Goal: Task Accomplishment & Management: Use online tool/utility

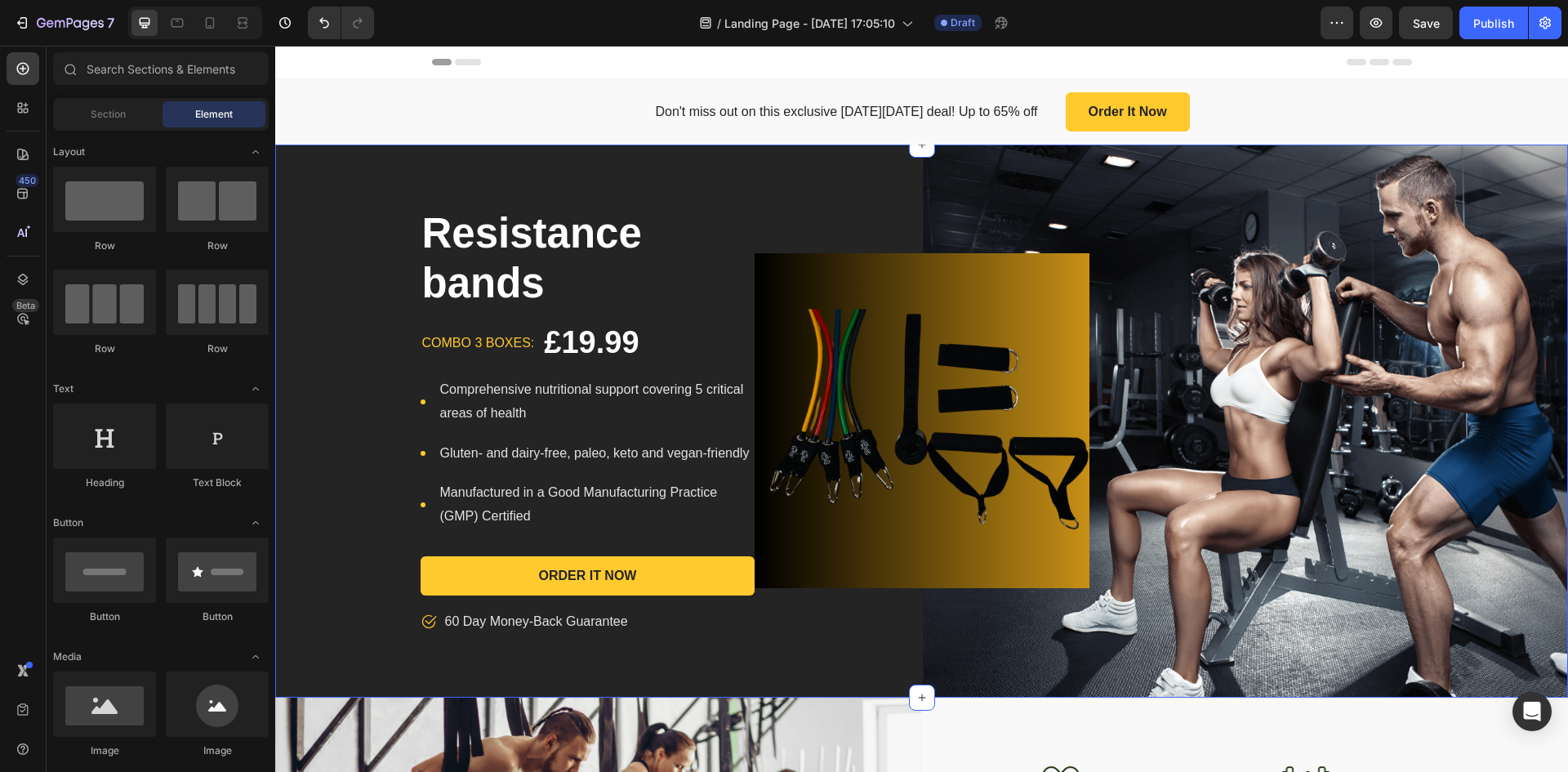
click at [566, 167] on div "Resistance bands Product Title combo 3 boxes: Text block £19.99 Product Price P…" at bounding box center [922, 421] width 1293 height 553
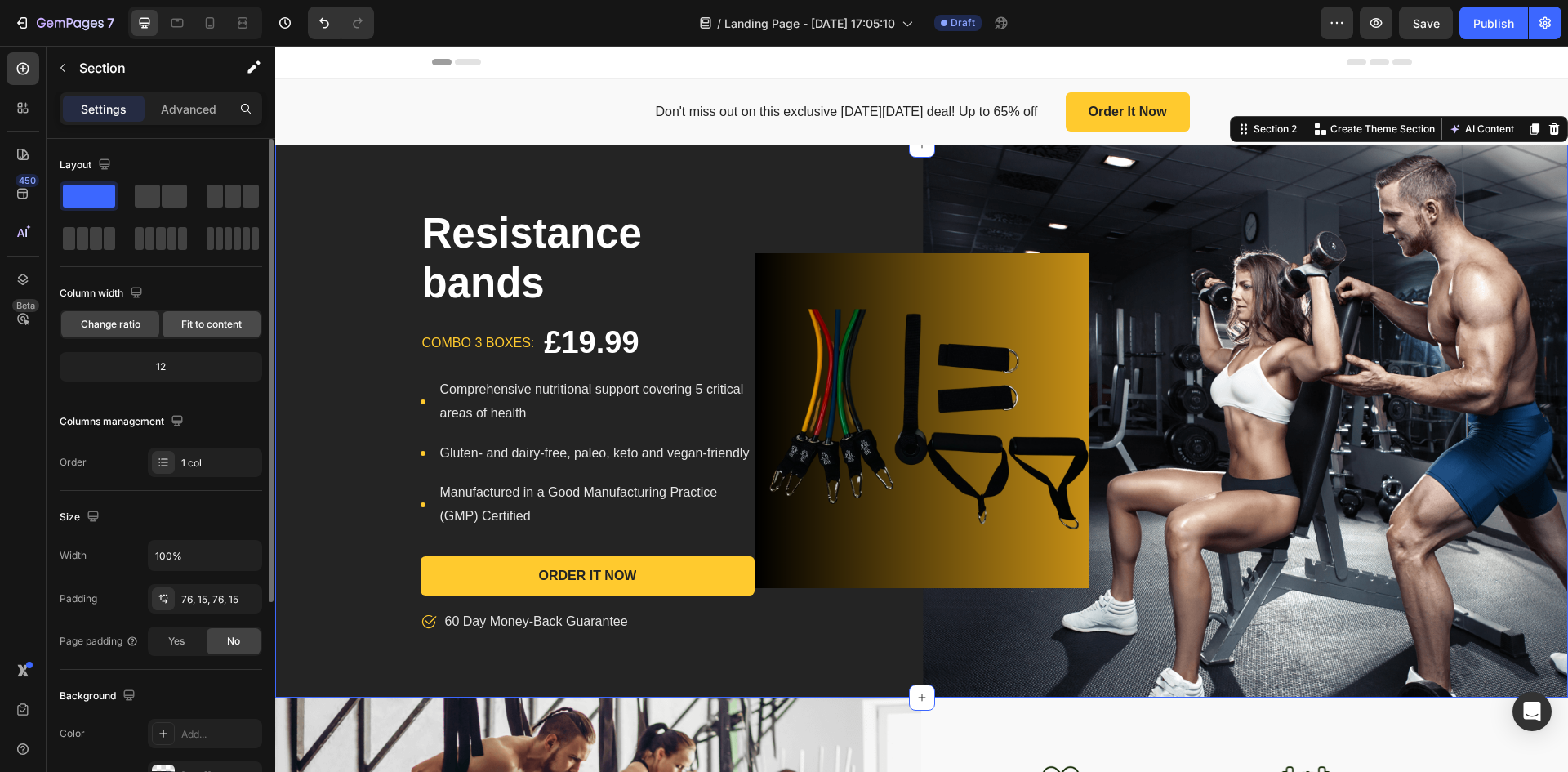
scroll to position [317, 0]
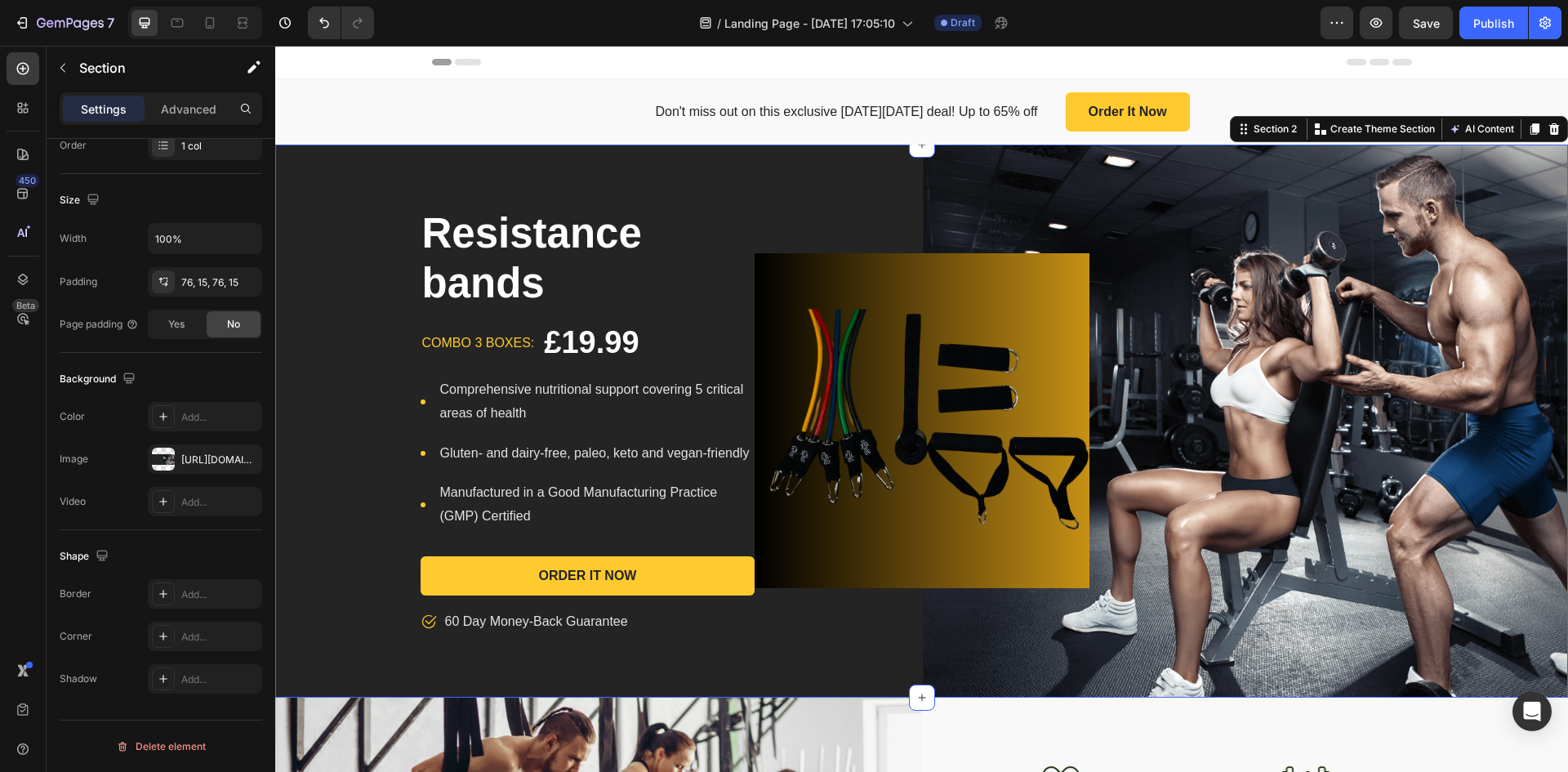
click at [464, 168] on div "Resistance bands Product Title combo 3 boxes: Text block £19.99 Product Price P…" at bounding box center [922, 421] width 1293 height 553
click at [923, 158] on div "Resistance bands Product Title combo 3 boxes: Text block £19.99 Product Price P…" at bounding box center [922, 421] width 1293 height 553
click at [923, 157] on div at bounding box center [922, 144] width 26 height 26
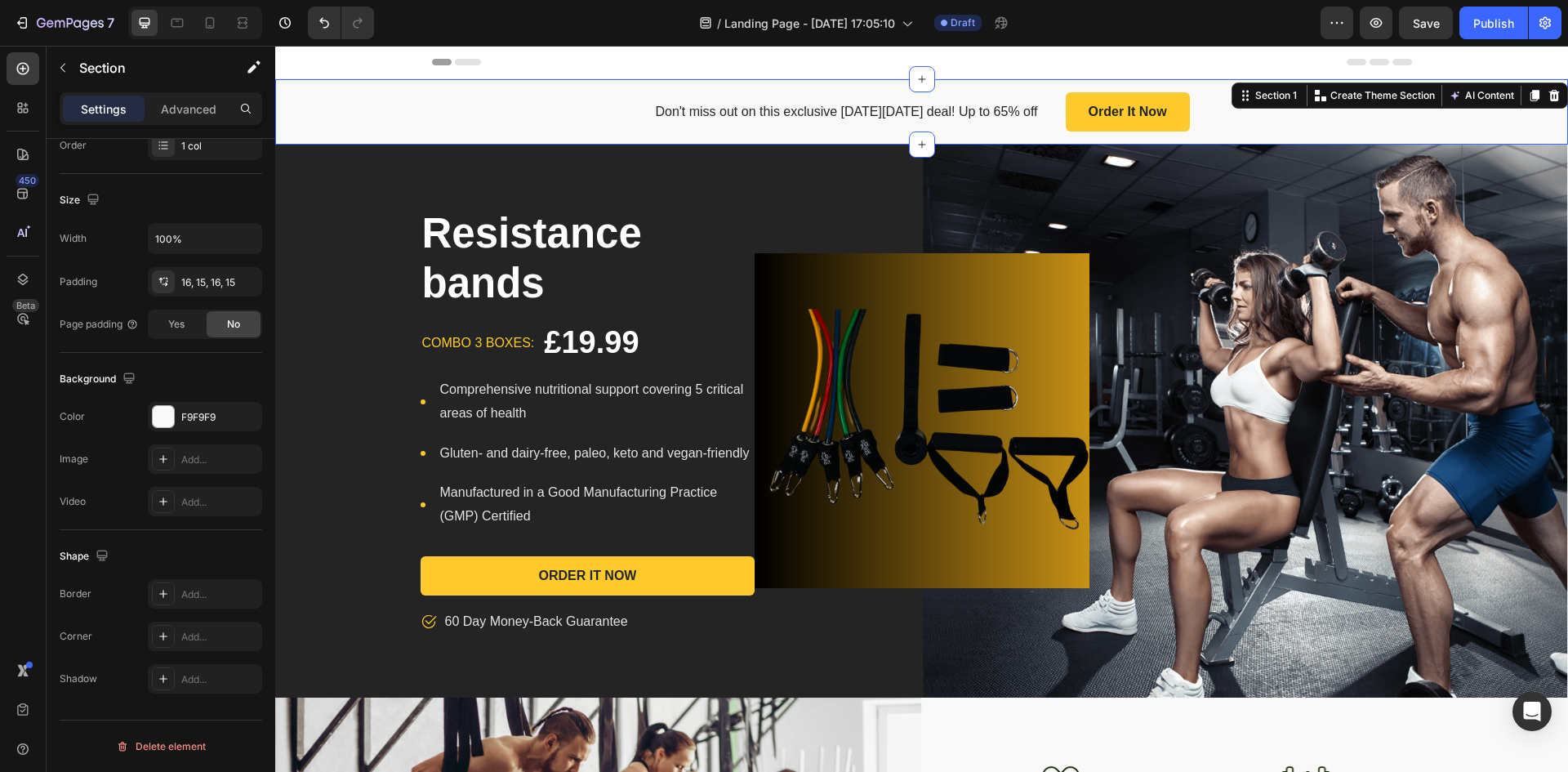
click at [663, 136] on div "Don't miss out on this exclusive [DATE][DATE] deal! Up to 65% off Text block Or…" at bounding box center [922, 111] width 1293 height 66
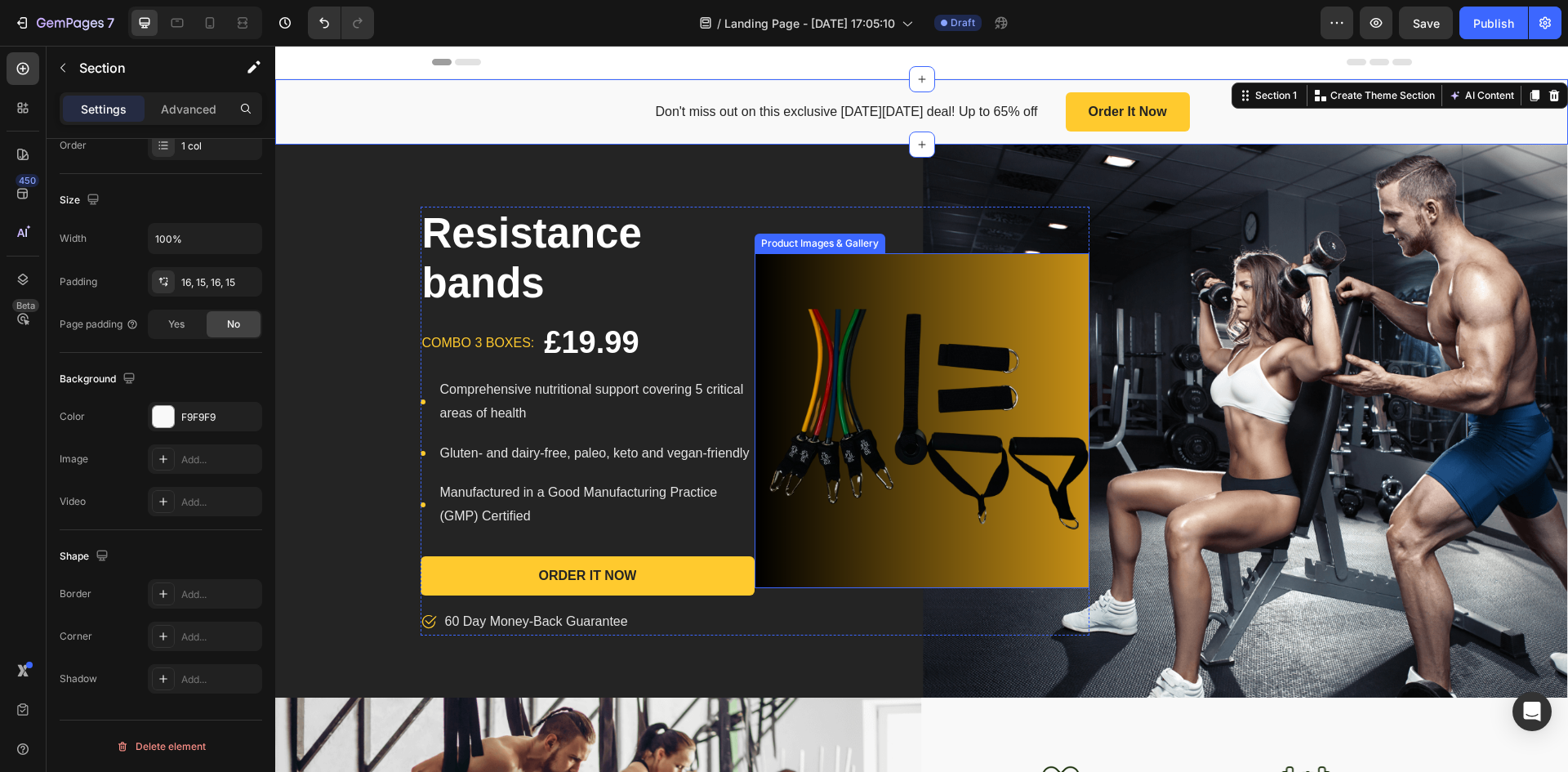
click at [936, 314] on img at bounding box center [923, 421] width 335 height 335
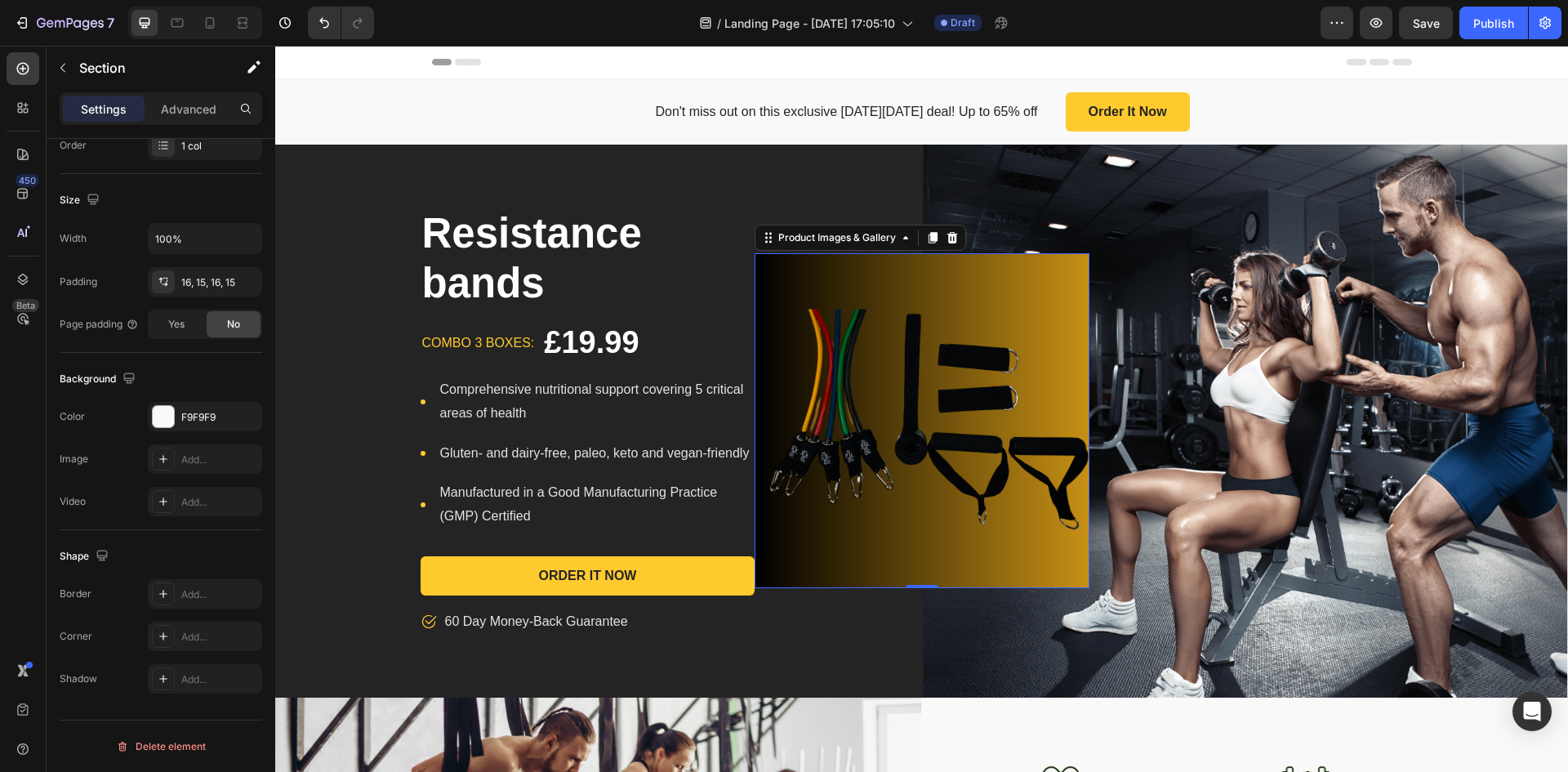
scroll to position [0, 0]
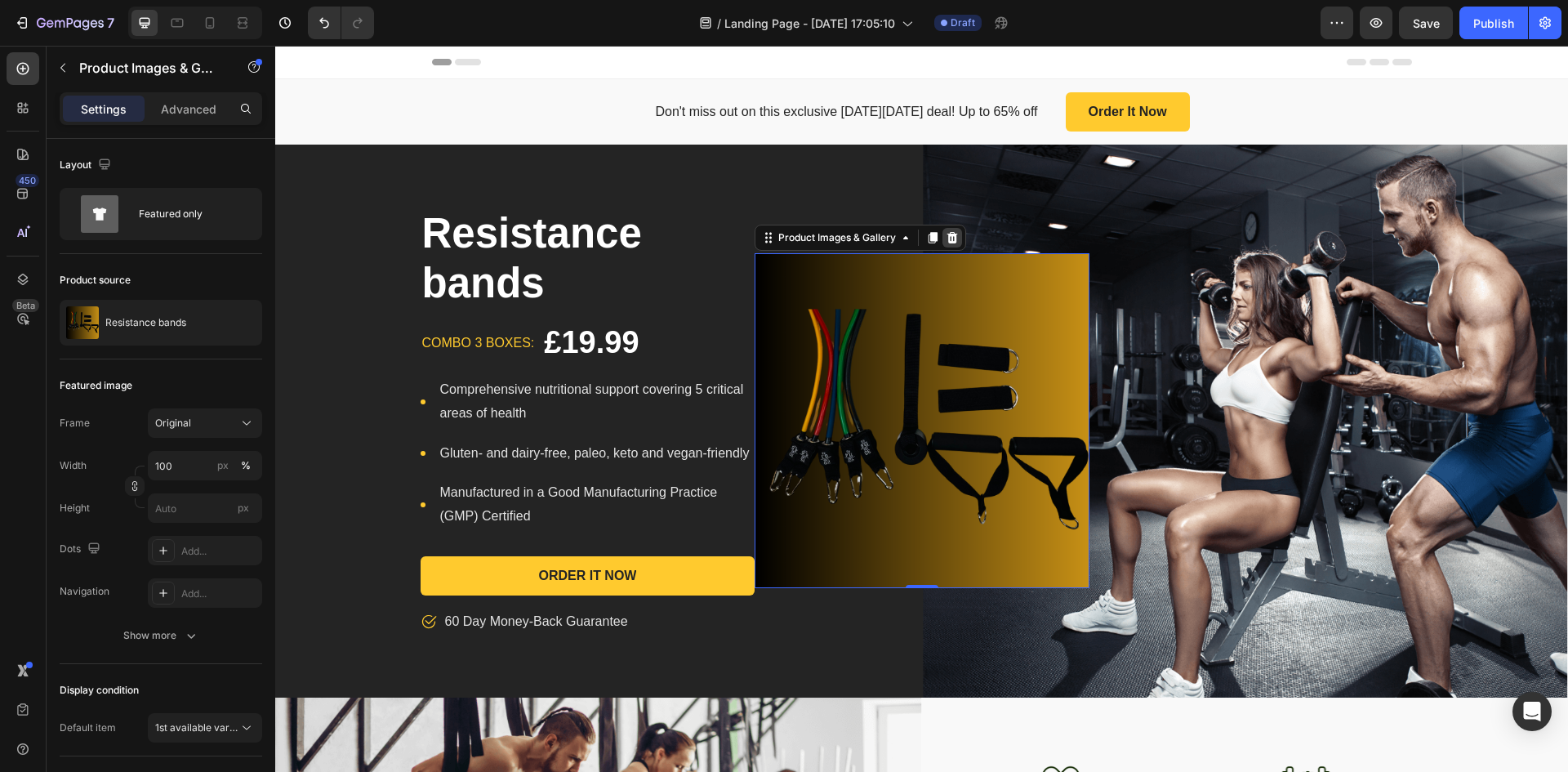
click at [950, 232] on icon at bounding box center [953, 238] width 13 height 13
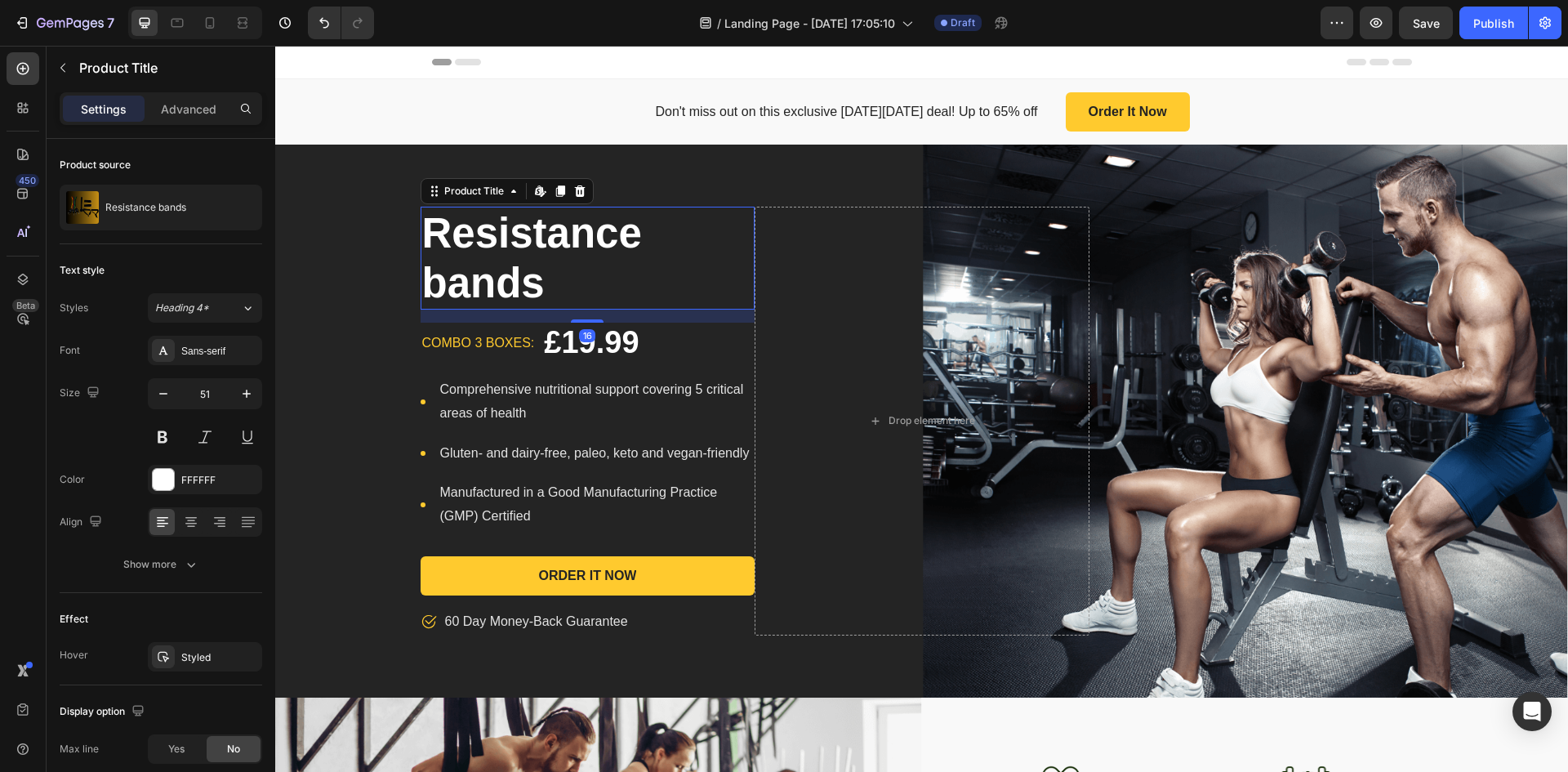
click at [448, 212] on h1 "Resistance bands" at bounding box center [588, 258] width 335 height 103
click at [69, 60] on button "button" at bounding box center [62, 67] width 26 height 26
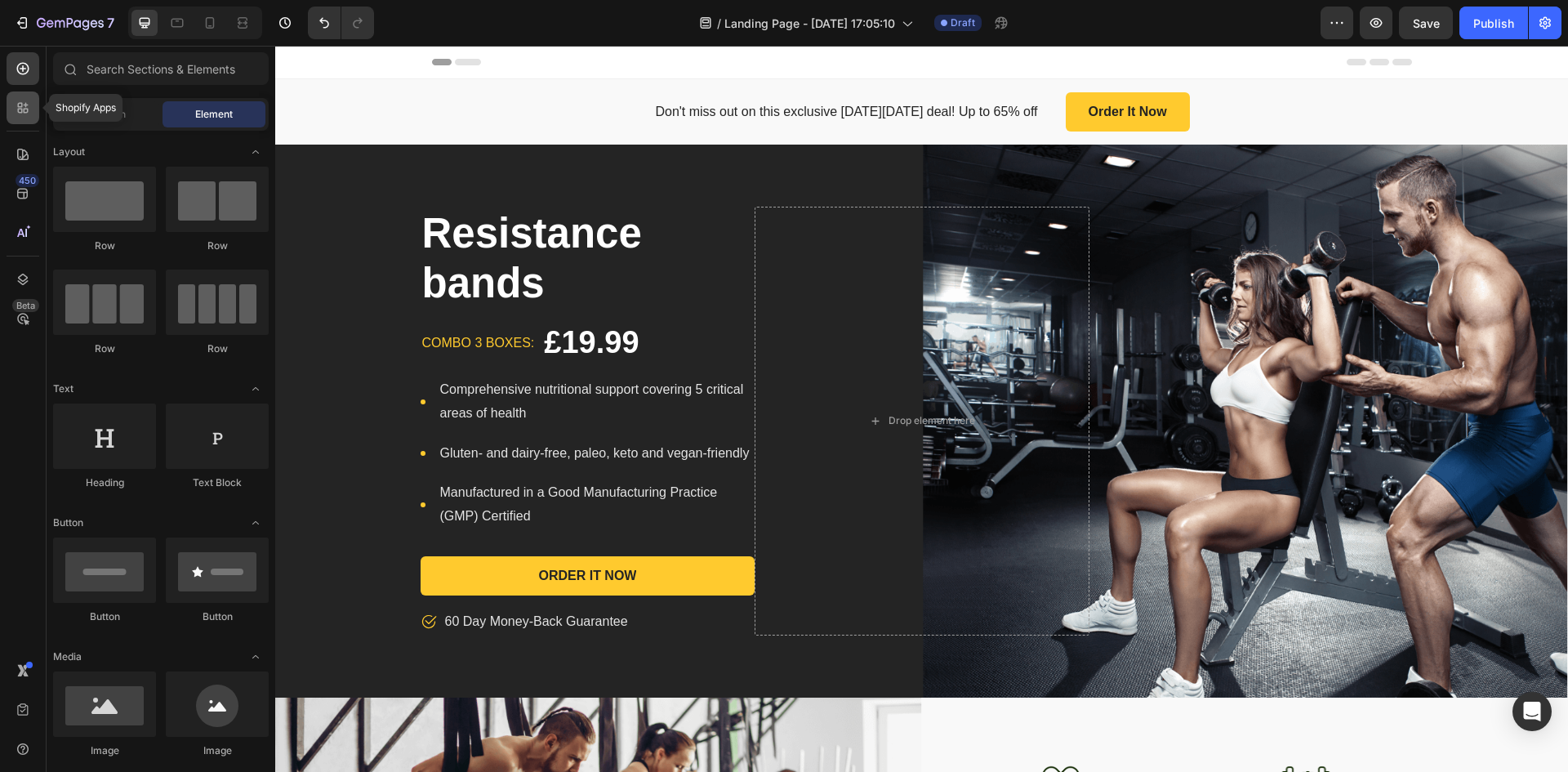
click at [16, 107] on icon at bounding box center [22, 108] width 16 height 16
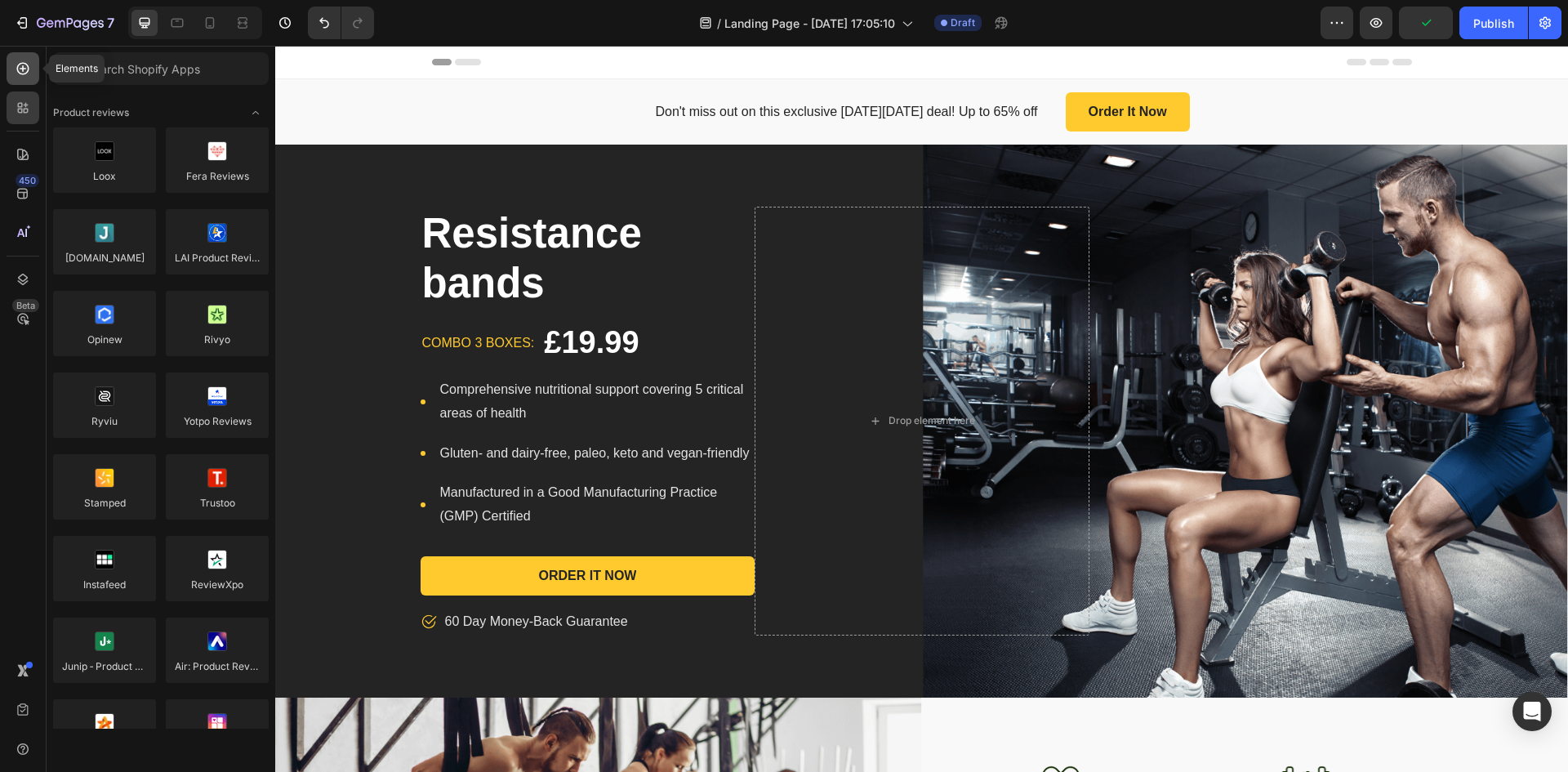
click at [16, 62] on icon at bounding box center [22, 68] width 16 height 16
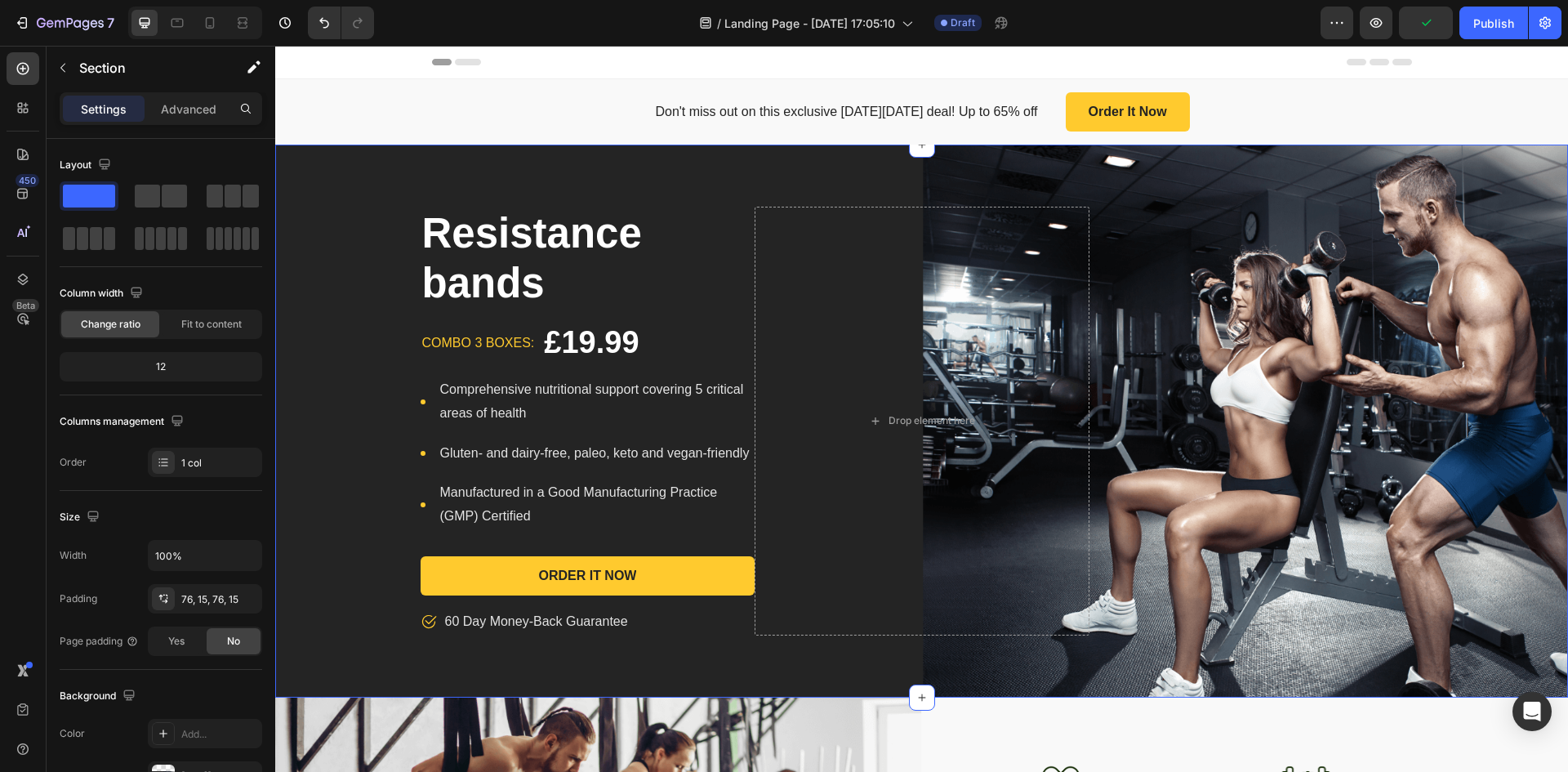
click at [987, 156] on div "Resistance bands Product Title combo 3 boxes: Text block £19.99 Product Price P…" at bounding box center [922, 421] width 1293 height 553
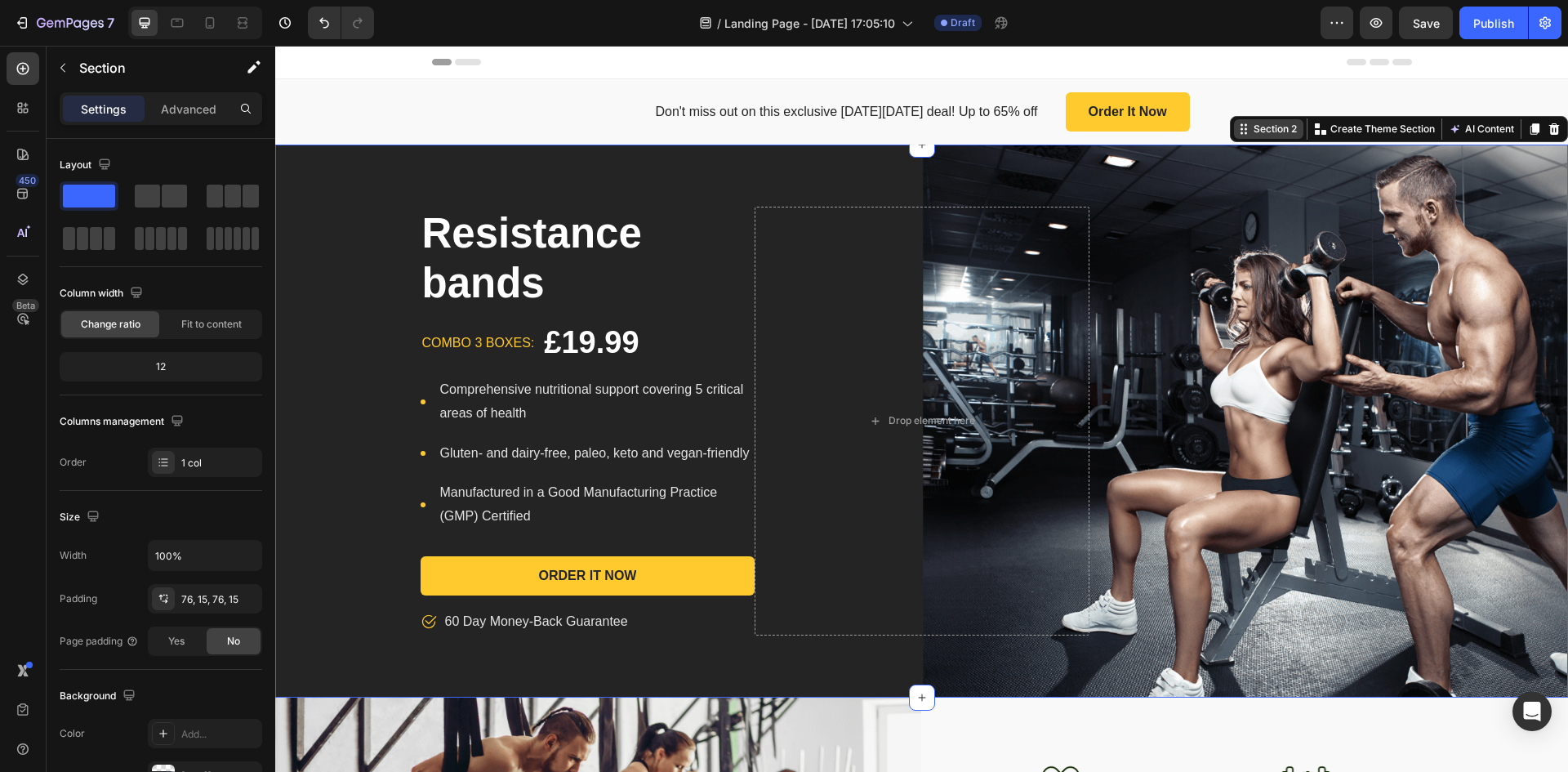
click at [1251, 129] on div "Section 2" at bounding box center [1276, 129] width 50 height 14
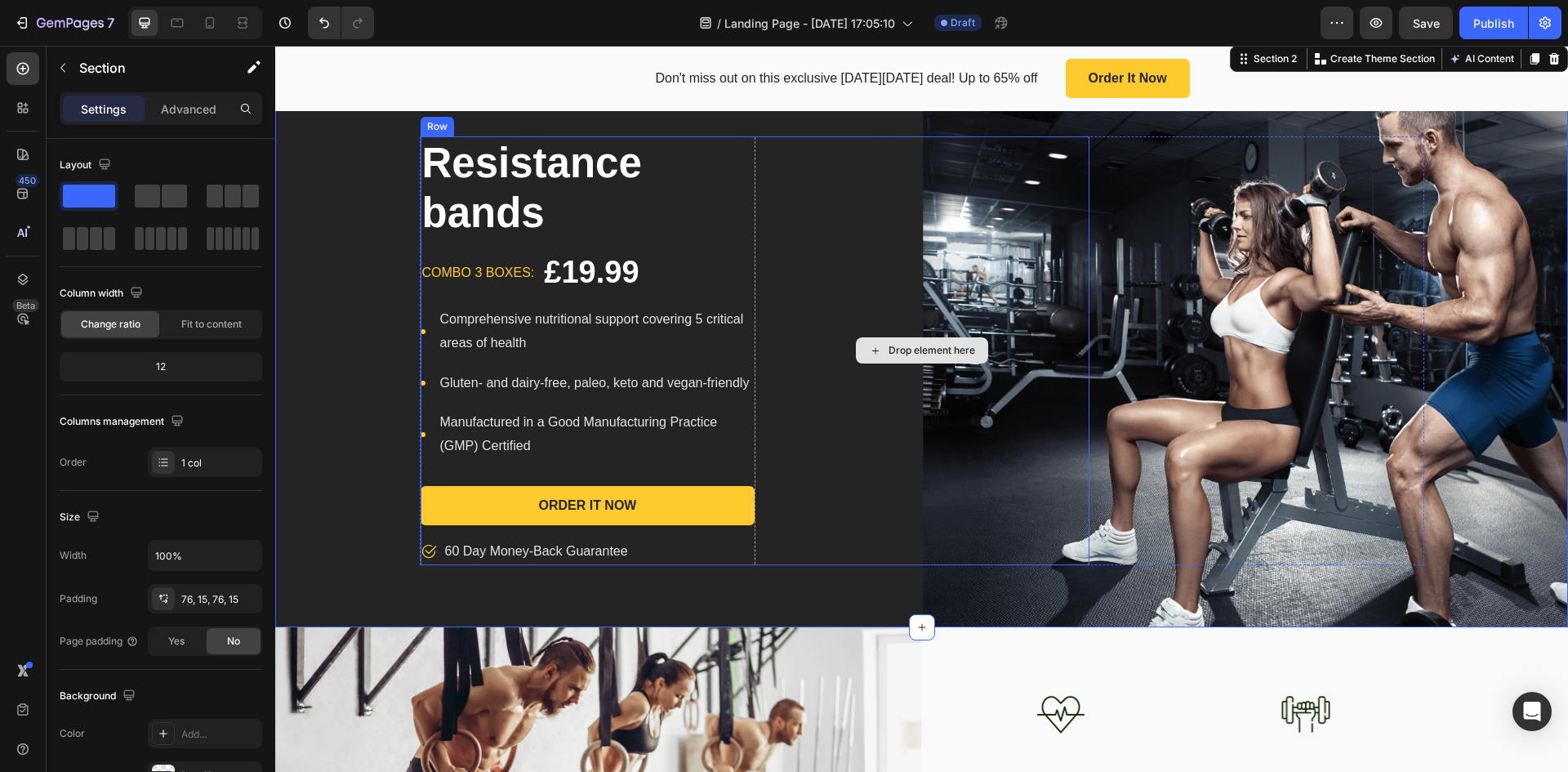
scroll to position [164, 0]
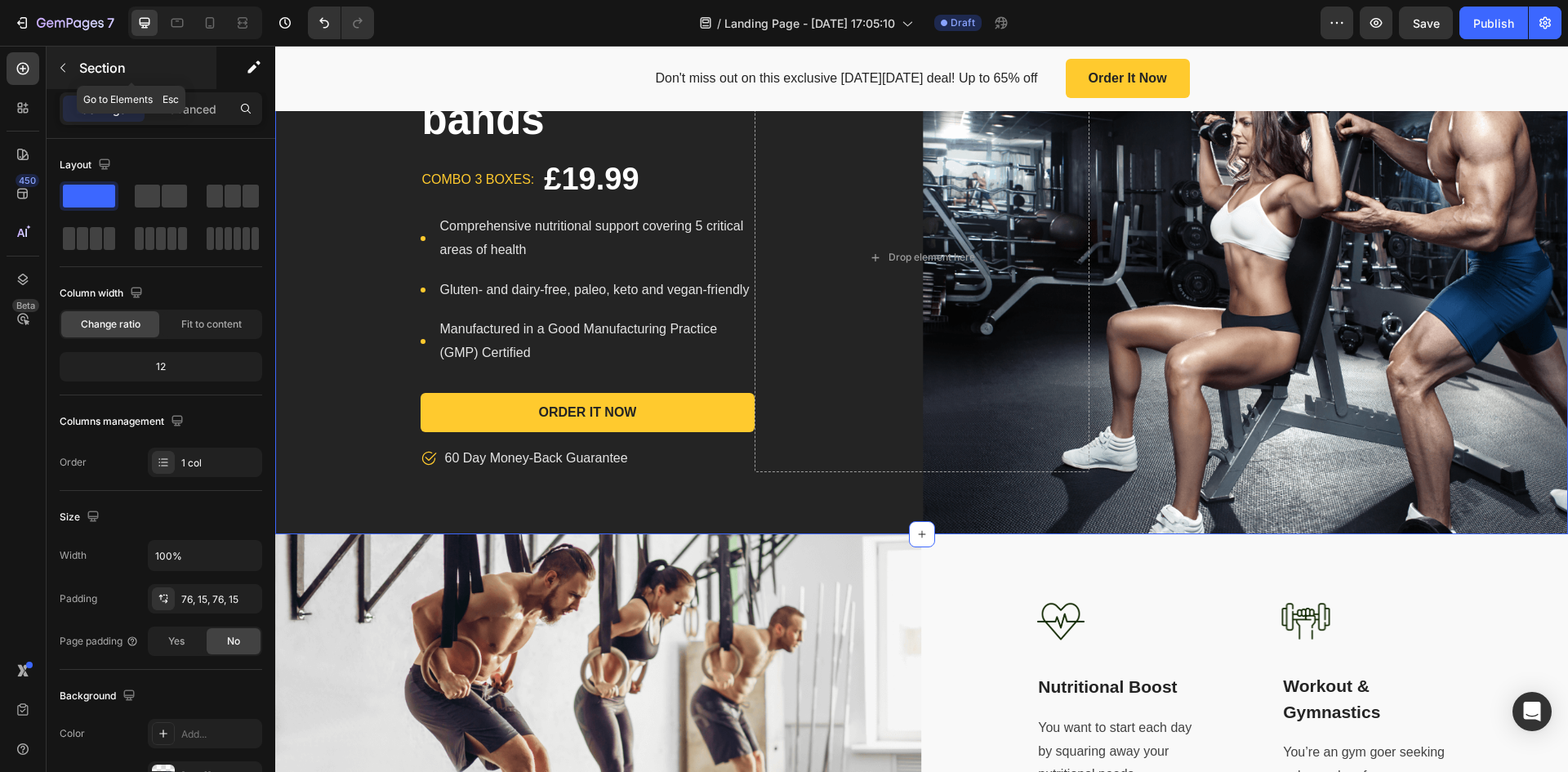
click at [63, 67] on icon "button" at bounding box center [62, 68] width 5 height 9
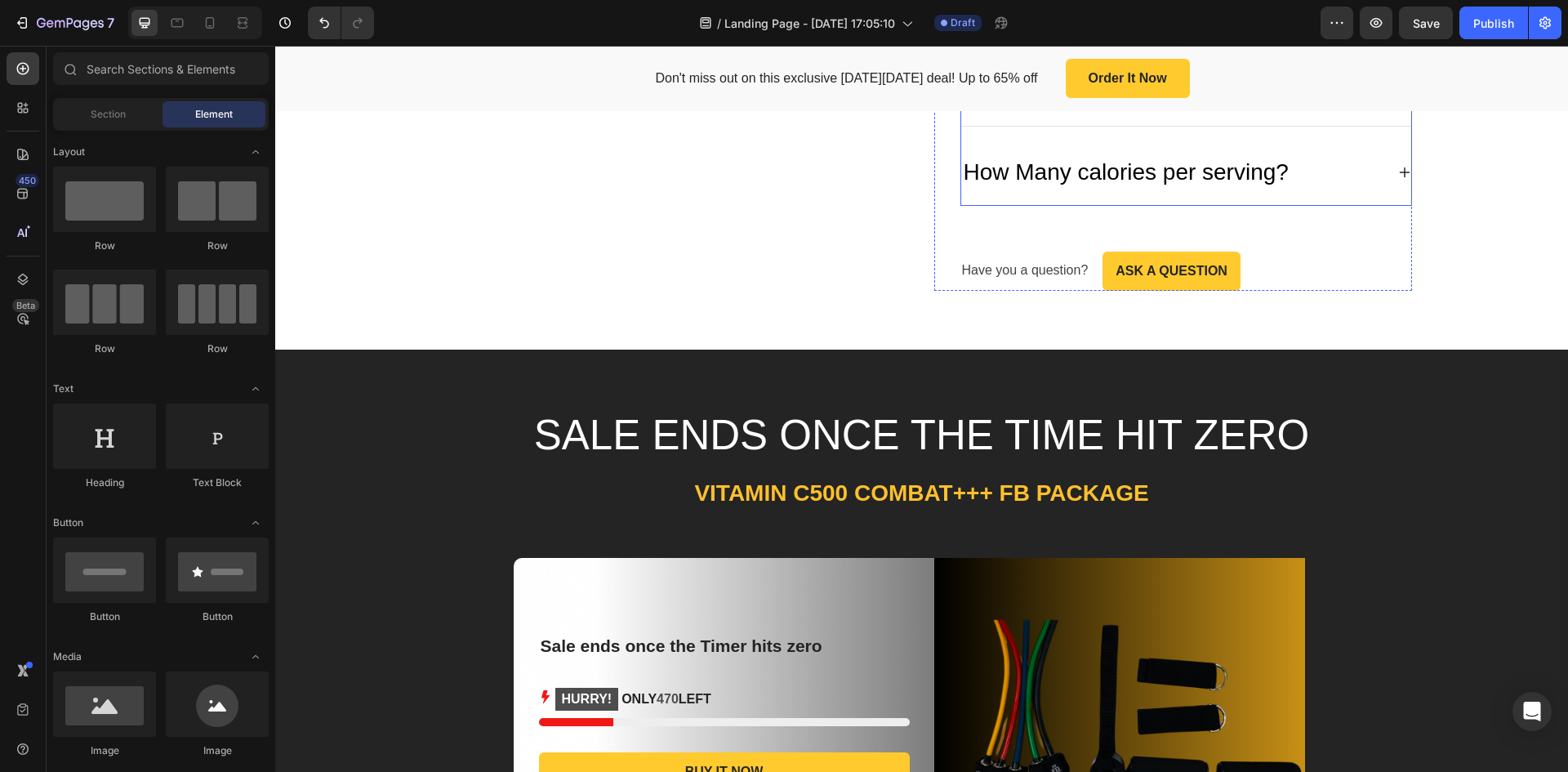
scroll to position [3839, 0]
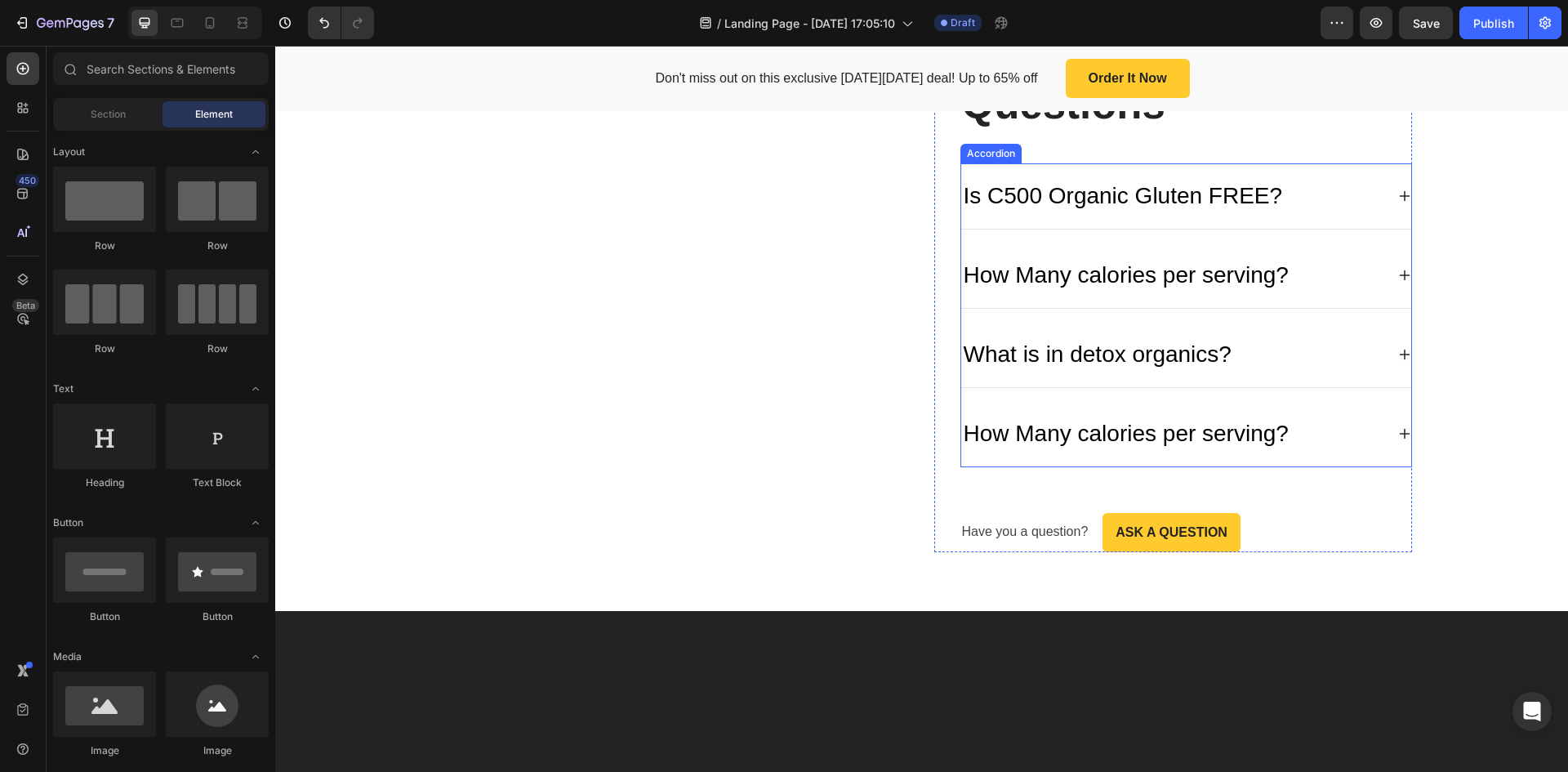
click at [1215, 216] on div "Is C500 Organic Gluten FREE?" at bounding box center [1123, 195] width 325 height 39
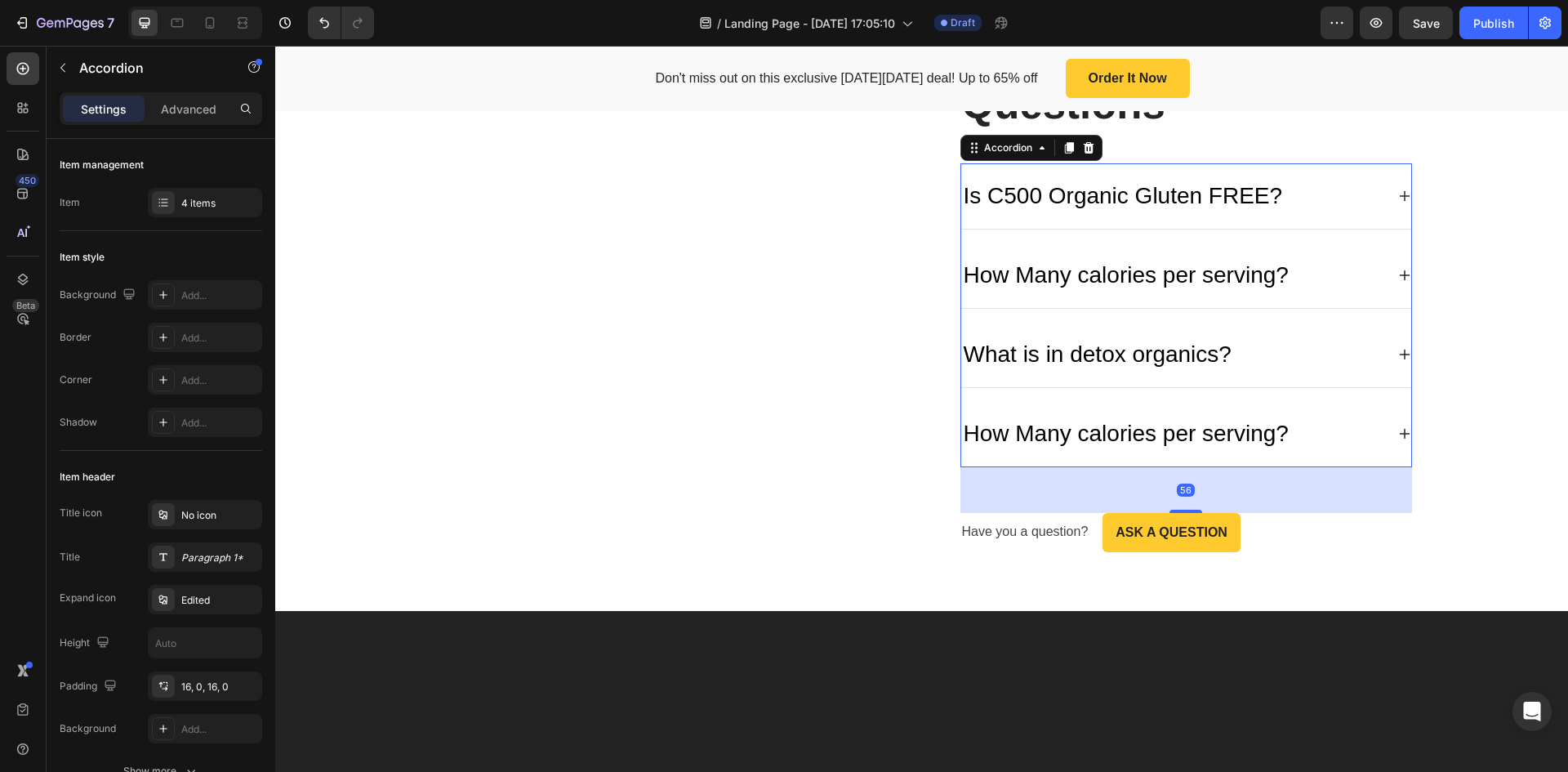
click at [1132, 216] on div "Is C500 Organic Gluten FREE?" at bounding box center [1123, 195] width 325 height 39
click at [1132, 213] on p "Is C500 Organic Gluten FREE?" at bounding box center [1122, 196] width 319 height 34
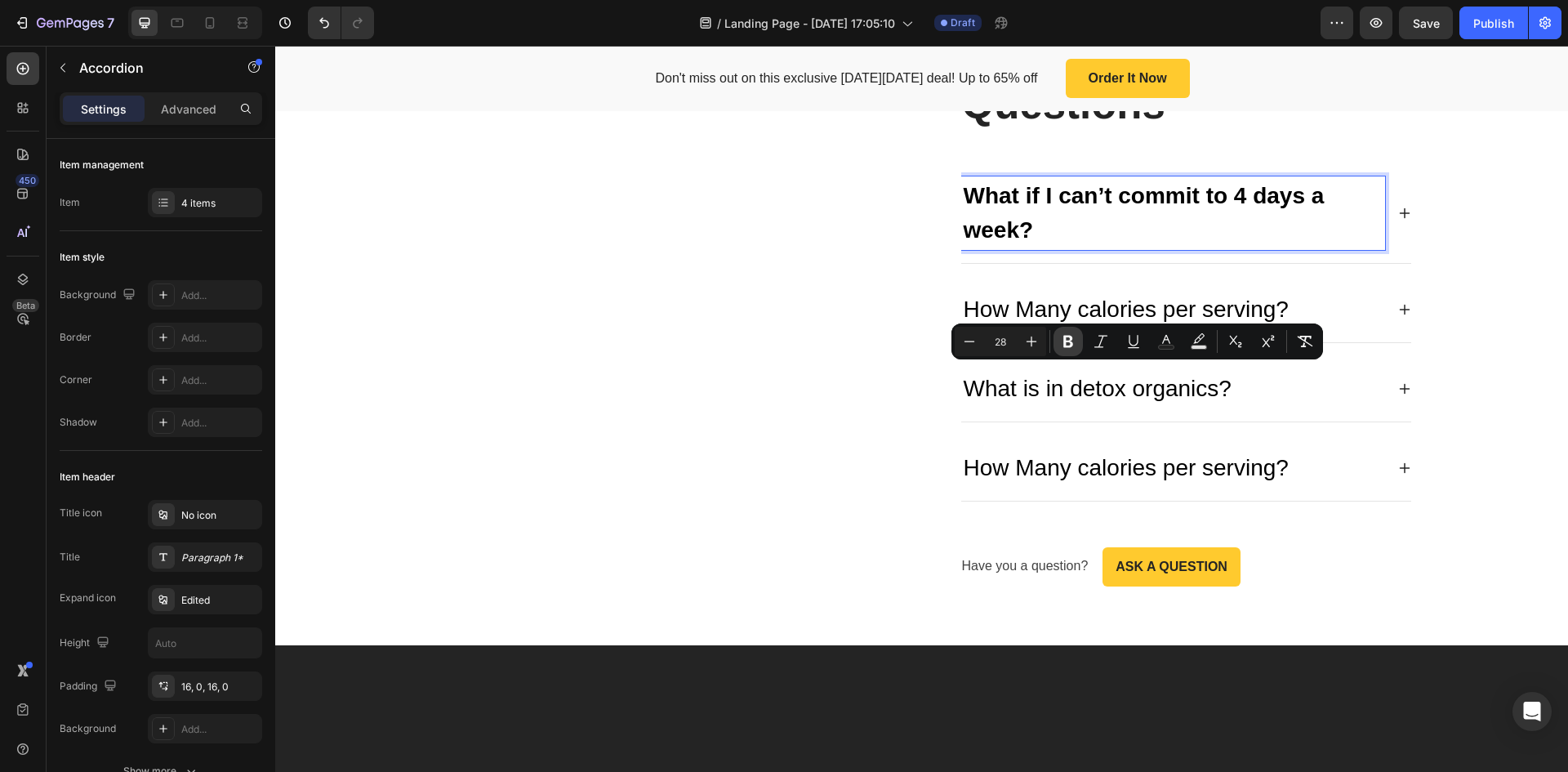
click at [1073, 335] on icon "Editor contextual toolbar" at bounding box center [1068, 341] width 16 height 16
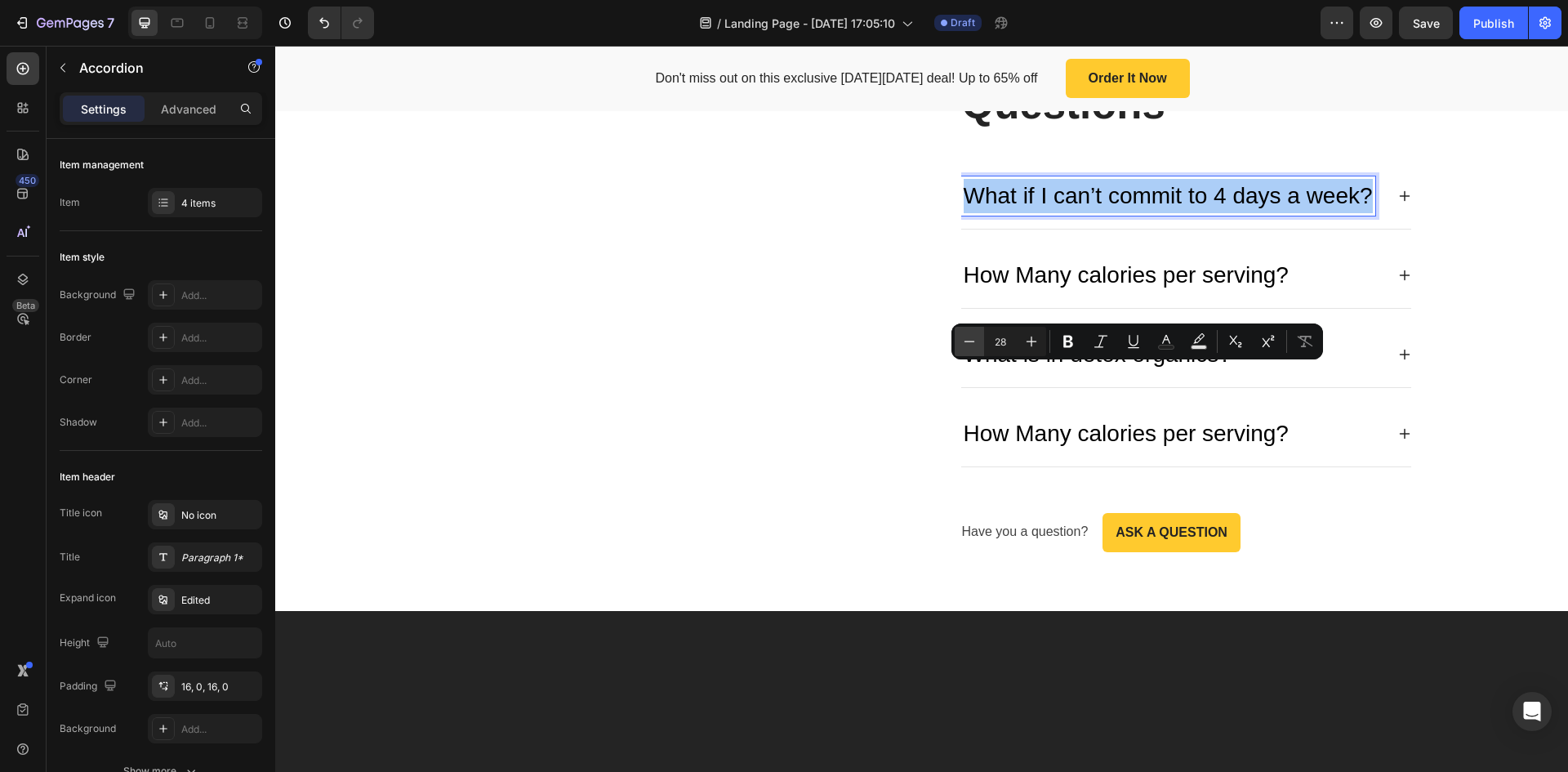
click at [961, 344] on button "Minus" at bounding box center [969, 341] width 30 height 30
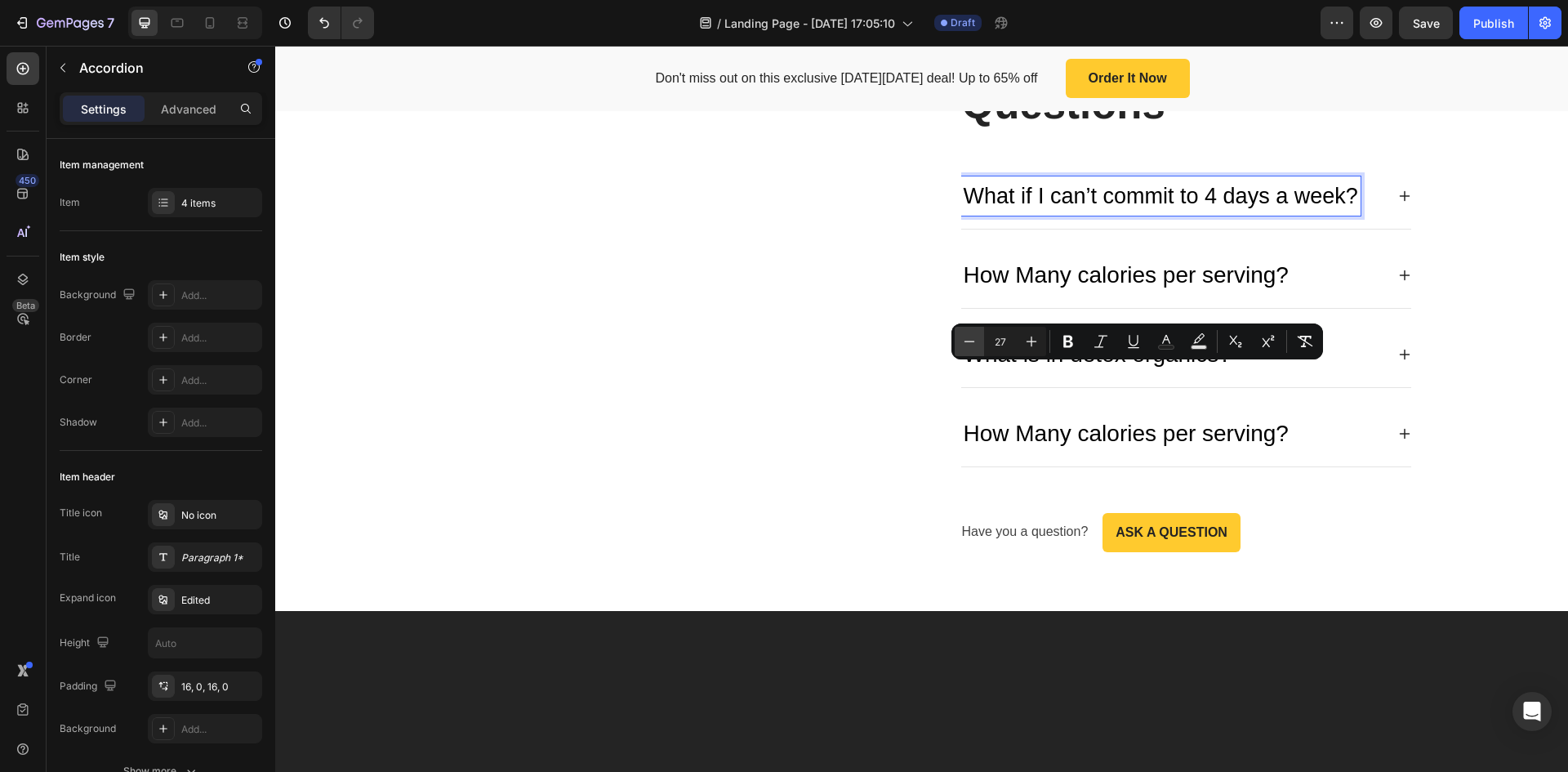
click at [961, 344] on button "Minus" at bounding box center [969, 341] width 30 height 30
click at [961, 345] on button "Minus" at bounding box center [969, 341] width 30 height 30
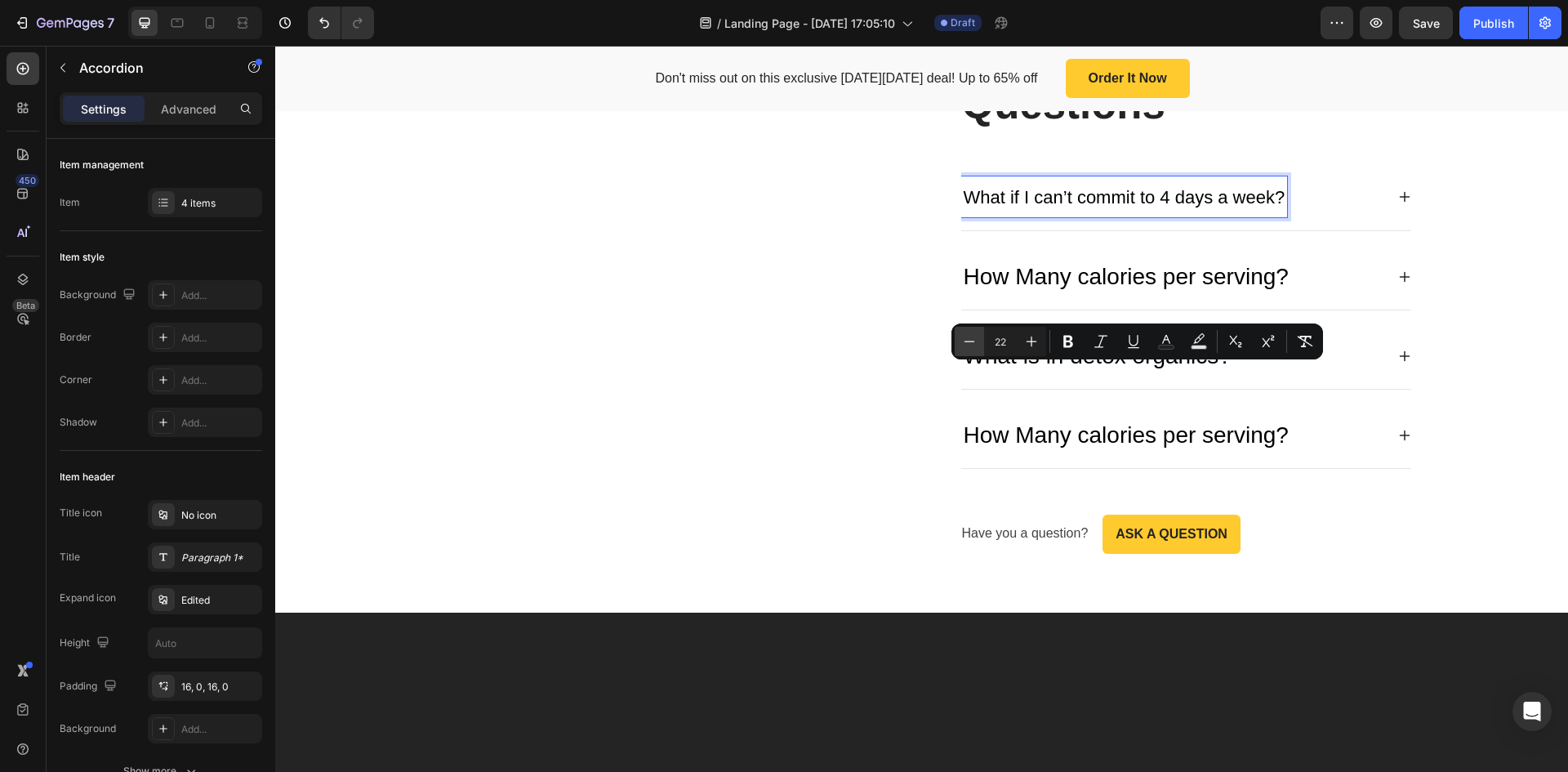
click at [974, 336] on icon "Editor contextual toolbar" at bounding box center [969, 341] width 16 height 16
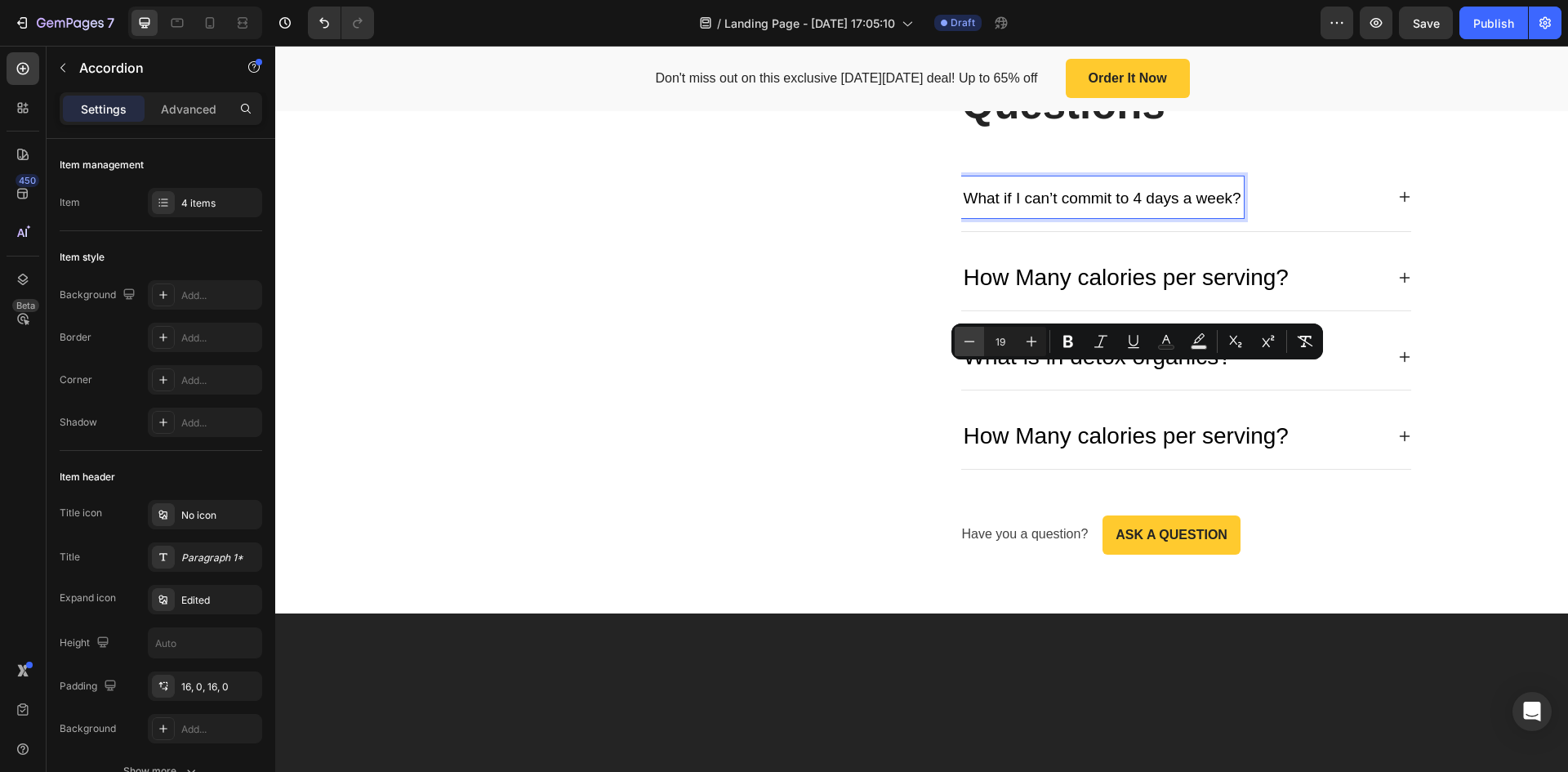
click at [974, 336] on icon "Editor contextual toolbar" at bounding box center [969, 341] width 16 height 16
type input "18"
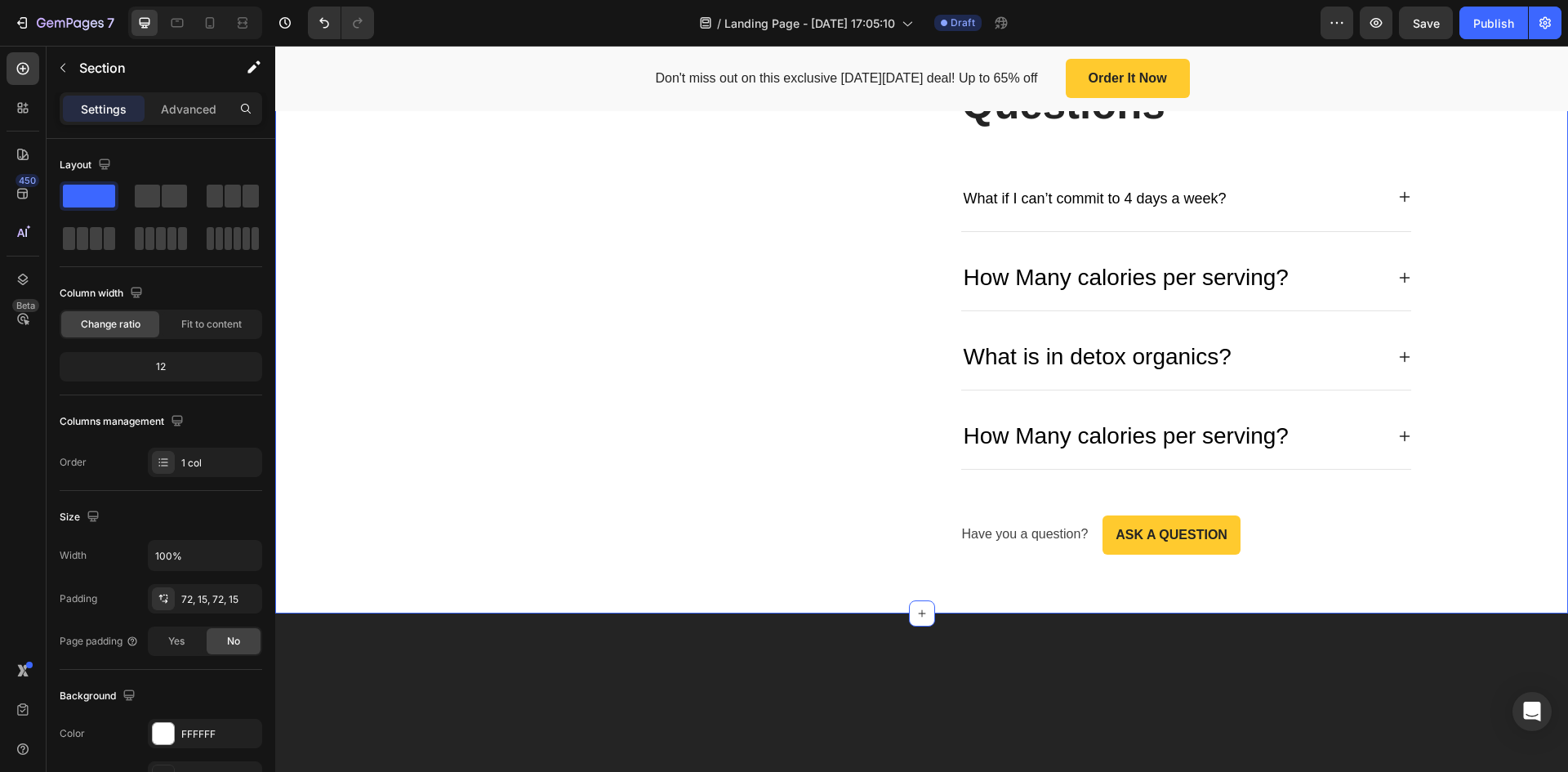
click at [1427, 288] on div "Image Frequently Asked Questions Heading What if I can’t commit to 4 days a wee…" at bounding box center [922, 289] width 1269 height 526
click at [1039, 295] on p "How Many calories per serving?" at bounding box center [1125, 278] width 325 height 34
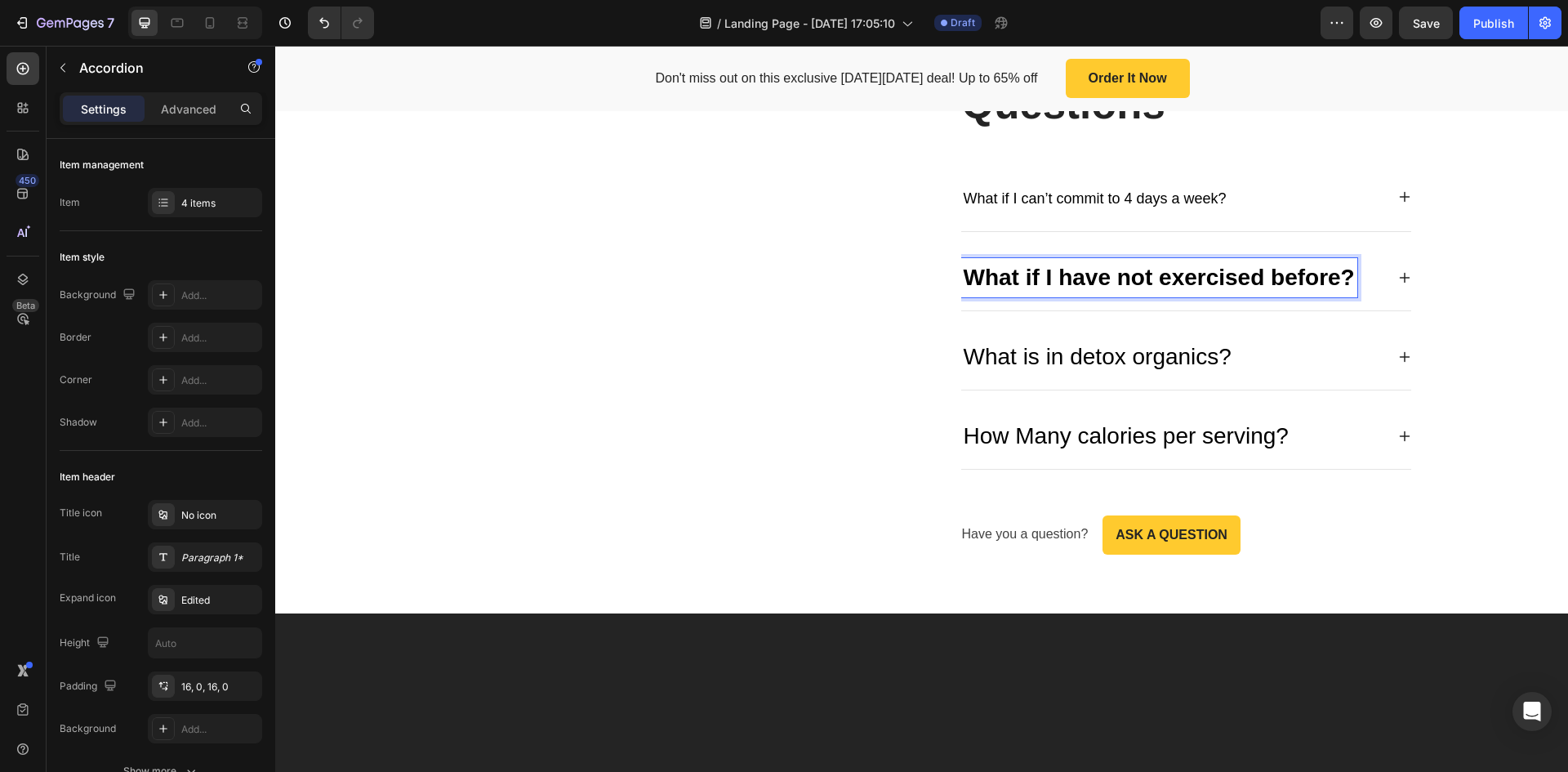
click at [1044, 290] on strong "What if I have not exercised before?" at bounding box center [1159, 277] width 391 height 26
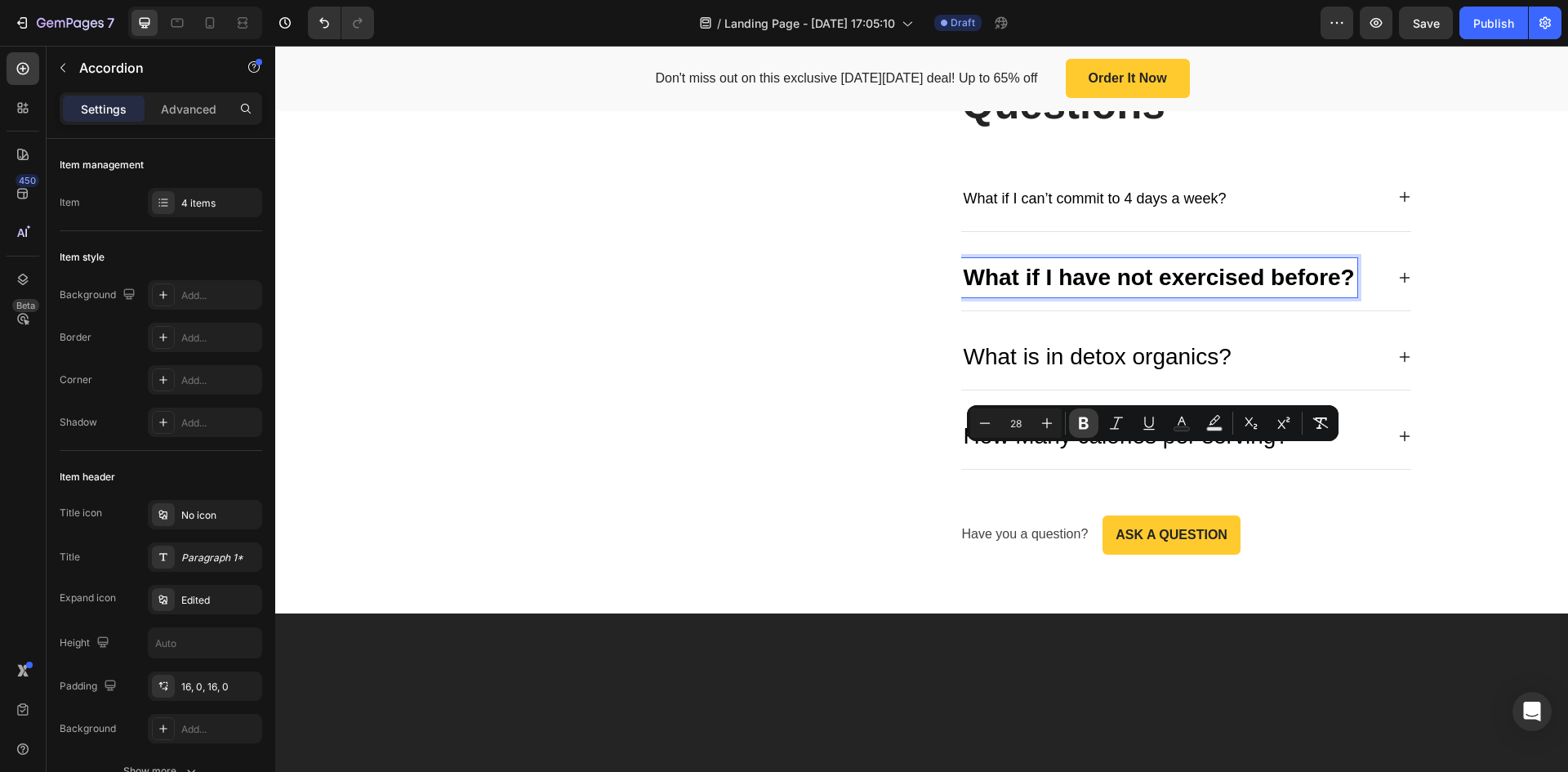
click at [1082, 429] on icon "Editor contextual toolbar" at bounding box center [1083, 423] width 16 height 16
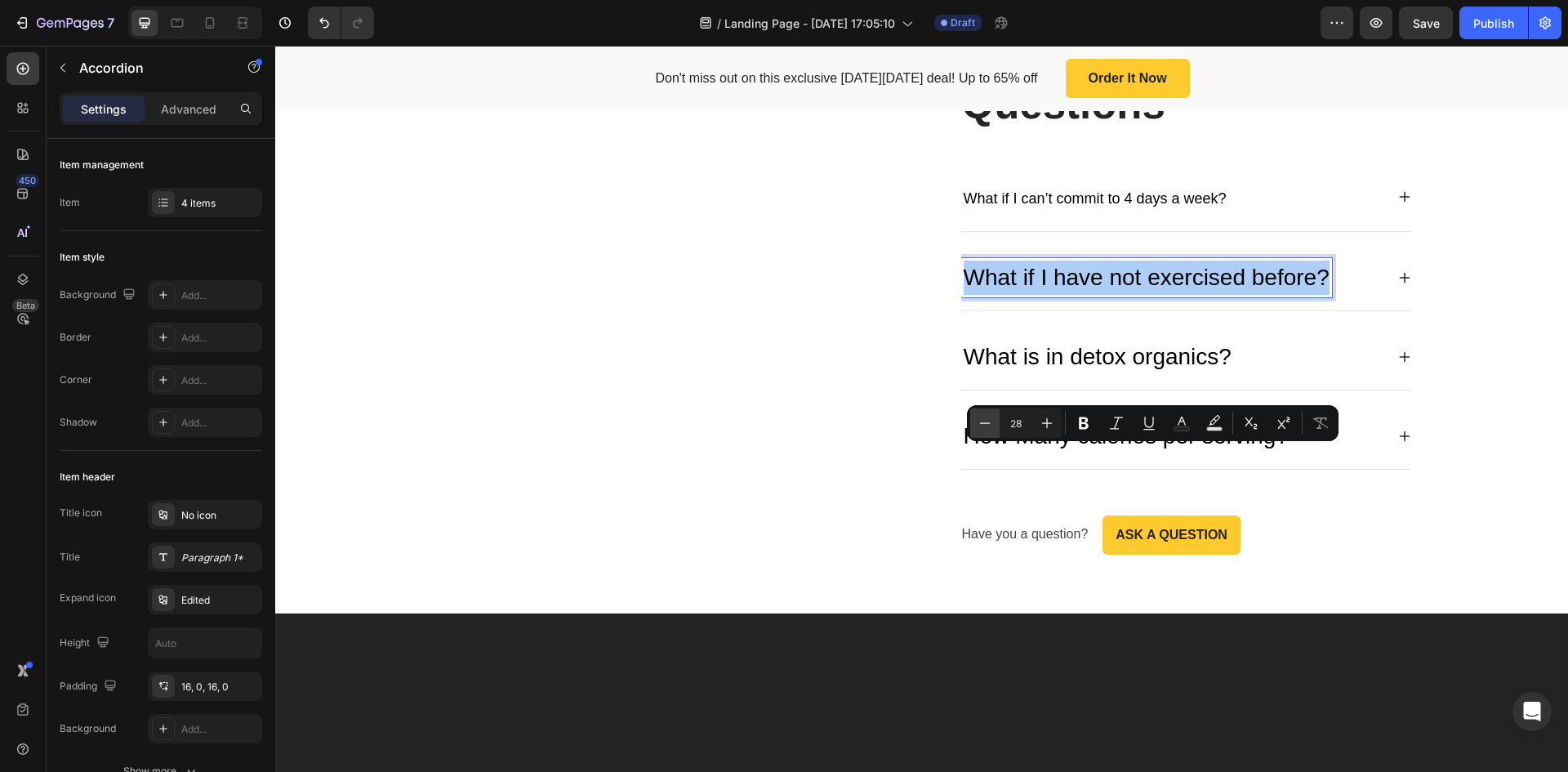
click at [979, 421] on icon "Editor contextual toolbar" at bounding box center [984, 423] width 16 height 16
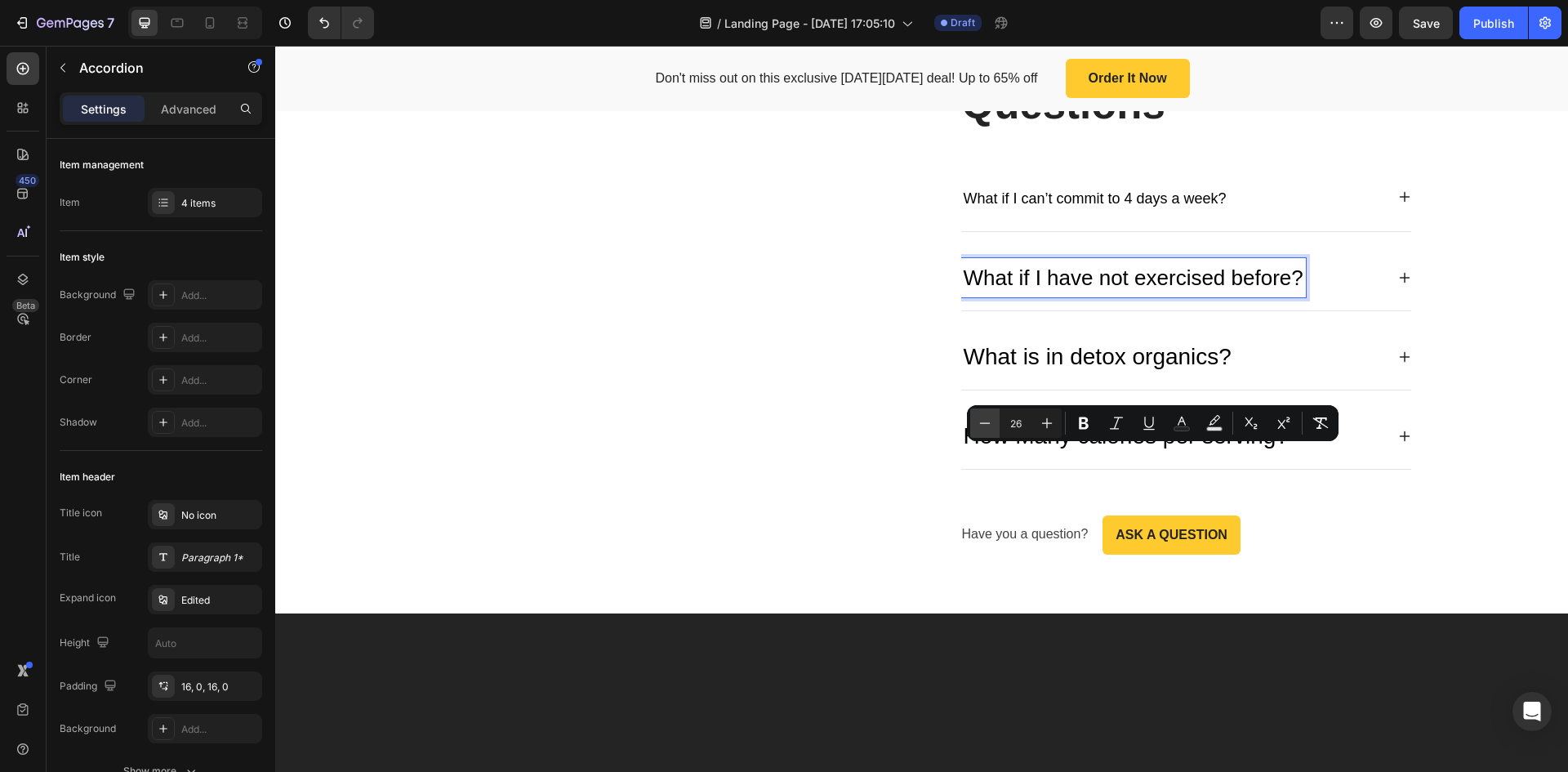
click at [979, 421] on icon "Editor contextual toolbar" at bounding box center [984, 423] width 16 height 16
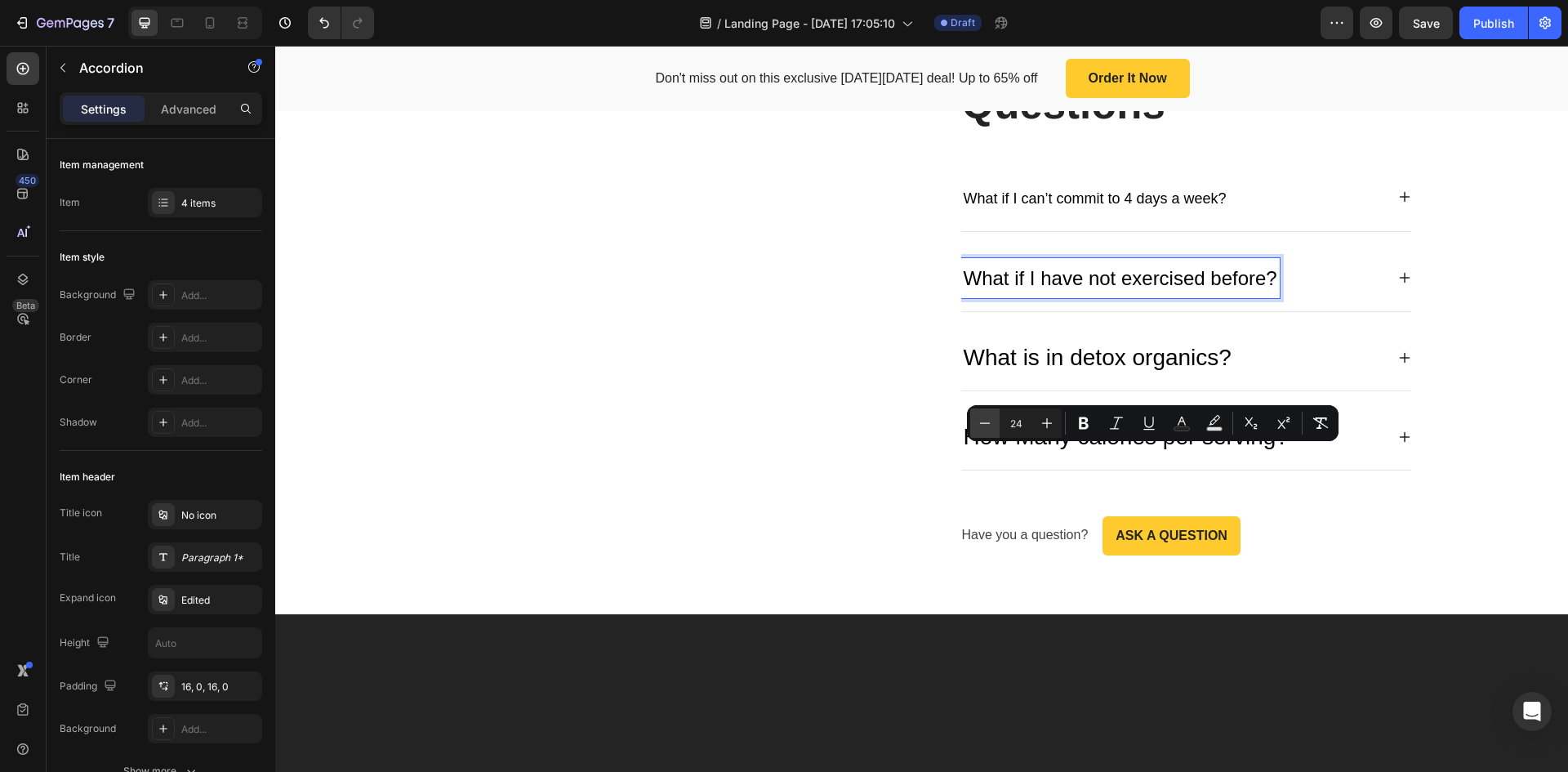
click at [979, 421] on icon "Editor contextual toolbar" at bounding box center [984, 423] width 16 height 16
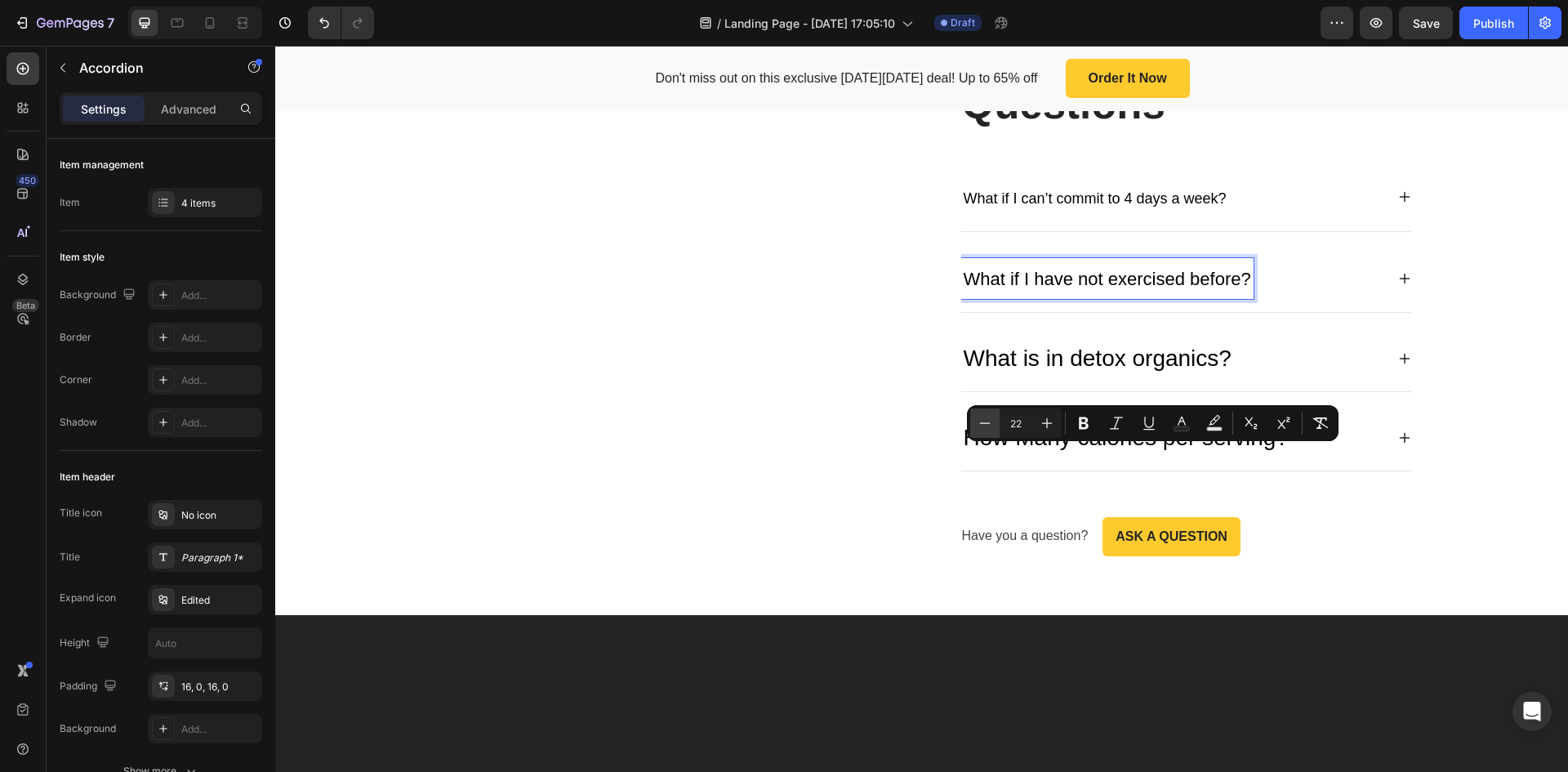
click at [979, 421] on icon "Editor contextual toolbar" at bounding box center [984, 423] width 16 height 16
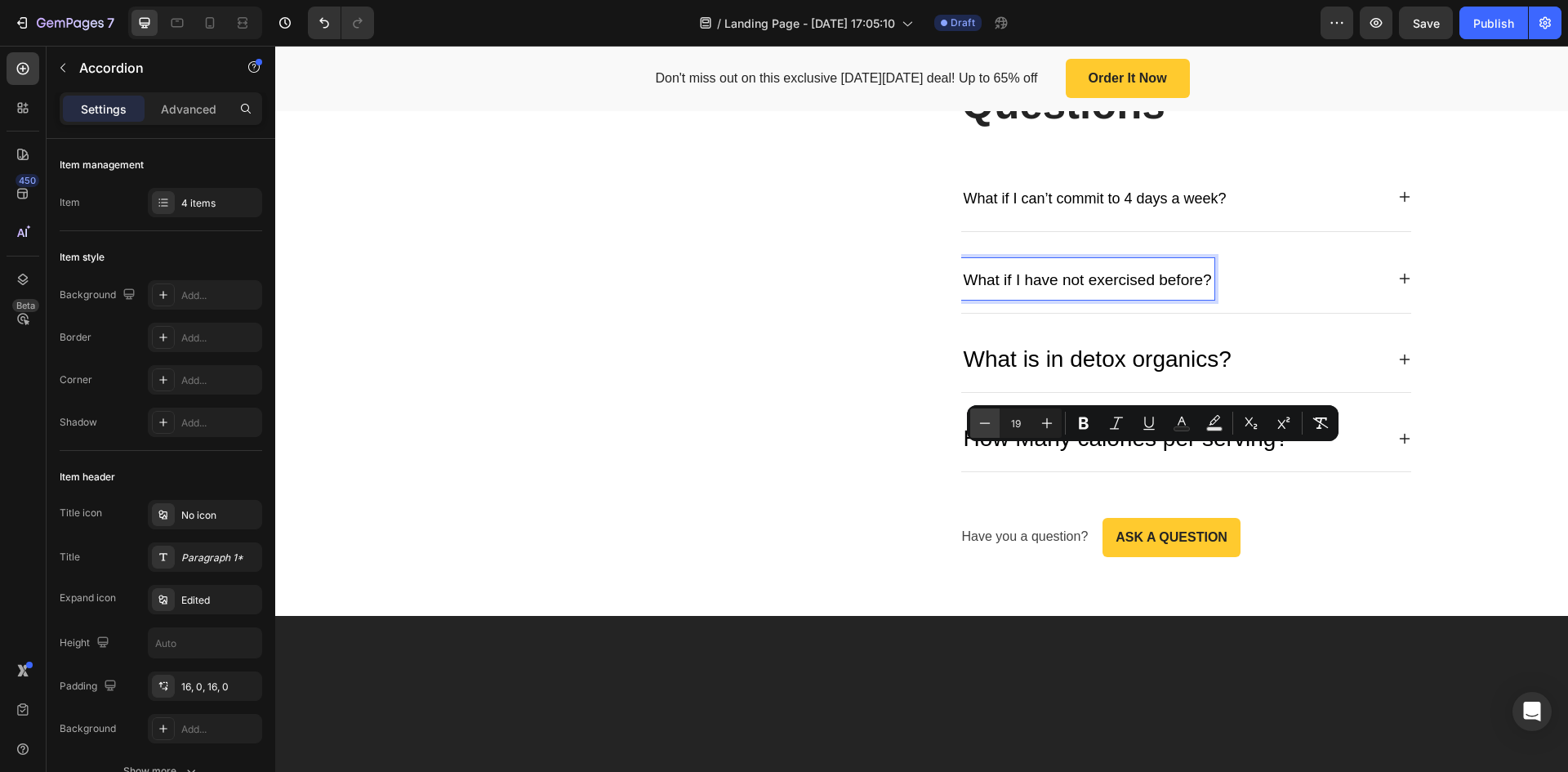
click at [976, 421] on button "Minus" at bounding box center [984, 423] width 30 height 30
type input "18"
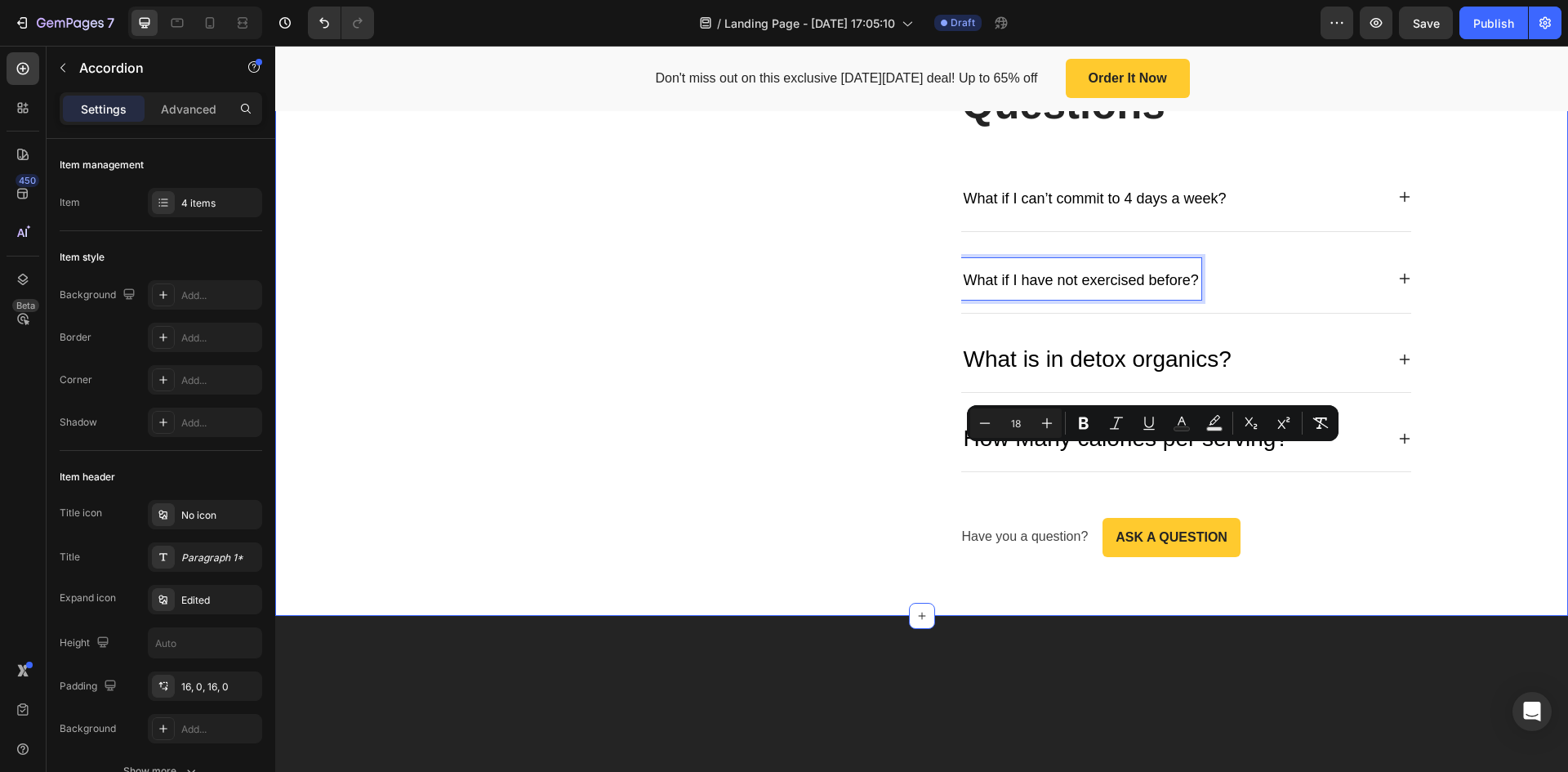
click at [1504, 465] on div "Image Frequently Asked Questions Heading What if I can’t commit to 4 days a wee…" at bounding box center [922, 291] width 1269 height 529
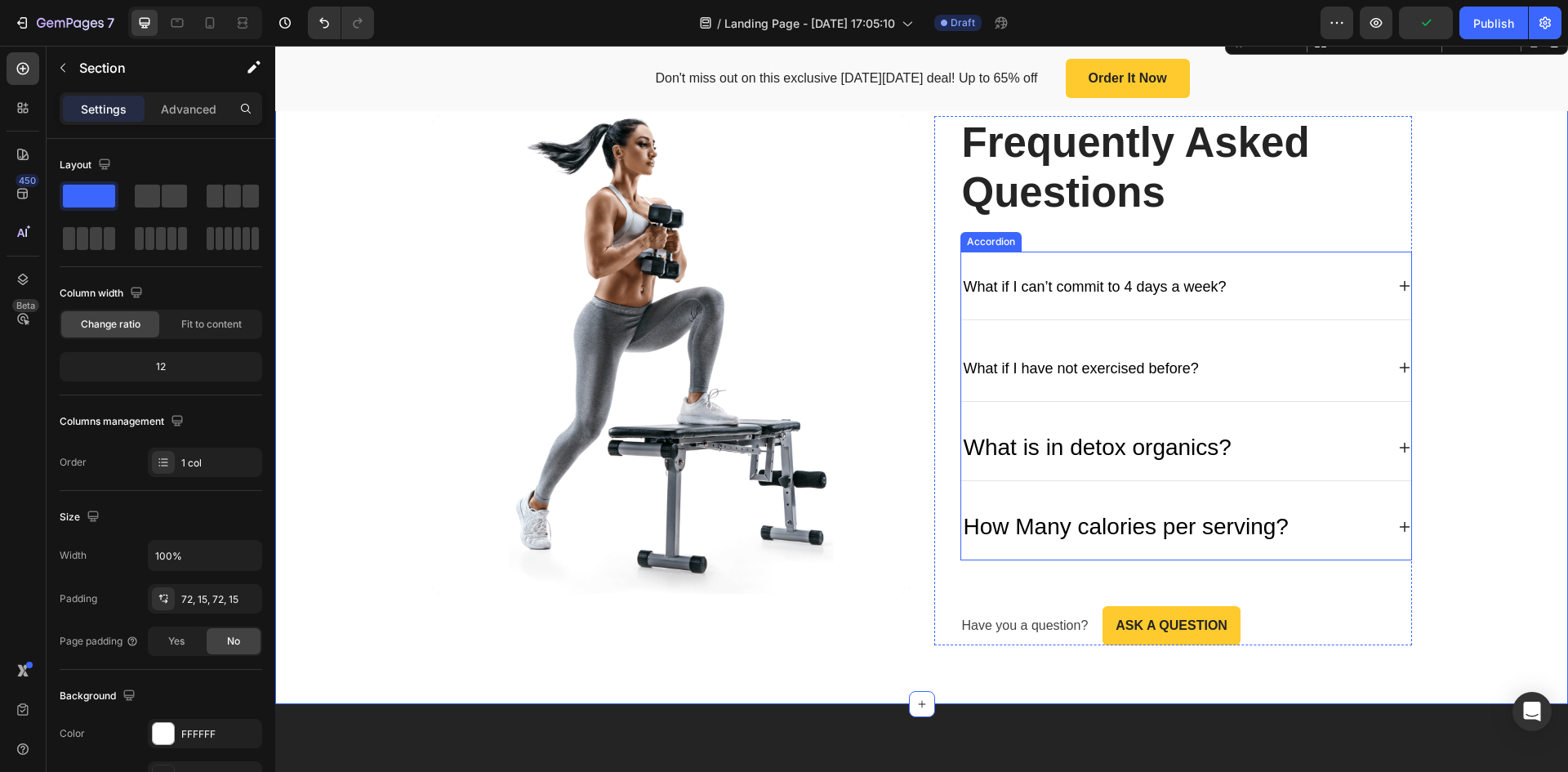
scroll to position [4002, 0]
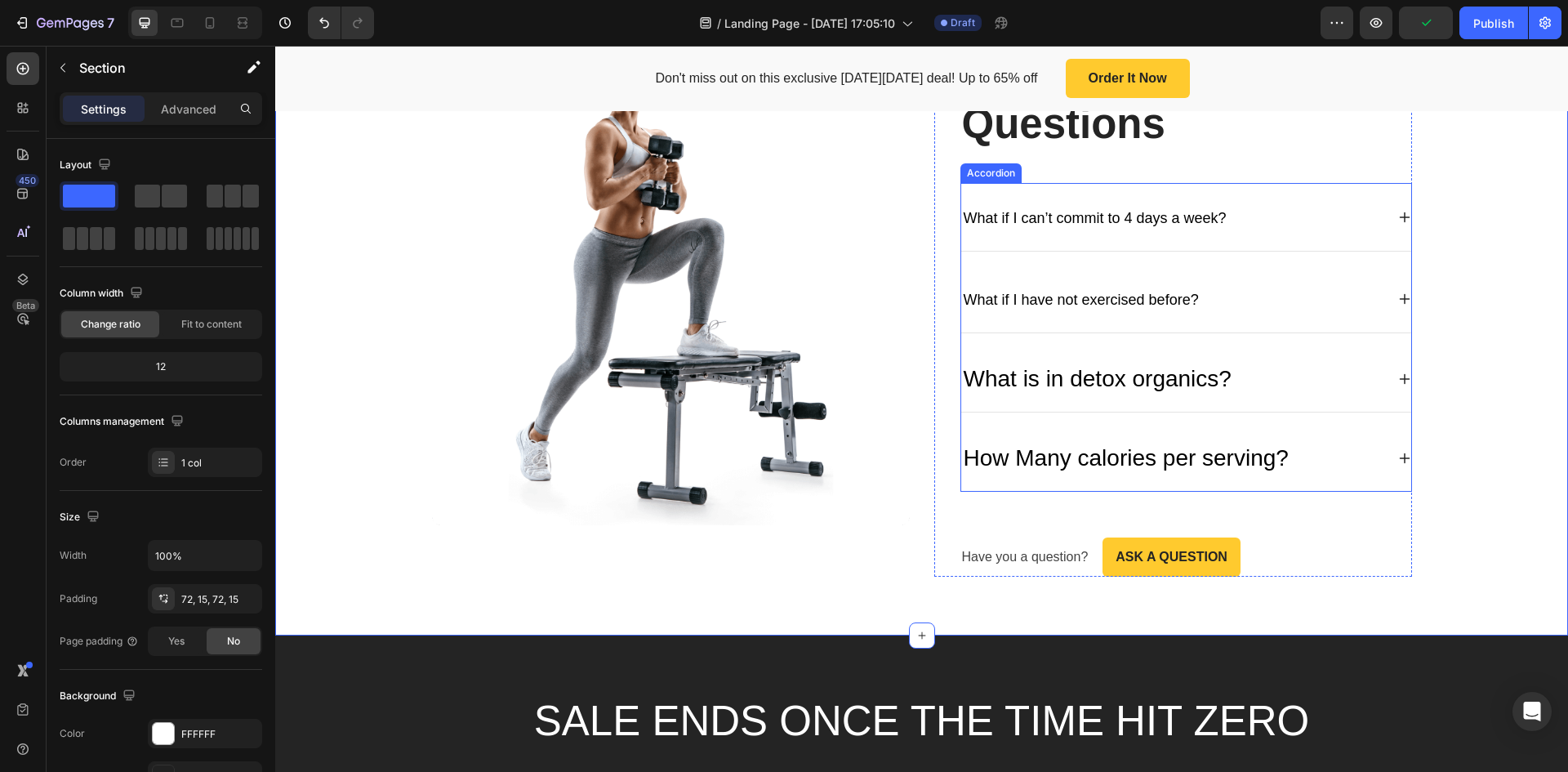
click at [1073, 381] on p "What is in detox organics?" at bounding box center [1097, 379] width 268 height 34
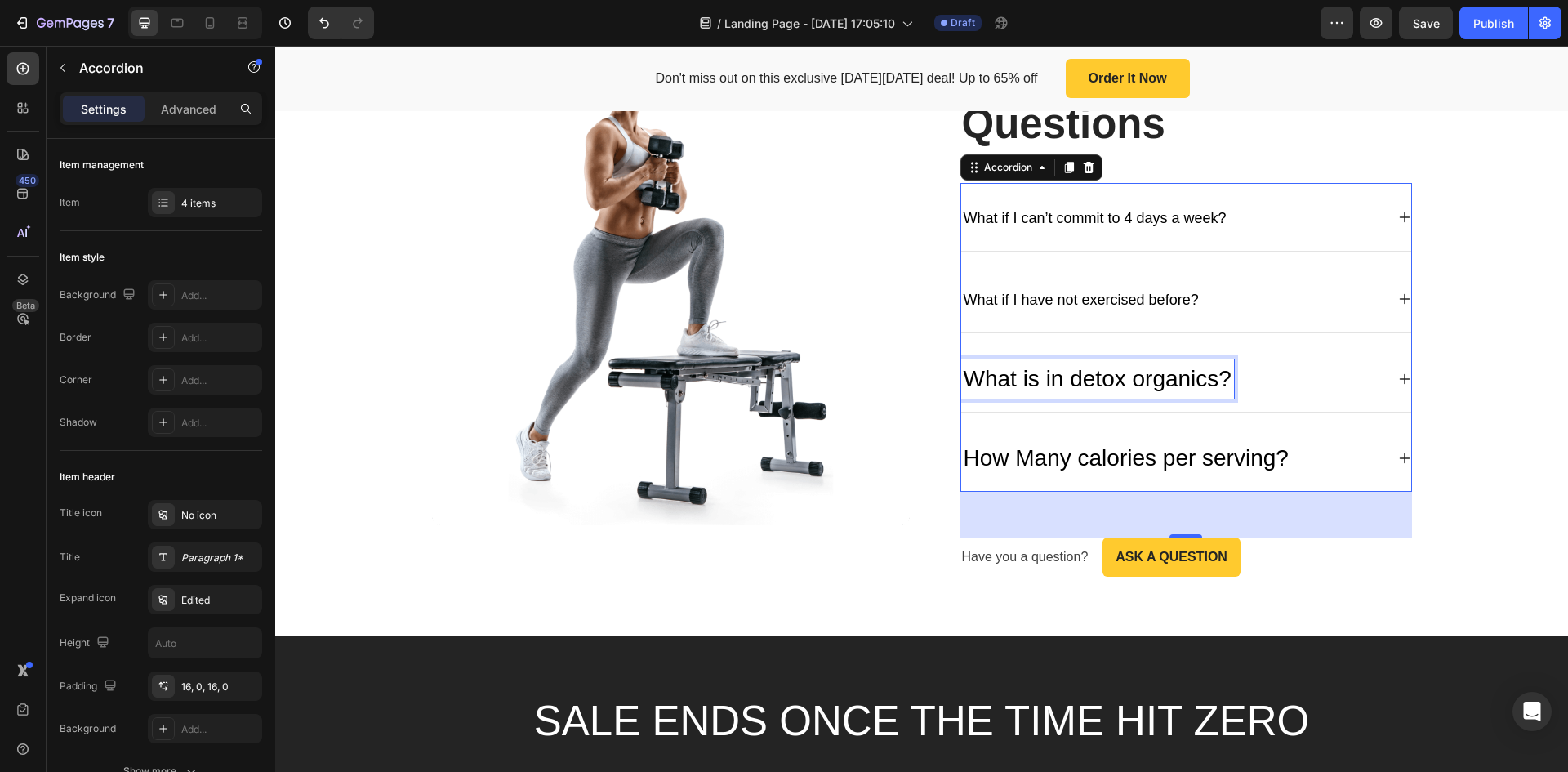
click at [1067, 388] on p "What is in detox organics?" at bounding box center [1097, 379] width 268 height 34
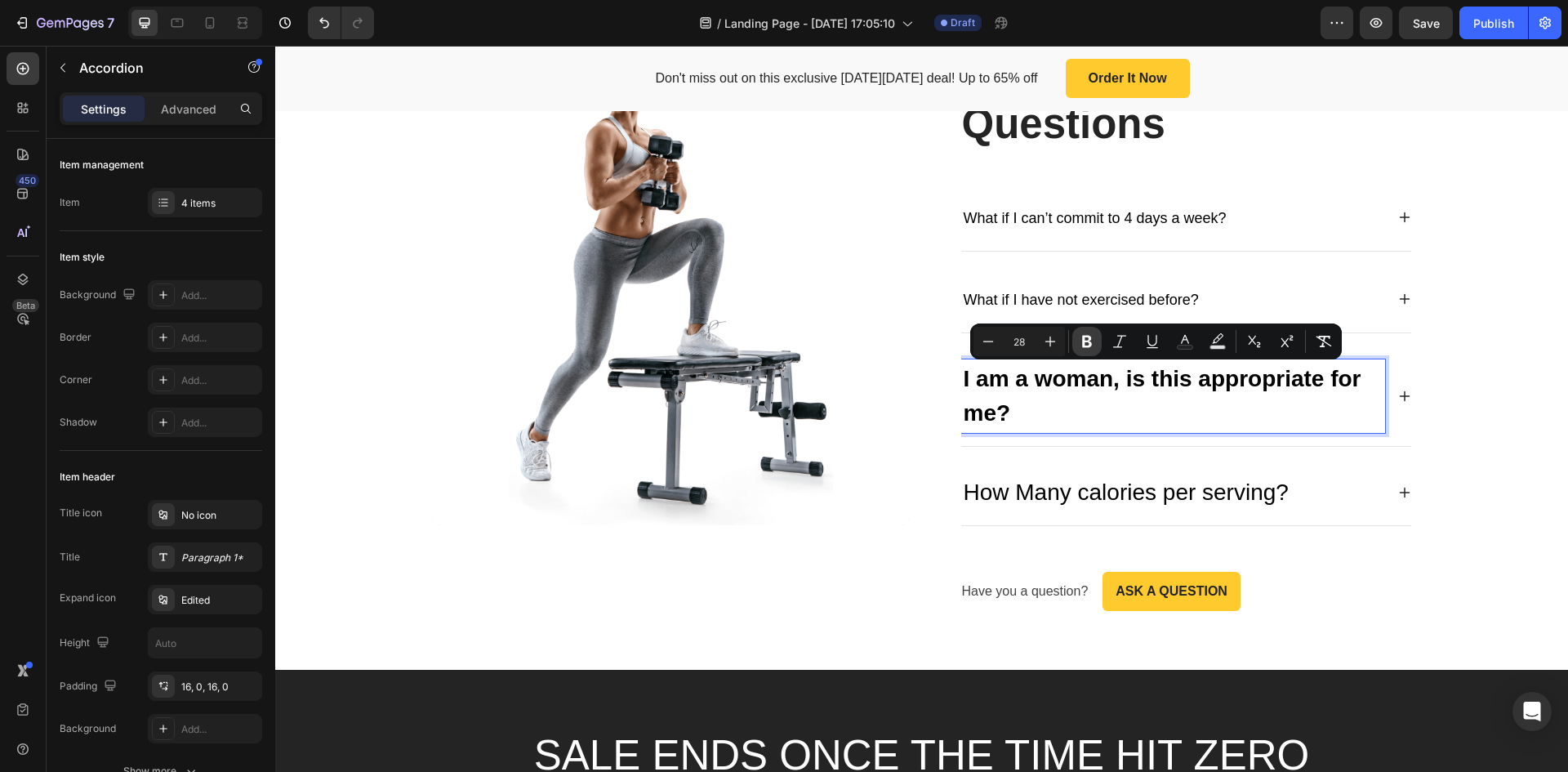
click at [1096, 335] on button "Bold" at bounding box center [1087, 341] width 30 height 30
click at [1022, 345] on input "28" at bounding box center [1020, 341] width 32 height 20
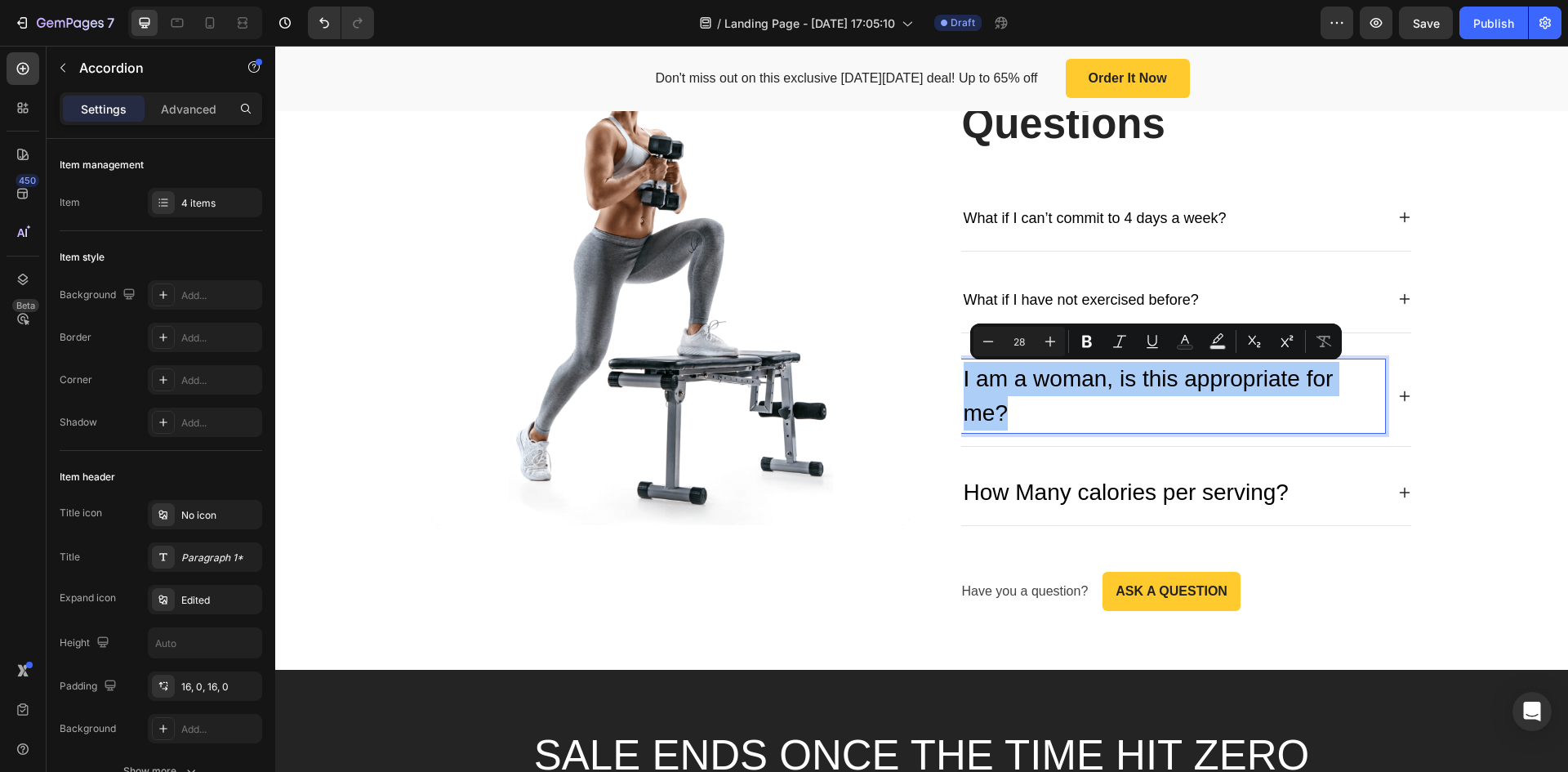
click at [1022, 345] on input "28" at bounding box center [1020, 341] width 32 height 20
type input "1"
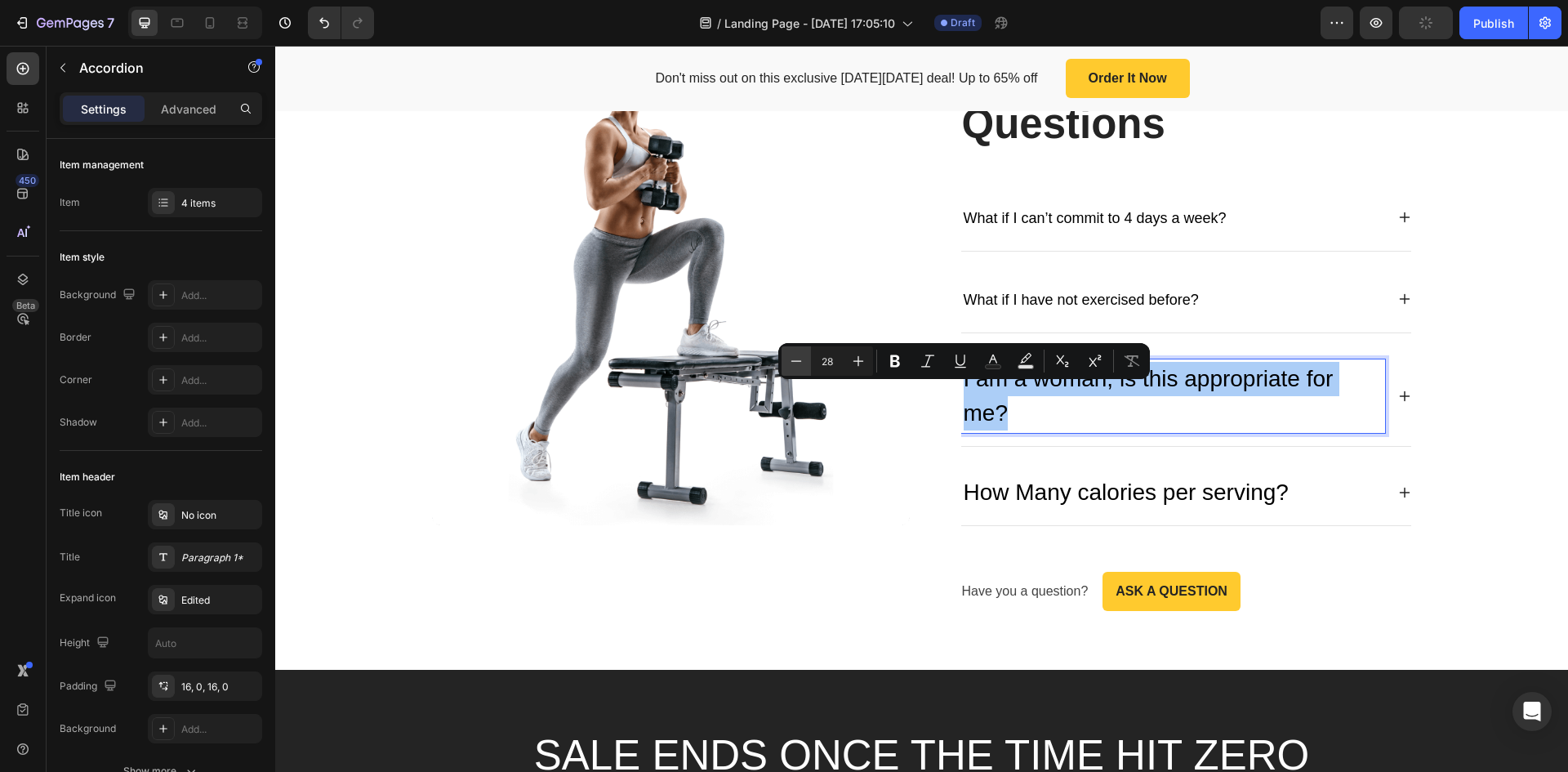
click at [800, 369] on button "Minus" at bounding box center [796, 361] width 30 height 30
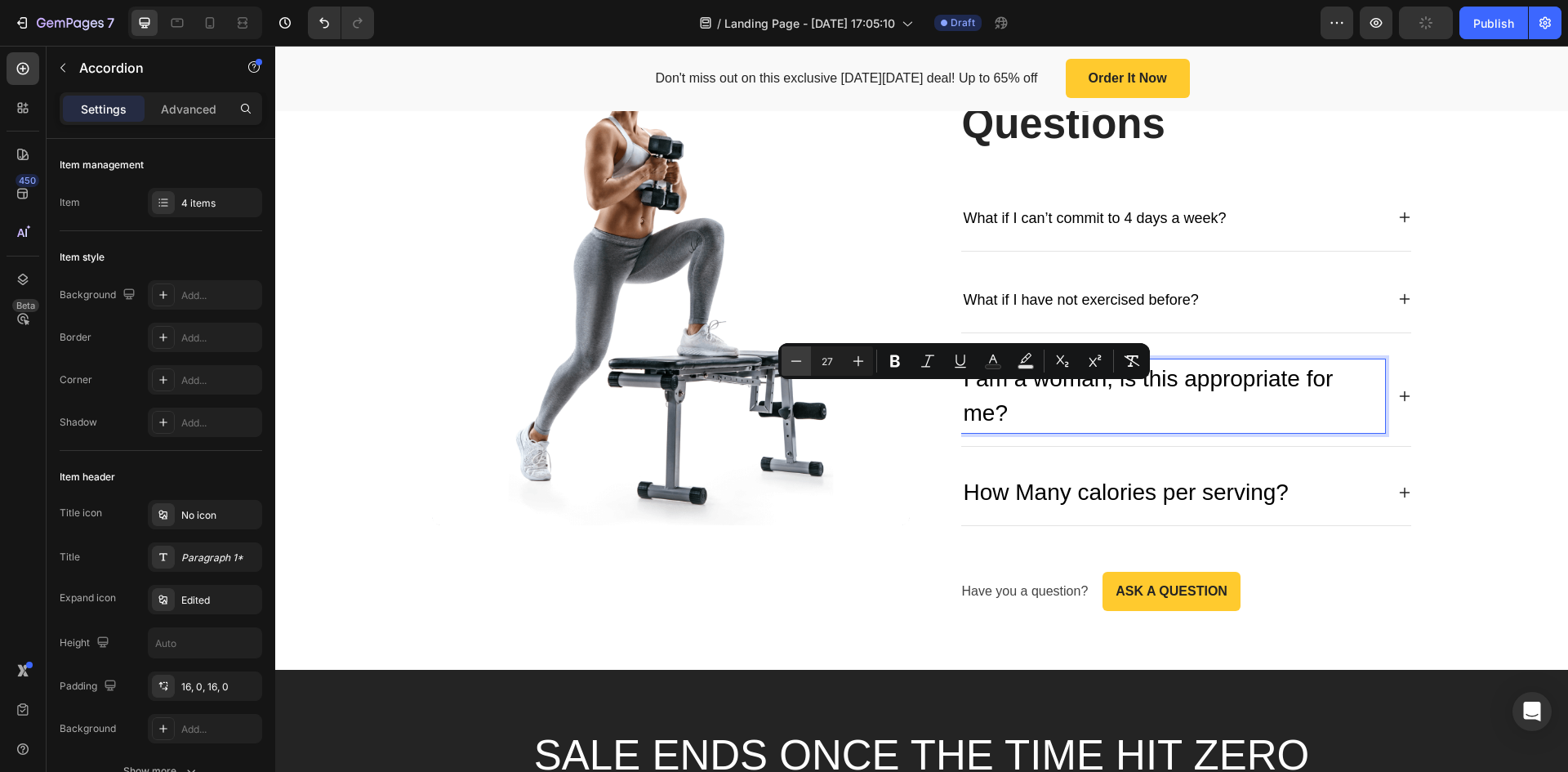
click at [800, 369] on button "Minus" at bounding box center [796, 361] width 30 height 30
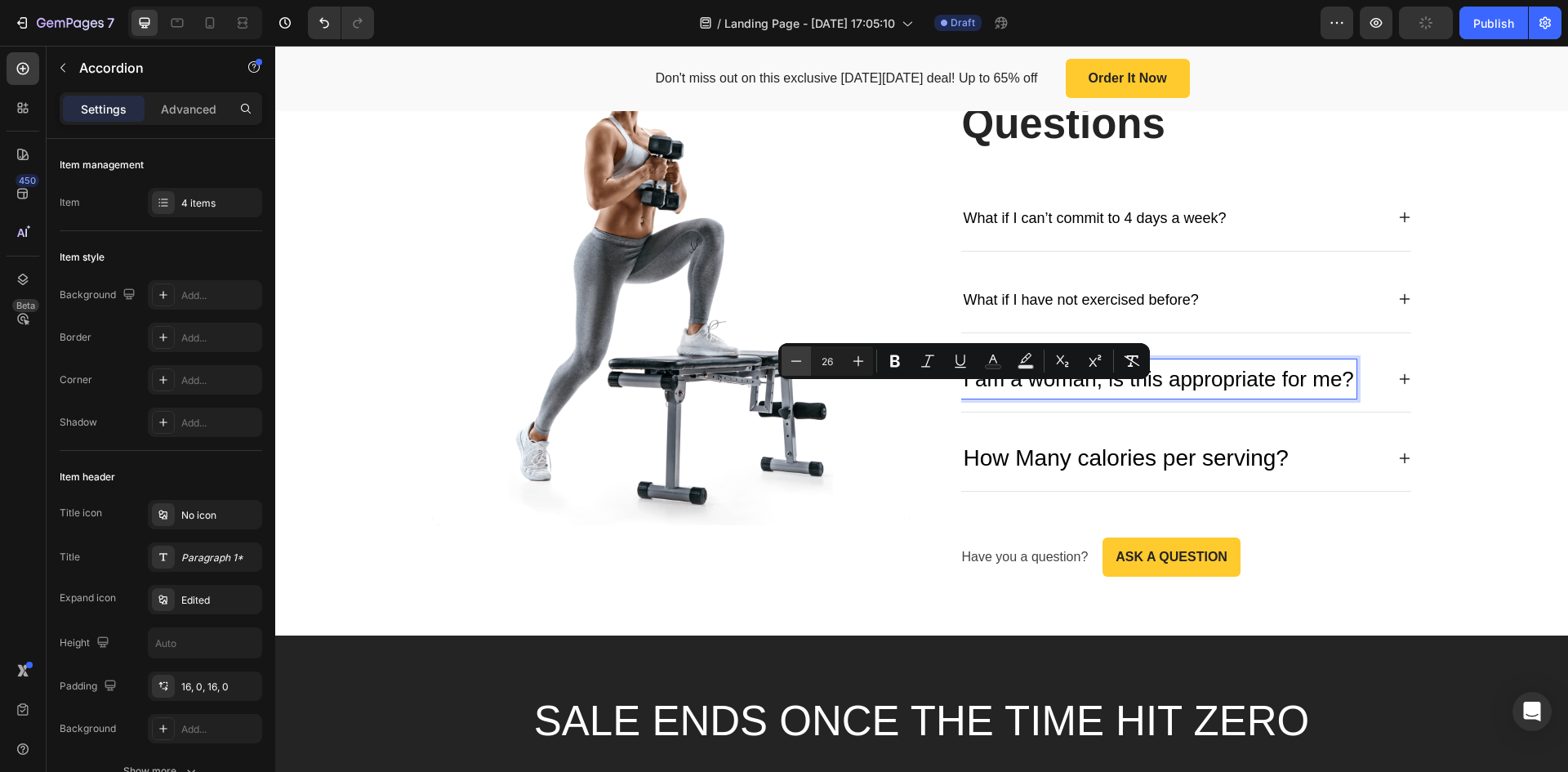
click at [800, 369] on button "Minus" at bounding box center [796, 361] width 30 height 30
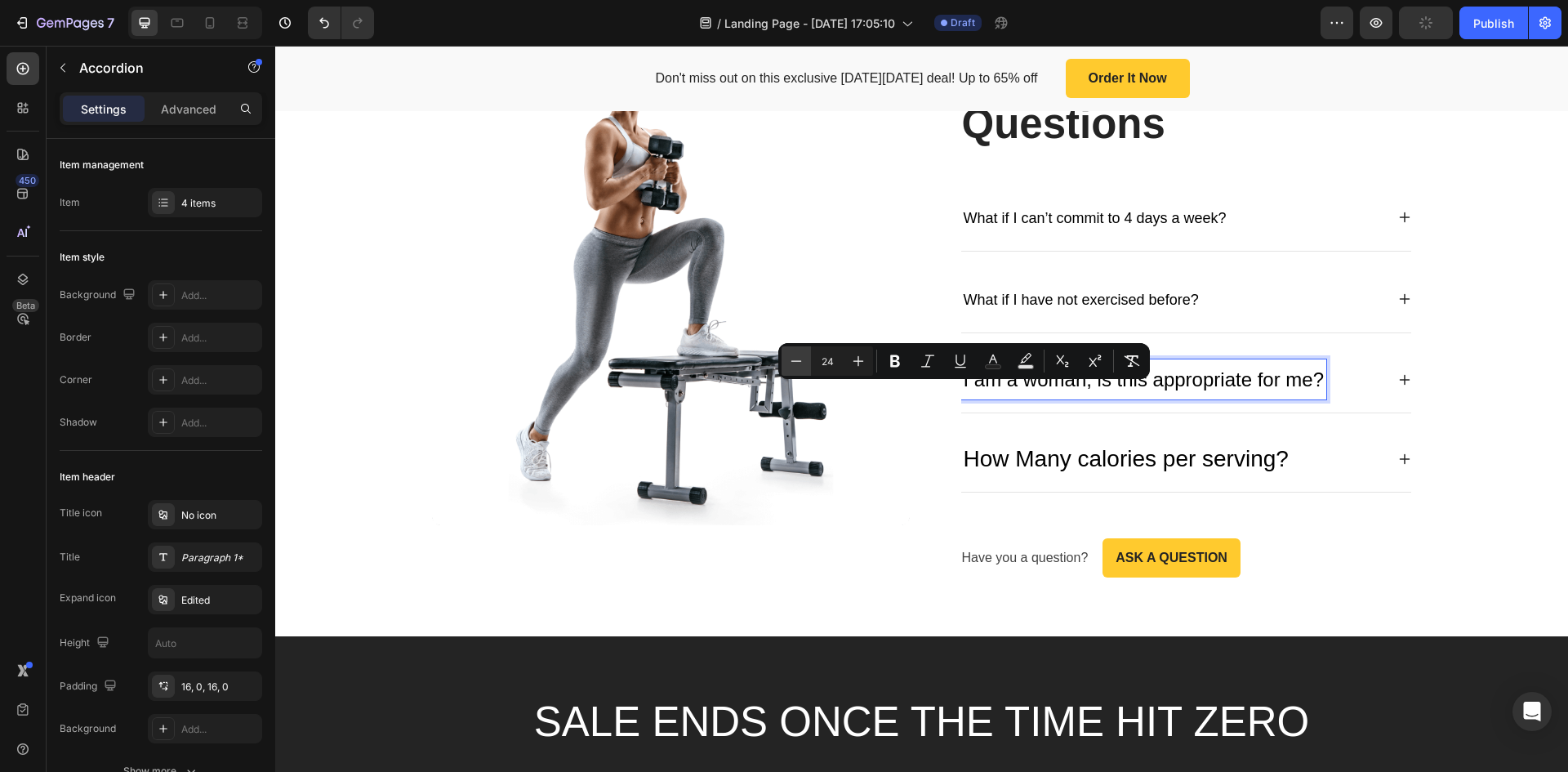
click at [800, 369] on button "Minus" at bounding box center [796, 361] width 30 height 30
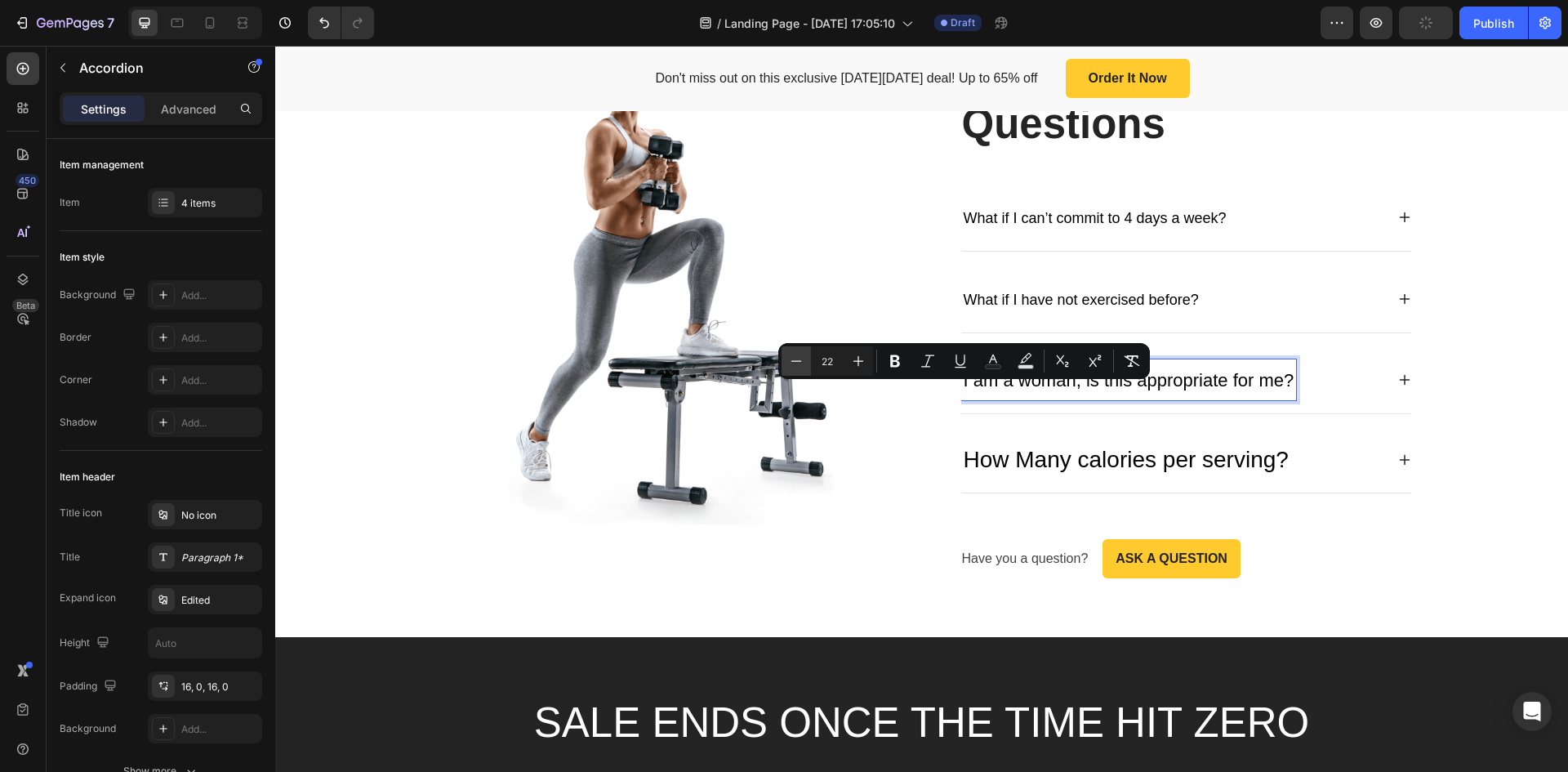
click at [800, 369] on button "Minus" at bounding box center [796, 361] width 30 height 30
type input "18"
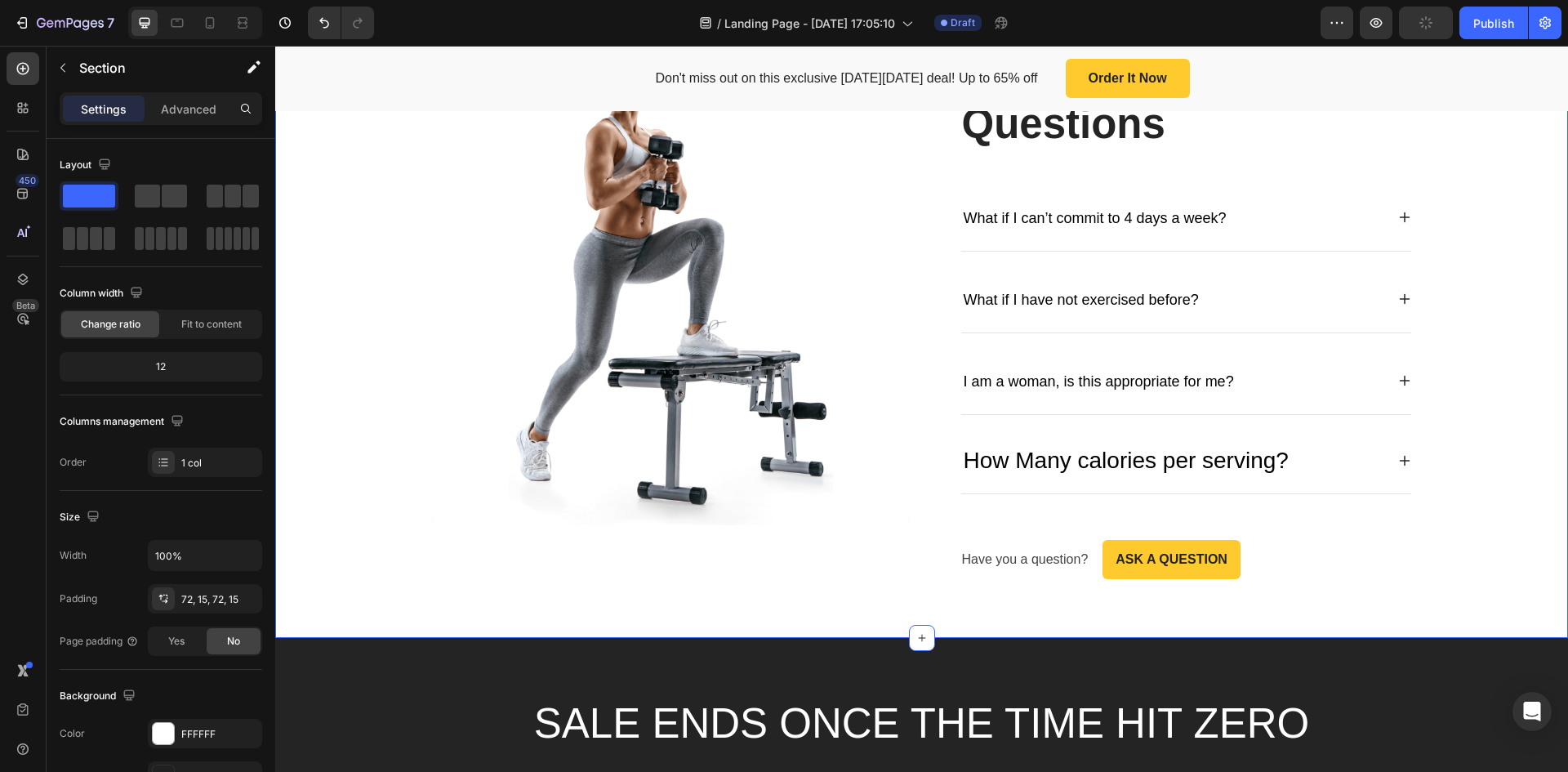
click at [1493, 363] on div "Image Frequently Asked Questions Heading What if I can’t commit to 4 days a wee…" at bounding box center [922, 313] width 1269 height 532
click at [1060, 457] on p "How Many calories per serving?" at bounding box center [1125, 461] width 325 height 34
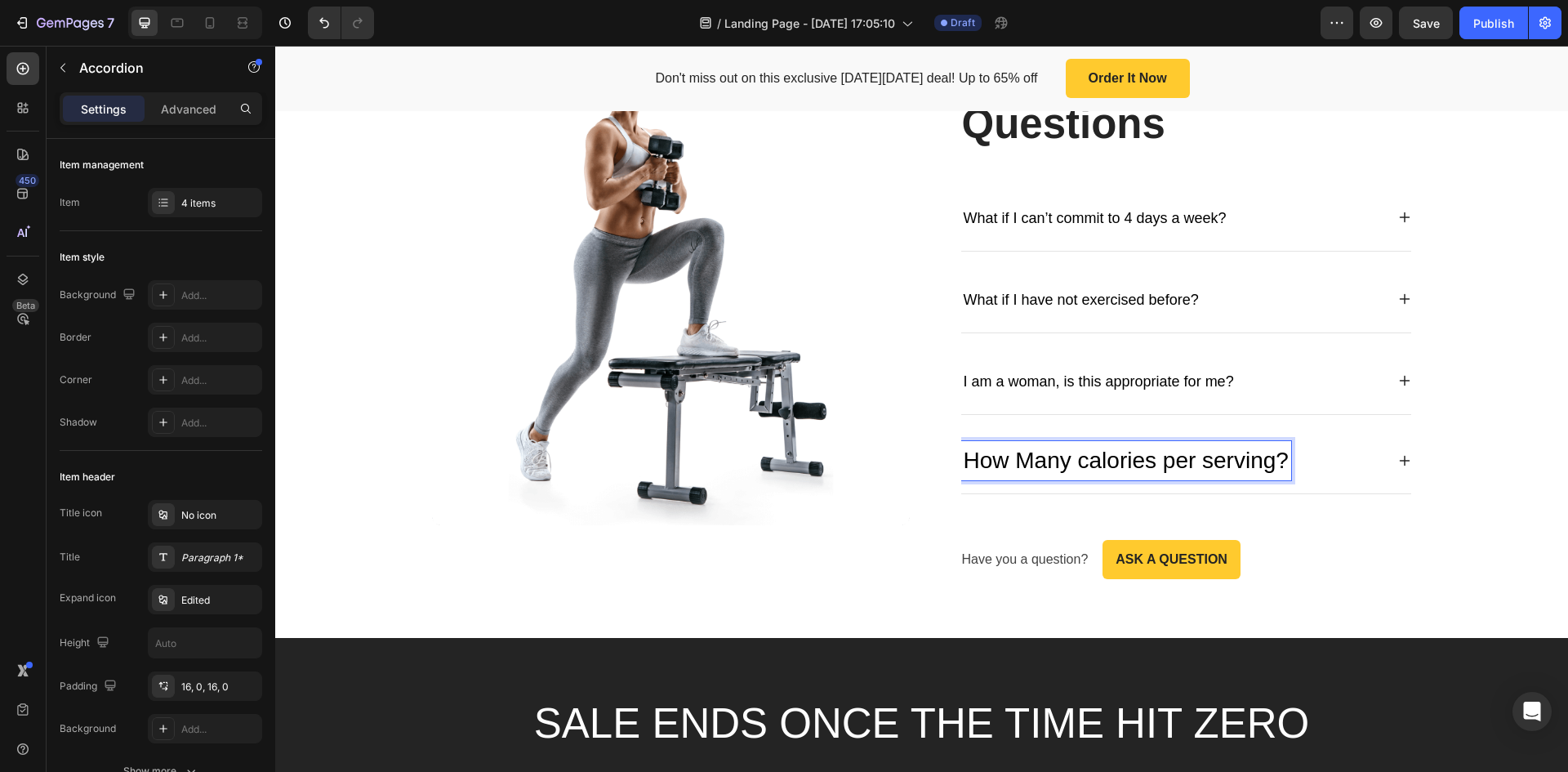
click at [1074, 458] on p "How Many calories per serving?" at bounding box center [1125, 461] width 325 height 34
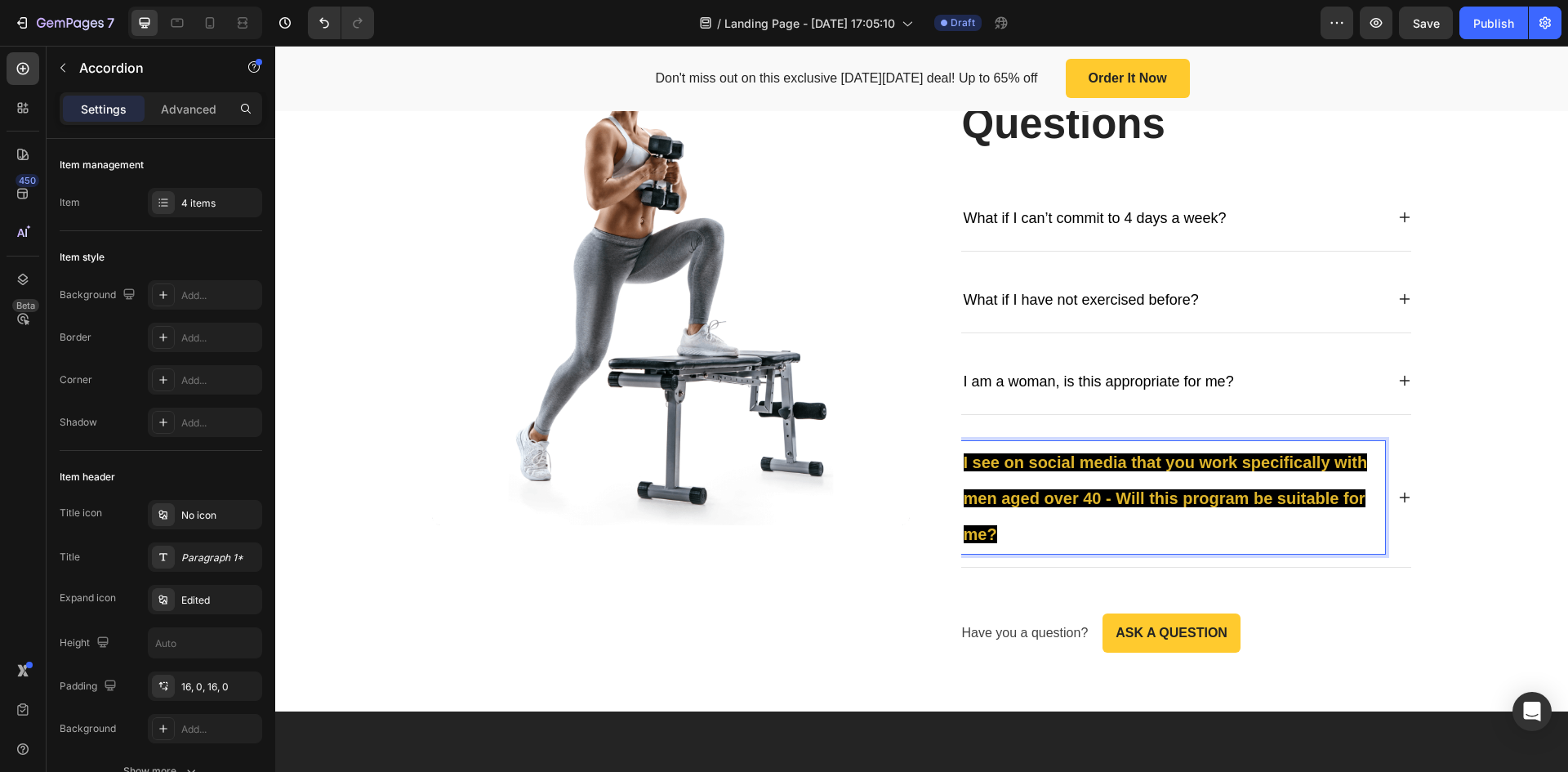
click at [1030, 465] on strong "I see on social media that you work specifically with men aged over 40 - Will t…" at bounding box center [1165, 498] width 405 height 89
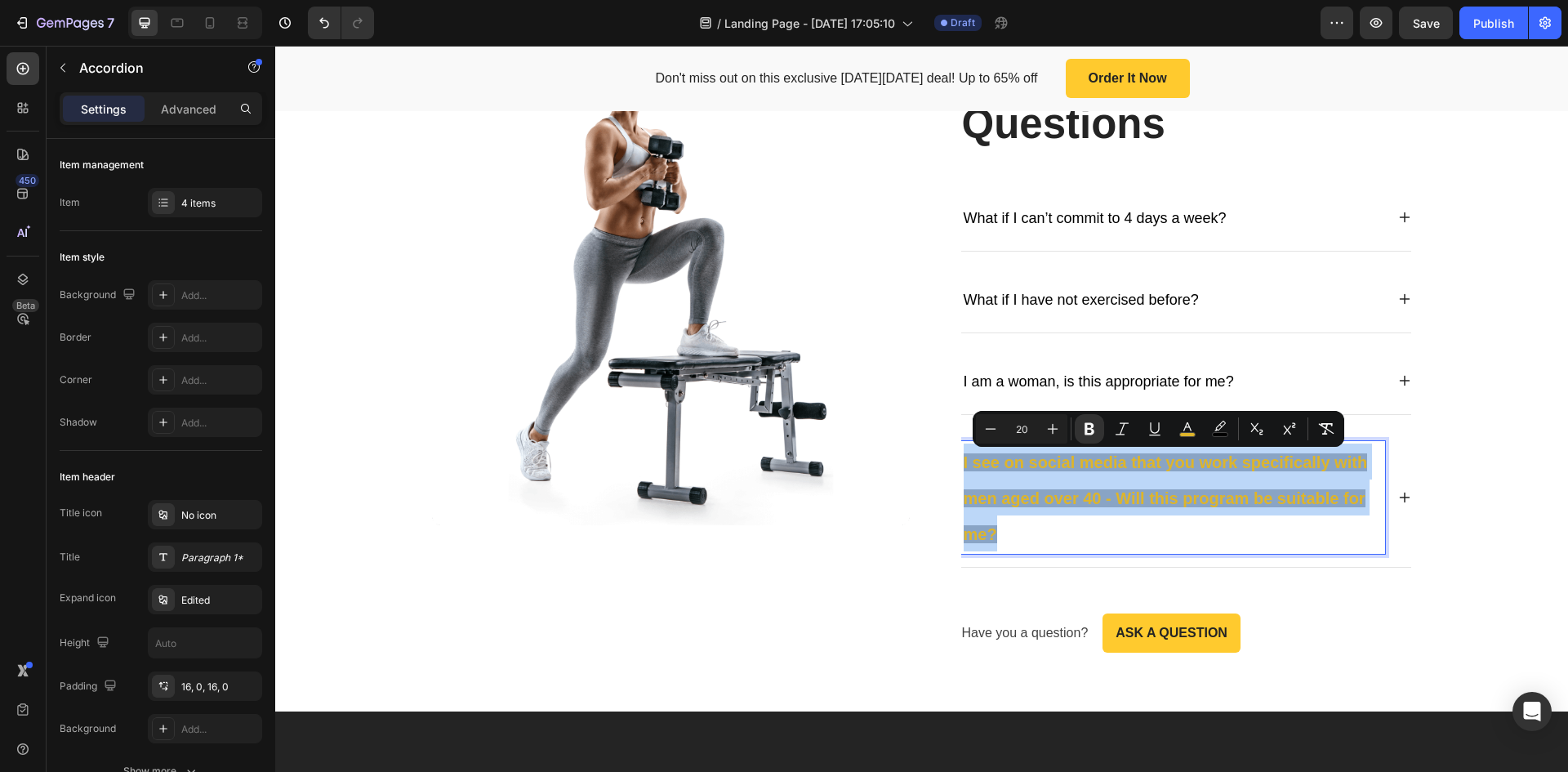
drag, startPoint x: 1009, startPoint y: 530, endPoint x: 955, endPoint y: 473, distance: 78.5
click at [962, 473] on div "I see on social media that you work specifically with men aged over 40 - Will t…" at bounding box center [1173, 497] width 424 height 112
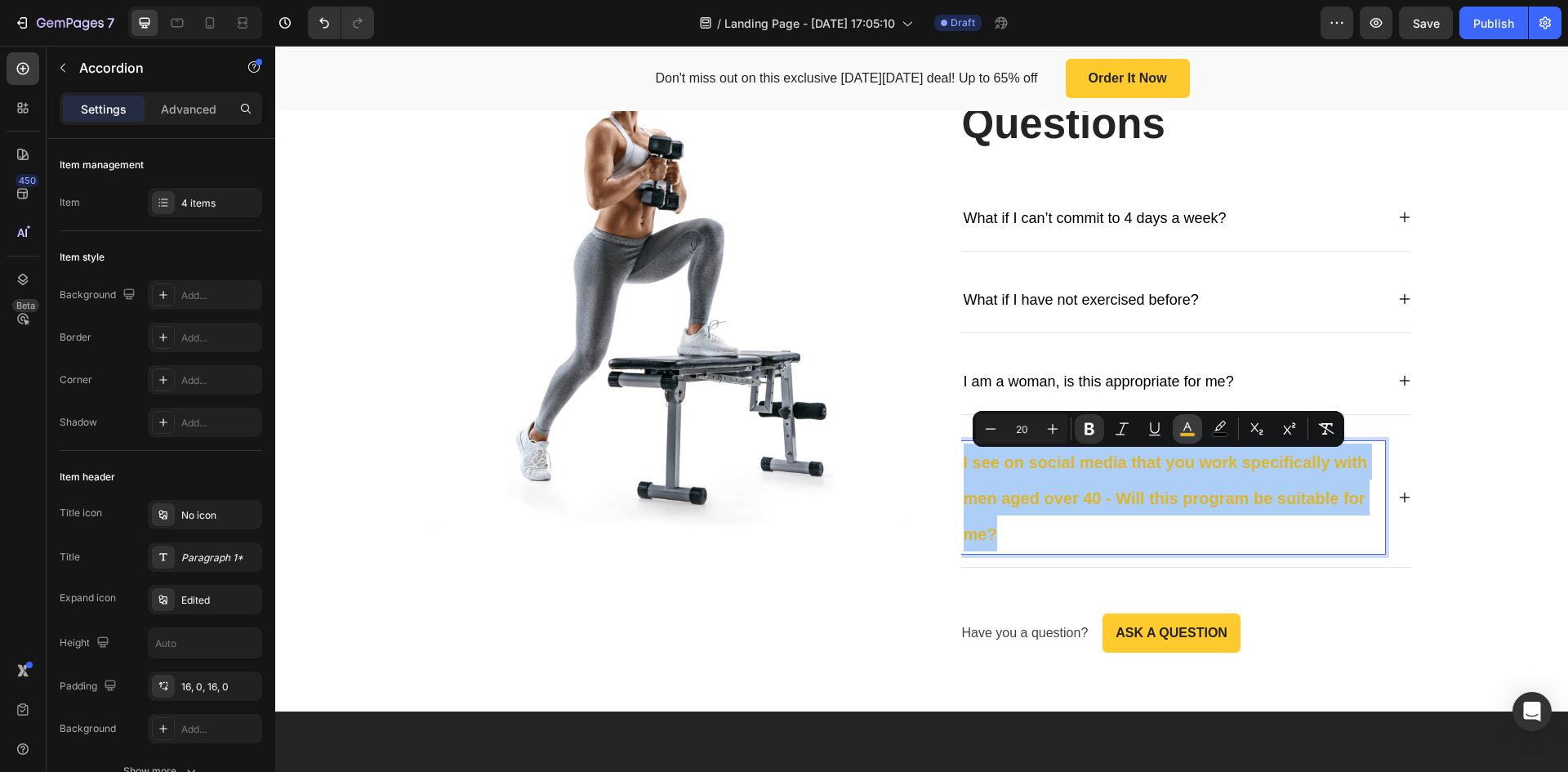
click at [1193, 428] on icon "Editor contextual toolbar" at bounding box center [1187, 428] width 16 height 16
type input "DEB52B"
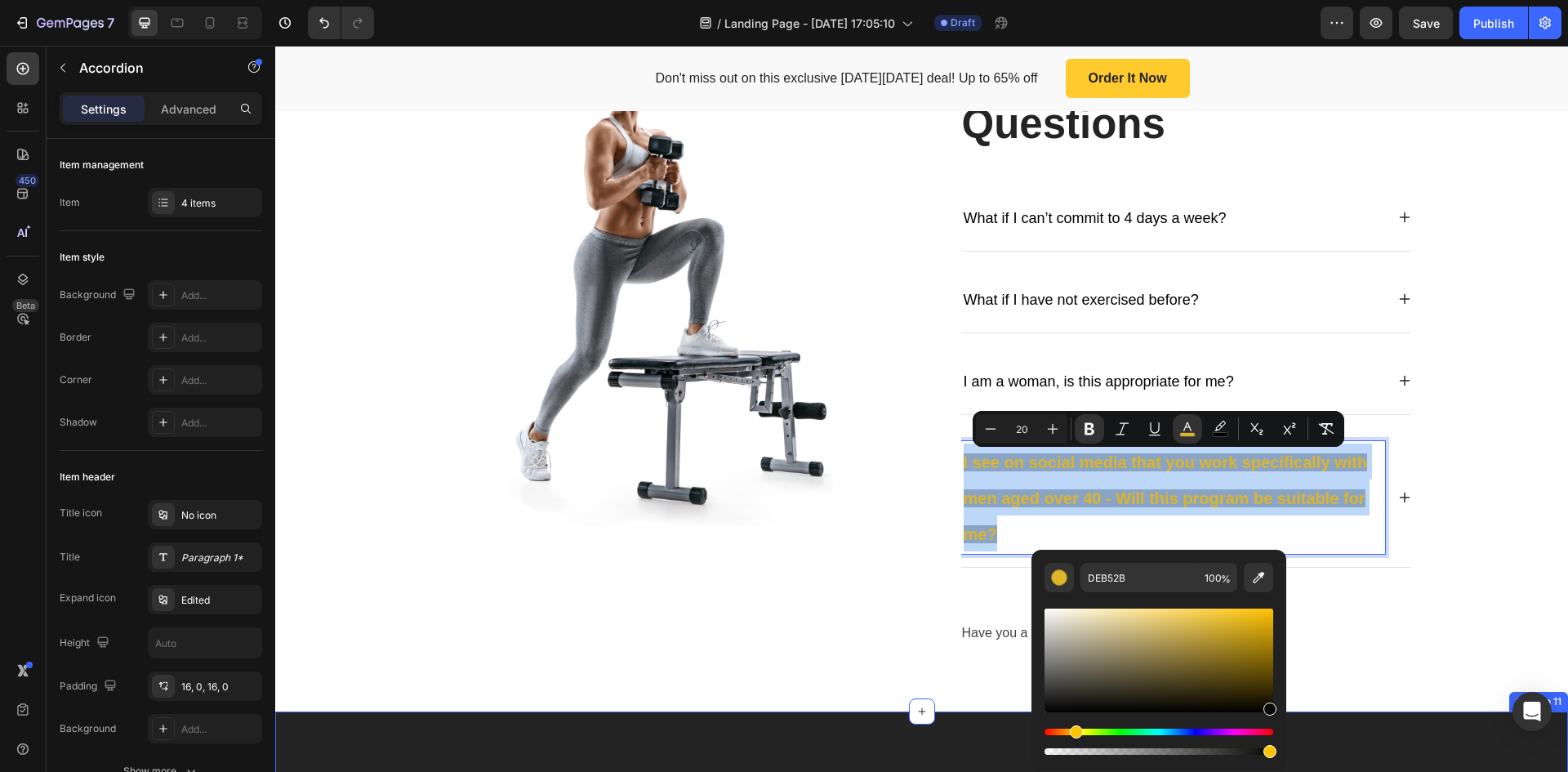
type input "070500"
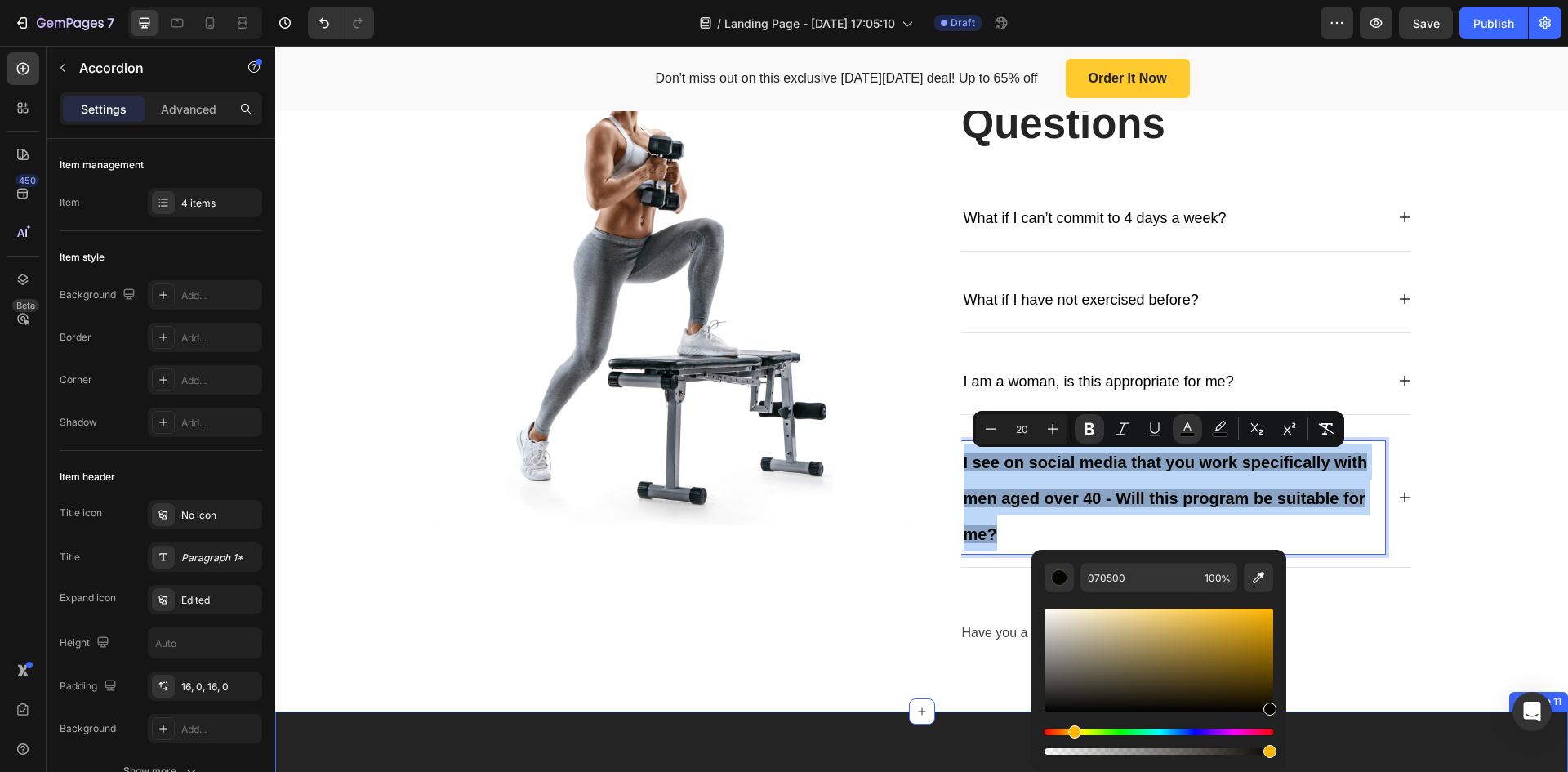
drag, startPoint x: 1454, startPoint y: 719, endPoint x: 1308, endPoint y: 721, distance: 146.0
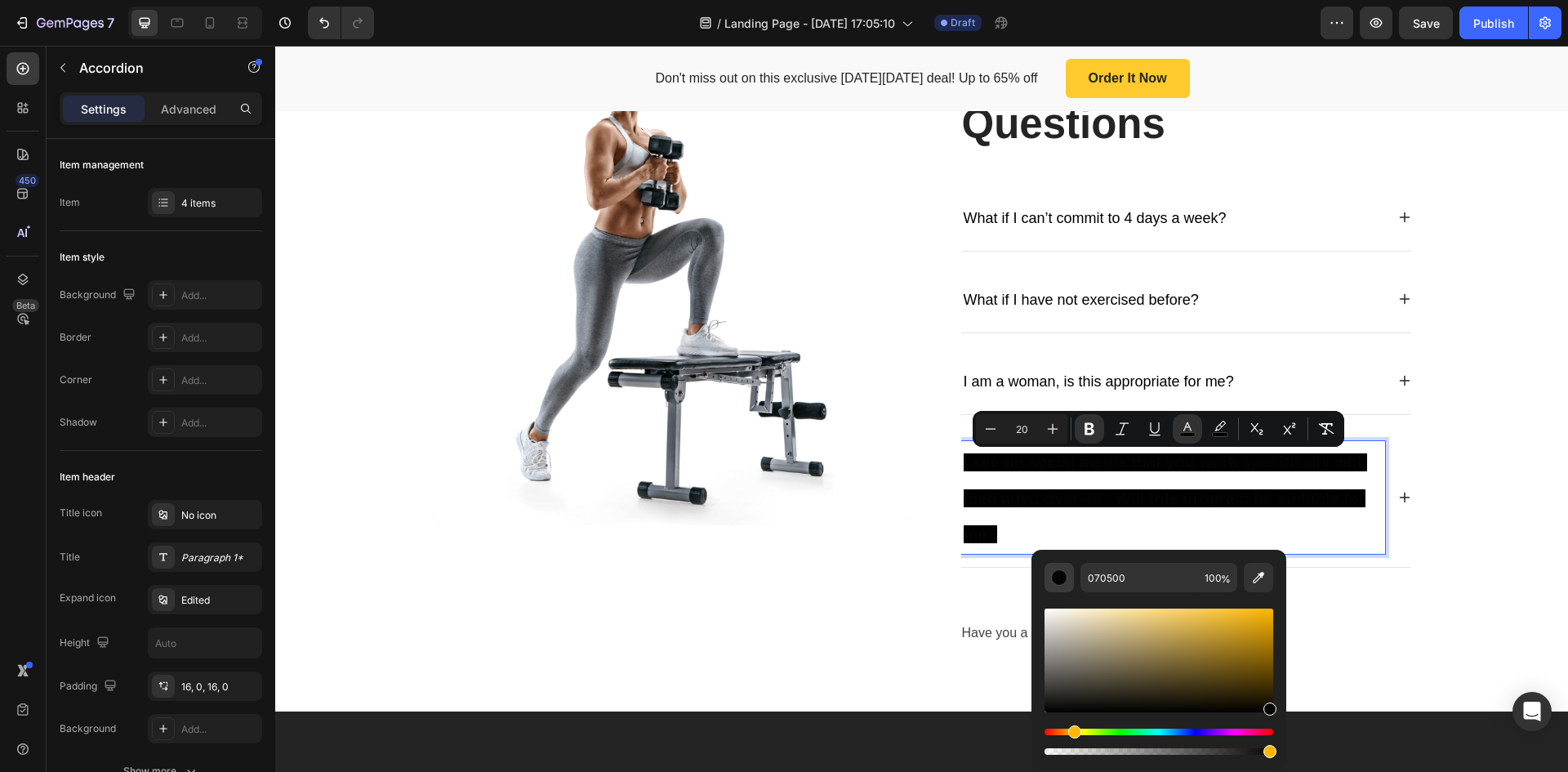
click at [1065, 576] on div "Editor contextual toolbar" at bounding box center [1059, 577] width 16 height 16
click at [1188, 434] on rect "Editor contextual toolbar" at bounding box center [1188, 435] width 15 height 4
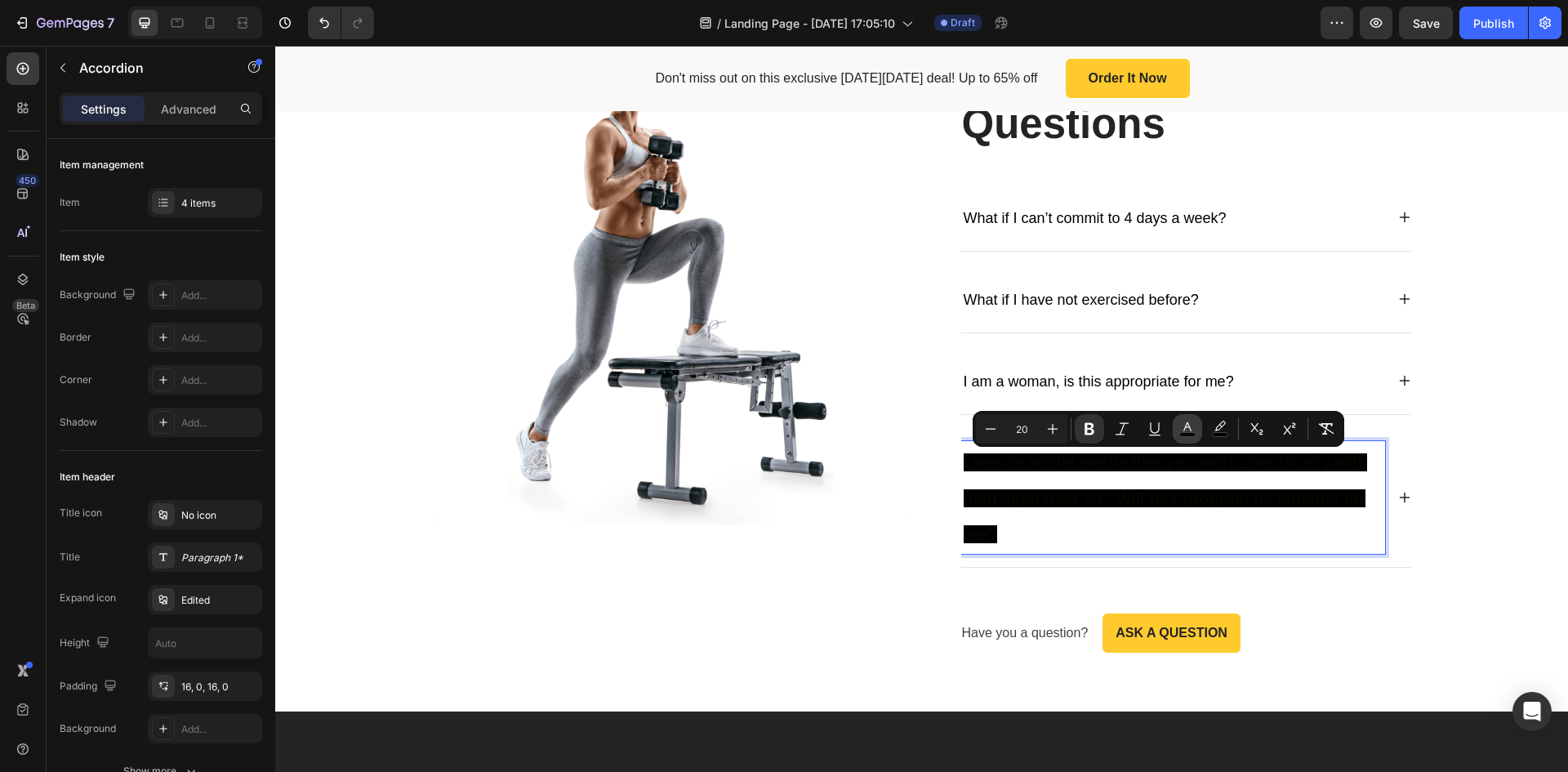
click at [1188, 434] on rect "Editor contextual toolbar" at bounding box center [1188, 435] width 15 height 4
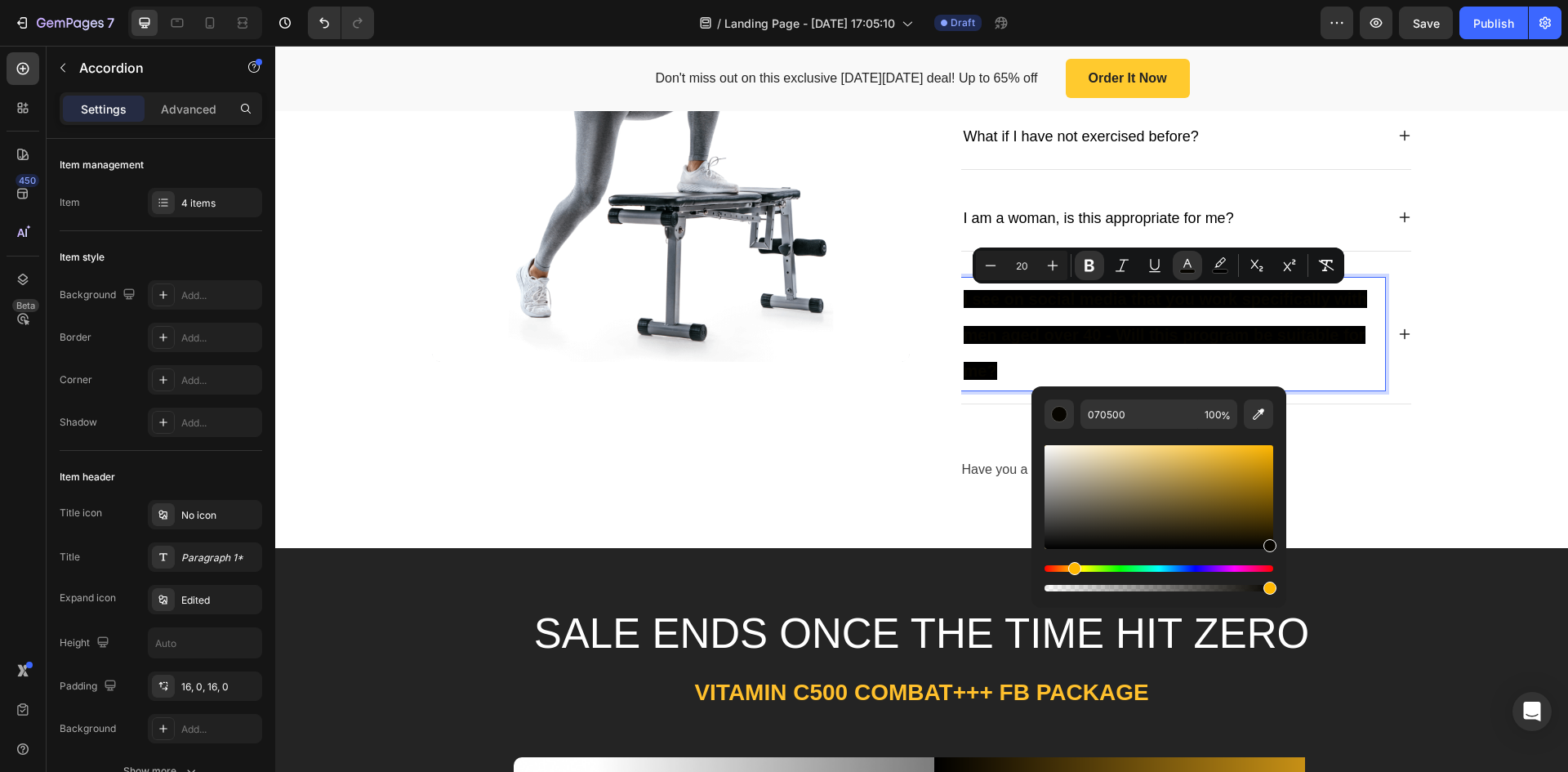
scroll to position [4084, 0]
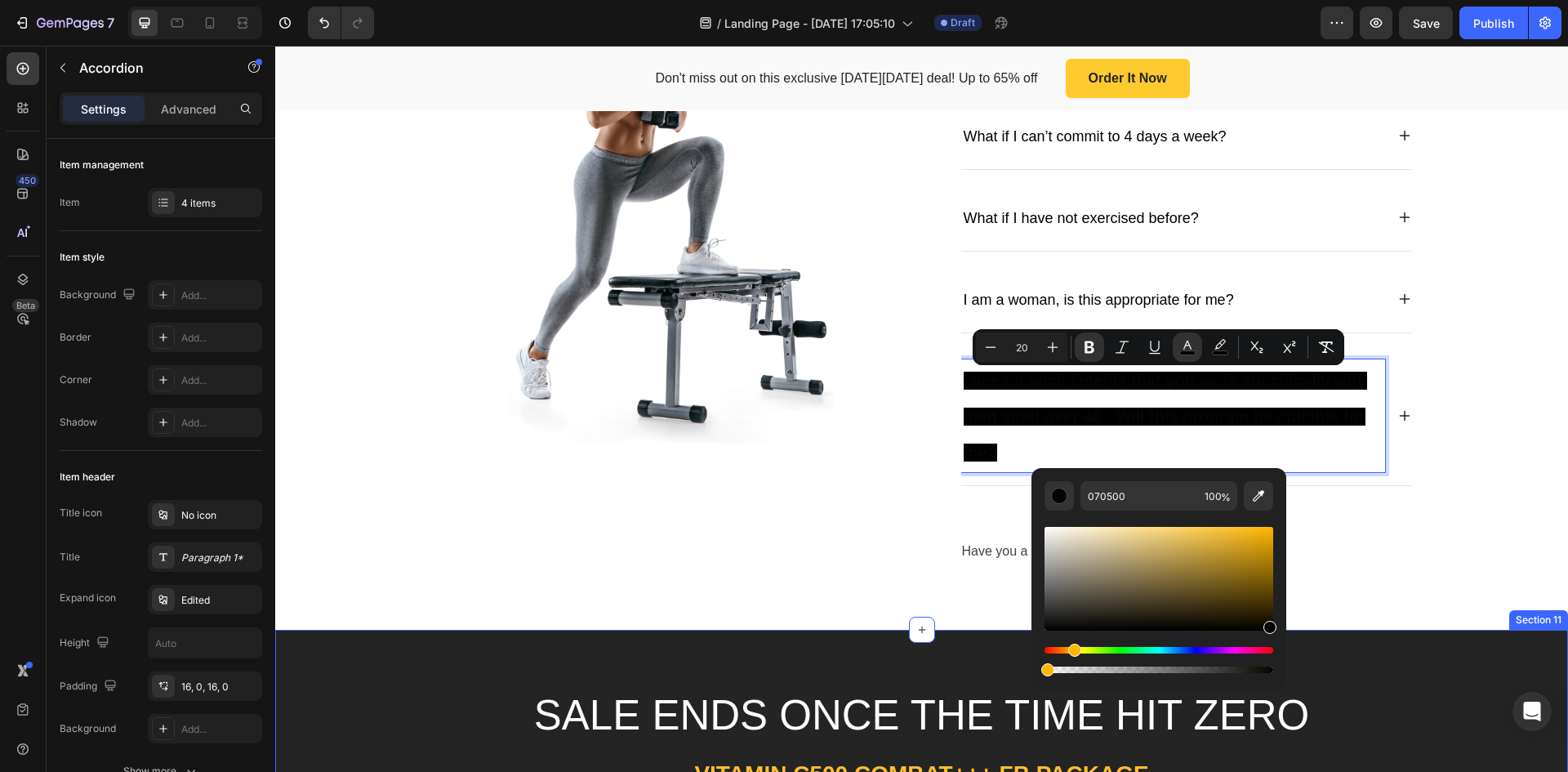
type input "0"
drag, startPoint x: 1543, startPoint y: 712, endPoint x: 1027, endPoint y: 653, distance: 519.4
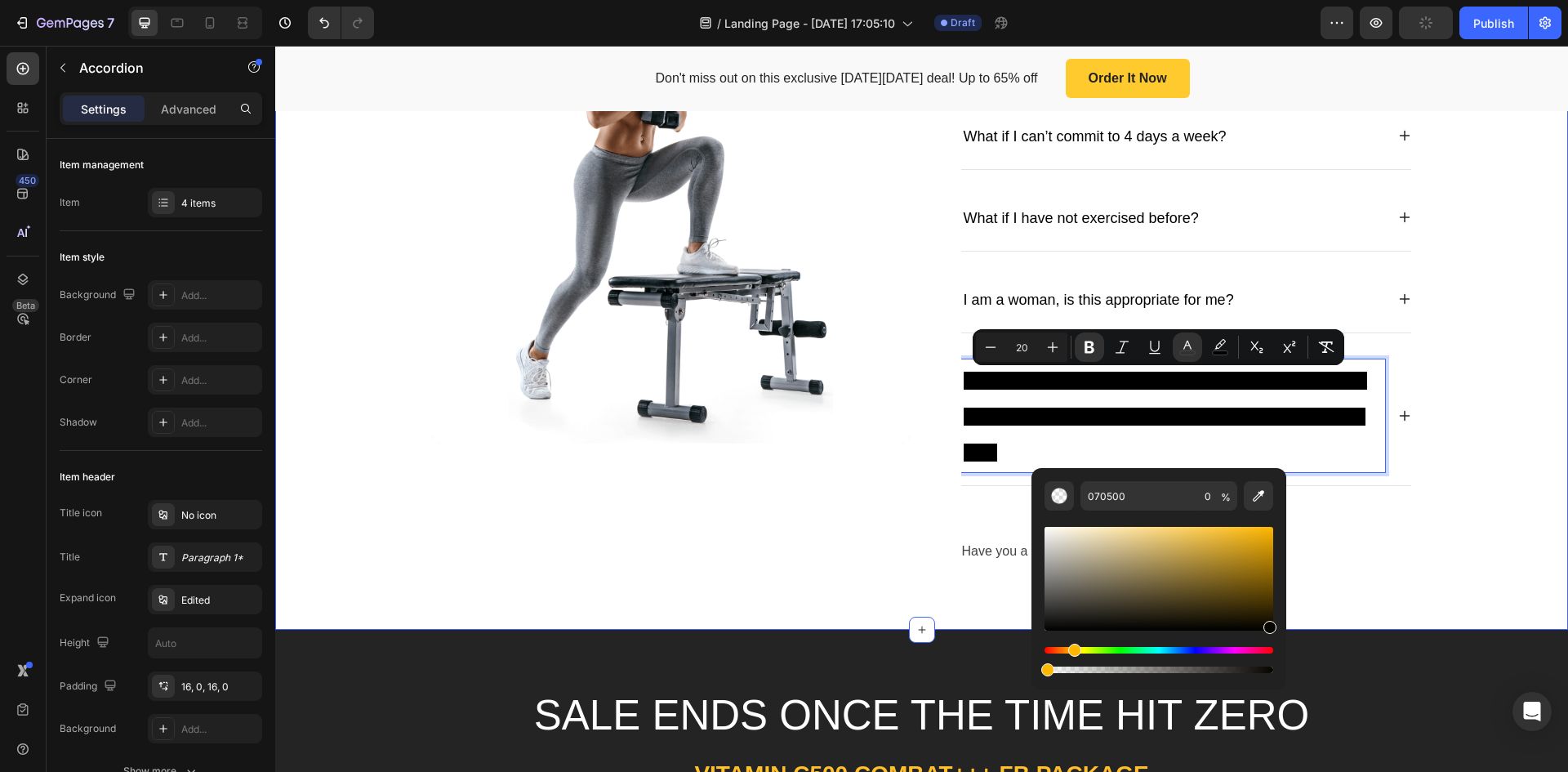
click at [1424, 532] on div "Image Frequently Asked Questions Heading What if I can’t commit to 4 days a wee…" at bounding box center [922, 268] width 1269 height 605
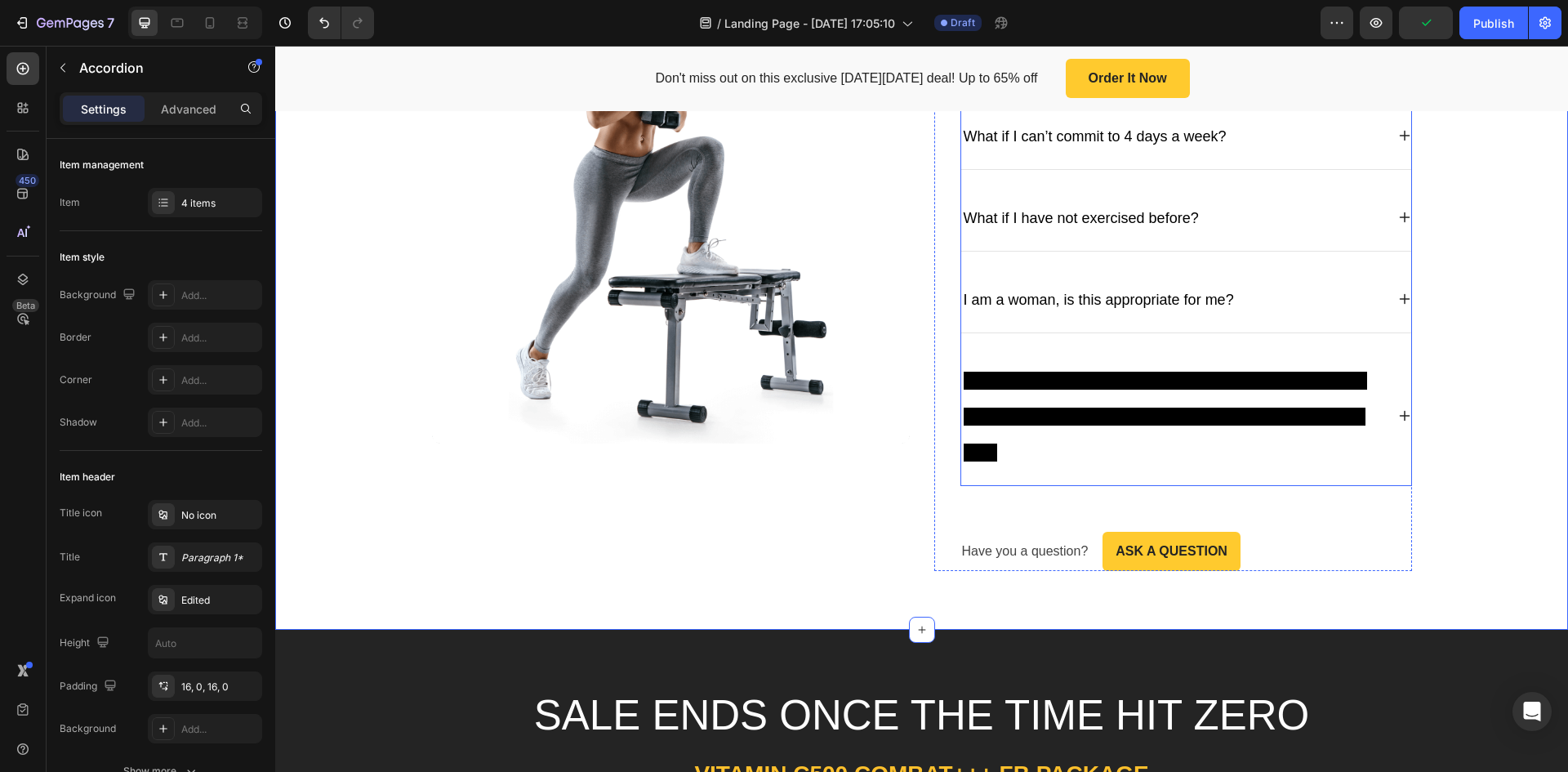
click at [1216, 417] on strong "I see on social media that you work specifically with men aged over 40 - Will t…" at bounding box center [1165, 416] width 405 height 89
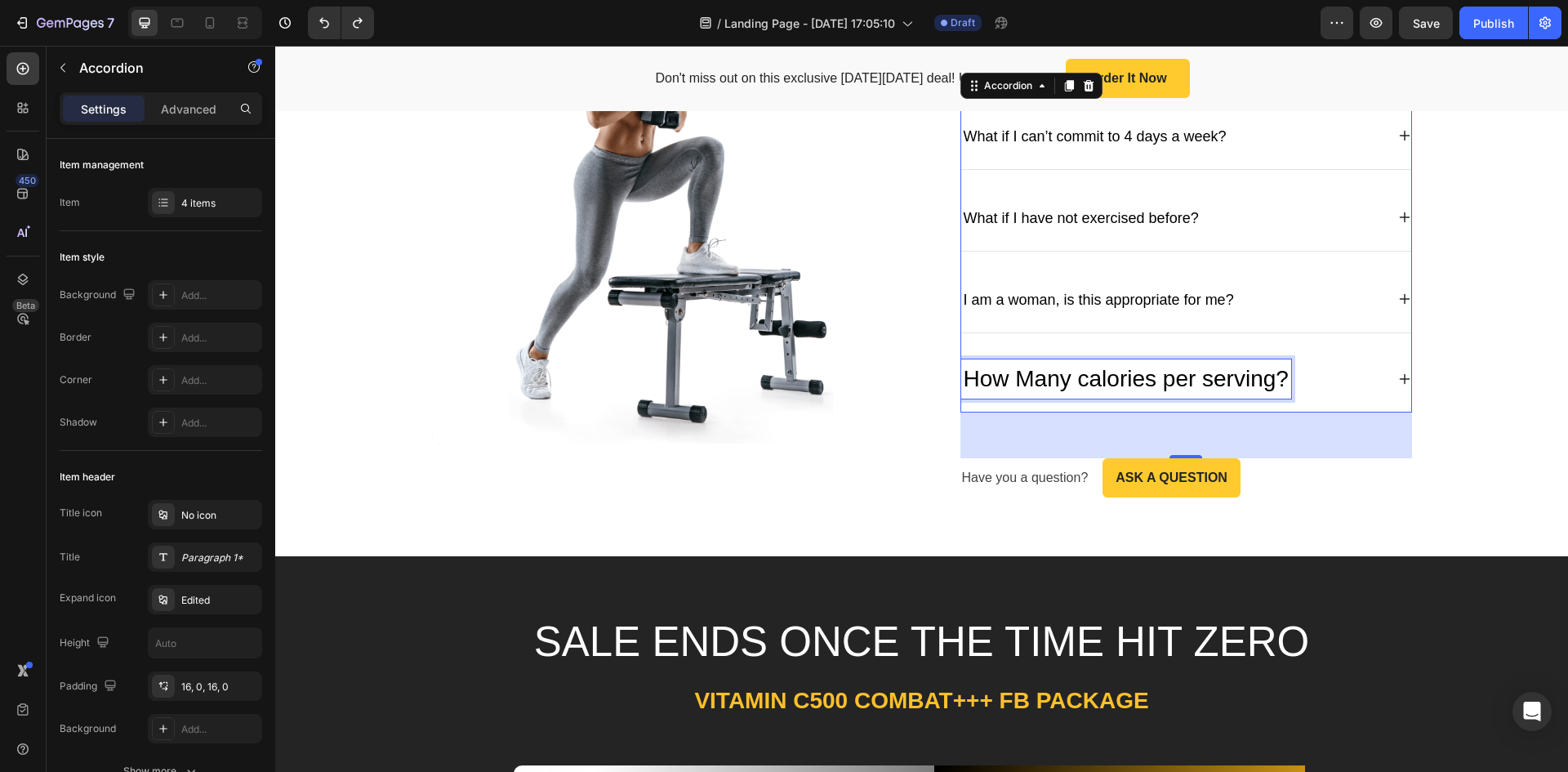
click at [1154, 375] on p "How Many calories per serving?" at bounding box center [1125, 379] width 325 height 34
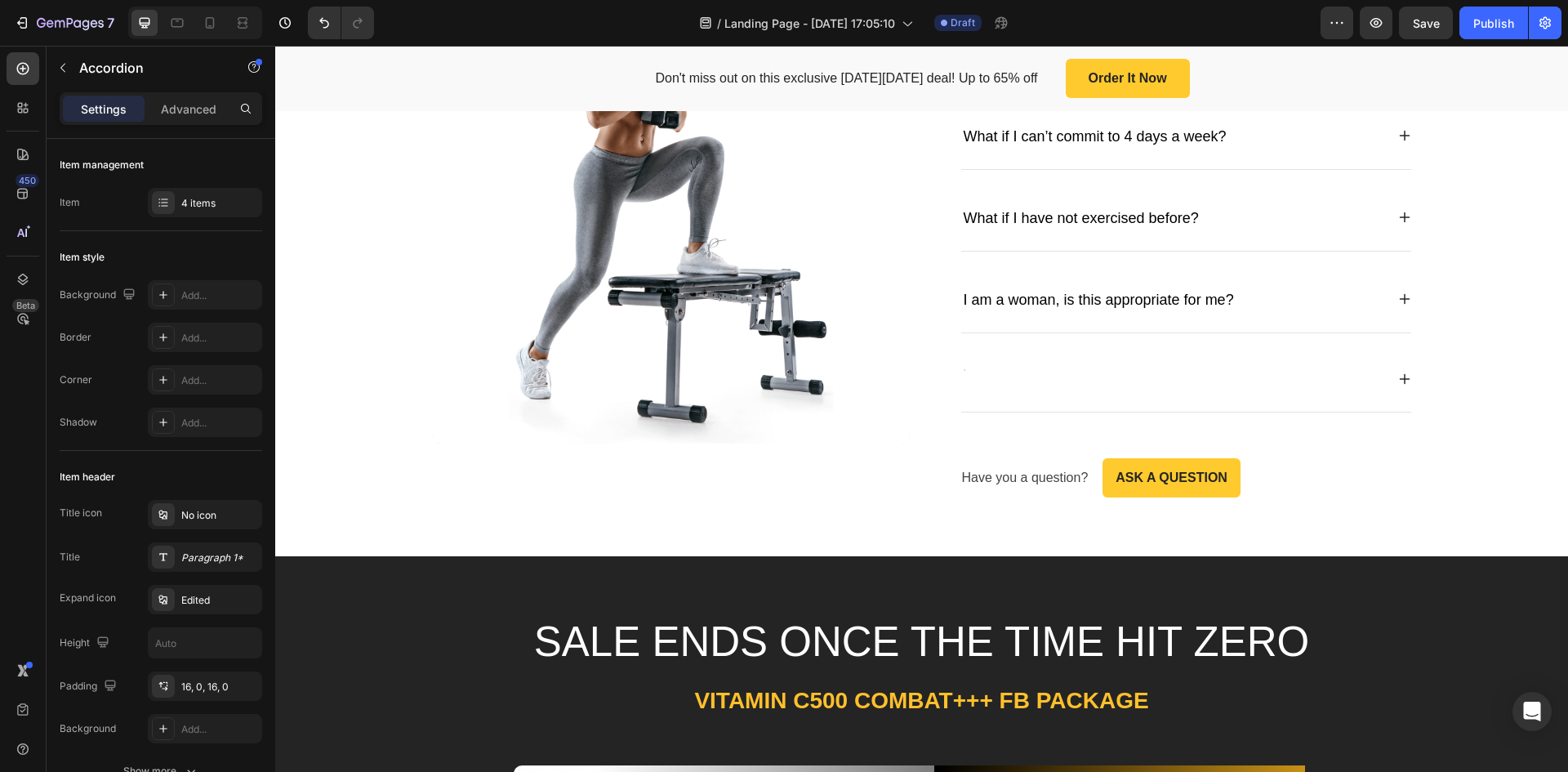
scroll to position [4080, 0]
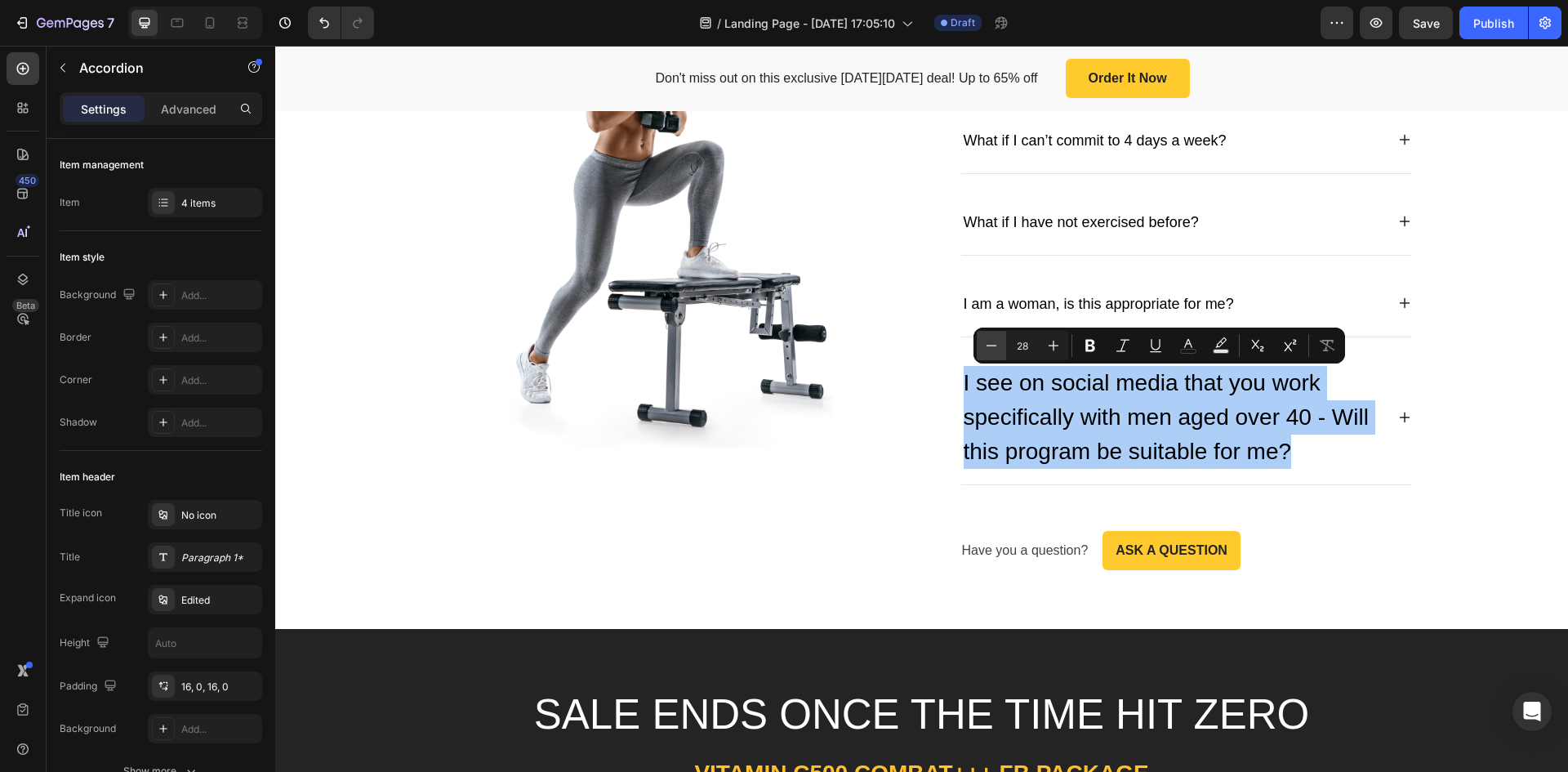
click at [987, 345] on icon "Editor contextual toolbar" at bounding box center [991, 345] width 16 height 16
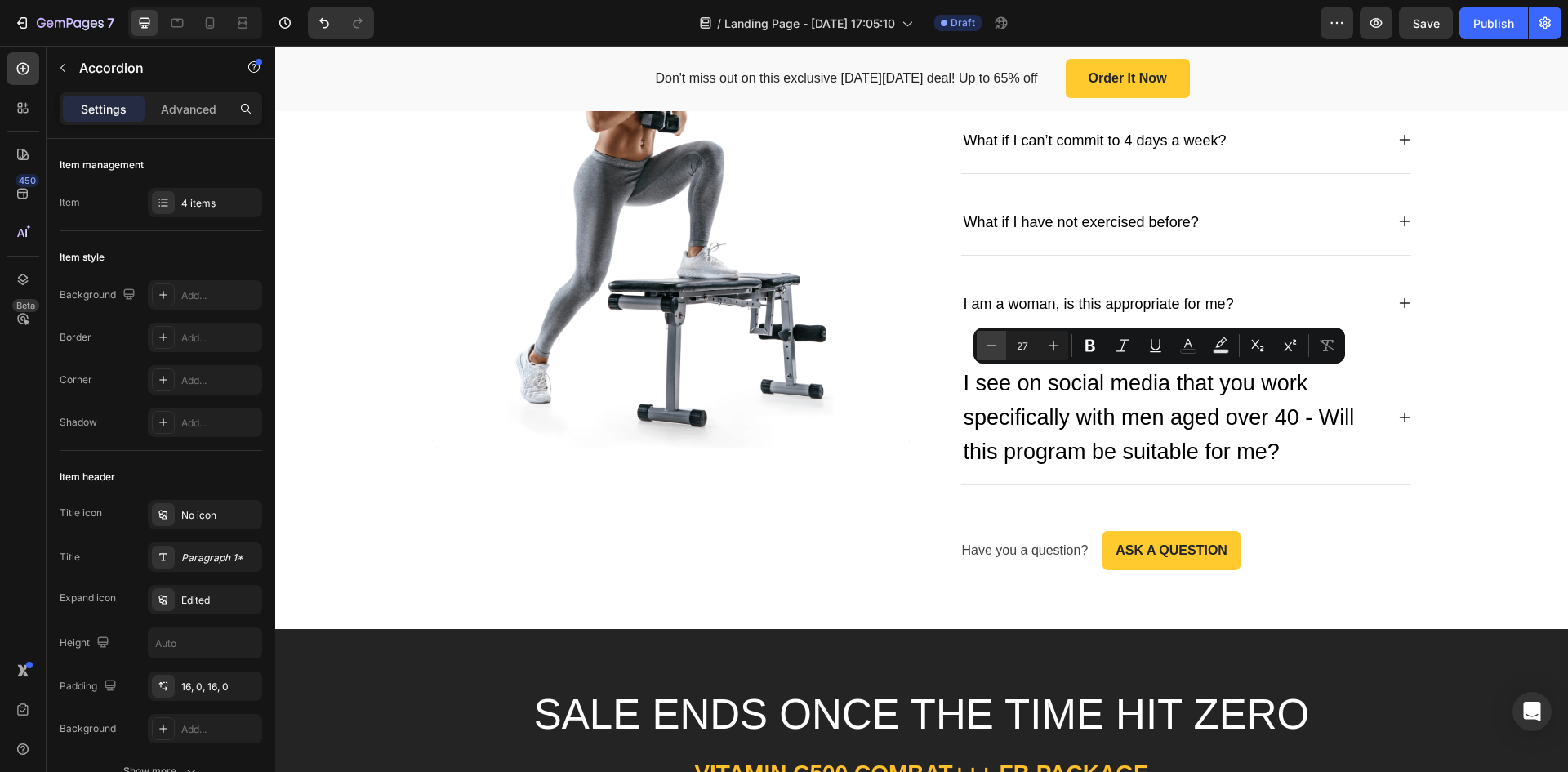
click at [987, 345] on icon "Editor contextual toolbar" at bounding box center [991, 345] width 16 height 16
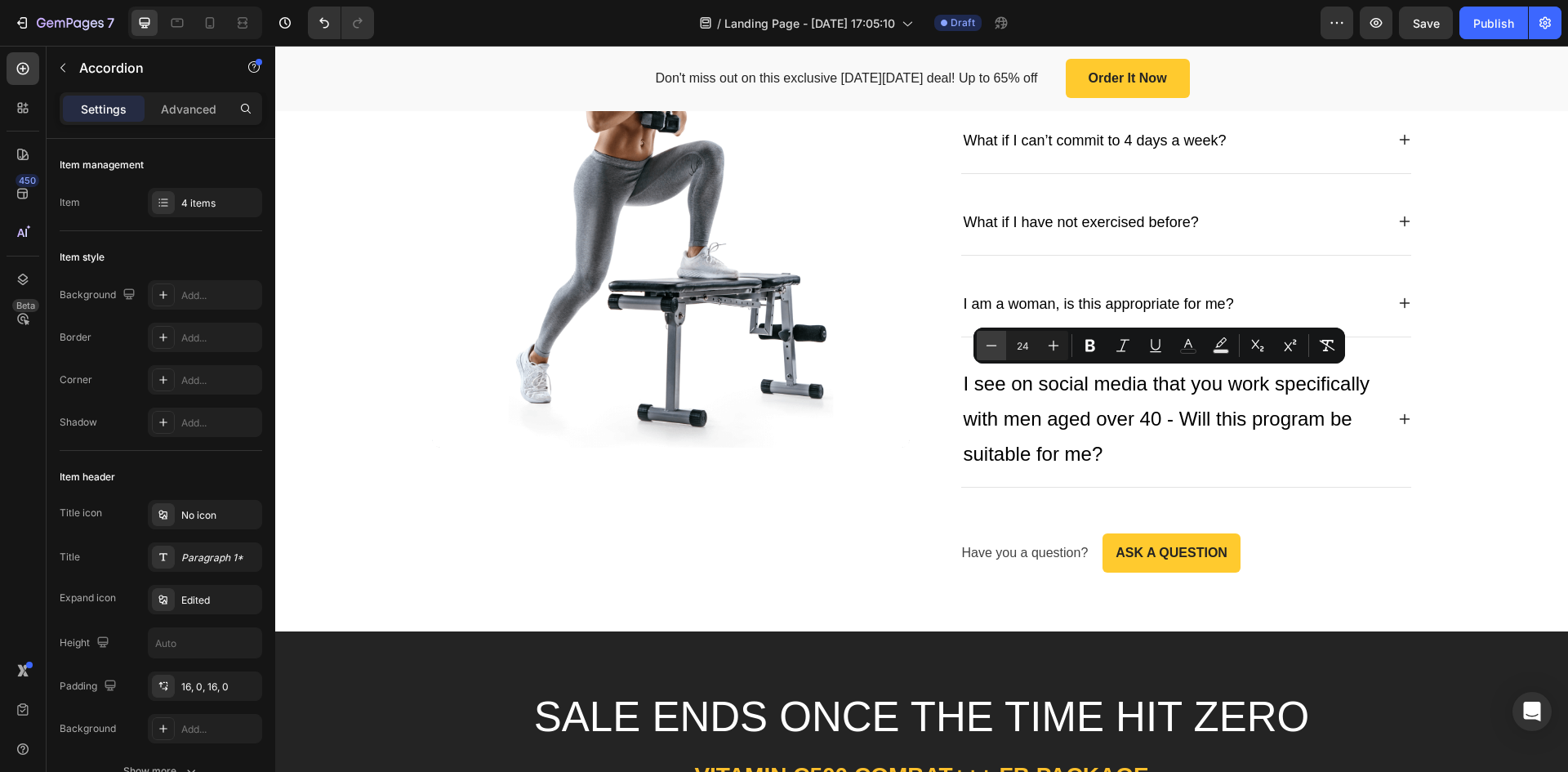
click at [987, 345] on icon "Editor contextual toolbar" at bounding box center [991, 345] width 16 height 16
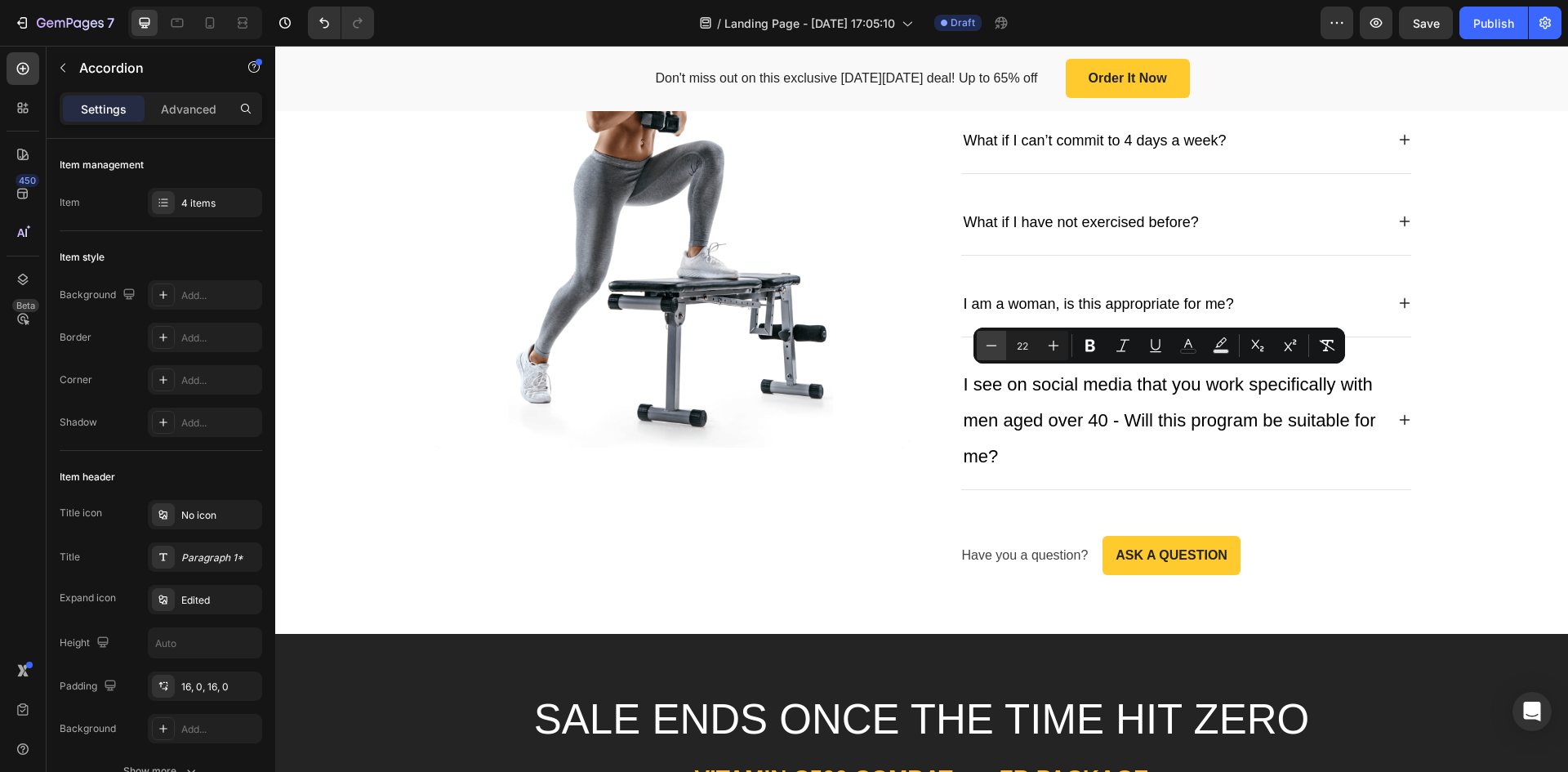
click at [987, 345] on icon "Editor contextual toolbar" at bounding box center [991, 345] width 16 height 16
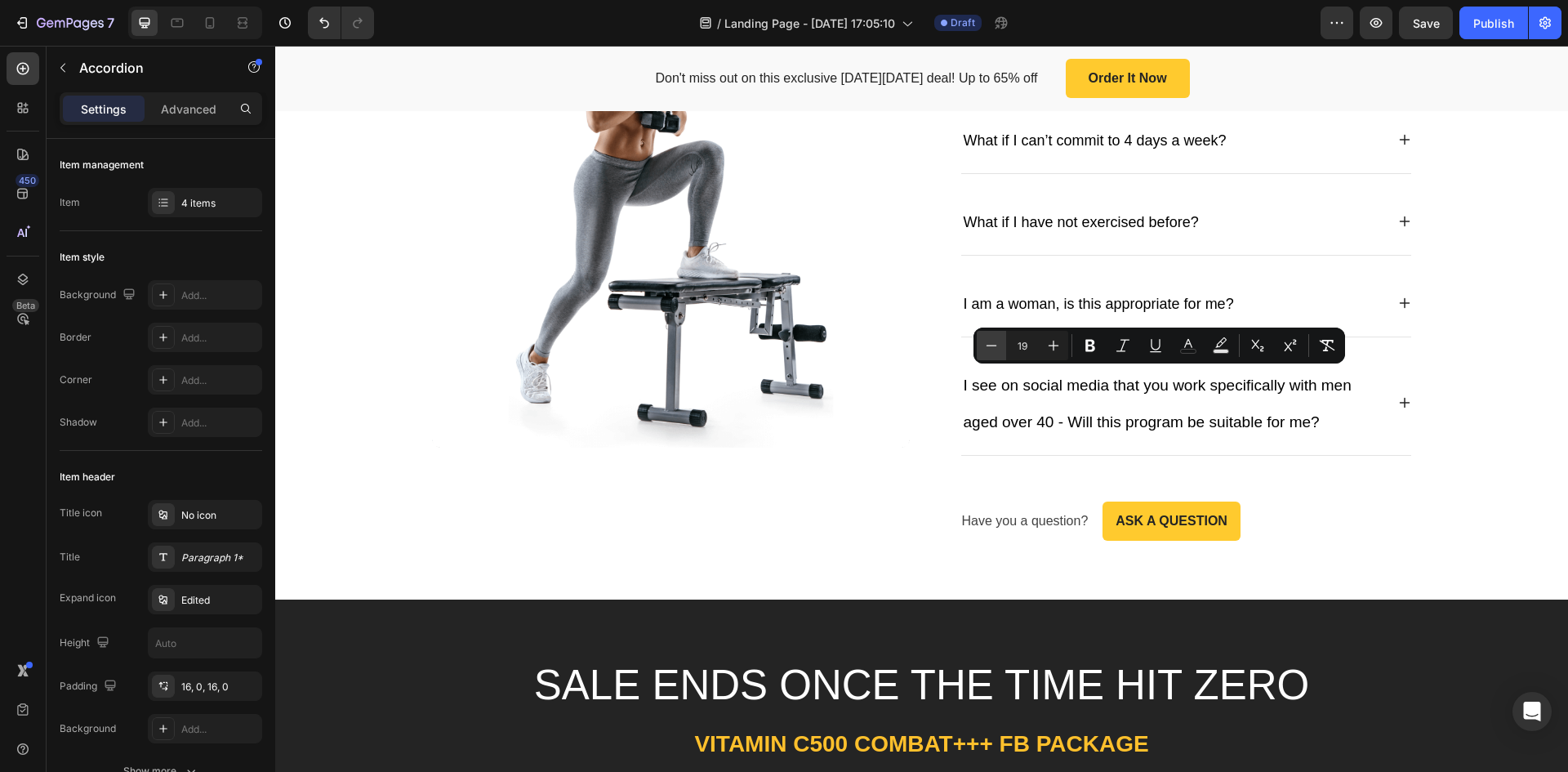
click at [987, 345] on icon "Editor contextual toolbar" at bounding box center [991, 345] width 16 height 16
type input "18"
click at [1353, 441] on div "I see on social media that you work specifically with men aged over 40 - Will t…" at bounding box center [1173, 403] width 424 height 78
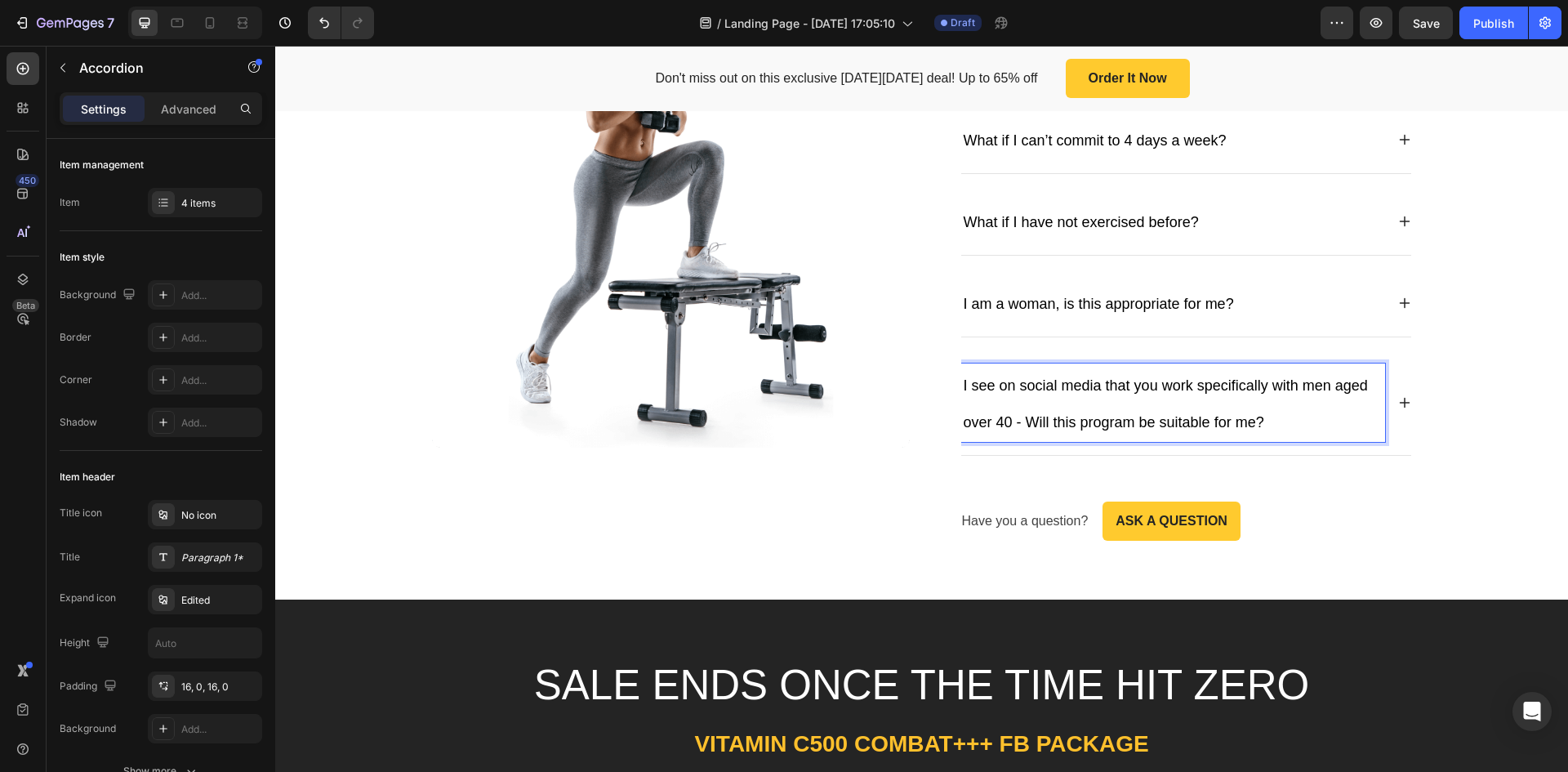
click at [1335, 426] on p "I see on social media that you work specifically with men aged over 40 - Will t…" at bounding box center [1173, 402] width 419 height 73
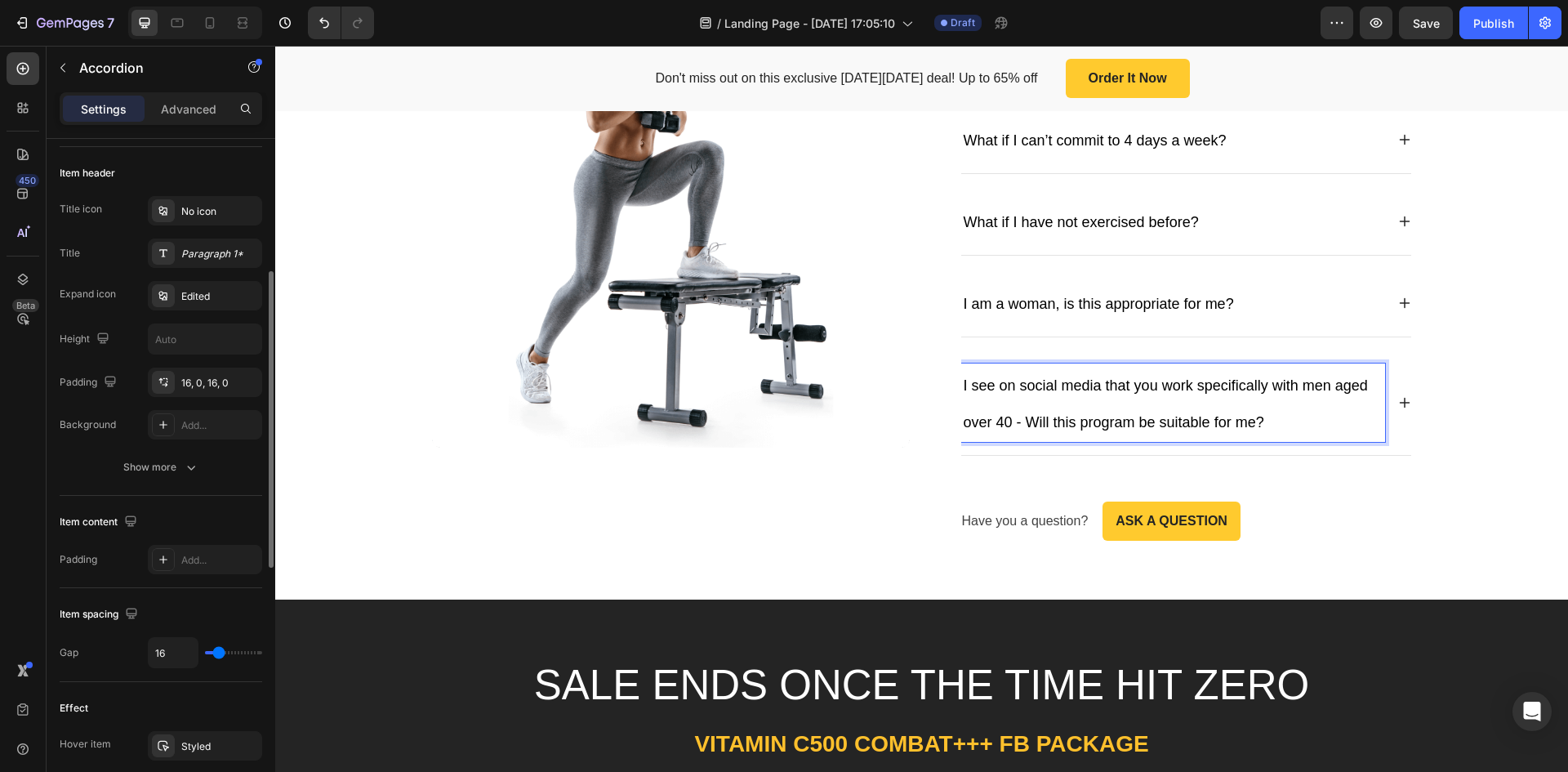
scroll to position [0, 0]
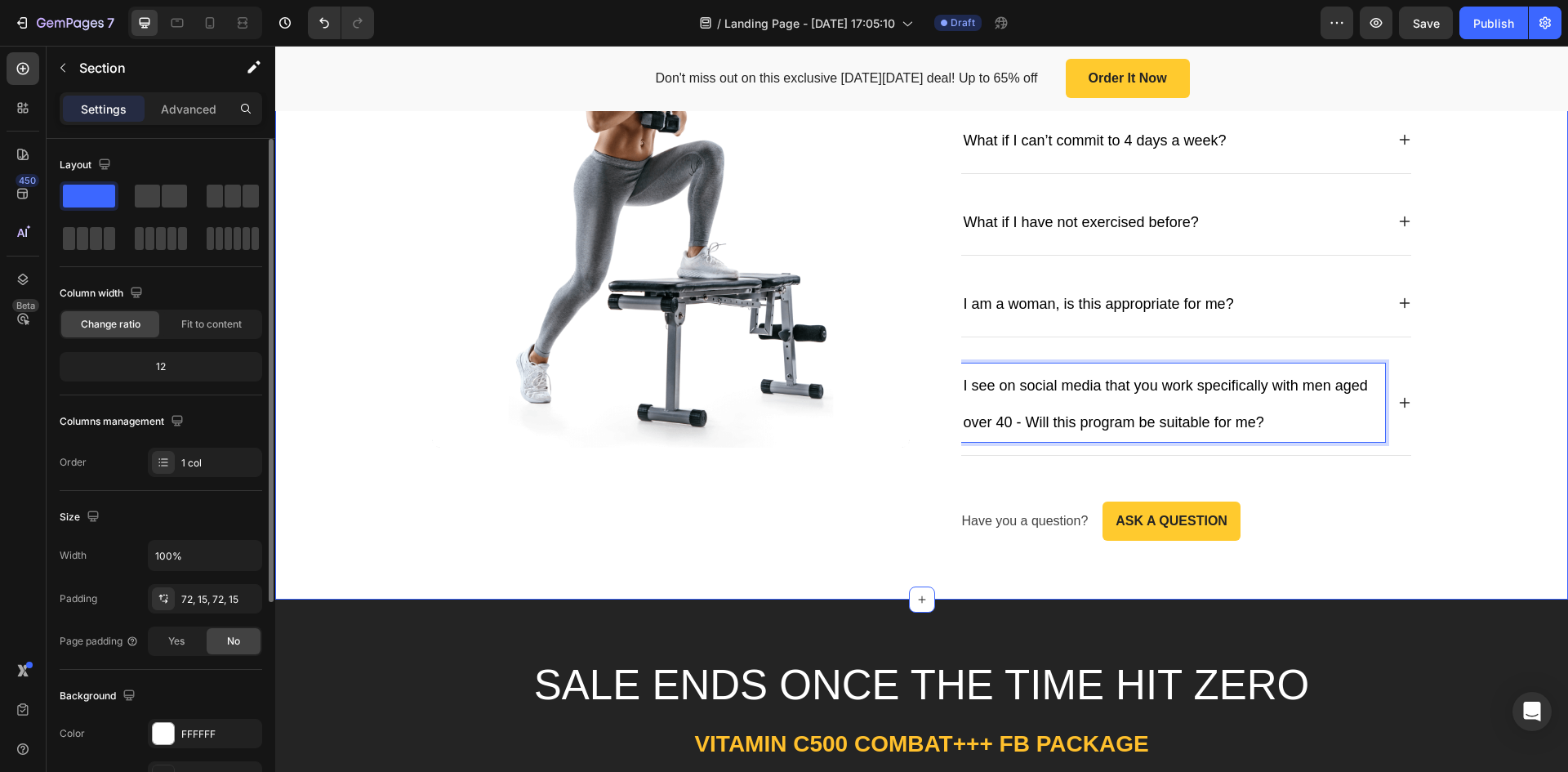
click at [1477, 325] on div "Image Frequently Asked Questions Heading What if I can’t commit to 4 days a wee…" at bounding box center [922, 255] width 1269 height 571
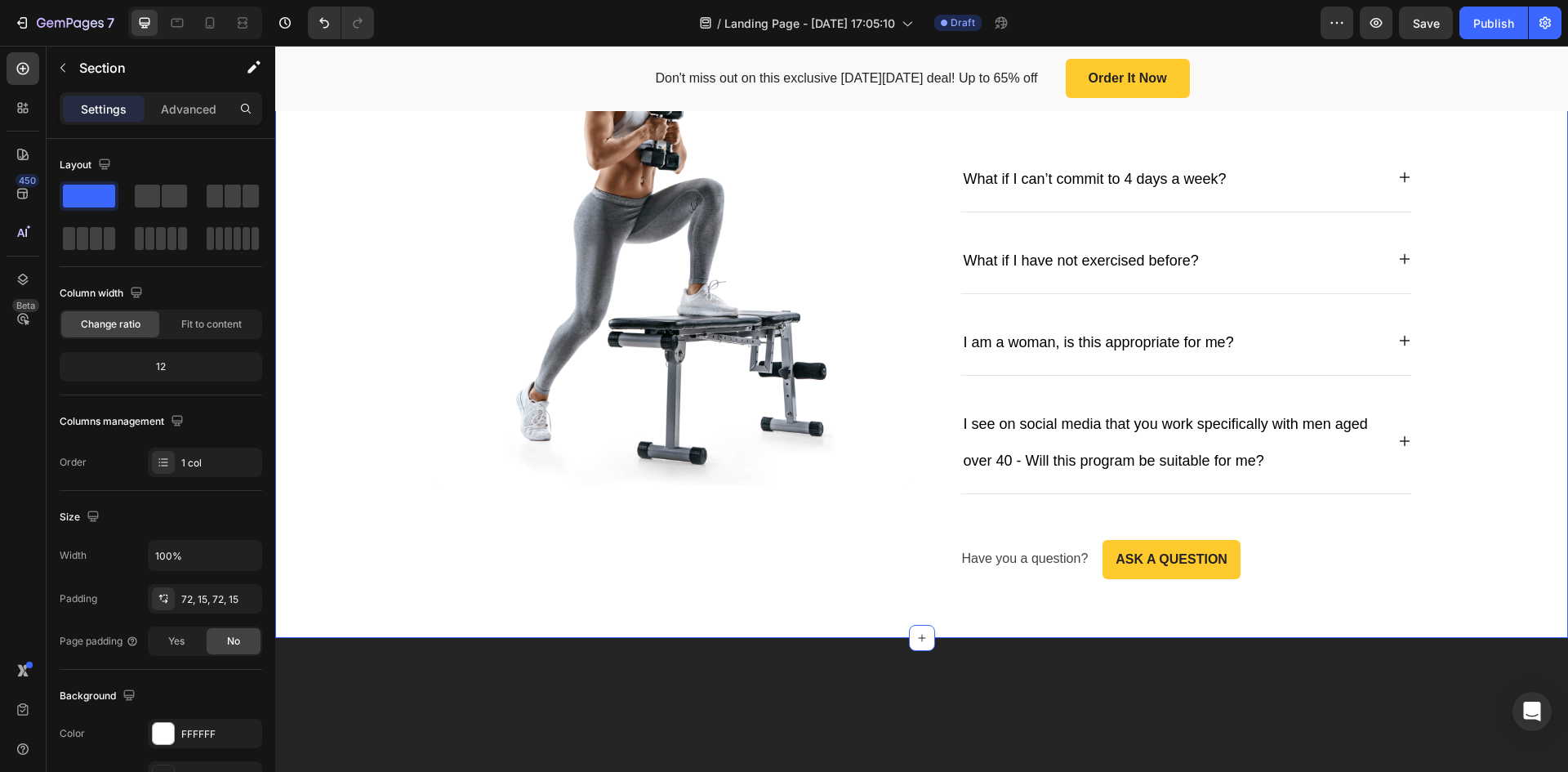
scroll to position [3998, 0]
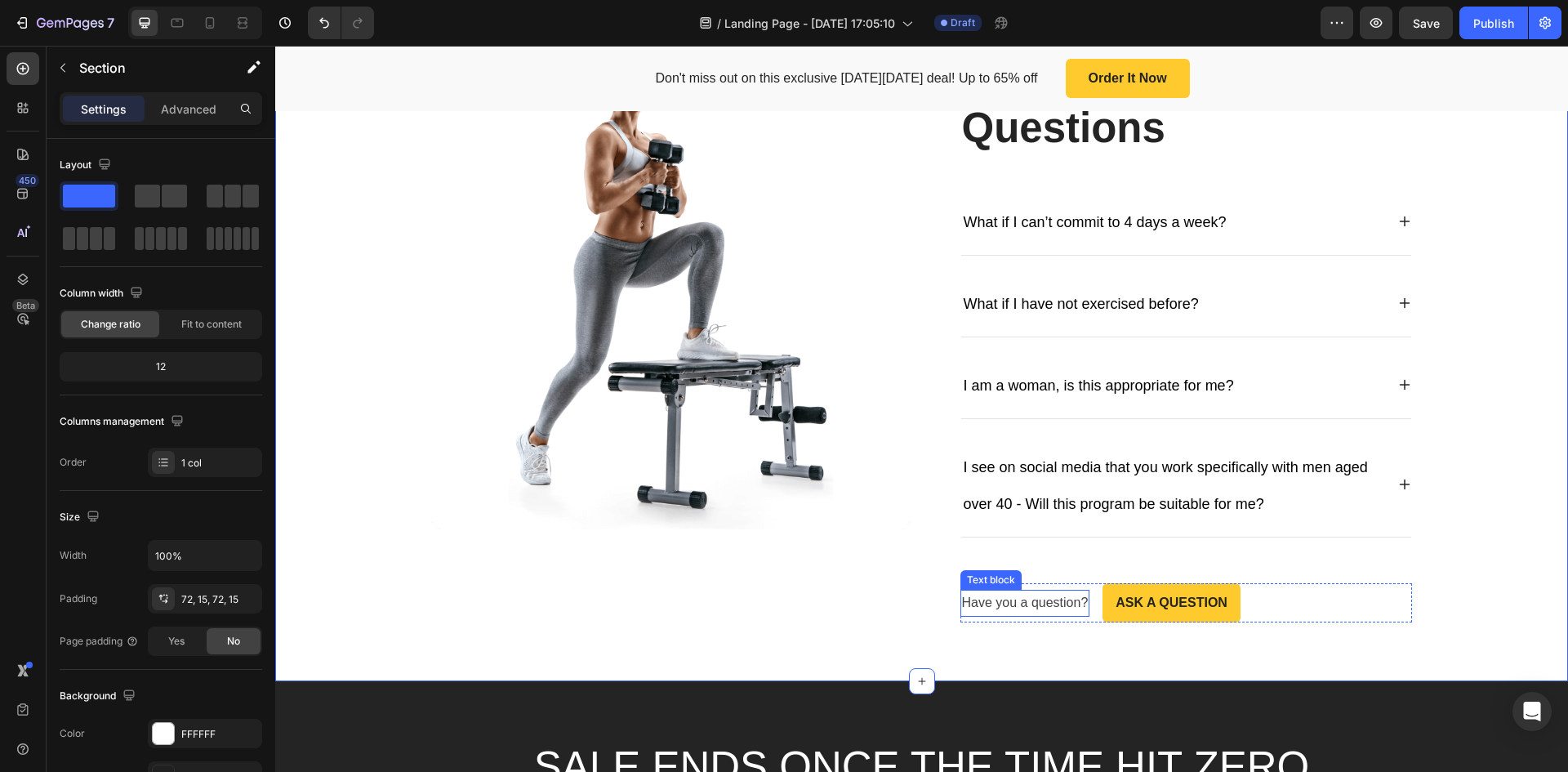
click at [1034, 600] on p "Have you a question?" at bounding box center [1025, 603] width 127 height 24
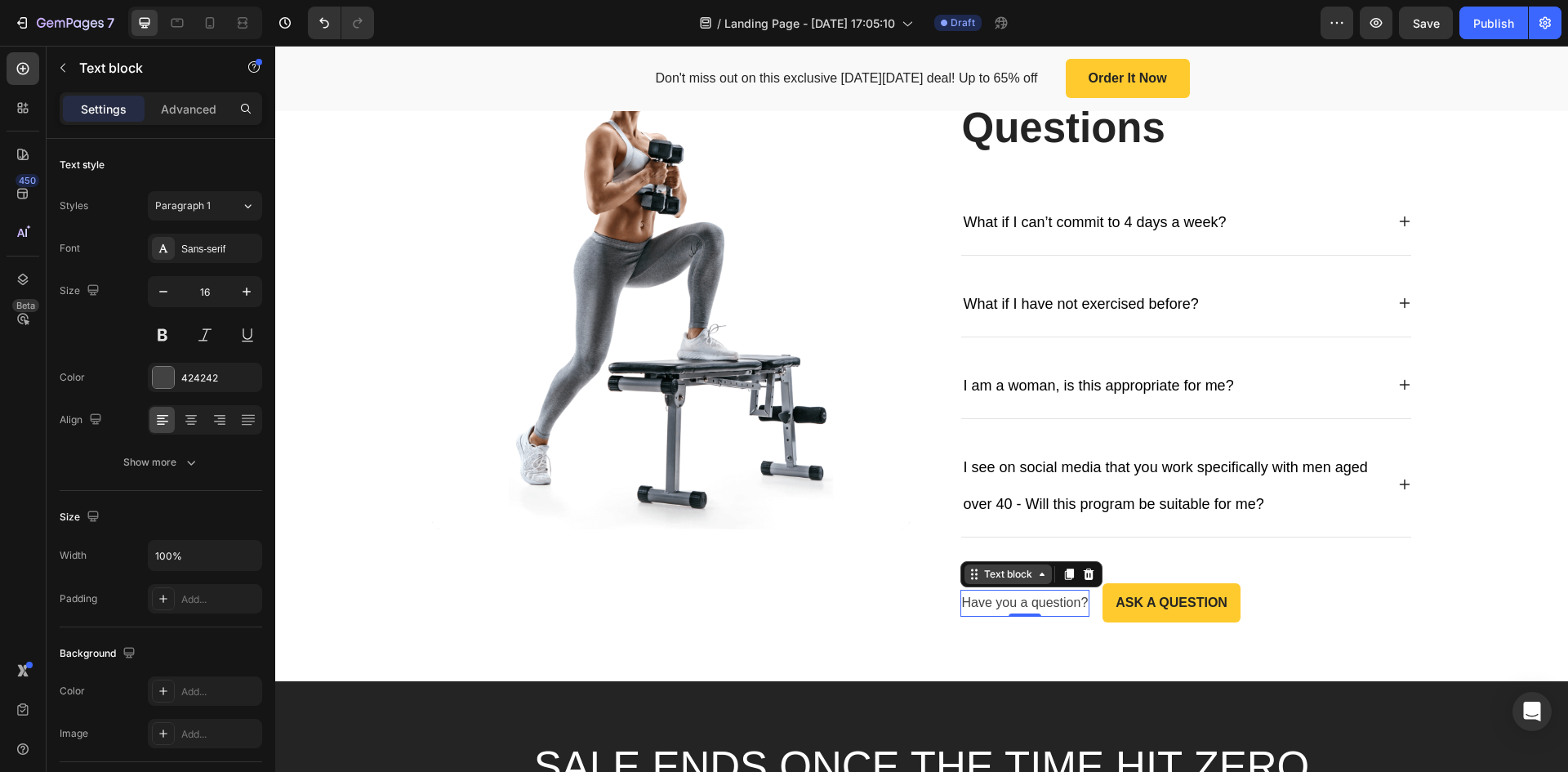
click at [1012, 578] on div "Text block" at bounding box center [1007, 573] width 54 height 14
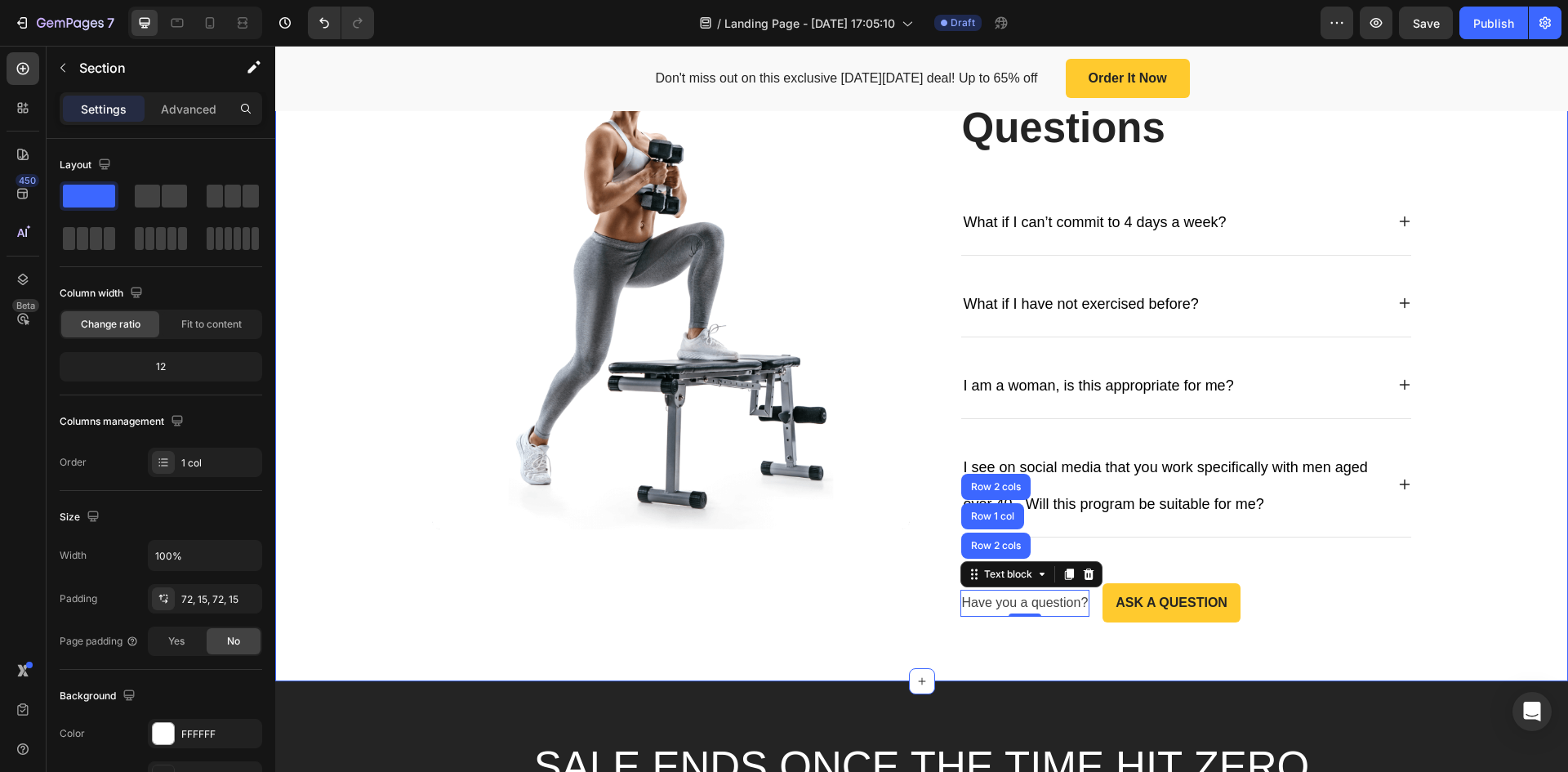
click at [1487, 503] on div "Image Frequently Asked Questions Heading What if I can’t commit to 4 days a wee…" at bounding box center [922, 337] width 1269 height 571
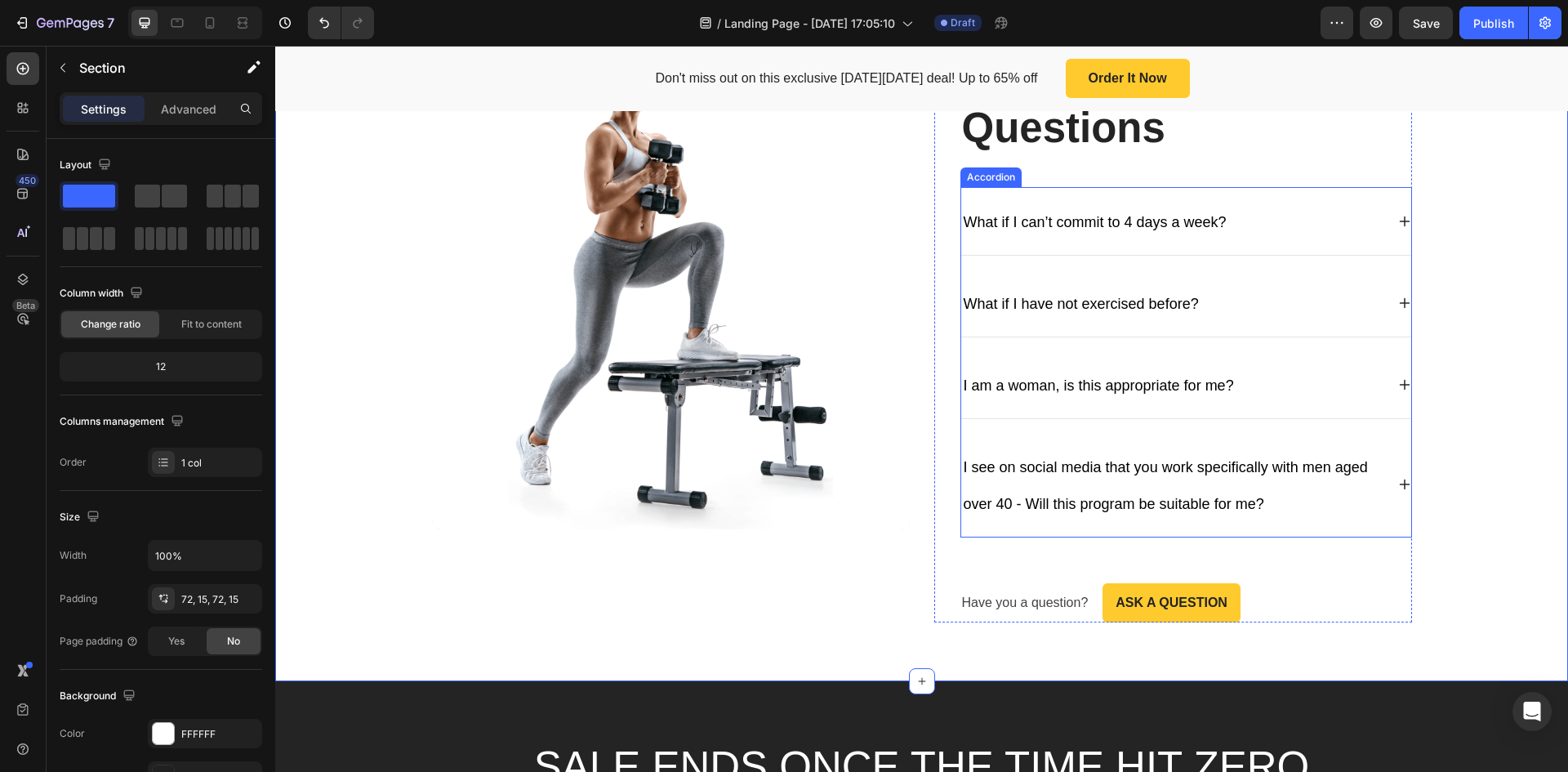
click at [1183, 529] on div "I see on social media that you work specifically with men aged over 40 - Will t…" at bounding box center [1186, 485] width 450 height 106
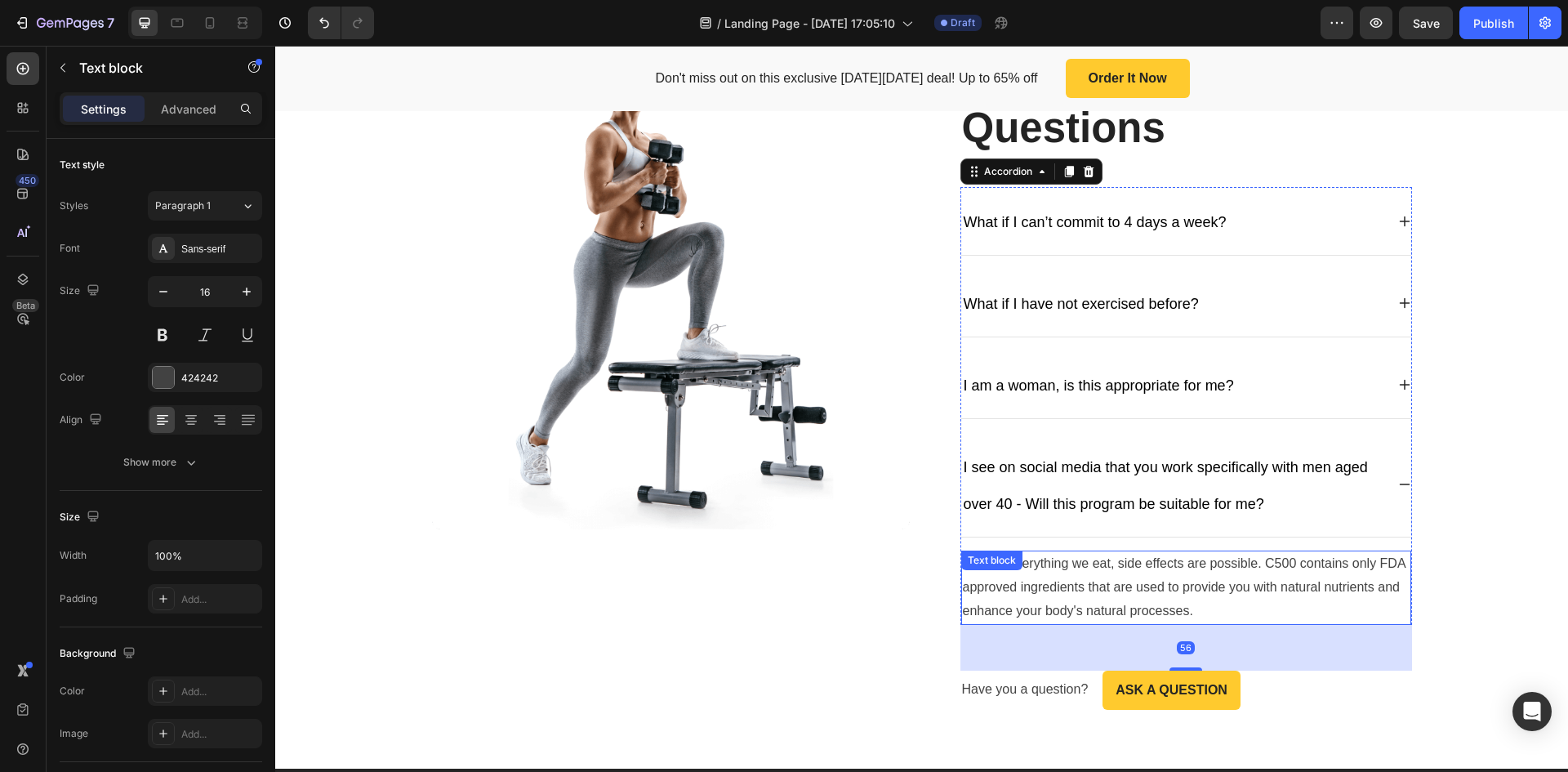
click at [1147, 579] on p "As with everything we eat, side effects are possible. C500 contains only FDA ap…" at bounding box center [1186, 587] width 447 height 70
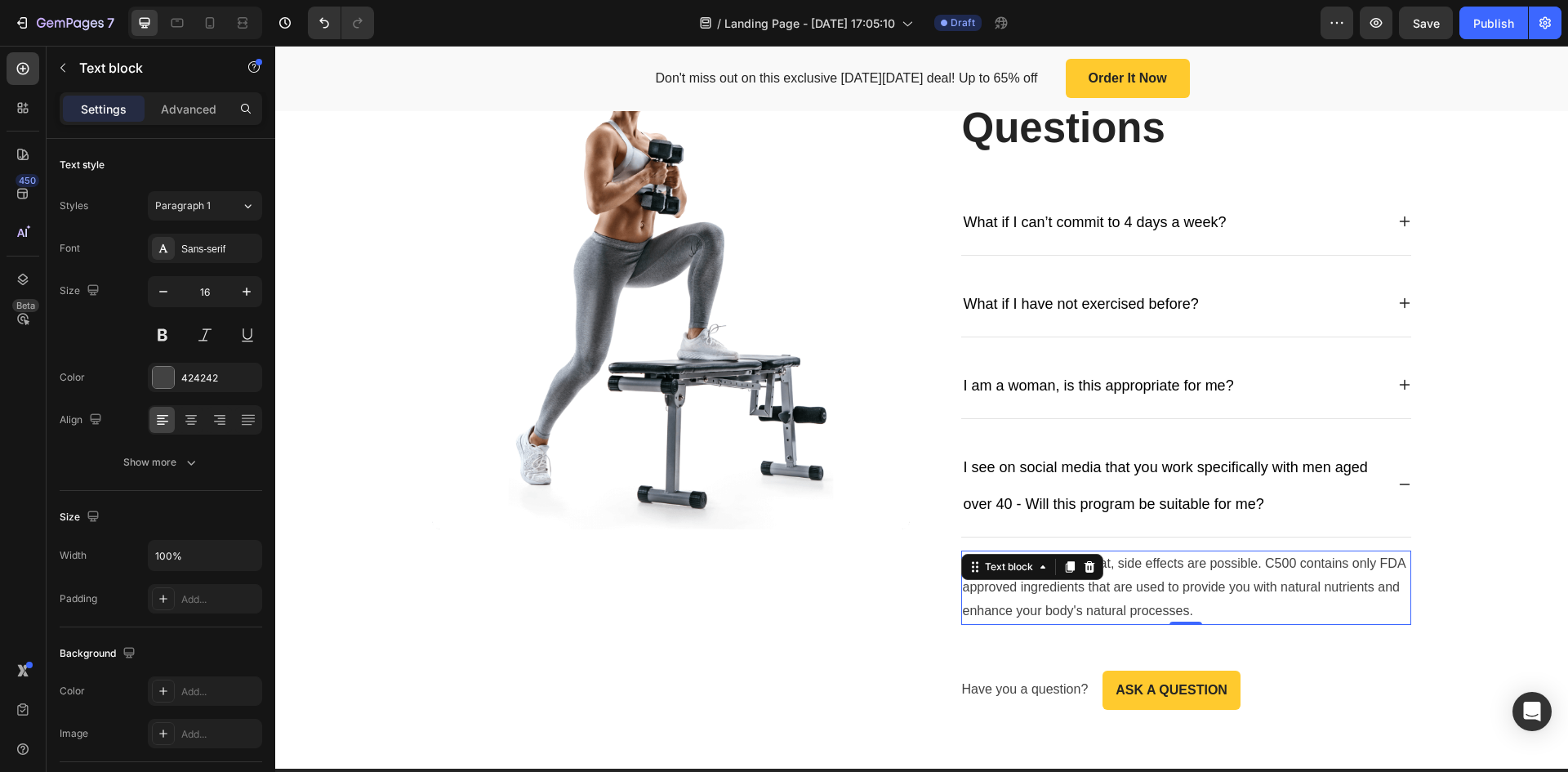
click at [1185, 604] on p "As with everything we eat, side effects are possible. C500 contains only FDA ap…" at bounding box center [1186, 587] width 447 height 70
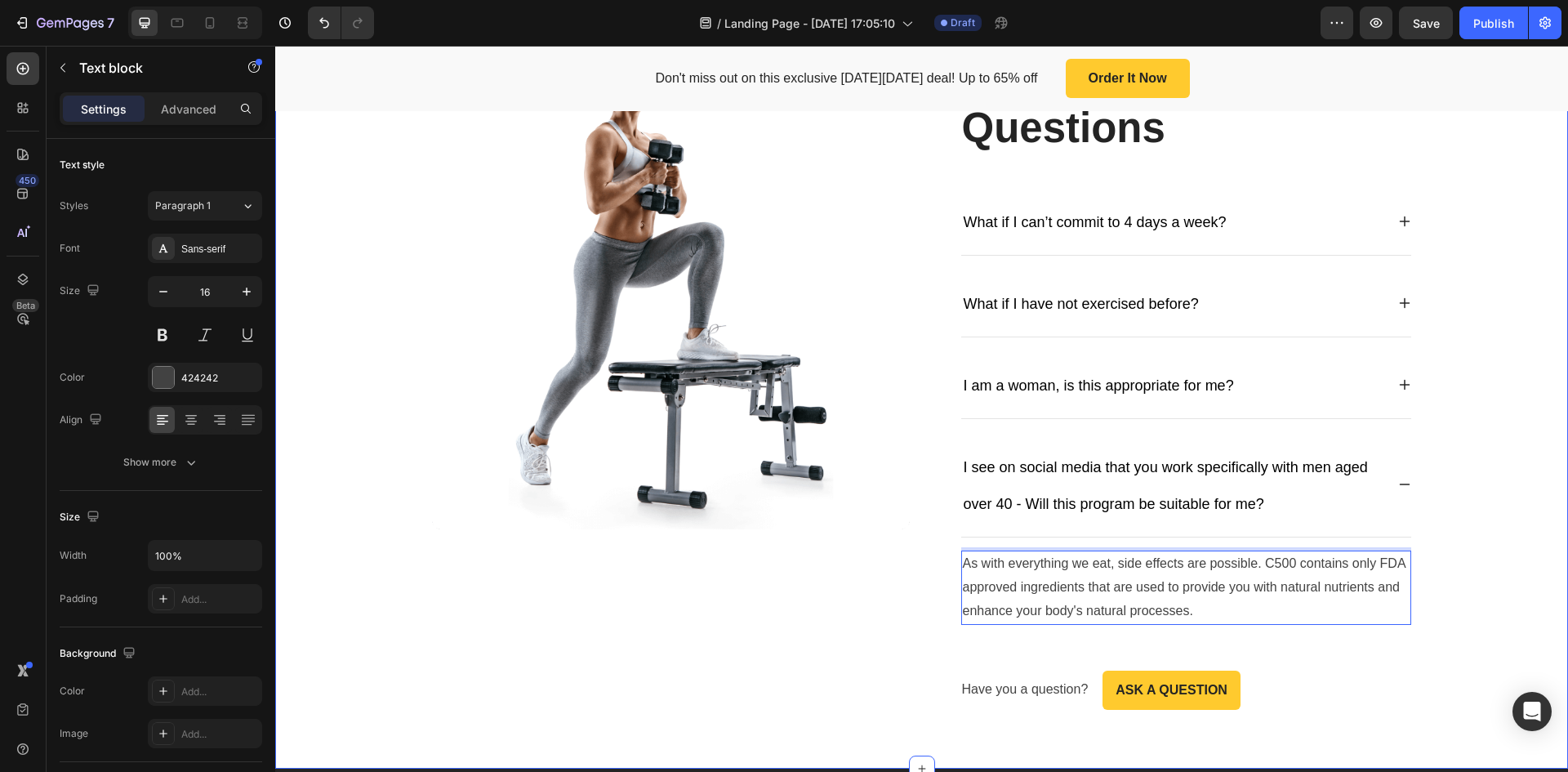
click at [1510, 508] on div "Image Frequently Asked Questions Heading What if I can’t commit to 4 days a wee…" at bounding box center [922, 381] width 1269 height 659
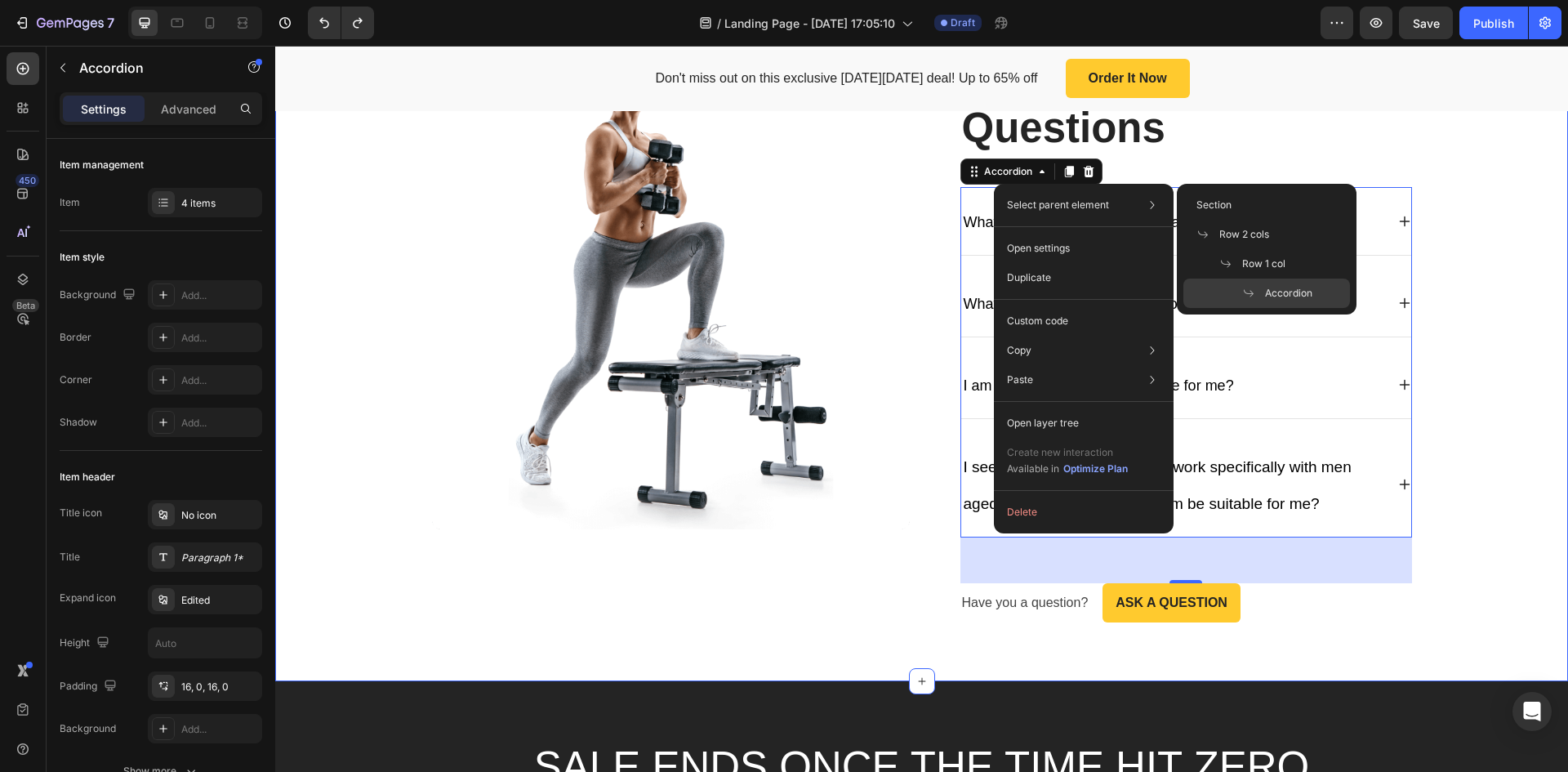
click at [1468, 323] on div "Image Frequently Asked Questions Heading What if I can’t commit to 4 days a wee…" at bounding box center [922, 337] width 1269 height 571
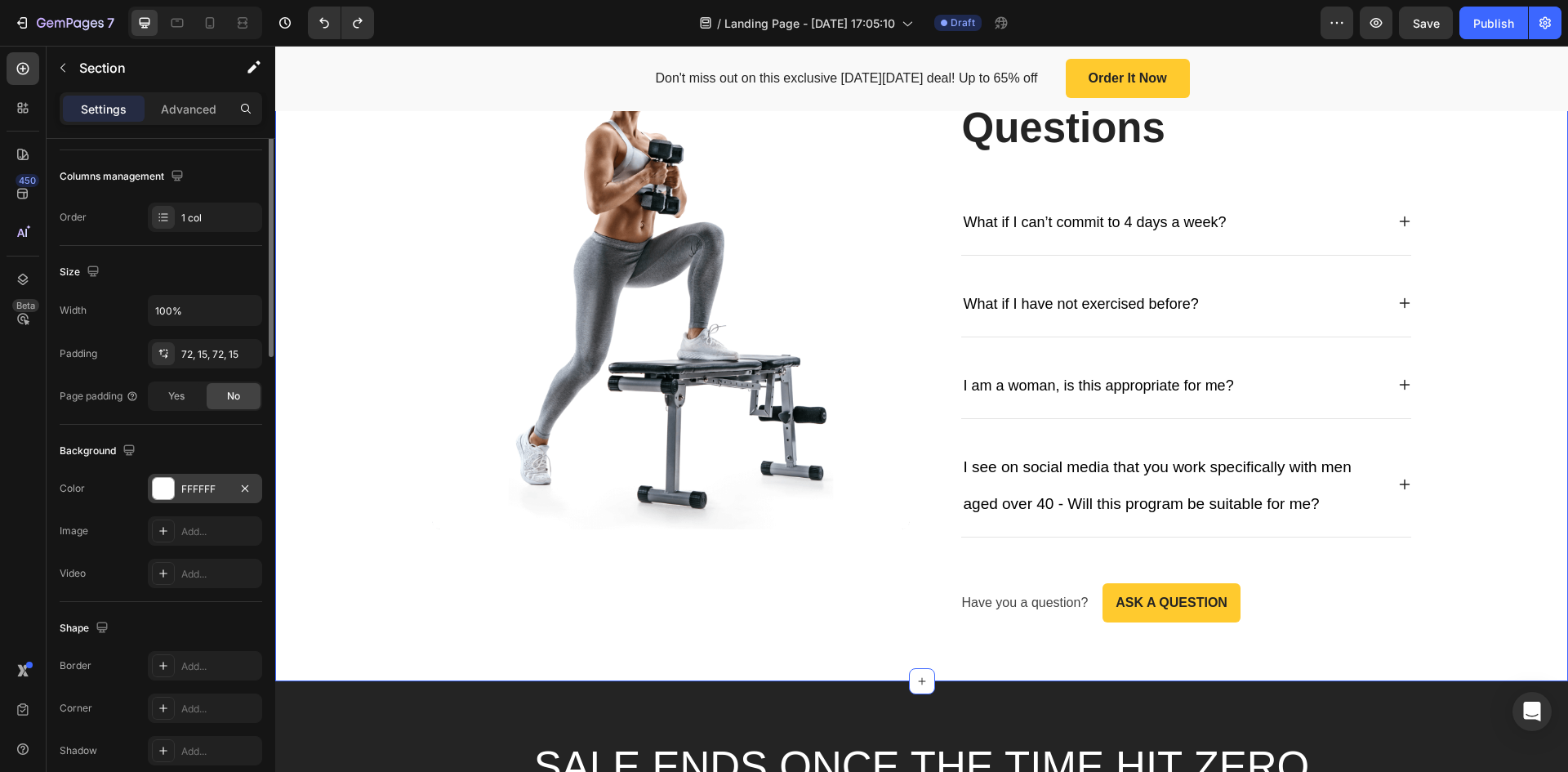
scroll to position [317, 0]
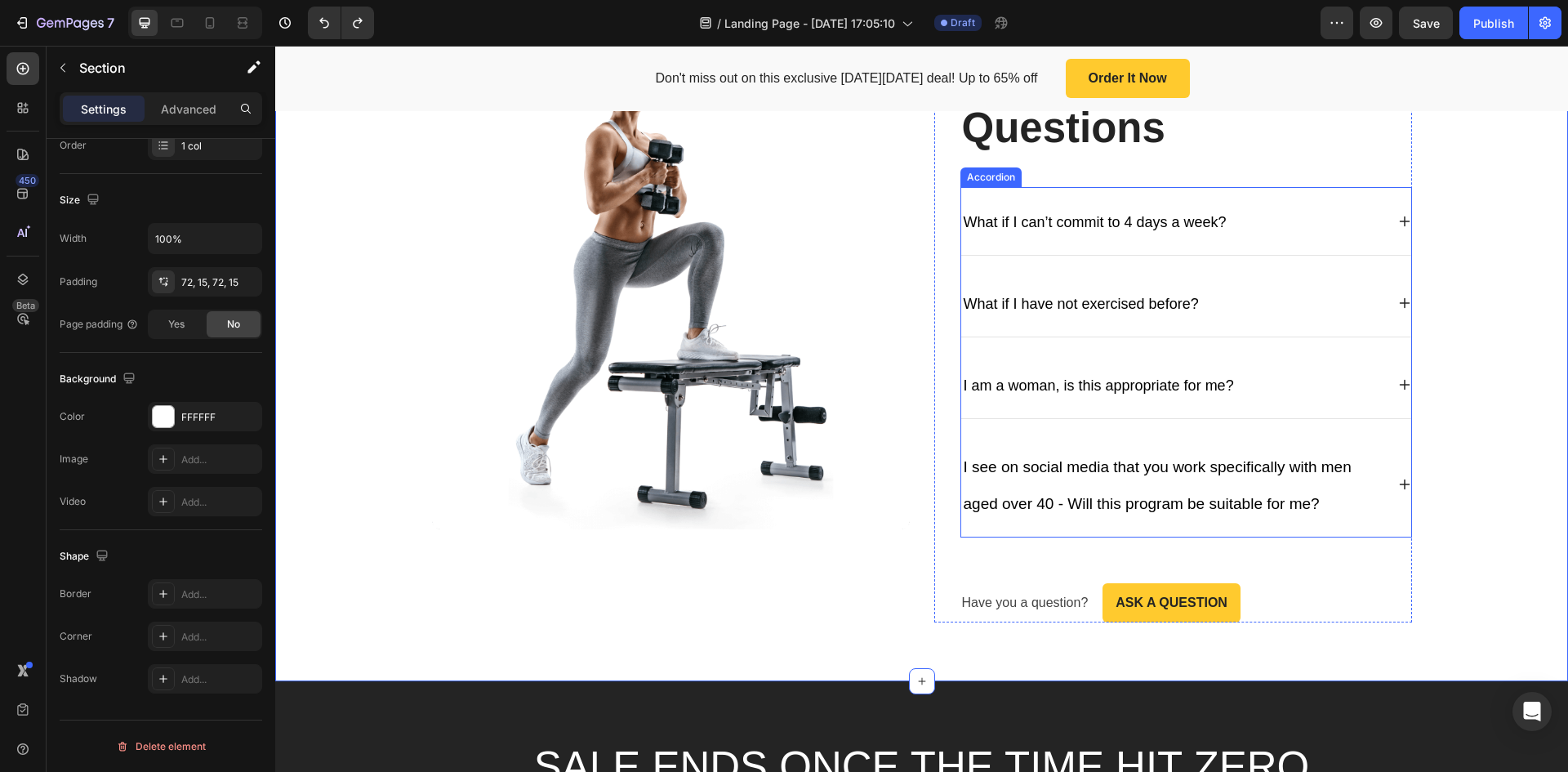
click at [1399, 218] on icon at bounding box center [1405, 222] width 13 height 13
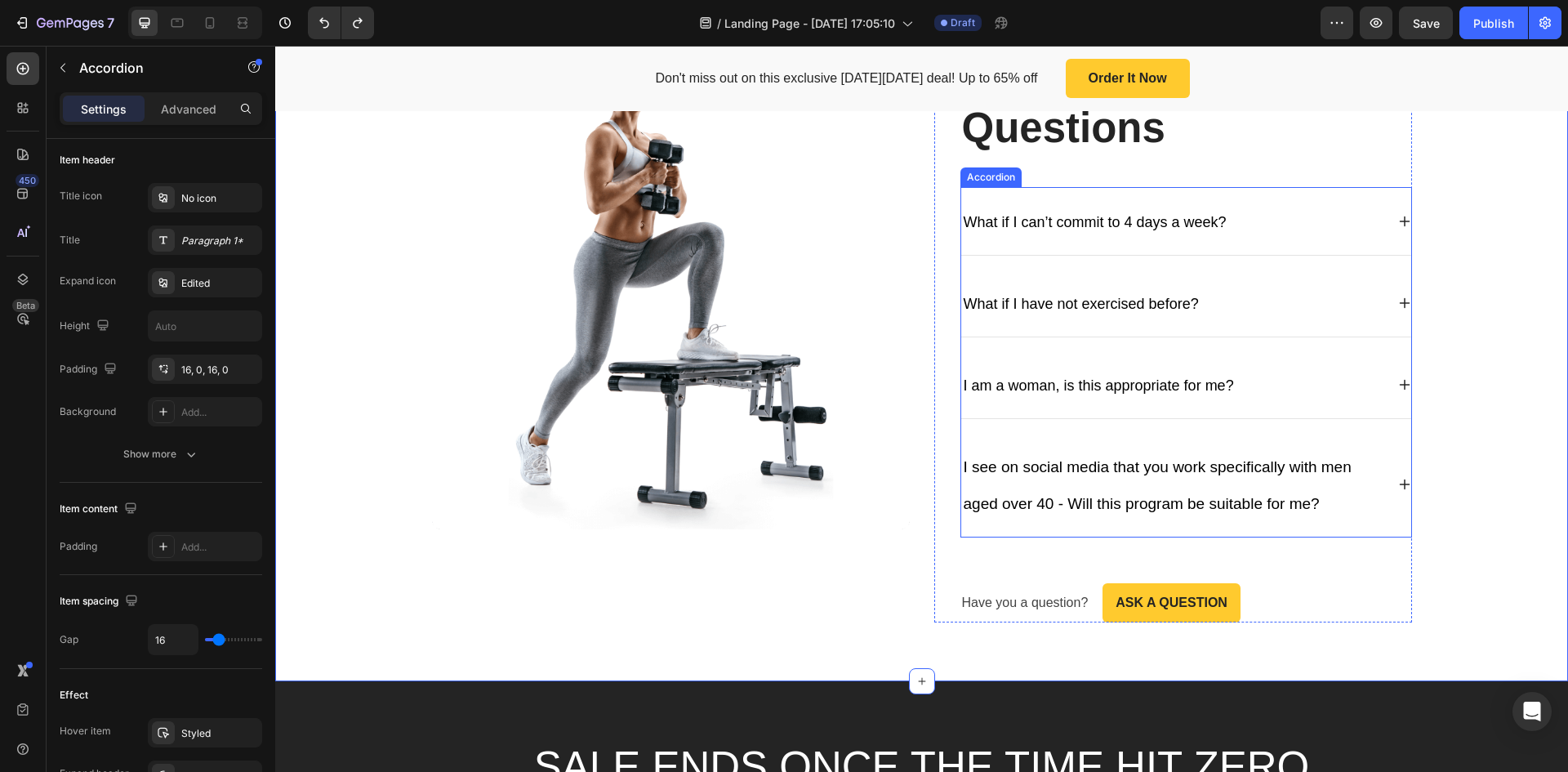
scroll to position [0, 0]
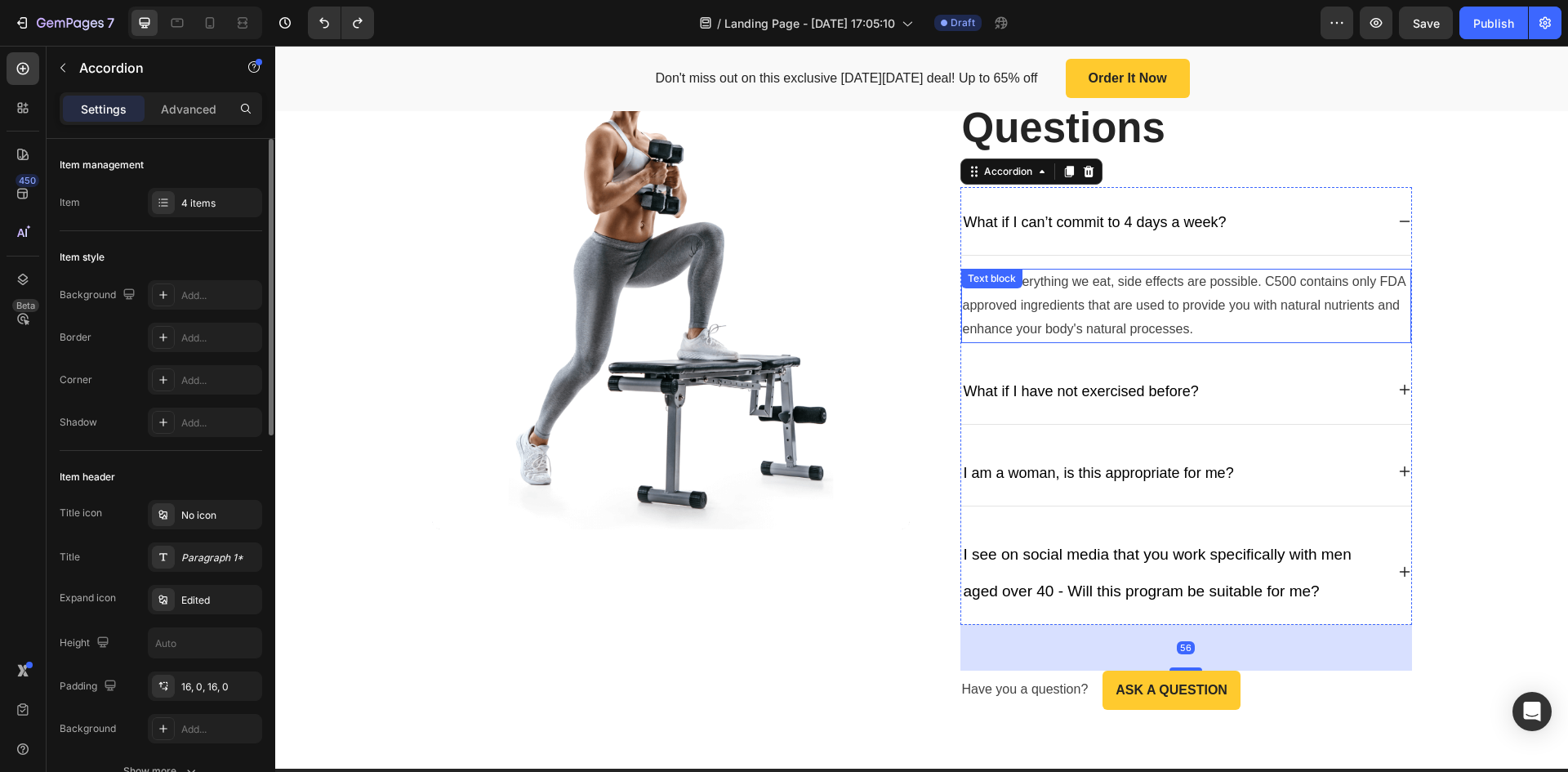
click at [1161, 297] on p "As with everything we eat, side effects are possible. C500 contains only FDA ap…" at bounding box center [1186, 306] width 447 height 70
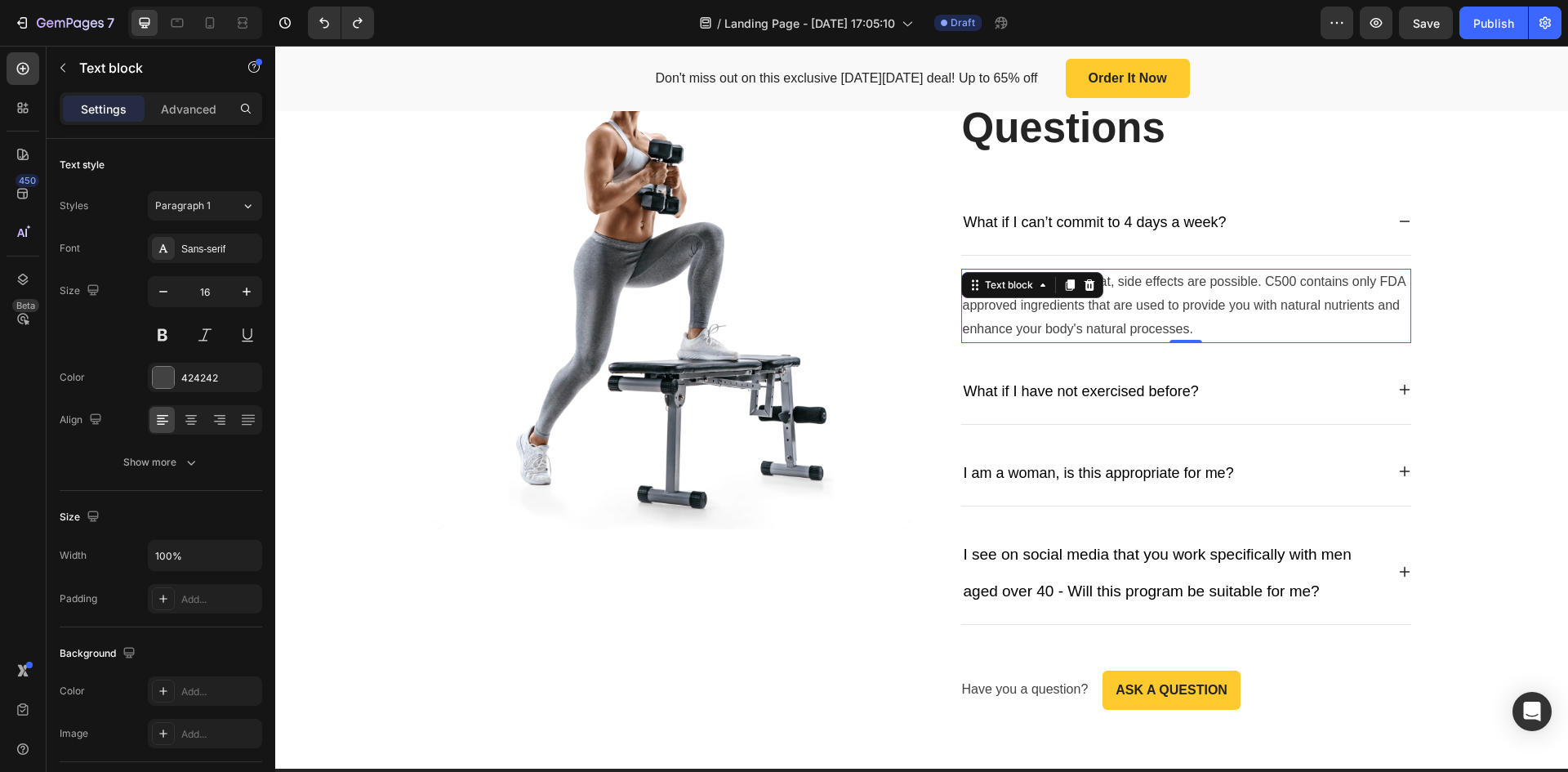
click at [1194, 333] on p "As with everything we eat, side effects are possible. C500 contains only FDA ap…" at bounding box center [1186, 306] width 447 height 70
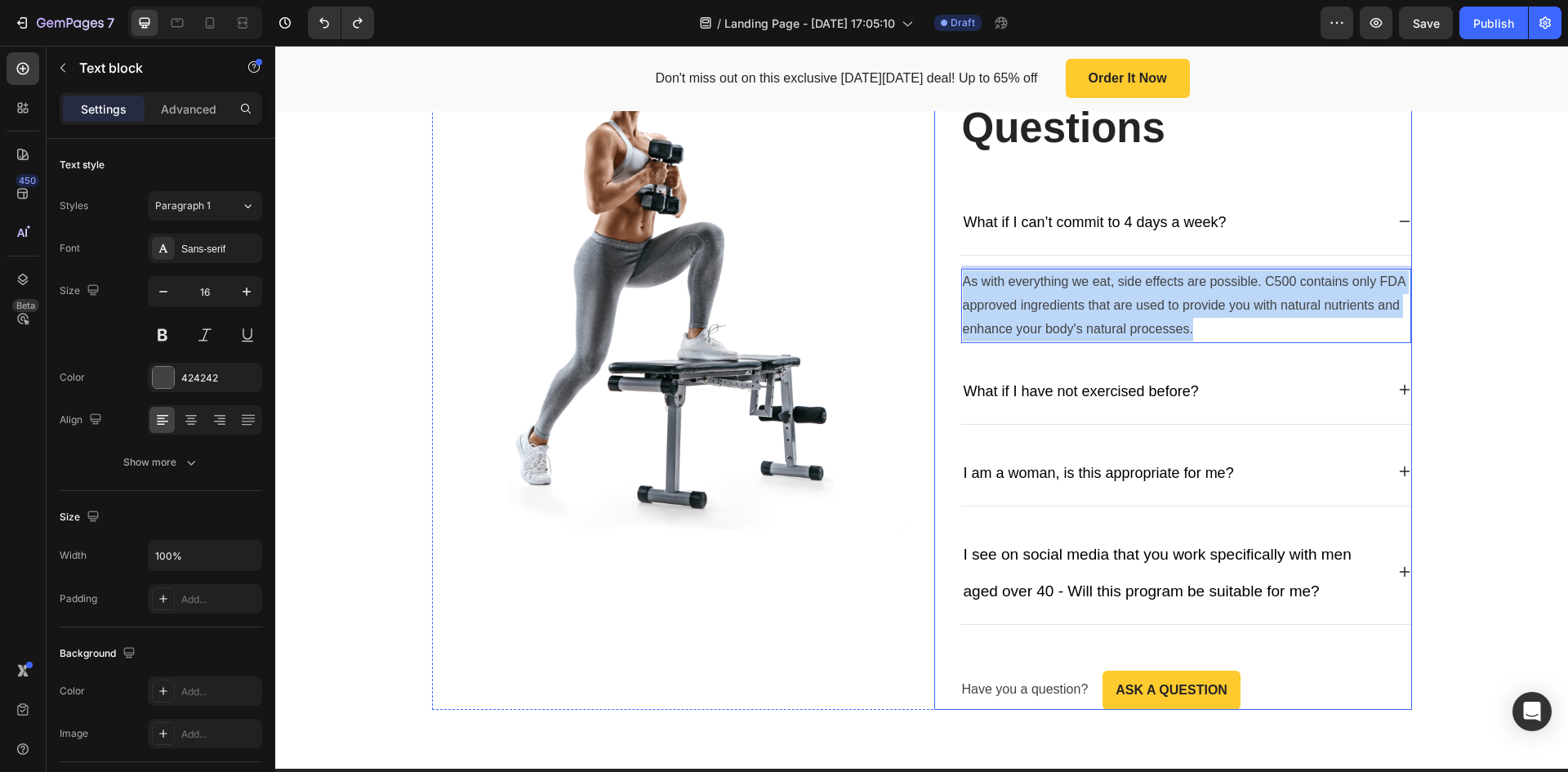
drag, startPoint x: 1194, startPoint y: 327, endPoint x: 948, endPoint y: 278, distance: 250.8
click at [948, 278] on div "Frequently Asked Questions Heading What if I can’t commit to 4 days a week? As …" at bounding box center [1174, 381] width 478 height 659
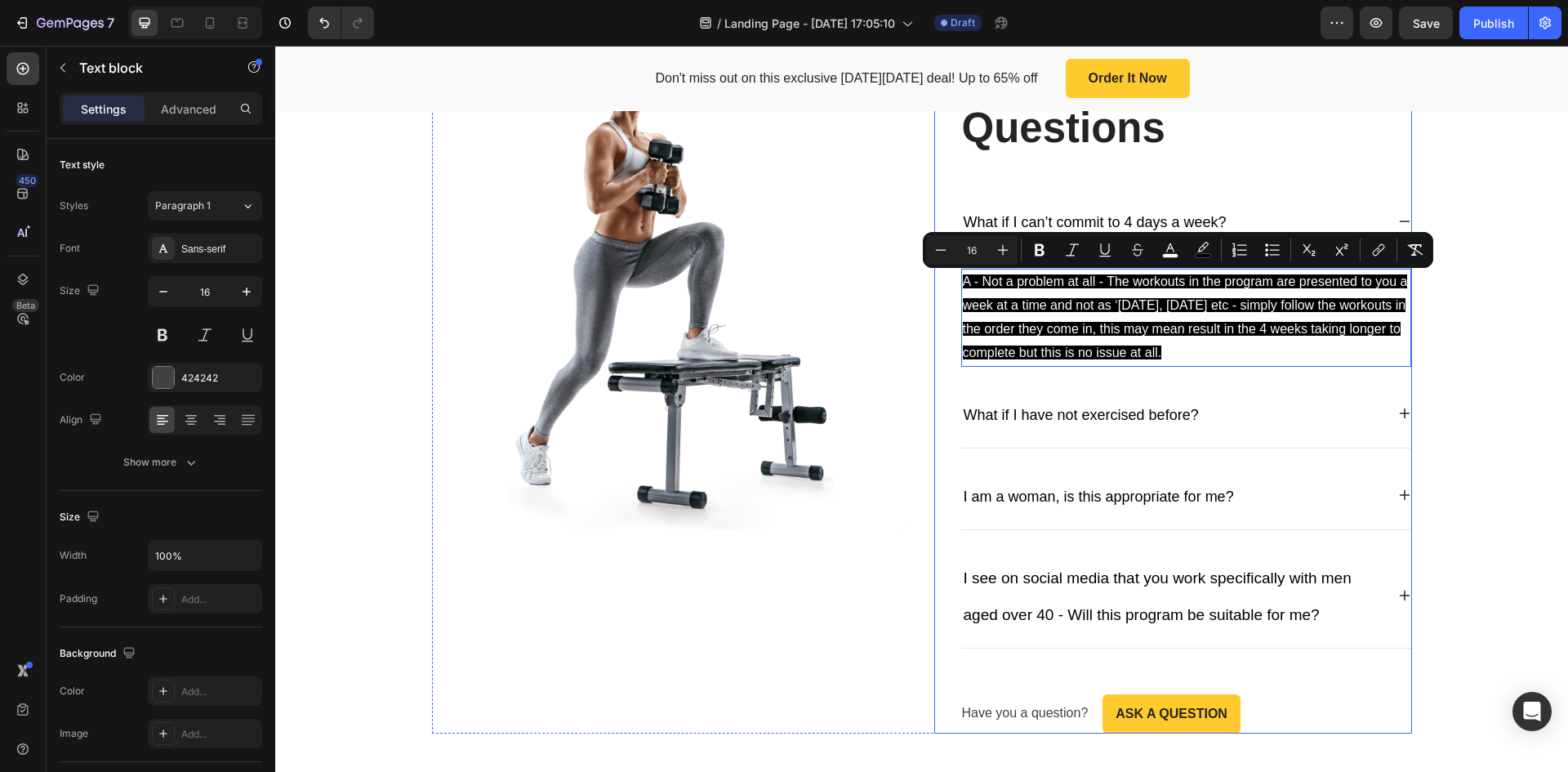
drag, startPoint x: 1181, startPoint y: 357, endPoint x: 951, endPoint y: 278, distance: 243.2
click at [951, 278] on div "Frequently Asked Questions Heading What if I can’t commit to 4 days a week? A -…" at bounding box center [1174, 392] width 478 height 682
click at [1171, 254] on rect "Editor contextual toolbar" at bounding box center [1171, 256] width 15 height 4
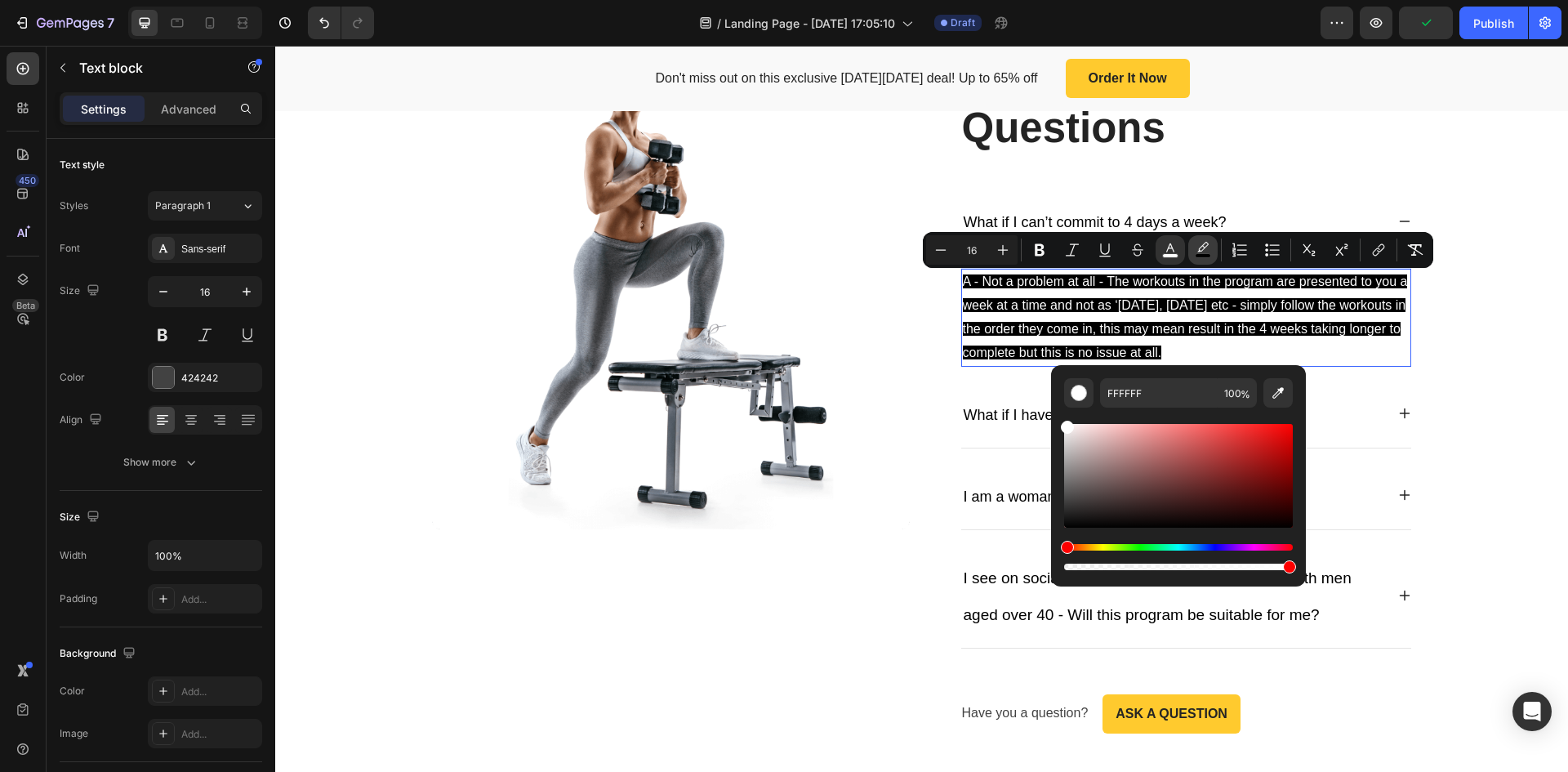
click at [1197, 251] on icon "Editor contextual toolbar" at bounding box center [1202, 249] width 16 height 16
type input "000000"
click at [1445, 333] on div "Image Frequently Asked Questions Heading What if I can’t commit to 4 days a wee…" at bounding box center [922, 392] width 1269 height 682
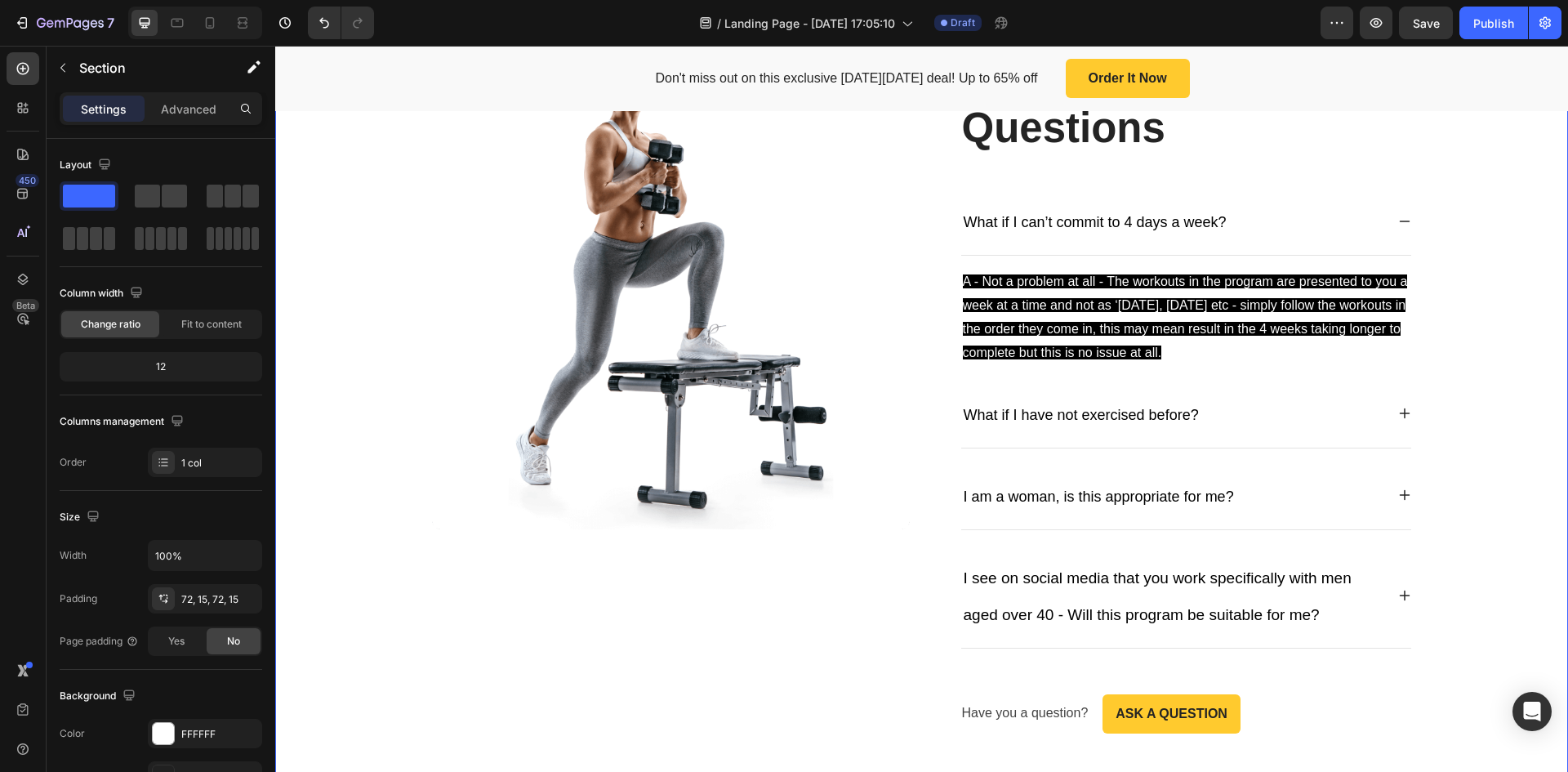
click at [1445, 333] on div "Image Frequently Asked Questions Heading What if I can’t commit to 4 days a wee…" at bounding box center [922, 392] width 1269 height 682
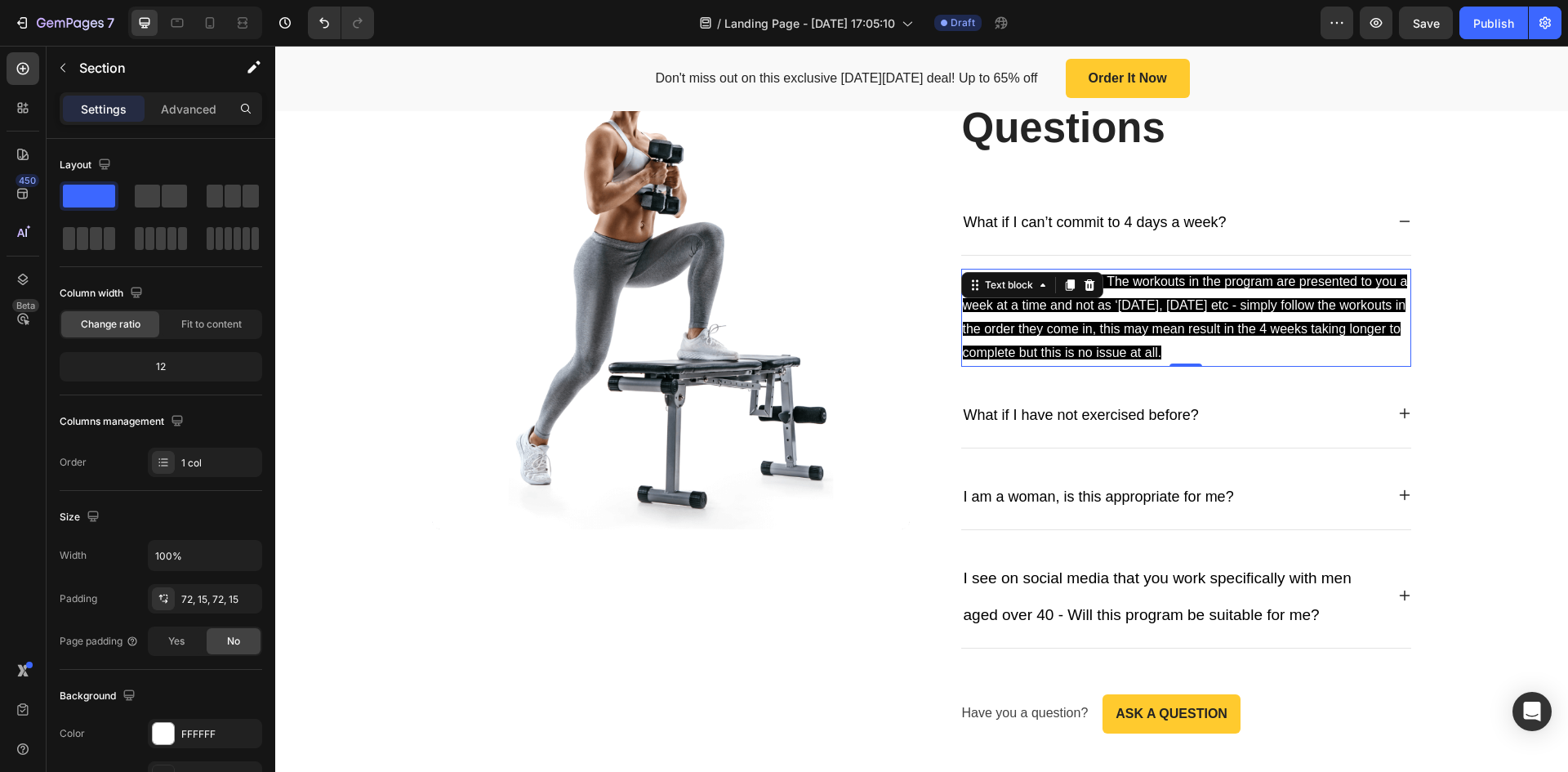
click at [1178, 291] on p "A - Not a problem at all - The workouts in the program are presented to you a w…" at bounding box center [1186, 317] width 447 height 94
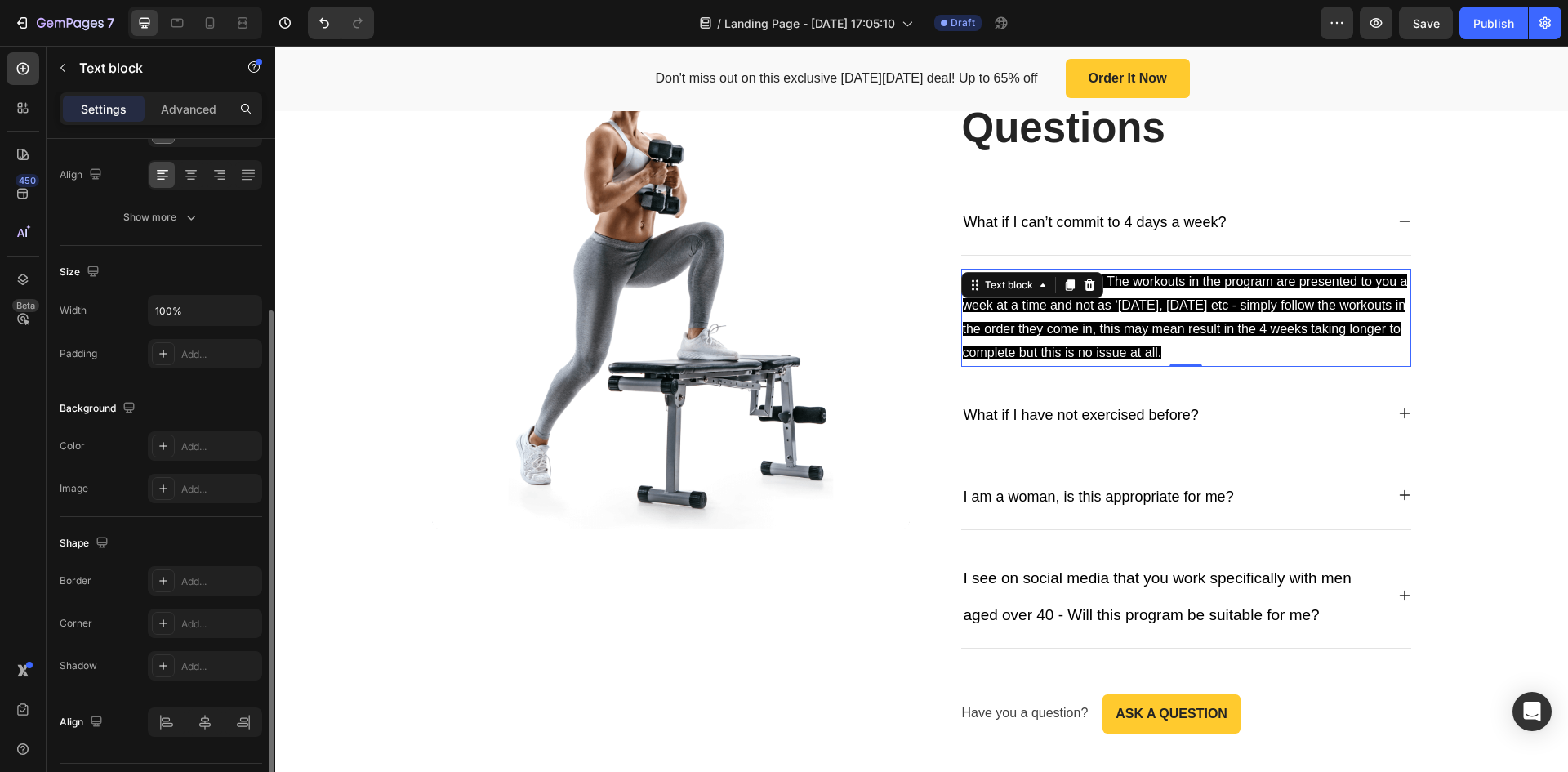
scroll to position [288, 0]
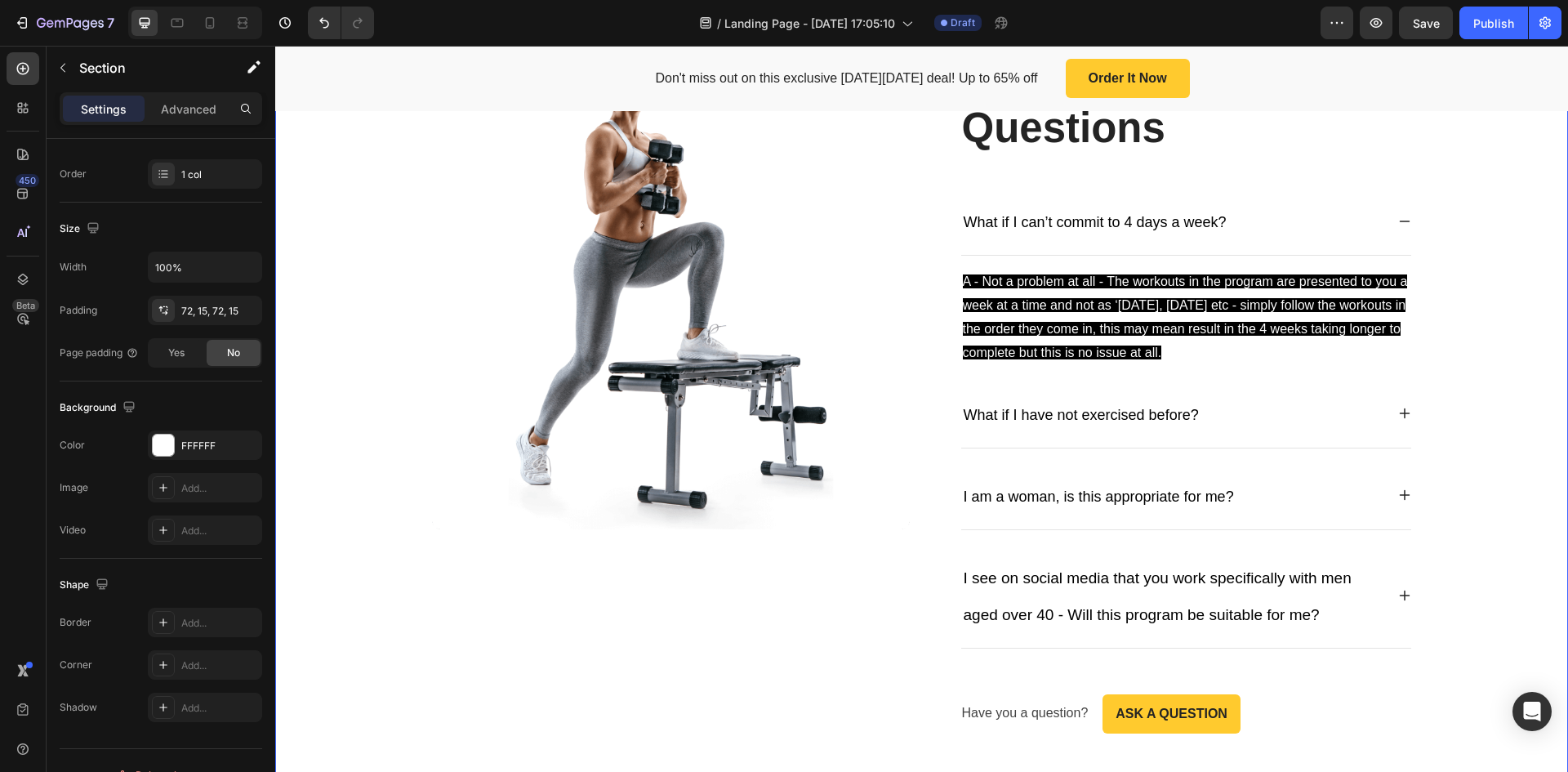
click at [1481, 272] on div "Image Frequently Asked Questions Heading What if I can’t commit to 4 days a wee…" at bounding box center [922, 392] width 1269 height 682
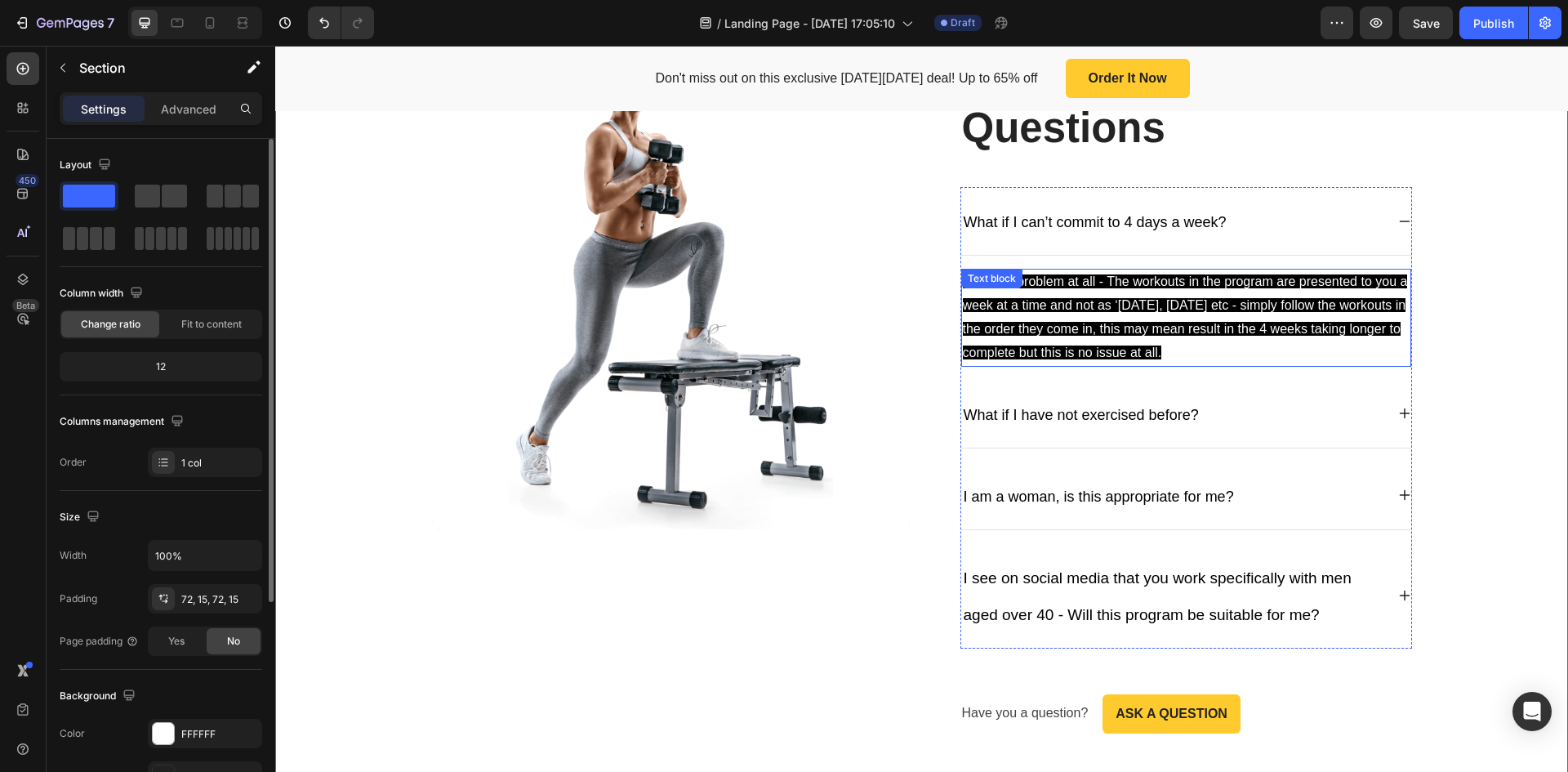
click at [1269, 346] on p "A - Not a problem at all - The workouts in the program are presented to you a w…" at bounding box center [1186, 317] width 447 height 94
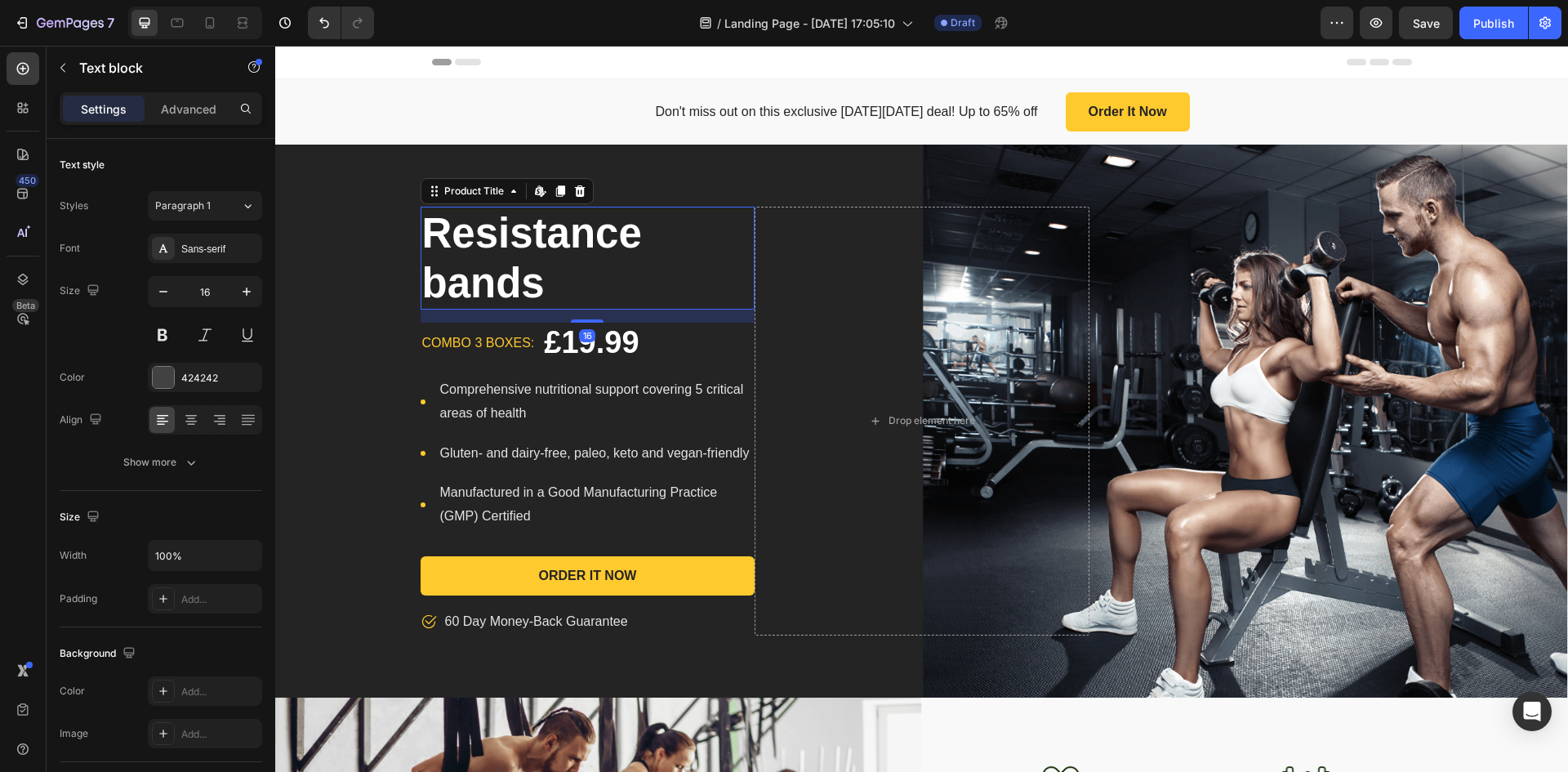
click at [647, 266] on h1 "Resistance bands" at bounding box center [588, 258] width 335 height 103
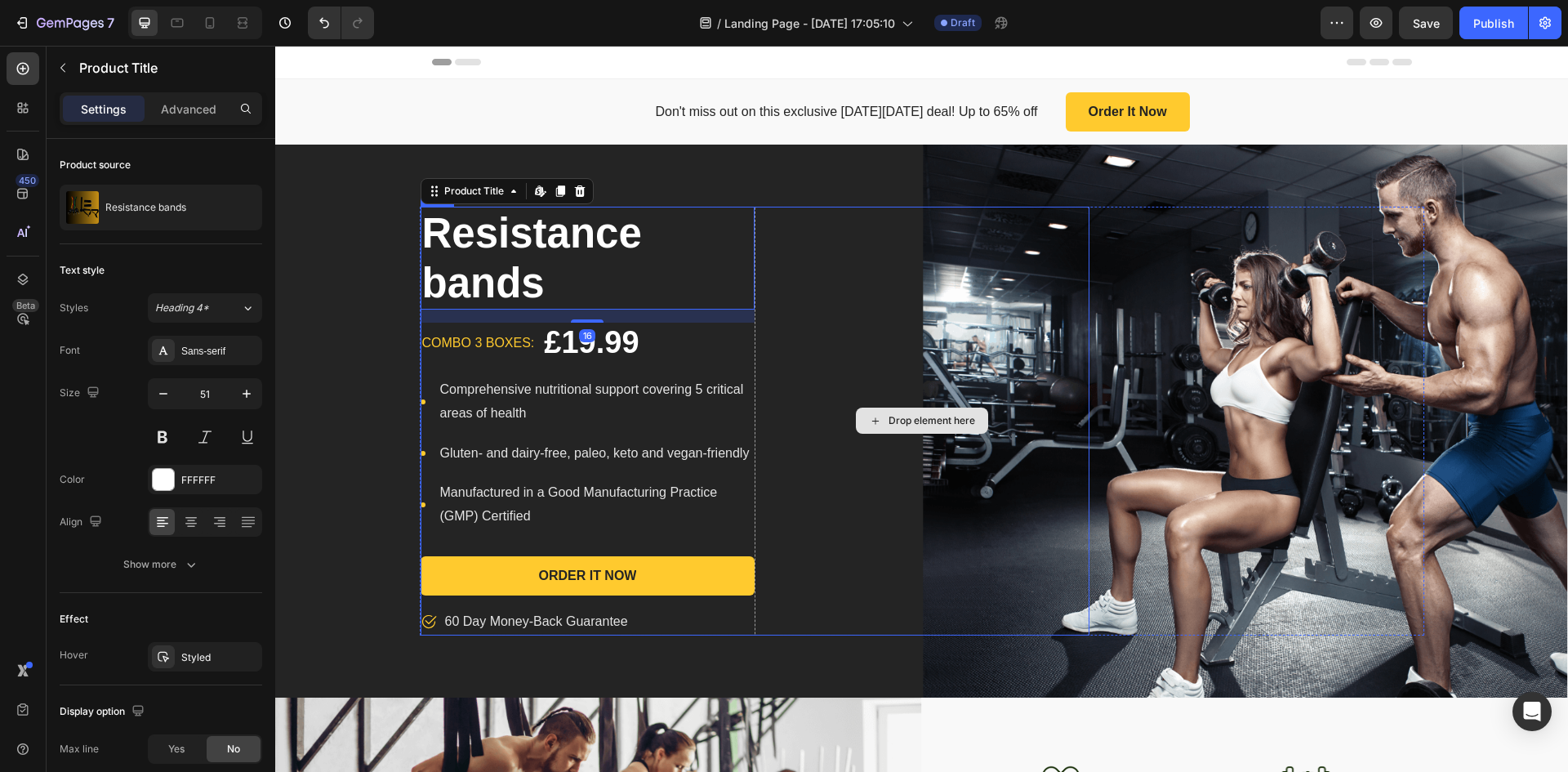
click at [925, 399] on div "Drop element here" at bounding box center [923, 421] width 335 height 428
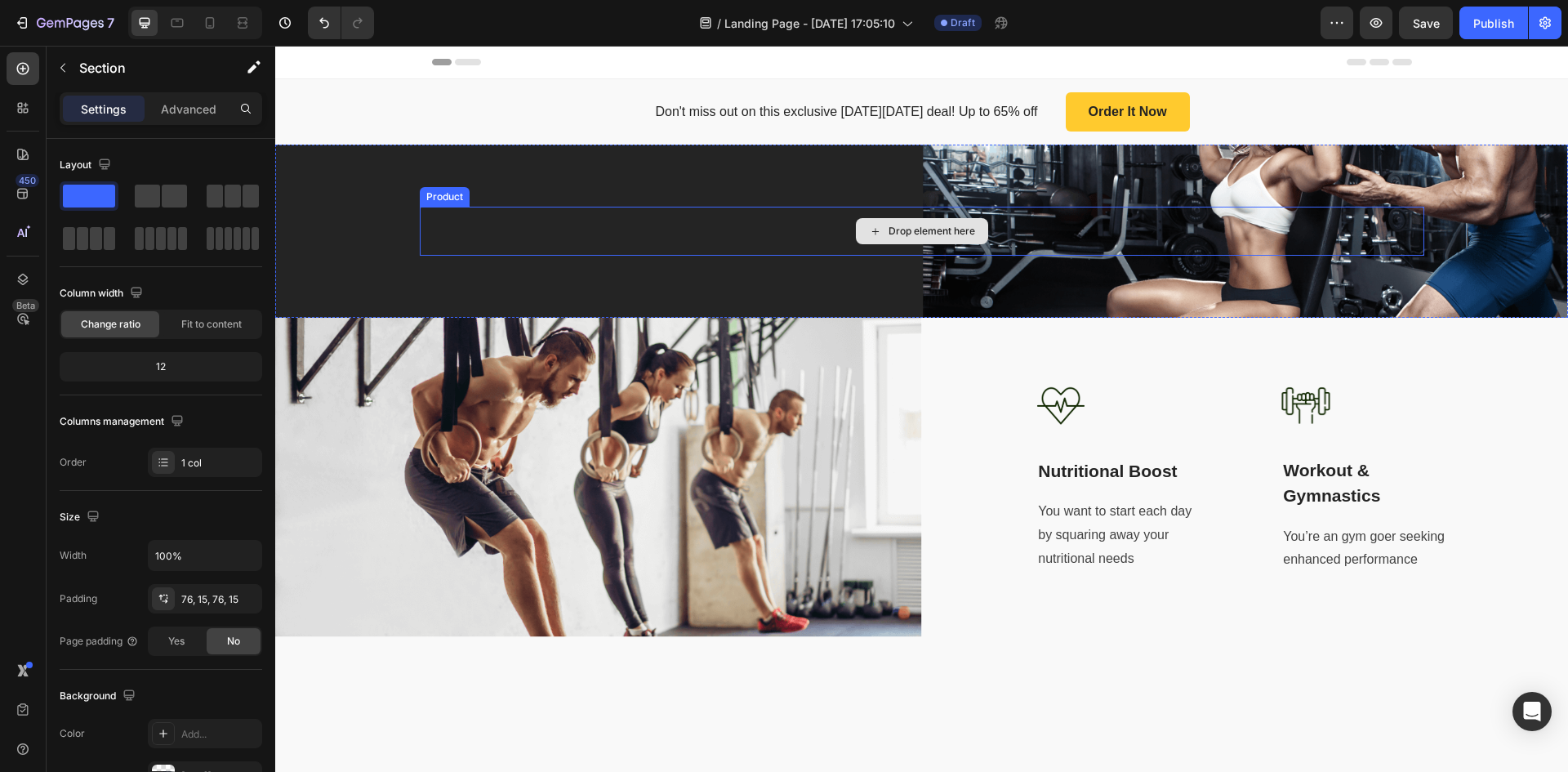
click at [677, 256] on div "Drop element here Product Section 2" at bounding box center [922, 231] width 1293 height 173
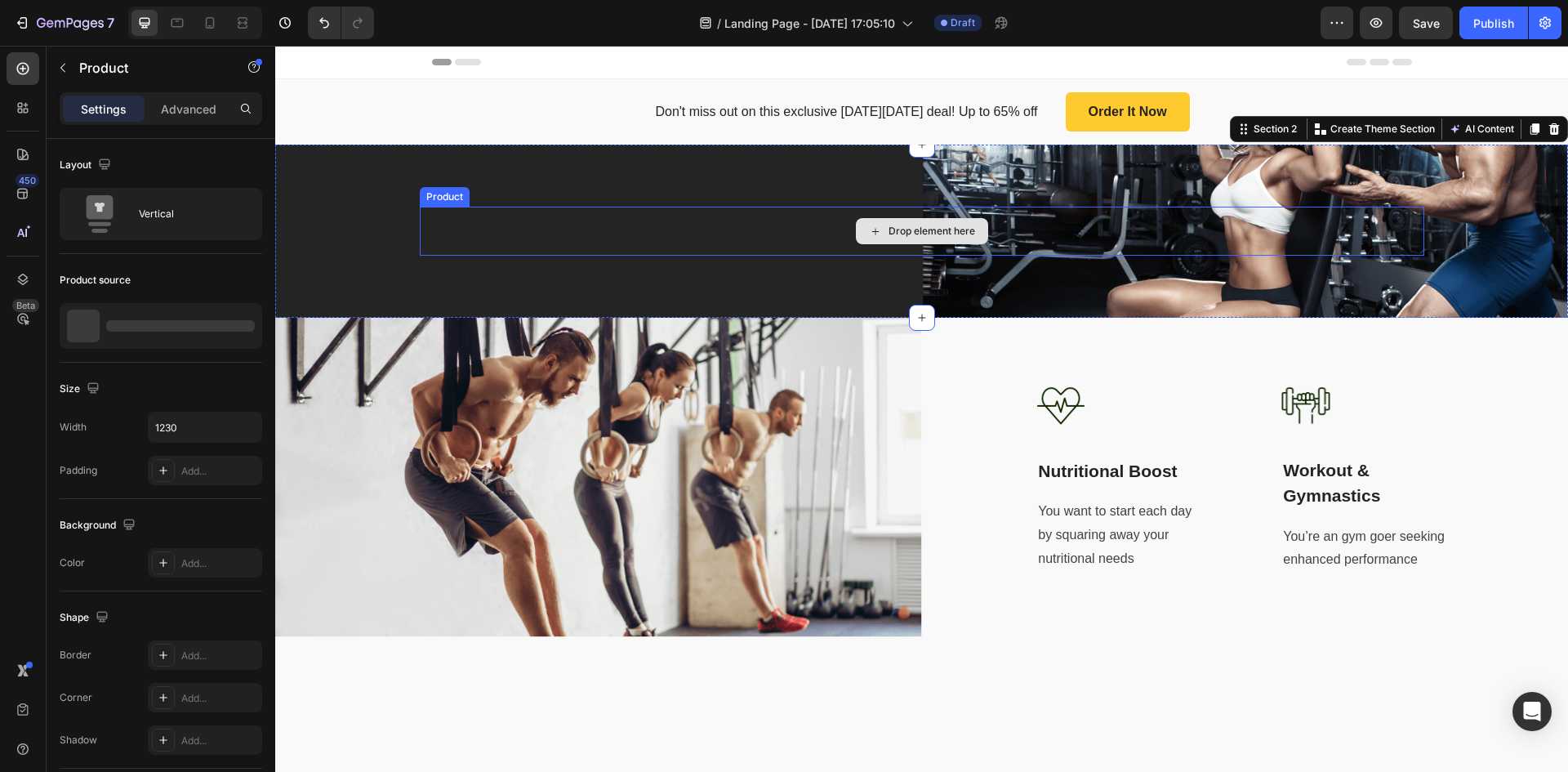
click at [666, 240] on div "Drop element here" at bounding box center [922, 230] width 1004 height 49
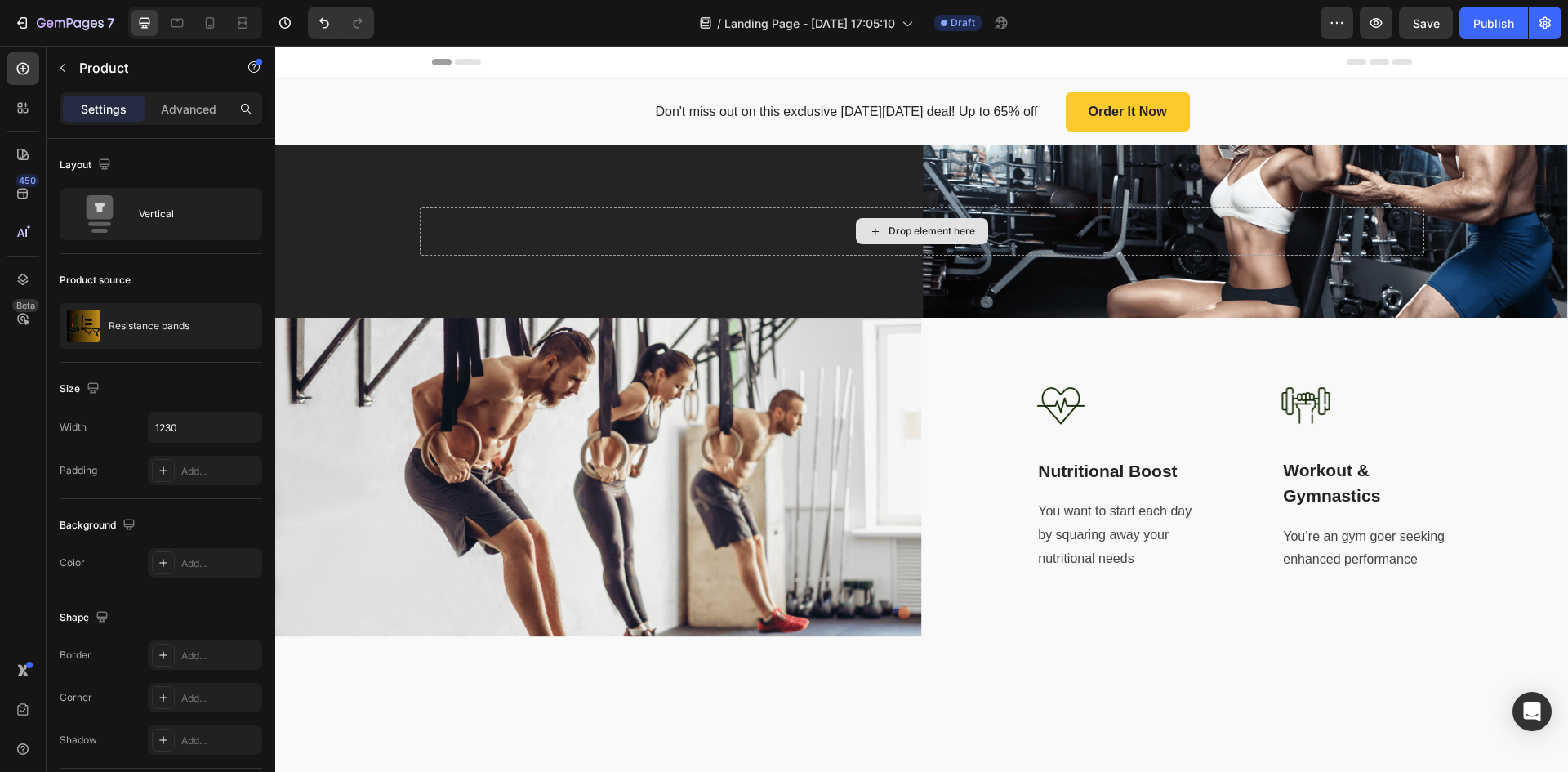
click at [666, 240] on div "Drop element here" at bounding box center [922, 230] width 1004 height 49
click at [612, 229] on div "Drop element here" at bounding box center [922, 230] width 1004 height 49
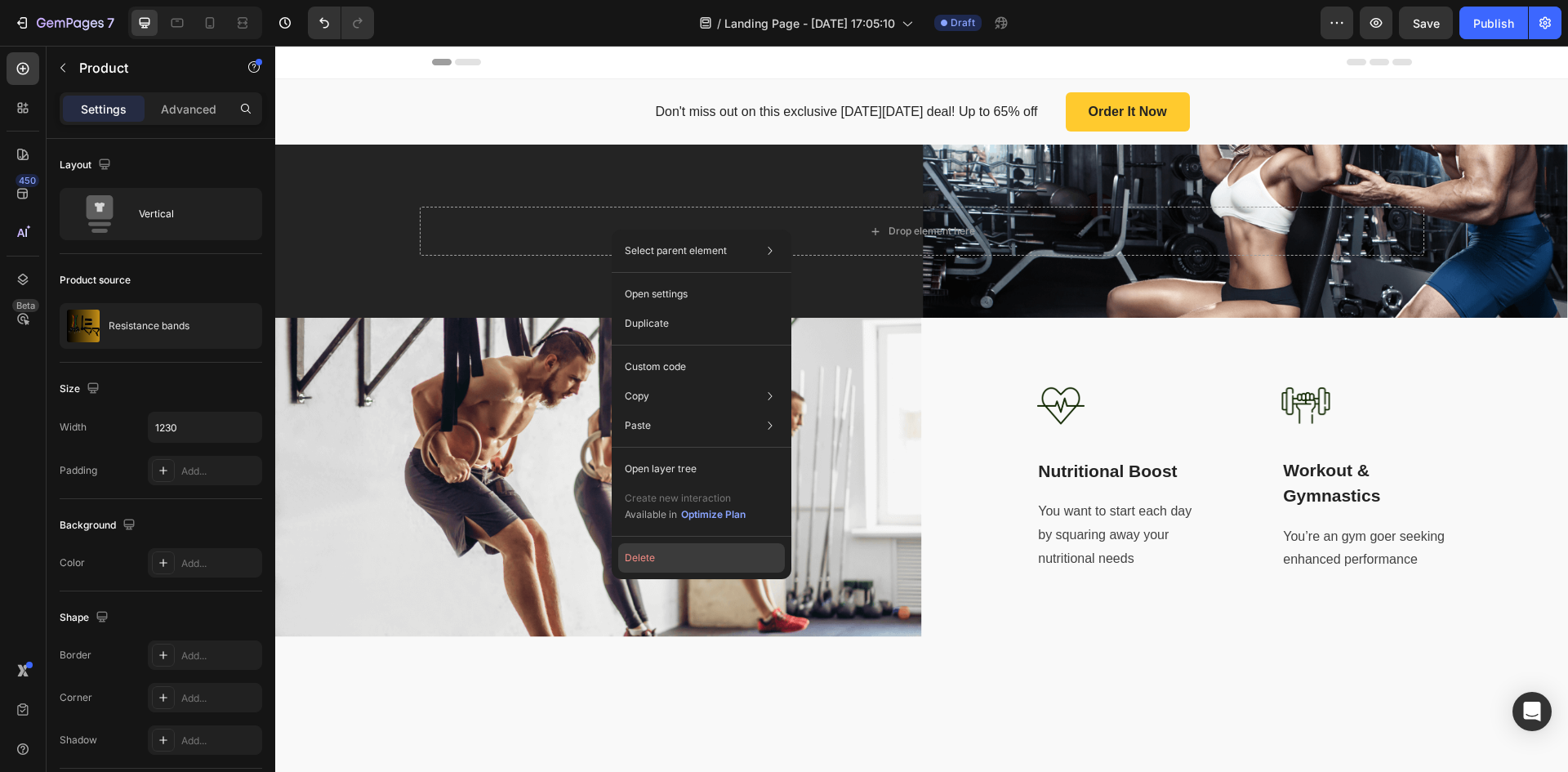
click at [660, 566] on button "Delete" at bounding box center [702, 558] width 167 height 30
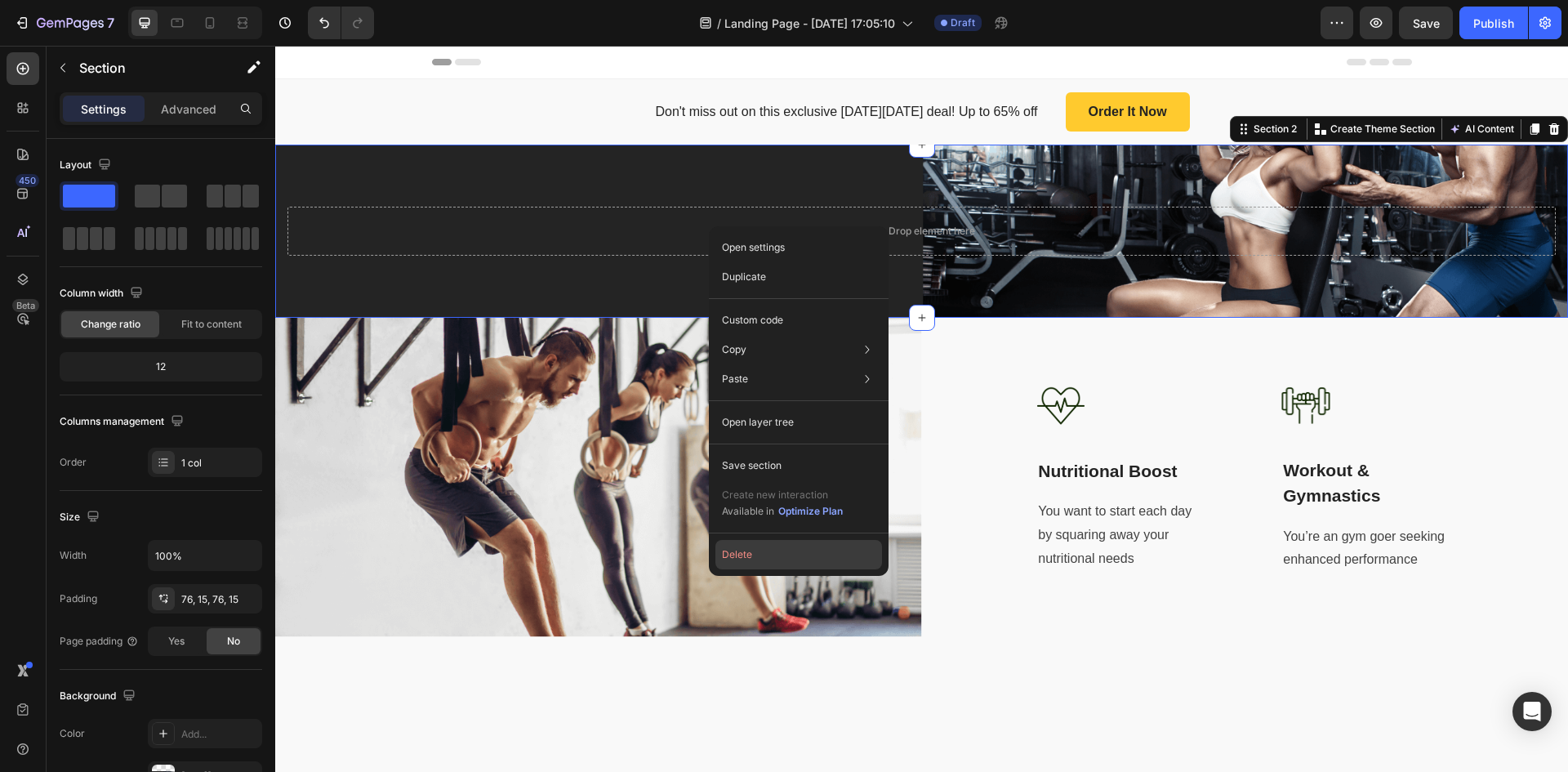
drag, startPoint x: 759, startPoint y: 558, endPoint x: 485, endPoint y: 513, distance: 277.7
click at [760, 559] on button "Delete" at bounding box center [799, 554] width 167 height 30
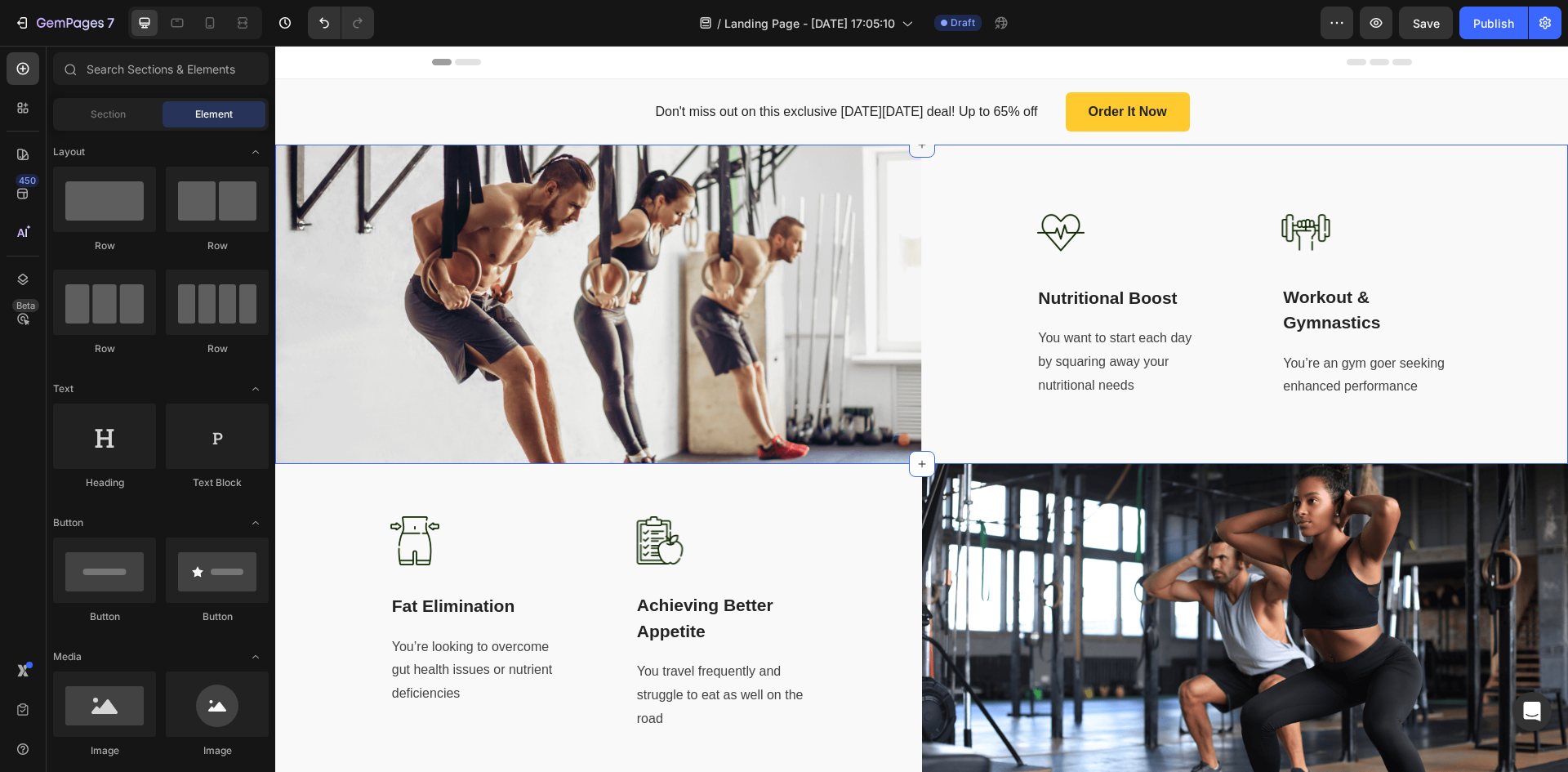
click at [918, 147] on icon at bounding box center [922, 145] width 8 height 8
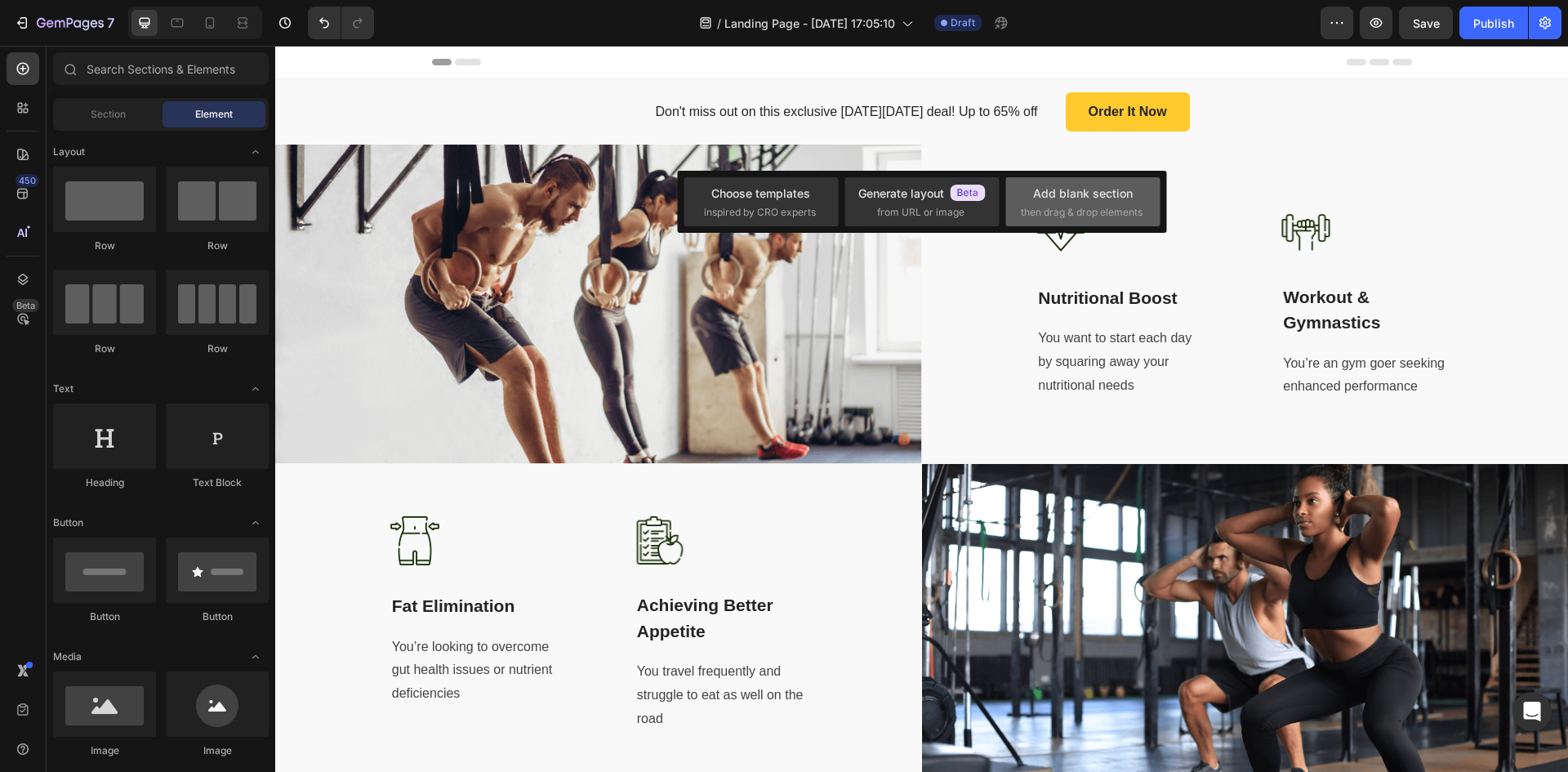
click at [1109, 201] on div "Add blank section" at bounding box center [1082, 193] width 100 height 17
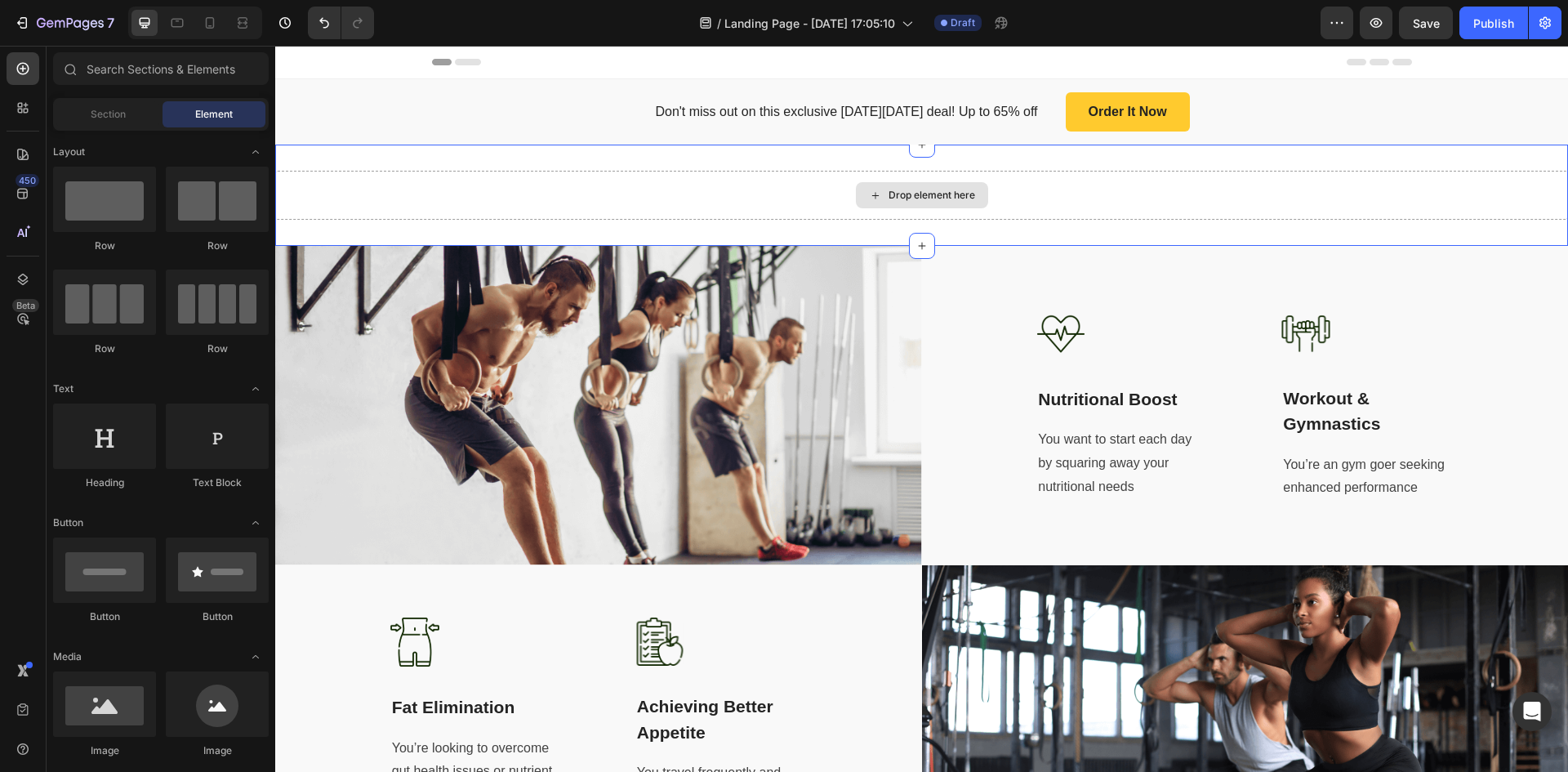
click at [923, 196] on div "Drop element here" at bounding box center [932, 195] width 87 height 13
click at [869, 194] on icon at bounding box center [876, 195] width 13 height 14
click at [894, 187] on div "Drop element here" at bounding box center [922, 194] width 132 height 26
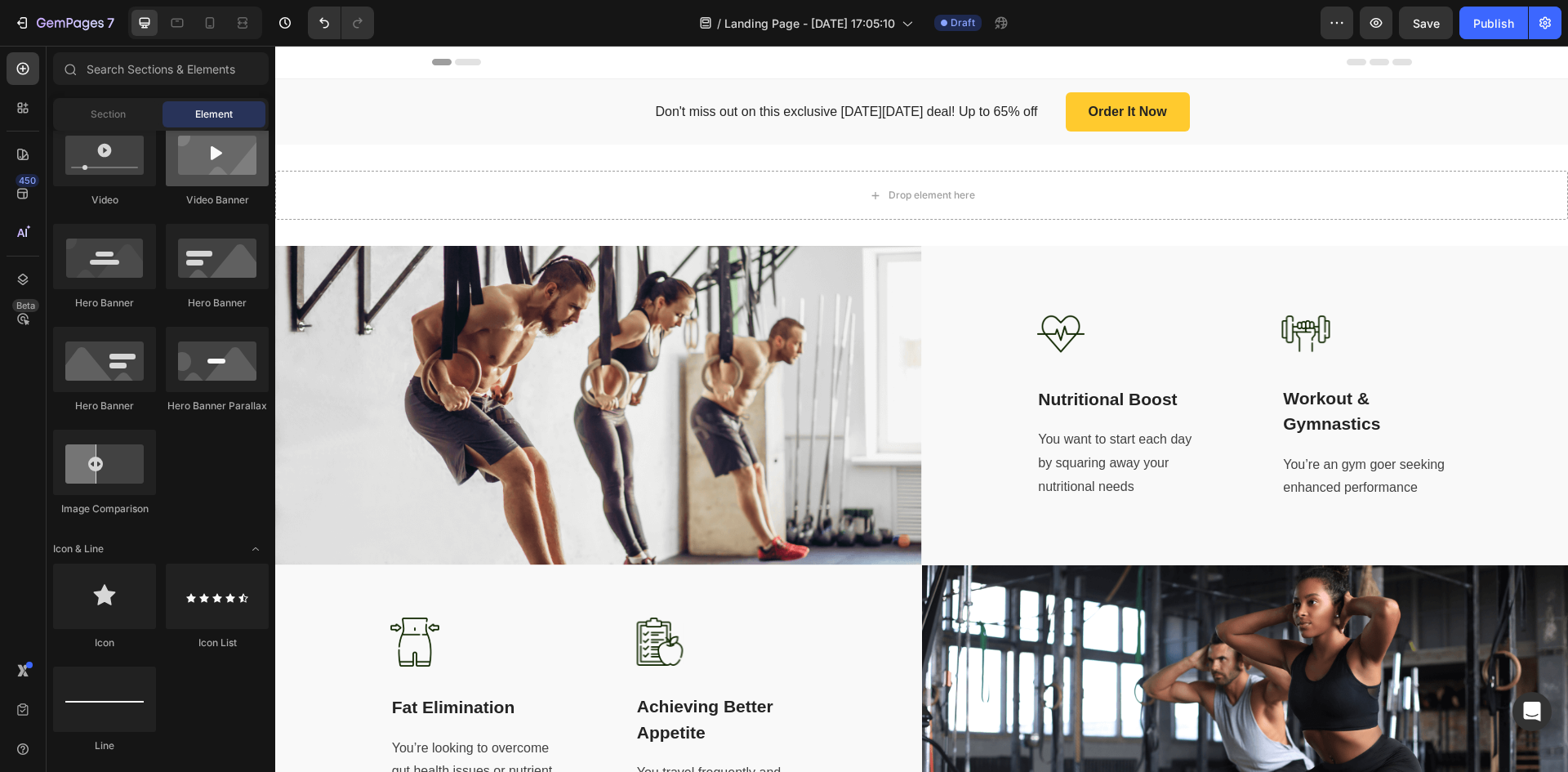
scroll to position [408, 0]
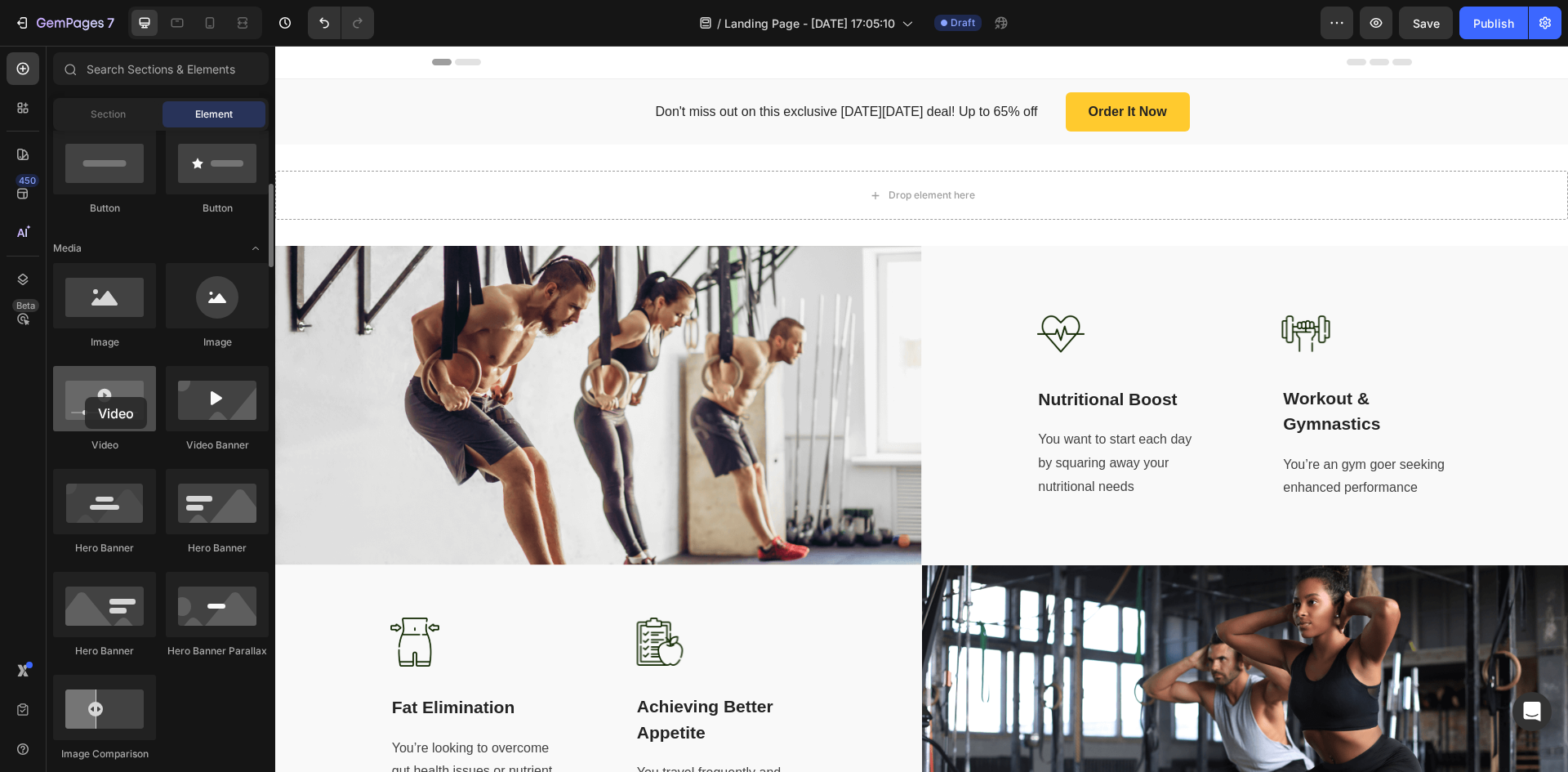
click at [85, 397] on div at bounding box center [105, 398] width 103 height 66
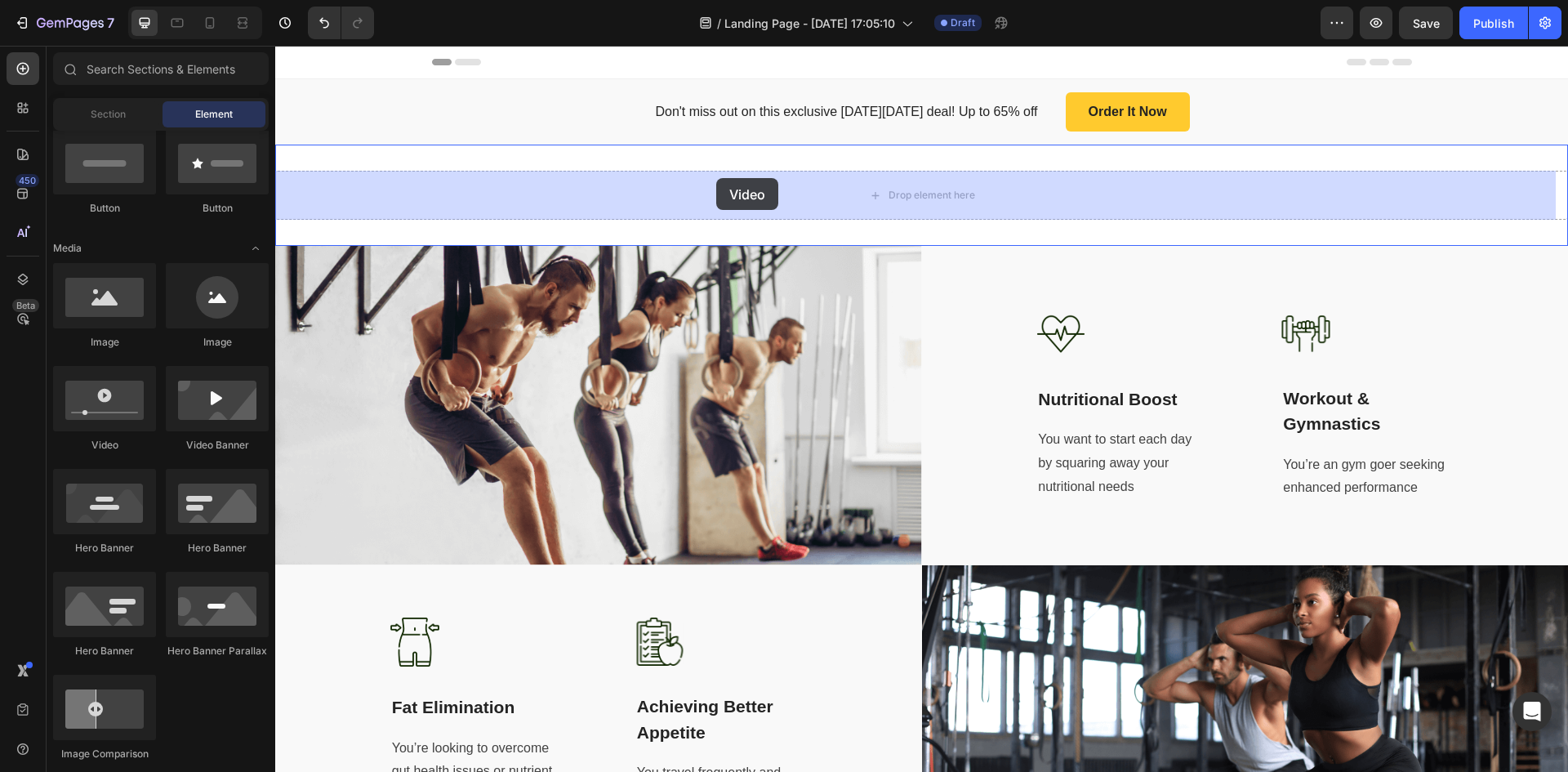
drag, startPoint x: 379, startPoint y: 455, endPoint x: 716, endPoint y: 178, distance: 436.2
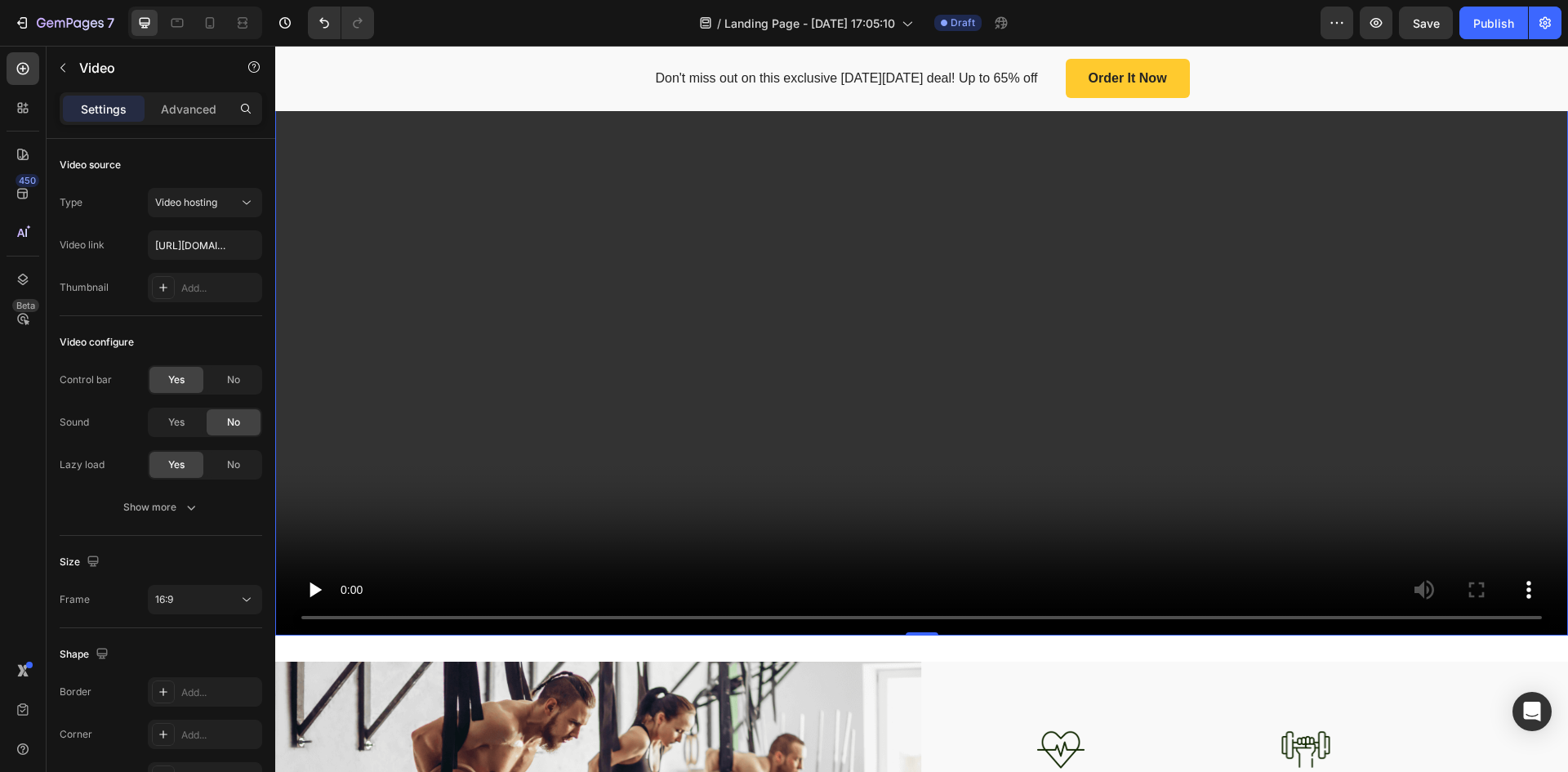
scroll to position [245, 0]
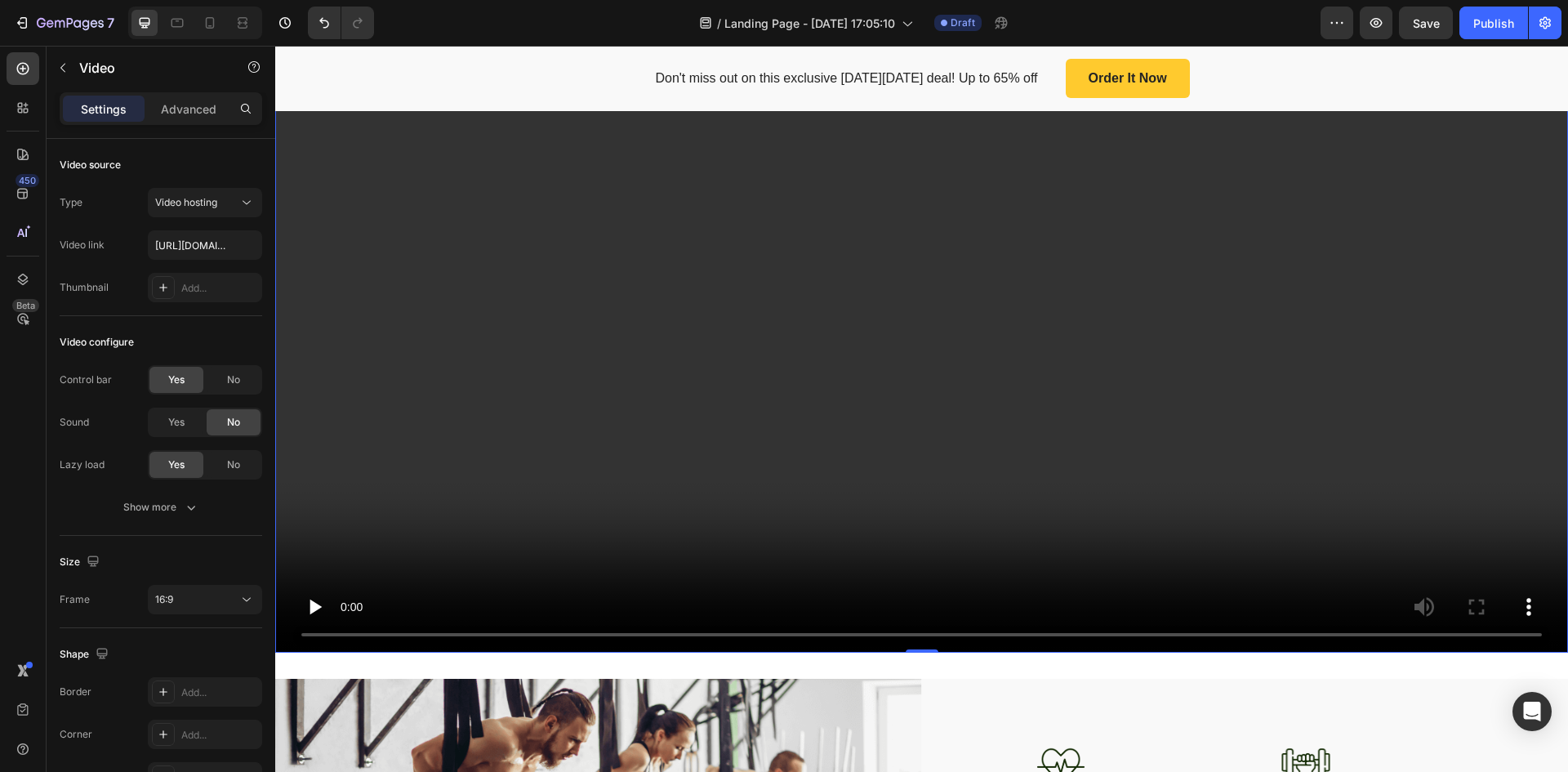
drag, startPoint x: 915, startPoint y: 643, endPoint x: 924, endPoint y: 497, distance: 146.3
click at [924, 497] on div "Video 0" at bounding box center [922, 289] width 1293 height 727
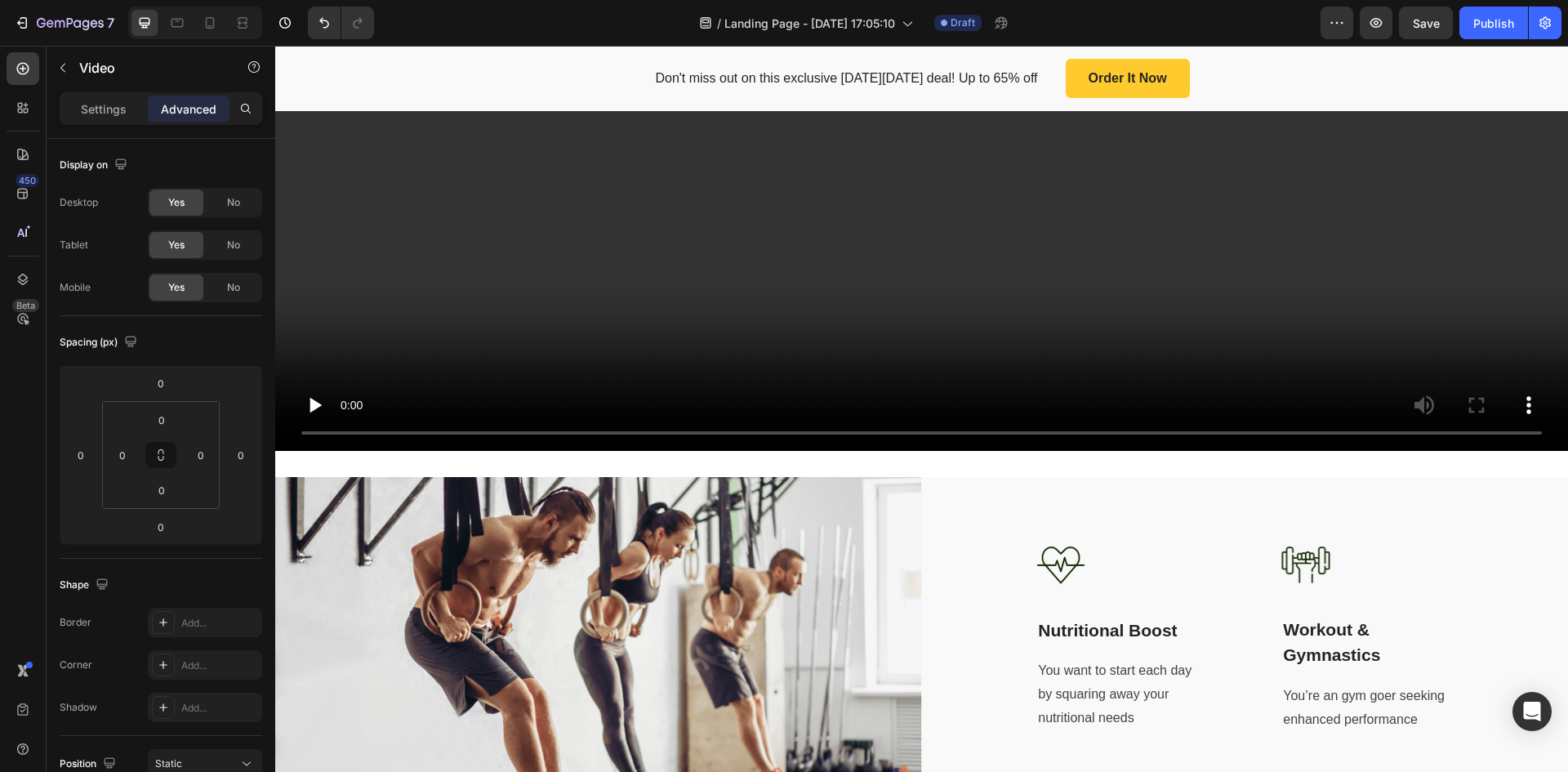
scroll to position [572, 0]
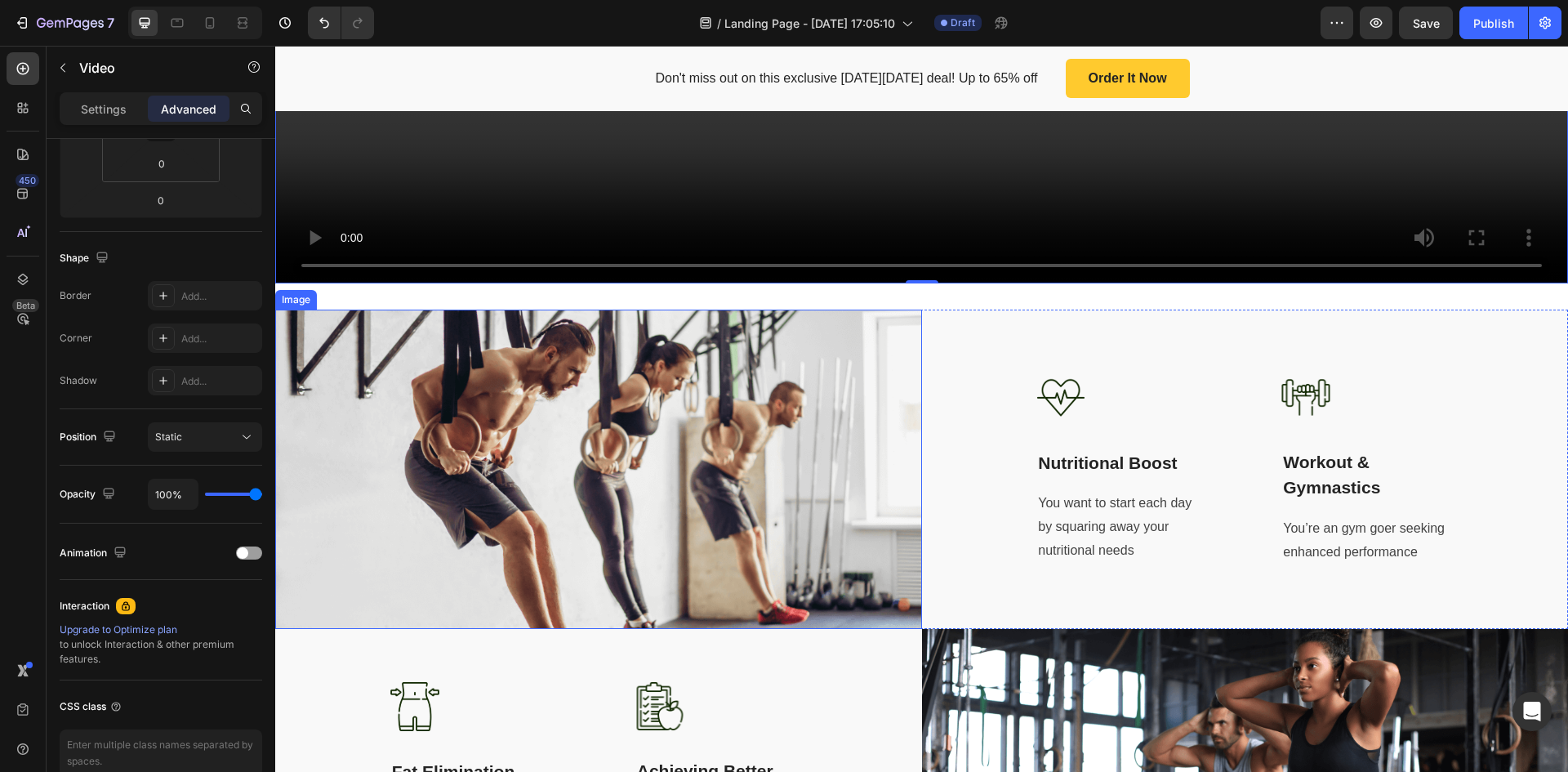
scroll to position [653, 0]
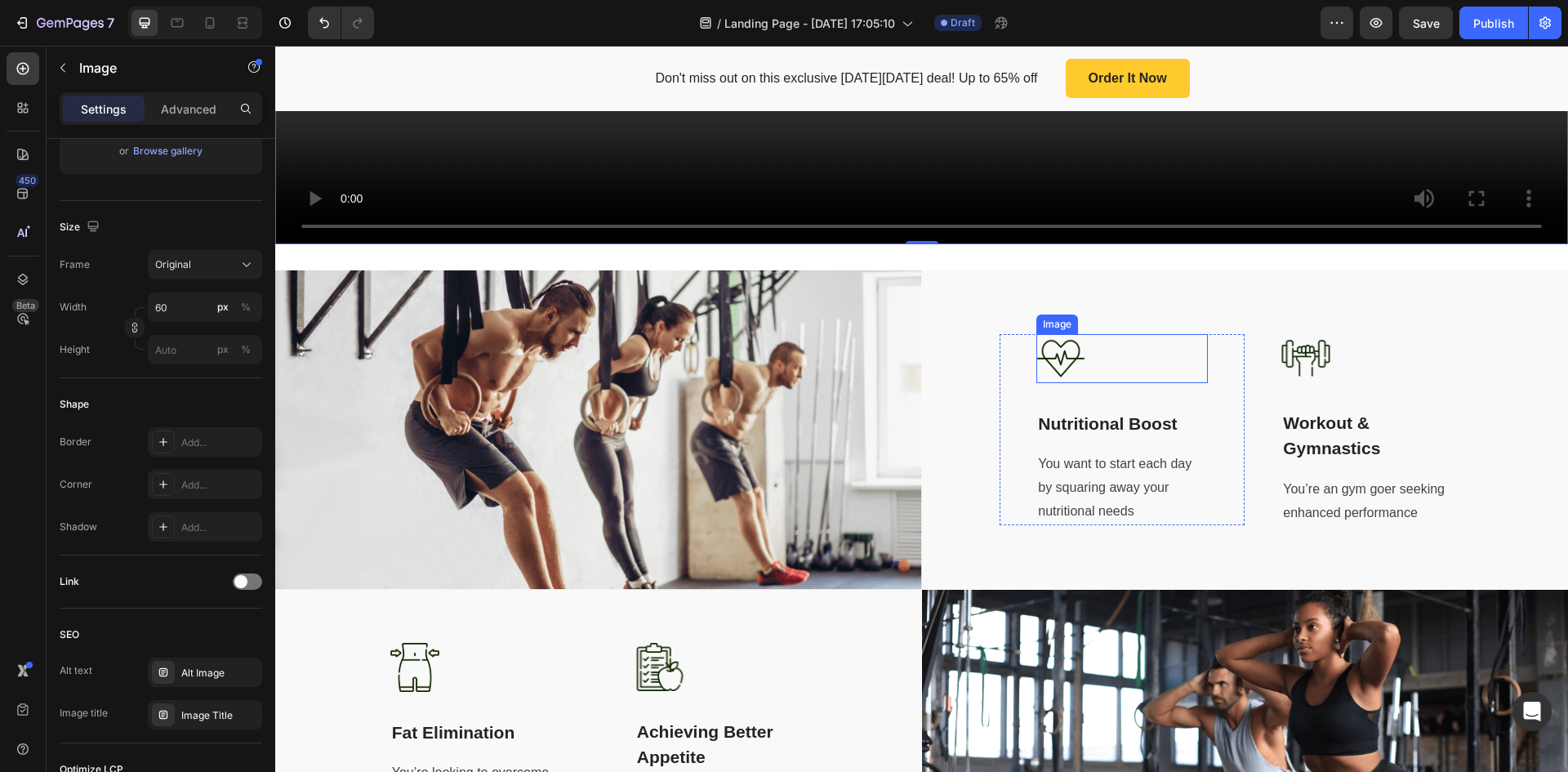
click at [1063, 358] on img at bounding box center [1061, 358] width 49 height 49
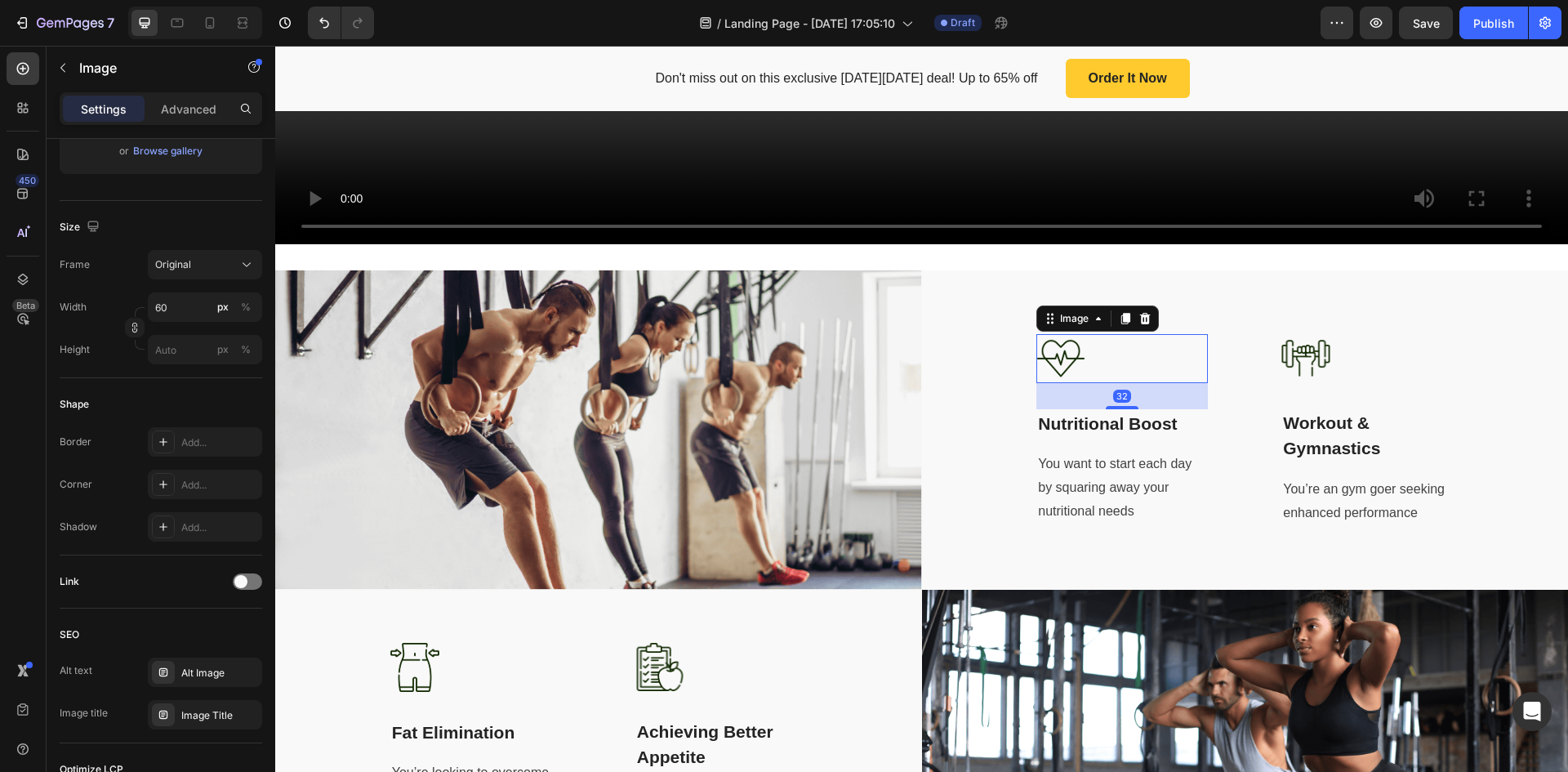
scroll to position [0, 0]
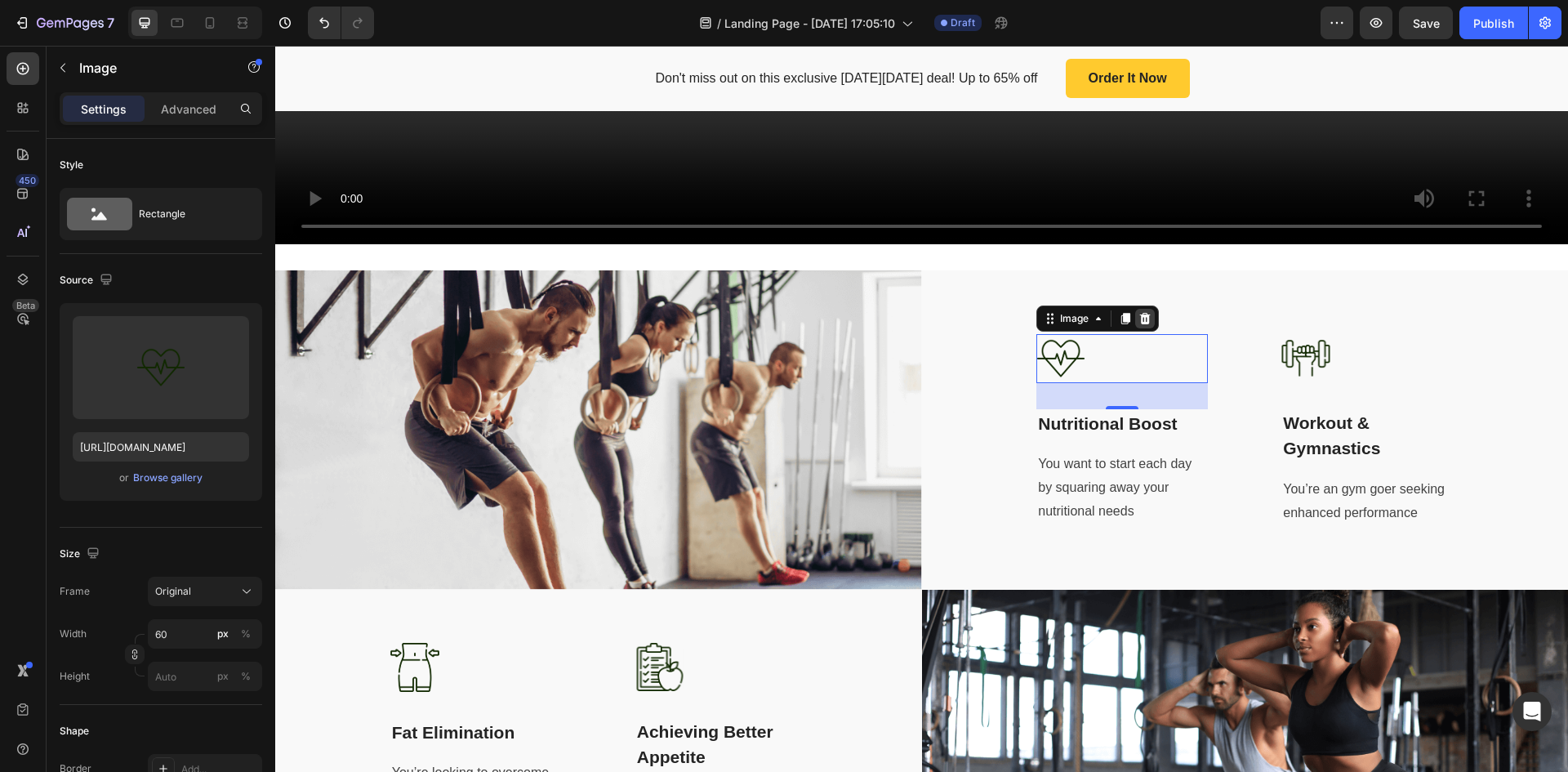
click at [1141, 313] on icon at bounding box center [1145, 319] width 10 height 11
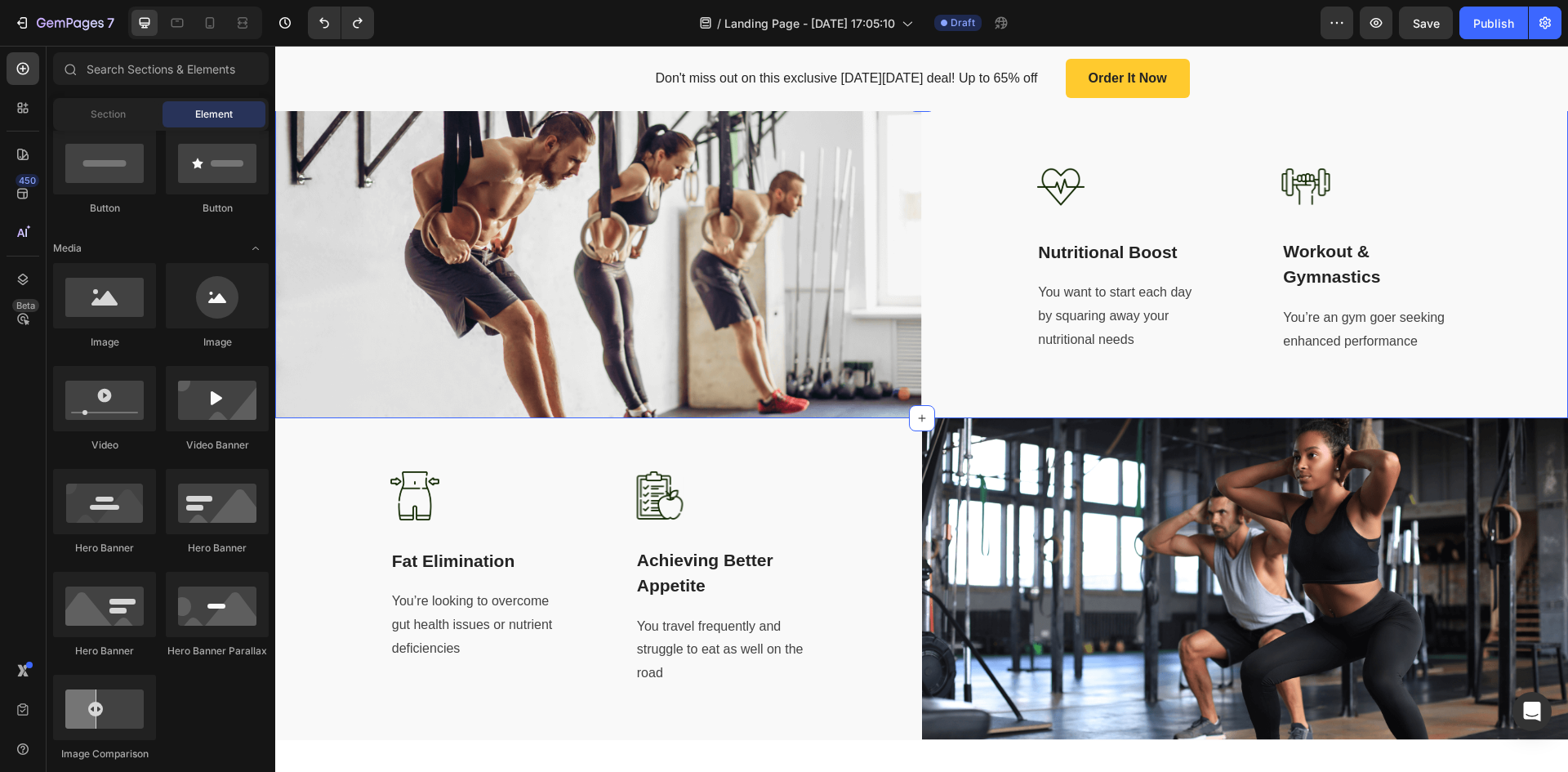
scroll to position [817, 0]
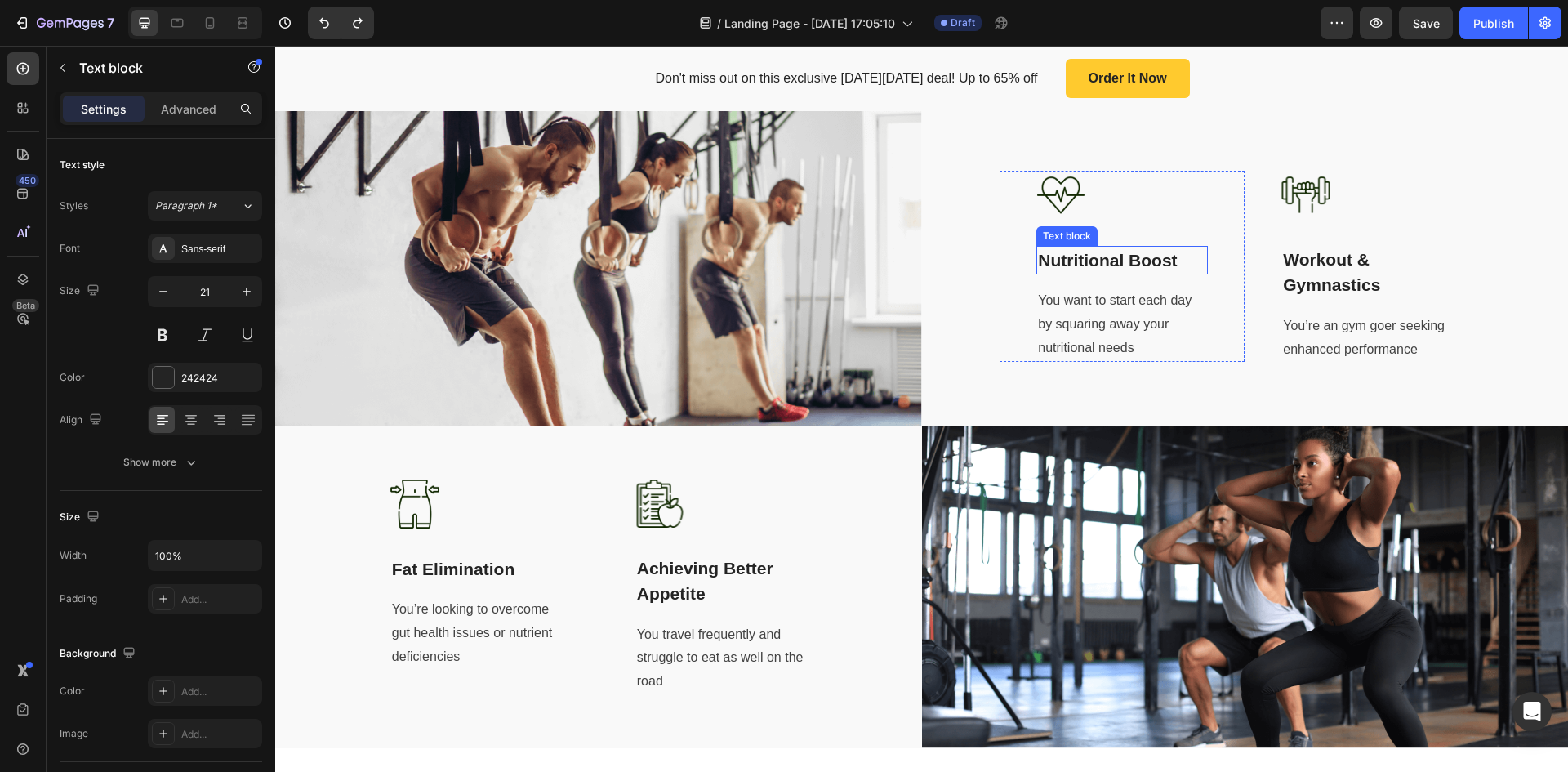
click at [1075, 252] on p "Nutritional Boost" at bounding box center [1122, 260] width 169 height 26
click at [1109, 253] on p "Nutritional Boost" at bounding box center [1122, 260] width 169 height 26
click at [1096, 293] on p "You want to start each day by squaring away your nutritional needs" at bounding box center [1122, 325] width 169 height 70
click at [1141, 300] on p "You want to start each day by squaring away your nutritional needs" at bounding box center [1122, 325] width 169 height 70
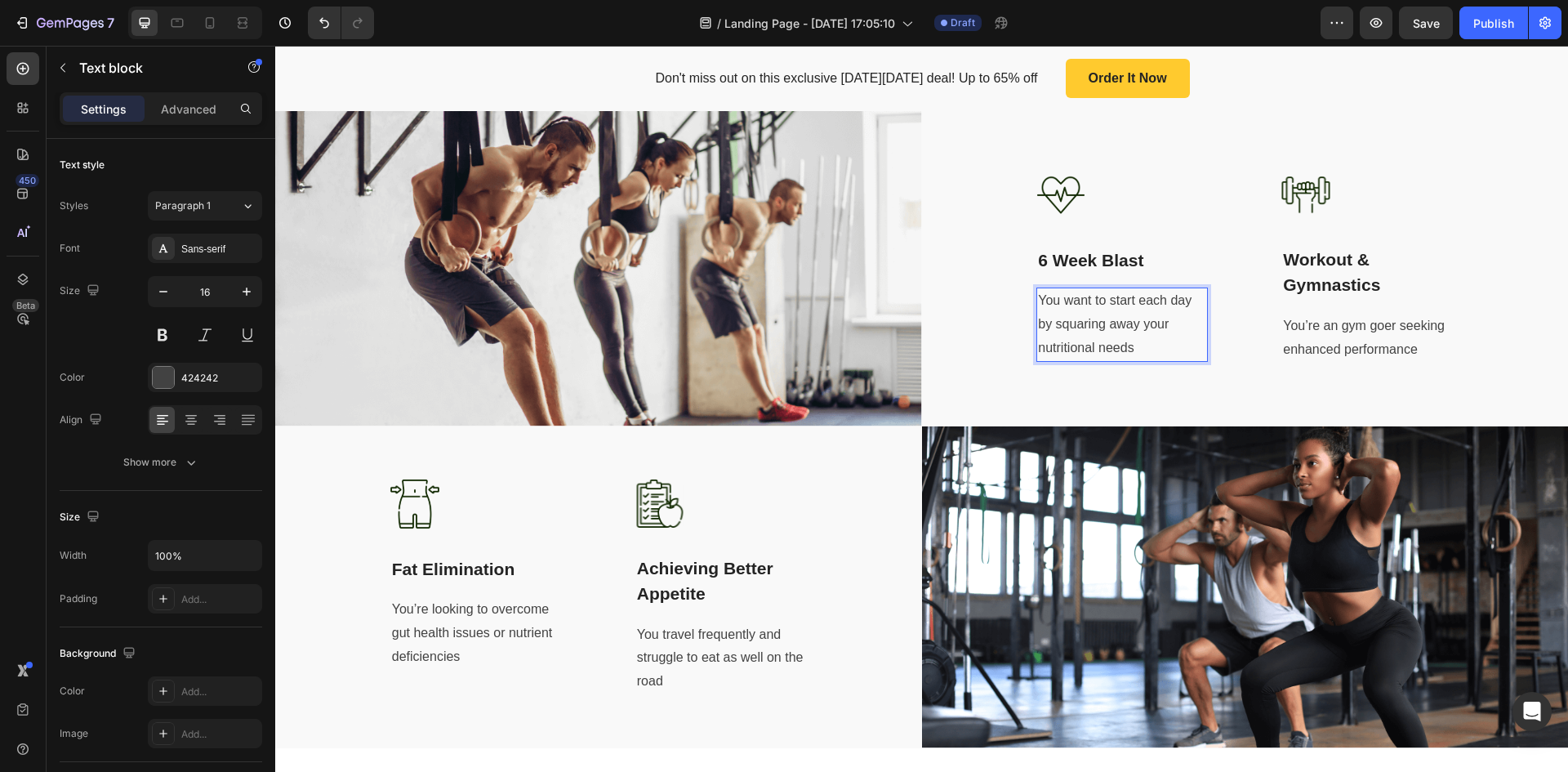
click at [1102, 316] on p "You want to start each day by squaring away your nutritional needs" at bounding box center [1122, 325] width 169 height 70
click at [1096, 325] on p "You want to start each day by squaring away your nutritional needs" at bounding box center [1122, 325] width 169 height 70
drag, startPoint x: 1126, startPoint y: 338, endPoint x: 1031, endPoint y: 287, distance: 107.8
click at [1039, 289] on p "You want to start each day by squaring away your nutritional needs" at bounding box center [1122, 325] width 169 height 70
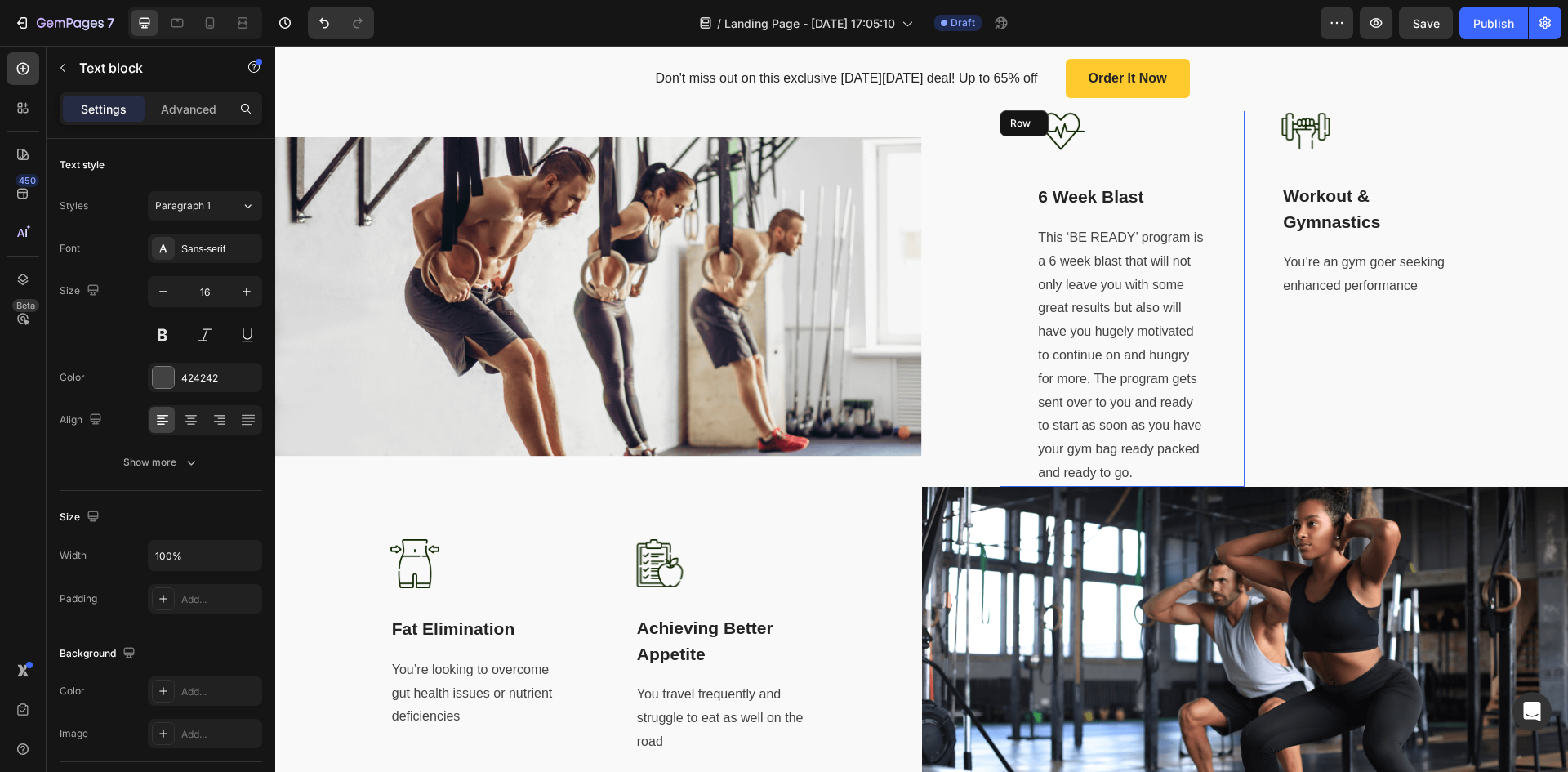
click at [1201, 323] on div "Image 6 Week Blast Text block This ‘BE READY’ program is a 6 week blast that wi…" at bounding box center [1121, 296] width 245 height 379
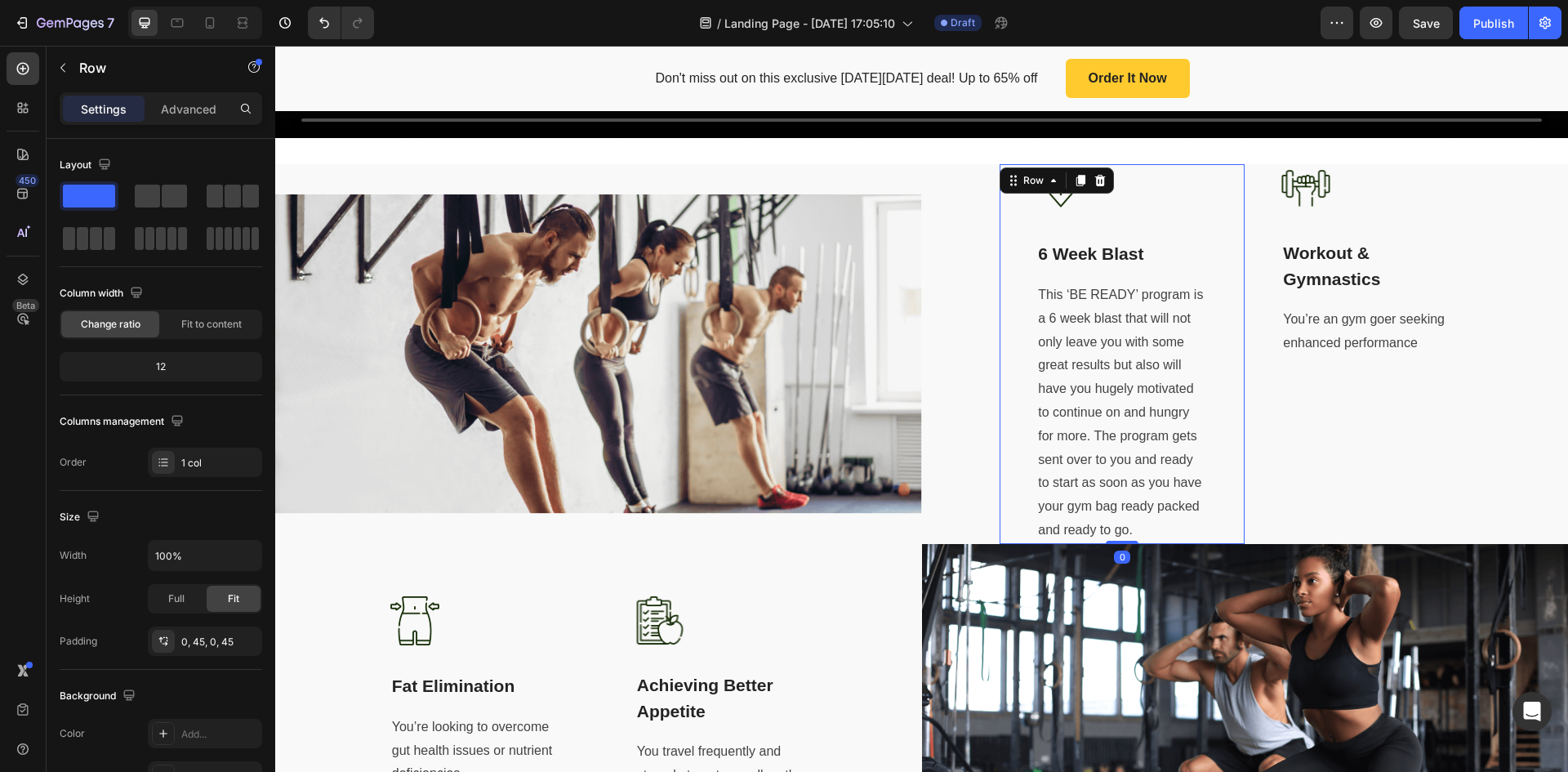
scroll to position [735, 0]
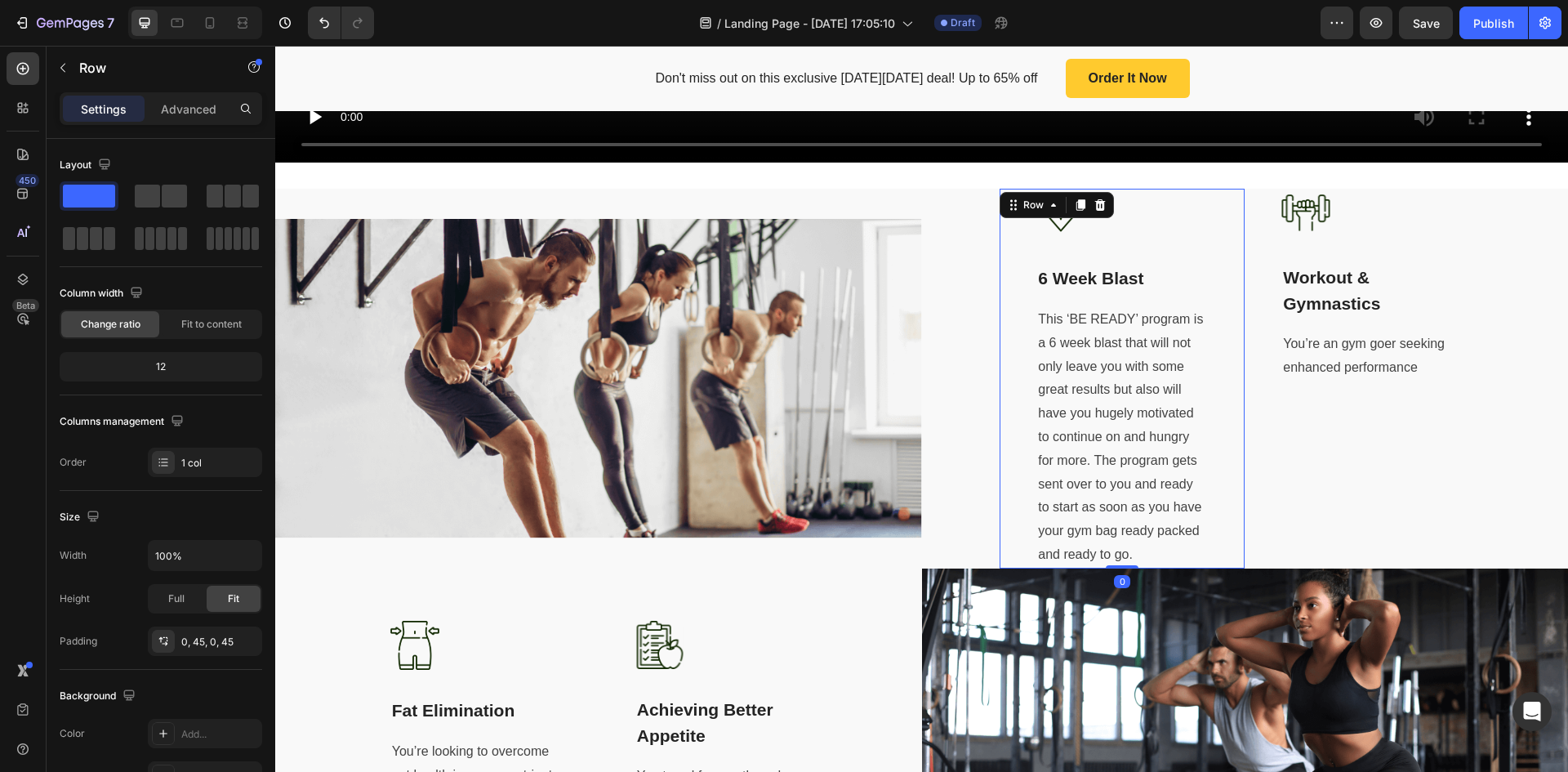
drag, startPoint x: 1117, startPoint y: 559, endPoint x: 1115, endPoint y: 510, distance: 49.0
click at [1115, 510] on div "Image 6 Week Blast Text block This ‘BE READY’ program is a 6 week blast that wi…" at bounding box center [1121, 378] width 245 height 379
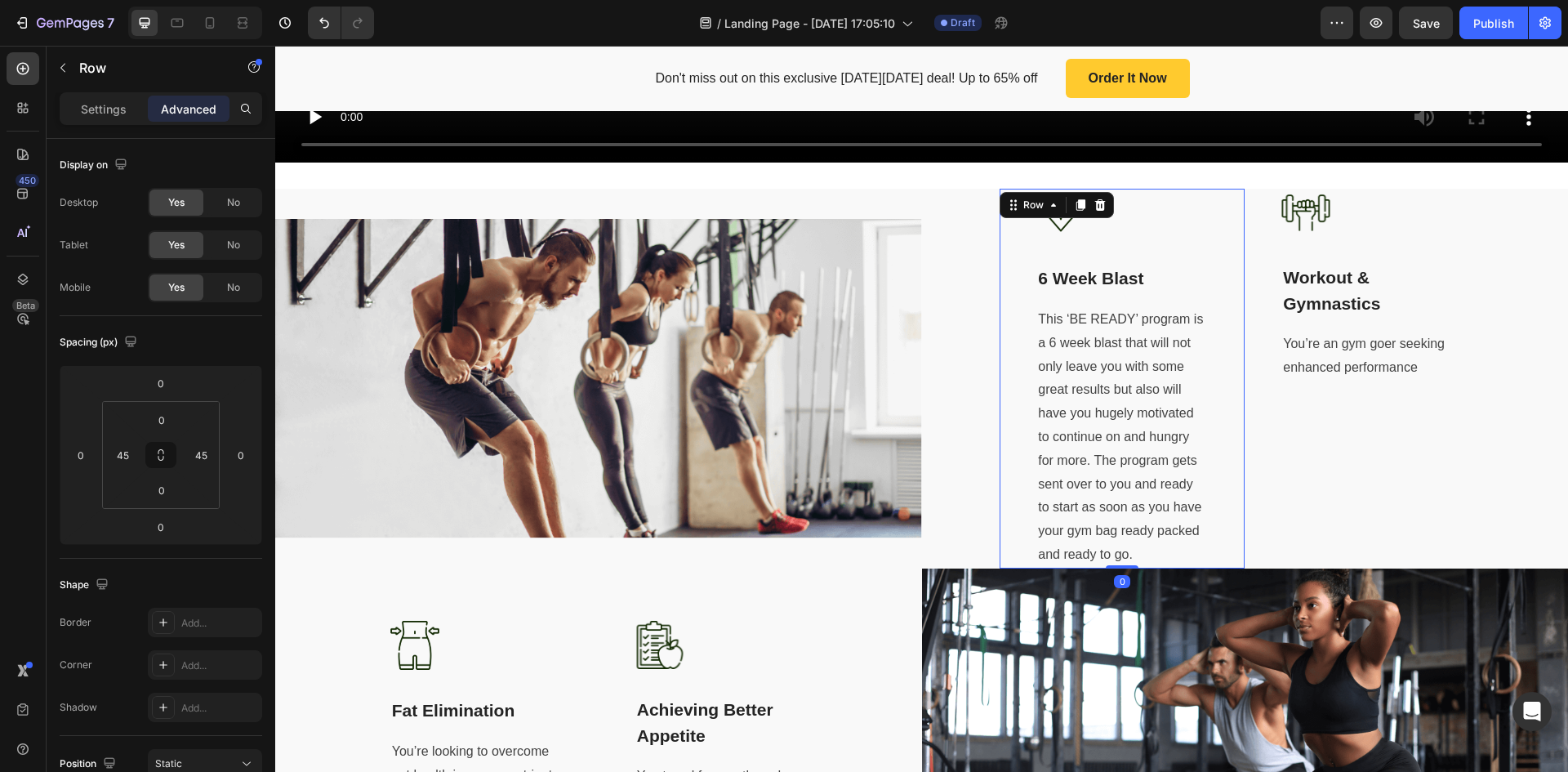
click at [1208, 445] on div "Image 6 Week Blast Text block This ‘BE READY’ program is a 6 week blast that wi…" at bounding box center [1121, 378] width 245 height 379
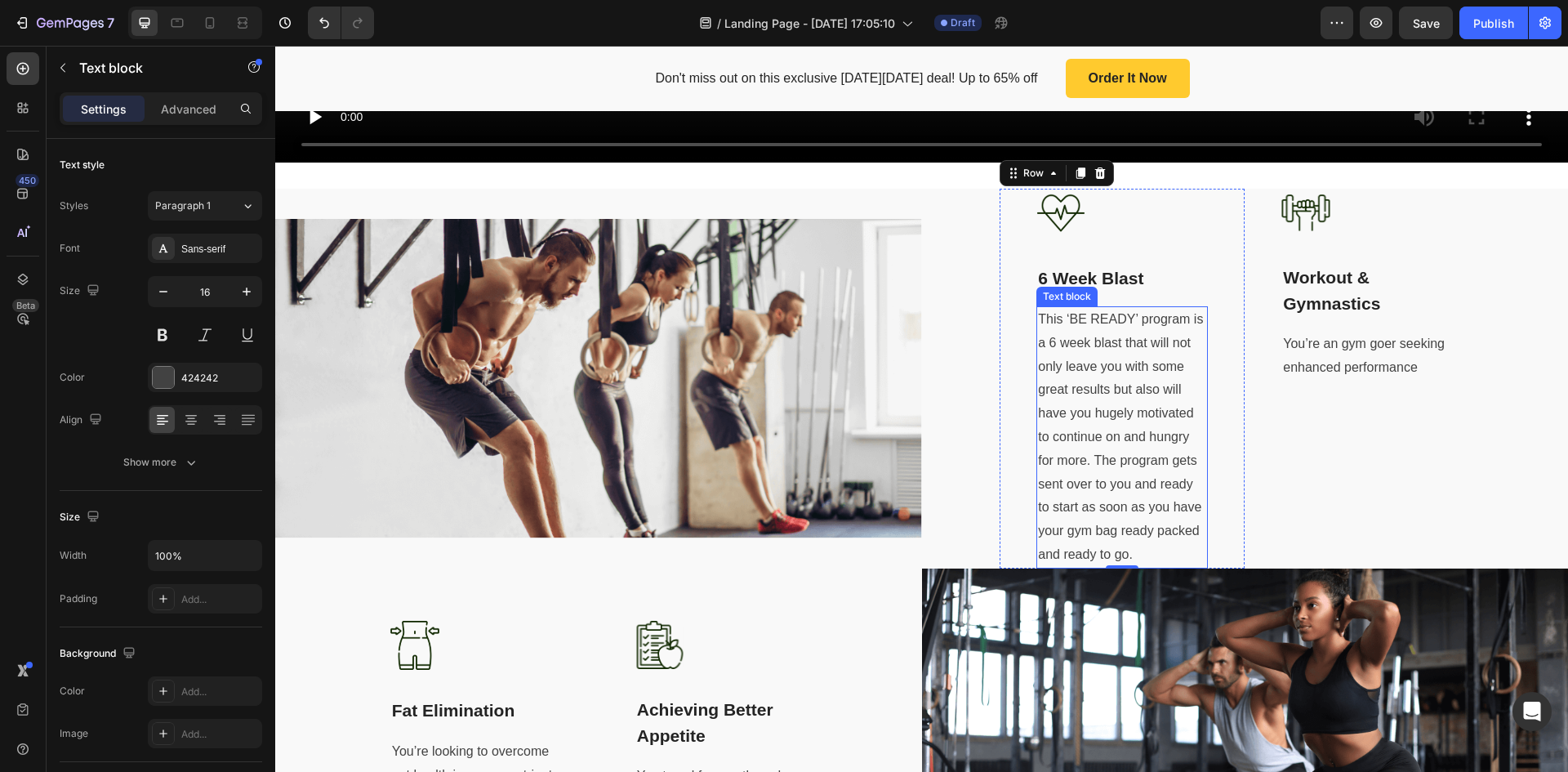
click at [1127, 402] on p "This ‘BE READY’ program is a 6 week blast that will not only leave you with som…" at bounding box center [1122, 437] width 169 height 259
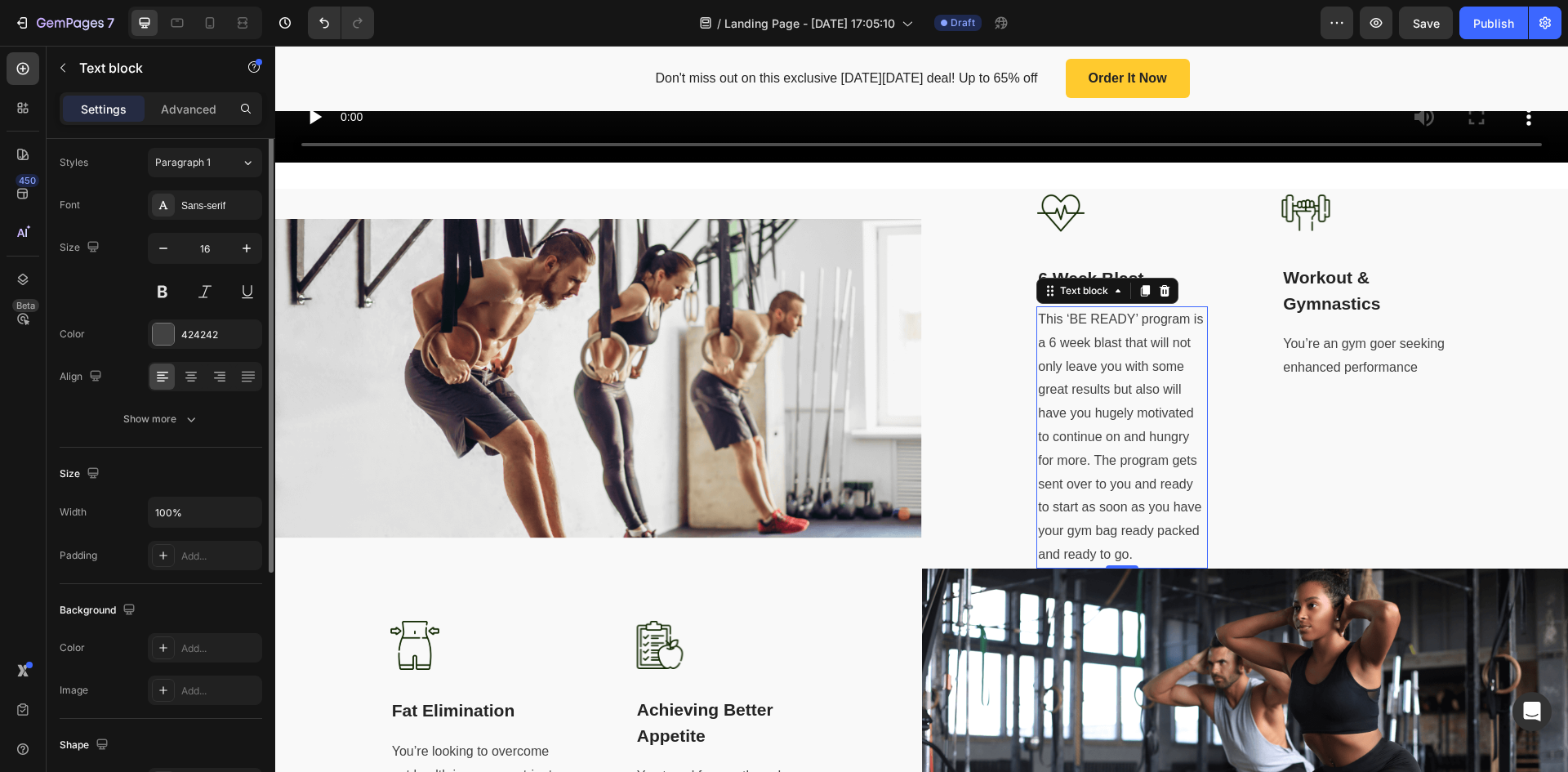
scroll to position [0, 0]
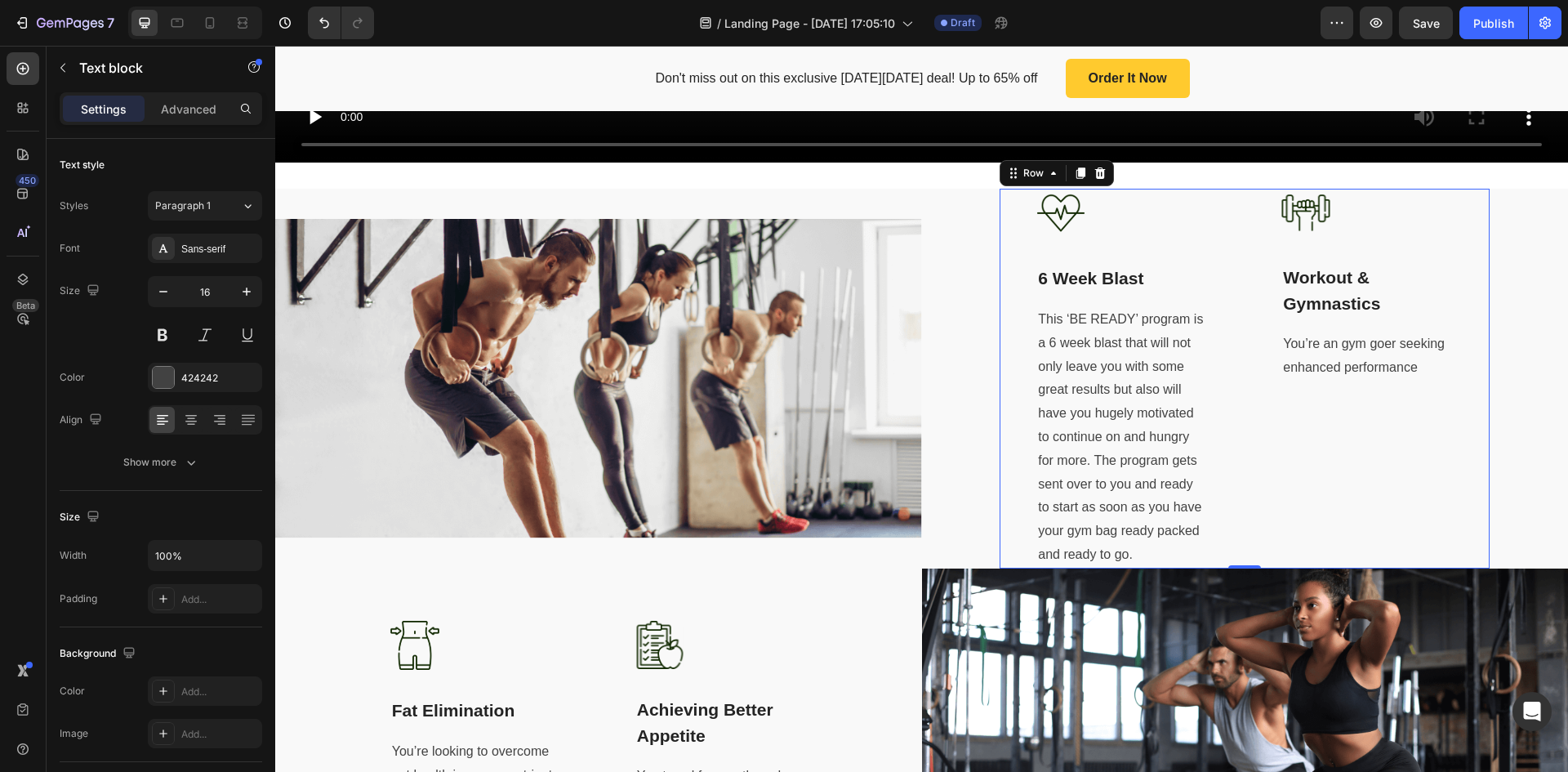
click at [1296, 426] on div "Image Workout & Gymnastics Text block You’re an gym goer seeking enhanced perfo…" at bounding box center [1367, 378] width 245 height 379
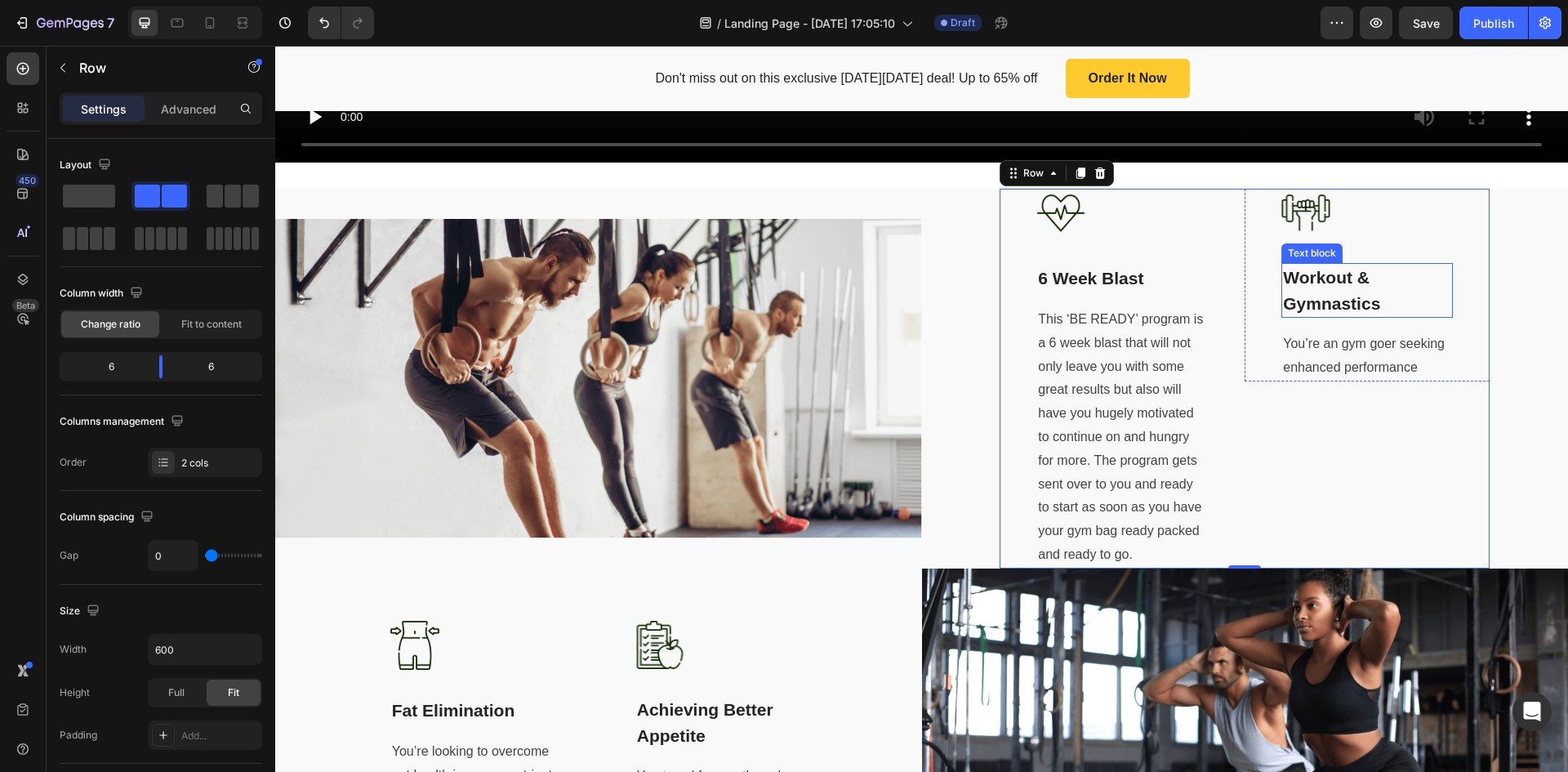
click at [1340, 279] on p "Workout & Gymnastics" at bounding box center [1367, 290] width 169 height 51
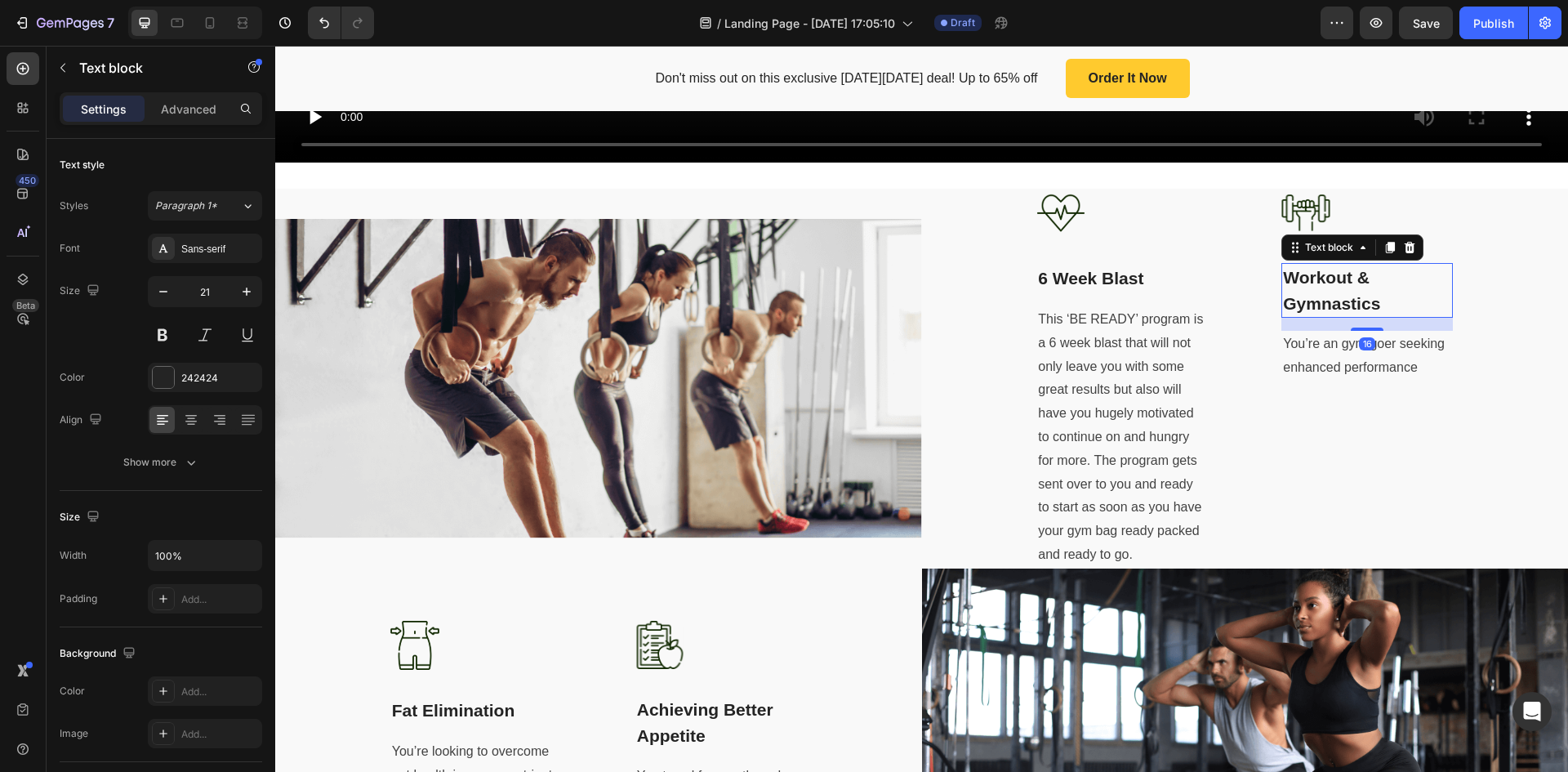
click at [1340, 279] on p "Workout & Gymnastics" at bounding box center [1367, 290] width 169 height 51
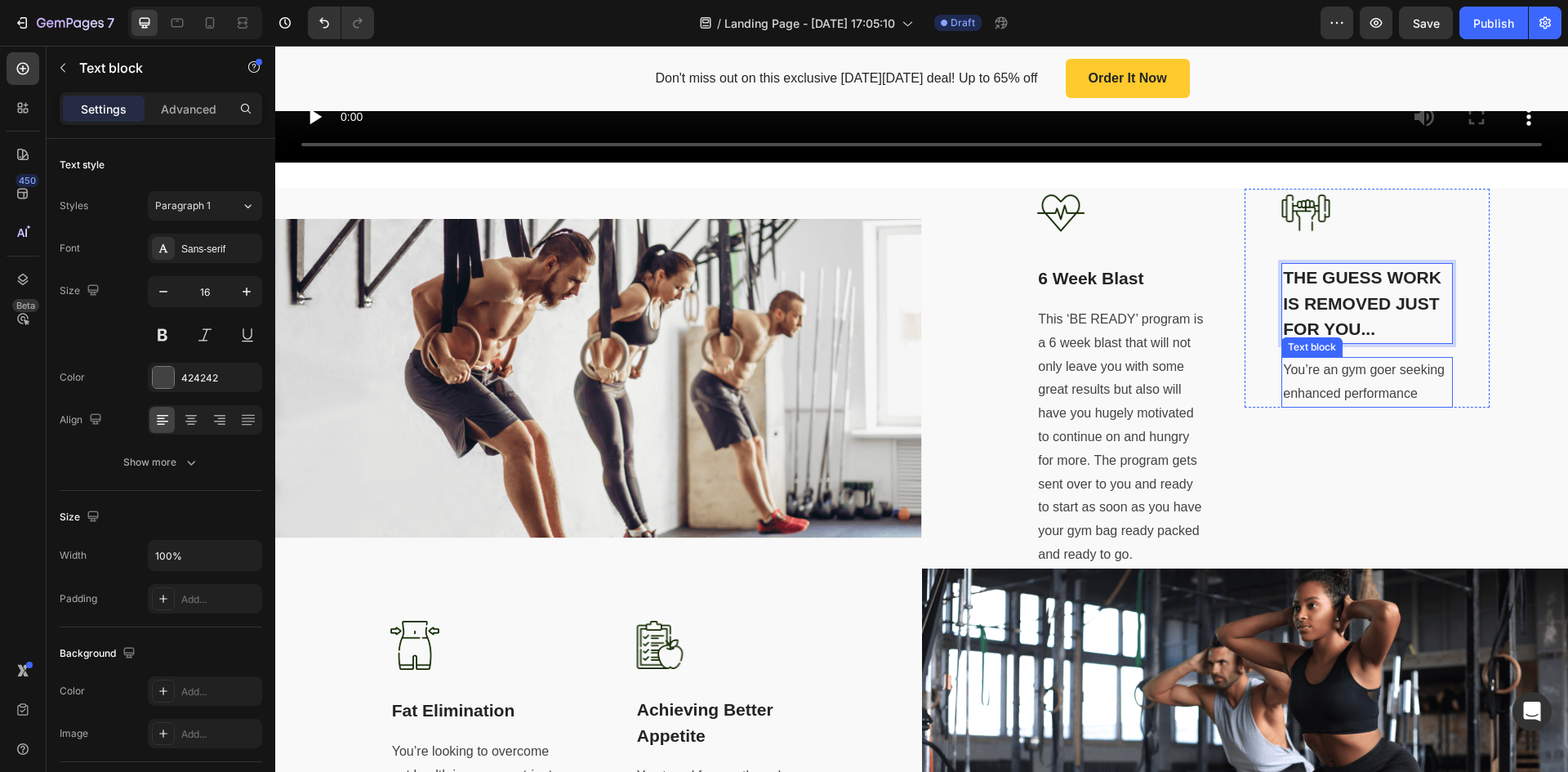
click at [1355, 370] on p "You’re an gym goer seeking enhanced performance" at bounding box center [1367, 383] width 169 height 48
click at [1366, 365] on p "You’re an gym goer seeking enhanced performance" at bounding box center [1367, 383] width 169 height 48
click at [1377, 378] on p "You’re an gym goer seeking enhanced performance" at bounding box center [1367, 383] width 169 height 48
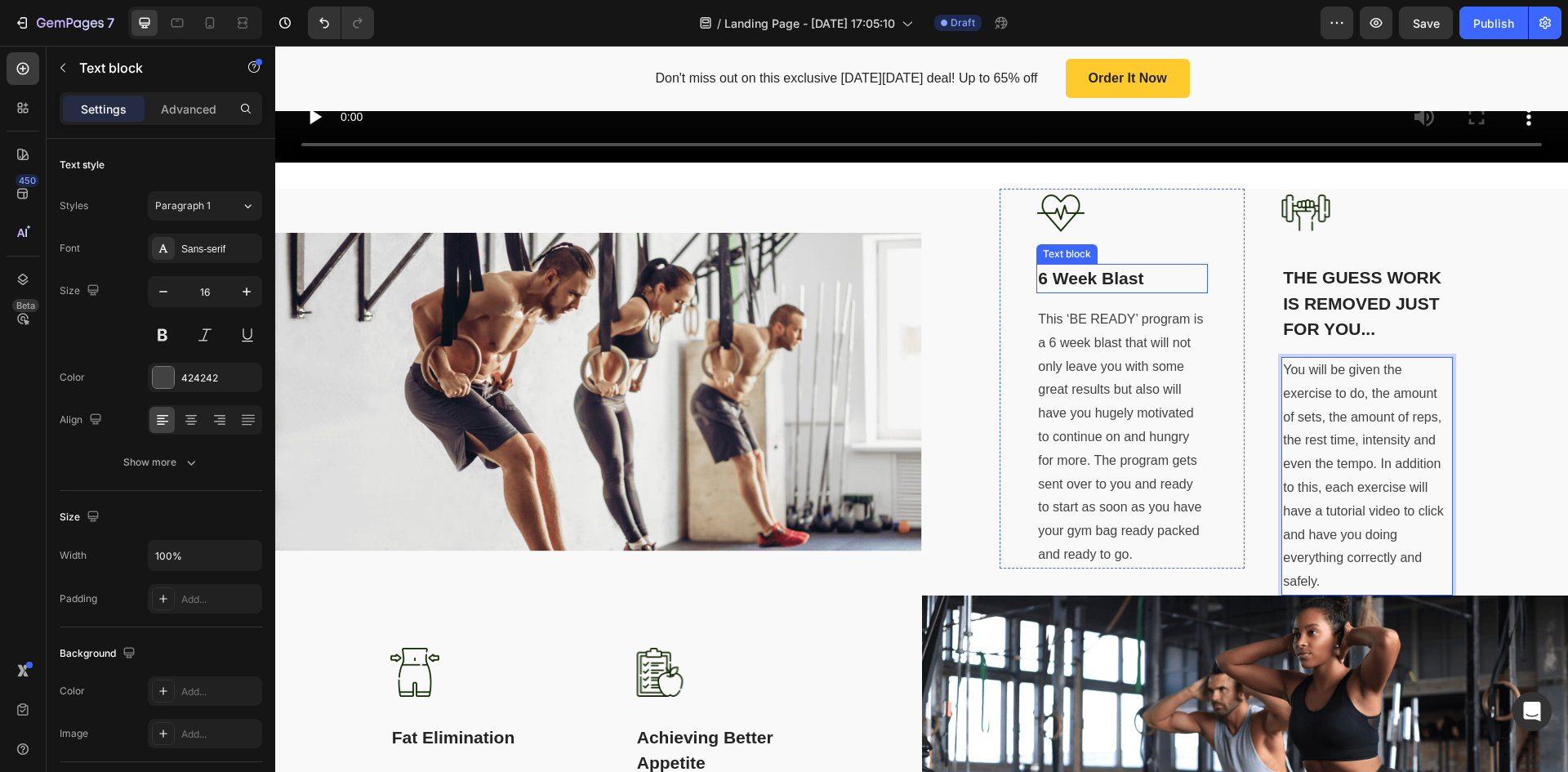
click at [1107, 267] on p "6 Week Blast" at bounding box center [1122, 278] width 169 height 26
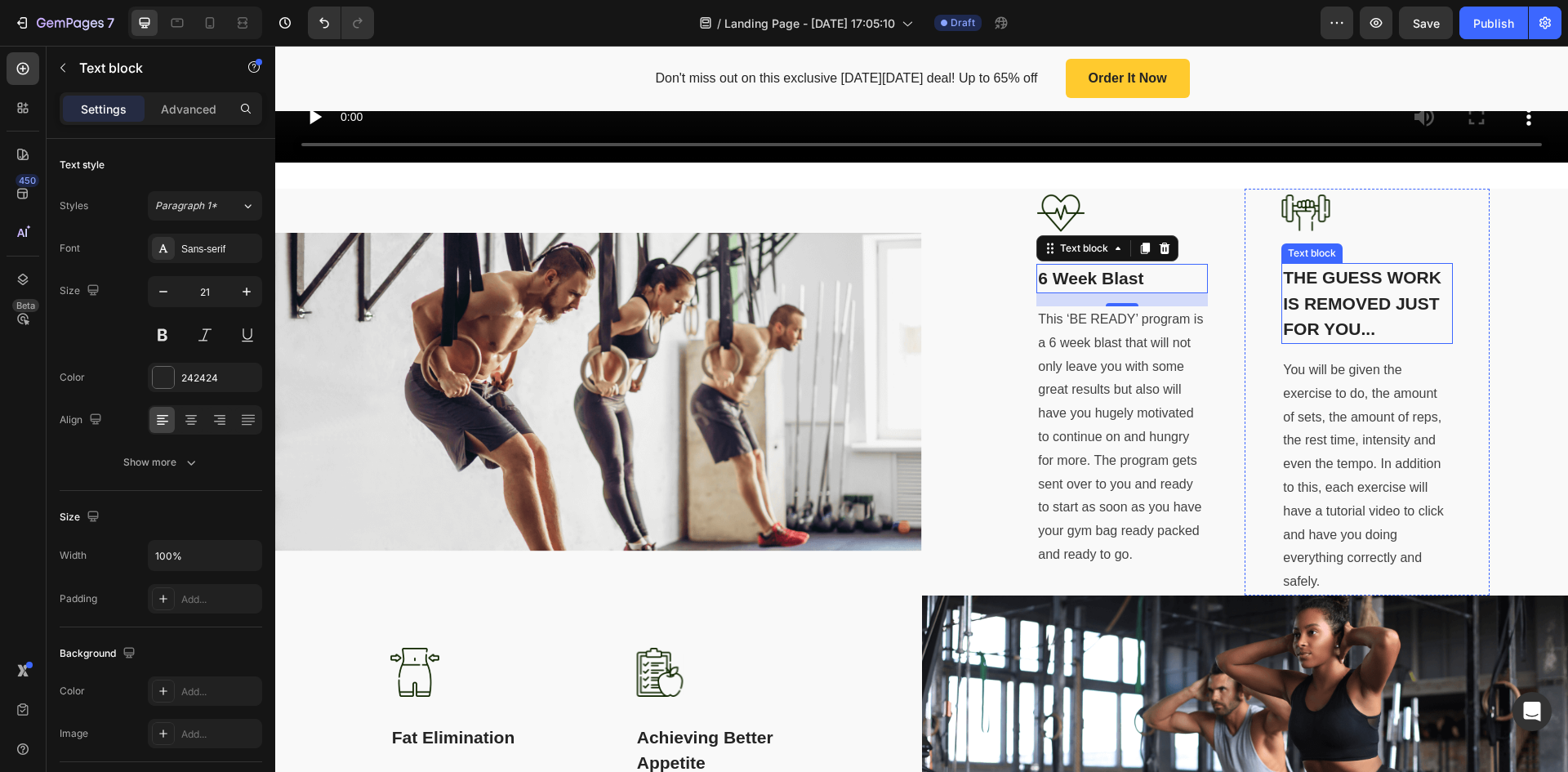
click at [1334, 277] on p "THE GUESS WORK IS REMOVED JUST FOR YOU..." at bounding box center [1367, 304] width 169 height 78
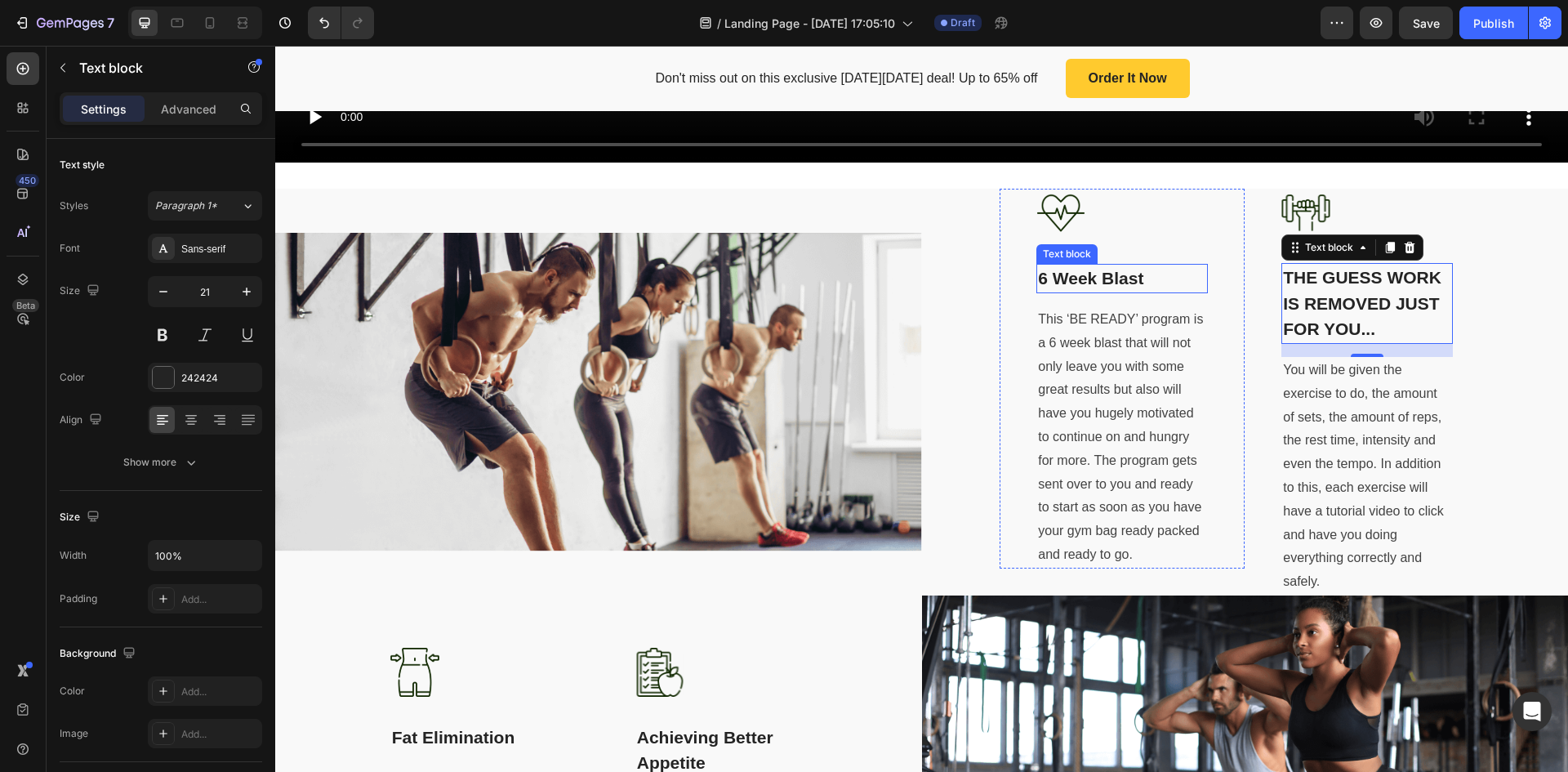
click at [1104, 266] on p "6 Week Blast" at bounding box center [1122, 278] width 169 height 26
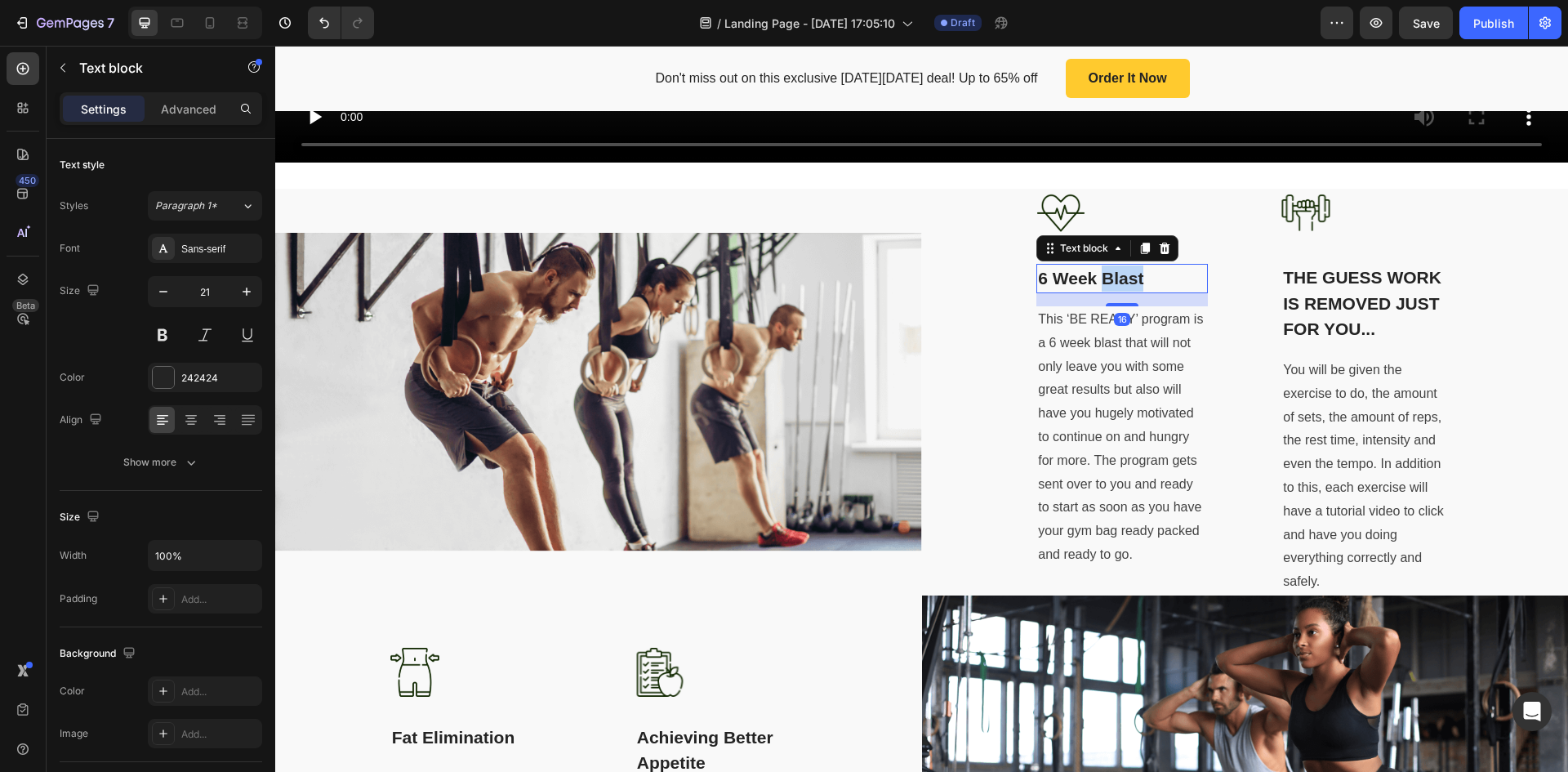
click at [1108, 273] on p "6 Week Blast" at bounding box center [1122, 278] width 169 height 26
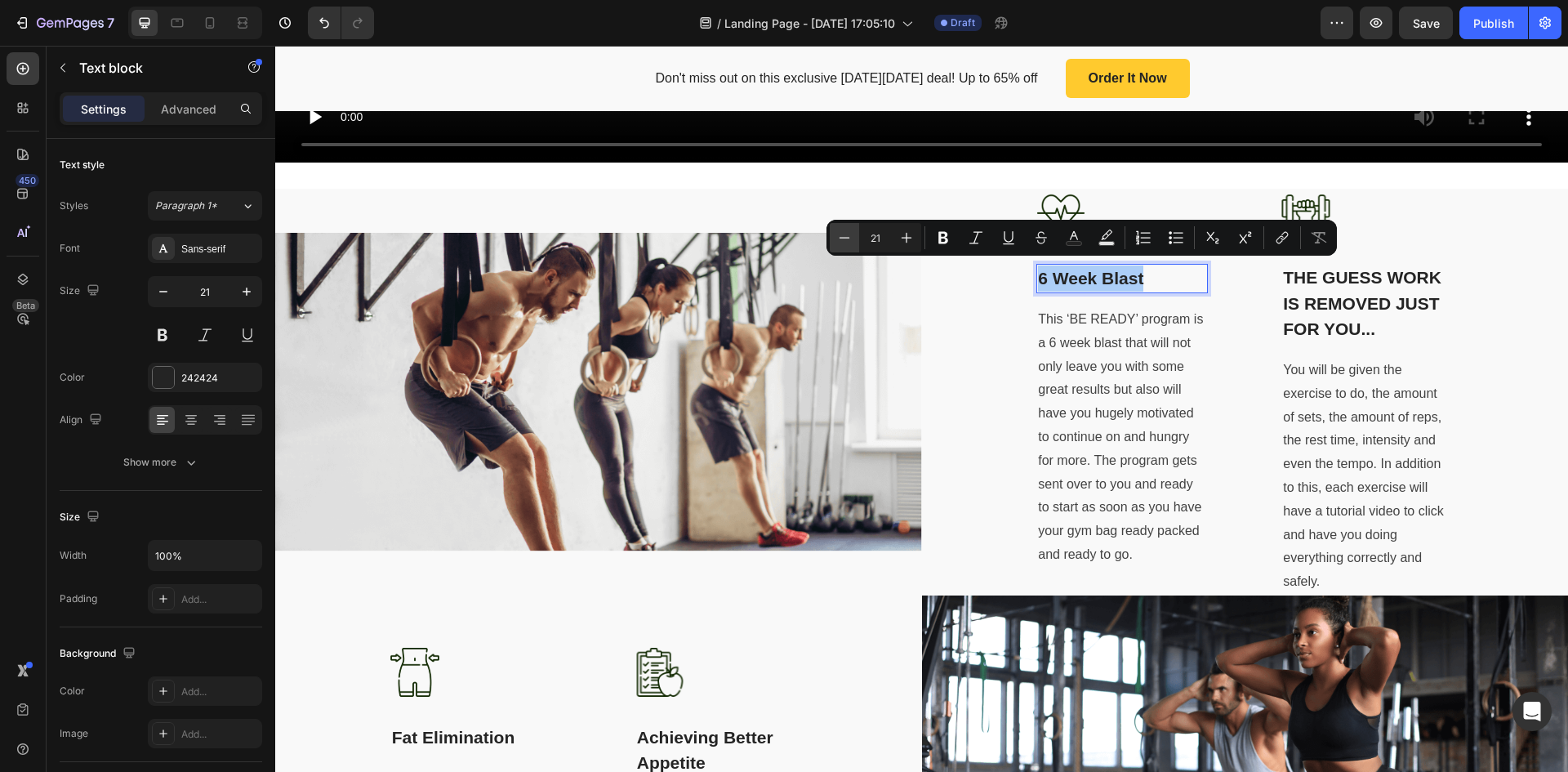
click at [845, 229] on icon "Editor contextual toolbar" at bounding box center [844, 237] width 16 height 16
type input "20"
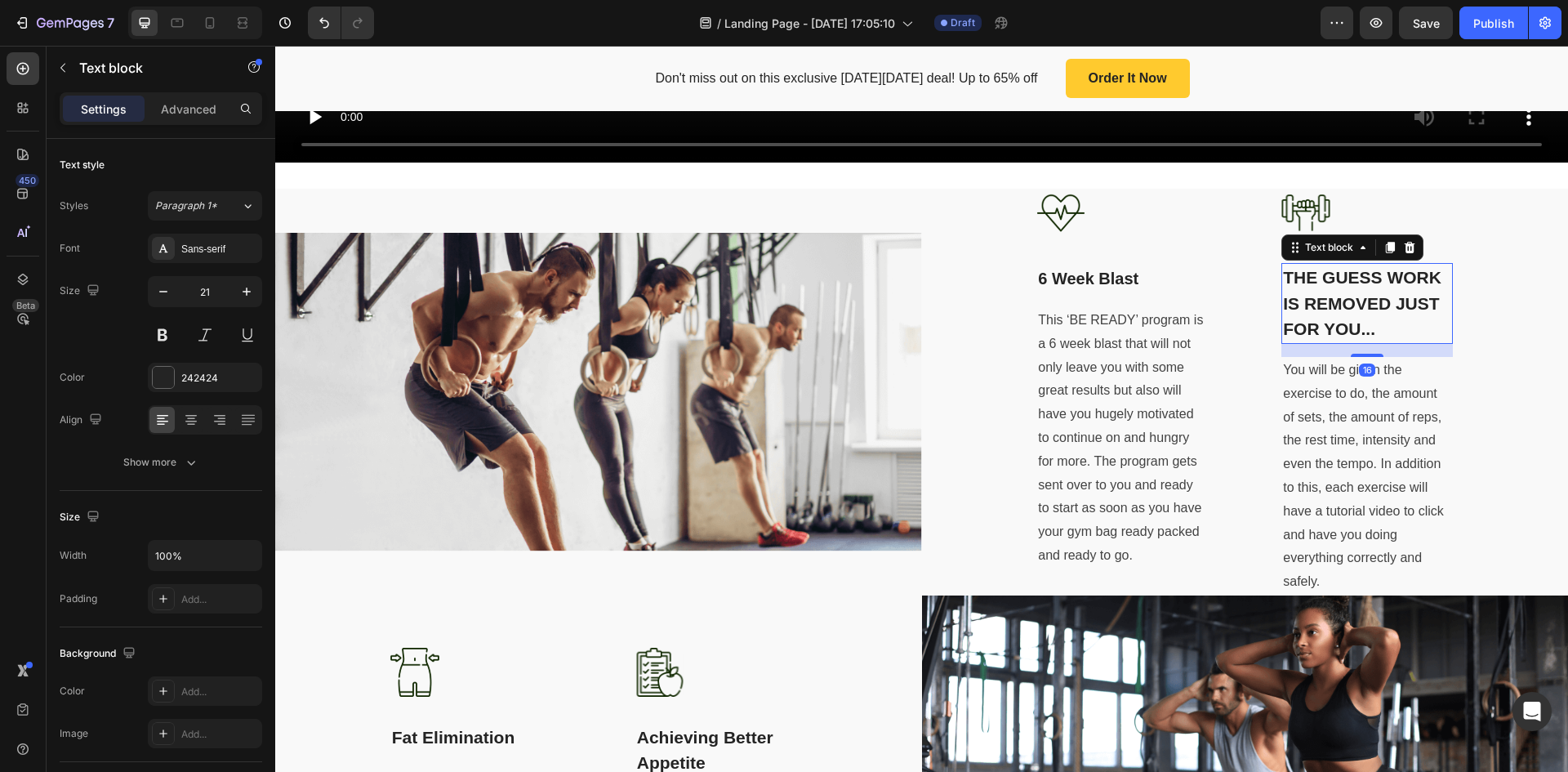
click at [1332, 302] on p "THE GUESS WORK IS REMOVED JUST FOR YOU..." at bounding box center [1367, 304] width 169 height 78
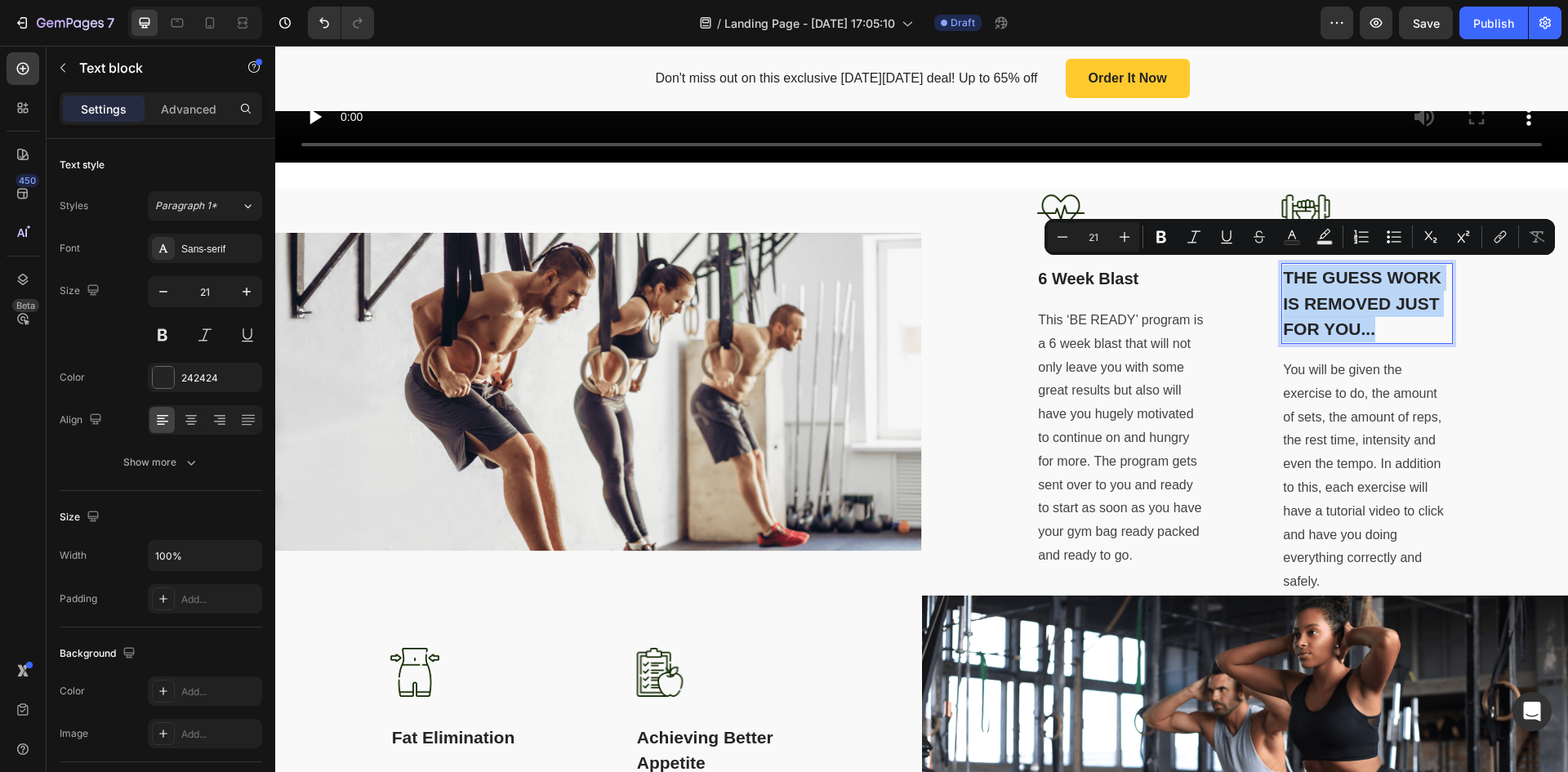
copy p "THE GUESS WORK IS REMOVED JUST FOR YOU..."
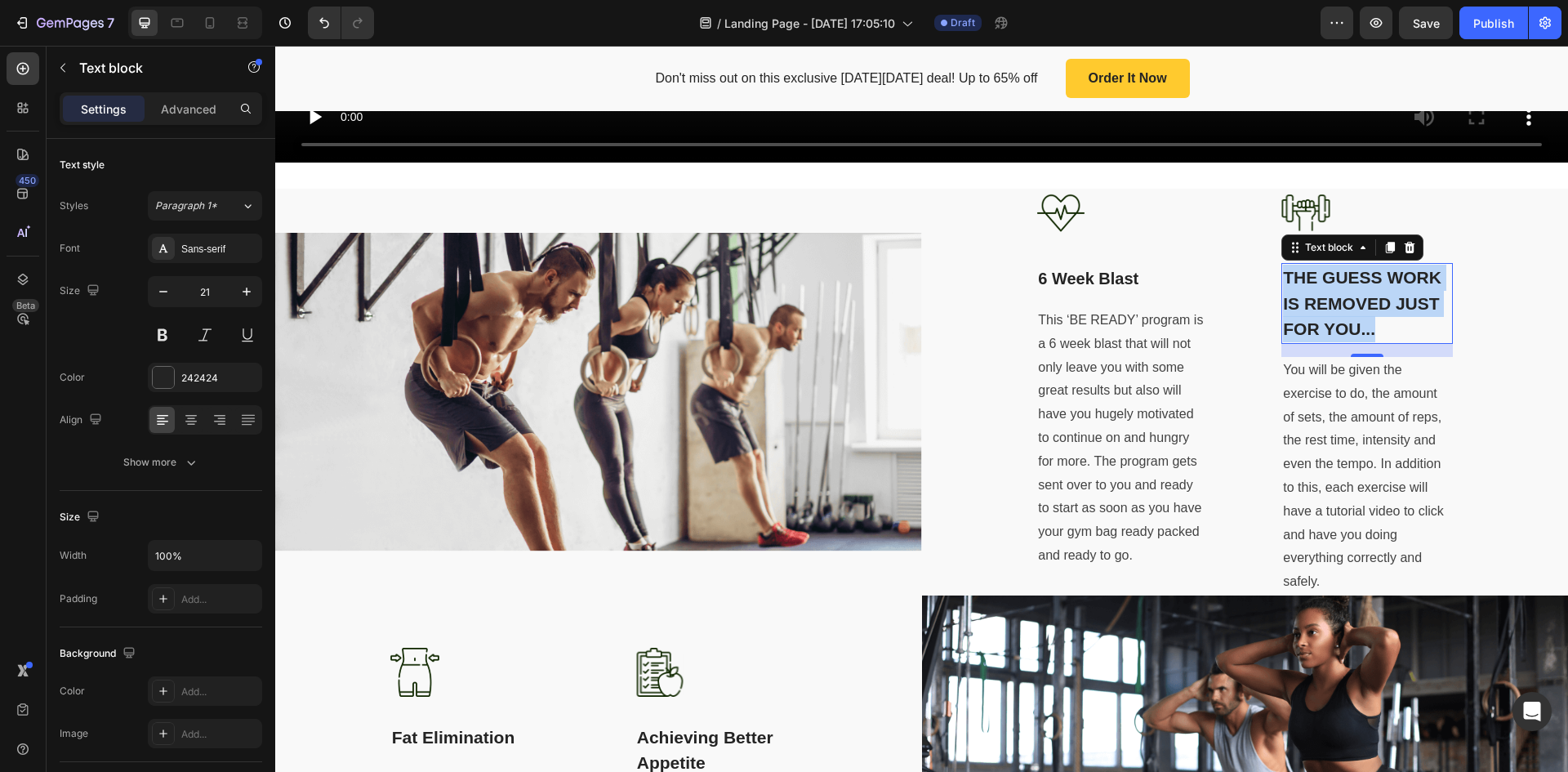
click at [1347, 306] on p "THE GUESS WORK IS REMOVED JUST FOR YOU..." at bounding box center [1367, 304] width 169 height 78
drag, startPoint x: 1373, startPoint y: 327, endPoint x: 1272, endPoint y: 277, distance: 112.7
click at [1272, 277] on div "Image THE GUESS WORK IS REMOVED JUST FOR YOU... Text block 16 You will be given…" at bounding box center [1367, 391] width 245 height 406
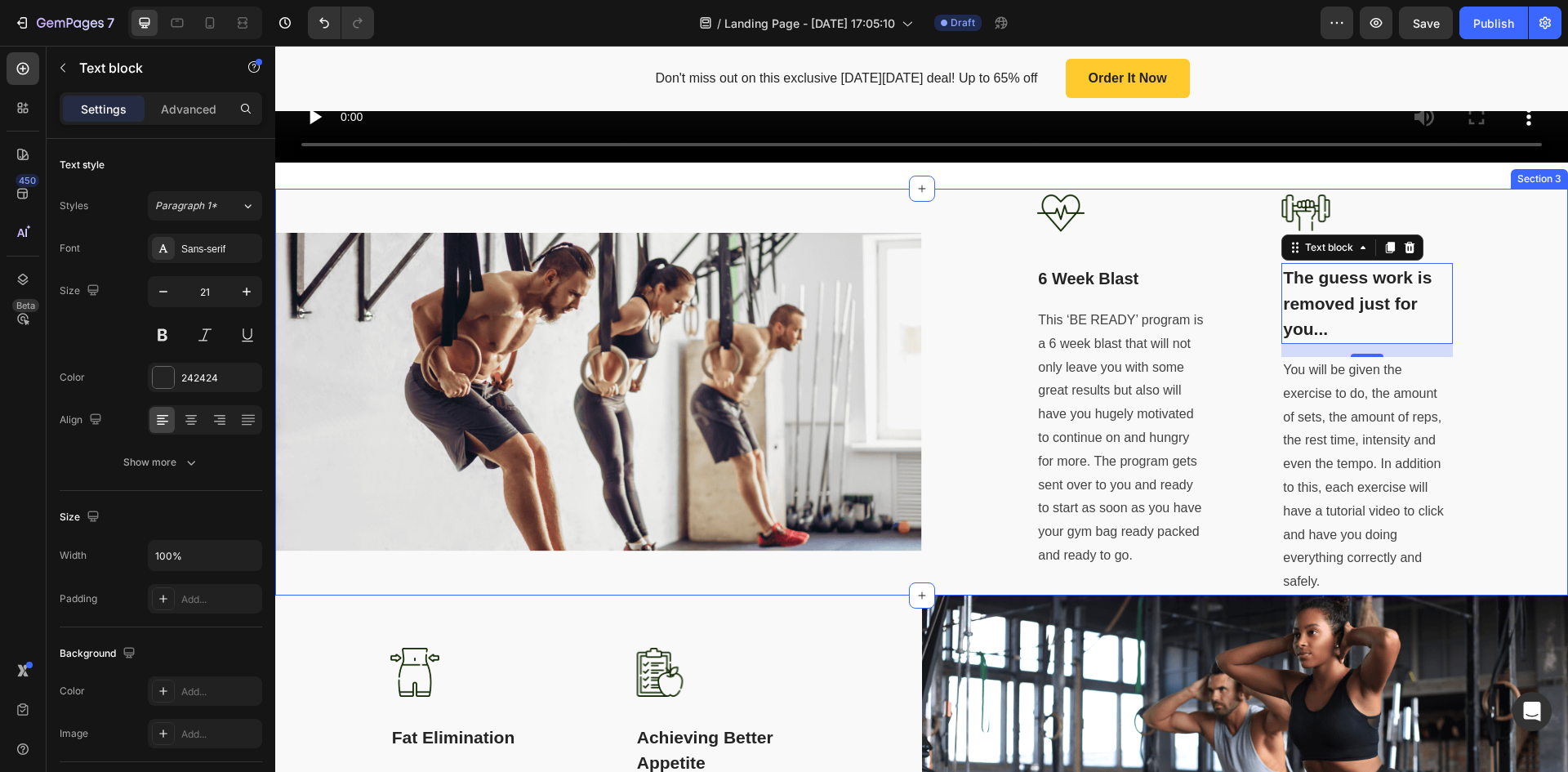
click at [1504, 247] on div "Image 6 Week Blast Text block This ‘BE READY’ program is a 6 week blast that wi…" at bounding box center [1246, 391] width 647 height 406
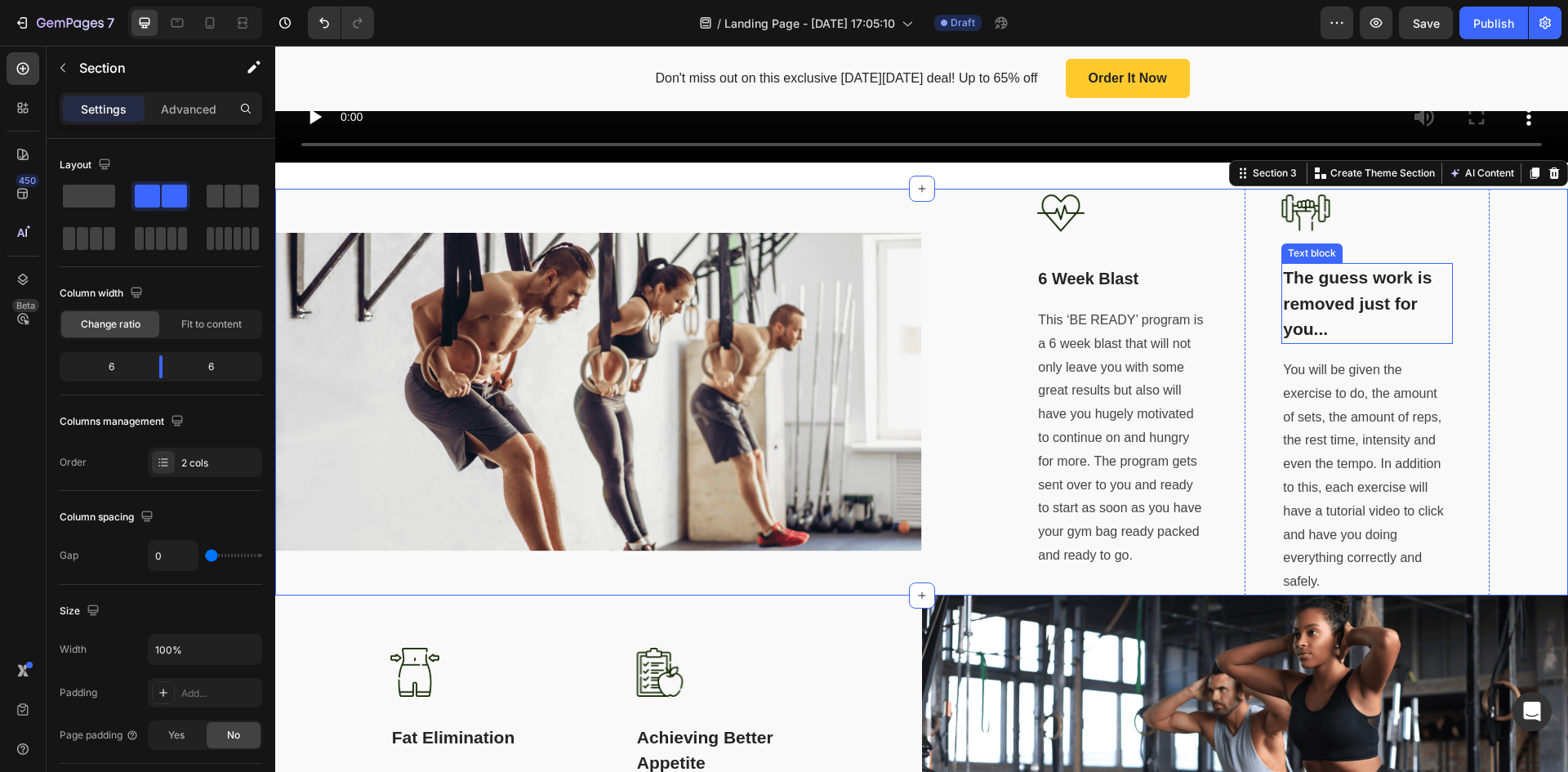
click at [1384, 285] on p "The guess work is removed just for you..." at bounding box center [1367, 304] width 169 height 78
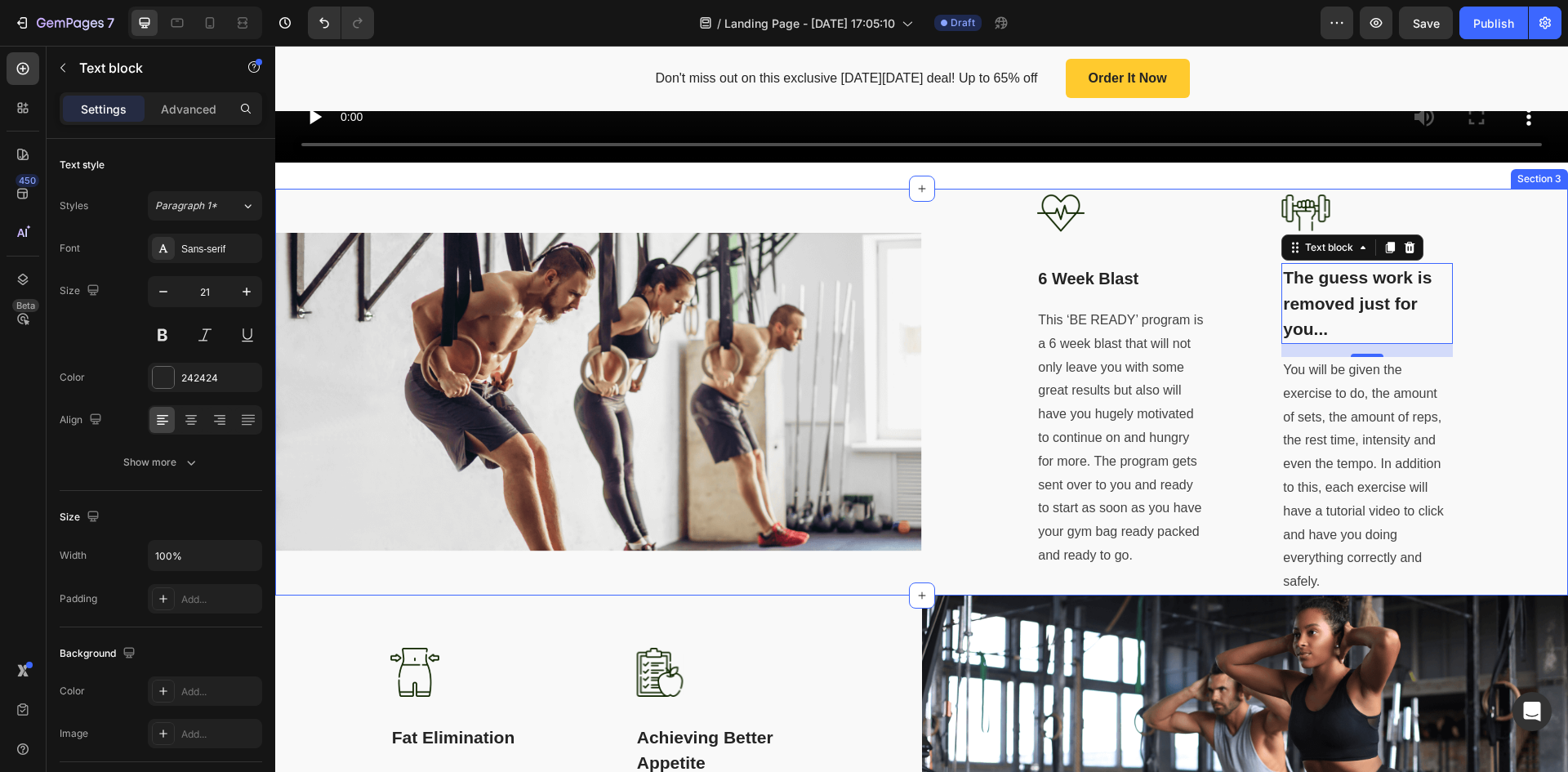
click at [1507, 325] on div "Image 6 Week Blast Text block This ‘BE READY’ program is a 6 week blast that wi…" at bounding box center [1246, 391] width 647 height 406
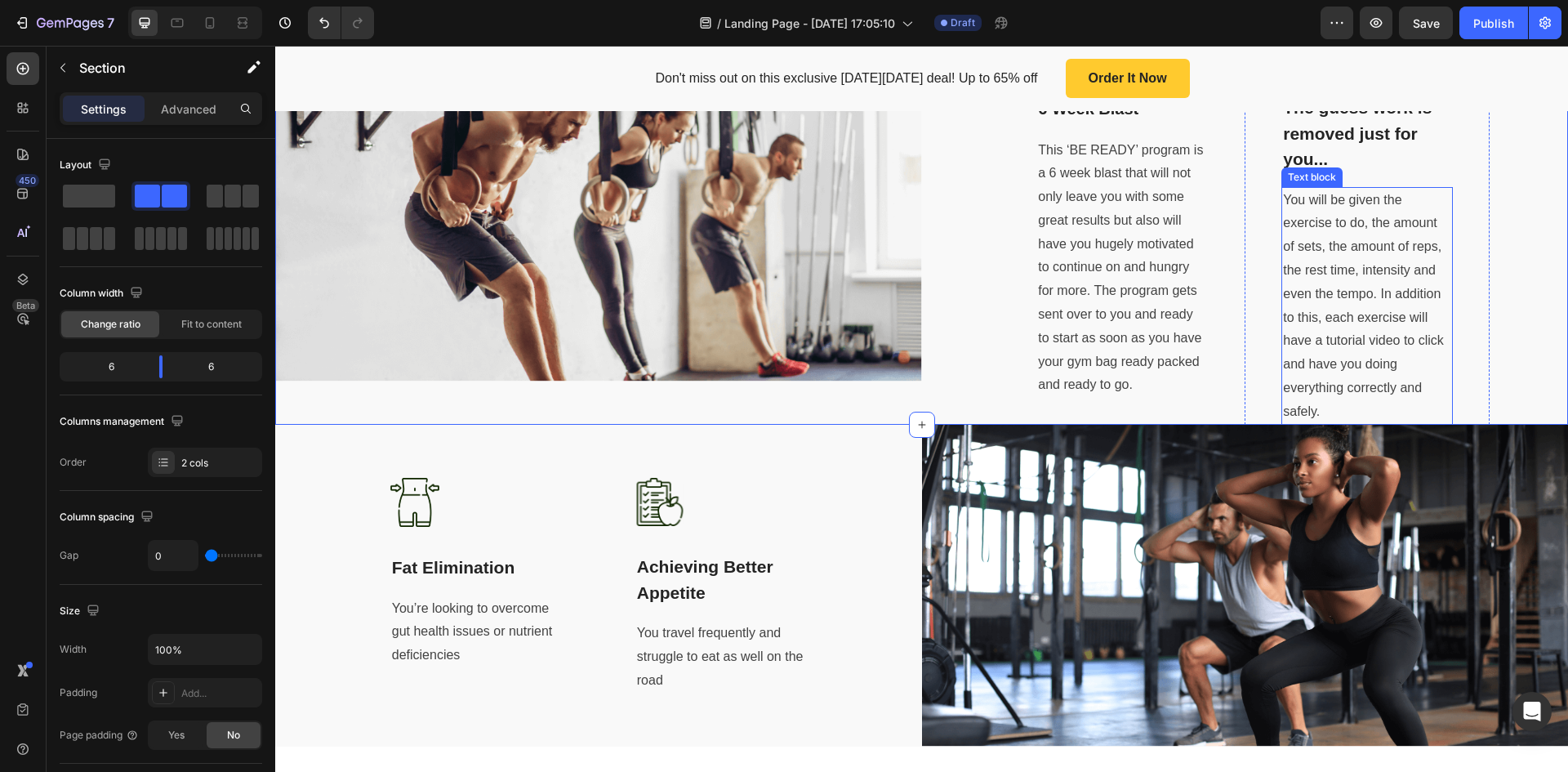
scroll to position [980, 0]
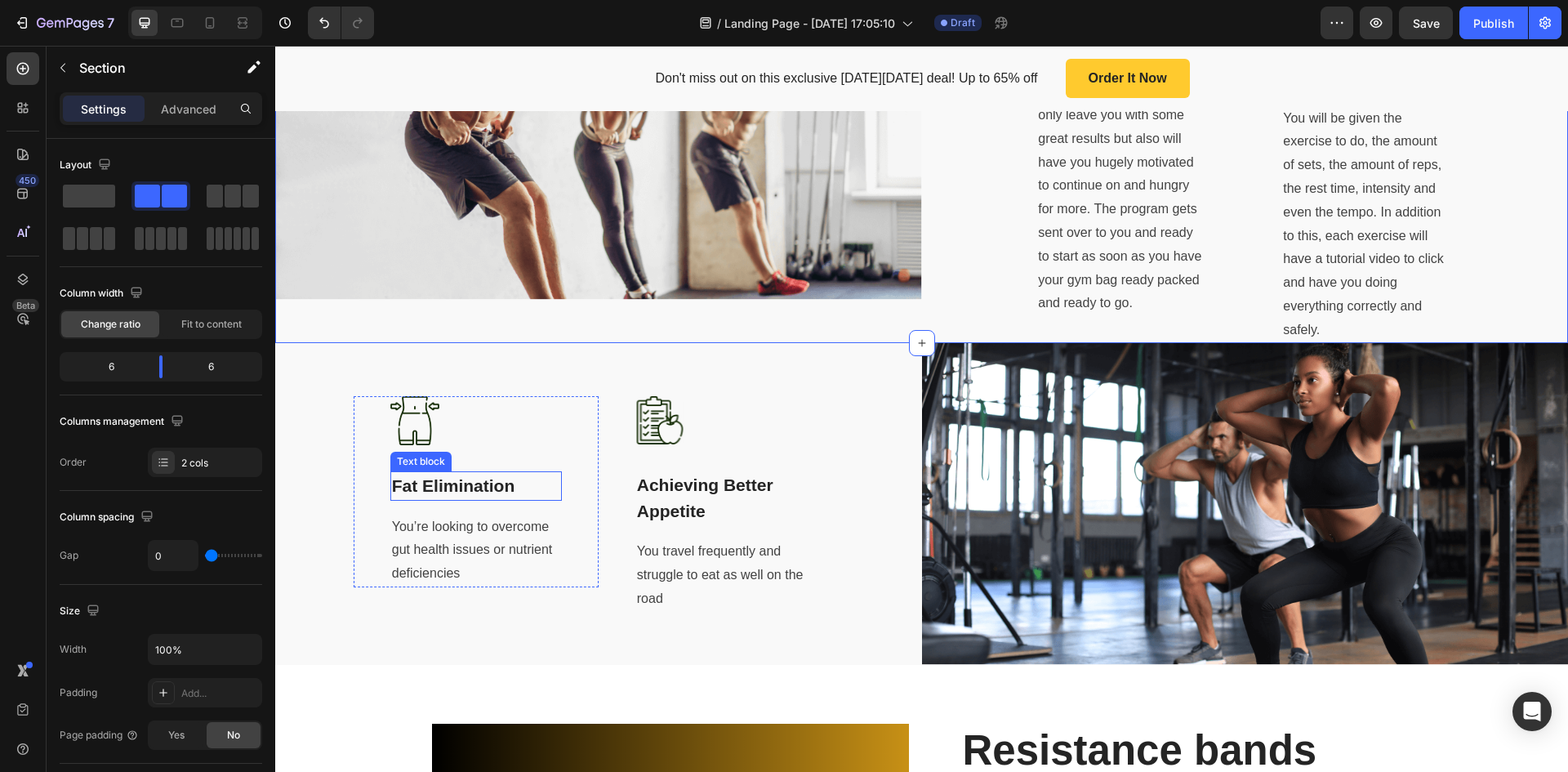
click at [462, 486] on p "Fat Elimination" at bounding box center [476, 485] width 169 height 26
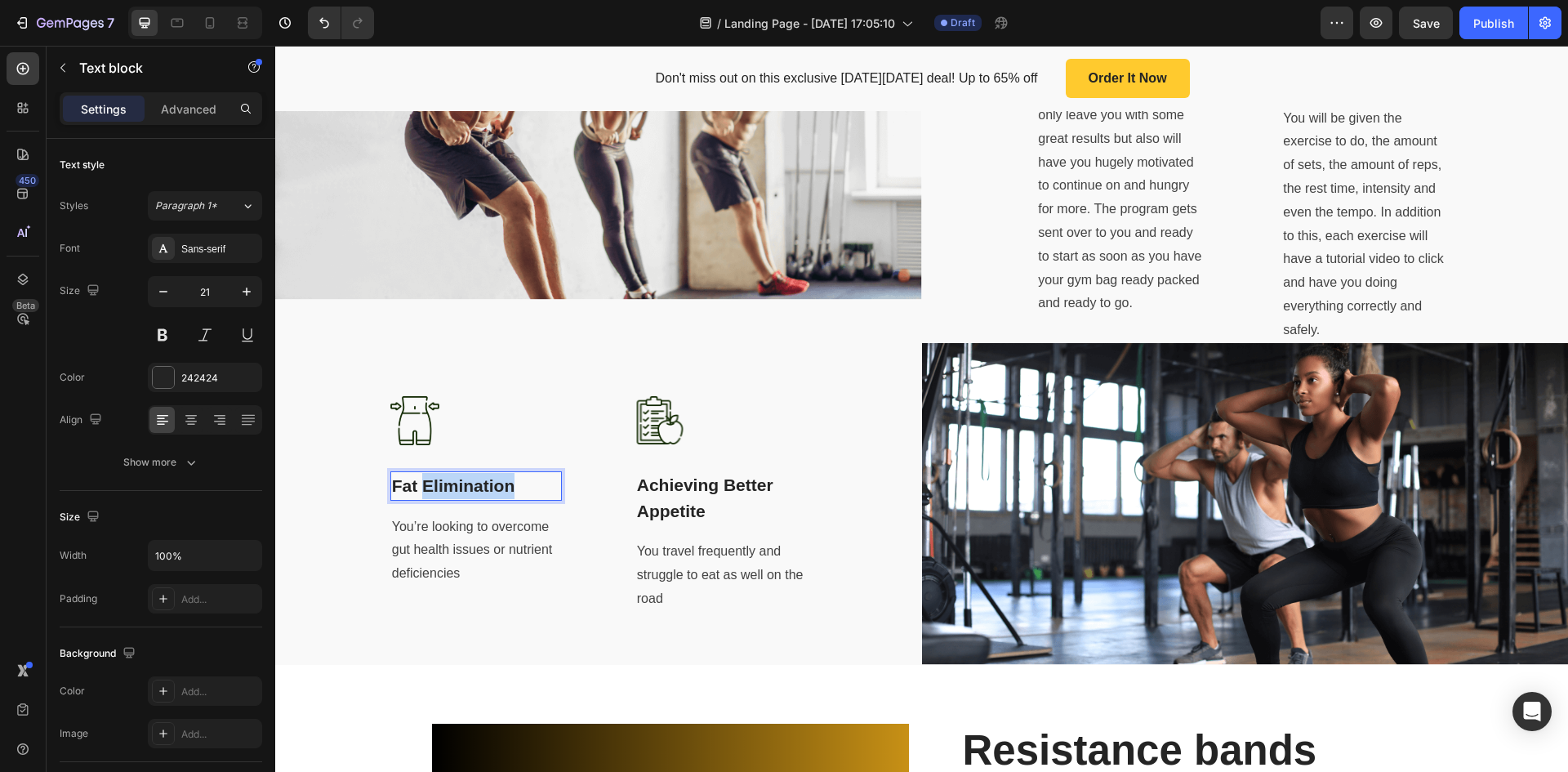
click at [462, 486] on p "Fat Elimination" at bounding box center [476, 485] width 169 height 26
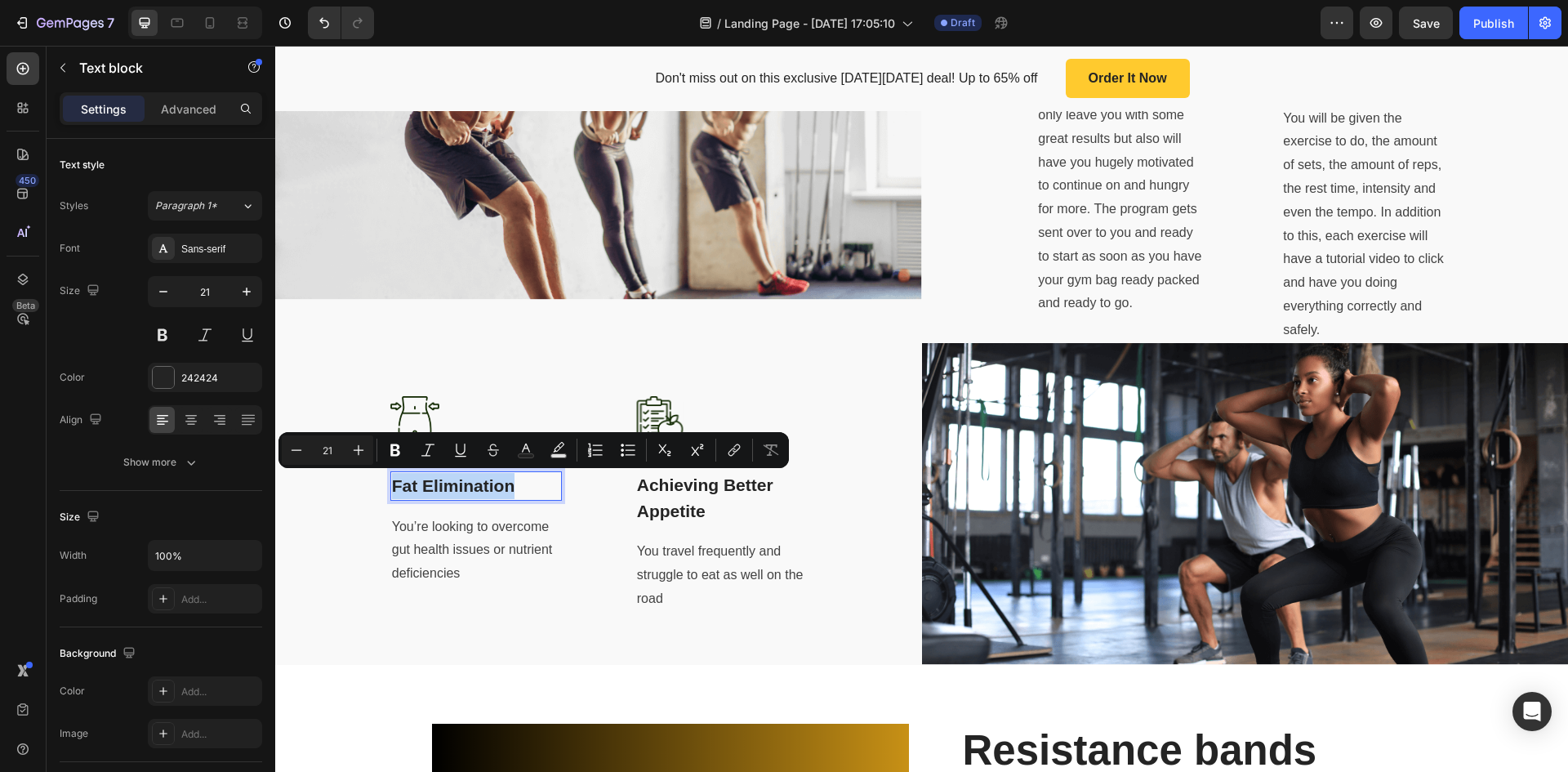
type input "30"
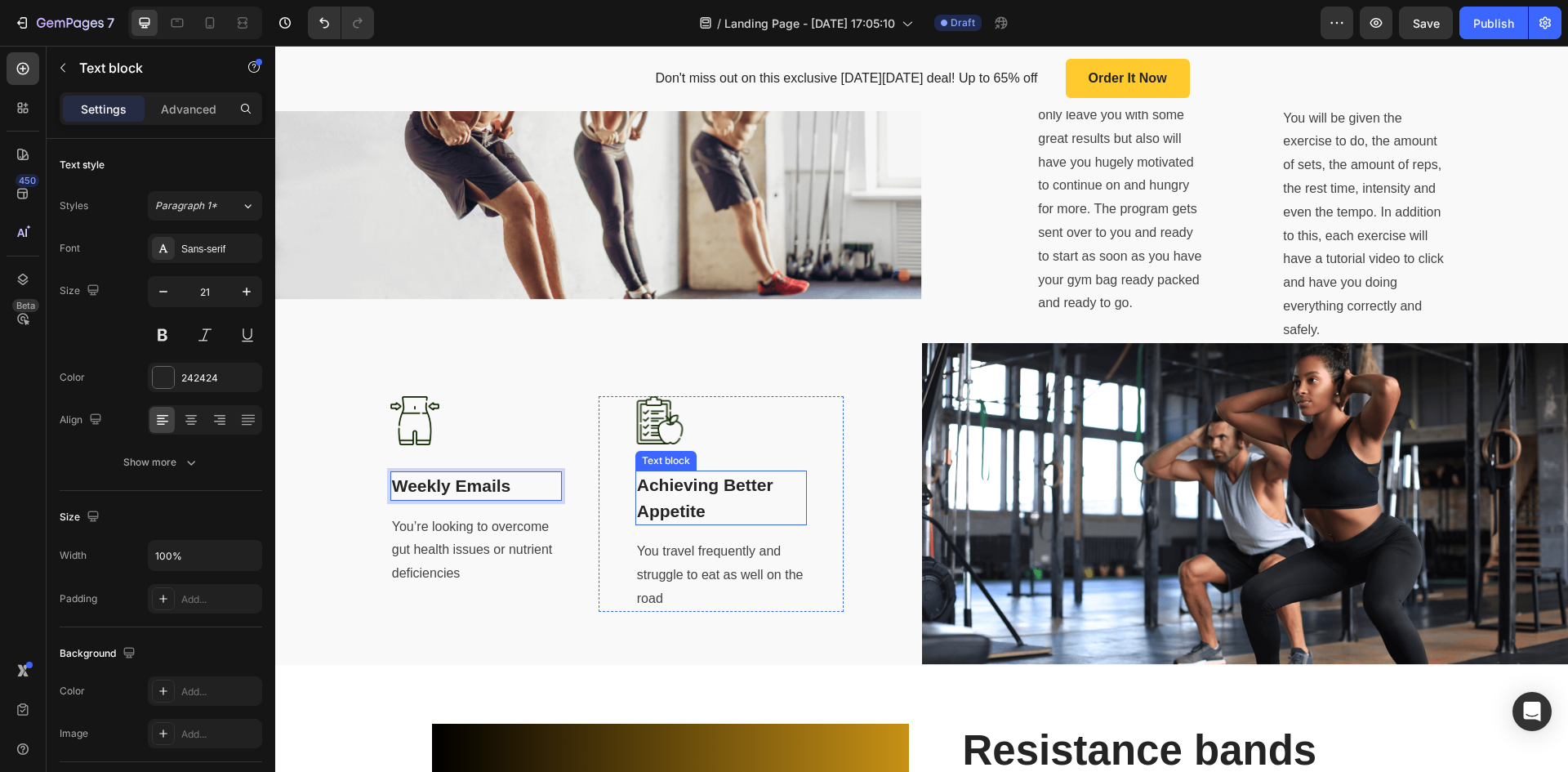
click at [710, 495] on p "Achieving Better Appetite" at bounding box center [721, 498] width 169 height 51
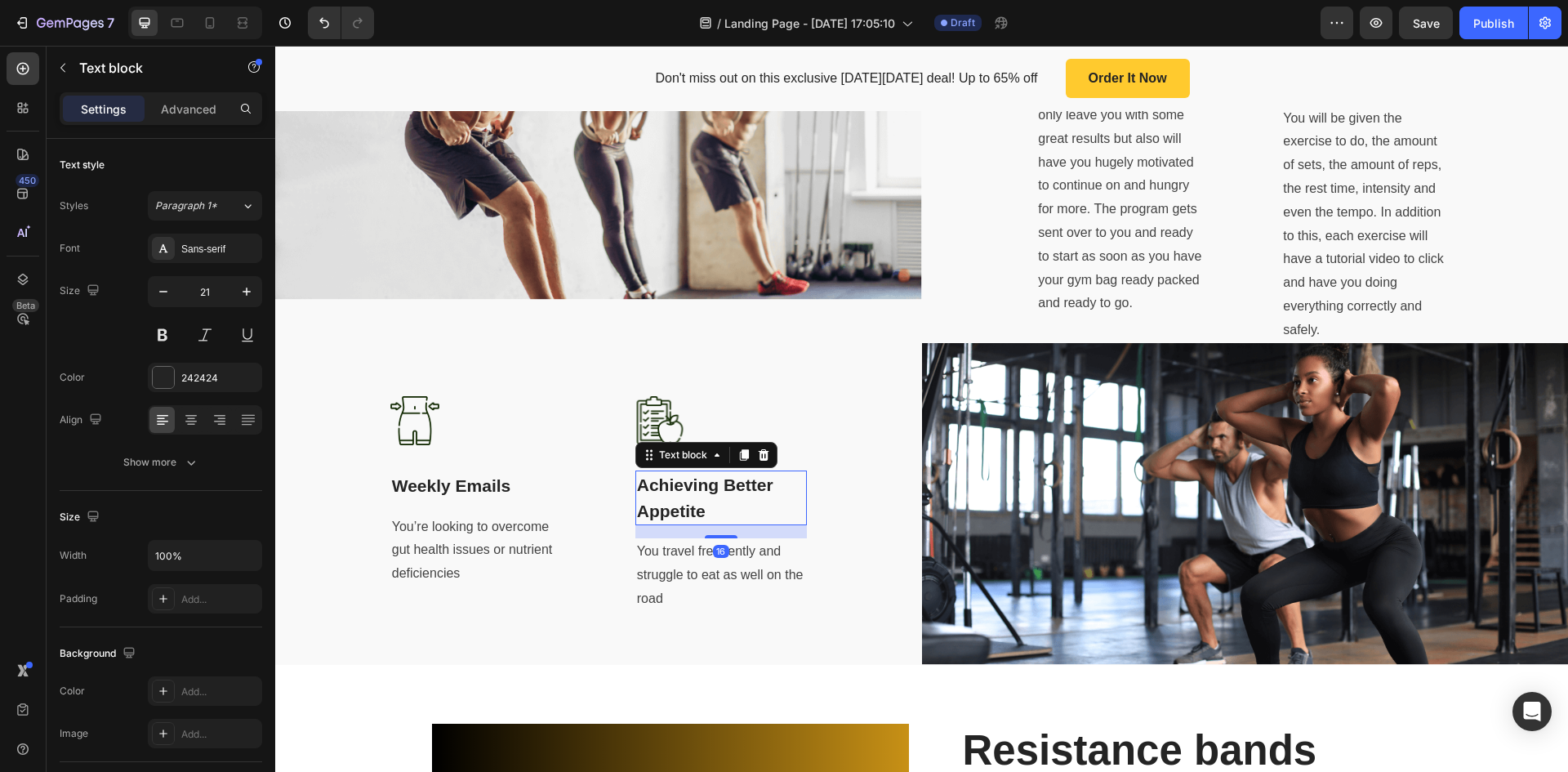
click at [710, 494] on p "Achieving Better Appetite" at bounding box center [721, 498] width 169 height 51
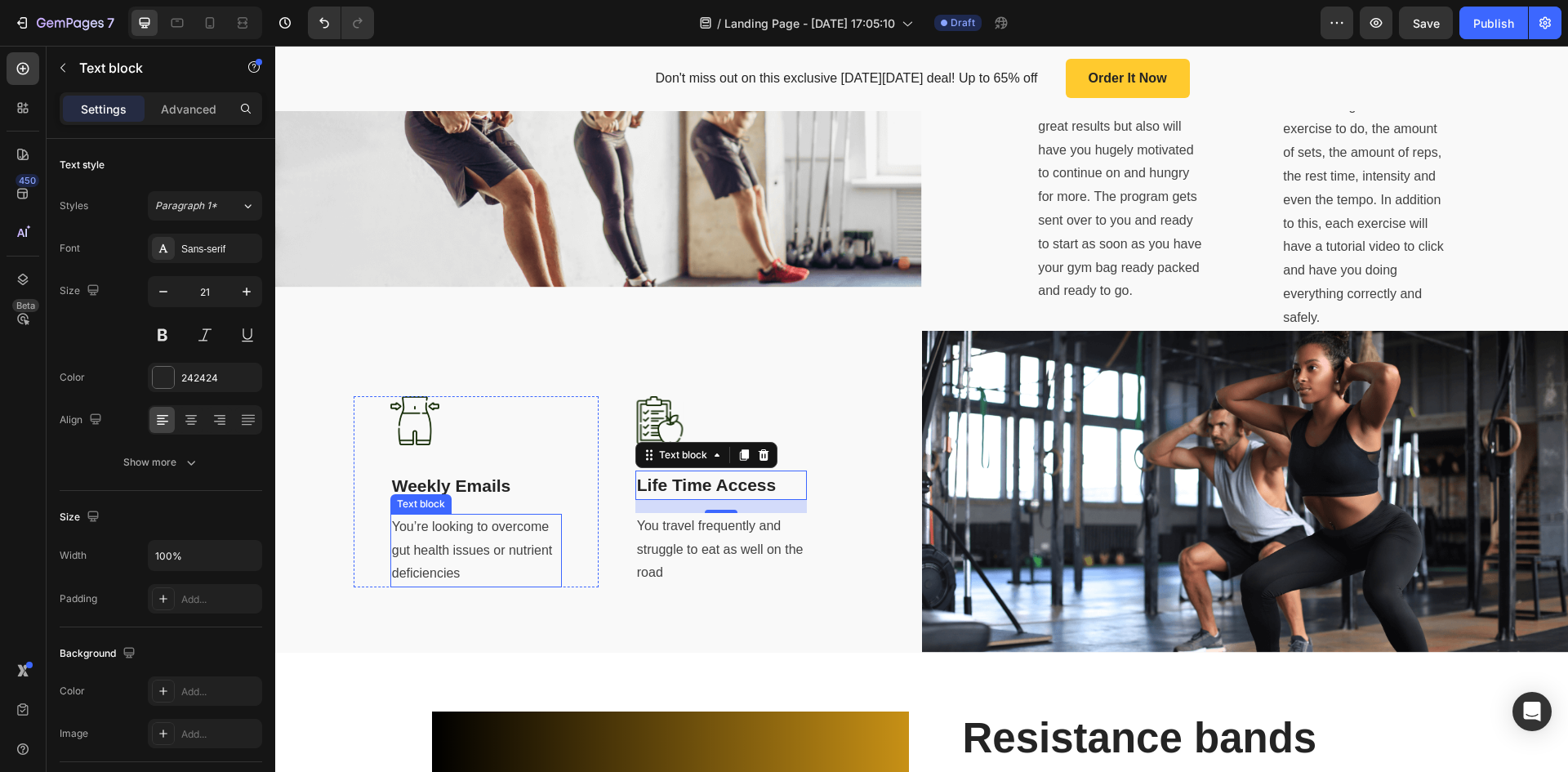
click at [477, 549] on p "You’re looking to overcome gut health issues or nutrient deficiencies" at bounding box center [476, 550] width 169 height 70
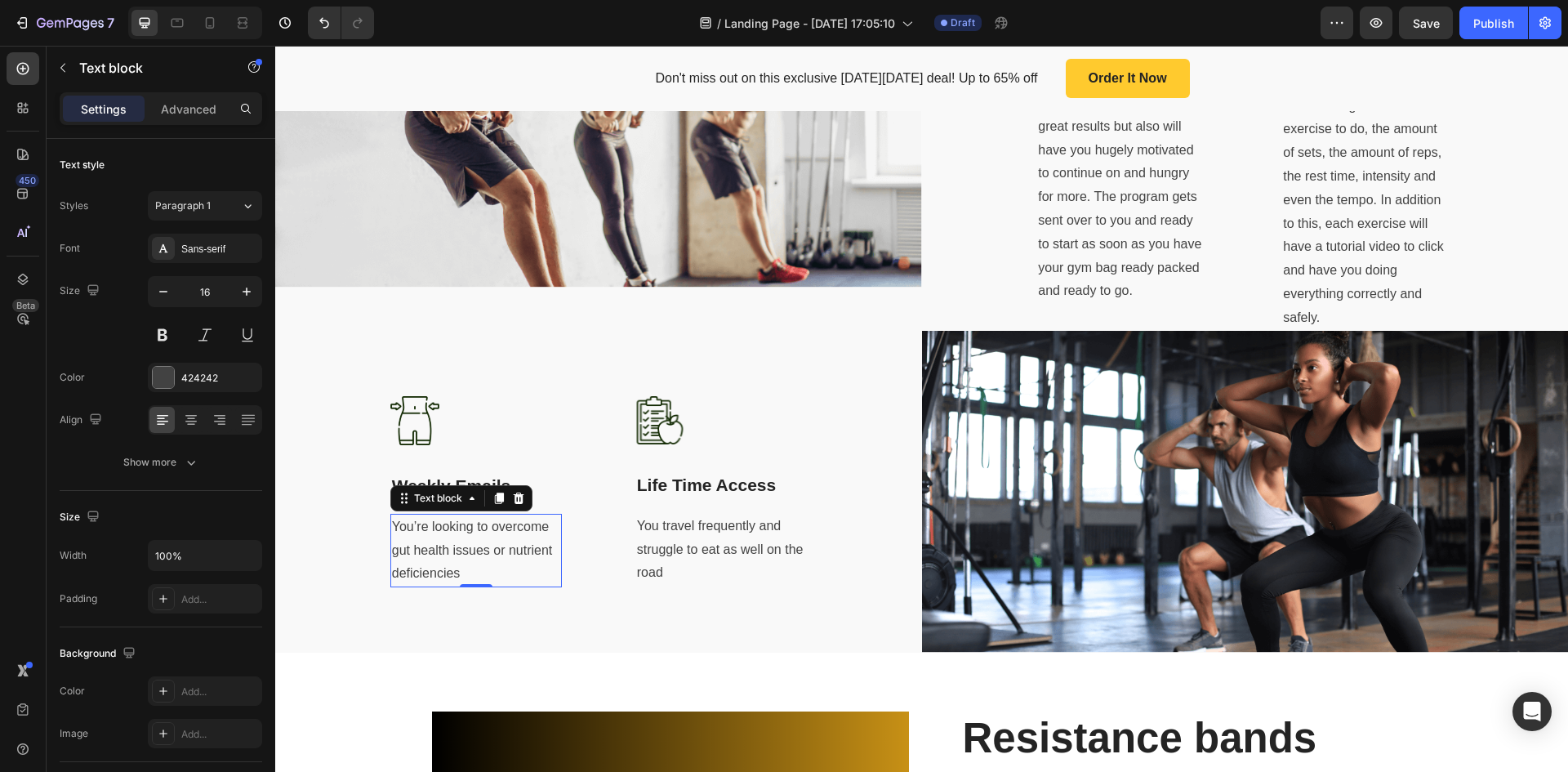
click at [477, 549] on p "You’re looking to overcome gut health issues or nutrient deficiencies" at bounding box center [476, 550] width 169 height 70
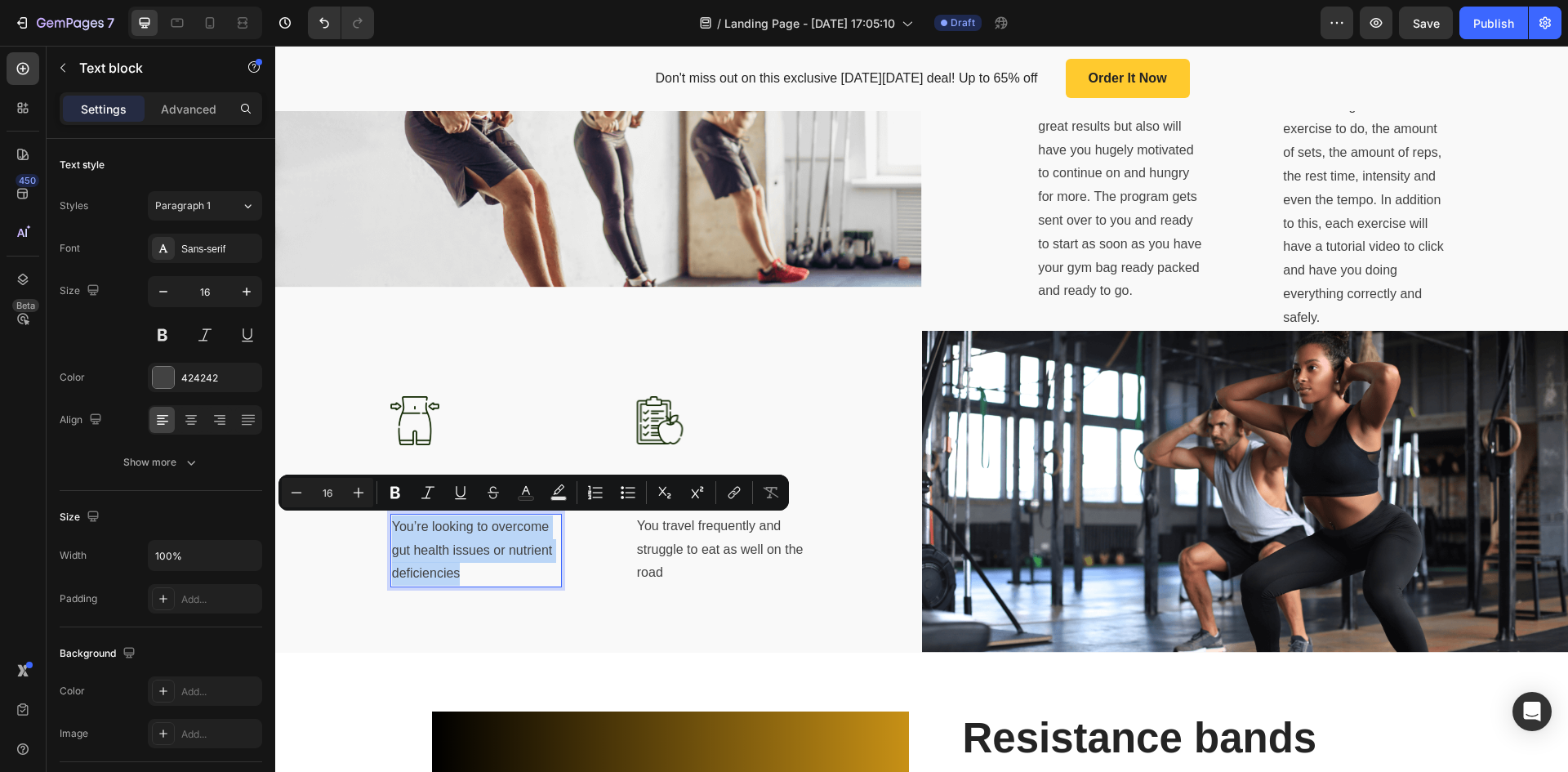
scroll to position [958, 0]
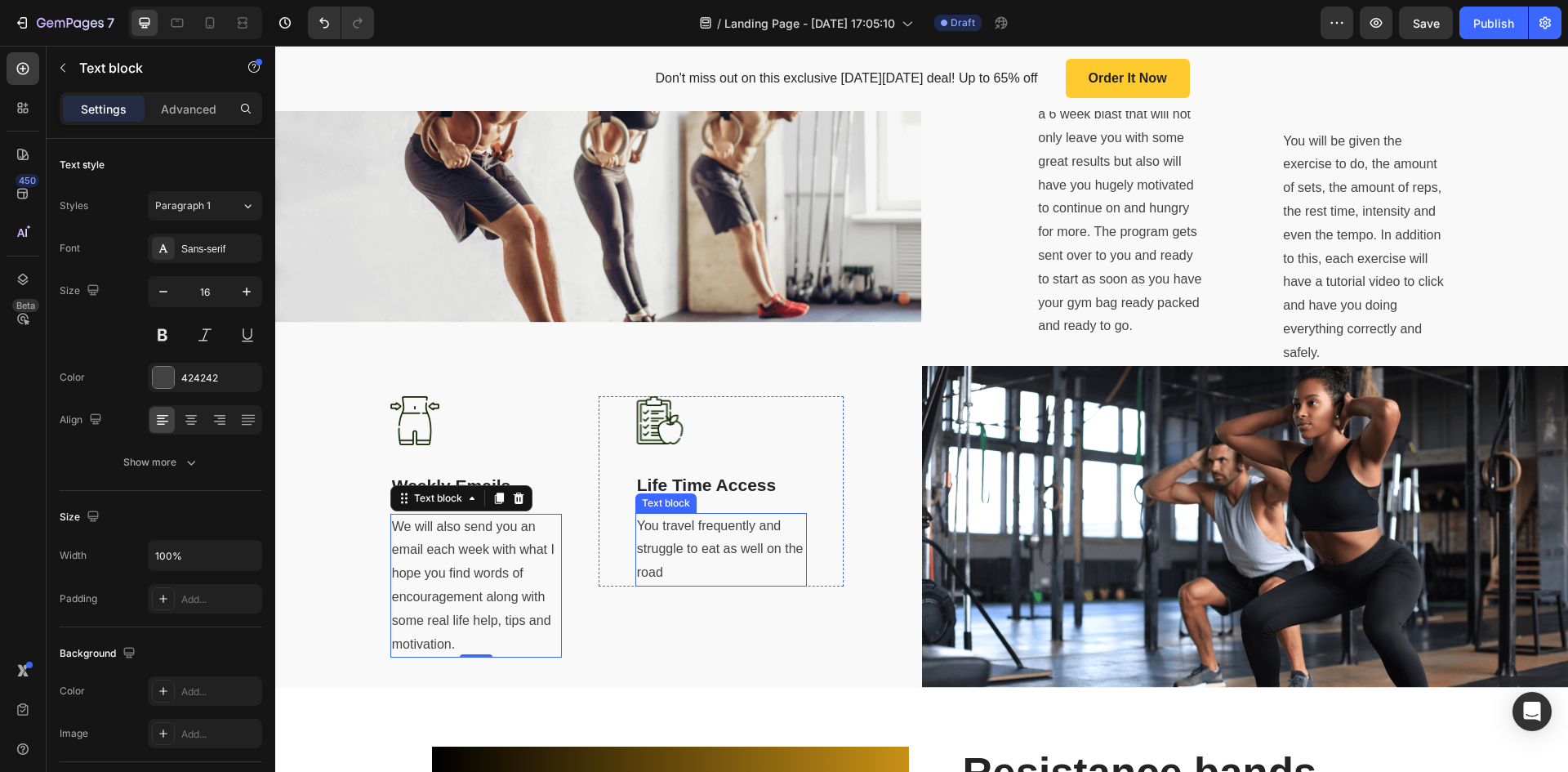
click at [712, 541] on p "You travel frequently and struggle to eat as well on the road" at bounding box center [721, 550] width 169 height 70
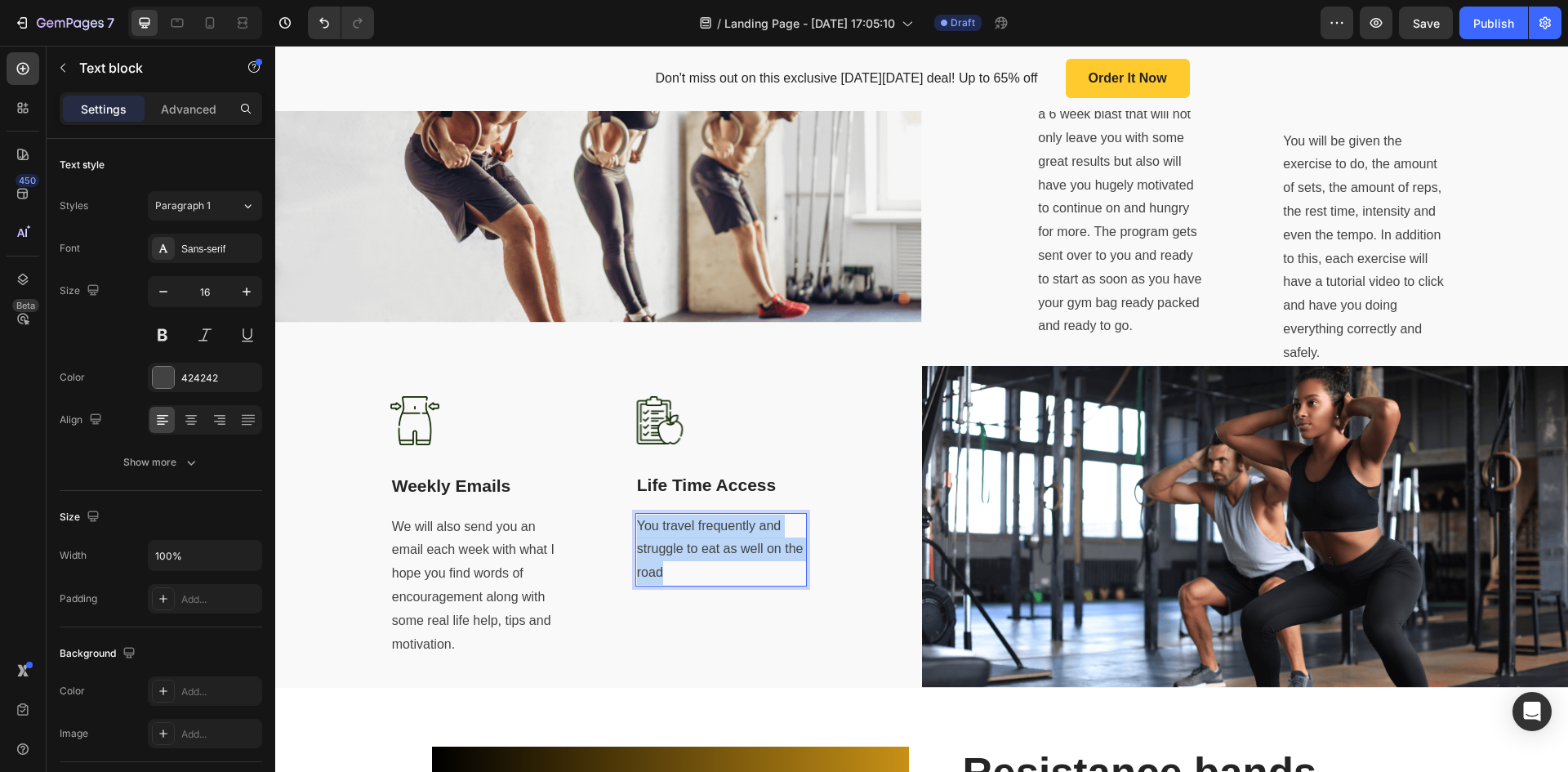
click at [712, 541] on p "You travel frequently and struggle to eat as well on the road" at bounding box center [721, 550] width 169 height 70
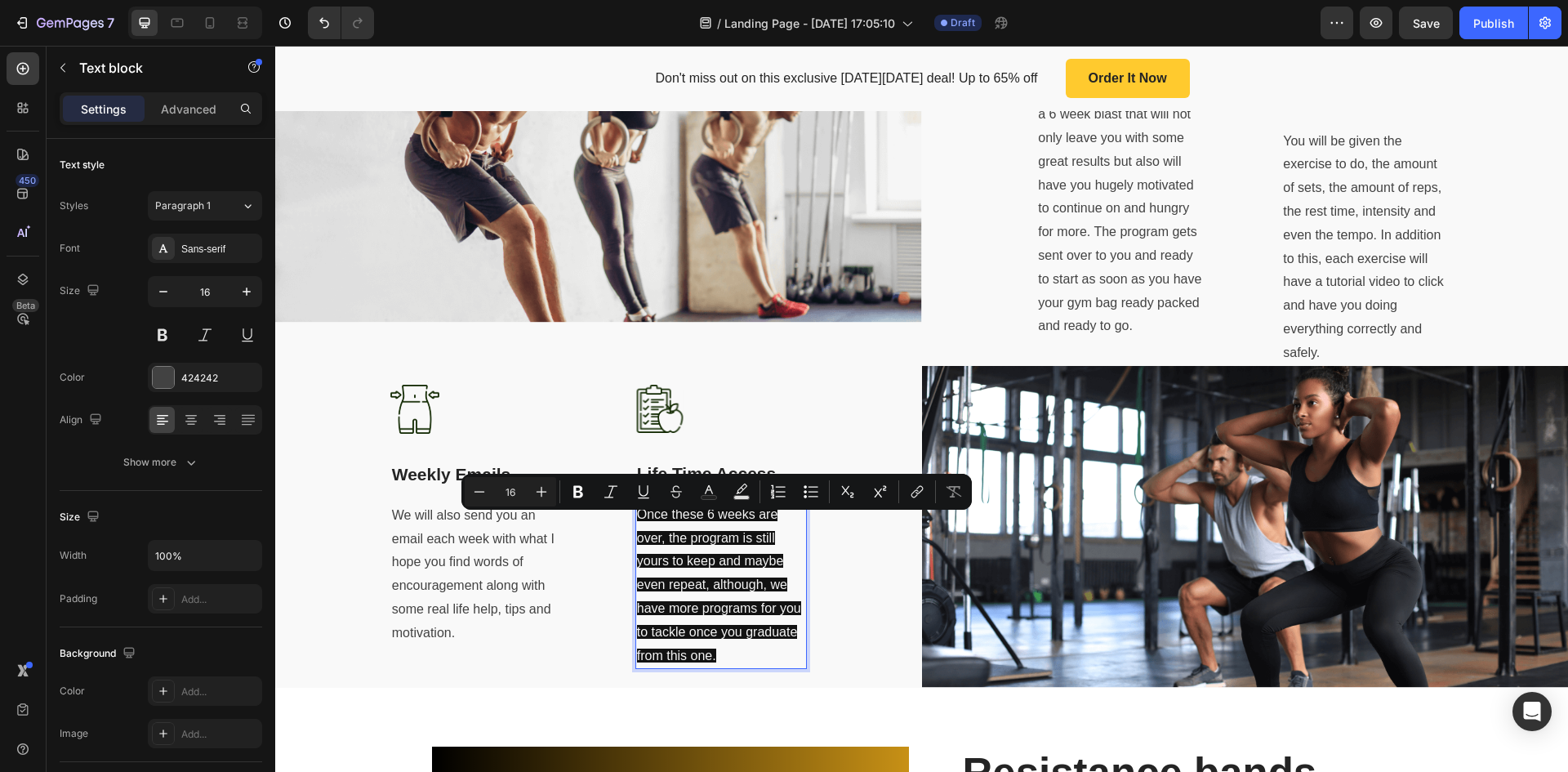
scroll to position [946, 0]
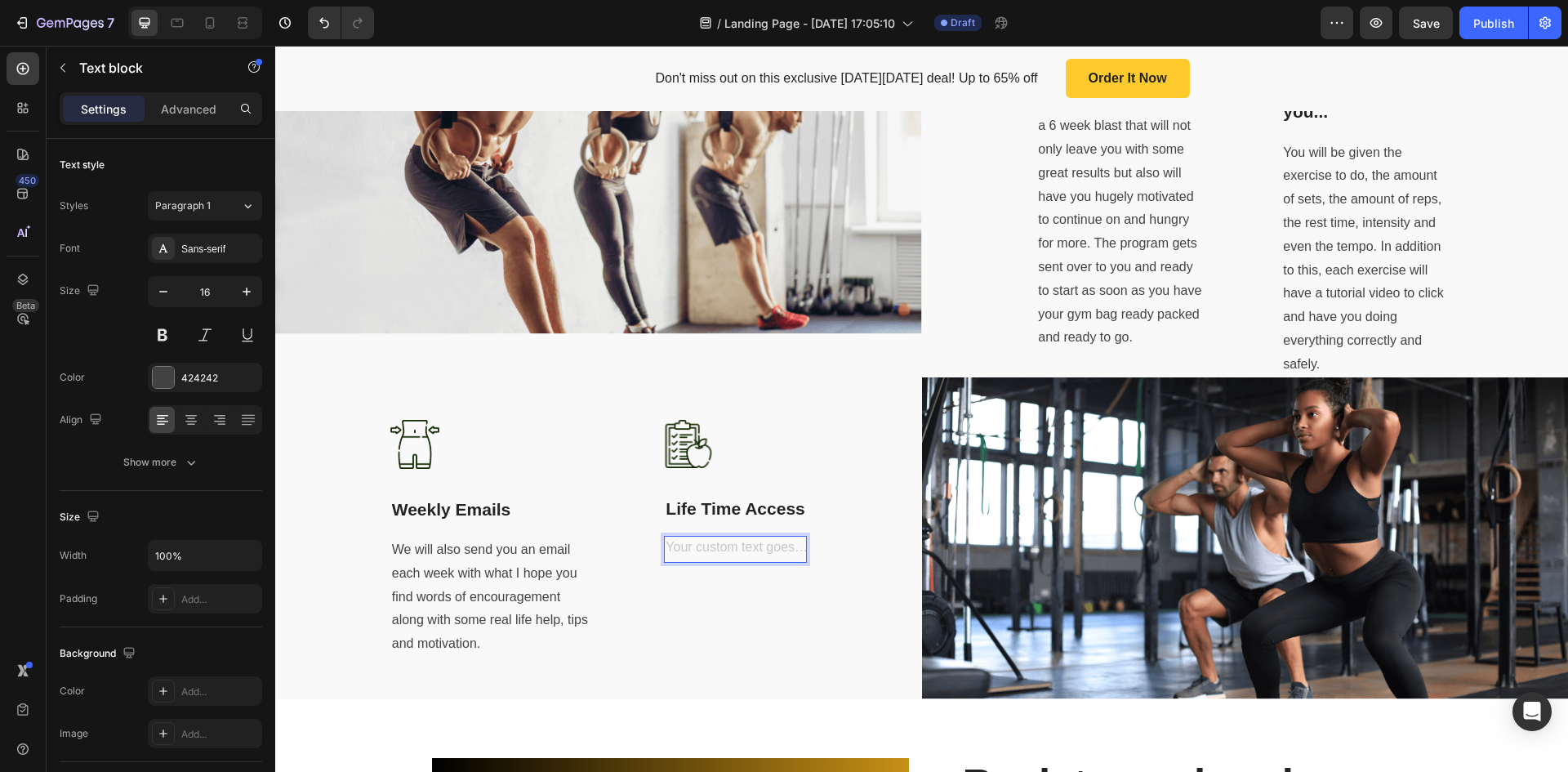
click at [745, 544] on div "Rich Text Editor. Editing area: main" at bounding box center [735, 549] width 142 height 27
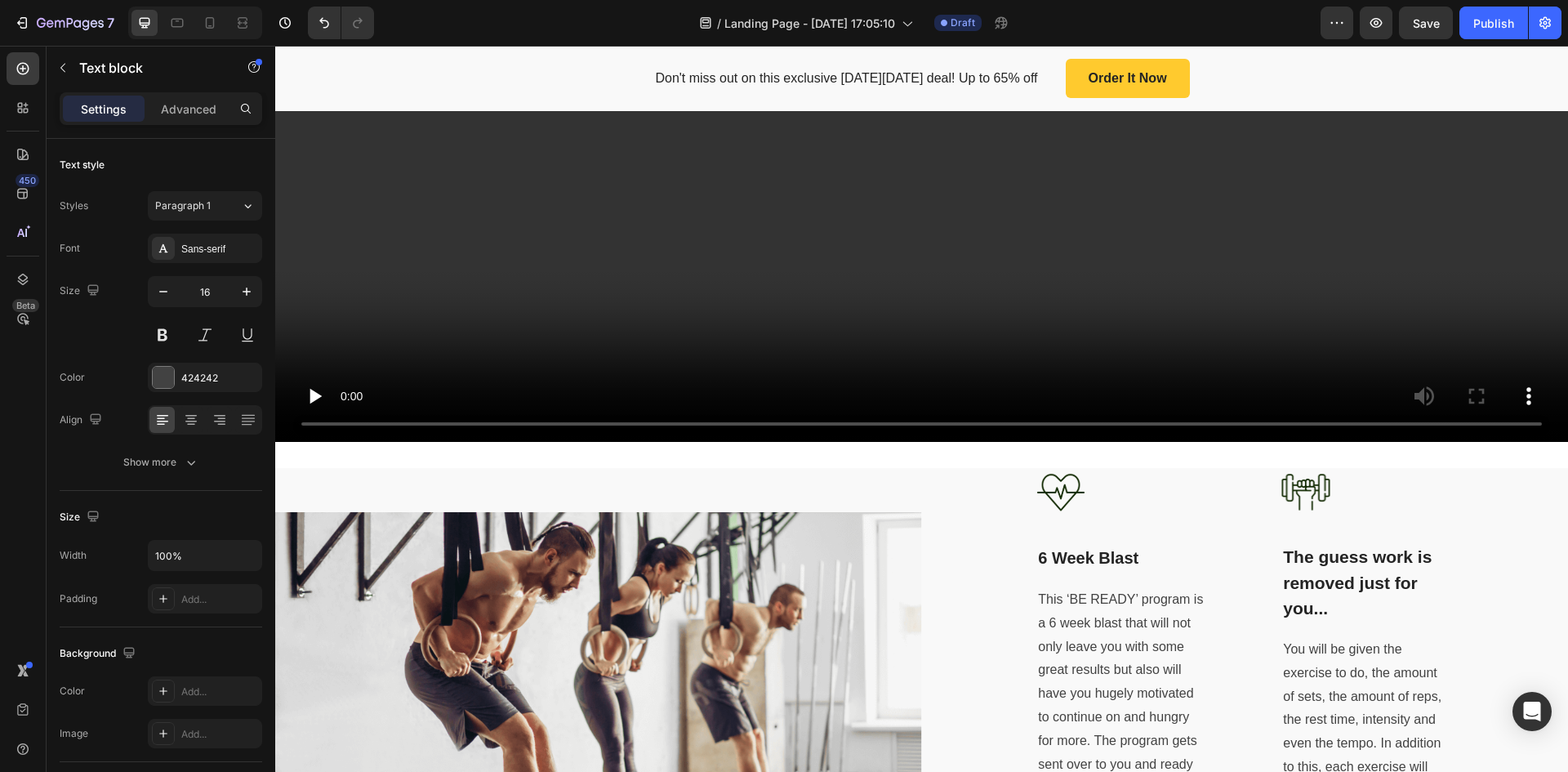
scroll to position [701, 0]
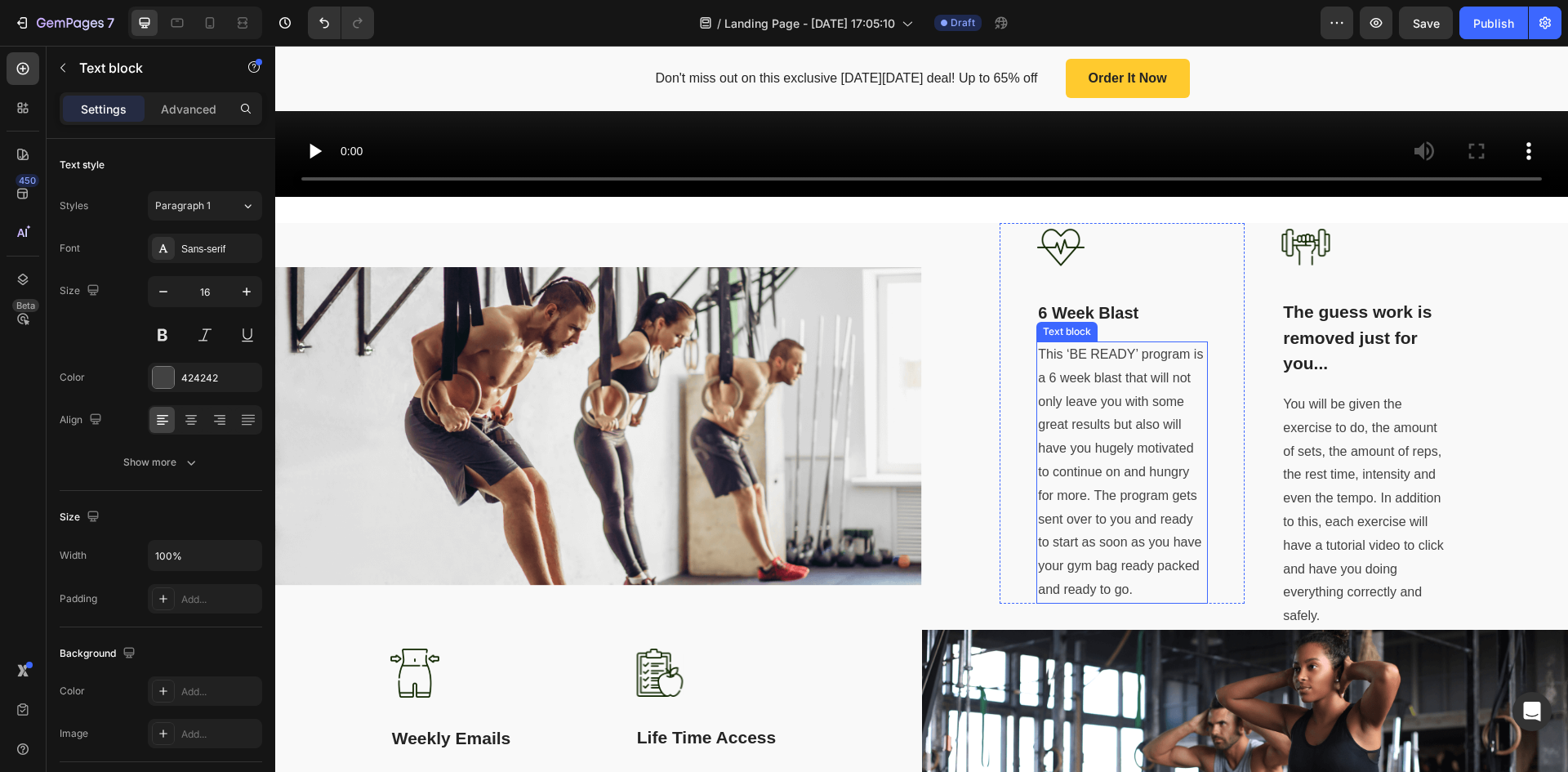
click at [1113, 418] on p "This ‘BE READY’ program is a 6 week blast that will not only leave you with som…" at bounding box center [1122, 472] width 169 height 259
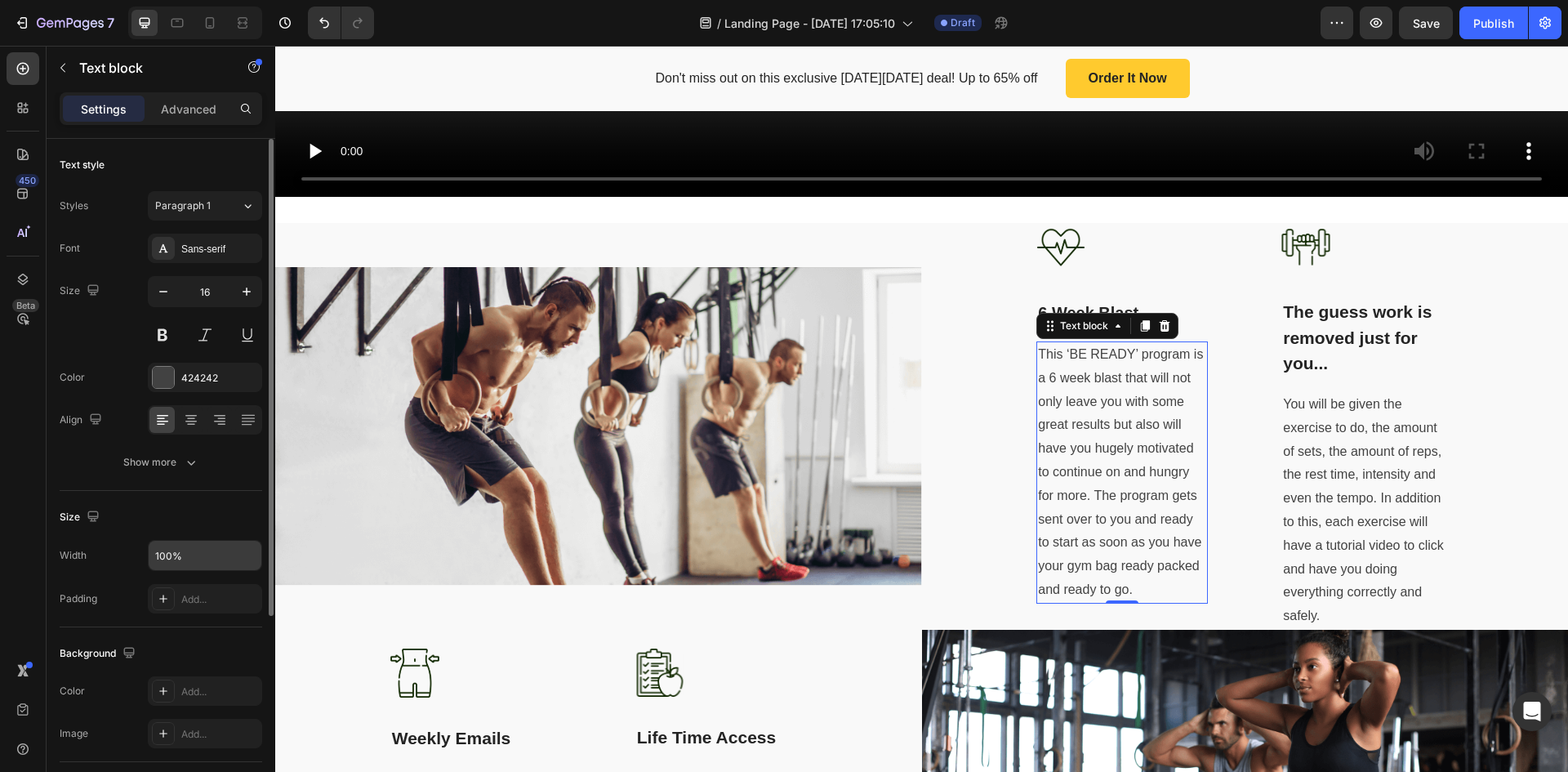
scroll to position [164, 0]
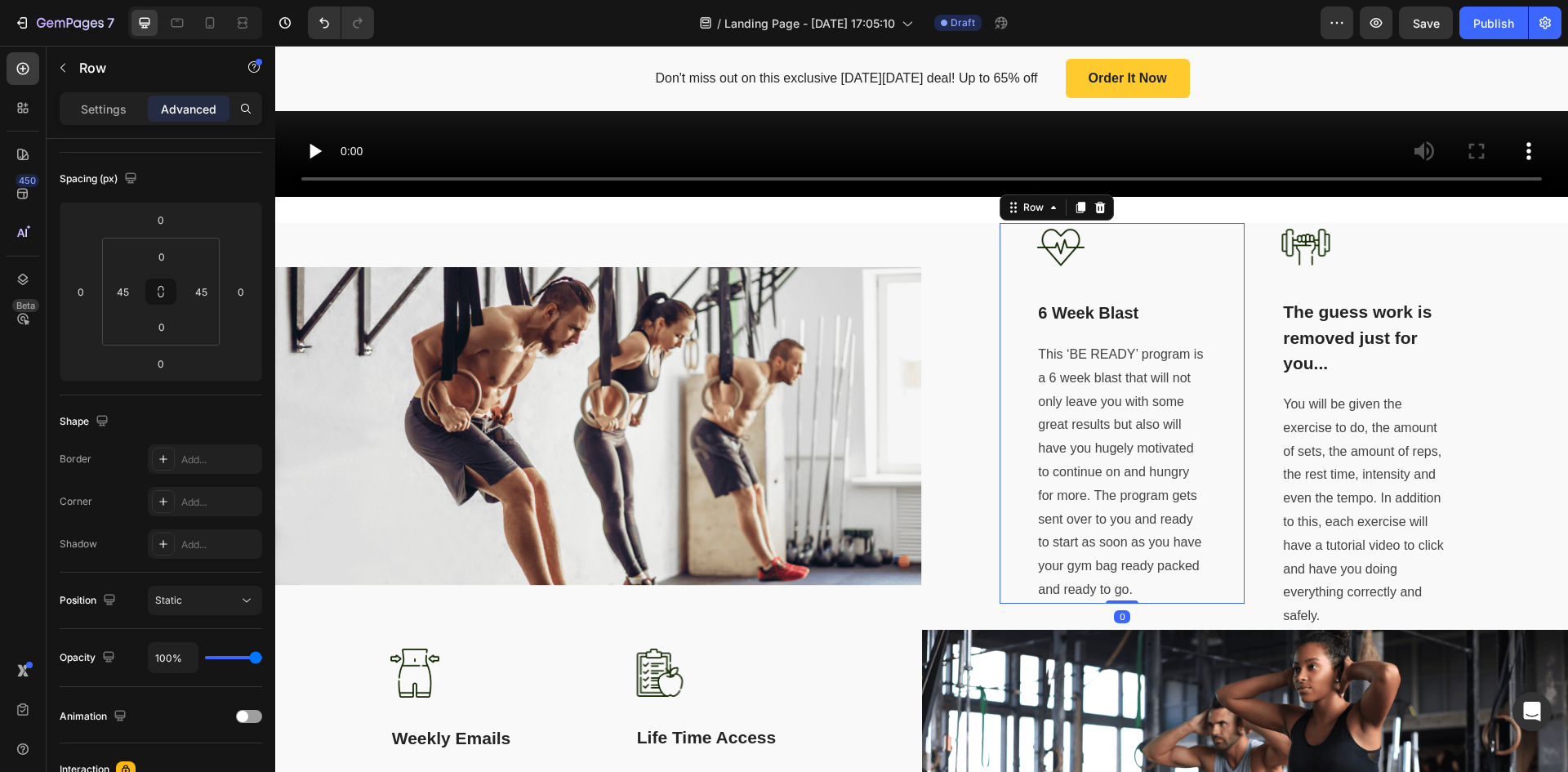
click at [1000, 371] on div "Image 6 Week Blast Text block This ‘BE READY’ program is a 6 week blast that wi…" at bounding box center [1121, 412] width 245 height 380
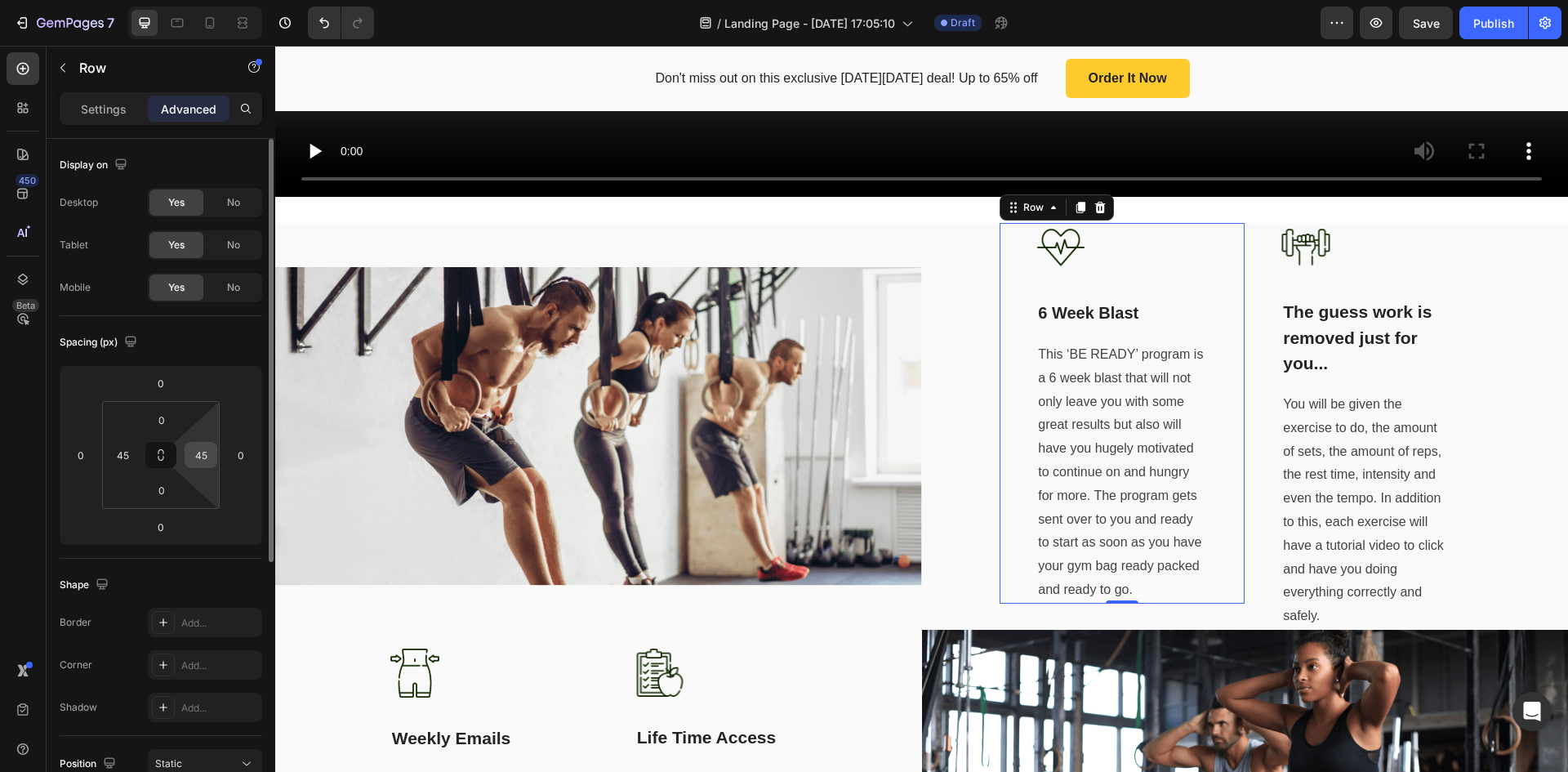
click at [208, 454] on input "45" at bounding box center [201, 455] width 25 height 25
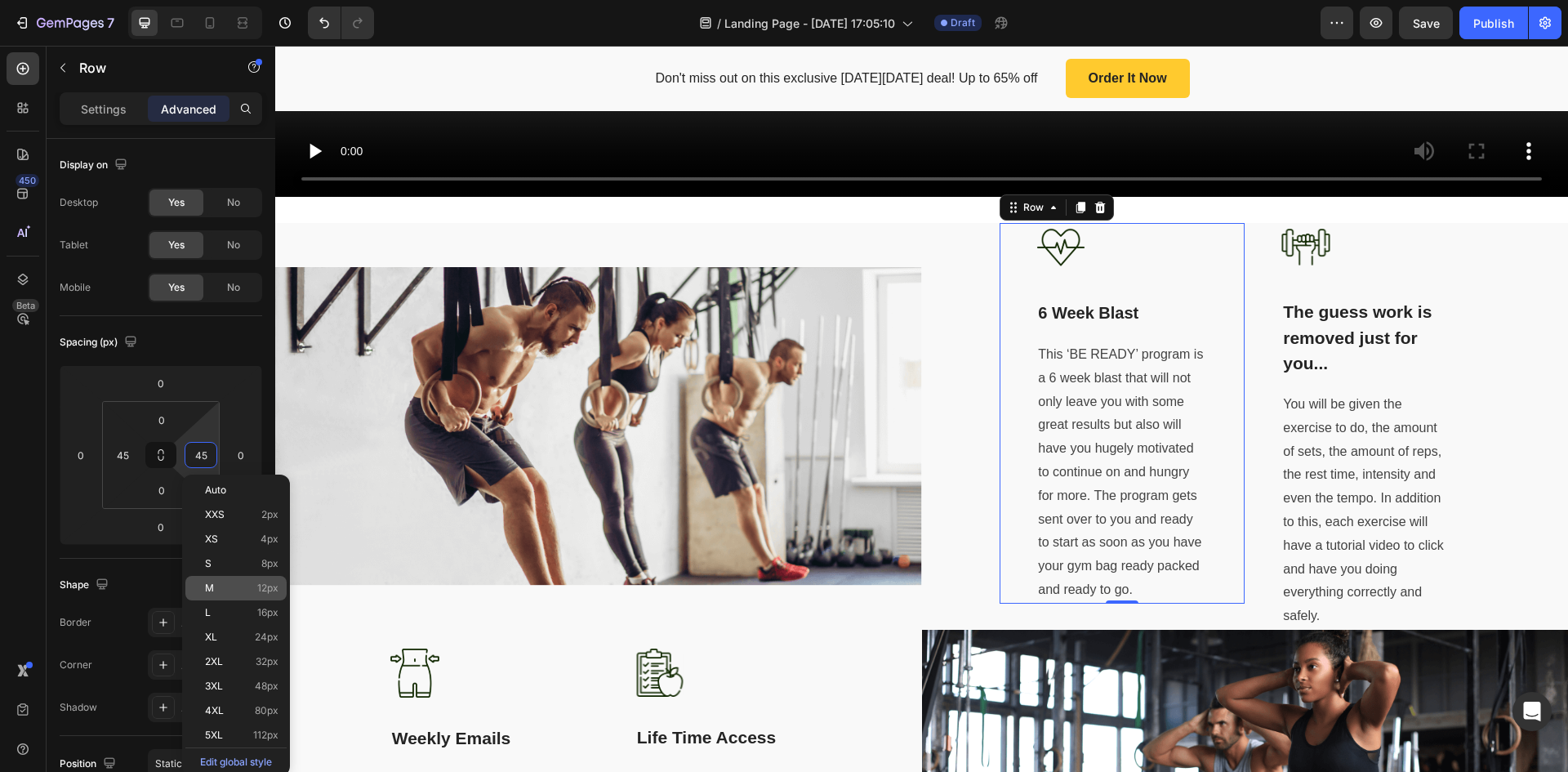
click at [222, 589] on p "M 12px" at bounding box center [241, 588] width 73 height 11
type input "12"
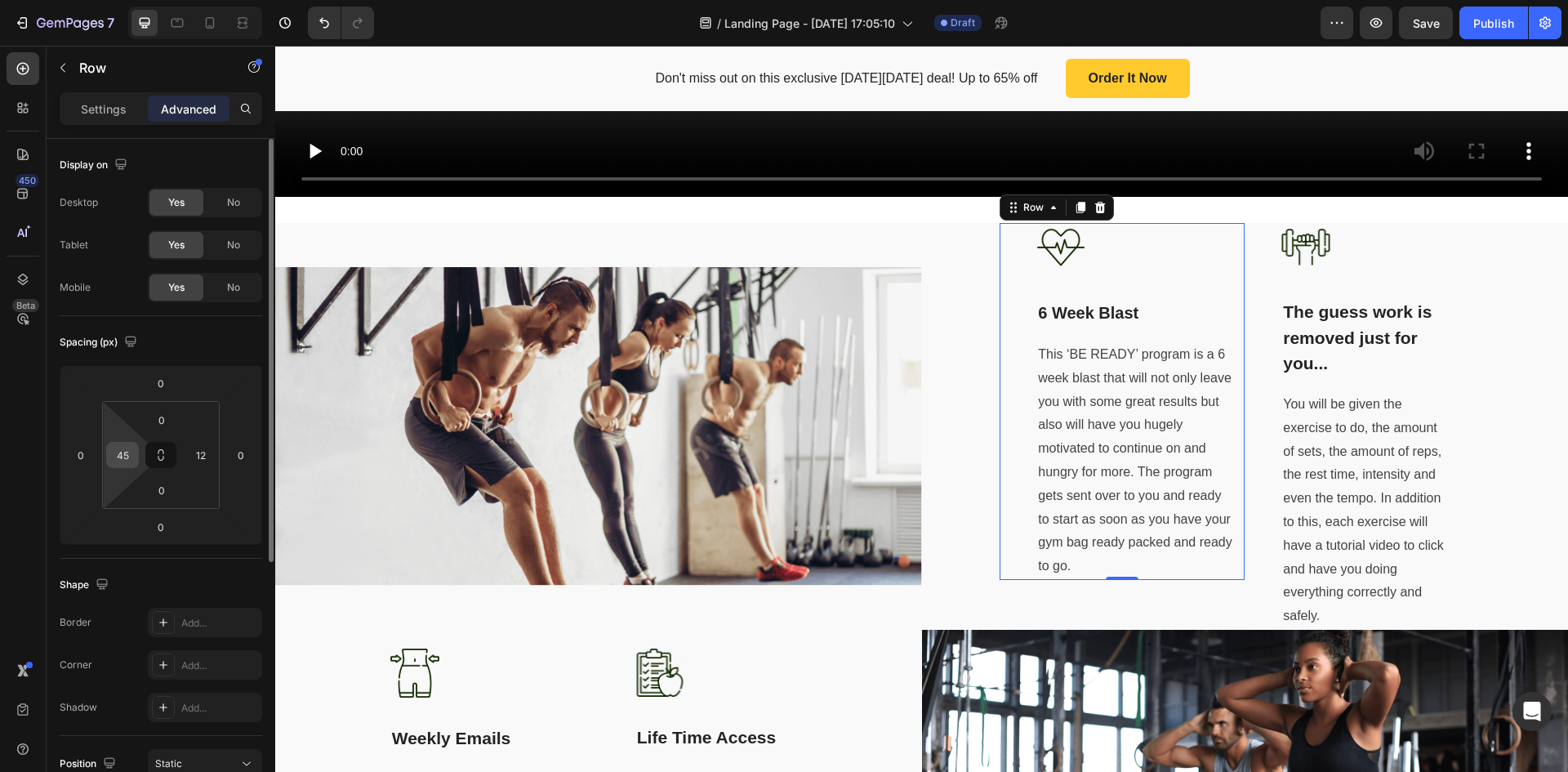
click at [125, 463] on input "45" at bounding box center [123, 455] width 25 height 25
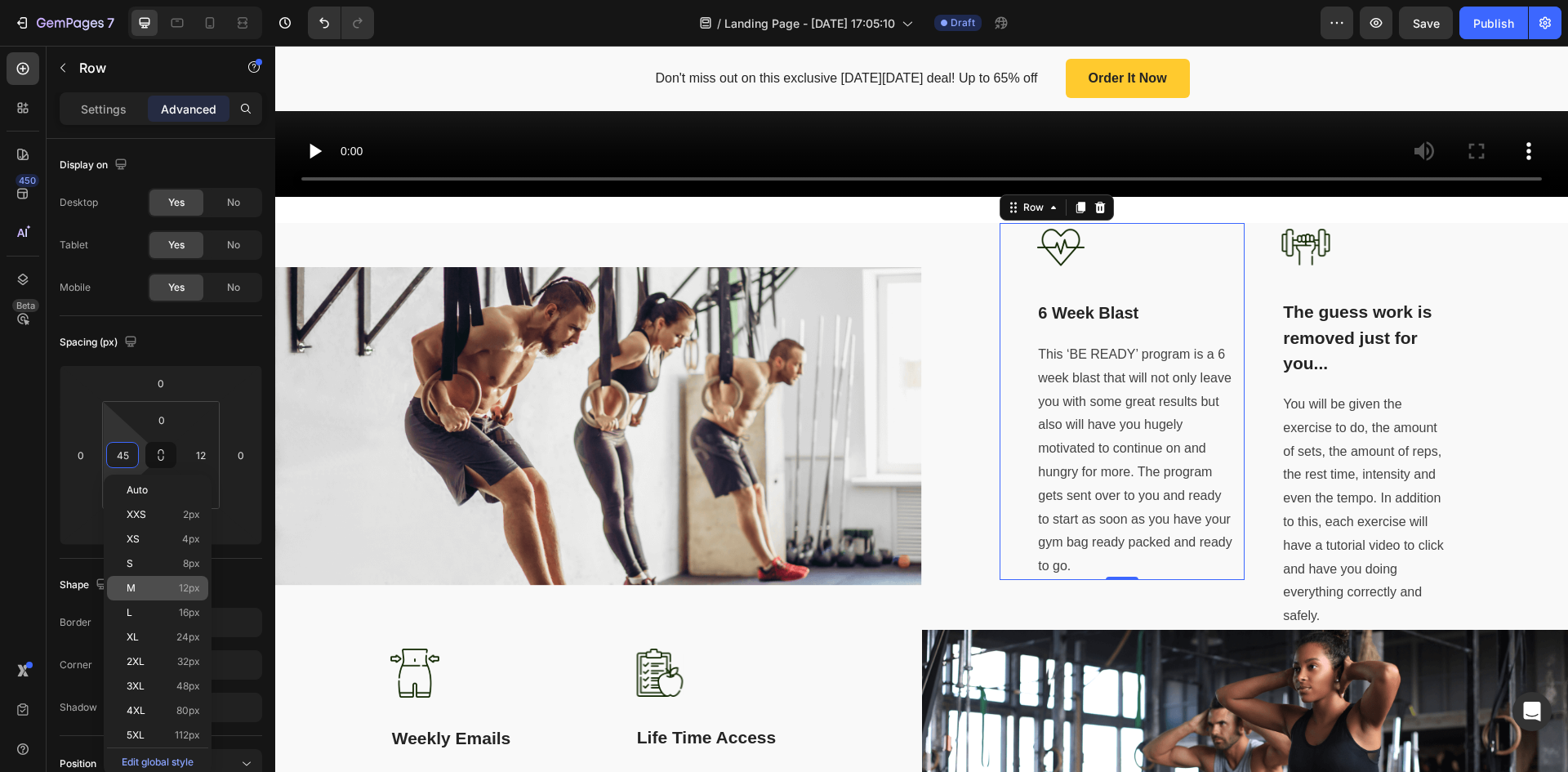
click at [187, 584] on span "12px" at bounding box center [189, 588] width 21 height 11
type input "12"
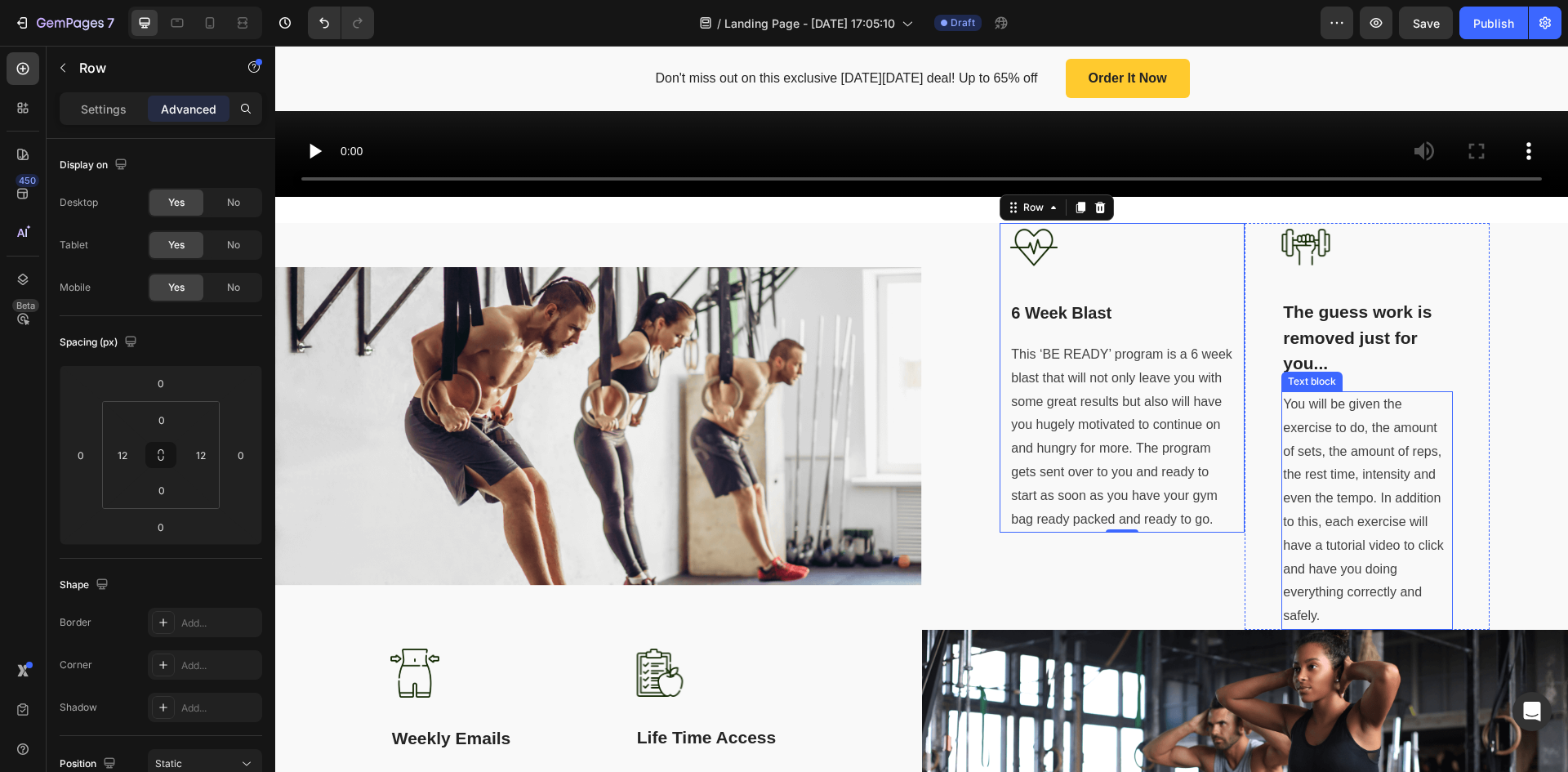
click at [1352, 428] on p "You will be given the exercise to do, the amount of sets, the amount of reps, t…" at bounding box center [1367, 510] width 169 height 235
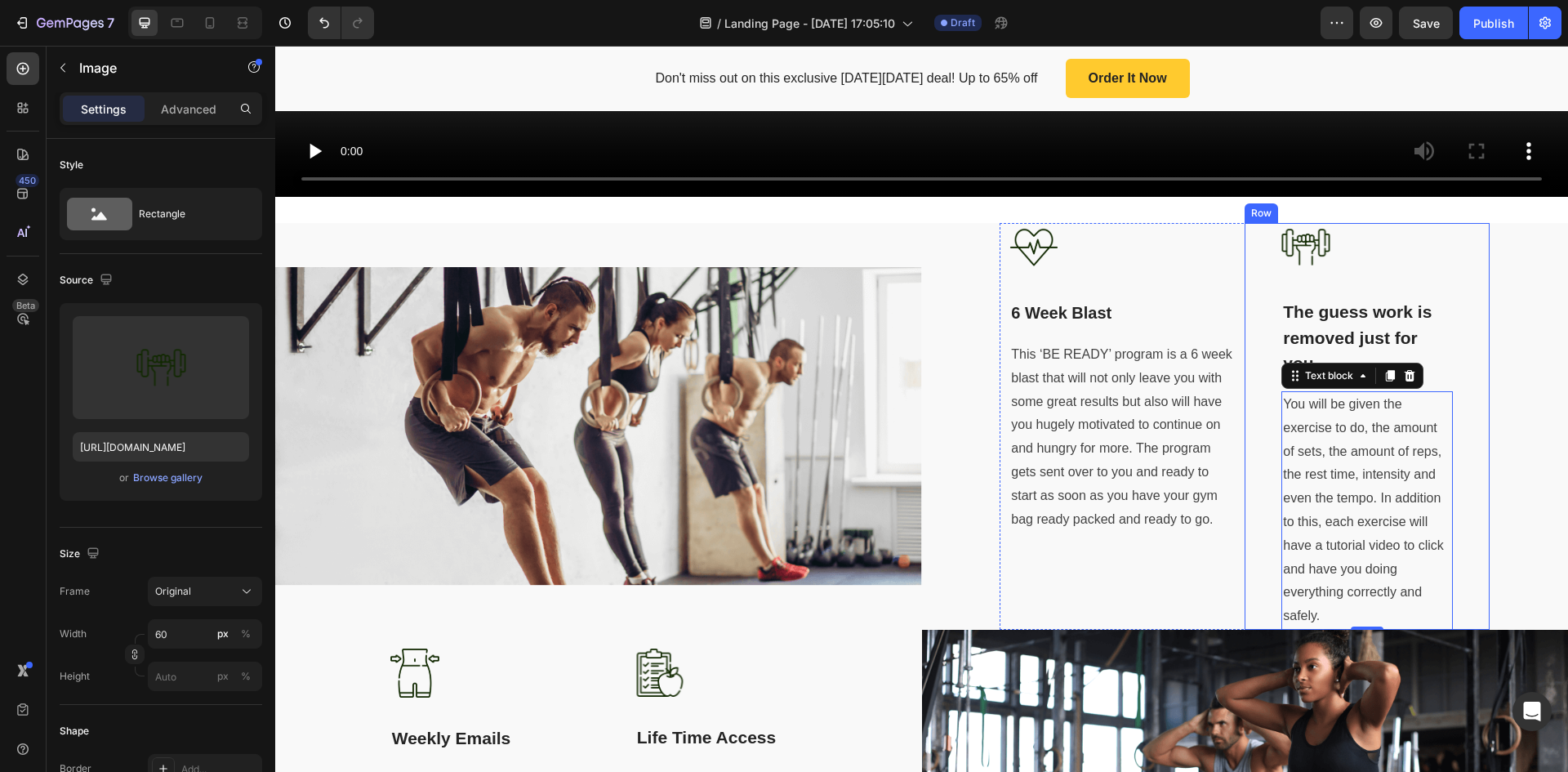
click at [1413, 264] on div at bounding box center [1367, 247] width 171 height 49
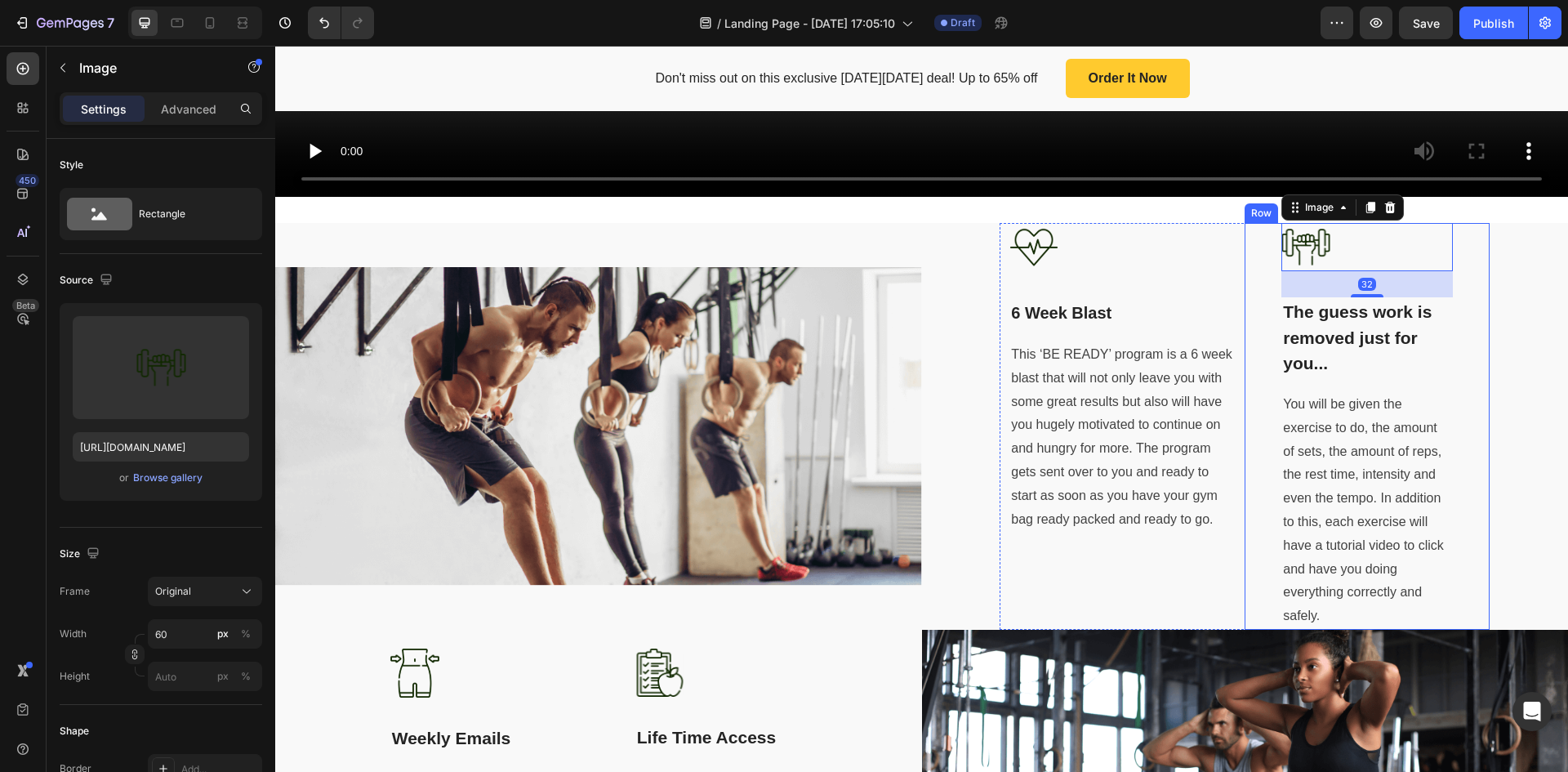
click at [1455, 279] on div "Image 32 The guess work is removed just for you... Text block You will be given…" at bounding box center [1367, 426] width 245 height 406
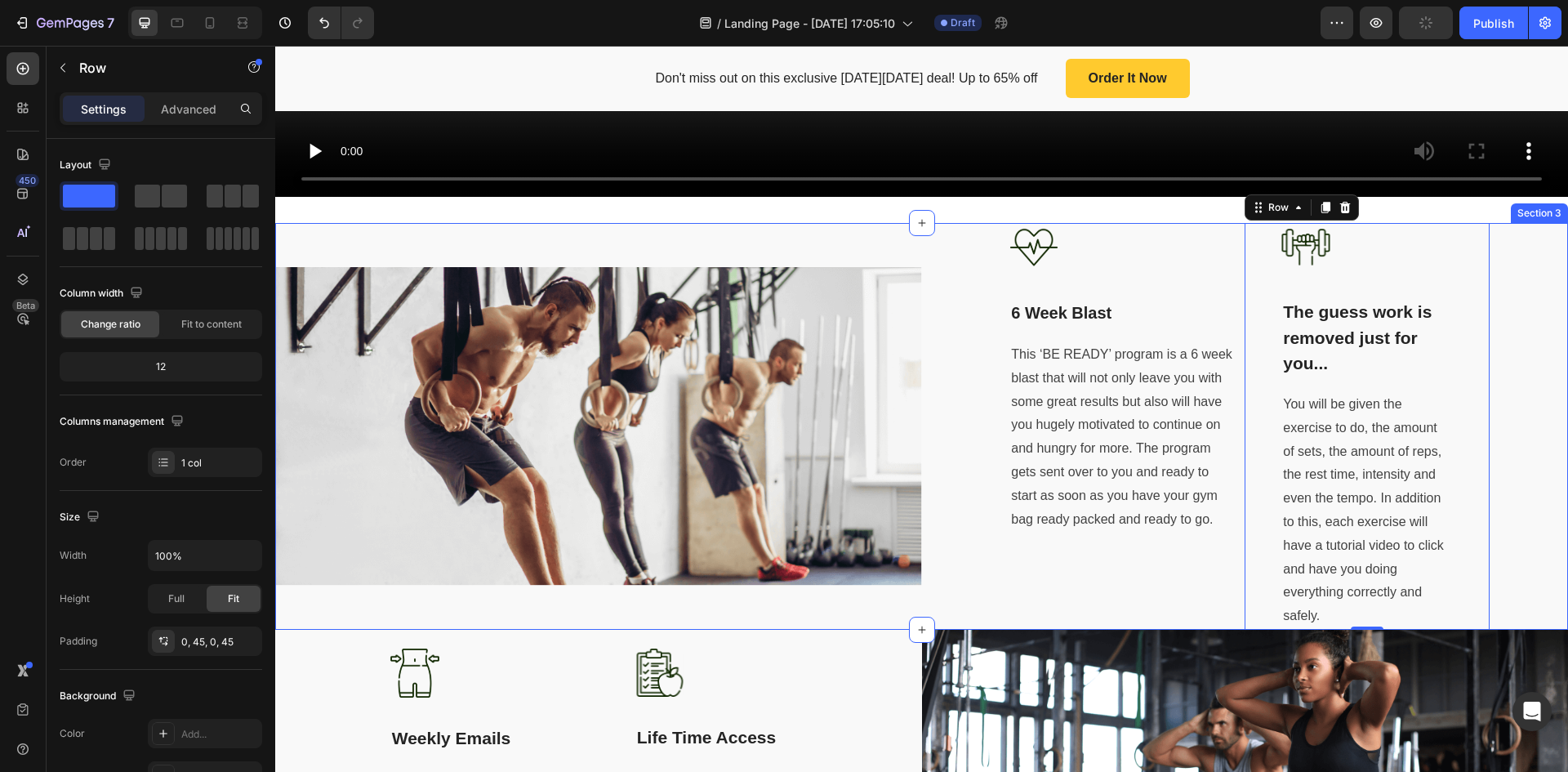
click at [1533, 272] on div "Image 6 Week Blast Text block This ‘BE READY’ program is a 6 week blast that wi…" at bounding box center [1246, 426] width 647 height 406
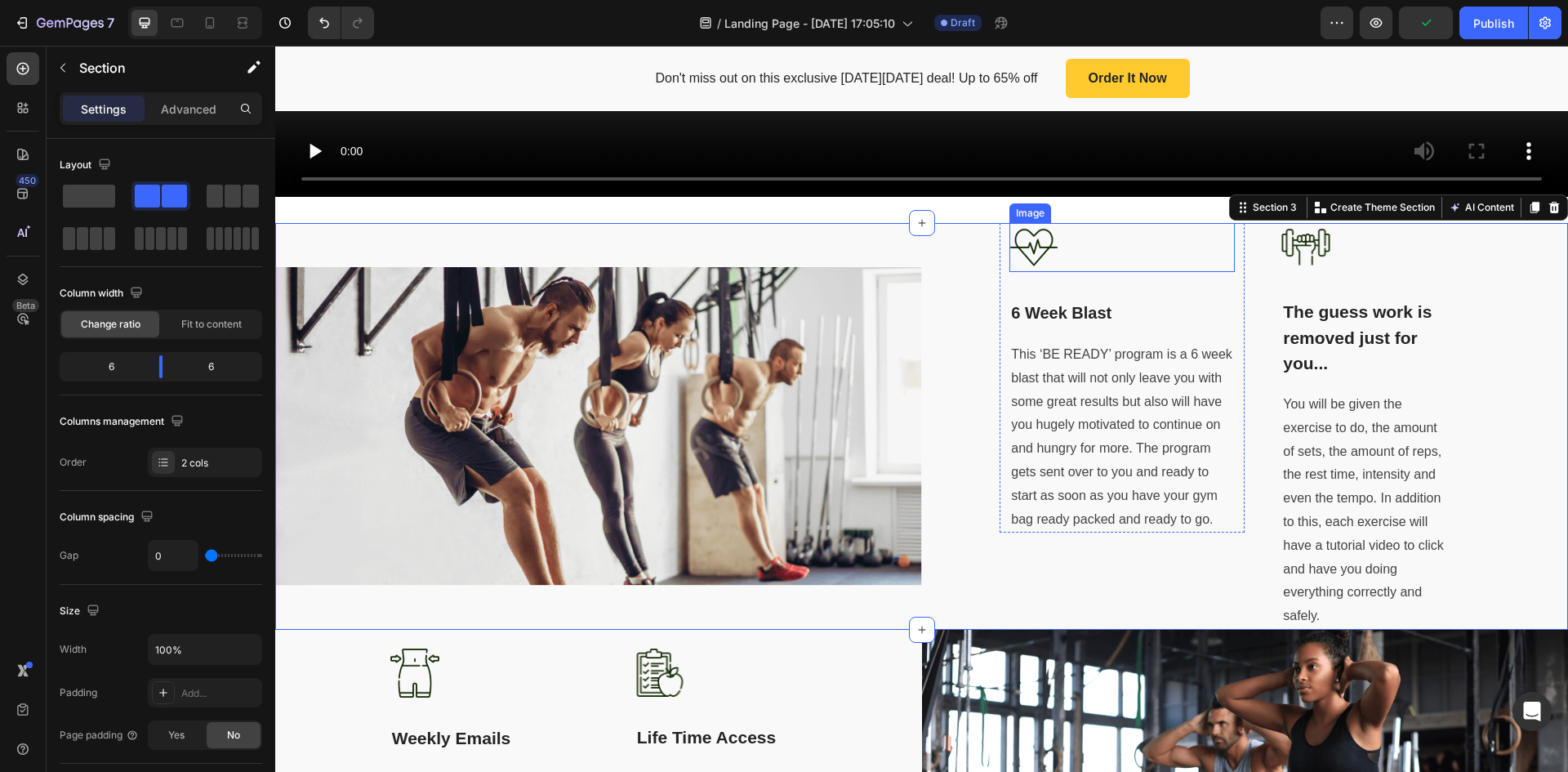
click at [1213, 261] on div at bounding box center [1122, 247] width 226 height 49
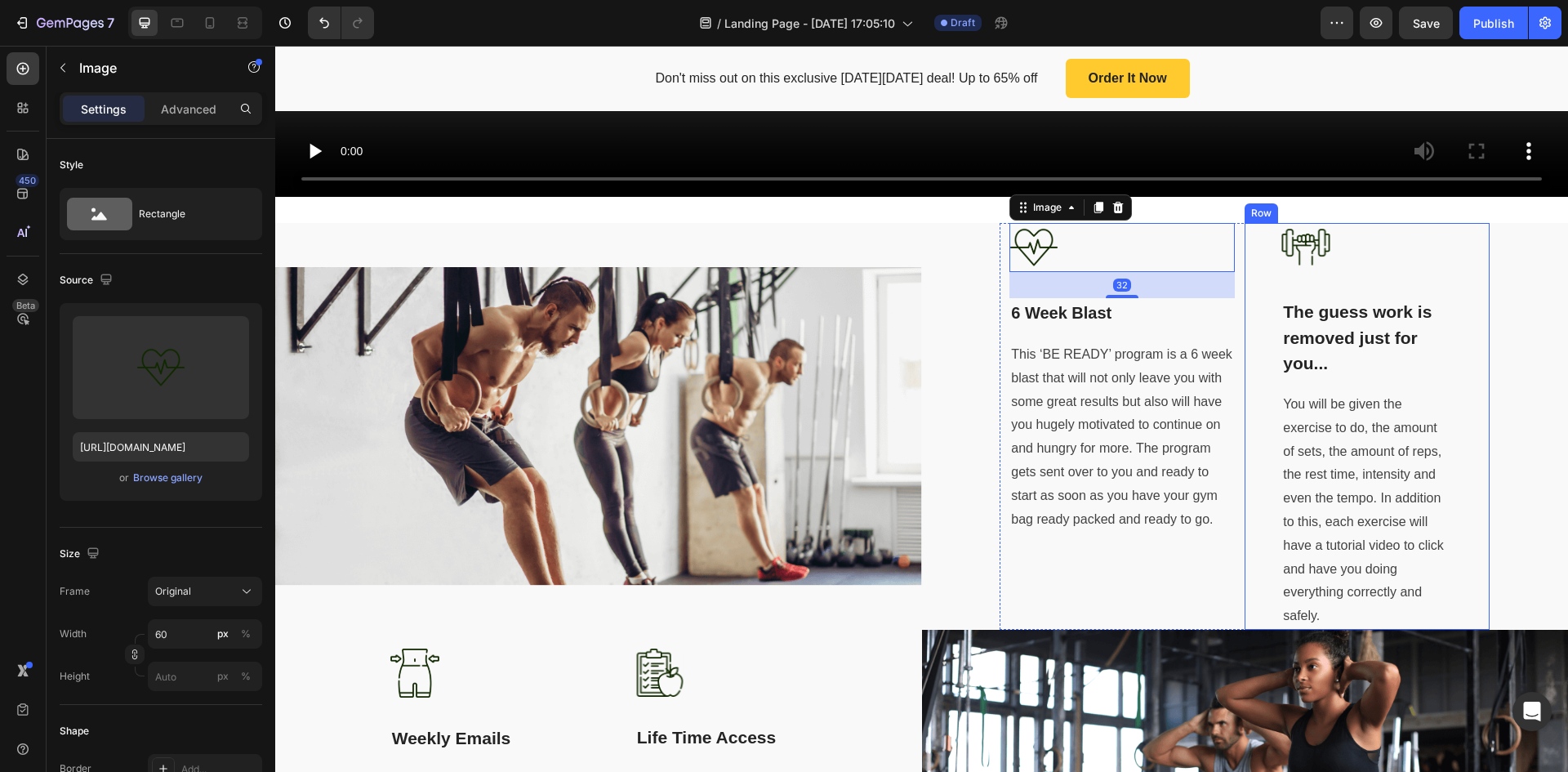
click at [1255, 294] on div "Image The guess work is removed just for you... Text block You will be given th…" at bounding box center [1367, 426] width 245 height 406
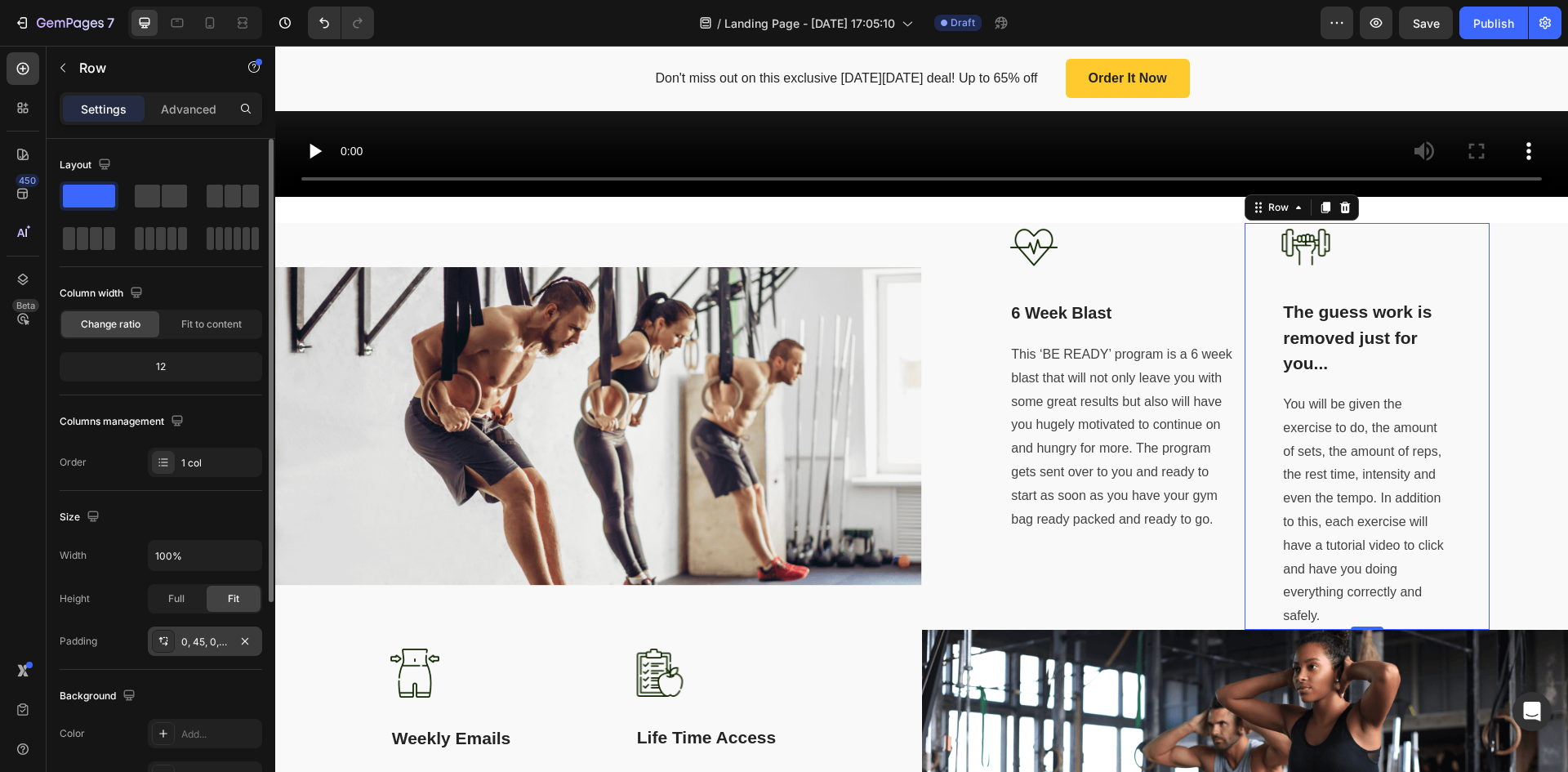
click at [200, 644] on div "0, 45, 0, 45" at bounding box center [205, 642] width 48 height 14
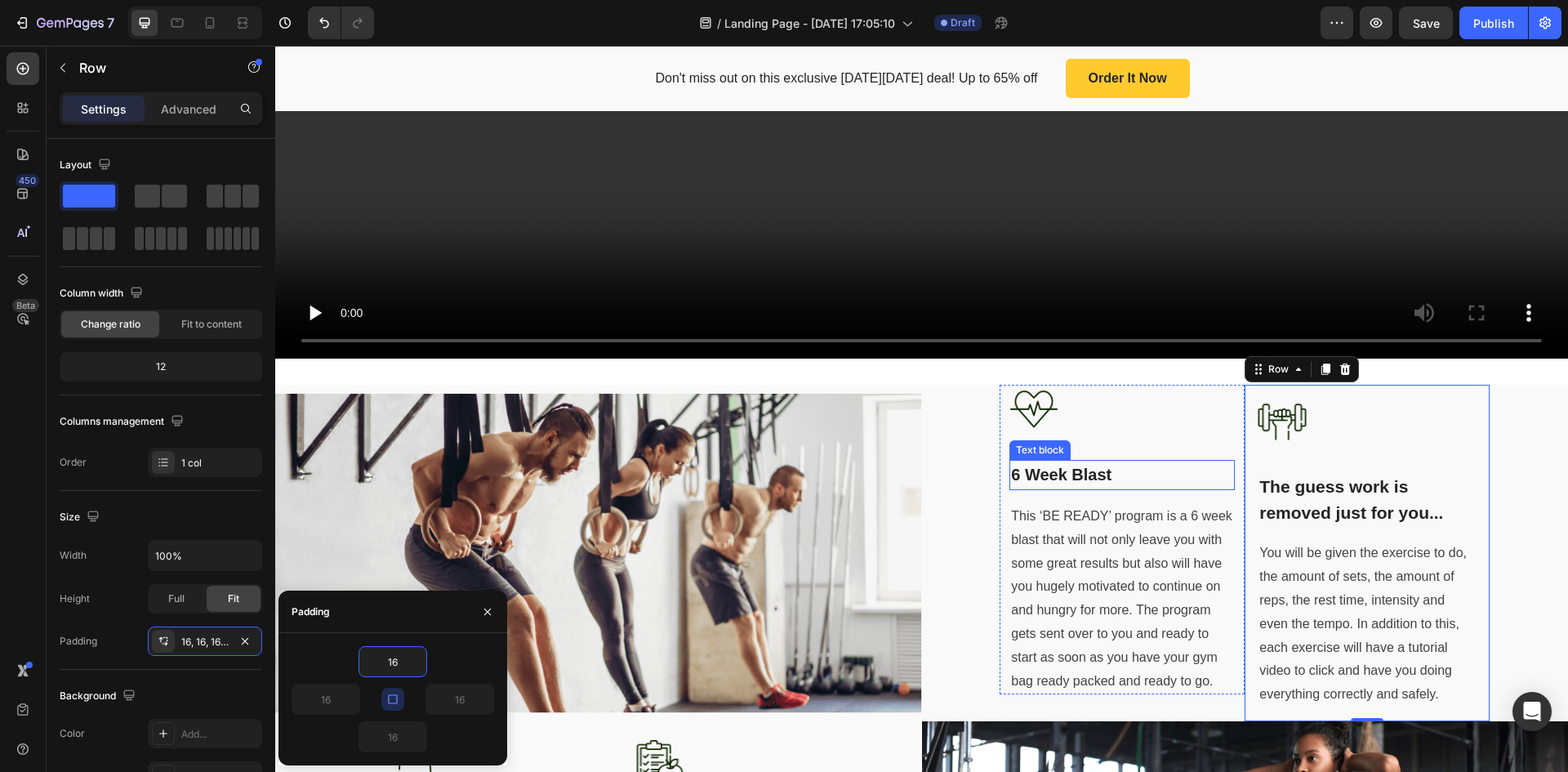
scroll to position [538, 0]
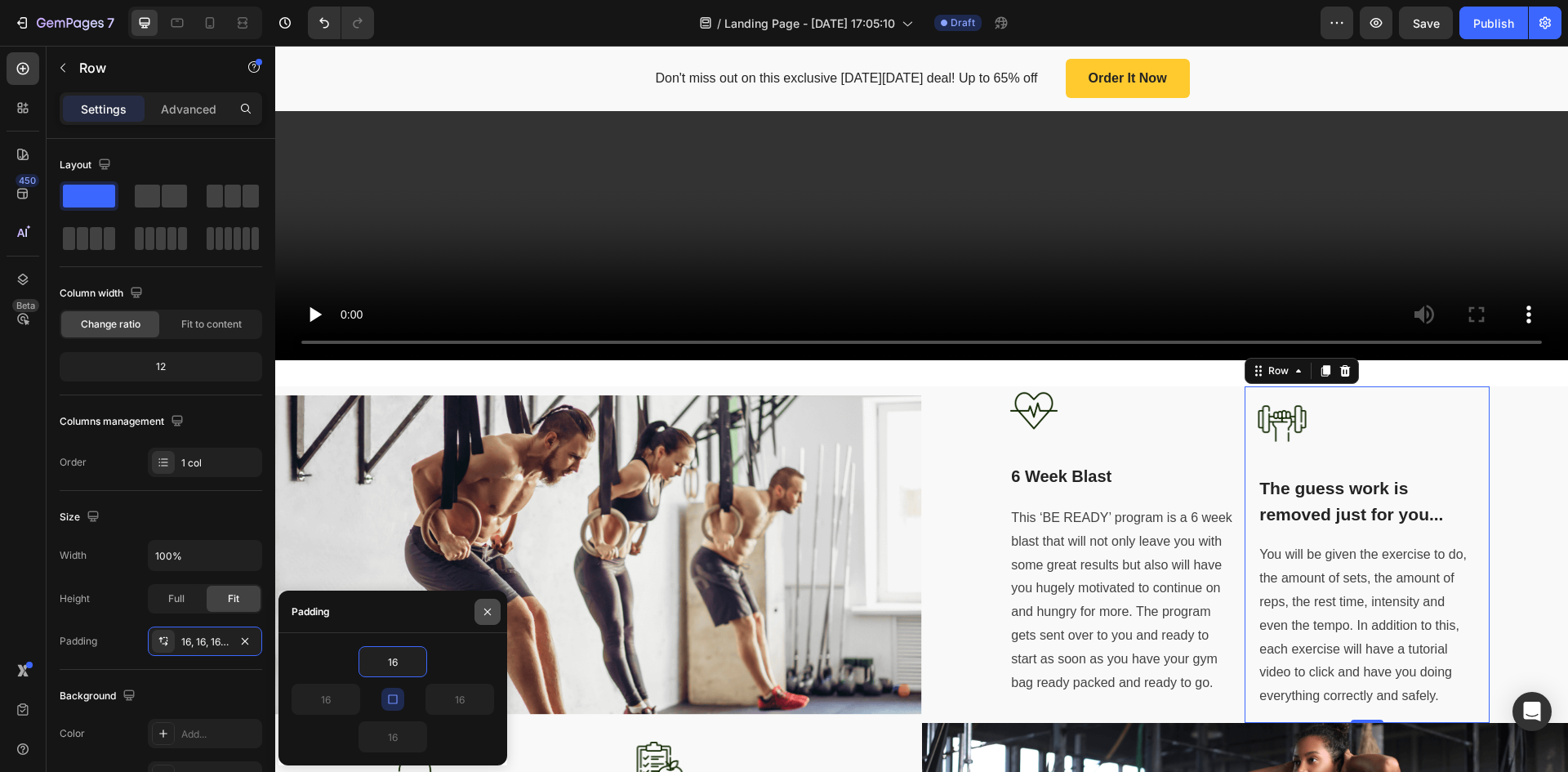
click at [486, 612] on icon "button" at bounding box center [487, 612] width 13 height 13
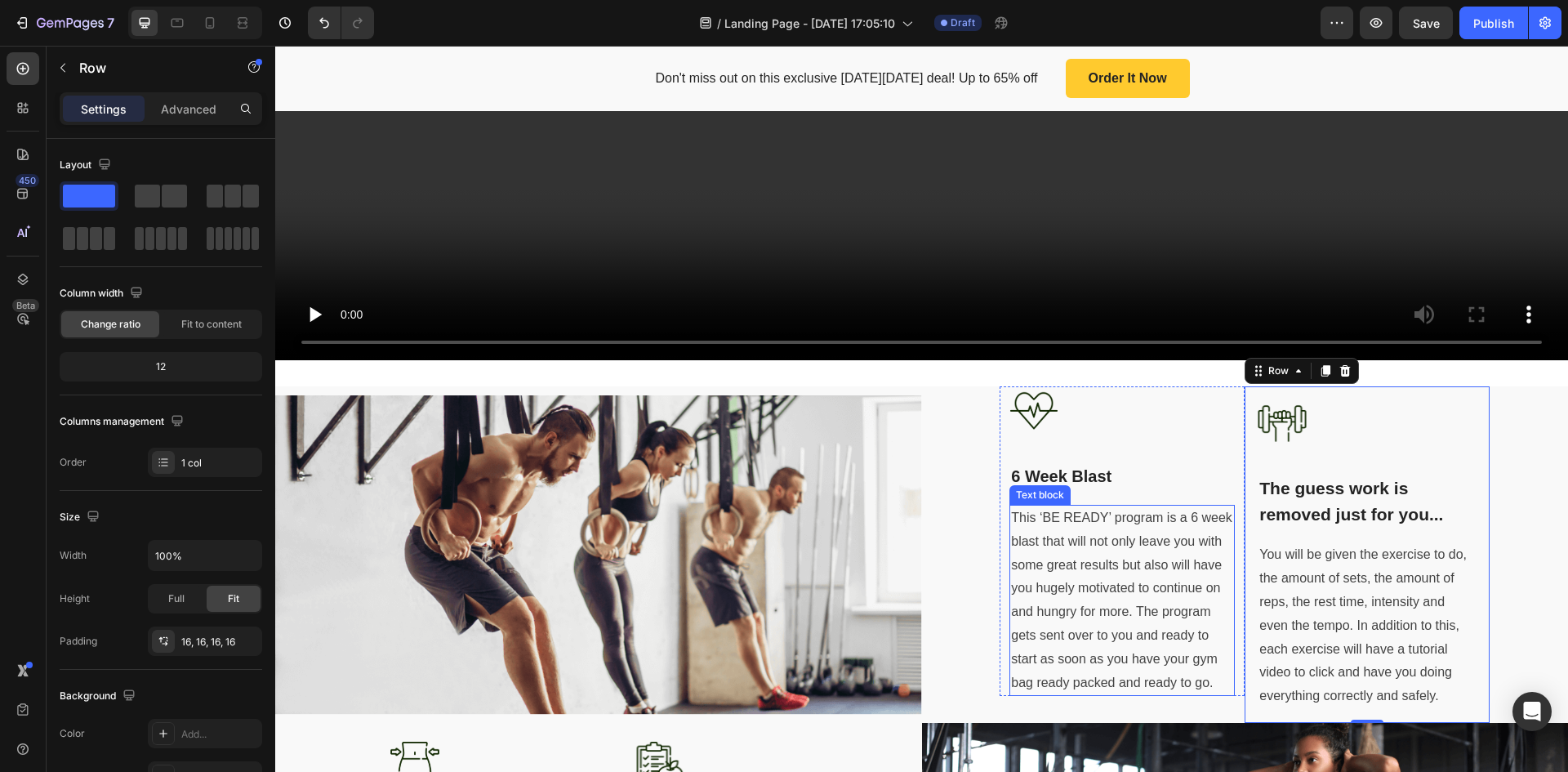
scroll to position [701, 0]
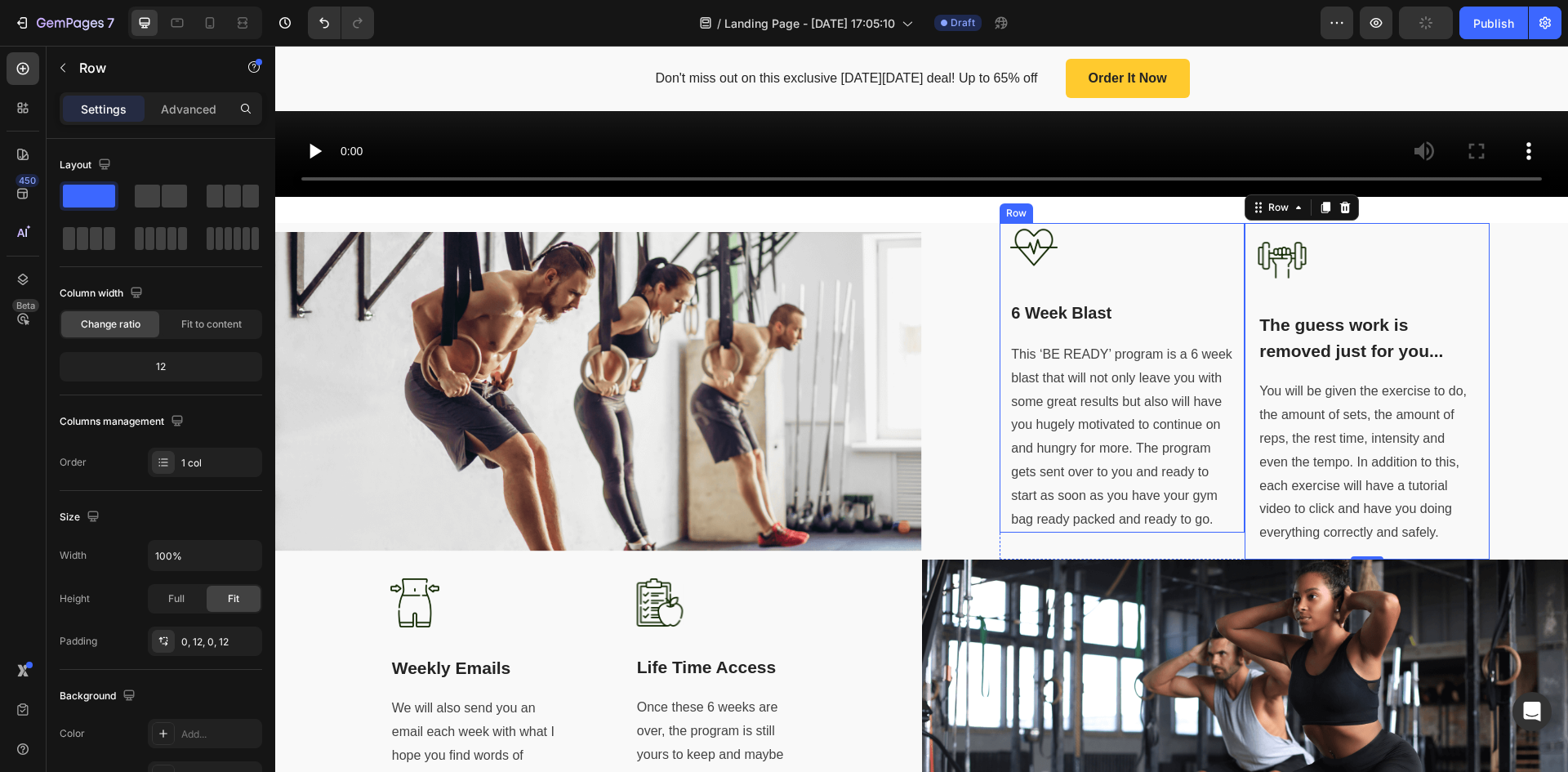
click at [1152, 283] on div "Image 6 Week Blast Text block This ‘BE READY’ program is a 6 week blast that wi…" at bounding box center [1122, 377] width 226 height 309
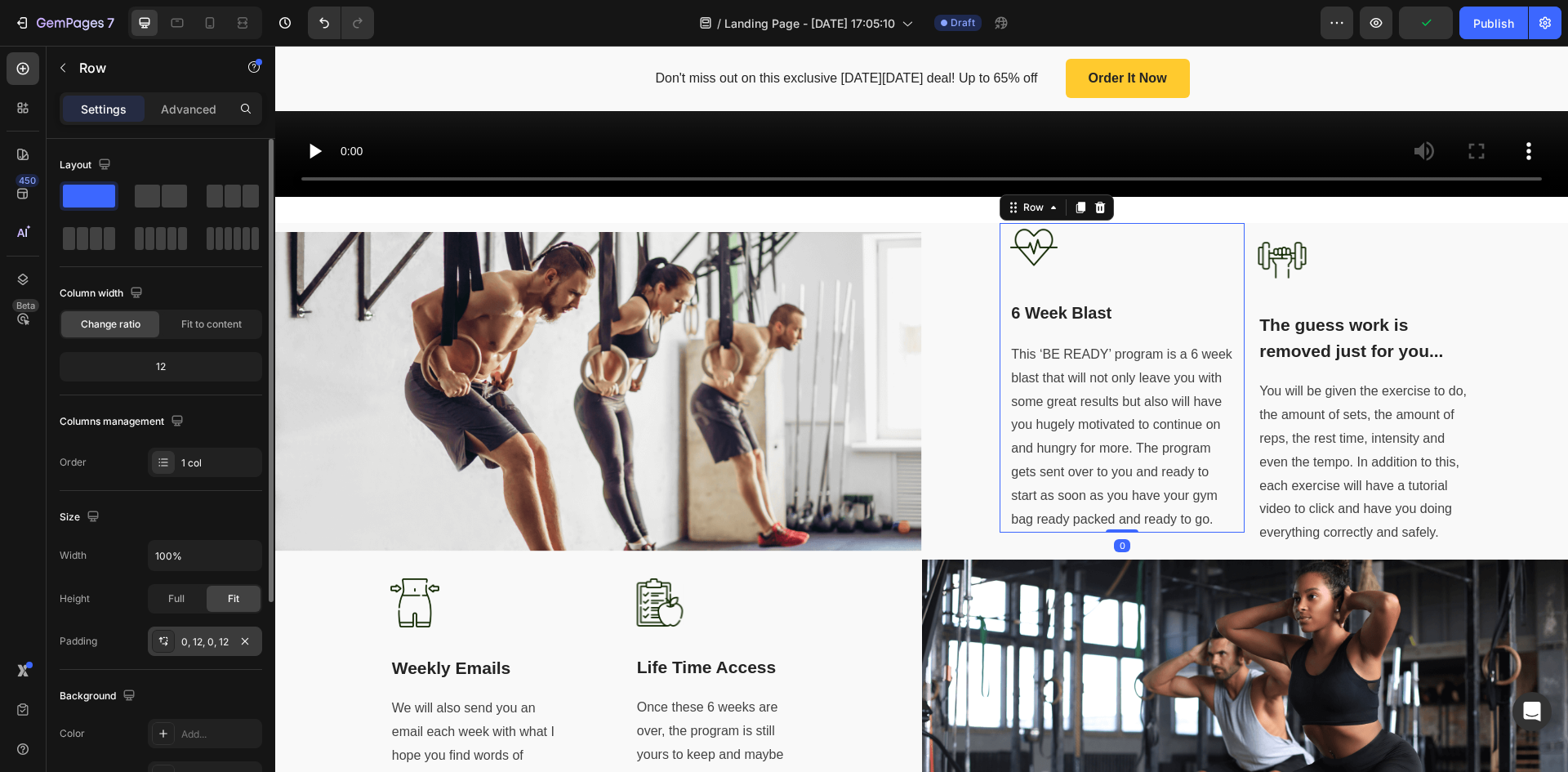
click at [213, 643] on div "0, 12, 0, 12" at bounding box center [205, 642] width 48 height 14
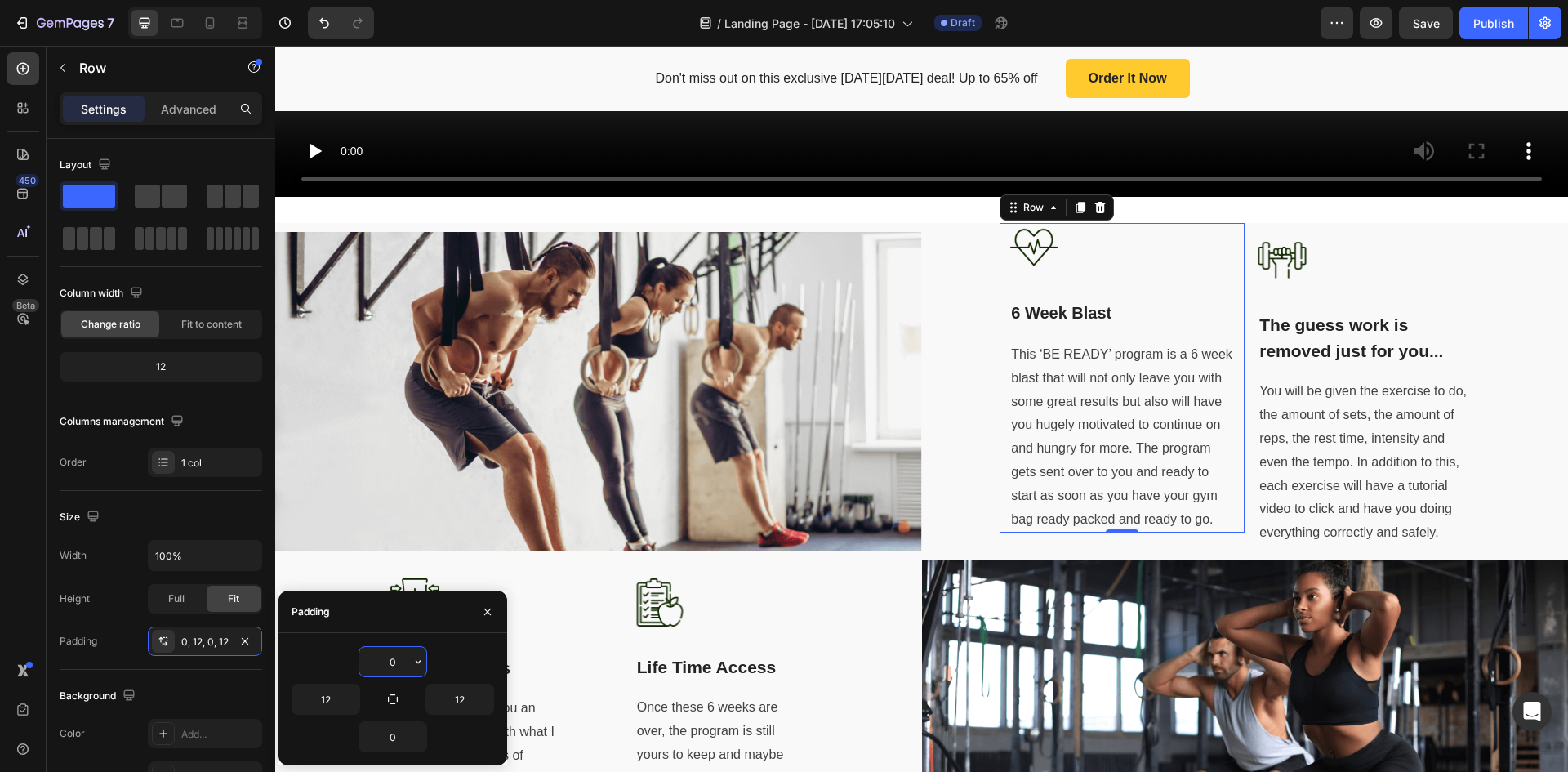
click at [402, 665] on input "0" at bounding box center [393, 662] width 67 height 30
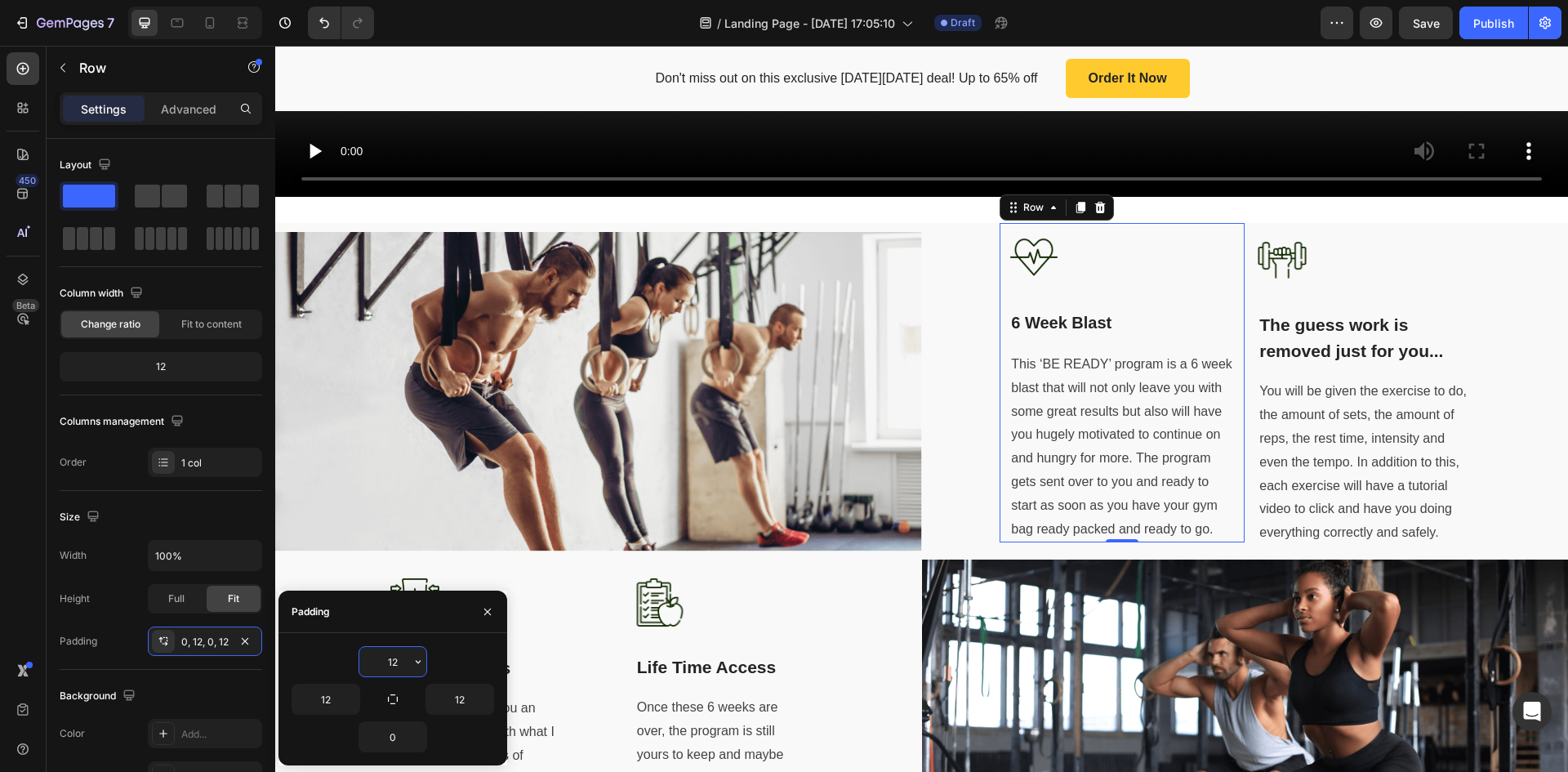
type input "12"
click at [400, 746] on input "0" at bounding box center [393, 737] width 67 height 30
type input "12"
click at [1372, 267] on div at bounding box center [1367, 260] width 219 height 49
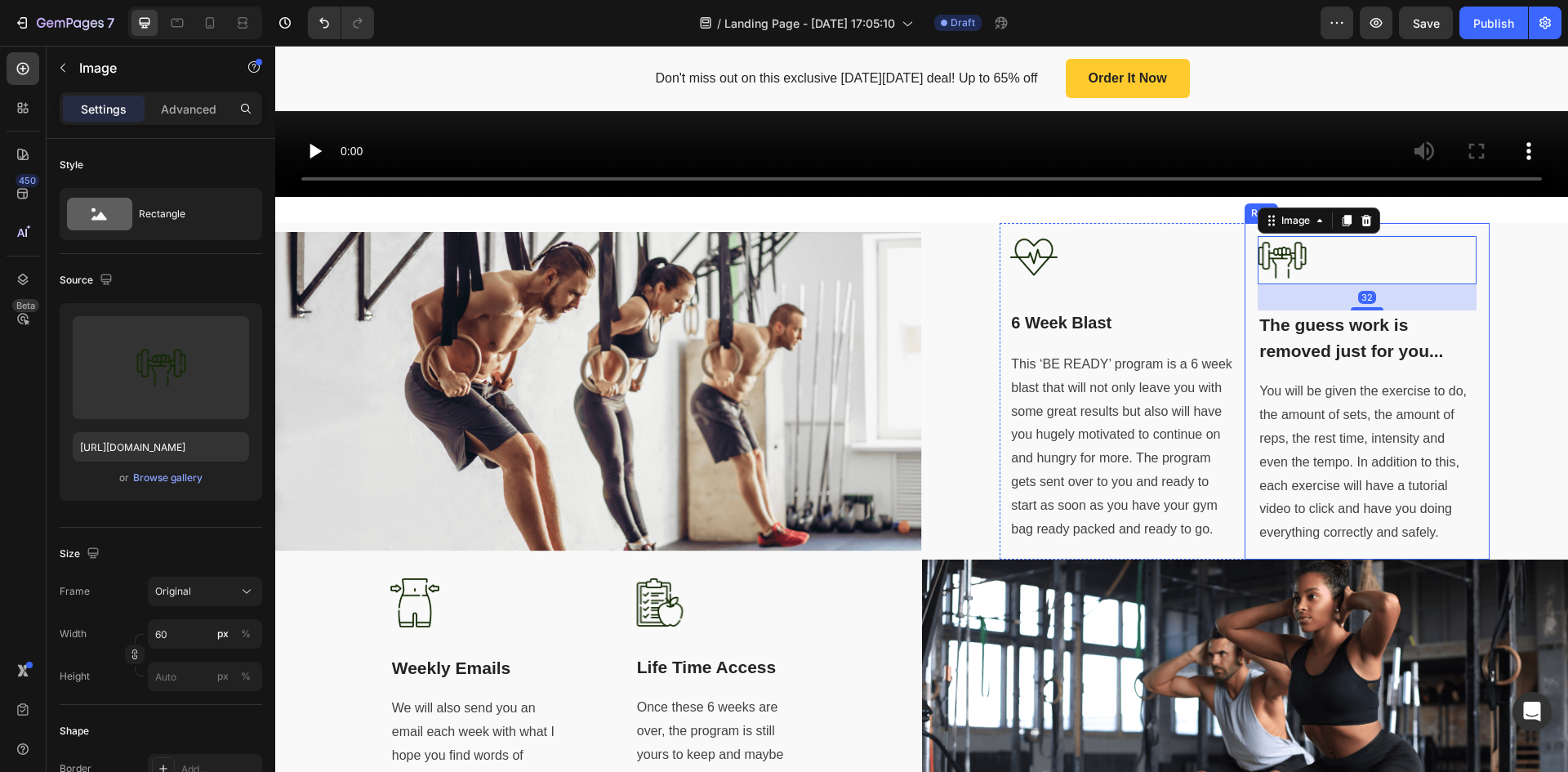
click at [1470, 319] on div "Image 32 The guess work is removed just for you... Text block You will be given…" at bounding box center [1367, 391] width 245 height 337
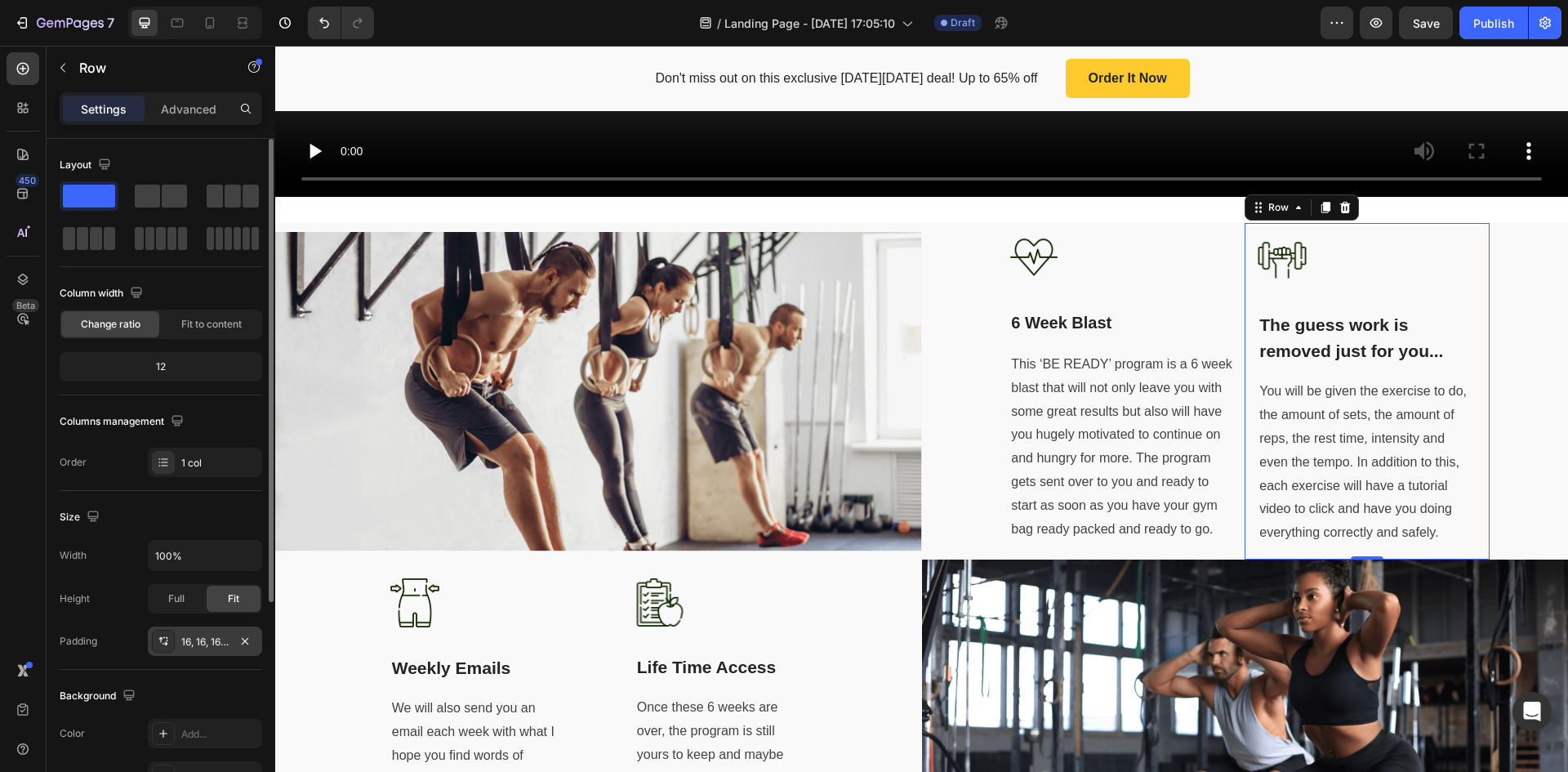
click at [209, 637] on div "16, 16, 16, 16" at bounding box center [205, 642] width 48 height 14
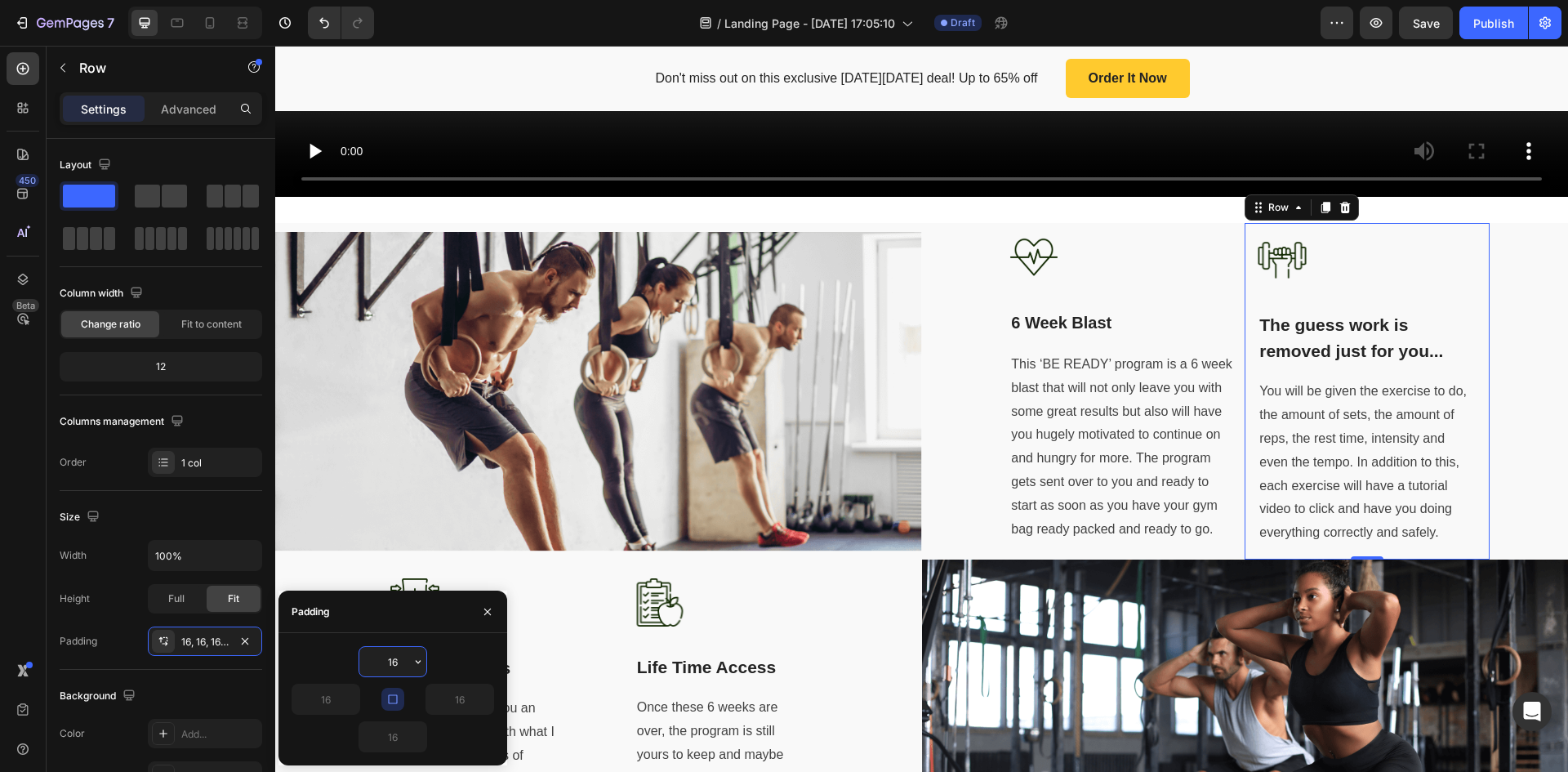
click at [409, 665] on input "16" at bounding box center [393, 662] width 67 height 30
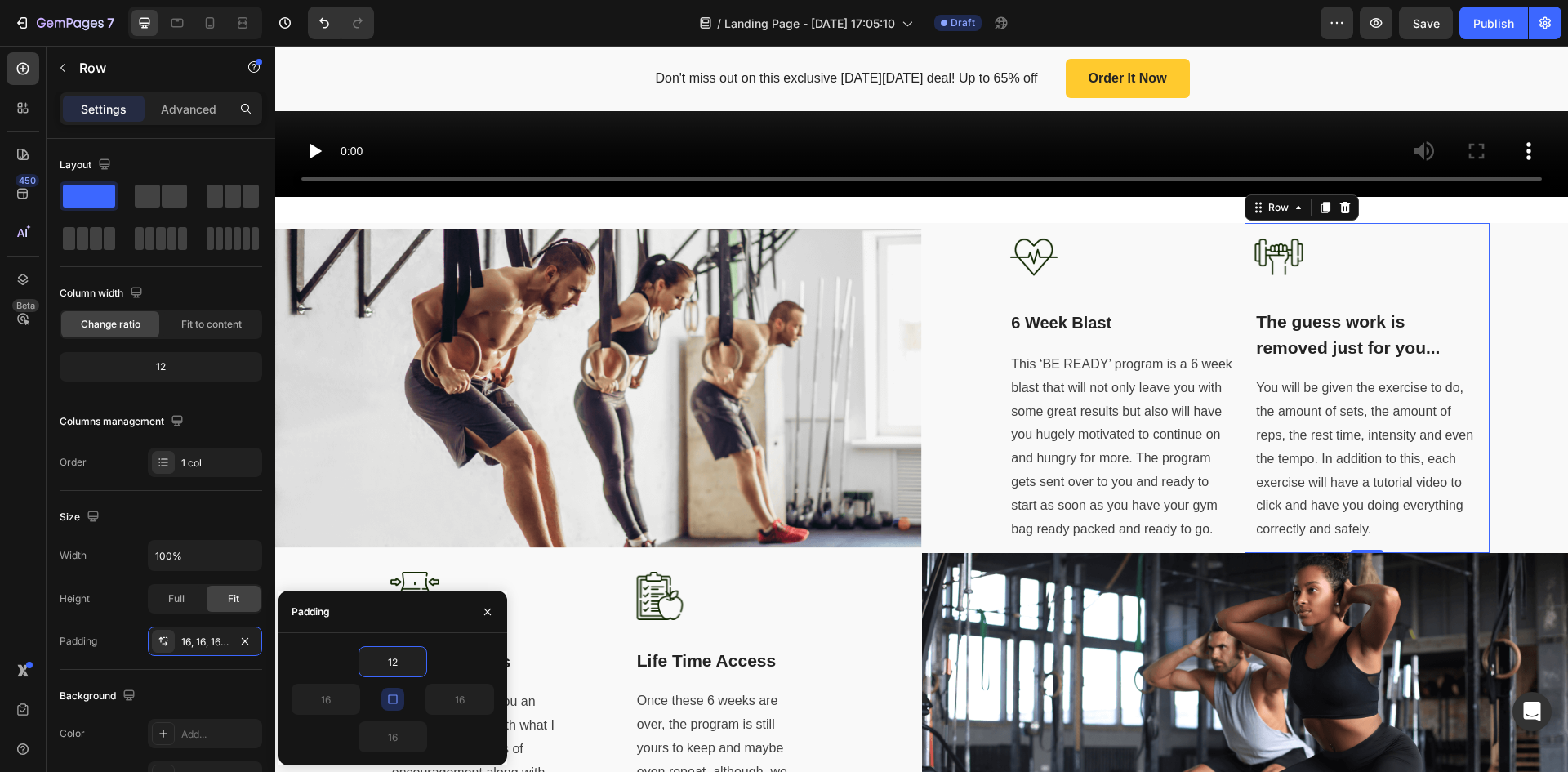
type input "12"
click at [389, 704] on icon "button" at bounding box center [393, 700] width 13 height 13
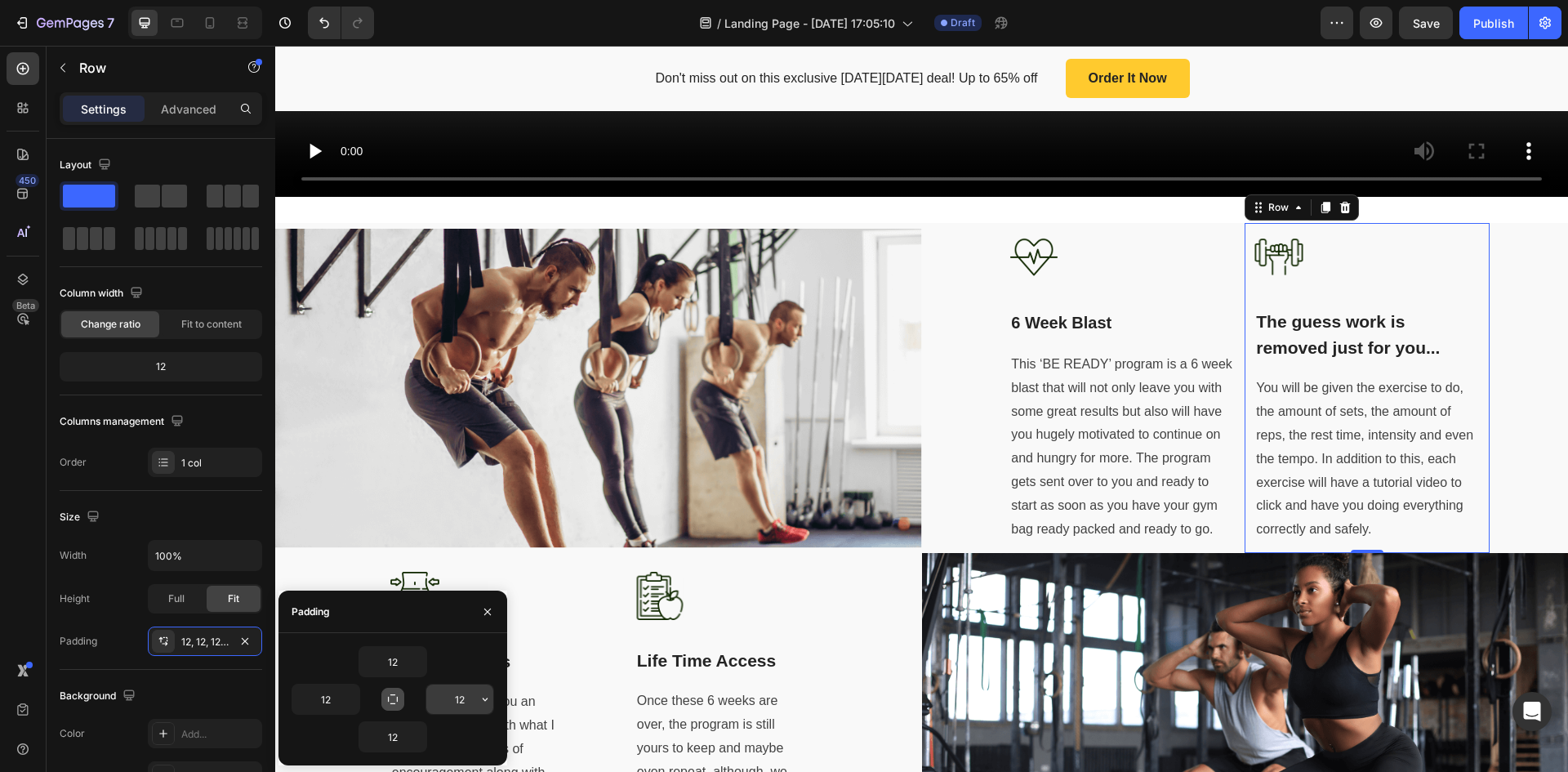
click at [461, 702] on input "12" at bounding box center [460, 699] width 67 height 30
click at [486, 702] on icon "button" at bounding box center [486, 700] width 13 height 13
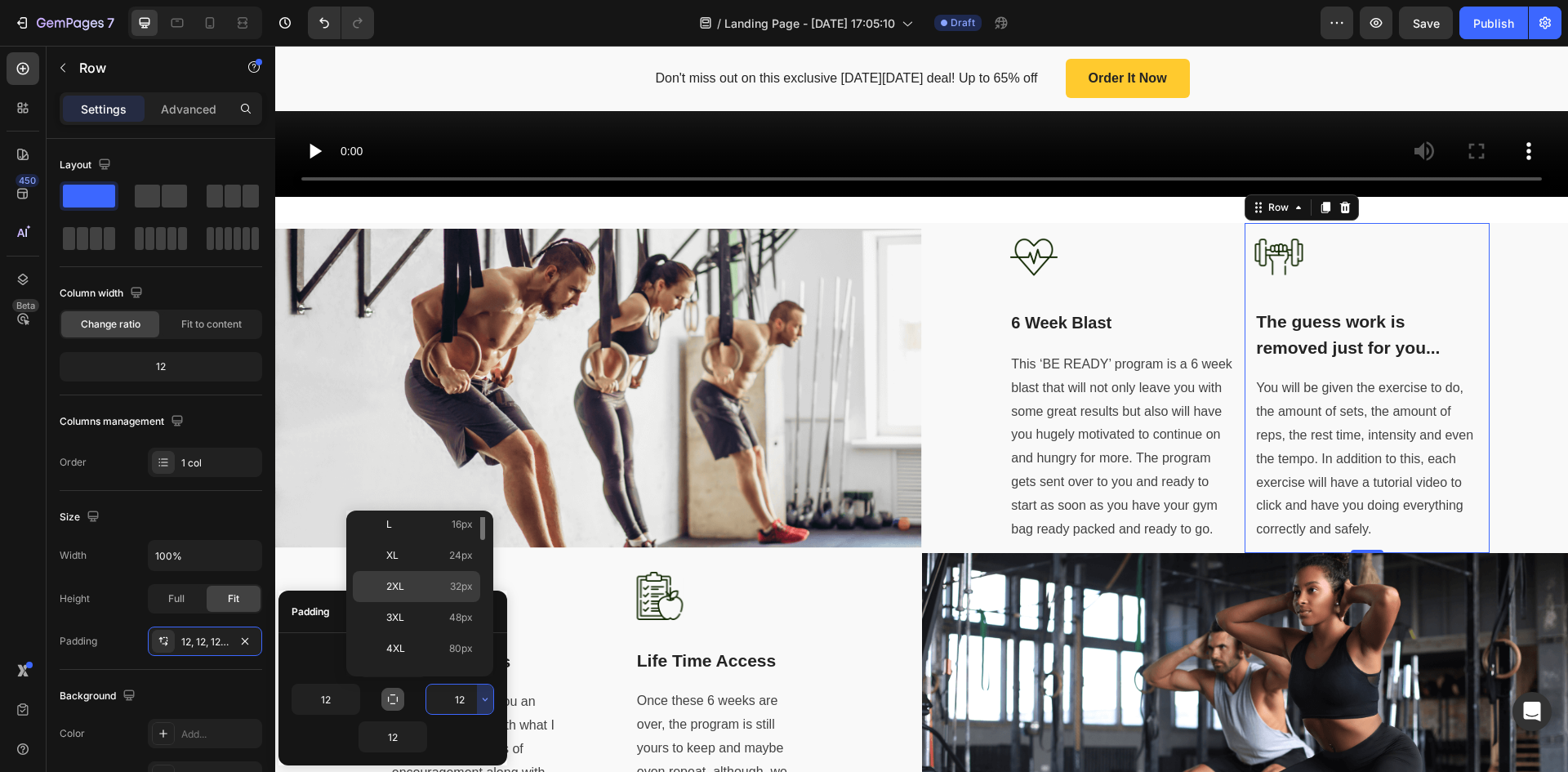
scroll to position [82, 0]
click at [437, 604] on p "L 16px" at bounding box center [429, 605] width 87 height 14
type input "16"
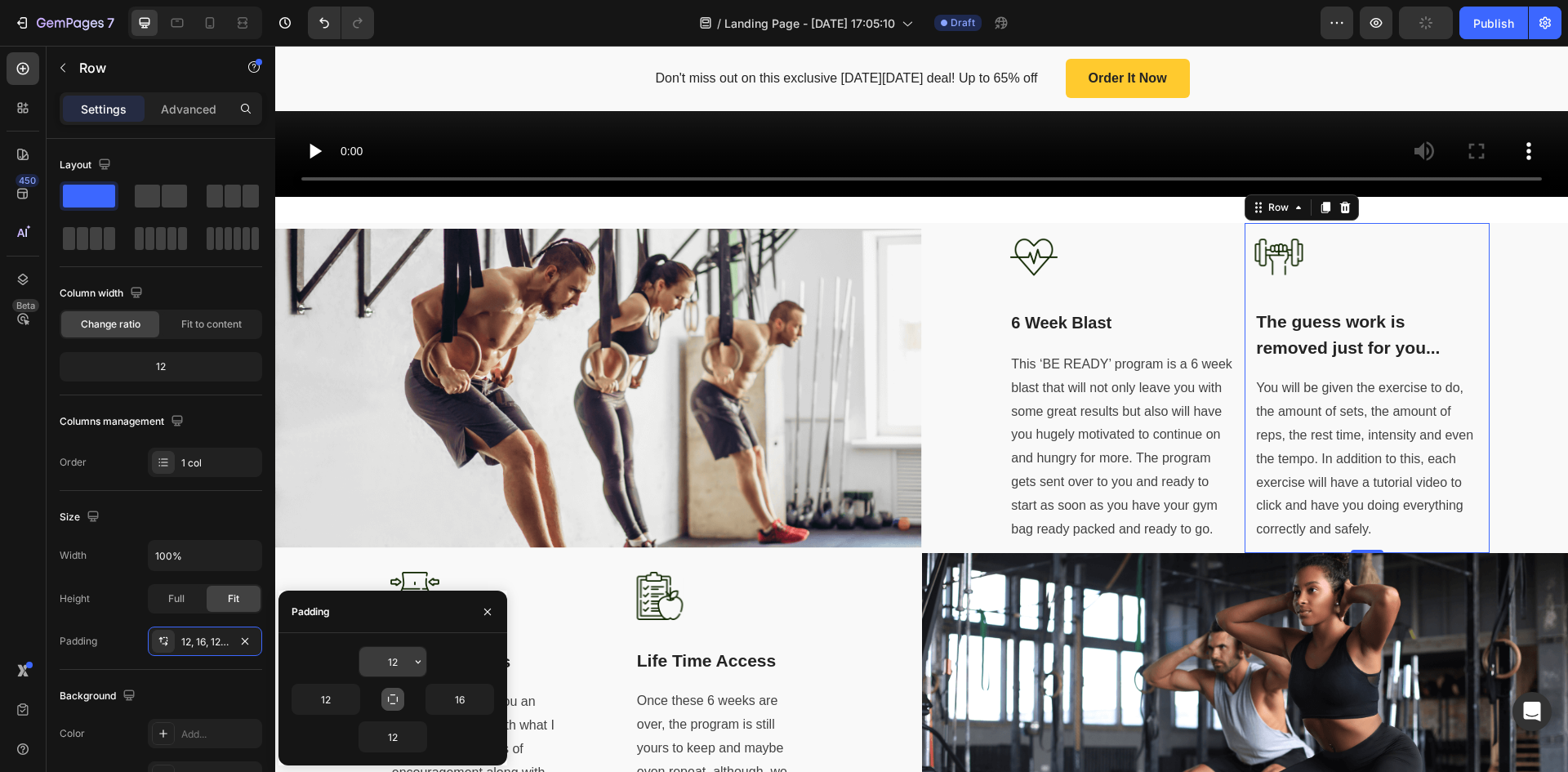
click at [408, 661] on input "12" at bounding box center [393, 662] width 67 height 30
click at [418, 663] on icon "button" at bounding box center [418, 661] width 5 height 3
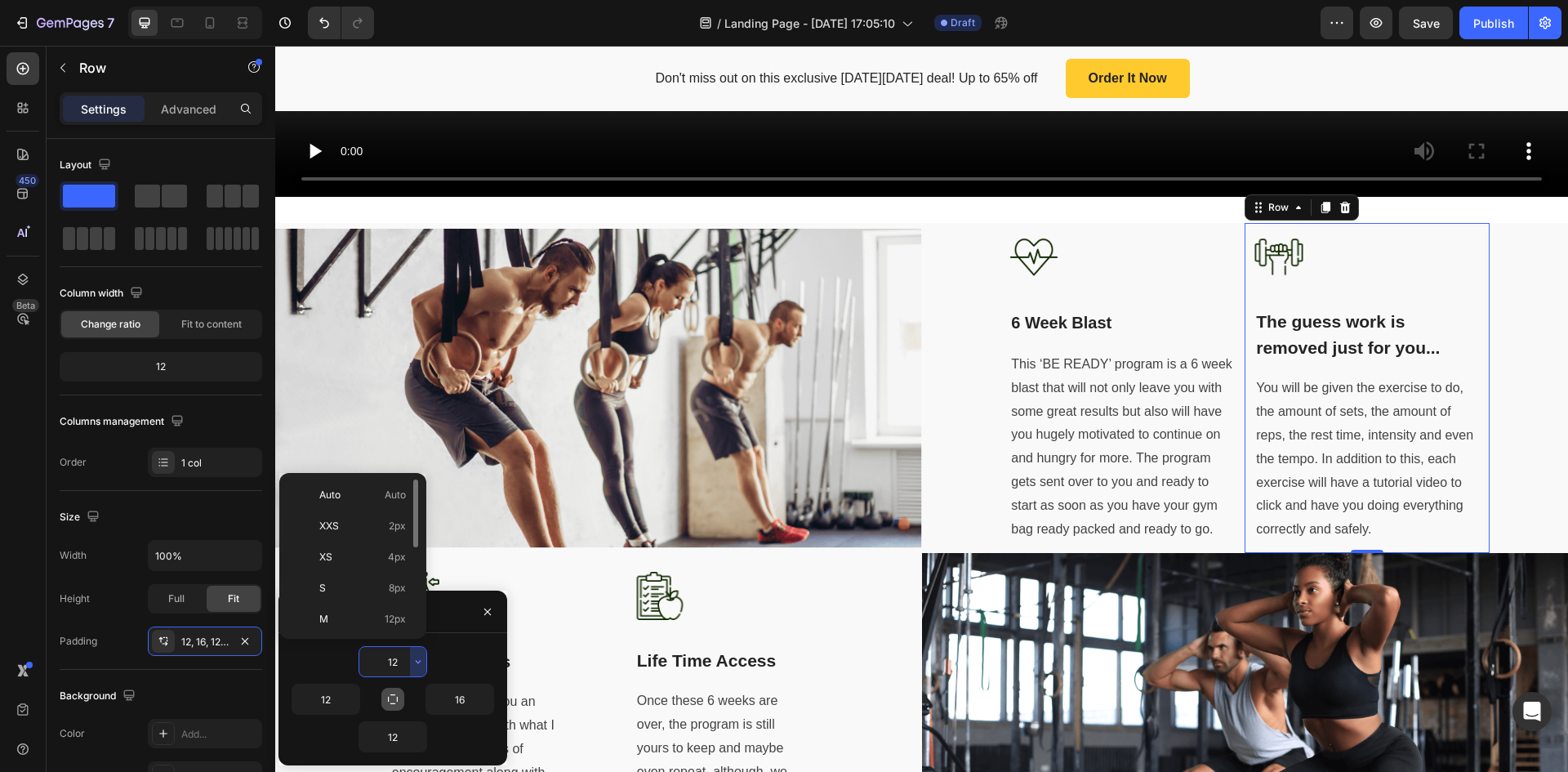
scroll to position [164, 0]
click at [375, 503] on div "L 16px" at bounding box center [349, 518] width 128 height 31
type input "16"
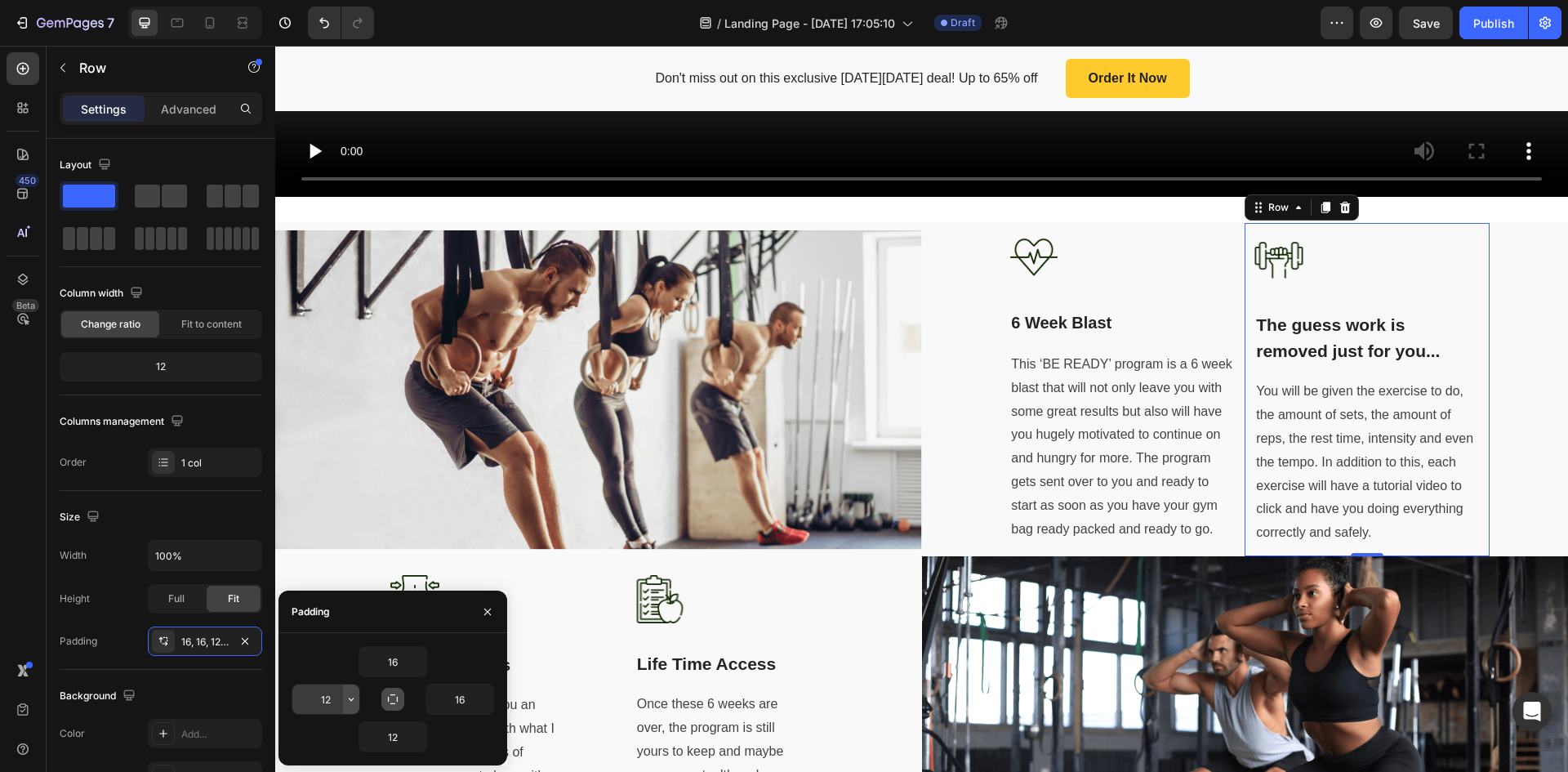
click at [348, 700] on icon "button" at bounding box center [351, 700] width 13 height 13
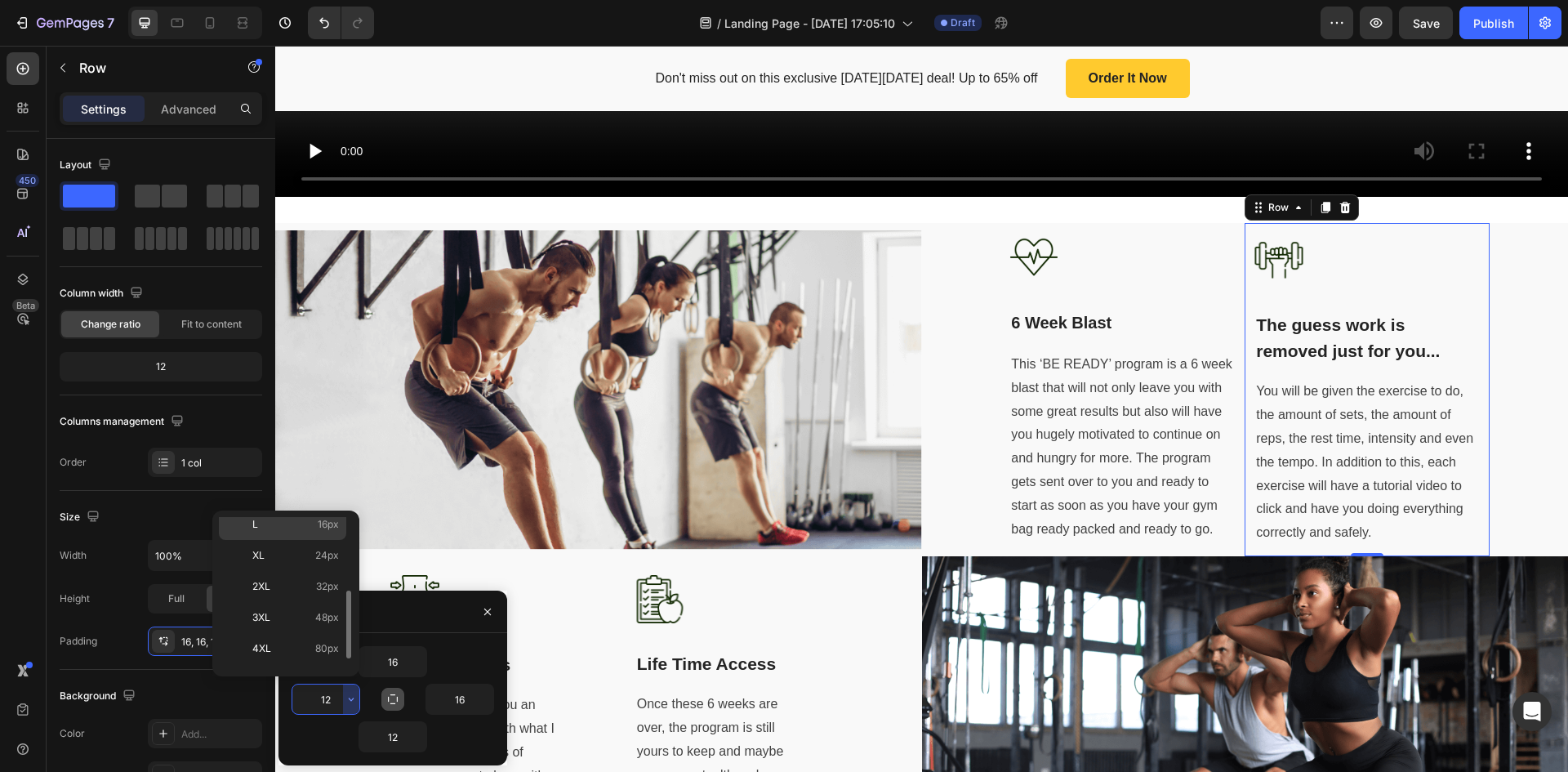
drag, startPoint x: 319, startPoint y: 525, endPoint x: 57, endPoint y: 533, distance: 262.1
click at [319, 525] on span "16px" at bounding box center [328, 524] width 21 height 14
type input "16"
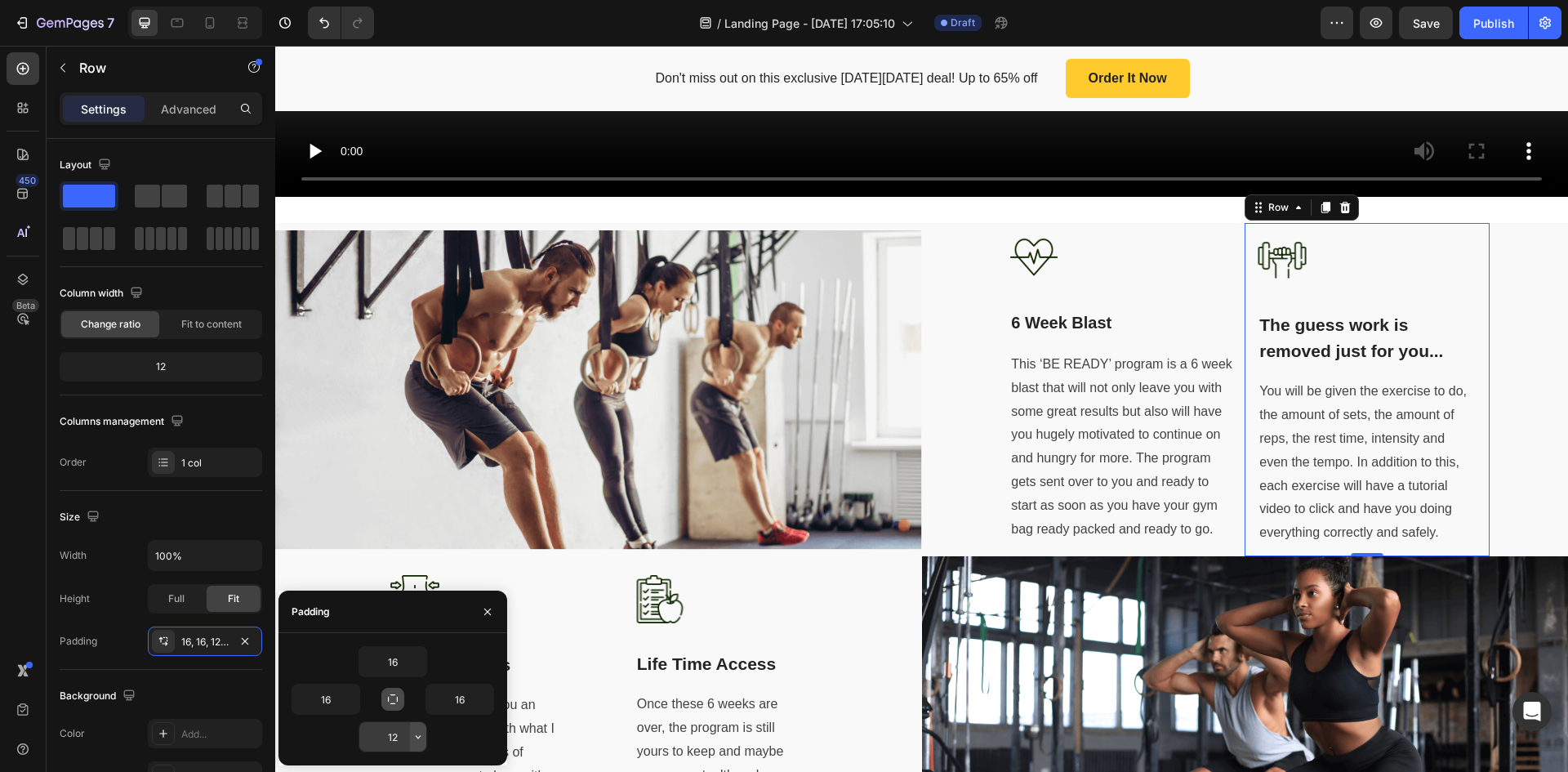
click at [417, 744] on button "button" at bounding box center [418, 737] width 16 height 30
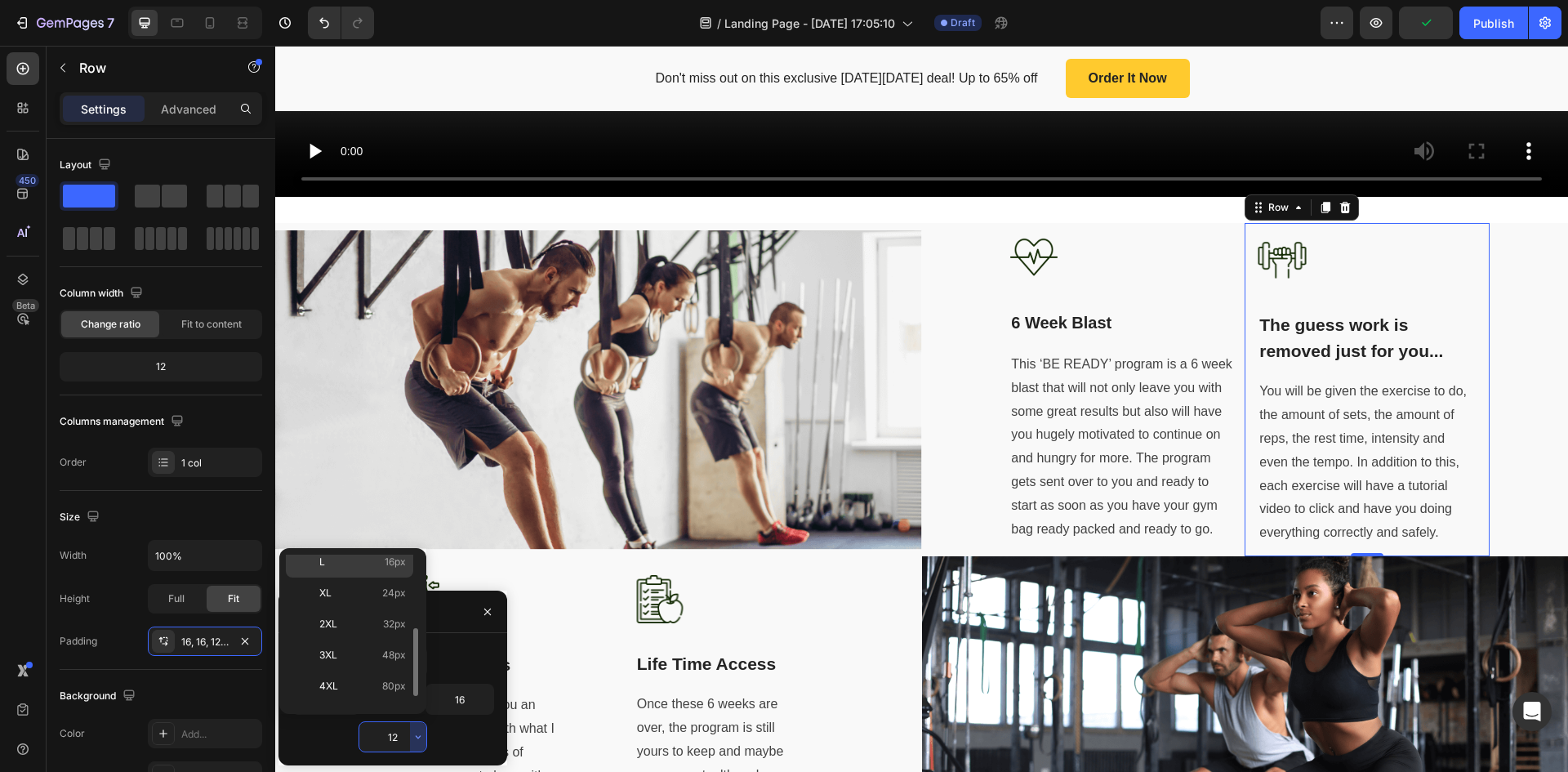
click at [383, 578] on div "L 16px" at bounding box center [349, 593] width 128 height 31
type input "16"
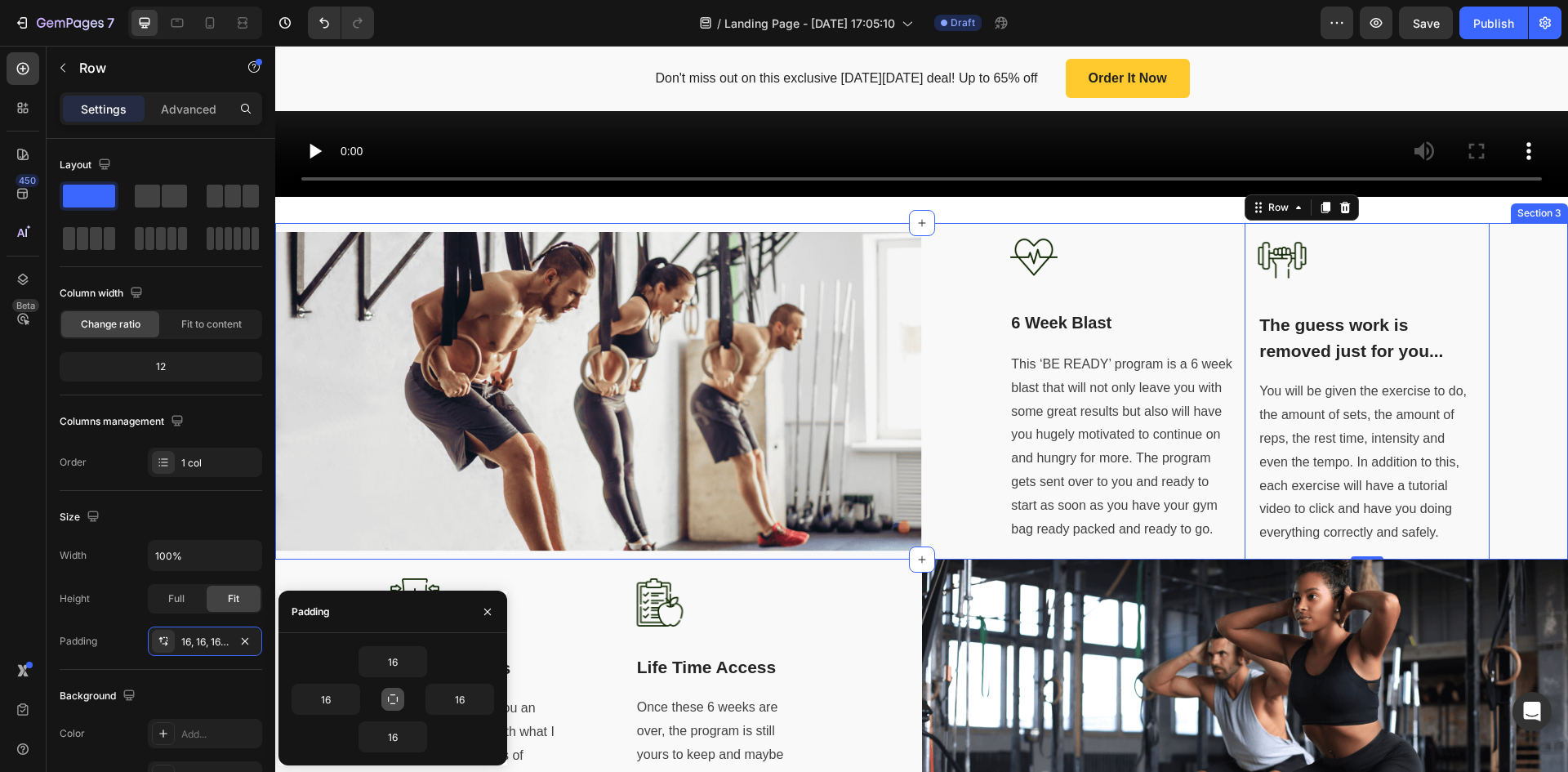
click at [1504, 354] on div "Image 6 Week Blast Text block This ‘BE READY’ program is a 6 week blast that wi…" at bounding box center [1246, 391] width 647 height 337
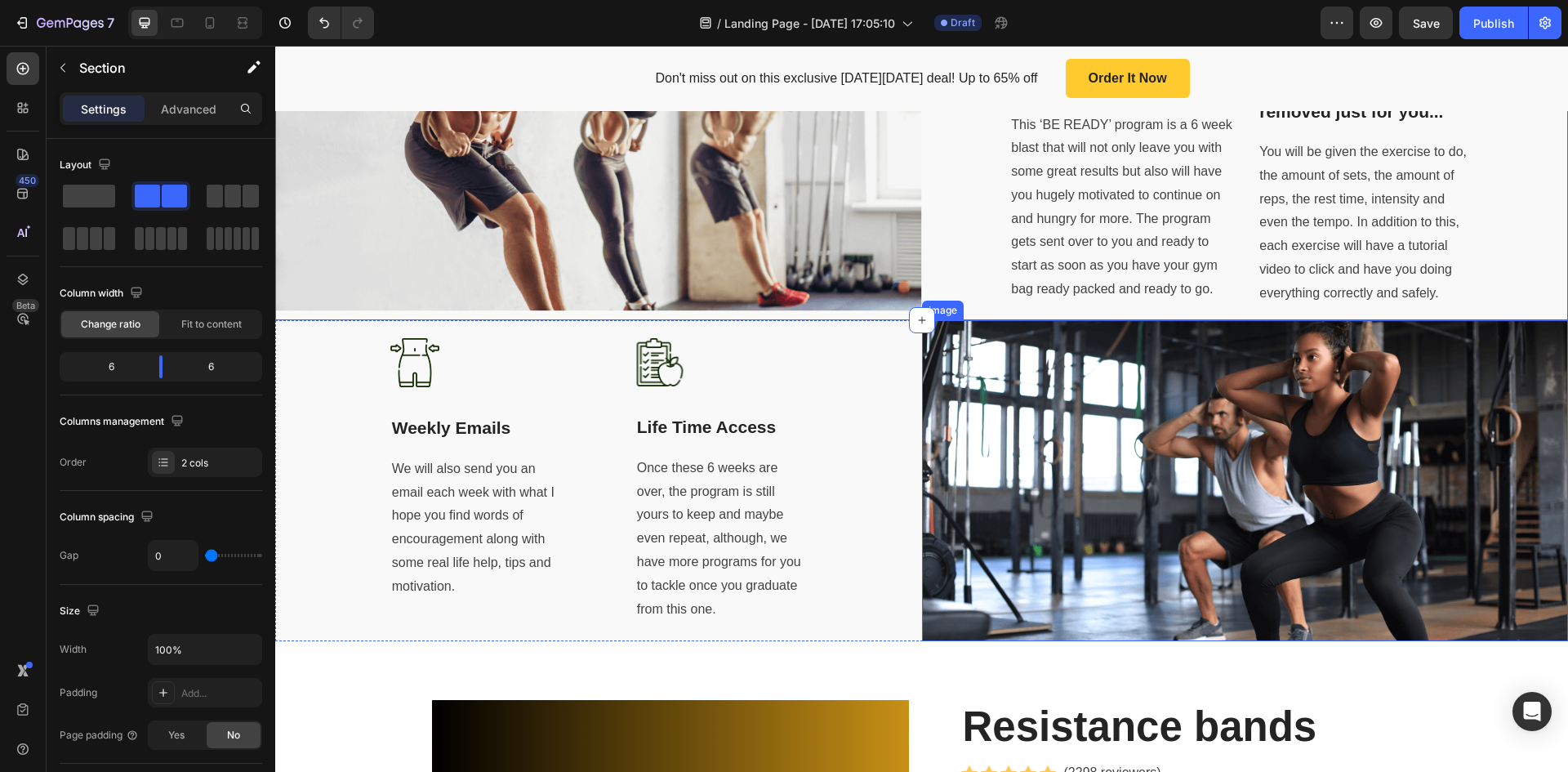
scroll to position [946, 0]
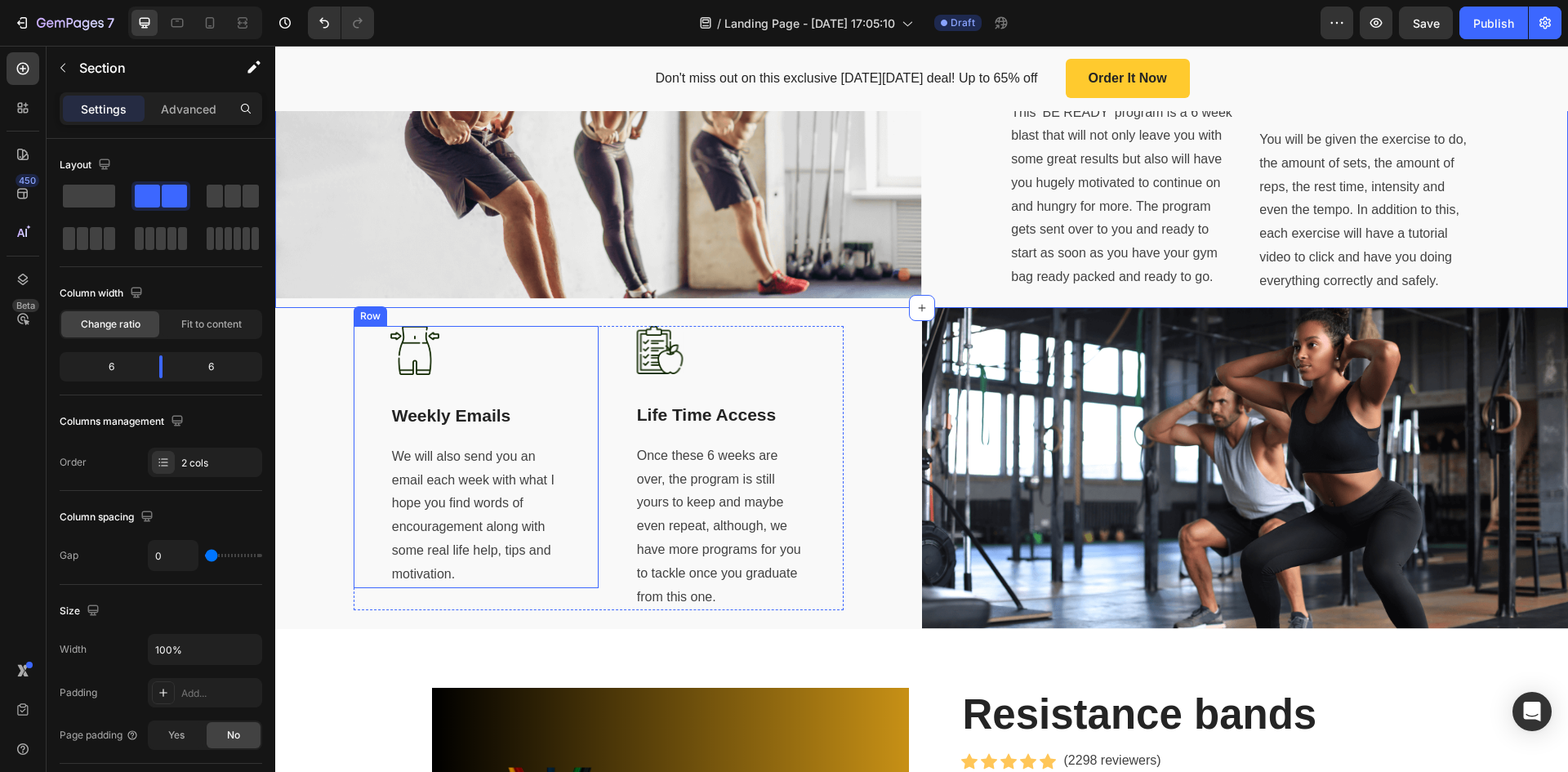
click at [574, 368] on div "Image Weekly Emails Text block We will also send you an email each week with wh…" at bounding box center [476, 456] width 245 height 262
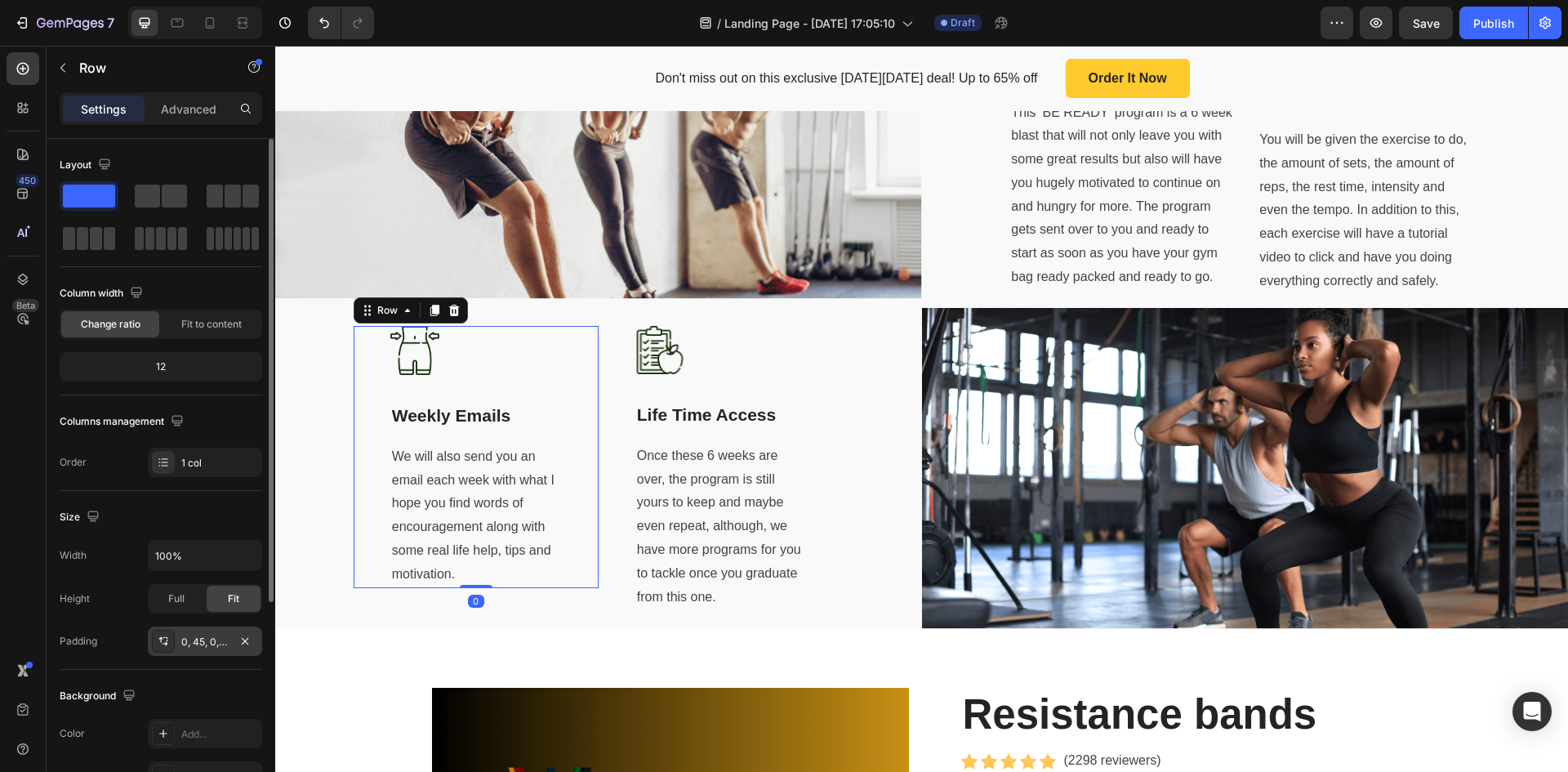
click at [224, 643] on div "0, 45, 0, 45" at bounding box center [205, 642] width 48 height 14
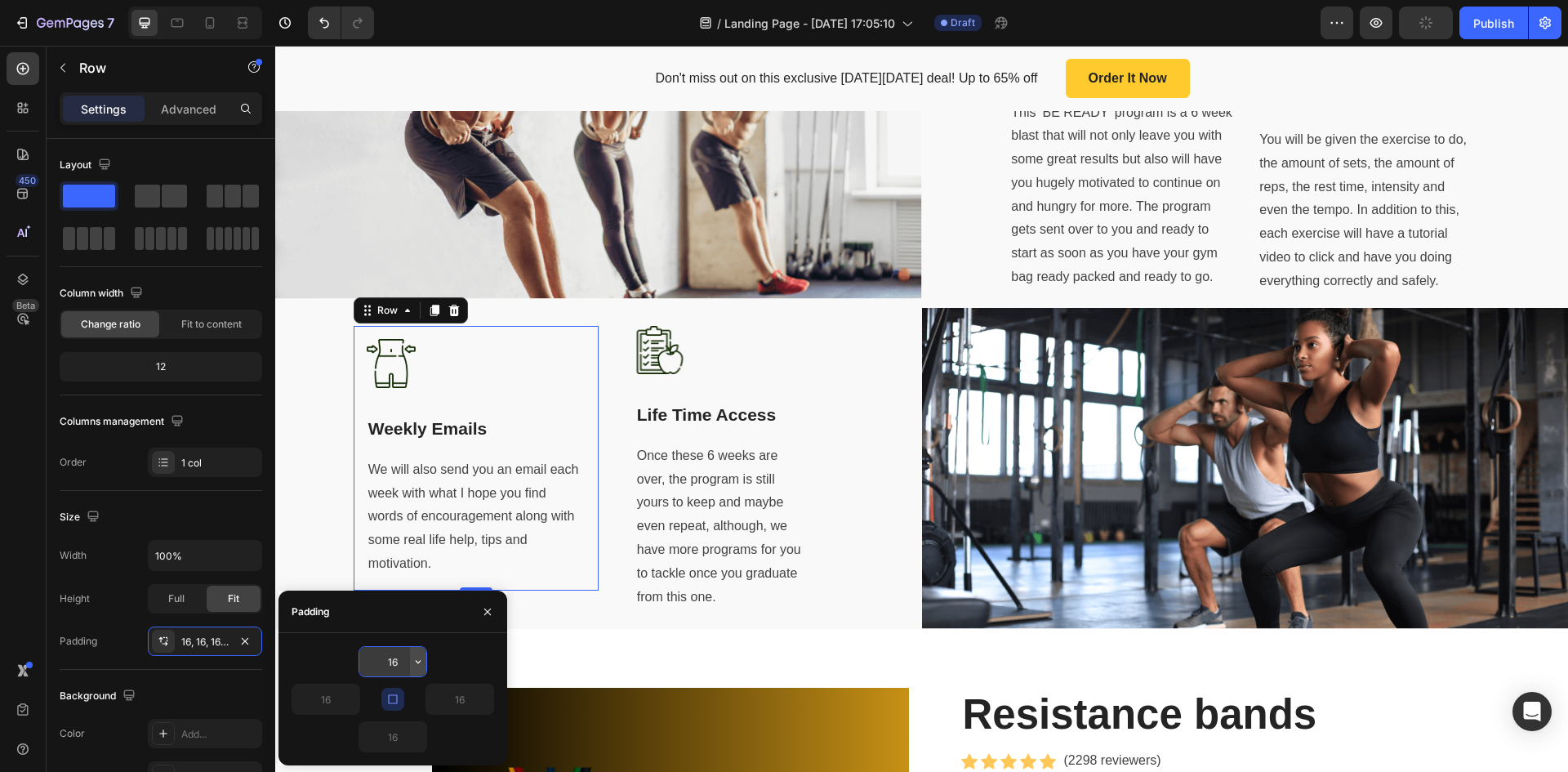
click at [414, 662] on icon "button" at bounding box center [418, 662] width 13 height 13
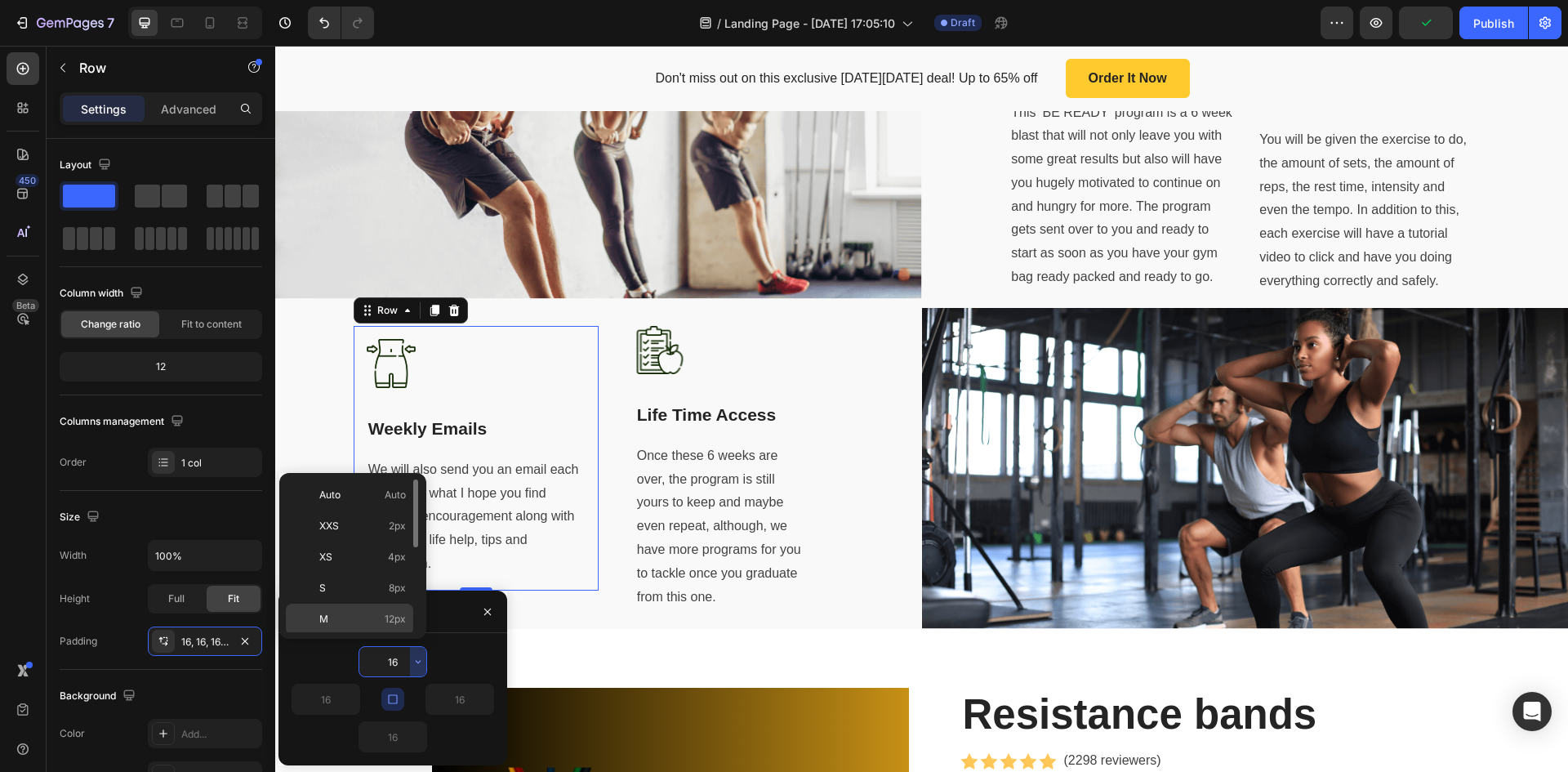
scroll to position [82, 0]
click at [388, 571] on span "16px" at bounding box center [395, 567] width 21 height 14
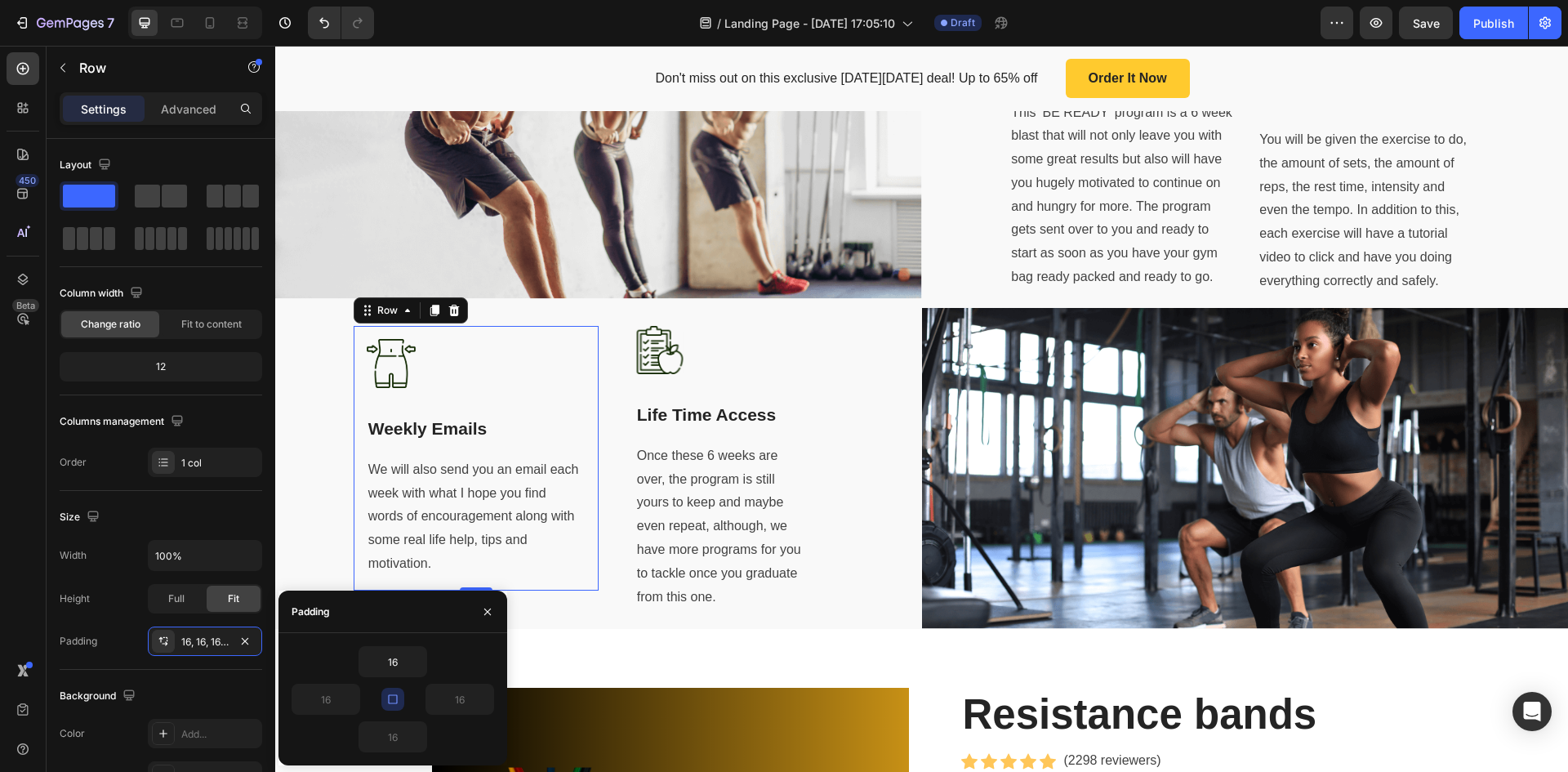
click at [387, 702] on icon "button" at bounding box center [393, 700] width 13 height 13
click at [347, 705] on button "button" at bounding box center [350, 699] width 16 height 30
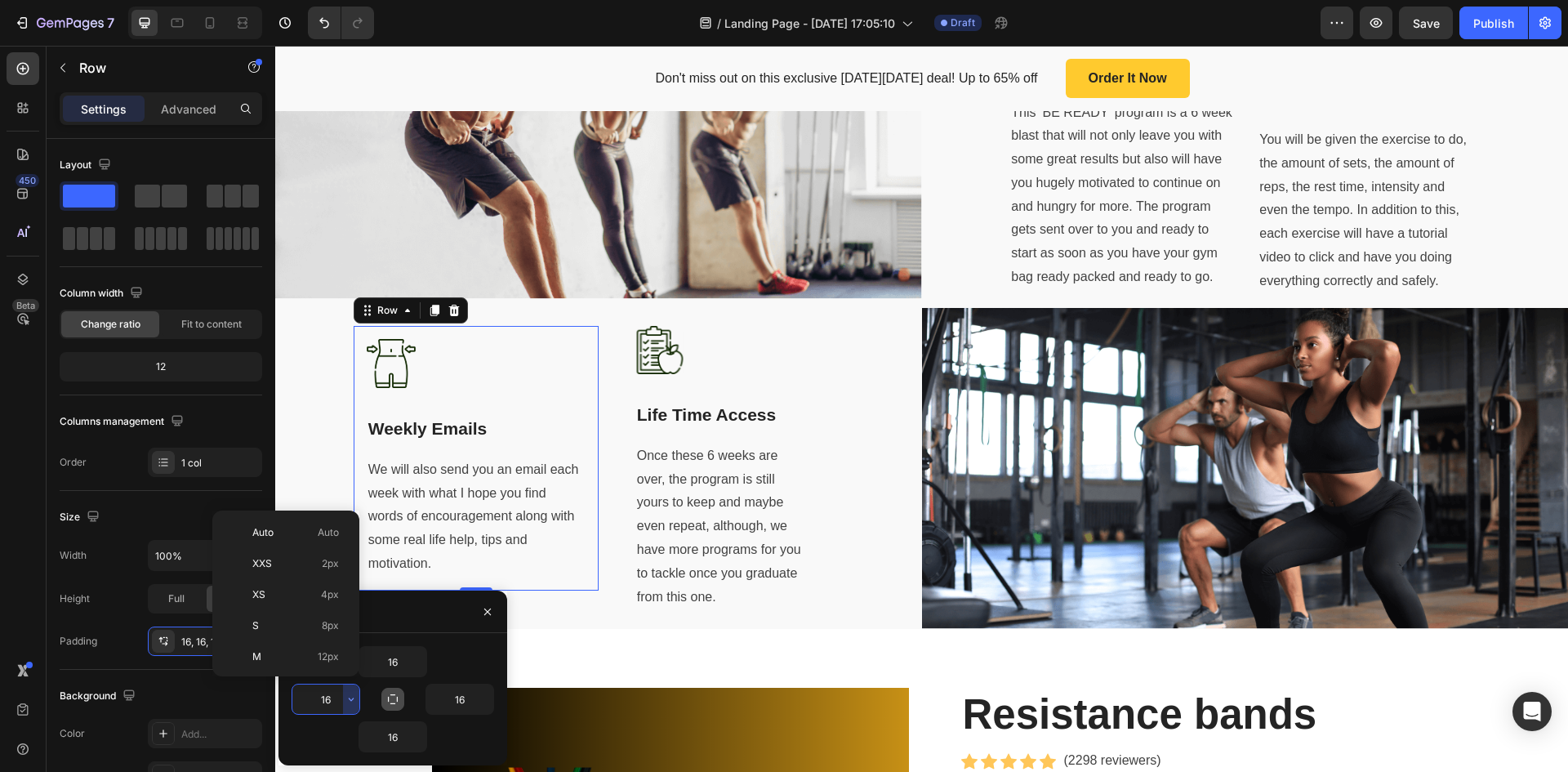
click at [476, 745] on div "16" at bounding box center [392, 737] width 203 height 31
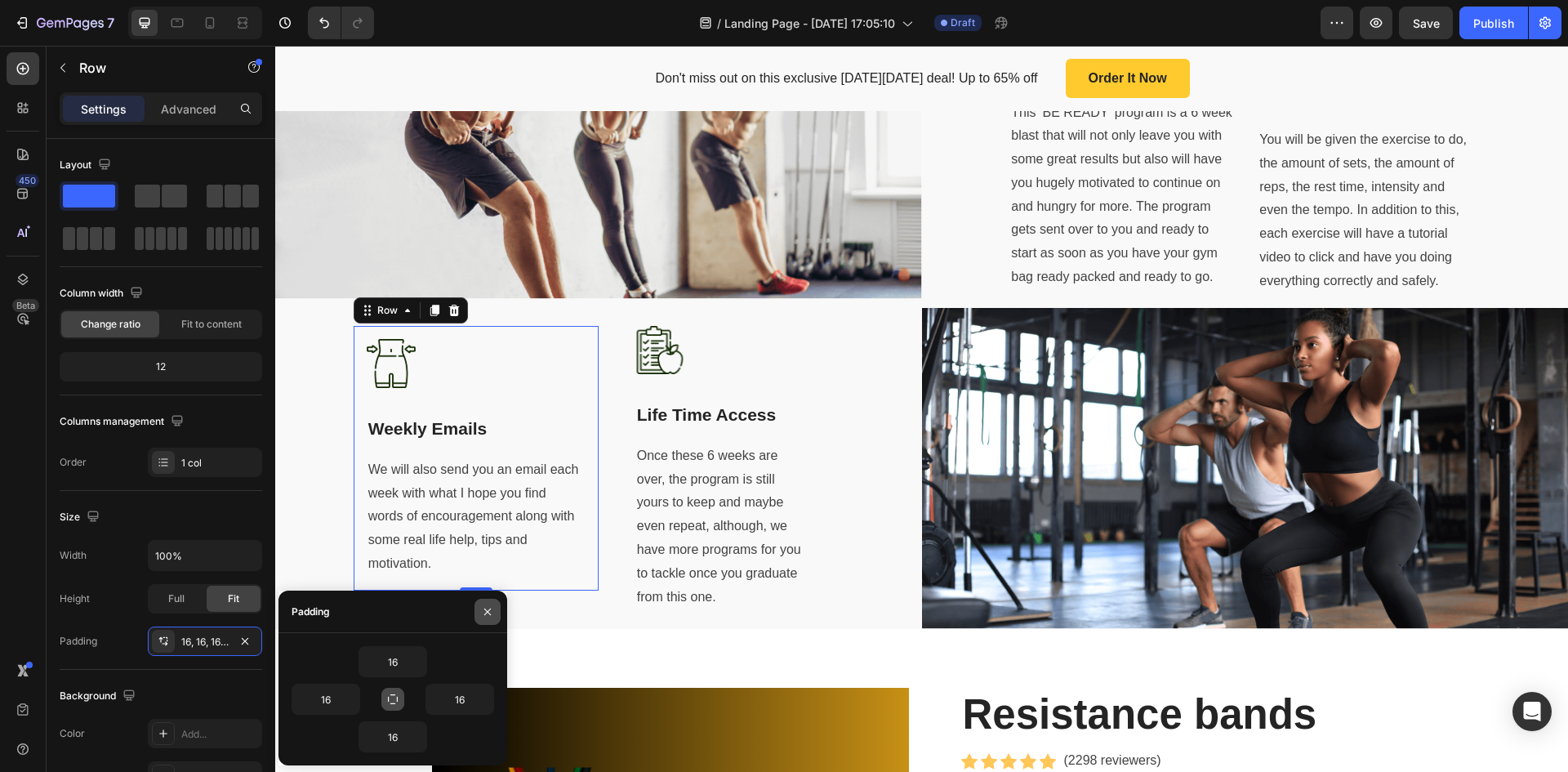
click at [488, 611] on icon "button" at bounding box center [487, 610] width 7 height 7
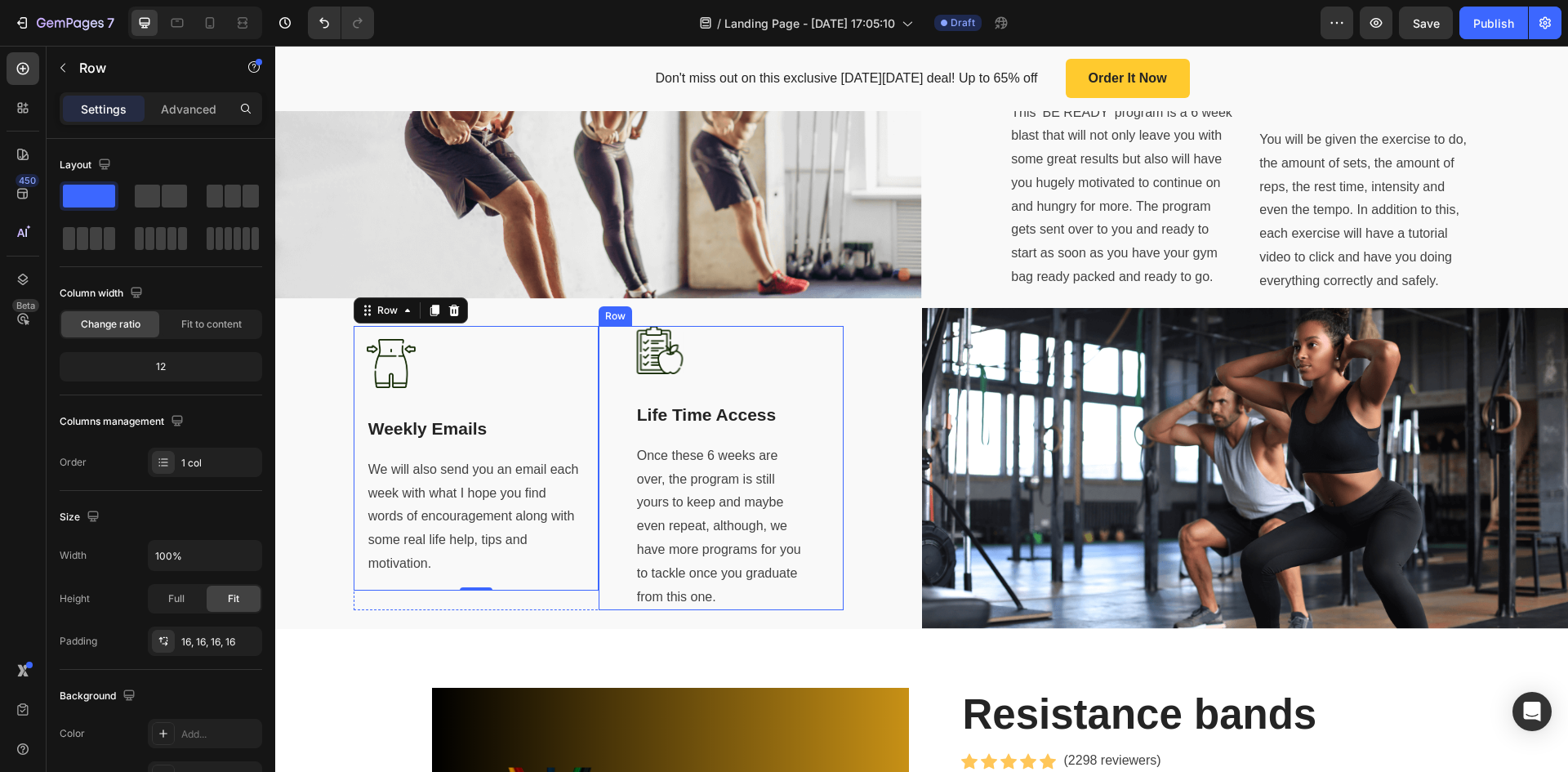
click at [819, 366] on div "Image Life Time Access Text block Once these 6 weeks are over, the program is s…" at bounding box center [721, 467] width 245 height 285
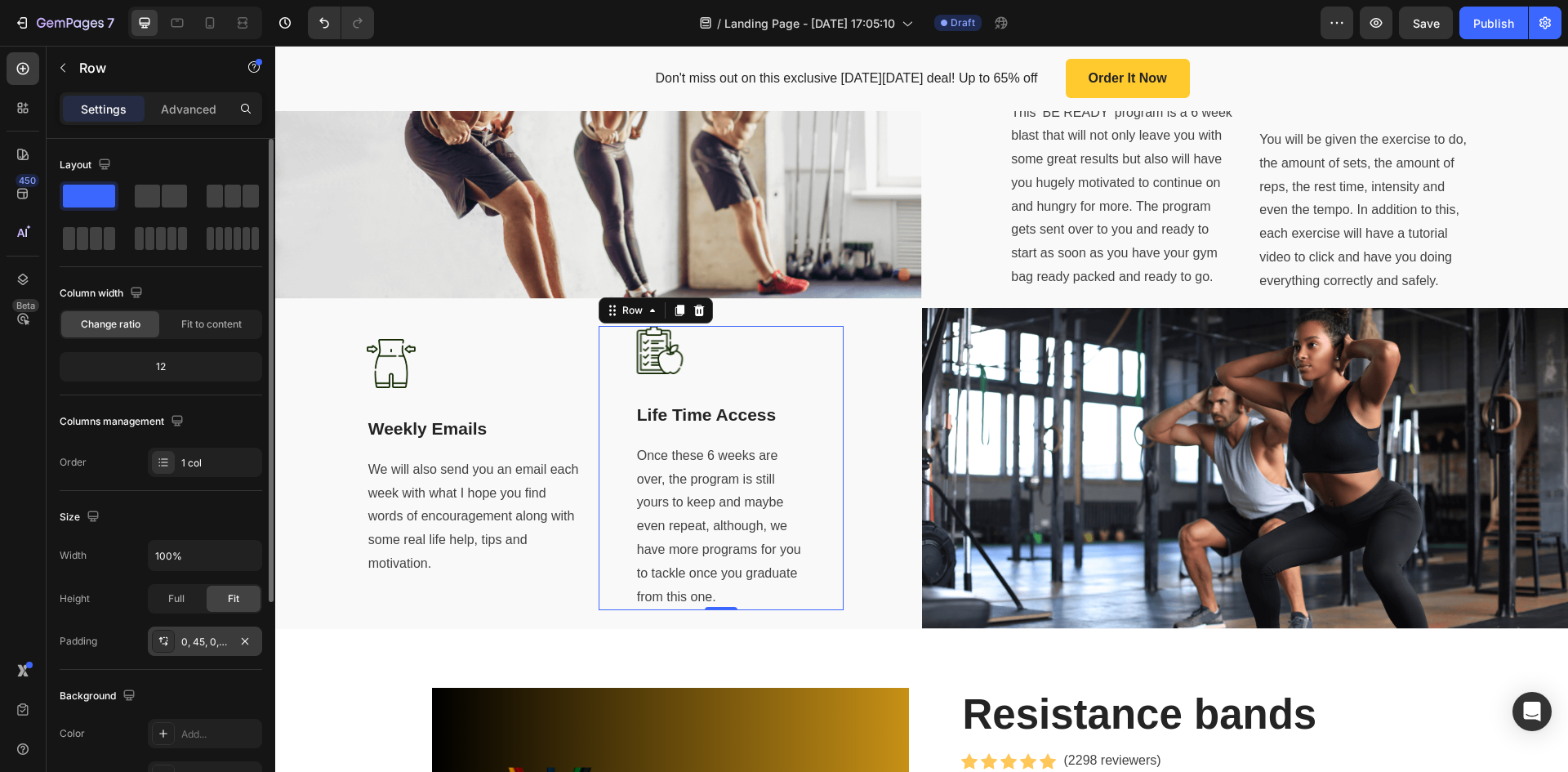
click at [218, 642] on div "0, 45, 0, 45" at bounding box center [205, 642] width 48 height 14
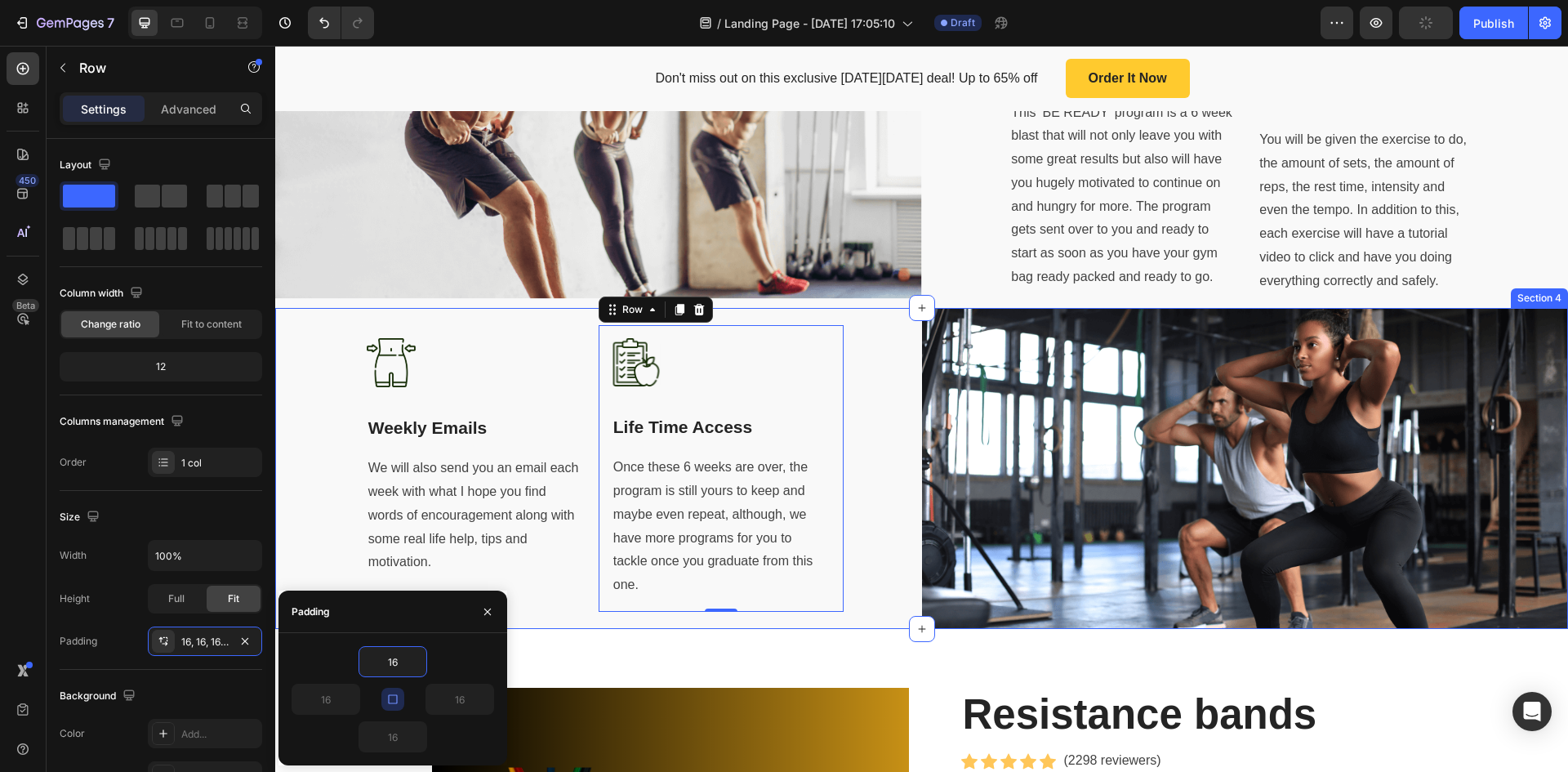
click at [893, 426] on div "Image Weekly Emails Text block We will also send you an email each week with wh…" at bounding box center [599, 468] width 647 height 322
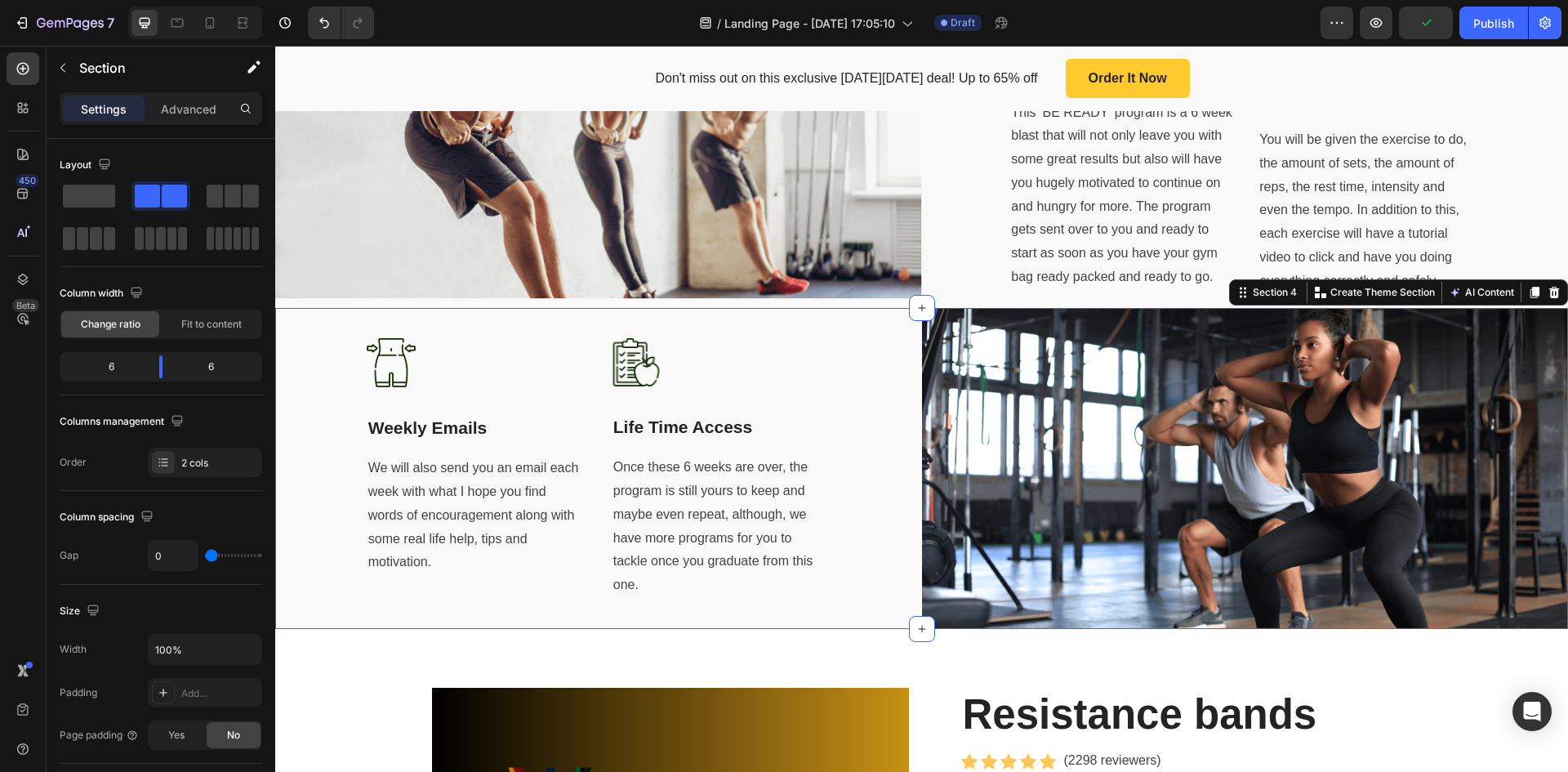
scroll to position [782, 0]
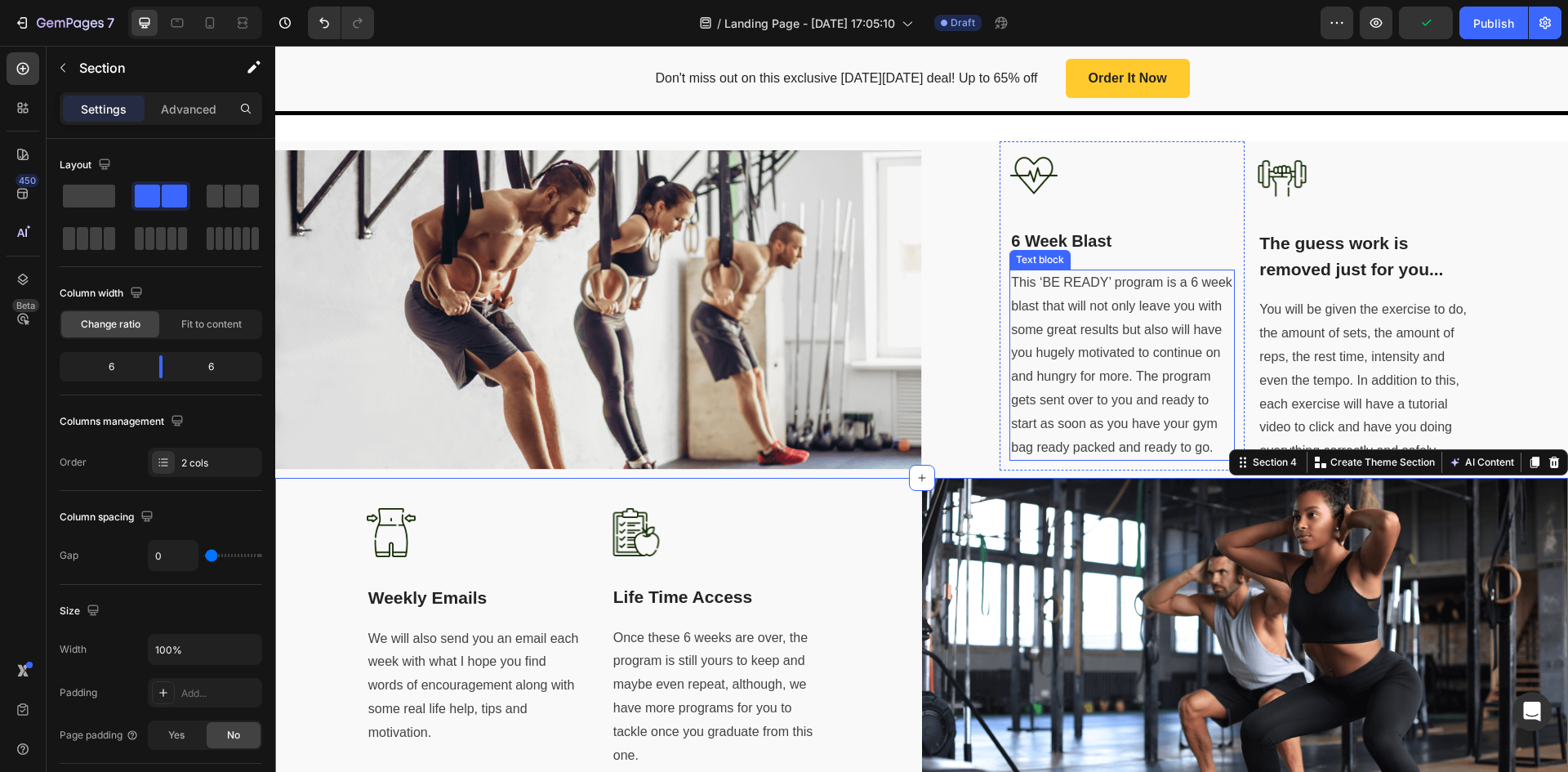
click at [1096, 337] on p "This ‘BE READY’ program is a 6 week blast that will not only leave you with som…" at bounding box center [1121, 365] width 222 height 188
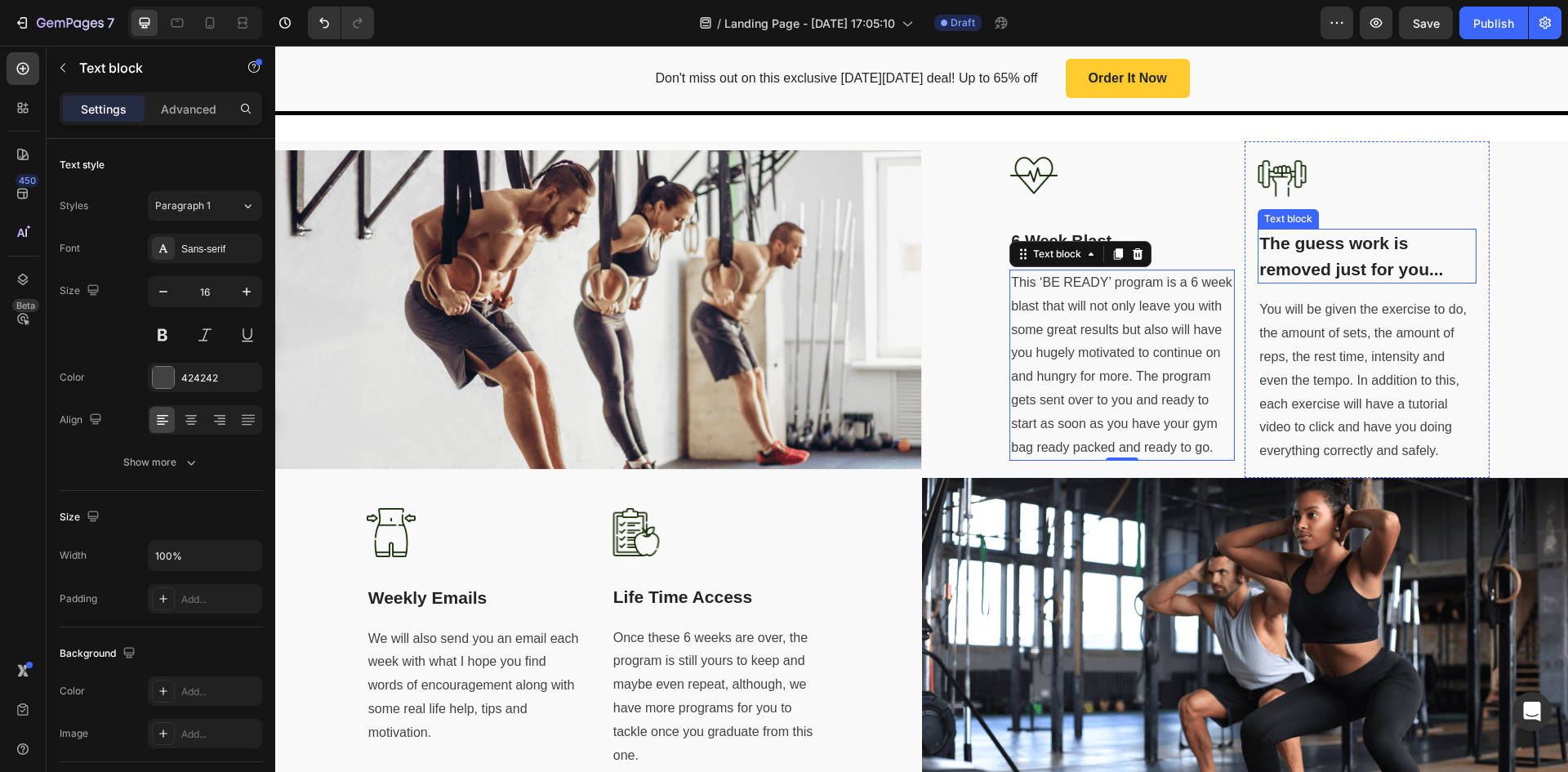
click at [1343, 256] on p "The guess work is removed just for you..." at bounding box center [1367, 256] width 216 height 51
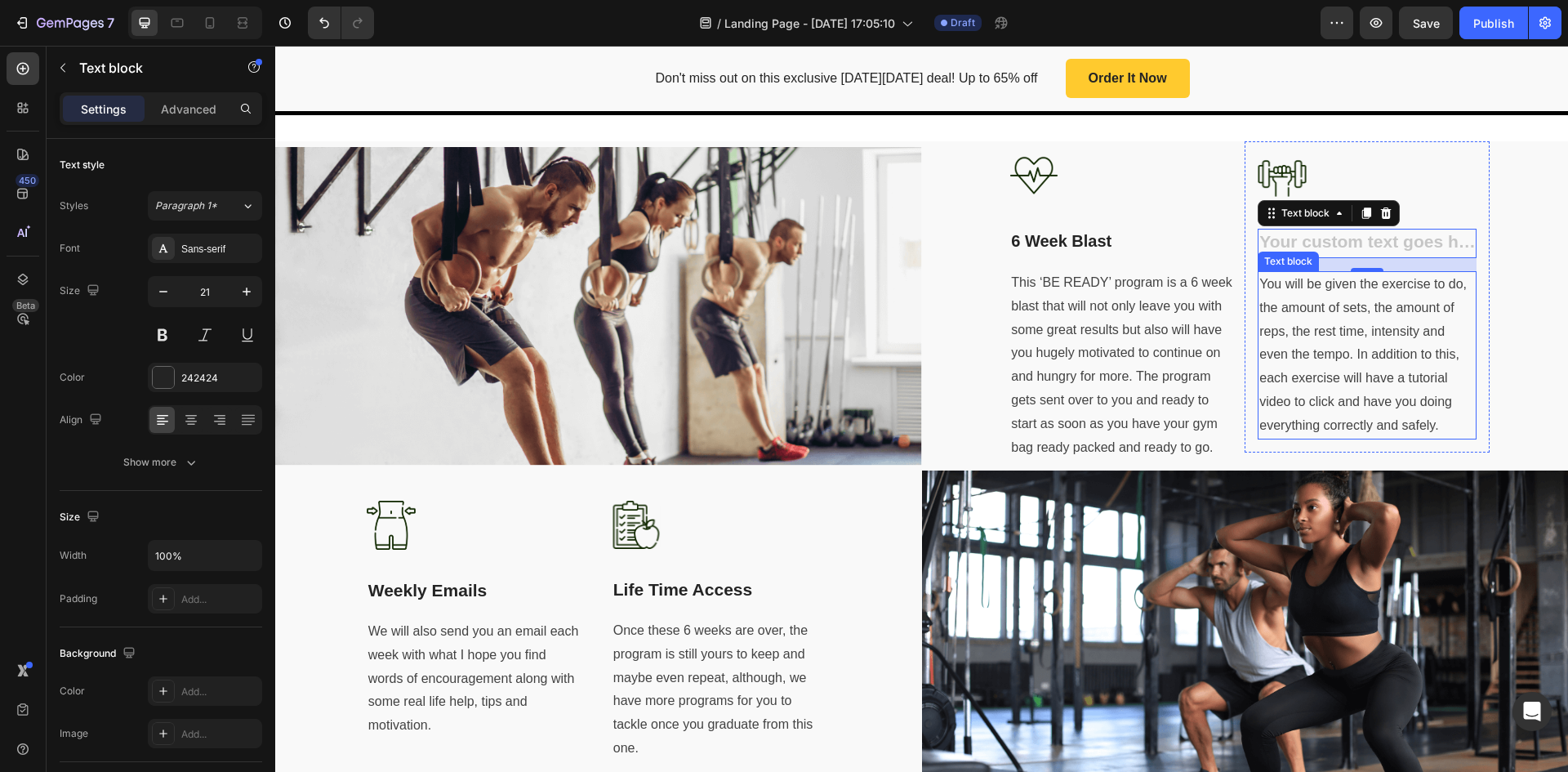
click at [1311, 343] on p "You will be given the exercise to do, the amount of sets, the amount of reps, t…" at bounding box center [1367, 355] width 216 height 165
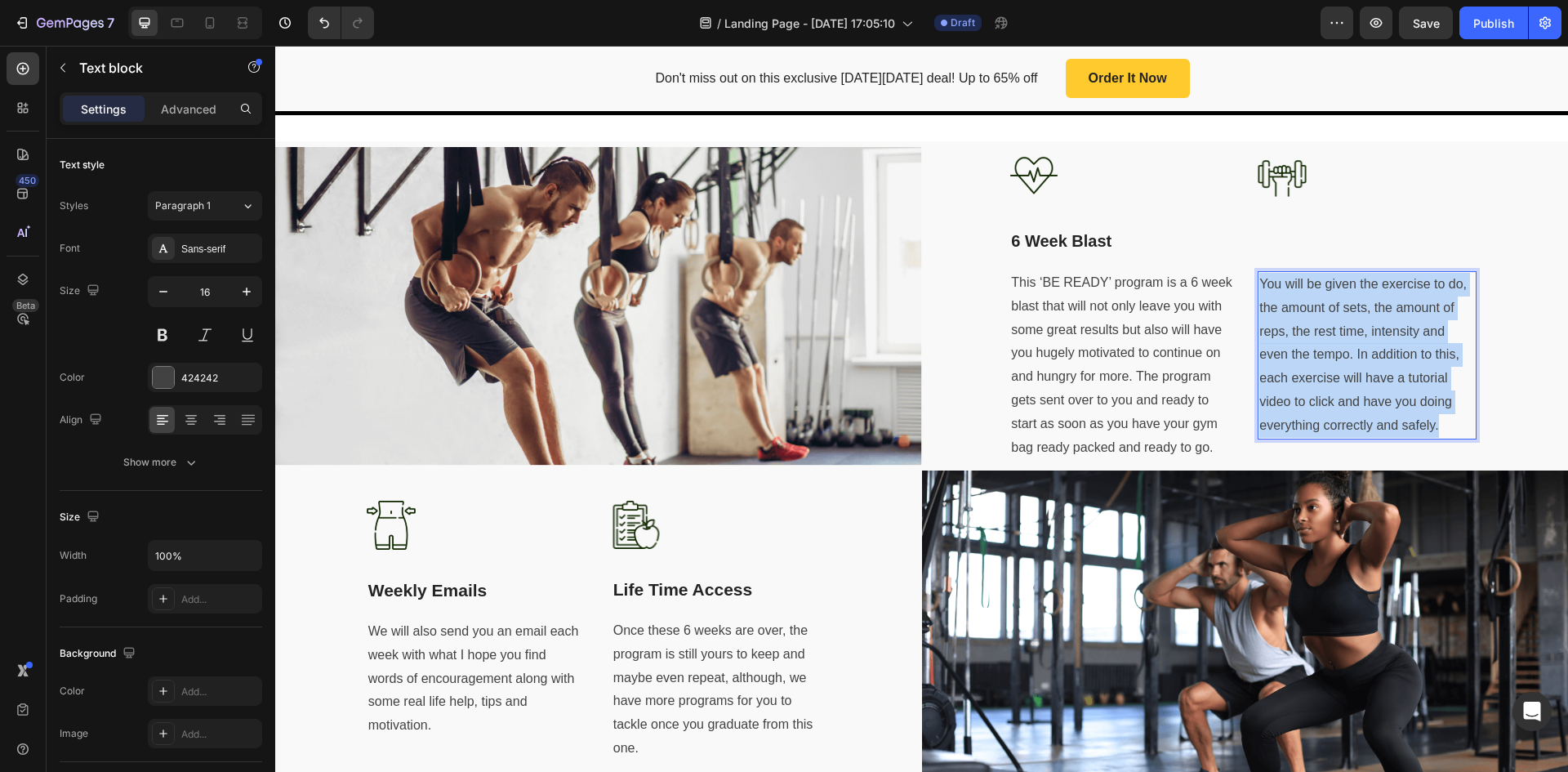
drag, startPoint x: 1431, startPoint y: 420, endPoint x: 1252, endPoint y: 274, distance: 231.0
click at [1260, 274] on p "You will be given the exercise to do, the amount of sets, the amount of reps, t…" at bounding box center [1367, 355] width 216 height 165
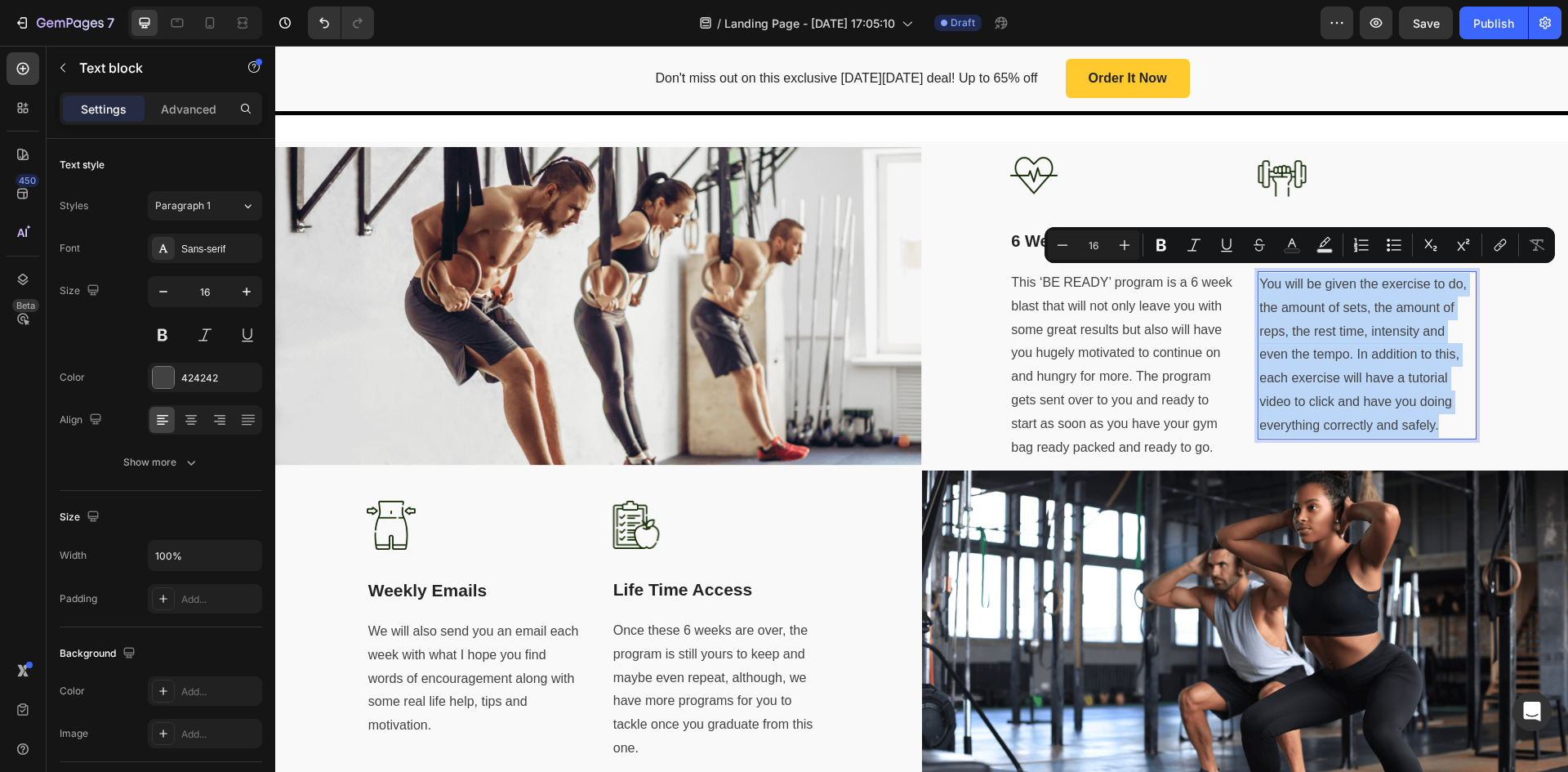
copy p "You will be given the exercise to do, the amount of sets, the amount of reps, t…"
click at [1528, 108] on div "Don't miss out on this exclusive [DATE][DATE] deal! Up to 65% off Text block Or…" at bounding box center [922, 78] width 1293 height 66
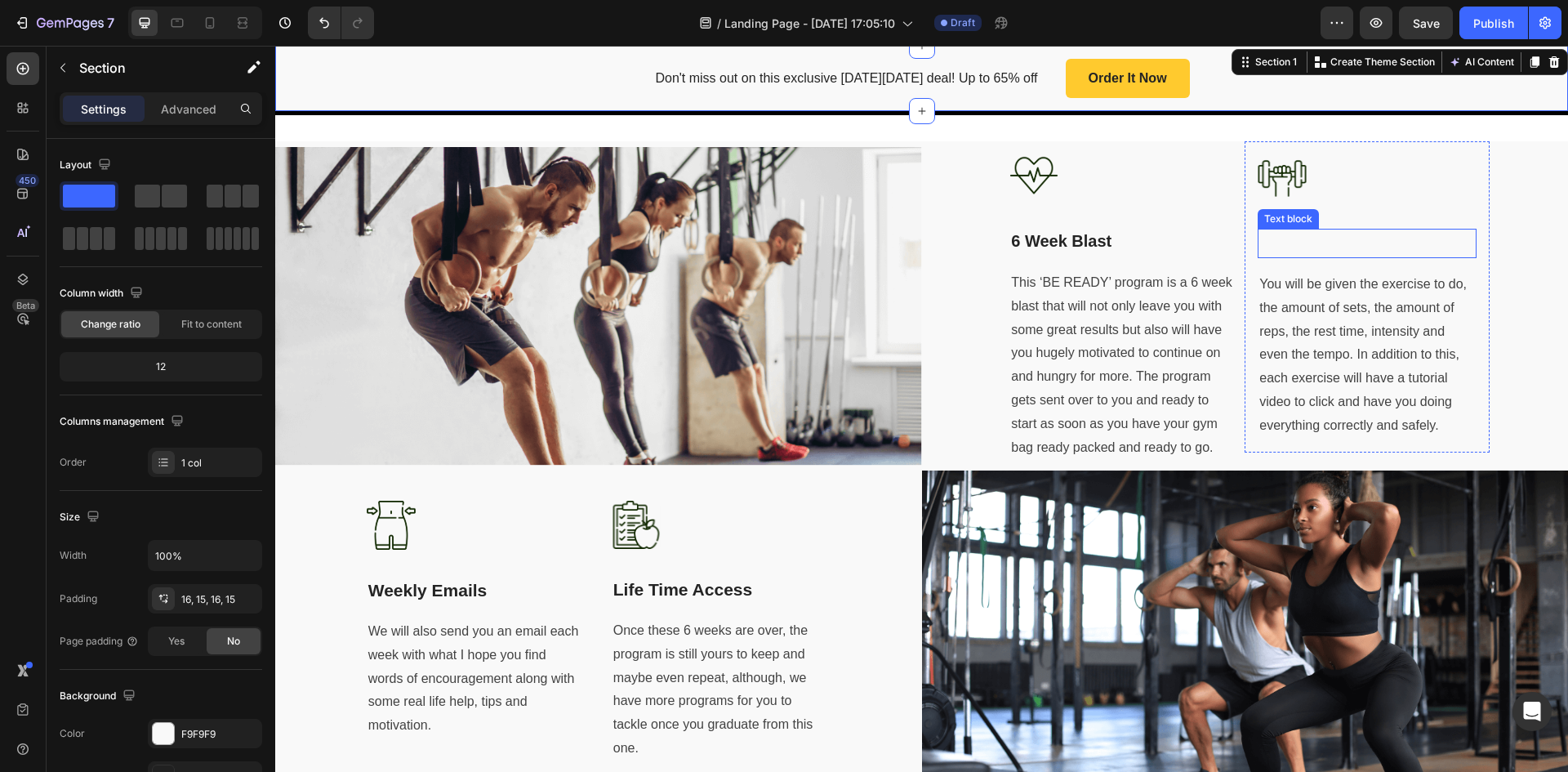
click at [1326, 241] on p "Rich Text Editor. Editing area: main" at bounding box center [1367, 243] width 216 height 26
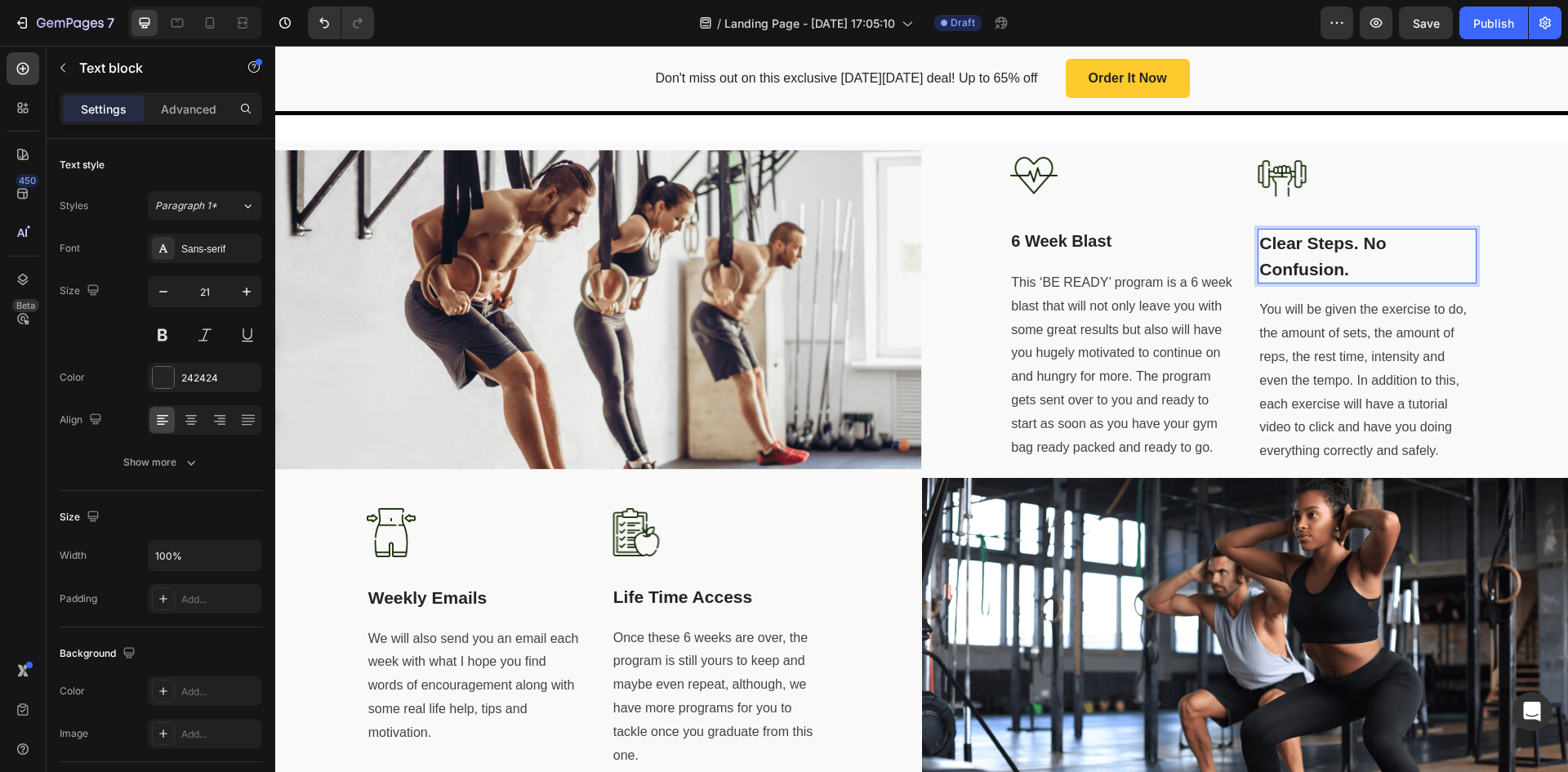
click at [1423, 241] on p "Clear Steps. No Confusion." at bounding box center [1367, 256] width 216 height 51
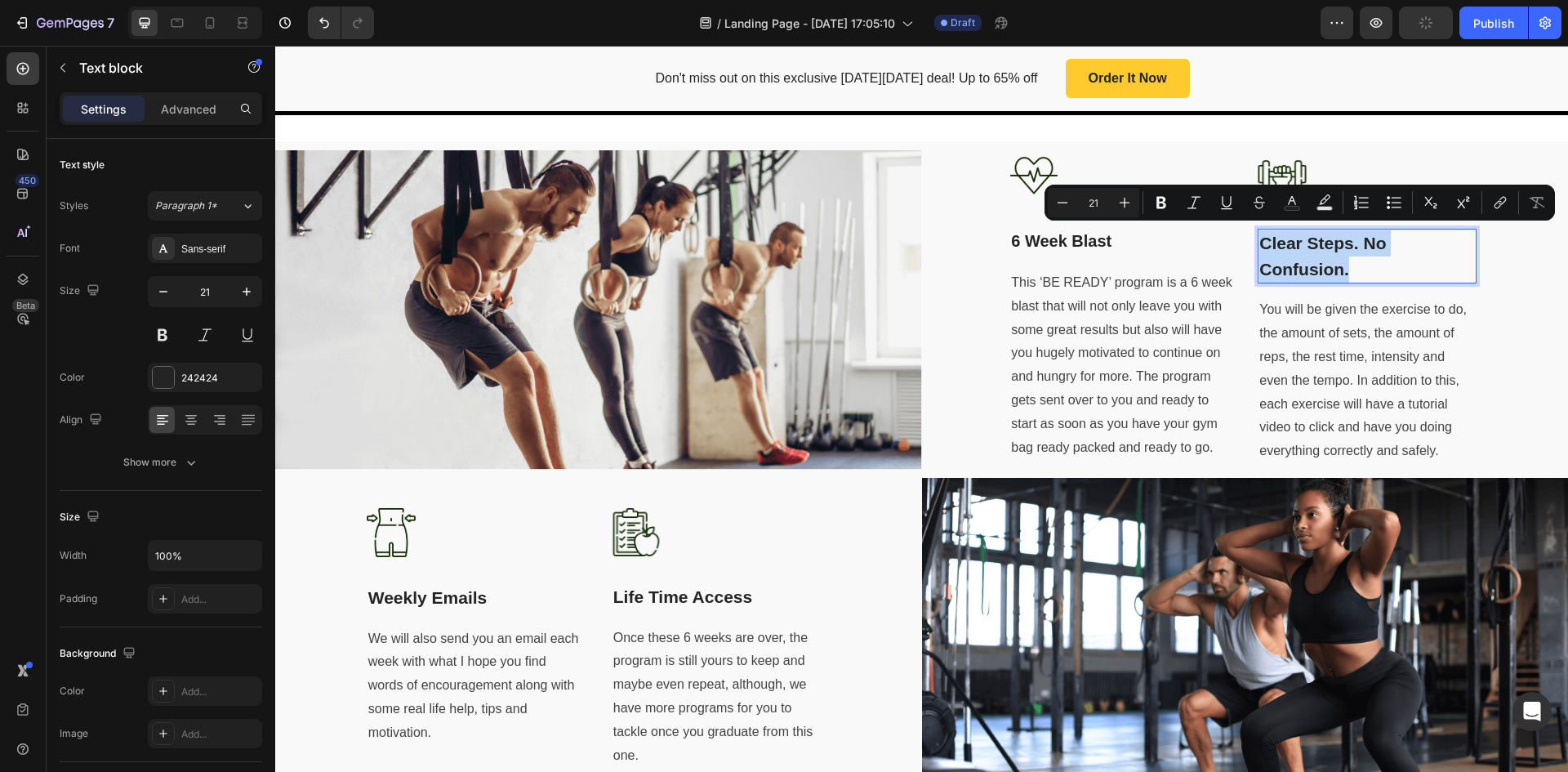
drag, startPoint x: 1363, startPoint y: 258, endPoint x: 1250, endPoint y: 231, distance: 116.2
click at [1258, 231] on div "Clear Steps. No Confusion." at bounding box center [1367, 255] width 219 height 54
click at [1060, 195] on icon "Editor contextual toolbar" at bounding box center [1062, 202] width 16 height 16
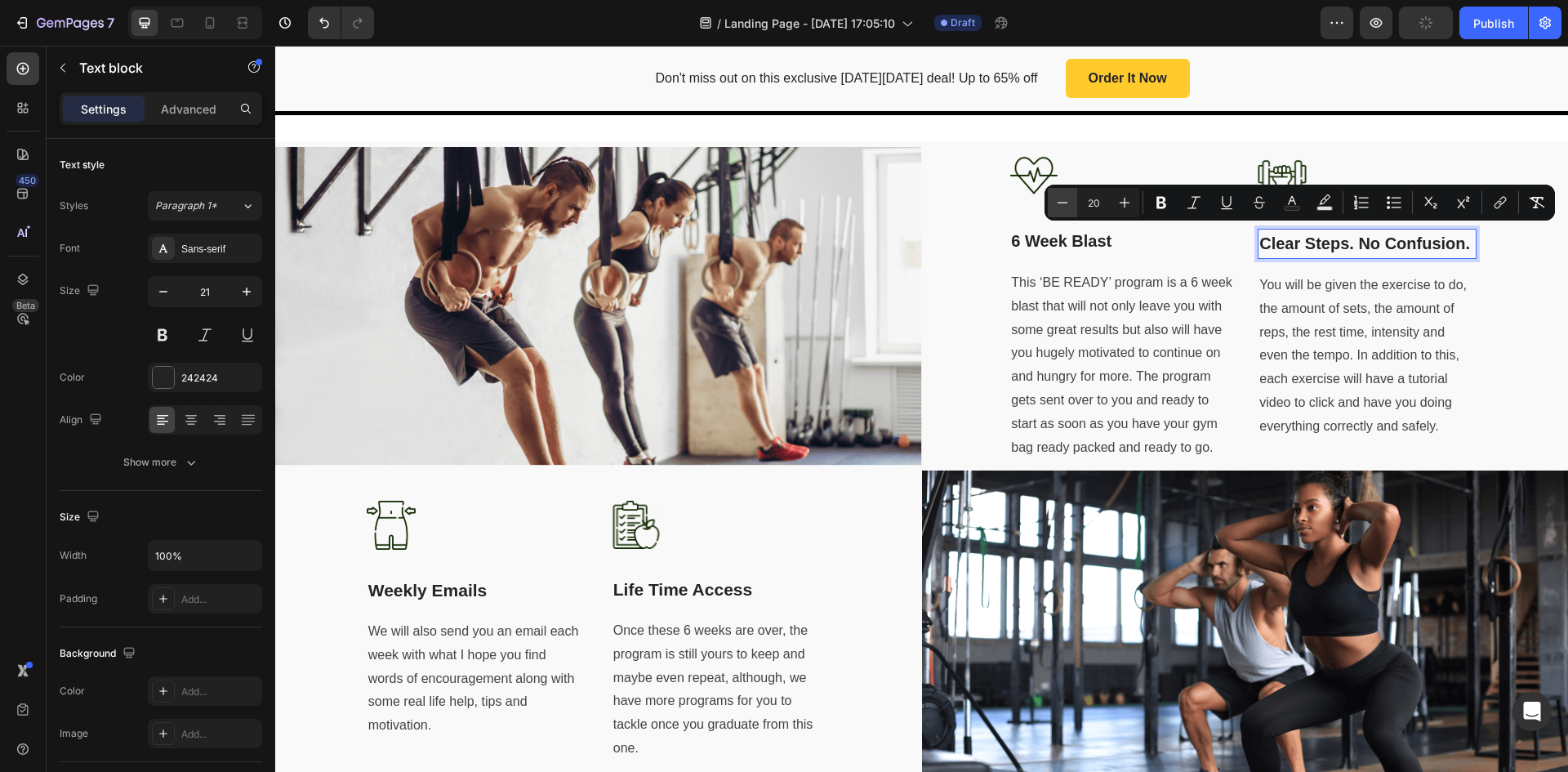
click at [1060, 195] on icon "Editor contextual toolbar" at bounding box center [1062, 202] width 16 height 16
click at [1122, 205] on icon "Editor contextual toolbar" at bounding box center [1124, 202] width 16 height 16
type input "20"
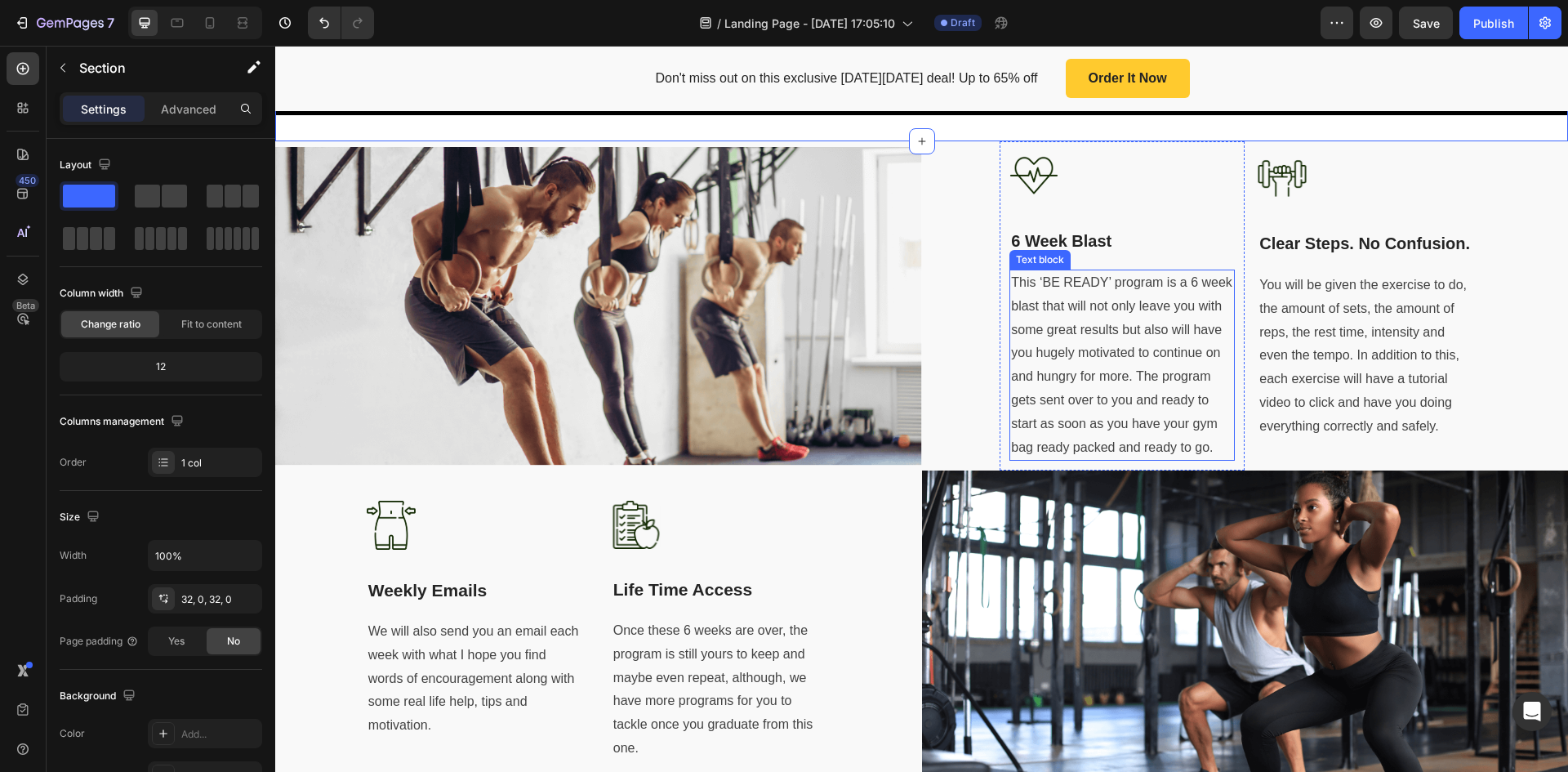
click at [1158, 336] on p "This ‘BE READY’ program is a 6 week blast that will not only leave you with som…" at bounding box center [1121, 365] width 222 height 188
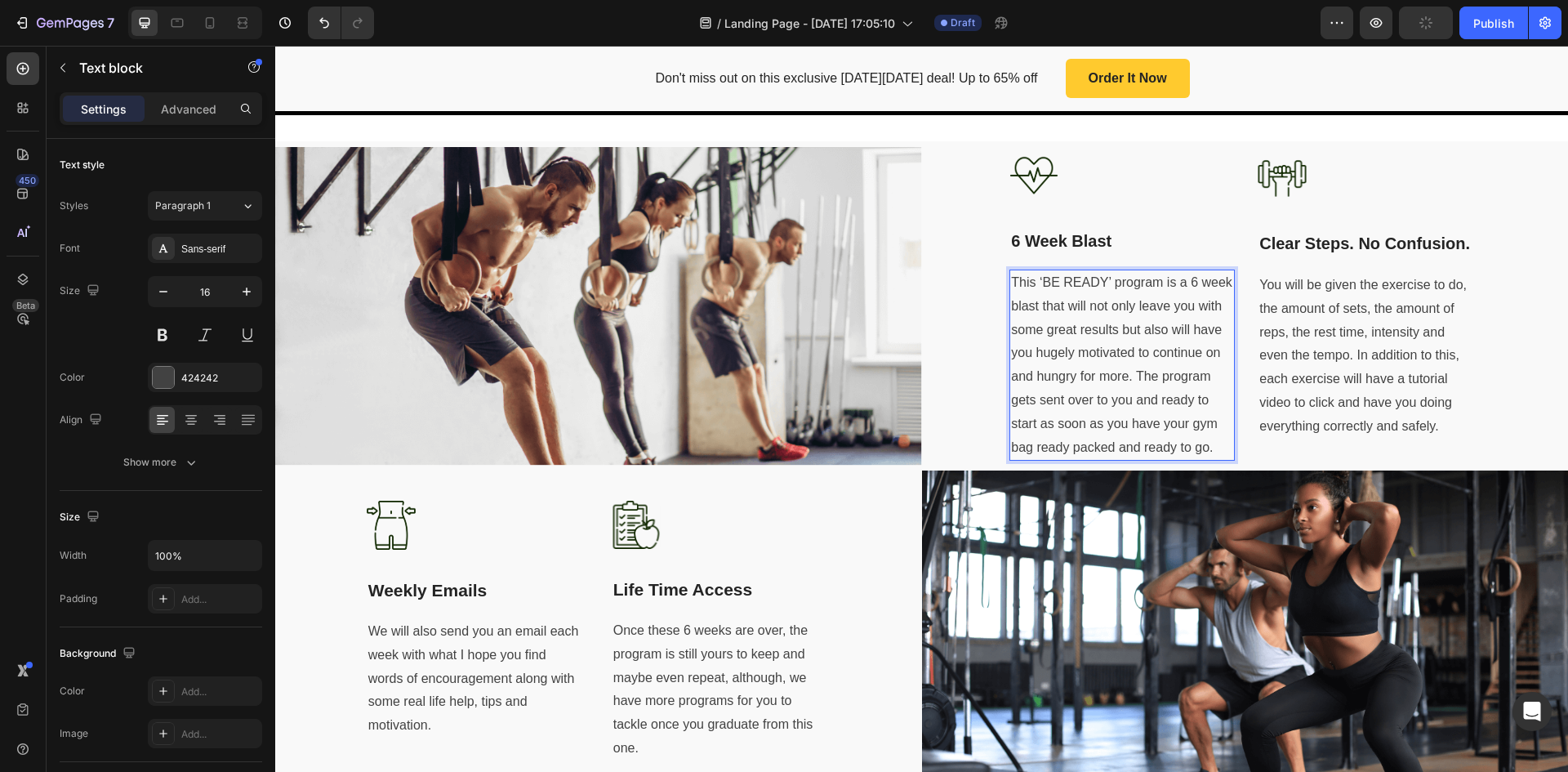
click at [1158, 336] on p "This ‘BE READY’ program is a 6 week blast that will not only leave you with som…" at bounding box center [1121, 365] width 222 height 188
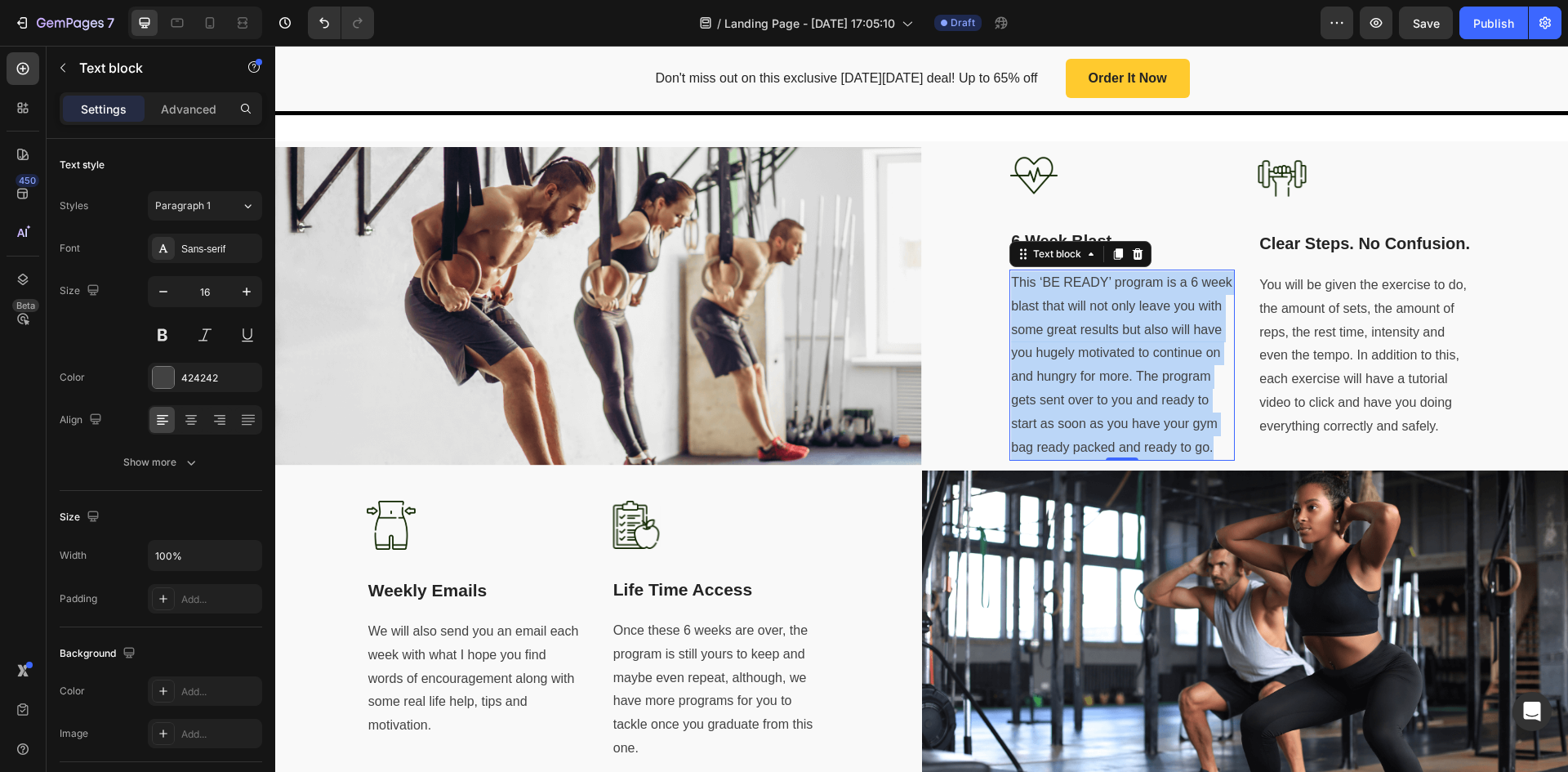
click at [1120, 373] on p "This ‘BE READY’ program is a 6 week blast that will not only leave you with som…" at bounding box center [1121, 365] width 222 height 188
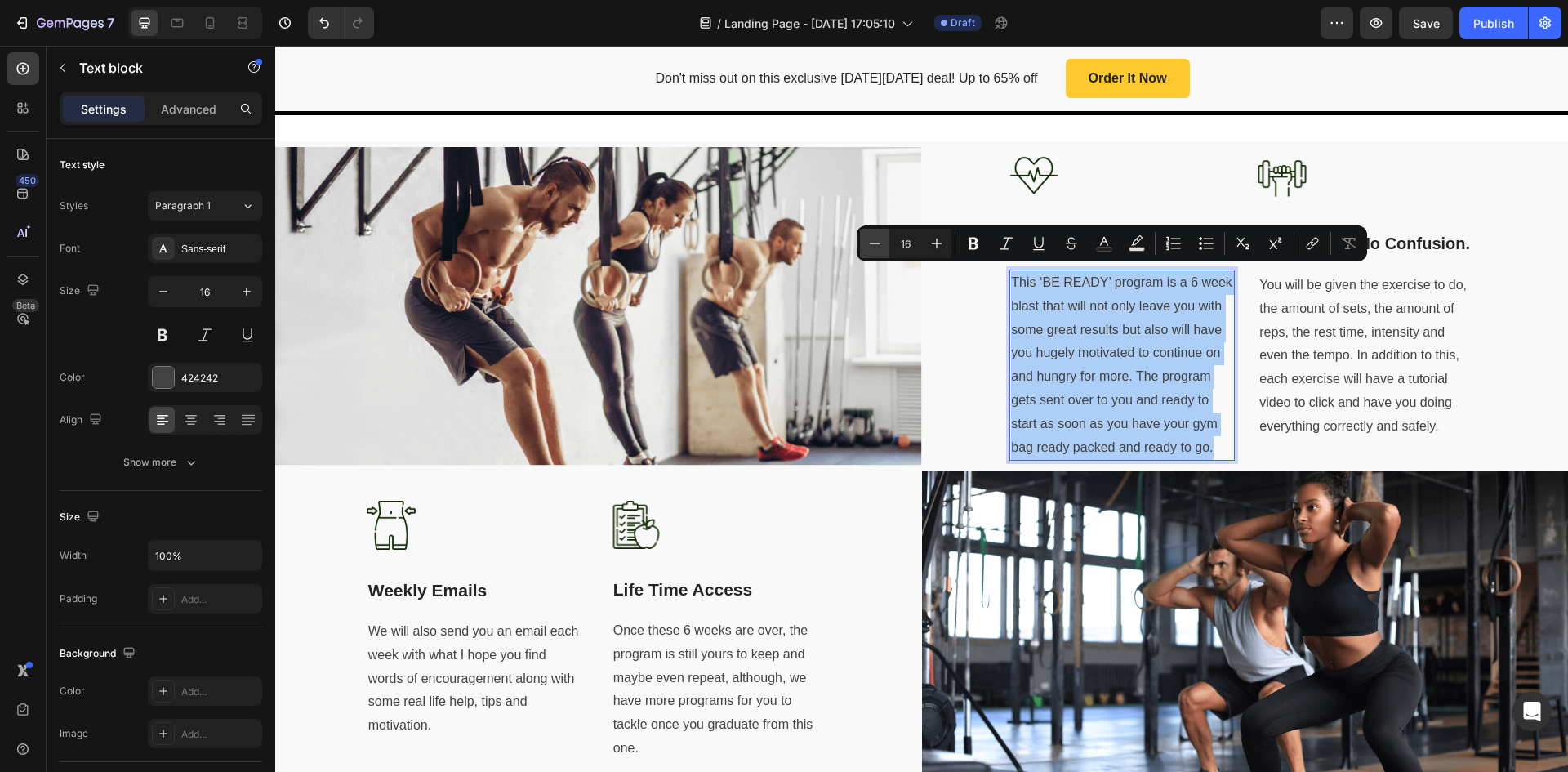
click at [875, 242] on icon "Editor contextual toolbar" at bounding box center [874, 243] width 16 height 16
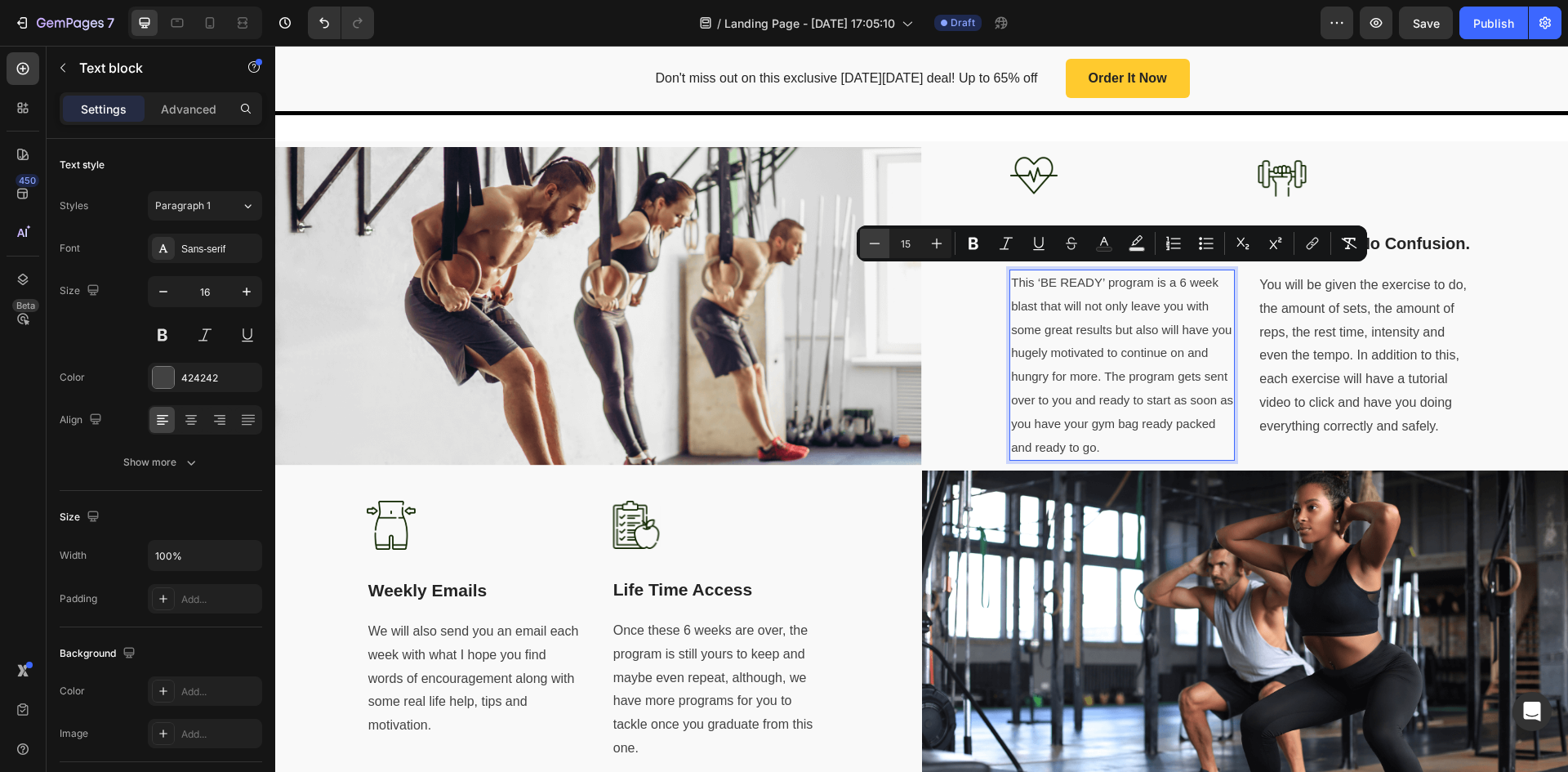
click at [875, 242] on icon "Editor contextual toolbar" at bounding box center [874, 243] width 16 height 16
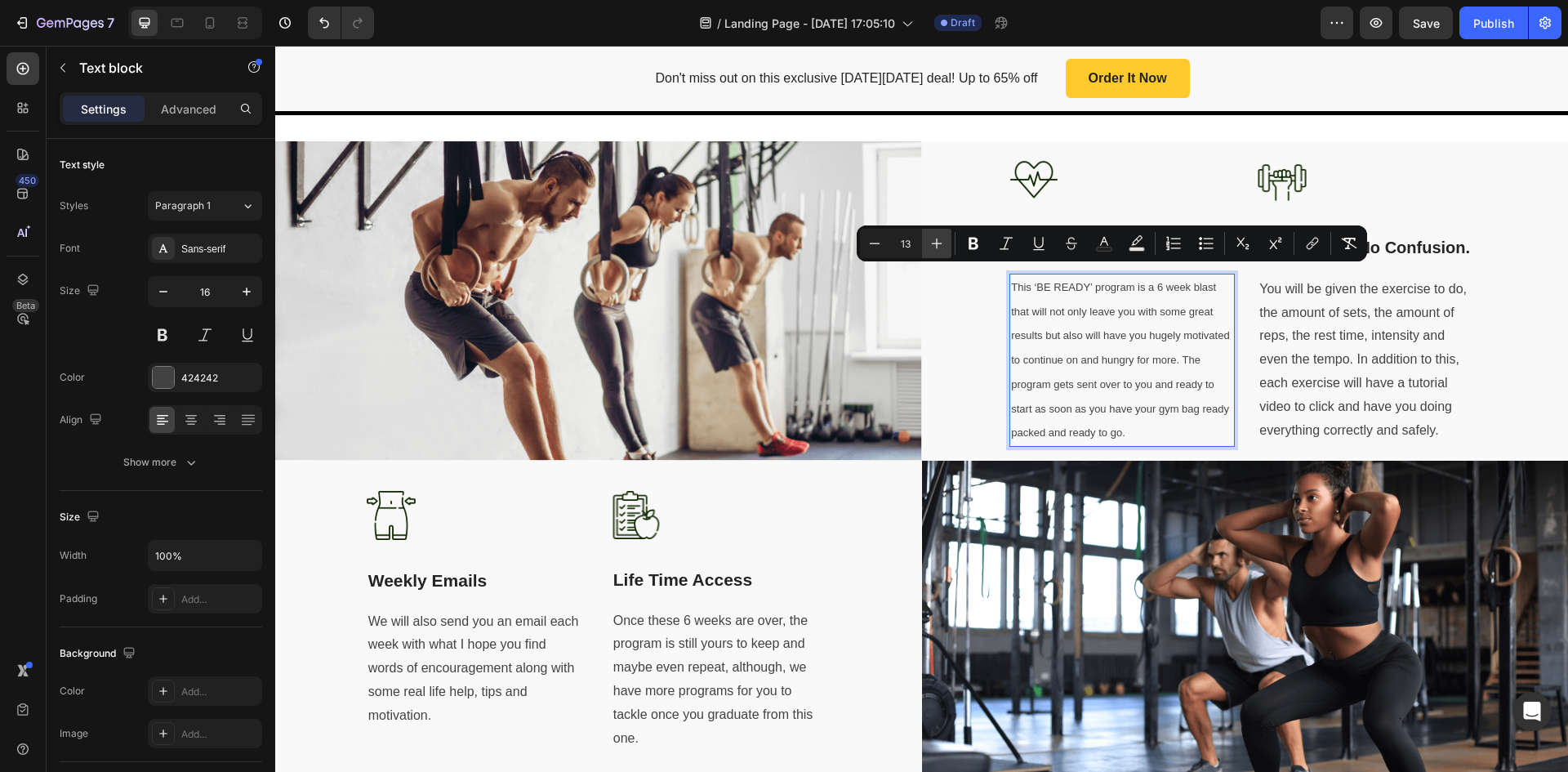
click at [943, 238] on icon "Editor contextual toolbar" at bounding box center [937, 243] width 16 height 16
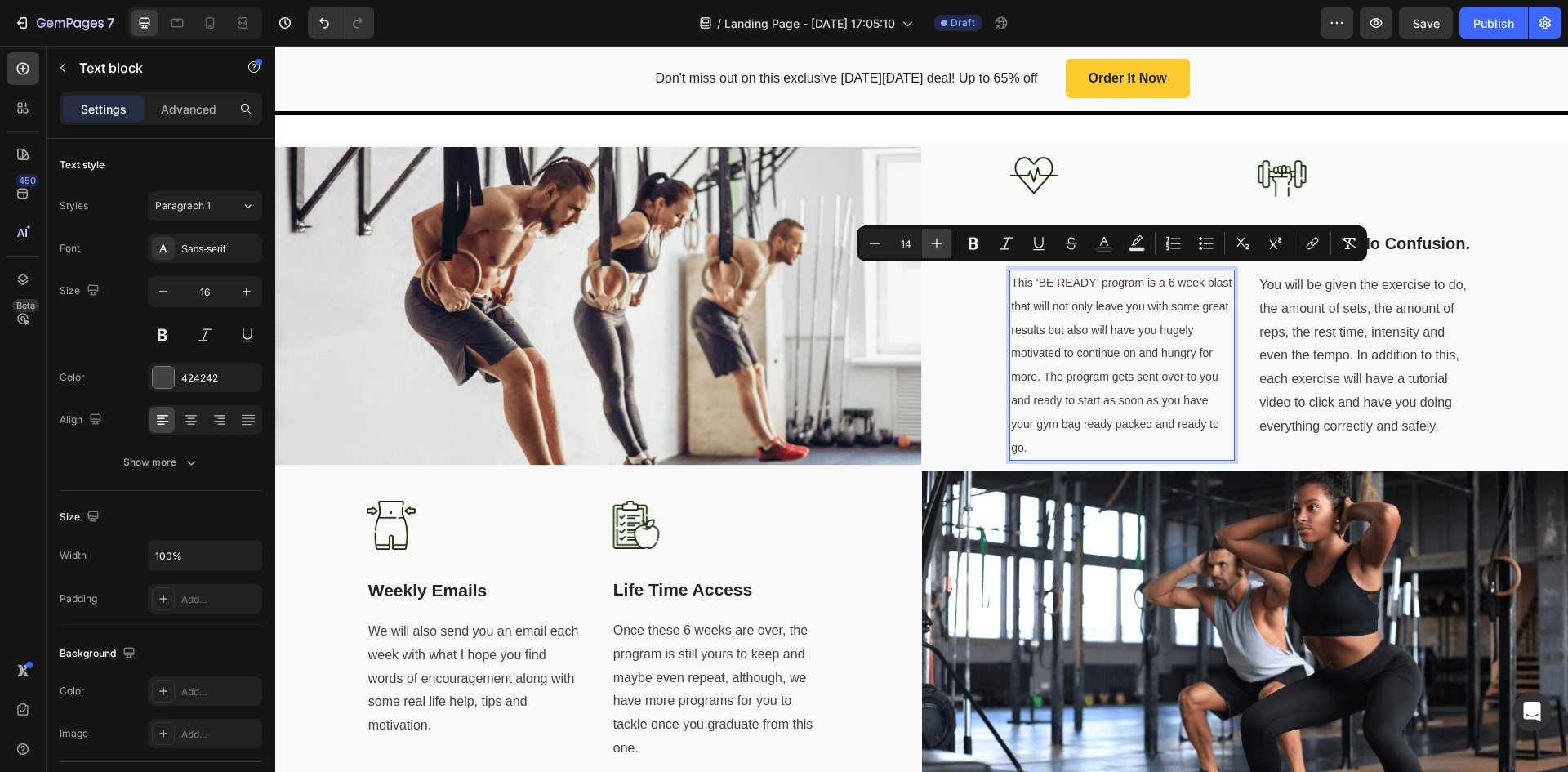
click at [943, 238] on icon "Editor contextual toolbar" at bounding box center [937, 243] width 16 height 16
type input "15"
click at [878, 245] on icon "Editor contextual toolbar" at bounding box center [875, 243] width 16 height 16
type input "14"
click at [1330, 380] on p "You will be given the exercise to do, the amount of sets, the amount of reps, t…" at bounding box center [1367, 355] width 216 height 165
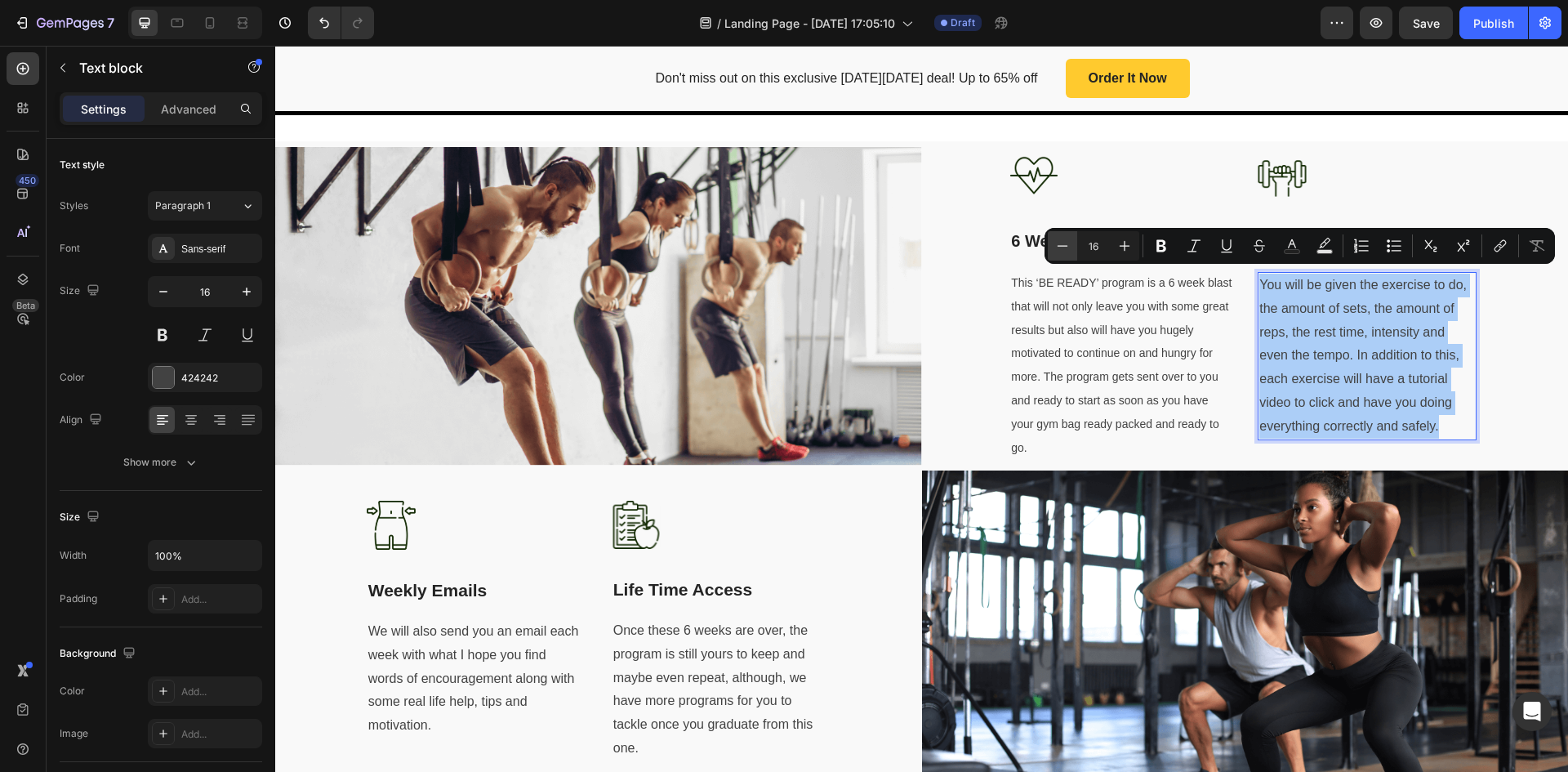
click at [1070, 250] on icon "Editor contextual toolbar" at bounding box center [1062, 246] width 16 height 16
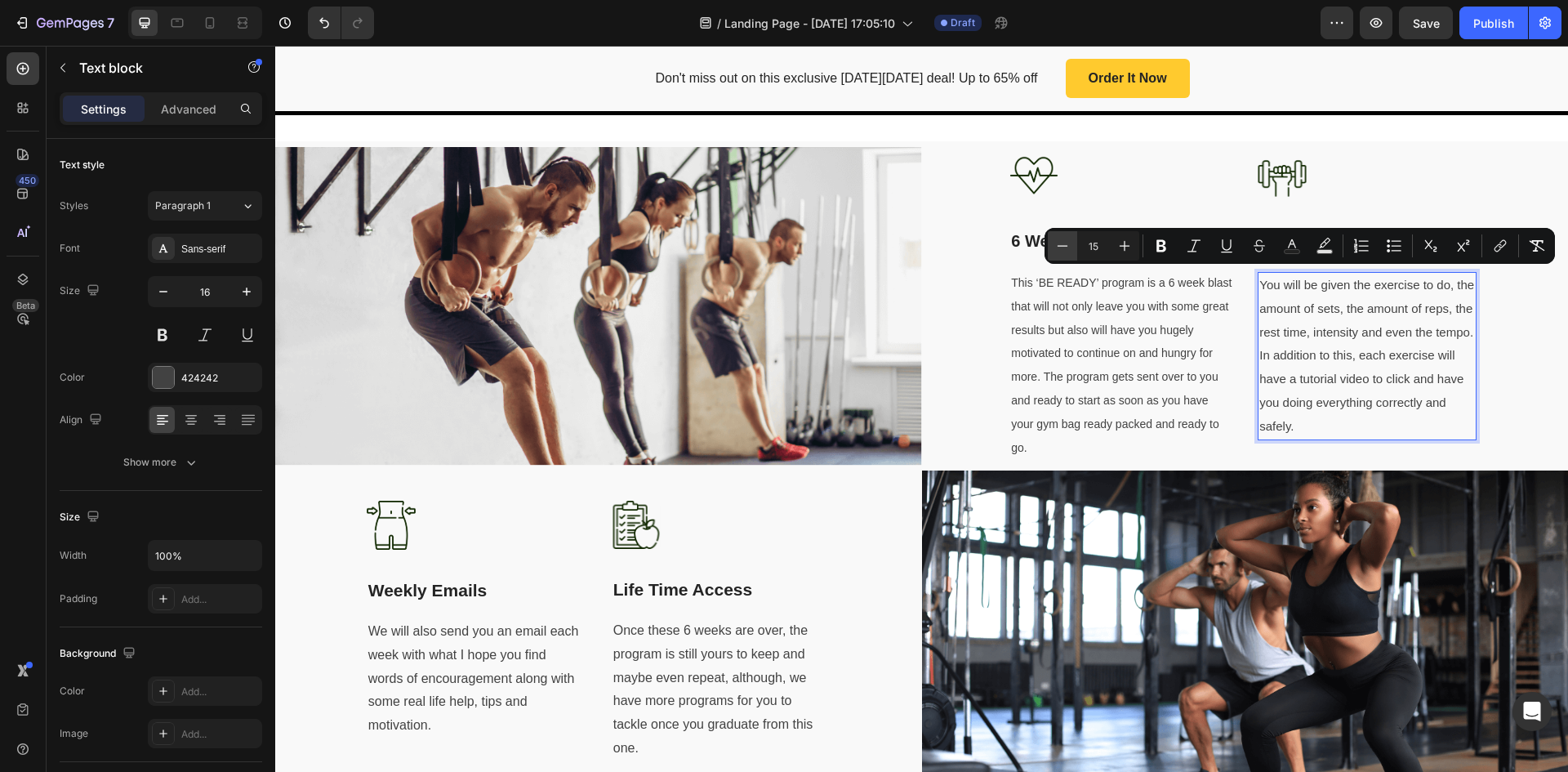
click at [1070, 250] on icon "Editor contextual toolbar" at bounding box center [1062, 246] width 16 height 16
type input "14"
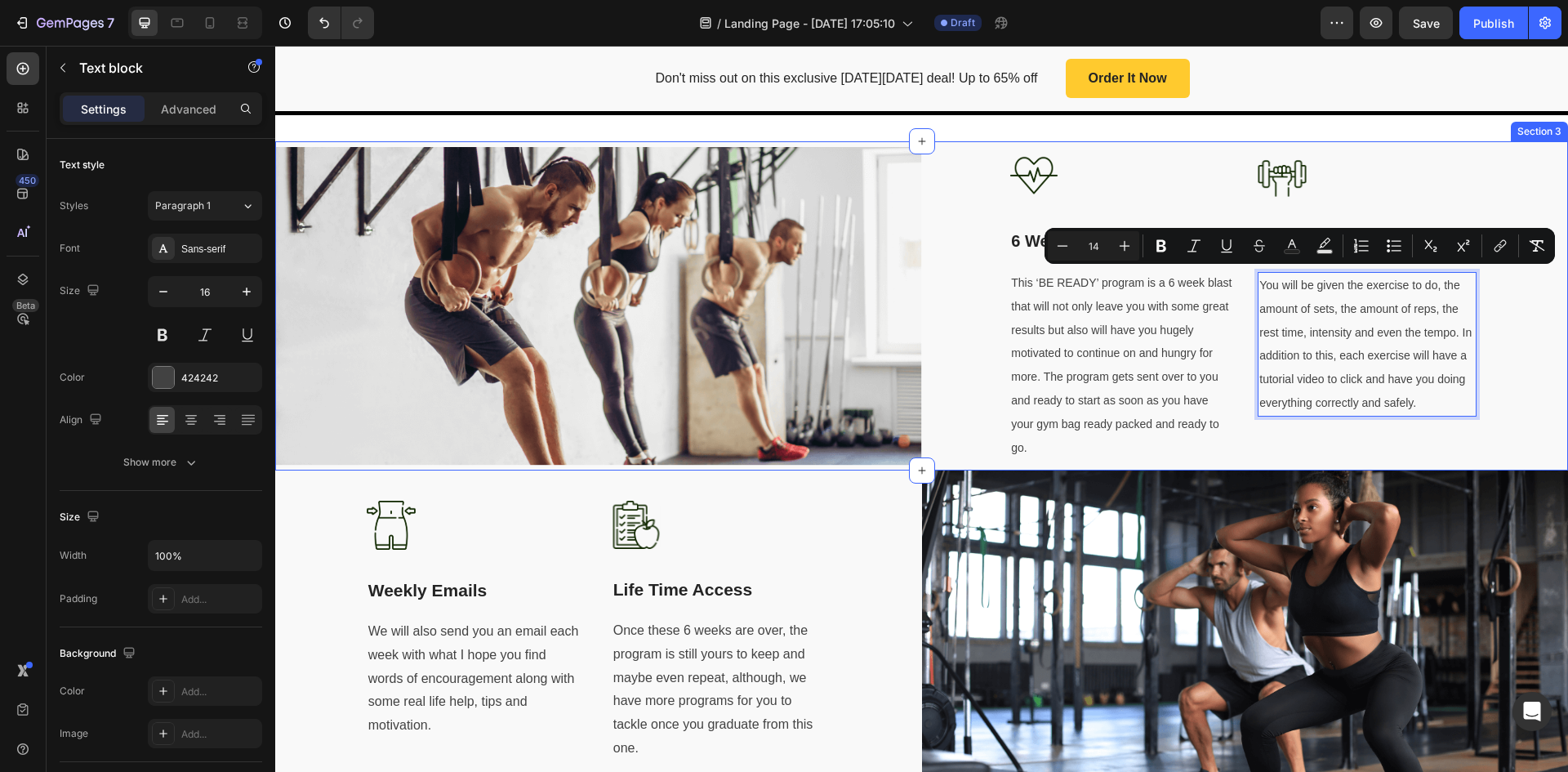
click at [1522, 342] on div "Image 6 Week Blast Text block This ‘BE READY’ program is a 6 week blast that wi…" at bounding box center [1246, 306] width 647 height 329
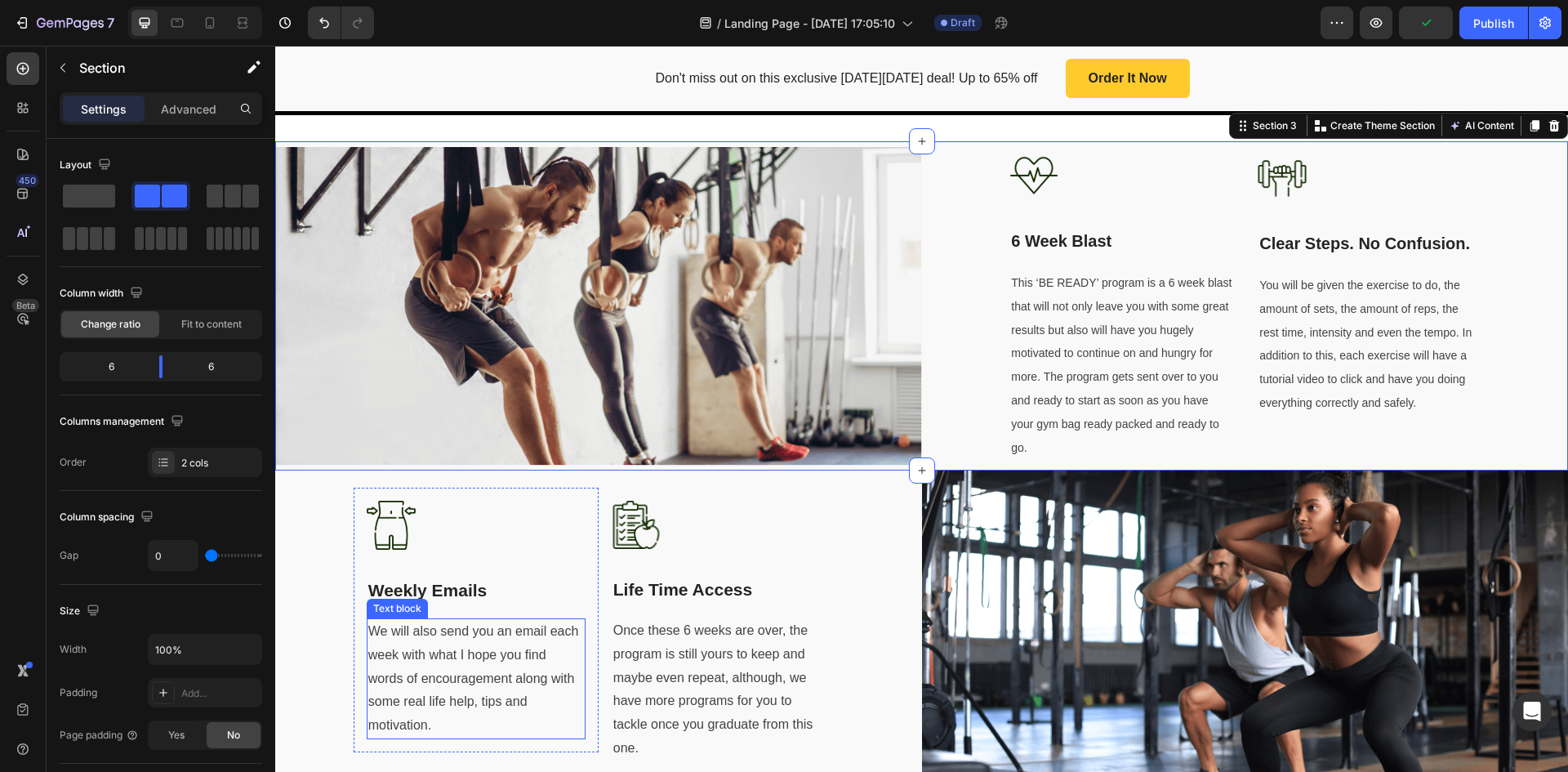
scroll to position [864, 0]
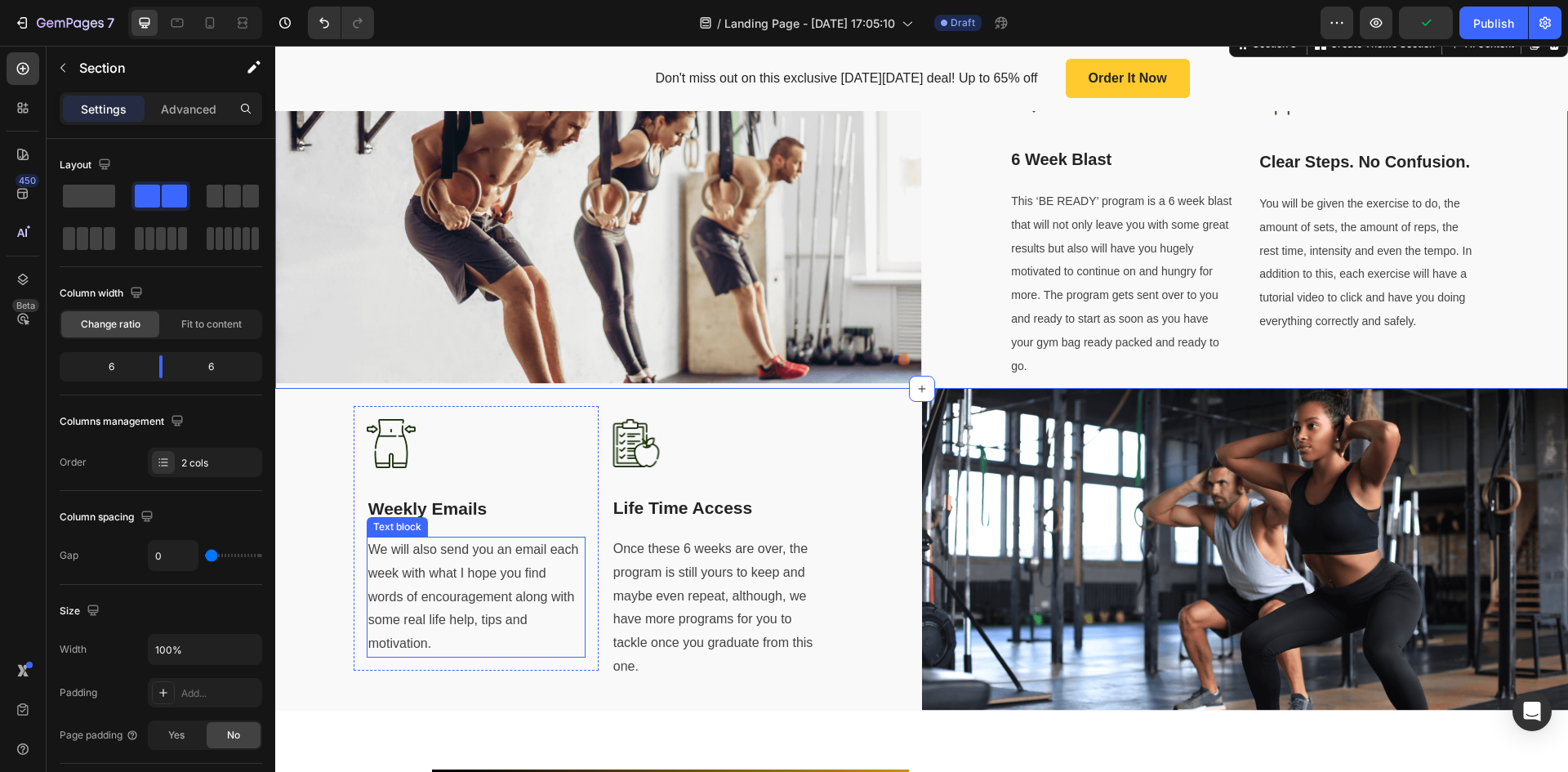
click at [422, 624] on p "We will also send you an email each week with what I hope you find words of enc…" at bounding box center [476, 597] width 216 height 118
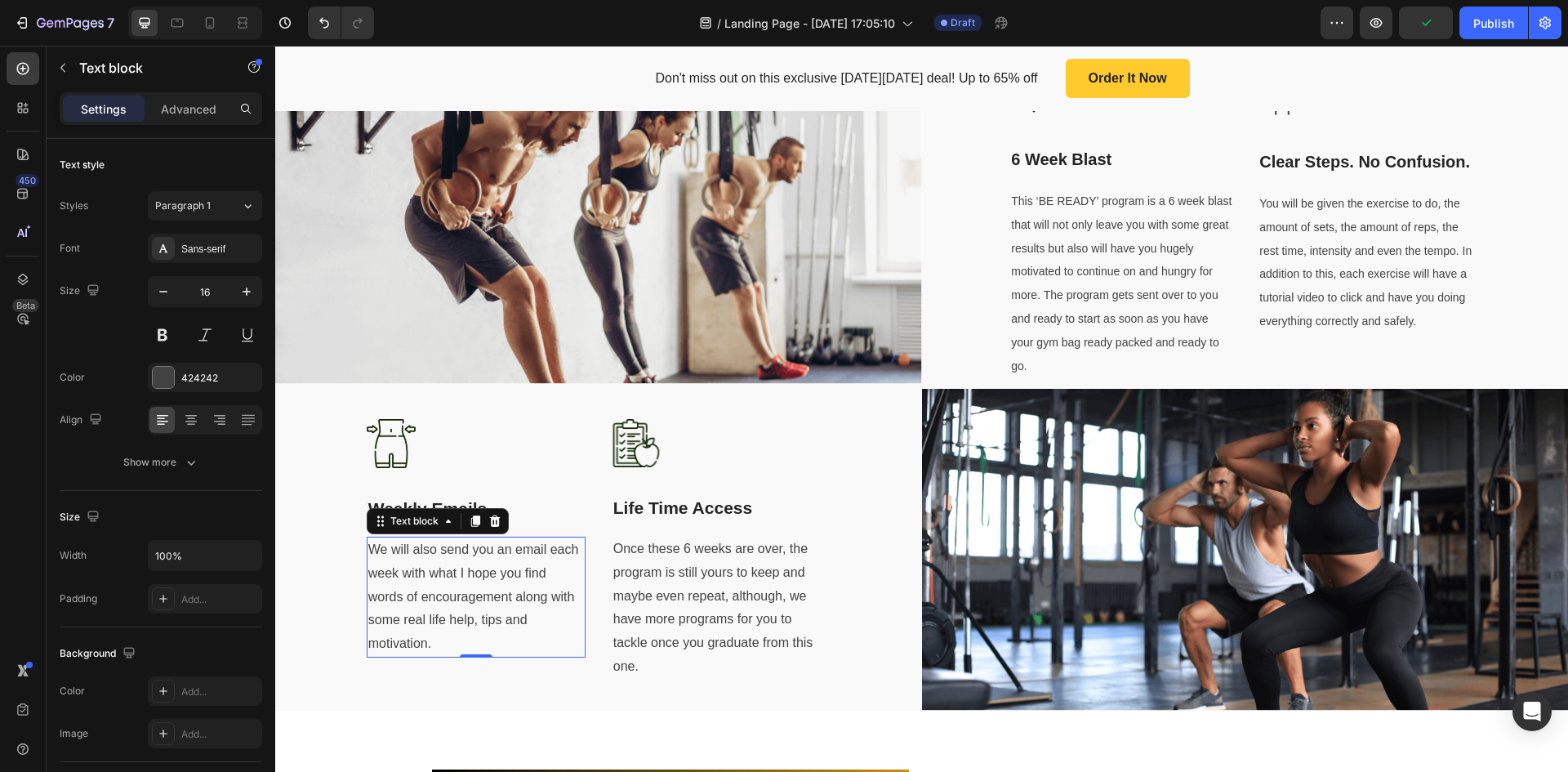
click at [420, 563] on p "We will also send you an email each week with what I hope you find words of enc…" at bounding box center [476, 597] width 216 height 118
click at [421, 563] on p "We will also send you an email each week with what I hope you find words of enc…" at bounding box center [476, 597] width 216 height 118
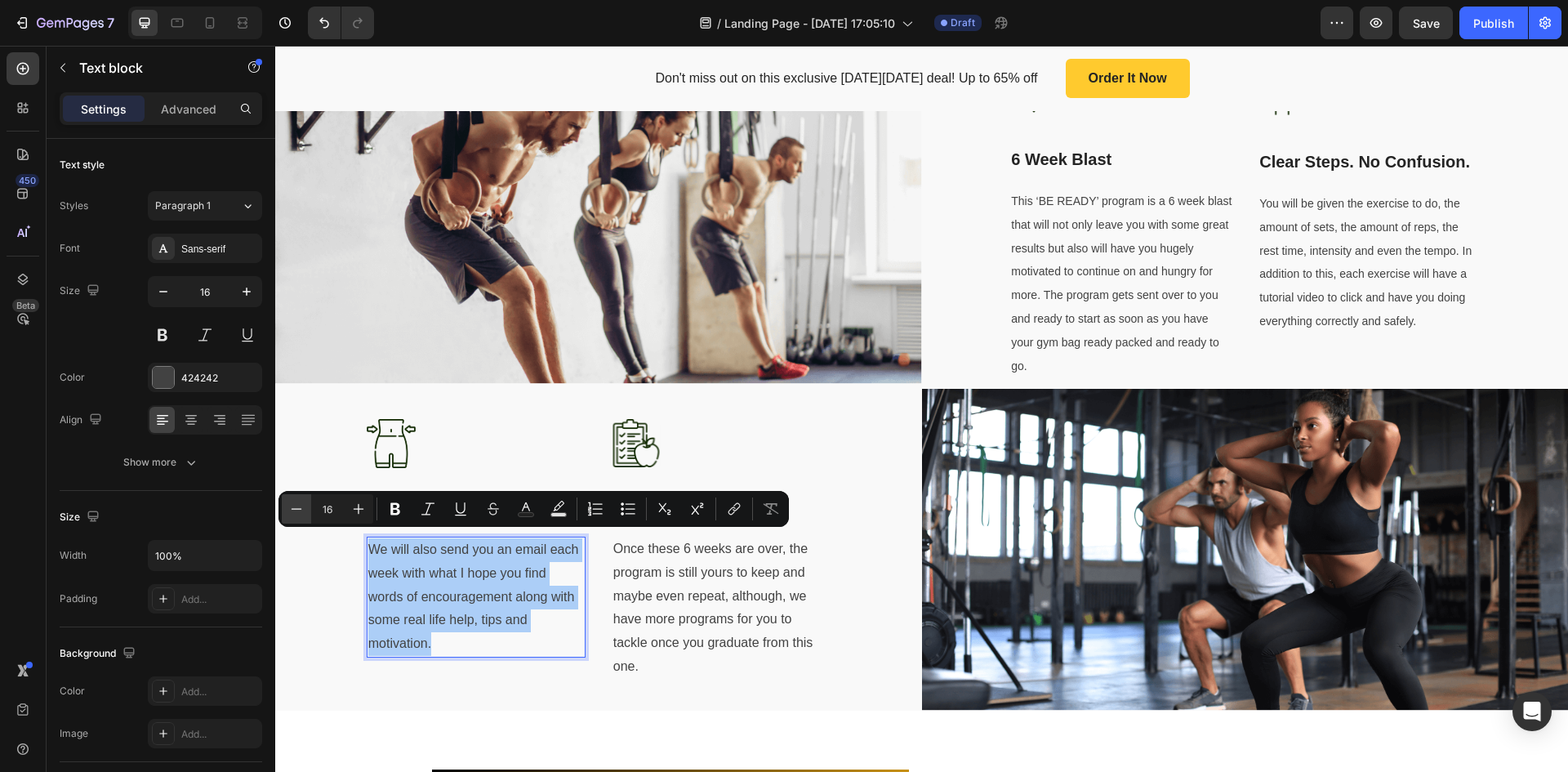
click at [300, 519] on button "Minus" at bounding box center [296, 508] width 30 height 30
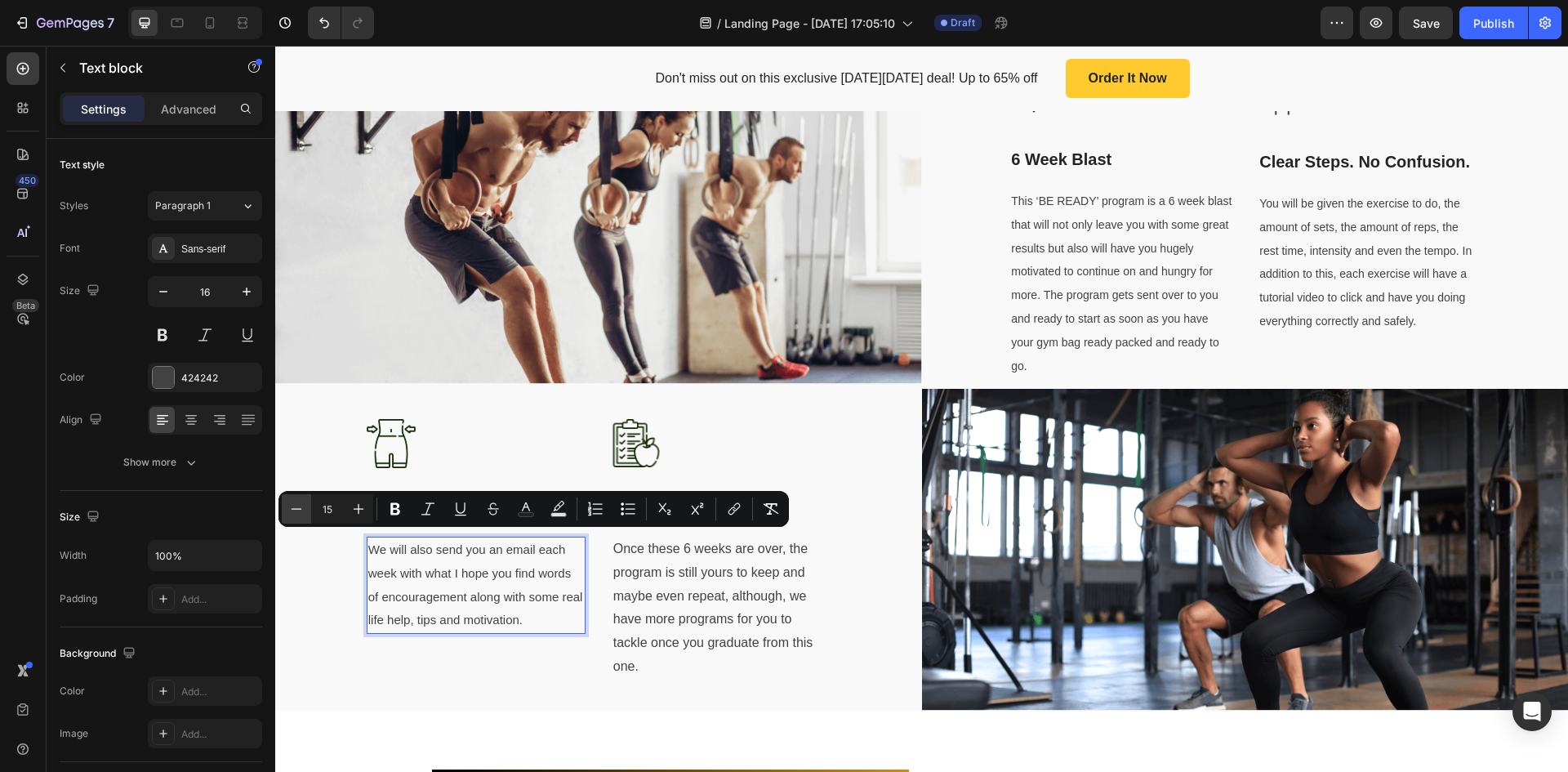
click at [300, 519] on button "Minus" at bounding box center [296, 508] width 30 height 30
type input "14"
click at [749, 611] on p "Once these 6 weeks are over, the program is still yours to keep and maybe even …" at bounding box center [721, 608] width 216 height 141
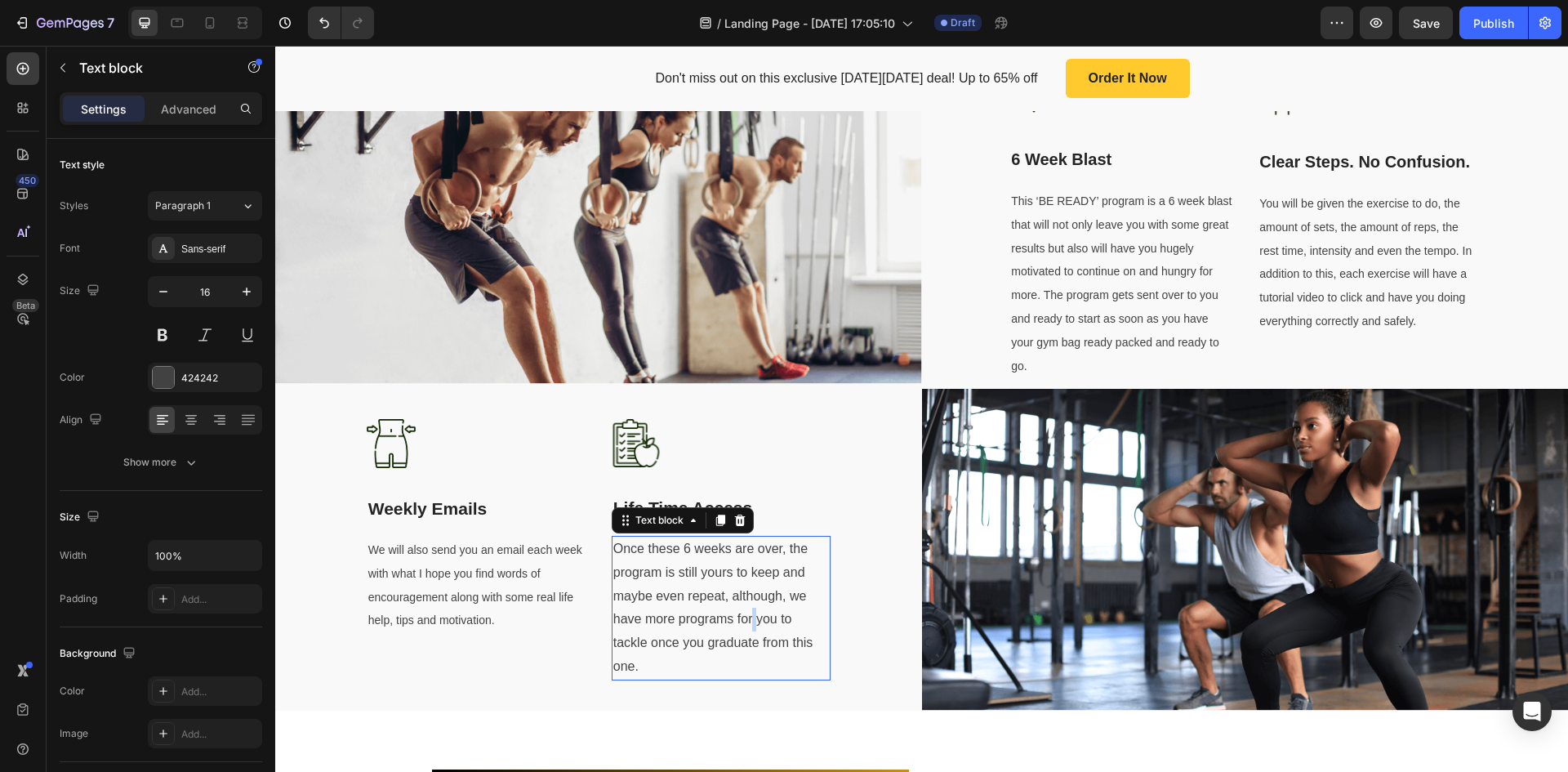
click at [749, 611] on p "Once these 6 weeks are over, the program is still yours to keep and maybe even …" at bounding box center [721, 608] width 216 height 141
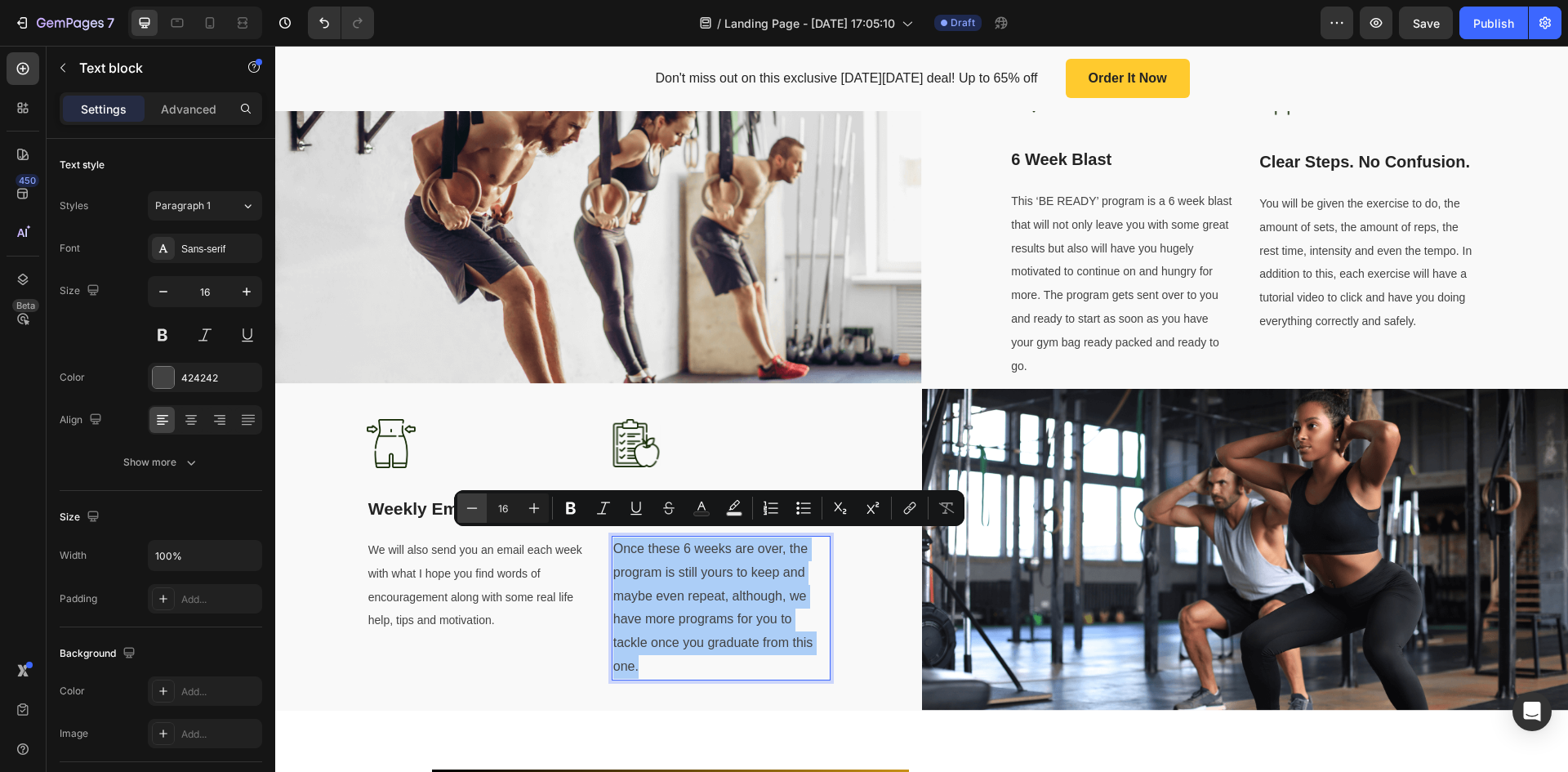
click at [468, 509] on icon "Editor contextual toolbar" at bounding box center [471, 507] width 16 height 16
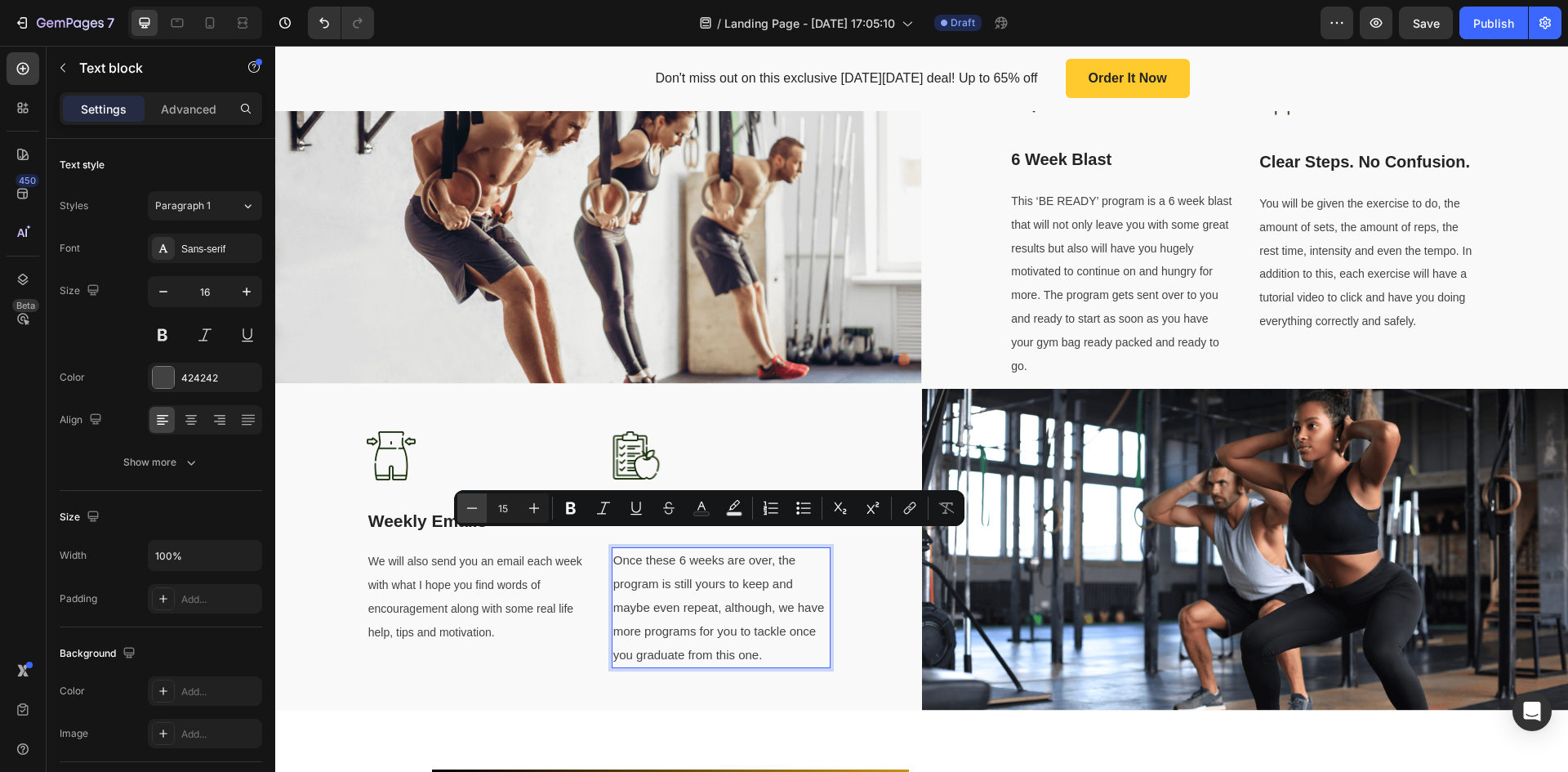
click at [468, 509] on icon "Editor contextual toolbar" at bounding box center [471, 507] width 16 height 16
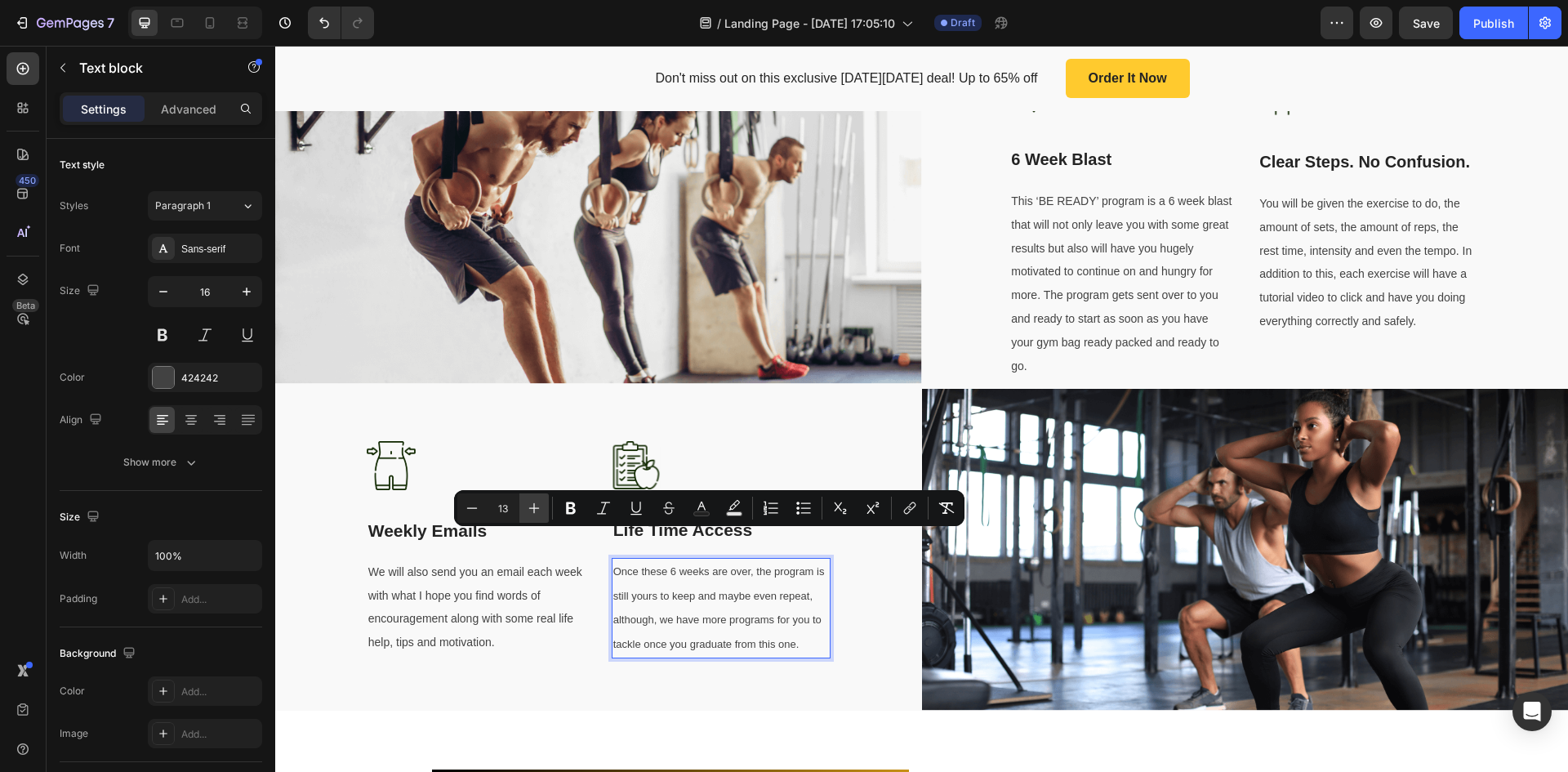
click at [535, 512] on icon "Editor contextual toolbar" at bounding box center [534, 507] width 16 height 16
type input "14"
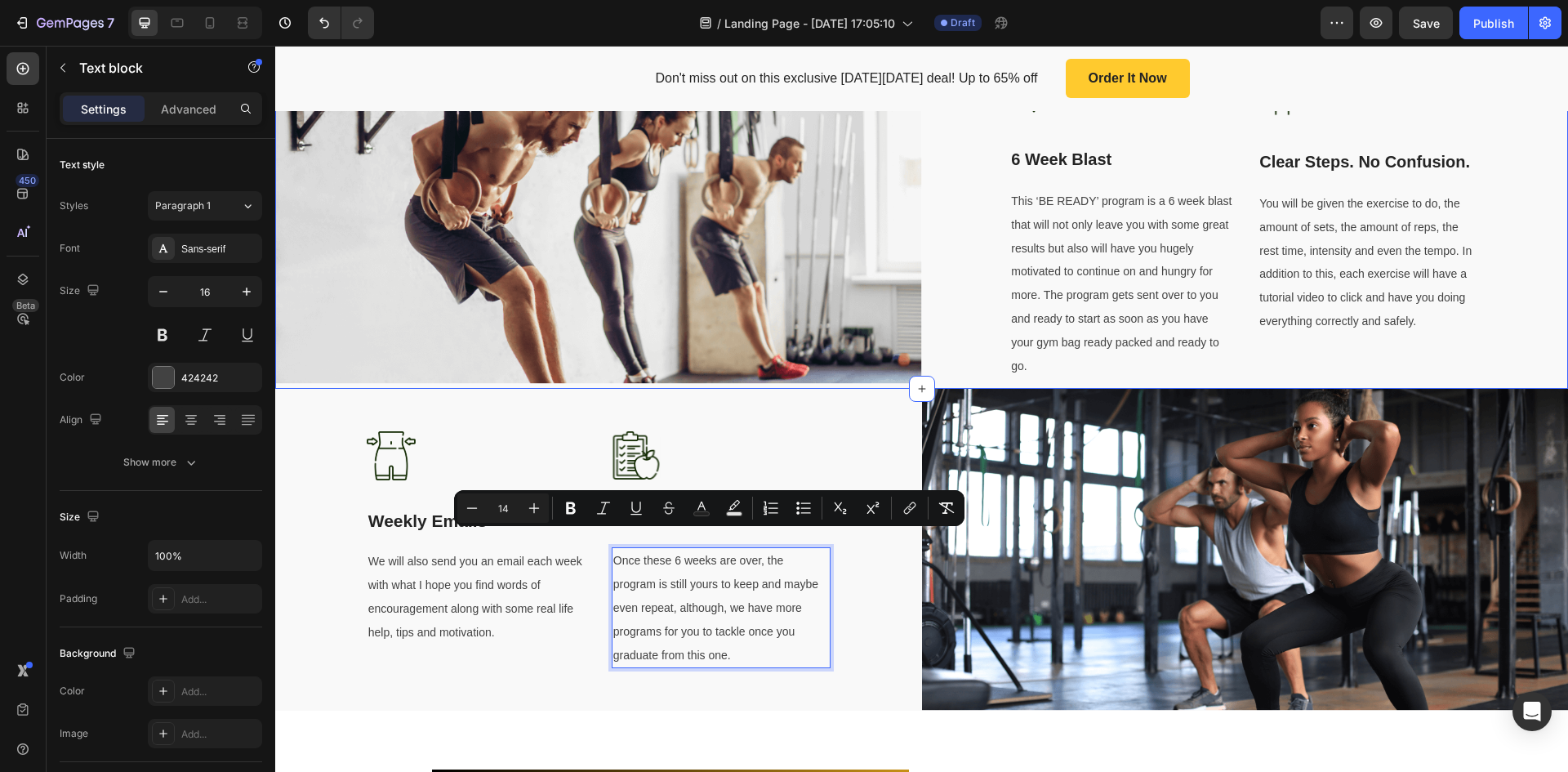
click at [1540, 344] on div "Image 6 Week Blast Text block This ‘BE READY’ program is a 6 week blast that wi…" at bounding box center [1246, 225] width 647 height 329
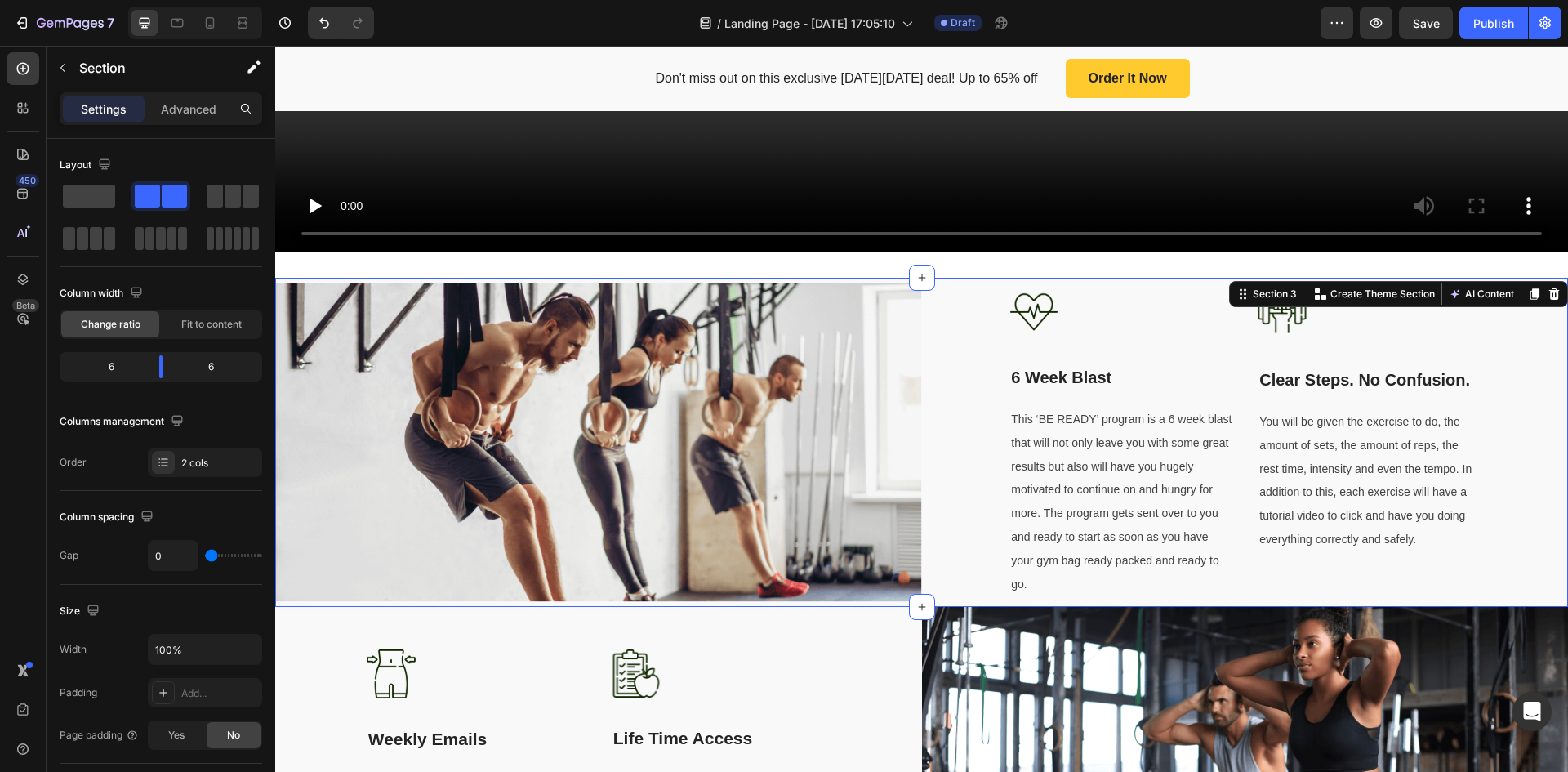
scroll to position [619, 0]
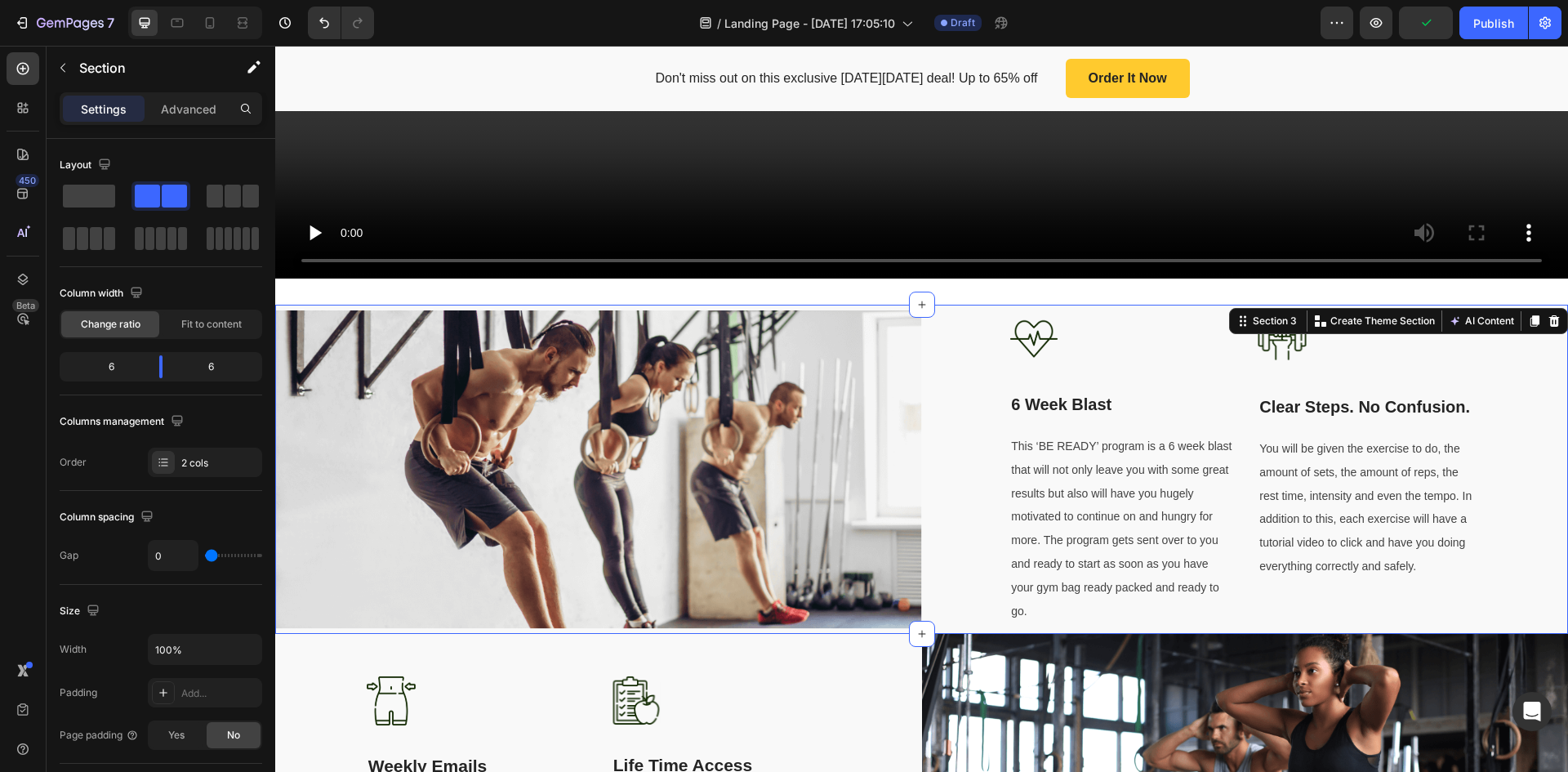
click at [943, 305] on div "Image 6 Week Blast Text block This ‘BE READY’ program is a 6 week blast that wi…" at bounding box center [1246, 469] width 647 height 329
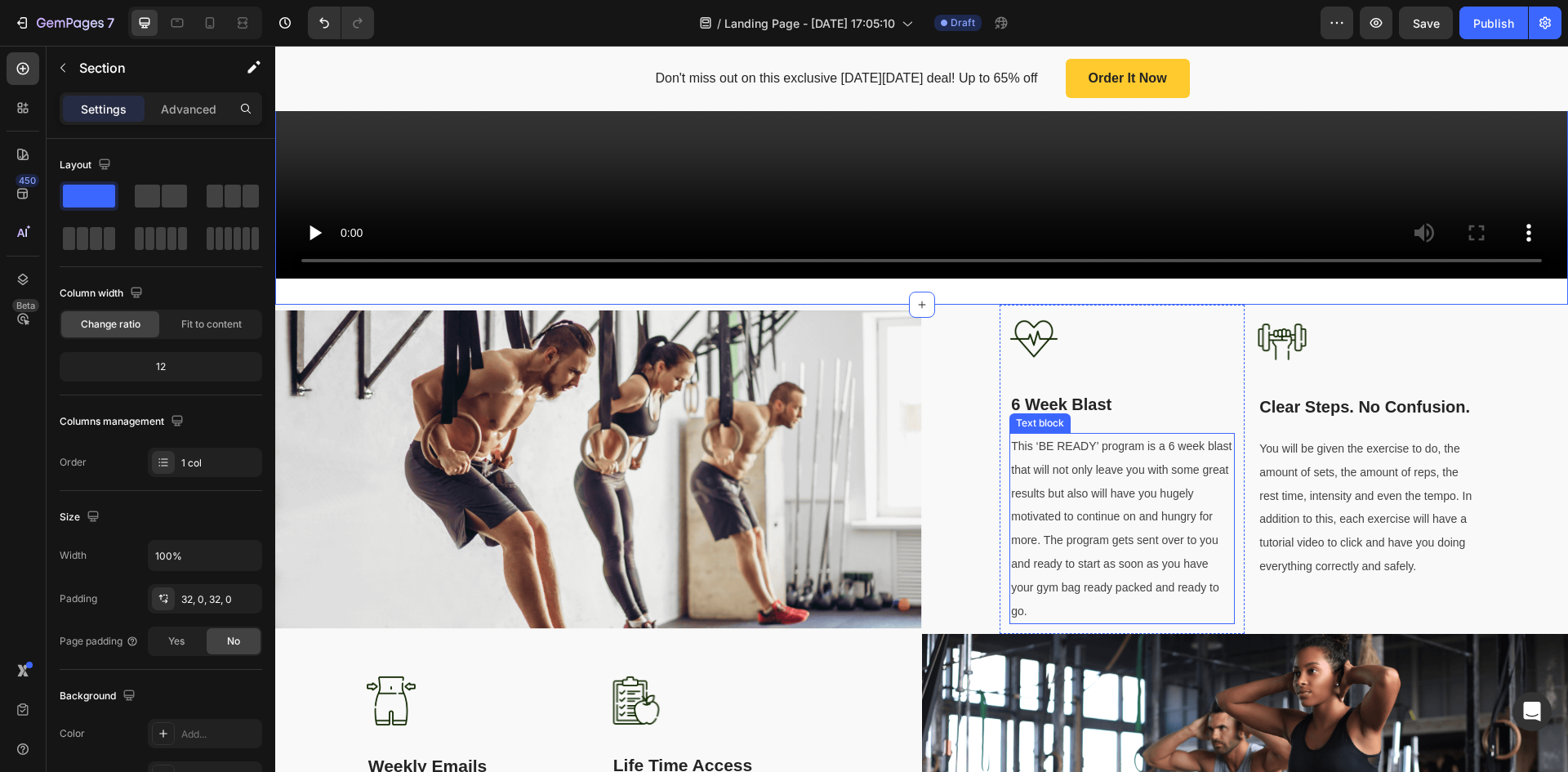
click at [1043, 590] on p "This ‘BE READY’ program is a 6 week blast that will not only leave you with som…" at bounding box center [1121, 527] width 222 height 188
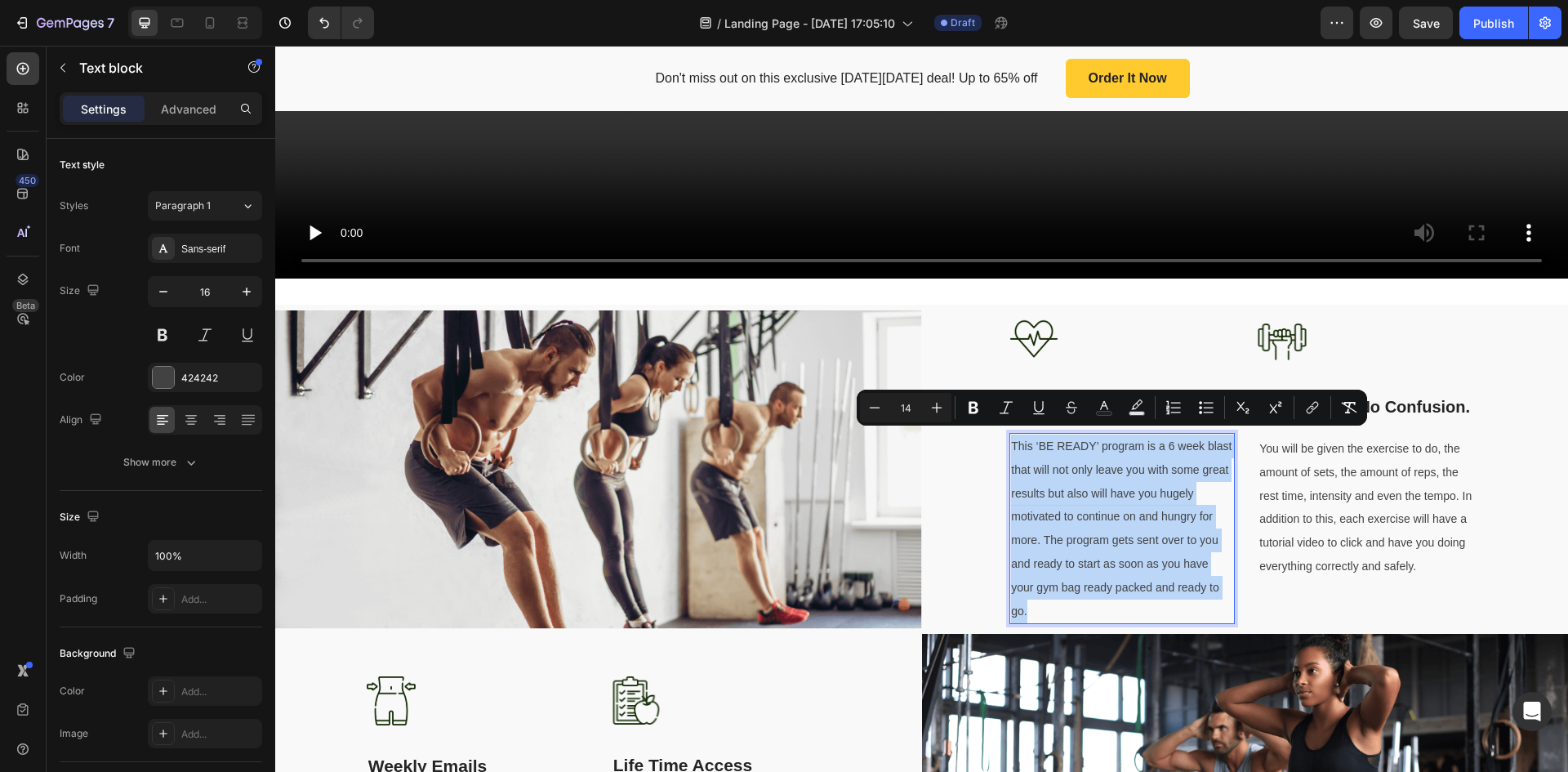
drag, startPoint x: 1040, startPoint y: 605, endPoint x: 1002, endPoint y: 436, distance: 173.2
copy span "This ‘BE READY’ program is a 6 week blast that will not only leave you with som…"
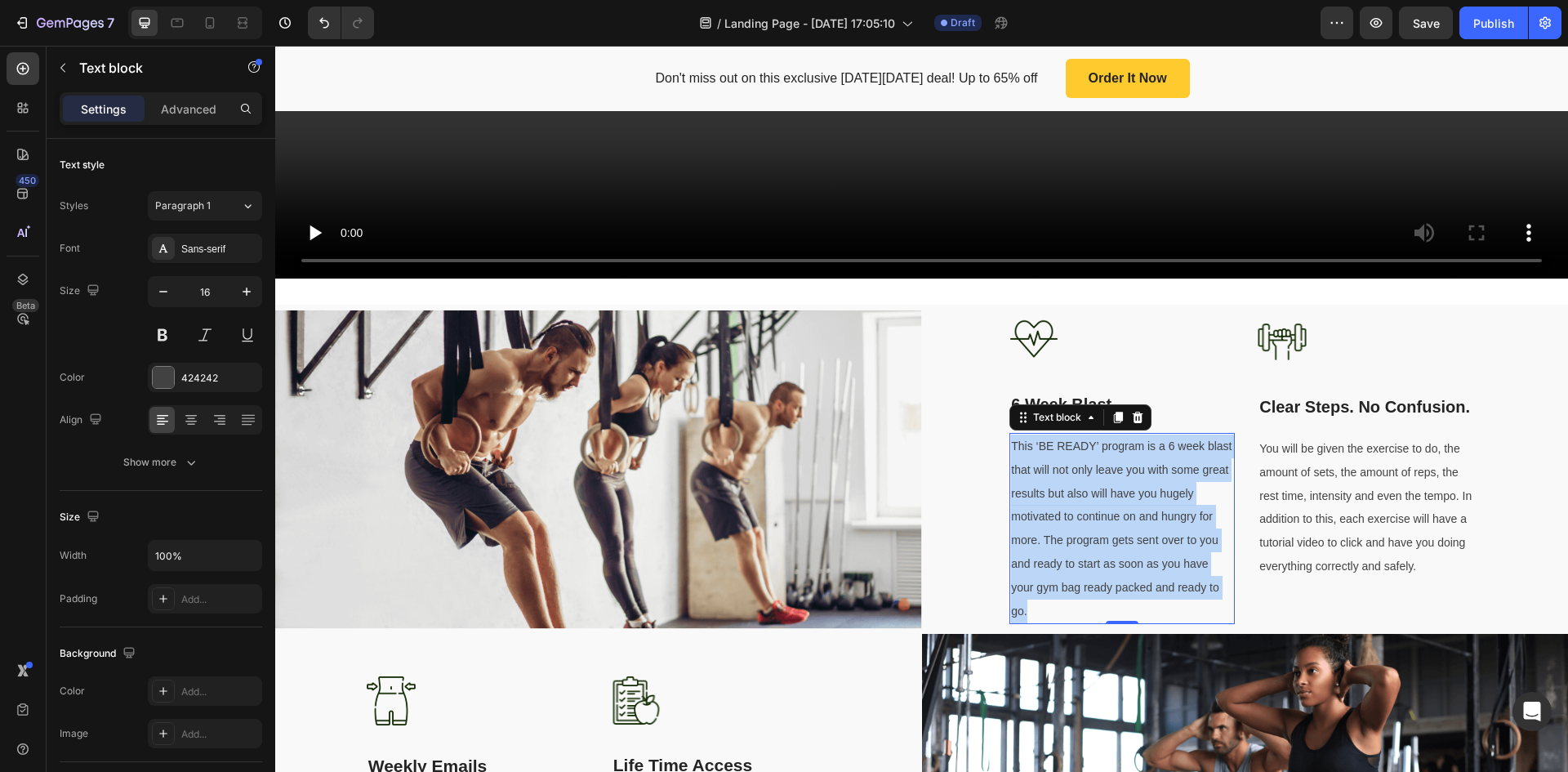
click at [1158, 498] on p "This ‘BE READY’ program is a 6 week blast that will not only leave you with som…" at bounding box center [1121, 527] width 222 height 188
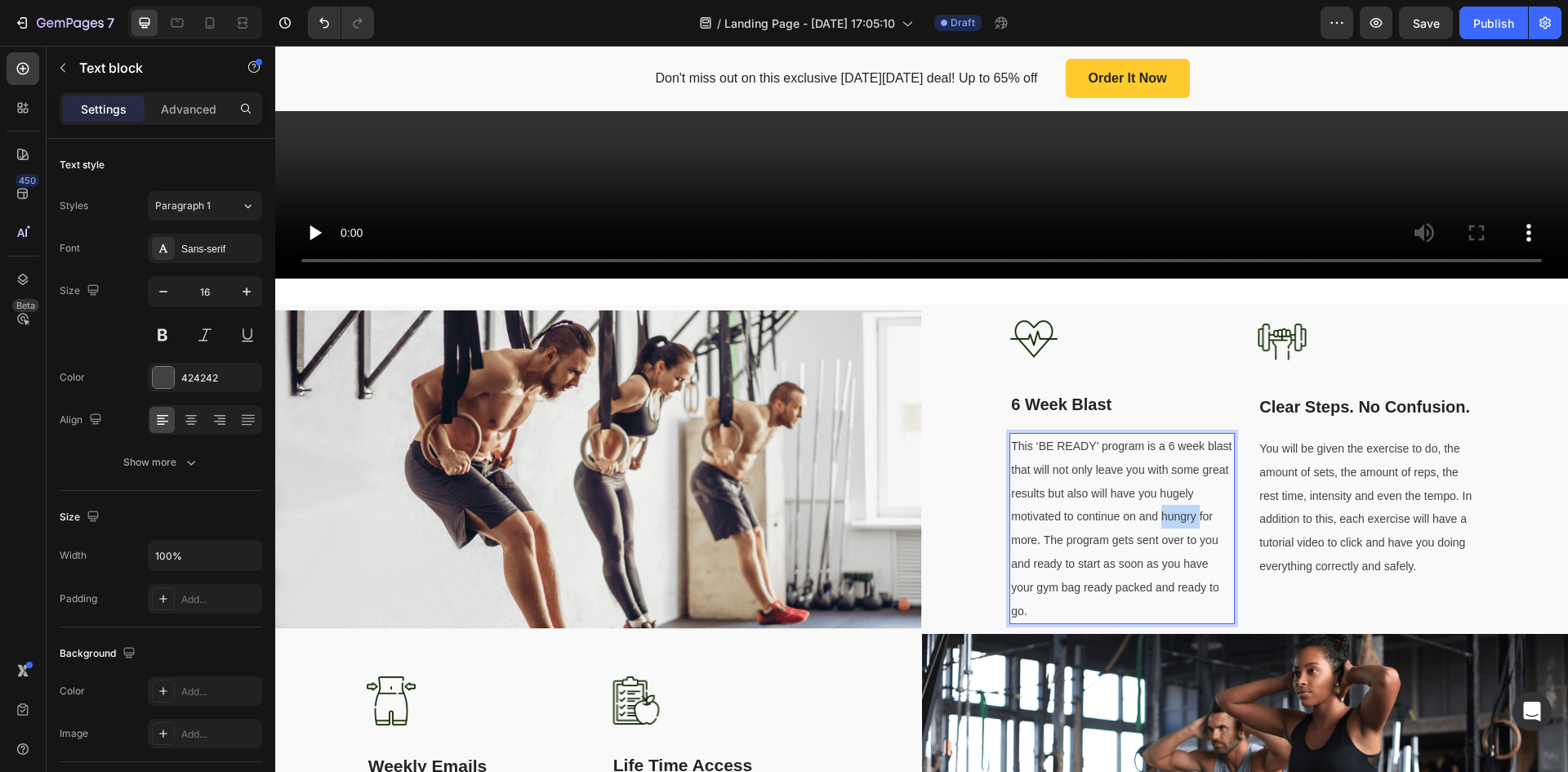
click at [1158, 498] on p "This ‘BE READY’ program is a 6 week blast that will not only leave you with som…" at bounding box center [1121, 527] width 222 height 188
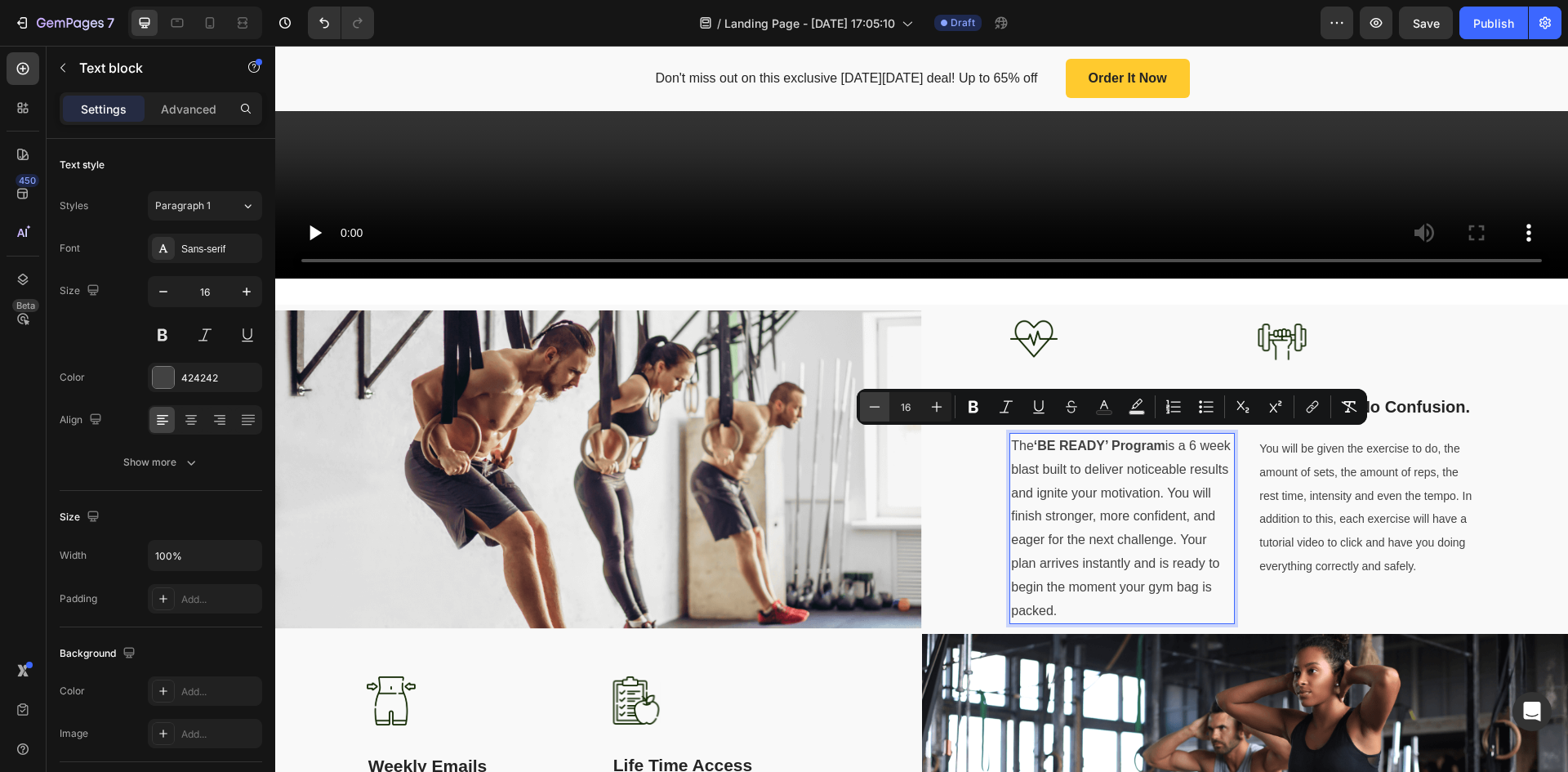
click at [878, 406] on icon "Editor contextual toolbar" at bounding box center [874, 406] width 16 height 16
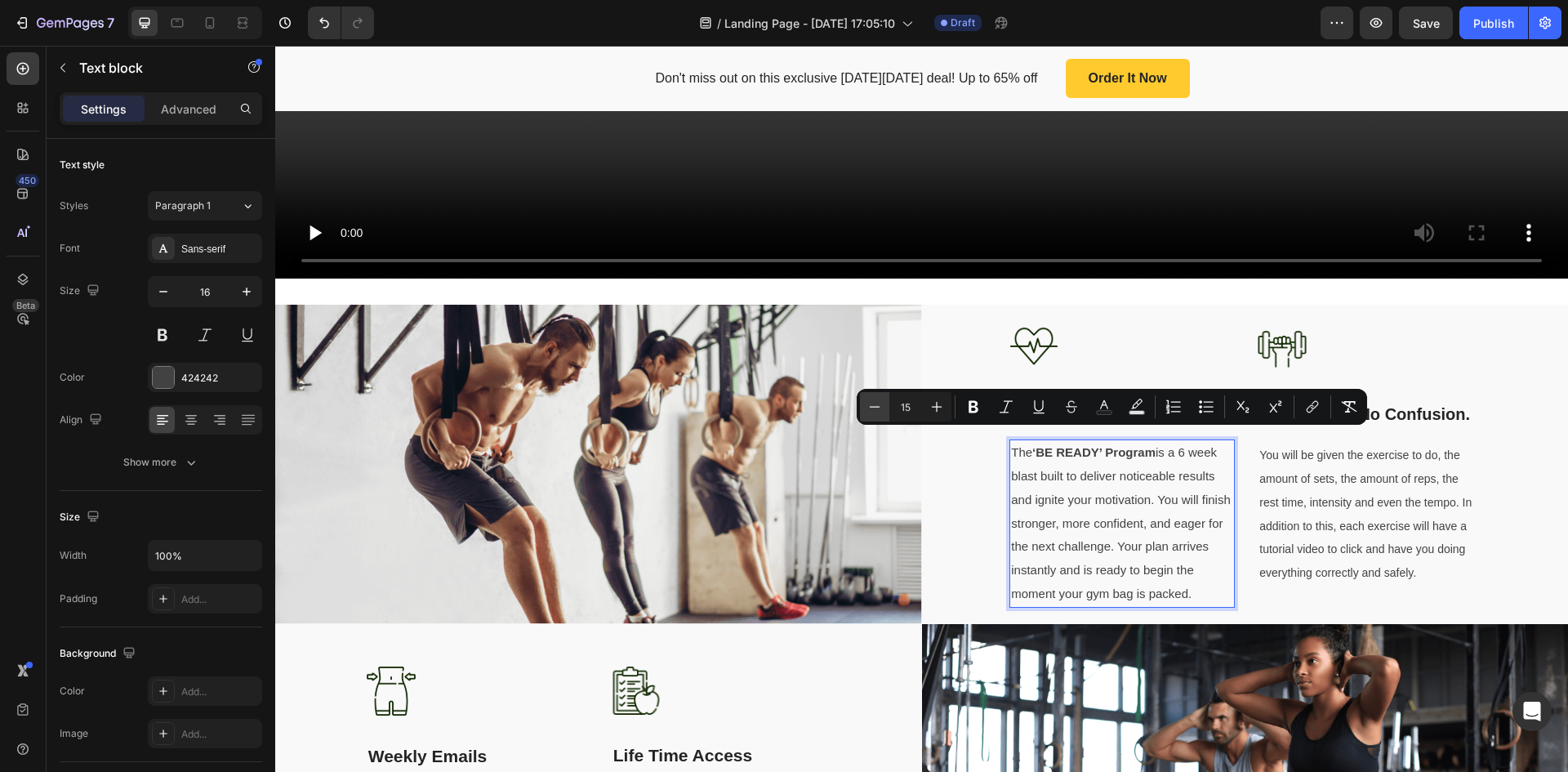
click at [878, 406] on icon "Editor contextual toolbar" at bounding box center [874, 406] width 16 height 16
type input "14"
click at [1115, 460] on p "The ‘BE READY’ Program is a 6 week blast built to deliver noticeable results an…" at bounding box center [1121, 523] width 222 height 165
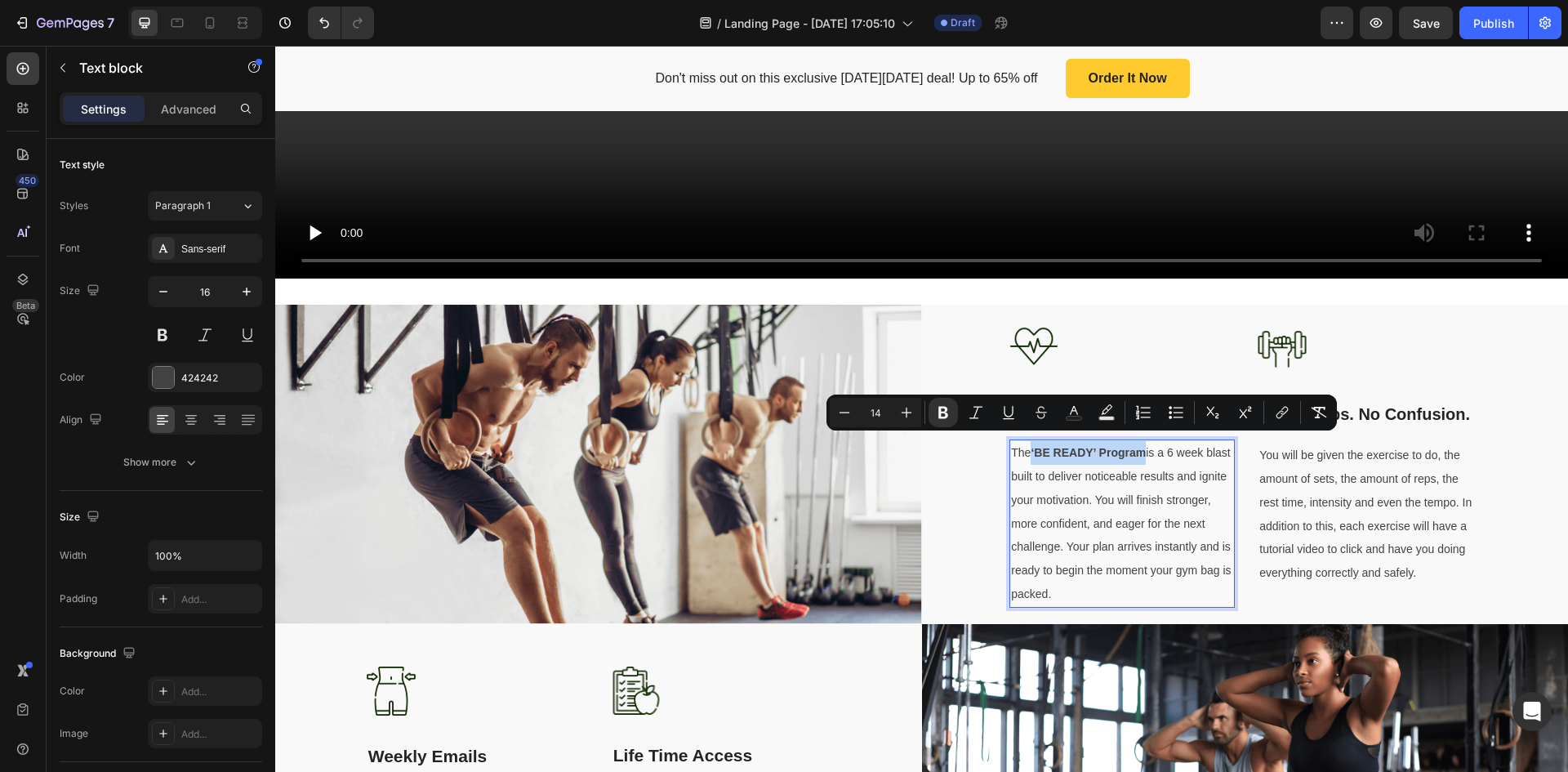
drag, startPoint x: 1139, startPoint y: 445, endPoint x: 1276, endPoint y: 470, distance: 139.3
click at [1031, 445] on strong "‘BE READY’ Program" at bounding box center [1088, 452] width 115 height 13
click at [947, 408] on icon "Editor contextual toolbar" at bounding box center [943, 412] width 16 height 16
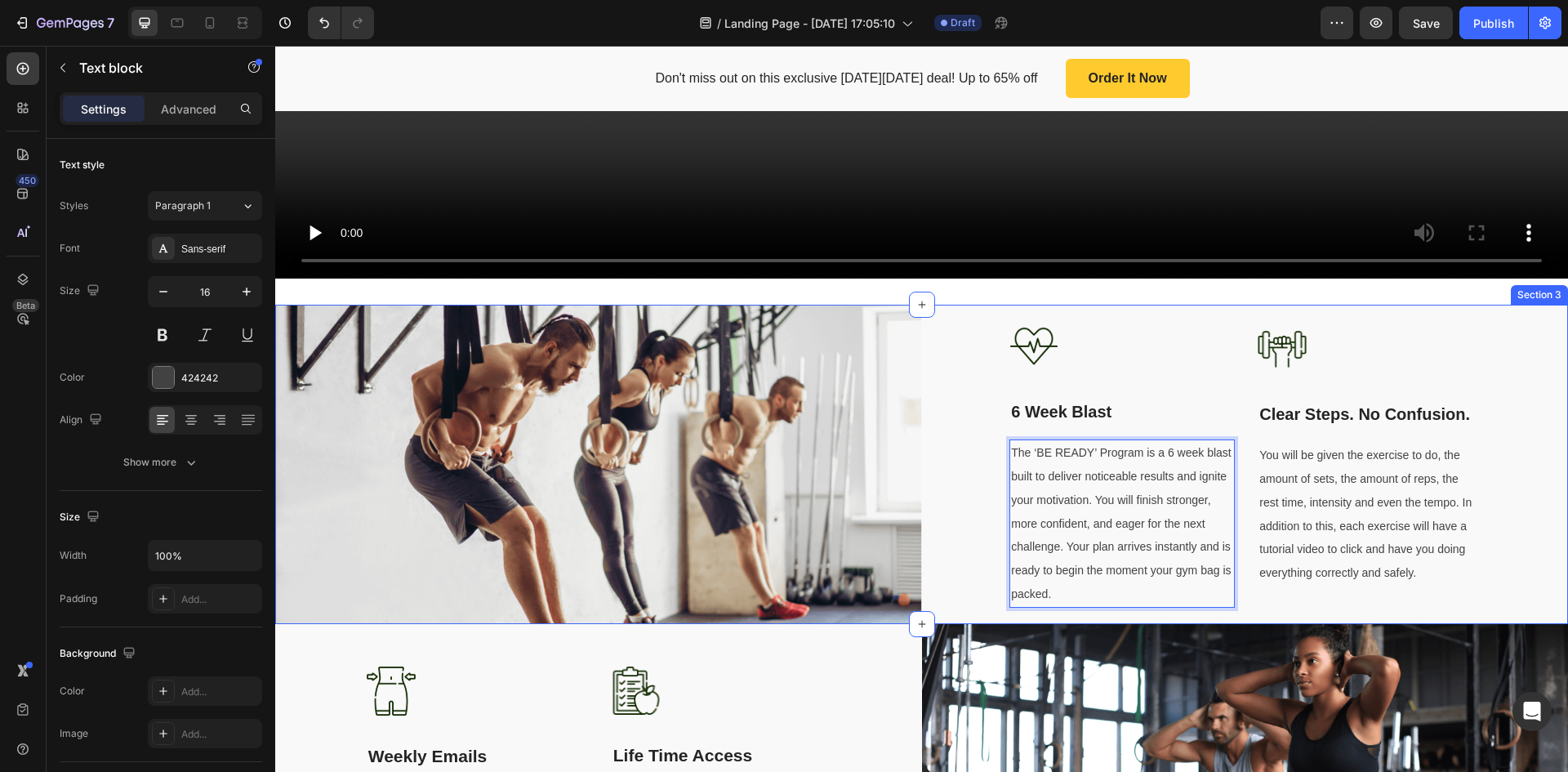
click at [1495, 455] on div "Image 6 Week Blast Text block The ‘BE READY’ Program is a 6 week blast built to…" at bounding box center [1246, 464] width 647 height 319
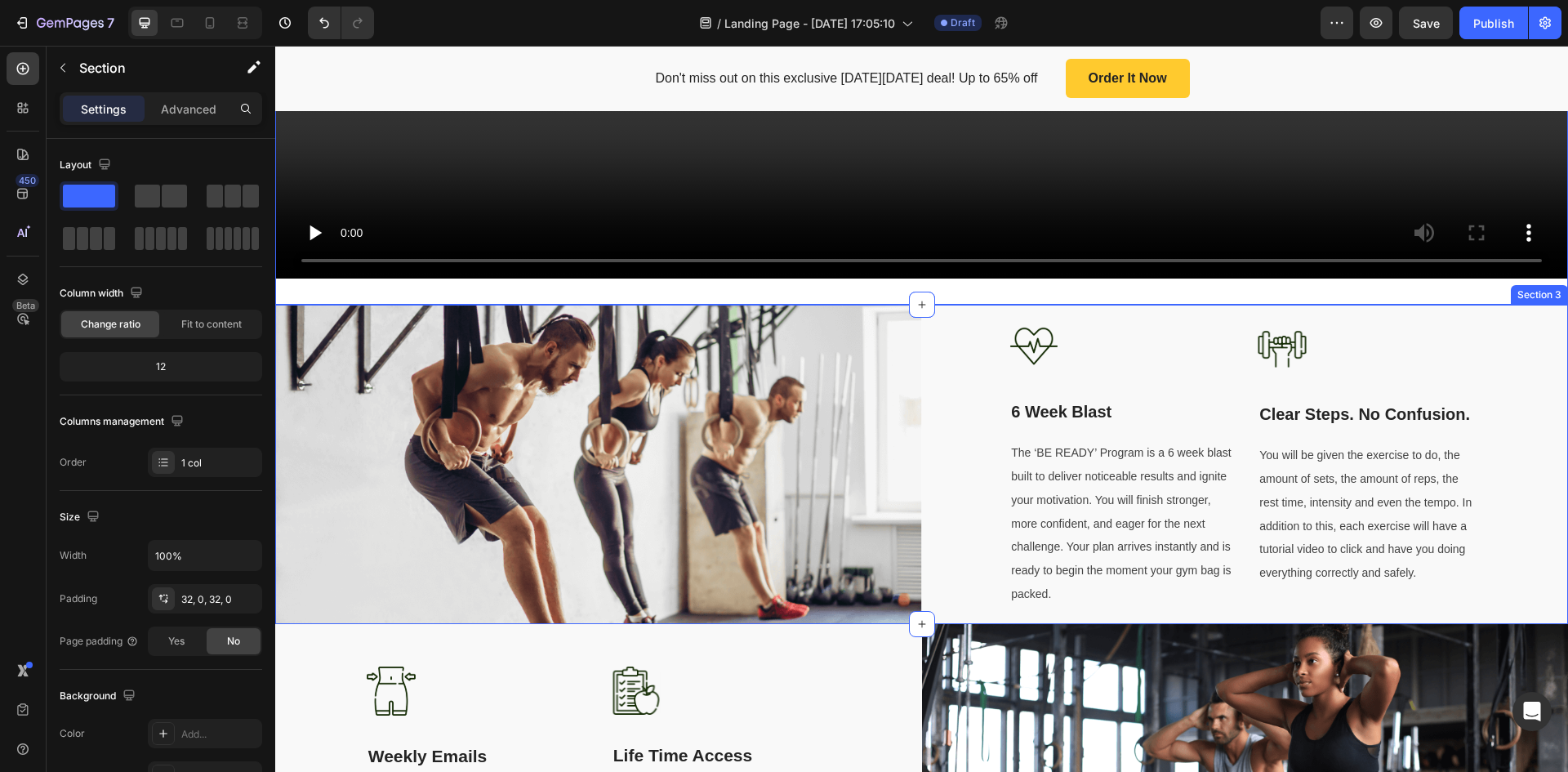
click at [948, 305] on div "Image 6 Week Blast Text block The ‘BE READY’ Program is a 6 week blast built to…" at bounding box center [1246, 464] width 647 height 319
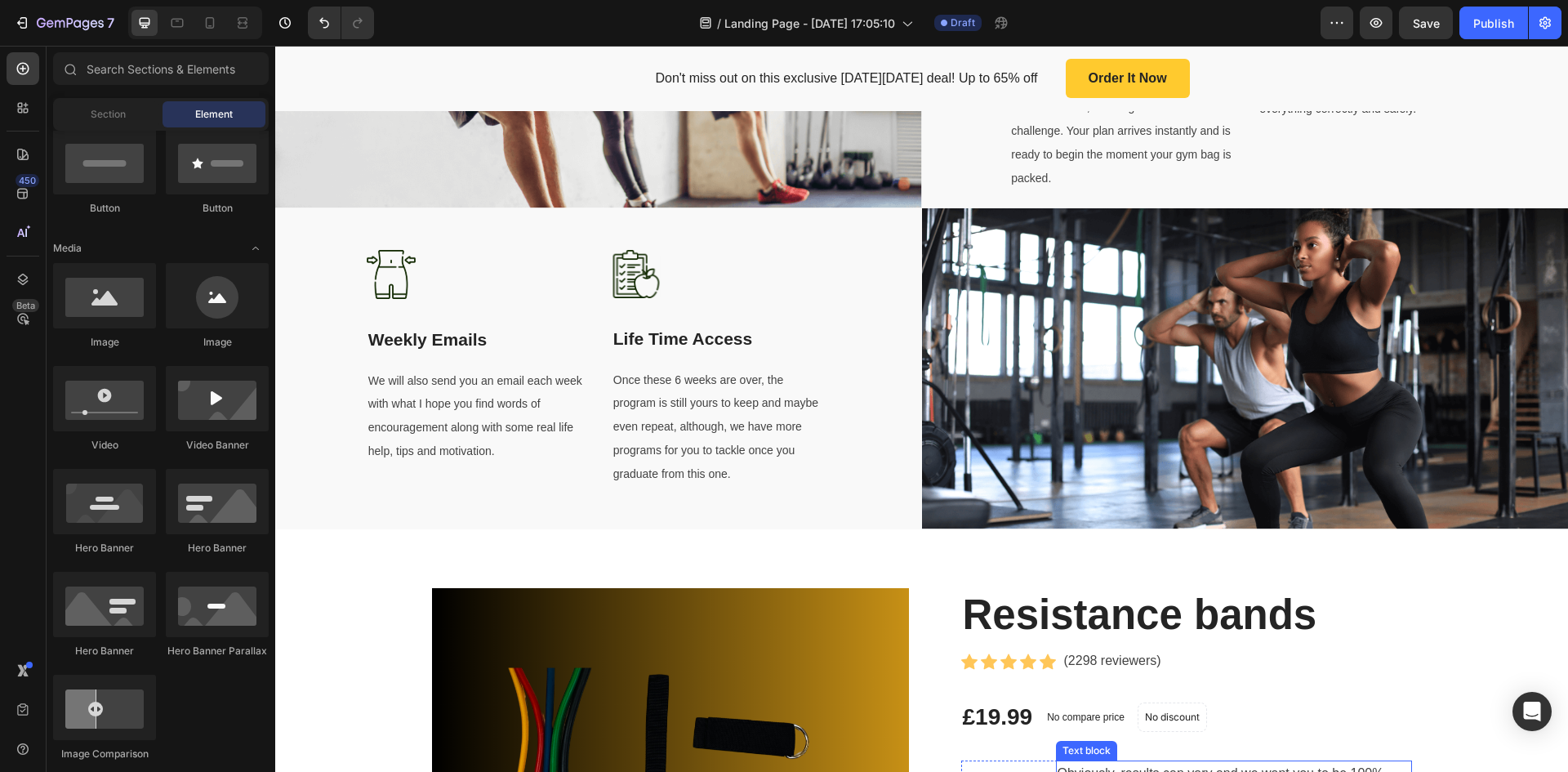
scroll to position [1009, 0]
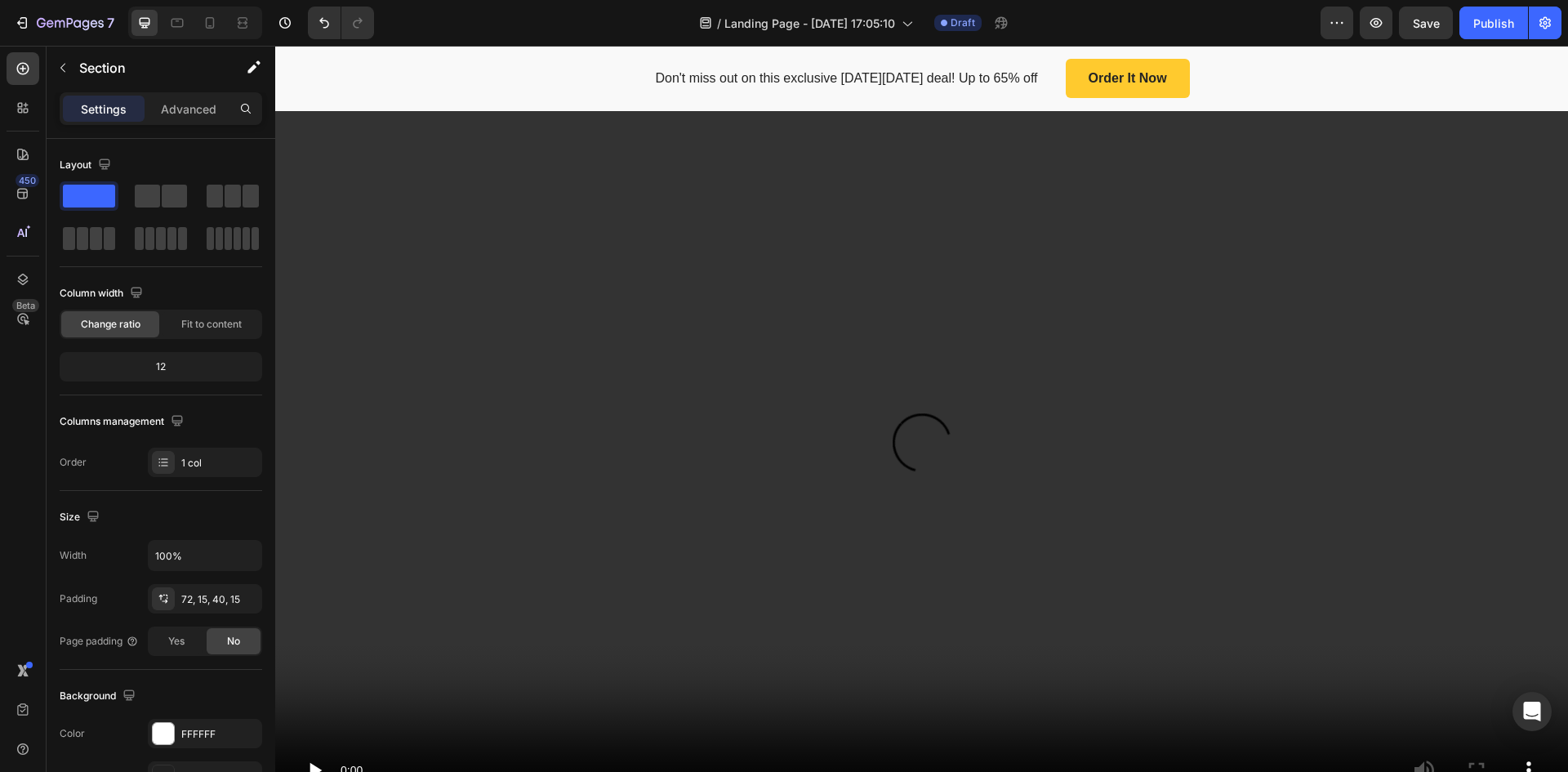
scroll to position [572, 0]
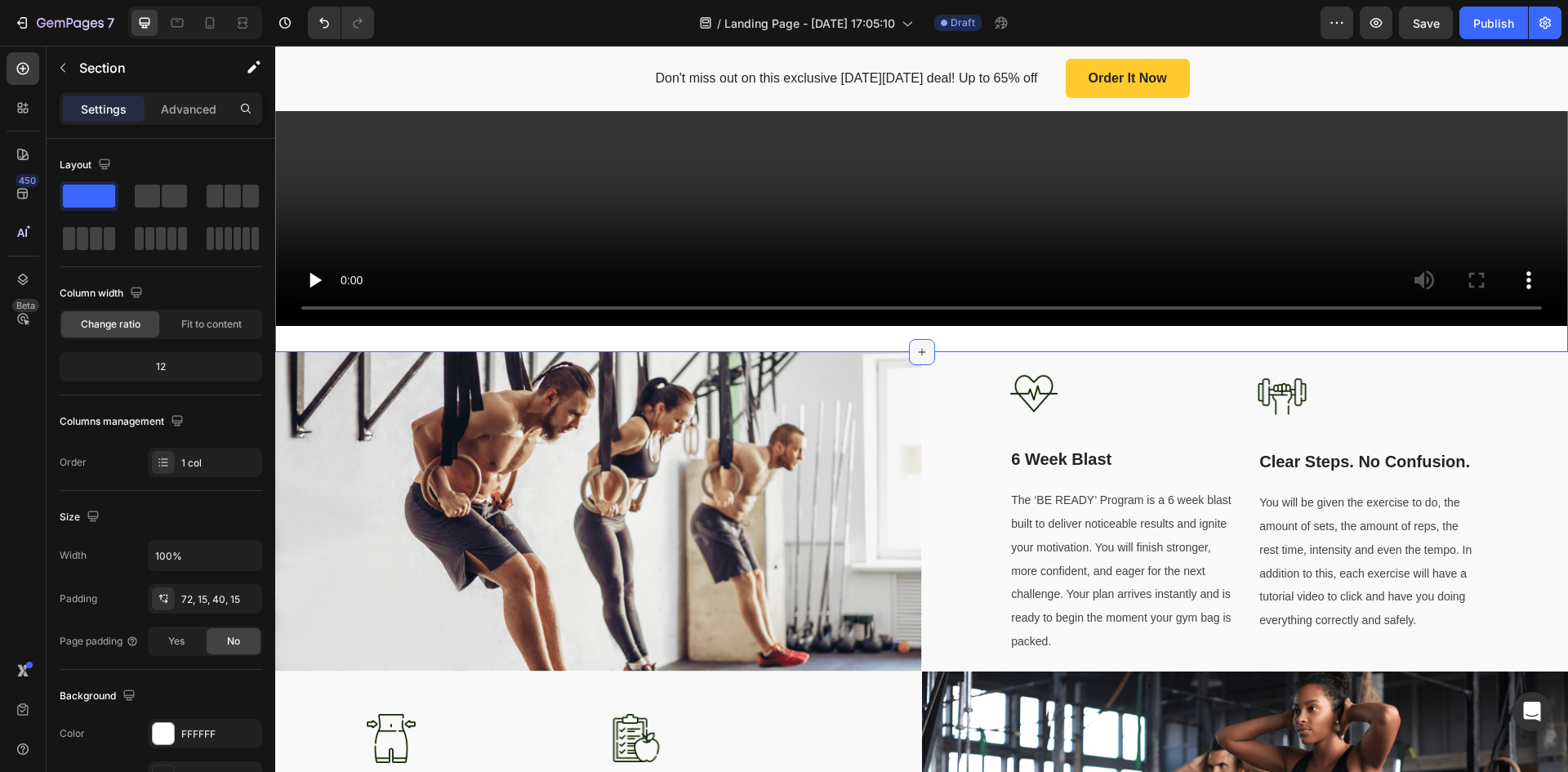
click at [918, 346] on icon at bounding box center [923, 352] width 13 height 13
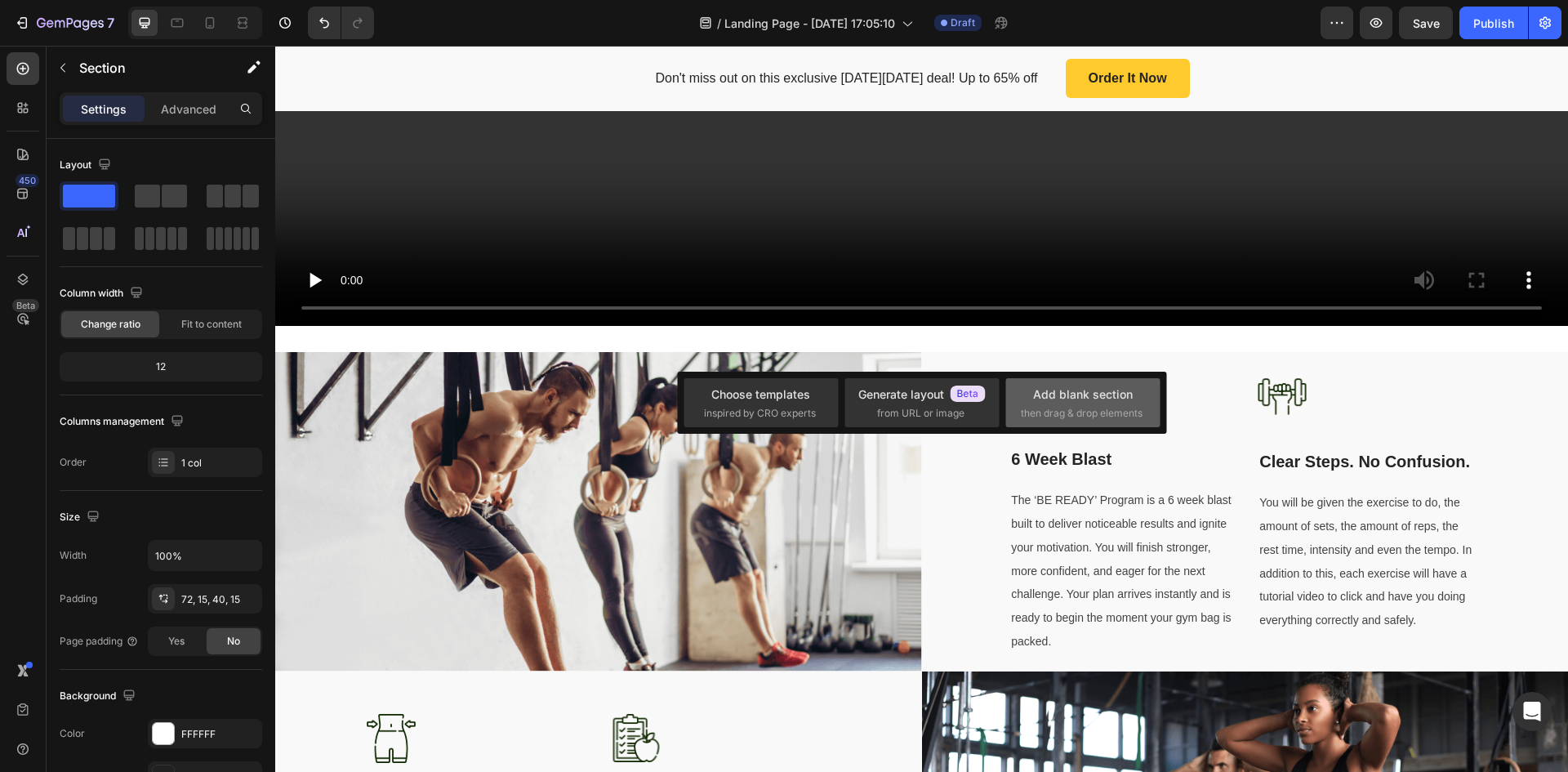
click at [1065, 397] on div "Add blank section" at bounding box center [1082, 394] width 100 height 17
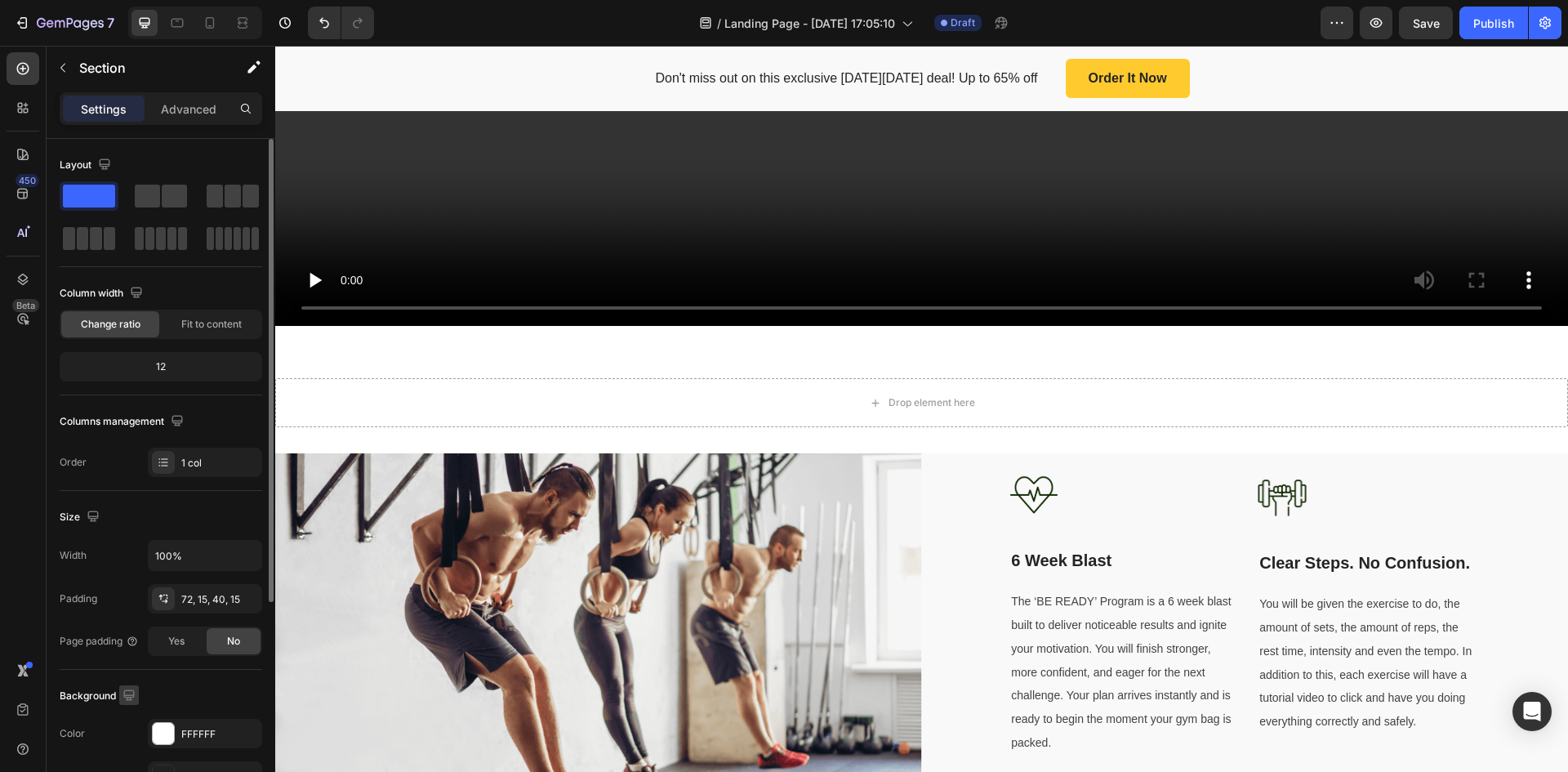
scroll to position [317, 0]
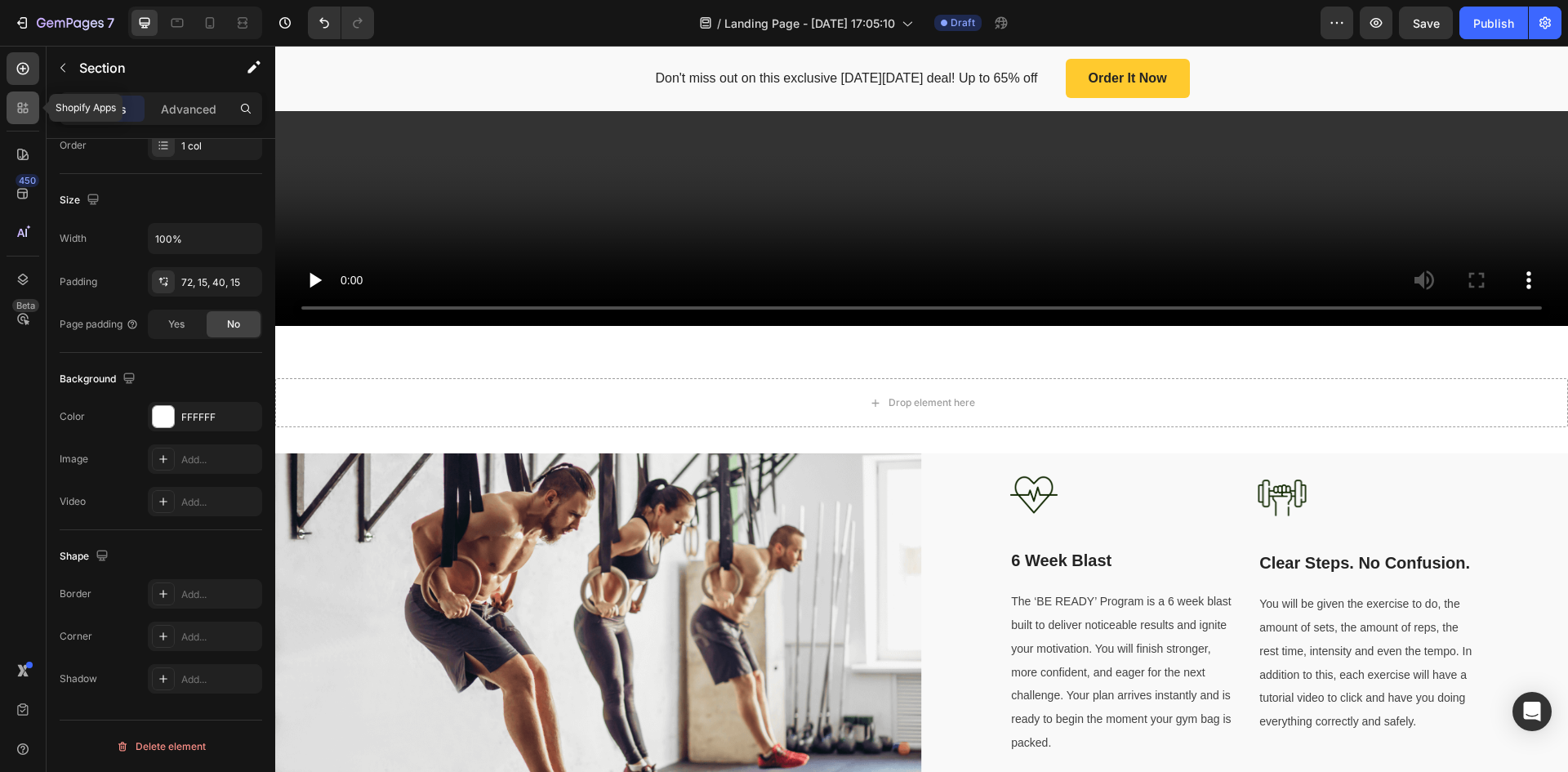
click at [20, 104] on icon at bounding box center [20, 105] width 5 height 5
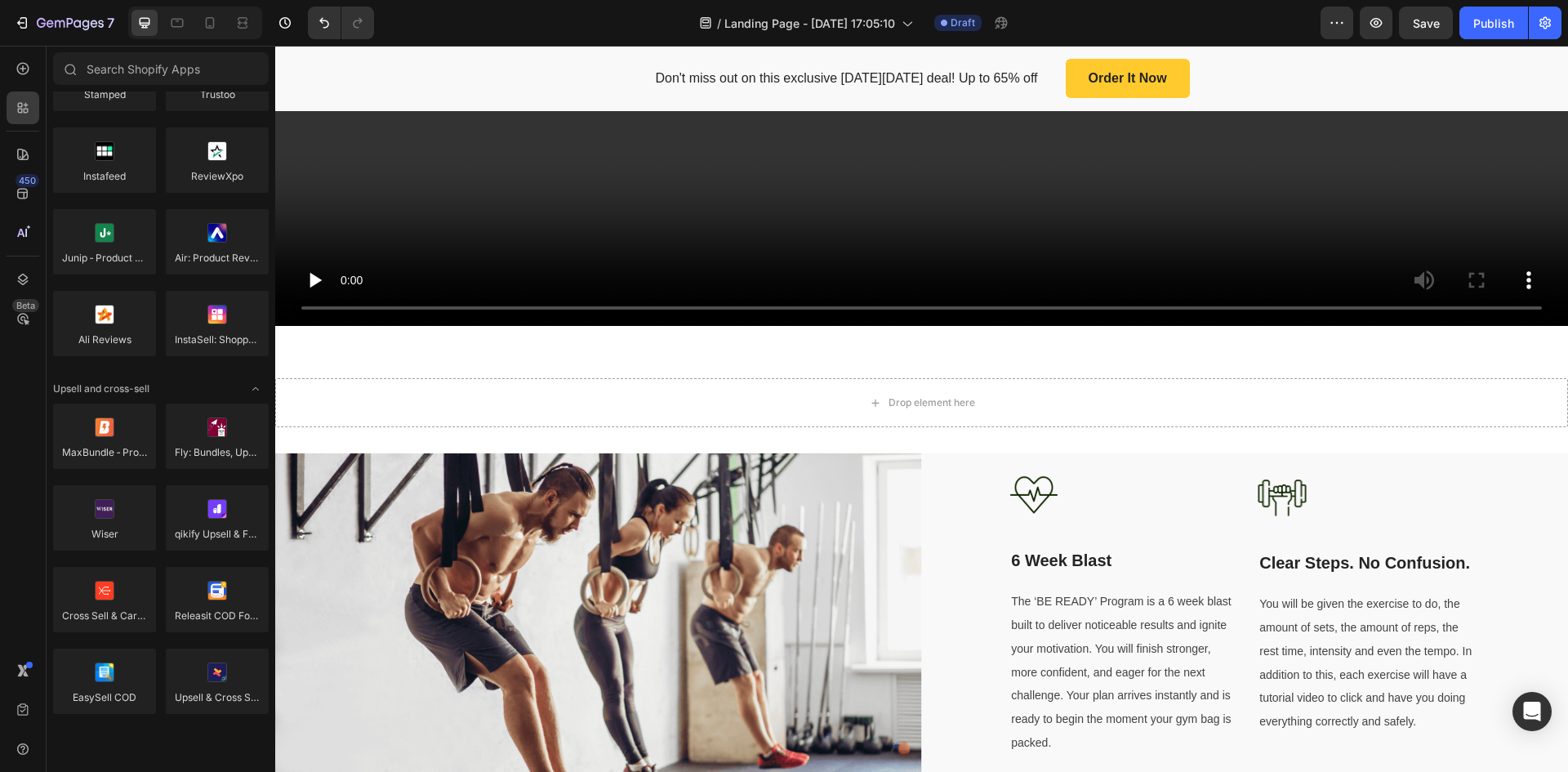
scroll to position [0, 0]
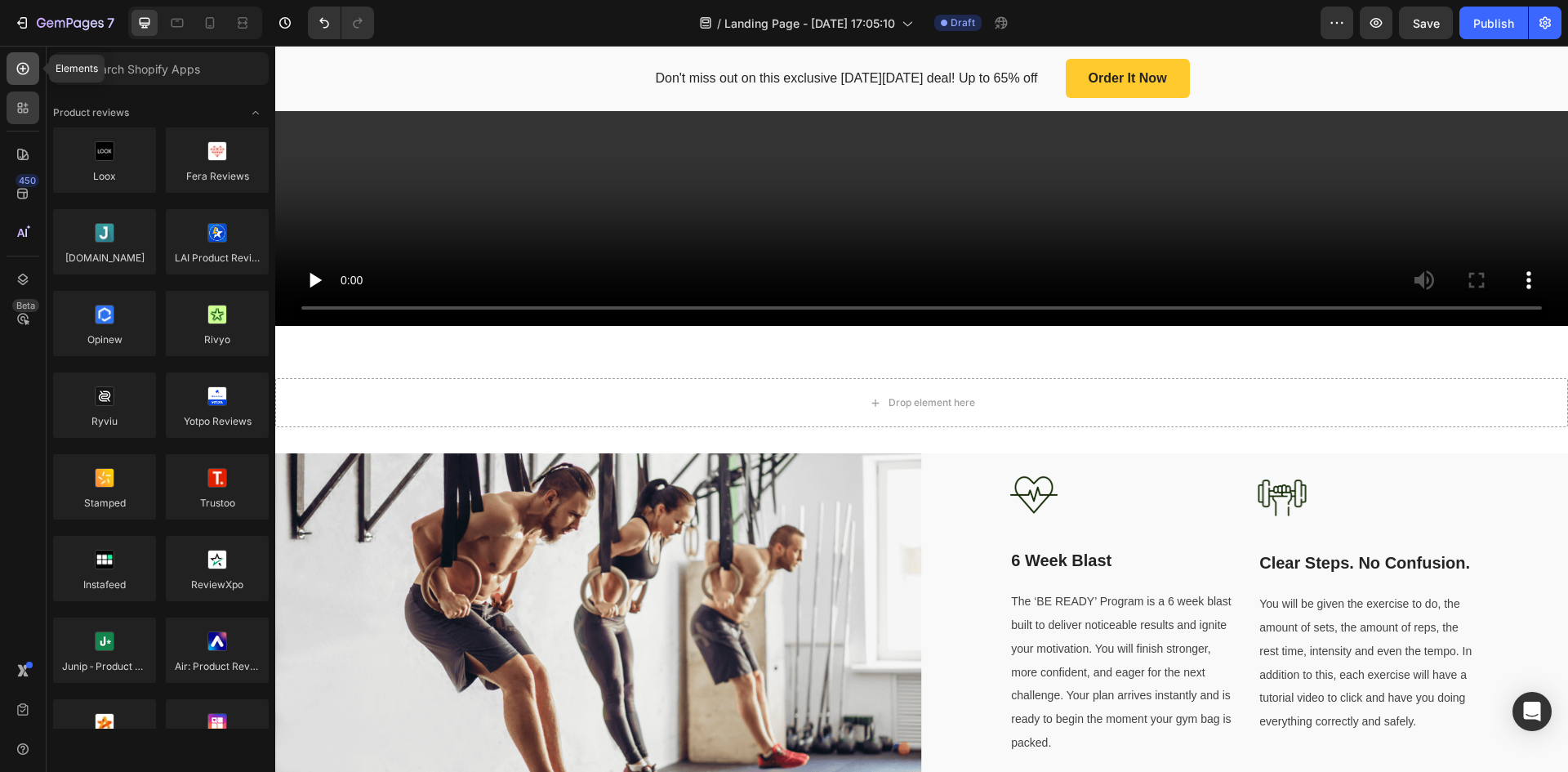
click at [26, 80] on div at bounding box center [23, 69] width 32 height 32
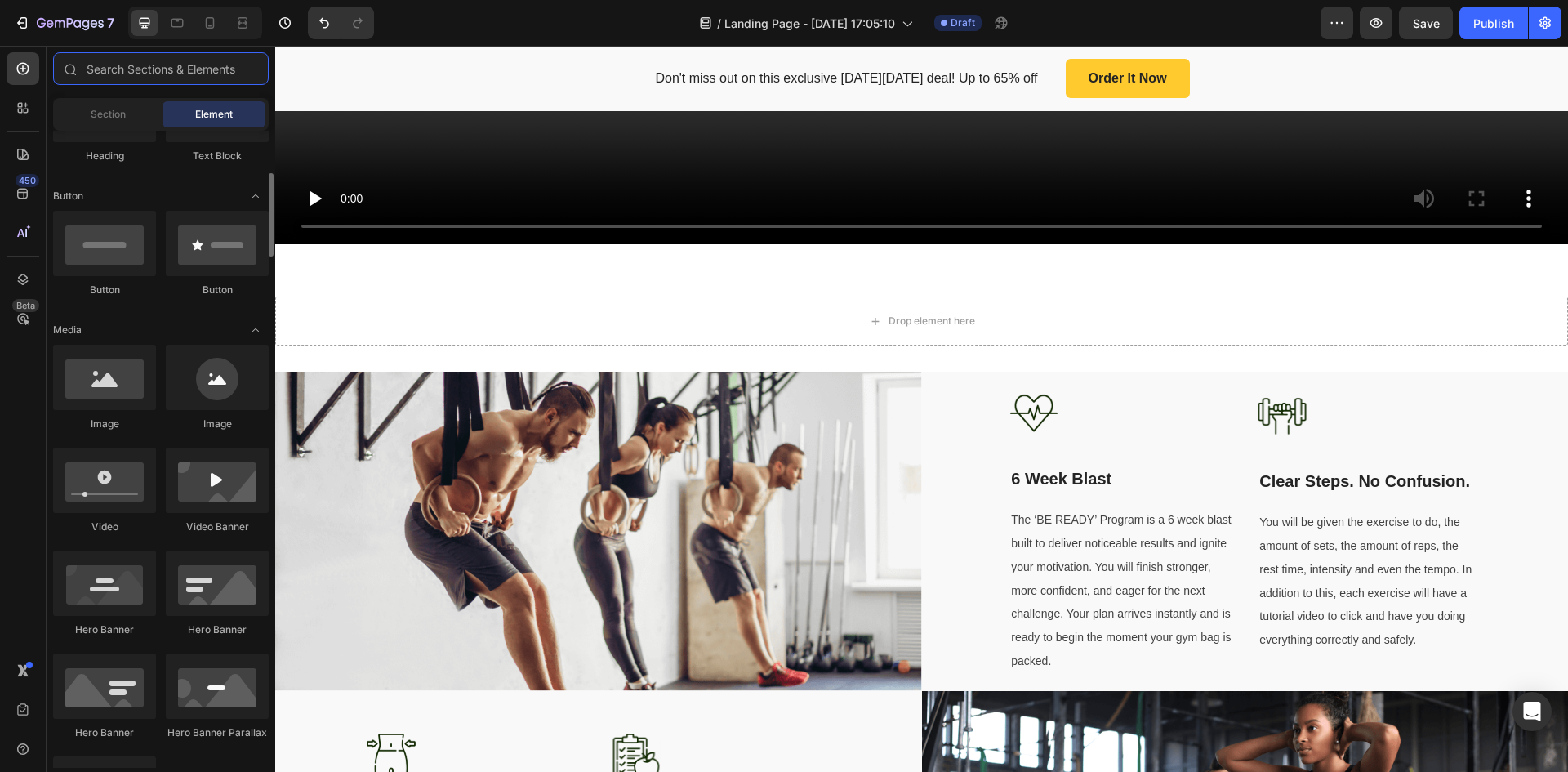
scroll to position [490, 0]
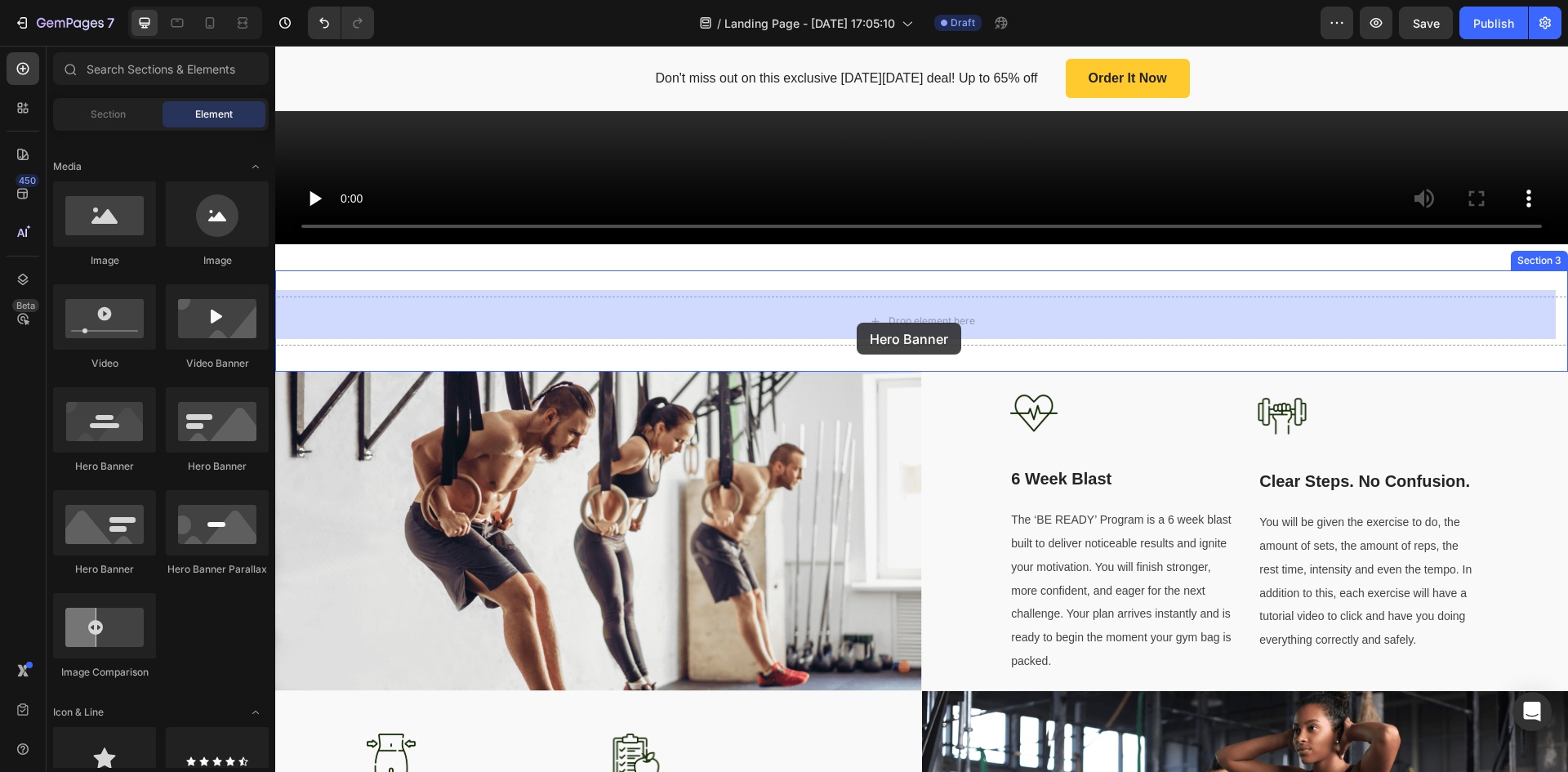
drag, startPoint x: 486, startPoint y: 486, endPoint x: 857, endPoint y: 323, distance: 405.2
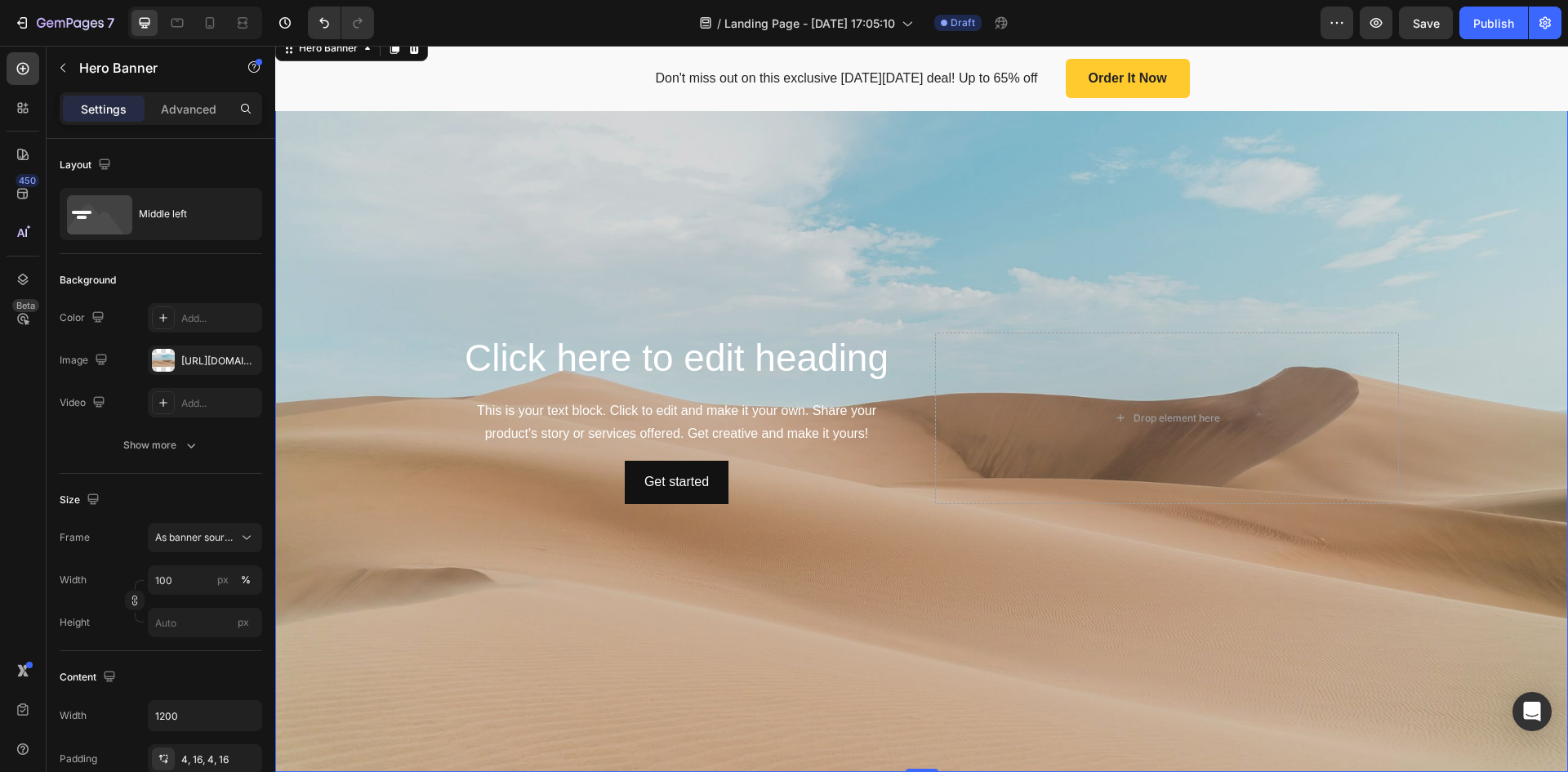
scroll to position [817, 0]
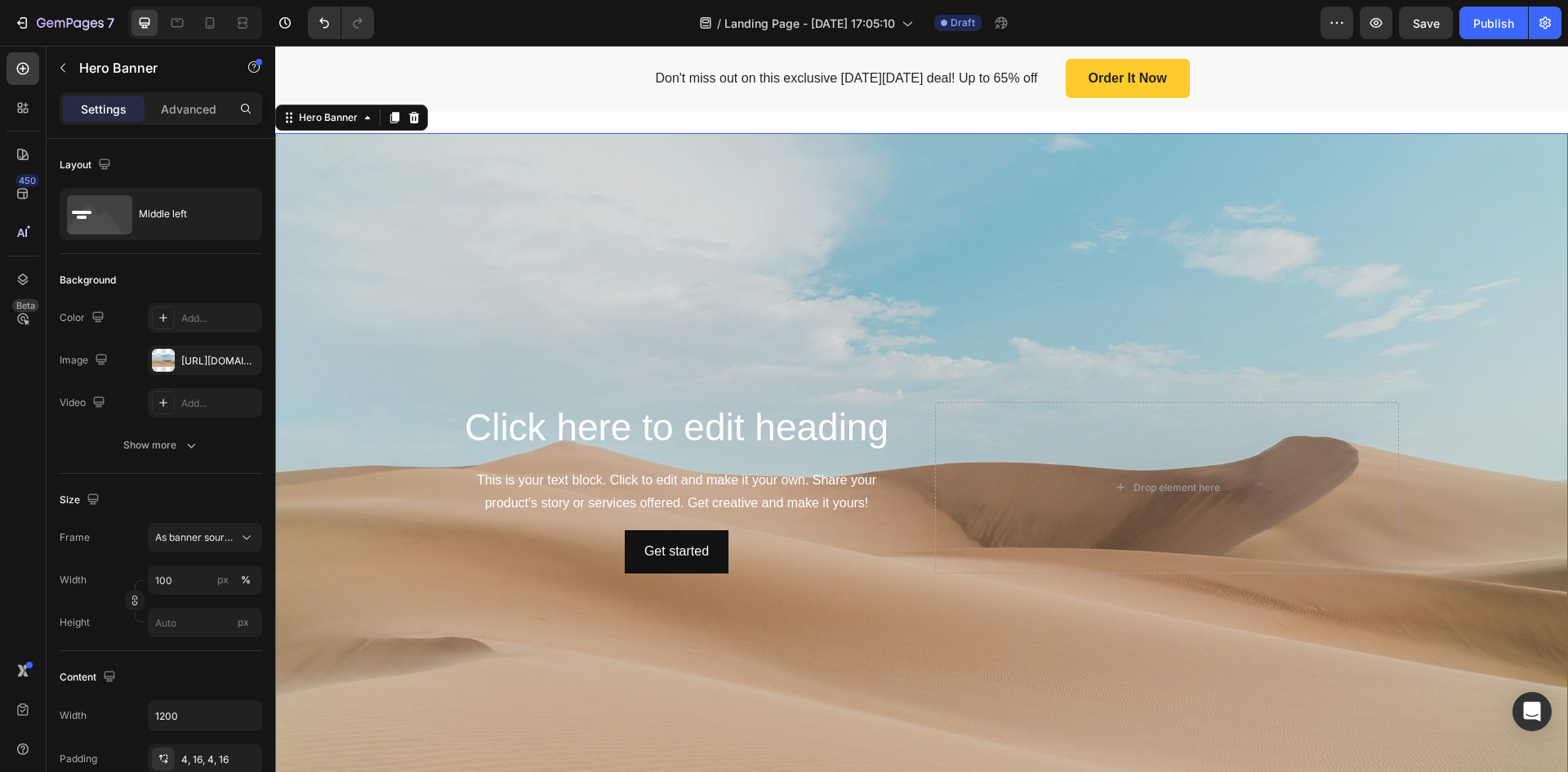
click at [610, 239] on div "Background Image" at bounding box center [922, 487] width 1293 height 708
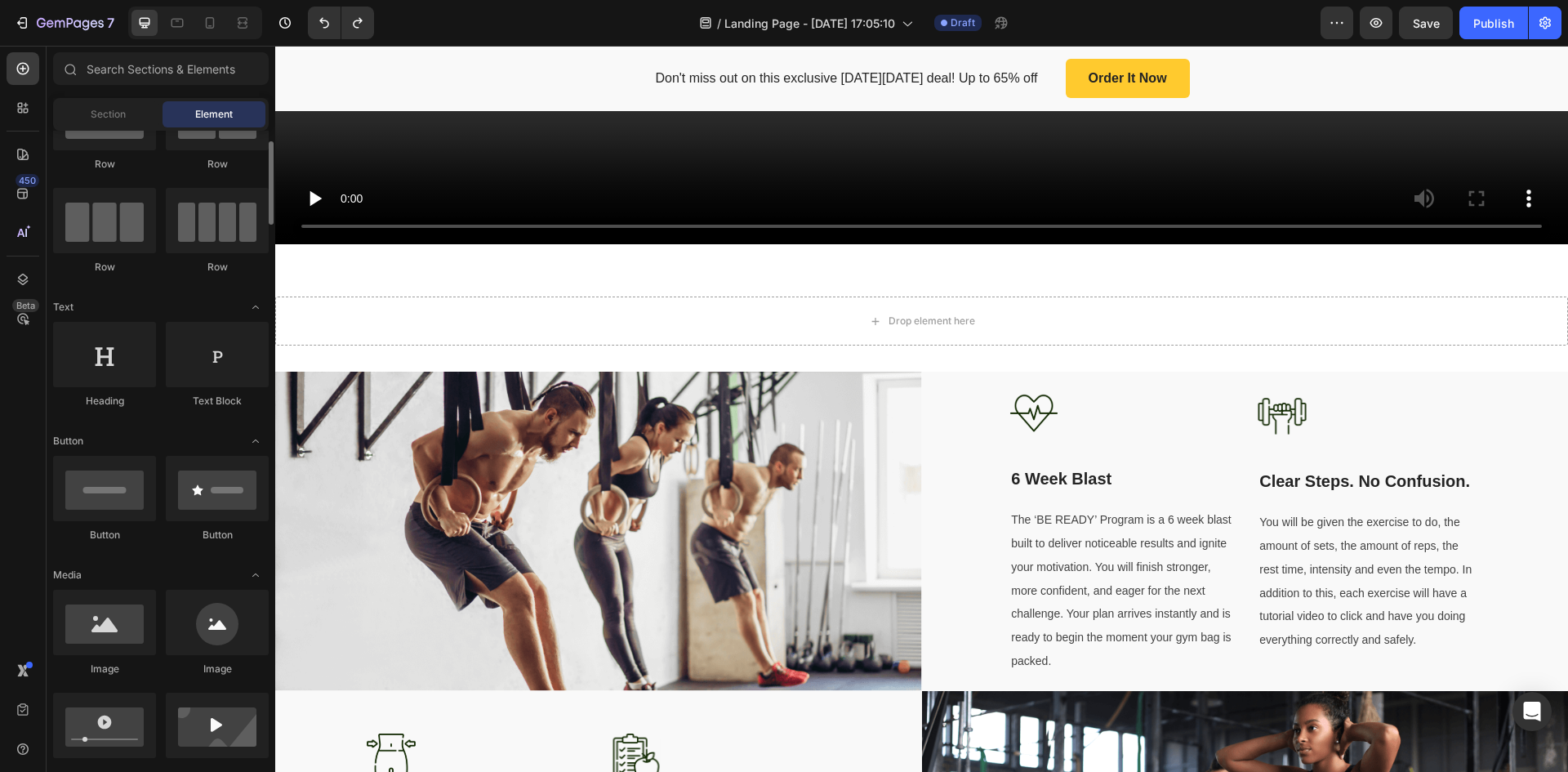
scroll to position [0, 0]
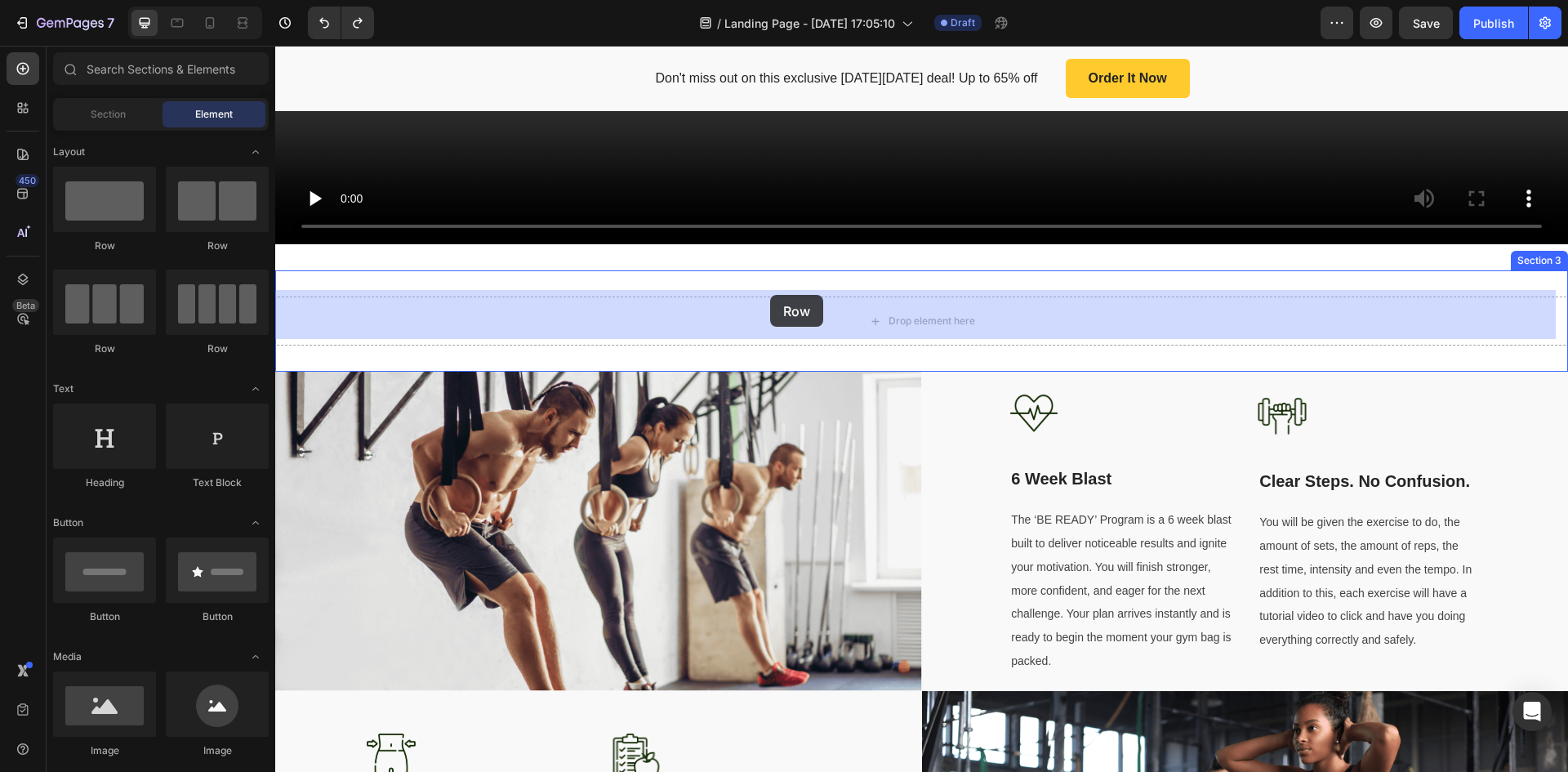
drag, startPoint x: 389, startPoint y: 356, endPoint x: 770, endPoint y: 295, distance: 385.9
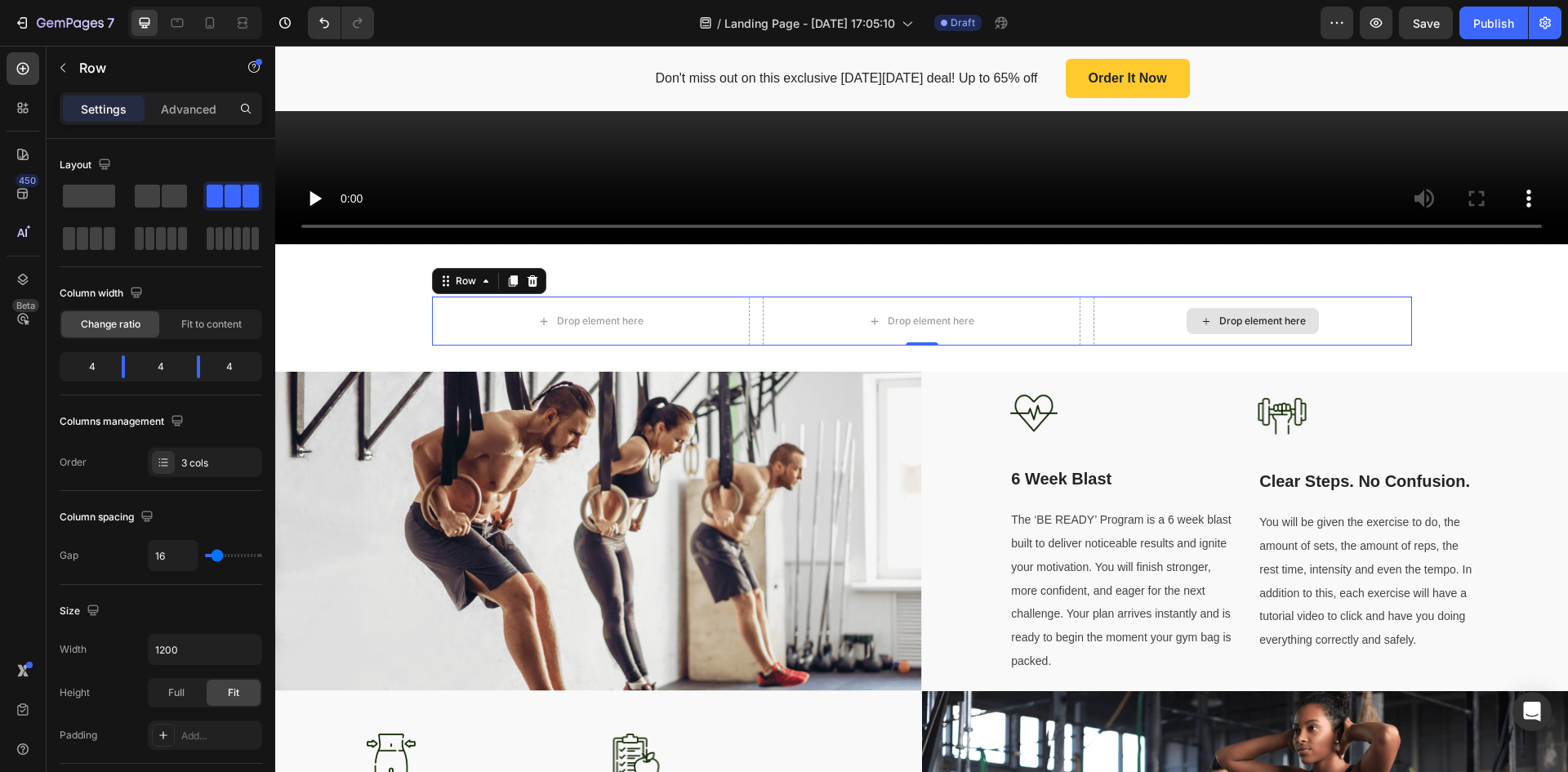
click at [1364, 310] on div "Drop element here" at bounding box center [1253, 320] width 318 height 49
click at [1095, 313] on div "Drop element here" at bounding box center [1253, 320] width 318 height 49
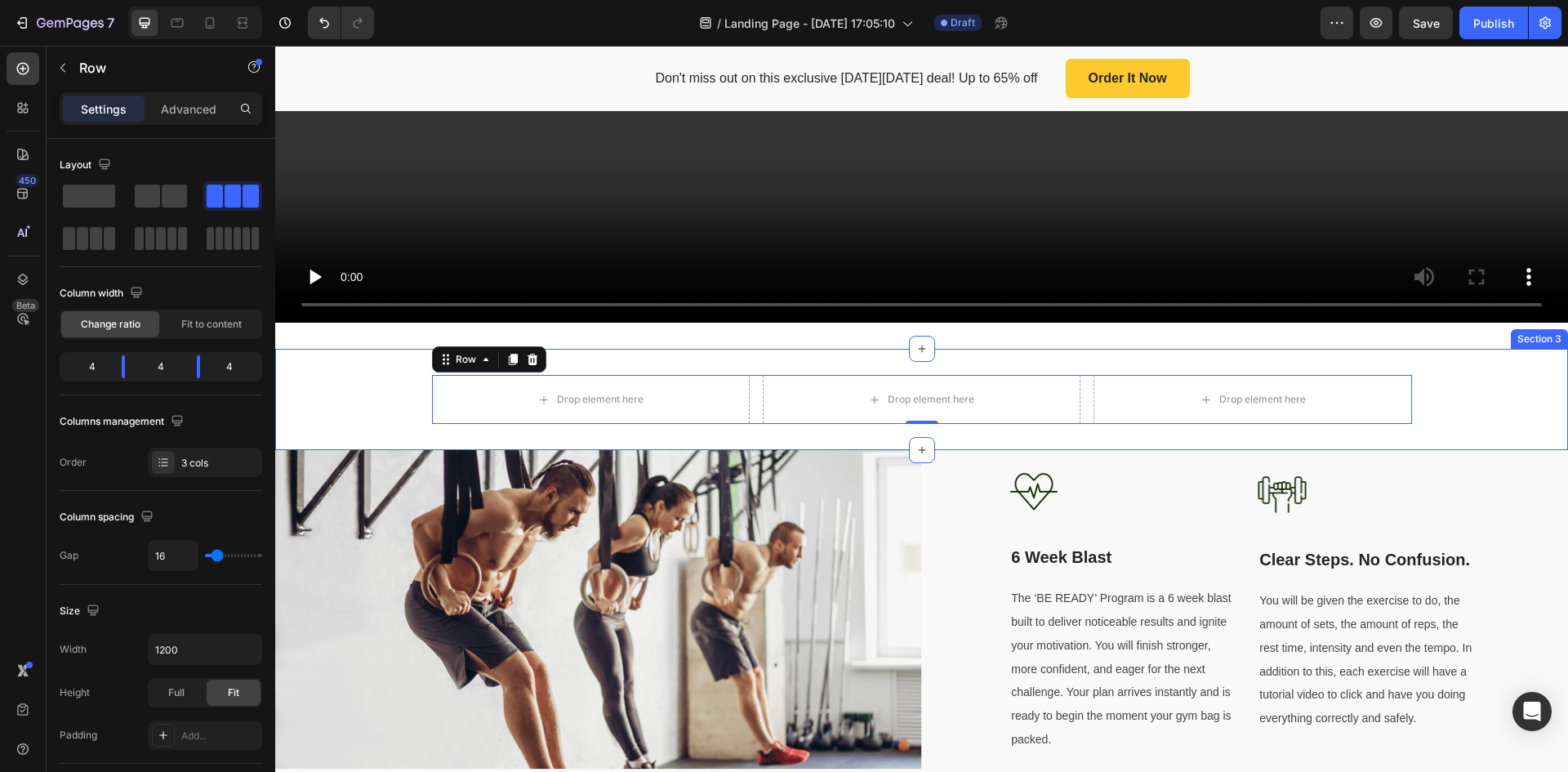
scroll to position [490, 0]
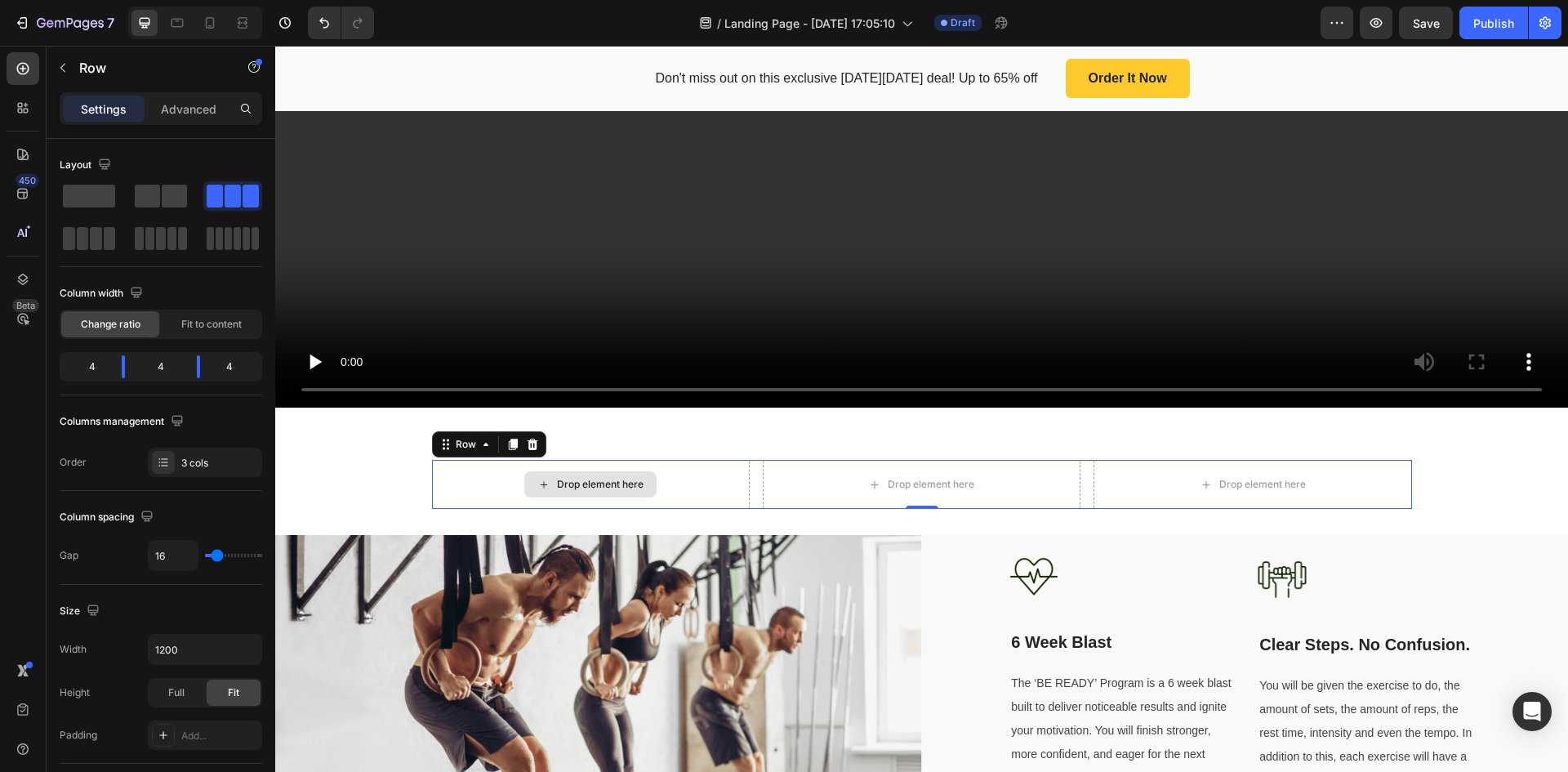
click at [617, 481] on div "Drop element here" at bounding box center [600, 485] width 87 height 13
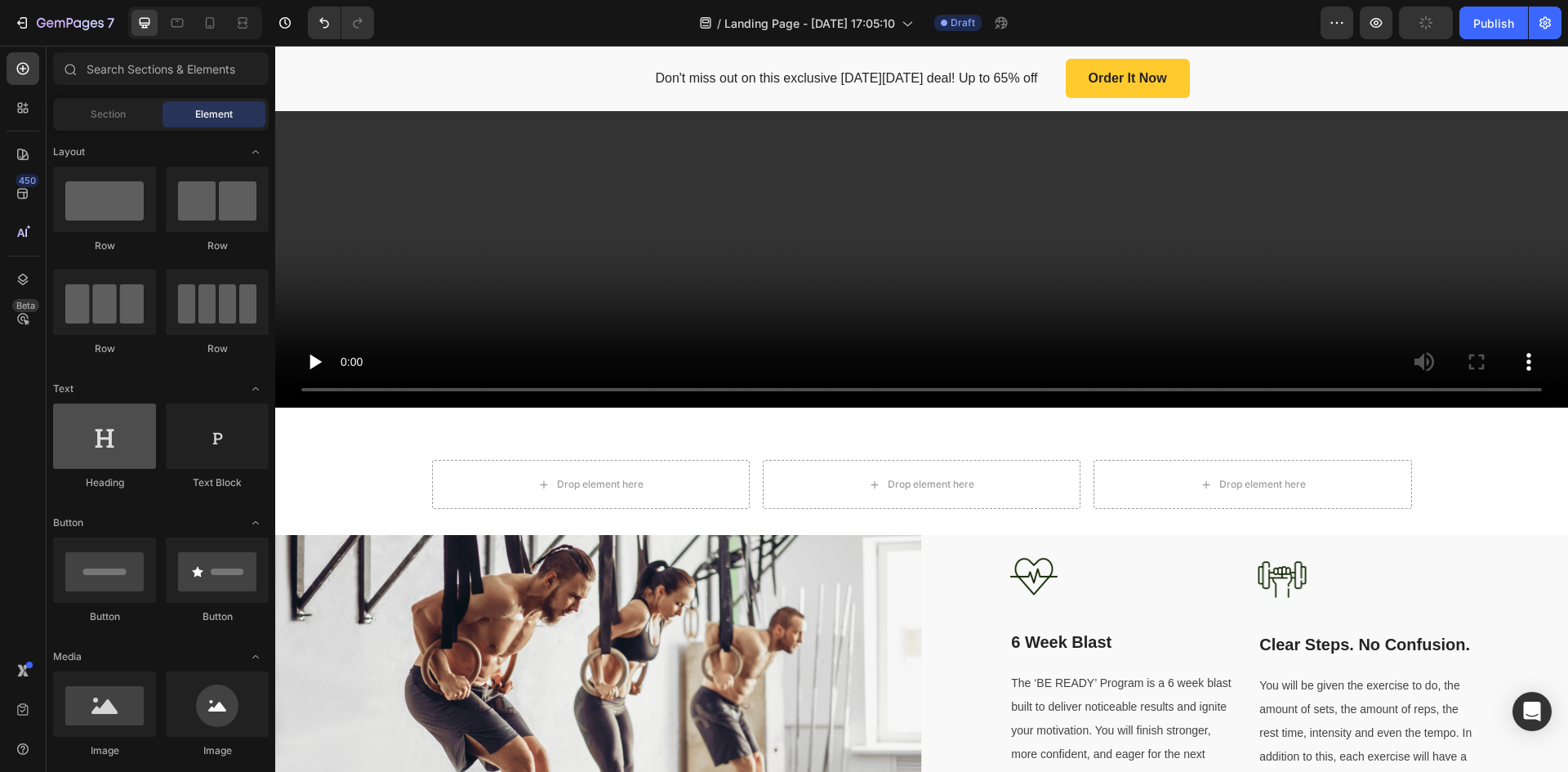
scroll to position [164, 0]
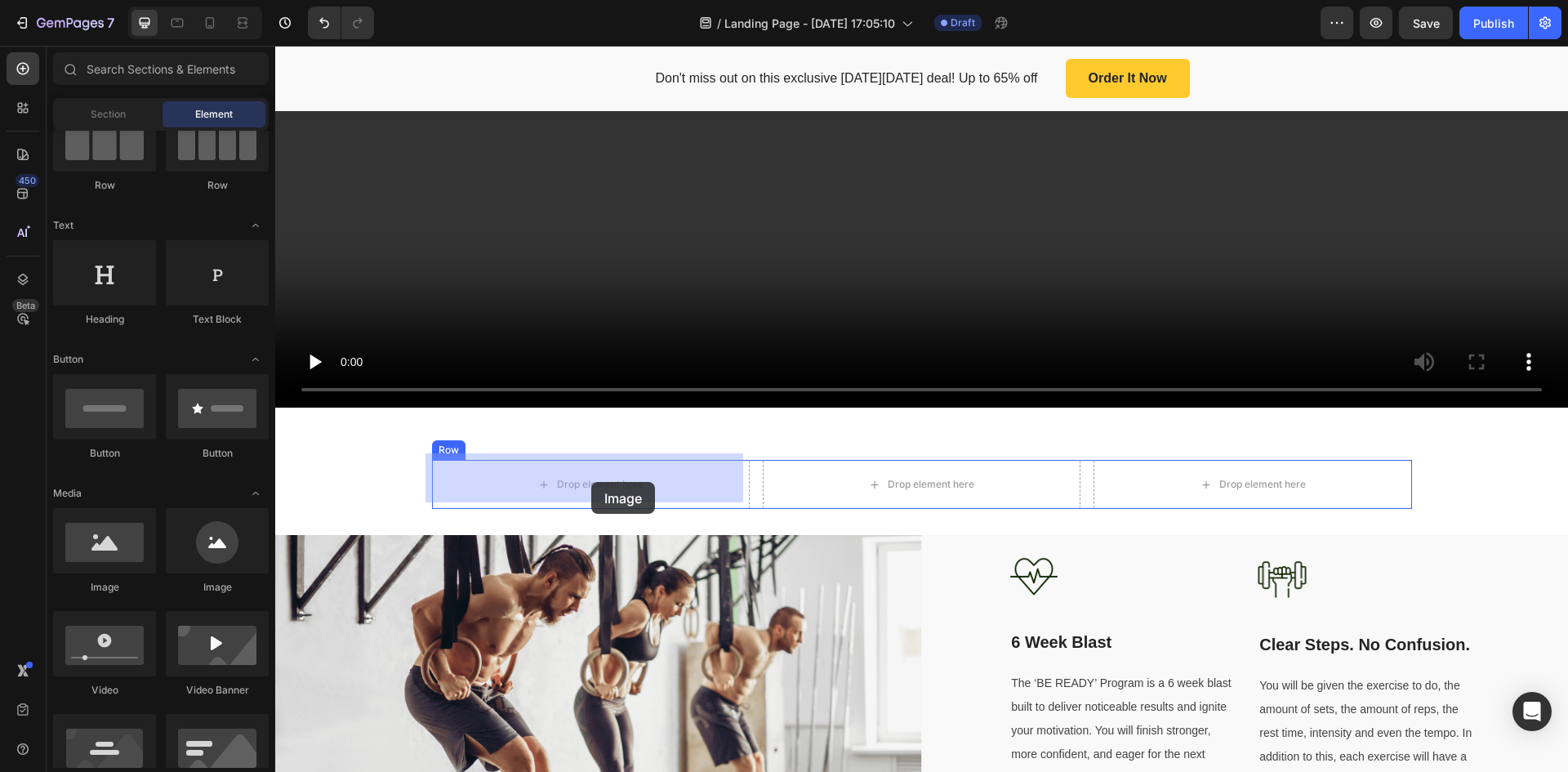
drag, startPoint x: 374, startPoint y: 601, endPoint x: 591, endPoint y: 482, distance: 247.5
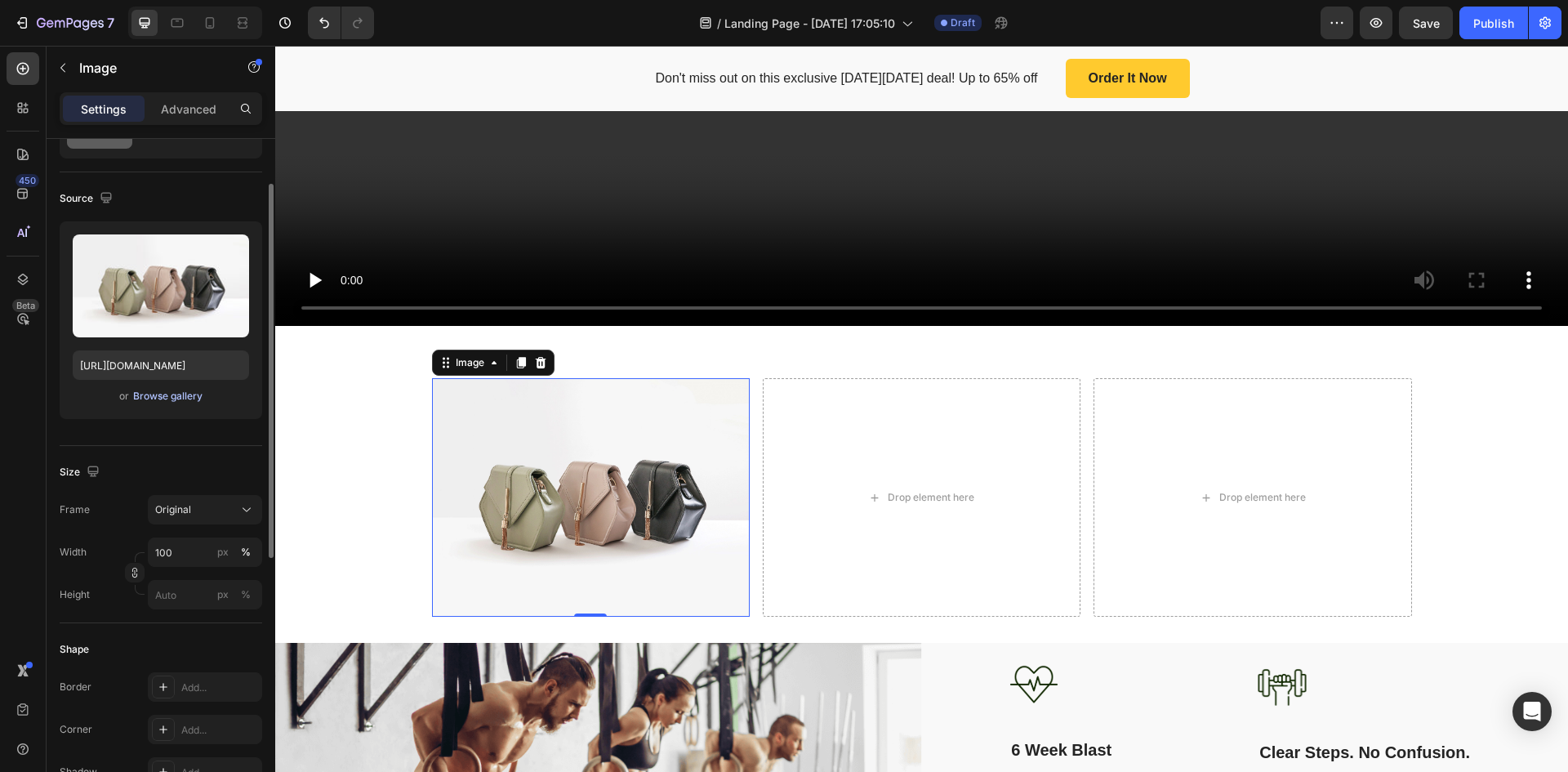
scroll to position [0, 0]
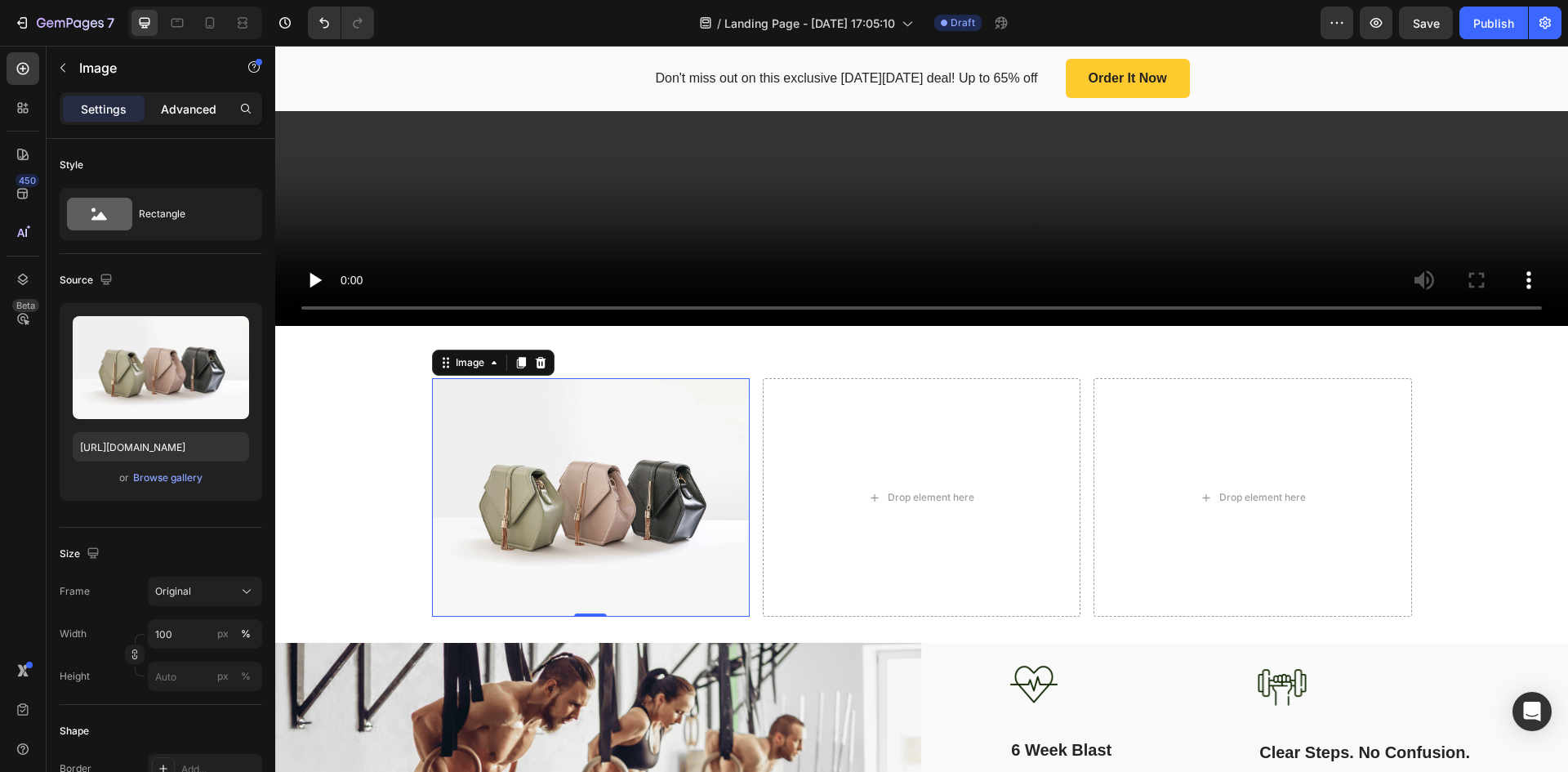
click at [166, 116] on p "Advanced" at bounding box center [189, 109] width 55 height 17
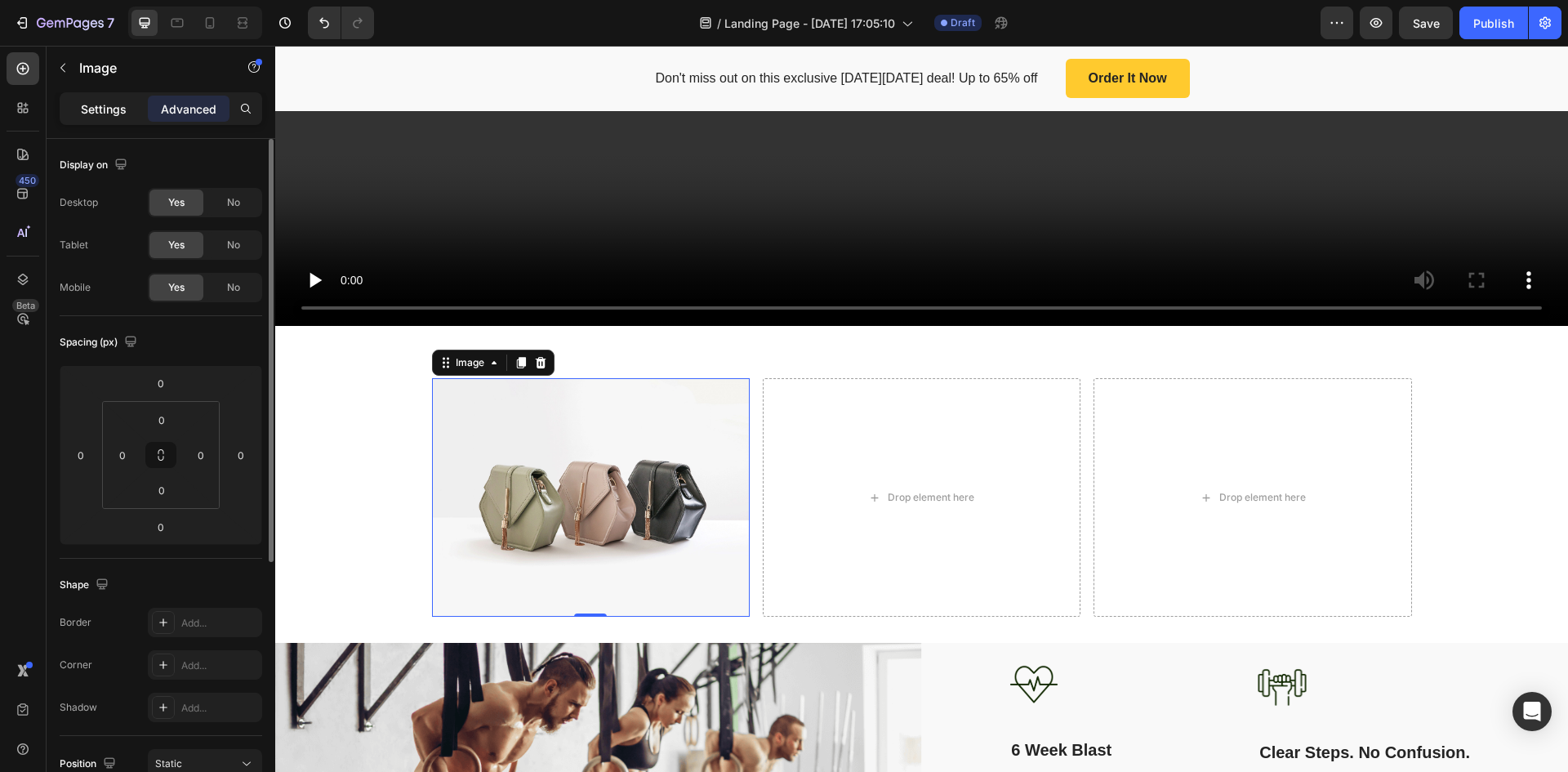
click at [121, 111] on p "Settings" at bounding box center [104, 109] width 46 height 17
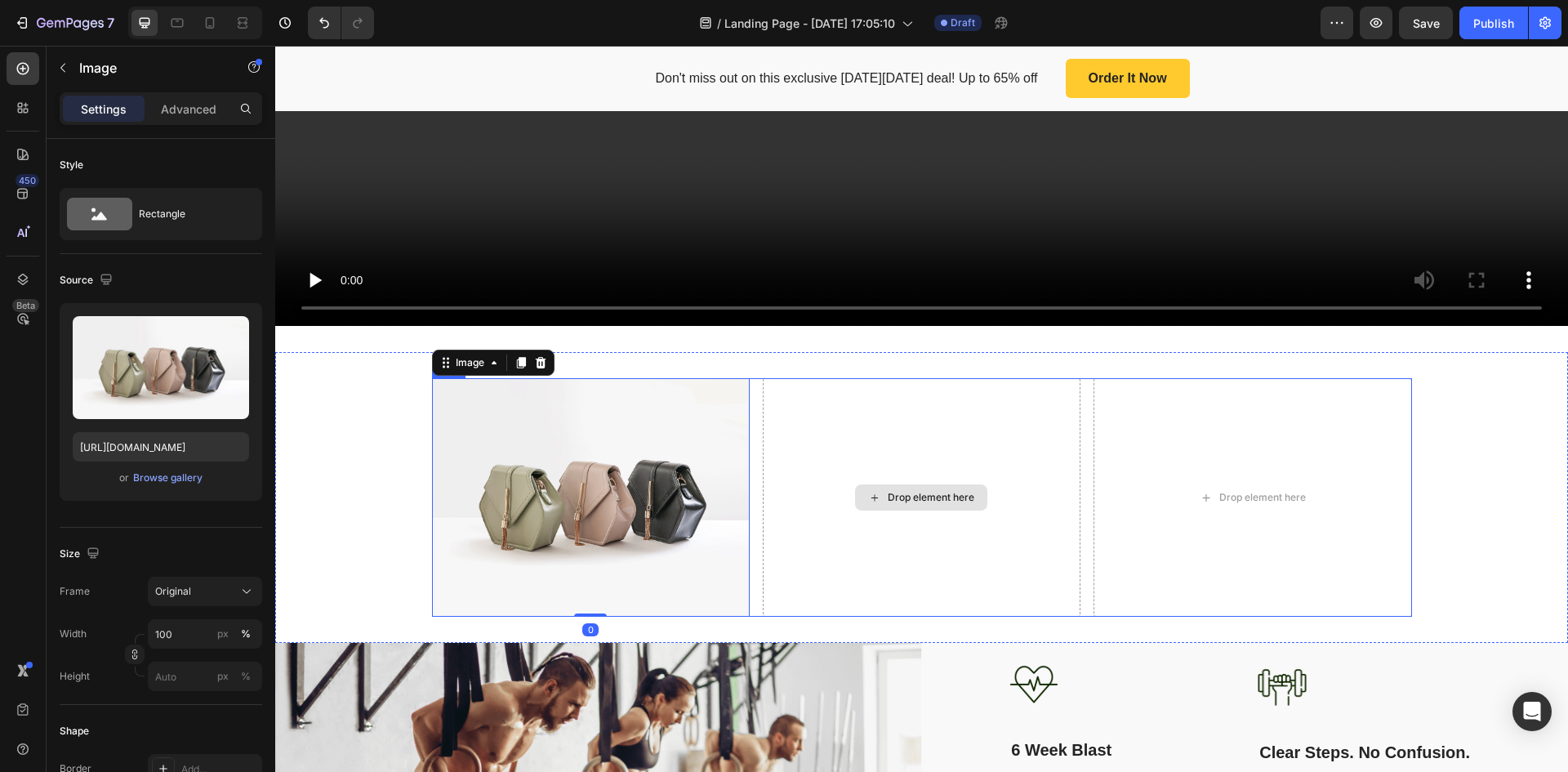
click at [909, 419] on div "Drop element here" at bounding box center [922, 497] width 318 height 239
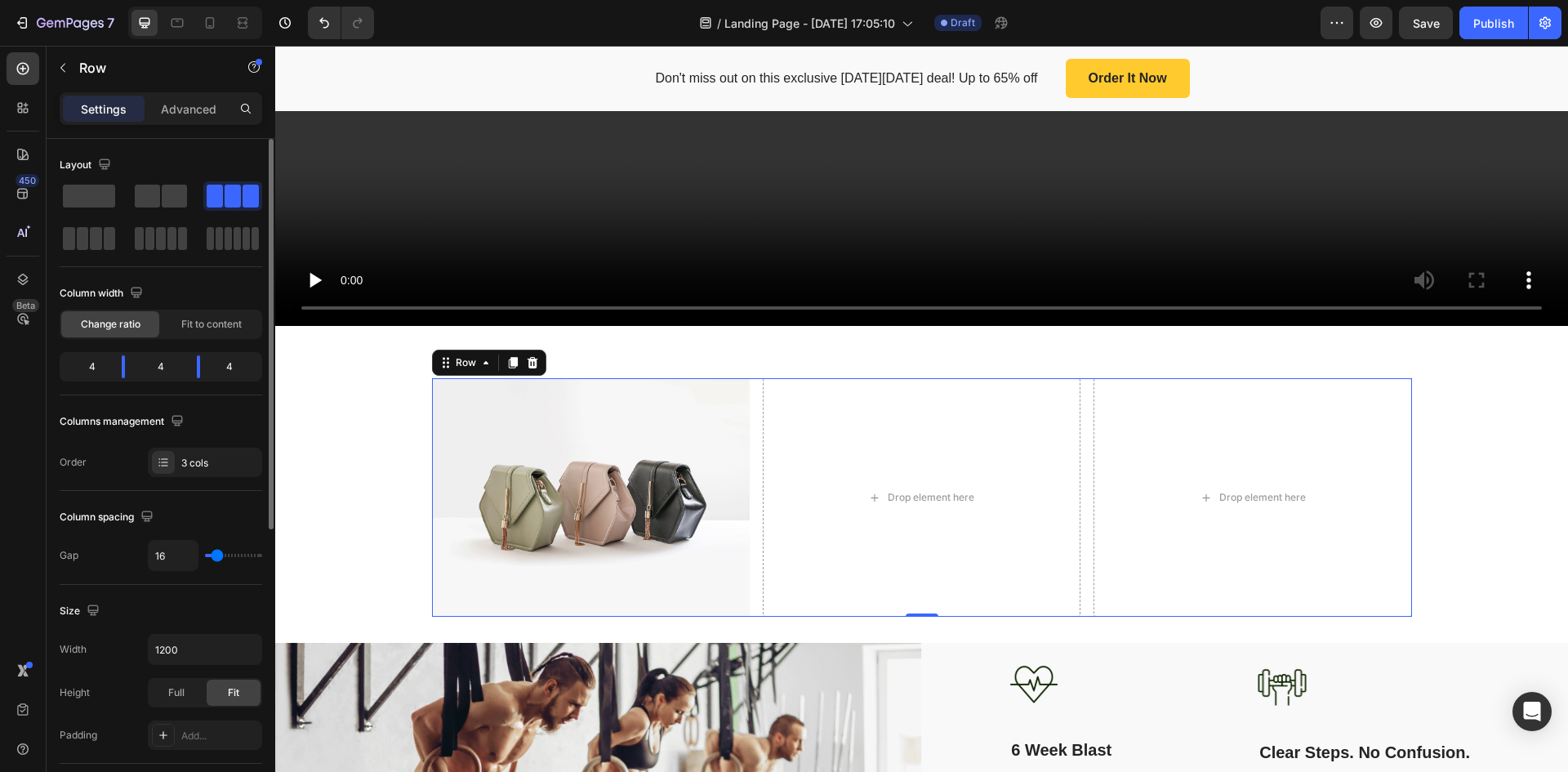
click at [229, 371] on div "4" at bounding box center [236, 366] width 46 height 23
click at [178, 366] on div "4" at bounding box center [161, 366] width 46 height 23
drag, startPoint x: 236, startPoint y: 366, endPoint x: 222, endPoint y: 402, distance: 38.6
click at [222, 402] on div "Layout Column width Change ratio Fit to content 4 4 4 Columns management Order …" at bounding box center [161, 314] width 203 height 325
click at [162, 464] on icon at bounding box center [164, 463] width 13 height 13
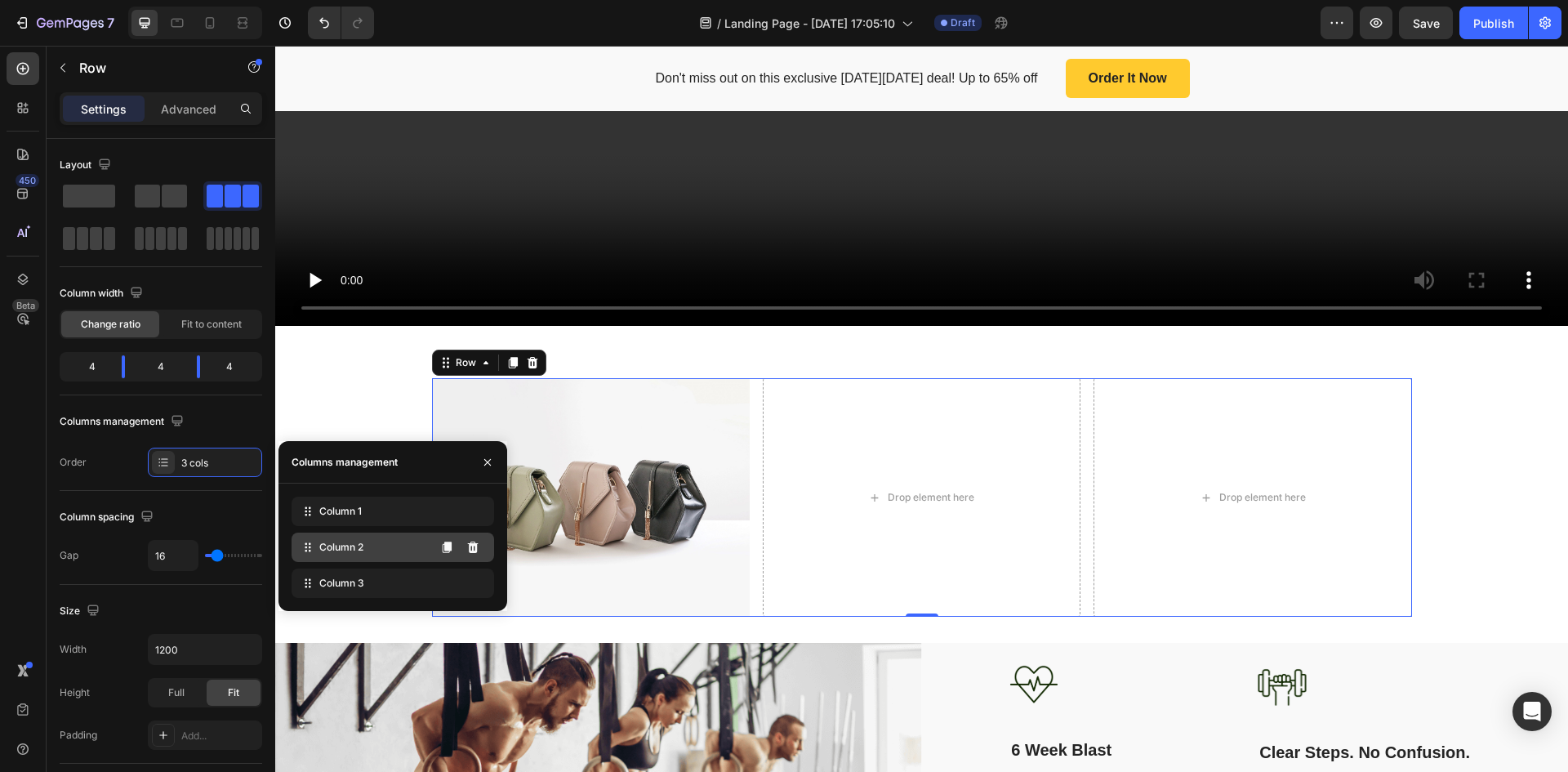
click at [334, 550] on span "Column 2" at bounding box center [341, 546] width 44 height 14
click at [344, 551] on span "Column 2" at bounding box center [341, 546] width 44 height 14
click at [235, 412] on div "Columns management" at bounding box center [161, 421] width 203 height 26
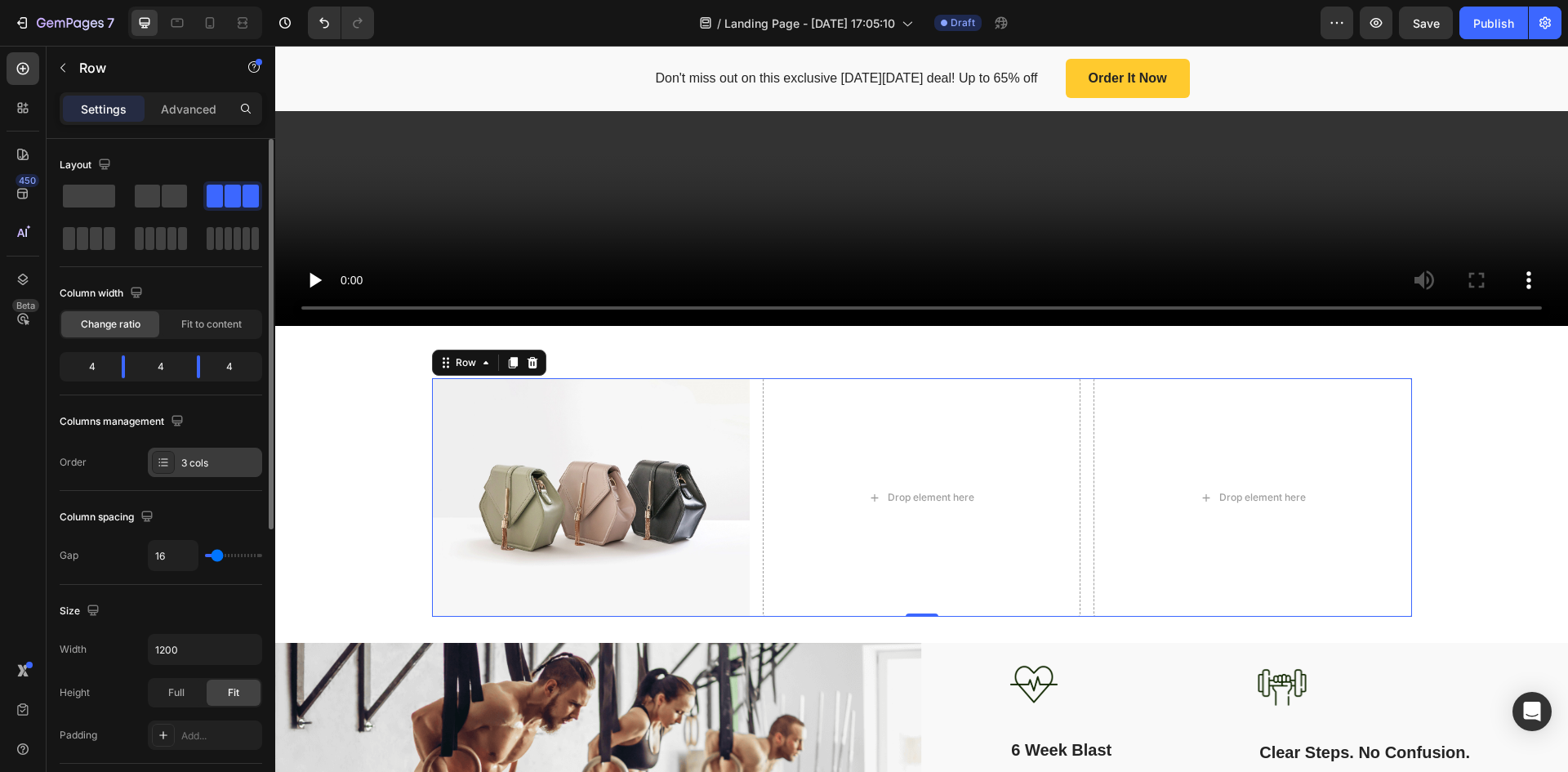
click at [167, 468] on icon at bounding box center [164, 463] width 13 height 13
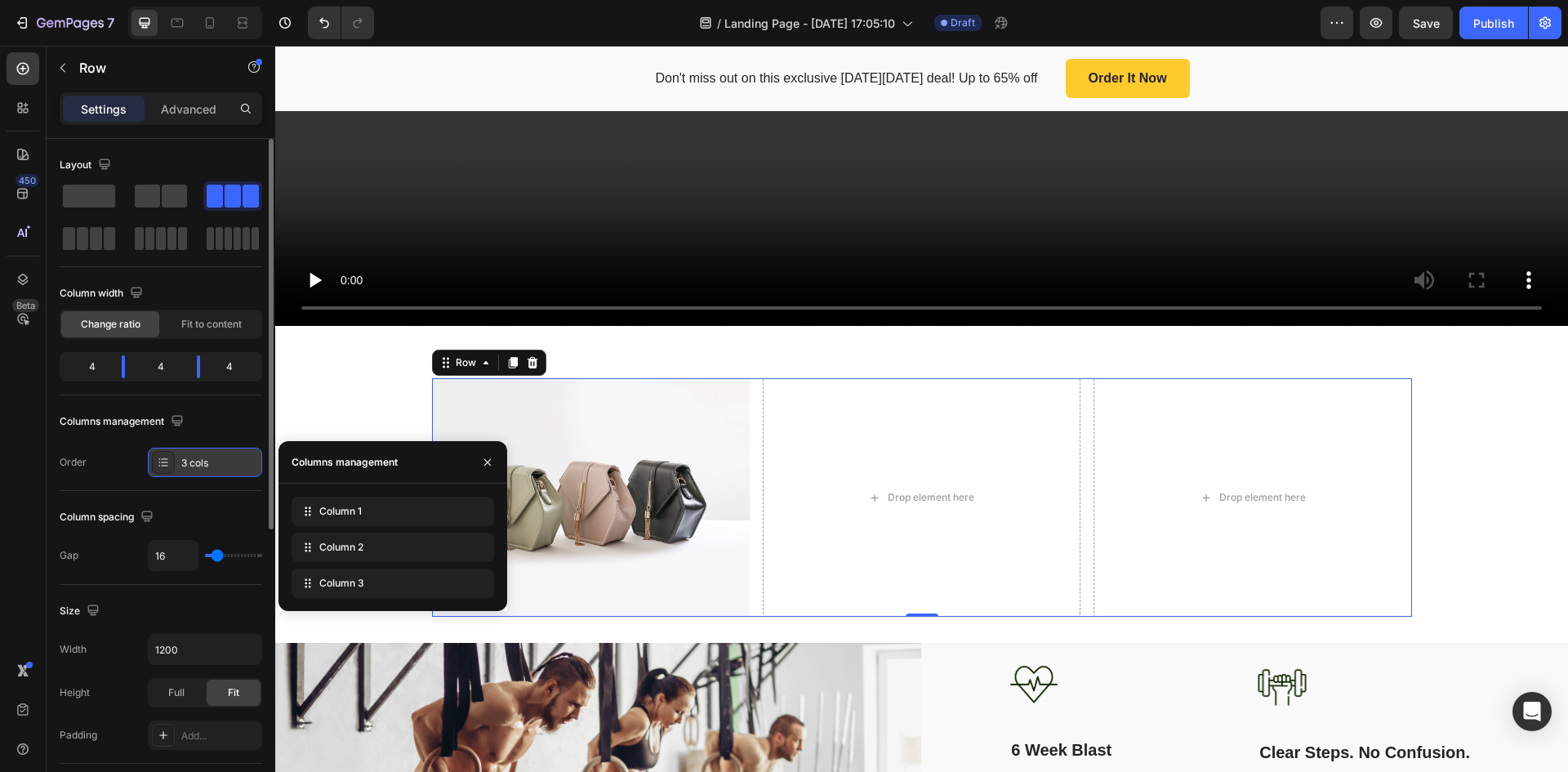
click at [181, 467] on div "3 cols" at bounding box center [219, 463] width 77 height 14
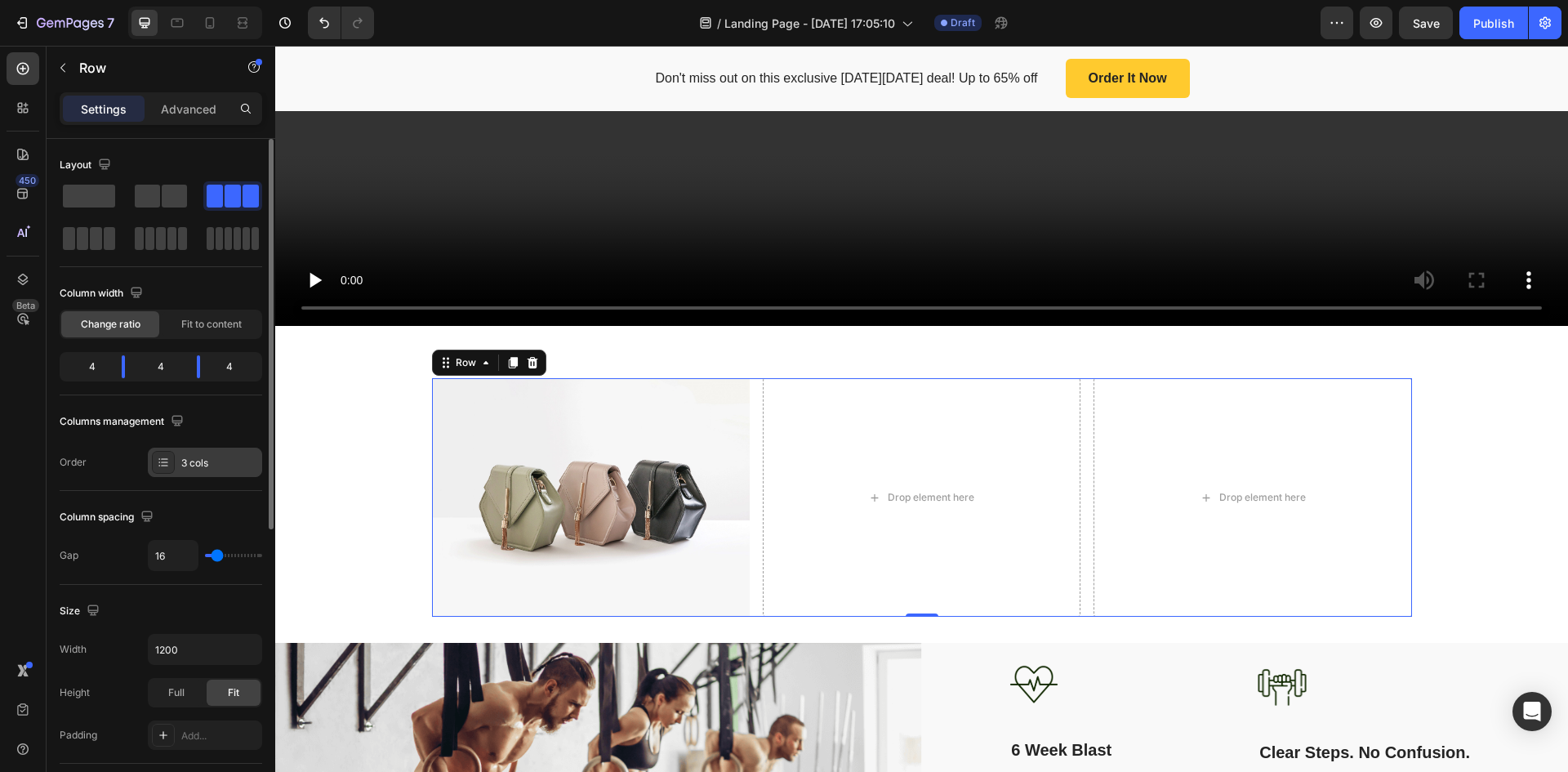
click at [184, 466] on div "3 cols" at bounding box center [219, 463] width 77 height 14
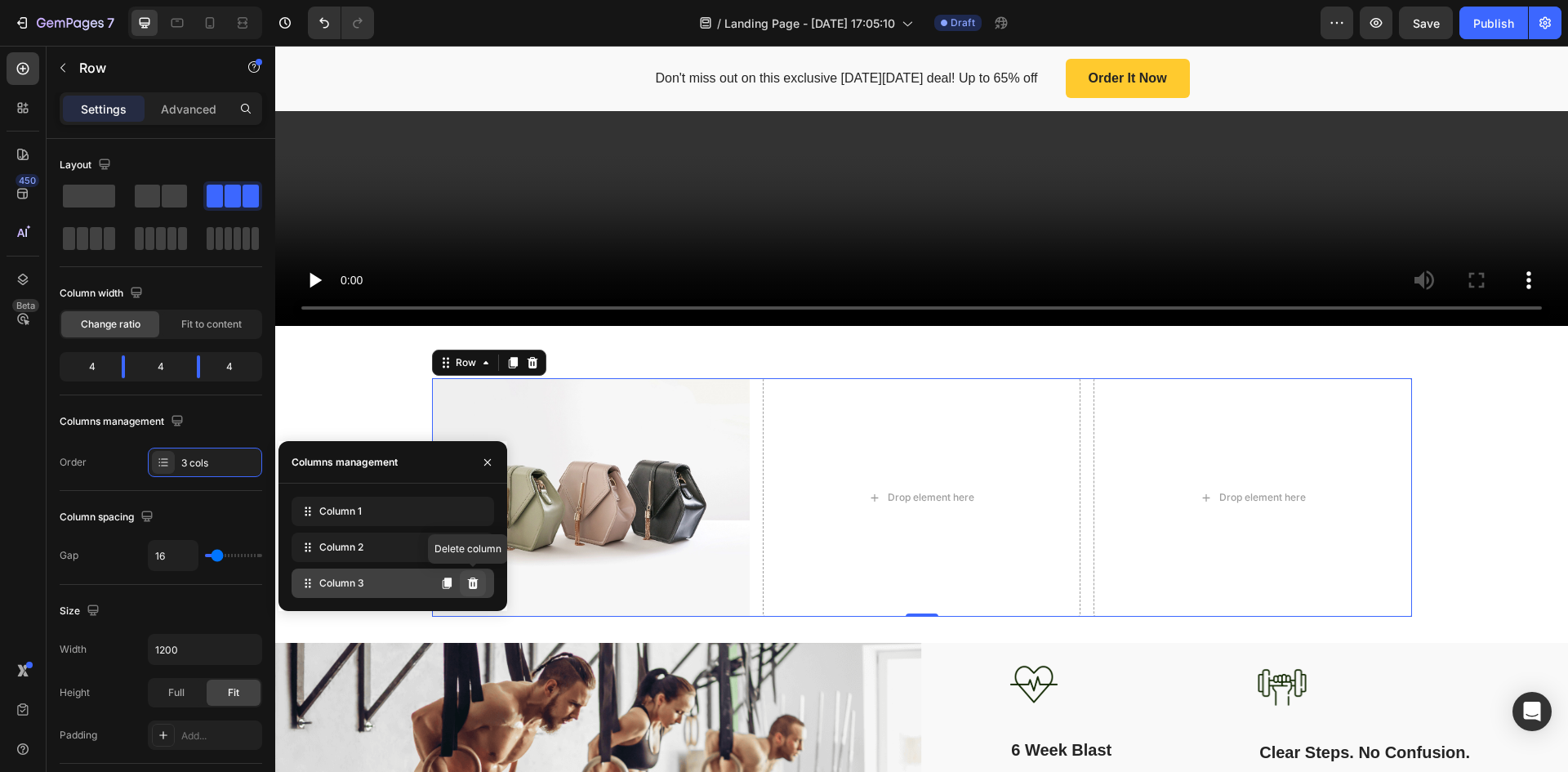
click at [471, 584] on icon at bounding box center [473, 584] width 13 height 13
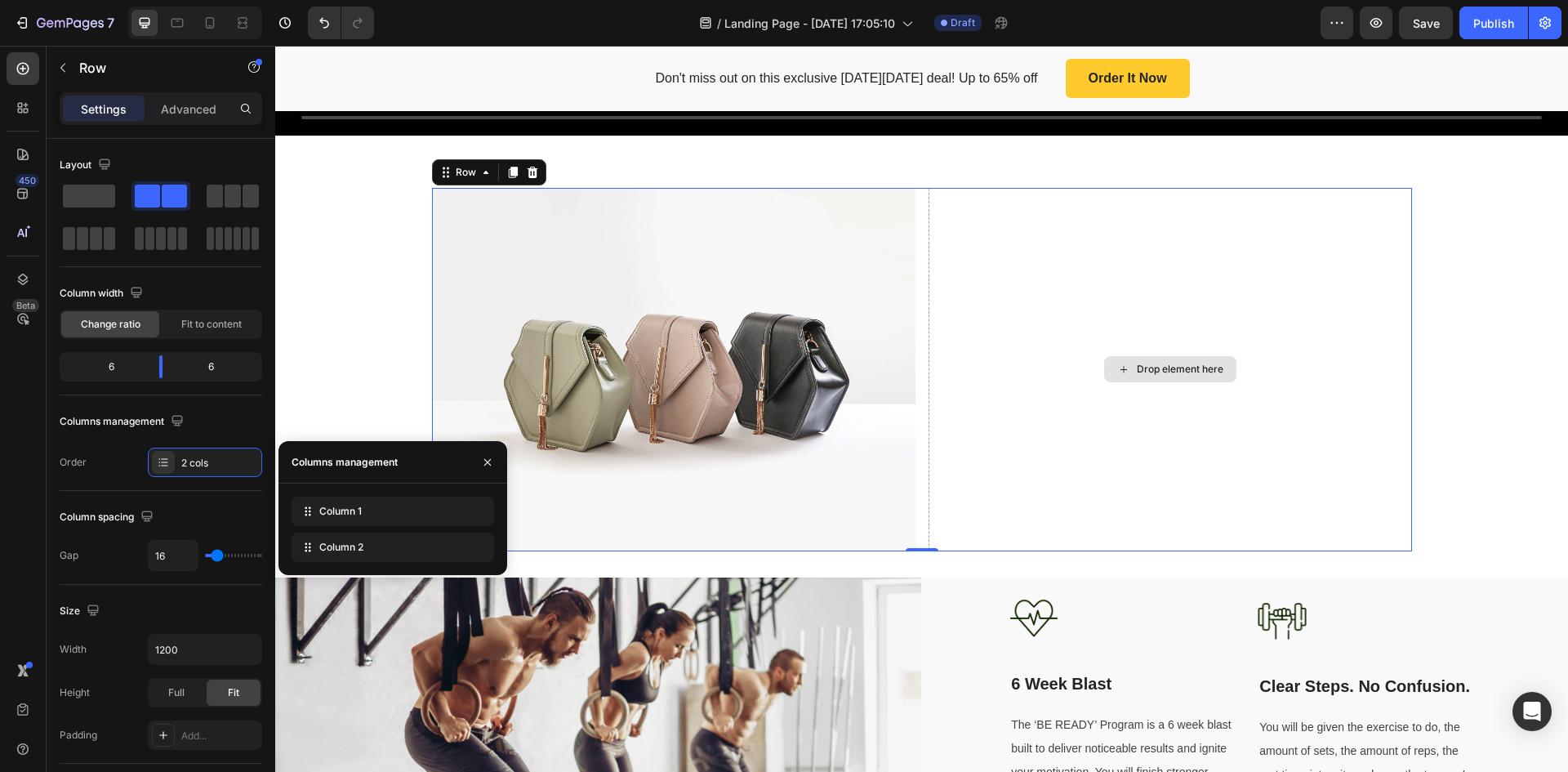
scroll to position [572, 0]
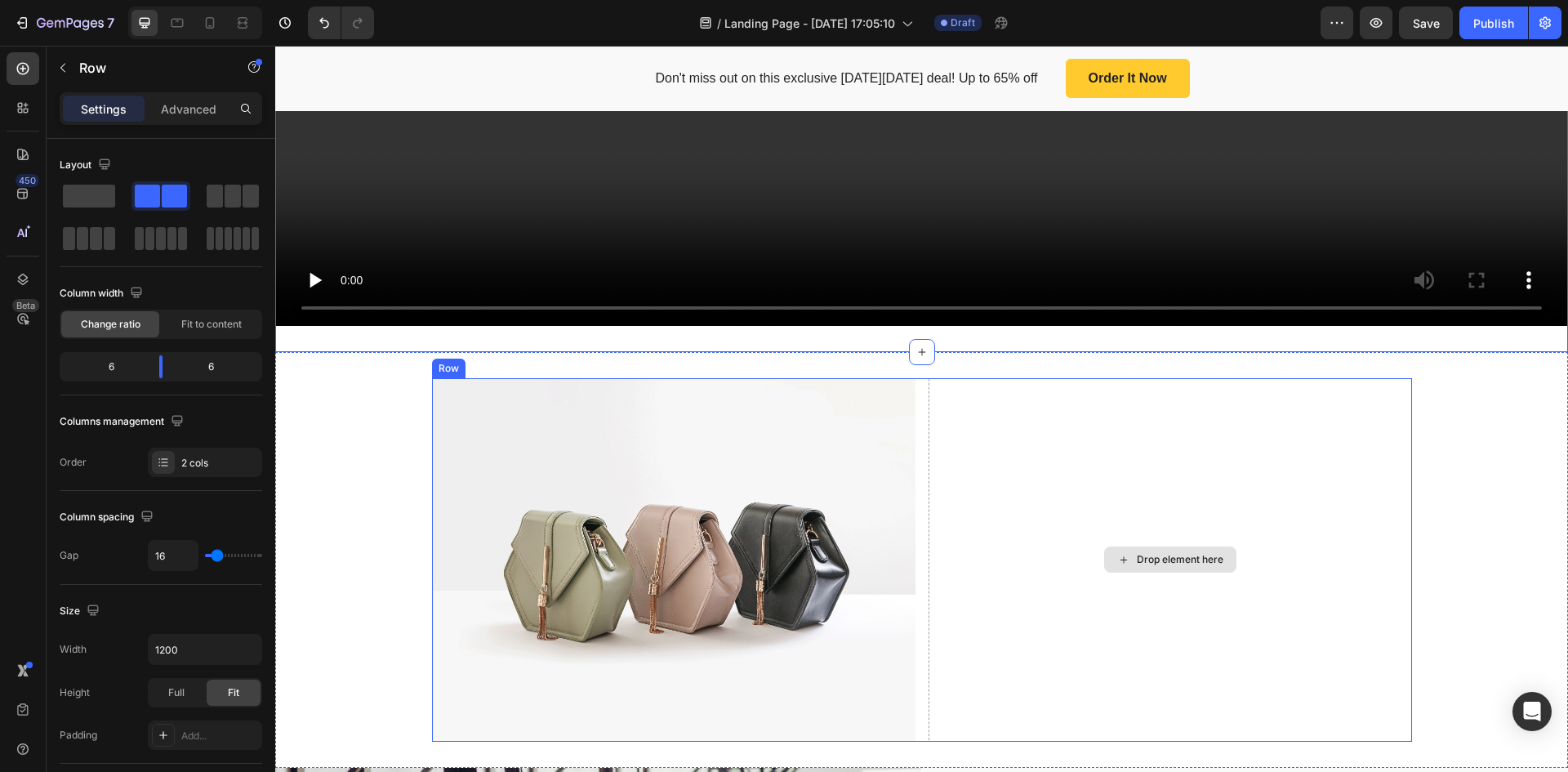
click at [1109, 482] on div "Drop element here" at bounding box center [1171, 559] width 484 height 363
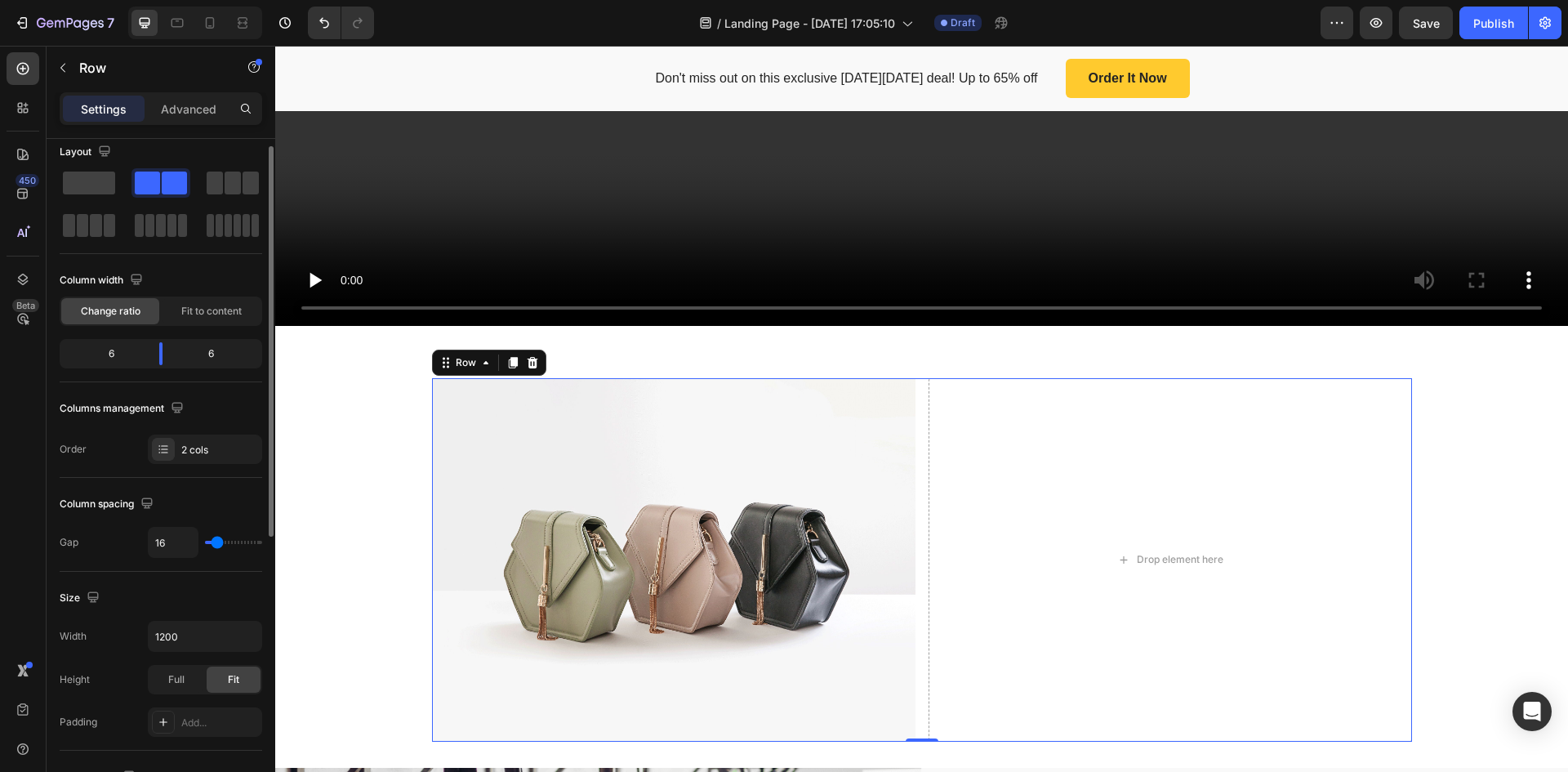
scroll to position [0, 0]
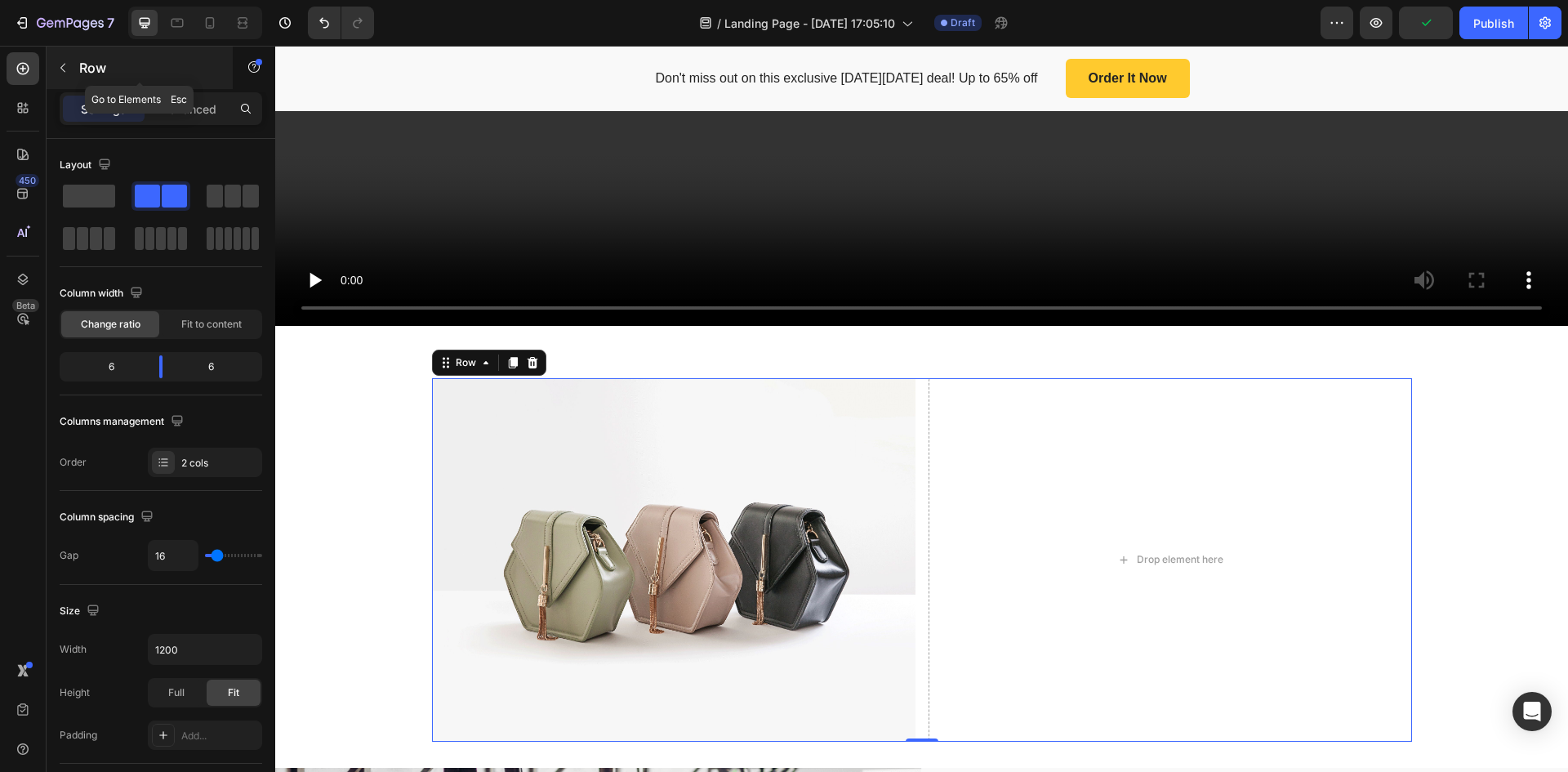
click at [60, 69] on icon "button" at bounding box center [63, 68] width 13 height 13
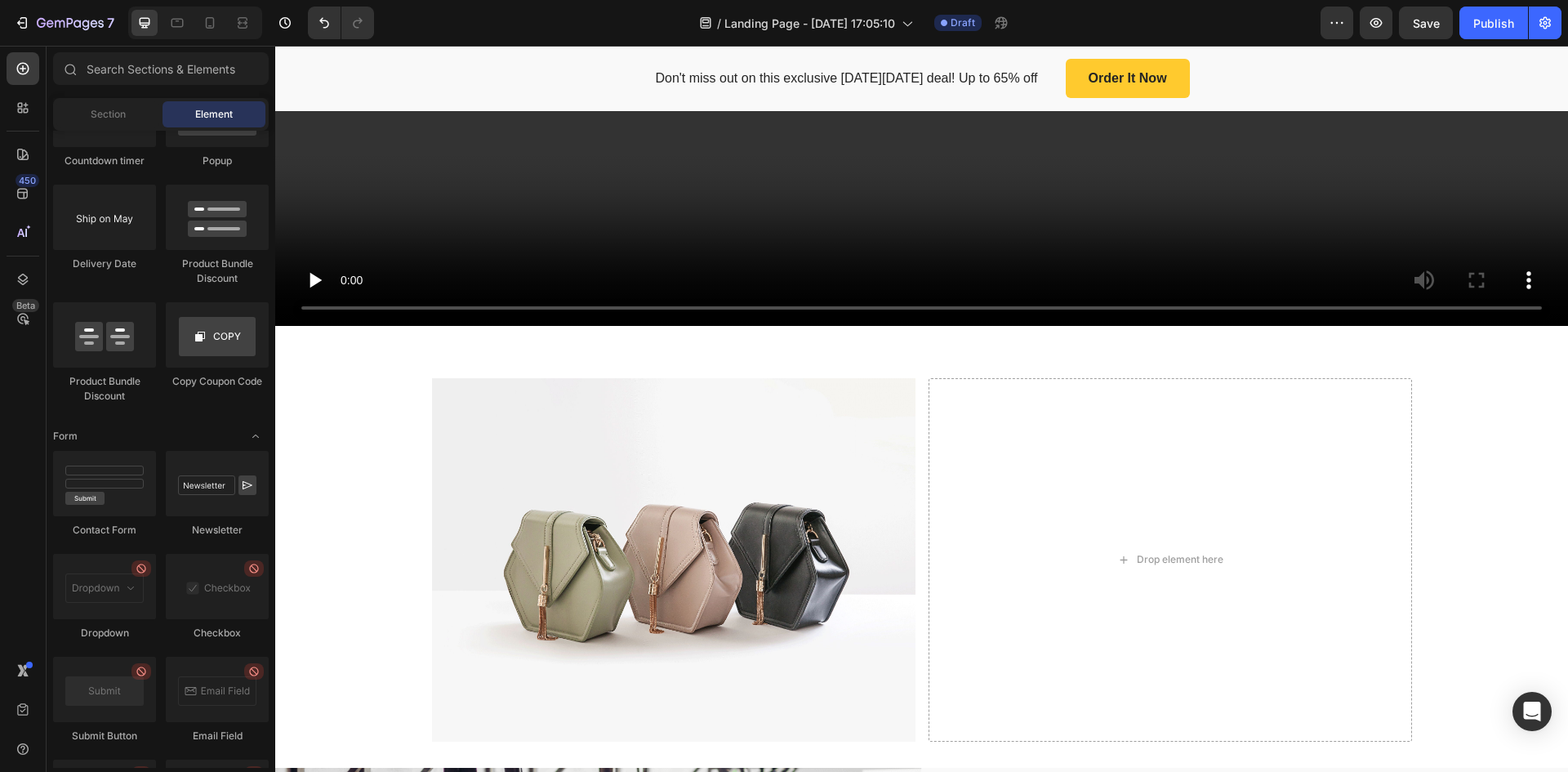
scroll to position [3757, 0]
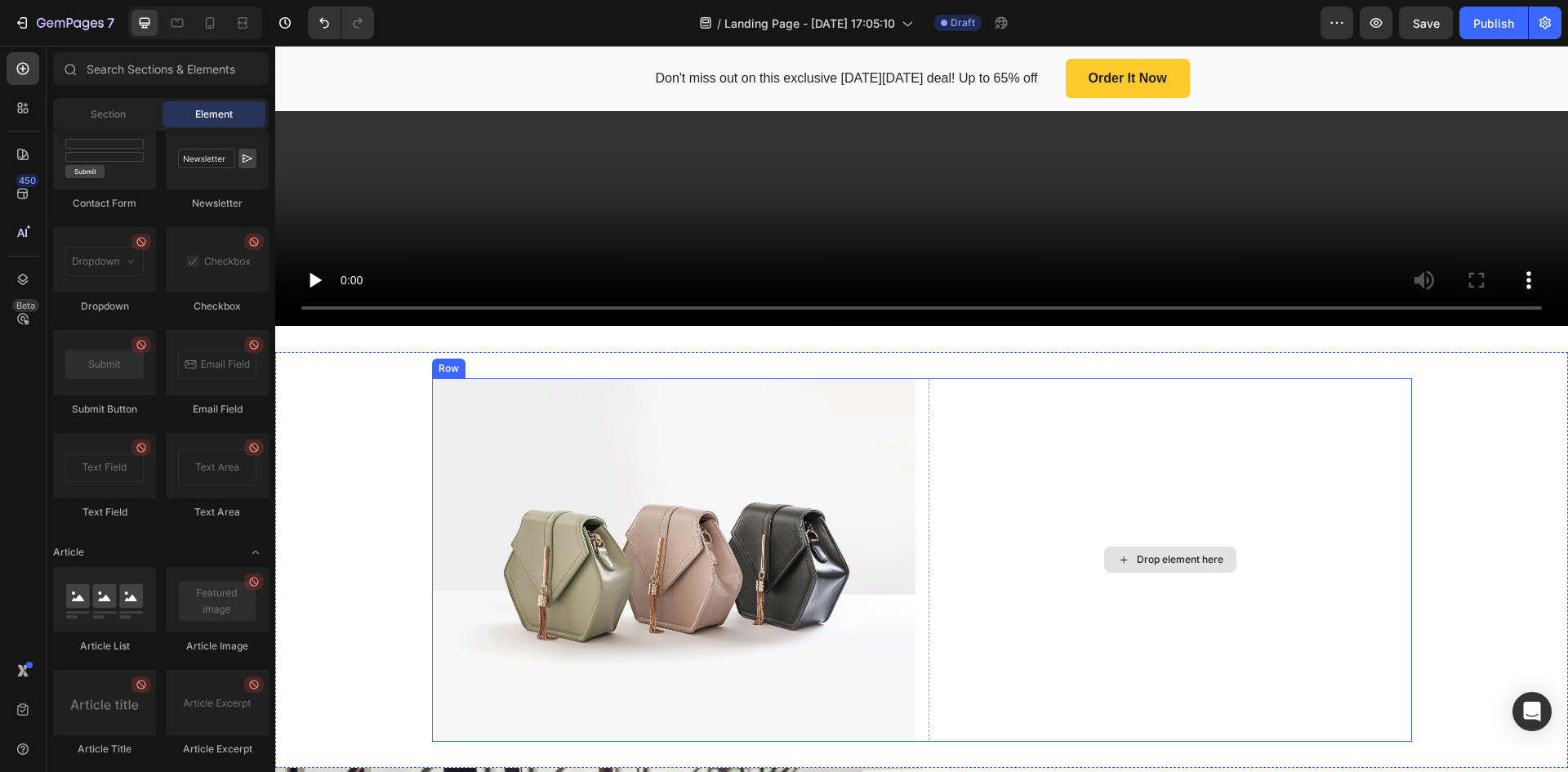
drag, startPoint x: 480, startPoint y: 512, endPoint x: 1205, endPoint y: 467, distance: 726.4
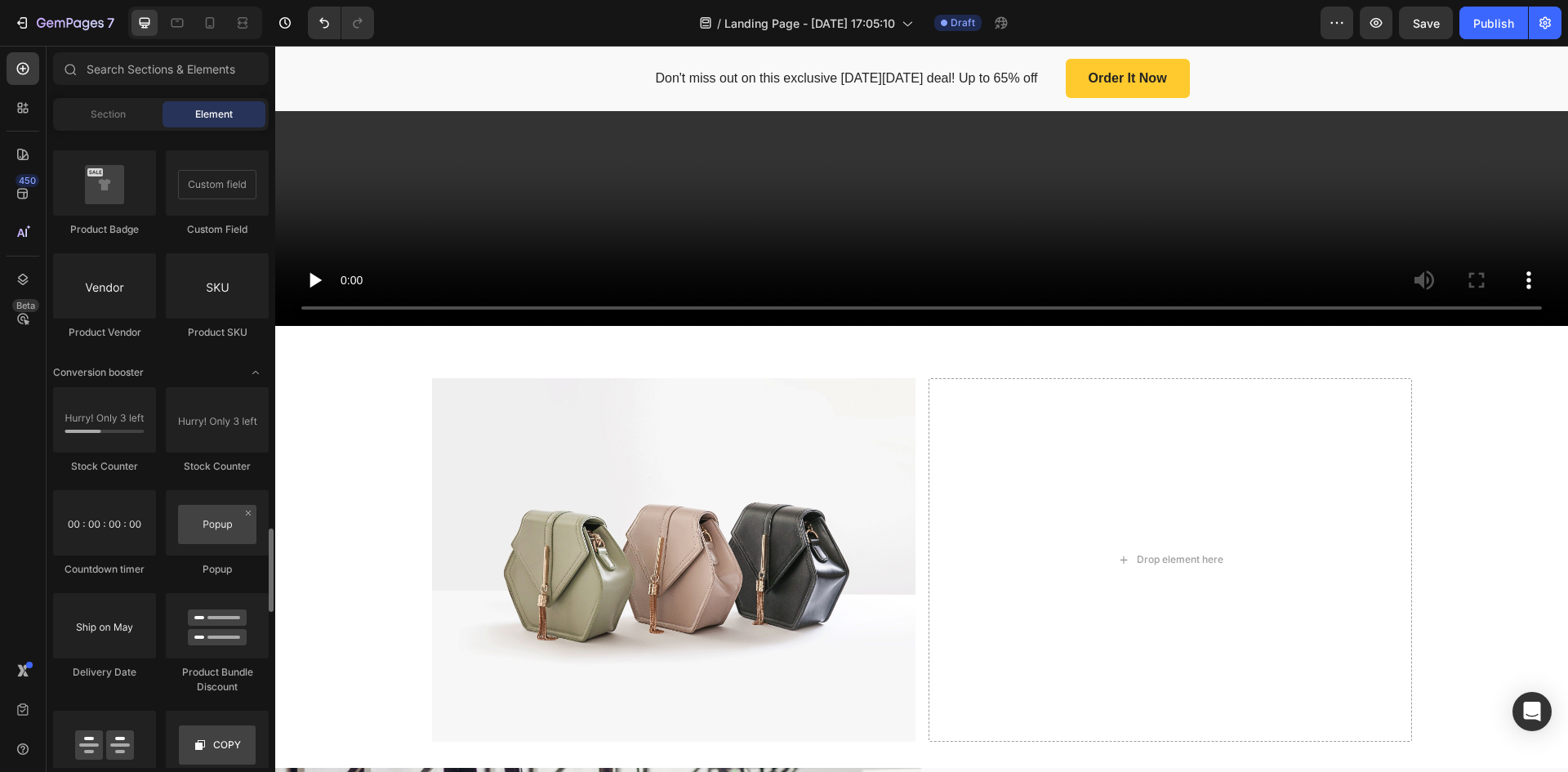
scroll to position [2940, 0]
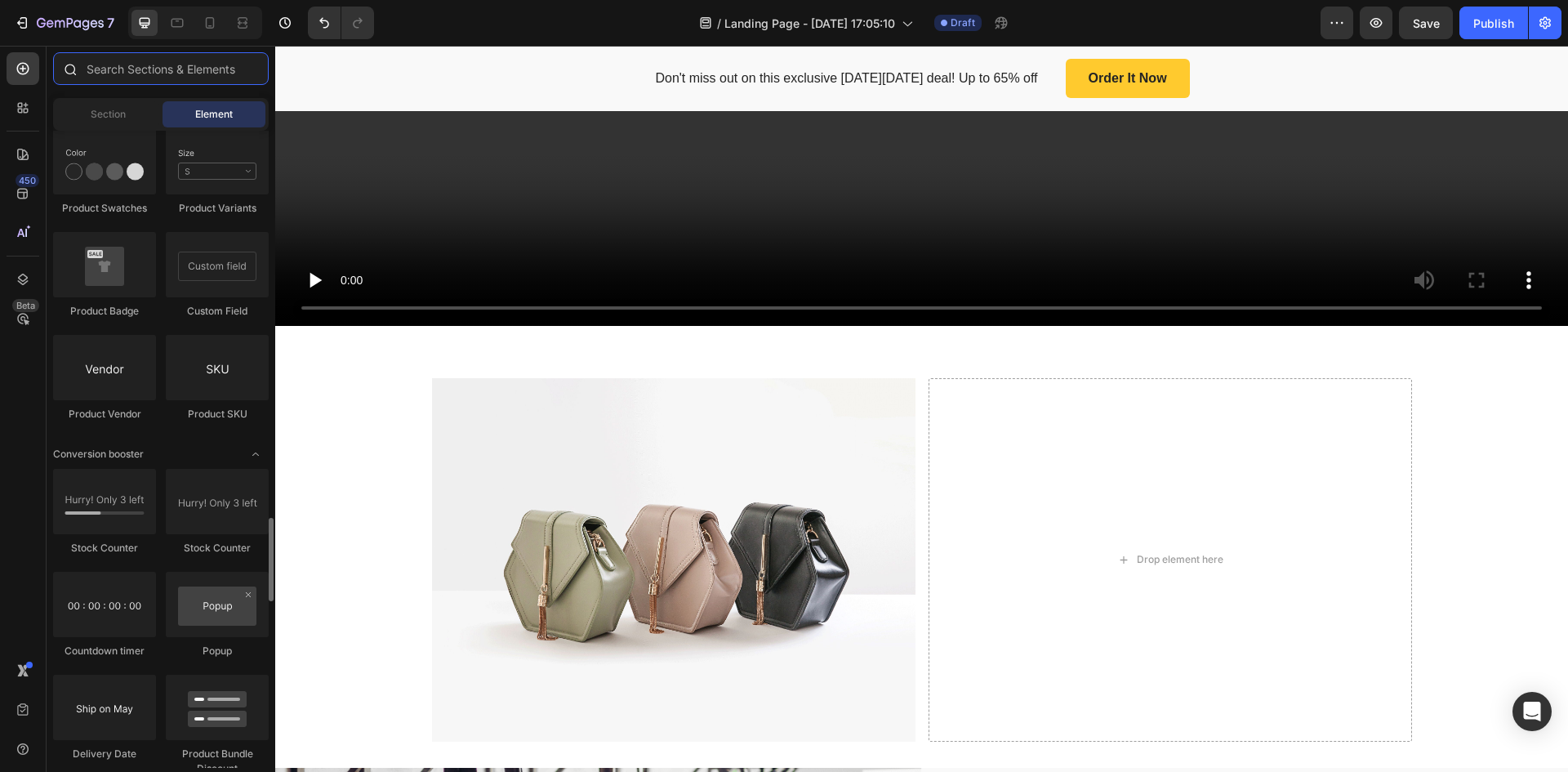
click at [164, 78] on input "text" at bounding box center [161, 69] width 216 height 32
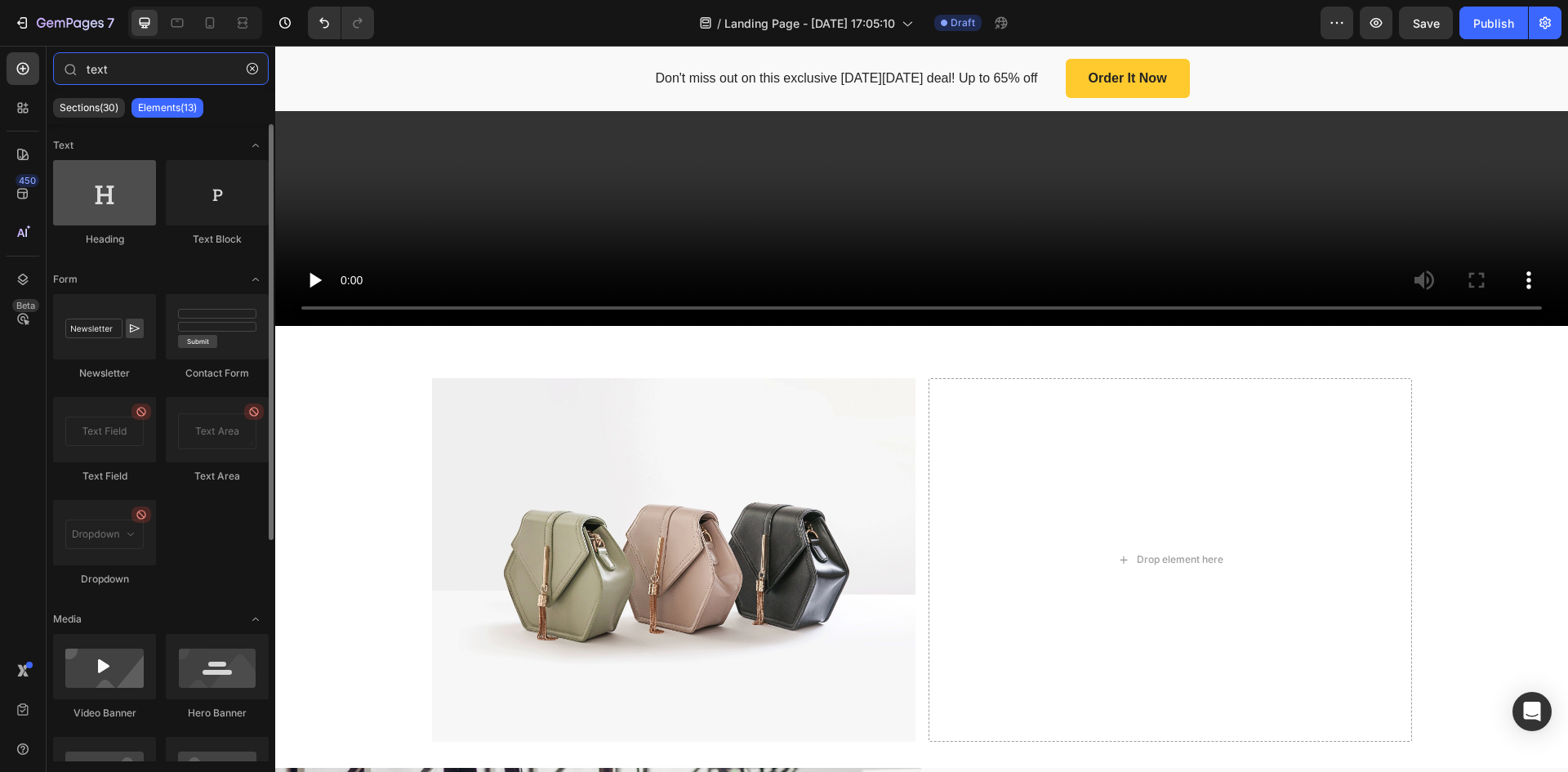
type input "text"
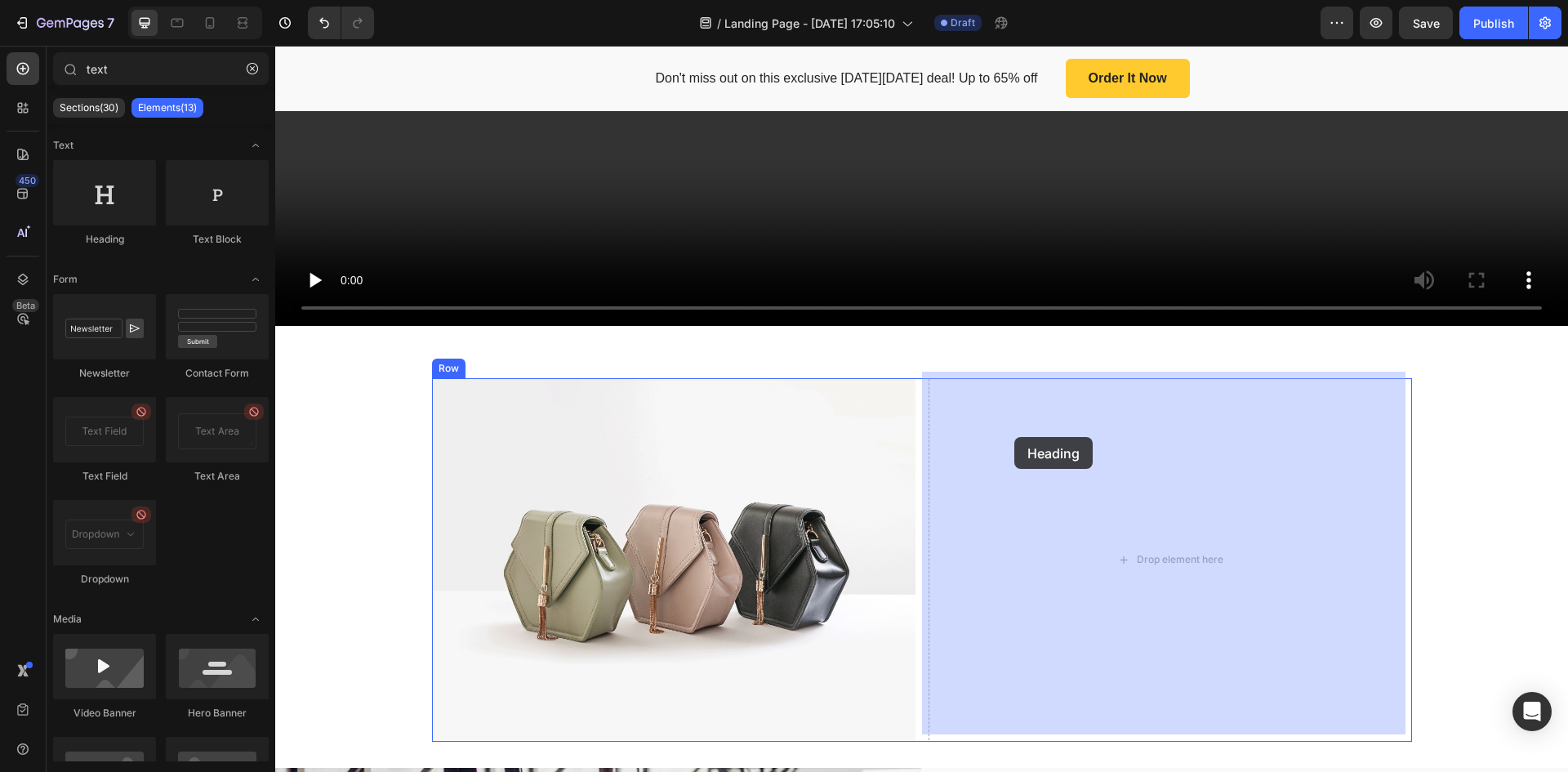
drag, startPoint x: 385, startPoint y: 258, endPoint x: 1014, endPoint y: 438, distance: 654.2
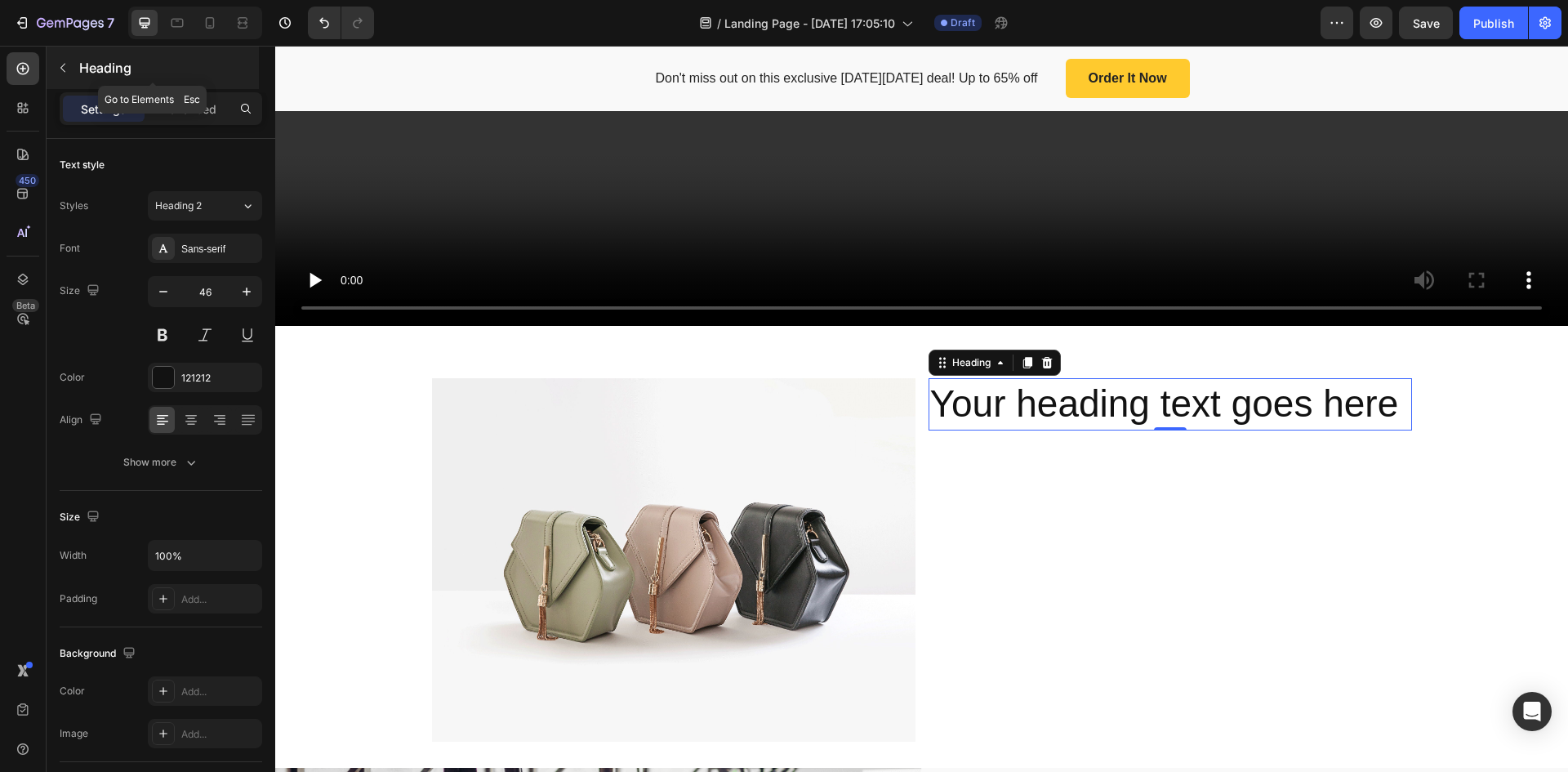
click at [59, 67] on icon "button" at bounding box center [63, 68] width 13 height 13
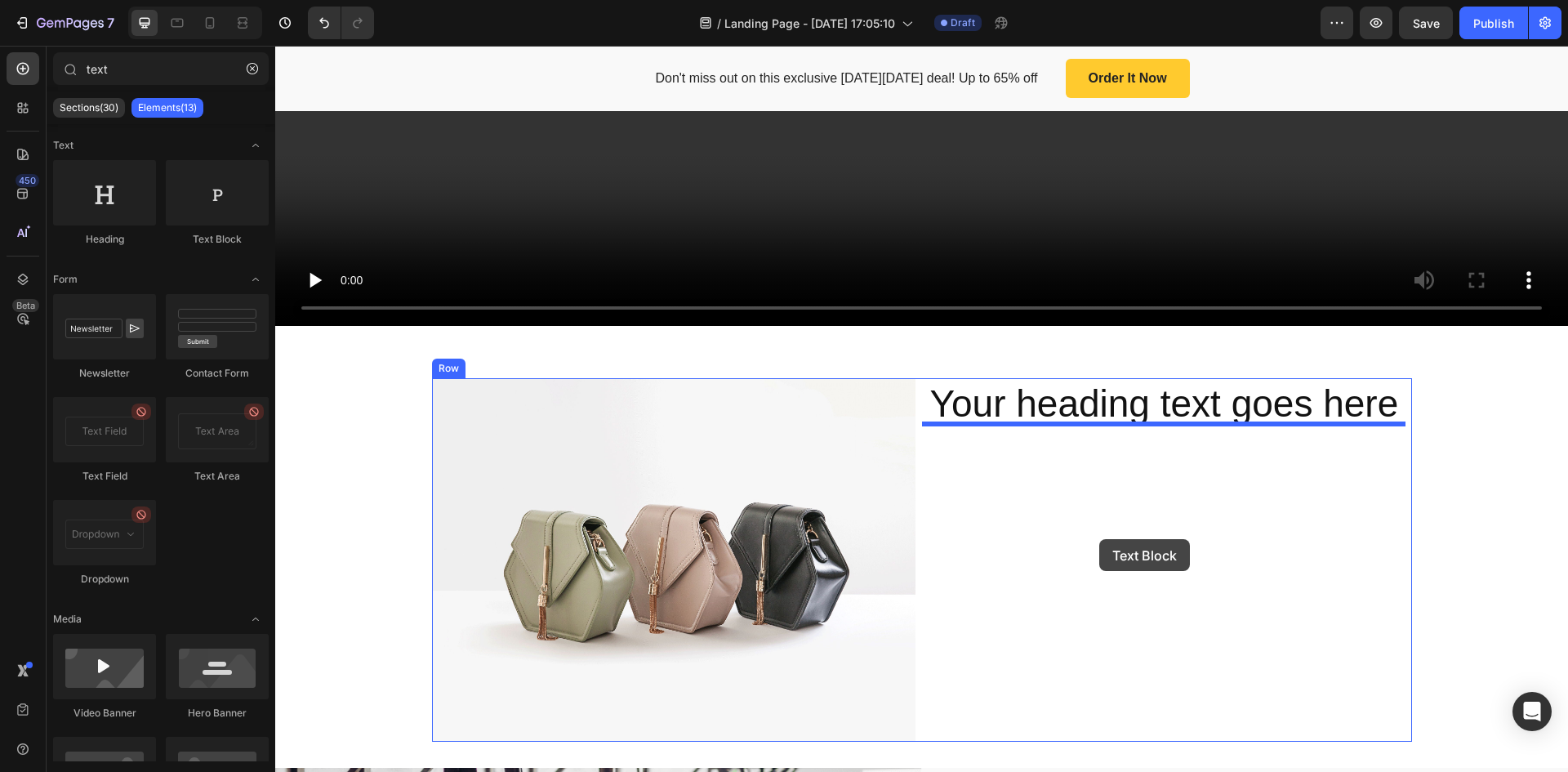
drag, startPoint x: 466, startPoint y: 250, endPoint x: 1100, endPoint y: 539, distance: 696.8
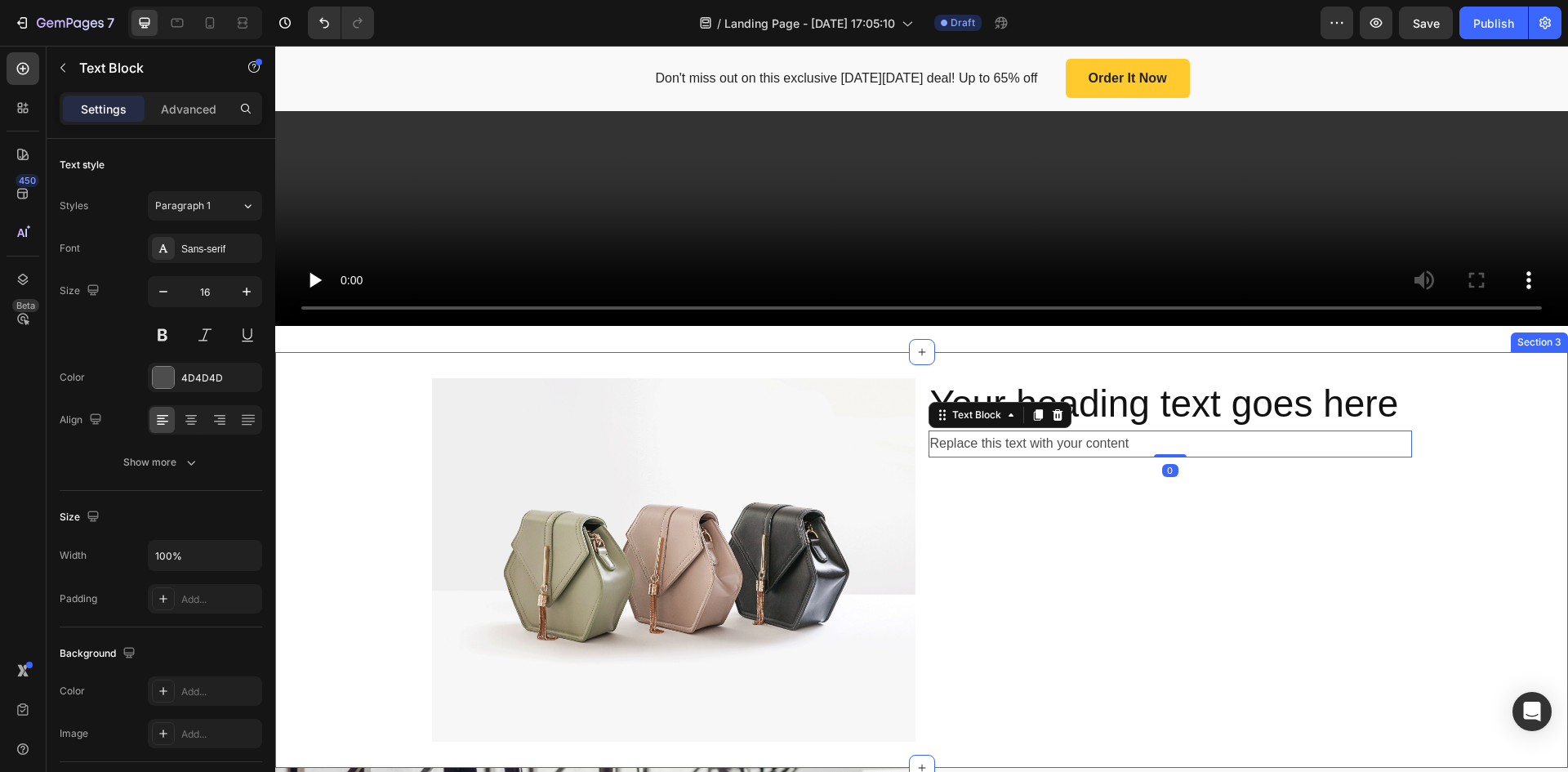
click at [1470, 411] on div "Image Your heading text goes here Heading Replace this text with your content T…" at bounding box center [922, 559] width 1293 height 363
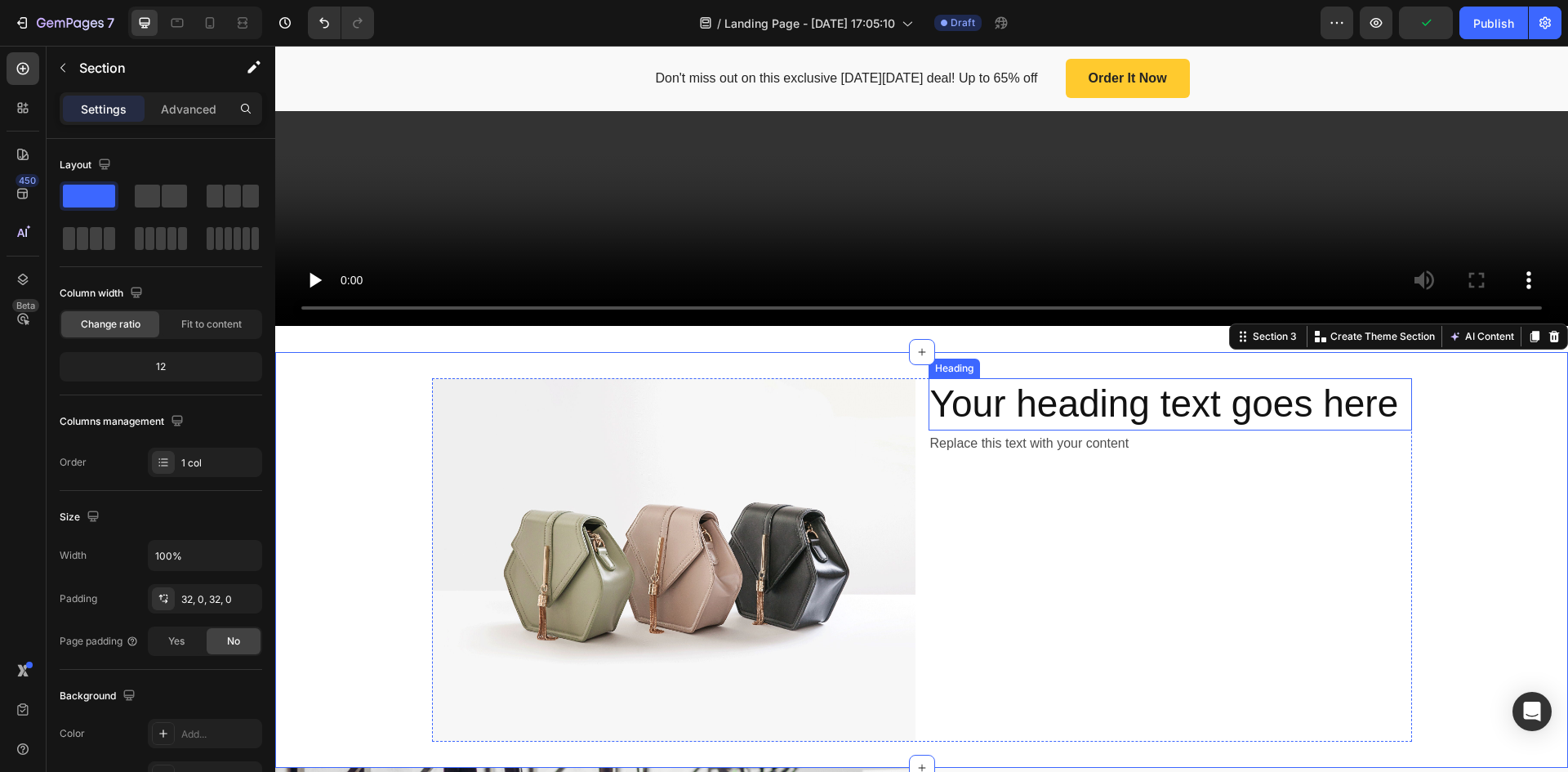
click at [1074, 397] on h2 "Your heading text goes here" at bounding box center [1171, 404] width 484 height 52
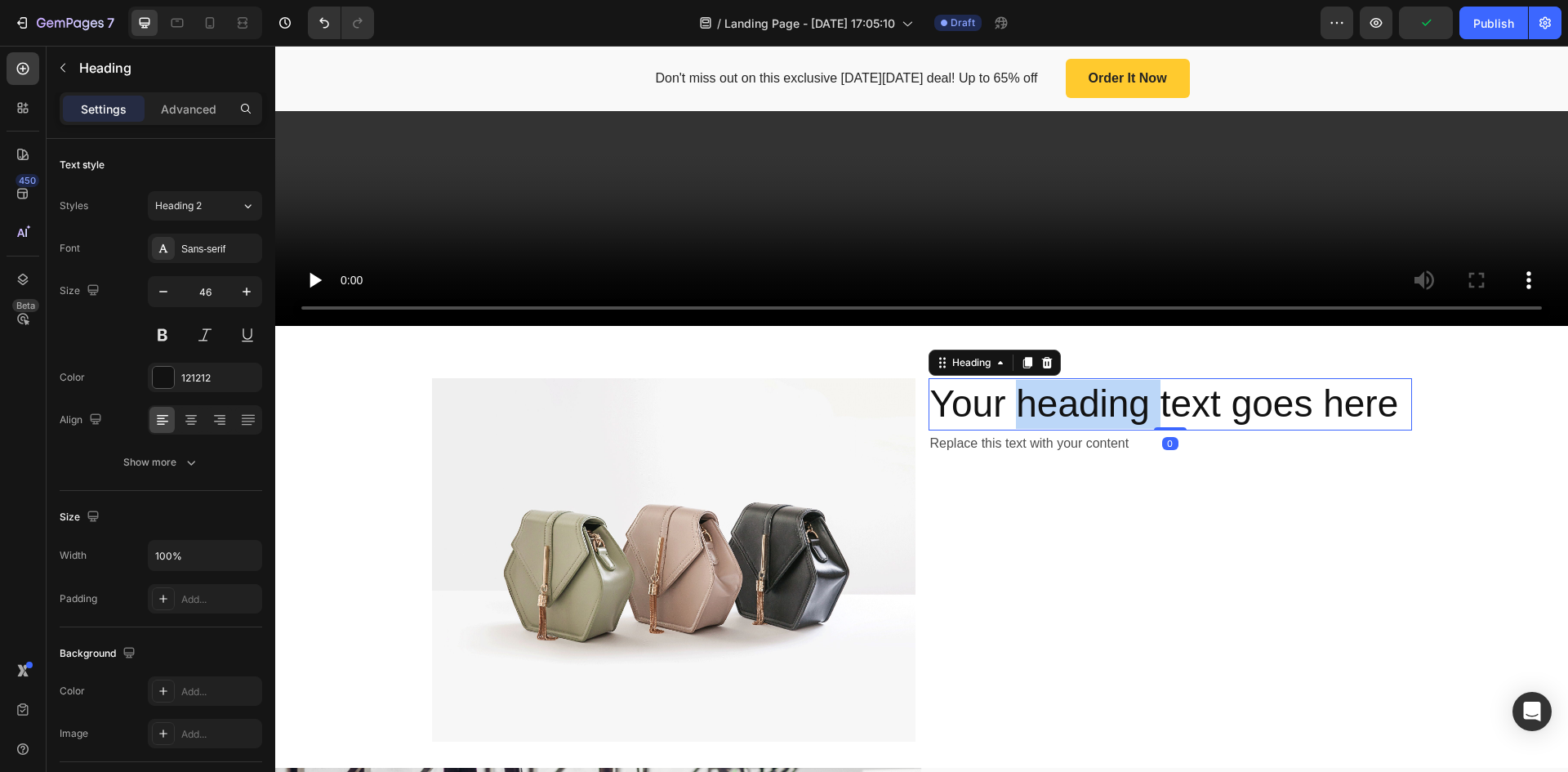
click at [1074, 397] on h2 "Your heading text goes here" at bounding box center [1171, 404] width 484 height 52
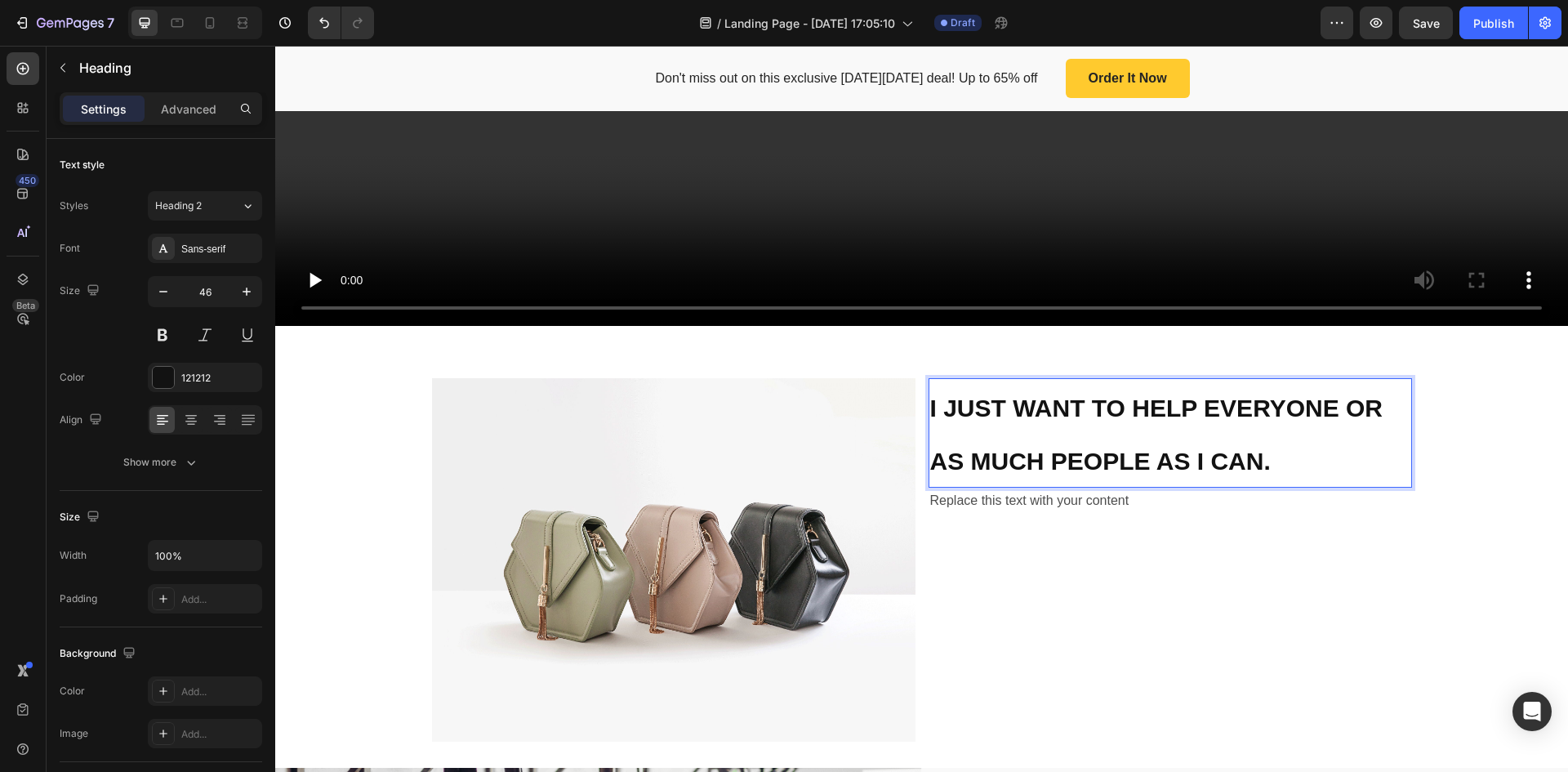
click at [1245, 415] on p "I JUST WANT TO HELP EVERYONE OR AS MUCH PEOPLE AS I CAN." at bounding box center [1170, 433] width 481 height 107
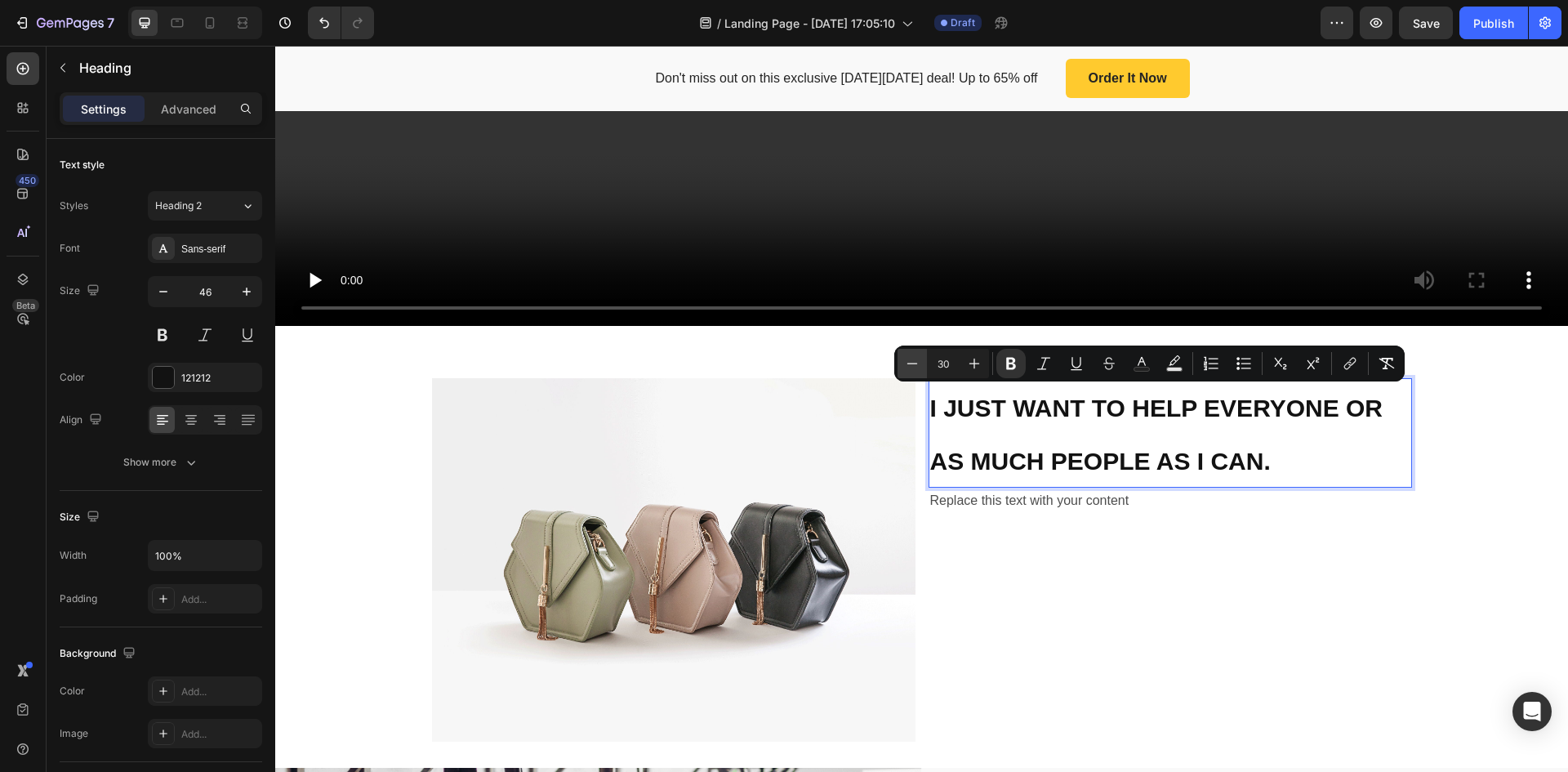
click at [918, 371] on icon "Editor contextual toolbar" at bounding box center [912, 363] width 16 height 16
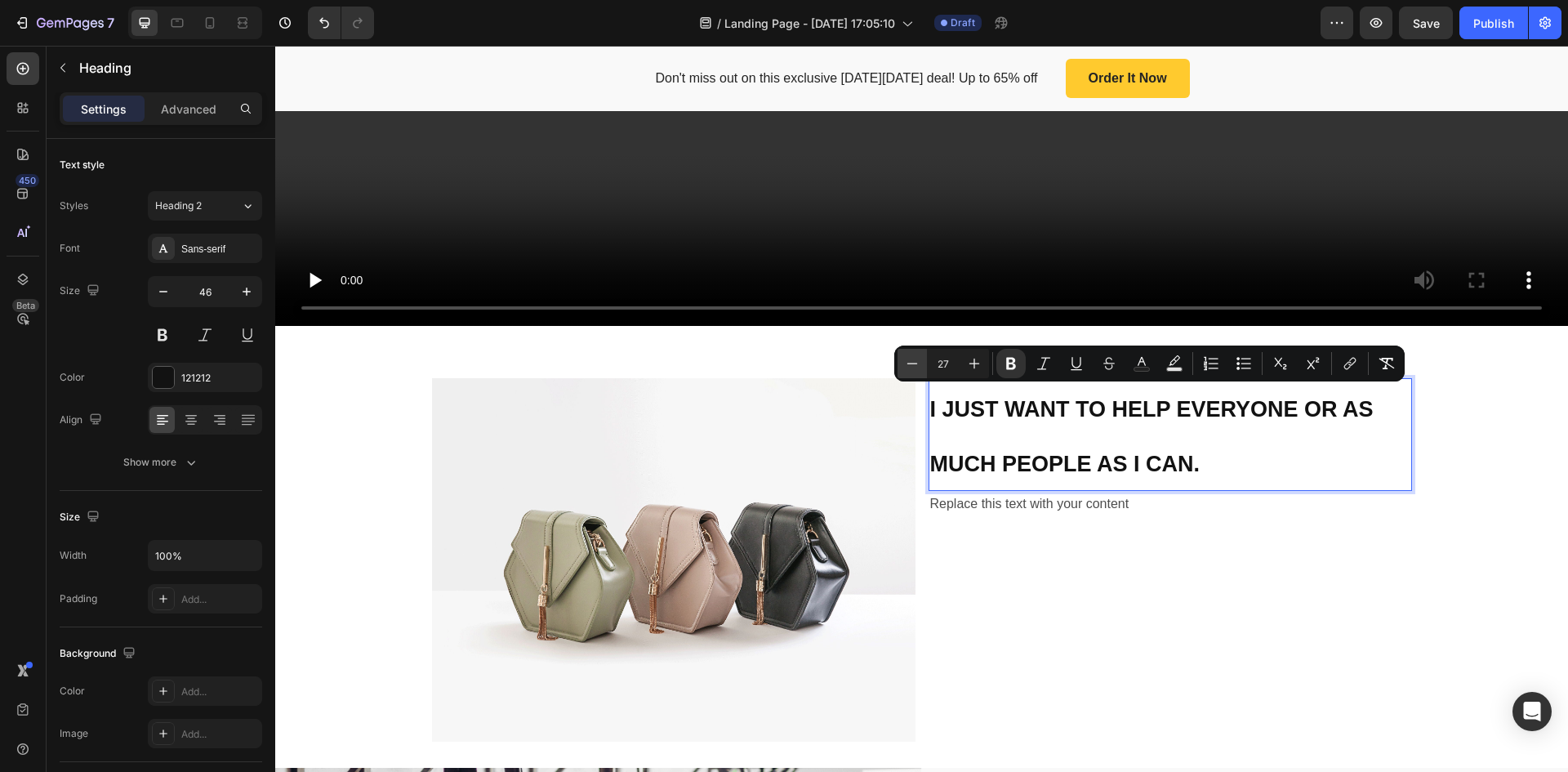
click at [918, 371] on icon "Editor contextual toolbar" at bounding box center [912, 363] width 16 height 16
type input "25"
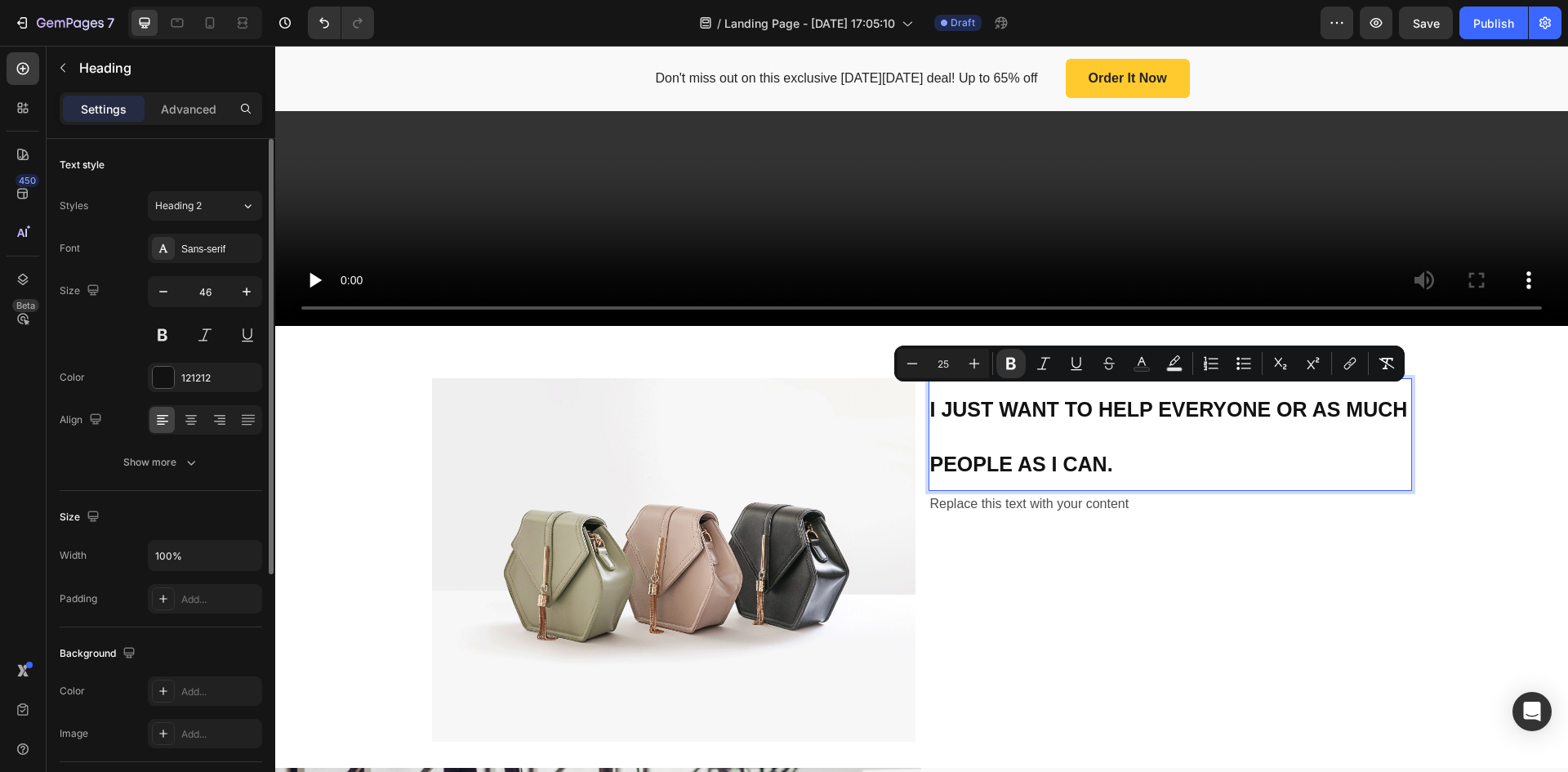
scroll to position [164, 0]
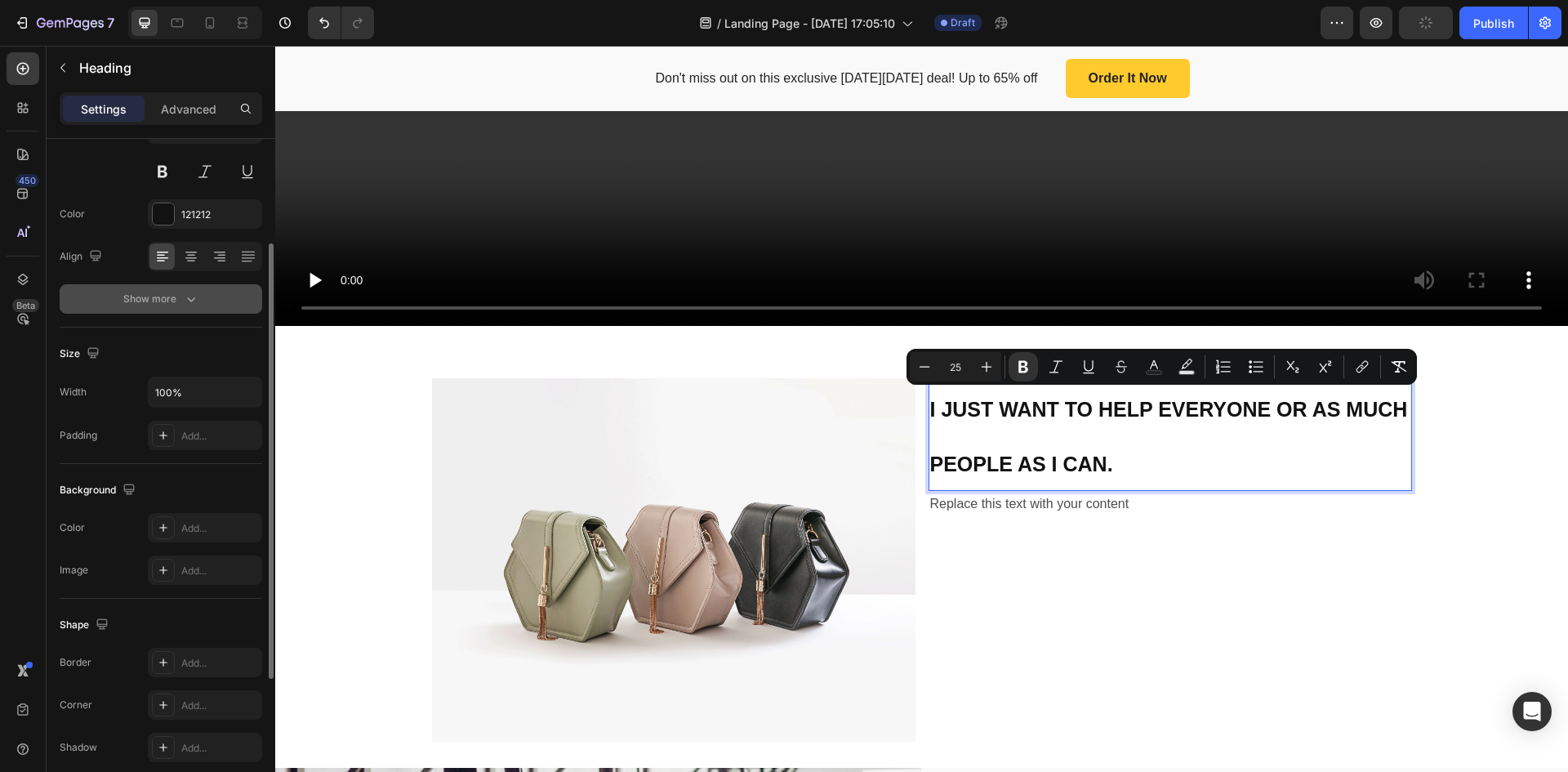
click at [180, 302] on div "Show more" at bounding box center [162, 298] width 76 height 16
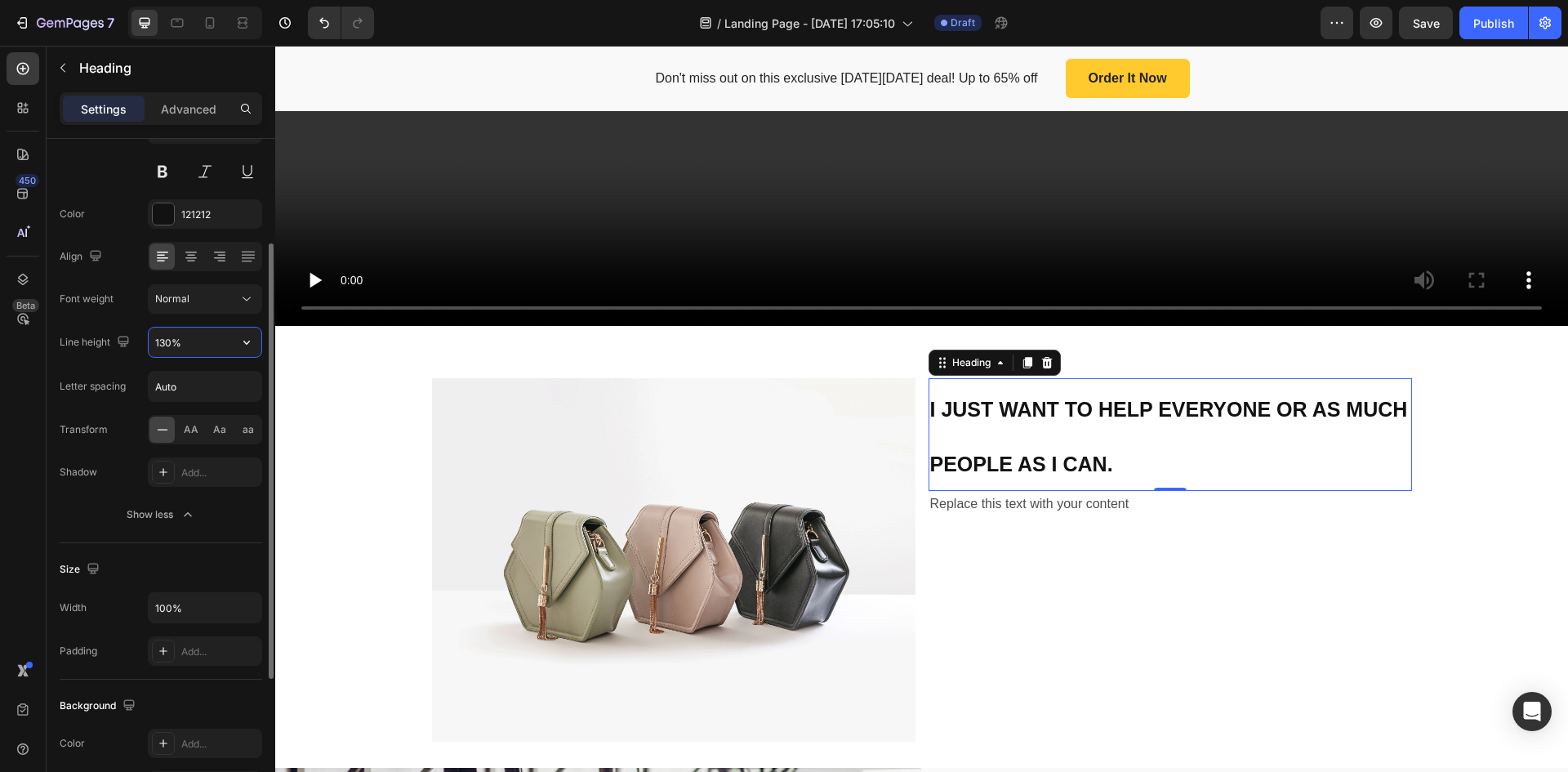
click at [177, 347] on input "130%" at bounding box center [205, 342] width 112 height 30
click at [248, 345] on icon "button" at bounding box center [247, 342] width 16 height 16
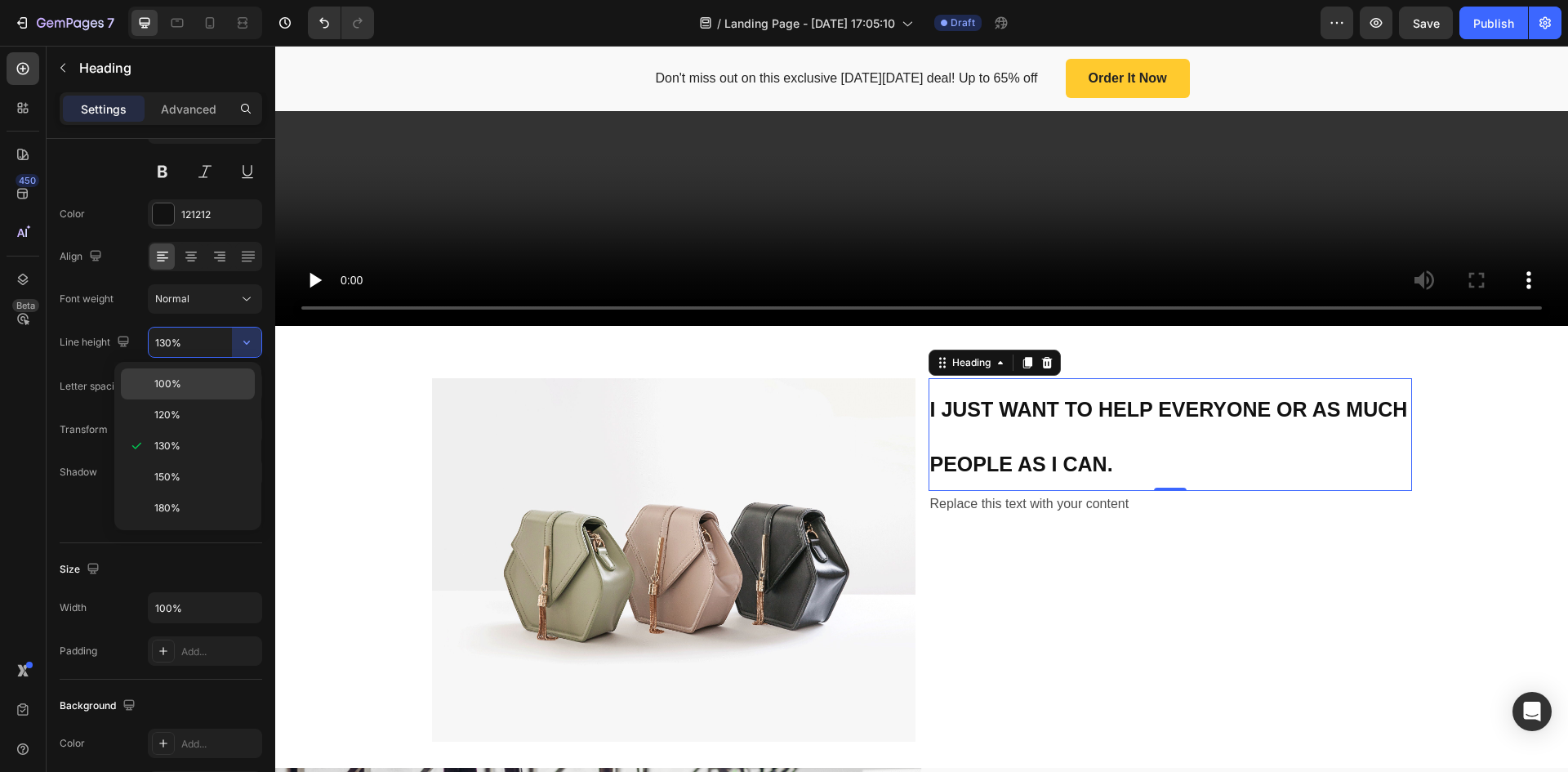
click at [208, 388] on p "100%" at bounding box center [201, 384] width 93 height 14
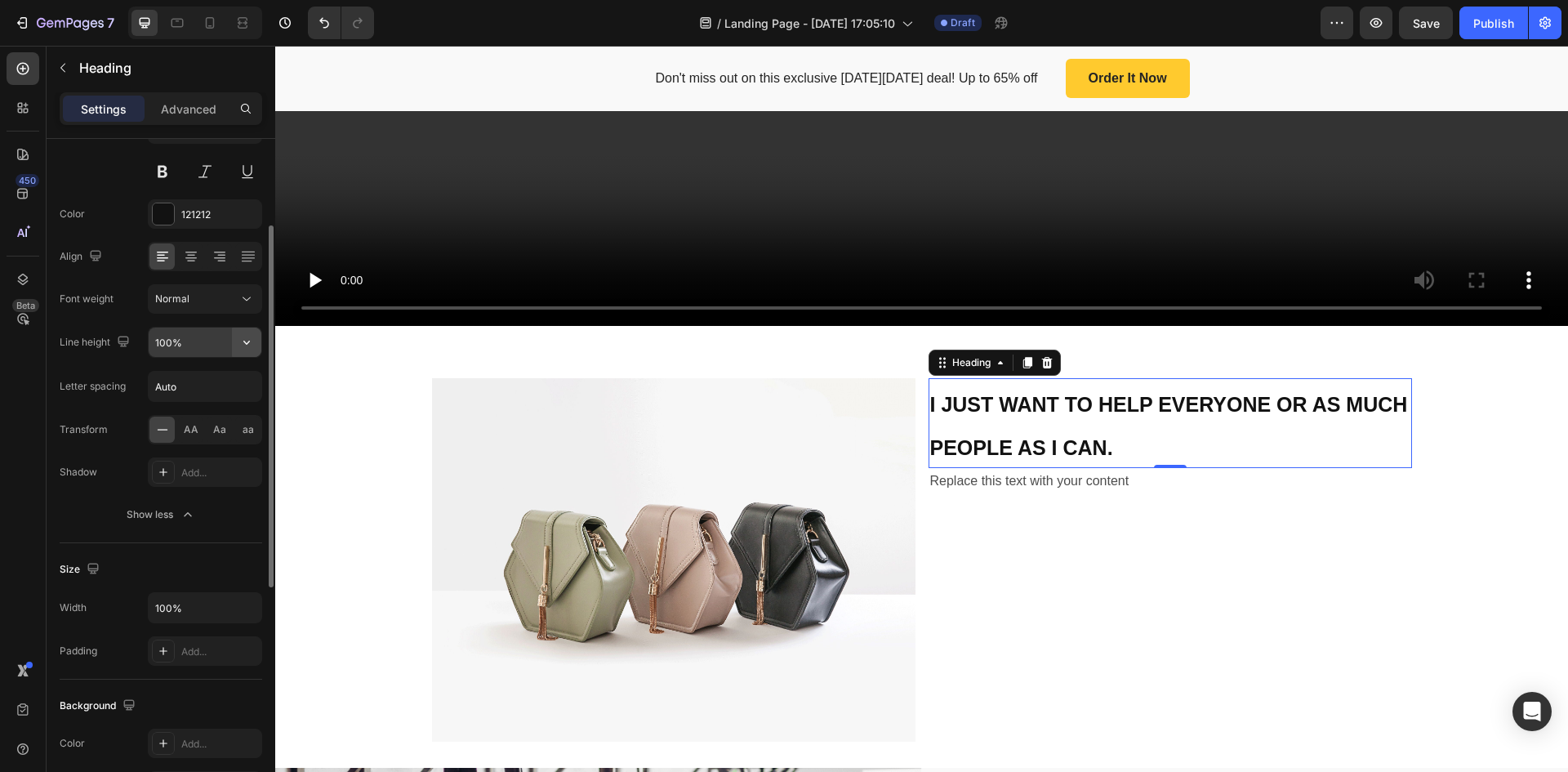
click at [250, 337] on icon "button" at bounding box center [247, 342] width 16 height 16
click at [183, 343] on input "100%" at bounding box center [205, 342] width 112 height 30
click at [171, 343] on input "100%" at bounding box center [205, 342] width 112 height 30
drag, startPoint x: 171, startPoint y: 343, endPoint x: 141, endPoint y: 343, distance: 30.0
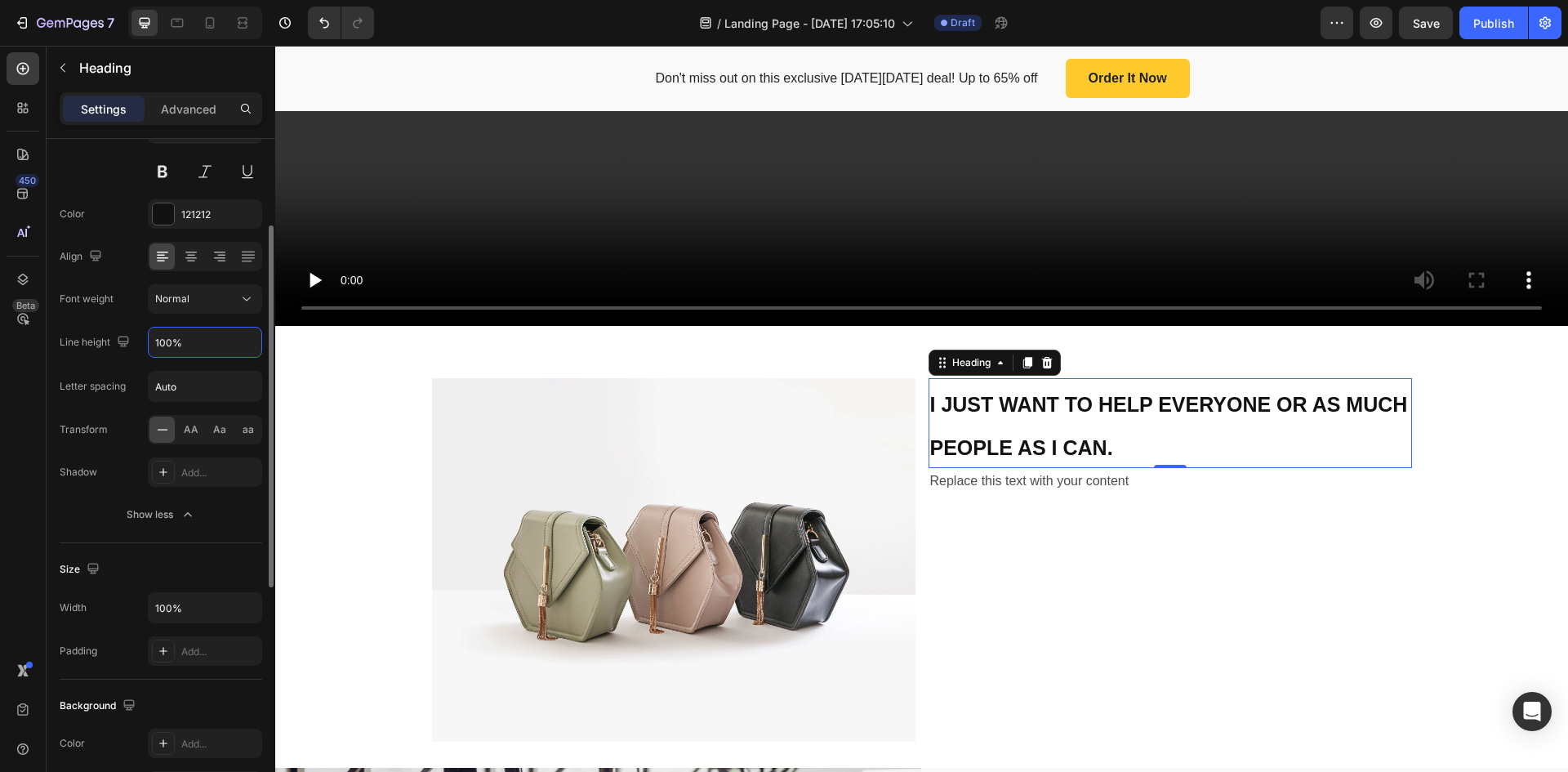
click at [141, 343] on div "Line height 100%" at bounding box center [161, 342] width 203 height 31
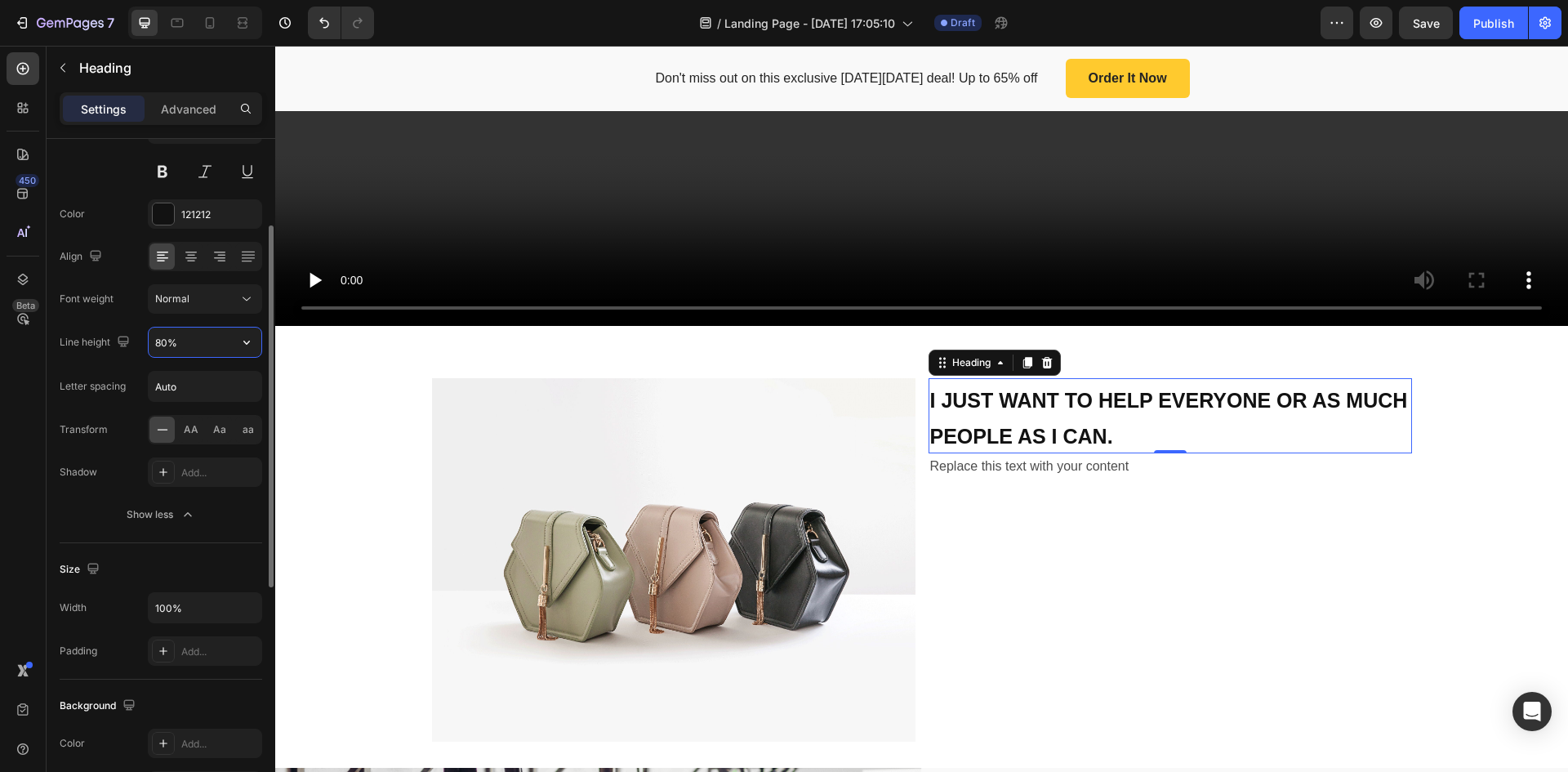
click at [163, 346] on input "80%" at bounding box center [205, 342] width 112 height 30
type input "70%"
click at [1033, 505] on div "⁠⁠⁠⁠⁠⁠⁠ I JUST WANT TO HELP EVERYONE OR AS MUCH PEOPLE AS I CAN. Heading 0 Repl…" at bounding box center [1171, 559] width 484 height 363
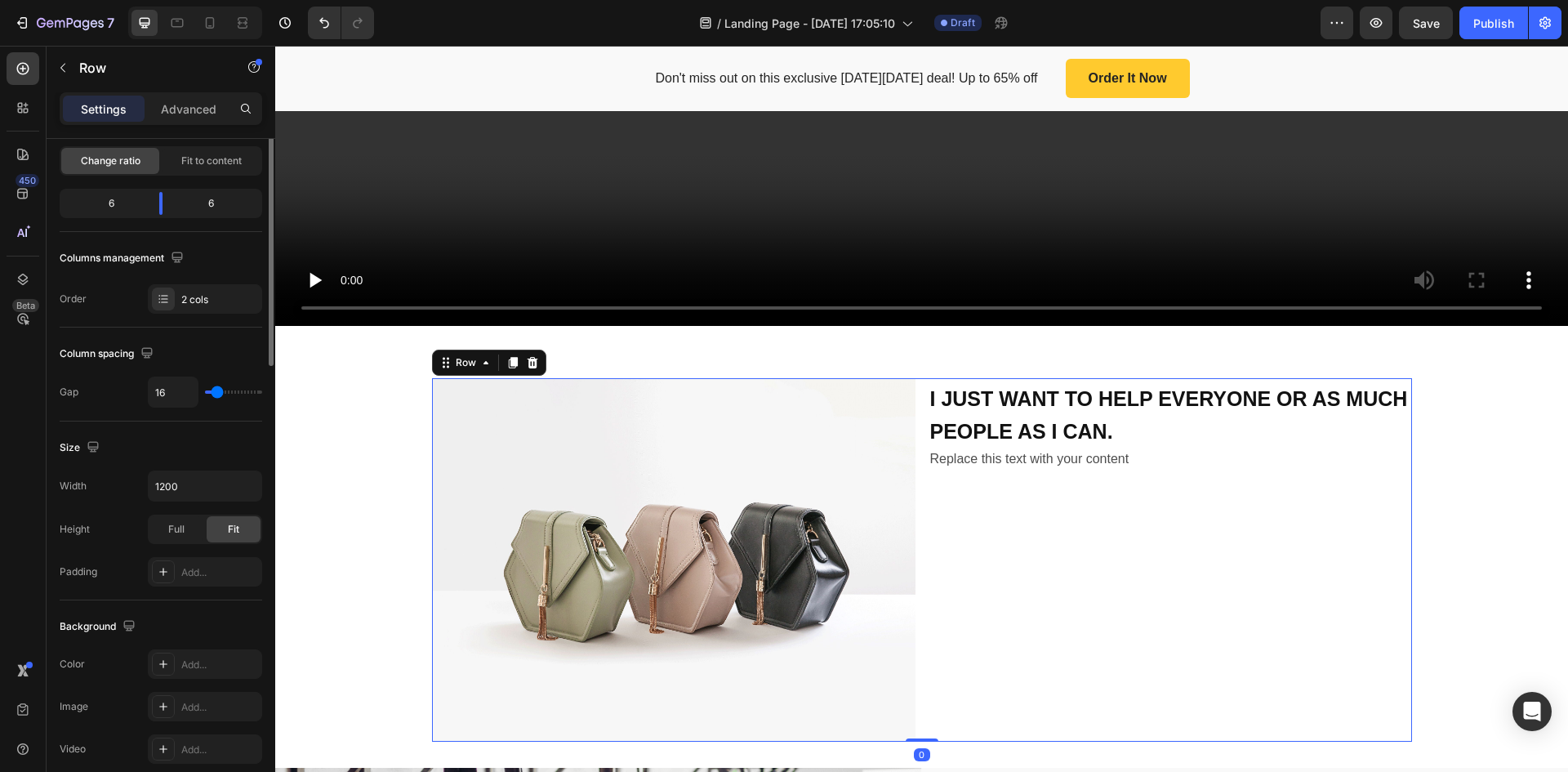
scroll to position [0, 0]
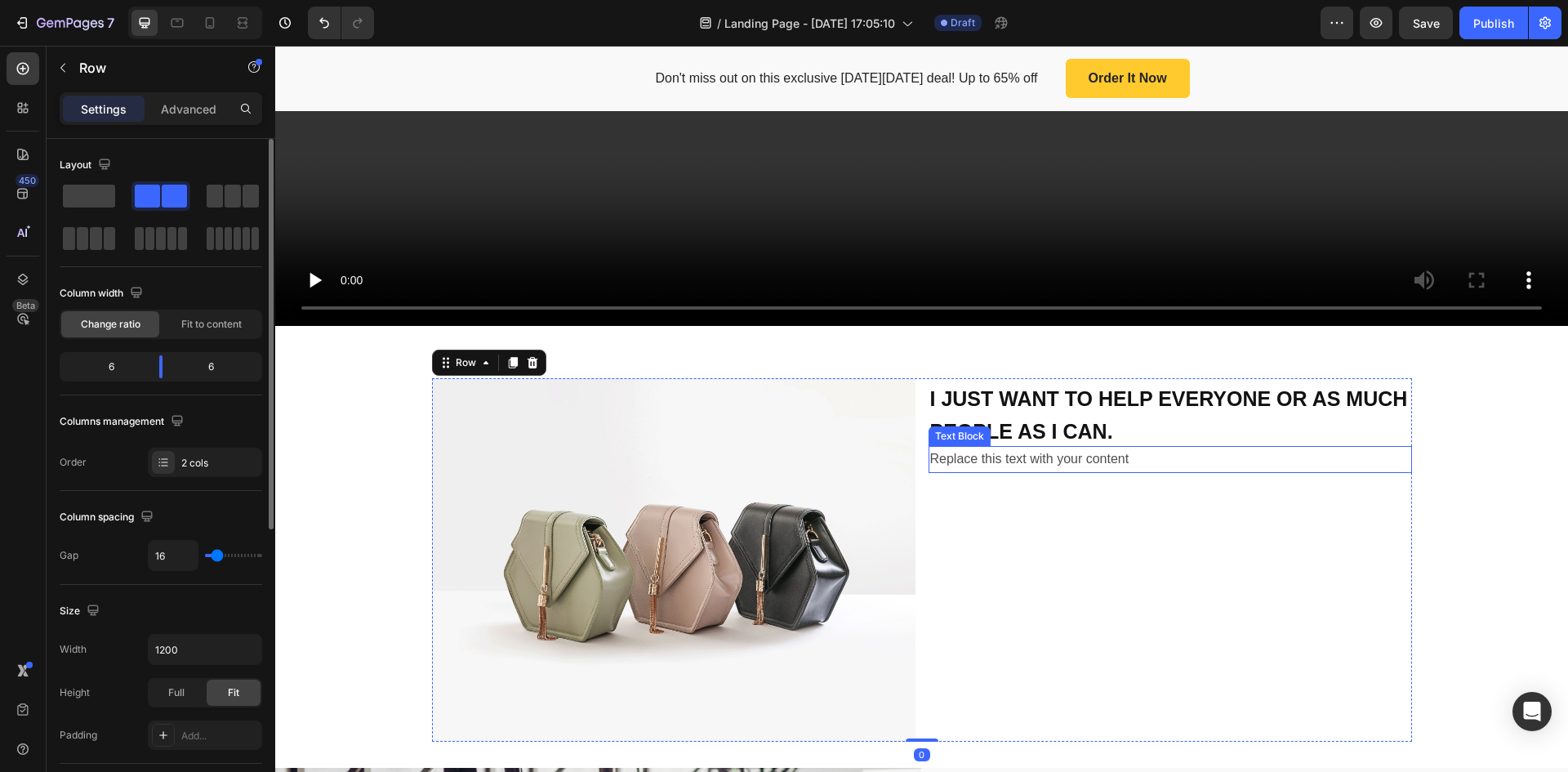
click at [1020, 451] on div "Replace this text with your content" at bounding box center [1171, 459] width 484 height 27
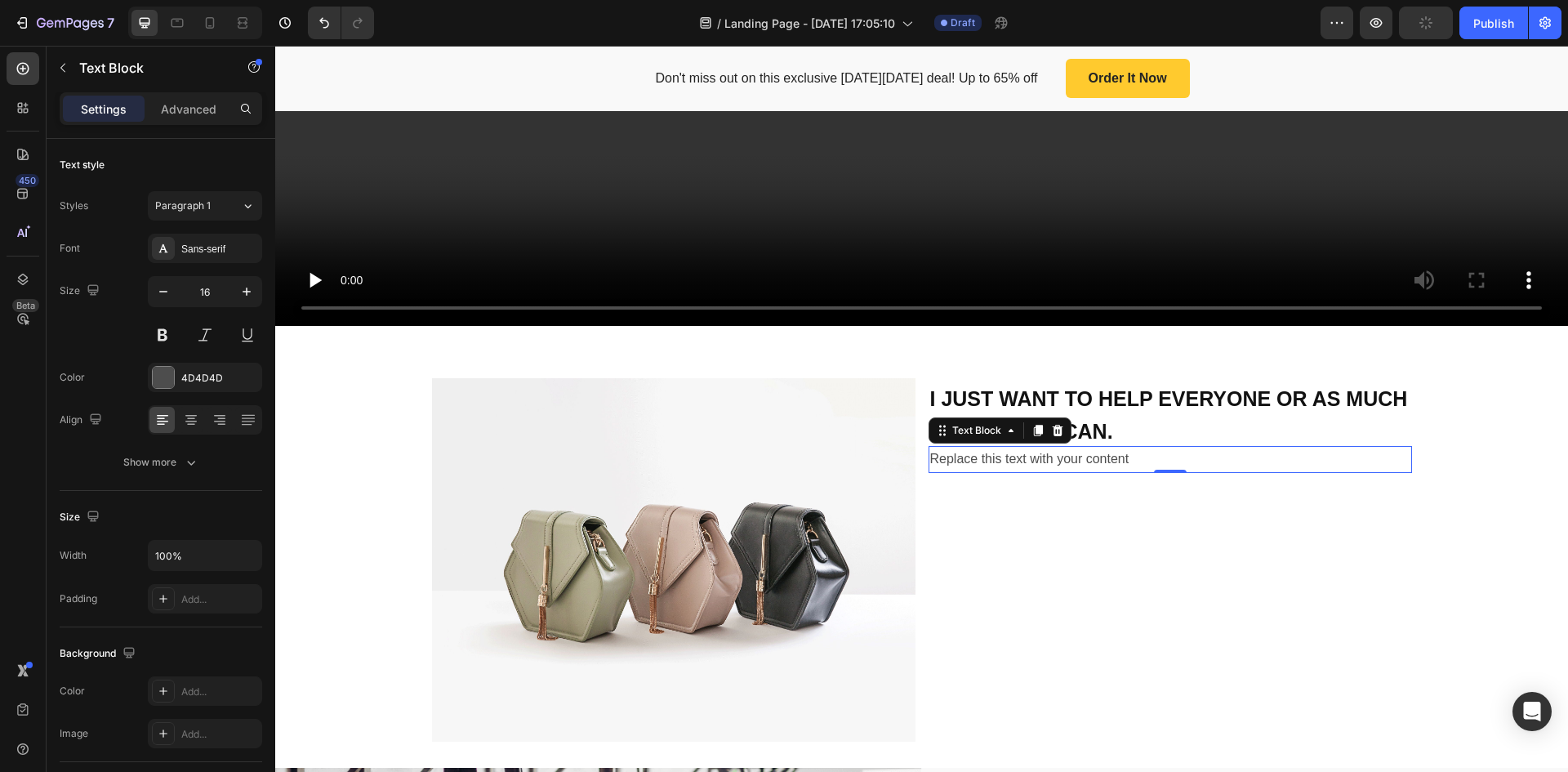
click at [1057, 450] on div "Replace this text with your content" at bounding box center [1171, 459] width 484 height 27
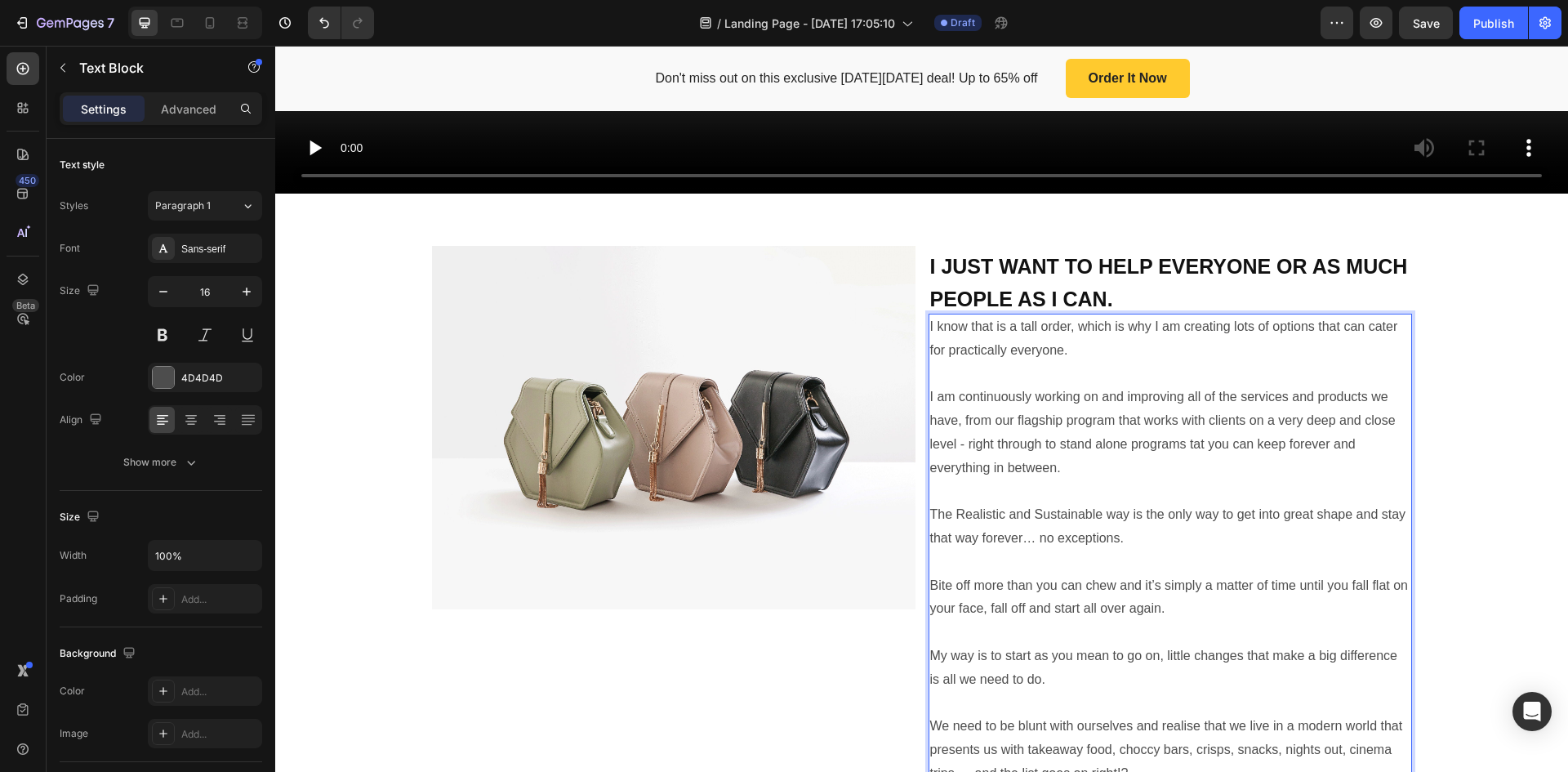
scroll to position [840, 0]
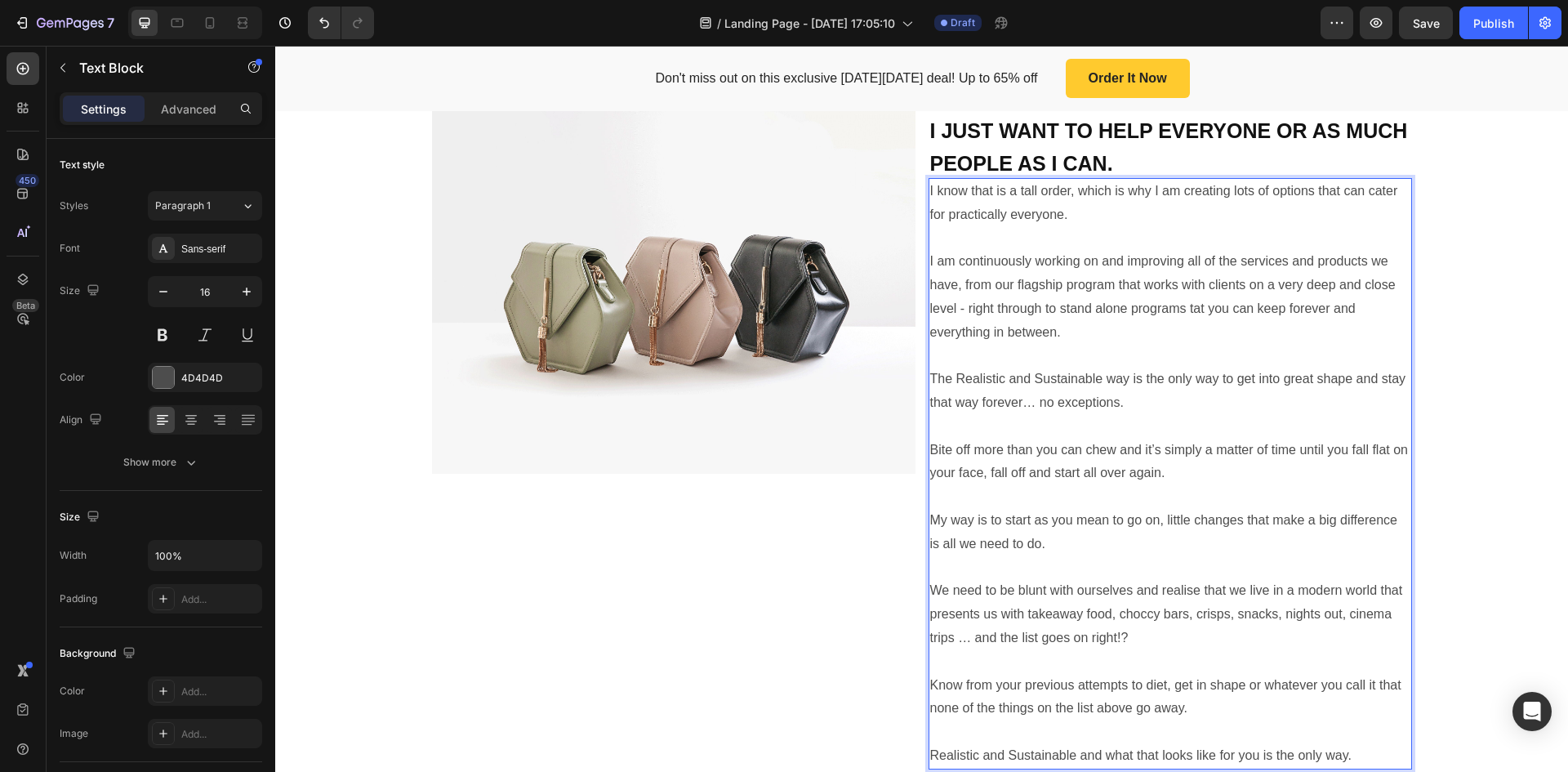
click at [1140, 314] on p "I am continuously working on and improving all of the services and products we …" at bounding box center [1170, 297] width 481 height 94
click at [1133, 344] on p "Rich Text Editor. Editing area: main" at bounding box center [1170, 355] width 481 height 24
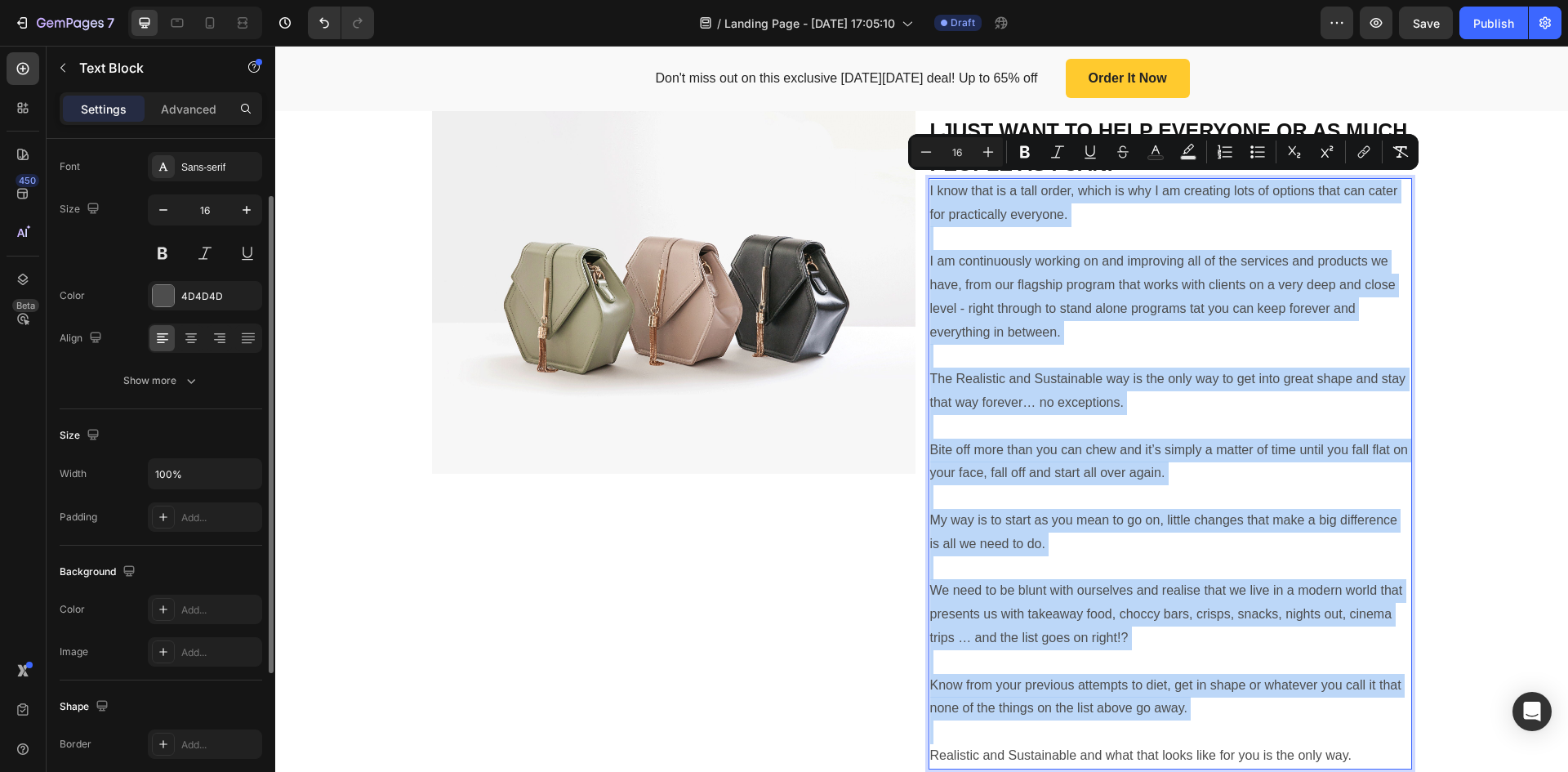
scroll to position [164, 0]
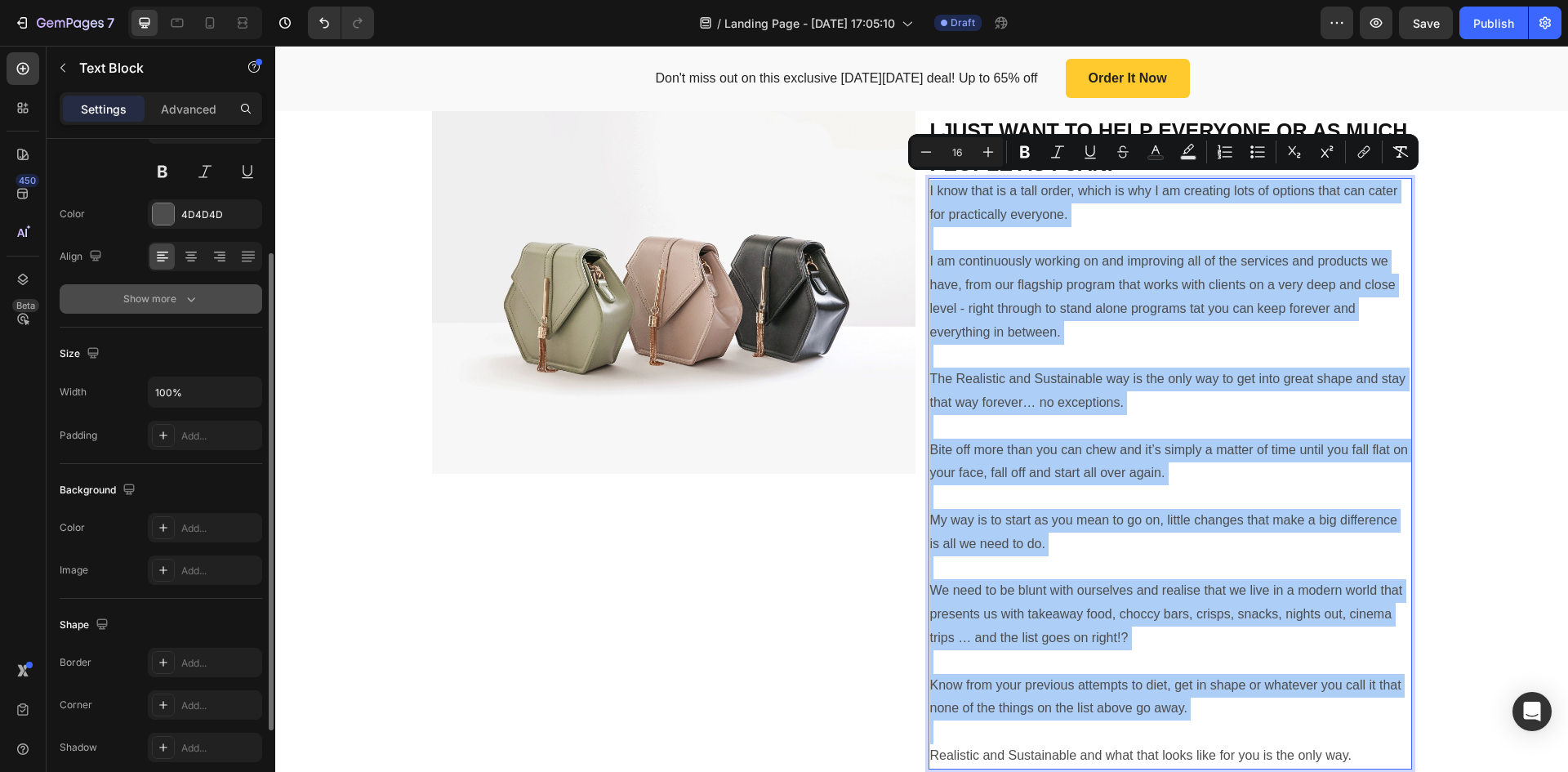
click at [183, 303] on icon "button" at bounding box center [190, 298] width 16 height 16
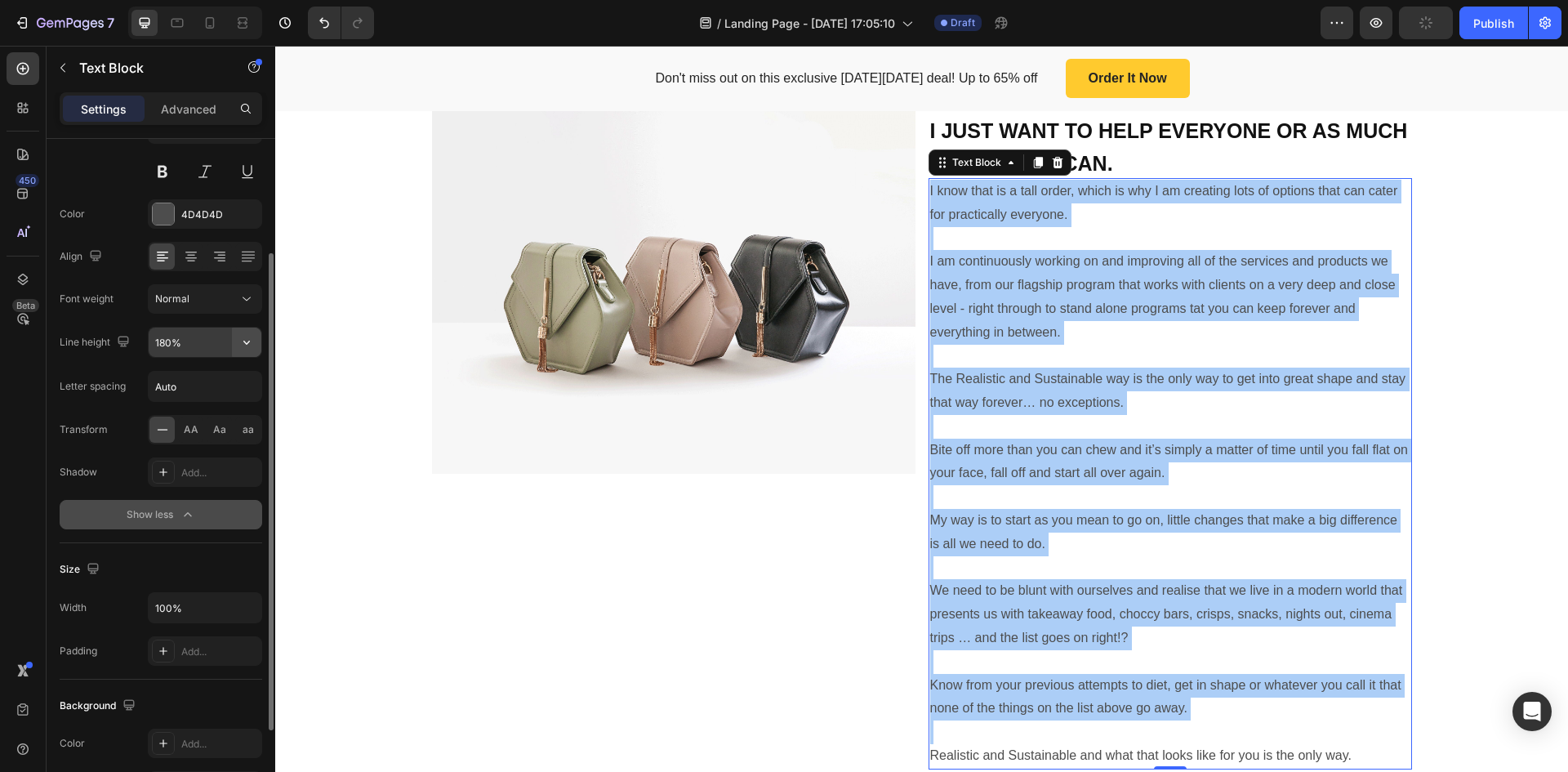
click at [251, 345] on icon "button" at bounding box center [247, 342] width 16 height 16
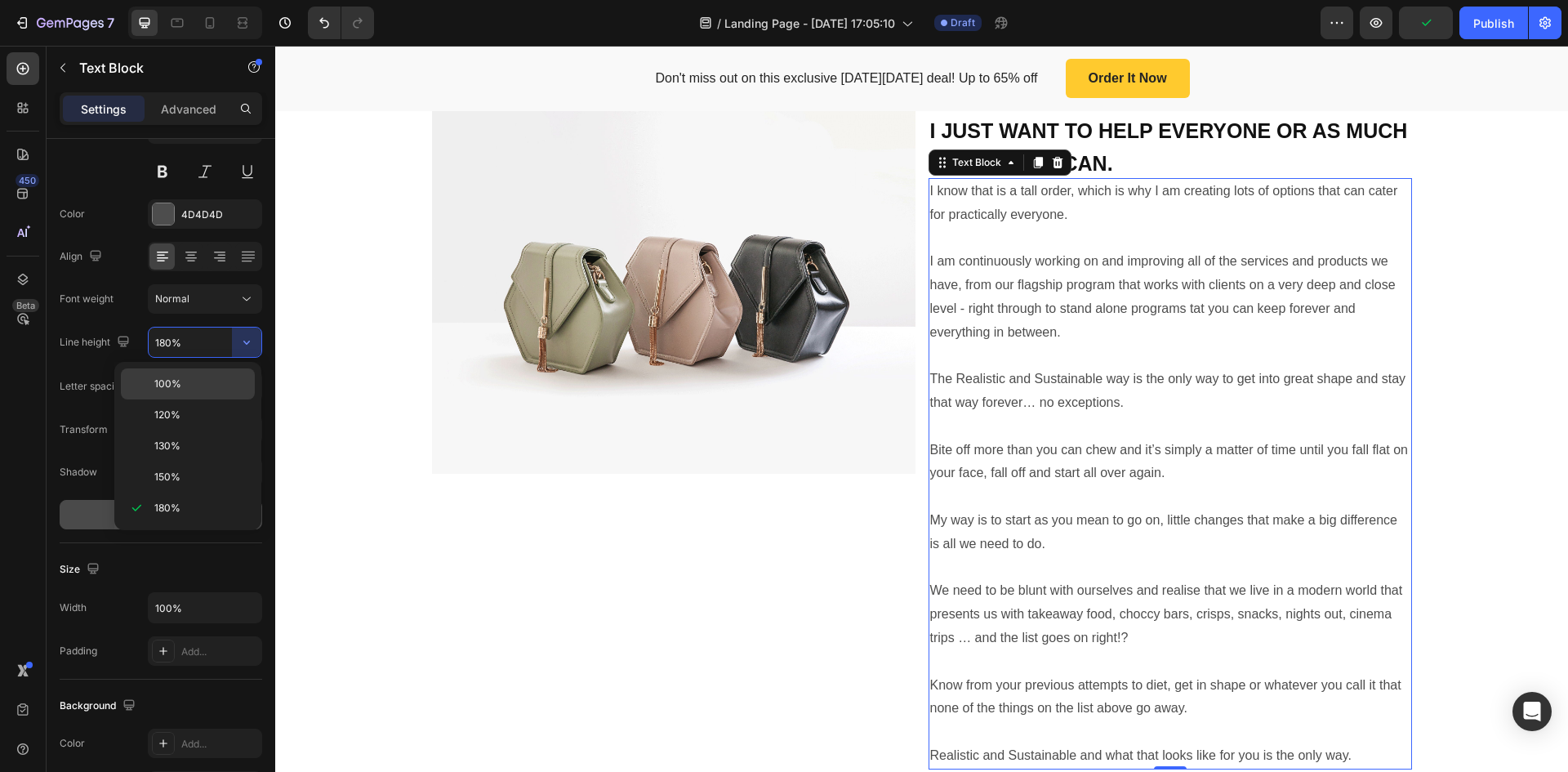
click at [205, 379] on p "100%" at bounding box center [201, 384] width 93 height 14
type input "100%"
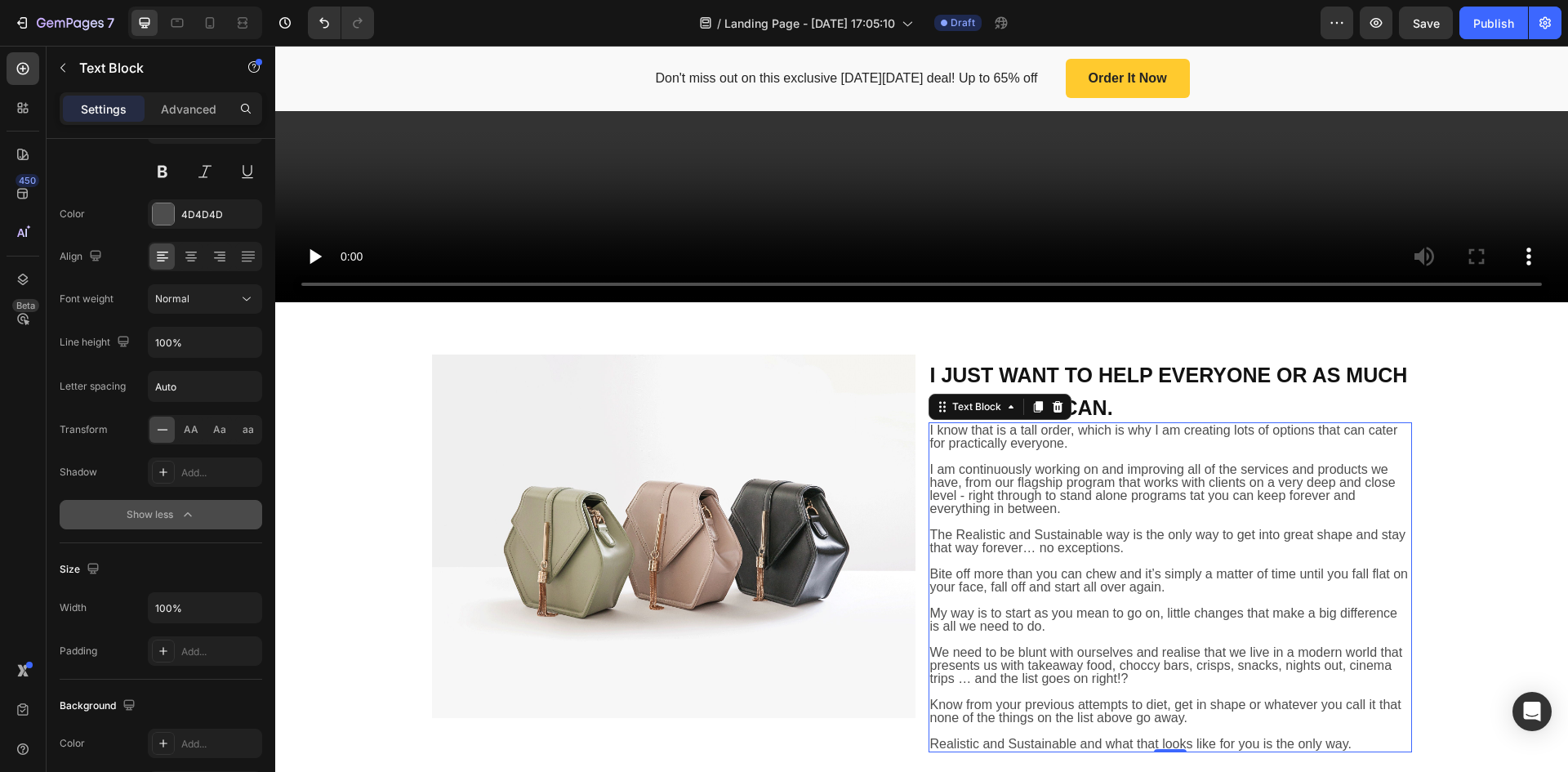
scroll to position [676, 0]
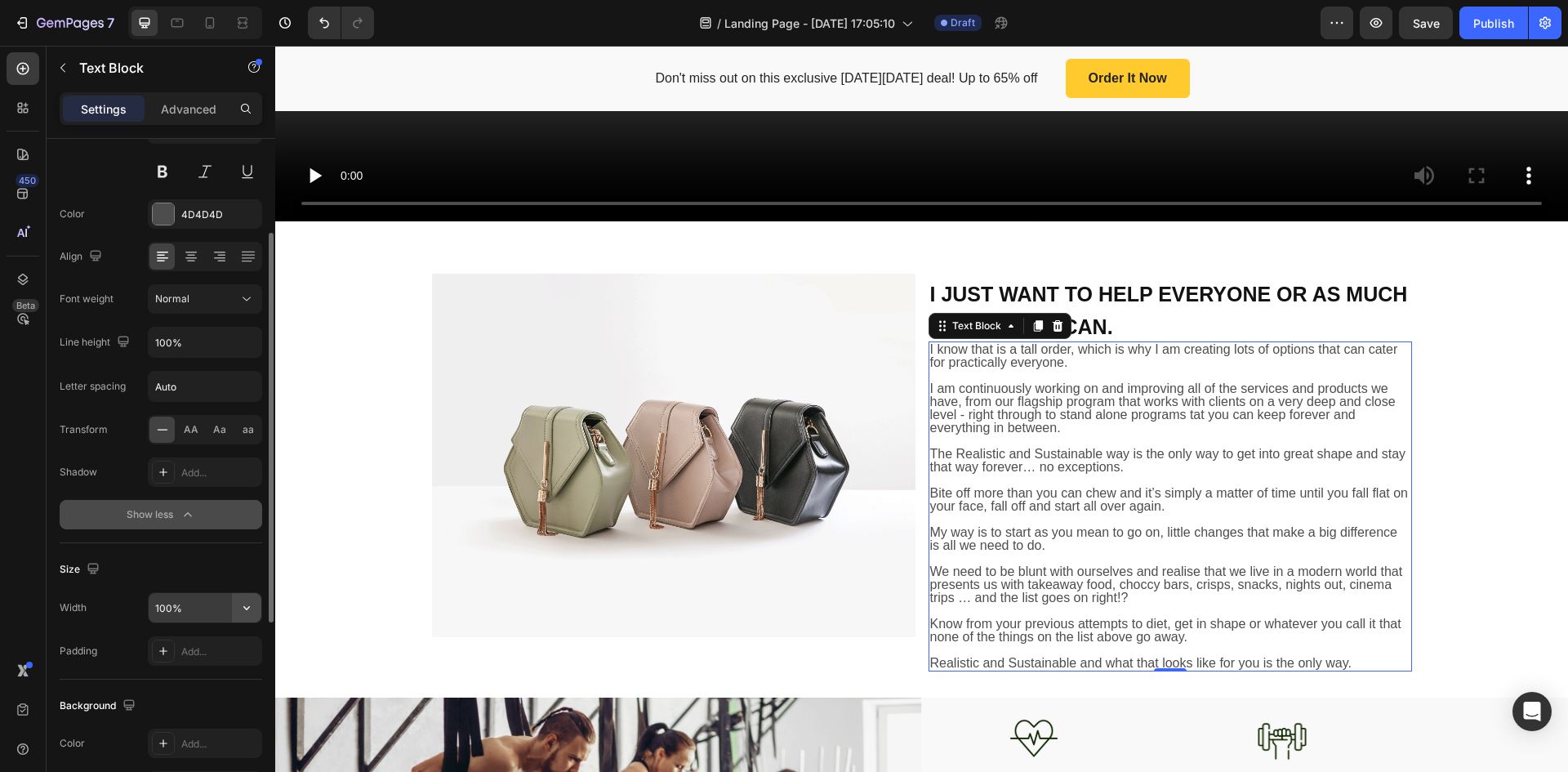
click at [249, 610] on icon "button" at bounding box center [247, 607] width 16 height 16
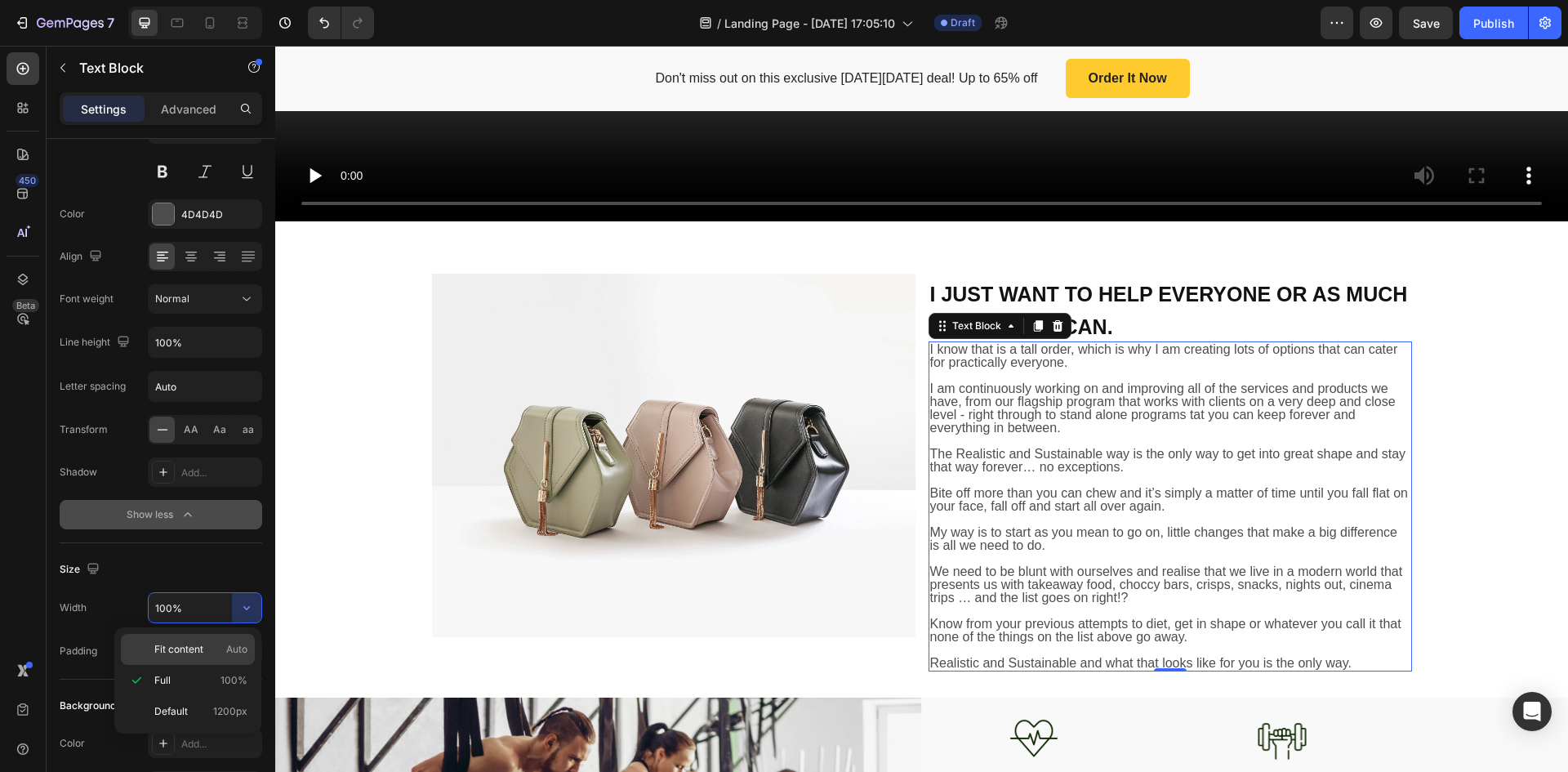
click at [181, 649] on span "Fit content" at bounding box center [178, 648] width 49 height 14
type input "Auto"
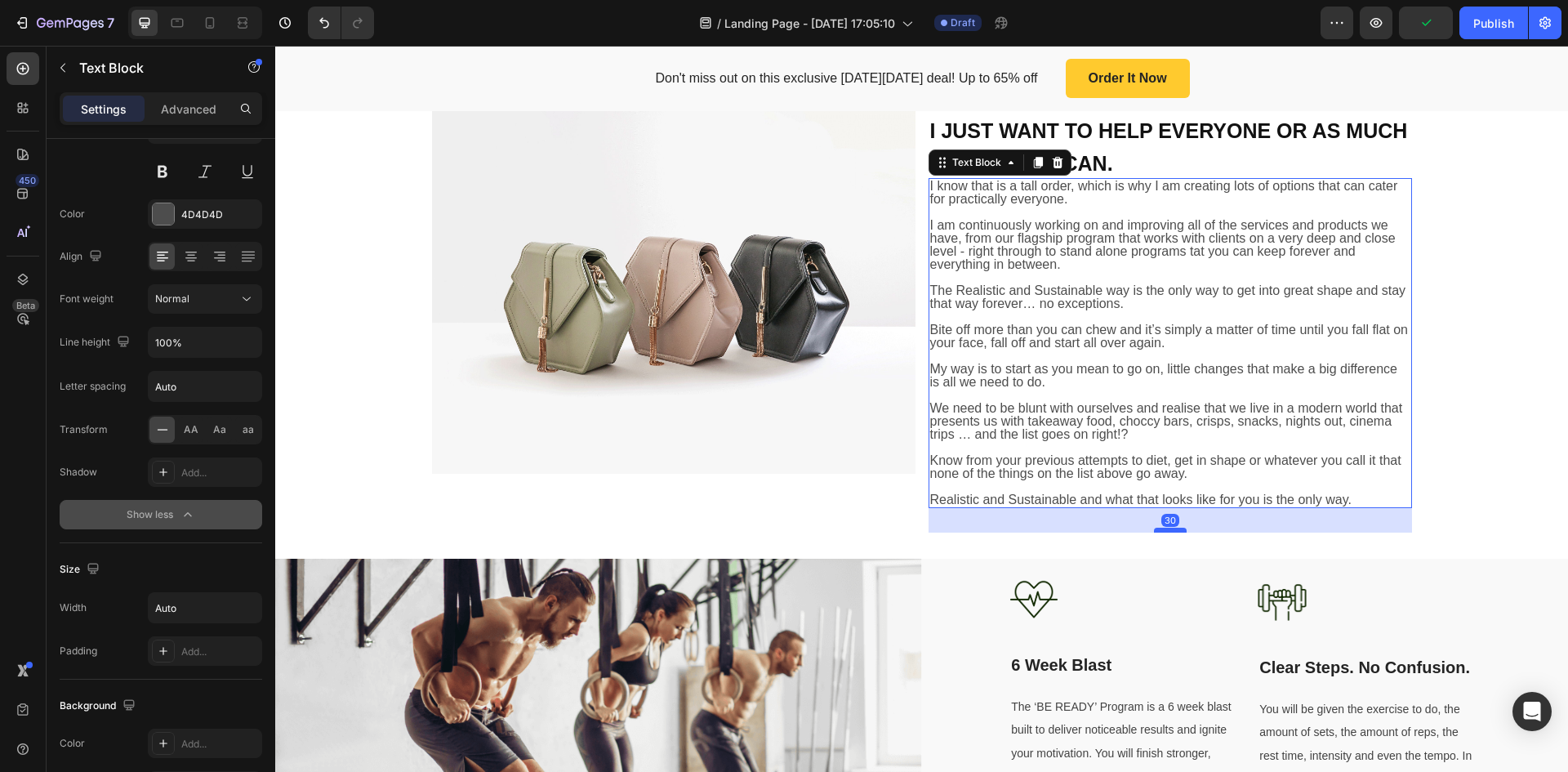
drag, startPoint x: 1173, startPoint y: 498, endPoint x: 1173, endPoint y: 523, distance: 25.0
click at [1173, 527] on div at bounding box center [1170, 529] width 32 height 5
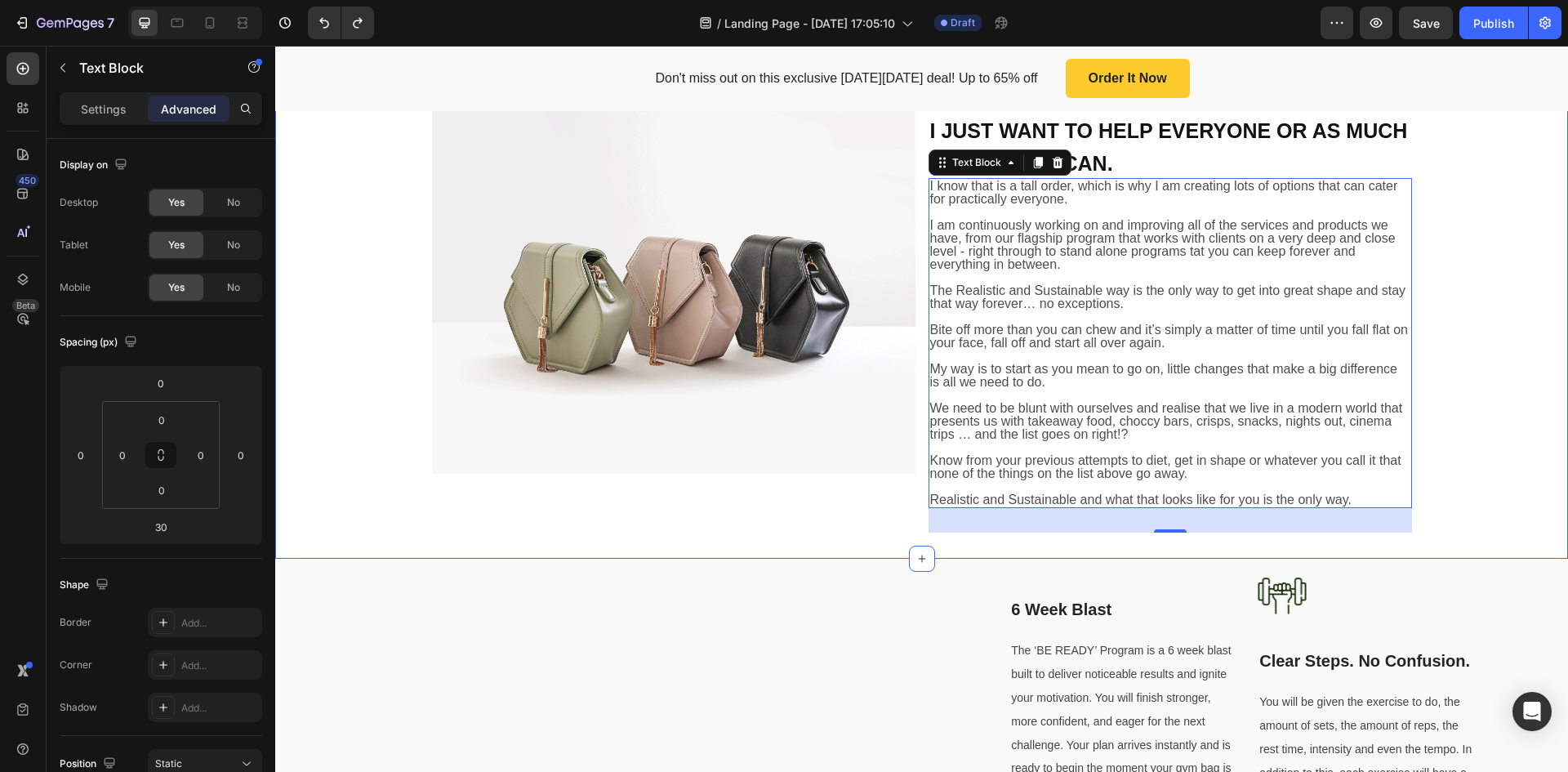
scroll to position [164, 0]
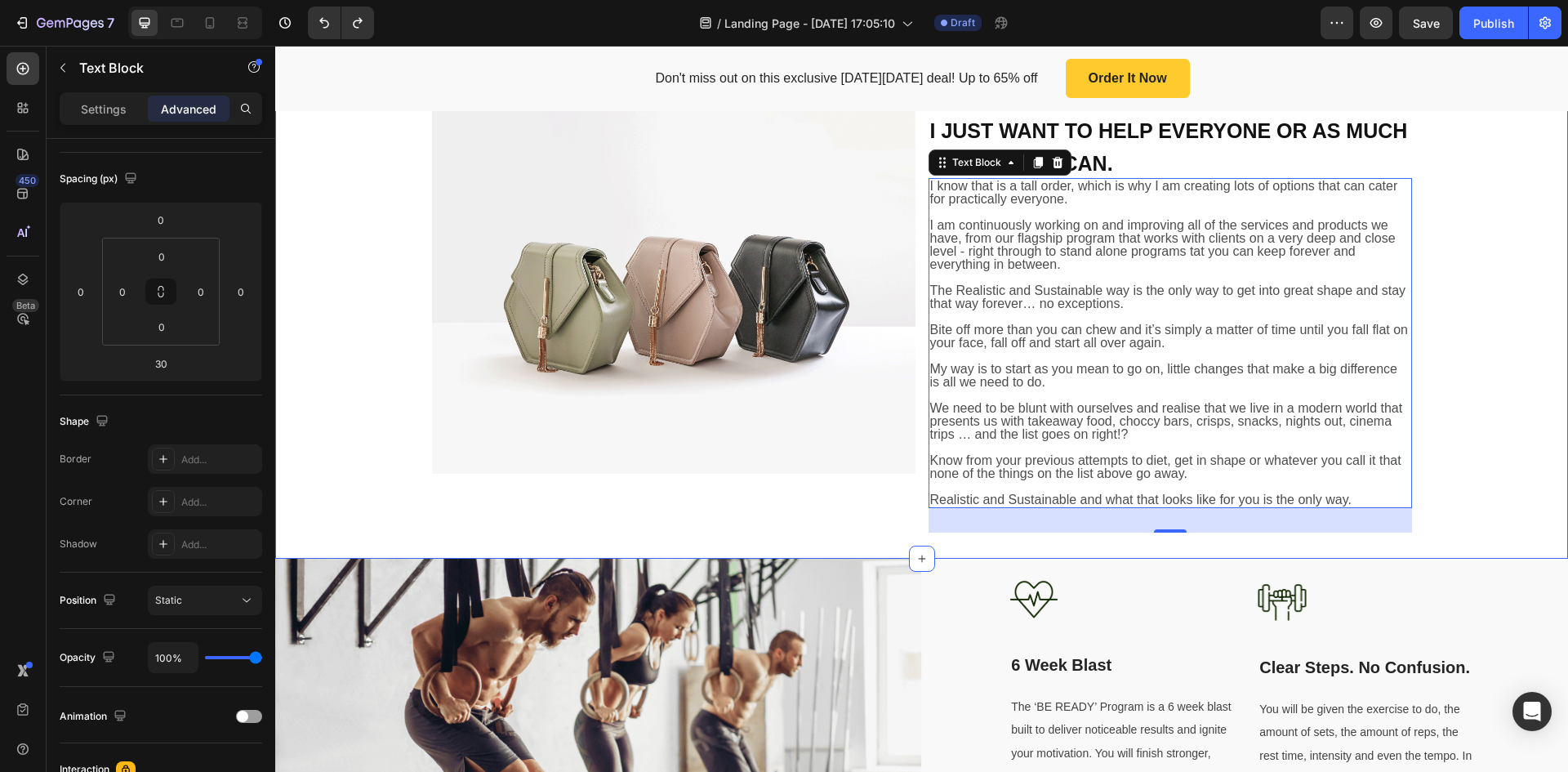
type input "0"
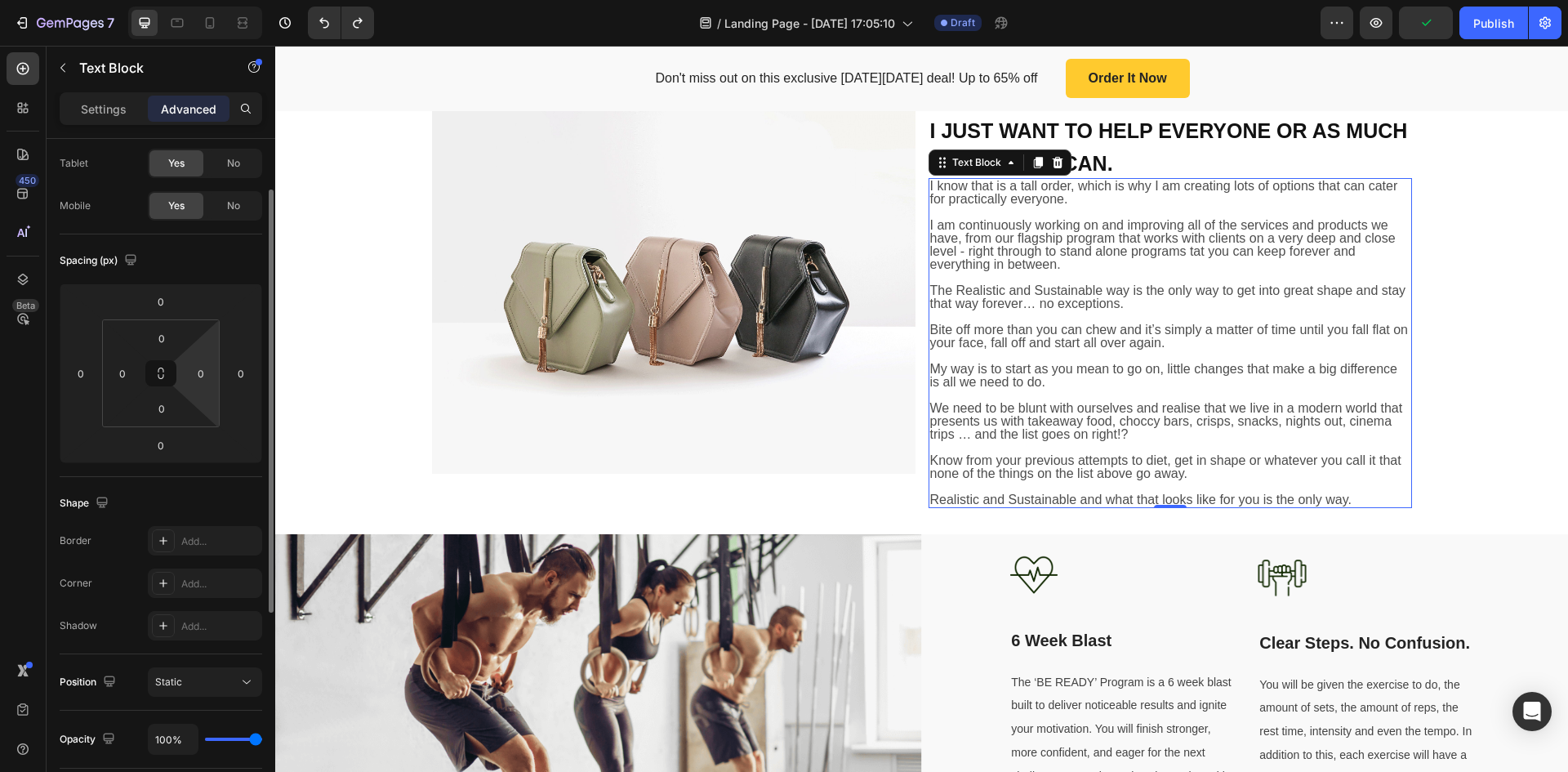
scroll to position [0, 0]
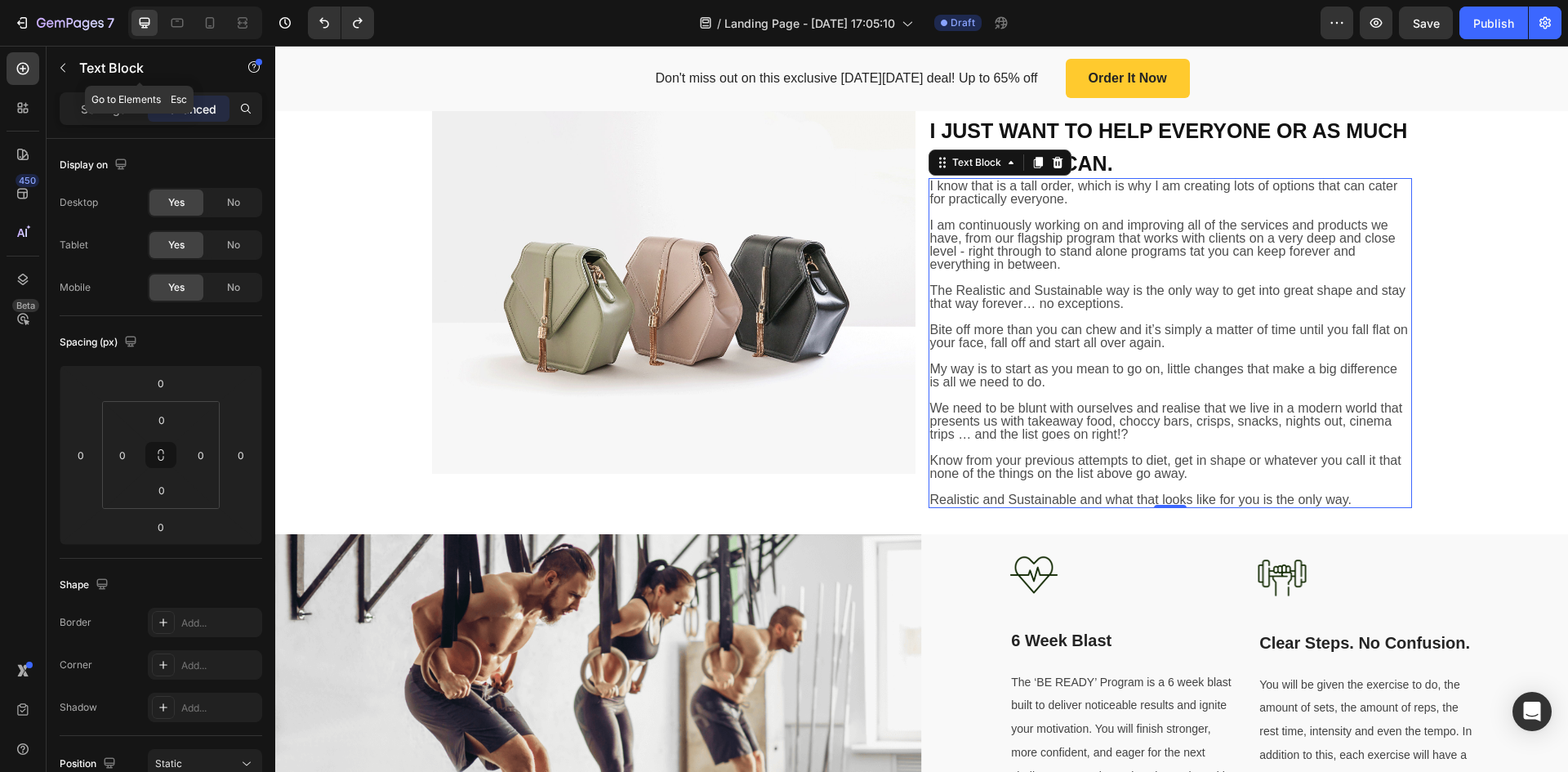
click at [65, 66] on icon "button" at bounding box center [63, 68] width 13 height 13
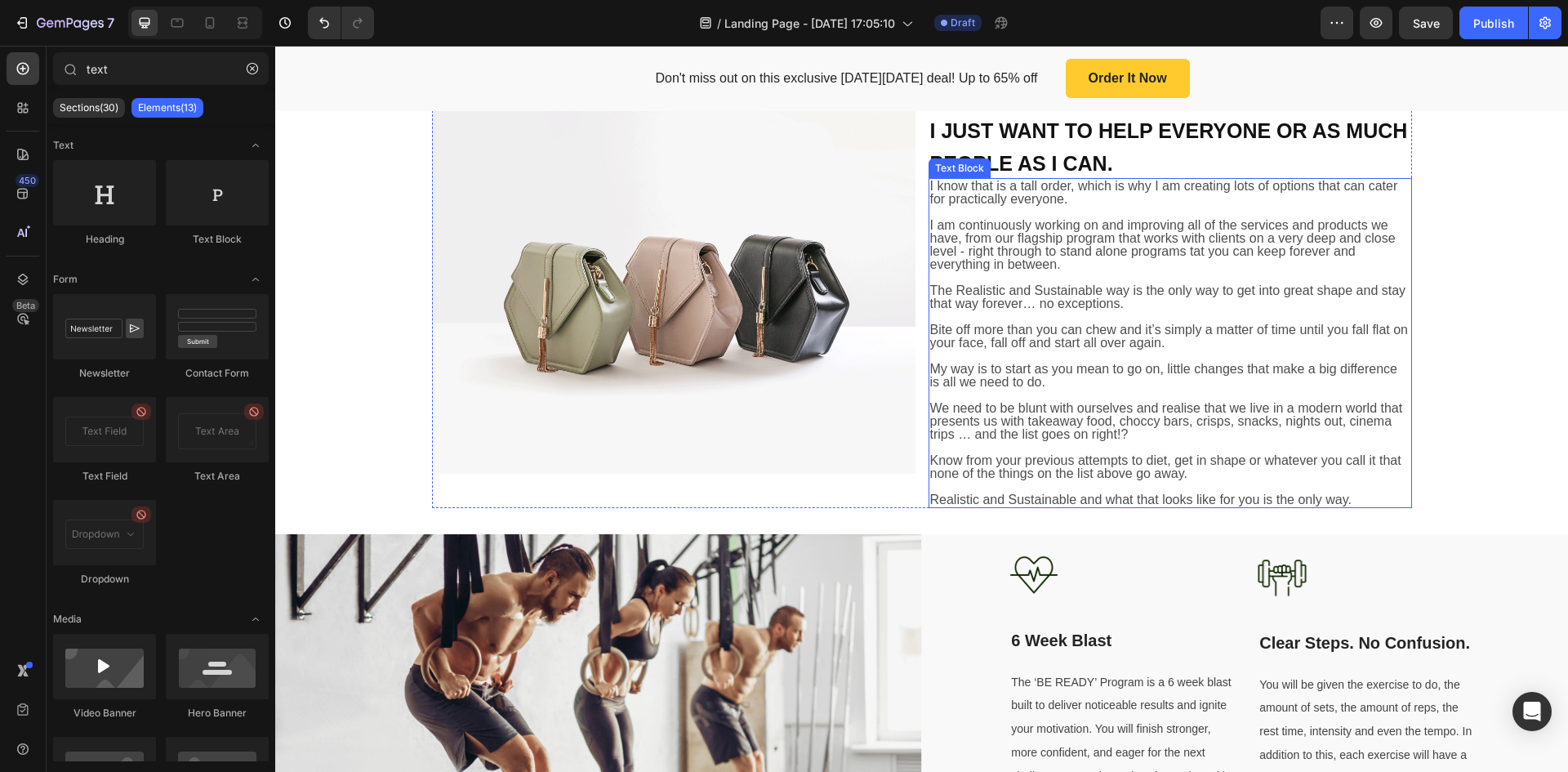
click at [1163, 255] on p "I am continuously working on and improving all of the services and products we …" at bounding box center [1170, 245] width 481 height 52
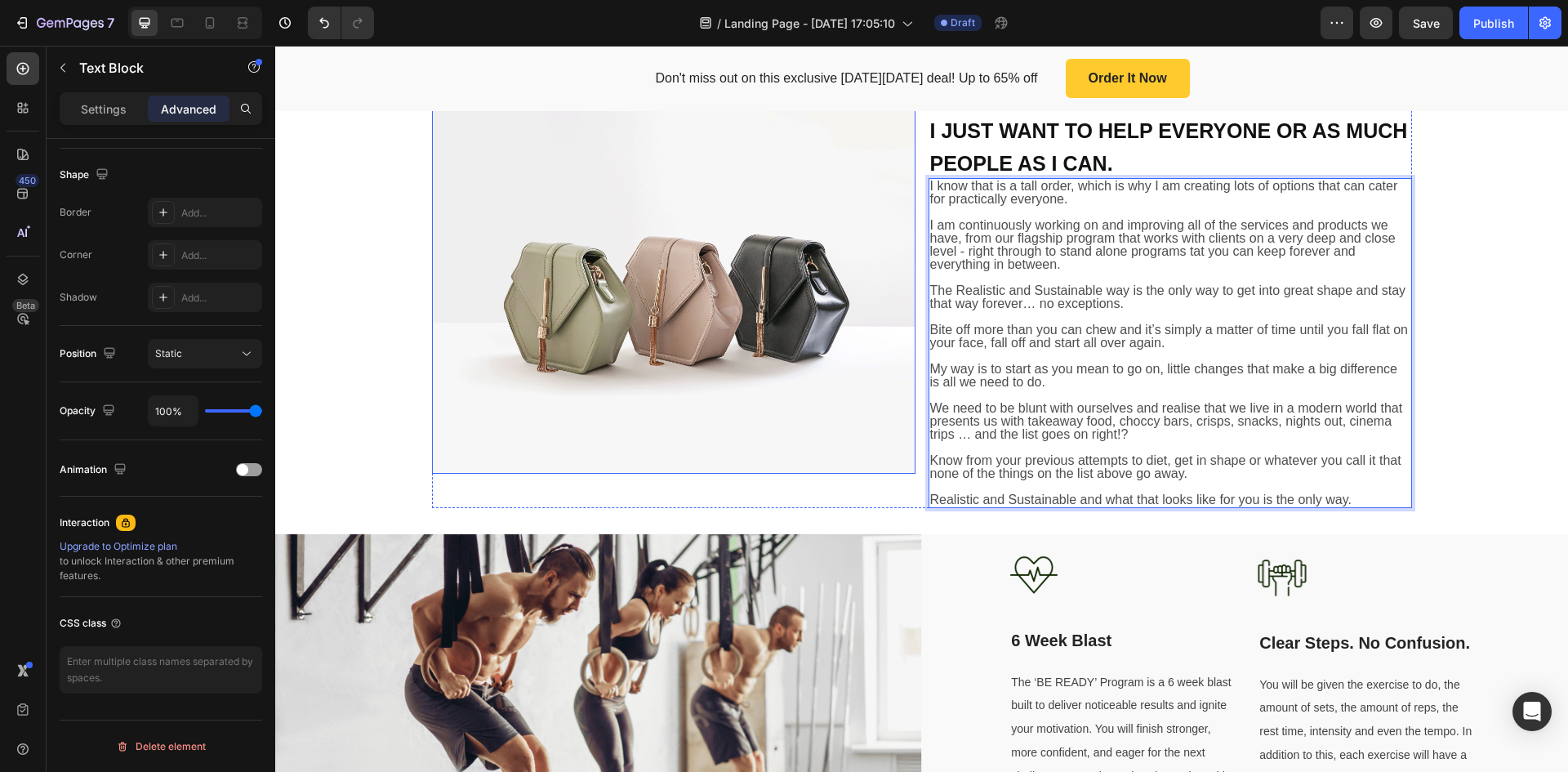
scroll to position [676, 0]
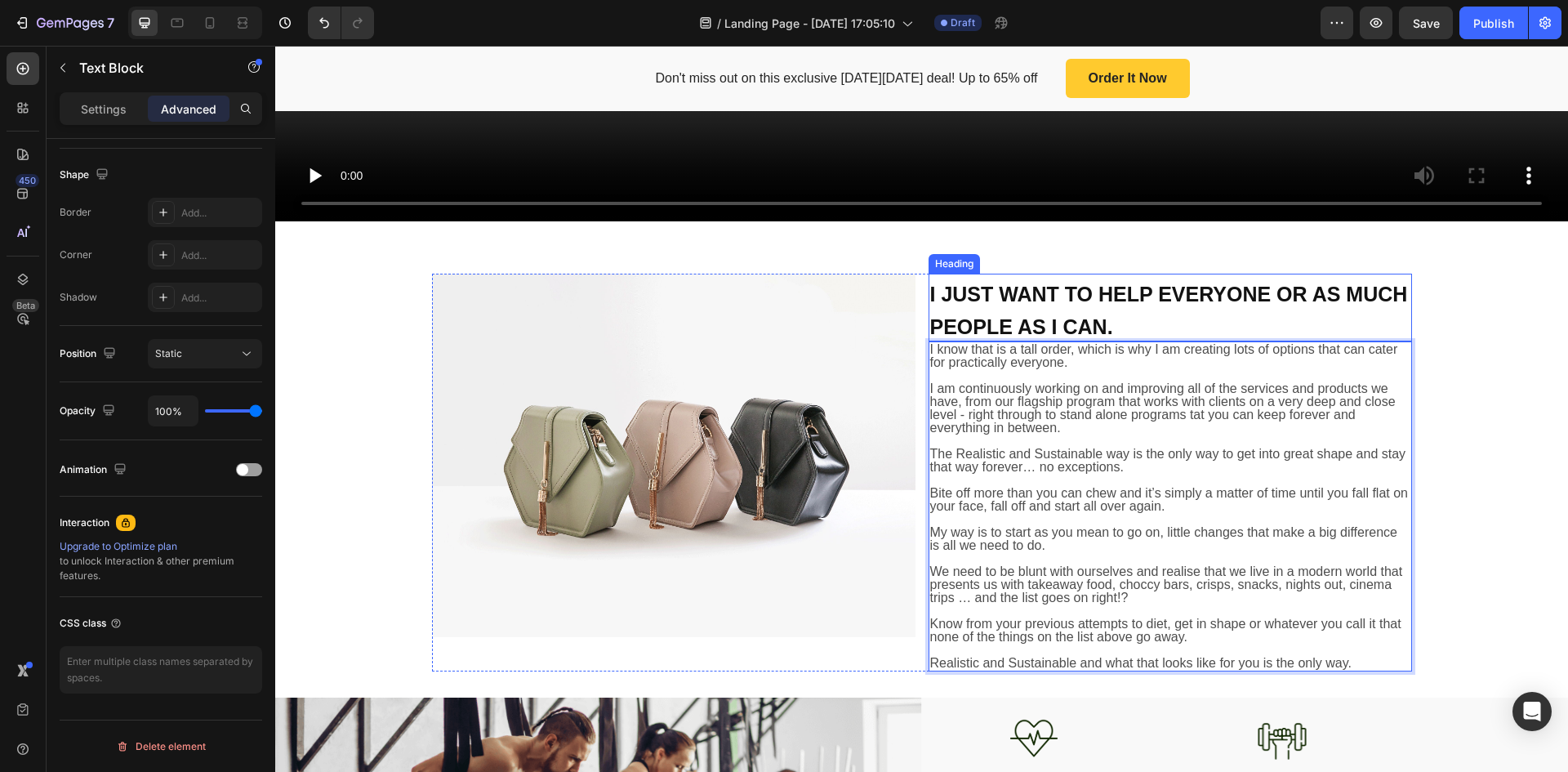
click at [1063, 293] on strong "I JUST WANT TO HELP EVERYONE OR AS MUCH PEOPLE AS I CAN." at bounding box center [1169, 309] width 478 height 54
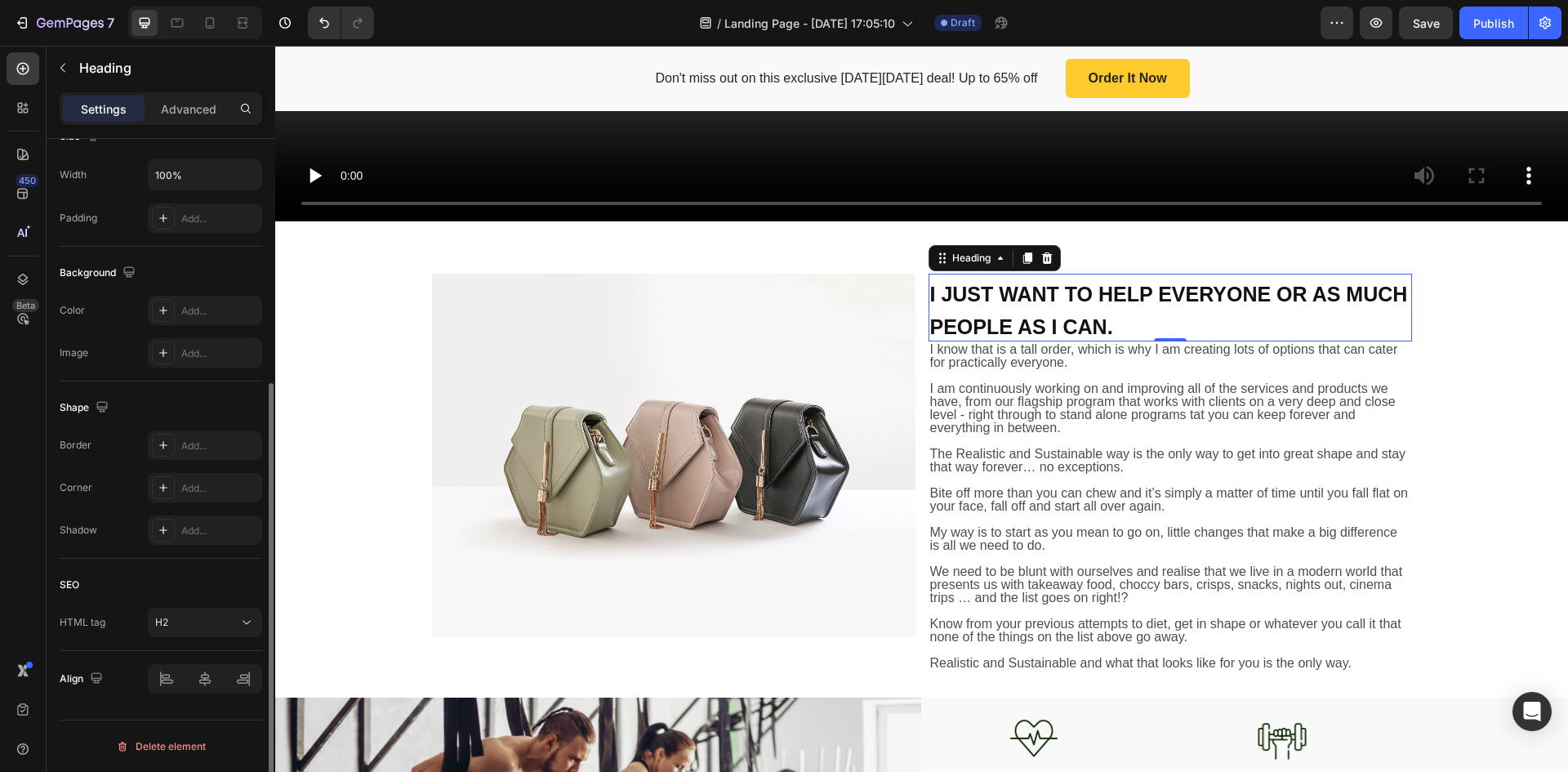
scroll to position [0, 0]
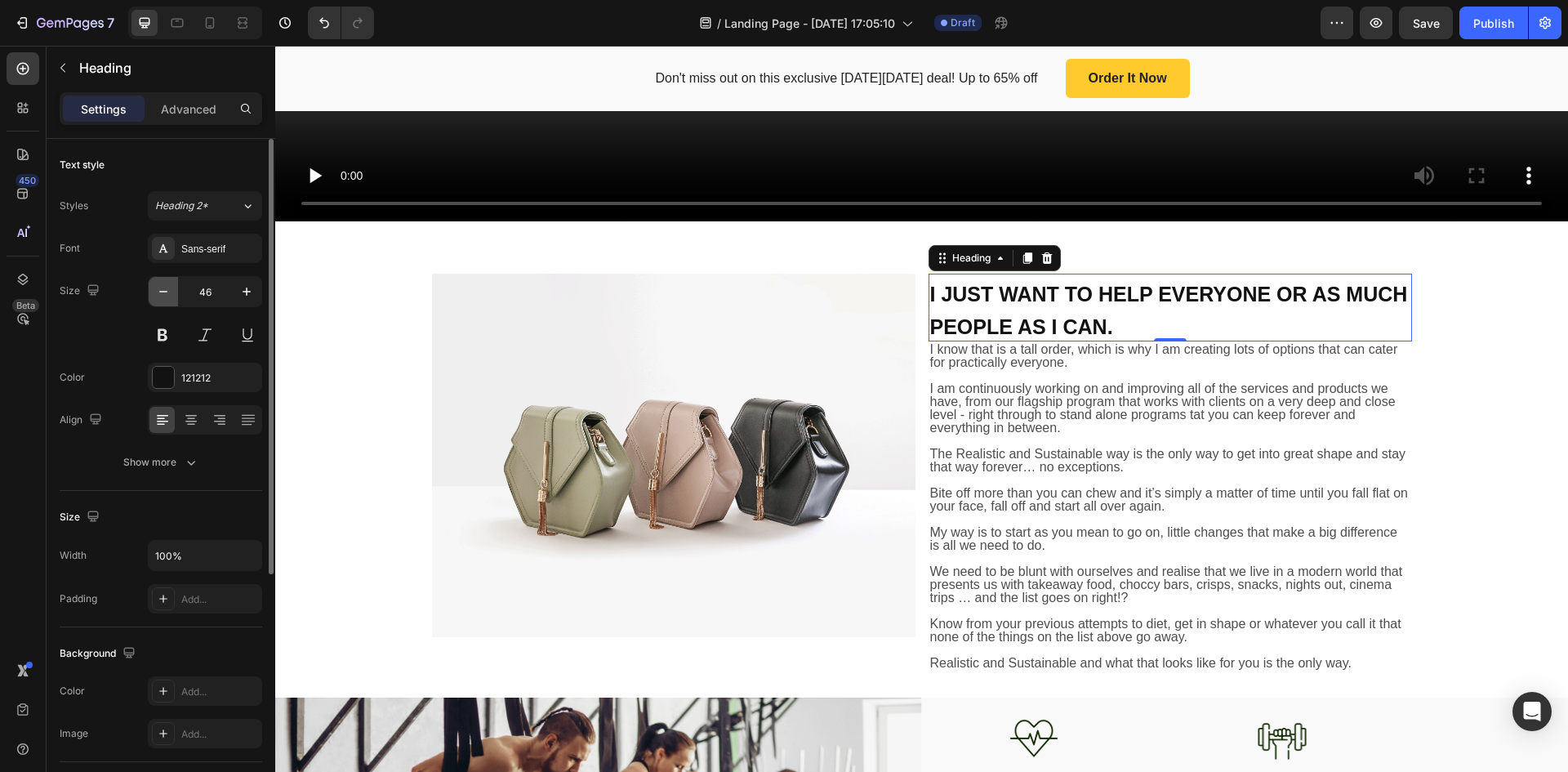
click at [168, 290] on icon "button" at bounding box center [163, 291] width 16 height 16
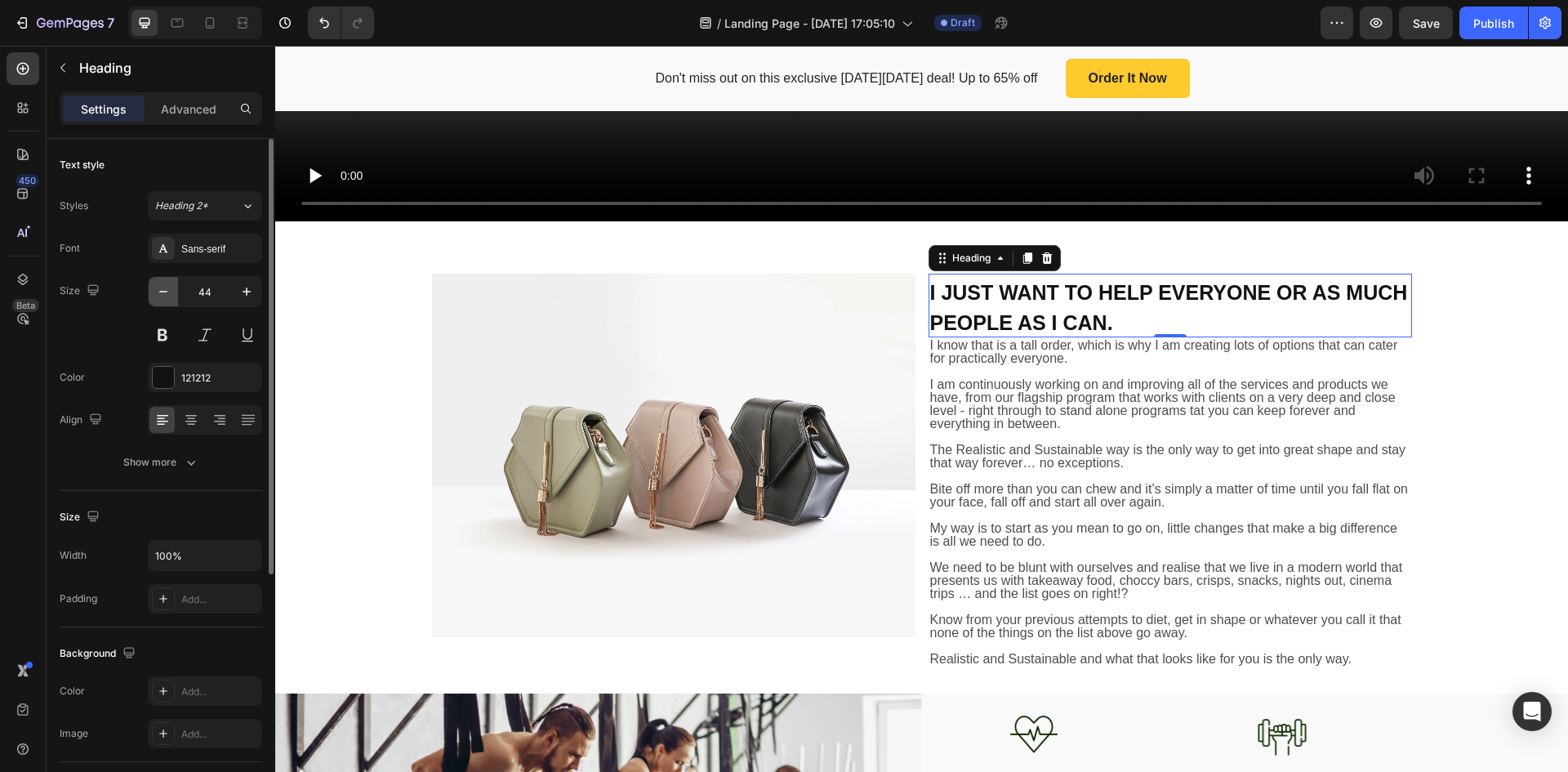
click at [168, 290] on icon "button" at bounding box center [163, 291] width 16 height 16
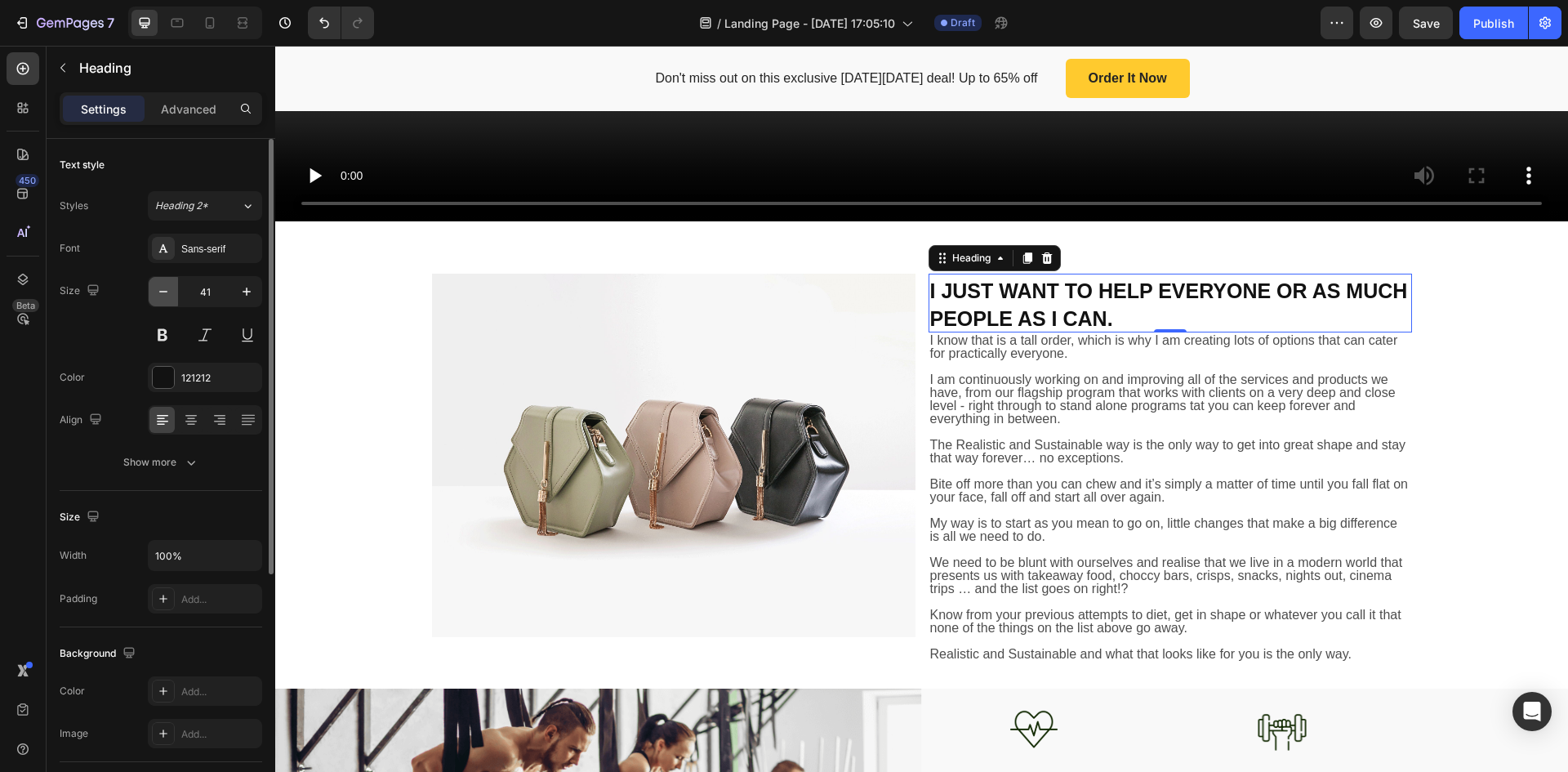
click at [168, 290] on icon "button" at bounding box center [163, 291] width 16 height 16
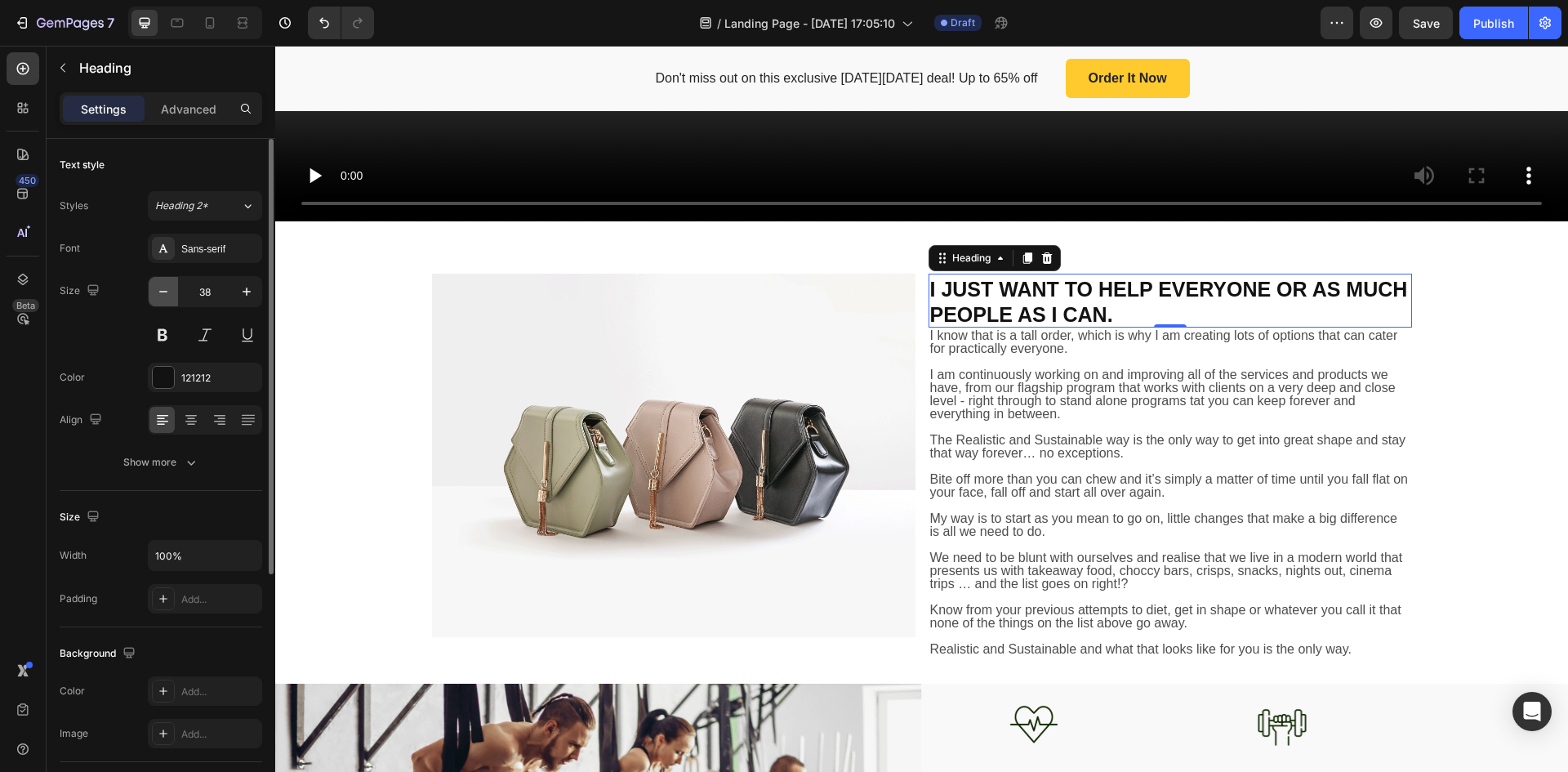
click at [168, 290] on icon "button" at bounding box center [163, 291] width 16 height 16
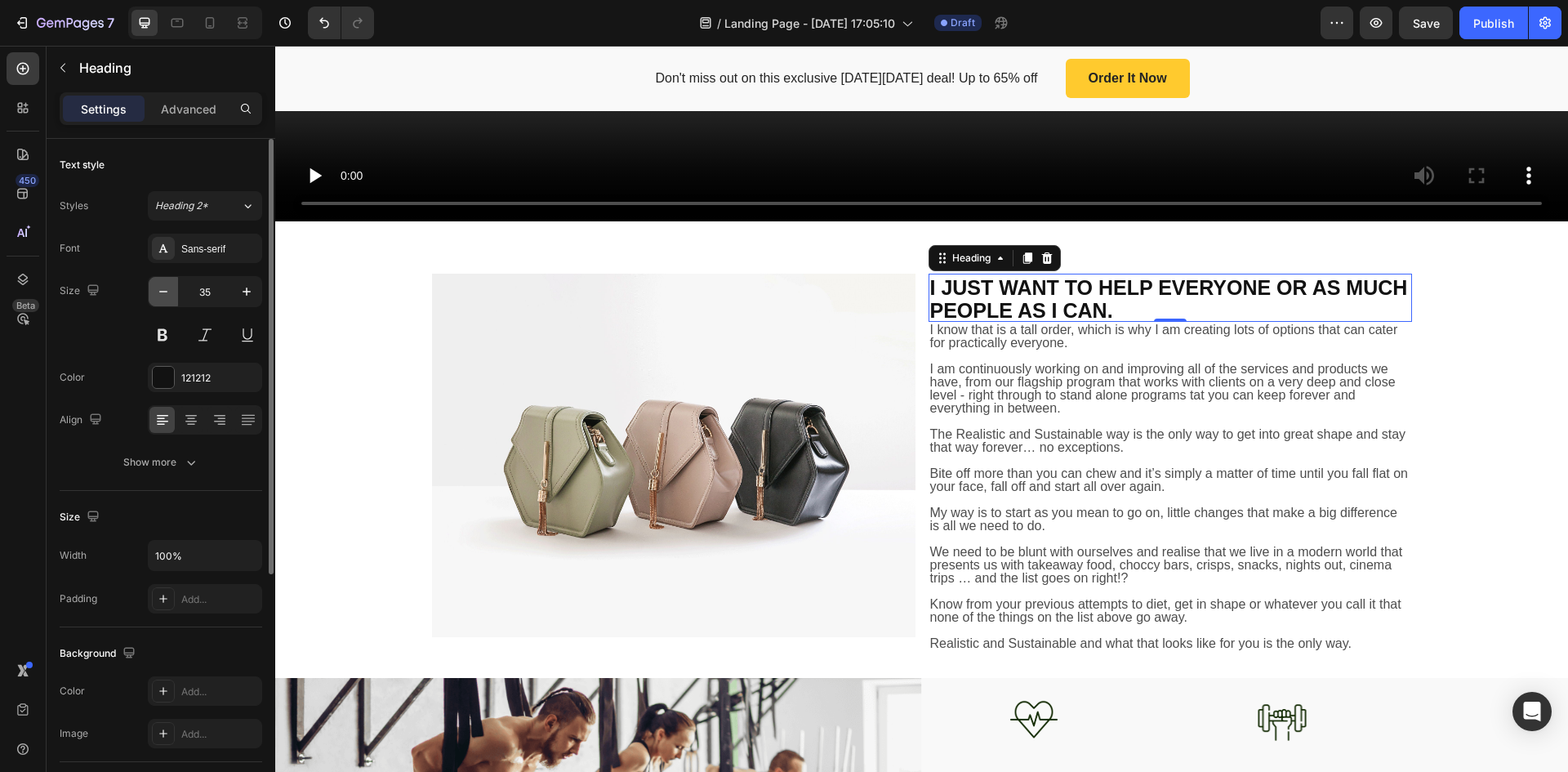
click at [168, 290] on icon "button" at bounding box center [163, 291] width 16 height 16
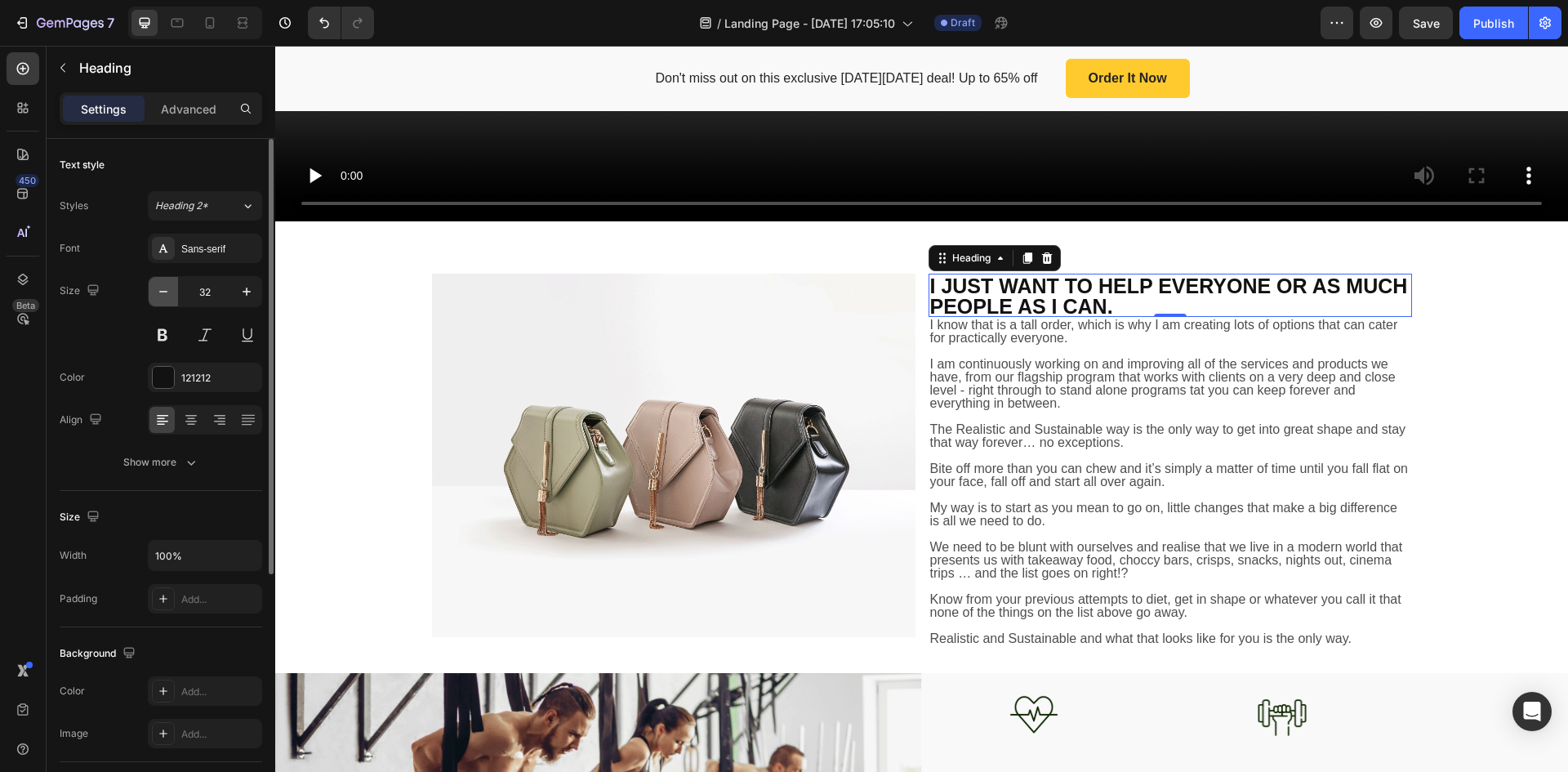
click at [168, 290] on icon "button" at bounding box center [163, 291] width 16 height 16
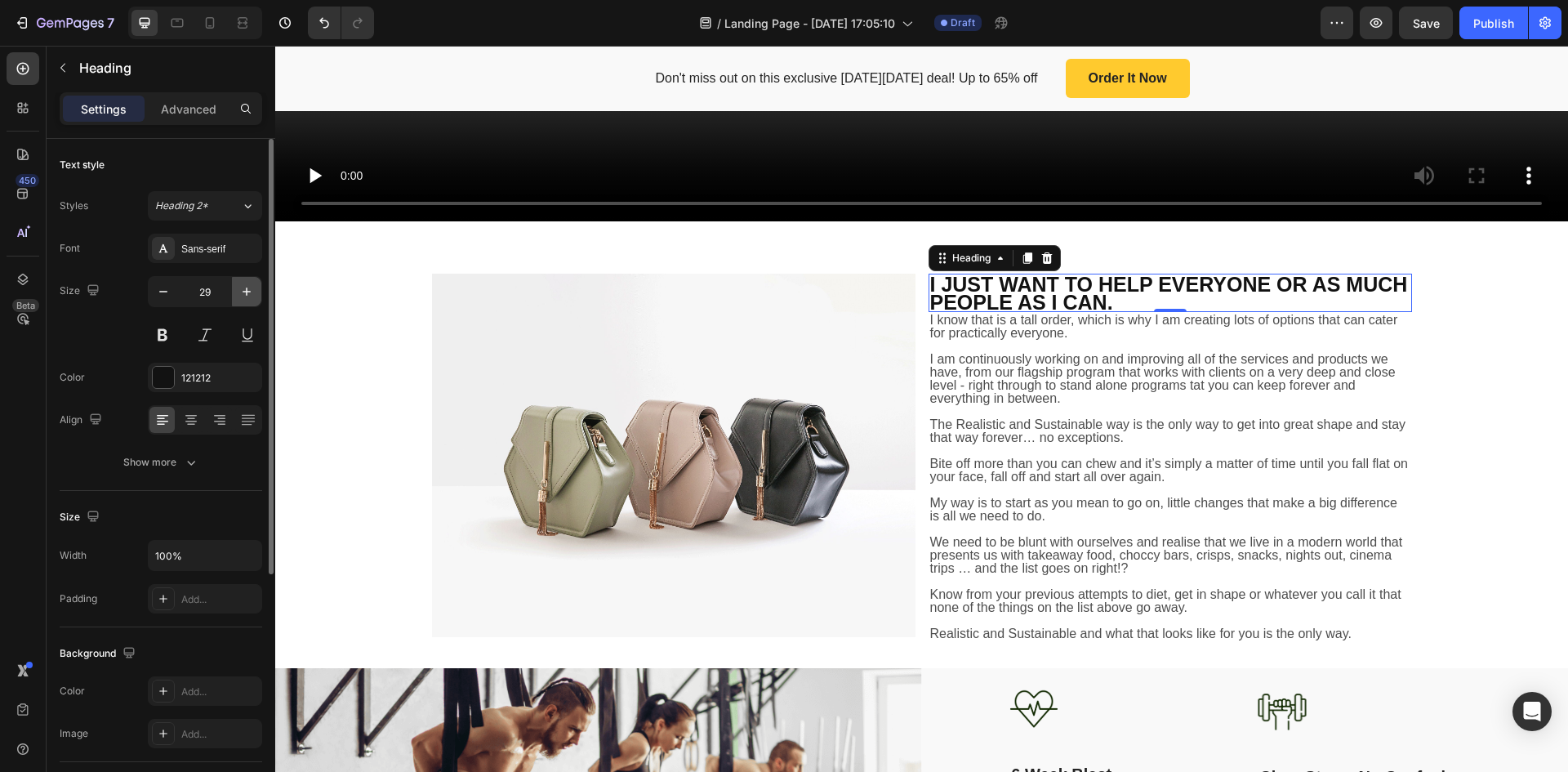
click at [250, 296] on icon "button" at bounding box center [247, 291] width 16 height 16
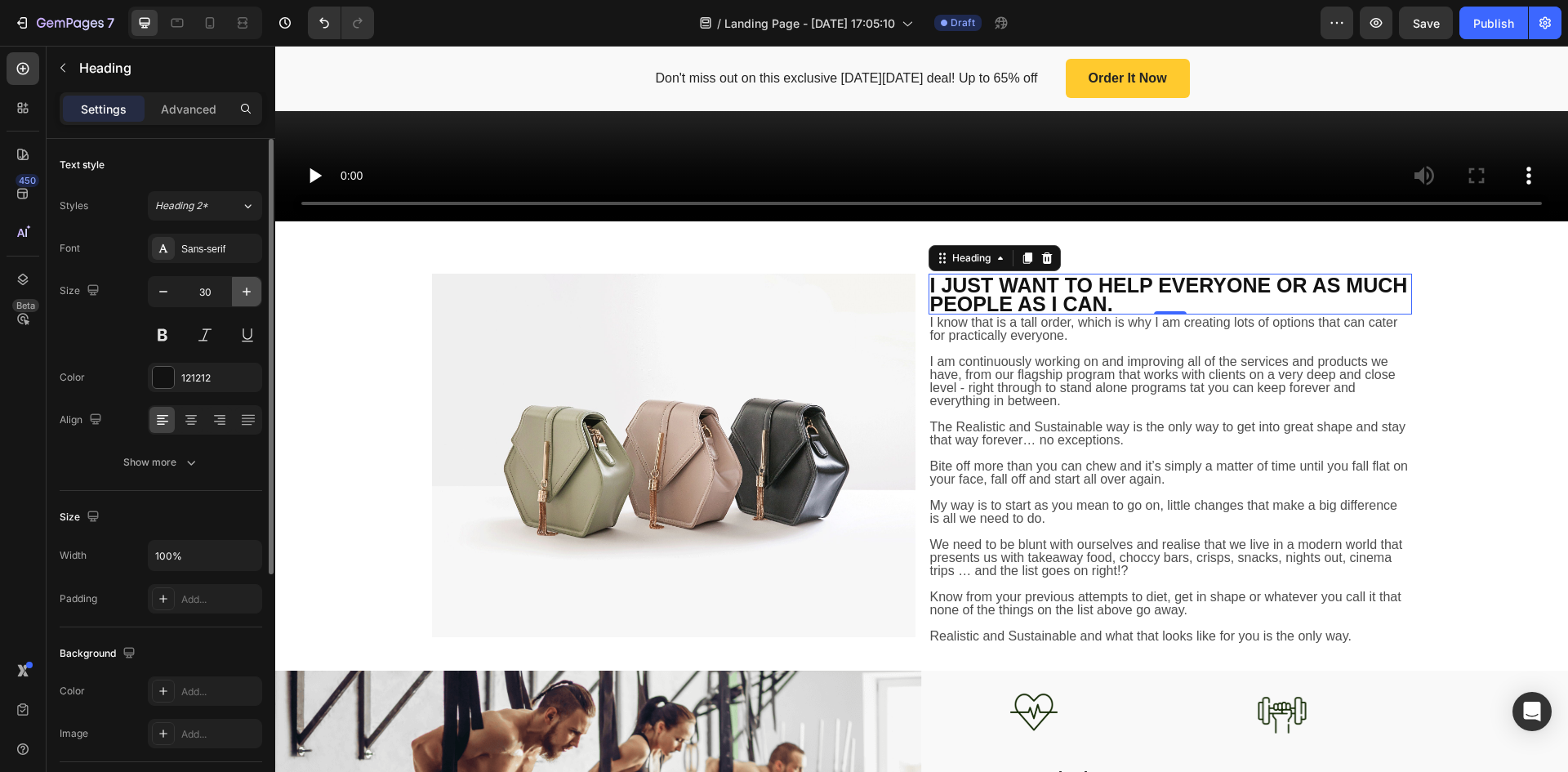
click at [250, 296] on icon "button" at bounding box center [247, 291] width 16 height 16
type input "32"
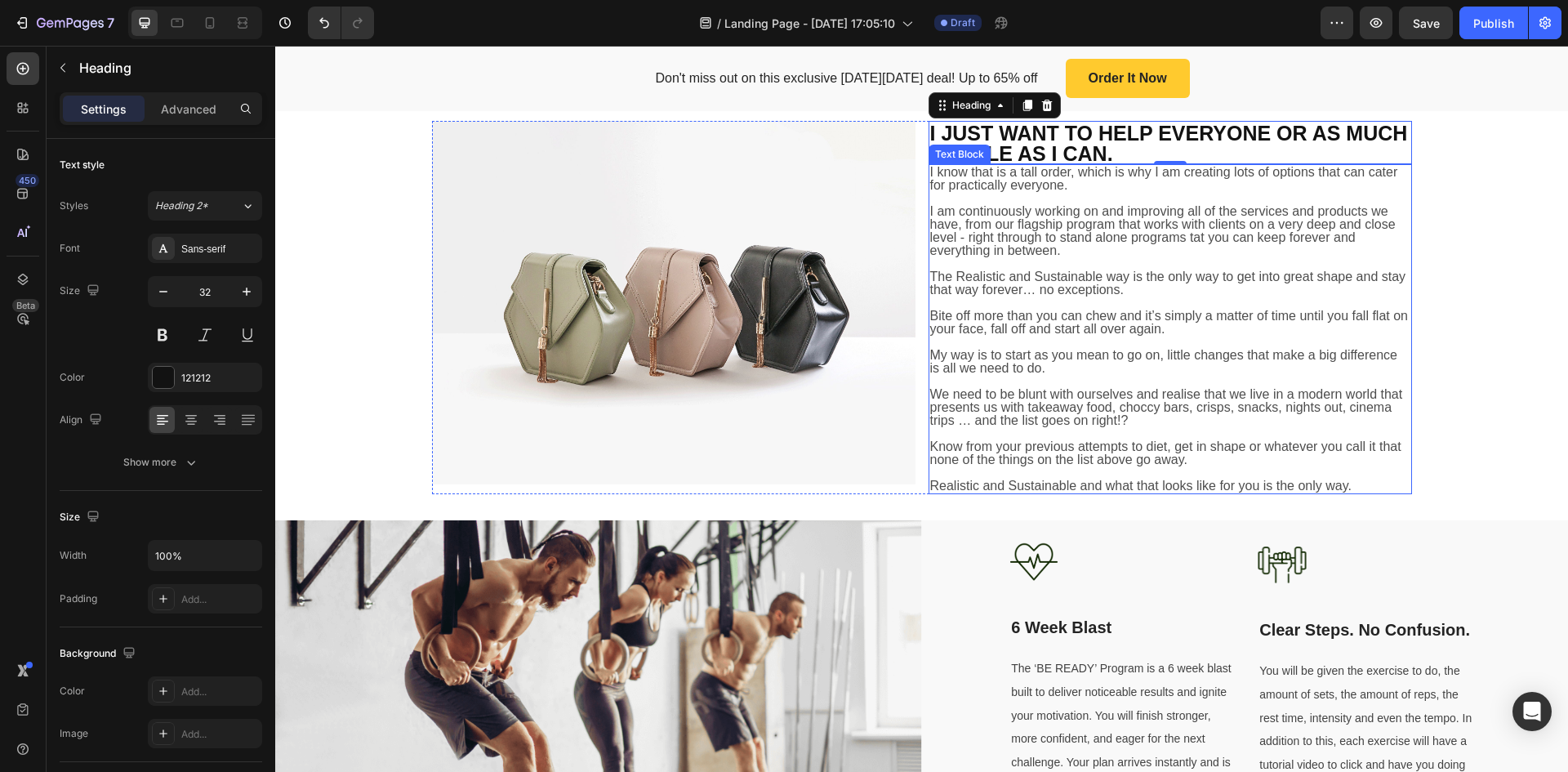
scroll to position [840, 0]
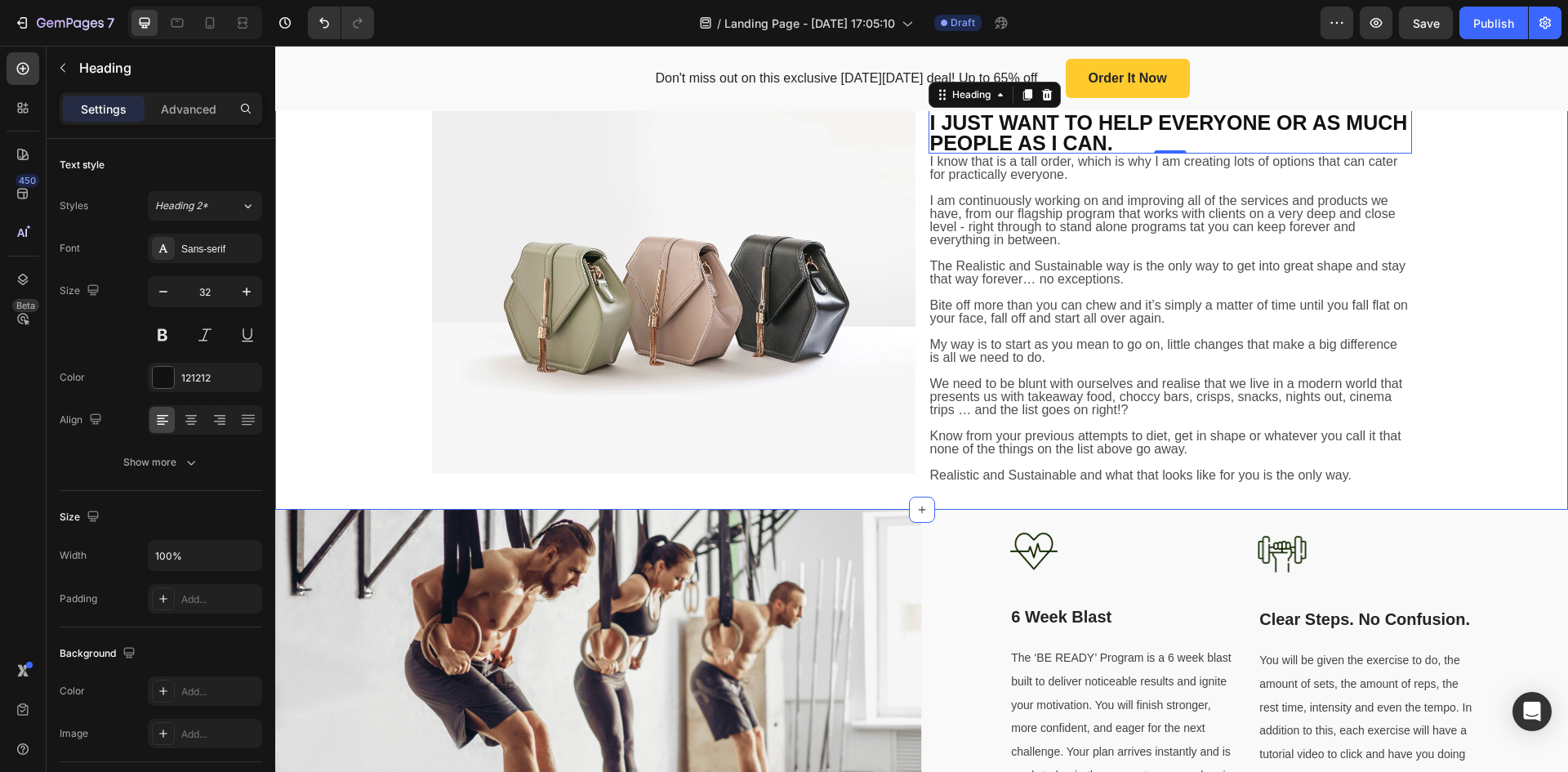
click at [1508, 313] on div "Image ⁠⁠⁠⁠⁠⁠⁠ I JUST WANT TO HELP EVERYONE OR AS MUCH PEOPLE AS I CAN. Heading …" at bounding box center [922, 297] width 1293 height 373
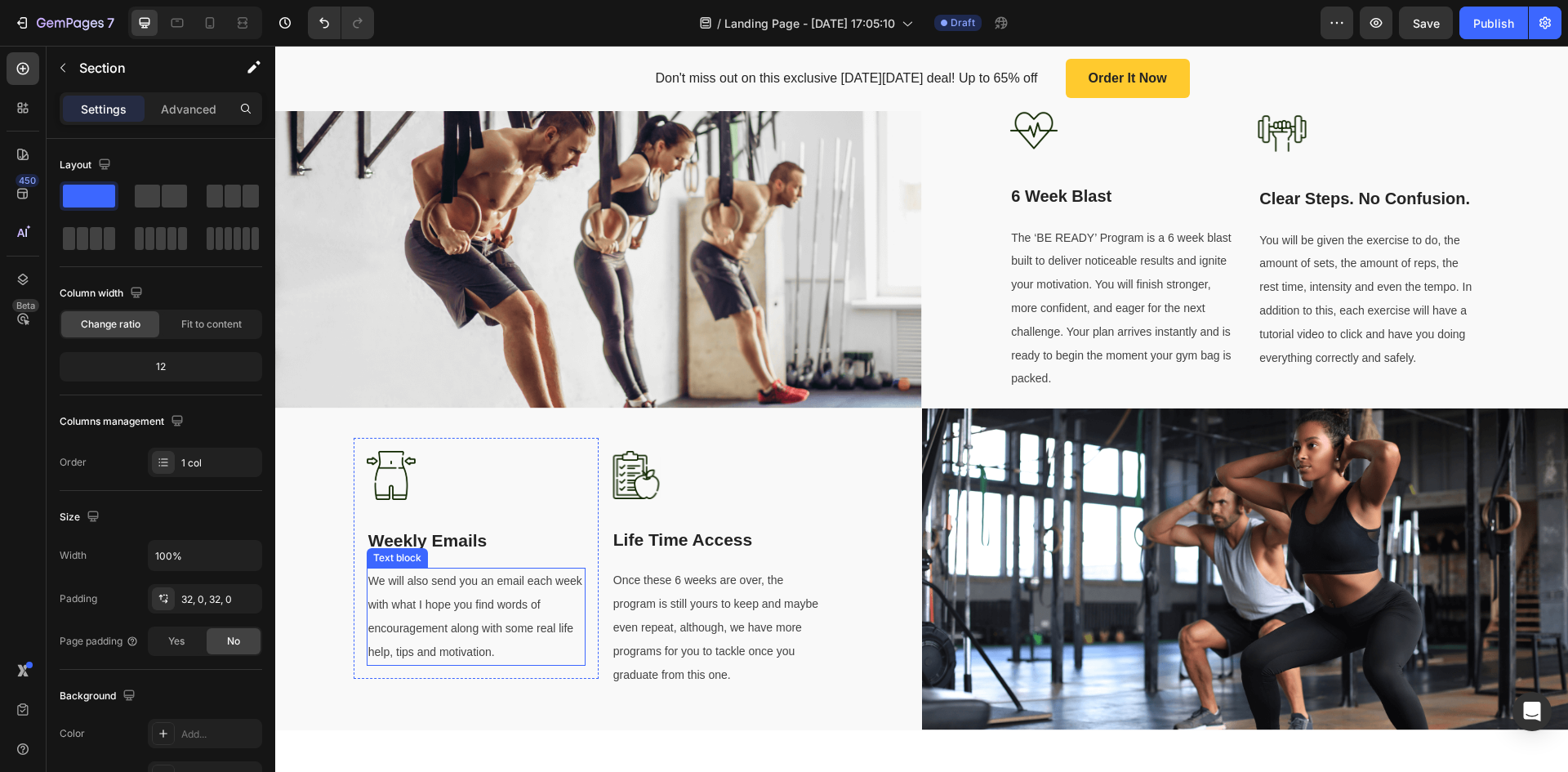
scroll to position [1248, 0]
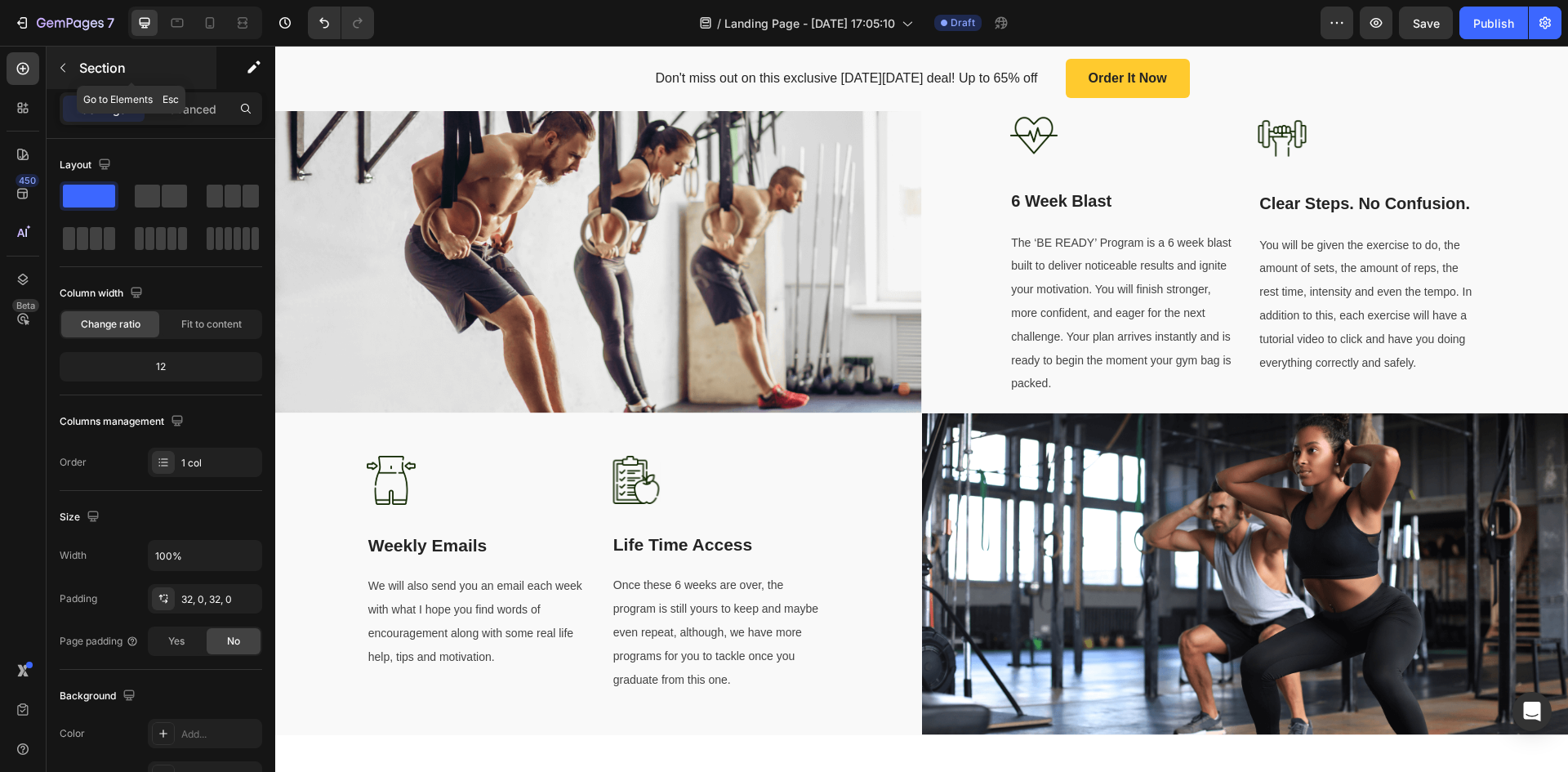
click at [63, 67] on icon "button" at bounding box center [62, 68] width 5 height 9
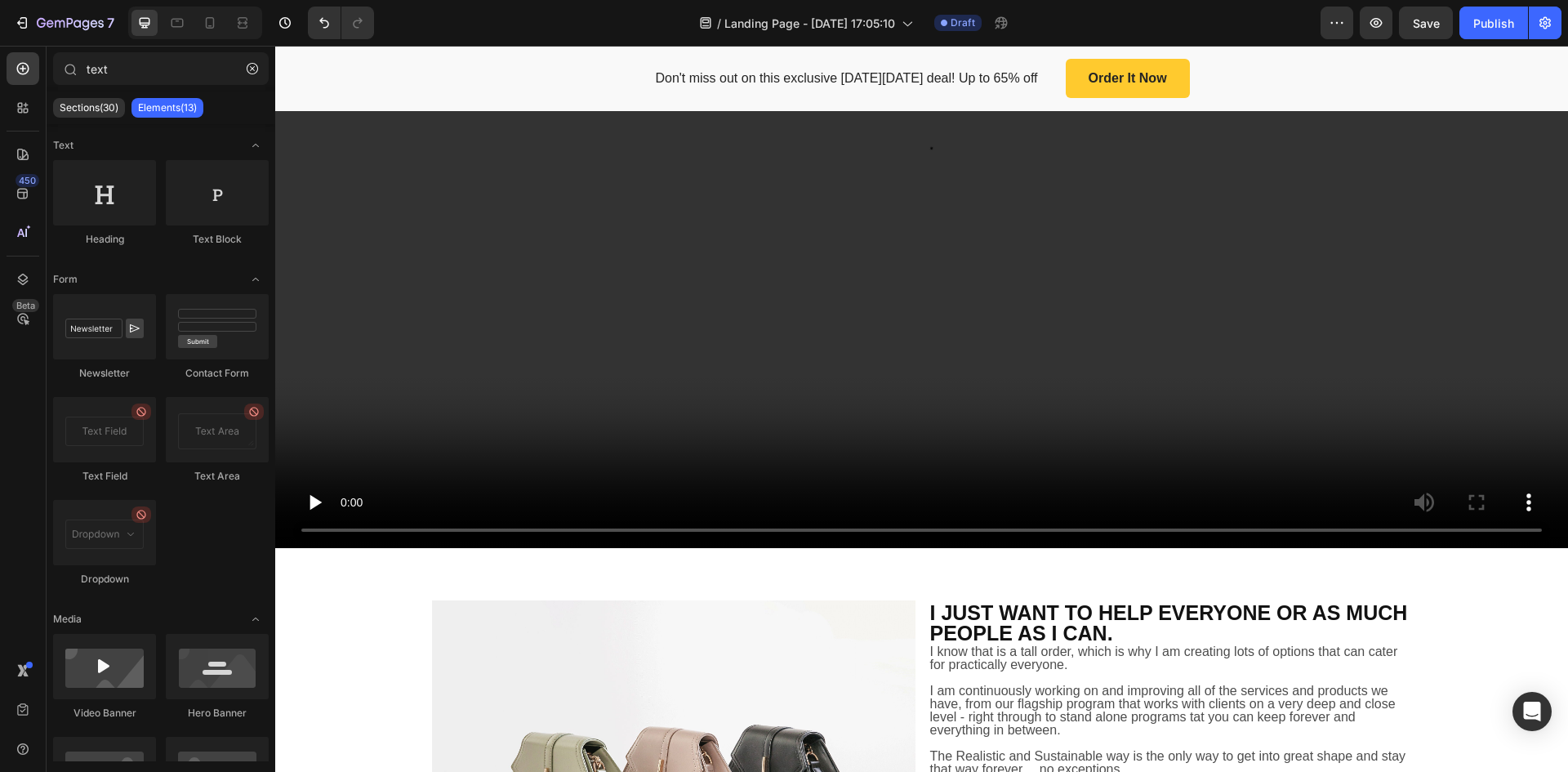
scroll to position [676, 0]
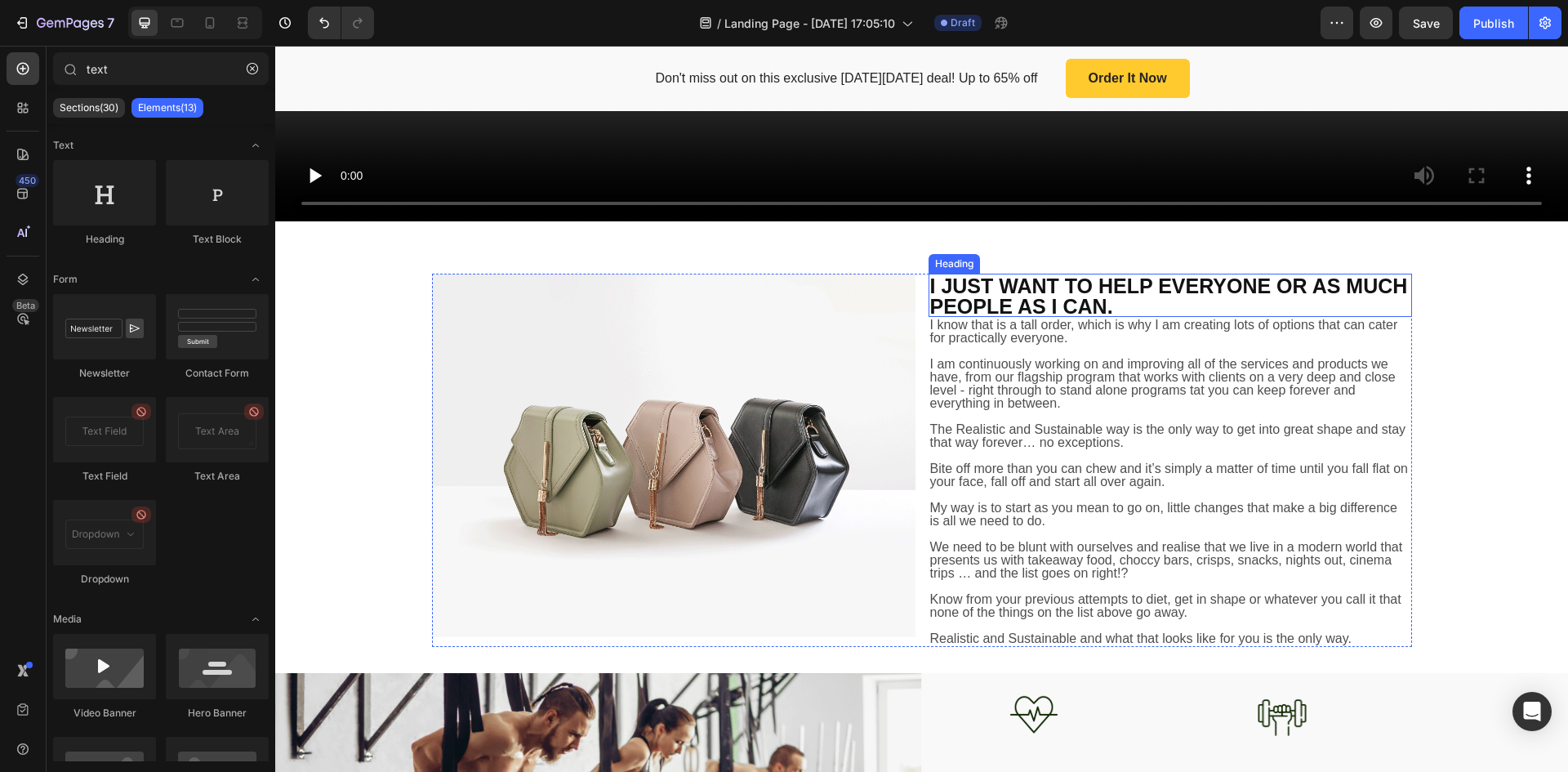
click at [998, 286] on strong "I JUST WANT TO HELP EVERYONE OR AS MUCH PEOPLE AS I CAN." at bounding box center [1169, 295] width 478 height 43
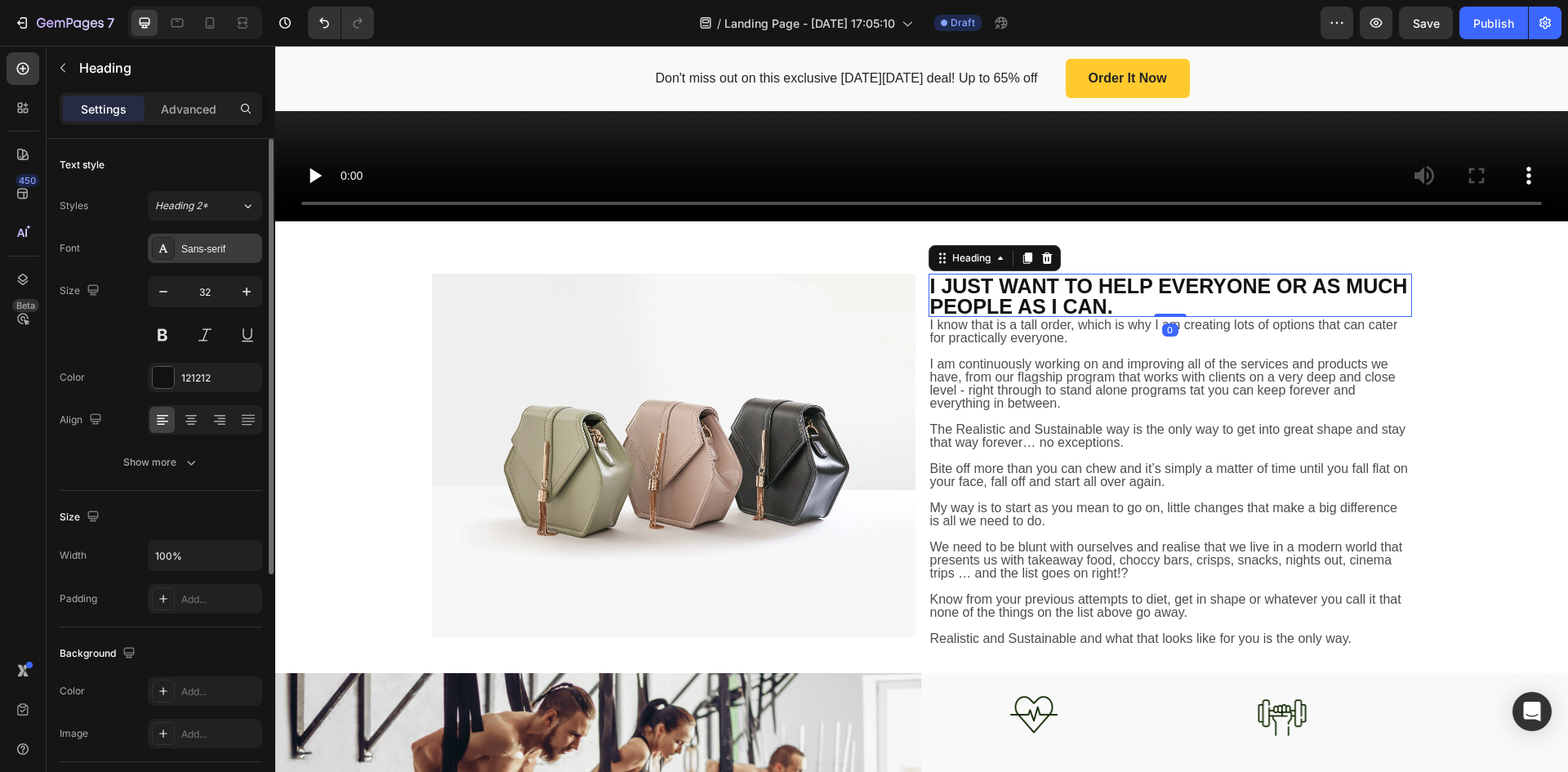
click at [208, 253] on div "Sans-serif" at bounding box center [219, 248] width 77 height 14
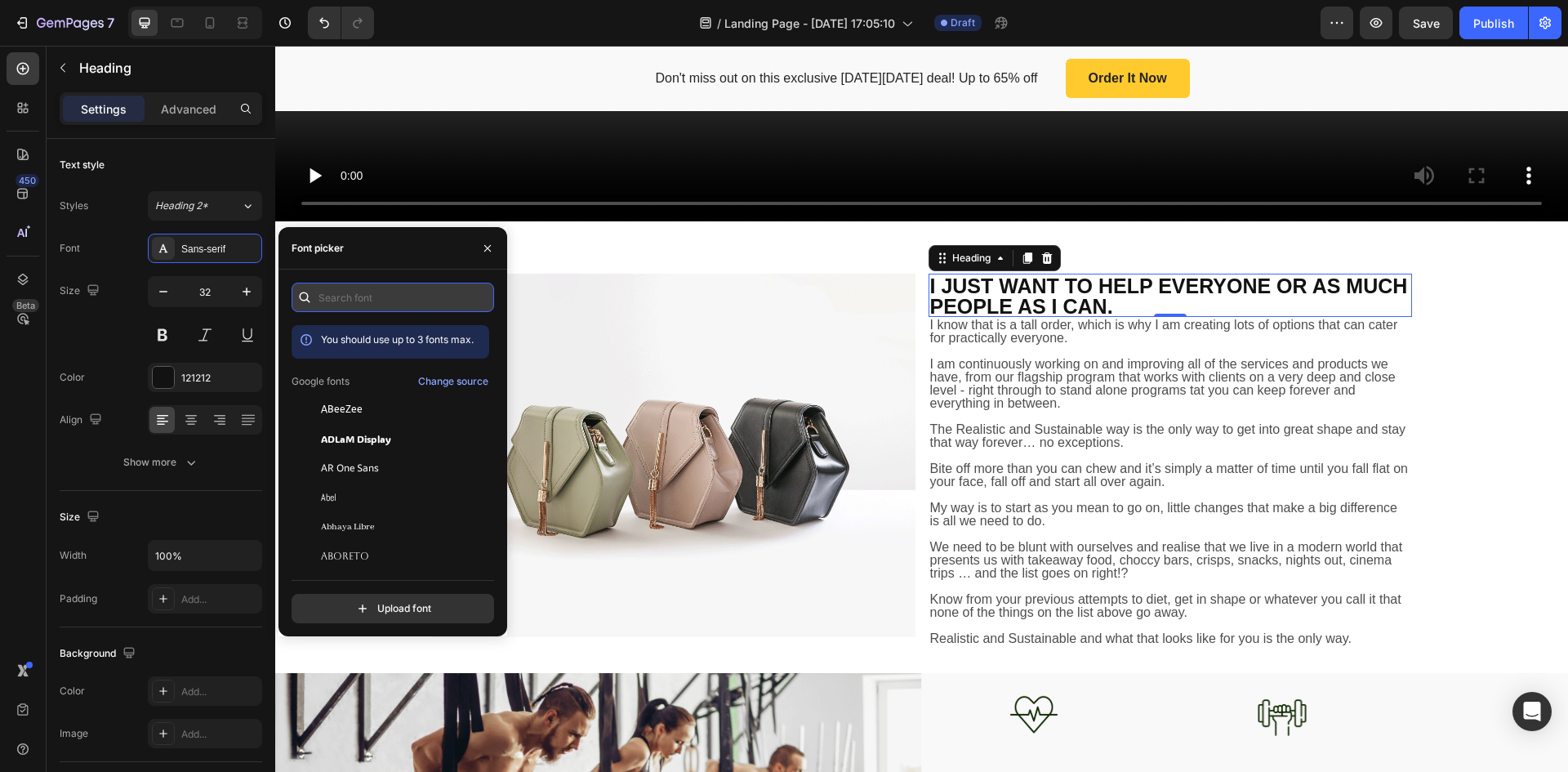
click at [387, 296] on input "text" at bounding box center [392, 297] width 203 height 30
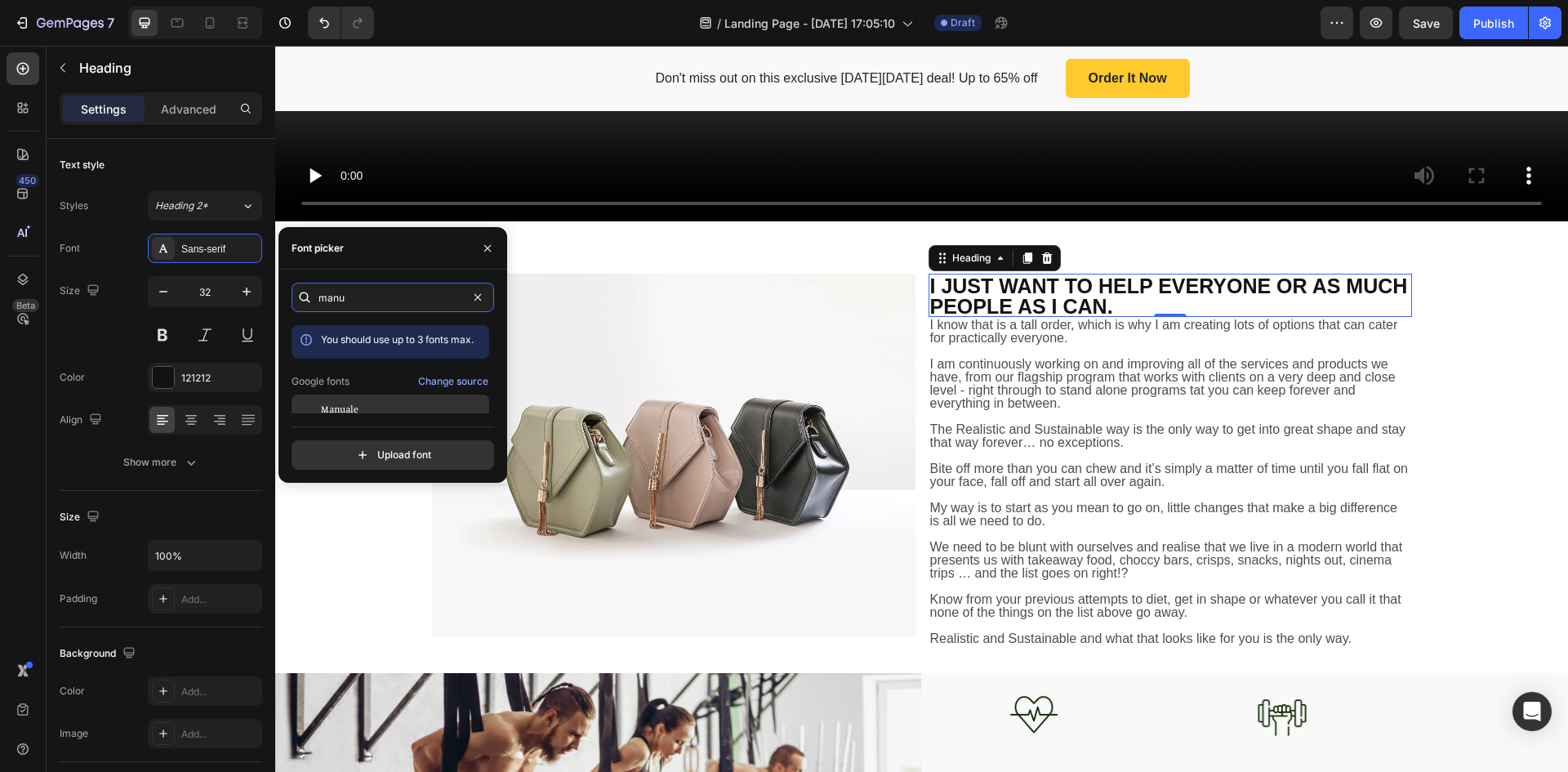
type input "manu"
click at [379, 405] on div "Manuale" at bounding box center [403, 408] width 165 height 14
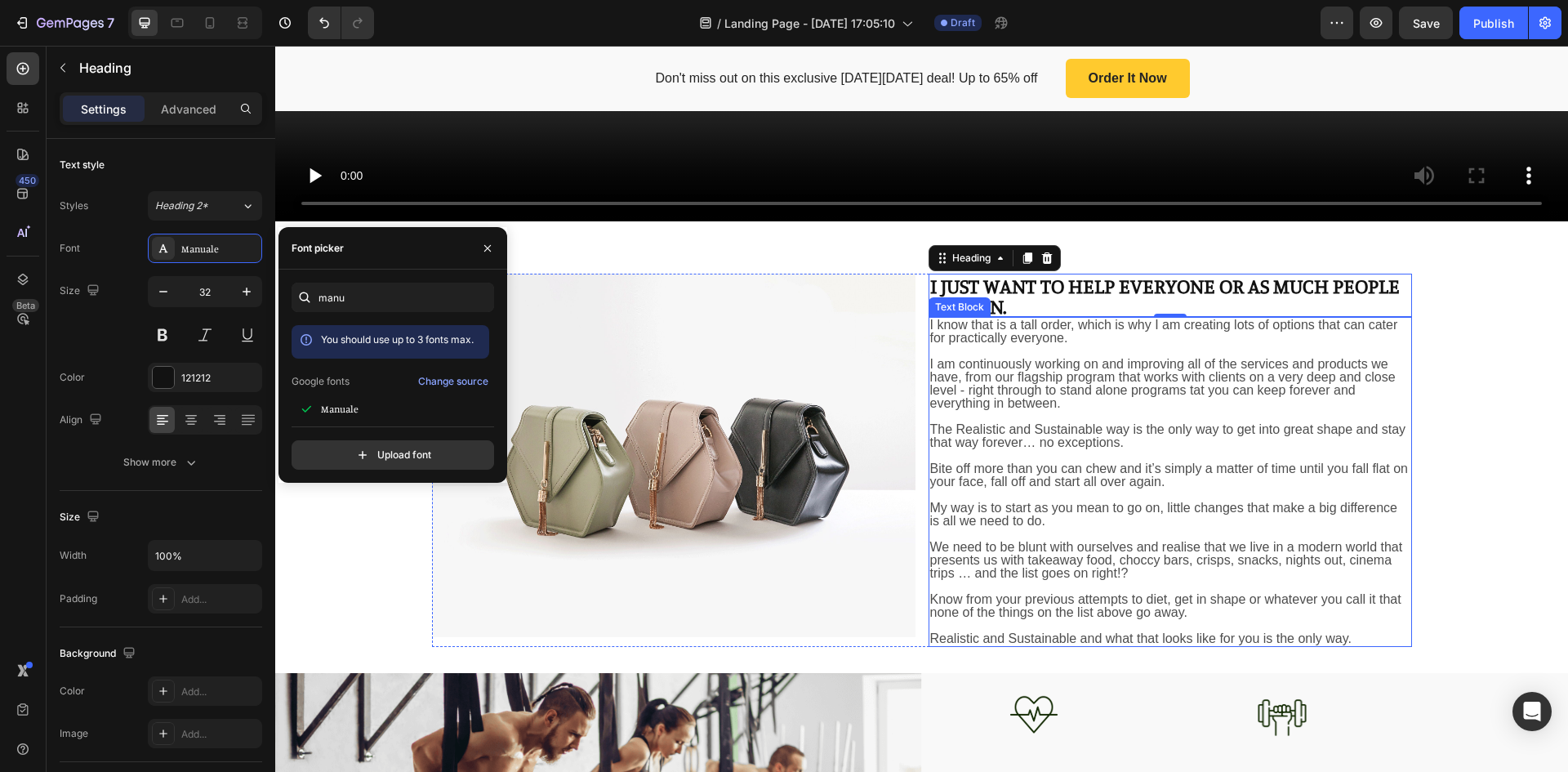
click at [1060, 365] on span "I am continuously working on and improving all of the services and products we …" at bounding box center [1162, 384] width 466 height 53
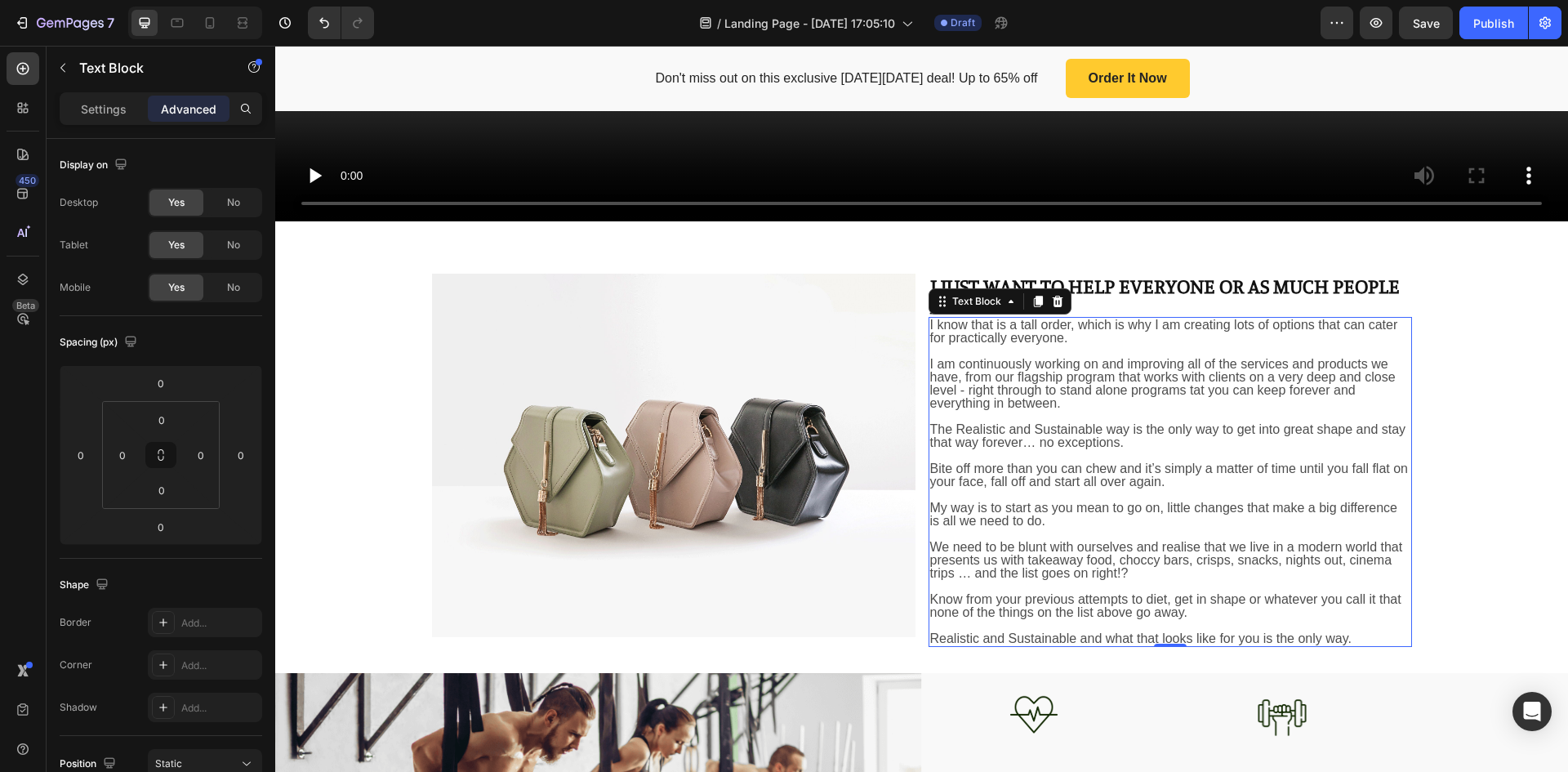
click at [1211, 391] on p "I am continuously working on and improving all of the services and products we …" at bounding box center [1170, 384] width 481 height 52
click at [1287, 410] on p "Rich Text Editor. Editing area: main" at bounding box center [1170, 417] width 481 height 13
click at [122, 106] on p "Settings" at bounding box center [104, 109] width 46 height 17
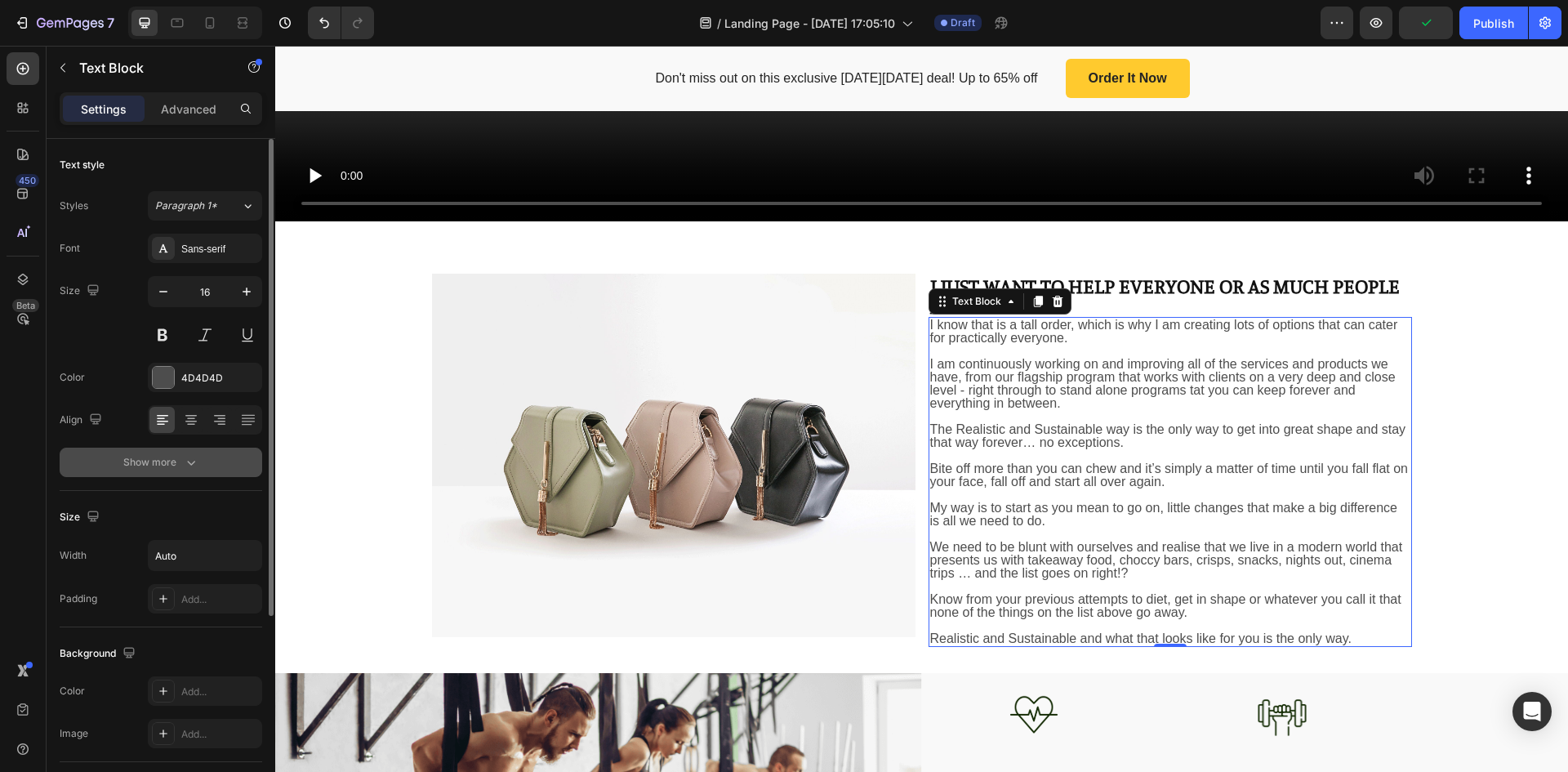
click at [174, 462] on div "Show more" at bounding box center [162, 462] width 76 height 16
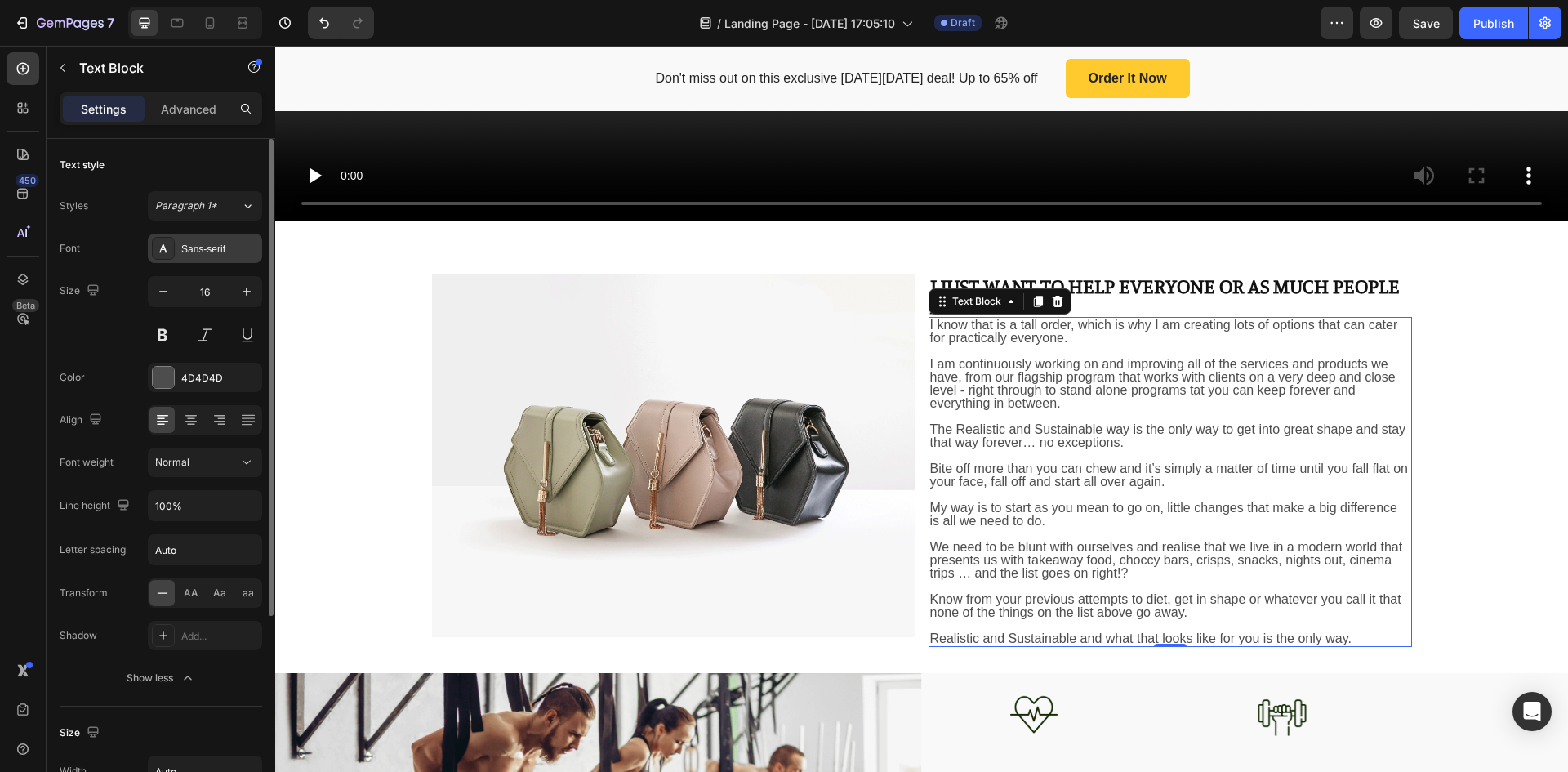
click at [211, 247] on div "Sans-serif" at bounding box center [219, 248] width 77 height 14
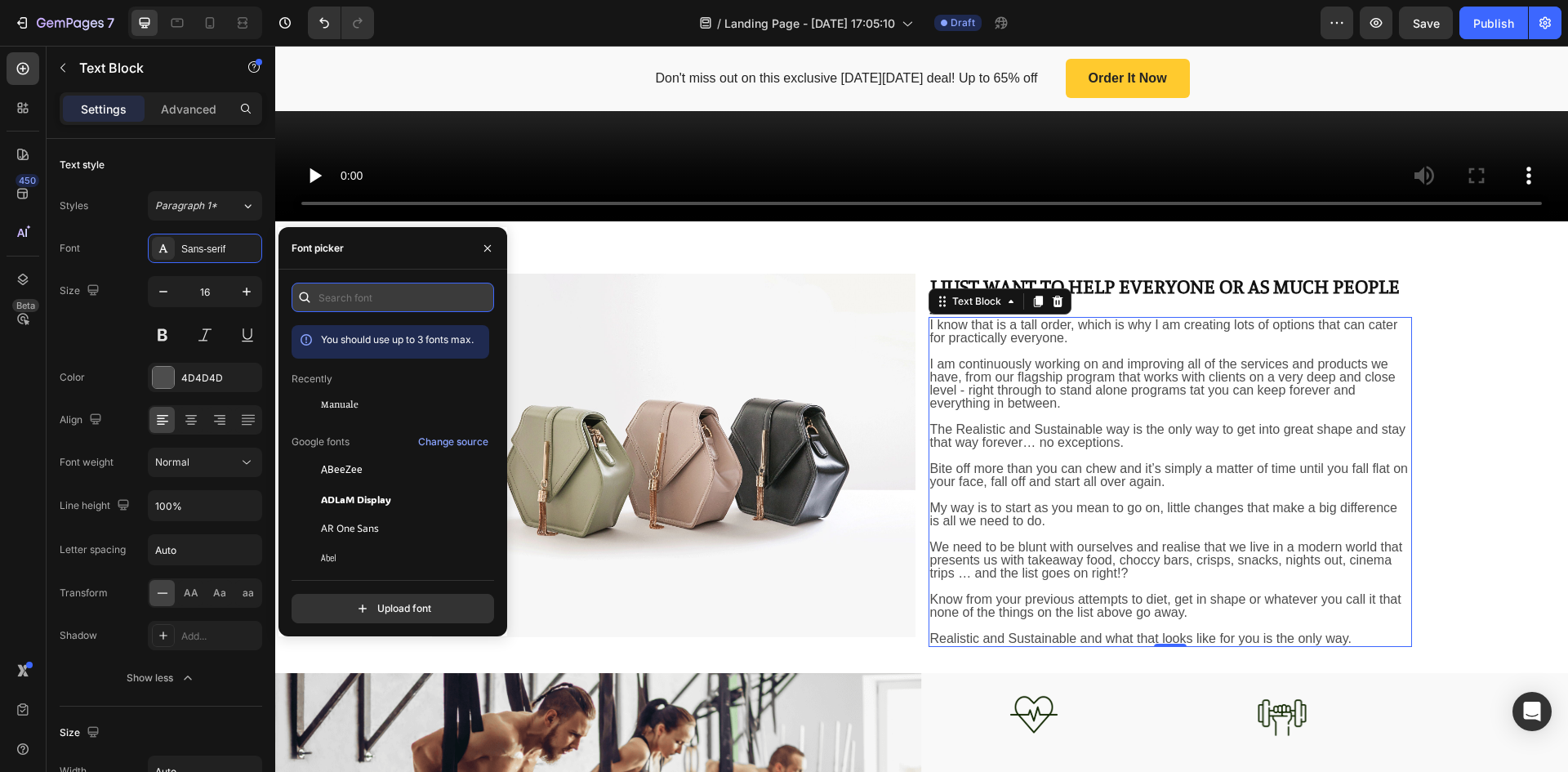
click at [365, 292] on input "text" at bounding box center [392, 297] width 203 height 30
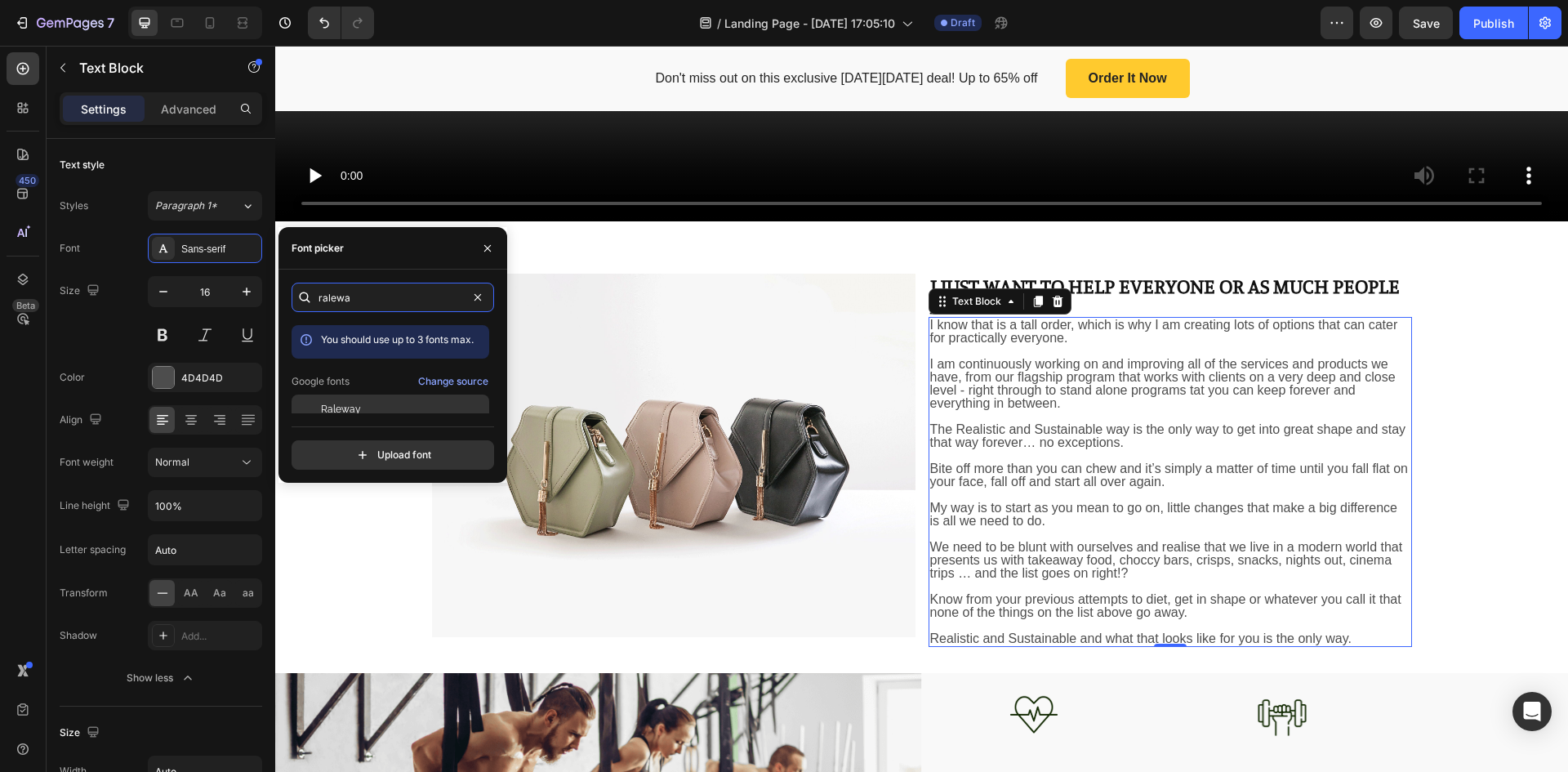
type input "ralewa"
click at [360, 406] on div "Raleway" at bounding box center [403, 408] width 165 height 14
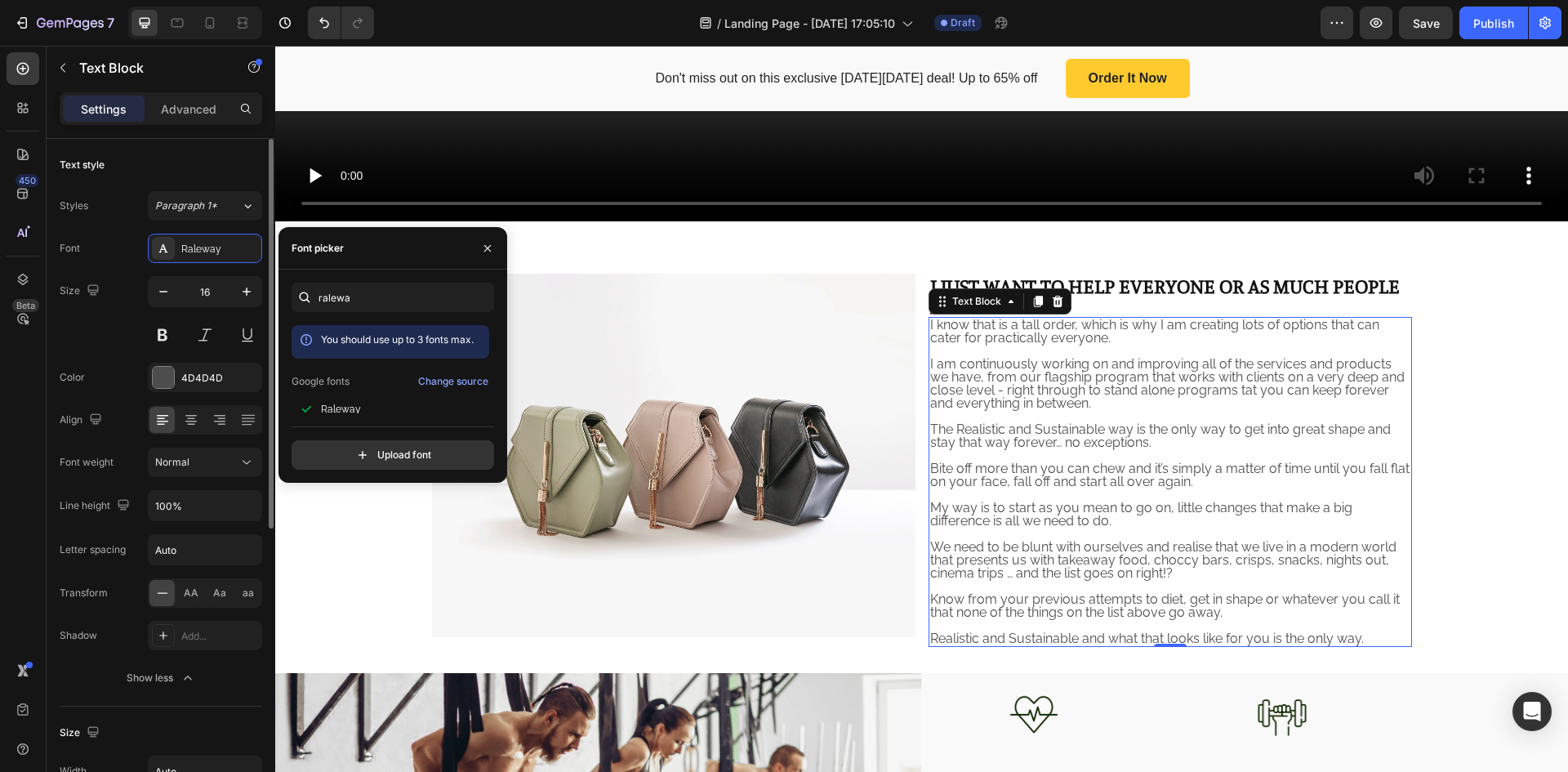
click at [109, 320] on div "Size 16" at bounding box center [161, 312] width 203 height 73
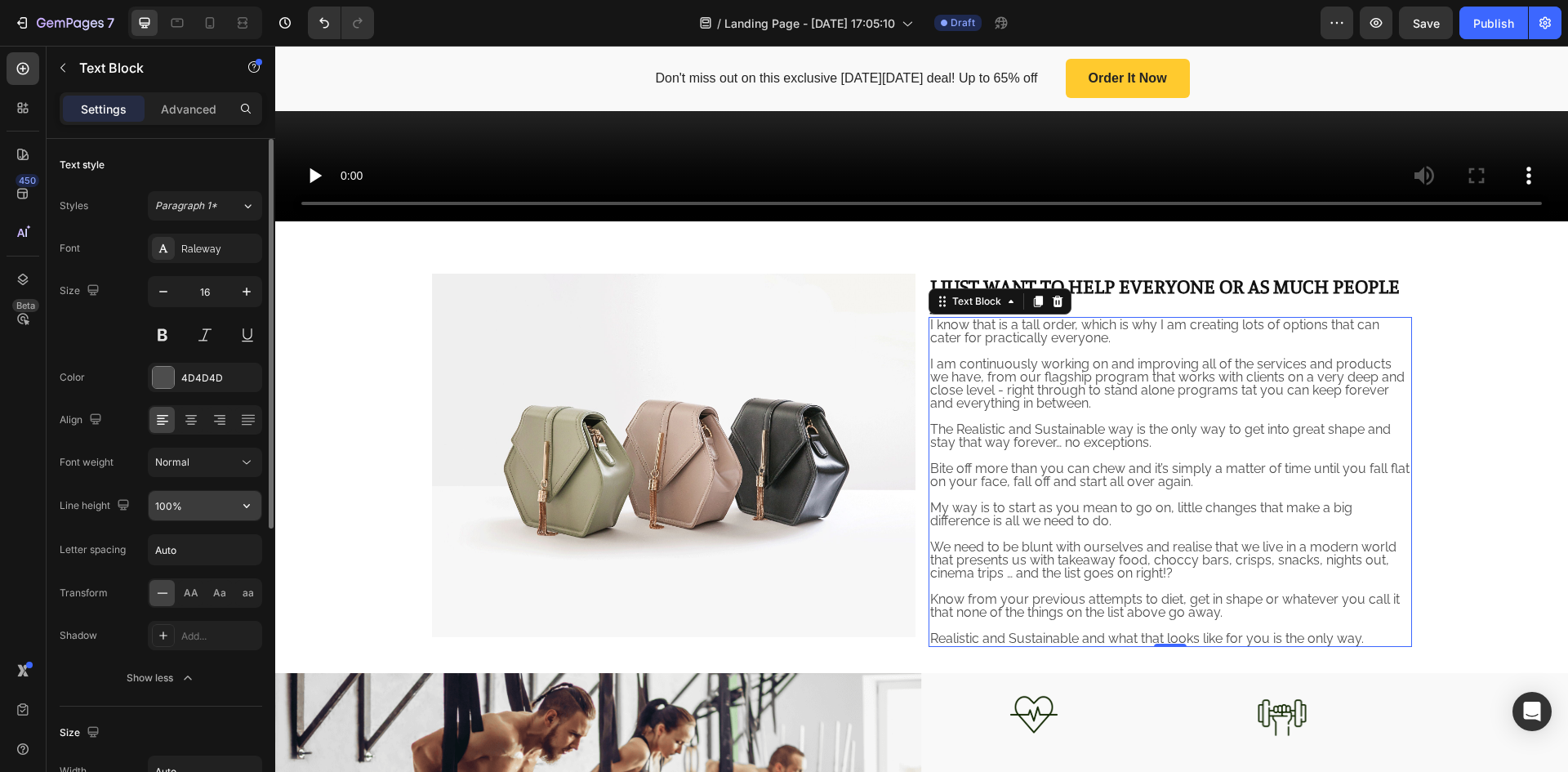
click at [203, 507] on input "100%" at bounding box center [205, 505] width 112 height 30
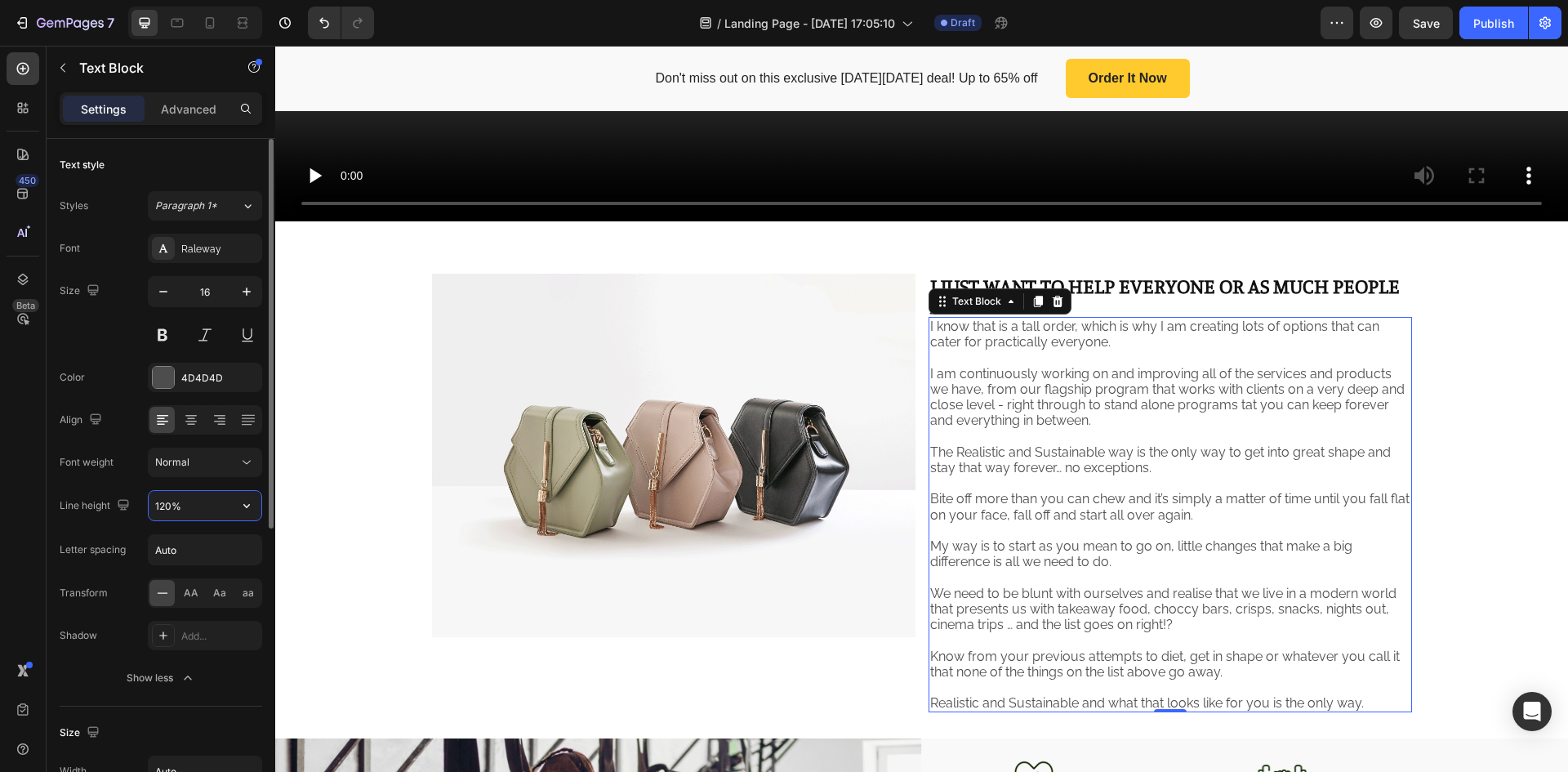
type input "120%"
click at [169, 289] on icon "button" at bounding box center [163, 291] width 16 height 16
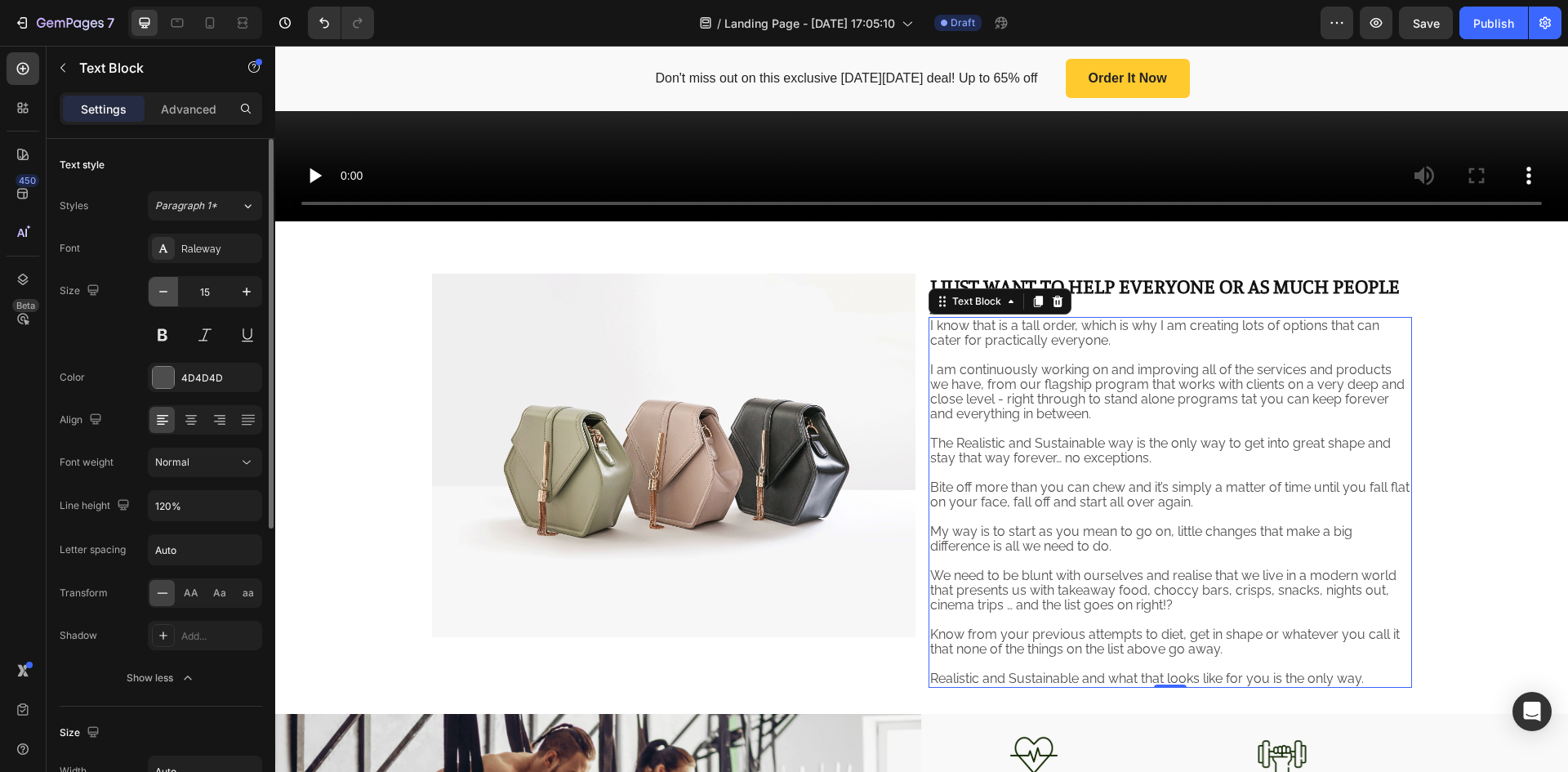
click at [169, 289] on icon "button" at bounding box center [163, 291] width 16 height 16
type input "14"
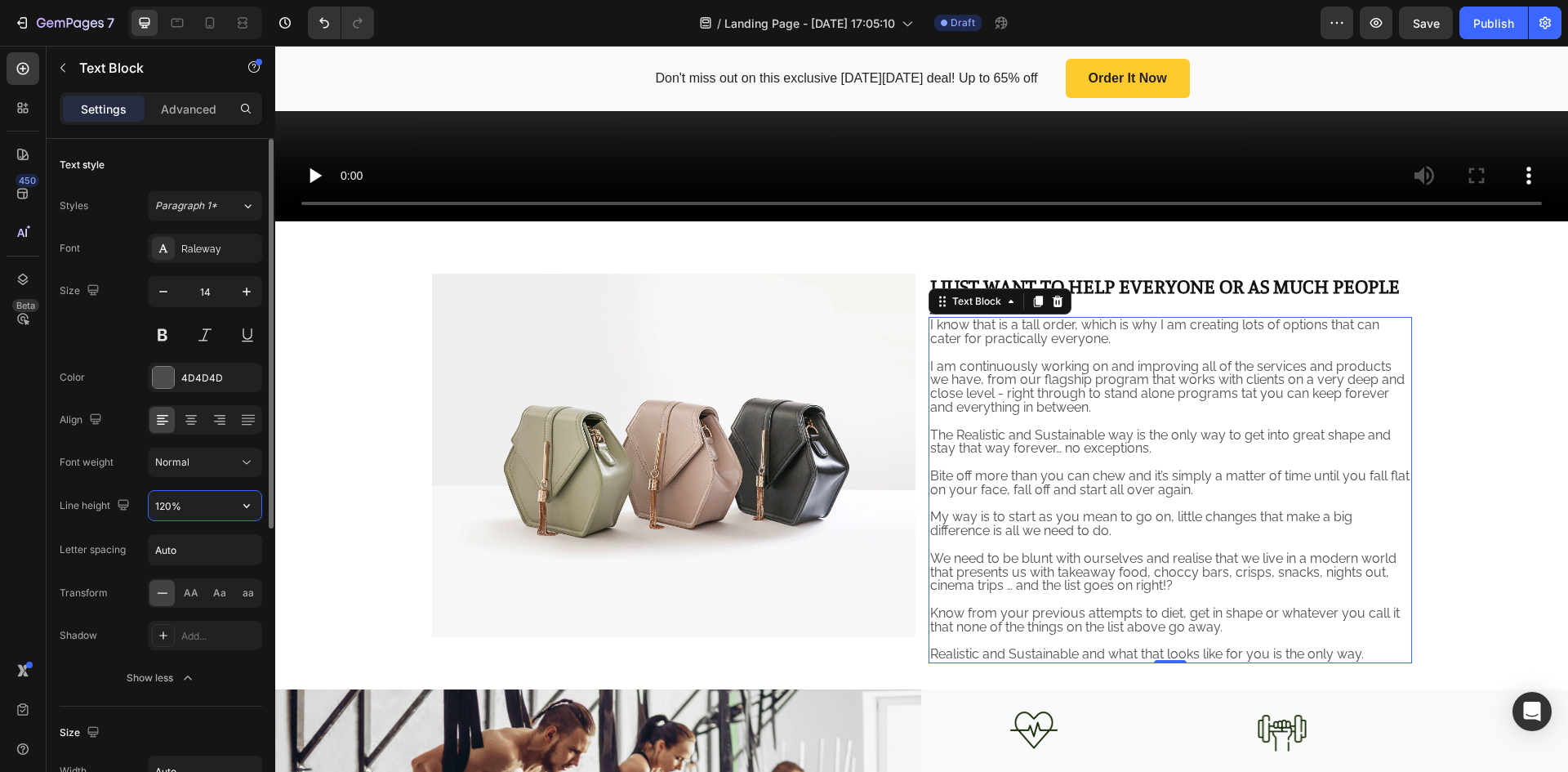
click at [217, 503] on input "120%" at bounding box center [205, 505] width 112 height 30
click at [248, 505] on icon "button" at bounding box center [247, 505] width 7 height 4
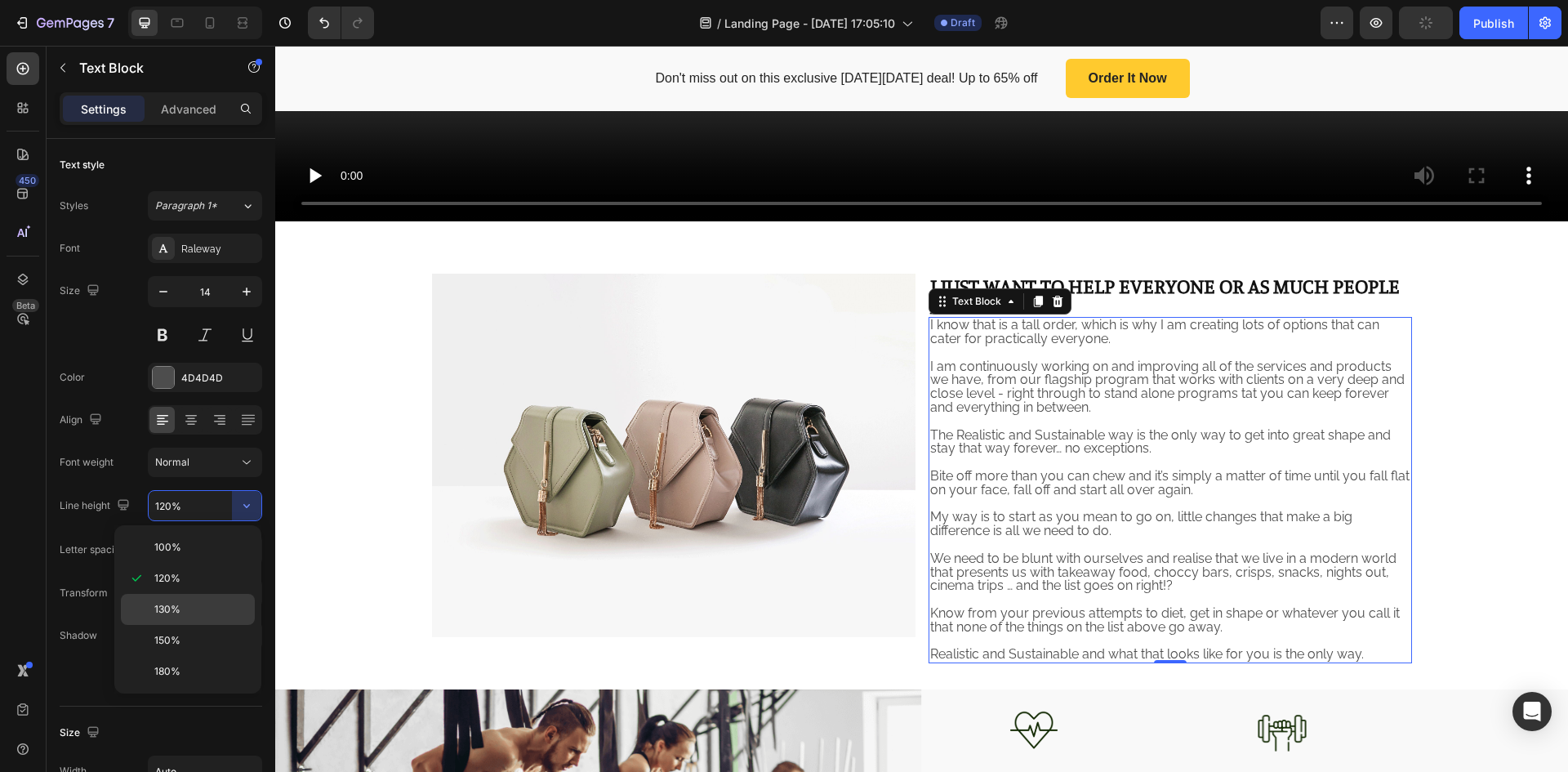
click at [205, 605] on p "130%" at bounding box center [201, 608] width 93 height 14
type input "130%"
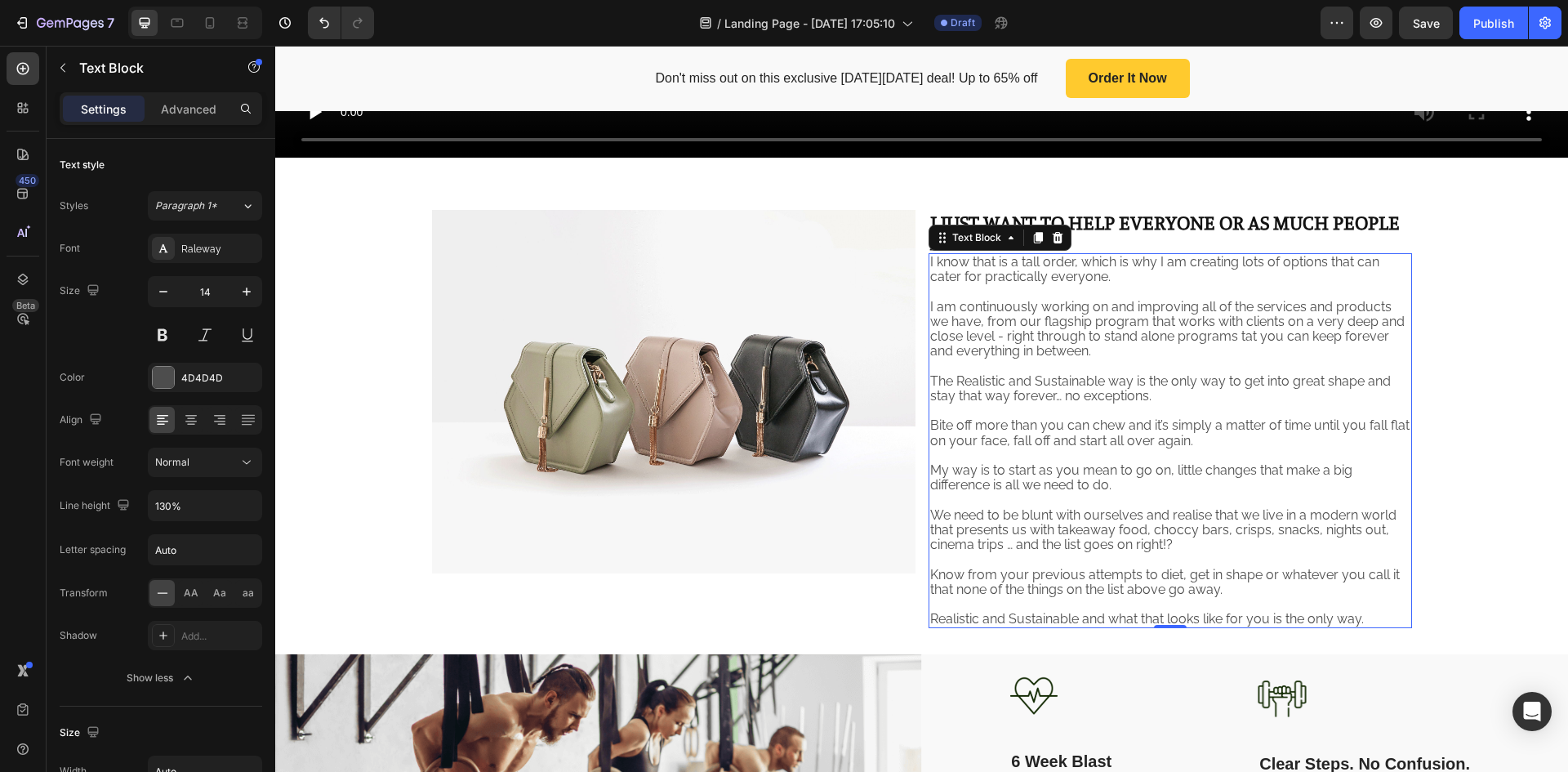
scroll to position [840, 0]
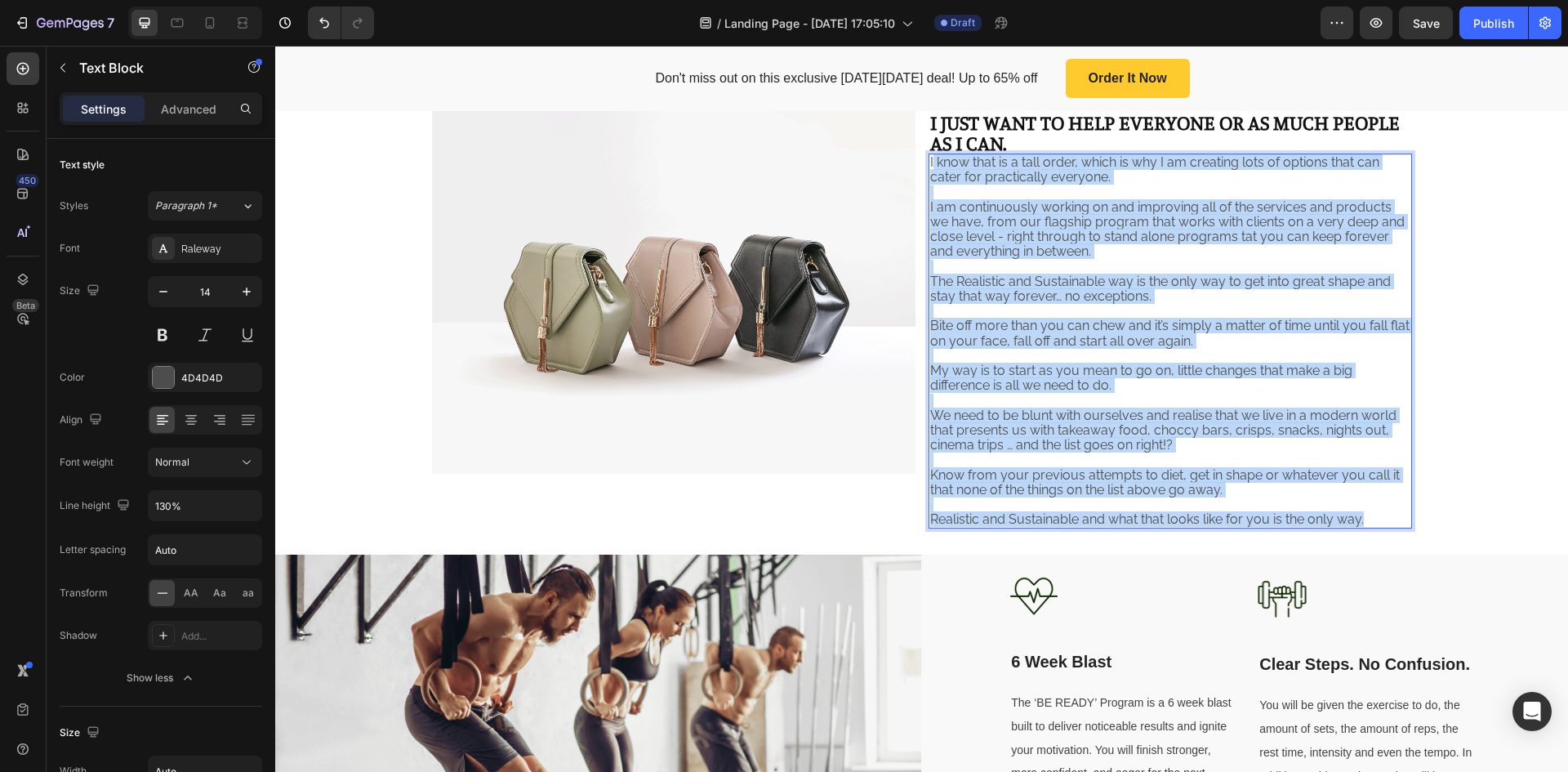
drag, startPoint x: 925, startPoint y: 157, endPoint x: 1360, endPoint y: 515, distance: 563.4
click at [1360, 515] on div "I know that is a tall order, which is why I am creating lots of options that ca…" at bounding box center [1171, 341] width 484 height 375
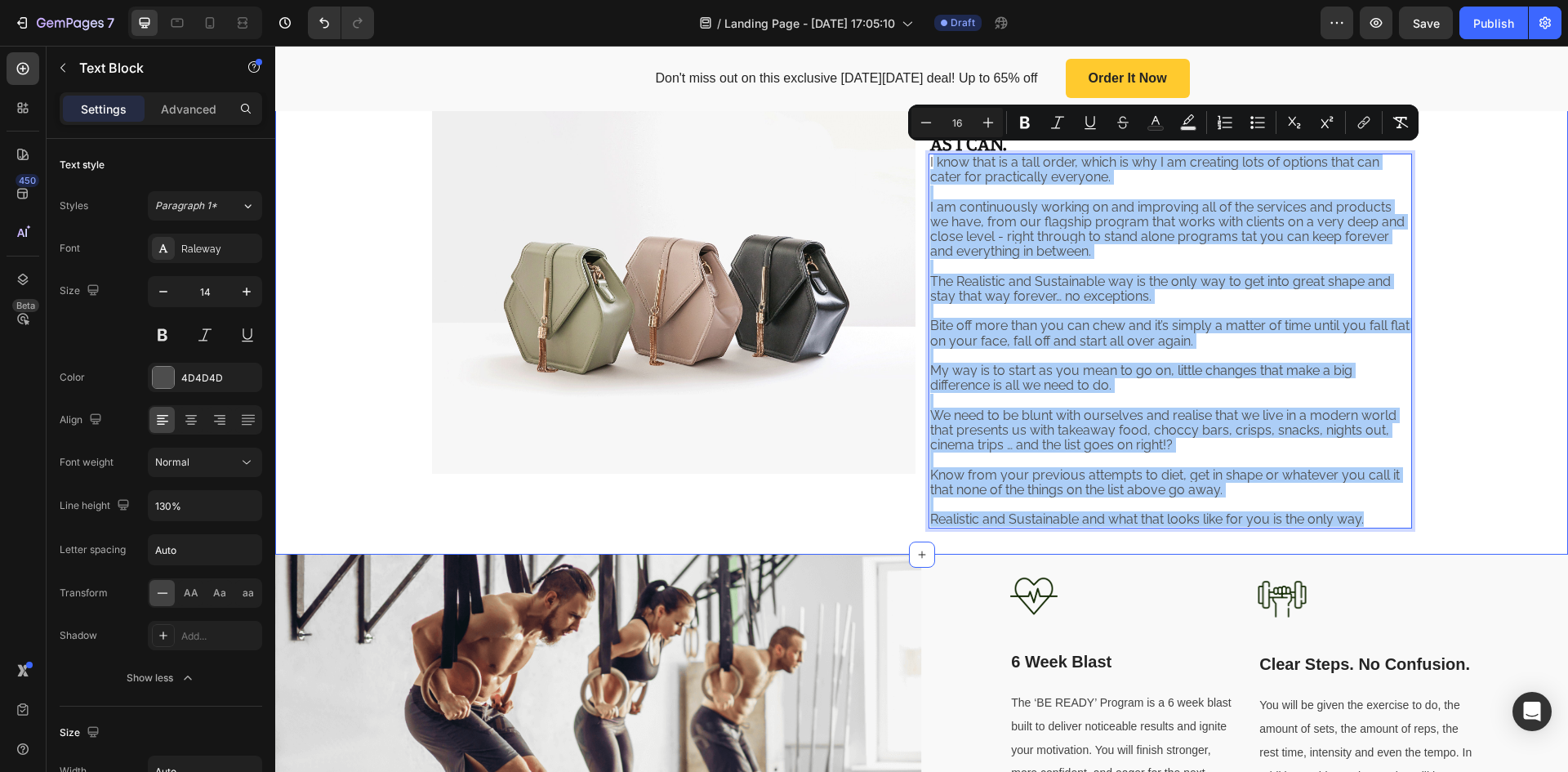
click at [1522, 433] on div "Image I JUST WANT TO HELP EVERYONE OR AS MUCH PEOPLE AS I CAN. Heading I know t…" at bounding box center [922, 319] width 1293 height 418
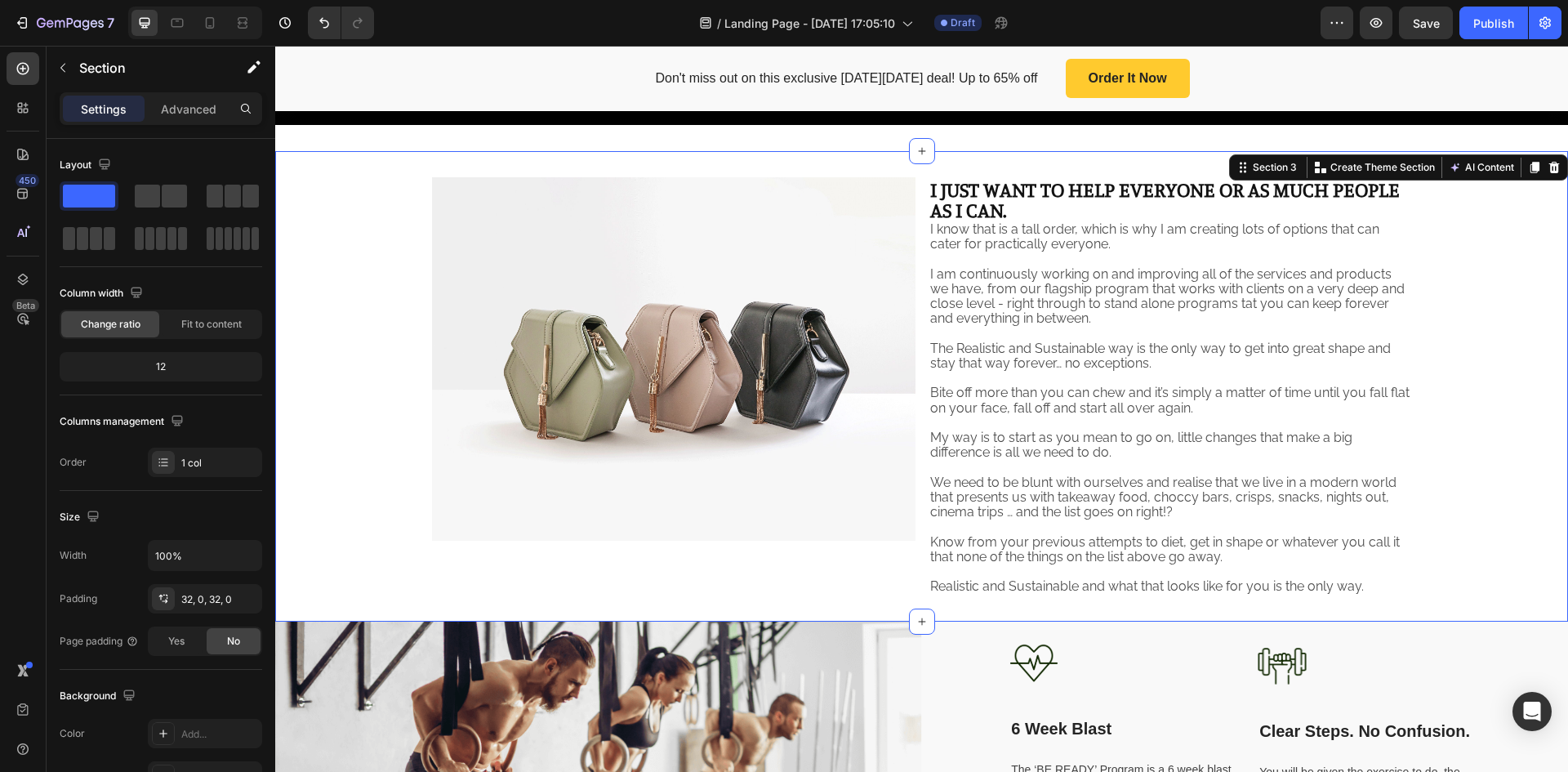
scroll to position [758, 0]
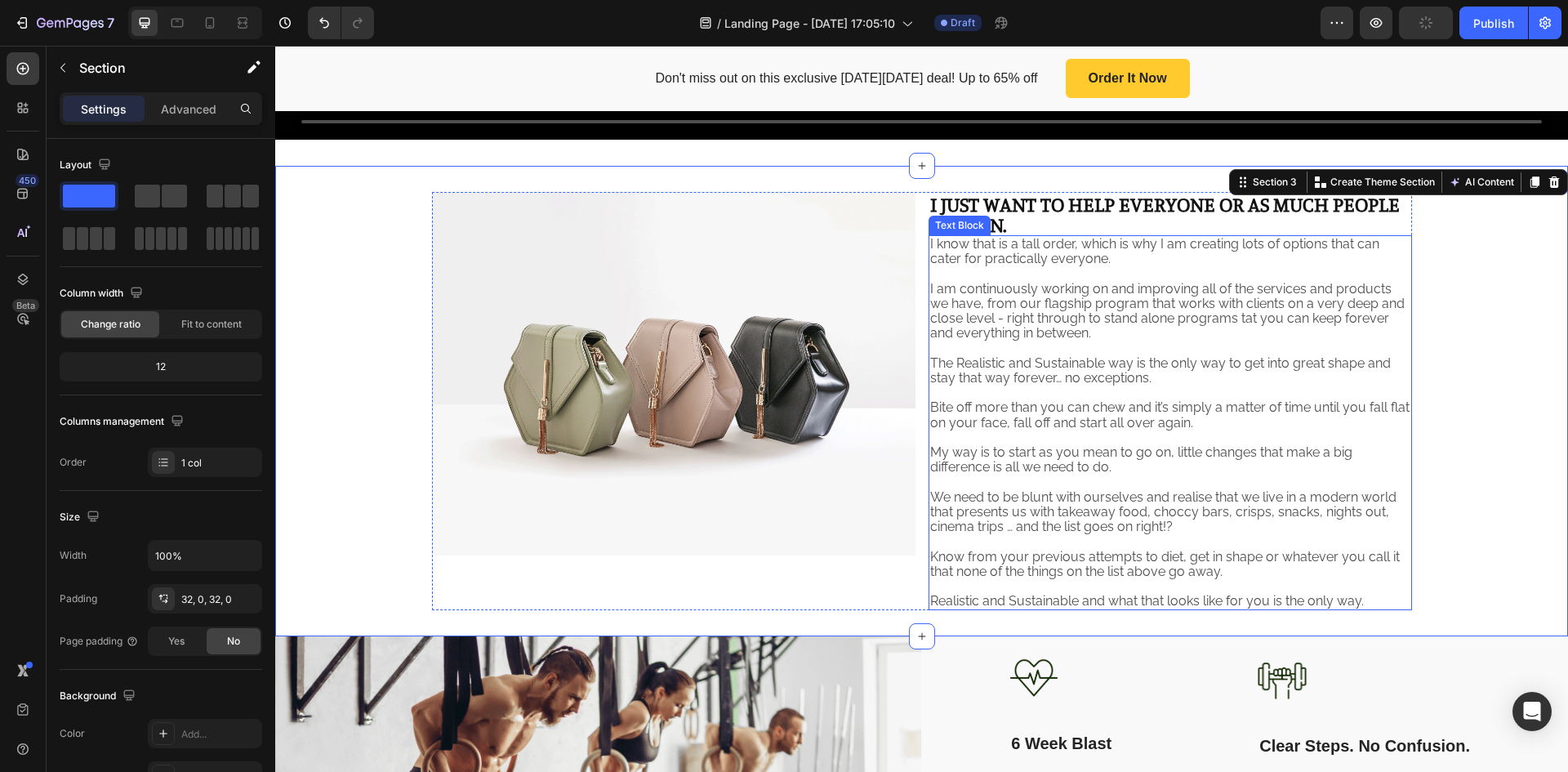
click at [1255, 400] on span "Bite off more than you can chew and it’s simply a matter of time until you fall…" at bounding box center [1170, 415] width 480 height 30
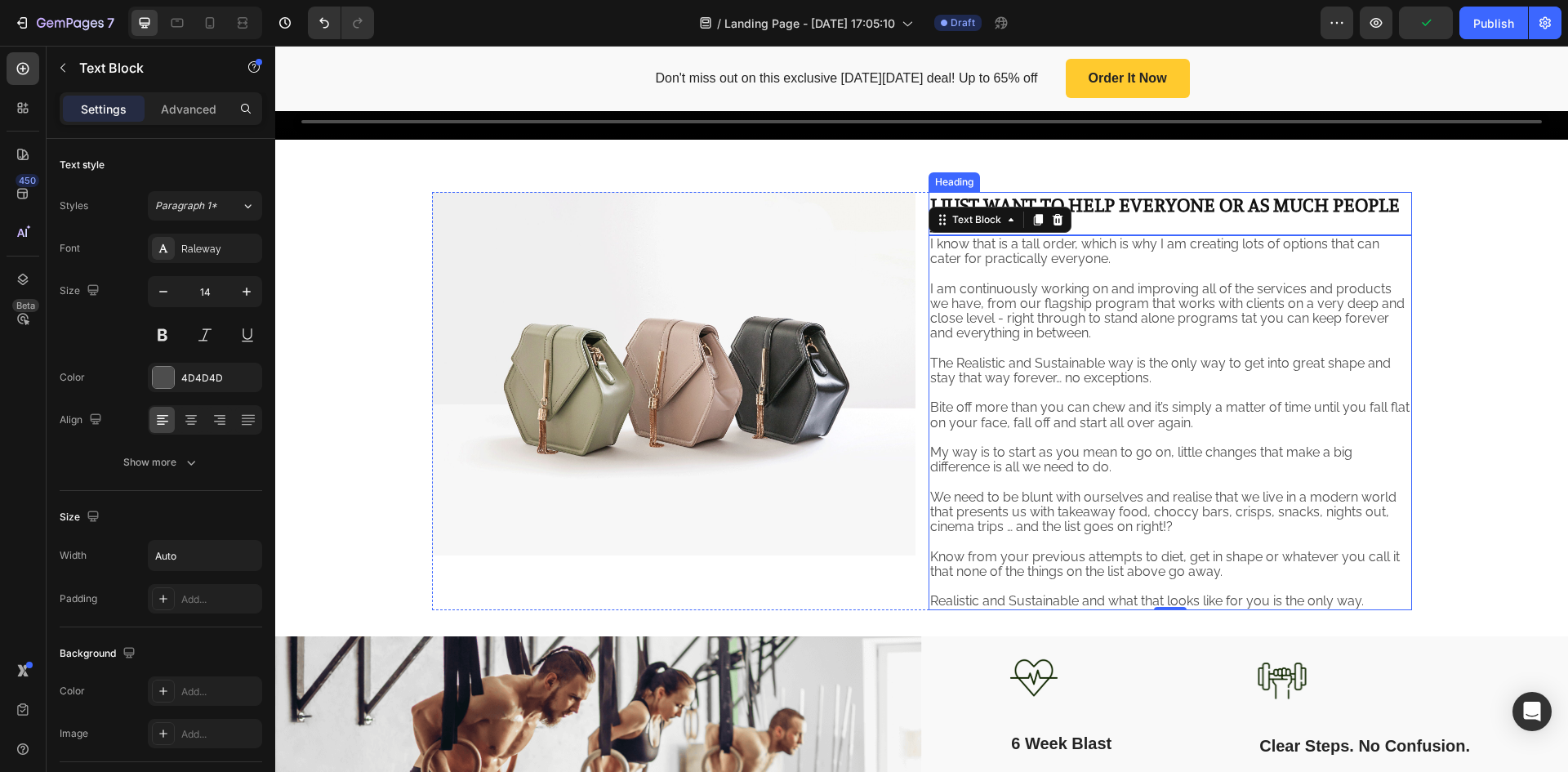
click at [1147, 209] on strong "I JUST WANT TO HELP EVERYONE OR AS MUCH PEOPLE AS I CAN." at bounding box center [1164, 213] width 469 height 45
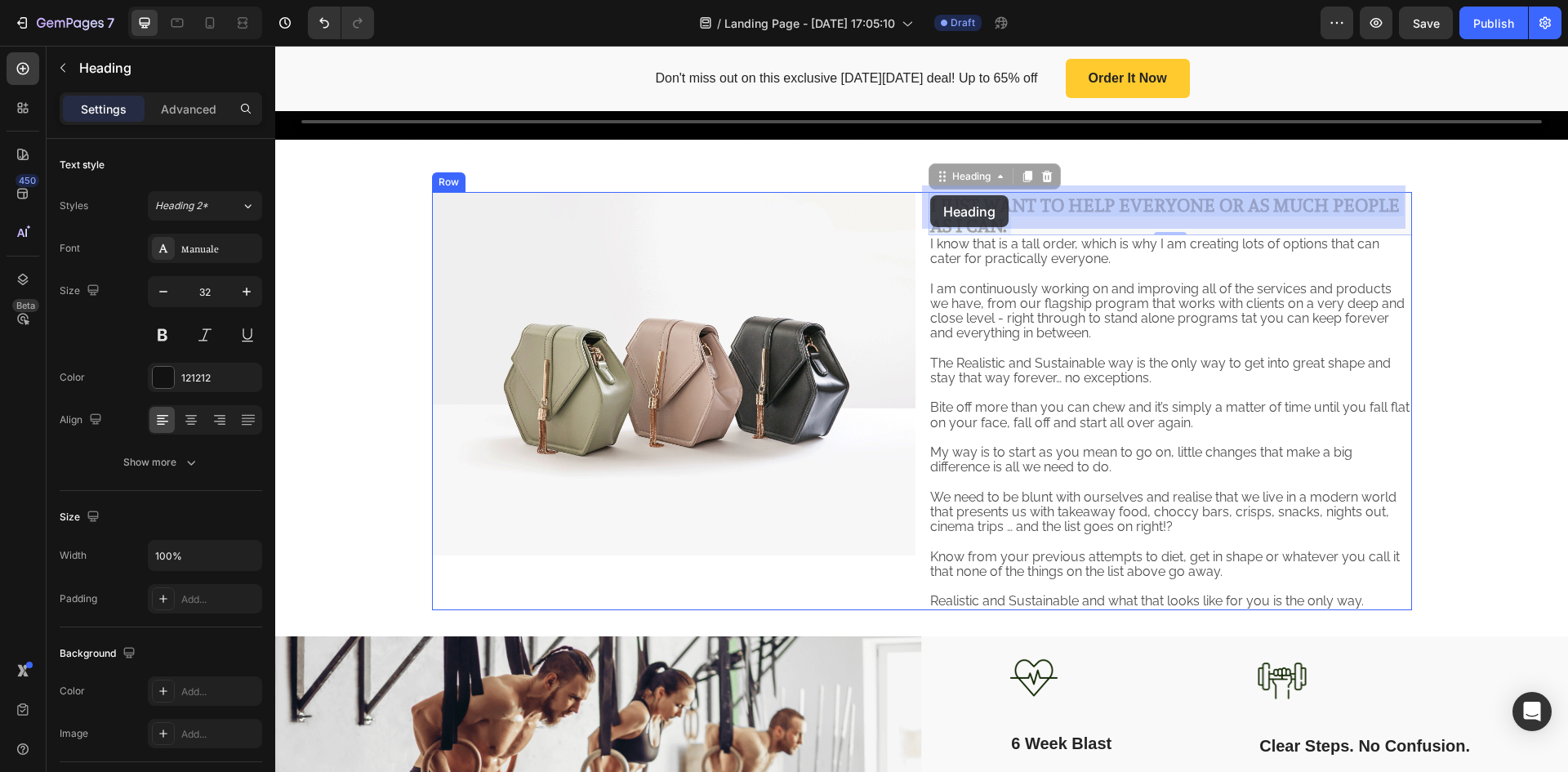
drag, startPoint x: 1011, startPoint y: 222, endPoint x: 930, endPoint y: 196, distance: 85.1
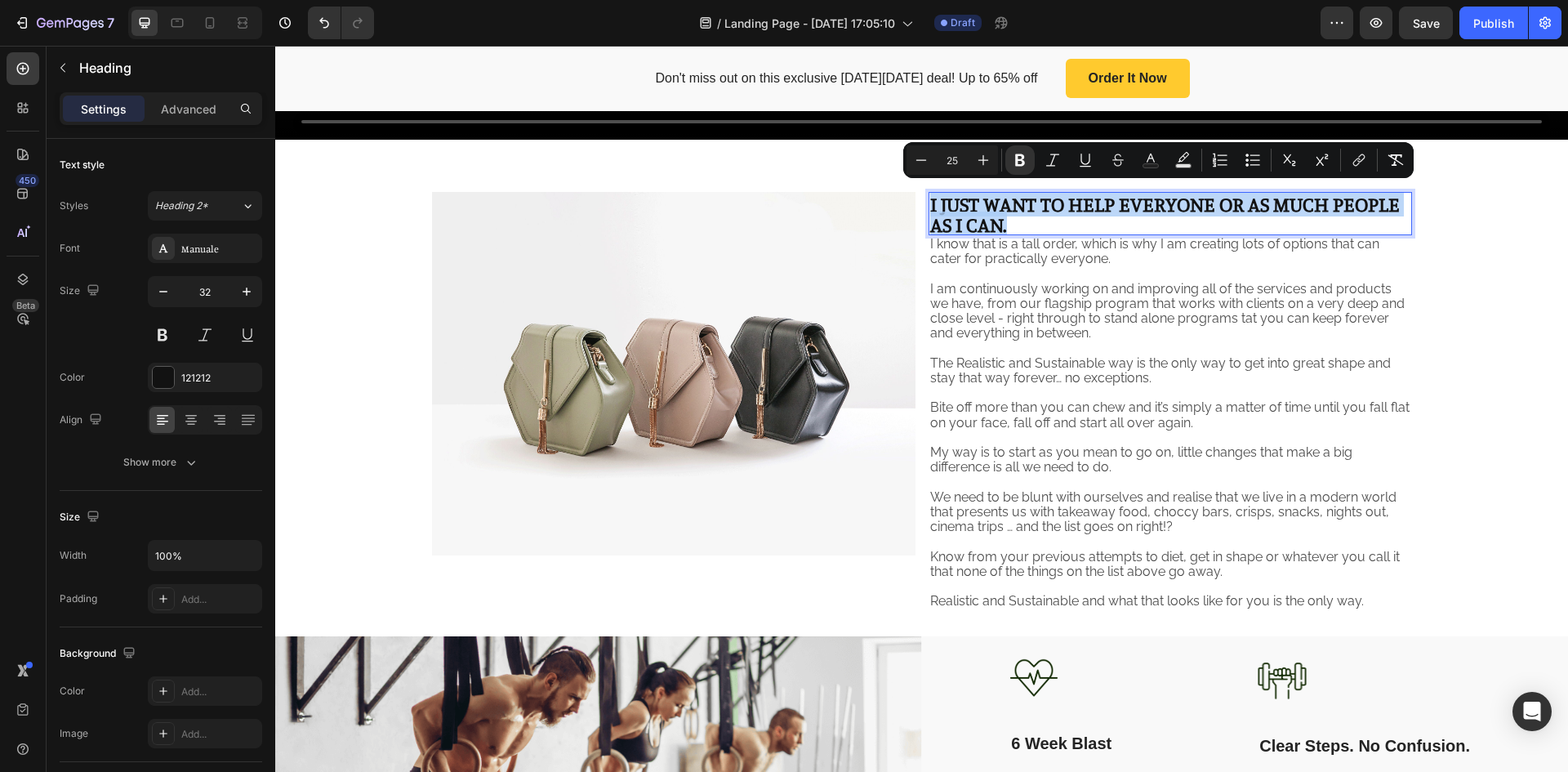
drag, startPoint x: 1004, startPoint y: 222, endPoint x: 927, endPoint y: 203, distance: 79.3
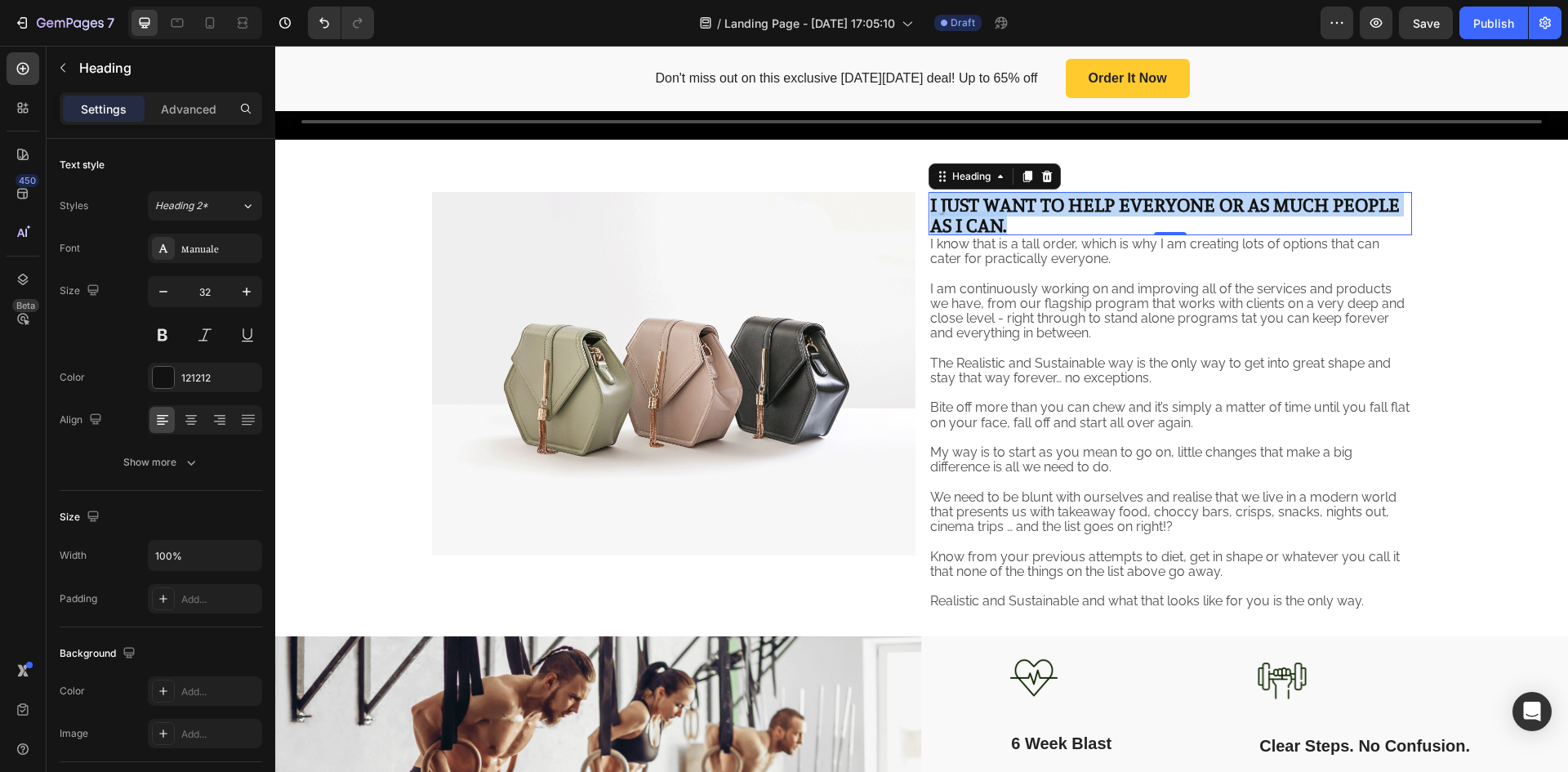
click at [1106, 202] on strong "I JUST WANT TO HELP EVERYONE OR AS MUCH PEOPLE AS I CAN." at bounding box center [1164, 213] width 469 height 45
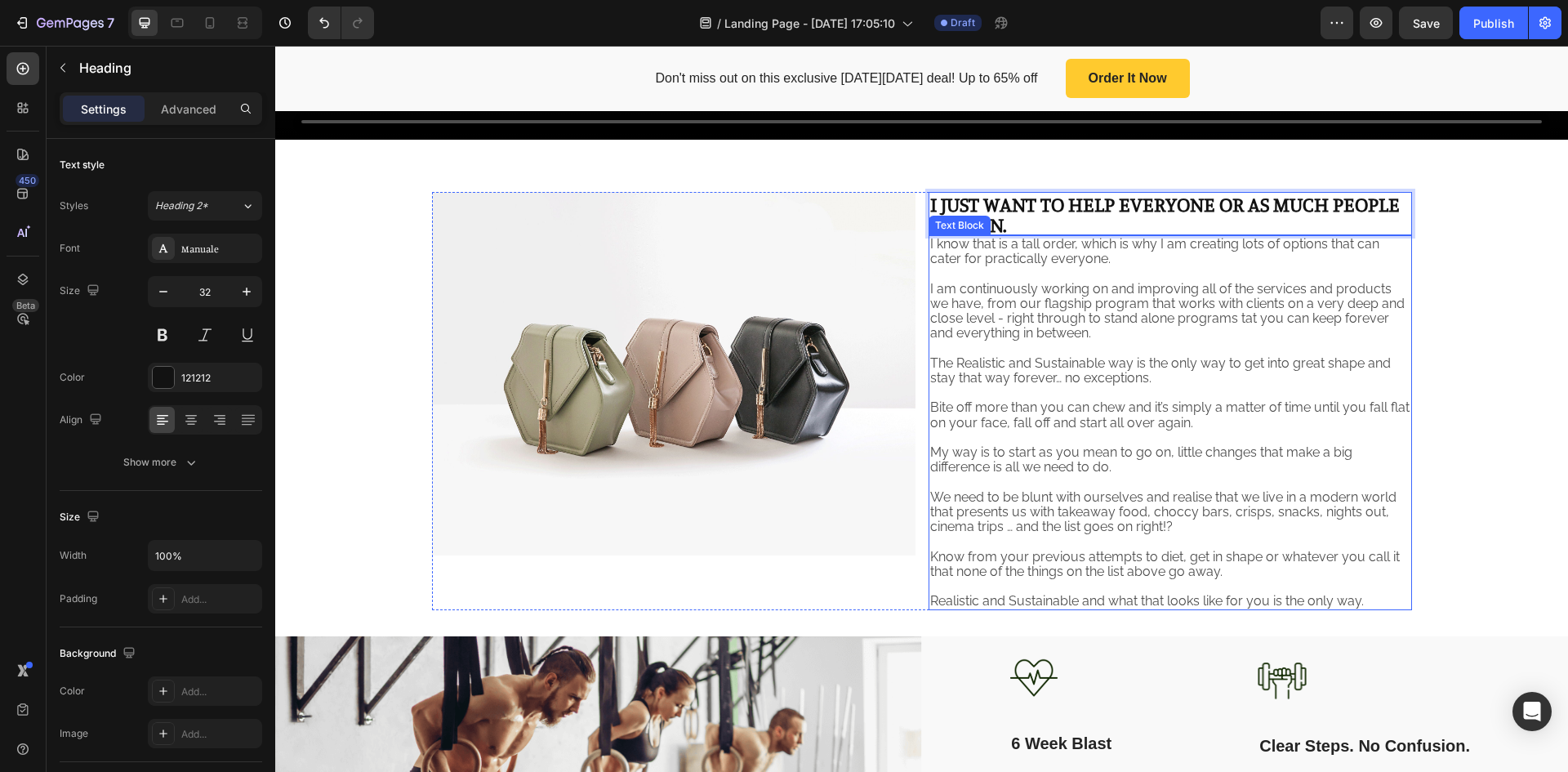
click at [1008, 216] on div "I JUST WANT TO HELP EVERYONE OR AS MUCH PEOPLE AS I CAN. Heading 0 I know that …" at bounding box center [1171, 401] width 484 height 418
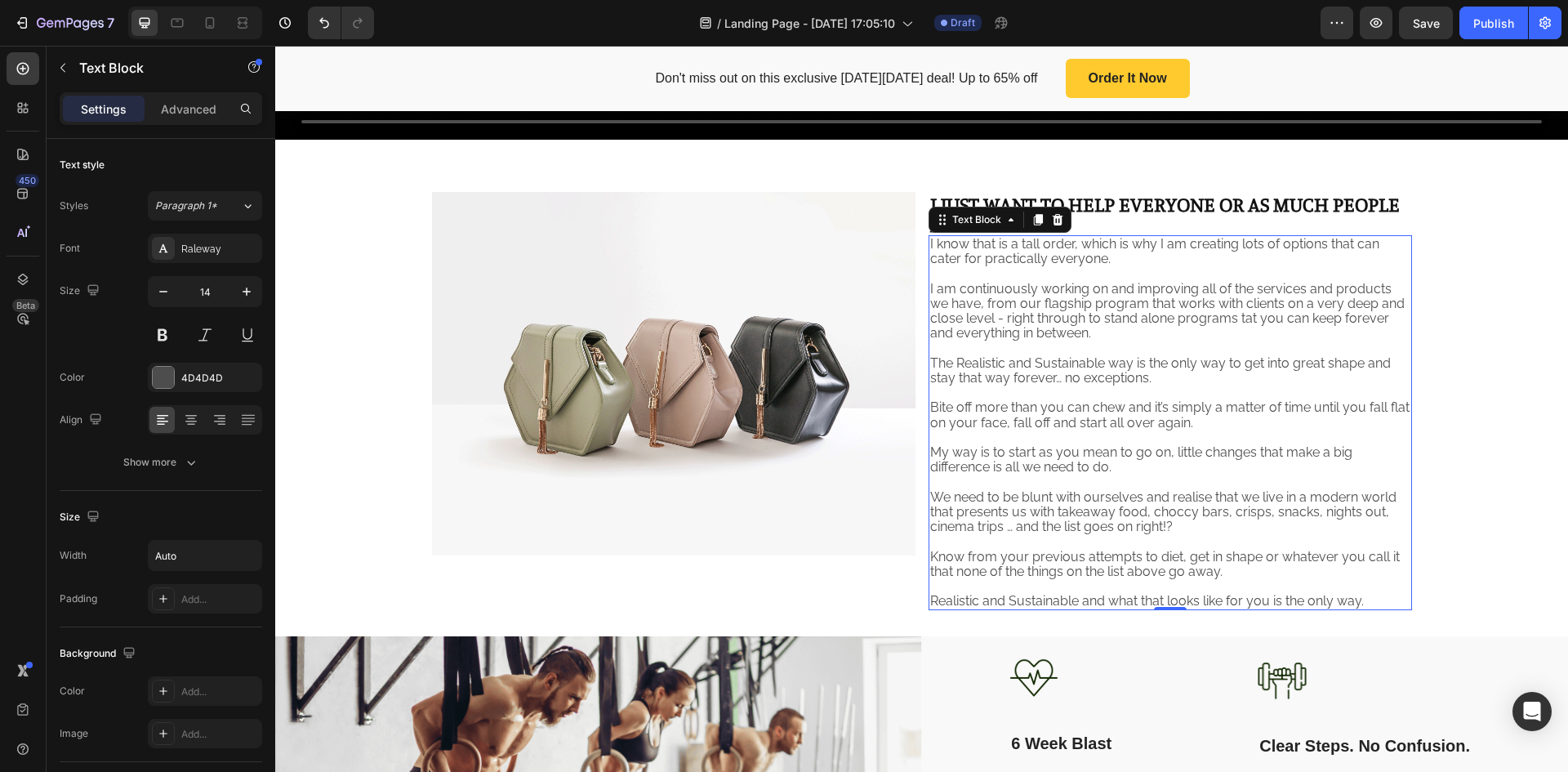
click at [1131, 217] on p "⁠⁠⁠⁠⁠⁠⁠ I JUST WANT TO HELP EVERYONE OR AS MUCH PEOPLE AS I CAN." at bounding box center [1170, 213] width 481 height 40
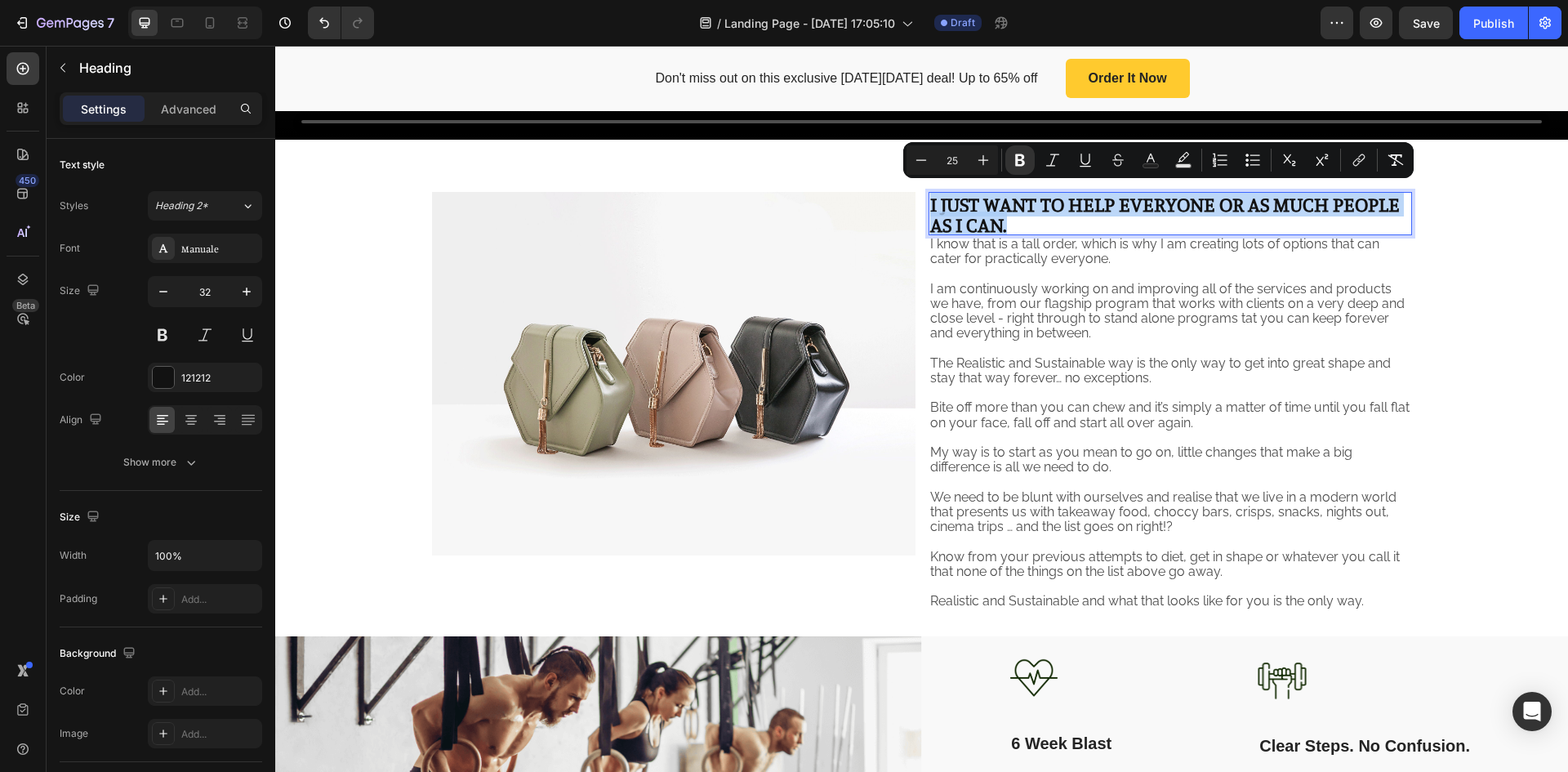
drag, startPoint x: 1041, startPoint y: 210, endPoint x: 926, endPoint y: 201, distance: 115.4
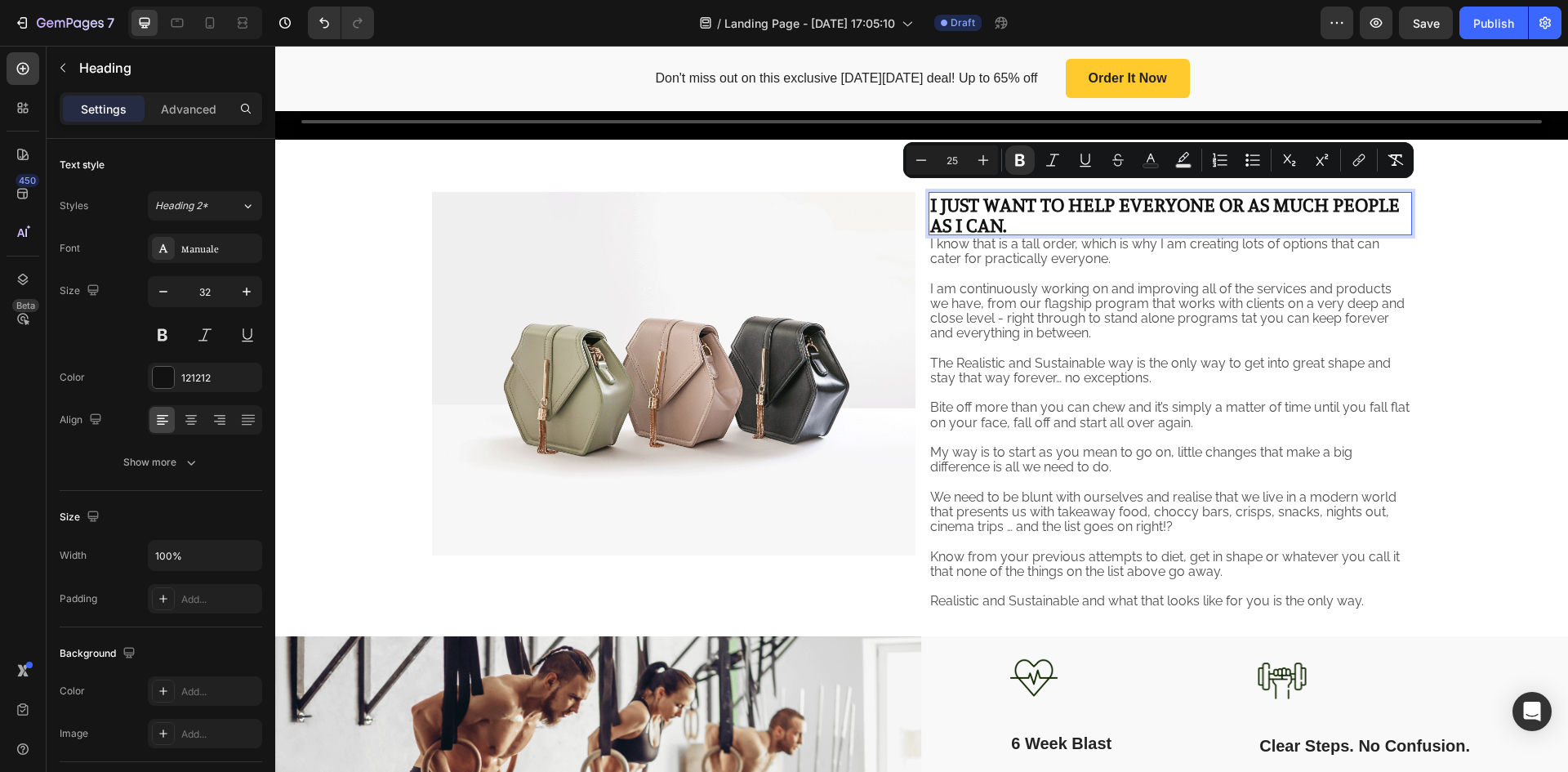
scroll to position [1, 0]
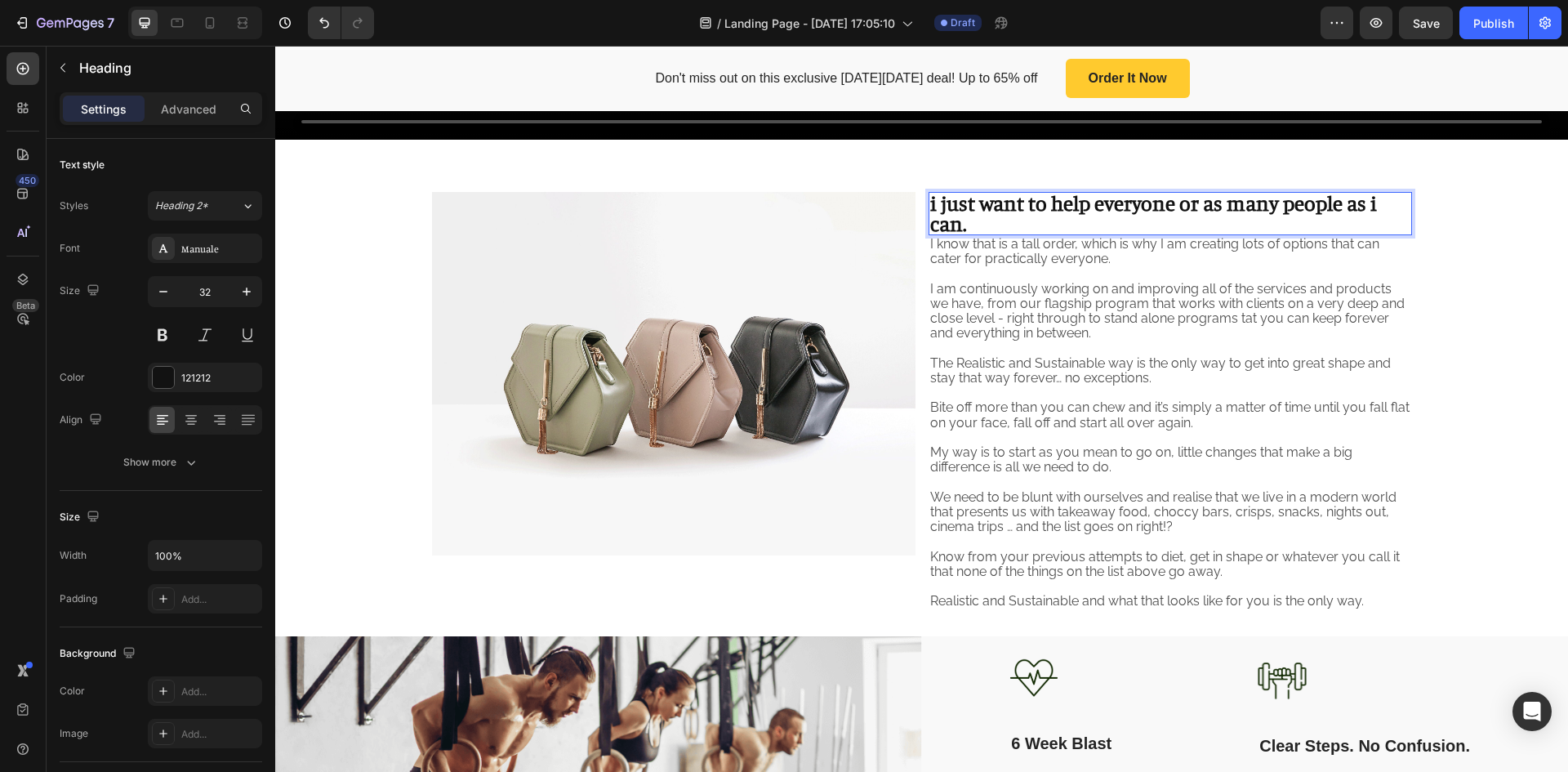
click at [930, 201] on strong "i just want to help everyone or as many people as i can." at bounding box center [1153, 212] width 447 height 45
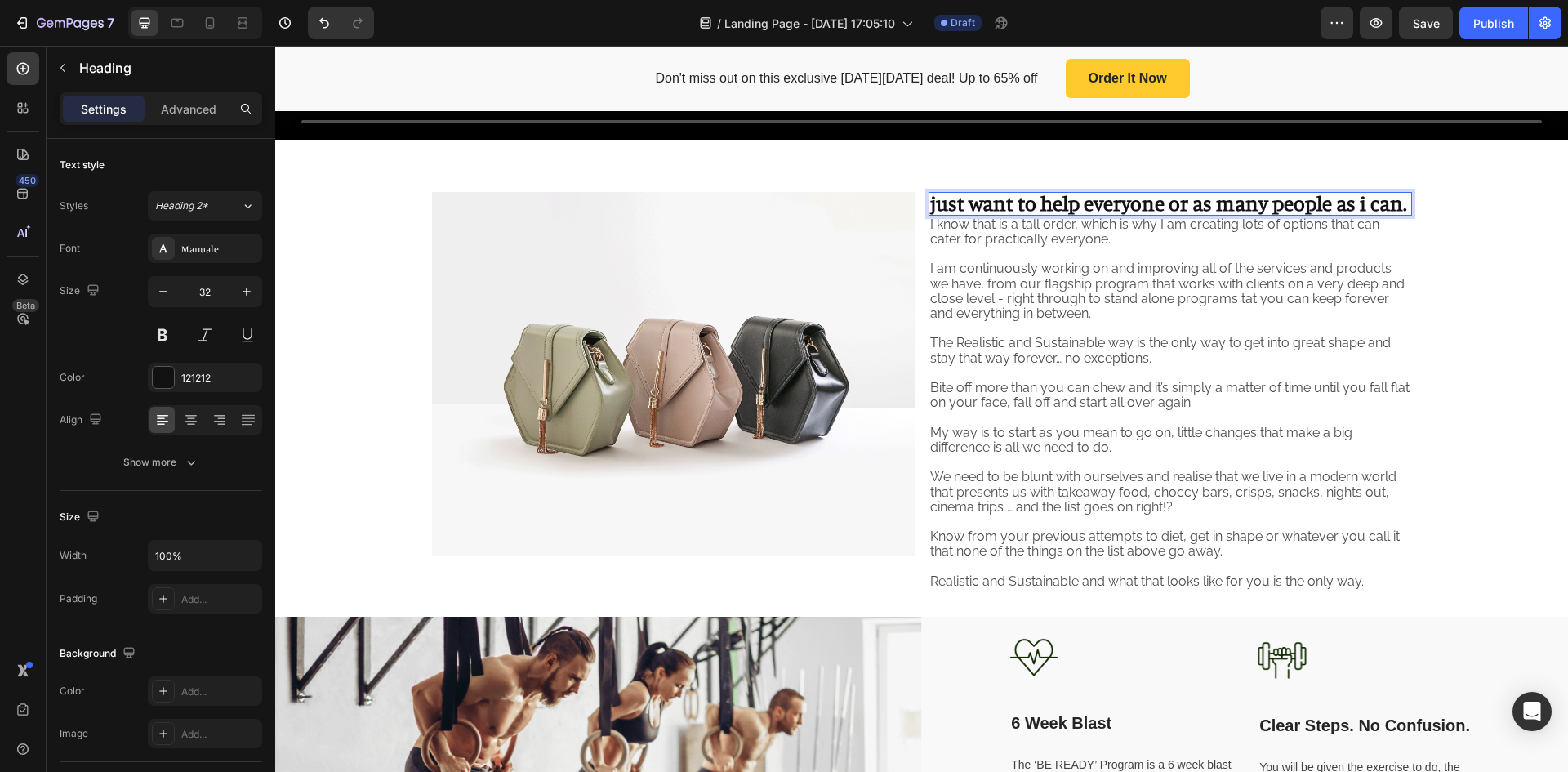
scroll to position [0, 0]
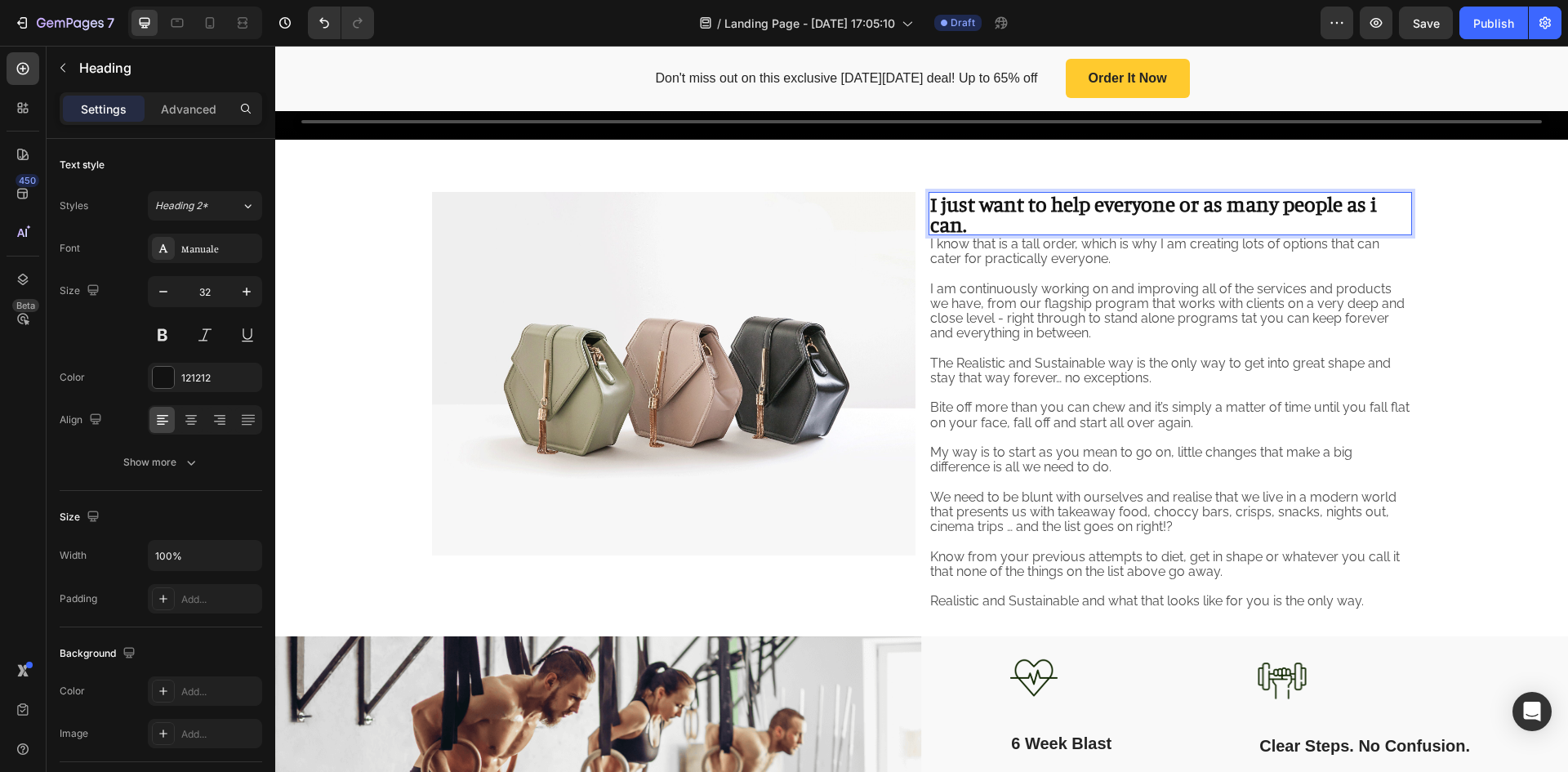
click at [1487, 249] on div "Image I just want to help everyone or as many people as i can. Heading 0 I know…" at bounding box center [922, 401] width 1293 height 418
click at [1372, 202] on p "⁠⁠⁠⁠⁠⁠⁠ I just want to help everyone or as many people as i can." at bounding box center [1170, 213] width 481 height 40
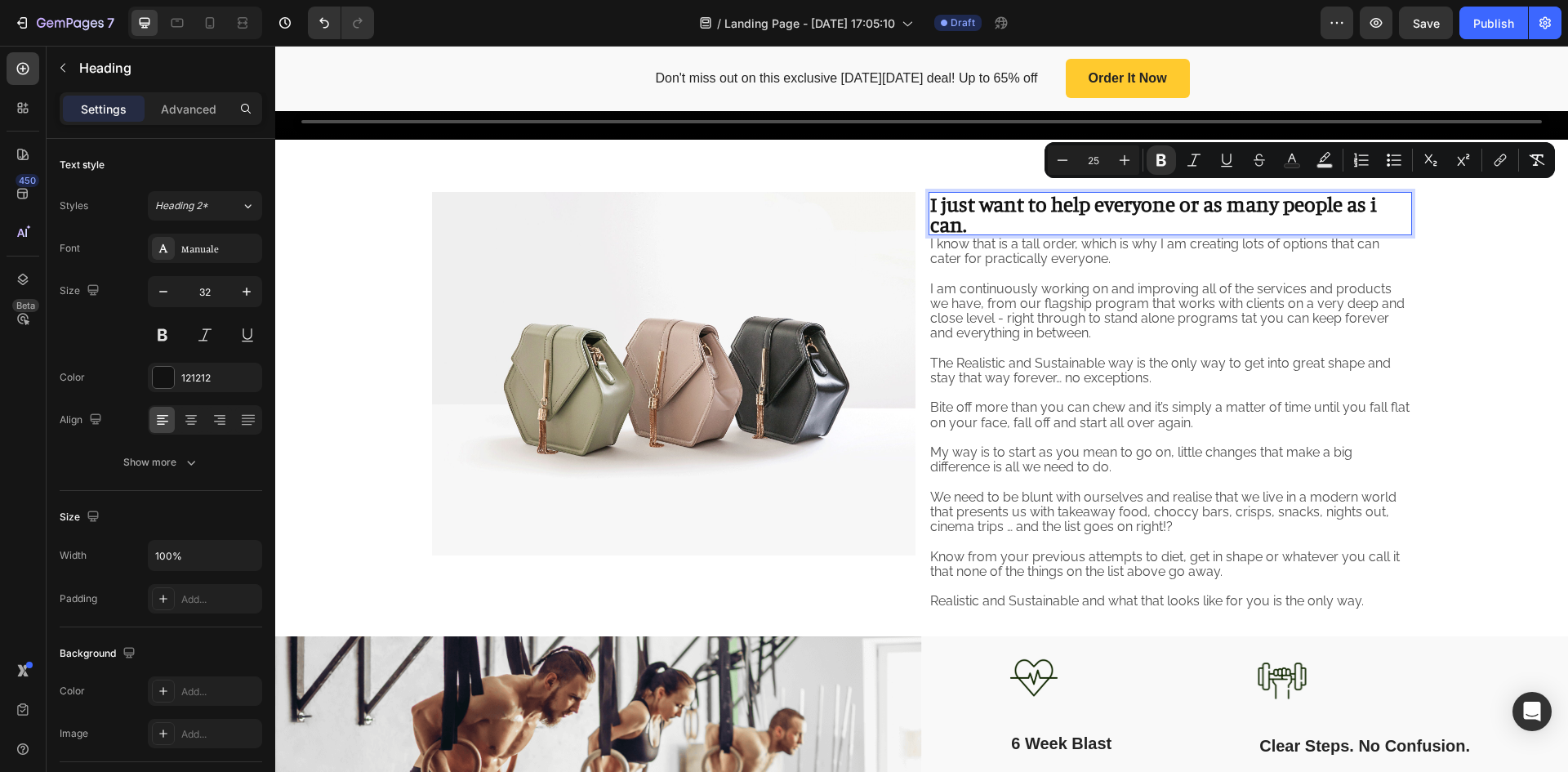
click at [1369, 200] on strong "I just want to help everyone or as many people as i can." at bounding box center [1153, 213] width 447 height 45
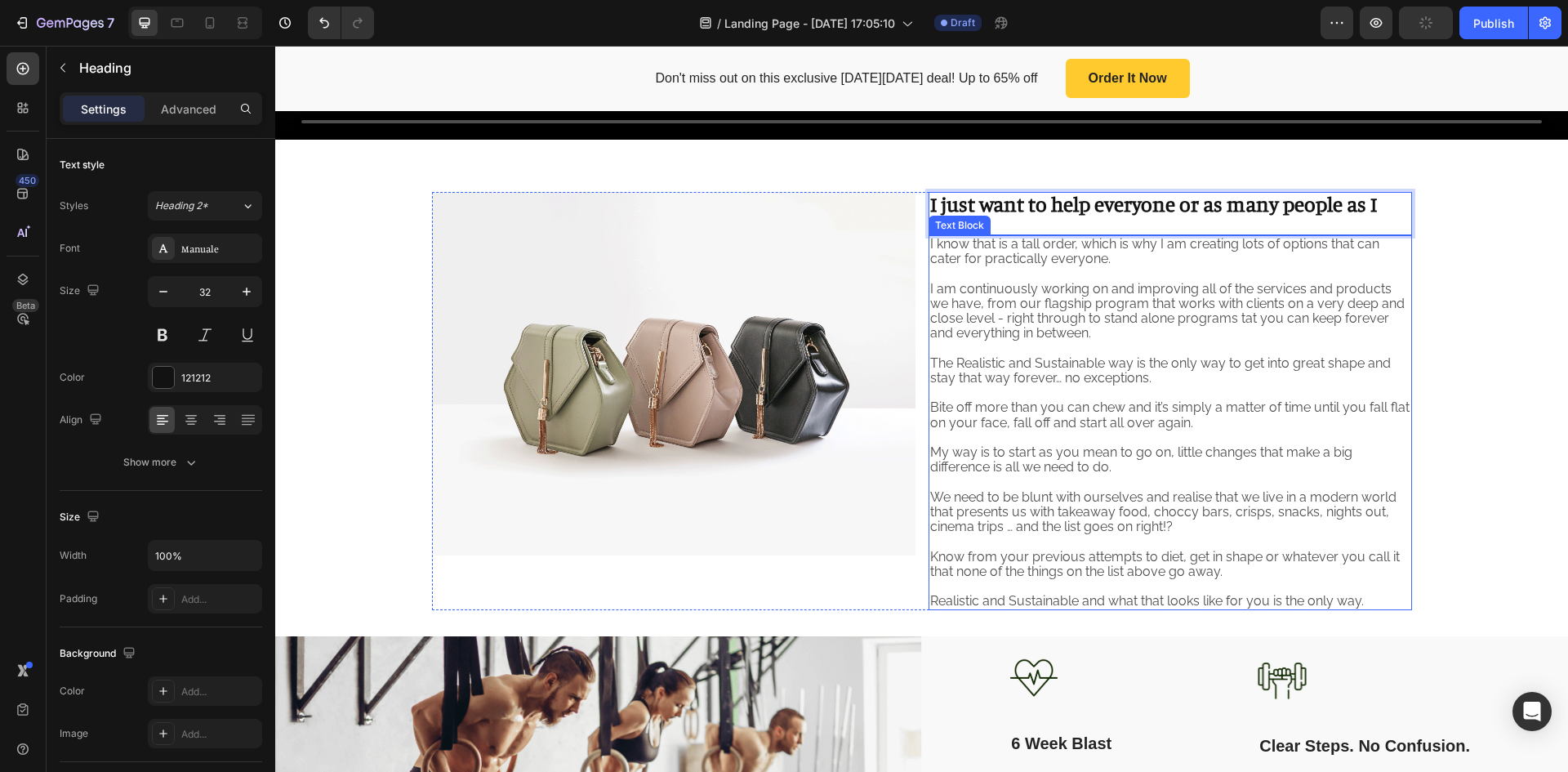
click at [1032, 238] on span "I know that is a tall order, which is why I am creating lots of options that ca…" at bounding box center [1155, 251] width 449 height 30
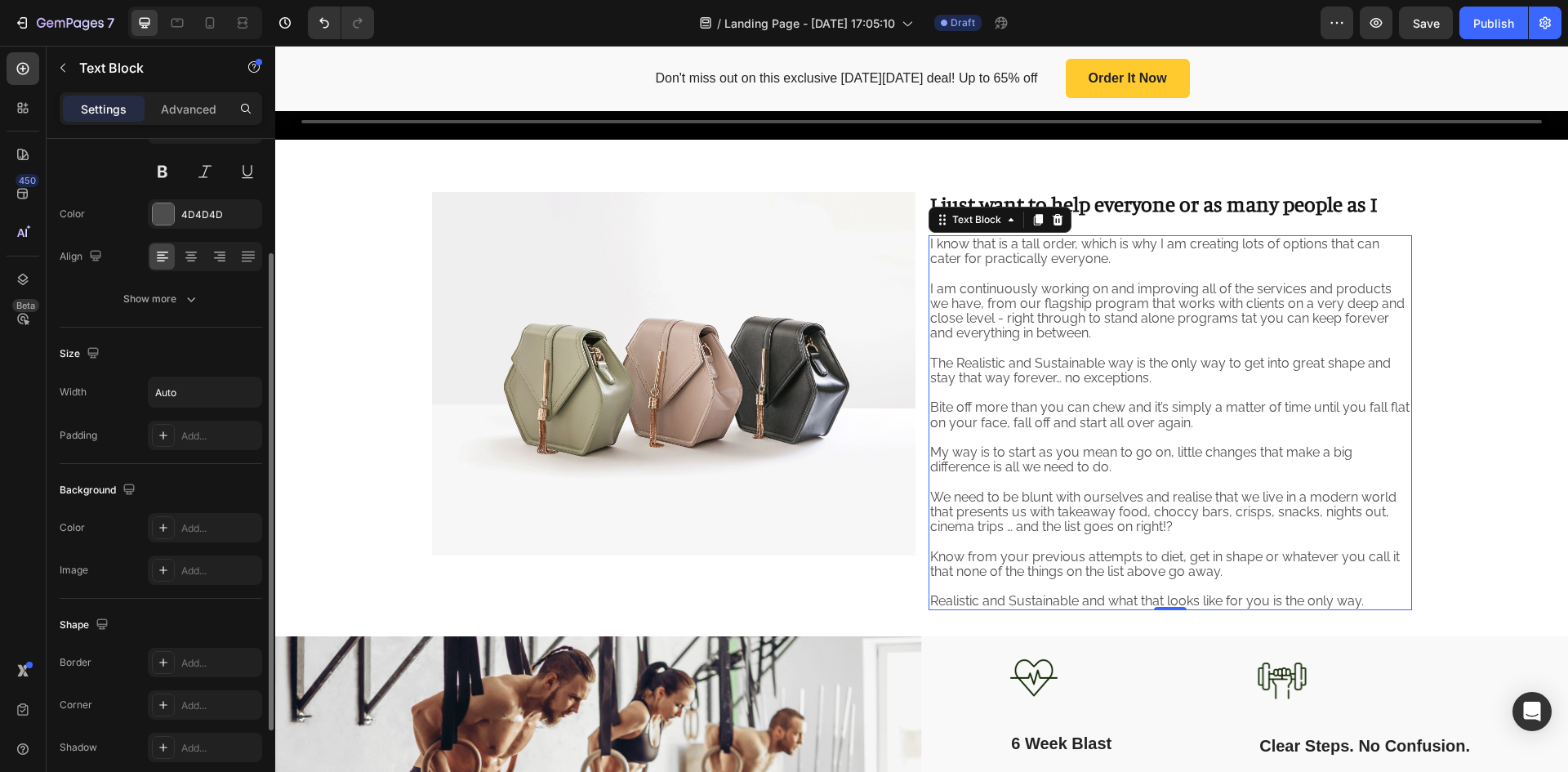
scroll to position [288, 0]
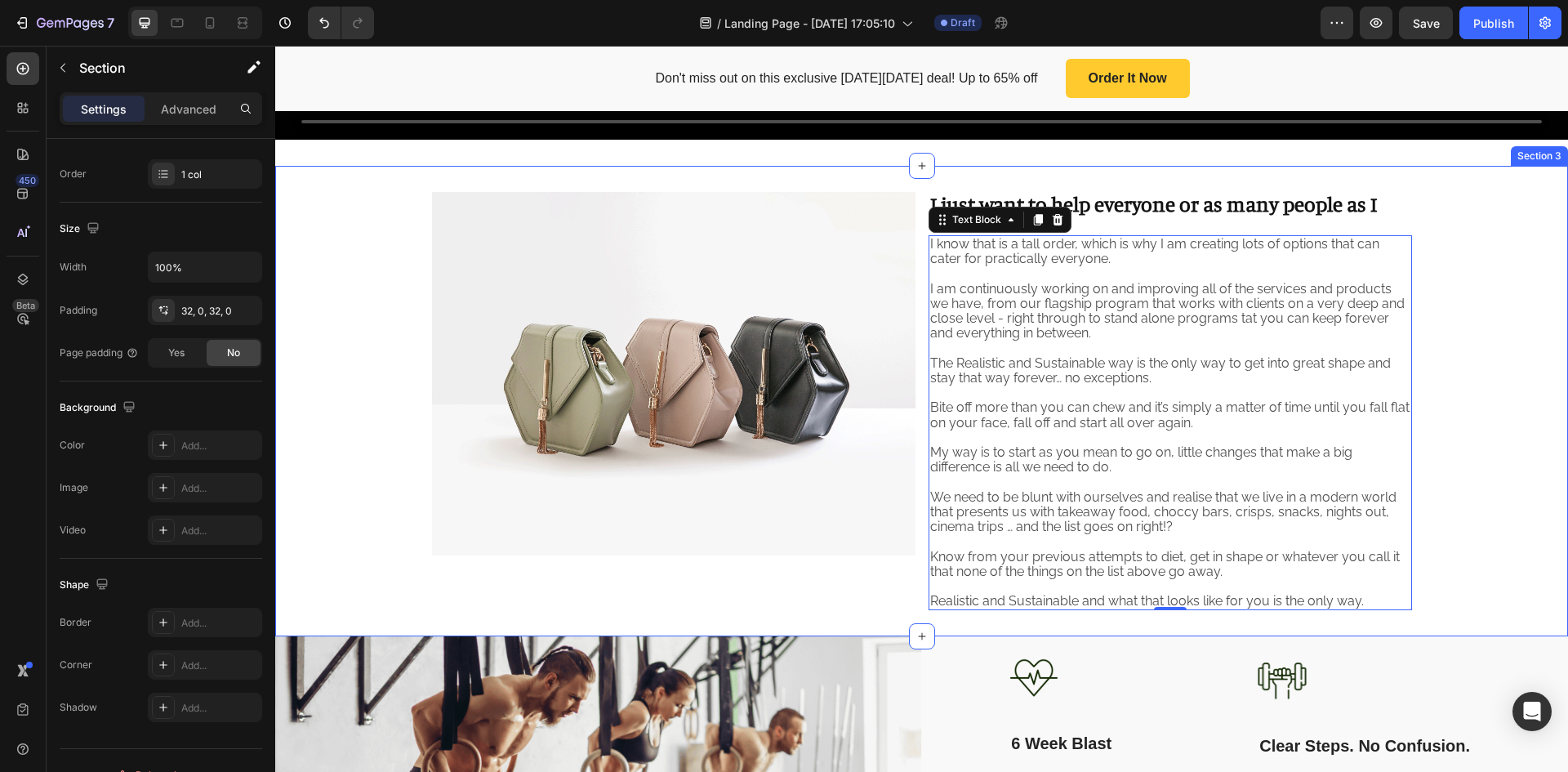
click at [1548, 344] on div "Image ⁠⁠⁠⁠⁠⁠⁠ I just want to help everyone or as many people as I can. Heading …" at bounding box center [922, 401] width 1293 height 418
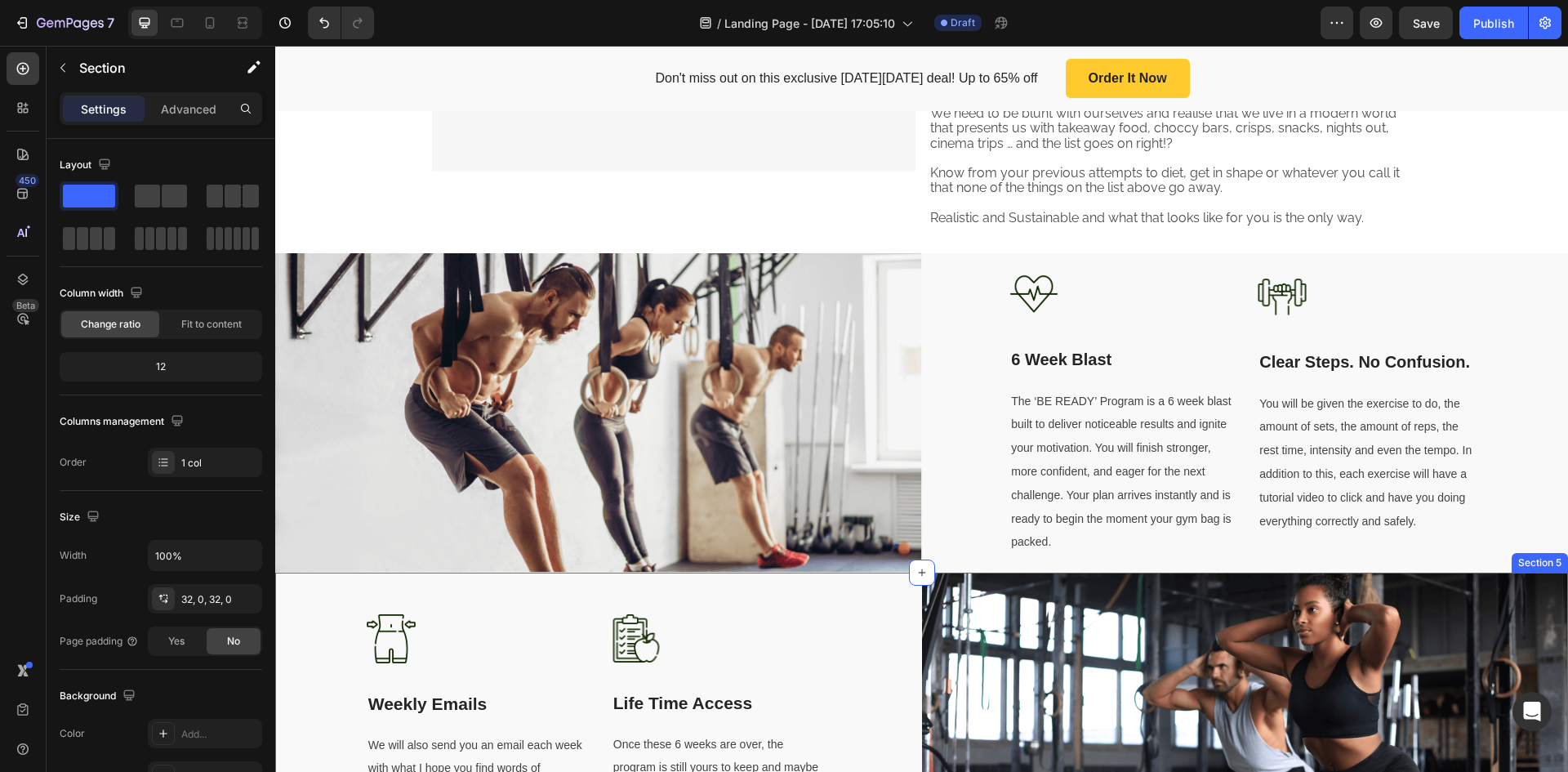
scroll to position [1084, 0]
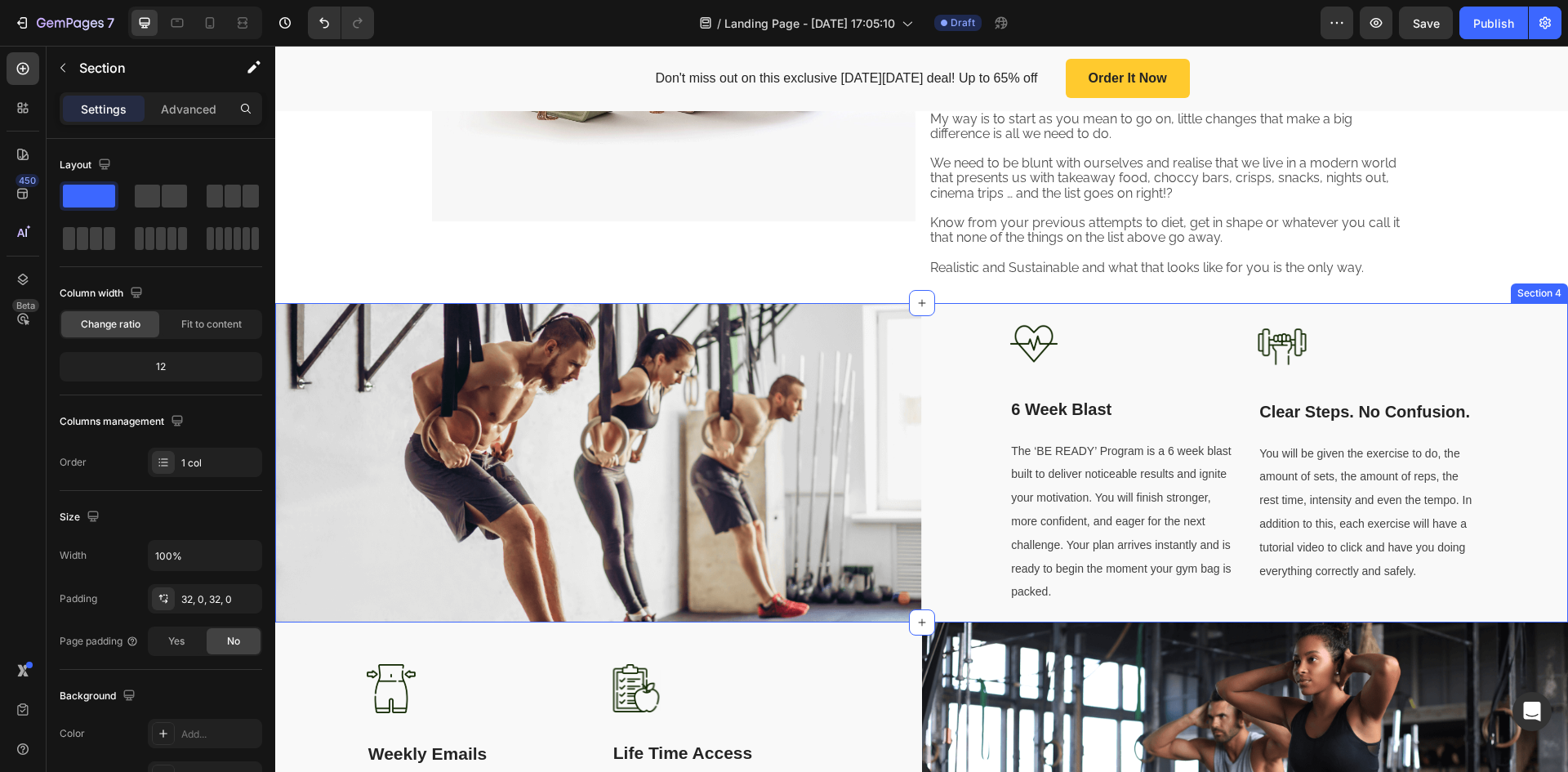
click at [938, 381] on div "Image 6 Week Blast Text block The ‘BE READY’ Program is a 6 week blast built to…" at bounding box center [1246, 462] width 647 height 319
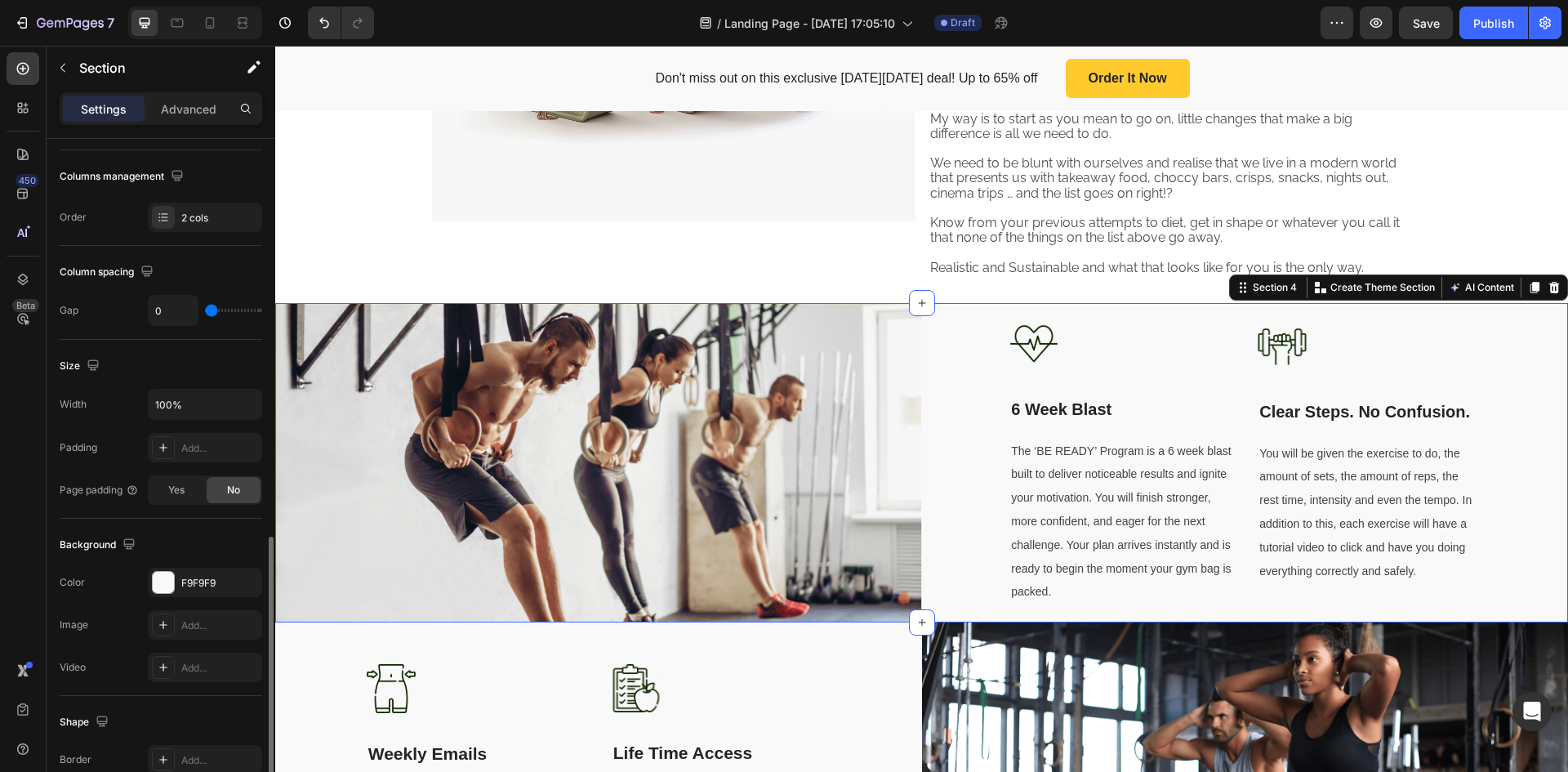
scroll to position [408, 0]
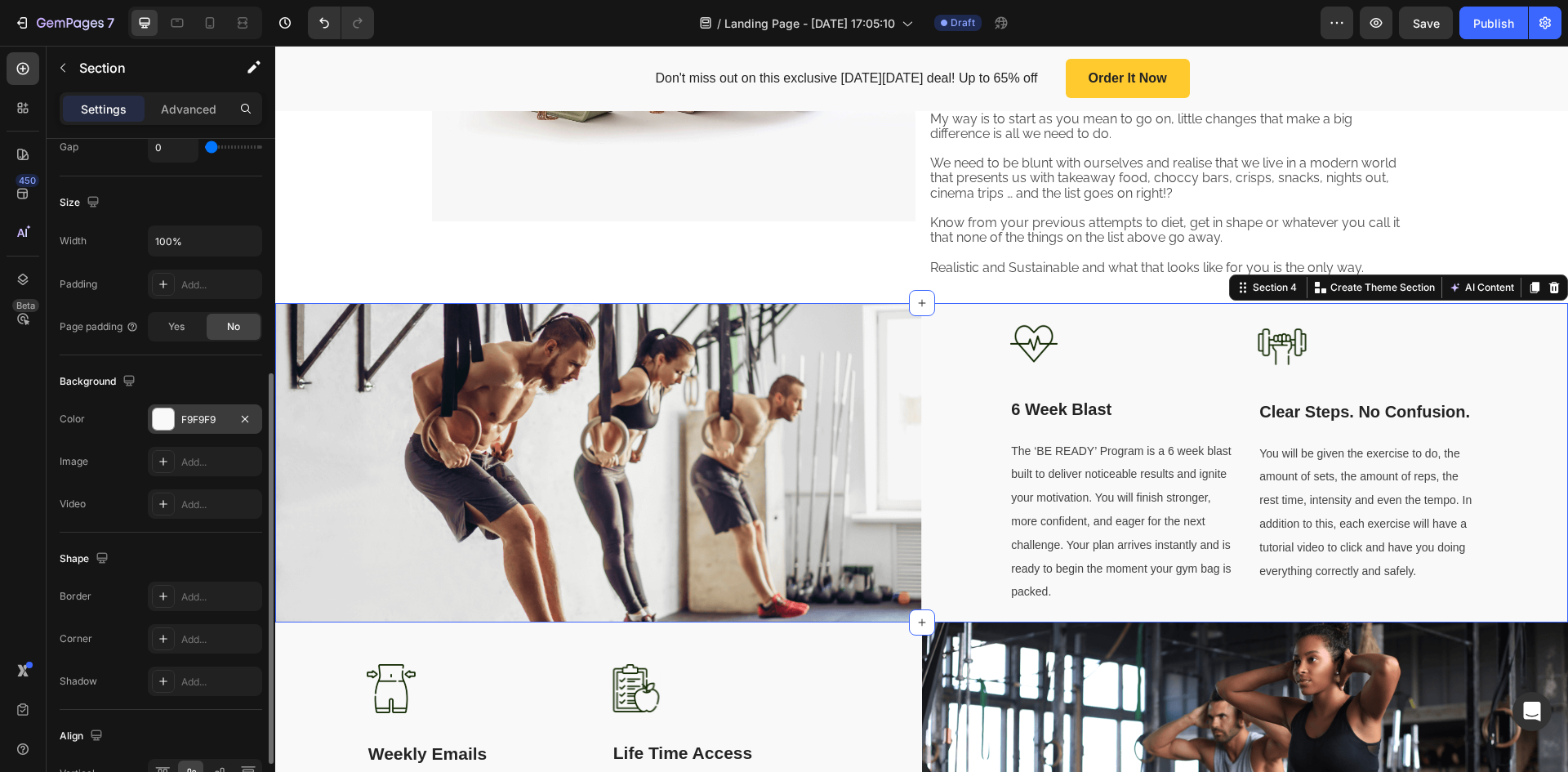
click at [222, 417] on div "F9F9F9" at bounding box center [205, 419] width 48 height 14
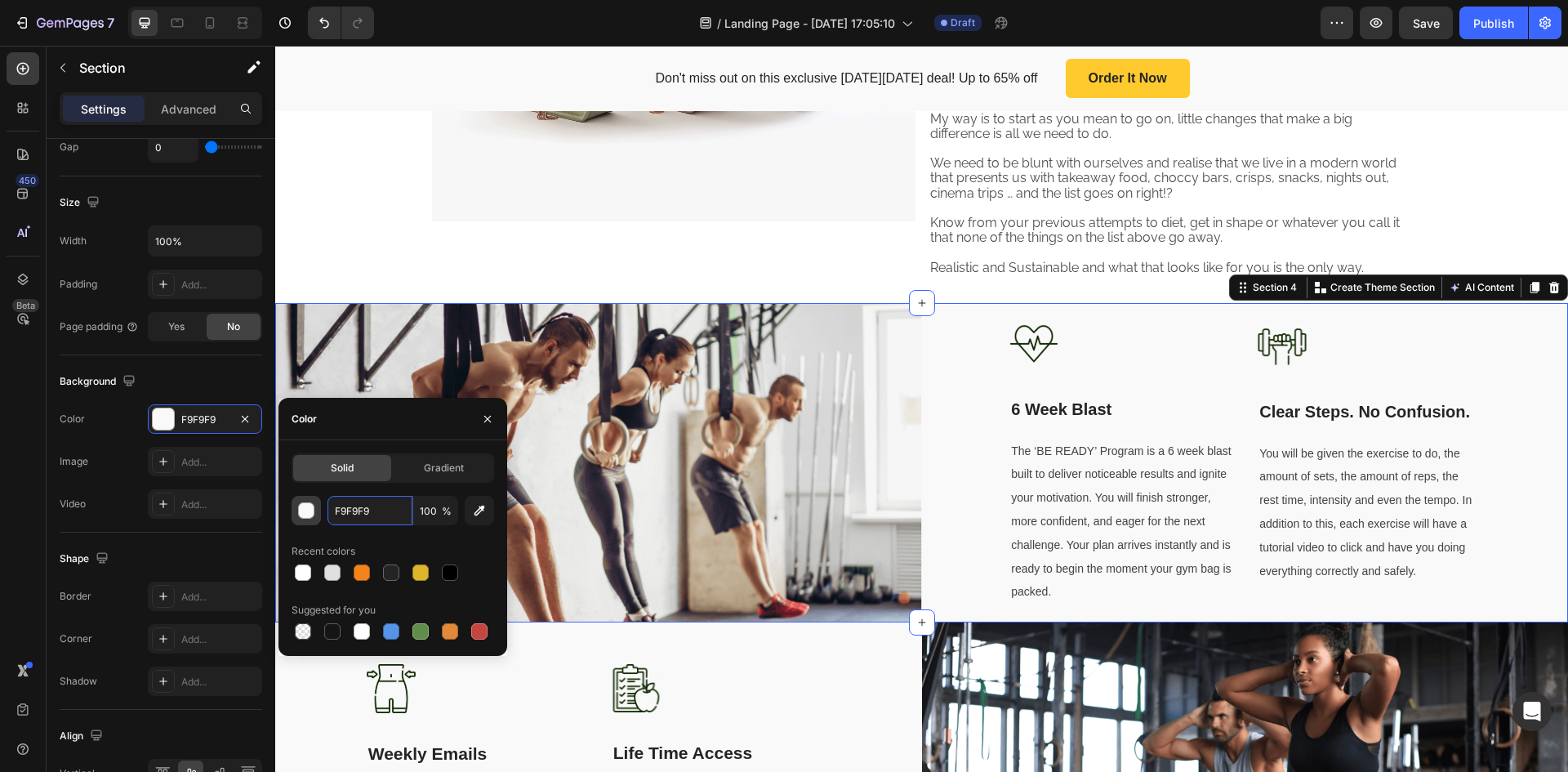
paste input "867E6"
type input "867E69"
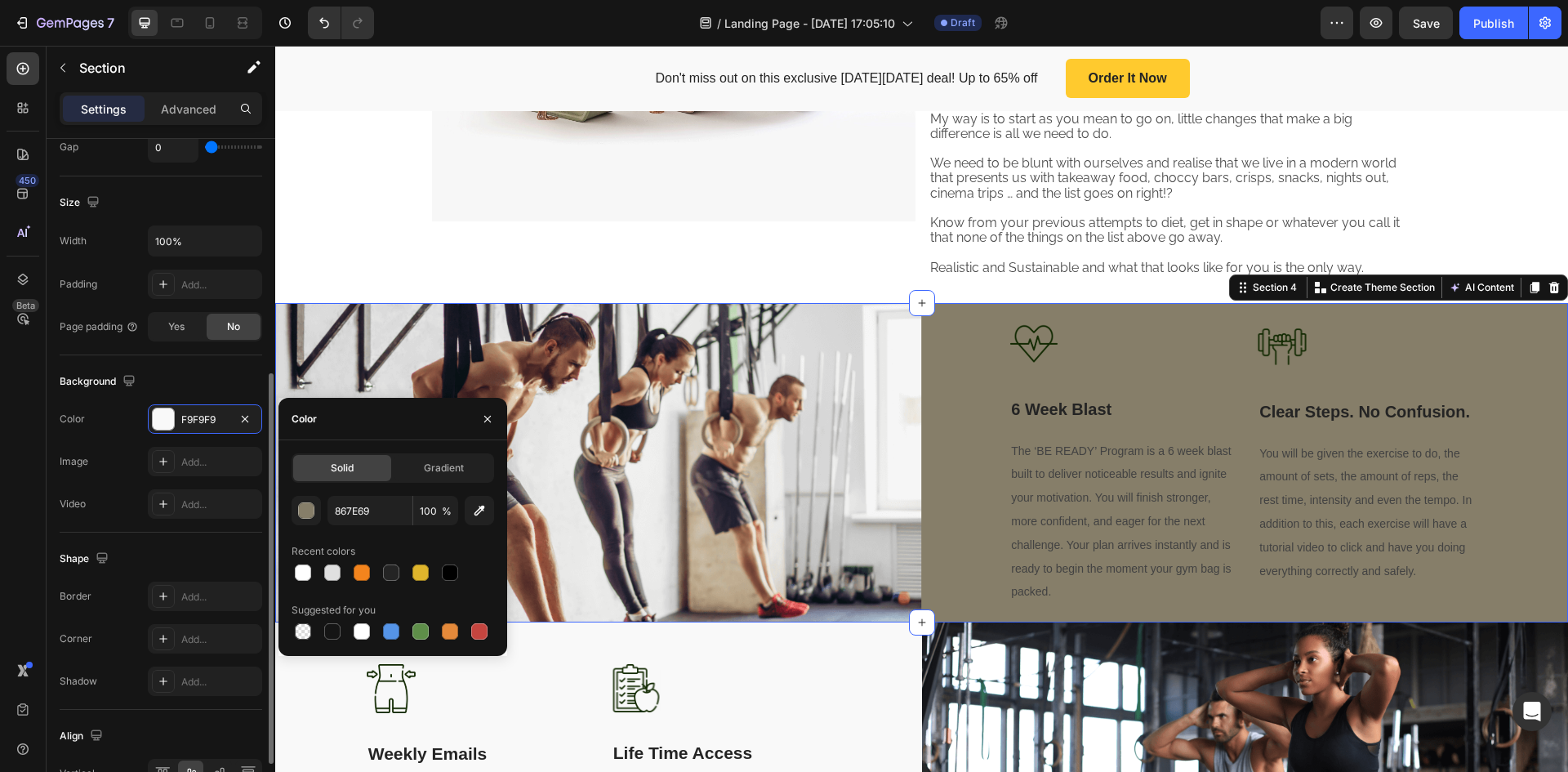
click at [228, 384] on div "Background" at bounding box center [161, 381] width 203 height 26
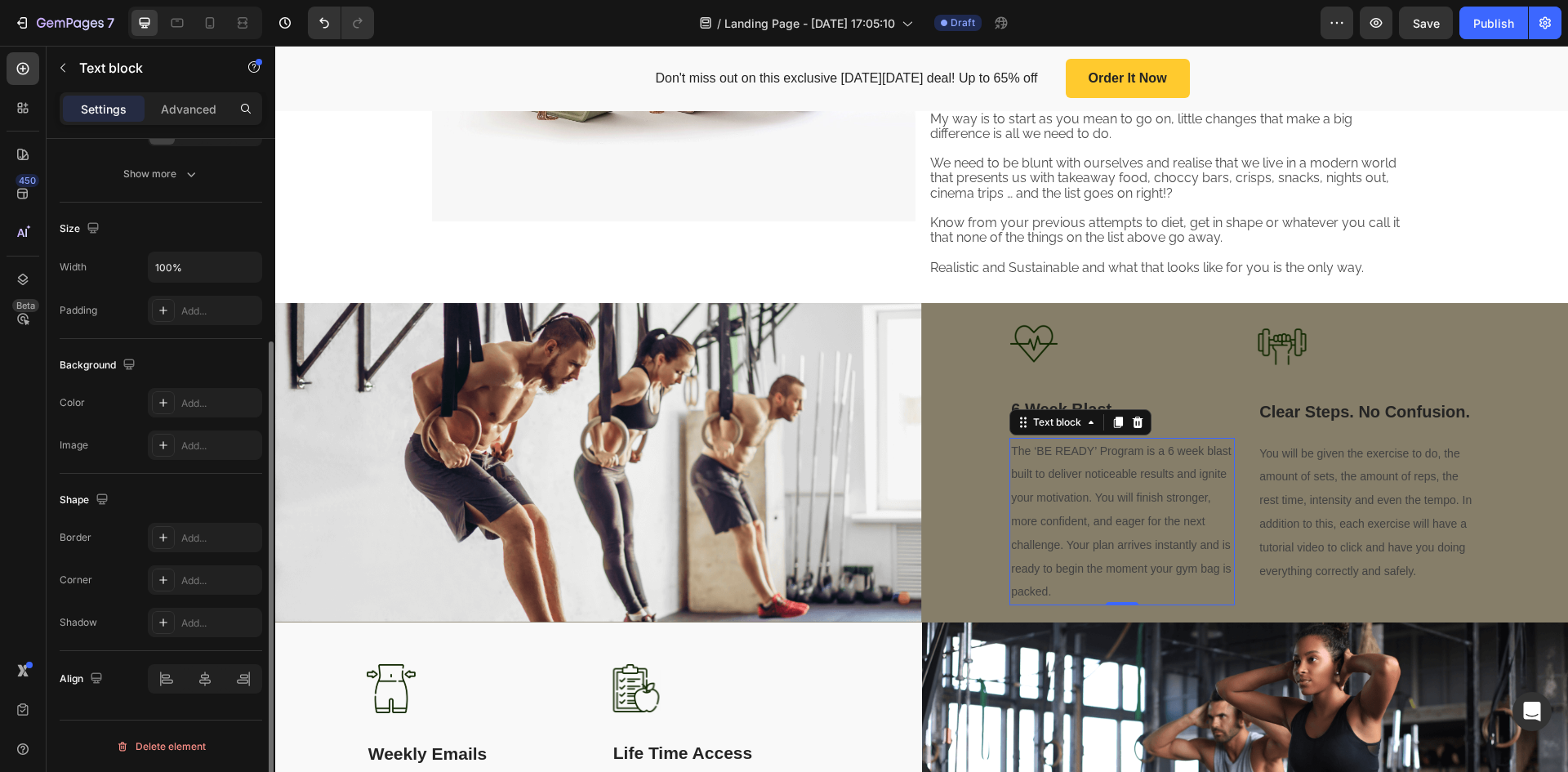
click at [1089, 473] on span "The ‘BE READY’ Program is a 6 week blast built to deliver noticeable results an…" at bounding box center [1121, 522] width 220 height 154
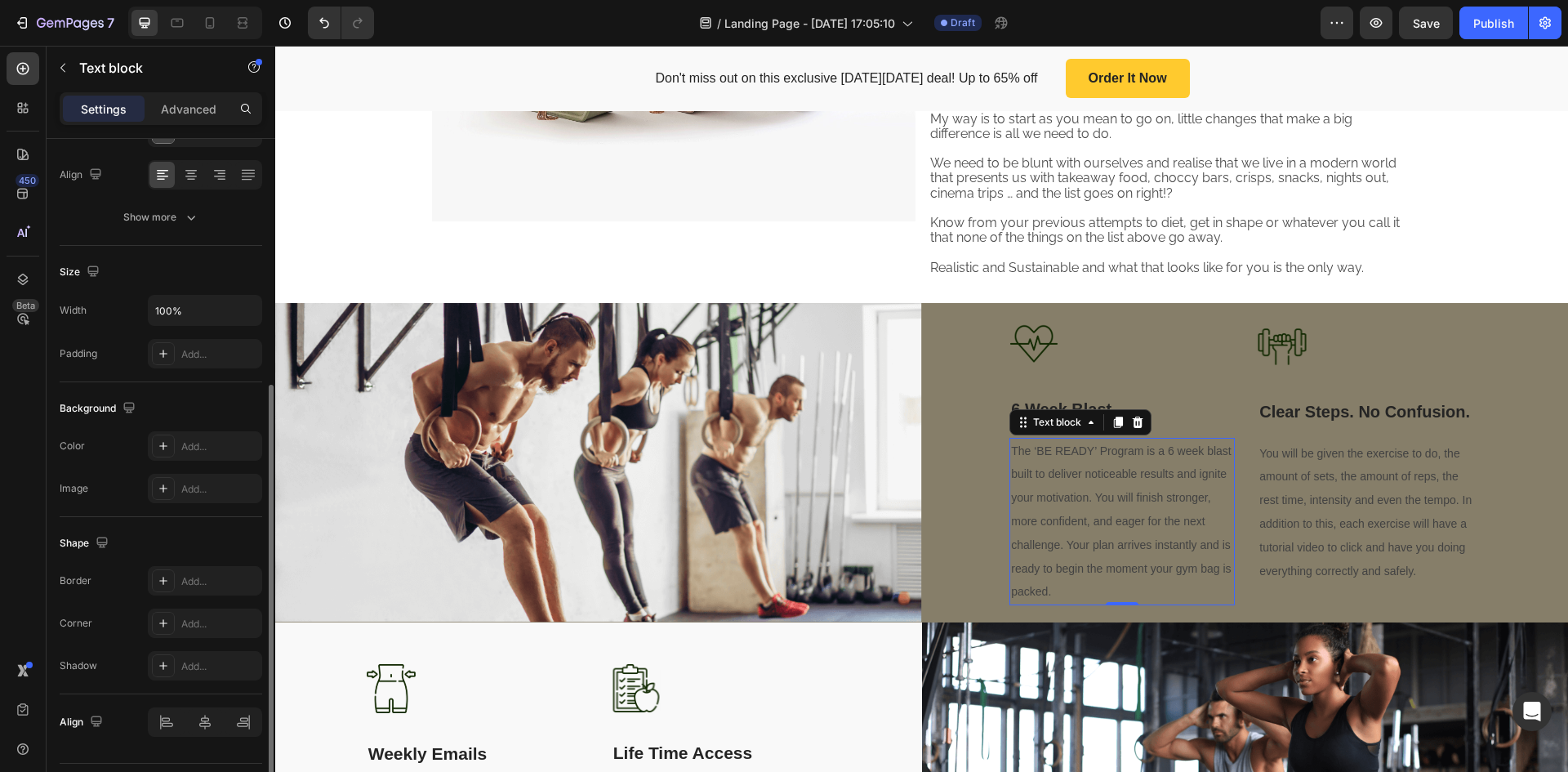
scroll to position [288, 0]
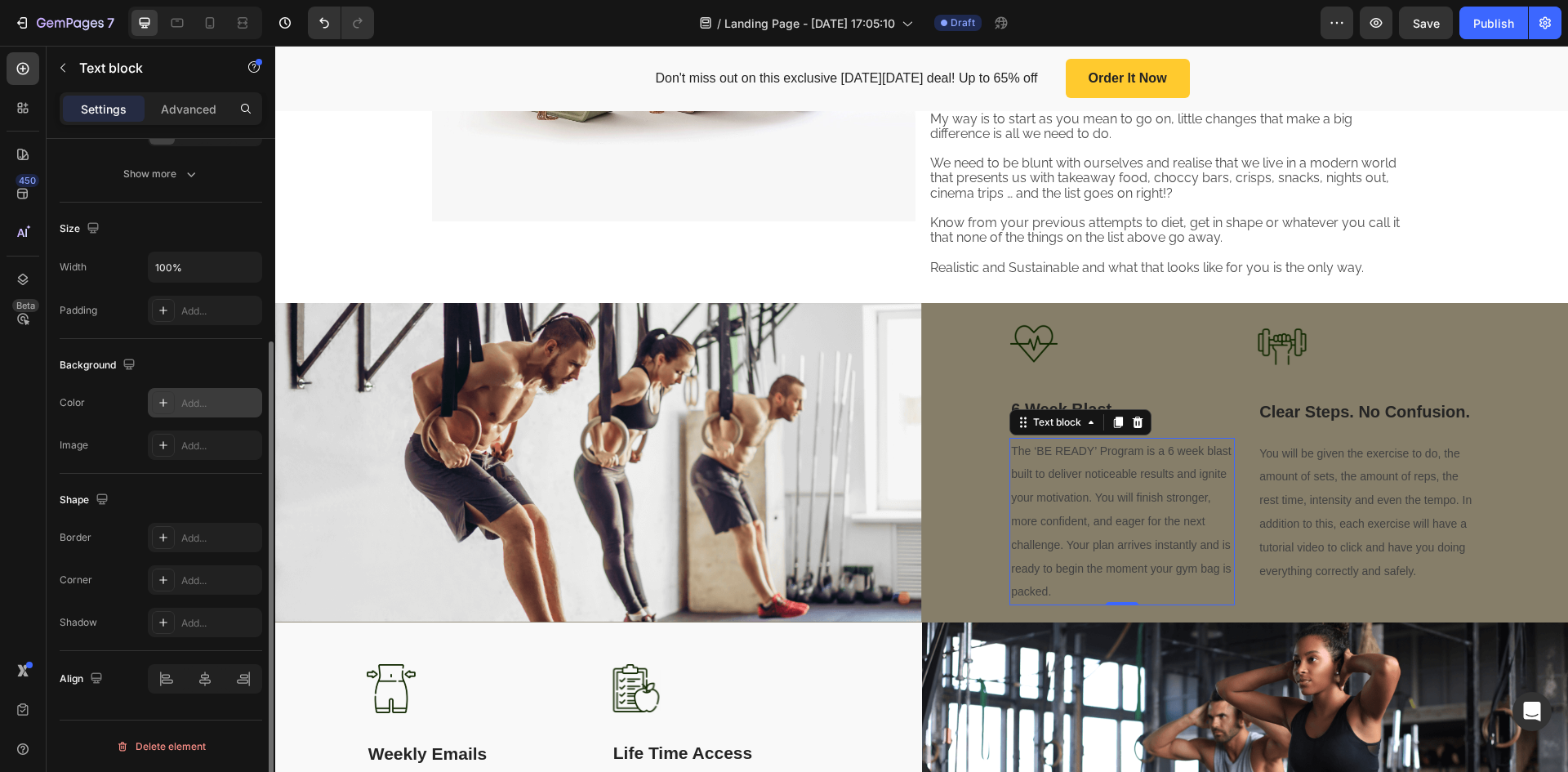
click at [200, 394] on div "Add..." at bounding box center [205, 403] width 114 height 30
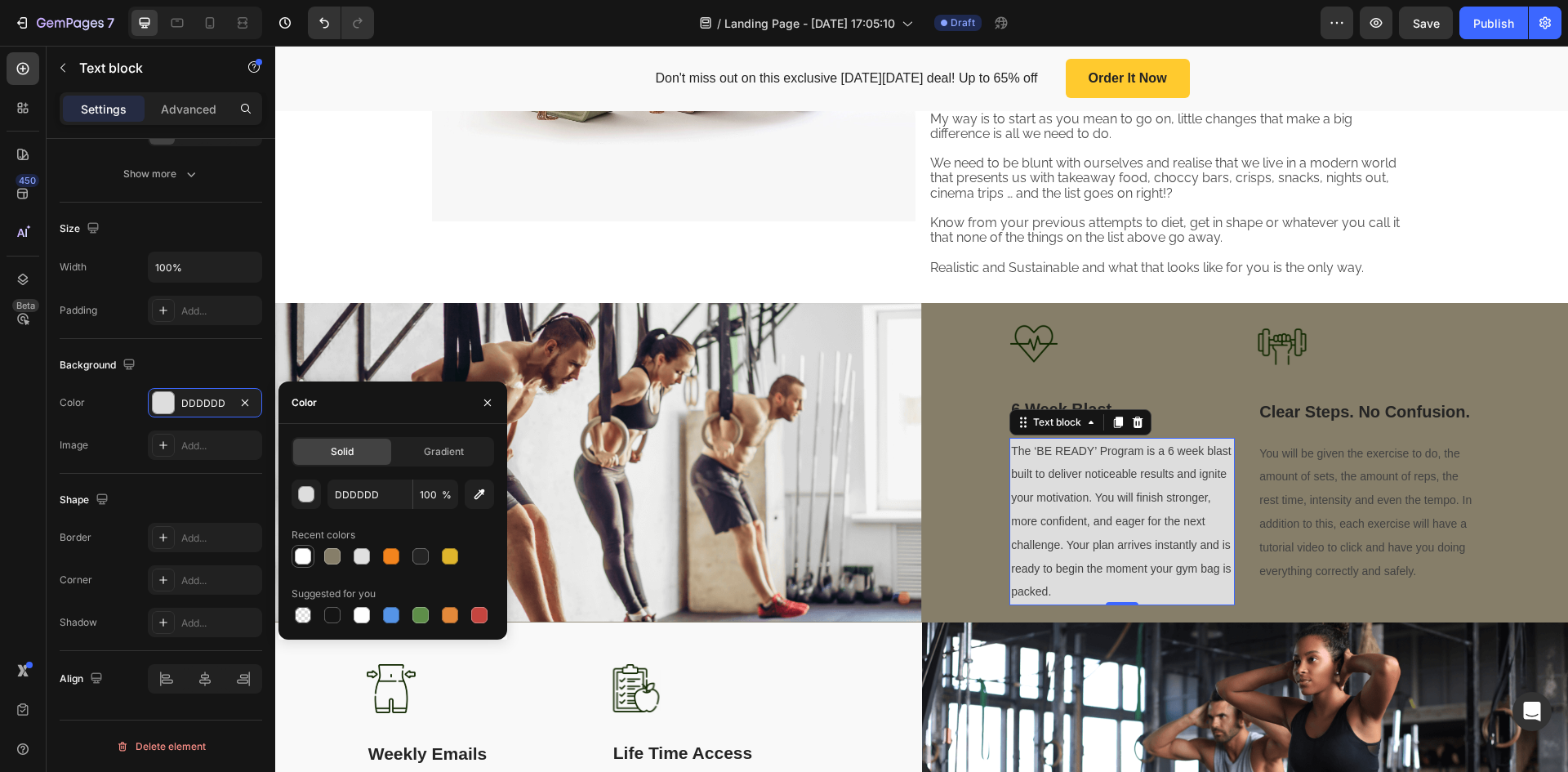
click at [307, 558] on div at bounding box center [303, 556] width 16 height 16
type input "000000"
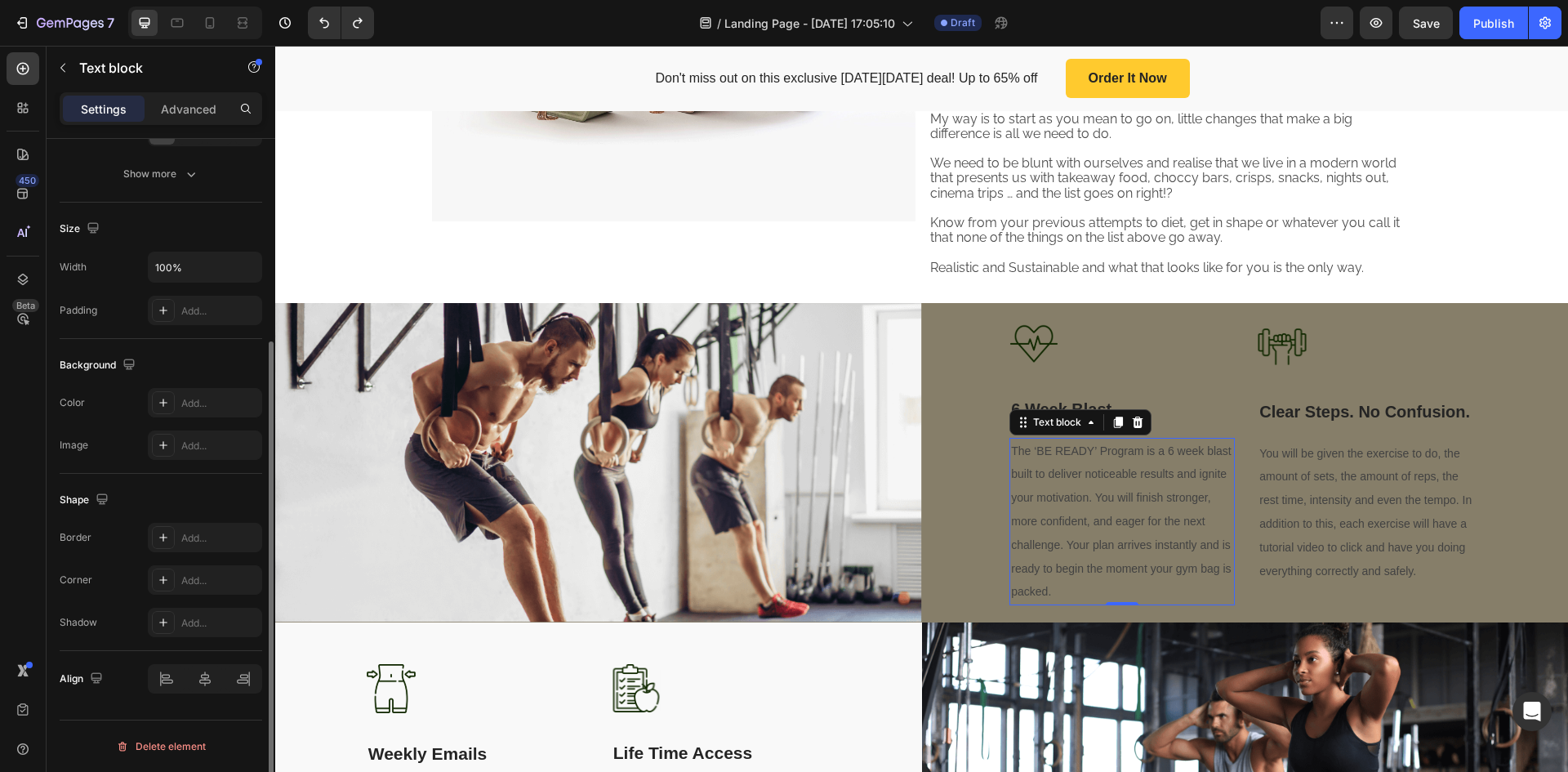
click at [140, 348] on div "Background The changes might be hidden by the video. Color Add... Image Add..." at bounding box center [161, 406] width 203 height 135
click at [1116, 492] on span "The ‘BE READY’ Program is a 6 week blast built to deliver noticeable results an…" at bounding box center [1121, 522] width 220 height 154
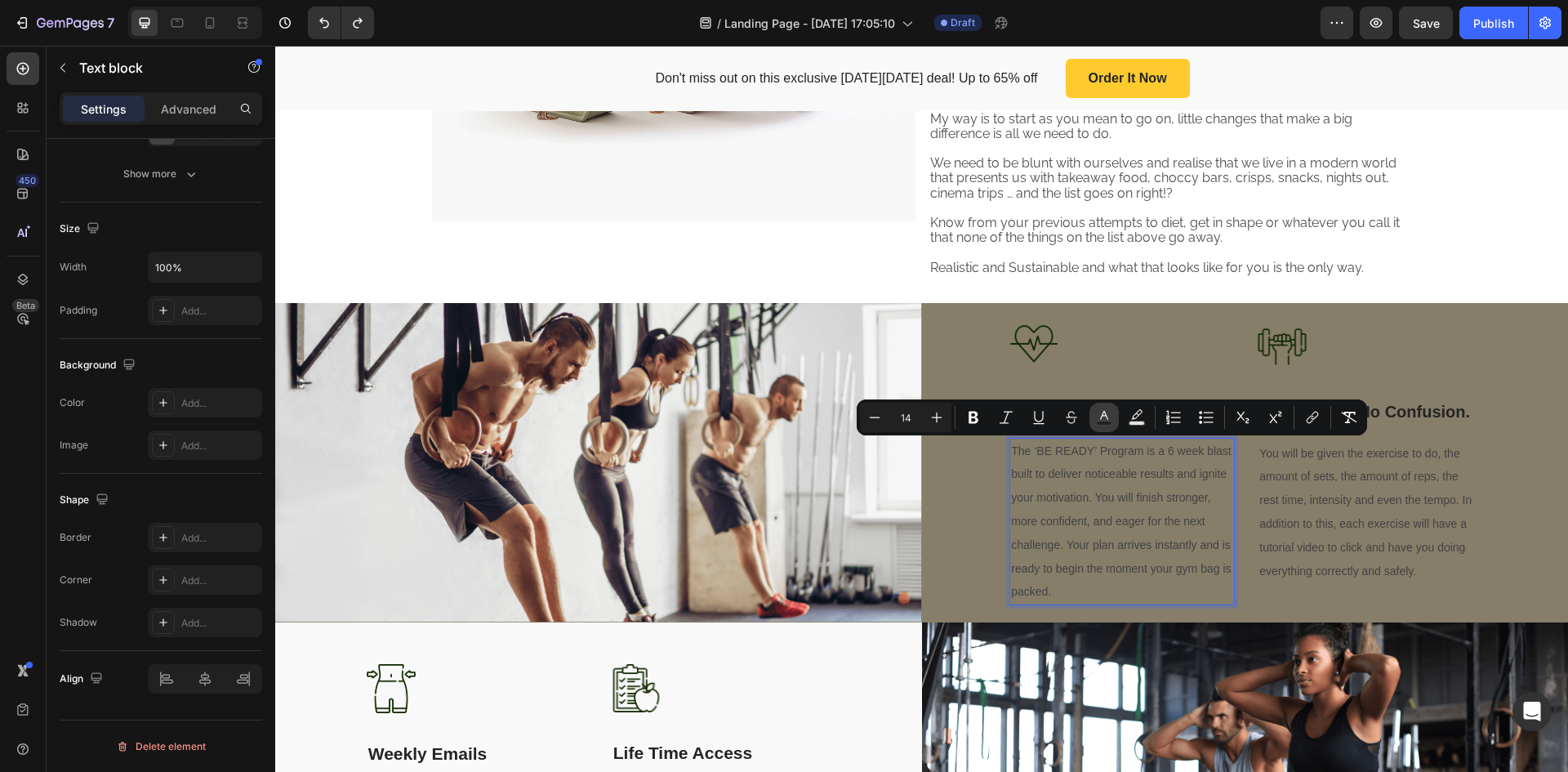
click at [1111, 416] on icon "Editor contextual toolbar" at bounding box center [1103, 417] width 16 height 16
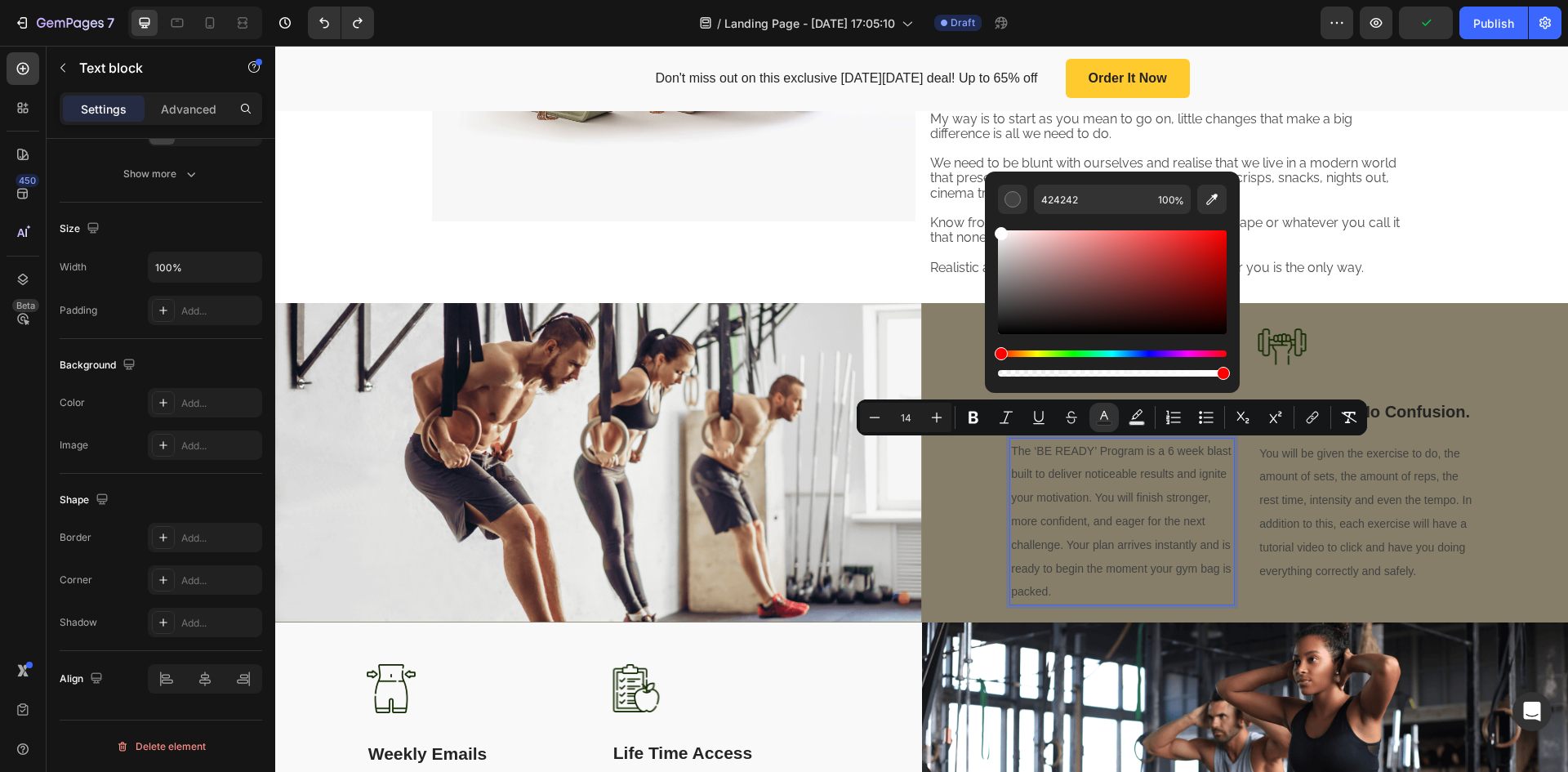
drag, startPoint x: 1002, startPoint y: 311, endPoint x: 994, endPoint y: 199, distance: 112.3
click at [994, 199] on div "424242 100 %" at bounding box center [1113, 275] width 255 height 208
type input "FFFFFF"
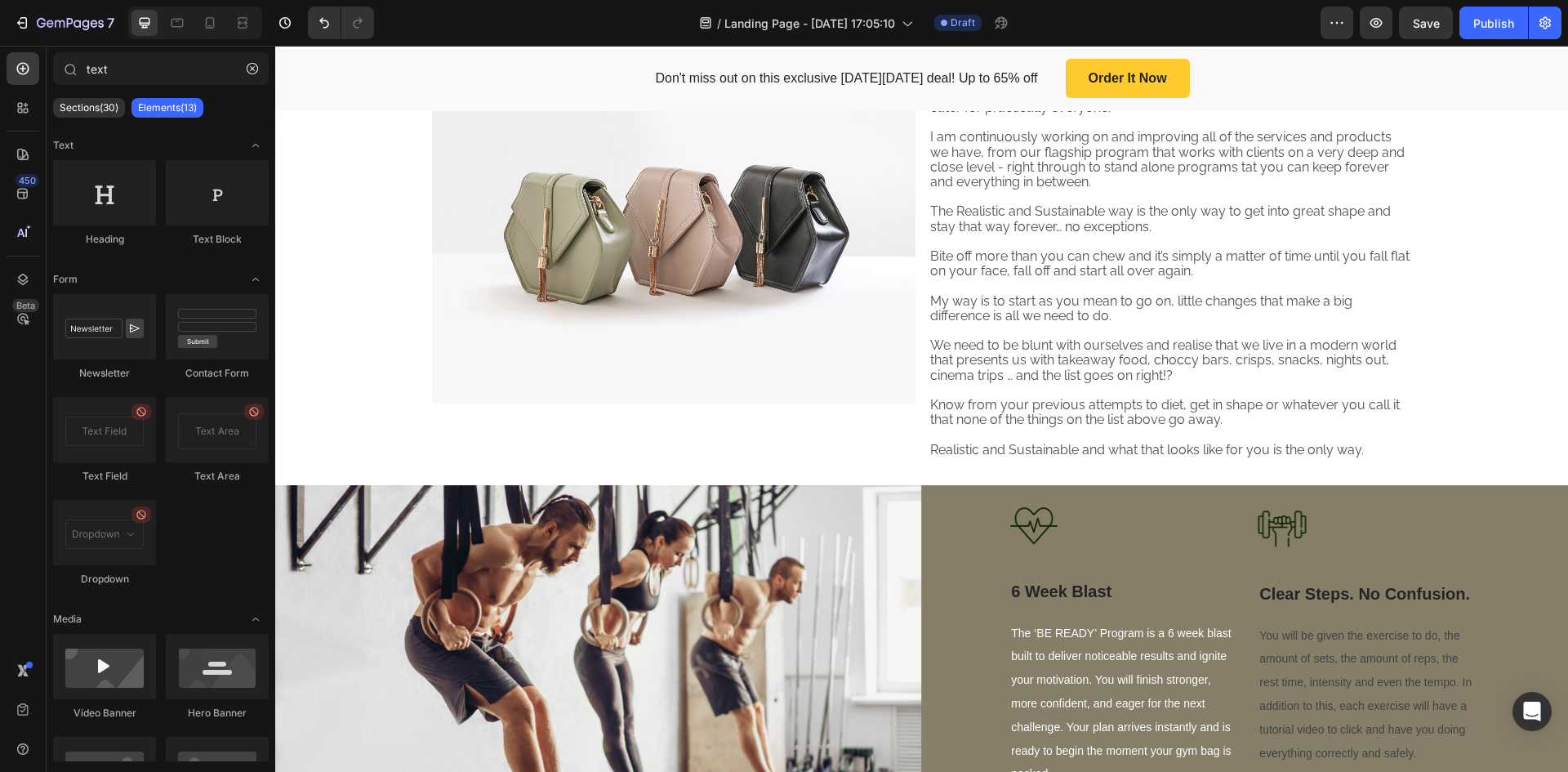
scroll to position [1066, 0]
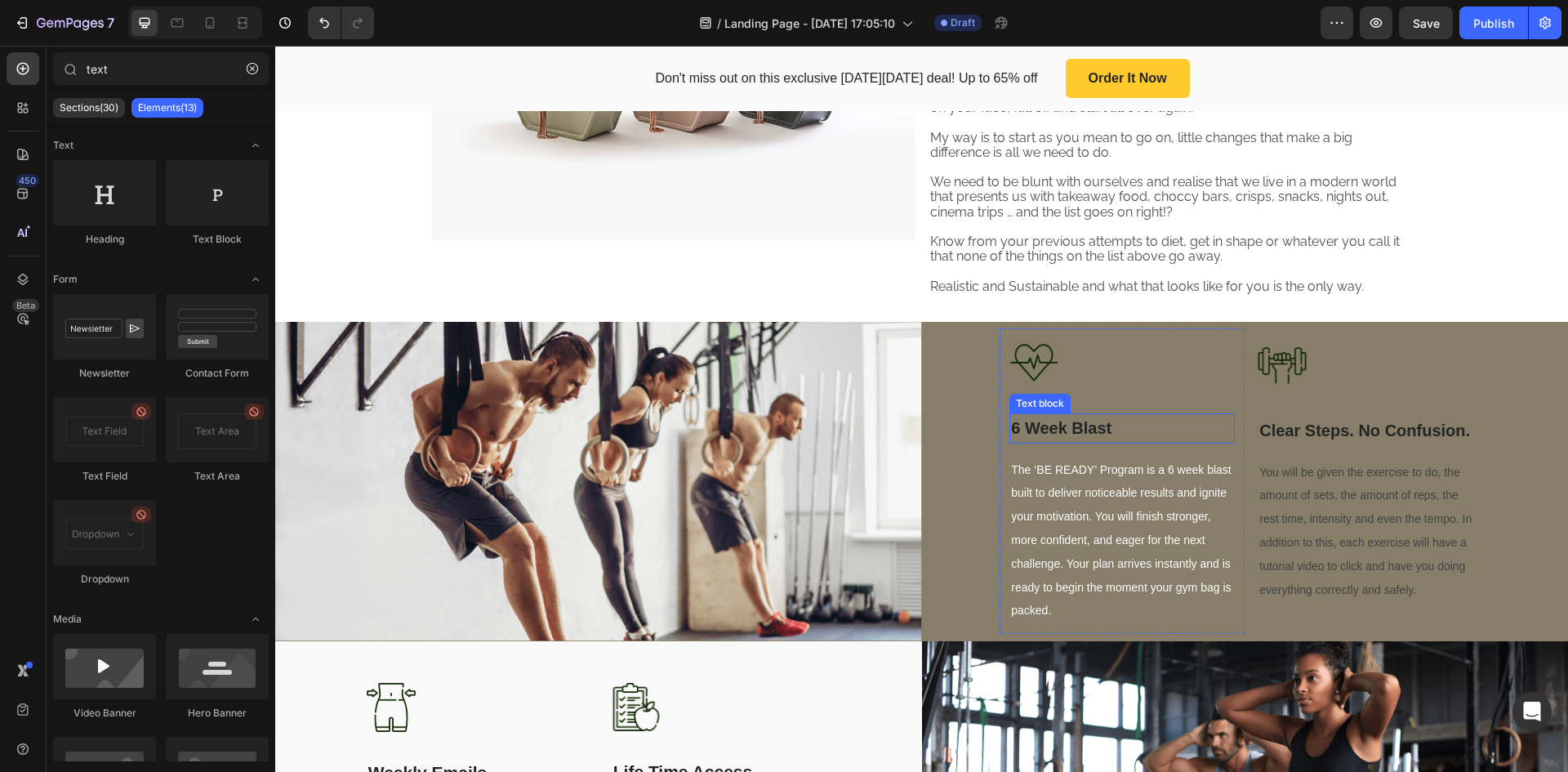
click at [1062, 421] on span "6 Week Blast" at bounding box center [1062, 427] width 101 height 18
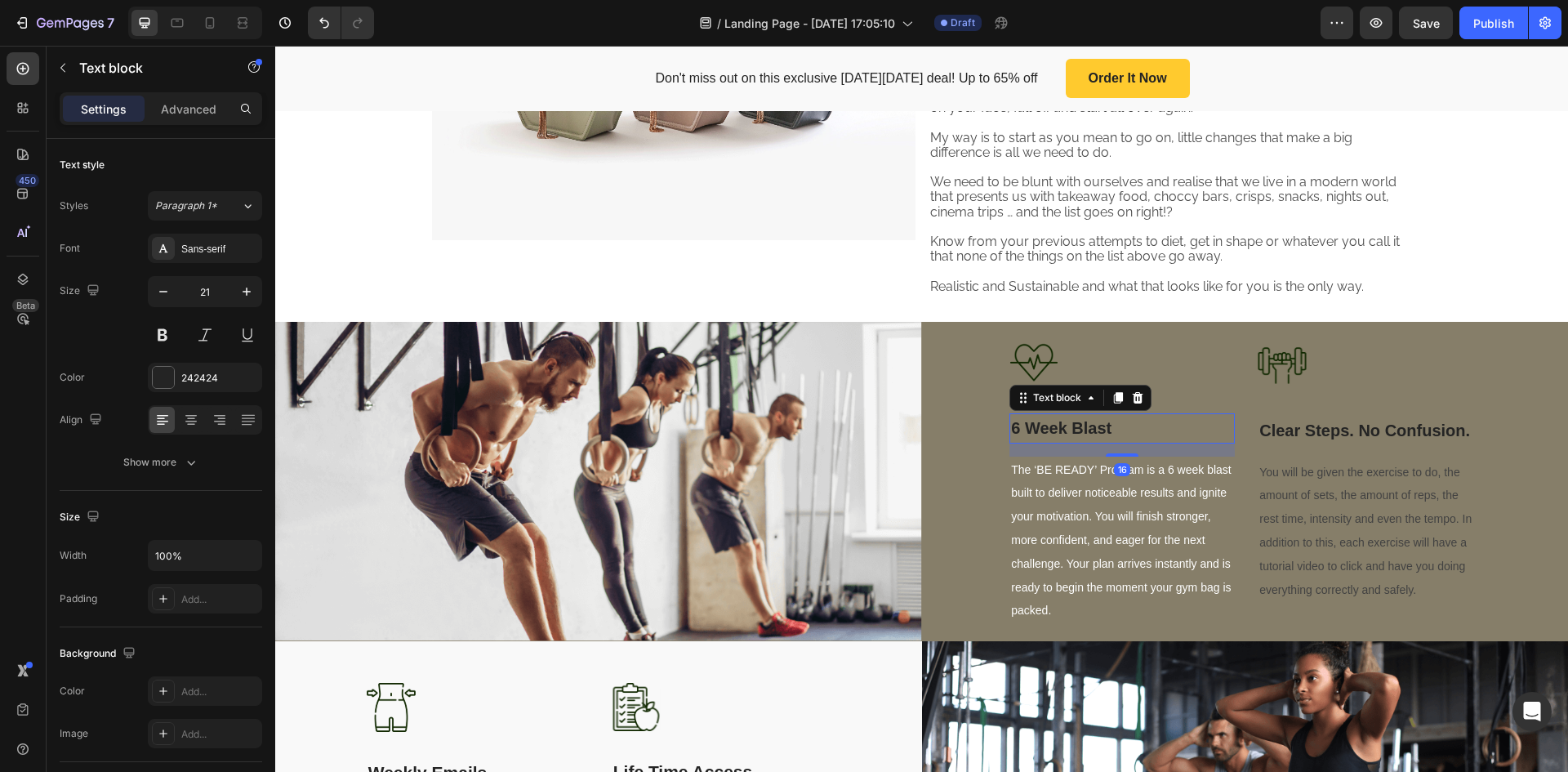
click at [1077, 432] on span "6 Week Blast" at bounding box center [1062, 427] width 101 height 18
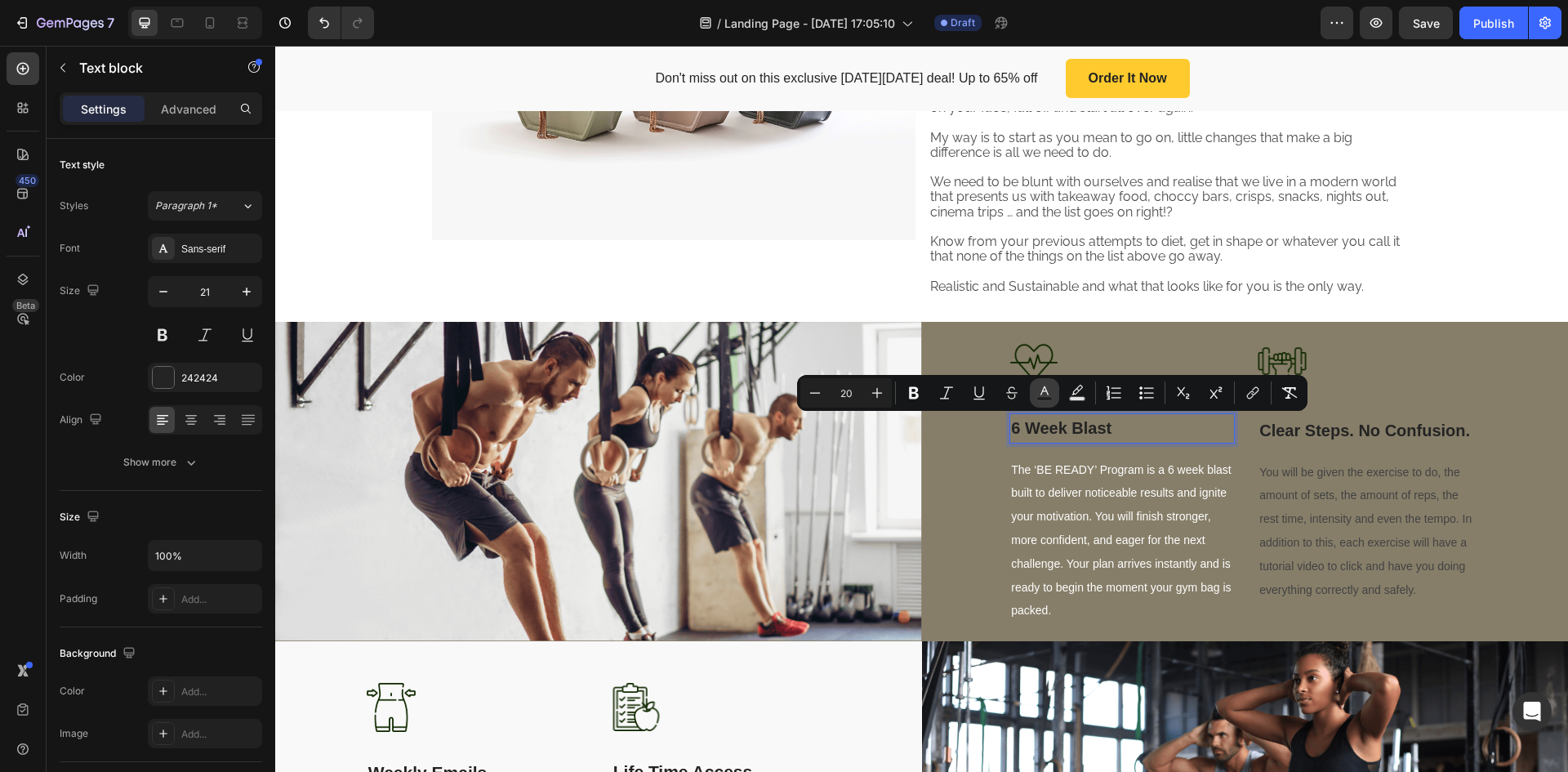
click at [1049, 389] on icon "Editor contextual toolbar" at bounding box center [1044, 392] width 16 height 16
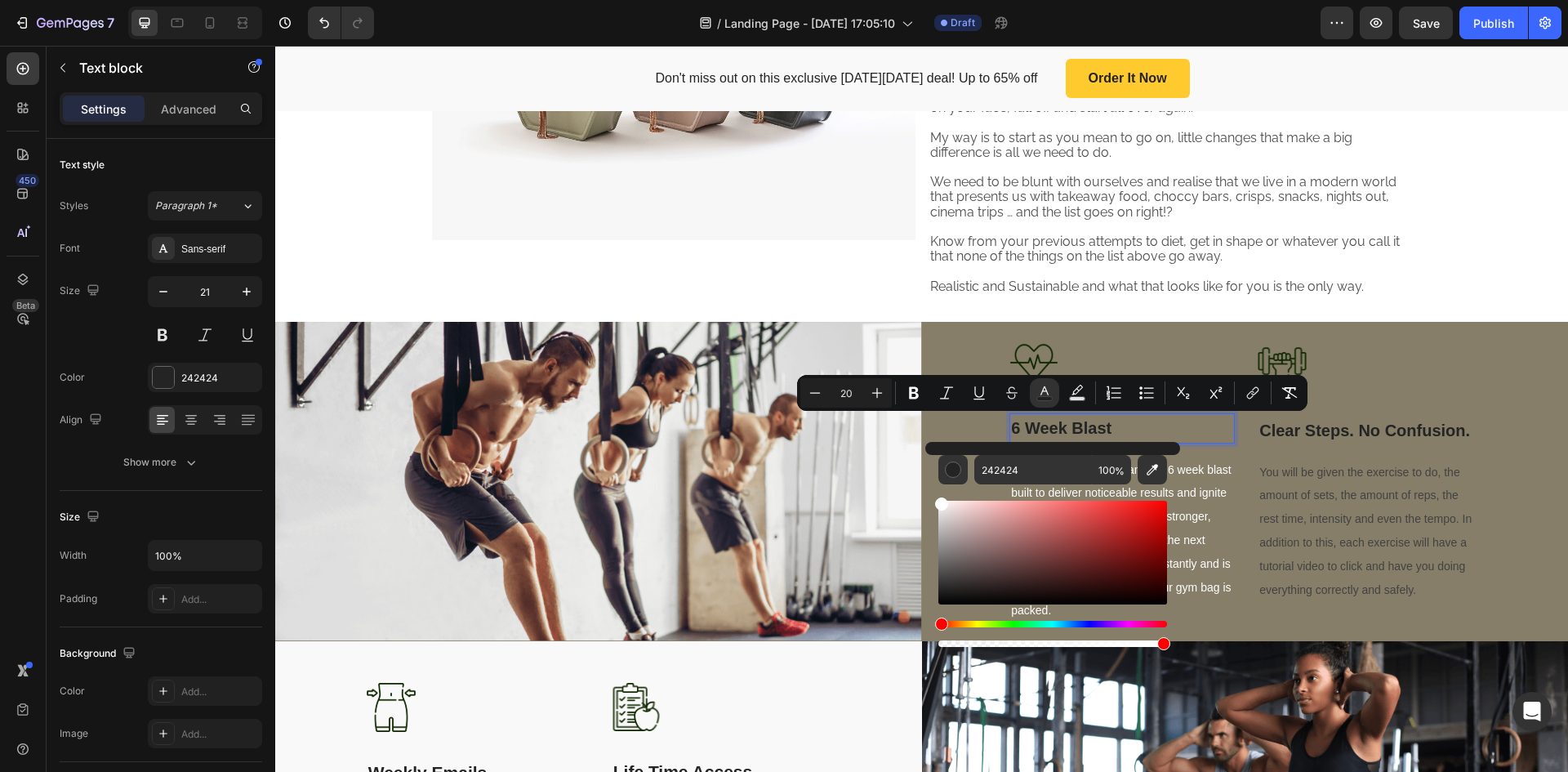
type input "FFFFFF"
drag, startPoint x: 961, startPoint y: 557, endPoint x: 927, endPoint y: 494, distance: 71.6
click at [927, 494] on div "FFFFFF 100 %" at bounding box center [1053, 545] width 255 height 208
click at [1316, 426] on span "Clear Steps. No Confusion." at bounding box center [1364, 430] width 210 height 18
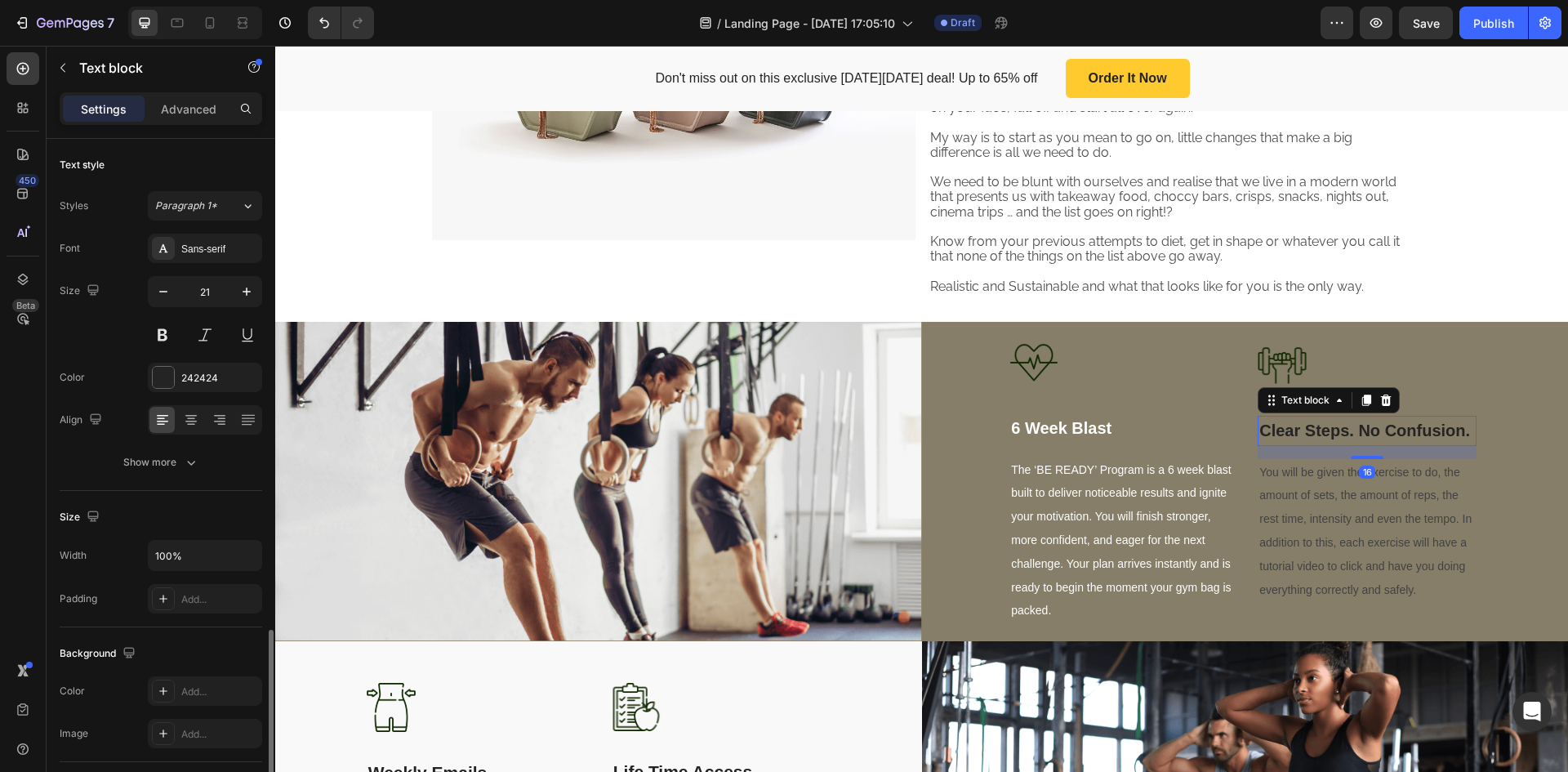
scroll to position [288, 0]
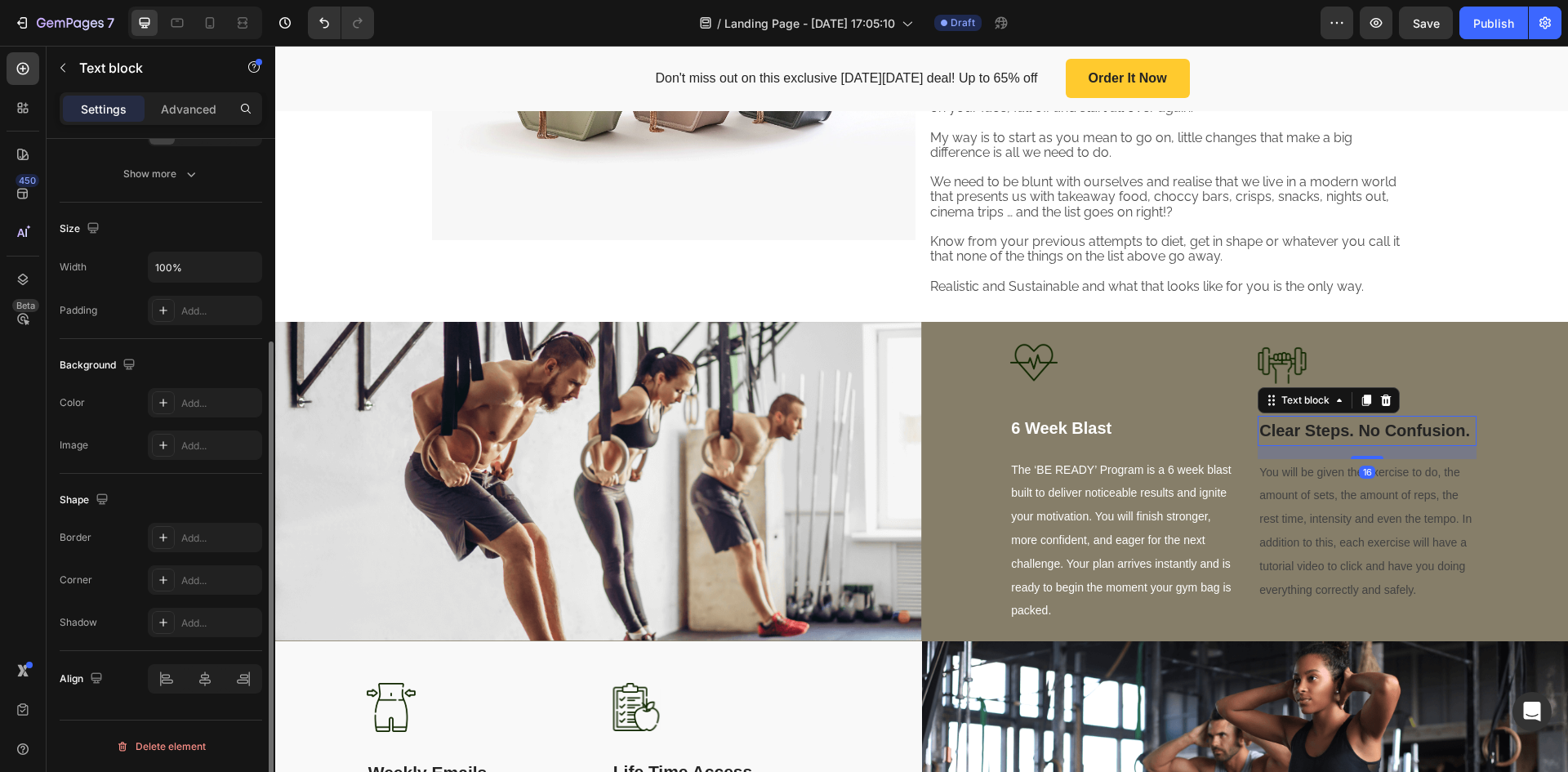
click at [1316, 426] on span "Clear Steps. No Confusion." at bounding box center [1364, 430] width 210 height 18
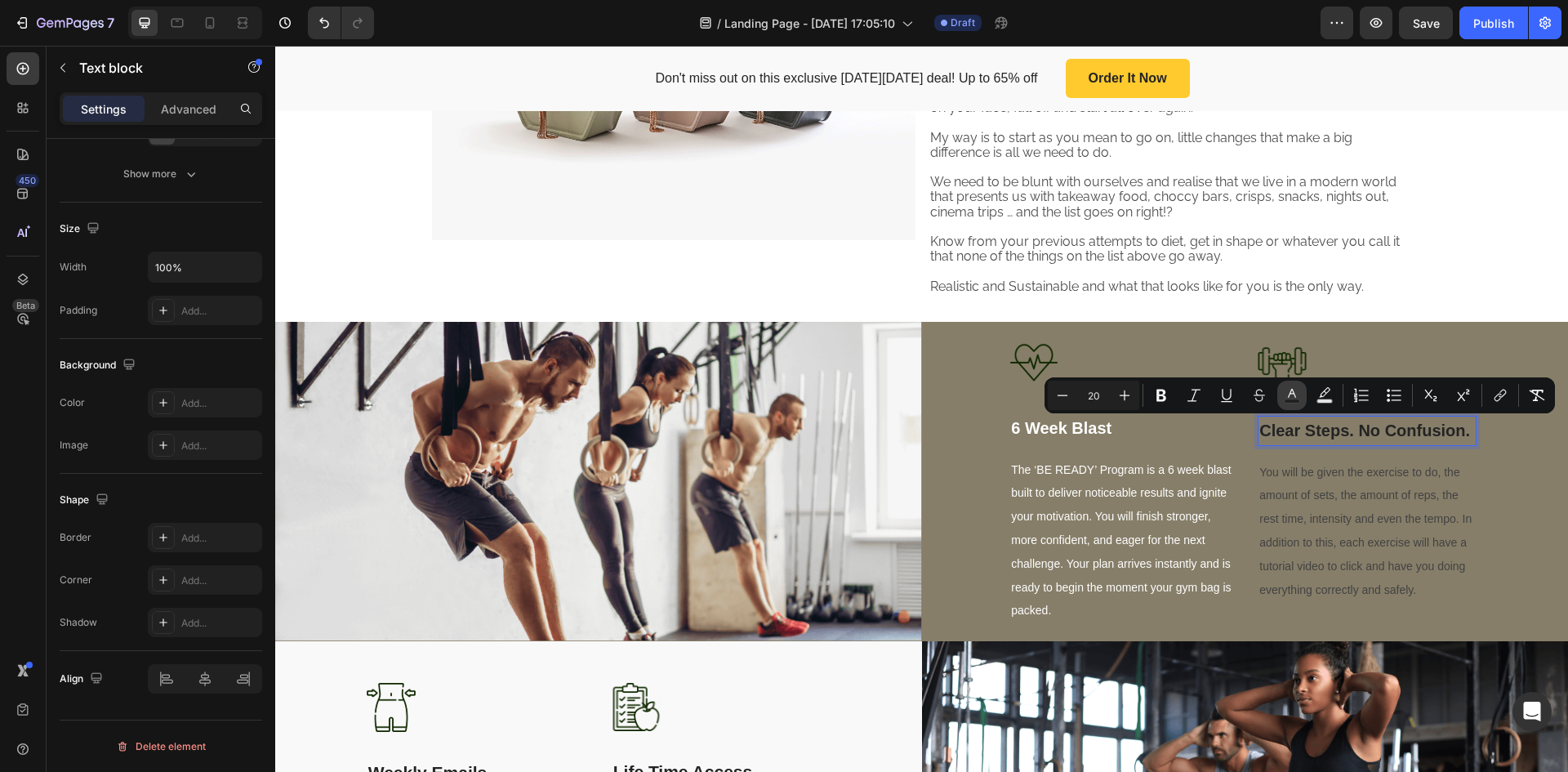
click at [1297, 393] on icon "Editor contextual toolbar" at bounding box center [1292, 395] width 16 height 16
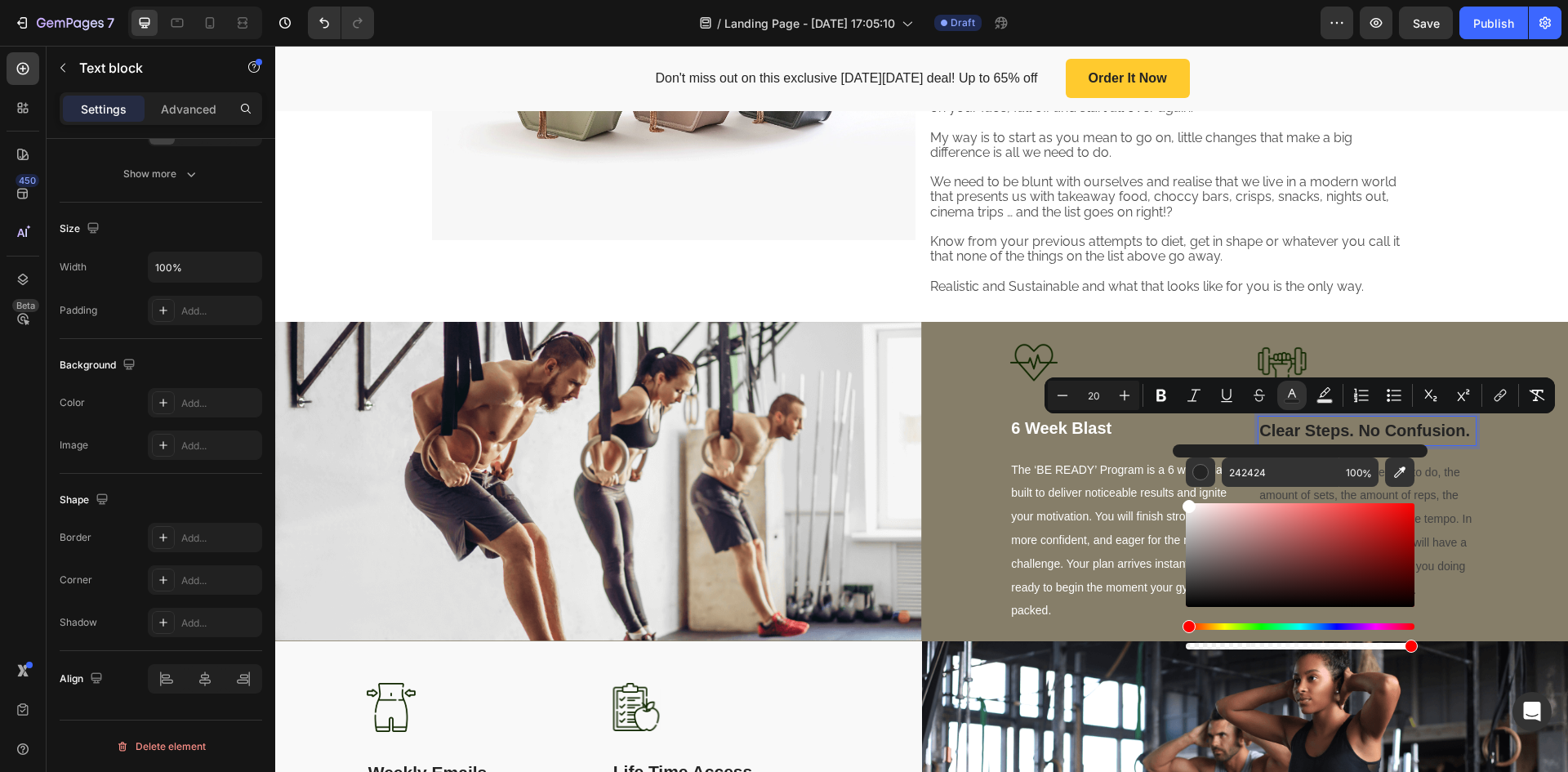
drag, startPoint x: 1198, startPoint y: 544, endPoint x: 1180, endPoint y: 497, distance: 50.3
click at [1180, 497] on div "242424 100 %" at bounding box center [1300, 548] width 255 height 208
type input "FFFFFF"
click at [1441, 489] on span "You will be given the exercise to do, the amount of sets, the amount of reps, t…" at bounding box center [1365, 530] width 212 height 130
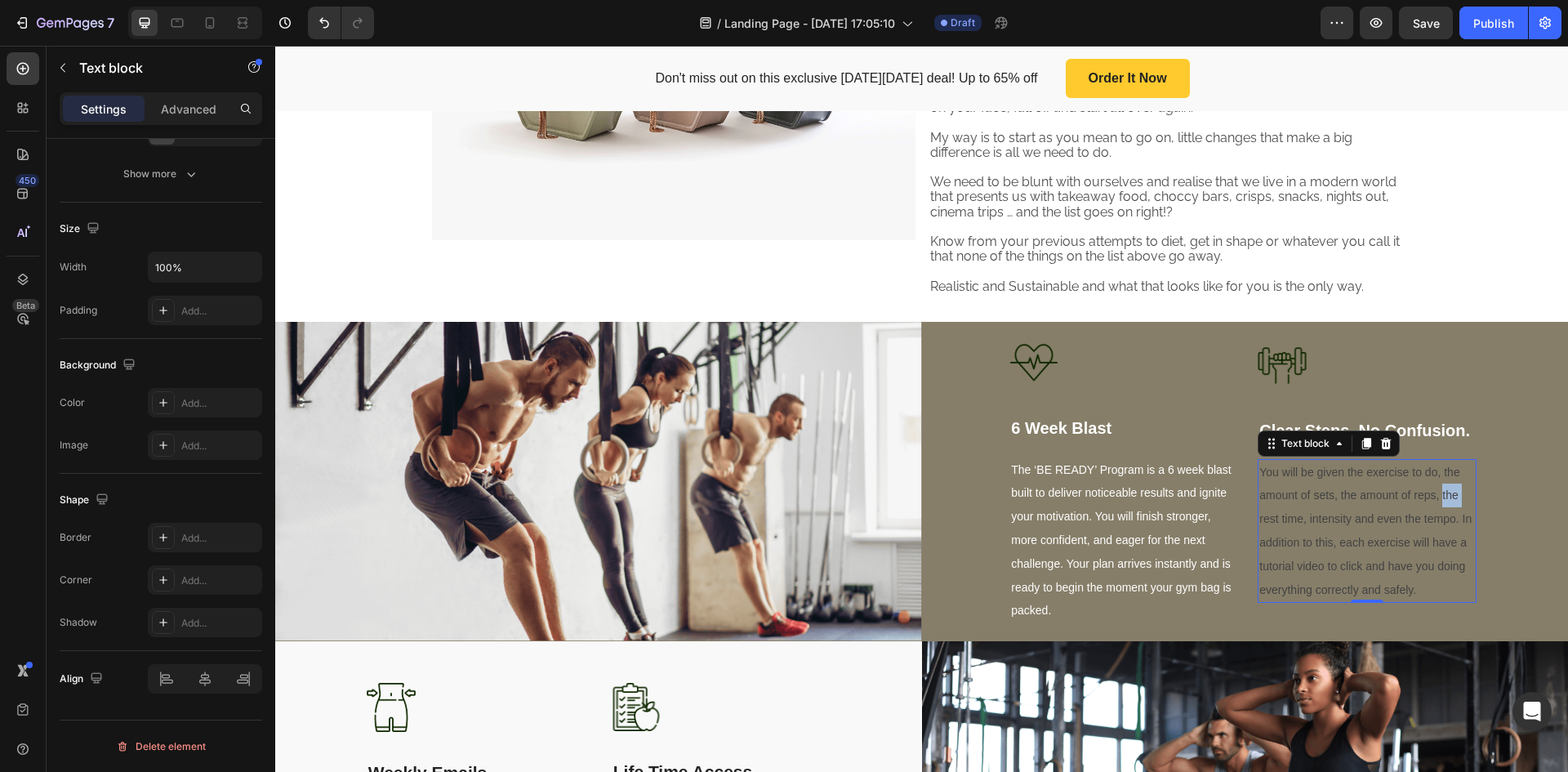
click at [1441, 489] on span "You will be given the exercise to do, the amount of sets, the amount of reps, t…" at bounding box center [1365, 530] width 212 height 130
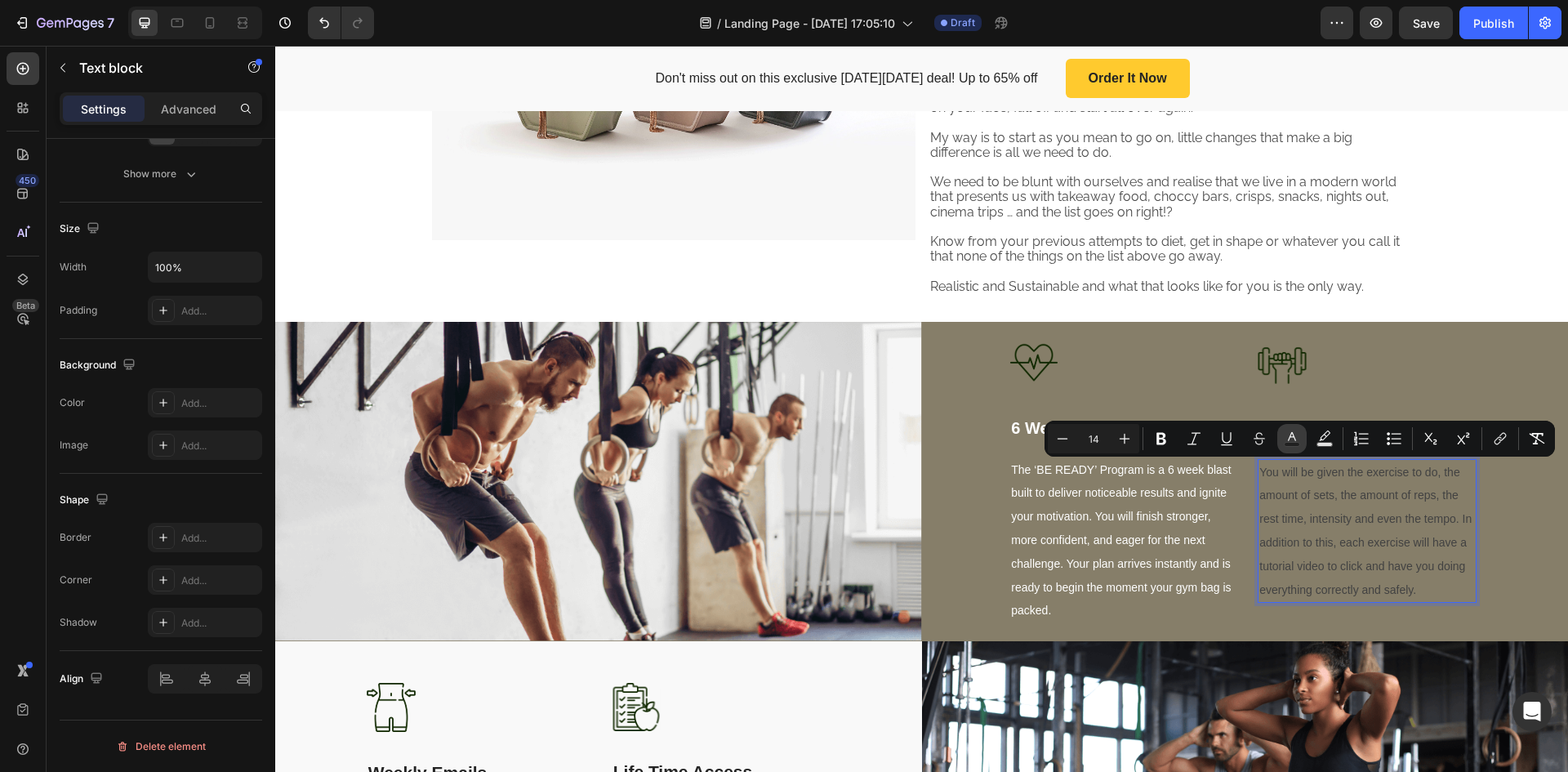
click at [1299, 434] on icon "Editor contextual toolbar" at bounding box center [1292, 438] width 16 height 16
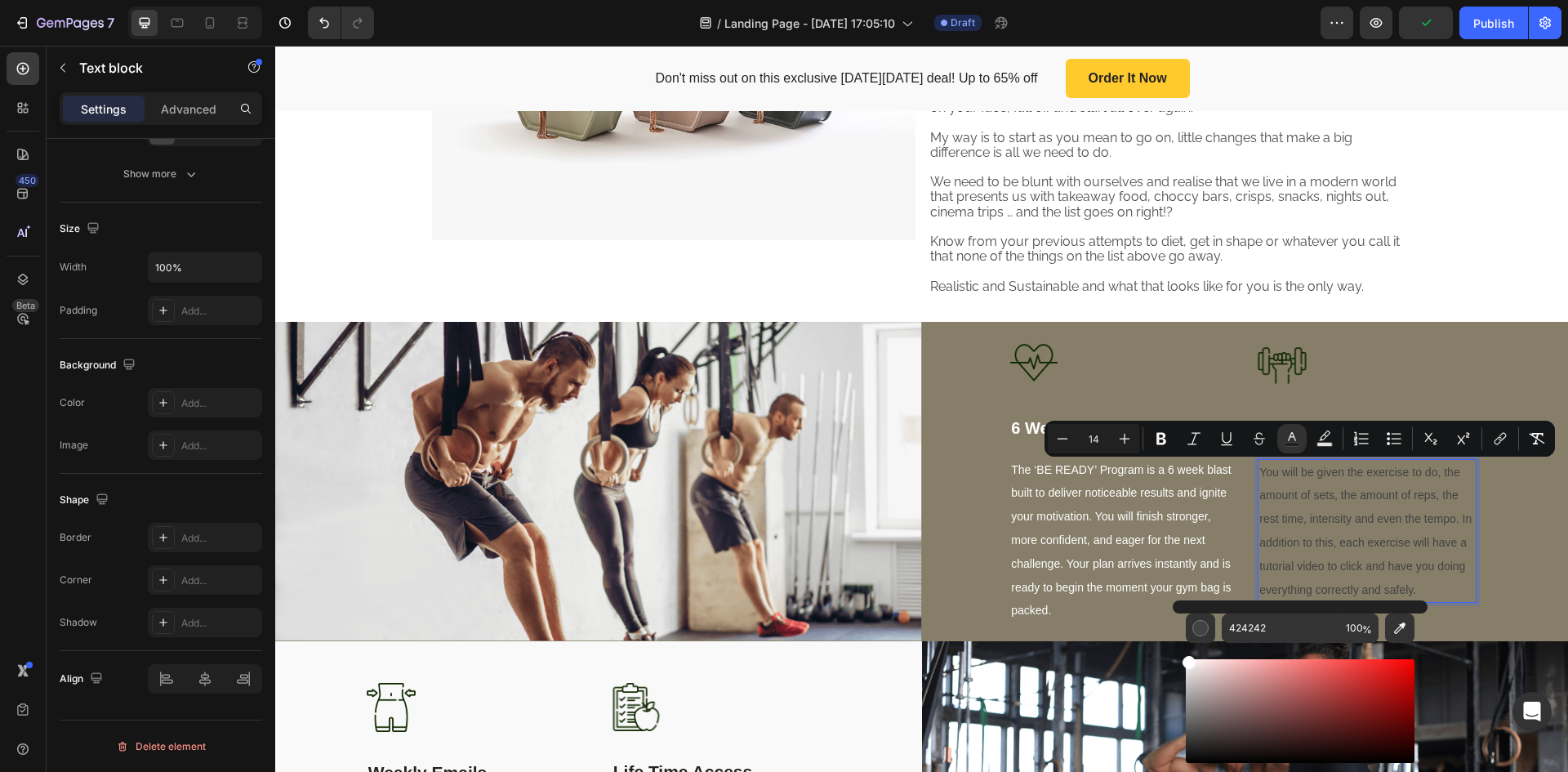
drag, startPoint x: 1205, startPoint y: 698, endPoint x: 1177, endPoint y: 647, distance: 58.2
click at [1177, 649] on div "424242 100 %" at bounding box center [1300, 704] width 255 height 208
type input "FFFFFF"
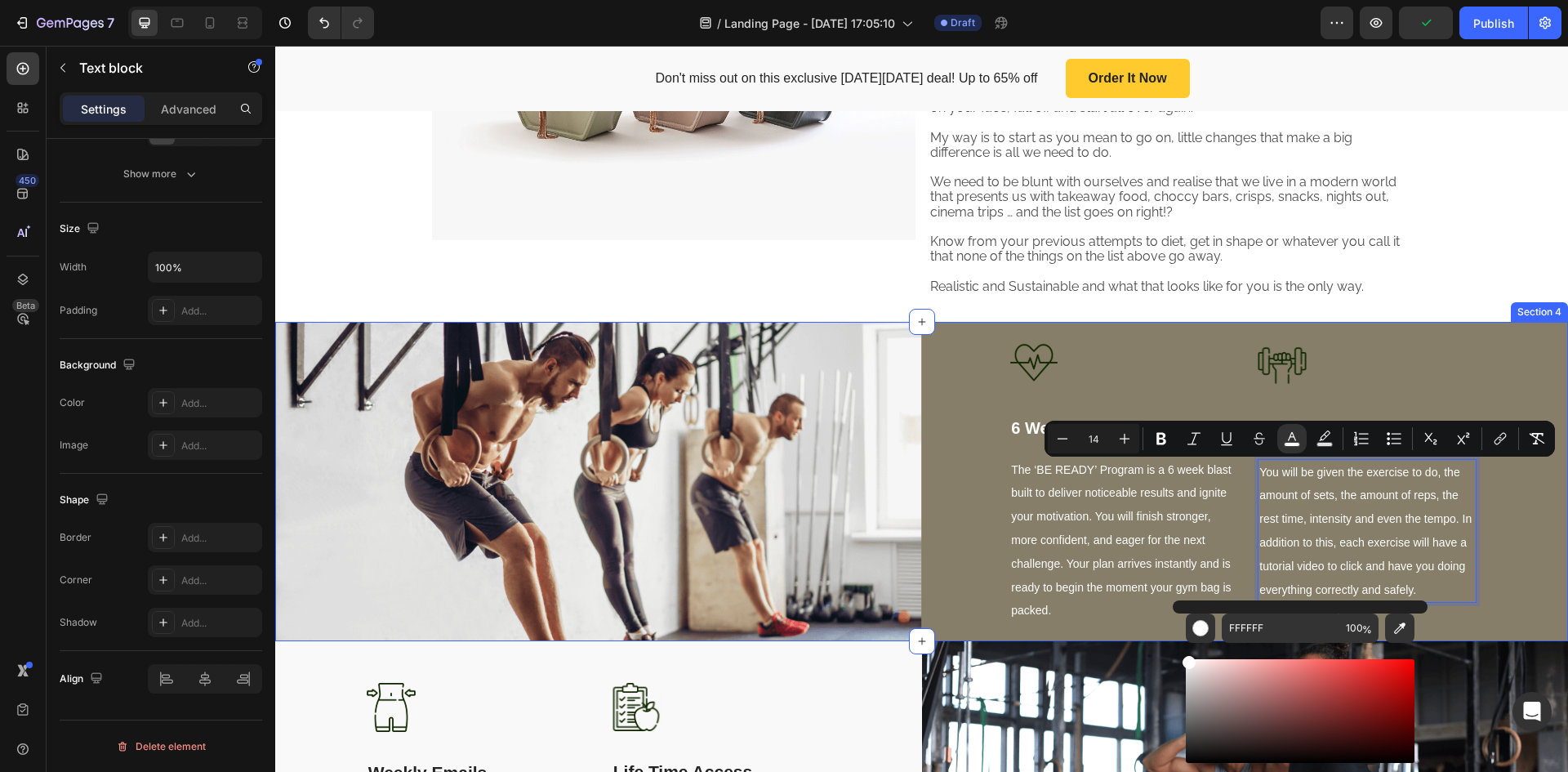
click at [1494, 360] on div "Image 6 Week Blast Text block The ‘BE READY’ Program is a 6 week blast built to…" at bounding box center [1246, 481] width 647 height 319
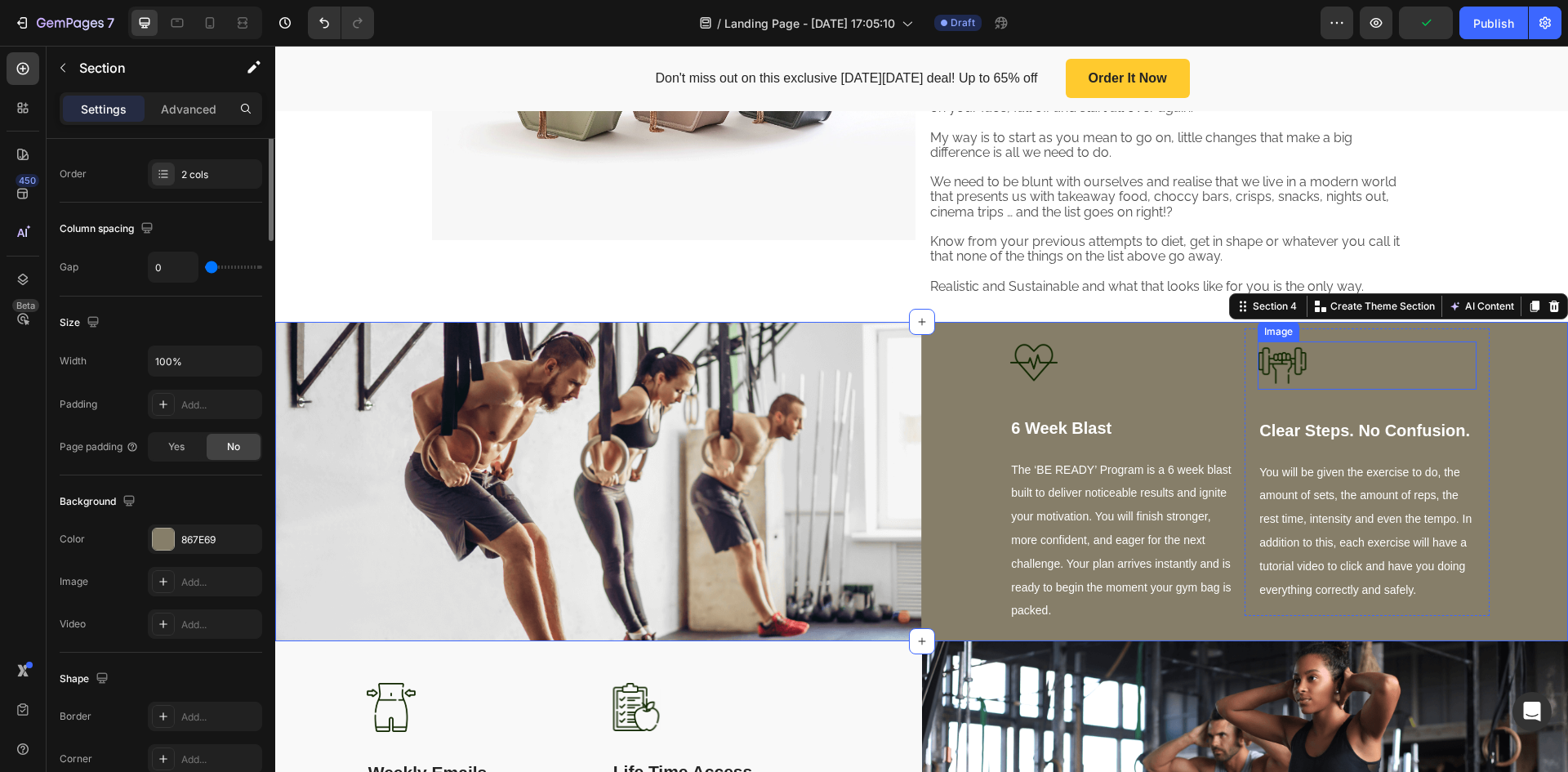
scroll to position [0, 0]
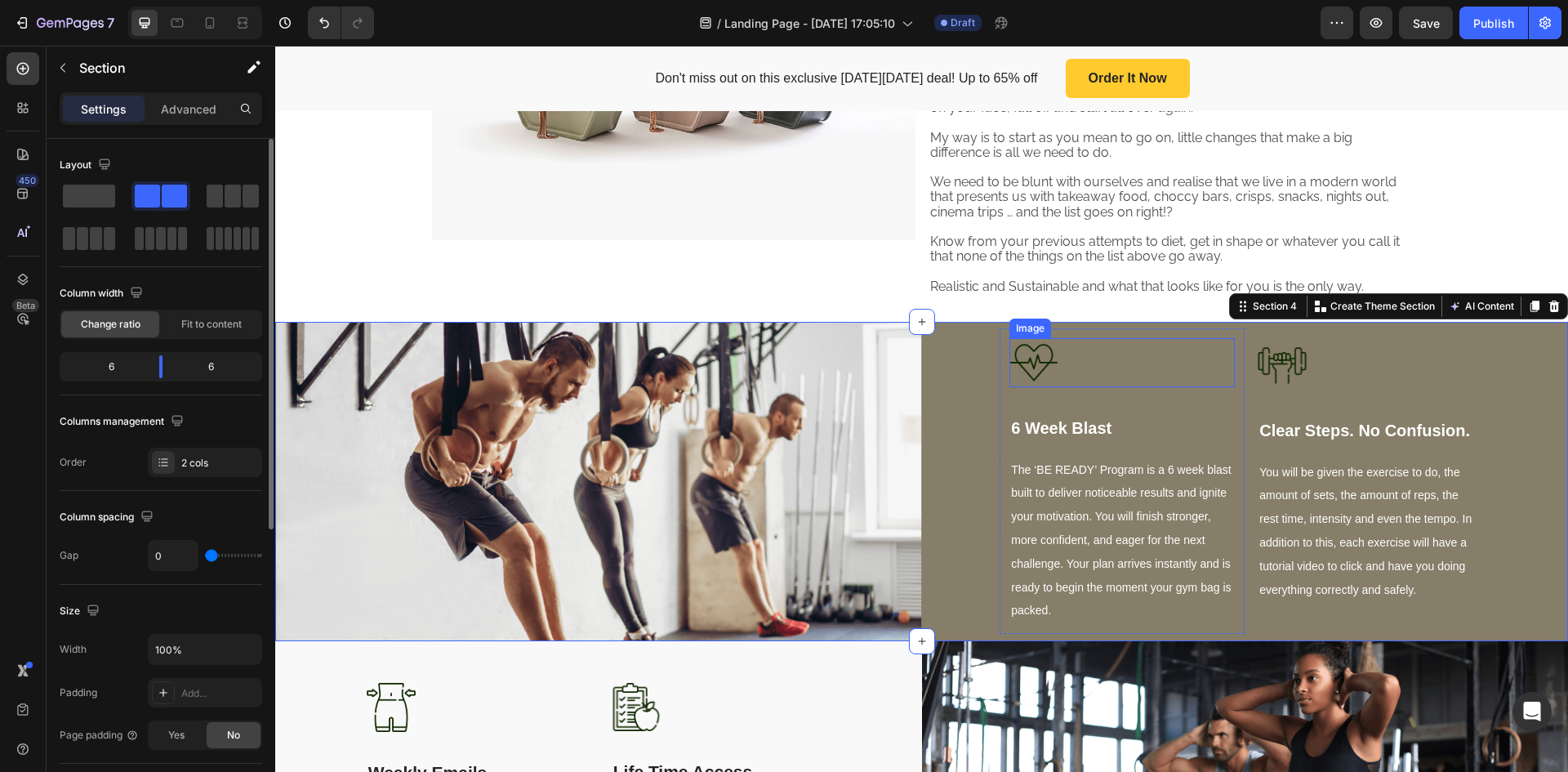
click at [1045, 350] on img at bounding box center [1034, 362] width 49 height 49
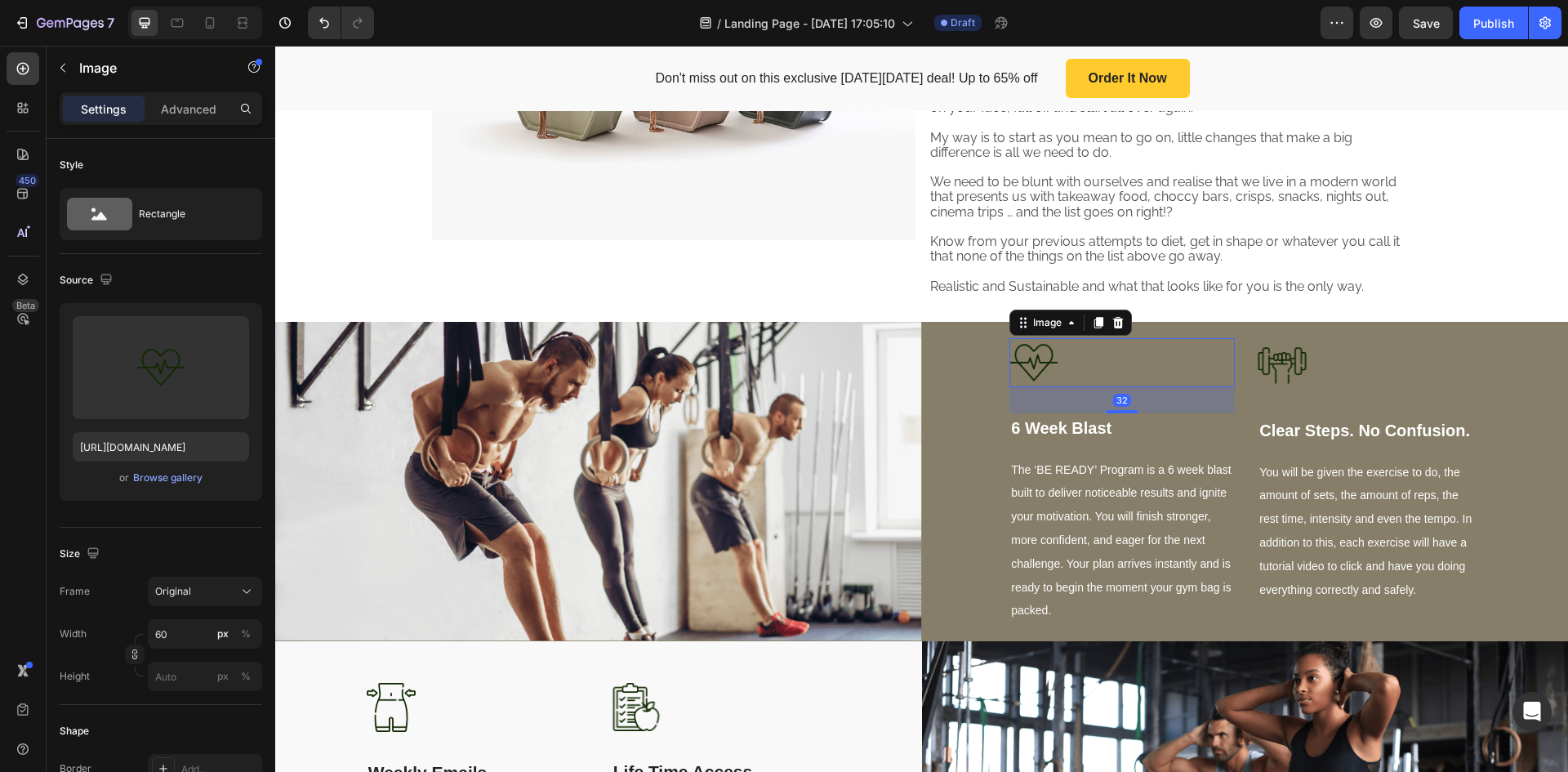
click at [1037, 357] on img at bounding box center [1034, 362] width 49 height 49
click at [1037, 360] on img at bounding box center [1034, 362] width 49 height 49
click at [958, 304] on div "Image I just want to help everyone or as many people as I can. Heading I know t…" at bounding box center [922, 87] width 1293 height 470
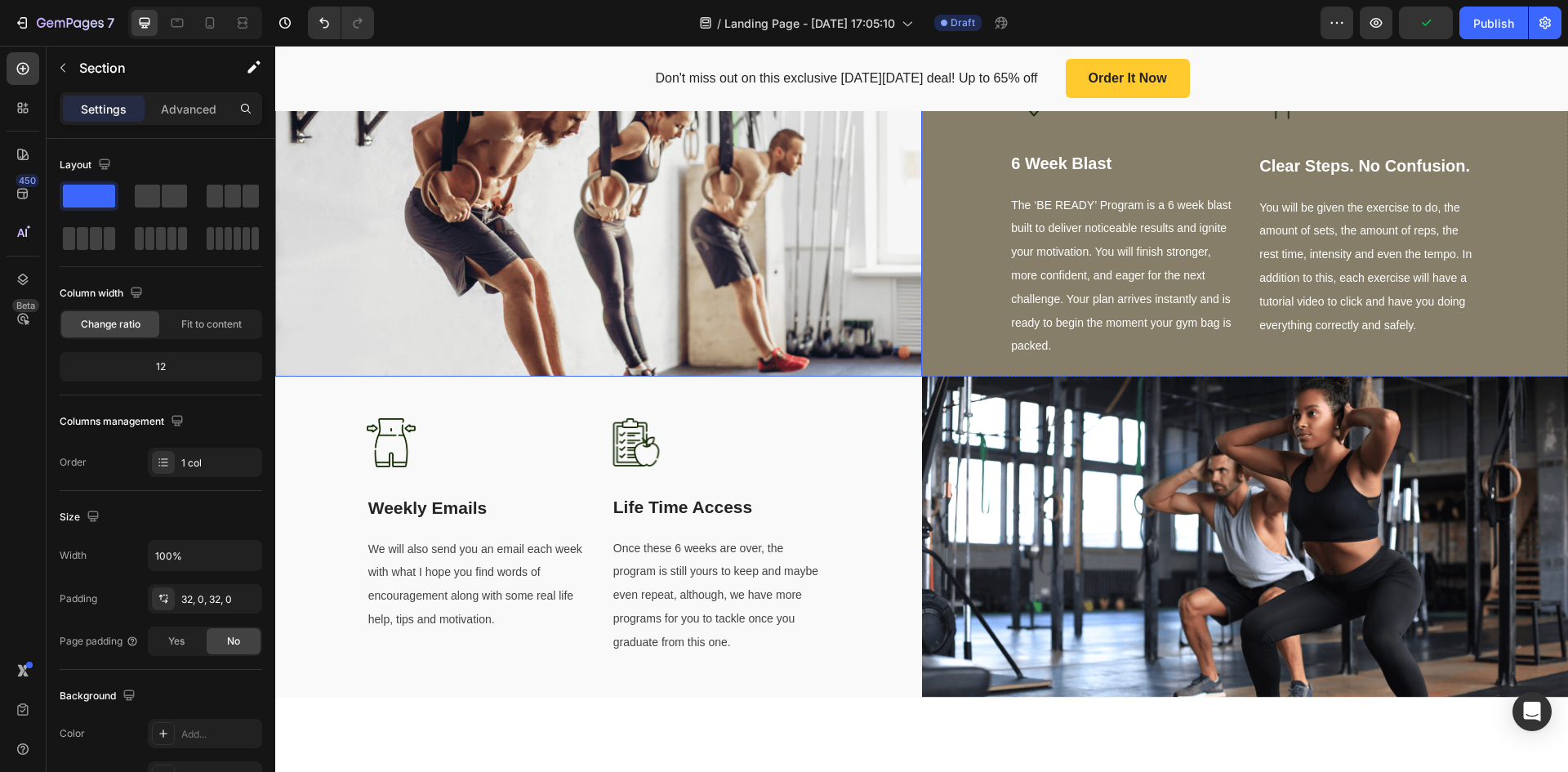
scroll to position [1393, 0]
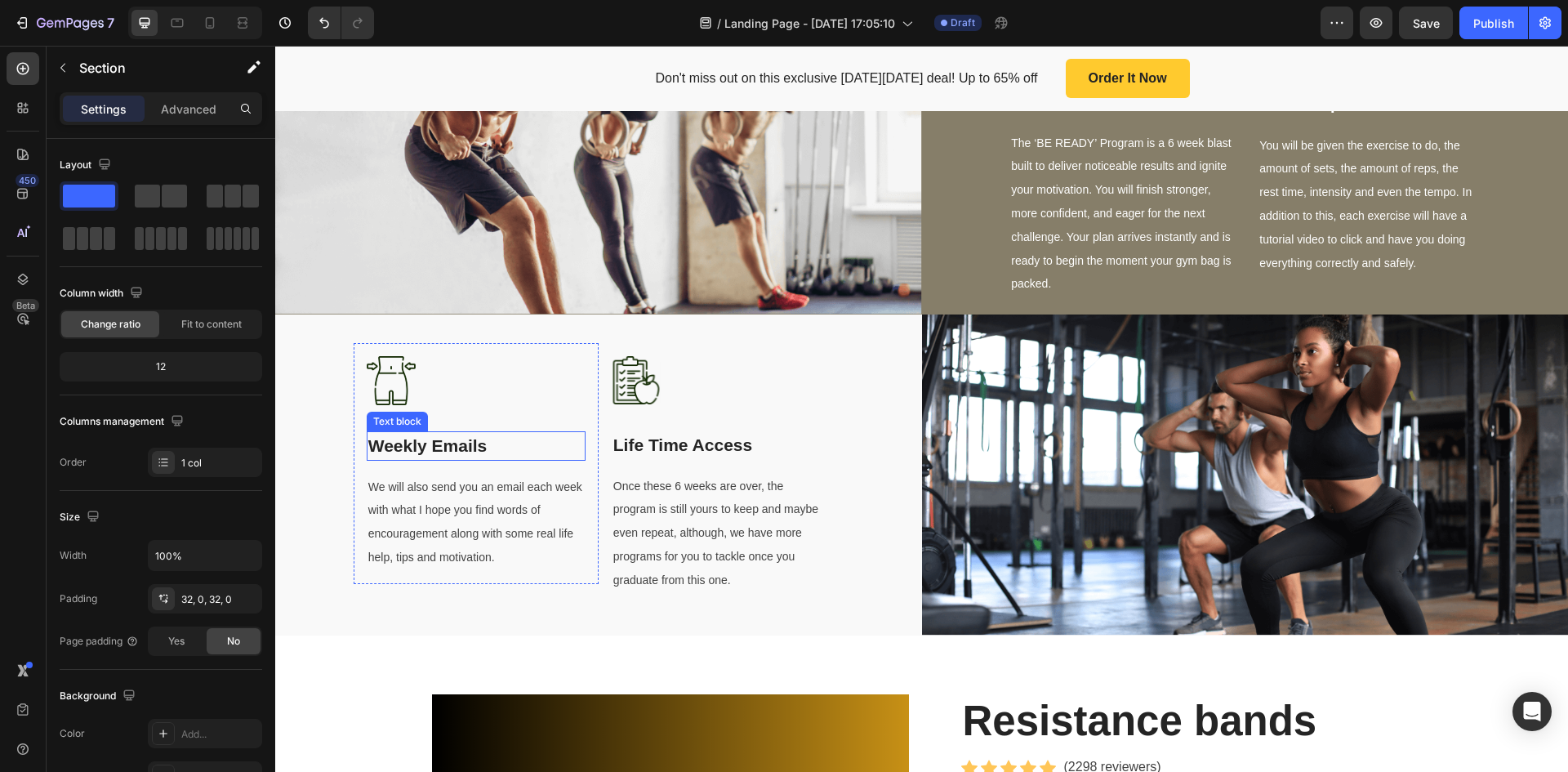
click at [435, 440] on p "Weekly Emails" at bounding box center [476, 445] width 216 height 26
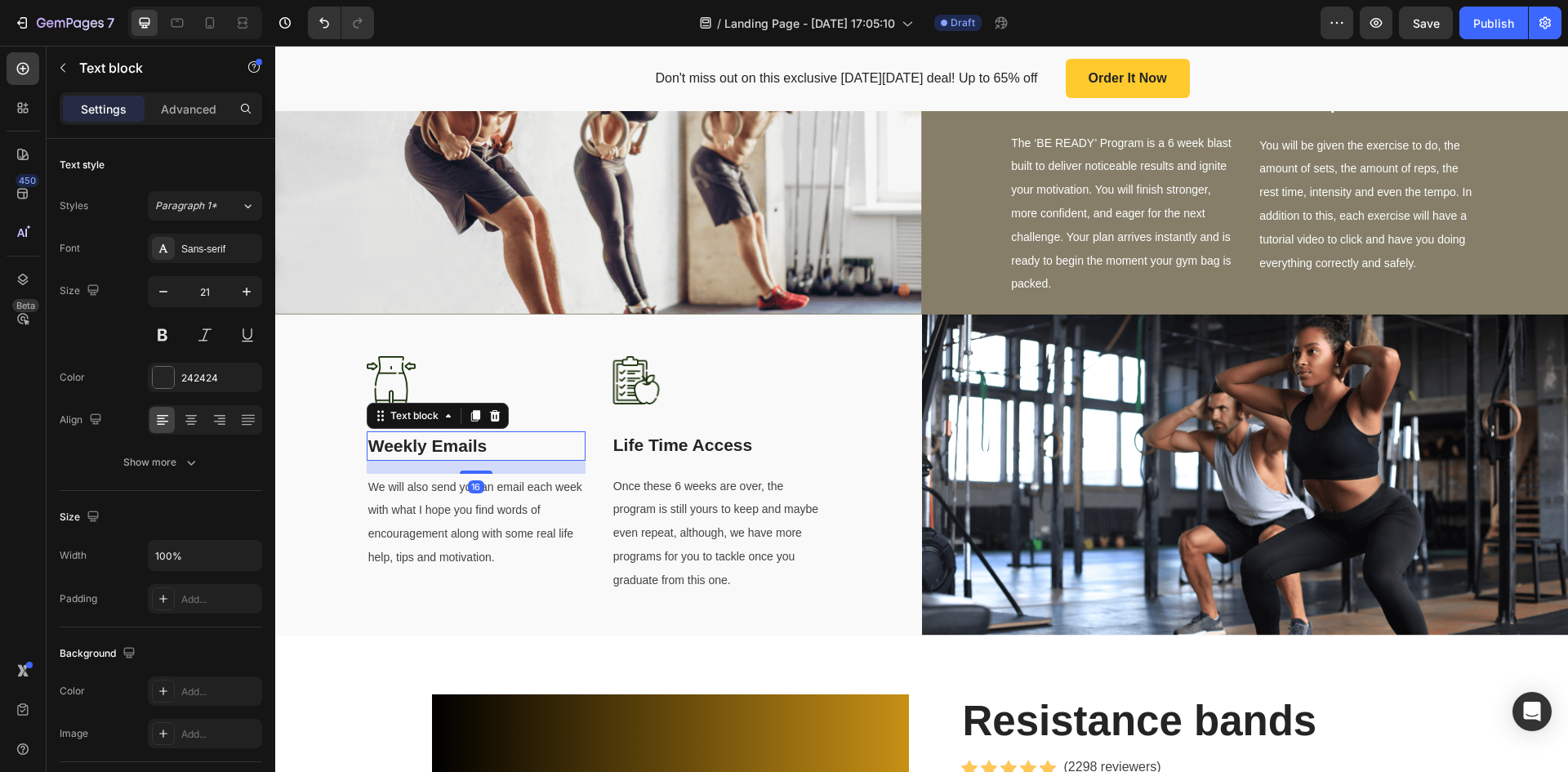
click at [434, 440] on p "Weekly Emails" at bounding box center [476, 445] width 216 height 26
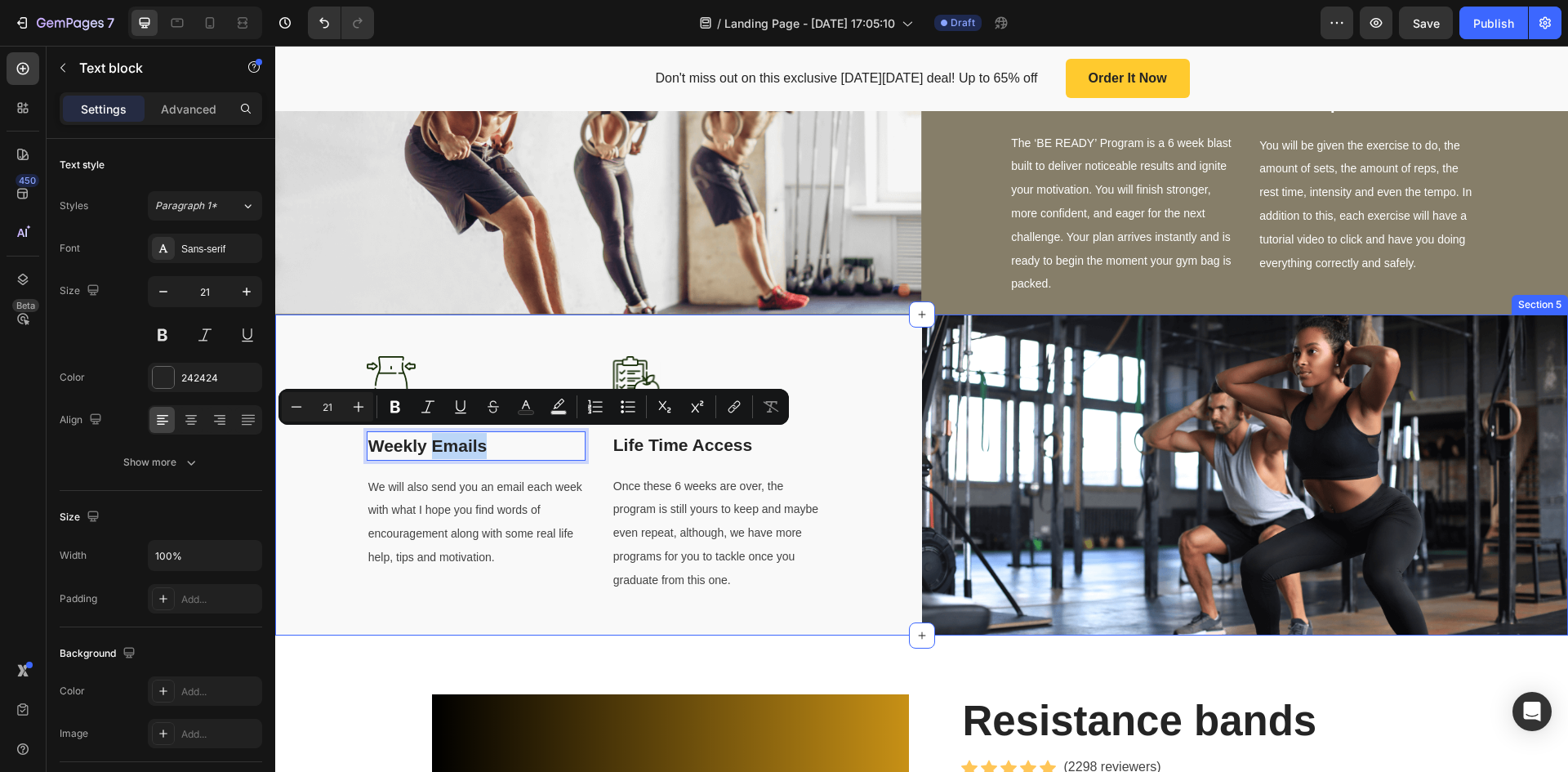
click at [848, 366] on div "Image Weekly Emails Text block 16 We will also send you an email each week with…" at bounding box center [599, 475] width 647 height 322
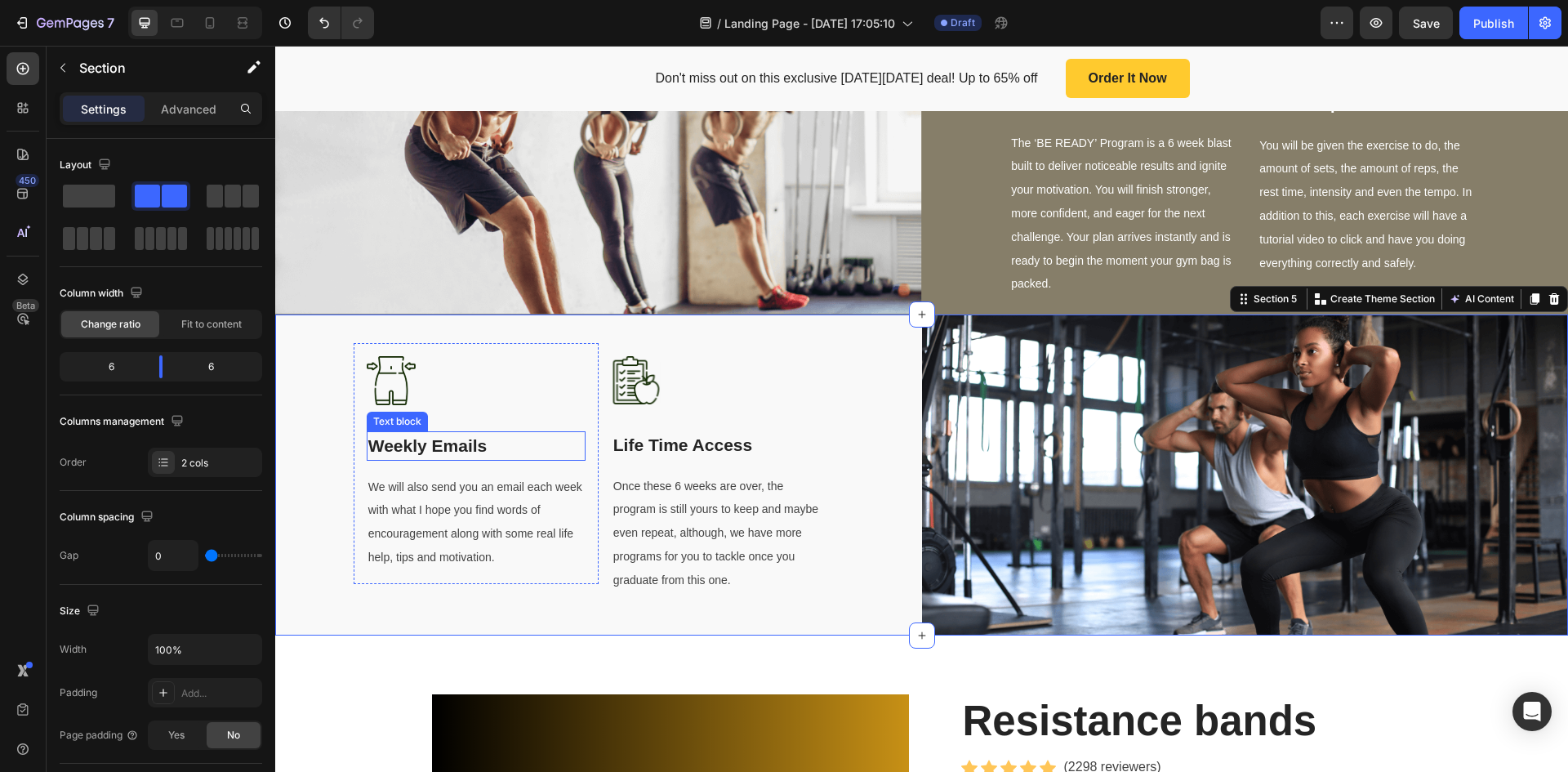
click at [426, 441] on p "Weekly Emails" at bounding box center [476, 445] width 216 height 26
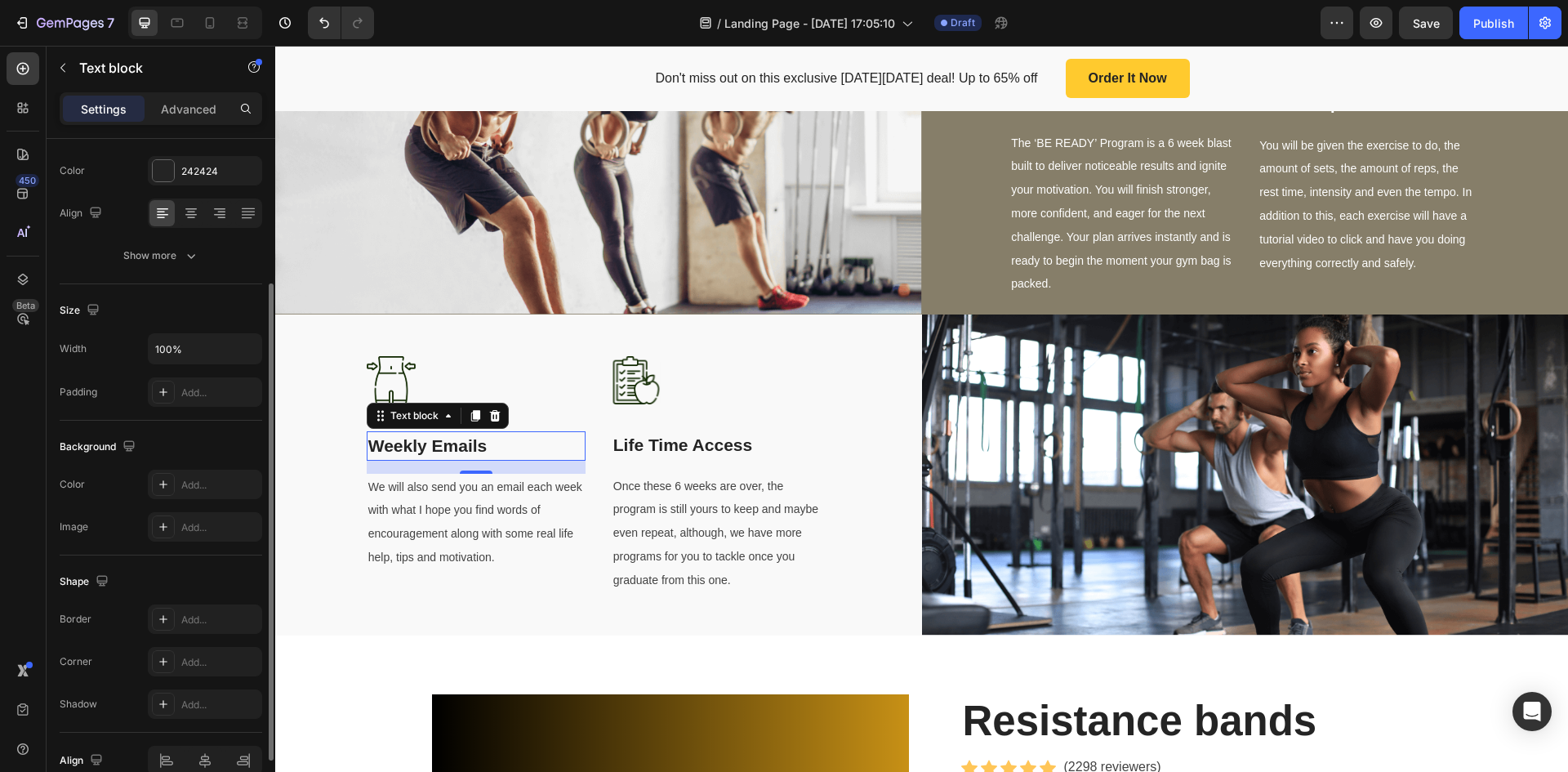
scroll to position [125, 0]
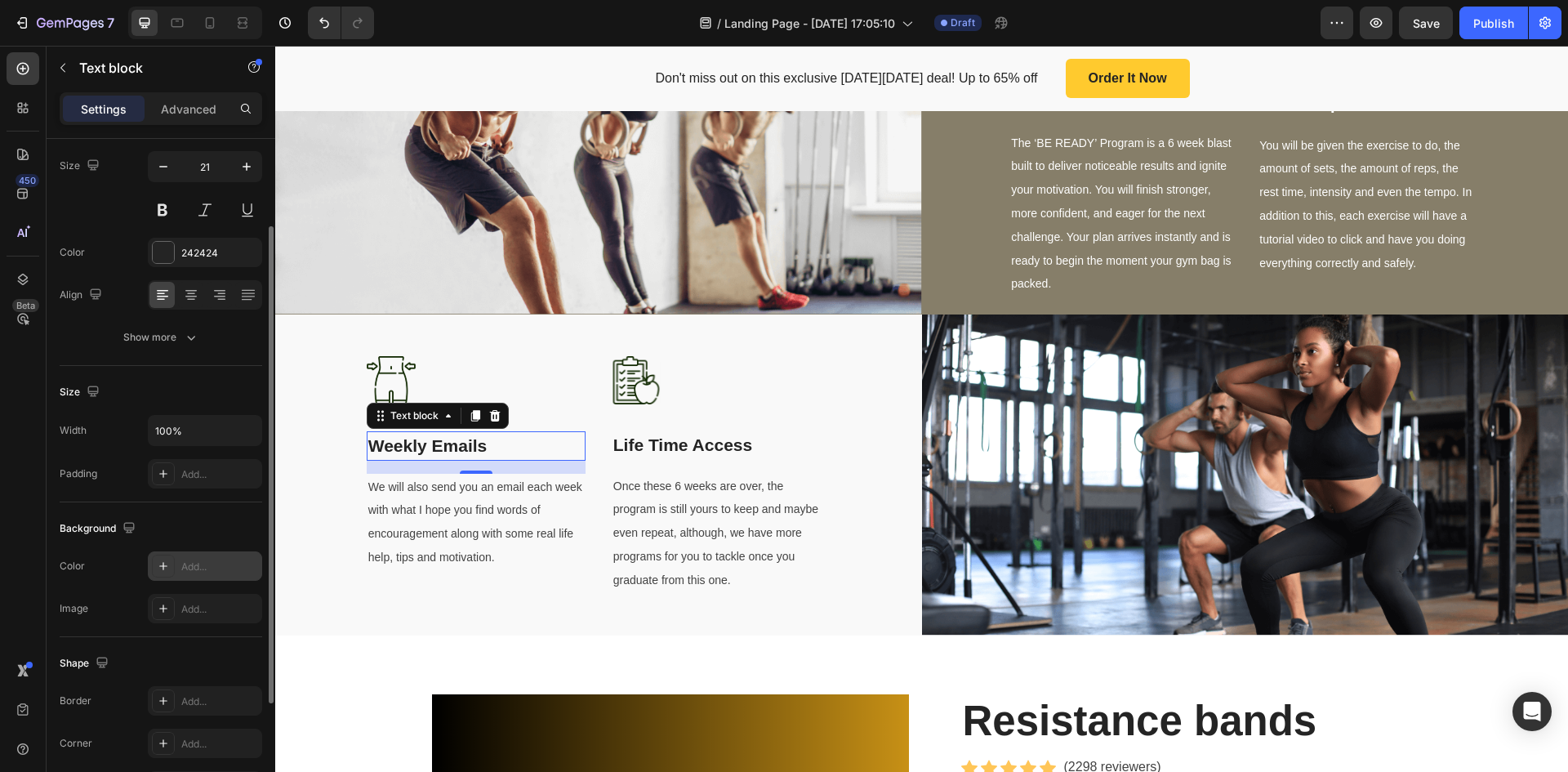
click at [184, 563] on div "Add..." at bounding box center [219, 566] width 77 height 14
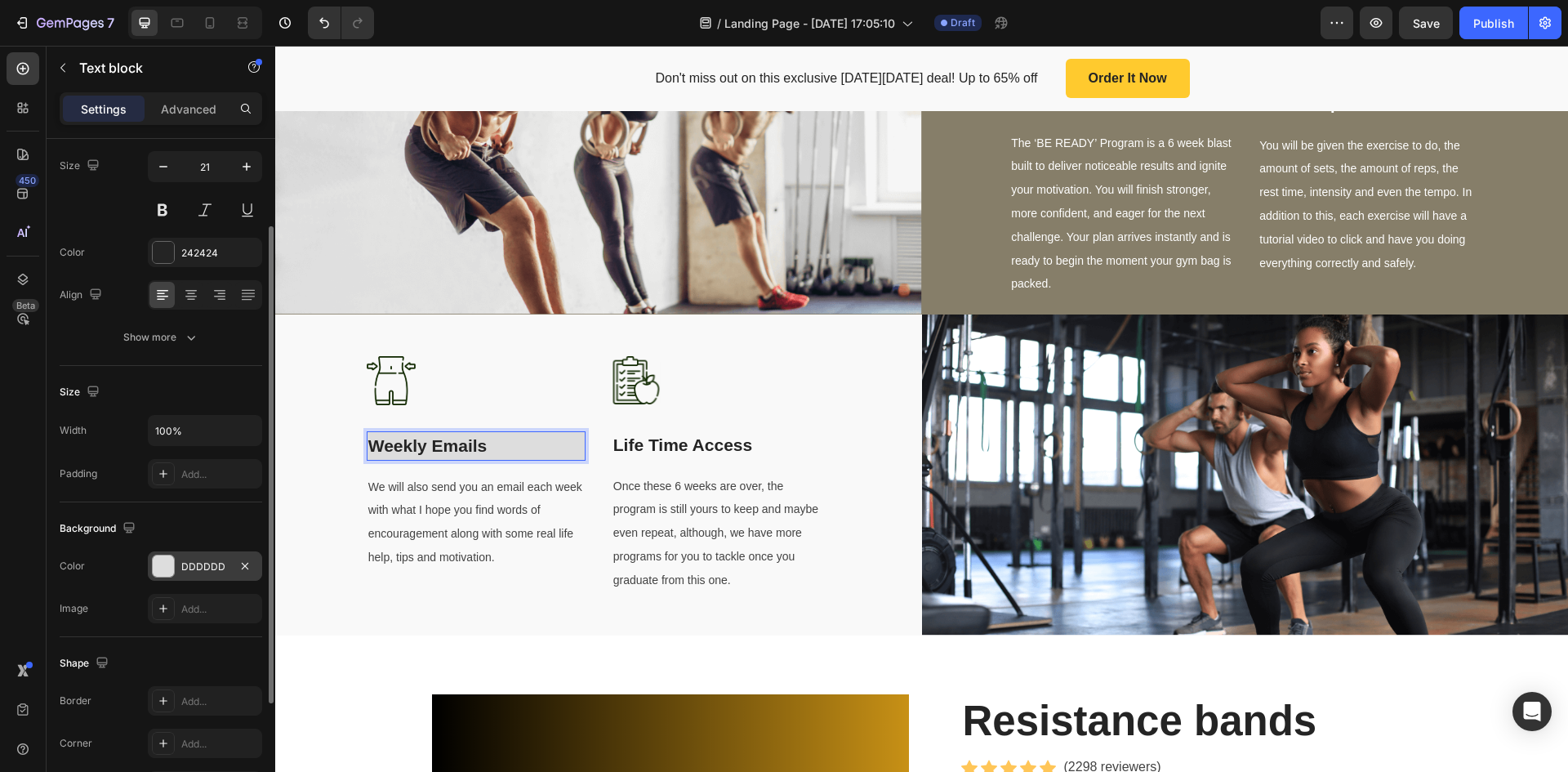
click at [485, 440] on p "Weekly Emails" at bounding box center [476, 445] width 216 height 26
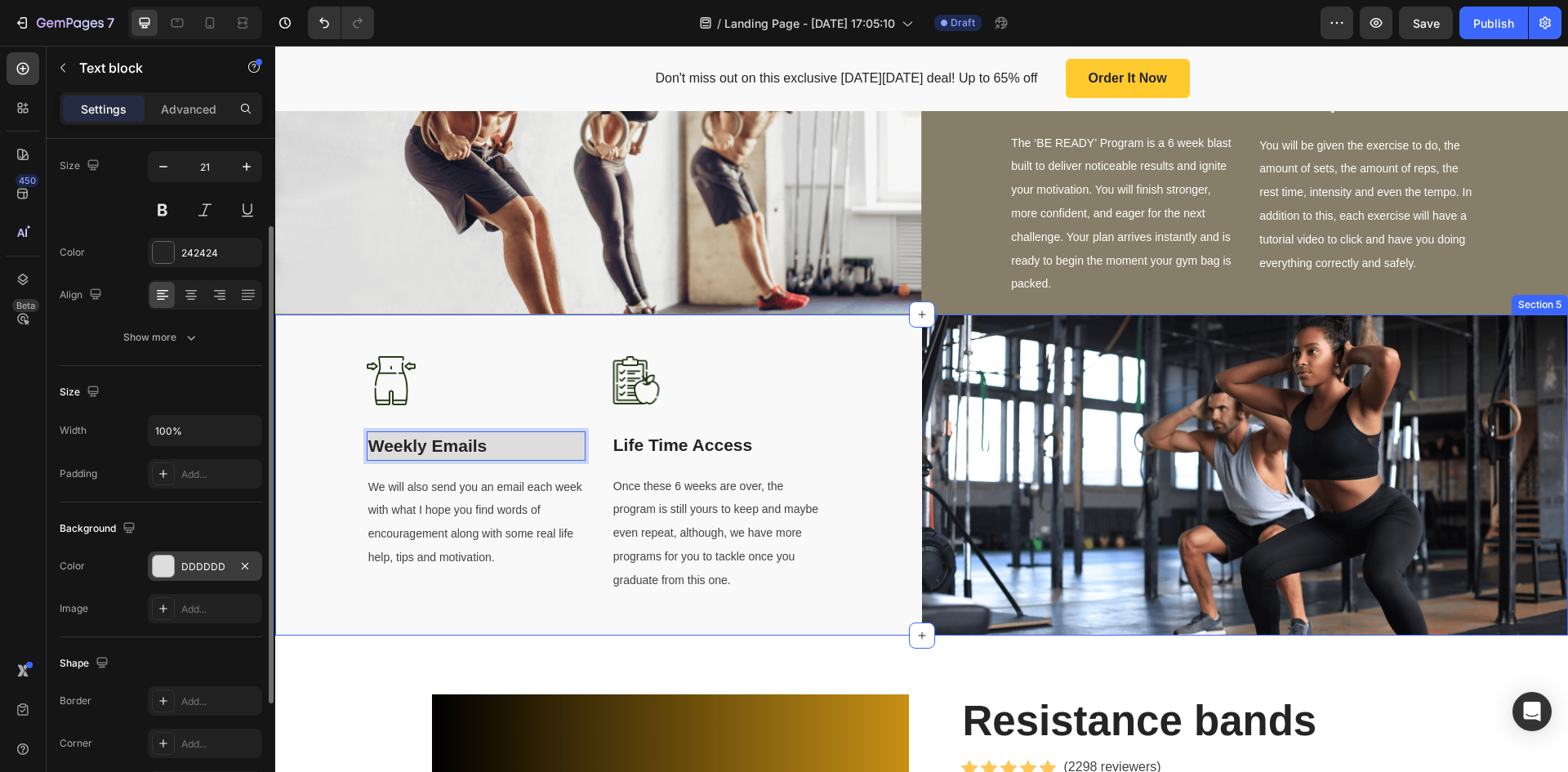
click at [888, 383] on div "Image Weekly Emails Text block 16 We will also send you an email each week with…" at bounding box center [599, 475] width 647 height 322
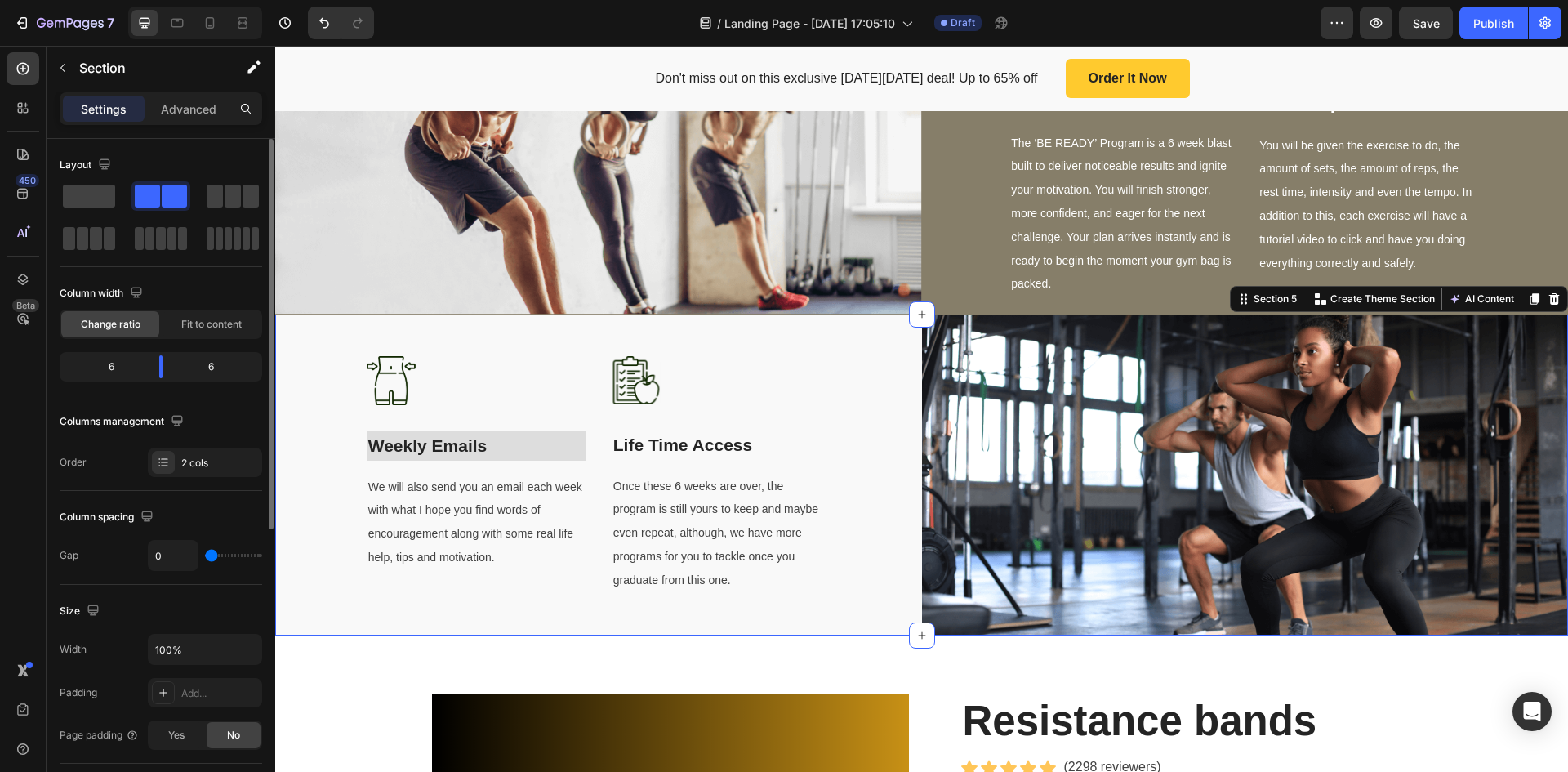
scroll to position [245, 0]
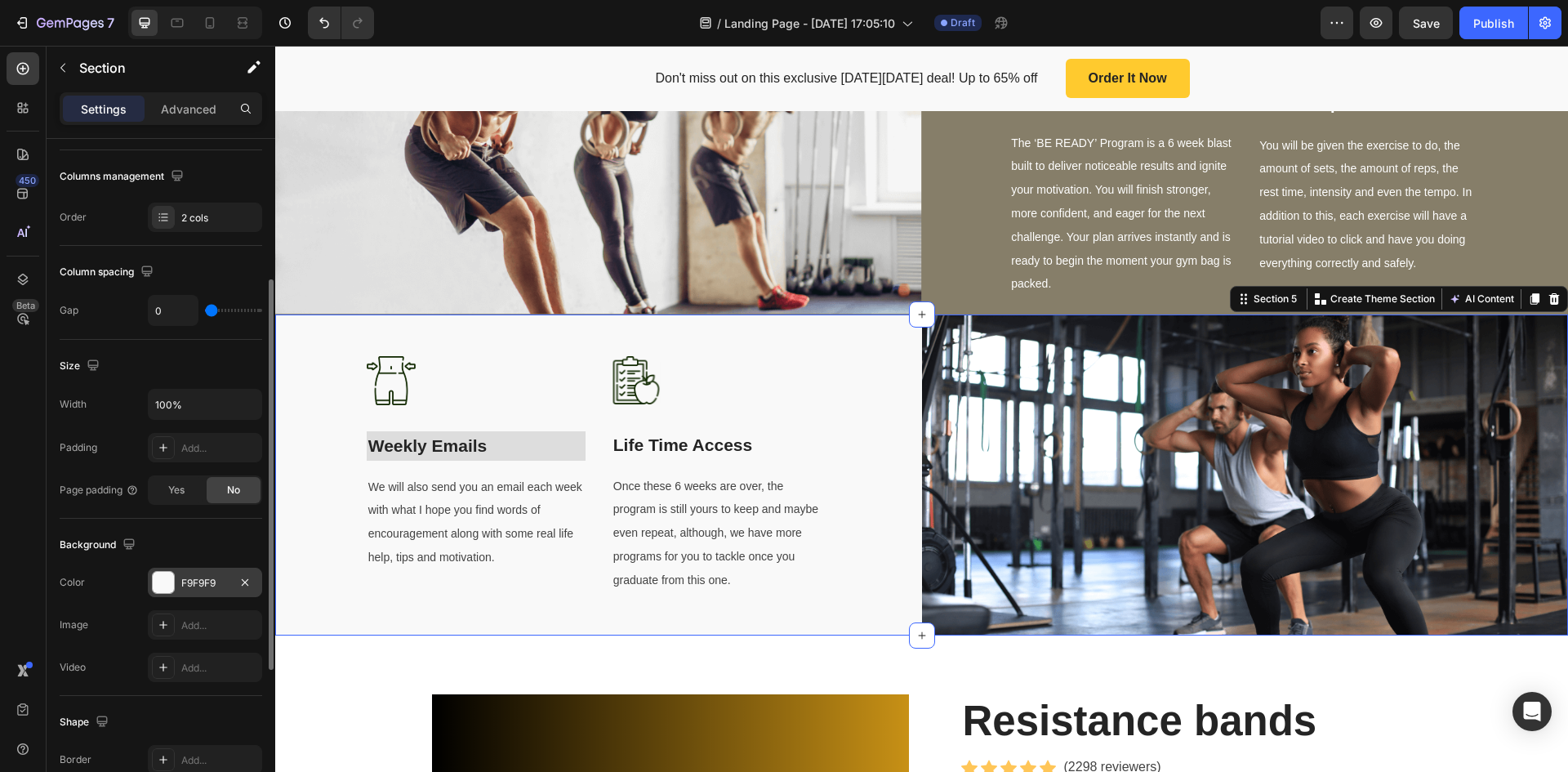
click at [170, 584] on div at bounding box center [163, 583] width 21 height 21
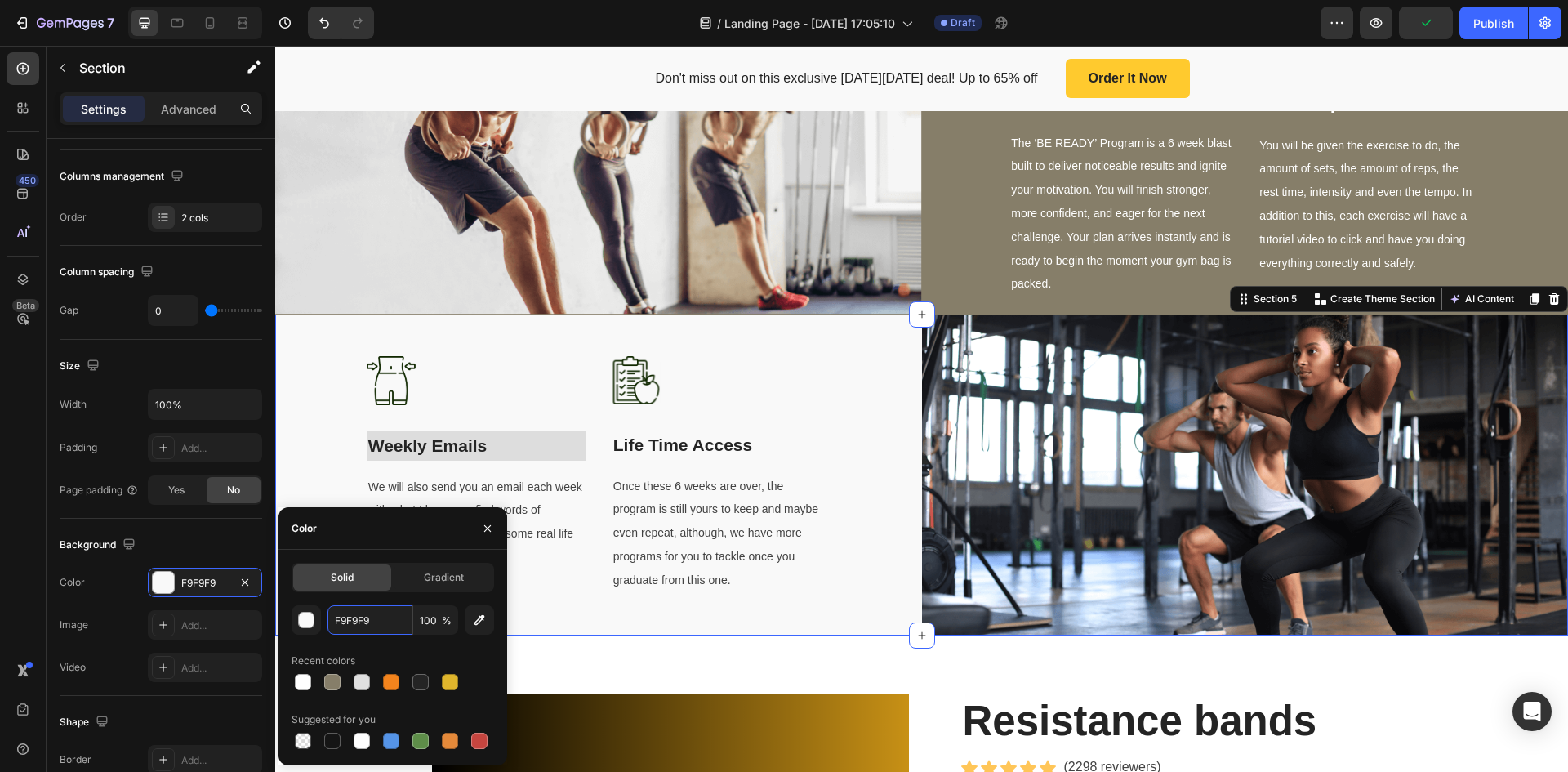
paste input "867E6"
type input "867E69"
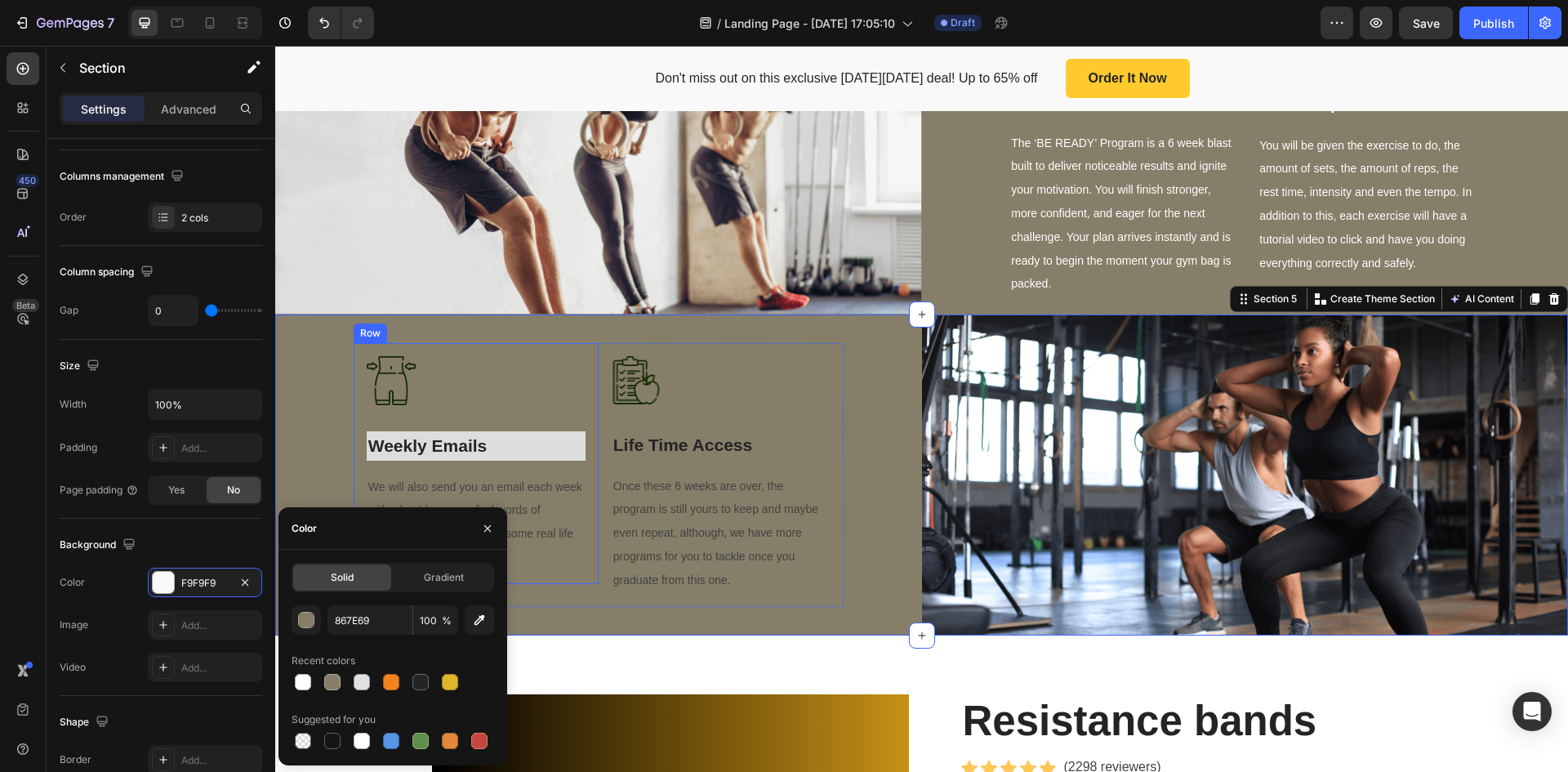
click at [494, 436] on p "Weekly Emails" at bounding box center [476, 445] width 216 height 26
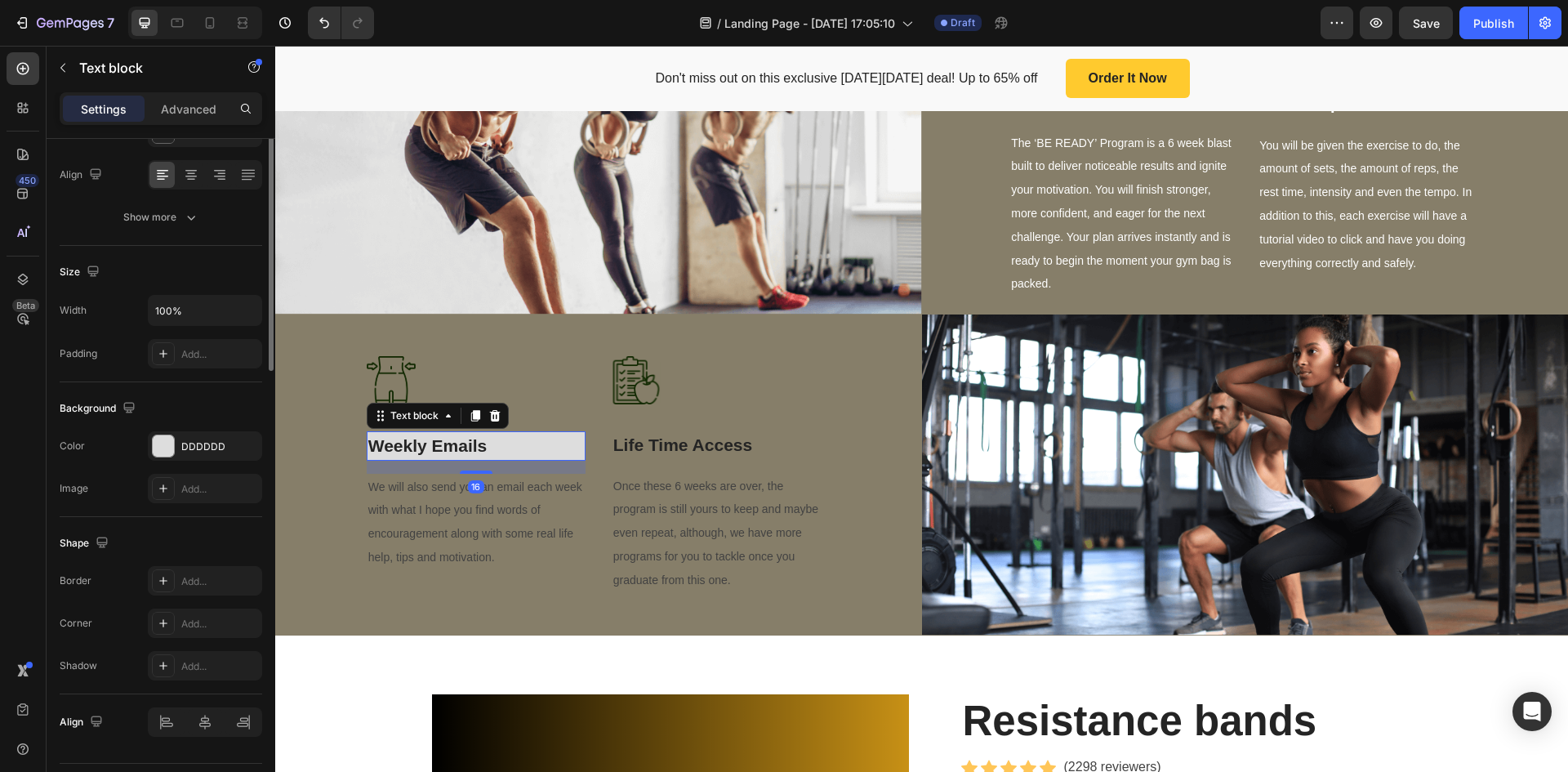
scroll to position [0, 0]
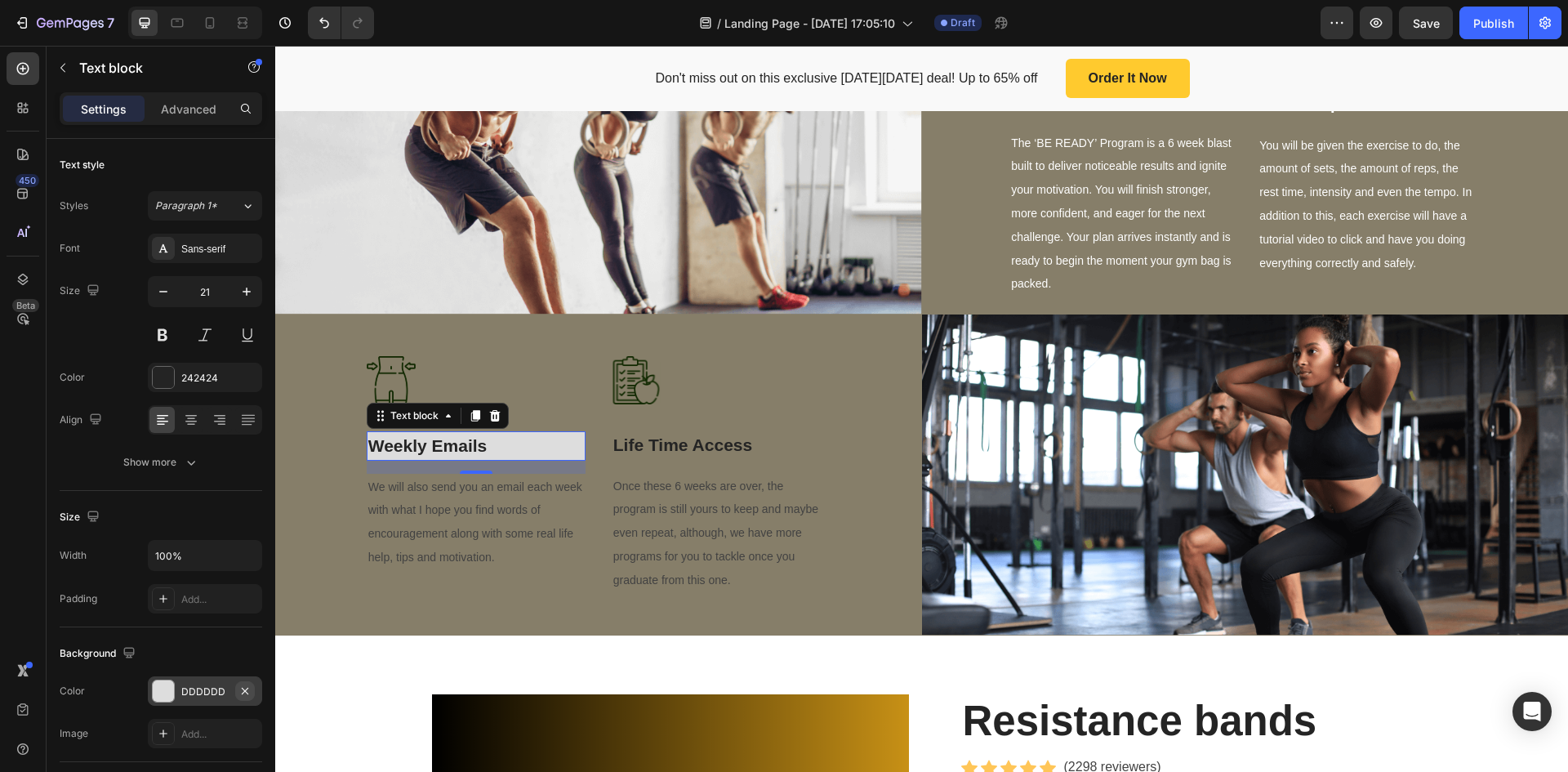
click at [248, 691] on icon "button" at bounding box center [246, 691] width 13 height 13
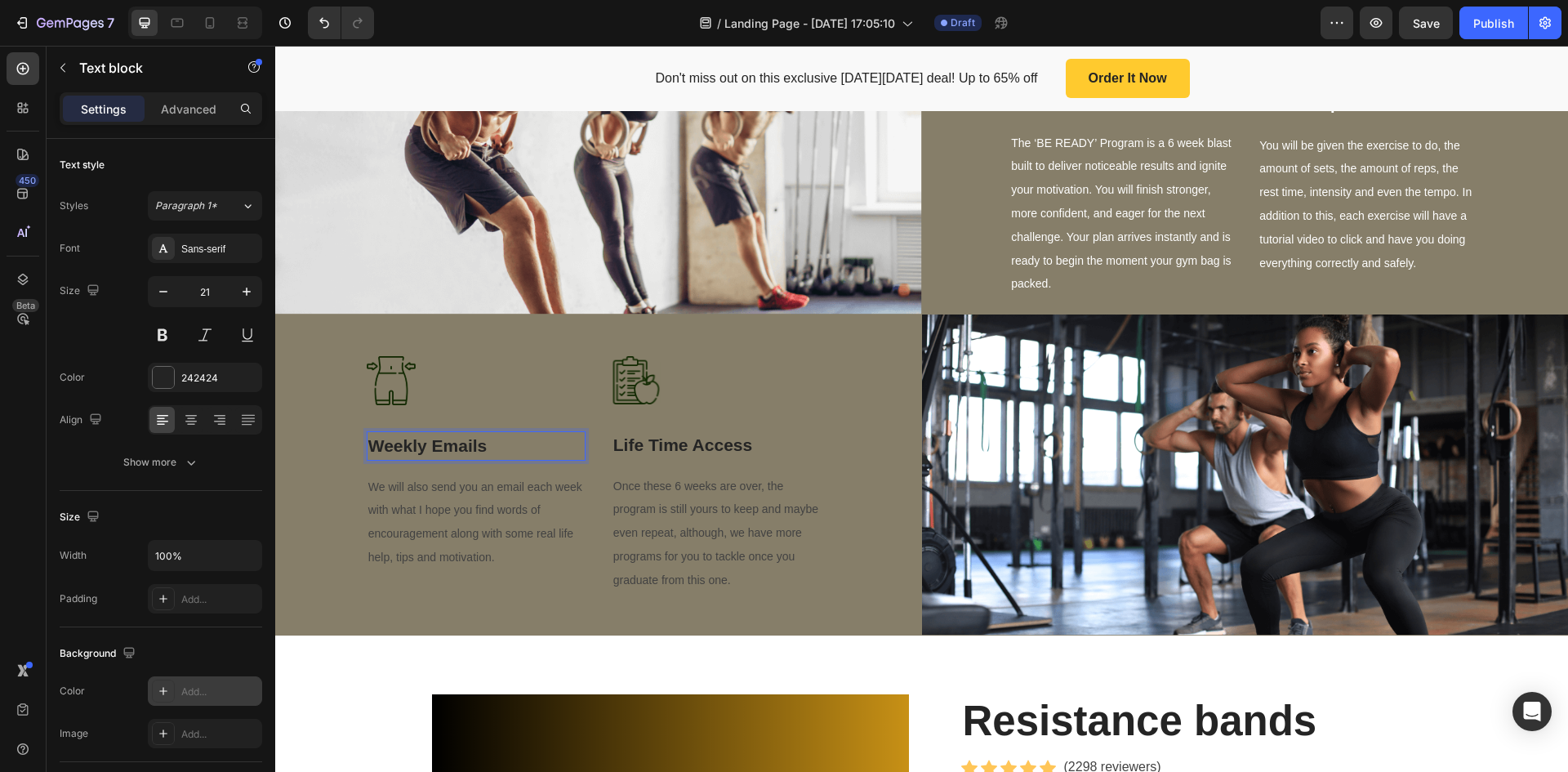
click at [457, 437] on p "Weekly Emails" at bounding box center [476, 445] width 216 height 26
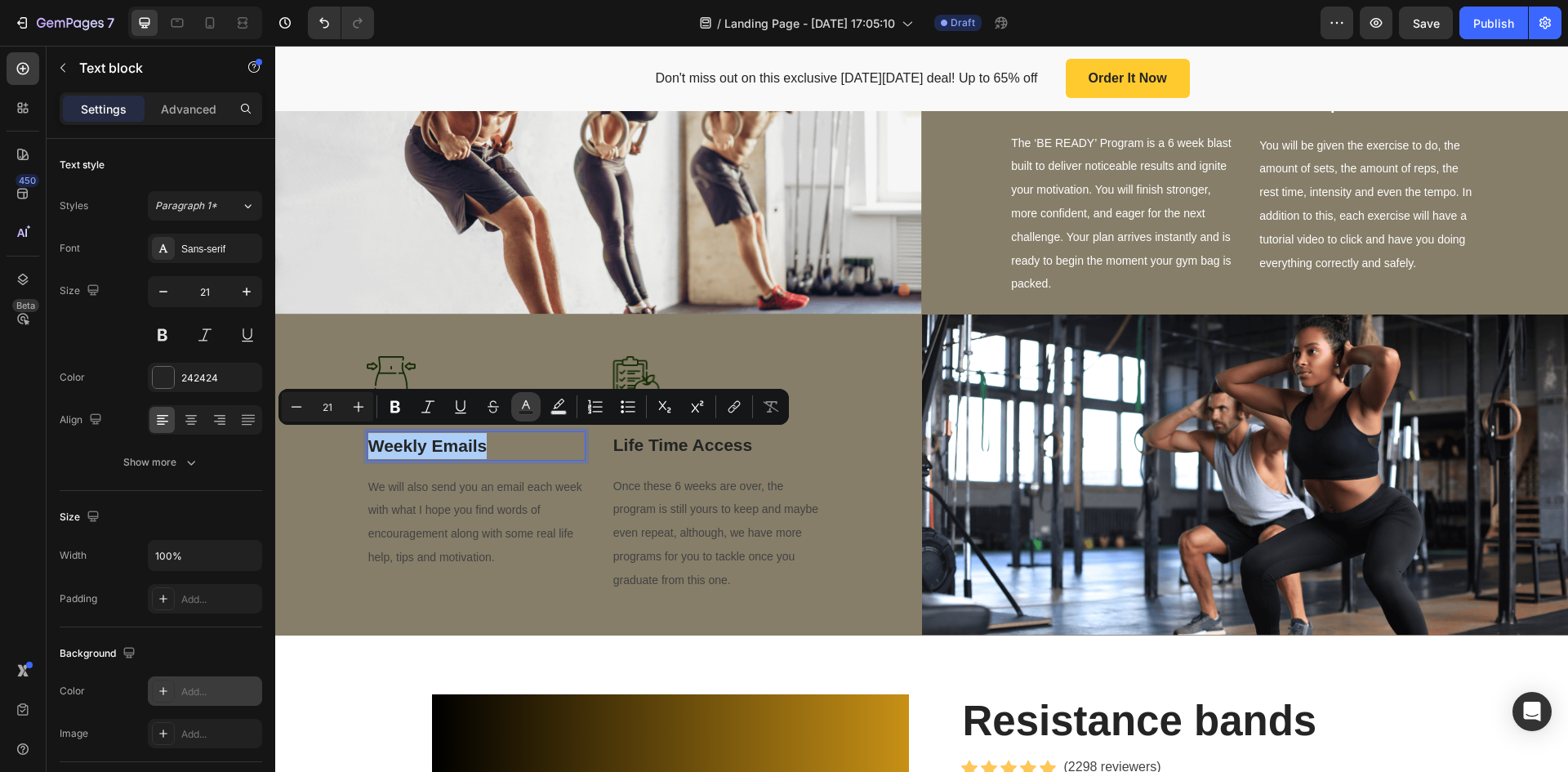
click at [535, 406] on button "Text Color" at bounding box center [526, 406] width 30 height 30
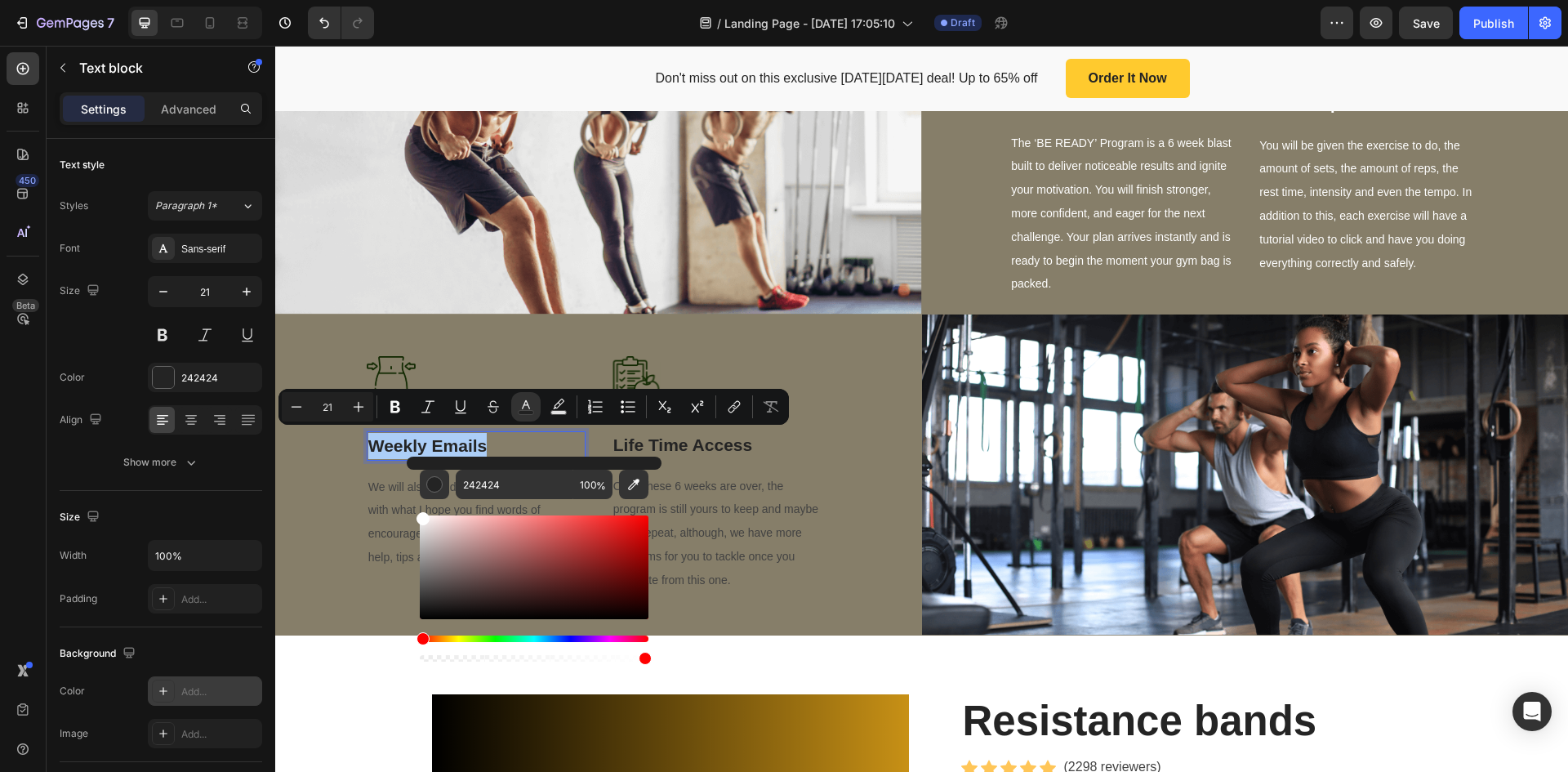
drag, startPoint x: 433, startPoint y: 550, endPoint x: 412, endPoint y: 505, distance: 49.7
click at [412, 505] on div "242424 100 %" at bounding box center [534, 561] width 255 height 208
type input "FFFFFF"
click at [372, 508] on span "We will also send you an email each week with what I hope you find words of enc…" at bounding box center [475, 523] width 214 height 84
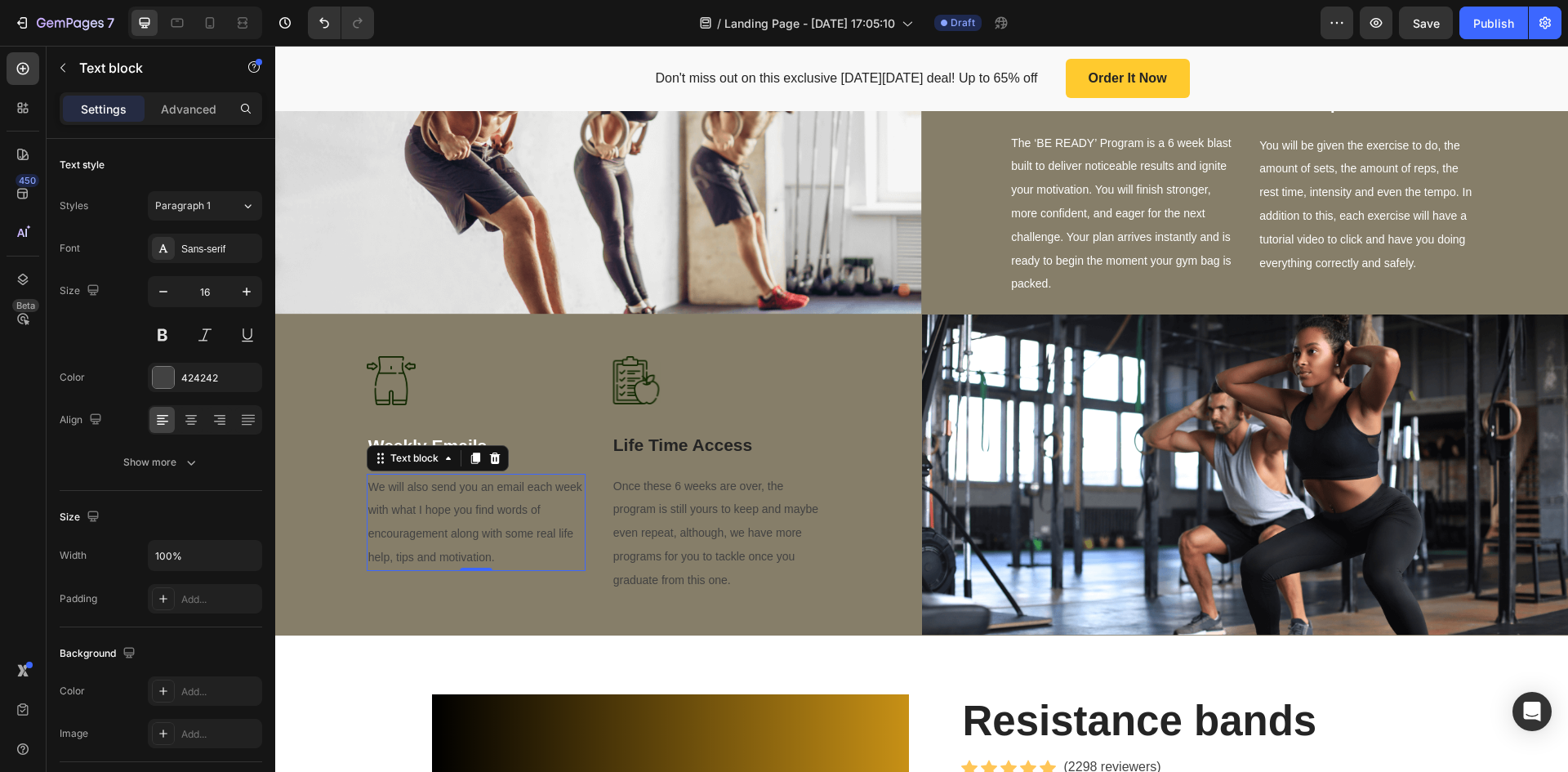
click at [377, 511] on span "We will also send you an email each week with what I hope you find words of enc…" at bounding box center [475, 523] width 214 height 84
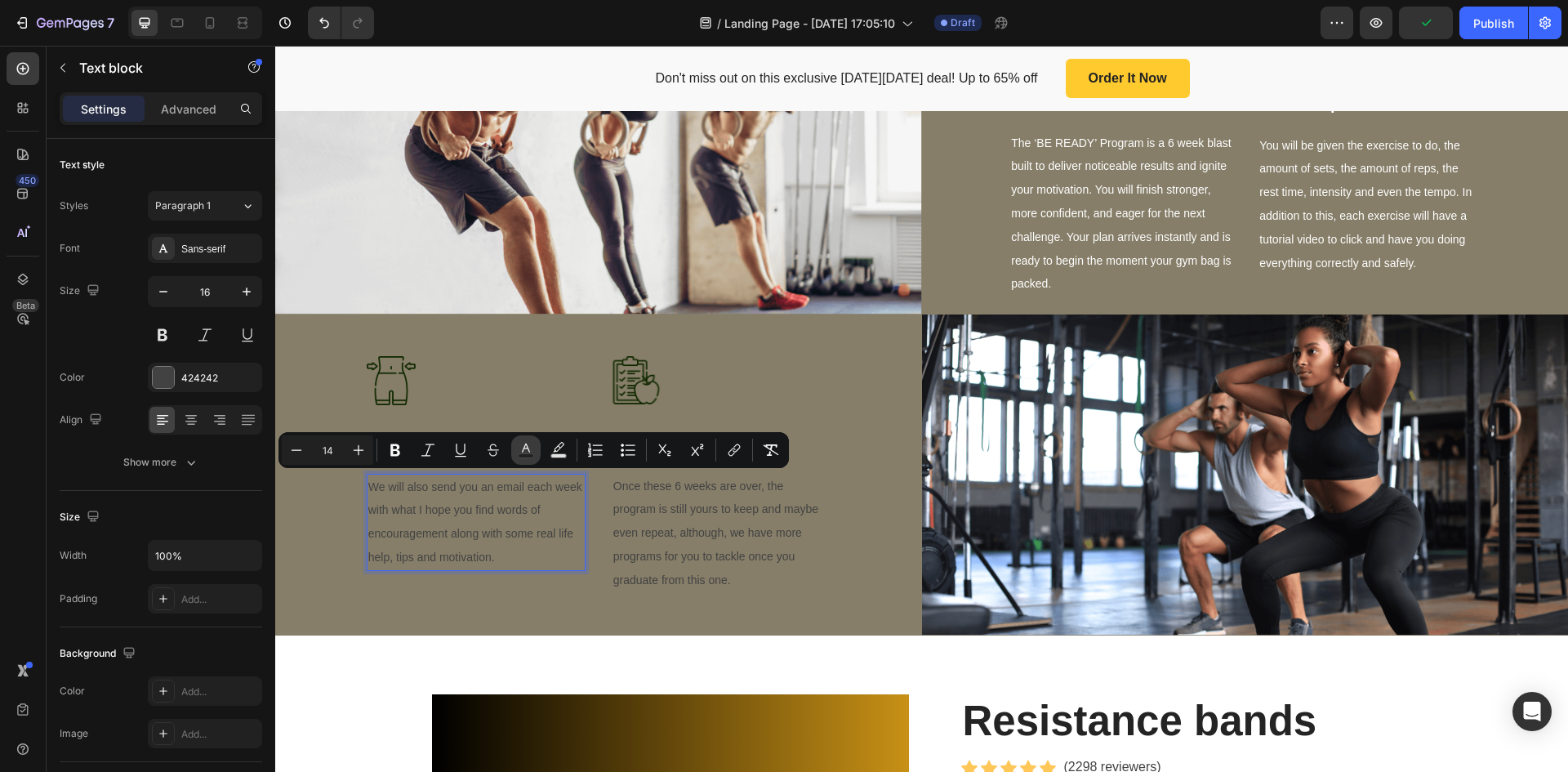
click at [528, 451] on icon "Editor contextual toolbar" at bounding box center [526, 449] width 16 height 16
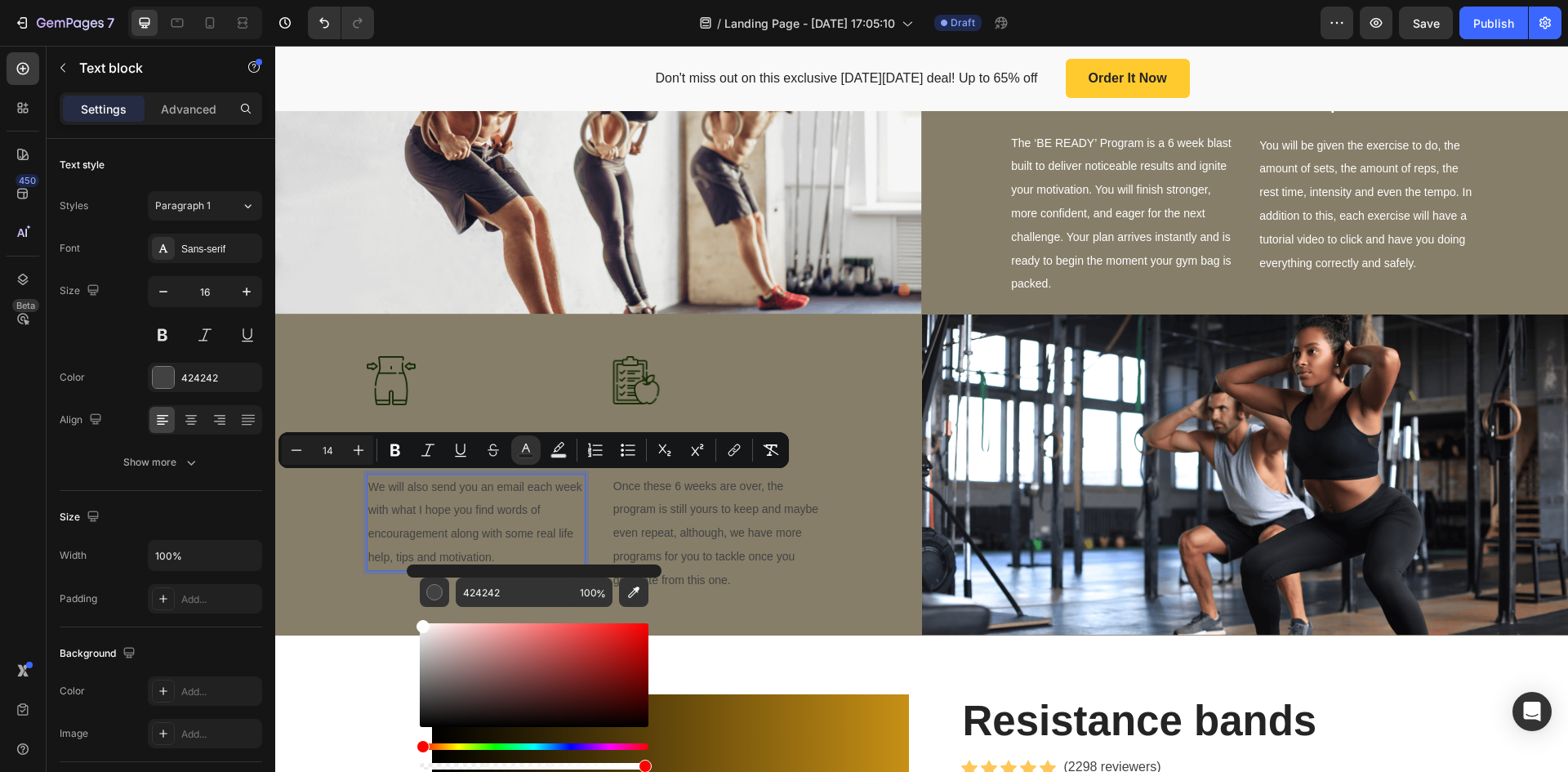
drag, startPoint x: 427, startPoint y: 645, endPoint x: 410, endPoint y: 607, distance: 41.6
click at [410, 607] on div "424242 100 %" at bounding box center [534, 668] width 255 height 208
type input "FFFFFF"
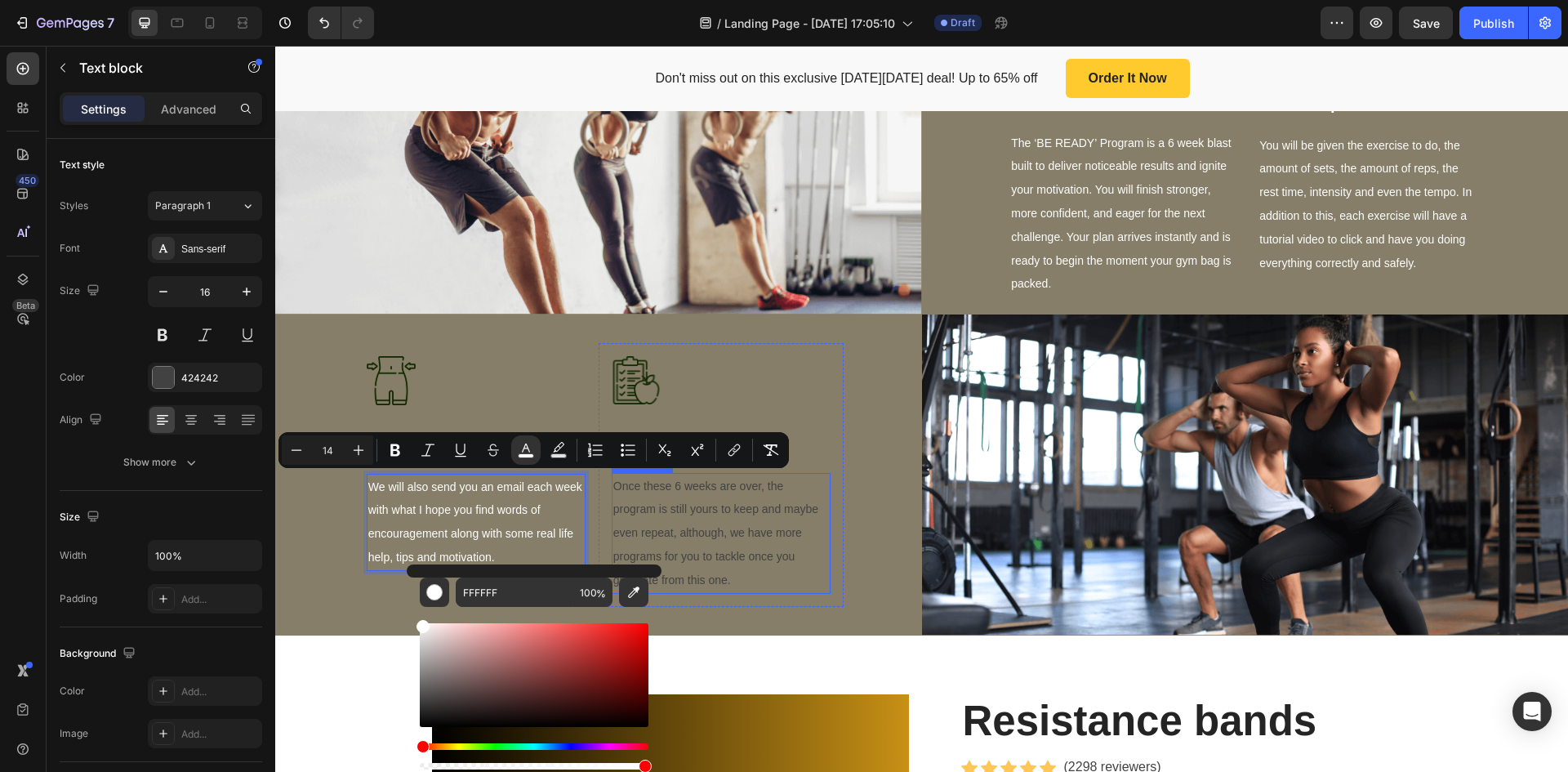
click at [700, 539] on p "Once these 6 weeks are over, the program is still yours to keep and maybe even …" at bounding box center [721, 534] width 216 height 118
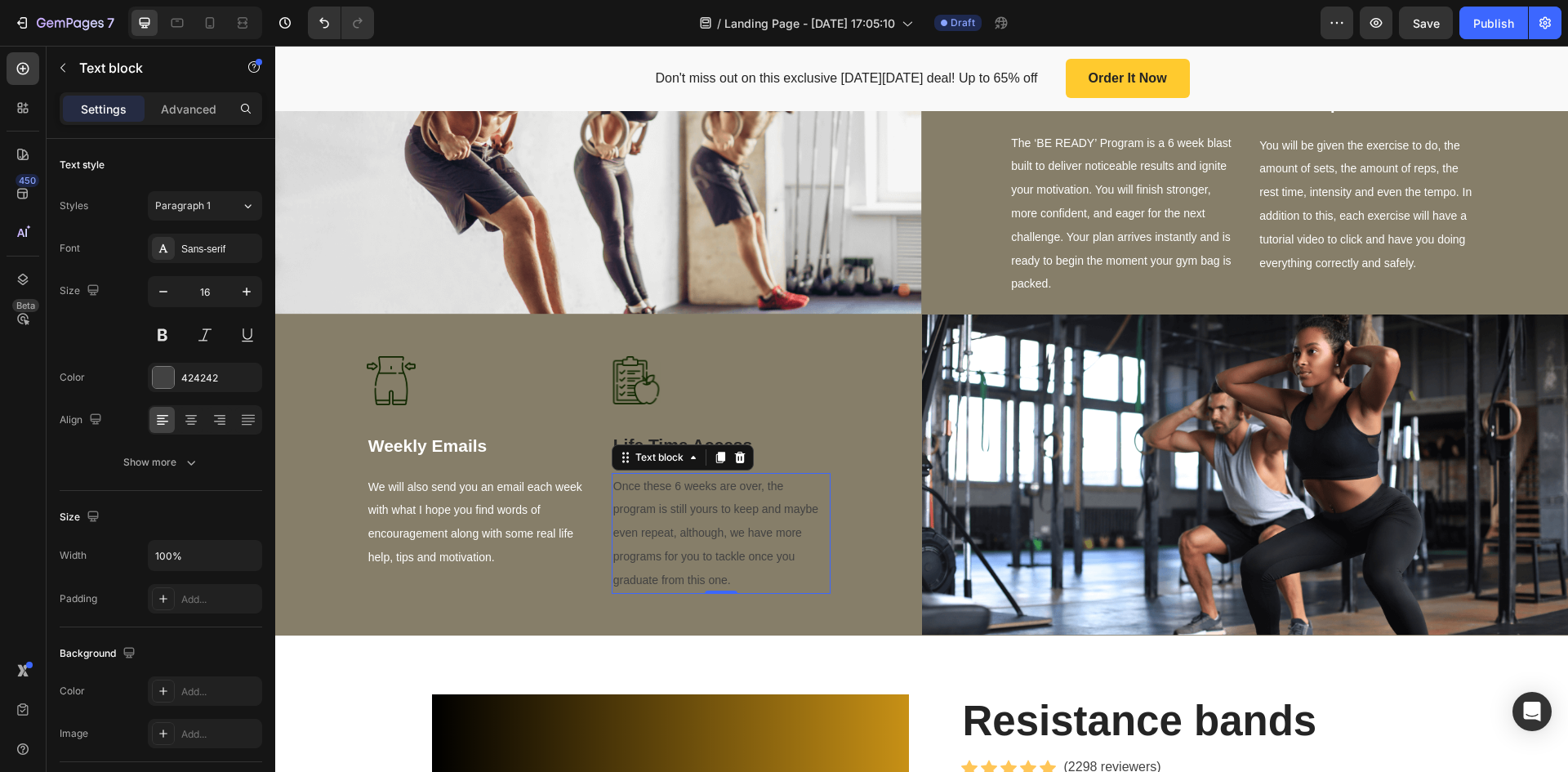
click at [700, 539] on p "Once these 6 weeks are over, the program is still yours to keep and maybe even …" at bounding box center [721, 534] width 216 height 118
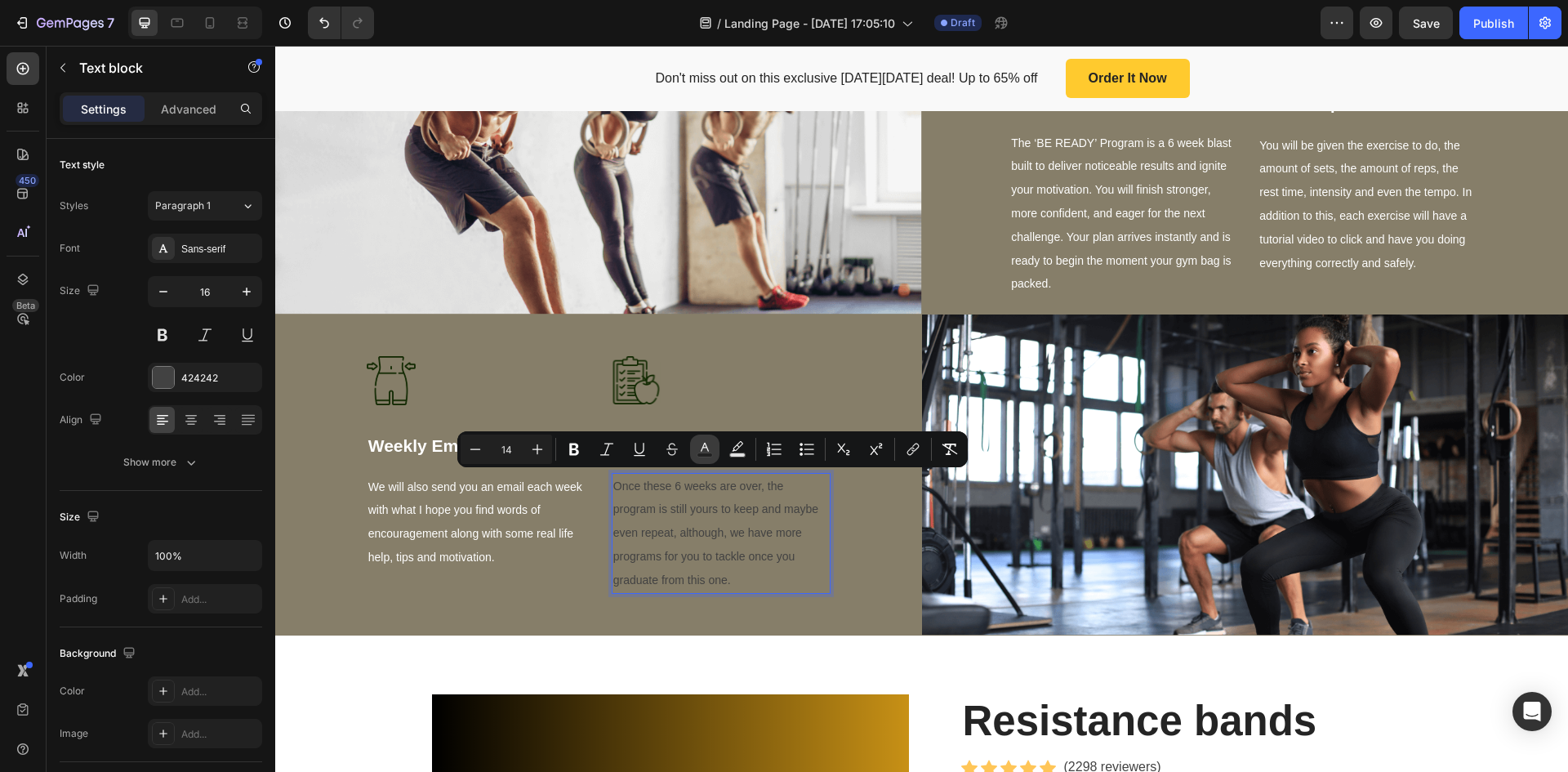
click at [713, 451] on button "Text Color" at bounding box center [705, 448] width 30 height 30
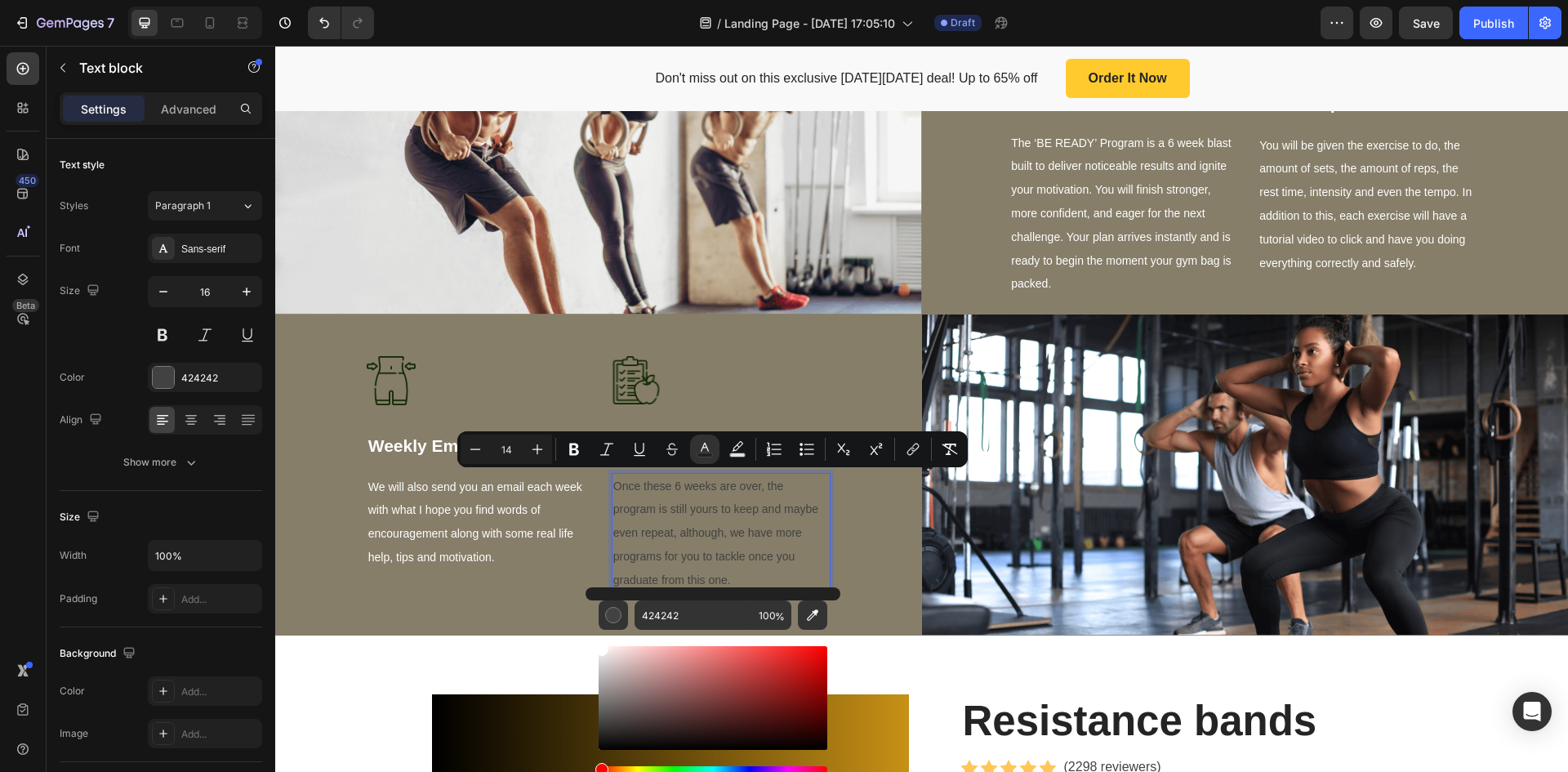
drag, startPoint x: 596, startPoint y: 647, endPoint x: 586, endPoint y: 634, distance: 16.4
click at [586, 634] on div "424242 100 %" at bounding box center [713, 691] width 255 height 208
type input "FFFFFF"
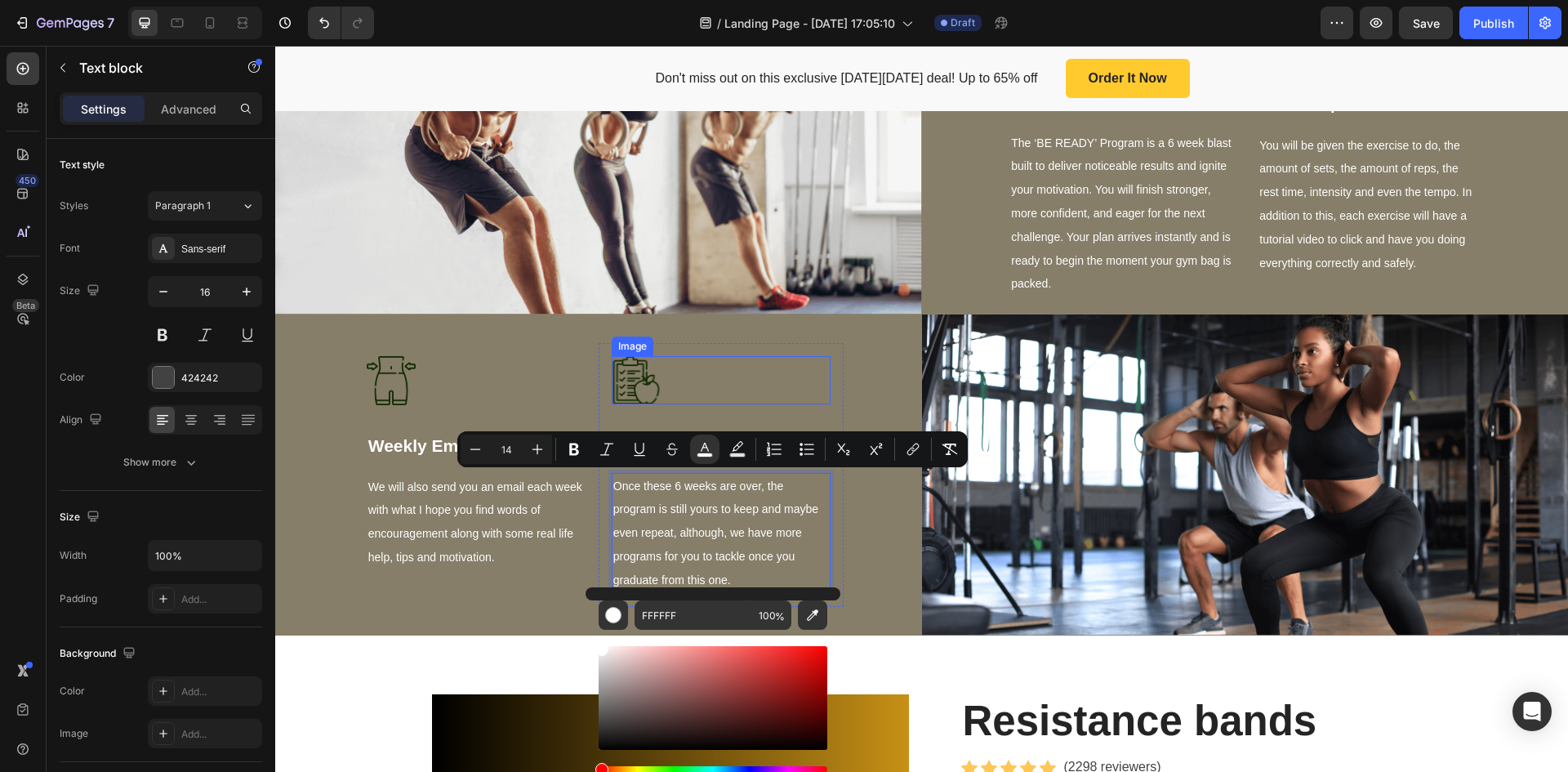
click at [762, 400] on div at bounding box center [722, 380] width 219 height 49
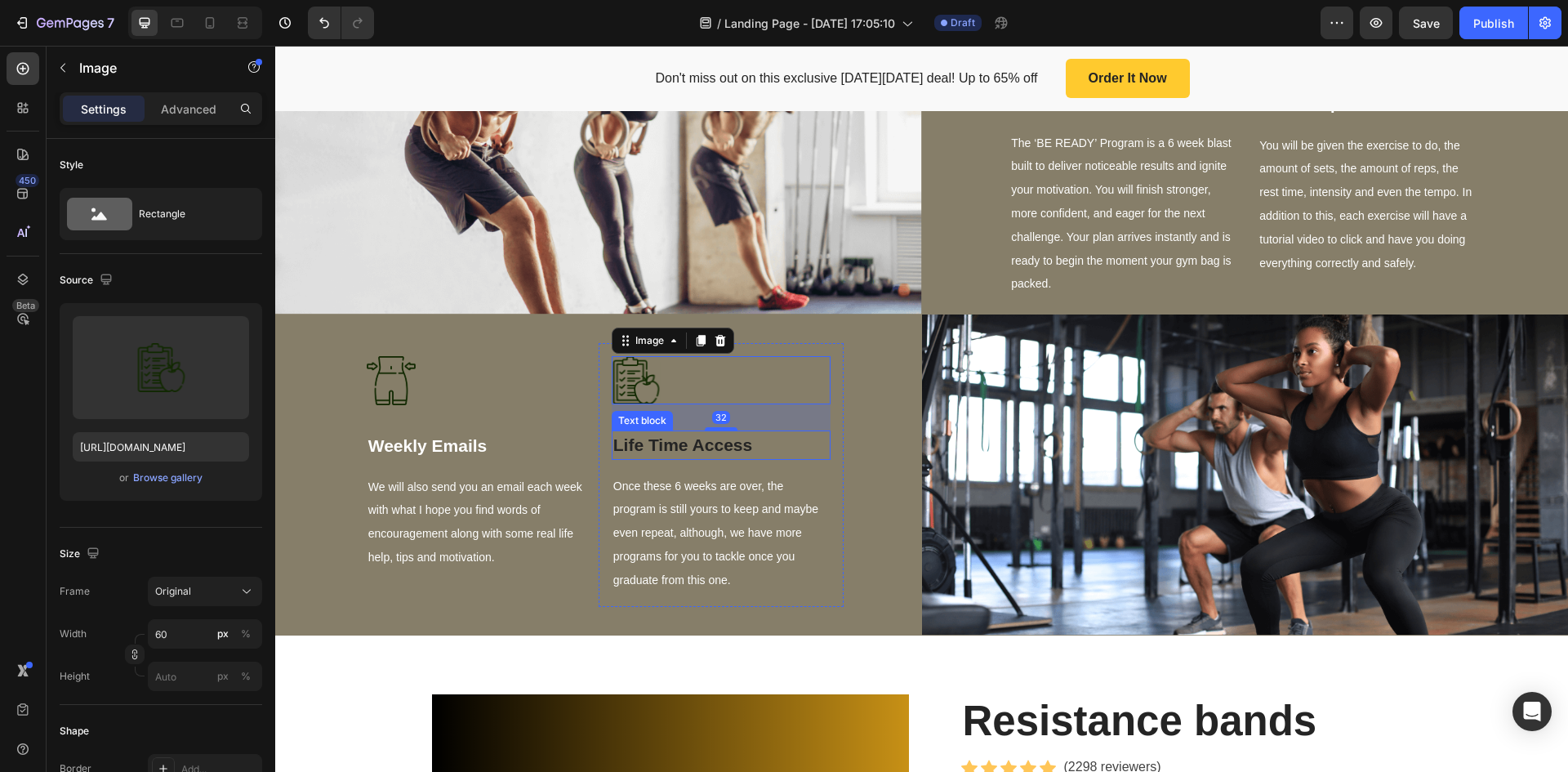
click at [741, 443] on p "Life Time Access" at bounding box center [721, 445] width 216 height 26
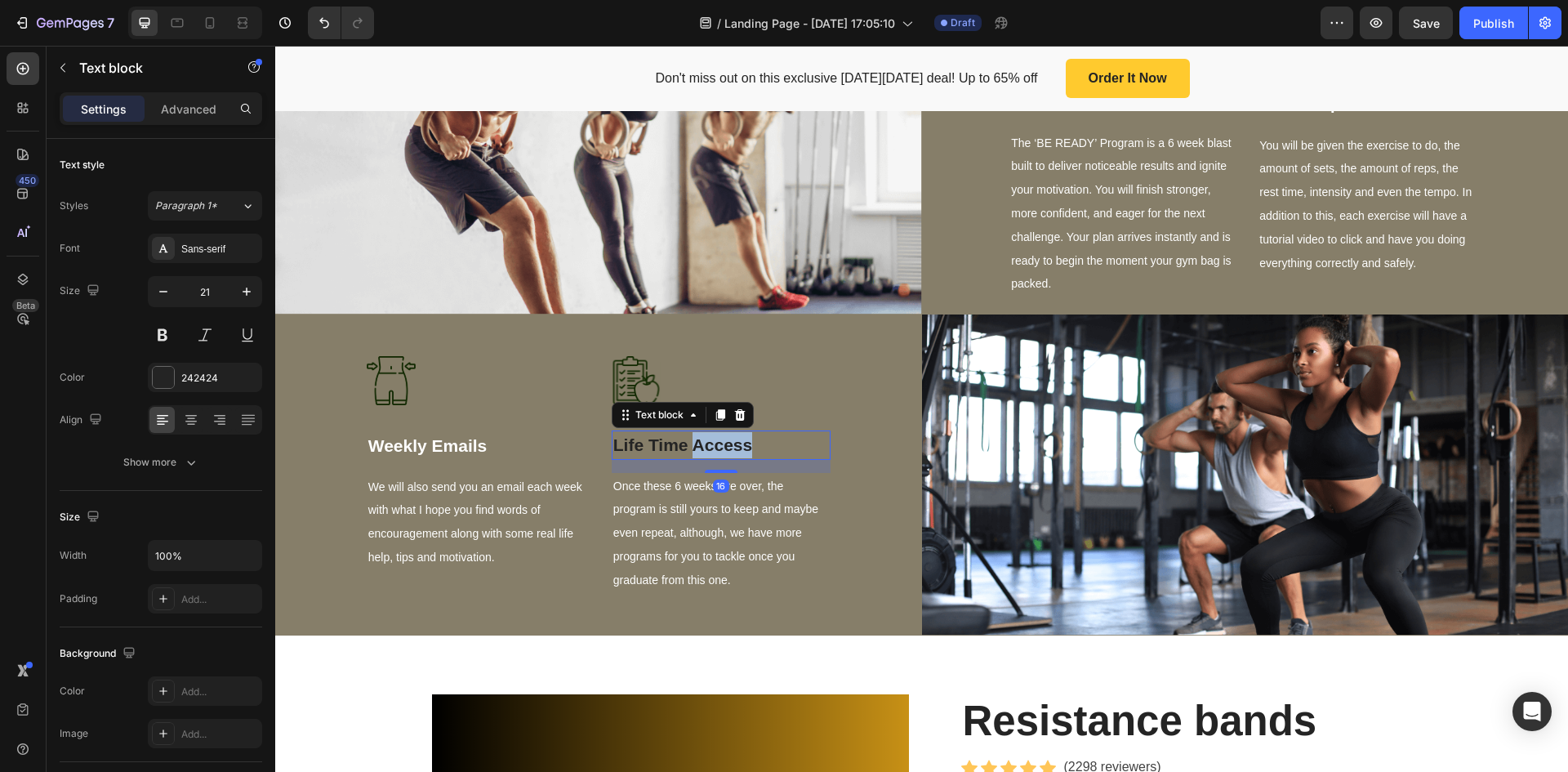
click at [741, 443] on p "Life Time Access" at bounding box center [721, 445] width 216 height 26
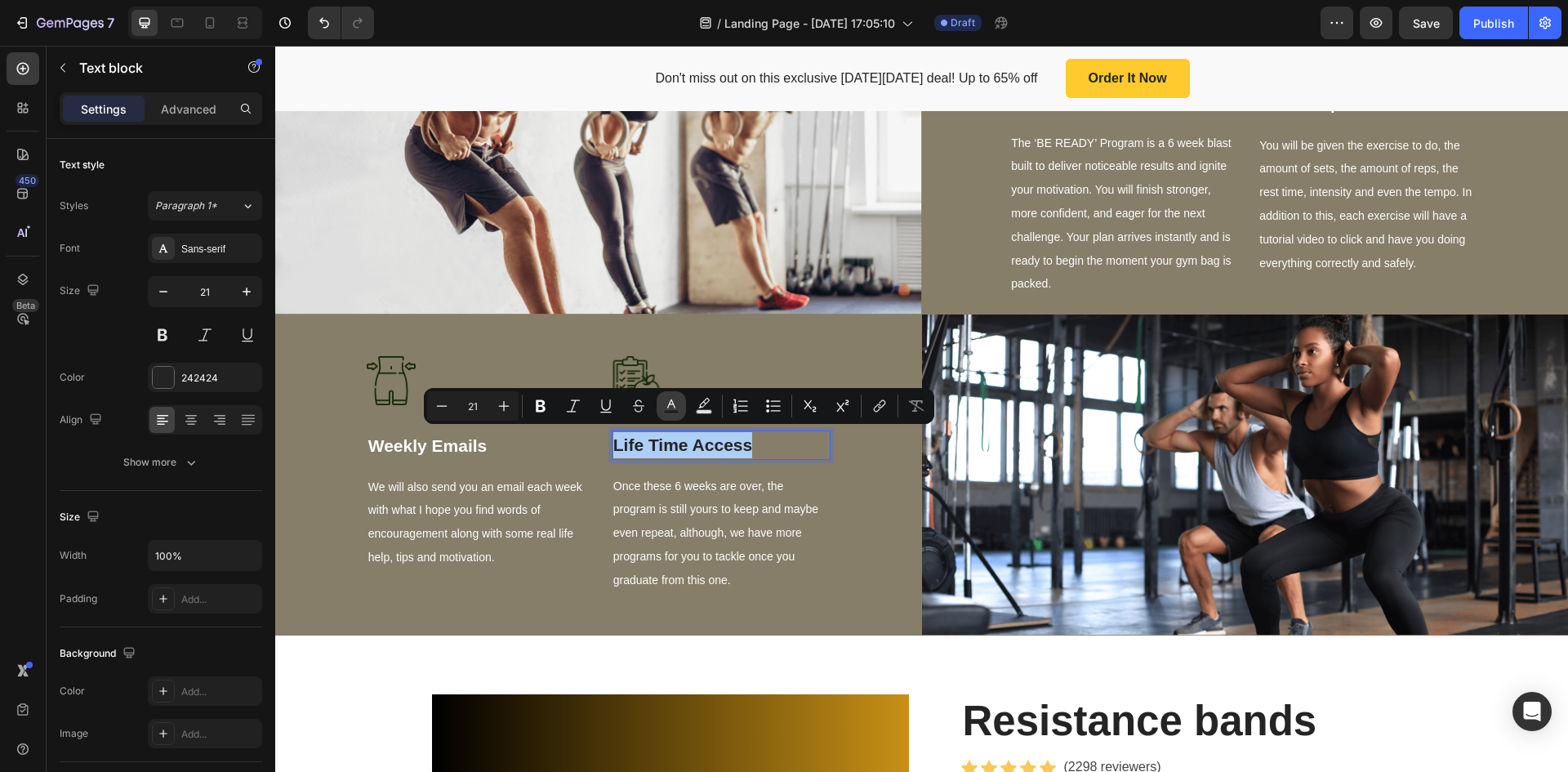
click at [674, 403] on icon "Editor contextual toolbar" at bounding box center [671, 406] width 16 height 16
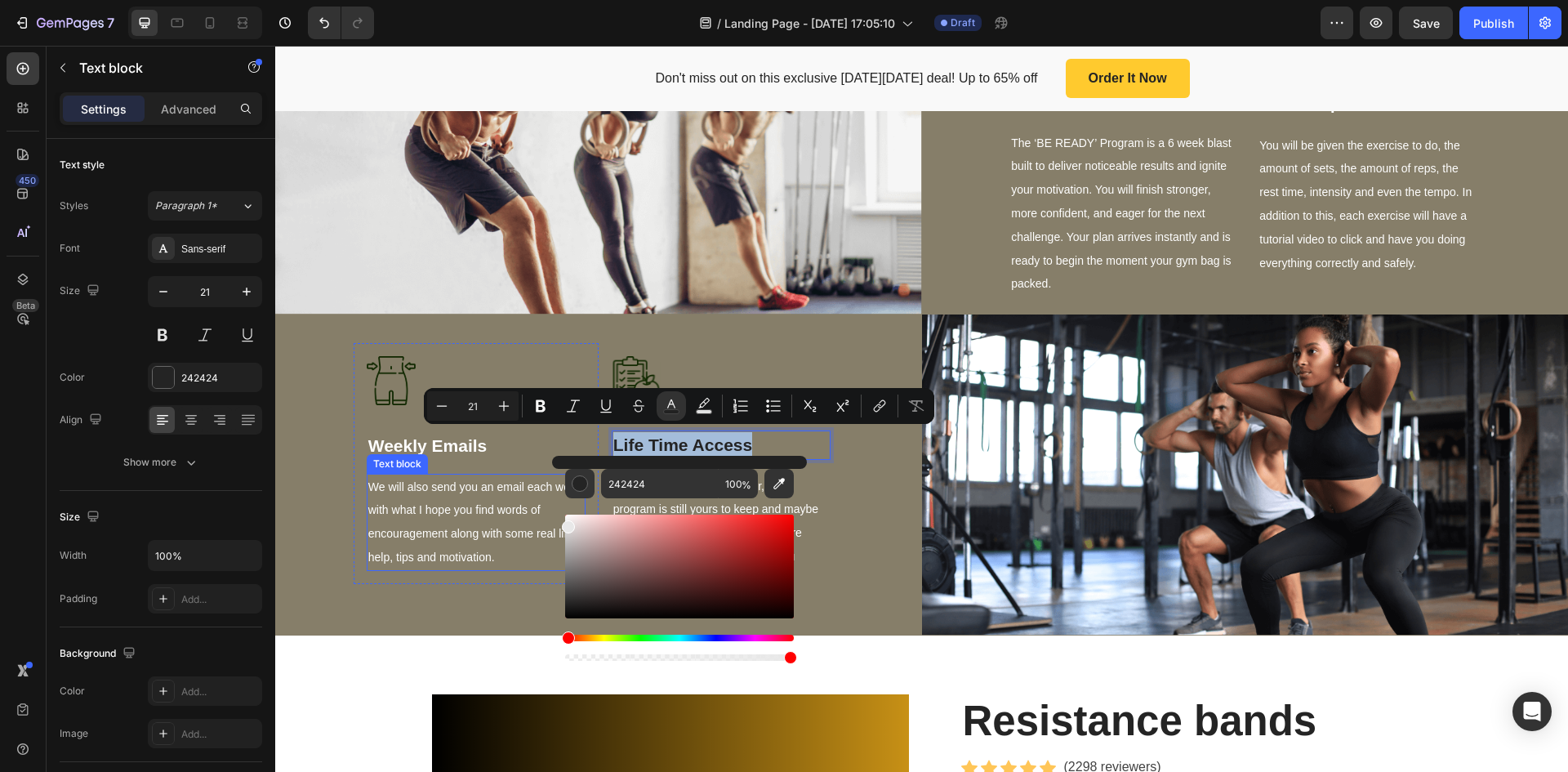
drag, startPoint x: 895, startPoint y: 604, endPoint x: 519, endPoint y: 489, distance: 393.2
drag, startPoint x: 882, startPoint y: 605, endPoint x: 532, endPoint y: 471, distance: 374.8
type input "FFFFFF"
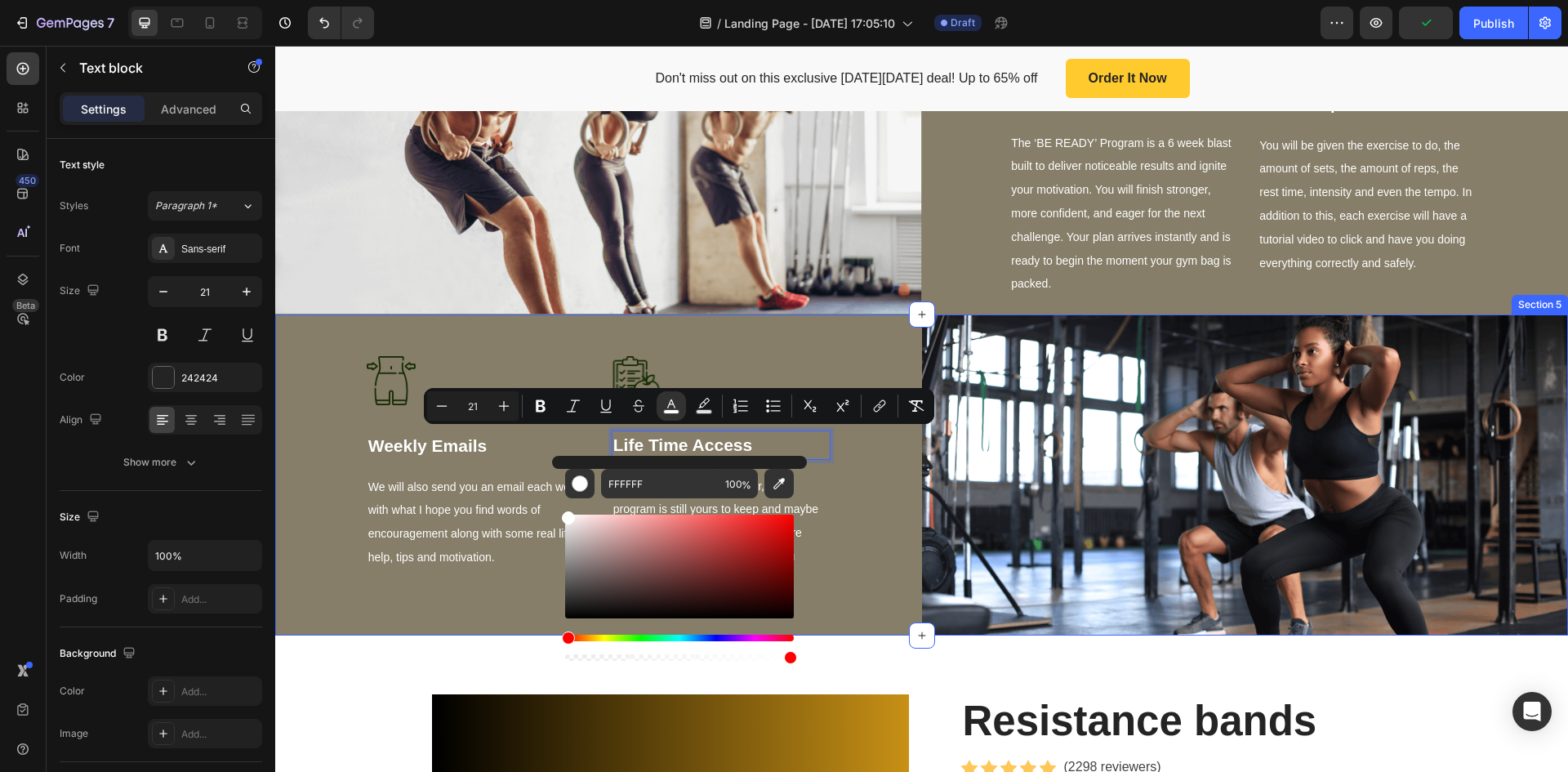
click at [311, 397] on div "Image Weekly Emails Text block We will also send you an email each week with wh…" at bounding box center [599, 475] width 647 height 322
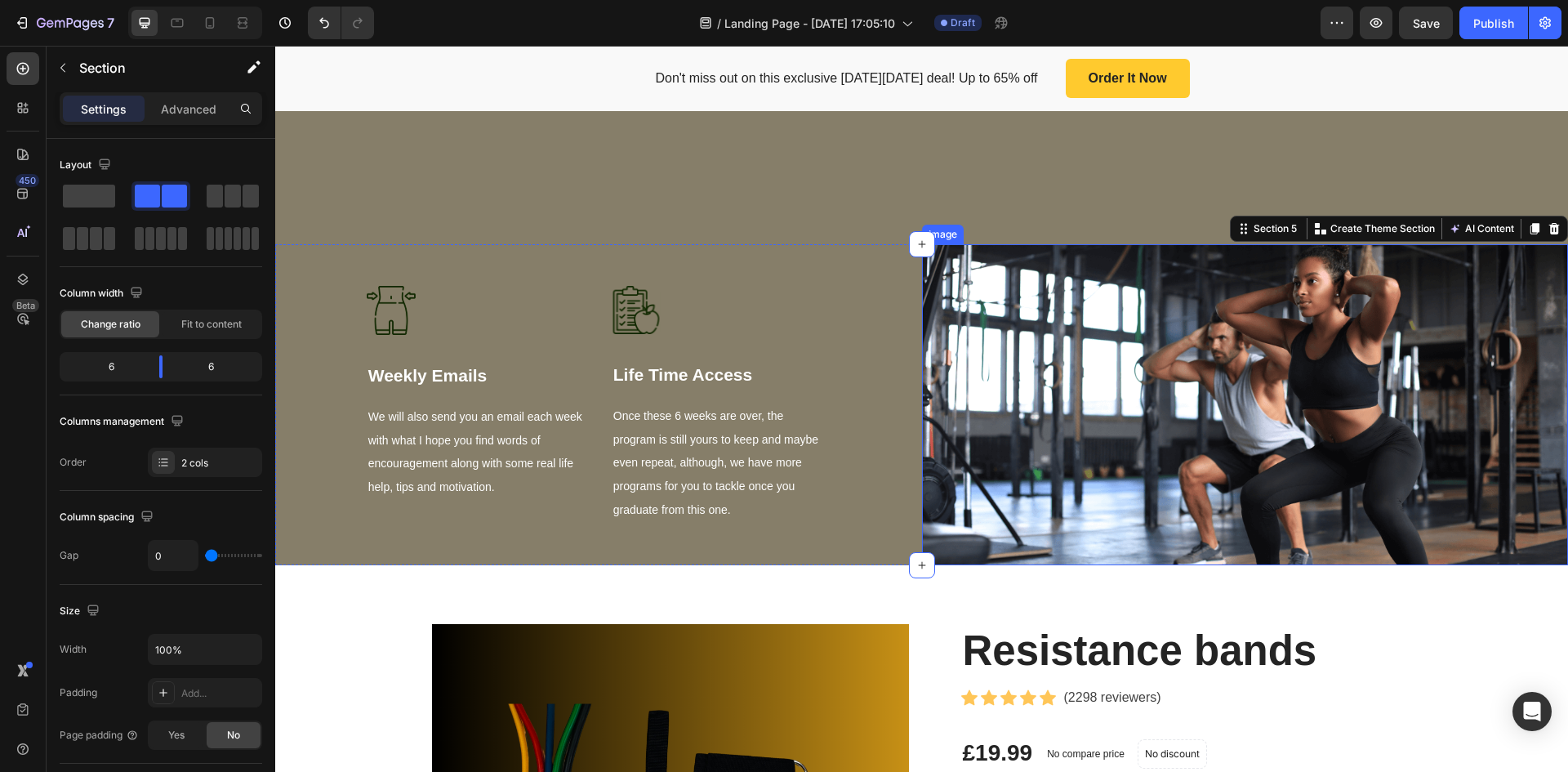
scroll to position [1719, 0]
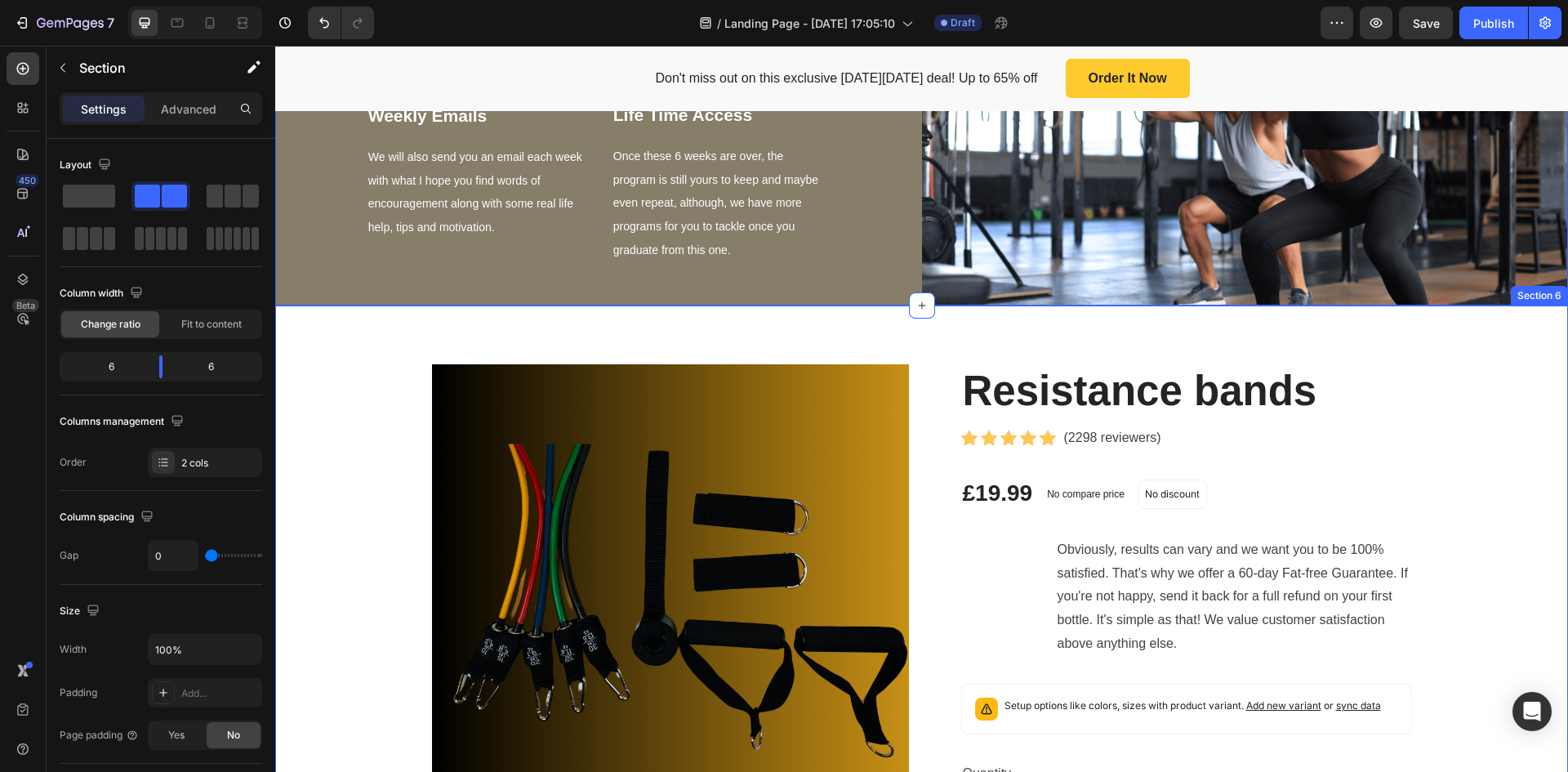
click at [1459, 348] on div "Product Images & Gallery Resistance bands Product Title Icon Icon Icon Icon Ico…" at bounding box center [922, 750] width 1293 height 889
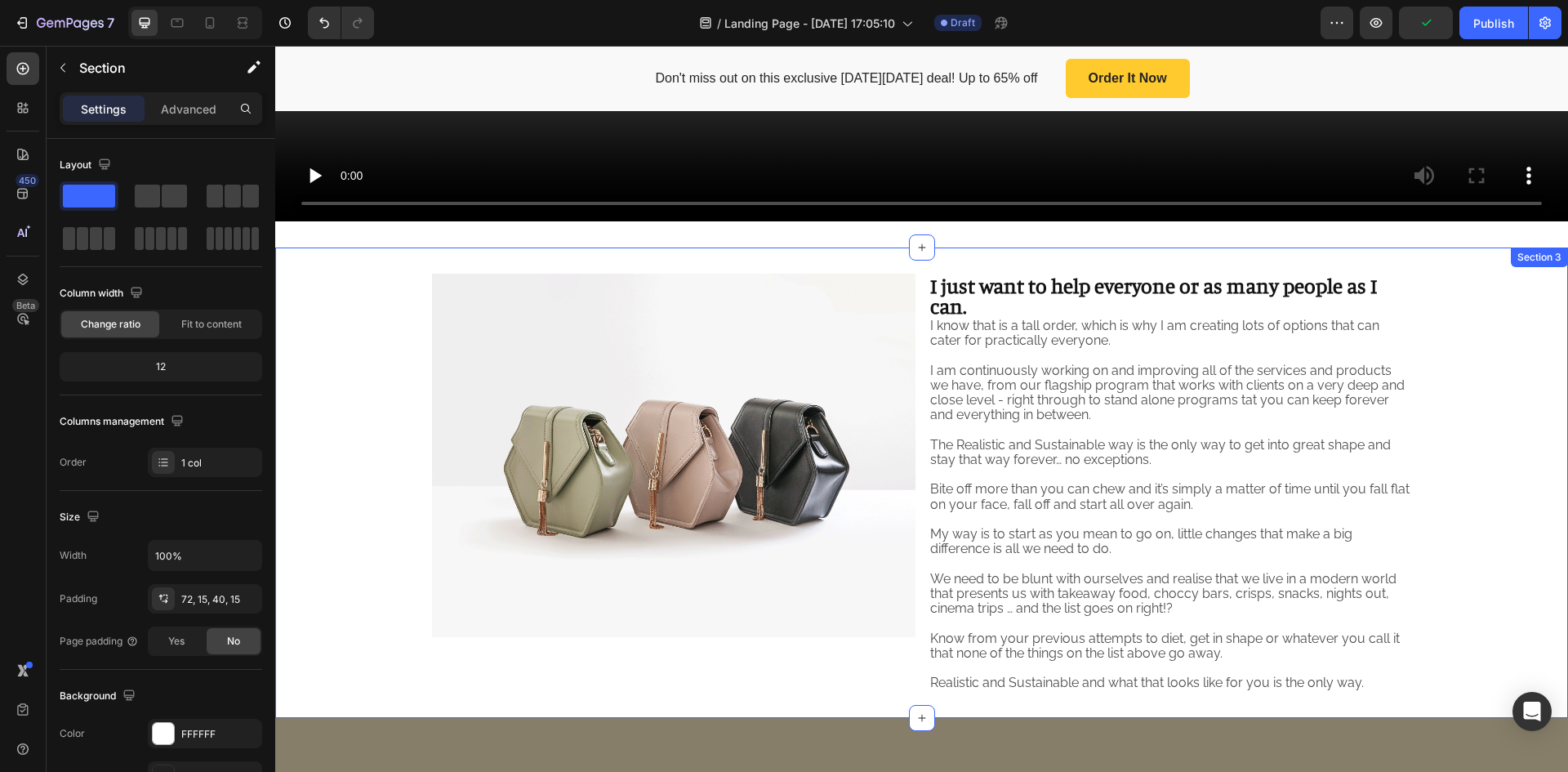
scroll to position [576, 0]
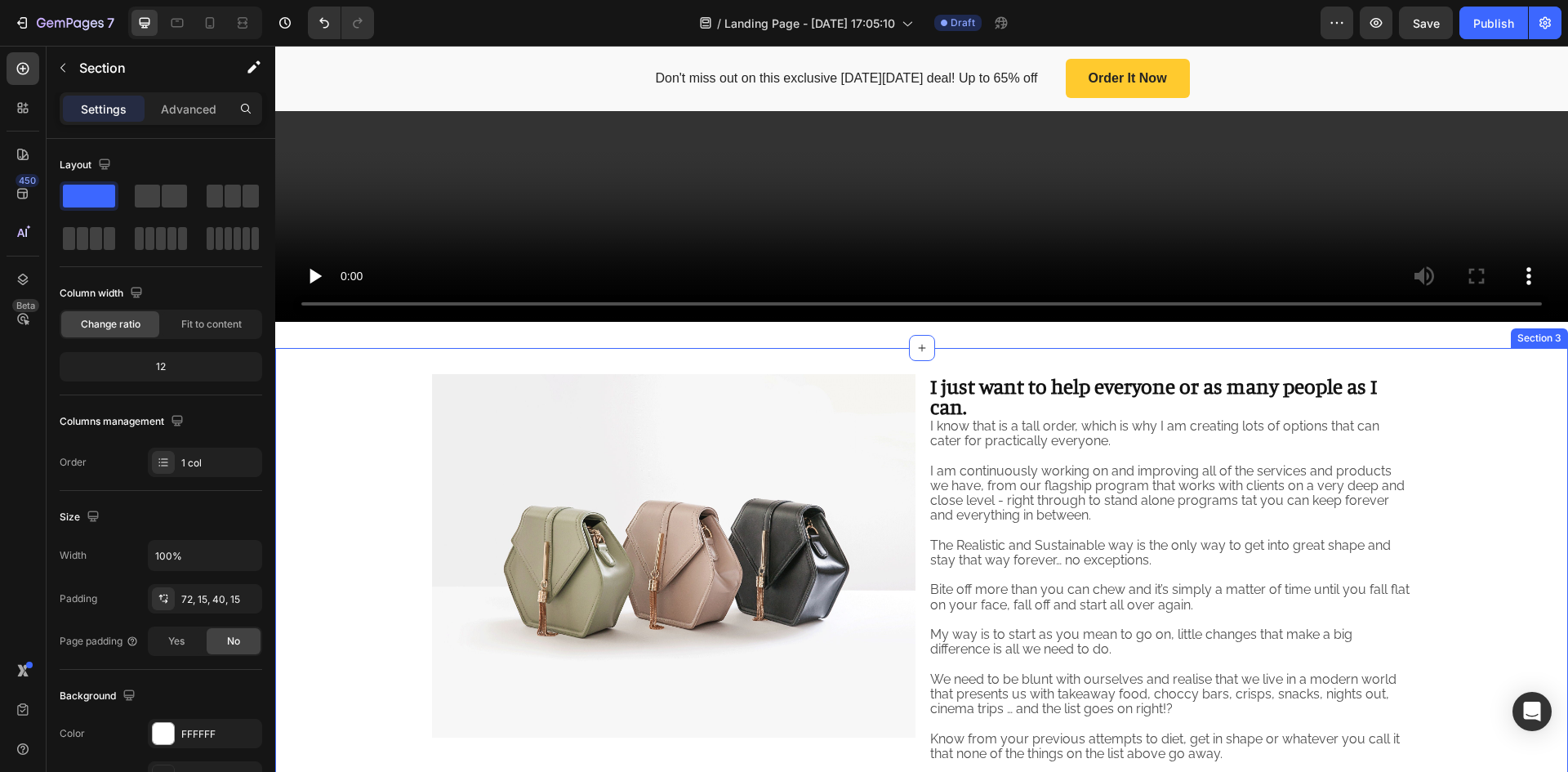
click at [1516, 354] on div "Image I just want to help everyone or as many people as I can. Heading I know t…" at bounding box center [922, 584] width 1293 height 470
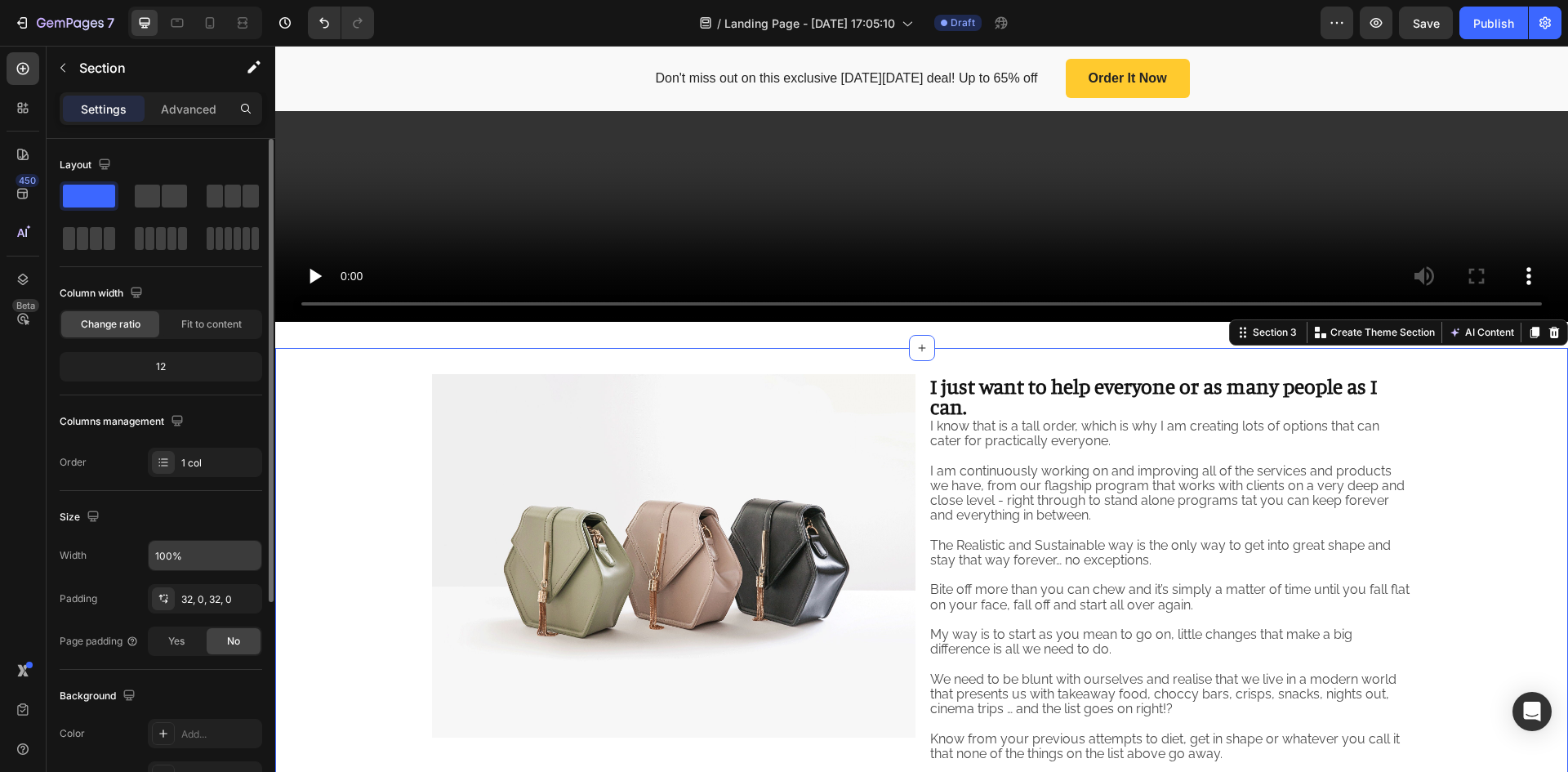
scroll to position [317, 0]
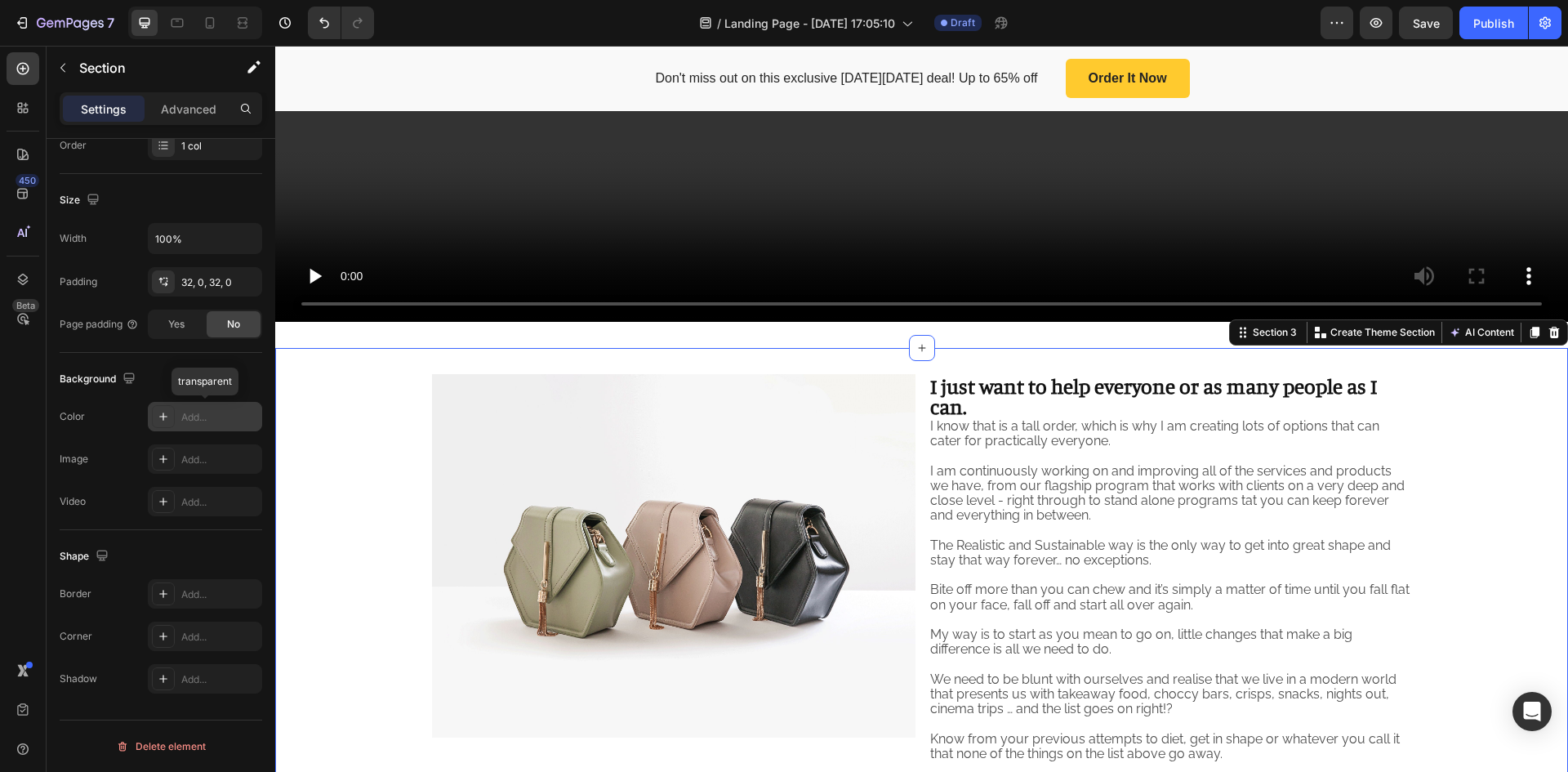
click at [155, 423] on div at bounding box center [164, 417] width 23 height 23
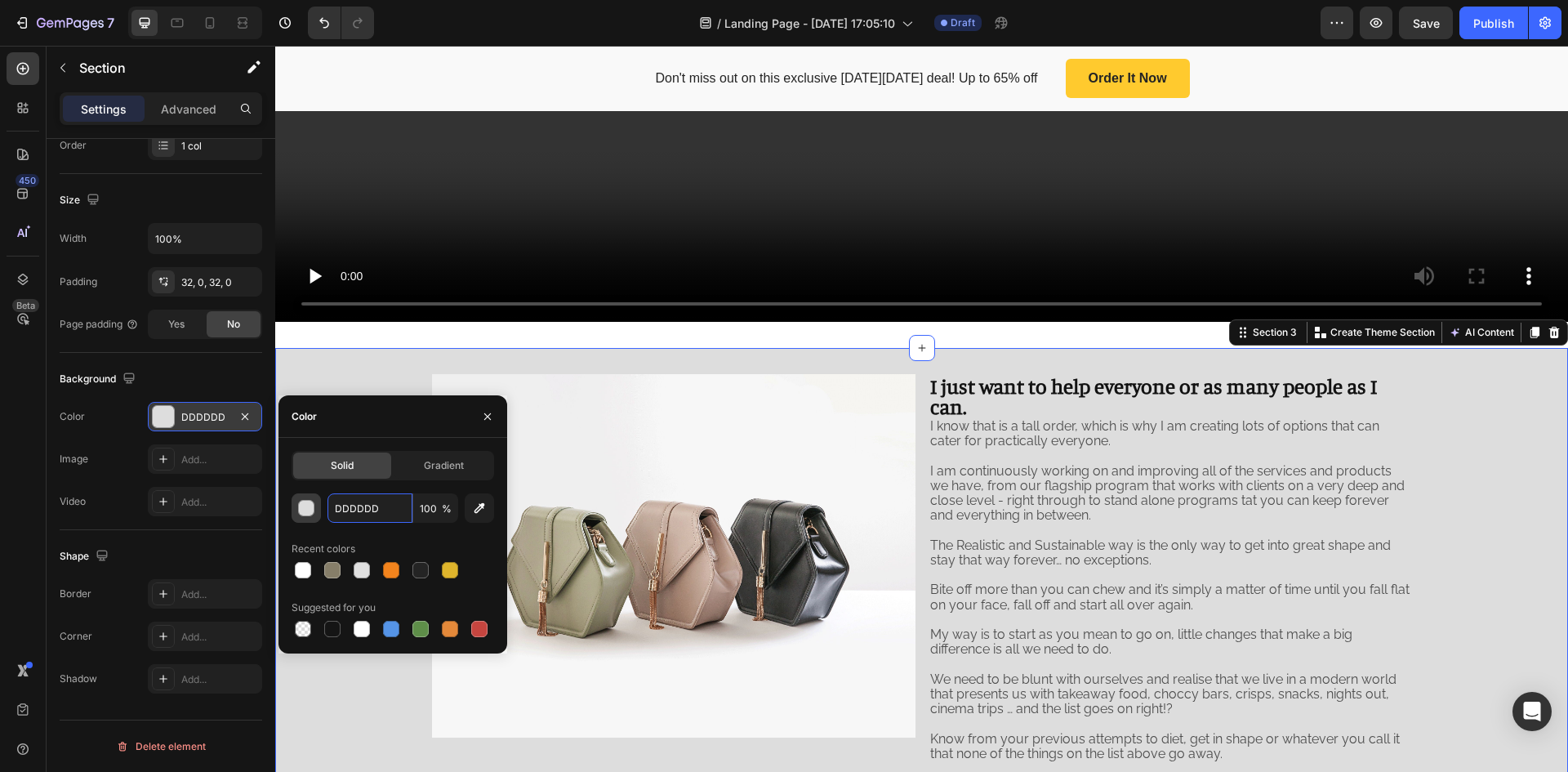
paste input "F4F2E"
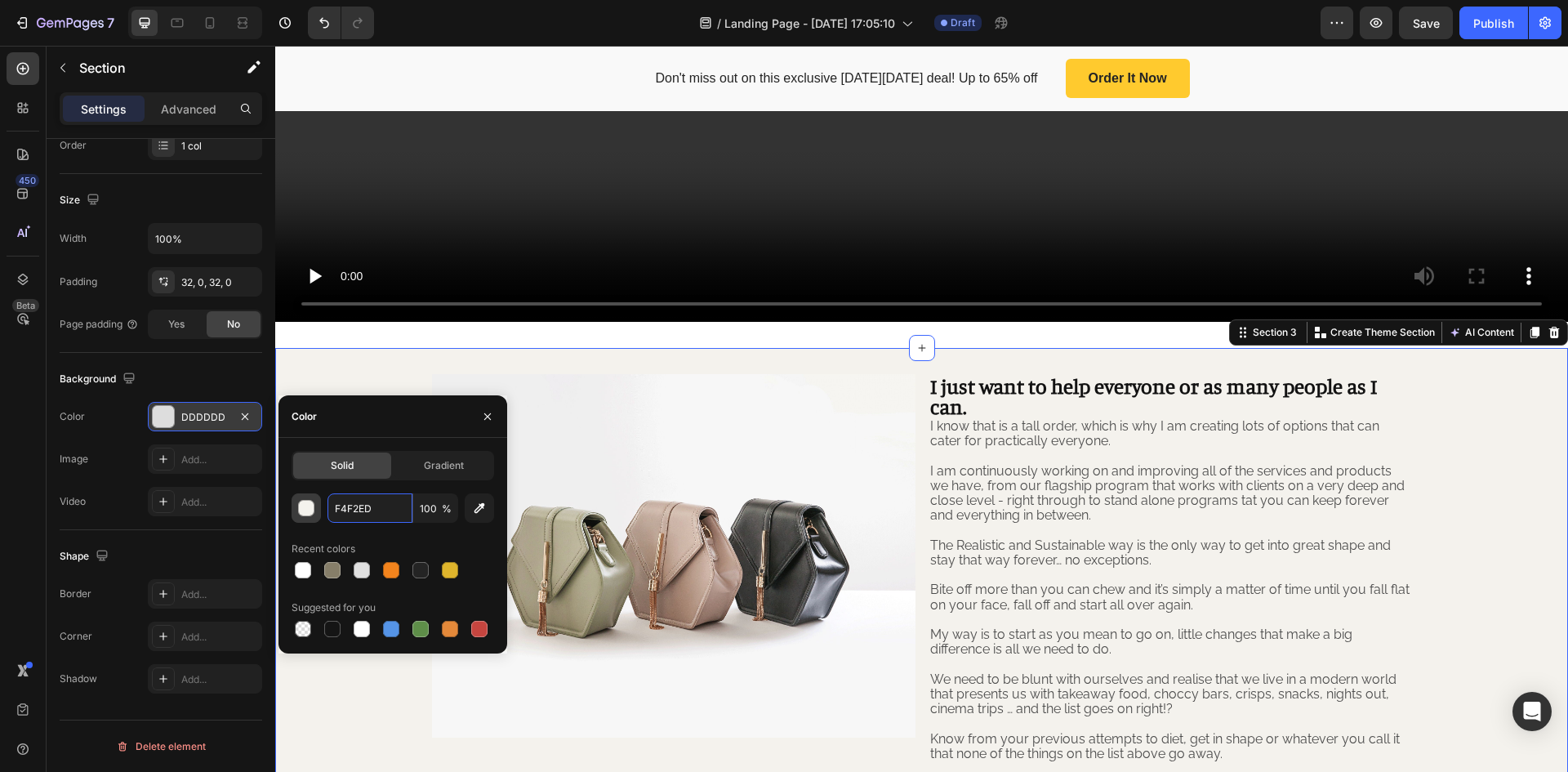
type input "F4F2ED"
click at [1489, 422] on div "Image I just want to help everyone or as many people as I can. Heading I know t…" at bounding box center [922, 583] width 1293 height 418
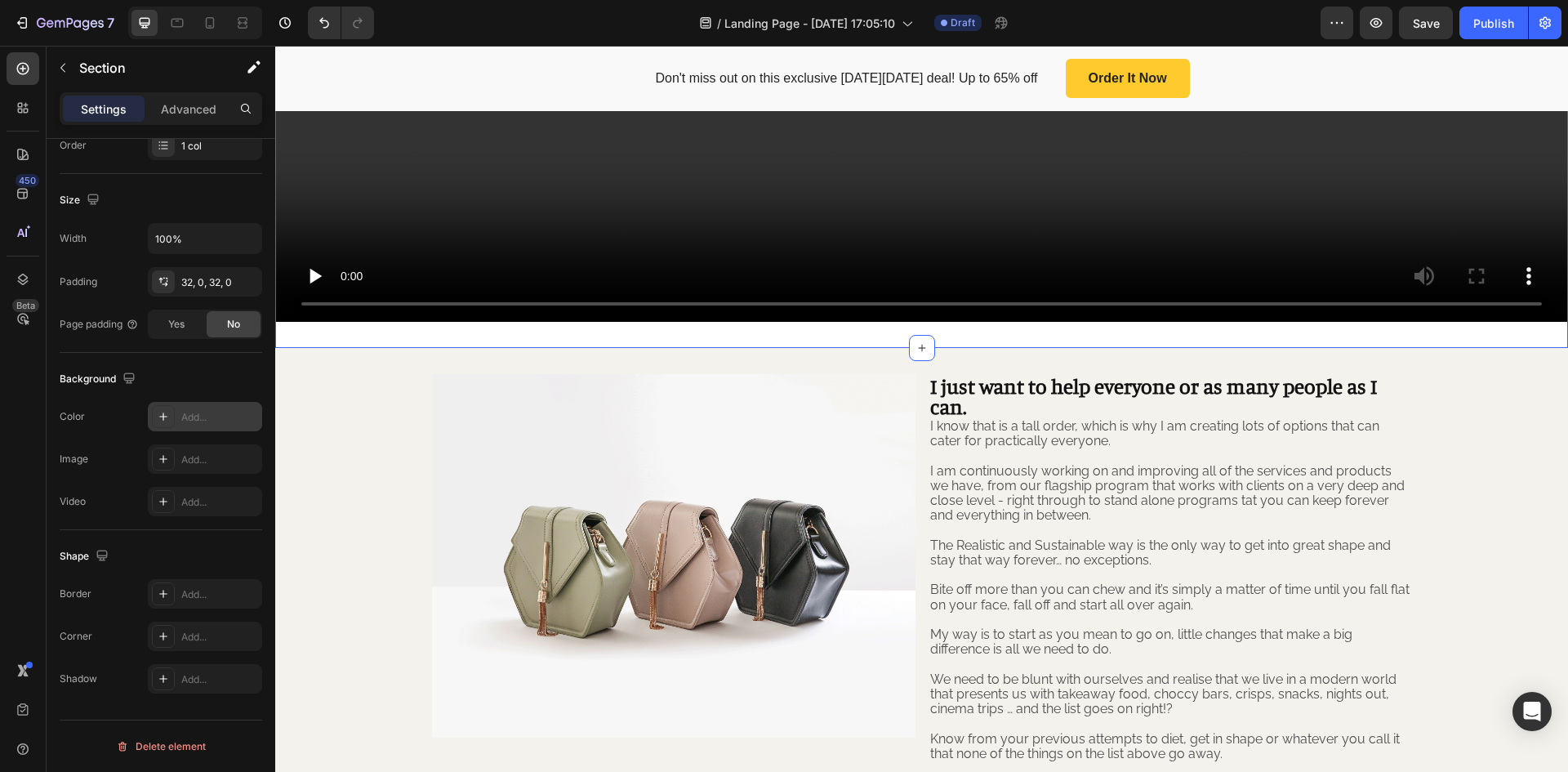
click at [157, 419] on icon at bounding box center [164, 417] width 13 height 13
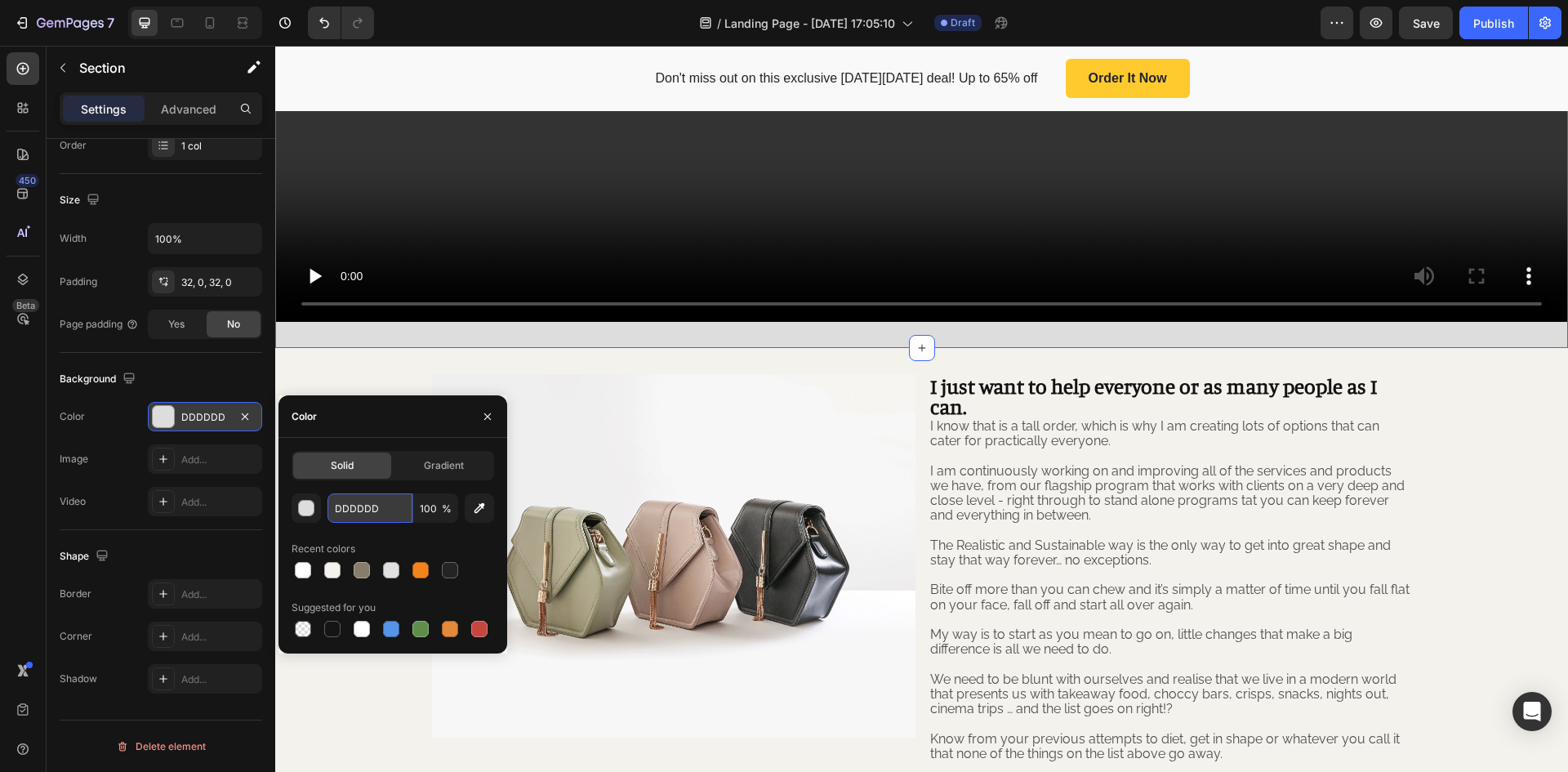
click at [370, 512] on input "DDDDDD" at bounding box center [369, 507] width 85 height 30
paste input "F4F2E"
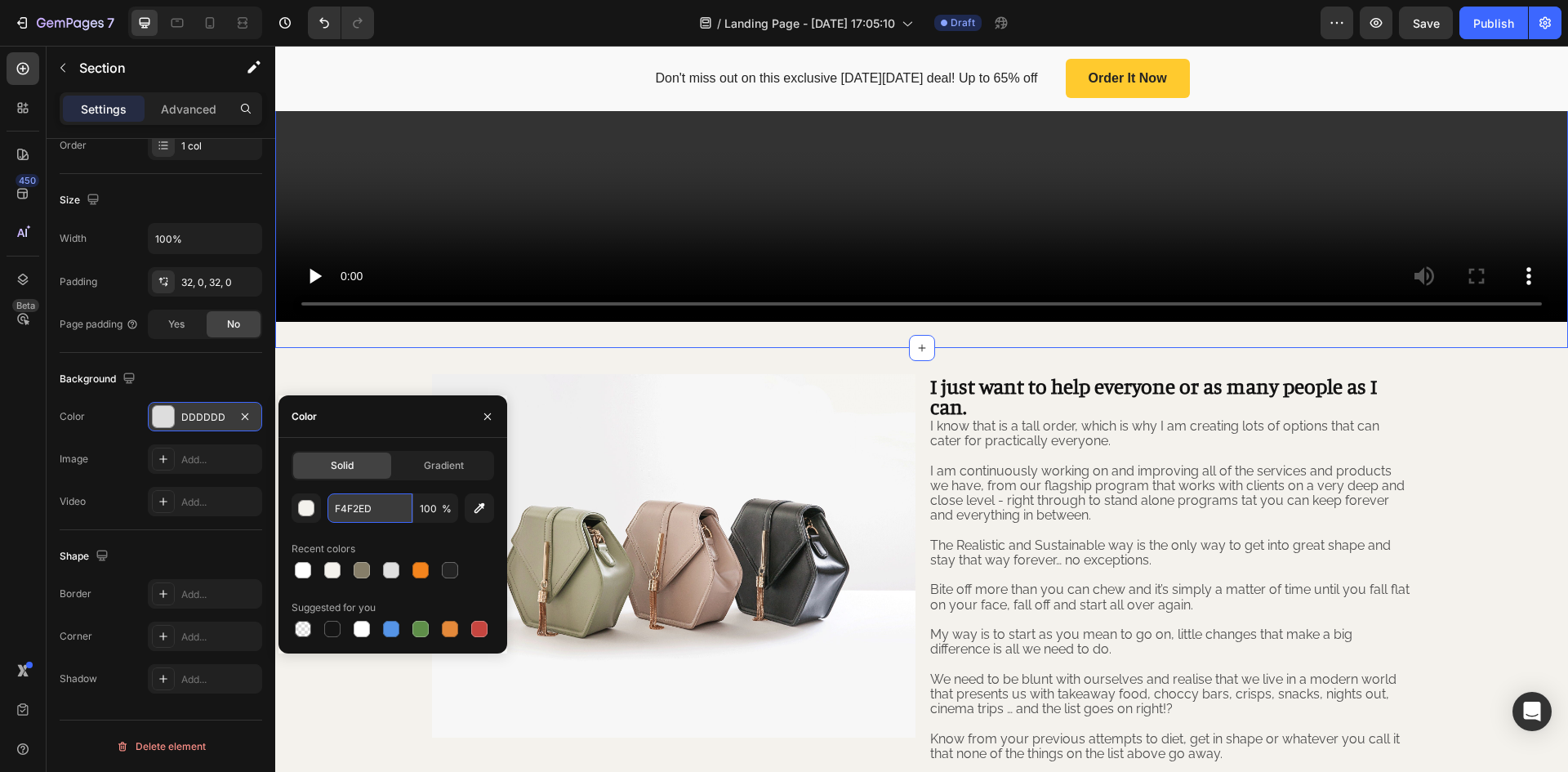
type input "F4F2ED"
click at [486, 423] on icon "button" at bounding box center [487, 417] width 13 height 13
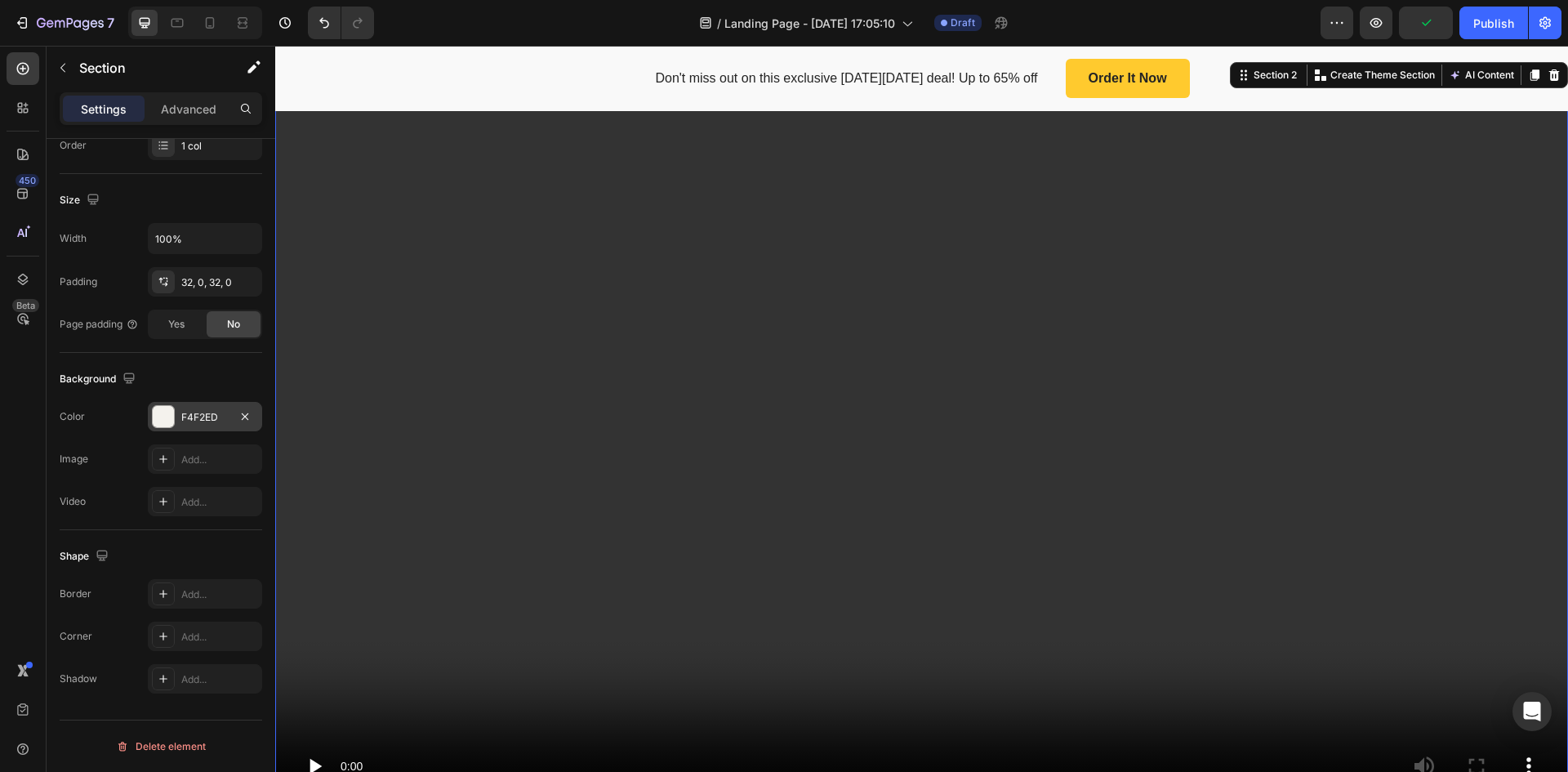
scroll to position [0, 0]
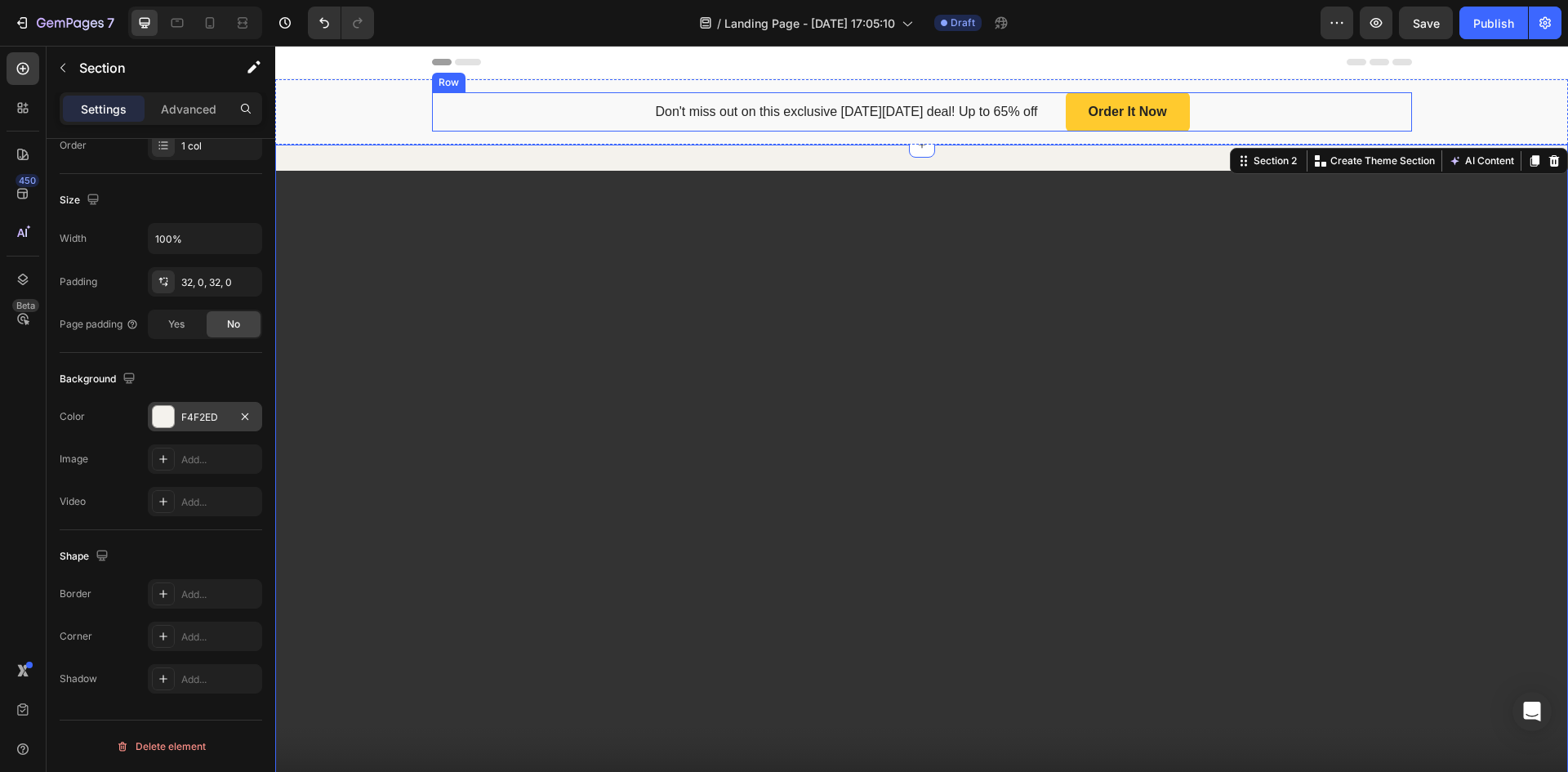
click at [548, 116] on div "Don't miss out on this exclusive Black Friday deal! Up to 65% off Text block Or…" at bounding box center [923, 111] width 981 height 39
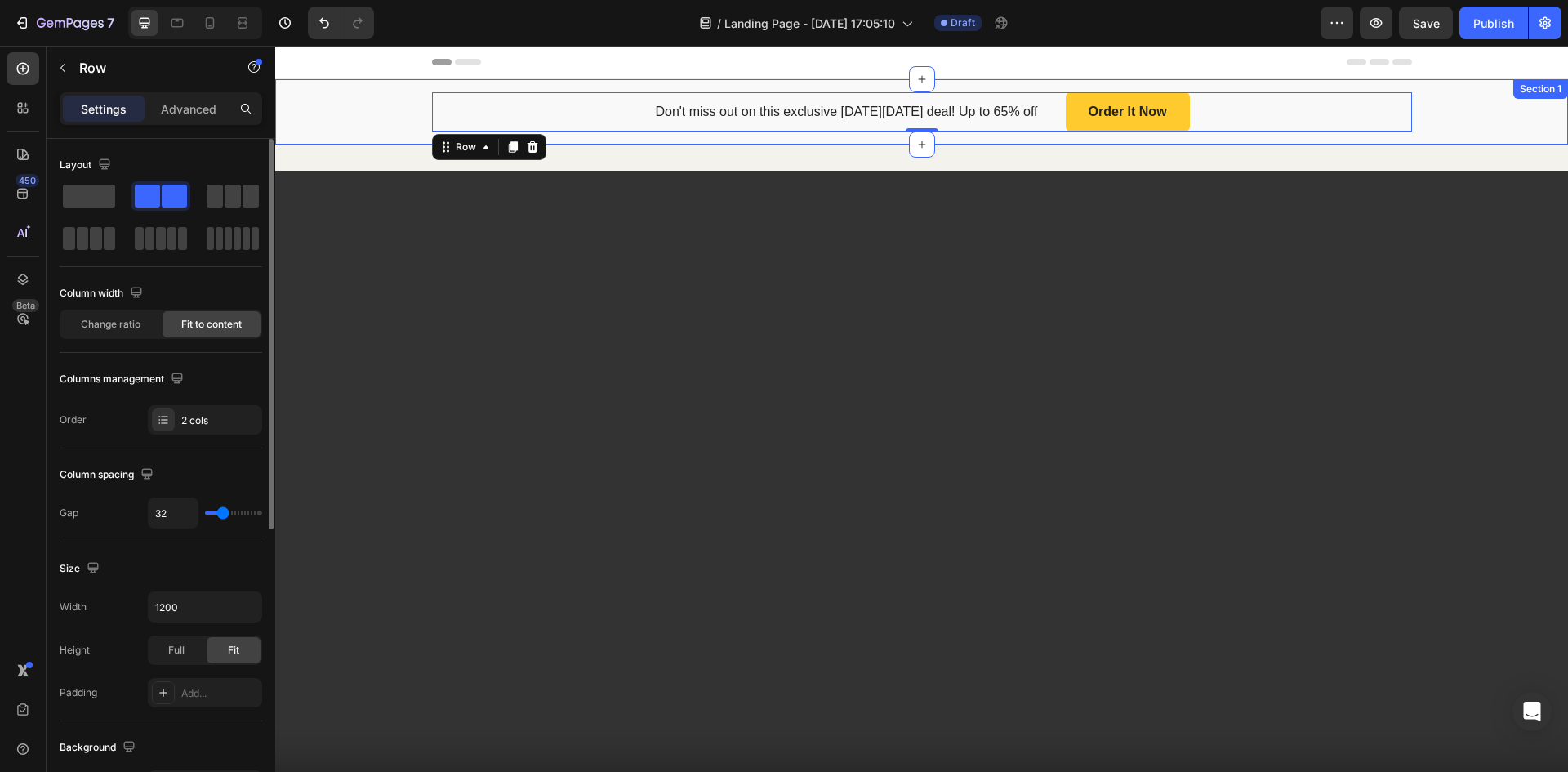
click at [366, 115] on div "Don't miss out on this exclusive Black Friday deal! Up to 65% off Text block Or…" at bounding box center [922, 111] width 1269 height 39
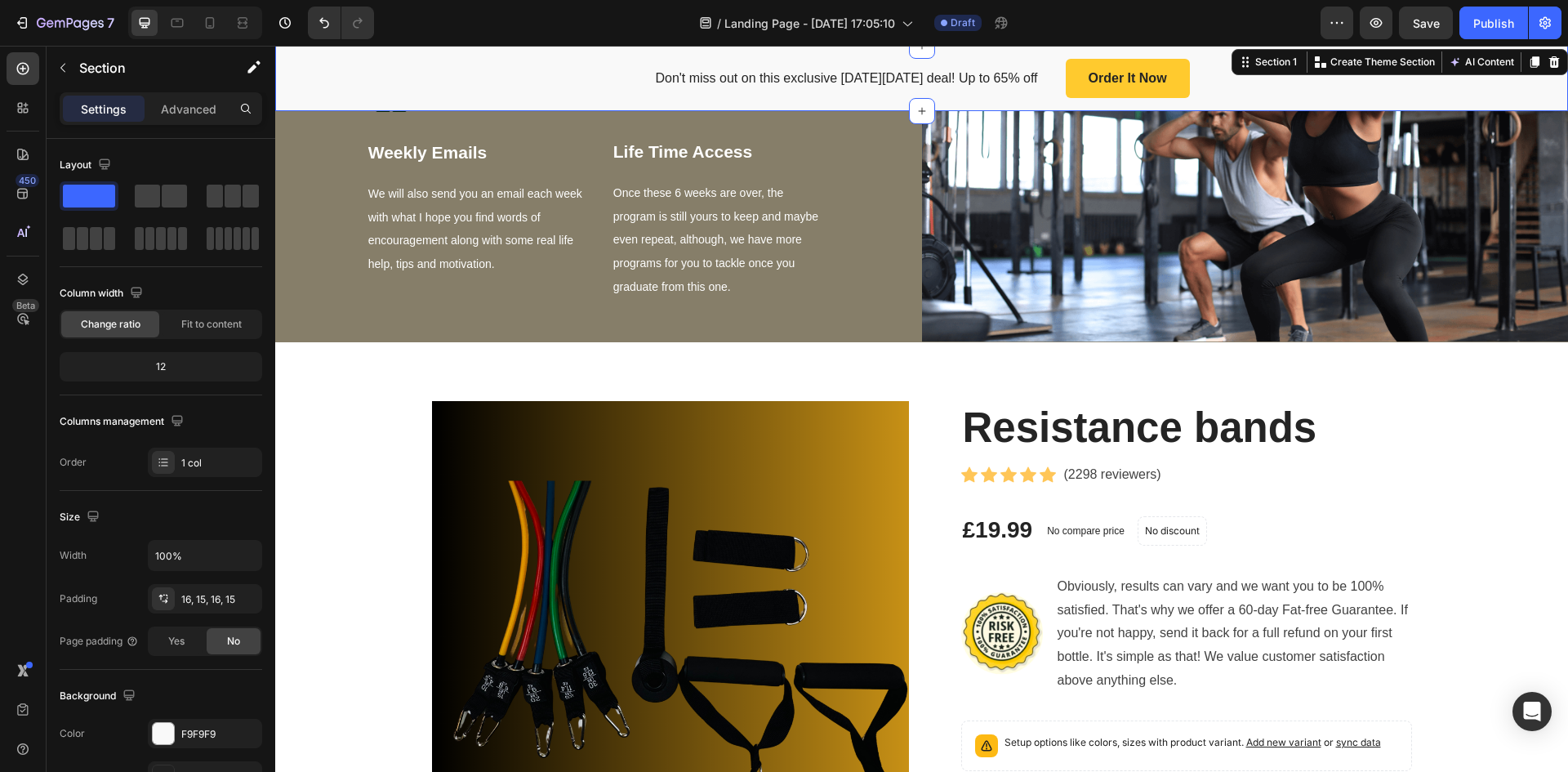
scroll to position [1878, 0]
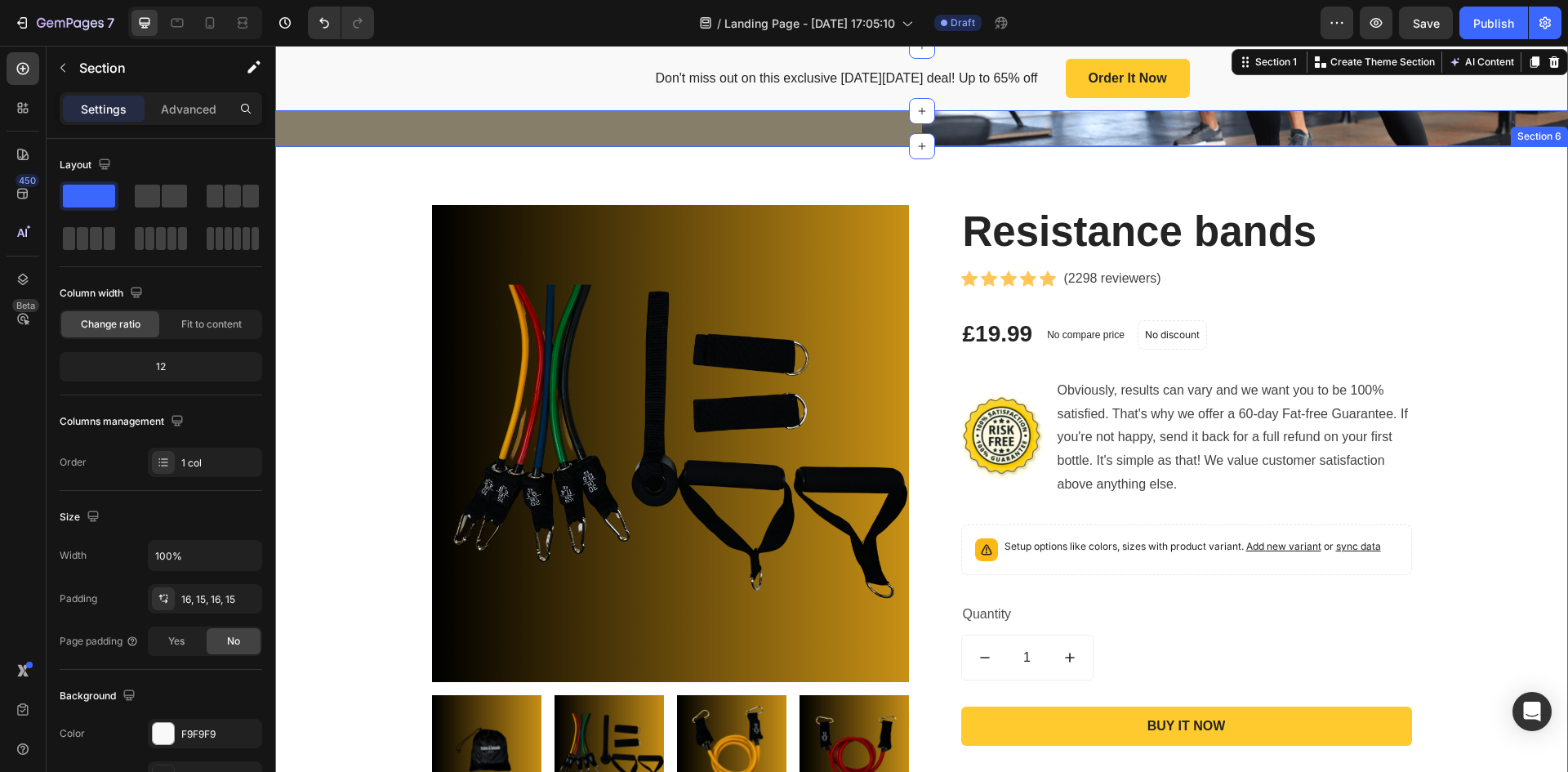
click at [343, 264] on div "Product Images & Gallery Resistance bands Product Title Icon Icon Icon Icon Ico…" at bounding box center [922, 603] width 1269 height 797
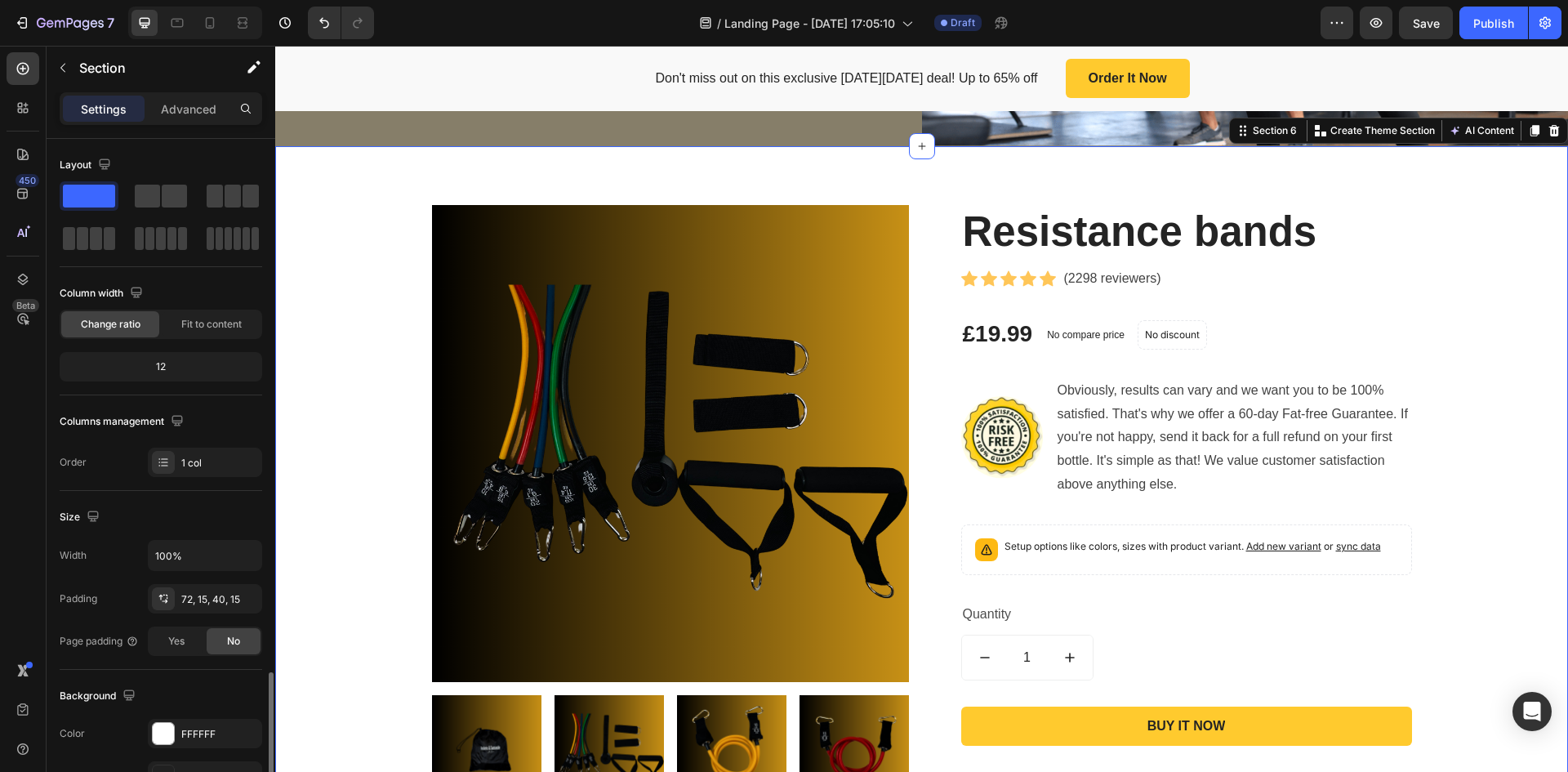
scroll to position [317, 0]
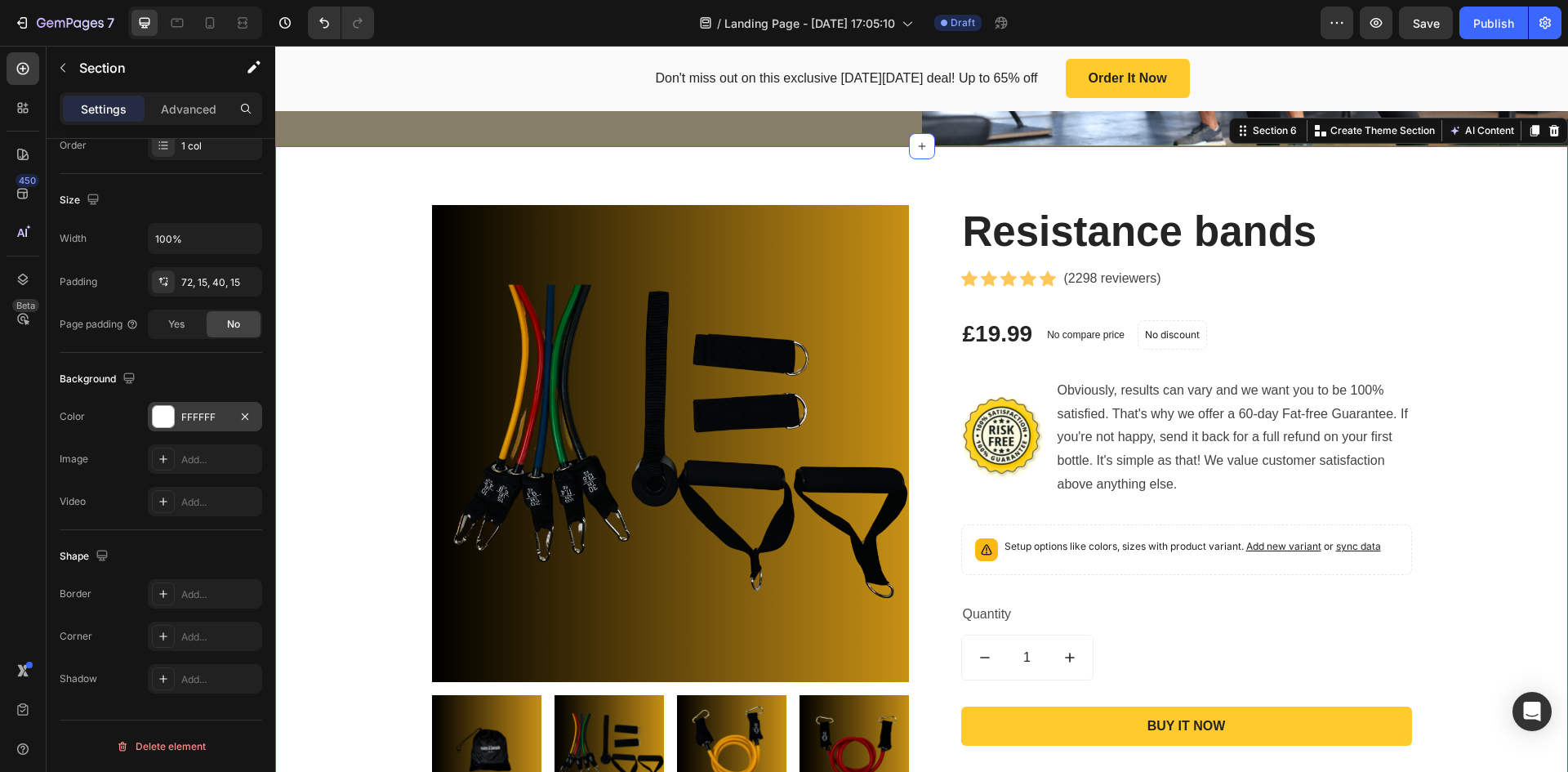
click at [165, 419] on div at bounding box center [163, 416] width 21 height 21
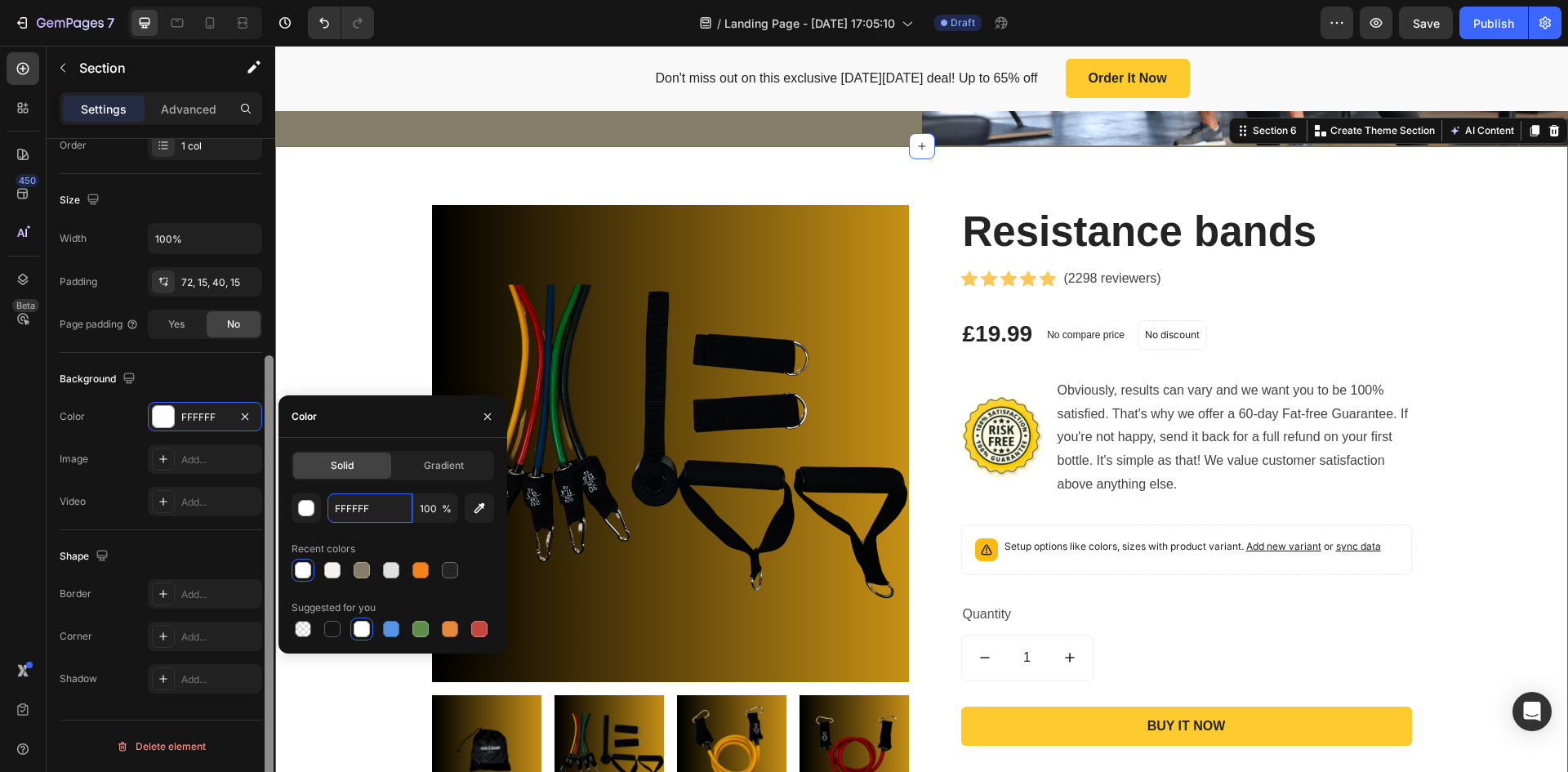
paste input "4F2ED"
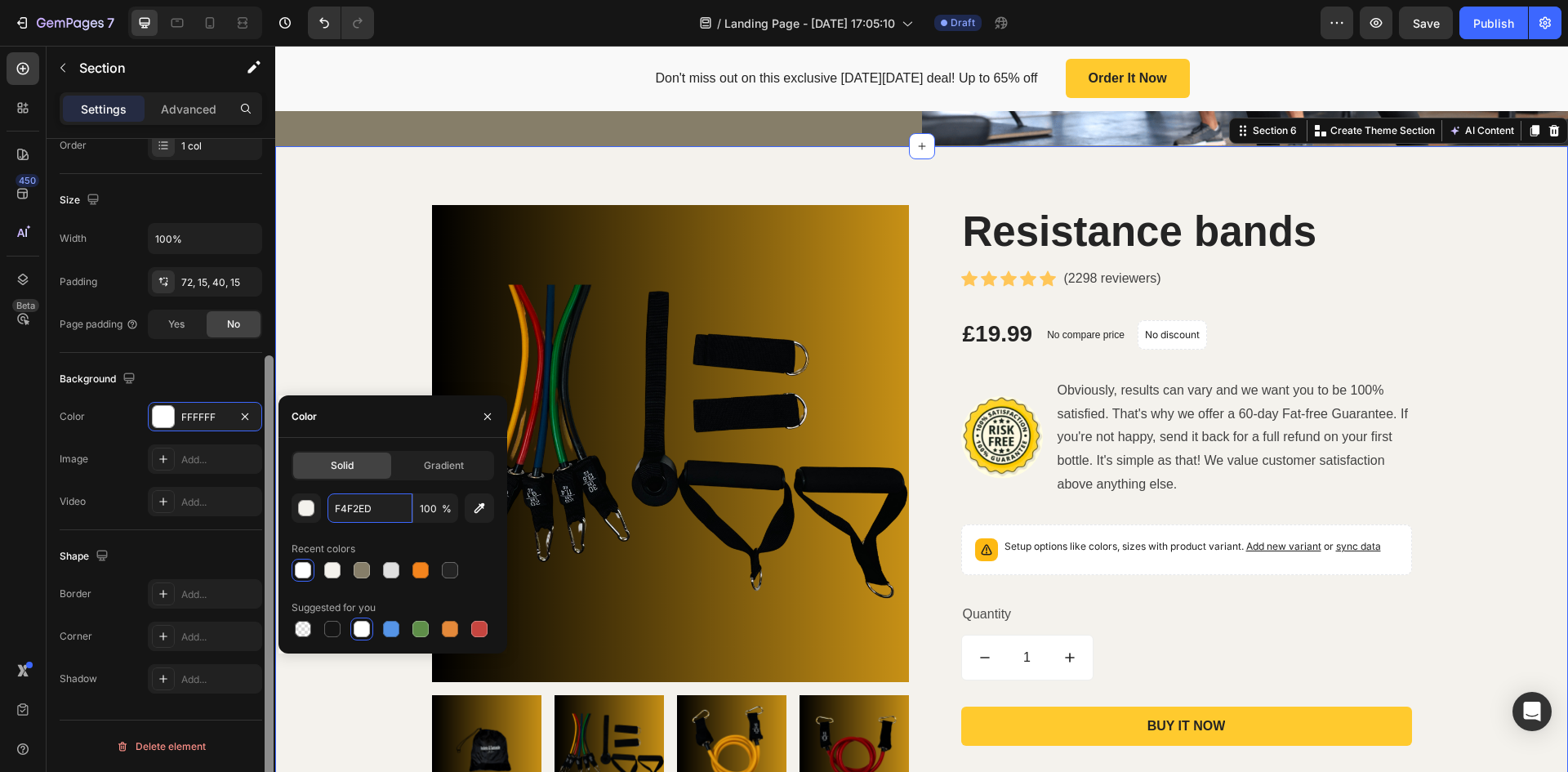
type input "F4F2ED"
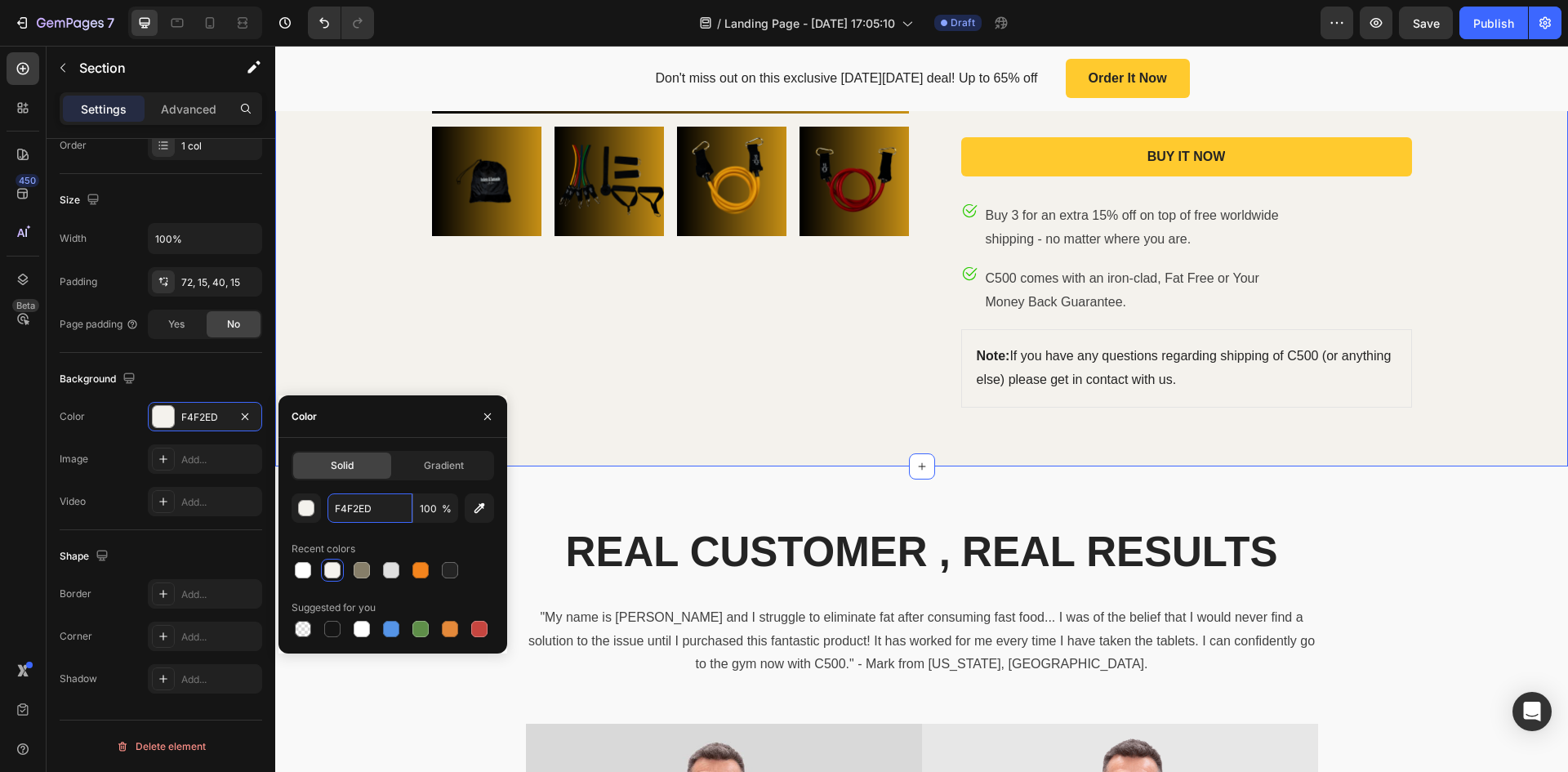
scroll to position [2532, 0]
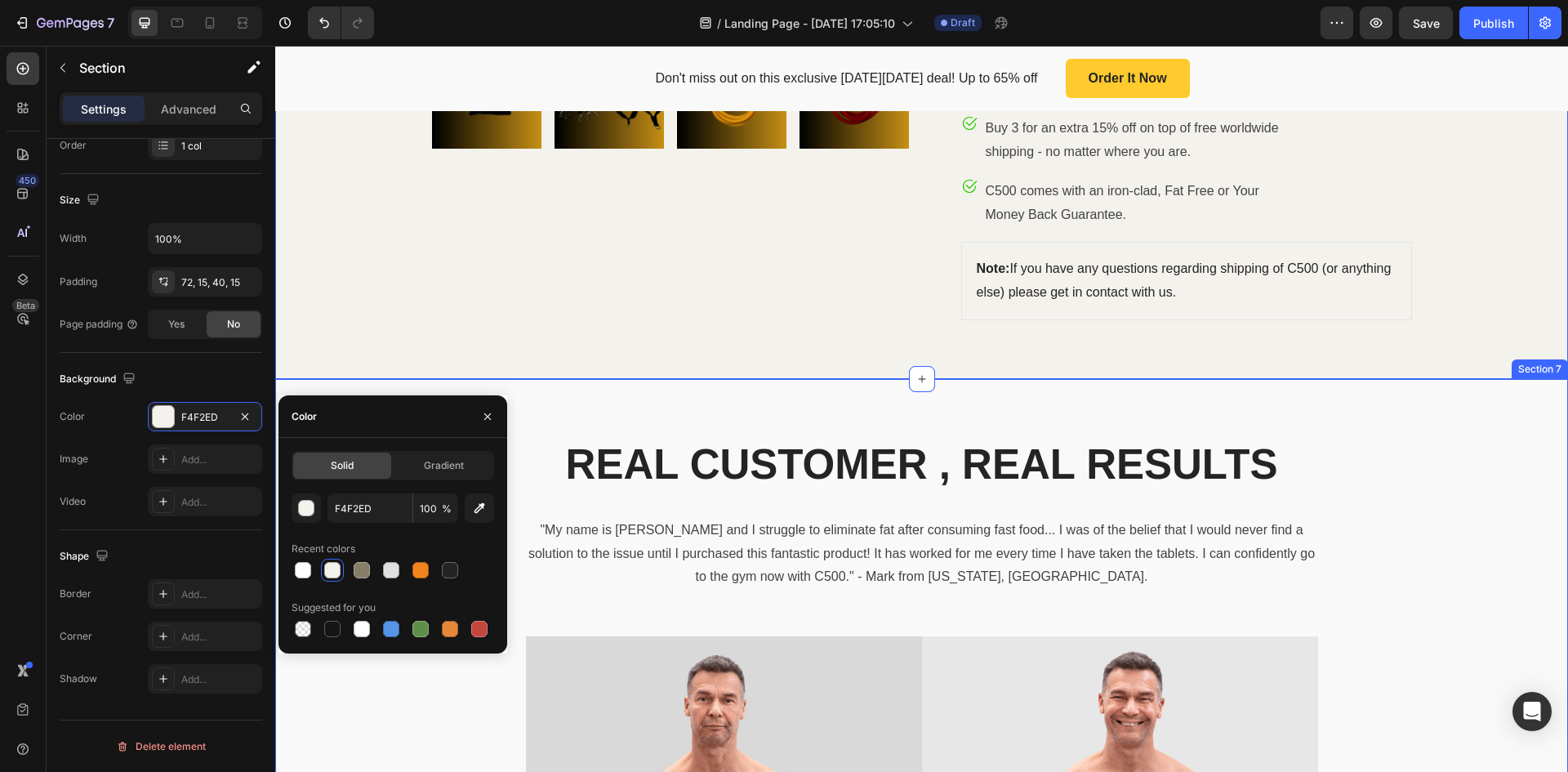
click at [1476, 417] on div "REAL CUSTOMER , REAL RESULTS Heading "My name is Mark and I struggle to elimina…" at bounding box center [922, 768] width 1293 height 780
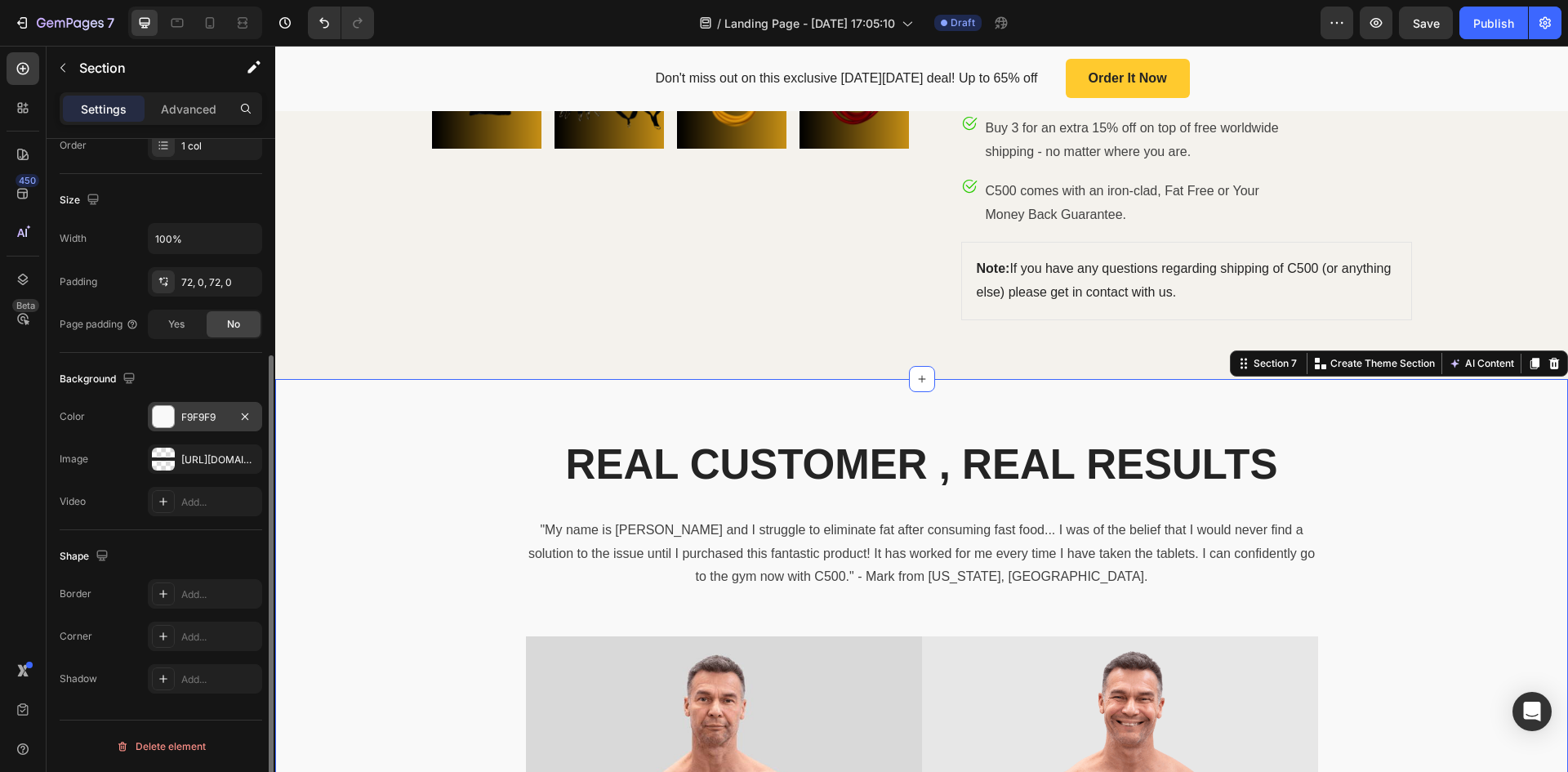
click at [169, 414] on div at bounding box center [163, 416] width 21 height 21
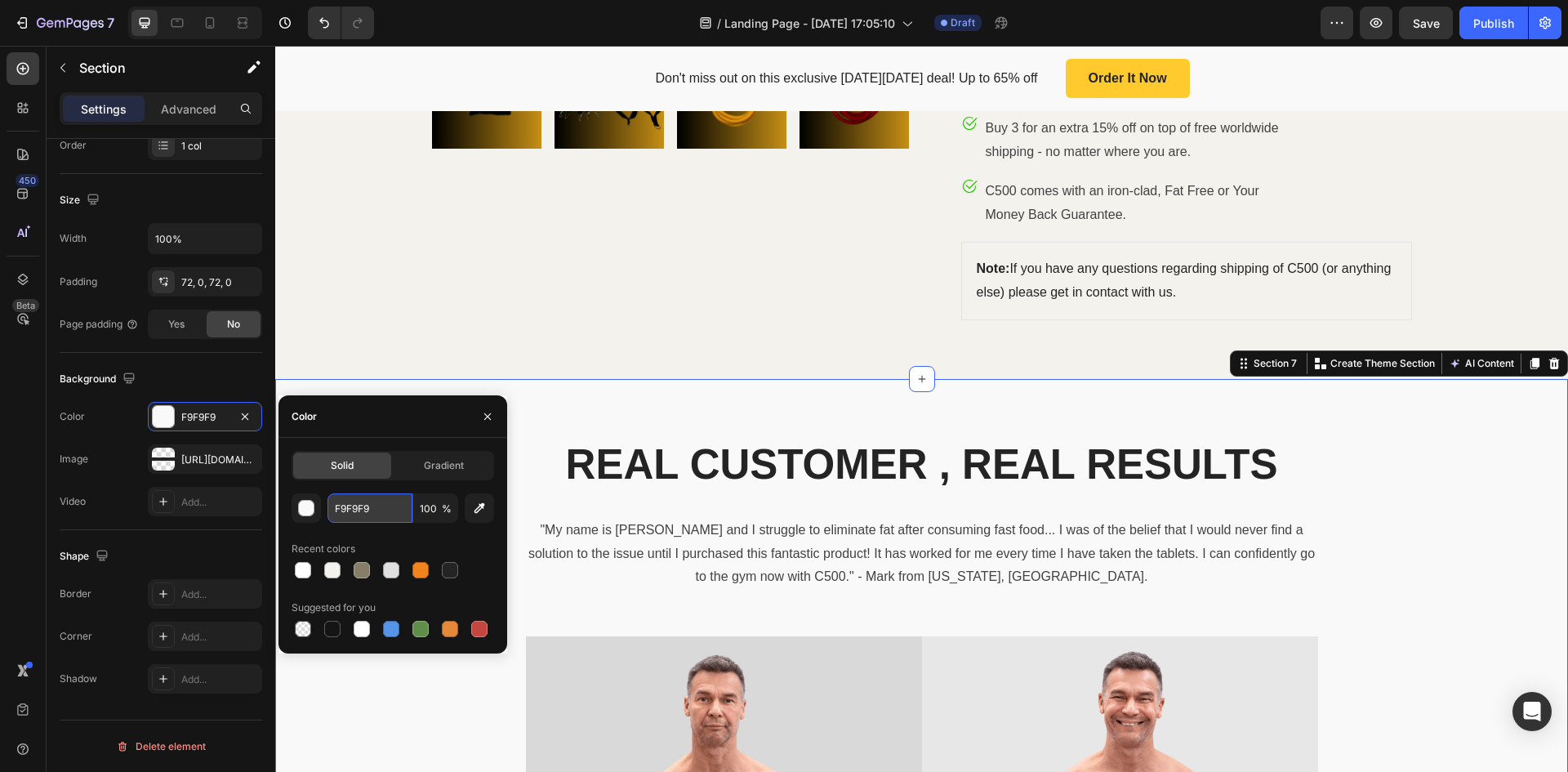
click at [377, 509] on input "F9F9F9" at bounding box center [369, 507] width 85 height 30
paste input "4F2ED"
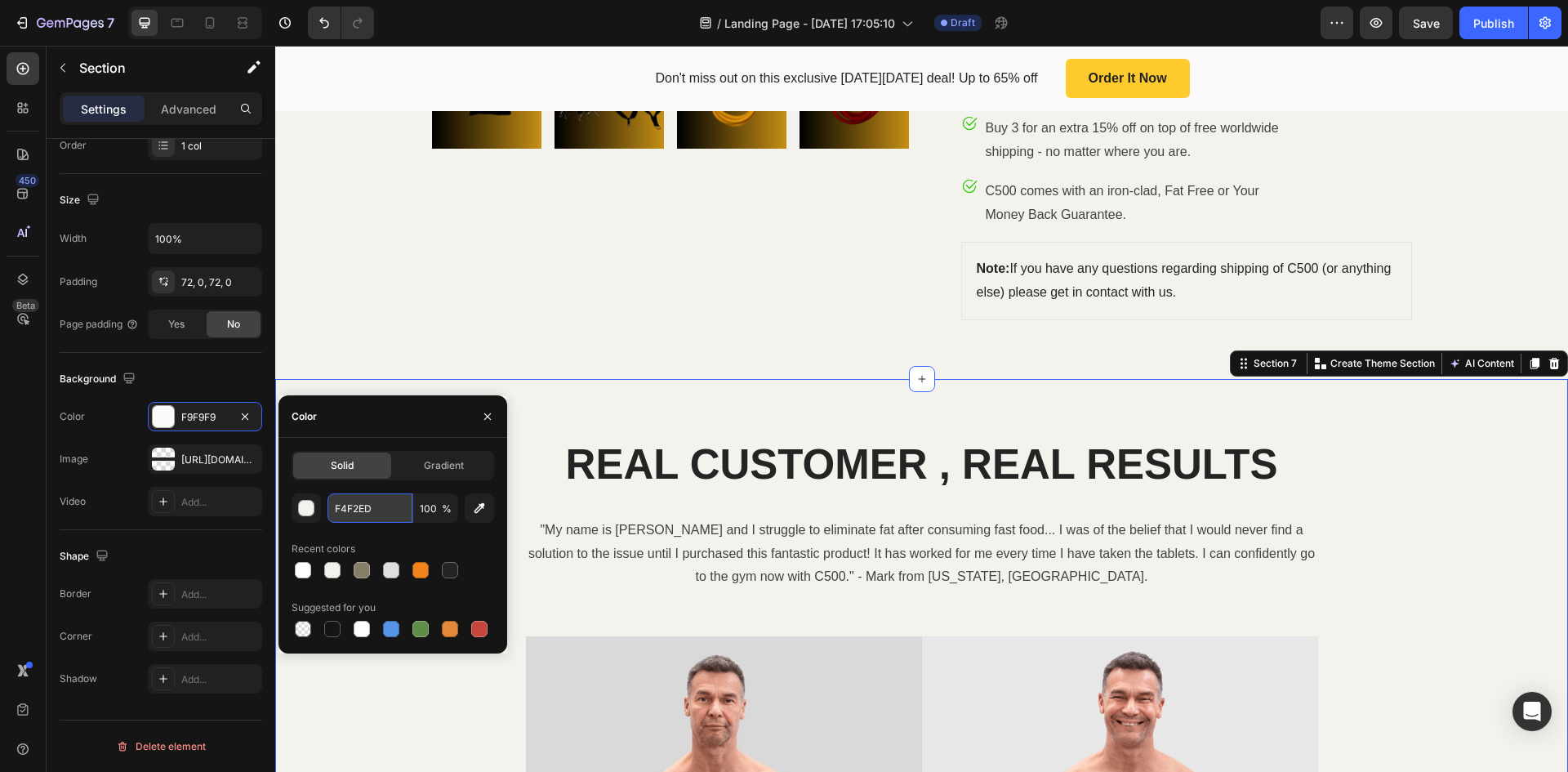
type input "F4F2ED"
click at [480, 425] on button "button" at bounding box center [487, 416] width 26 height 26
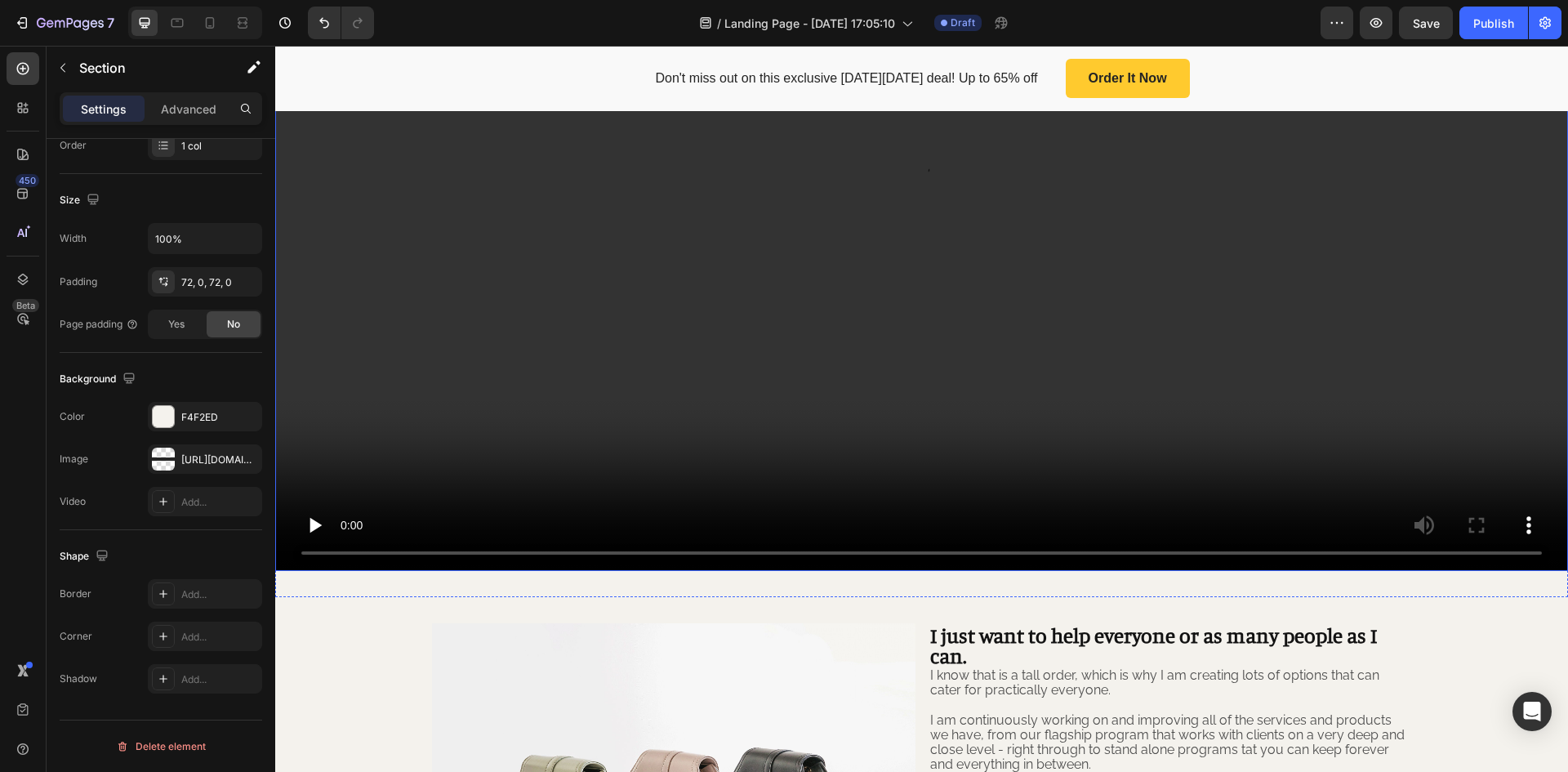
scroll to position [735, 0]
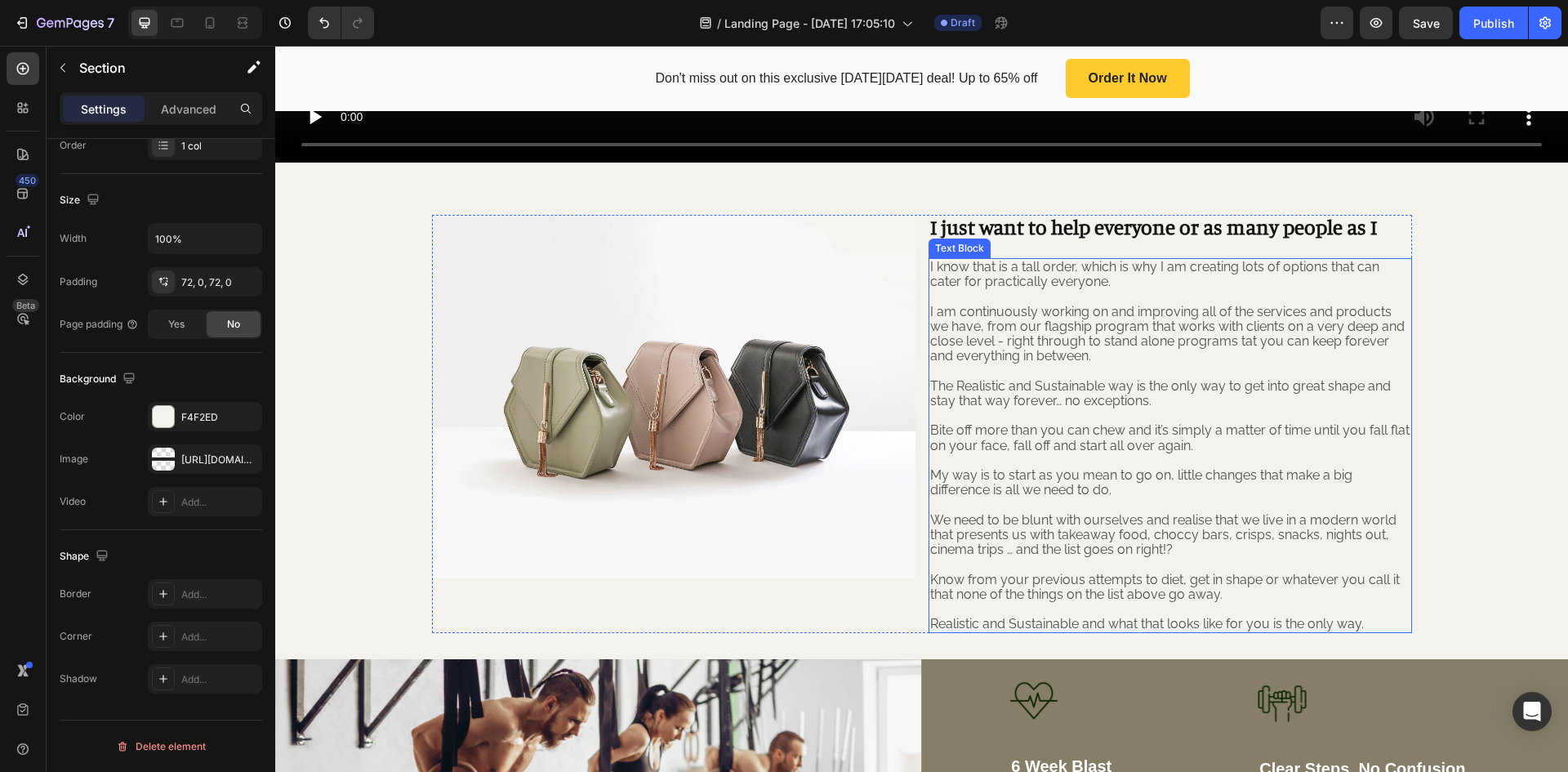
click at [1171, 423] on span "Bite off more than you can chew and it’s simply a matter of time until you fall…" at bounding box center [1170, 438] width 480 height 30
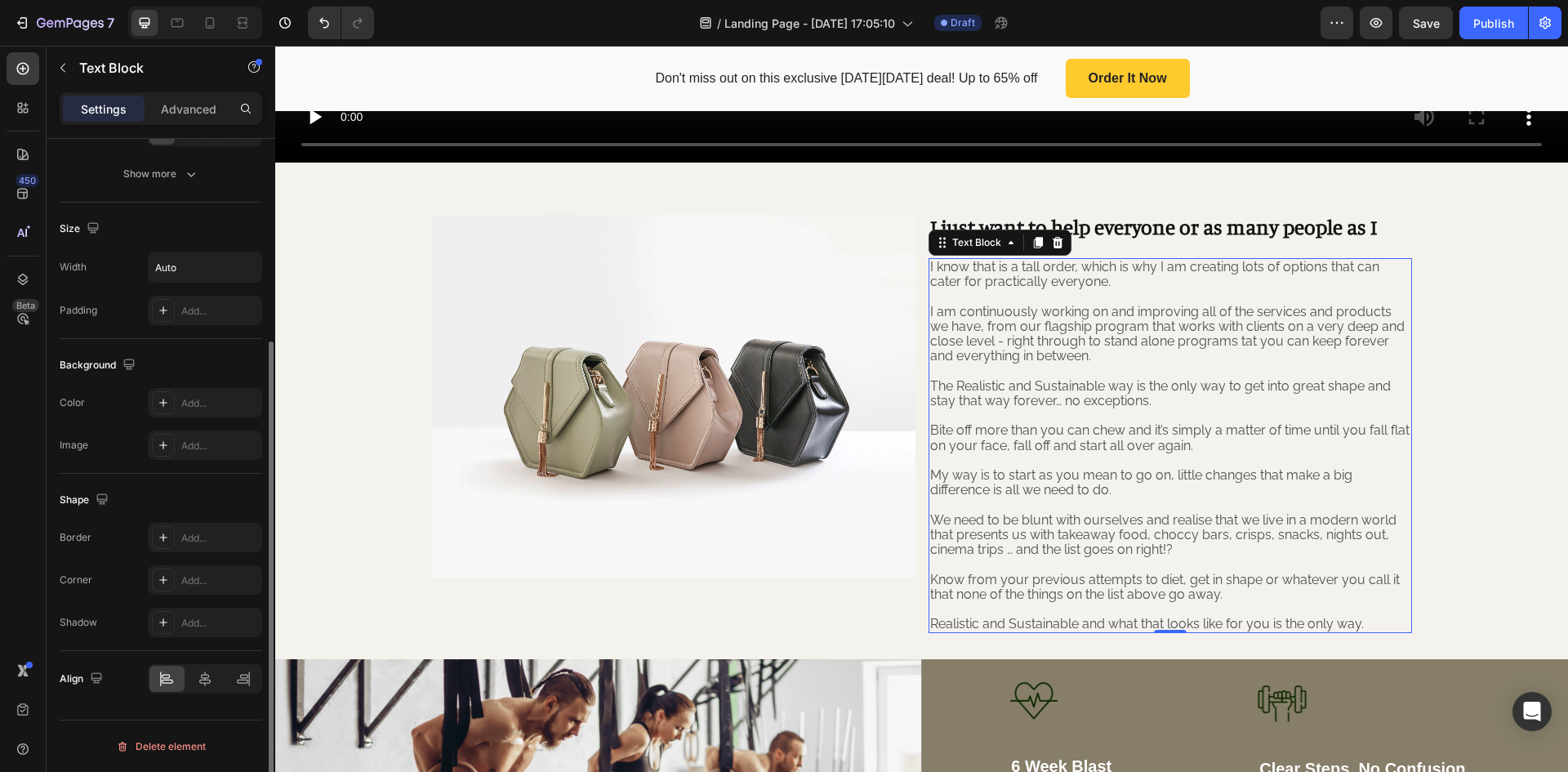
scroll to position [0, 0]
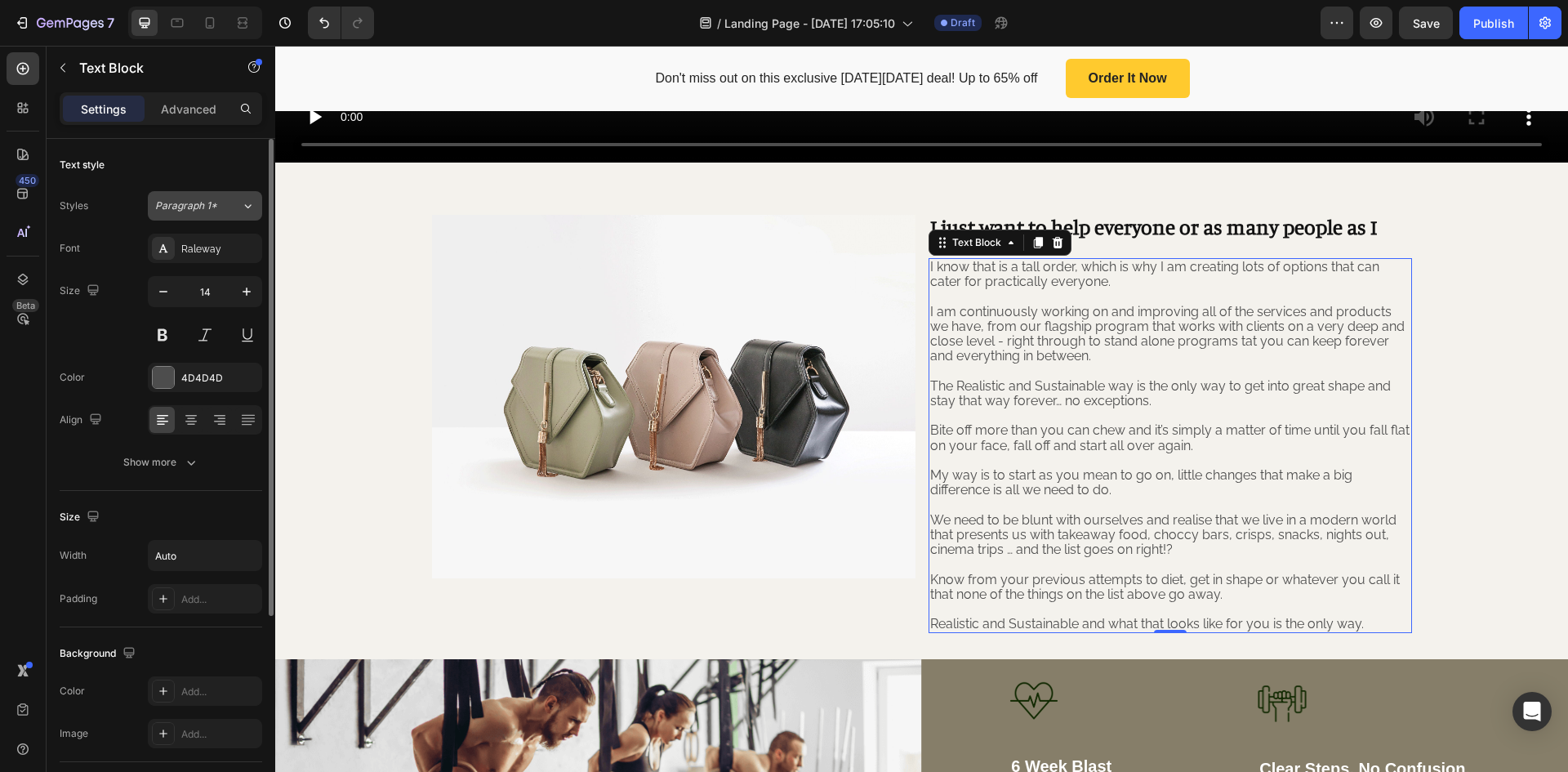
click at [228, 211] on div "Paragraph 1*" at bounding box center [198, 206] width 86 height 14
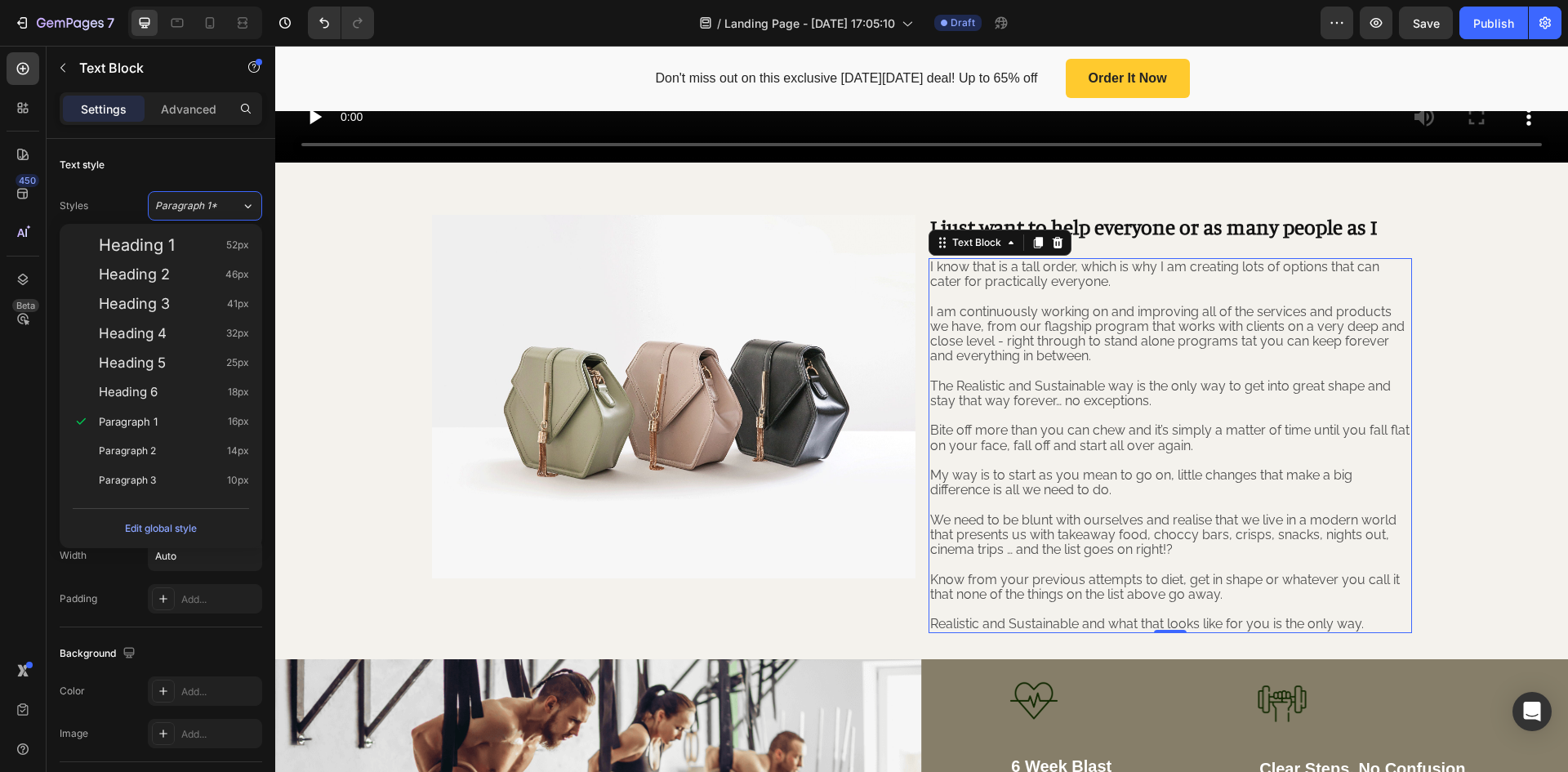
click at [1113, 346] on p "I am continuously working on and improving all of the services and products we …" at bounding box center [1170, 334] width 481 height 60
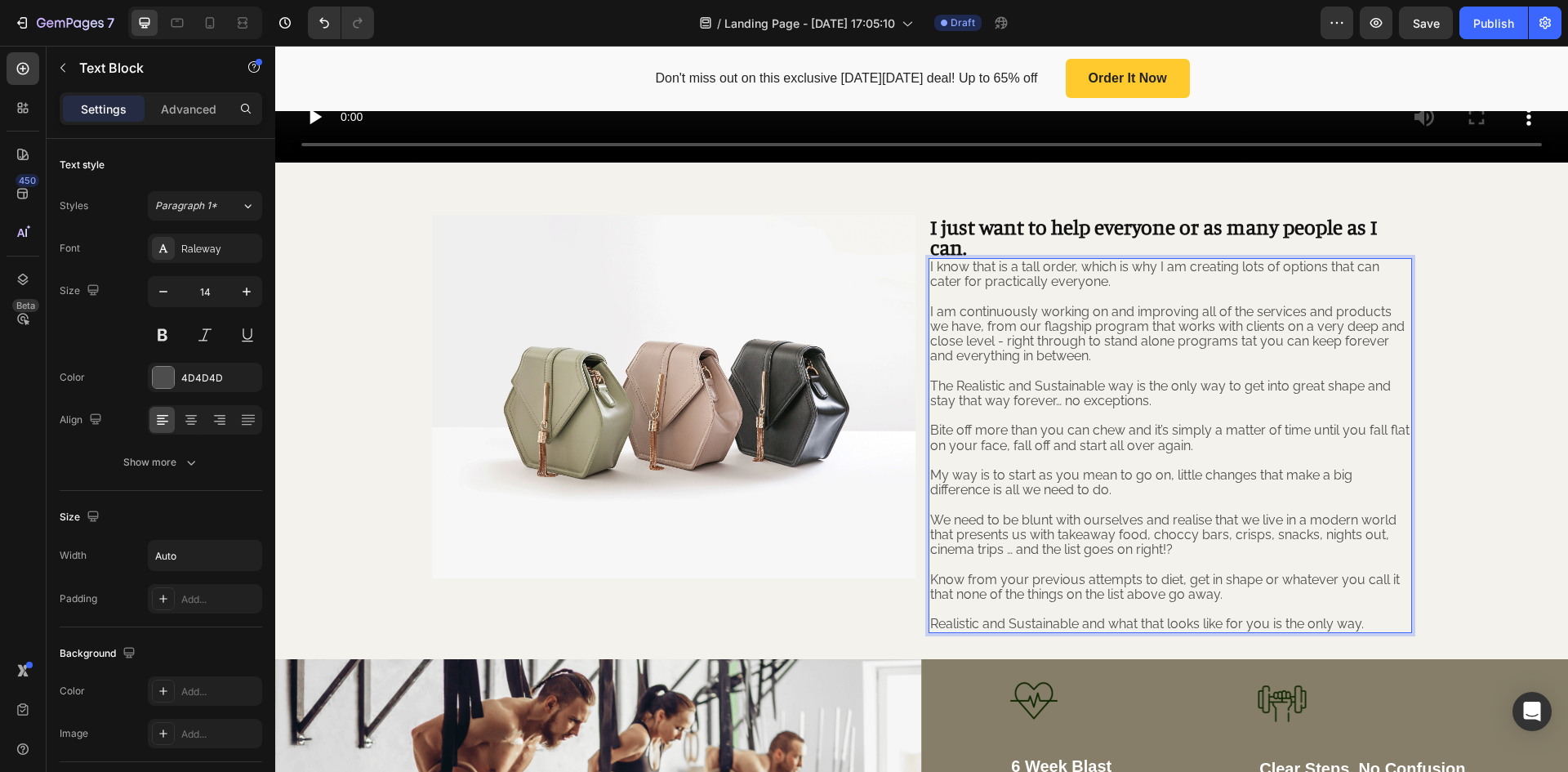
click at [1058, 348] on span "I am continuously working on and improving all of the services and products we …" at bounding box center [1167, 333] width 475 height 60
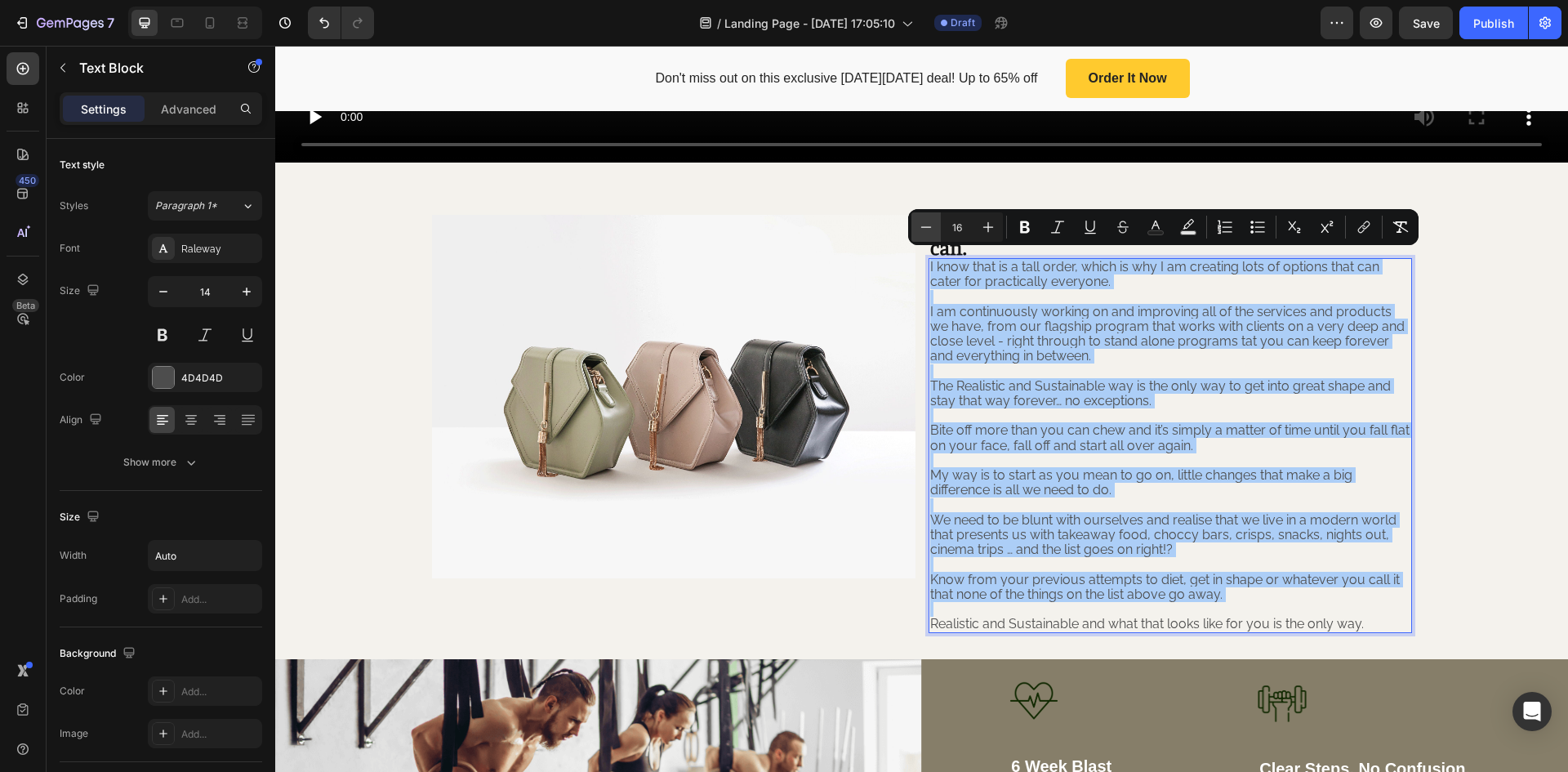
click at [928, 232] on icon "Editor contextual toolbar" at bounding box center [925, 227] width 16 height 16
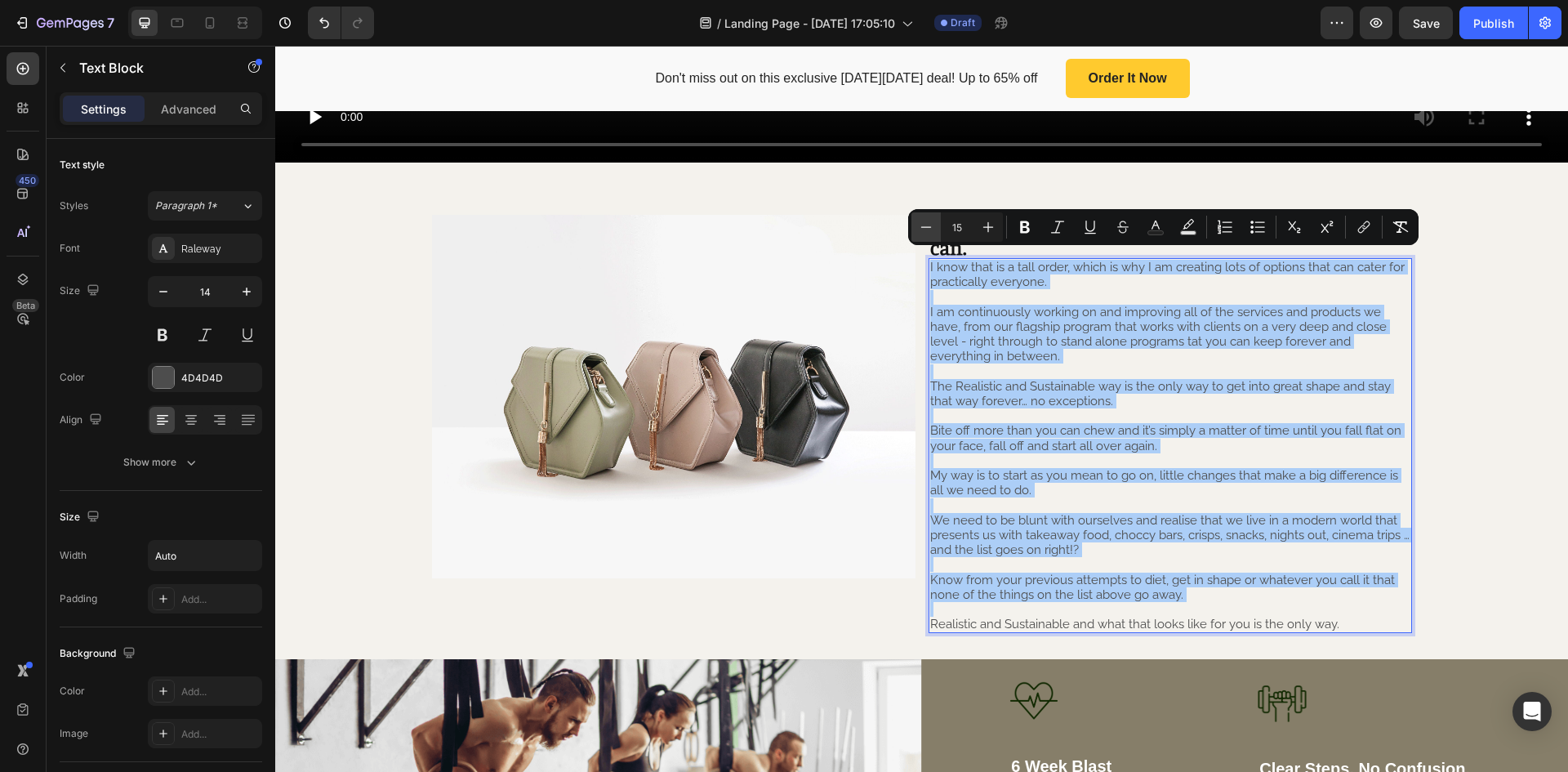
click at [928, 232] on icon "Editor contextual toolbar" at bounding box center [925, 227] width 16 height 16
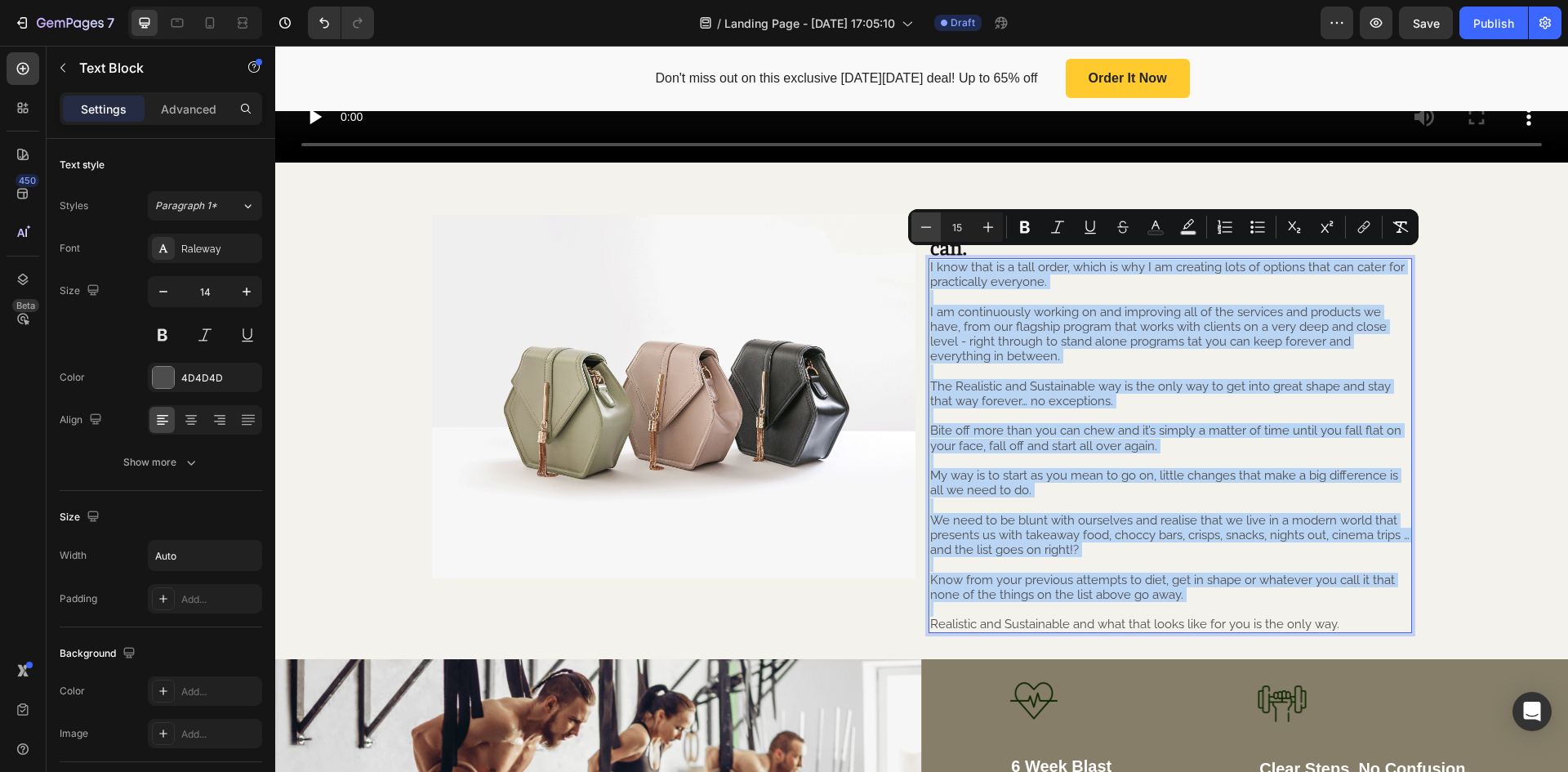
type input "14"
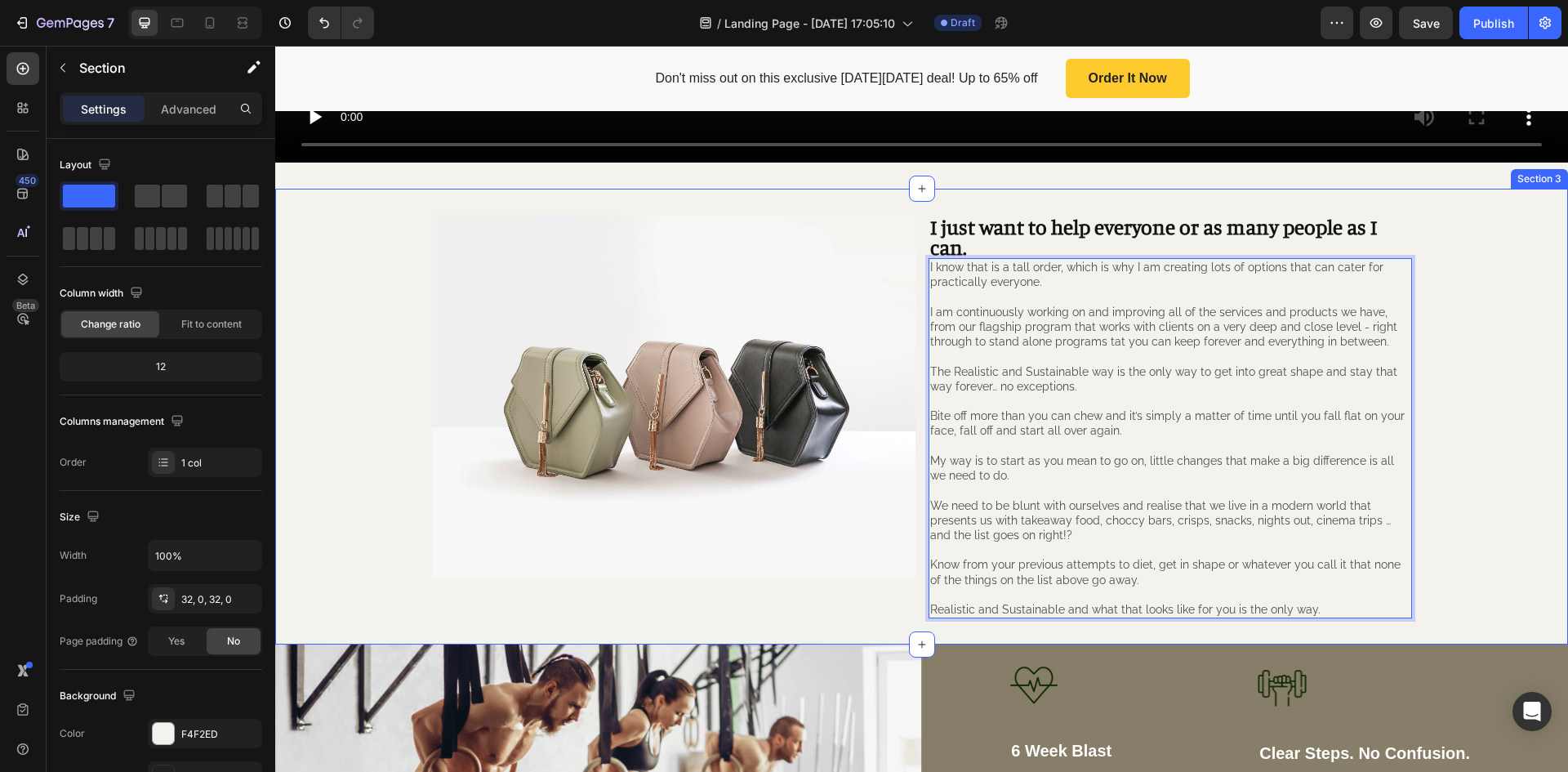
click at [1473, 415] on div "Image I just want to help everyone or as many people as I can. Heading I know t…" at bounding box center [922, 417] width 1293 height 404
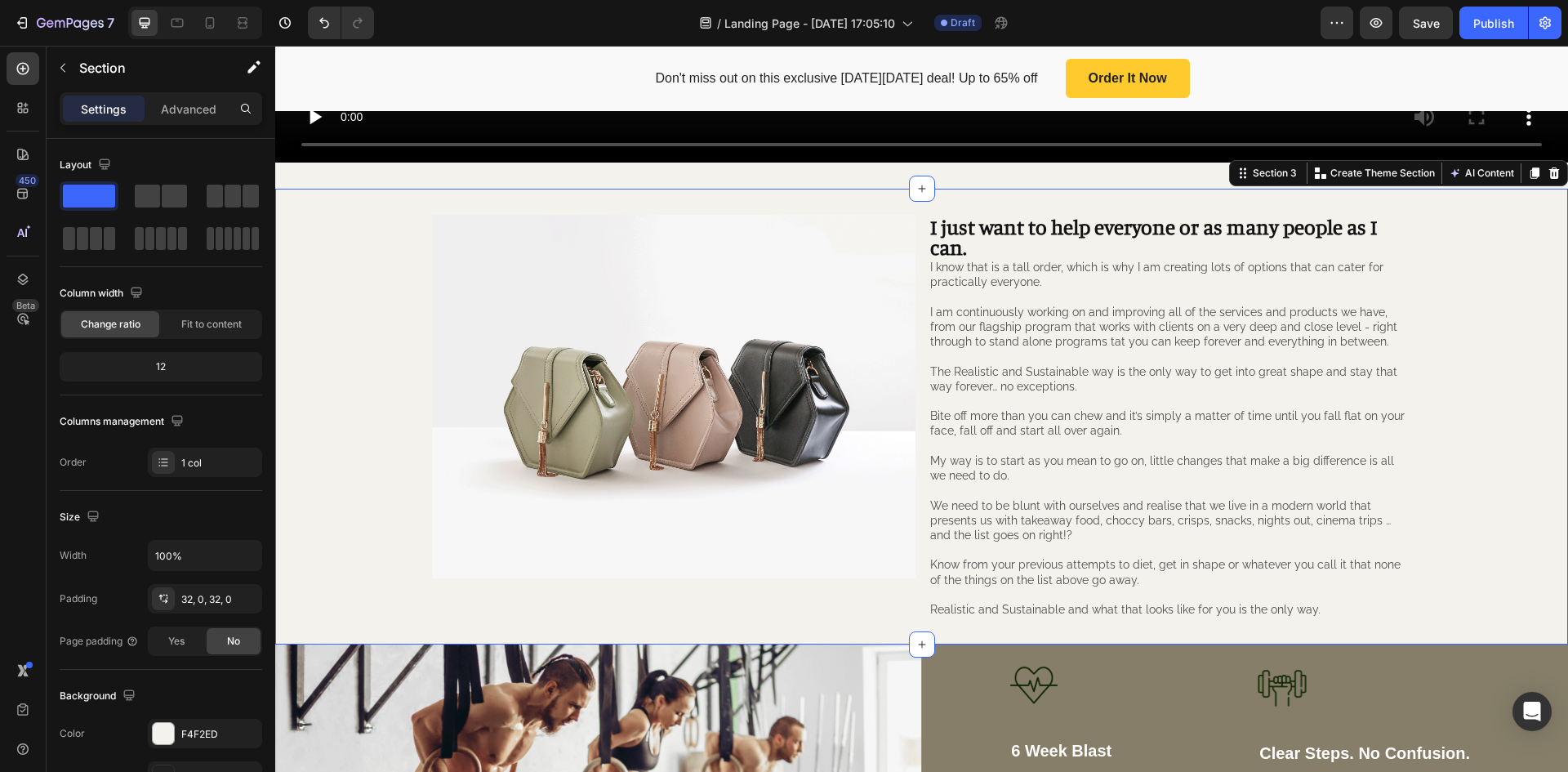
click at [1465, 307] on div "Image I just want to help everyone or as many people as I can. Heading I know t…" at bounding box center [922, 417] width 1293 height 404
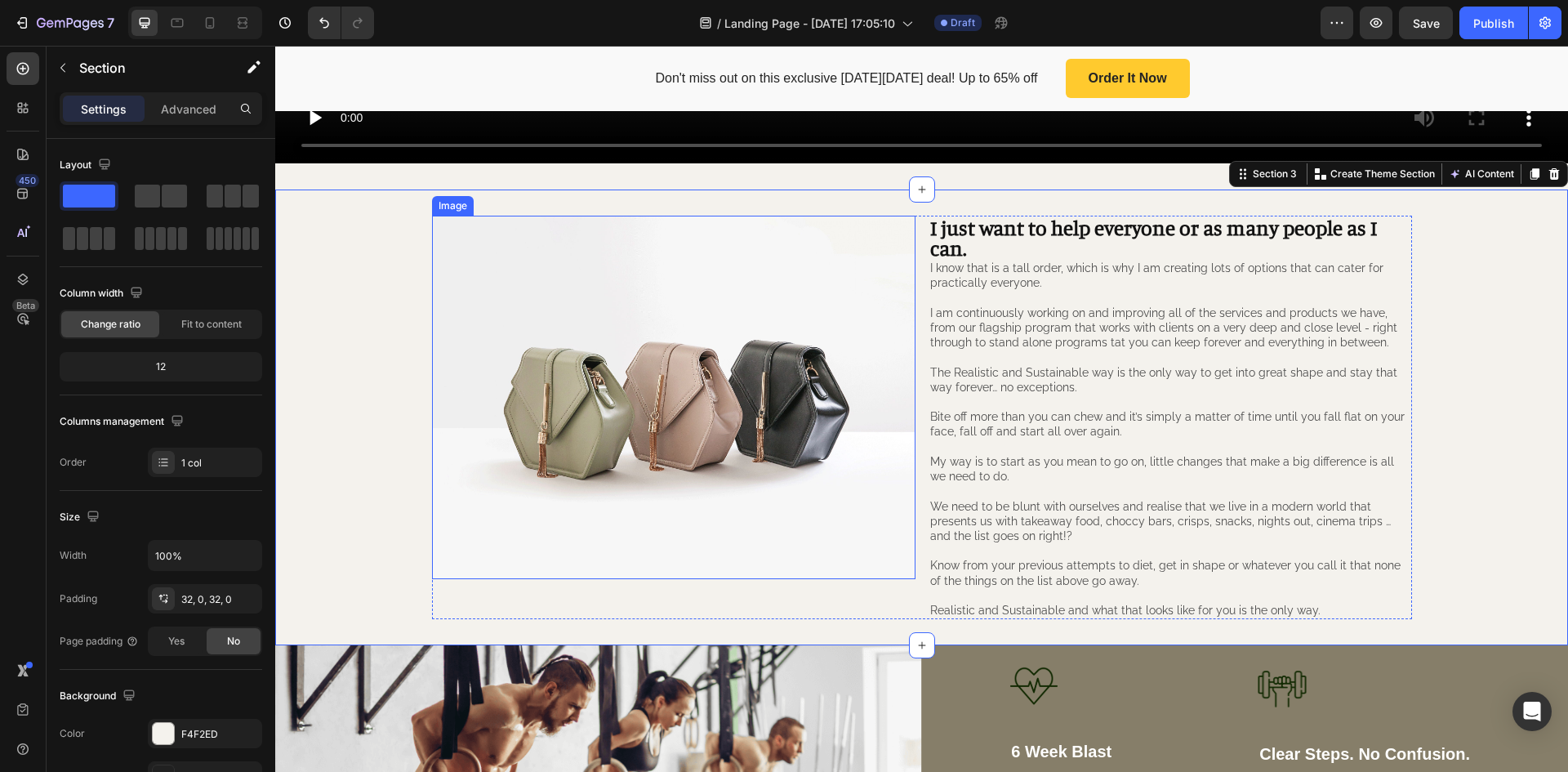
scroll to position [653, 0]
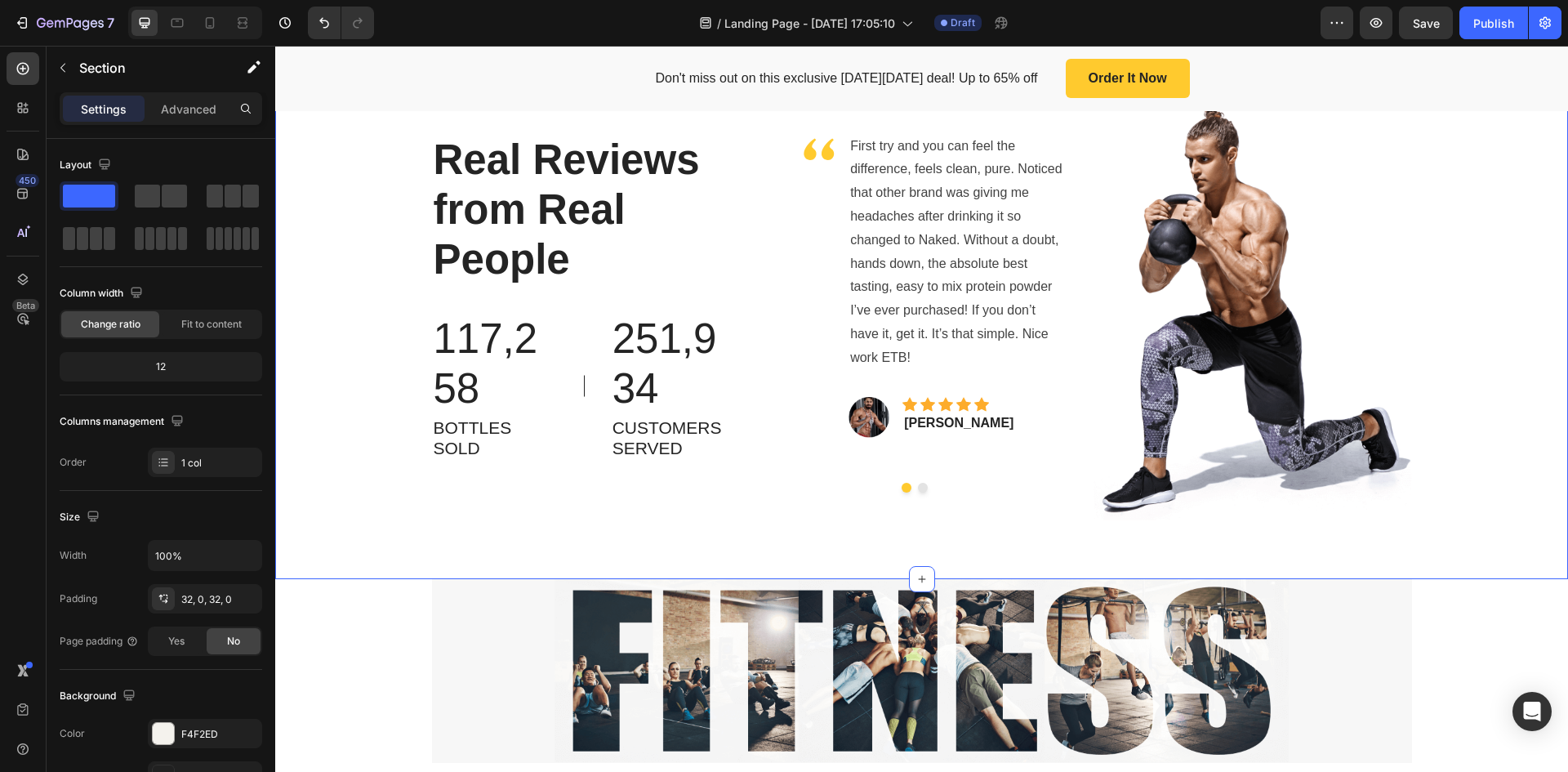
scroll to position [4002, 0]
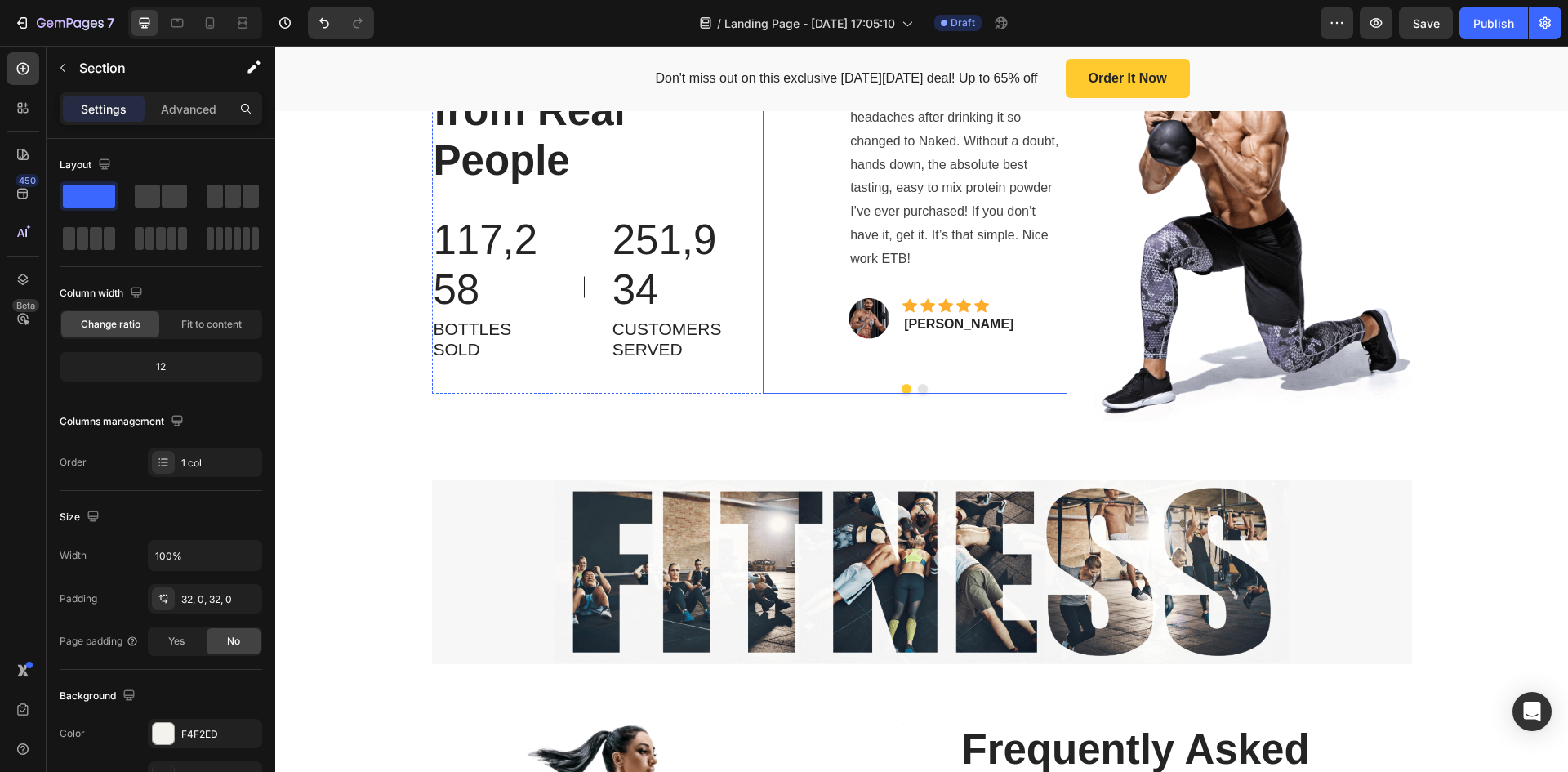
click at [918, 392] on button "Dot" at bounding box center [923, 388] width 10 height 10
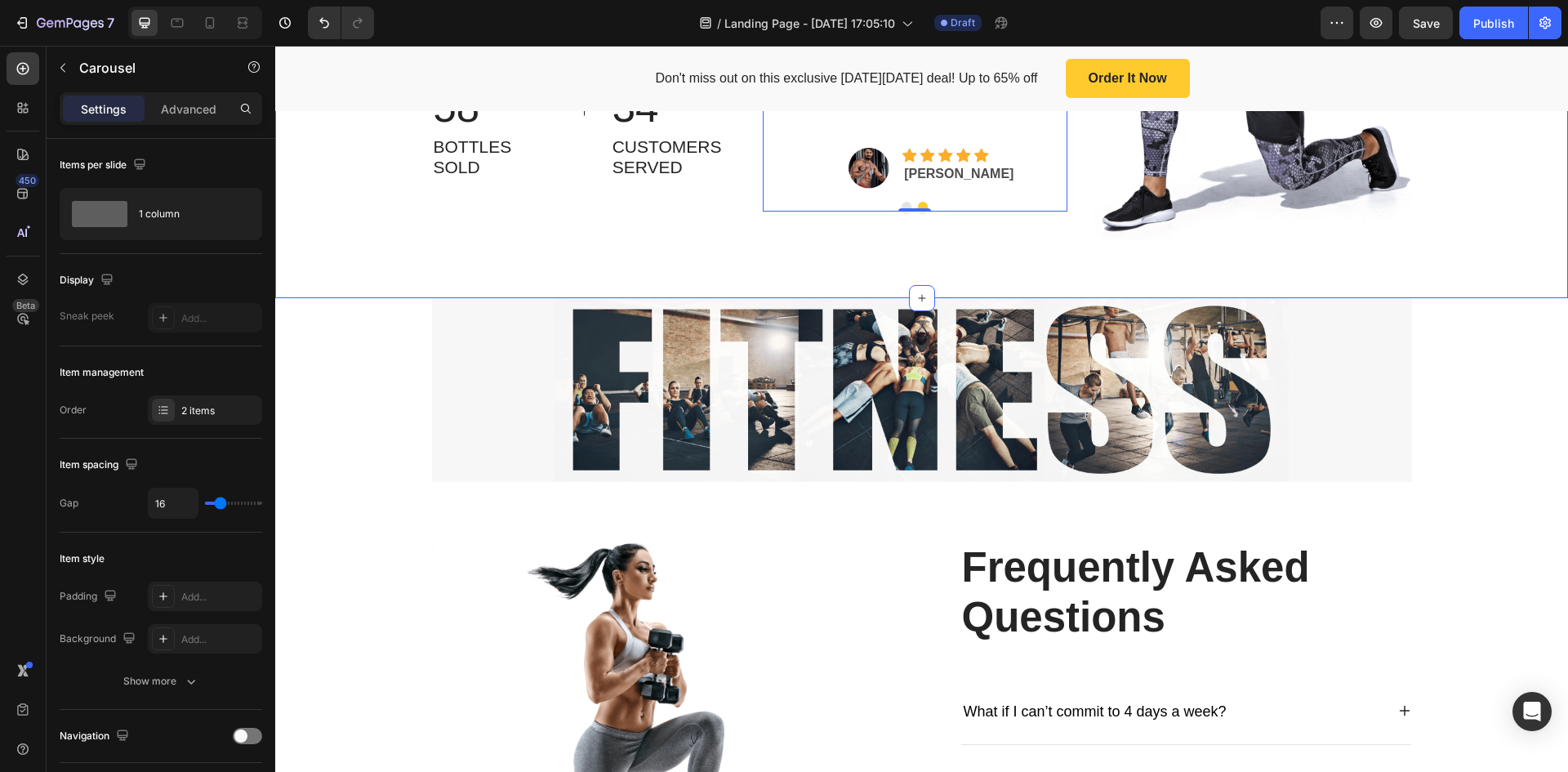
scroll to position [4247, 0]
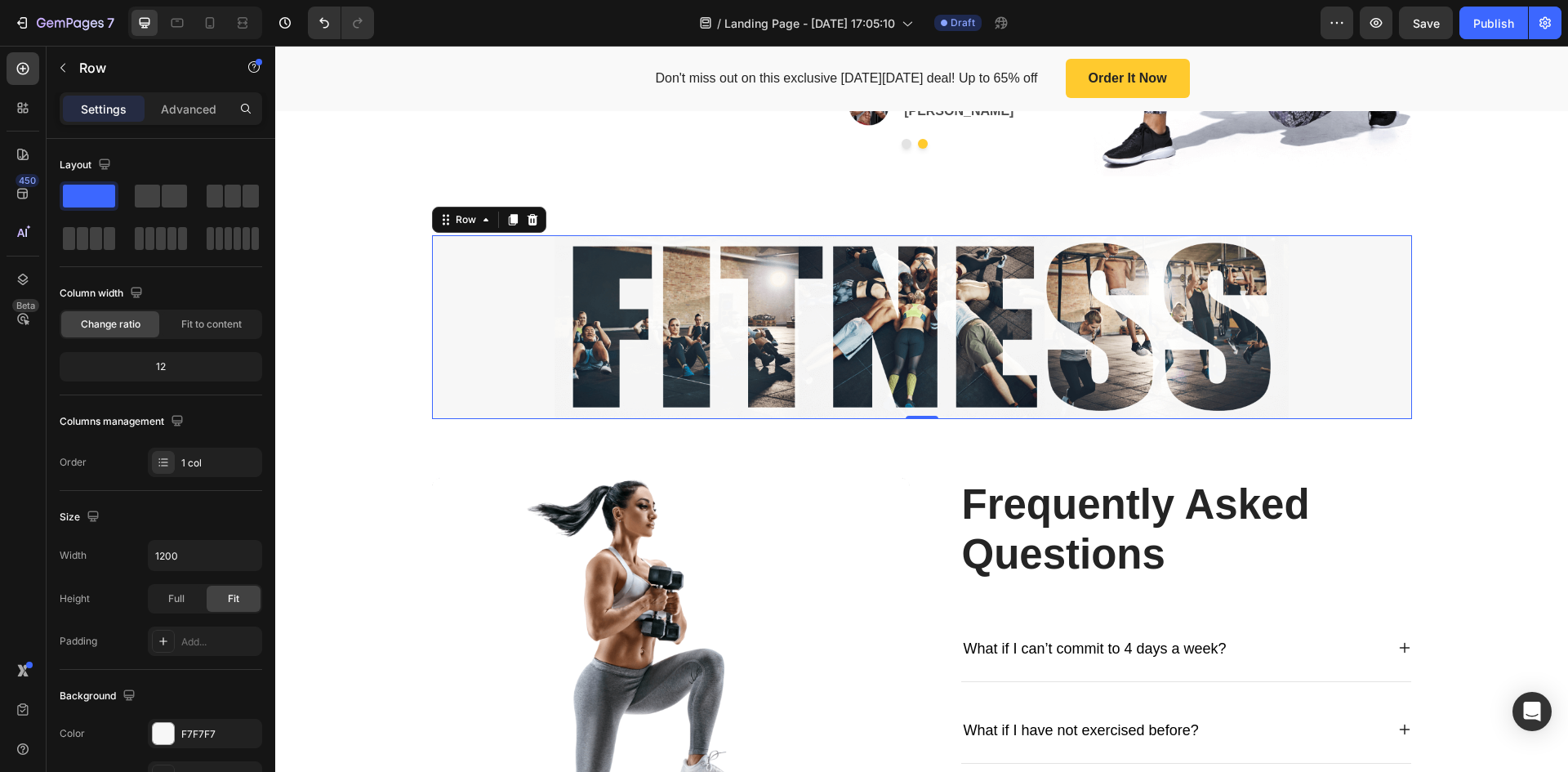
click at [1364, 317] on div "Image Row" at bounding box center [923, 327] width 981 height 184
click at [356, 319] on div "Image Row Row 0" at bounding box center [922, 327] width 1293 height 184
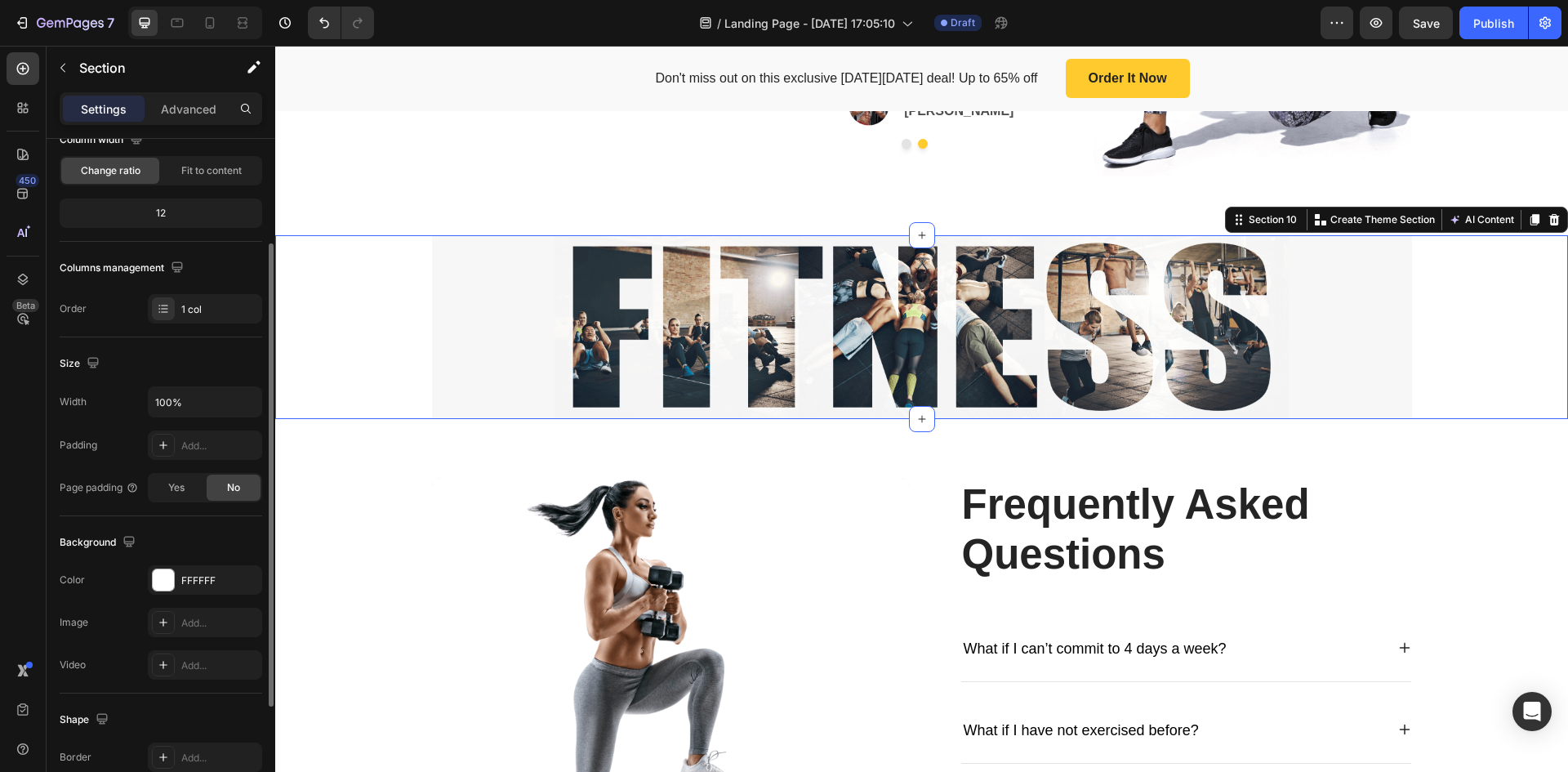
scroll to position [317, 0]
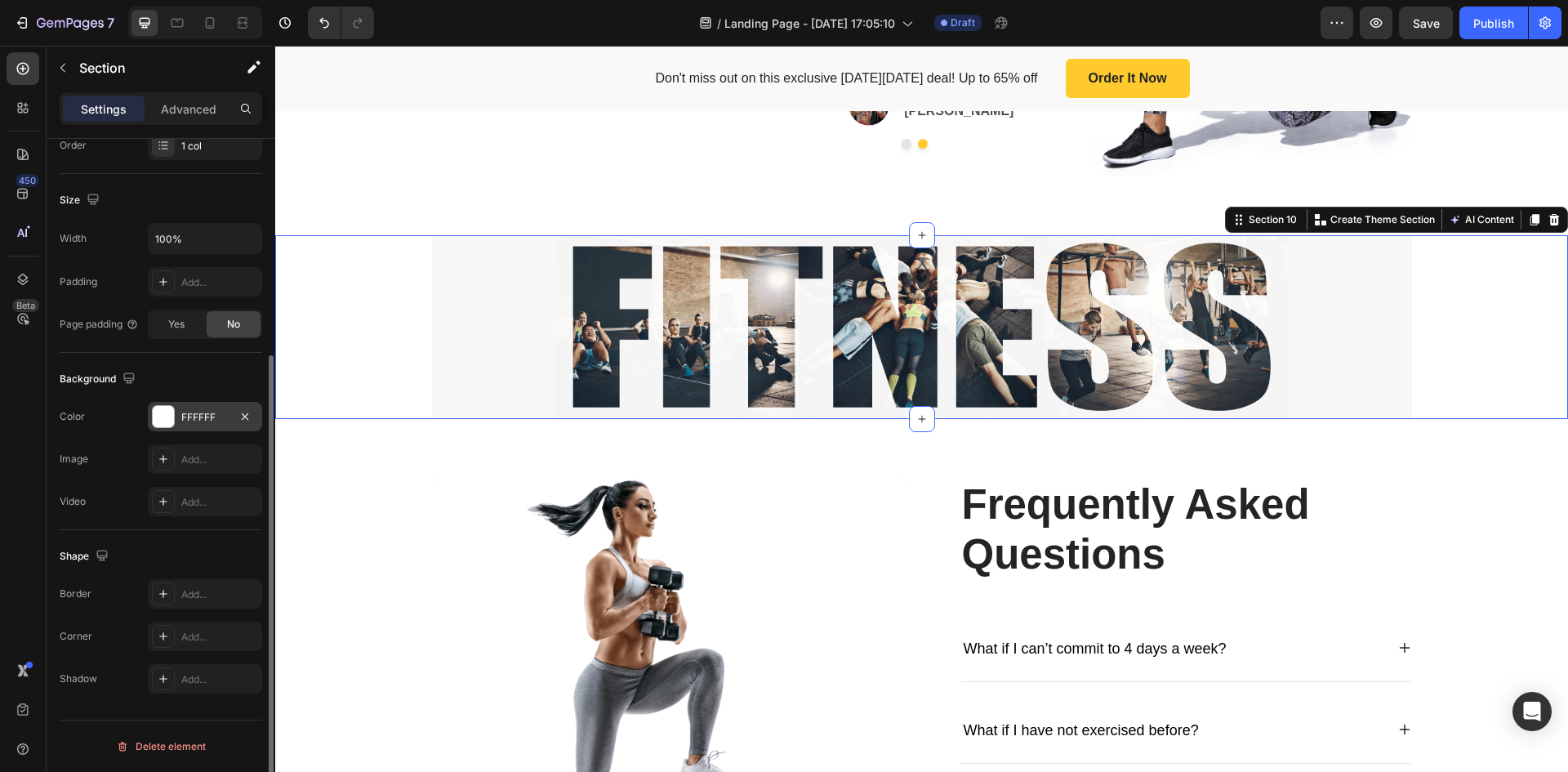
click at [160, 421] on div at bounding box center [163, 416] width 21 height 21
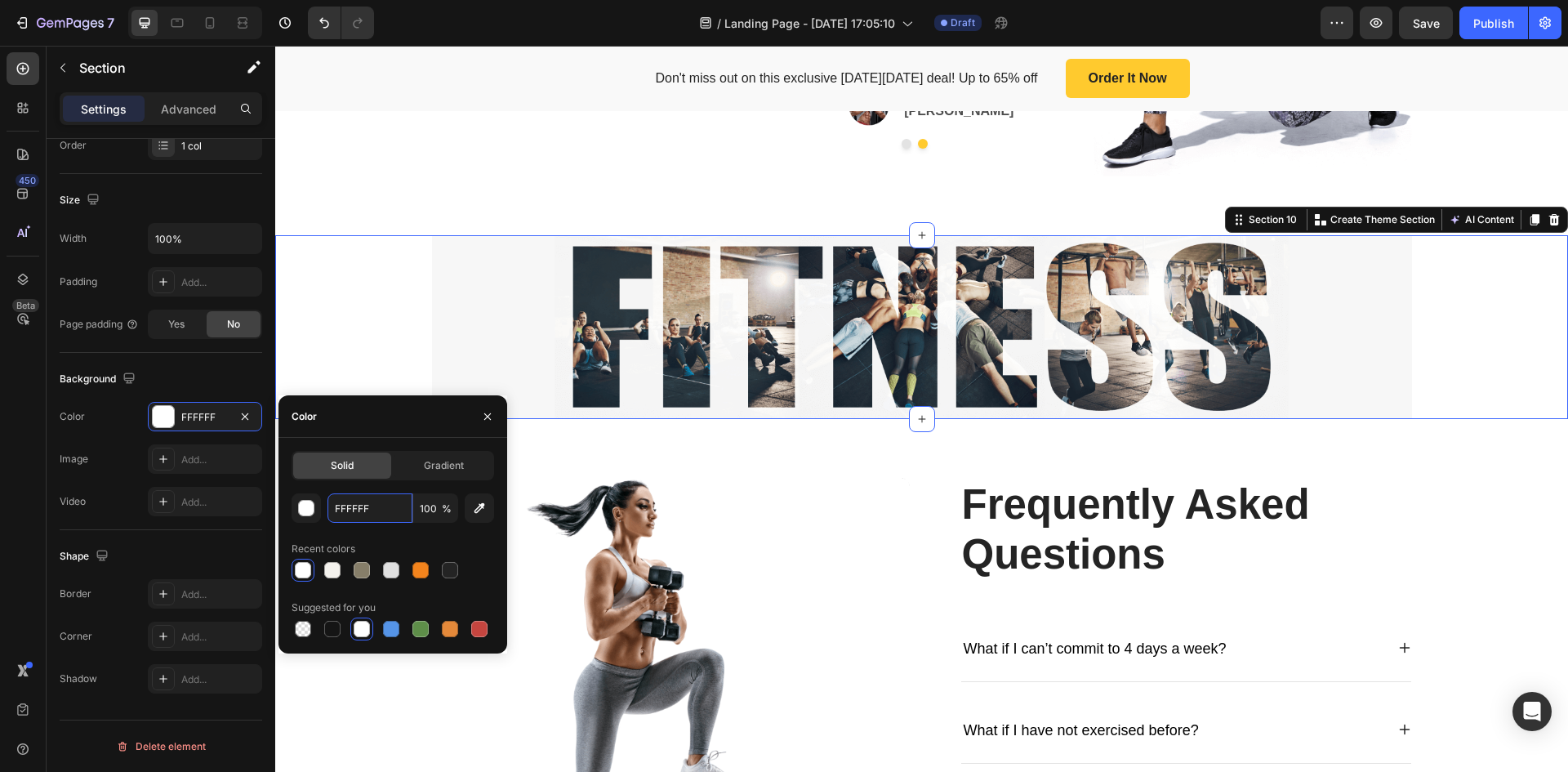
paste input "4F2ED"
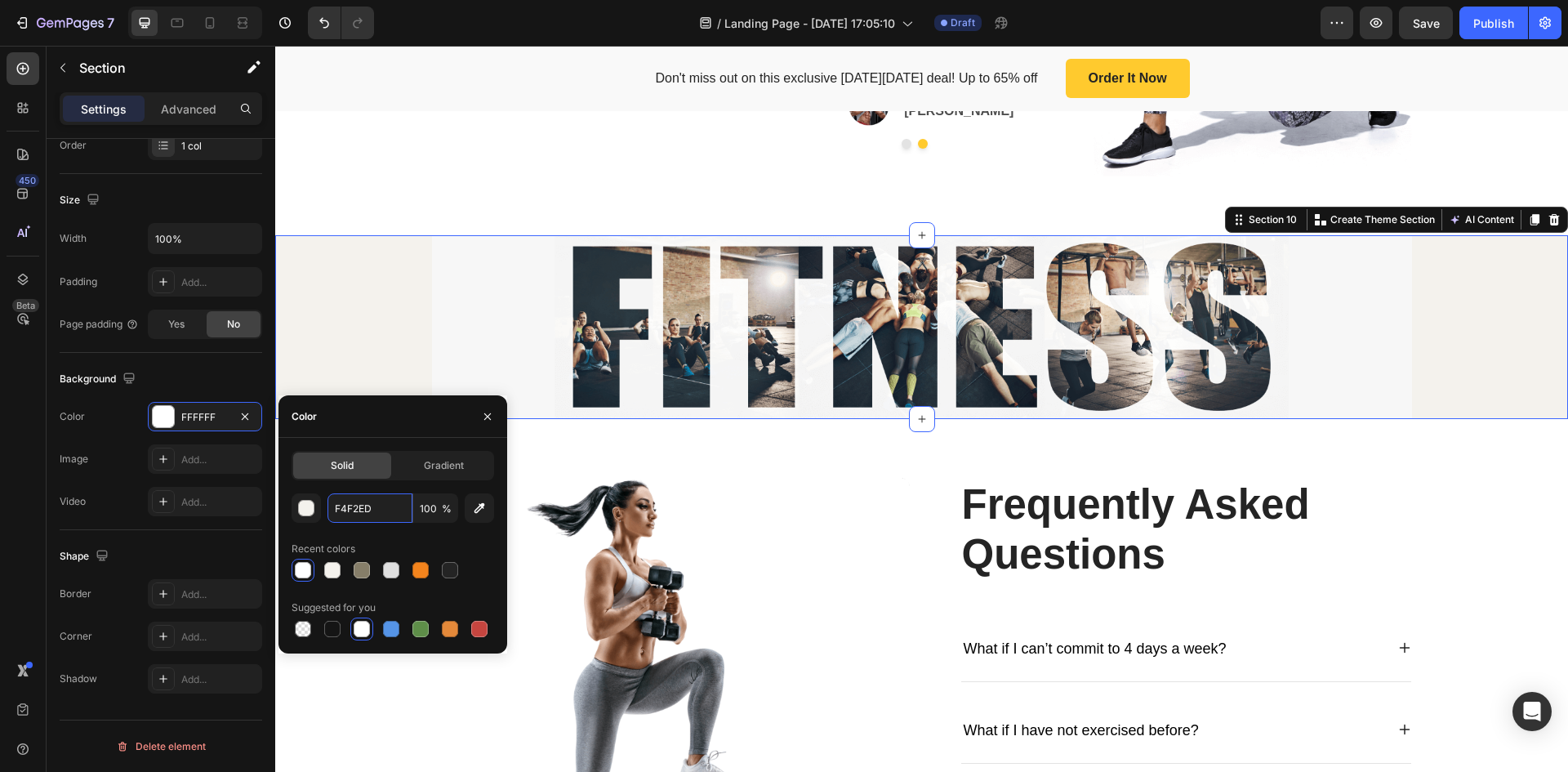
type input "F4F2ED"
click at [501, 311] on div "Image Row" at bounding box center [923, 327] width 981 height 184
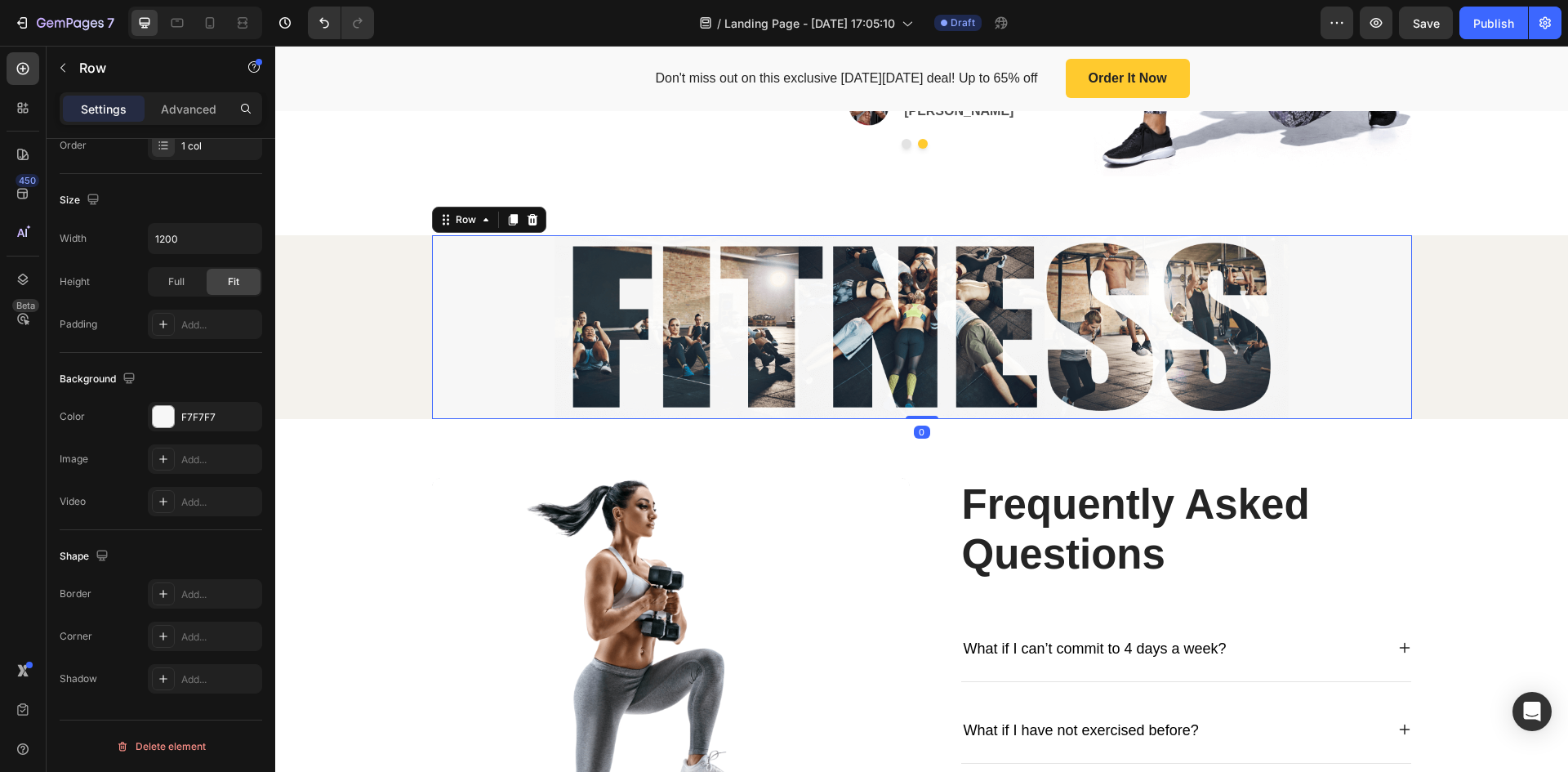
scroll to position [0, 0]
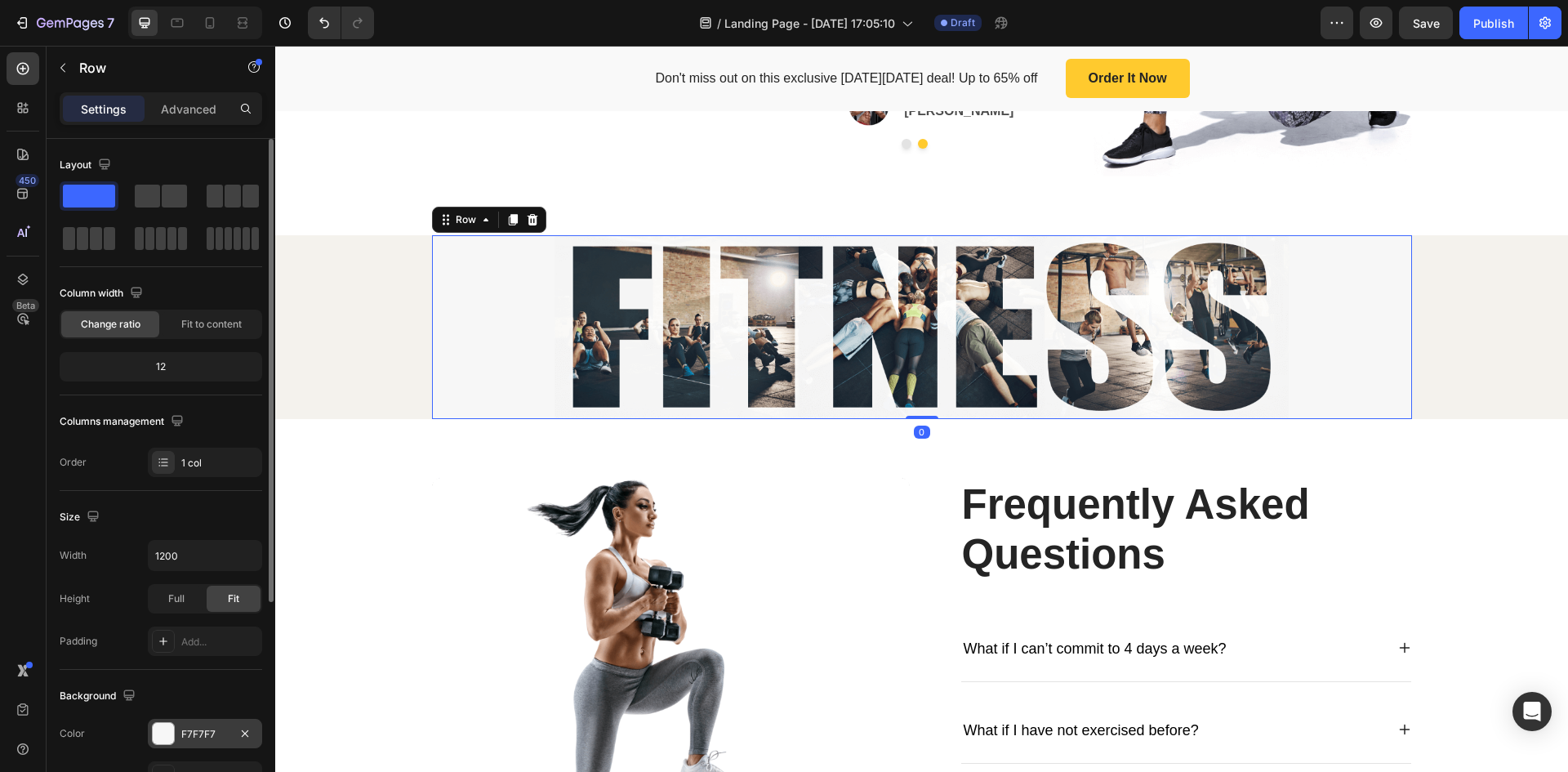
click at [162, 729] on div at bounding box center [163, 733] width 21 height 21
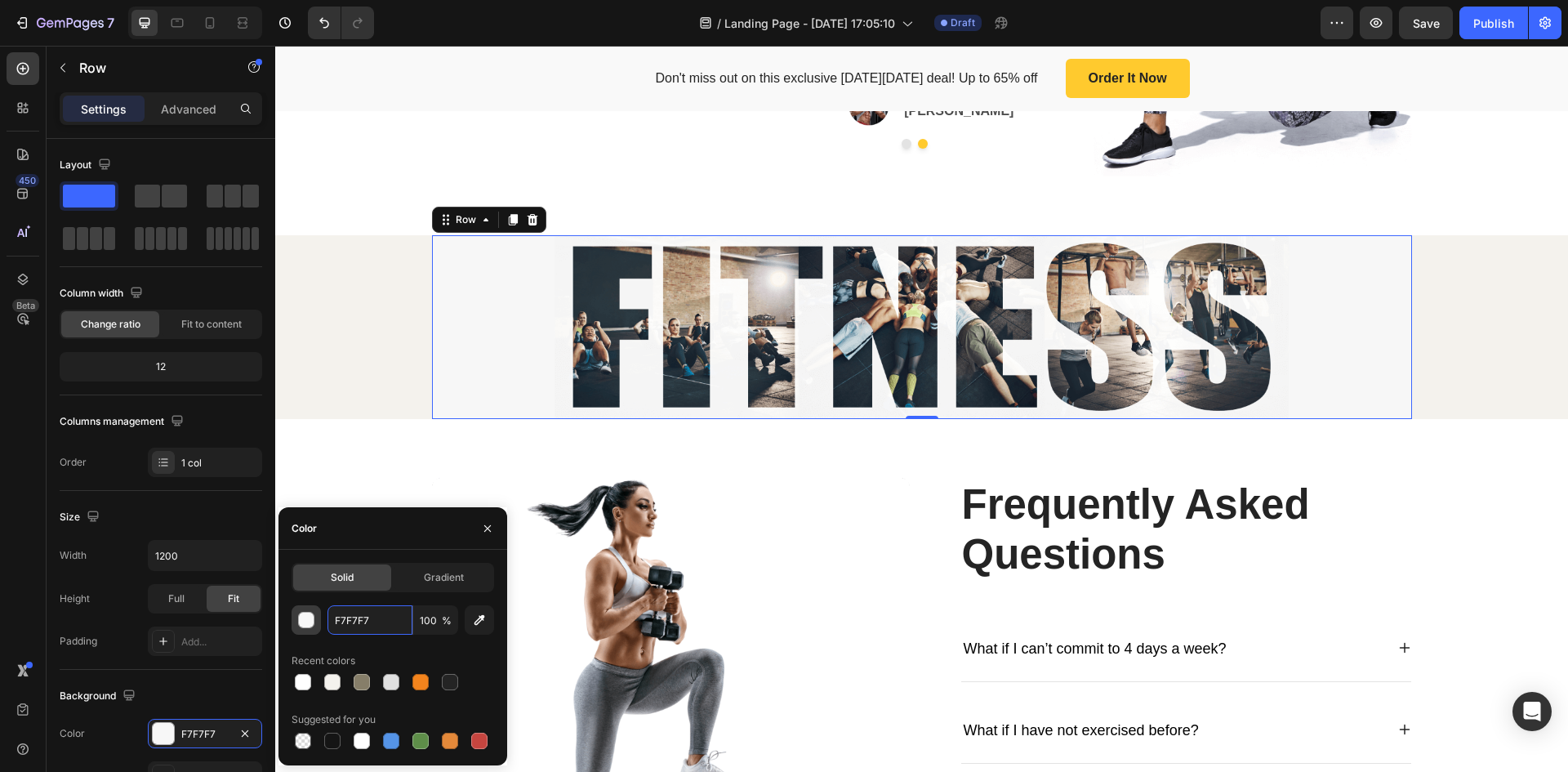
paste input "4F2ED"
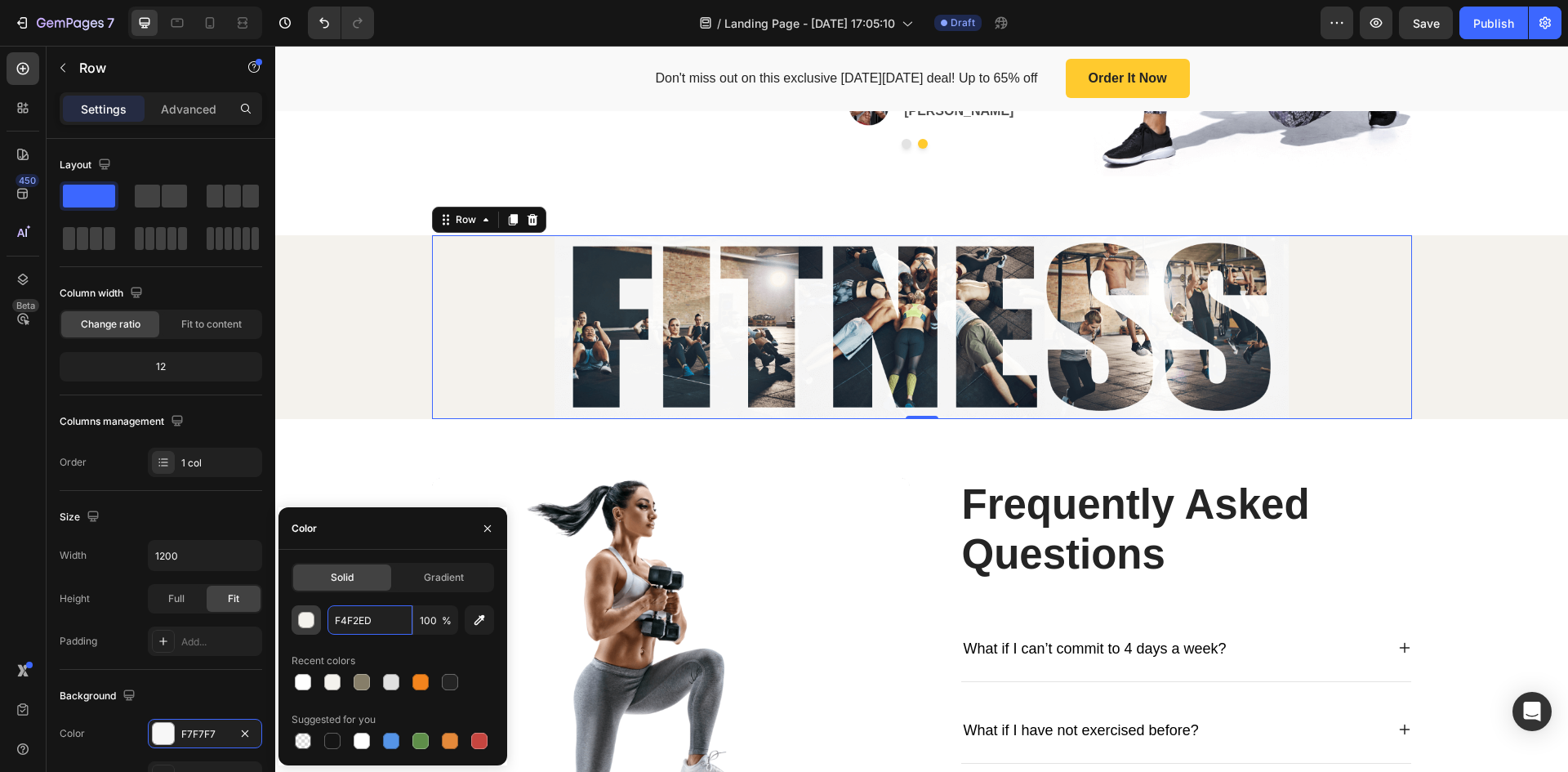
type input "F4F2ED"
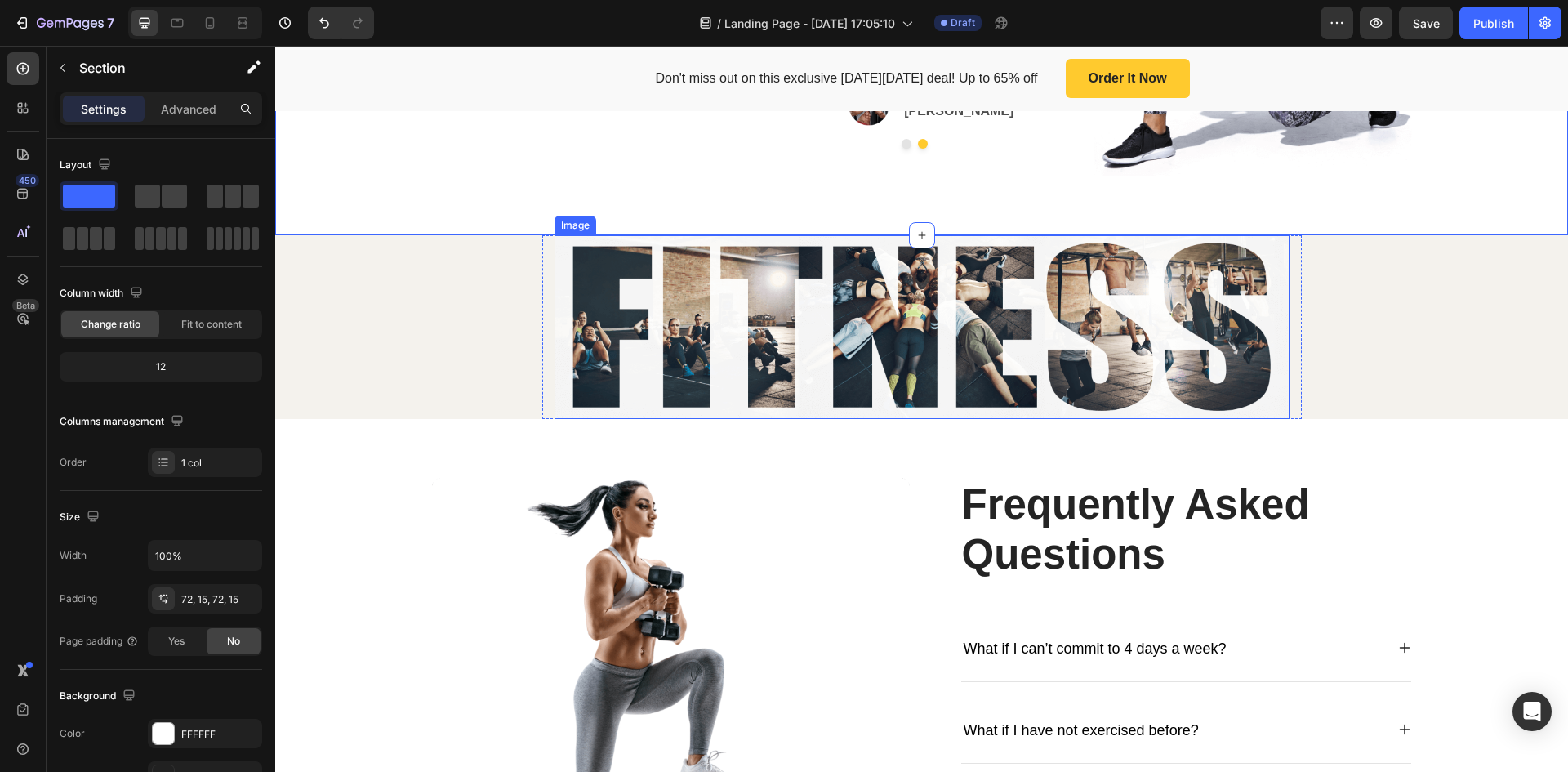
click at [1271, 251] on img at bounding box center [923, 327] width 735 height 184
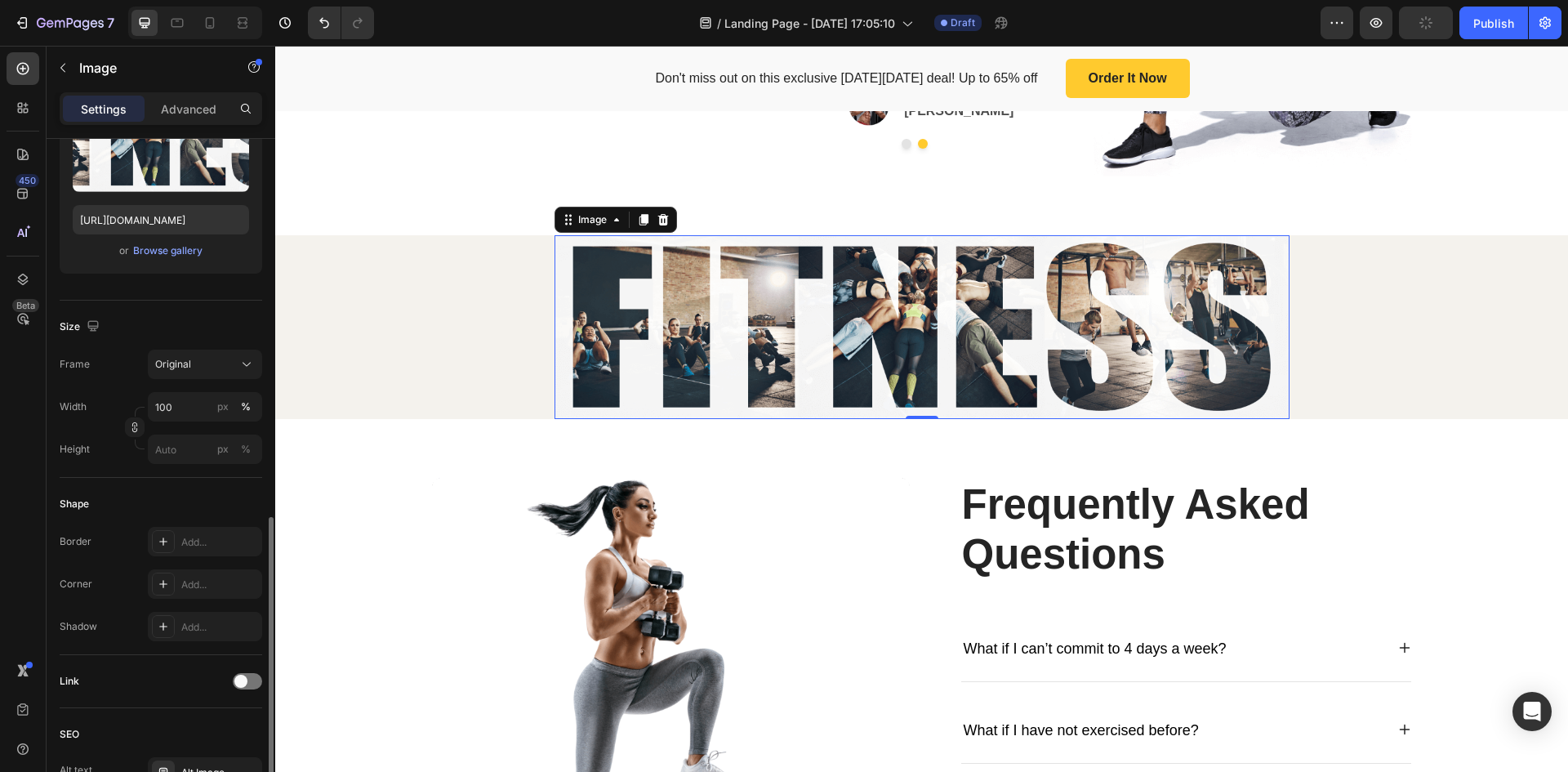
scroll to position [146, 0]
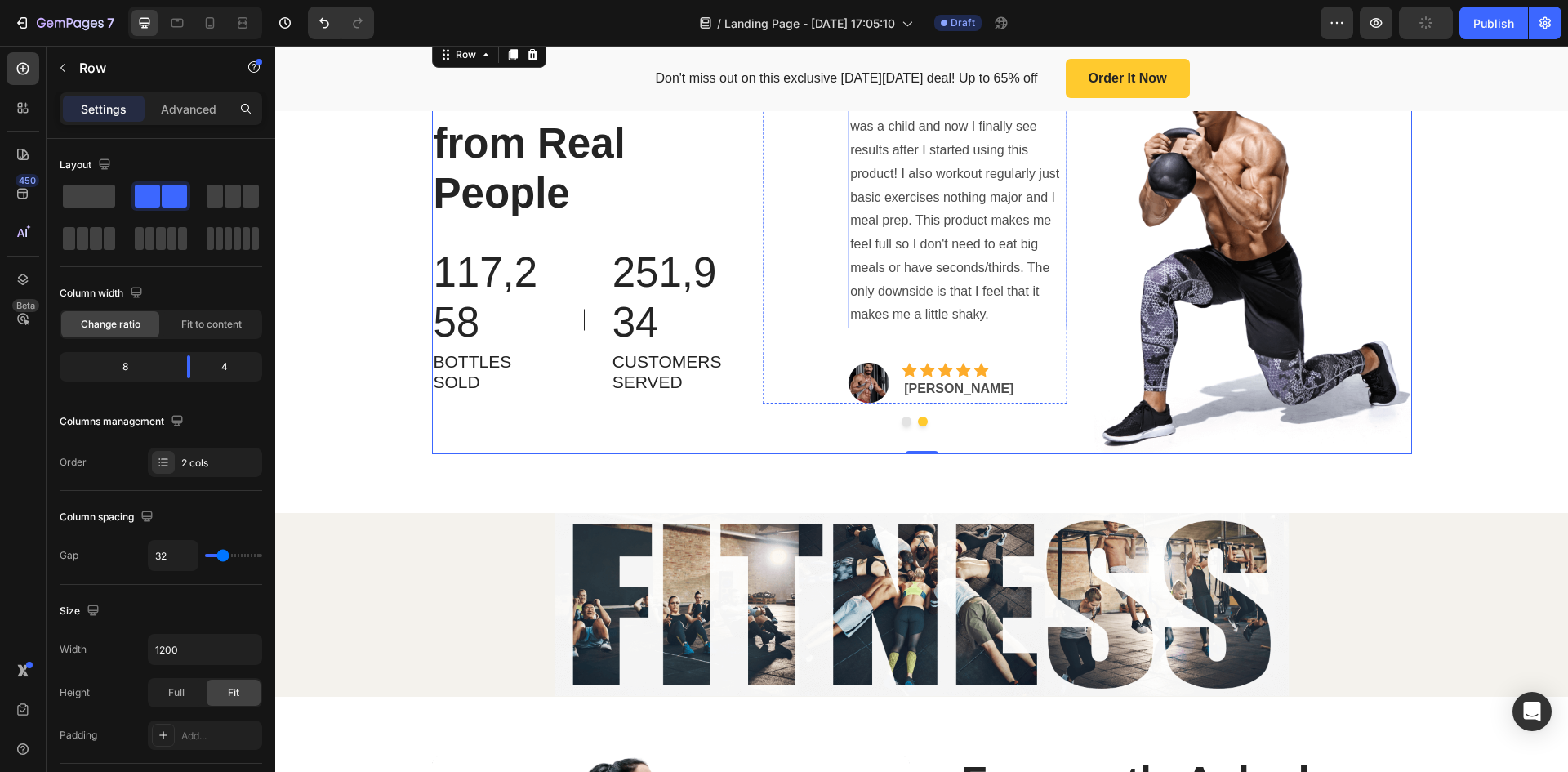
scroll to position [3839, 0]
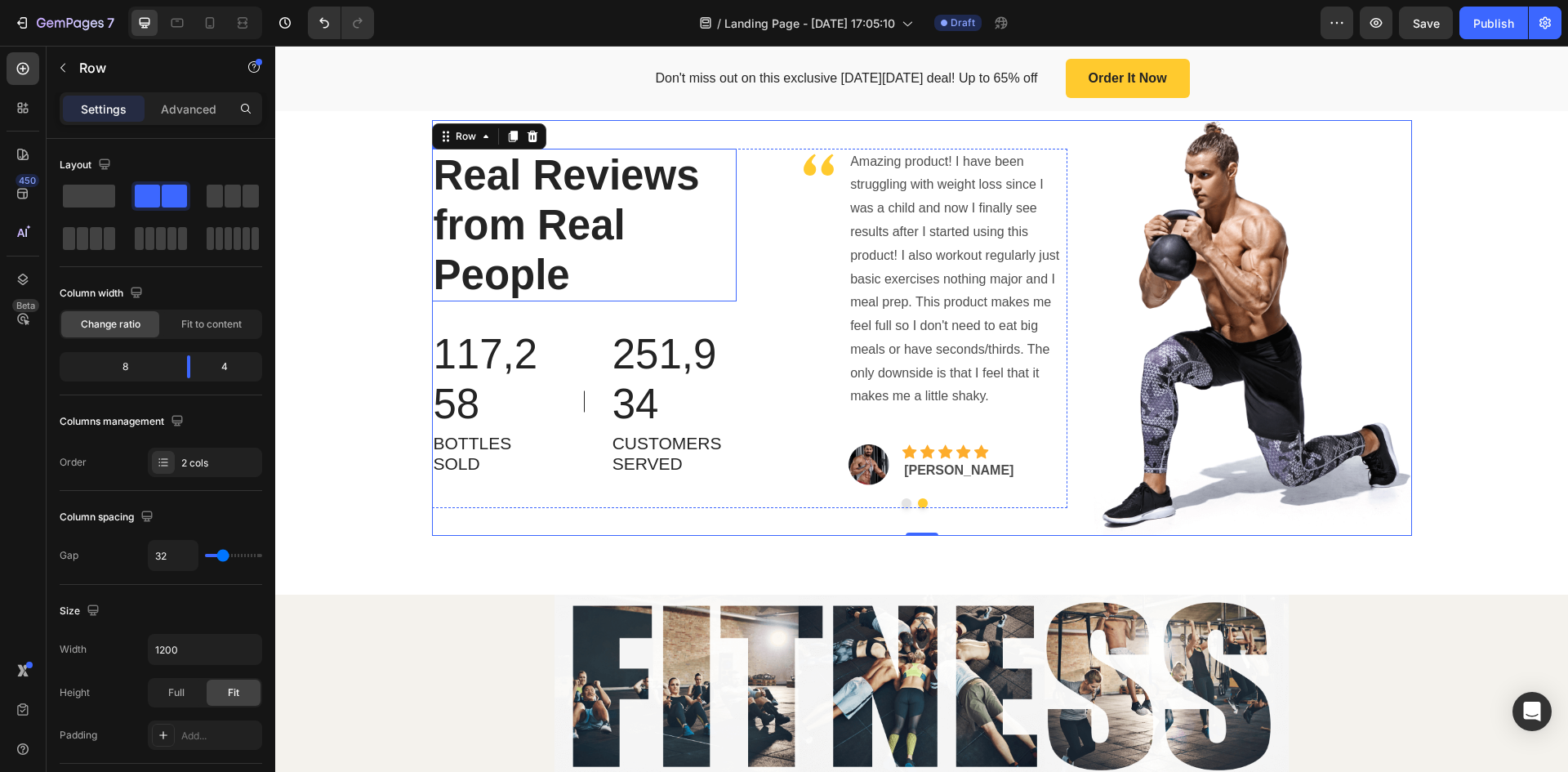
click at [665, 294] on p "Real Reviews from Real People" at bounding box center [585, 226] width 302 height 150
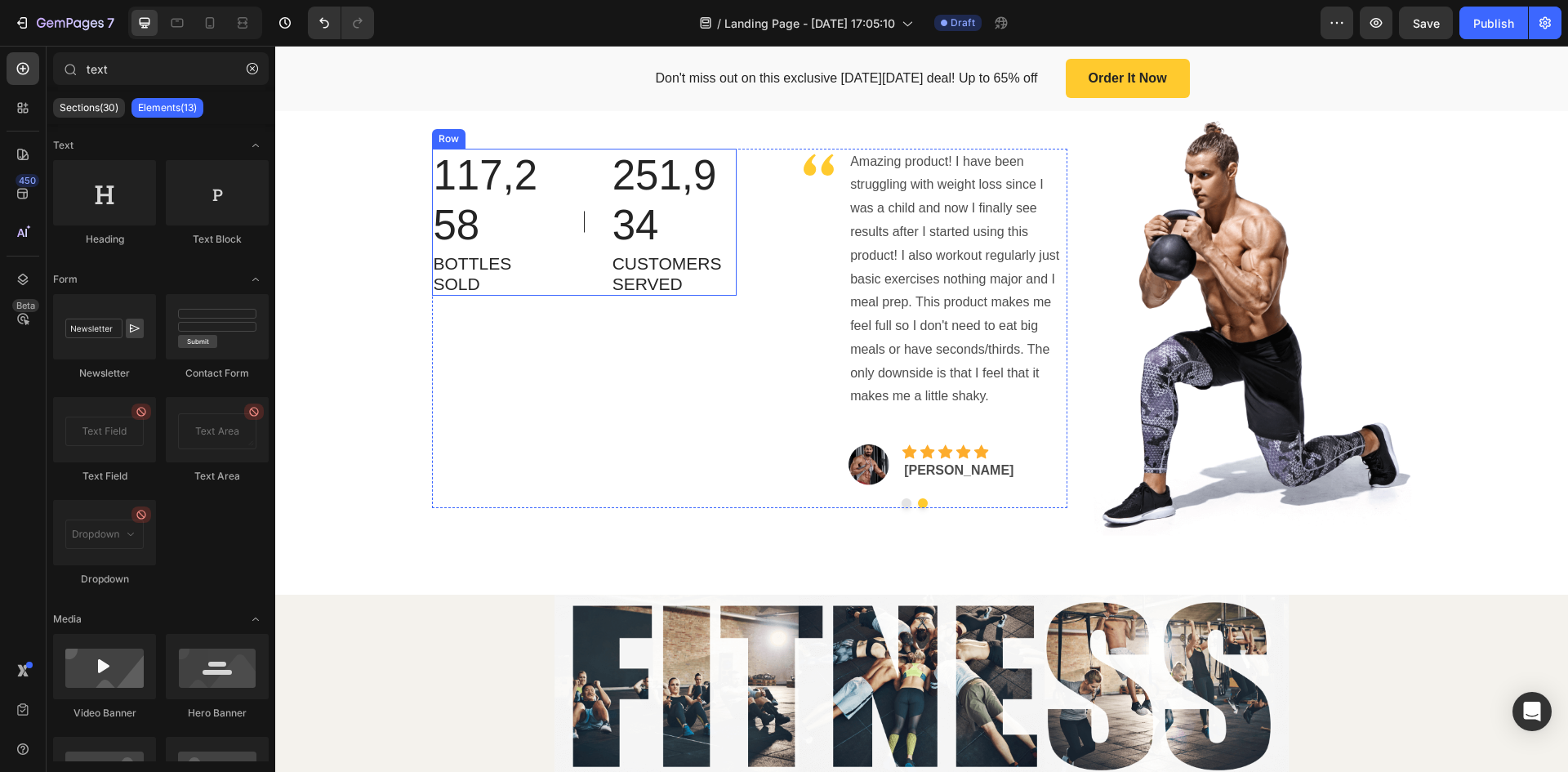
click at [564, 270] on div "117,258 Text block BOTTLES SOLD Text block Image 251,934 Text block CUSTOMERS S…" at bounding box center [585, 222] width 305 height 148
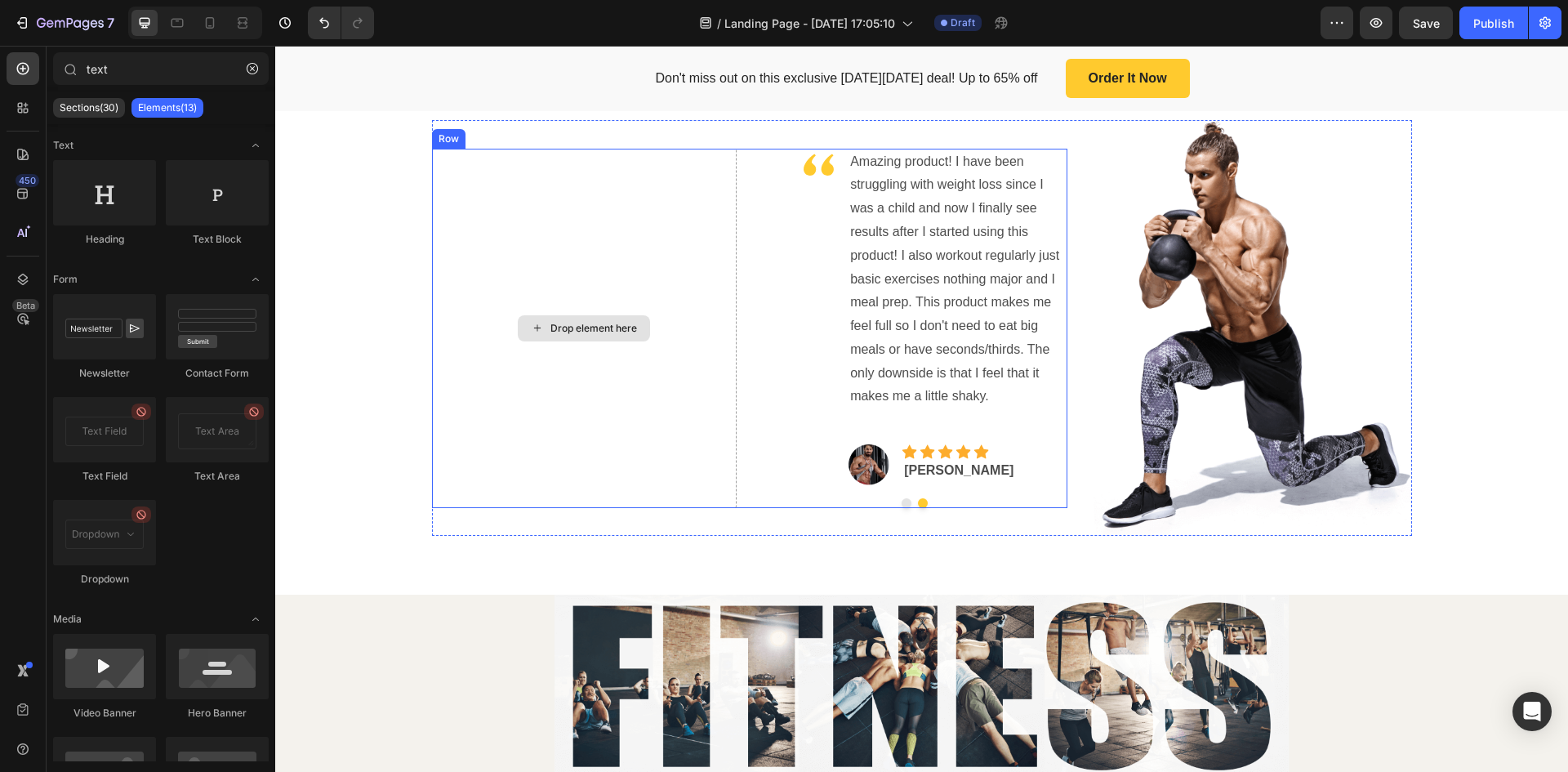
click at [652, 279] on div "Drop element here" at bounding box center [585, 328] width 305 height 360
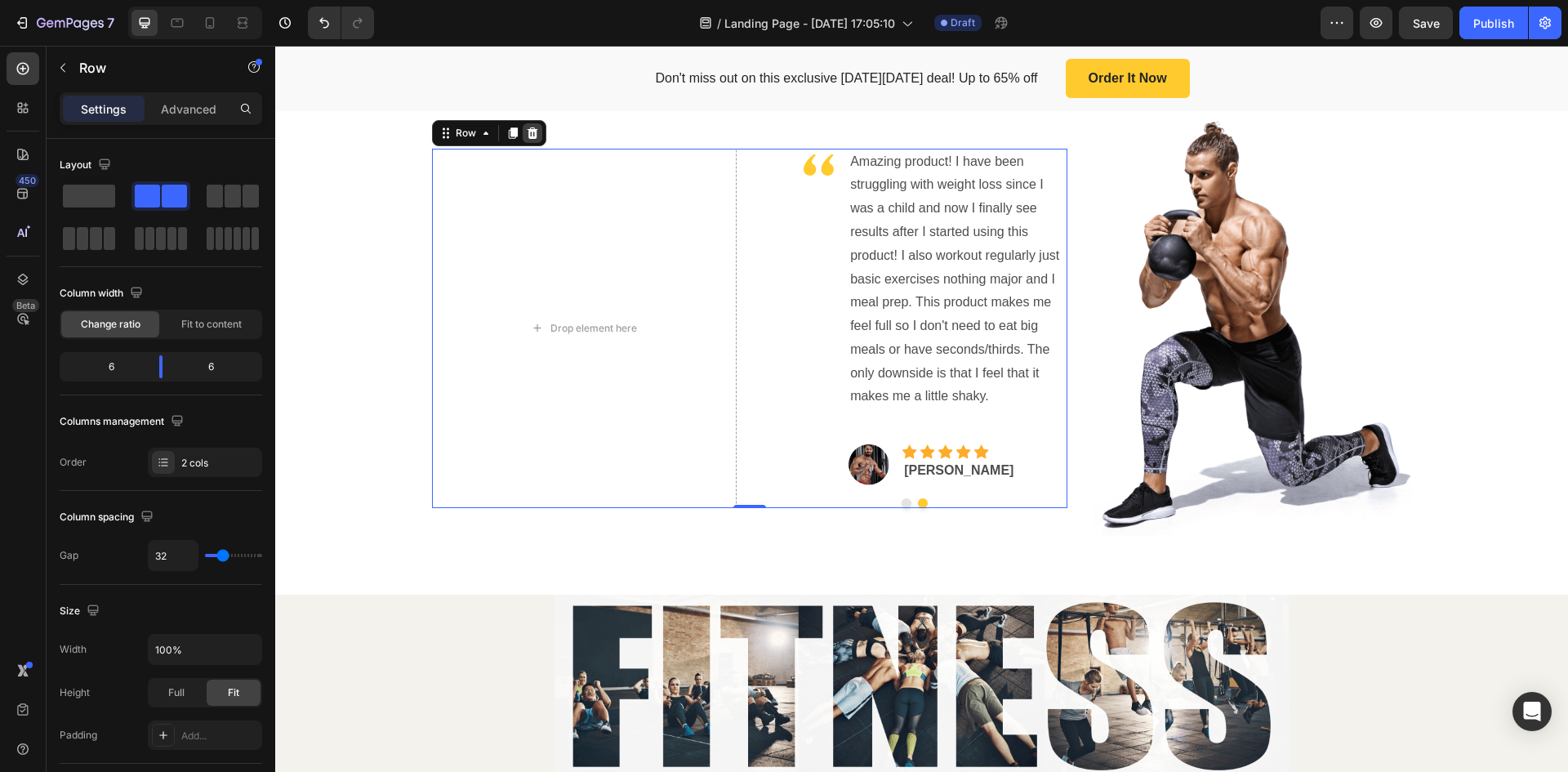
click at [526, 138] on icon at bounding box center [531, 132] width 10 height 11
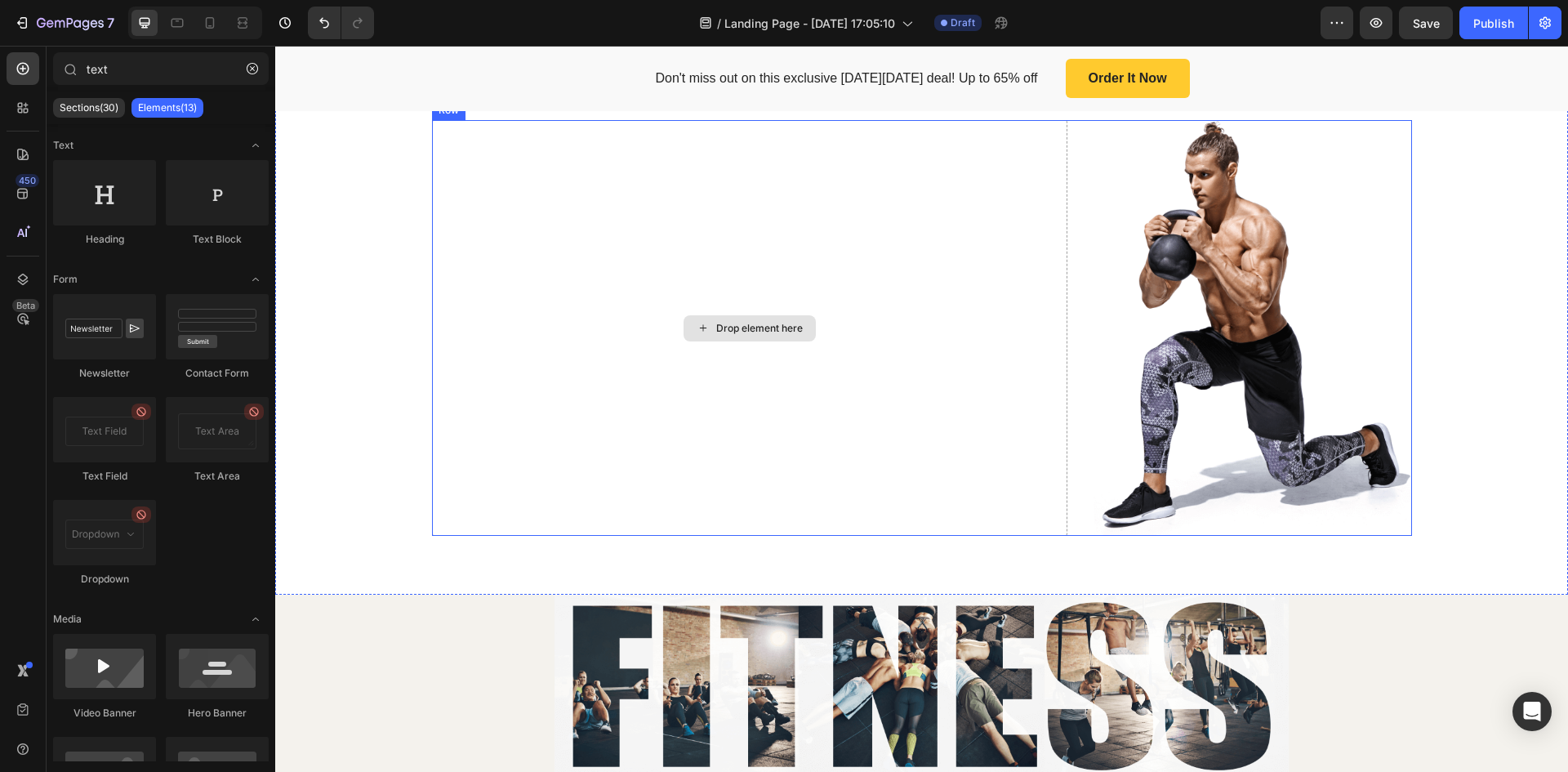
click at [712, 342] on div "Drop element here" at bounding box center [749, 327] width 132 height 26
click at [246, 70] on button "button" at bounding box center [251, 68] width 26 height 26
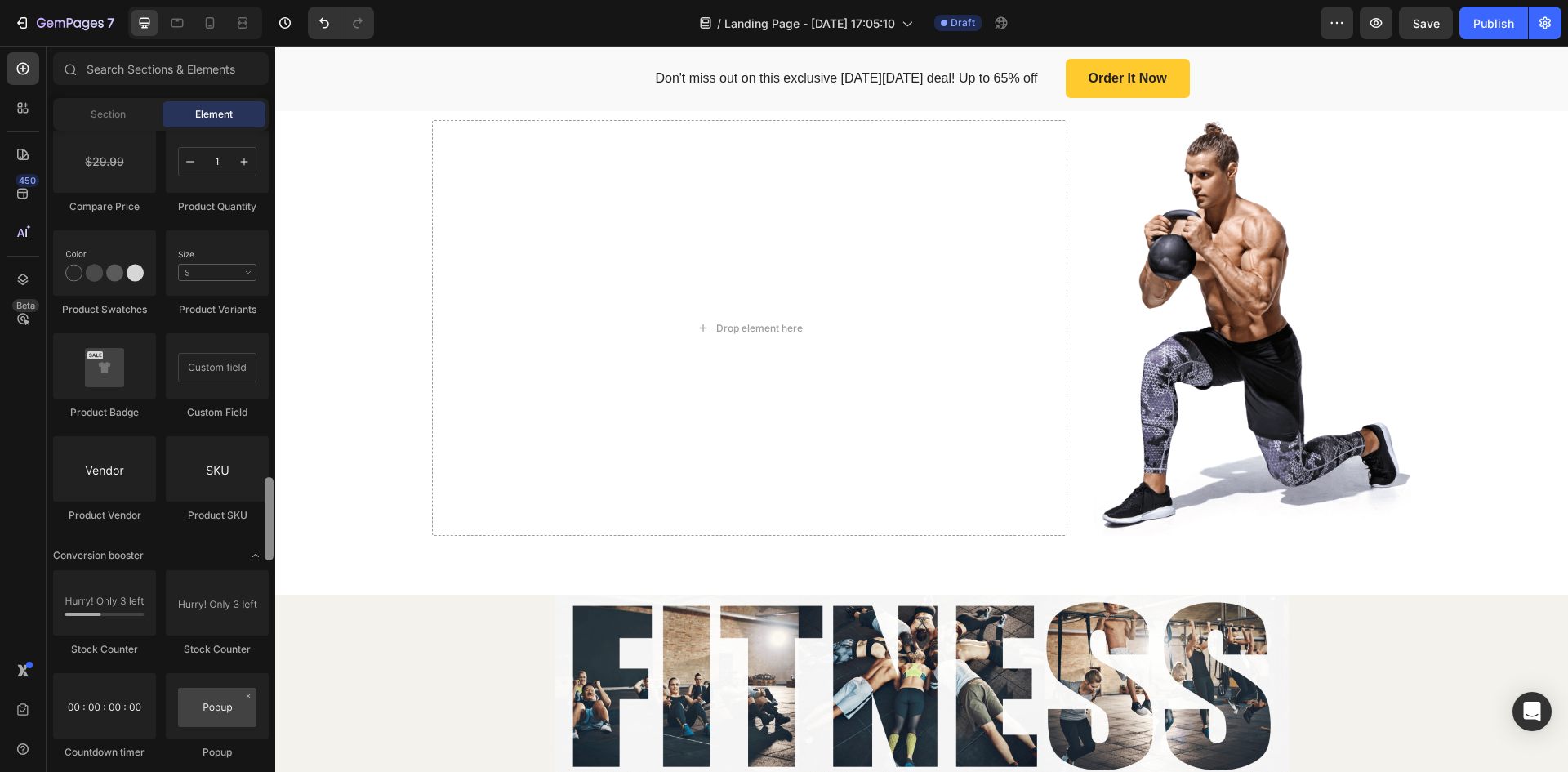
scroll to position [2815, 0]
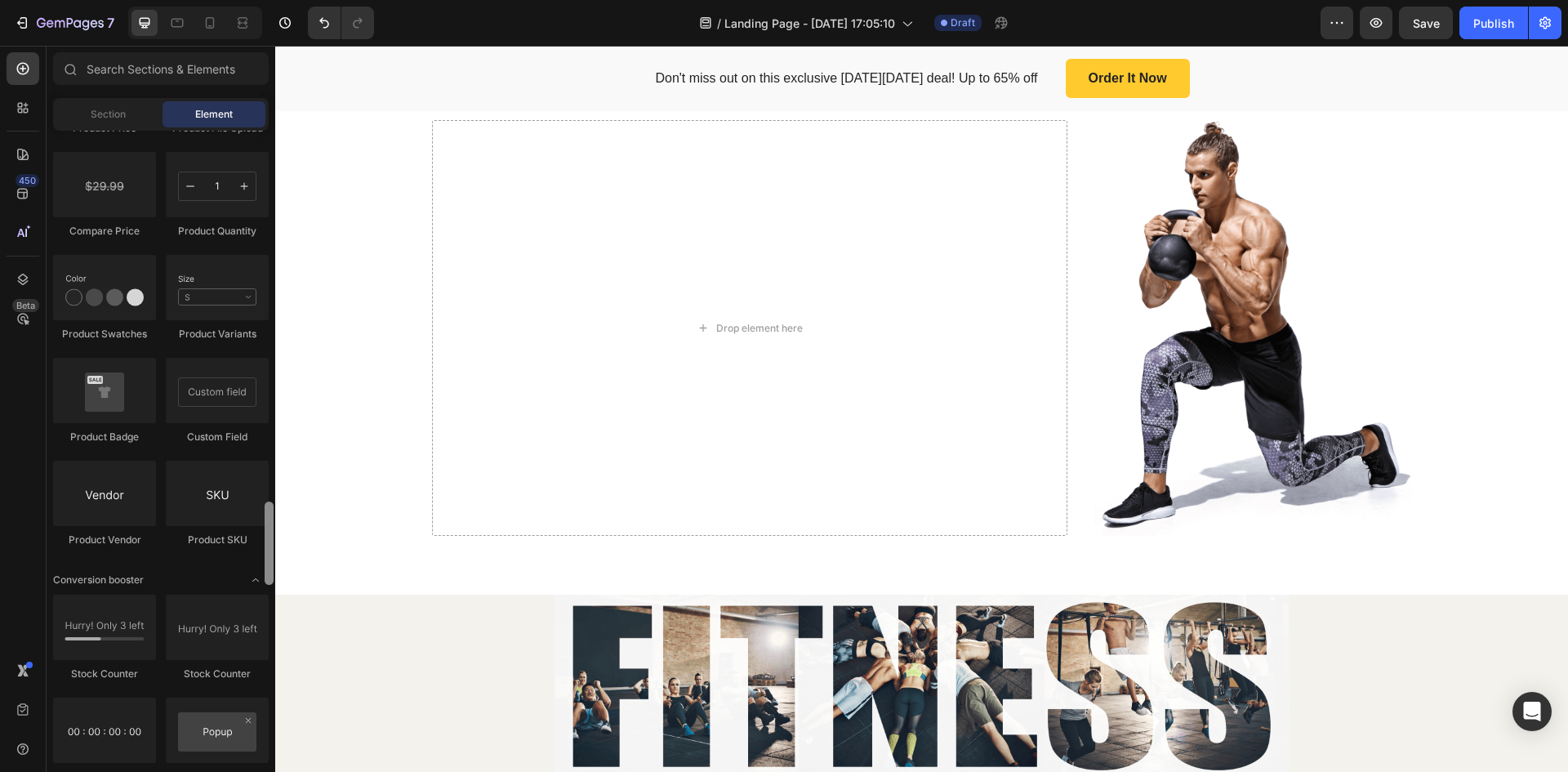
click at [271, 562] on div at bounding box center [268, 544] width 9 height 84
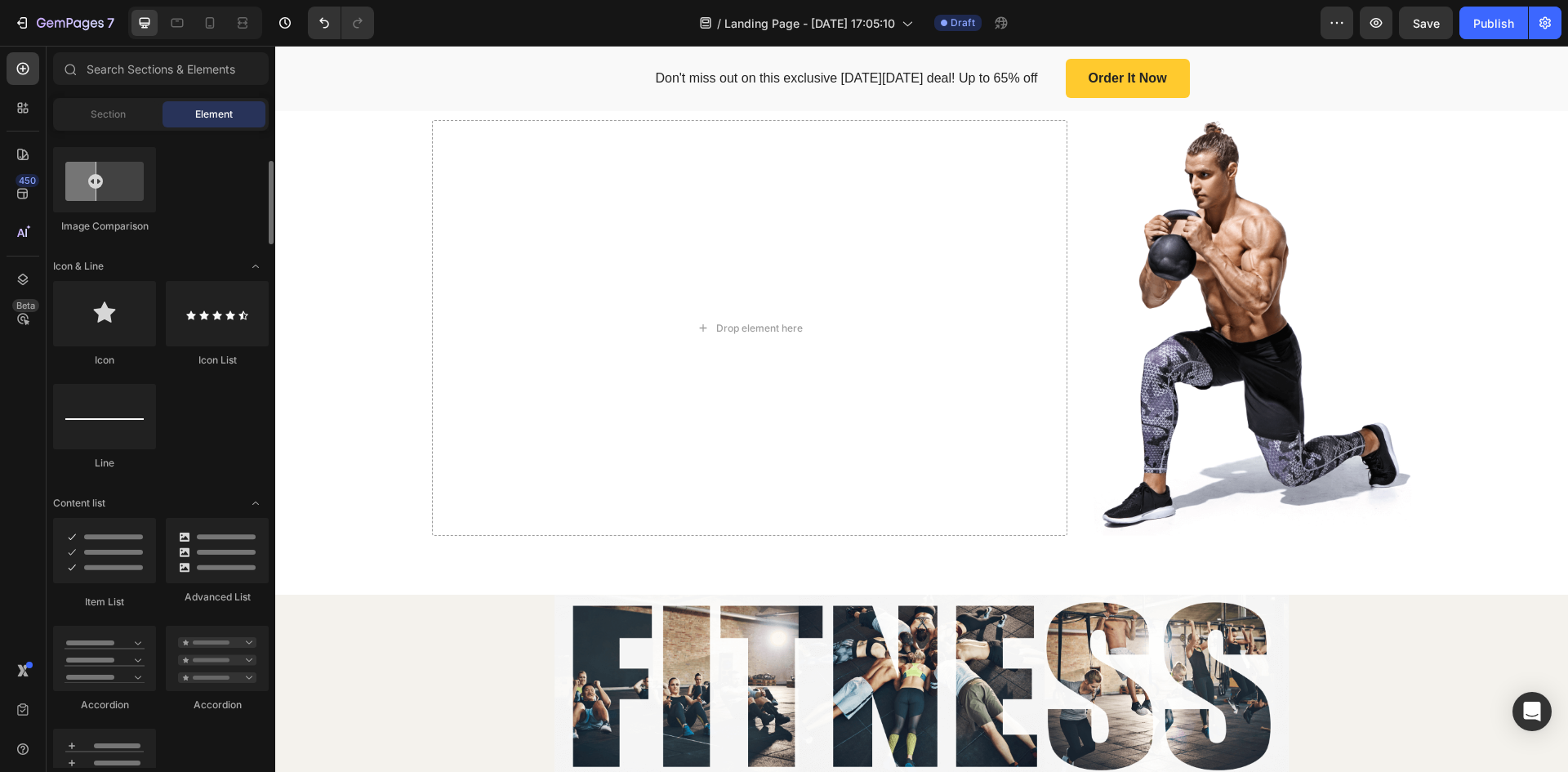
scroll to position [773, 0]
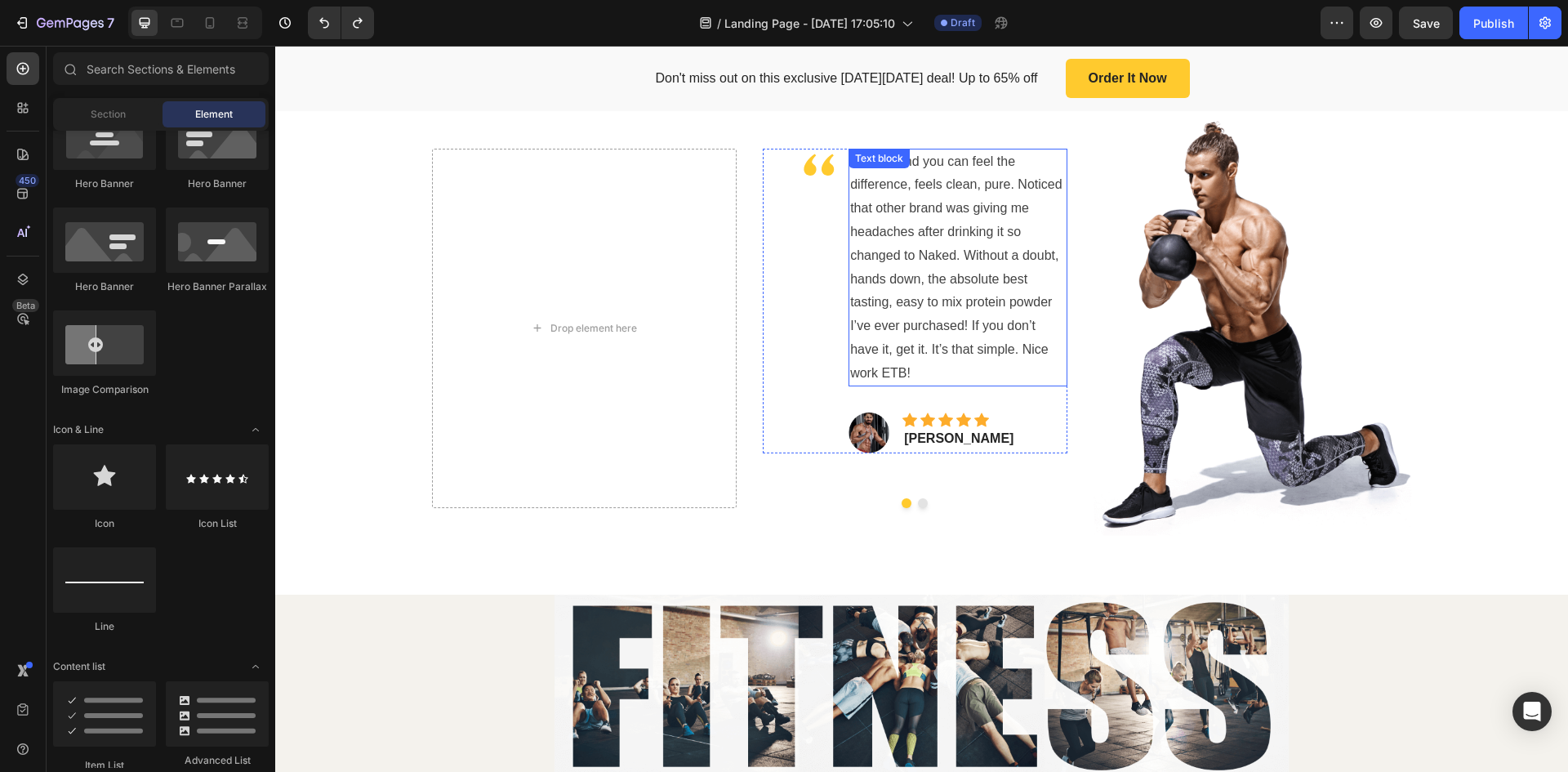
click at [927, 304] on p "First try and you can feel the difference, feels clean, pure. Noticed that othe…" at bounding box center [958, 267] width 216 height 235
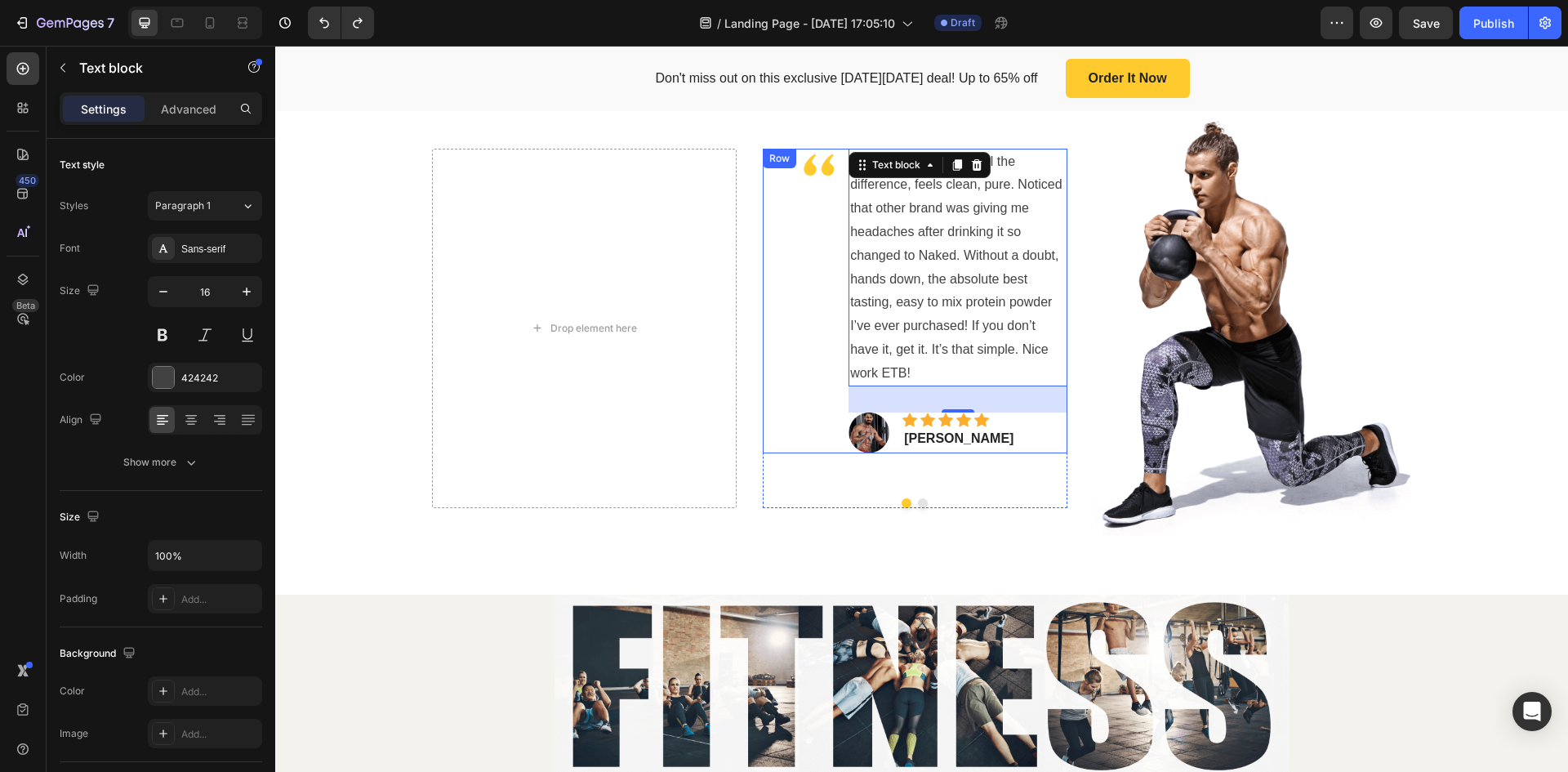
click at [796, 454] on div "Image" at bounding box center [799, 301] width 72 height 306
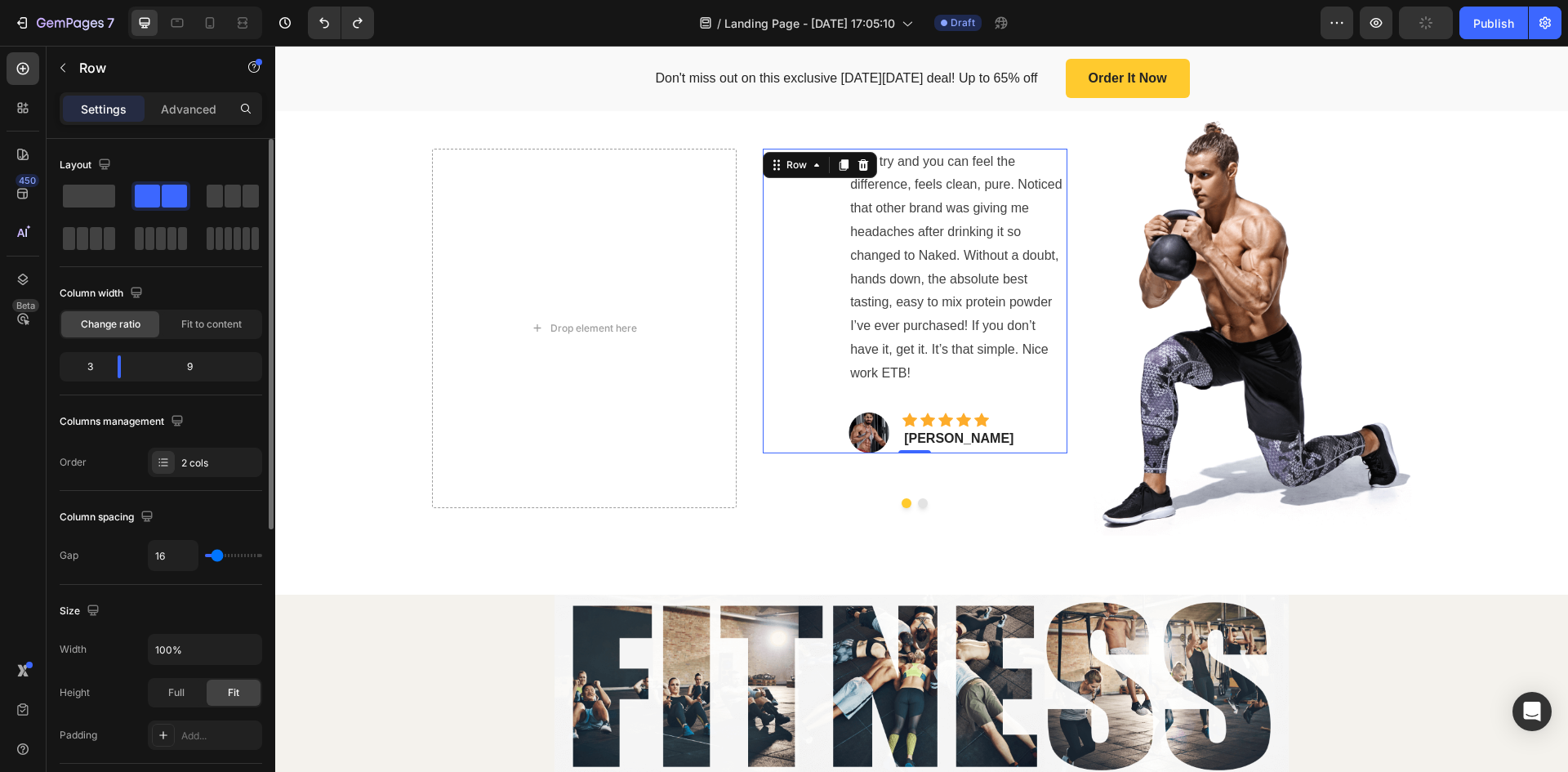
click at [202, 366] on div "9" at bounding box center [196, 366] width 125 height 23
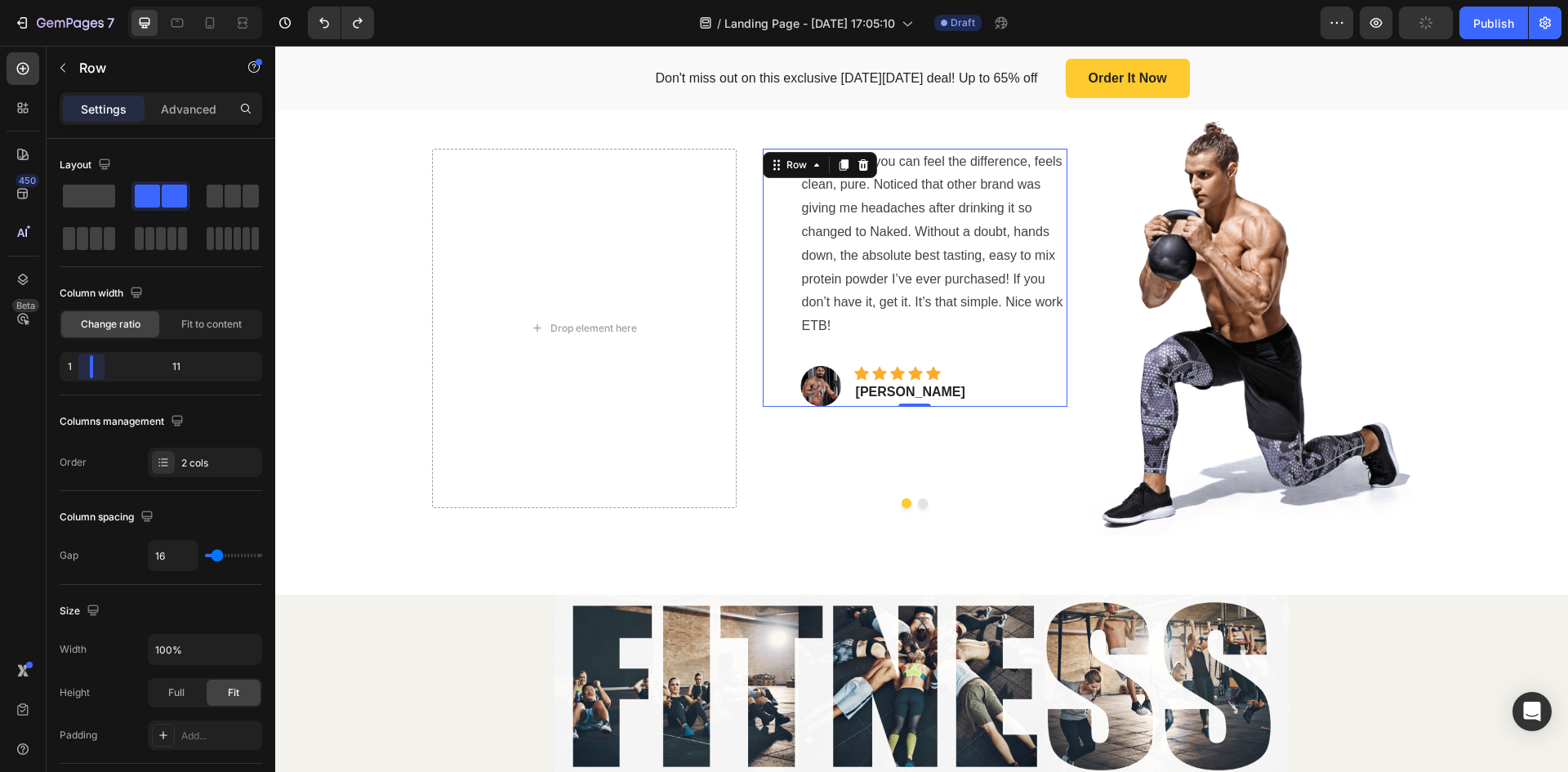
drag, startPoint x: 117, startPoint y: 367, endPoint x: 47, endPoint y: 360, distance: 70.3
click at [47, 0] on body "7 Version history / Landing Page - Aug 27, 17:05:10 Draft Preview Publish 450 B…" at bounding box center [784, 0] width 1568 height 0
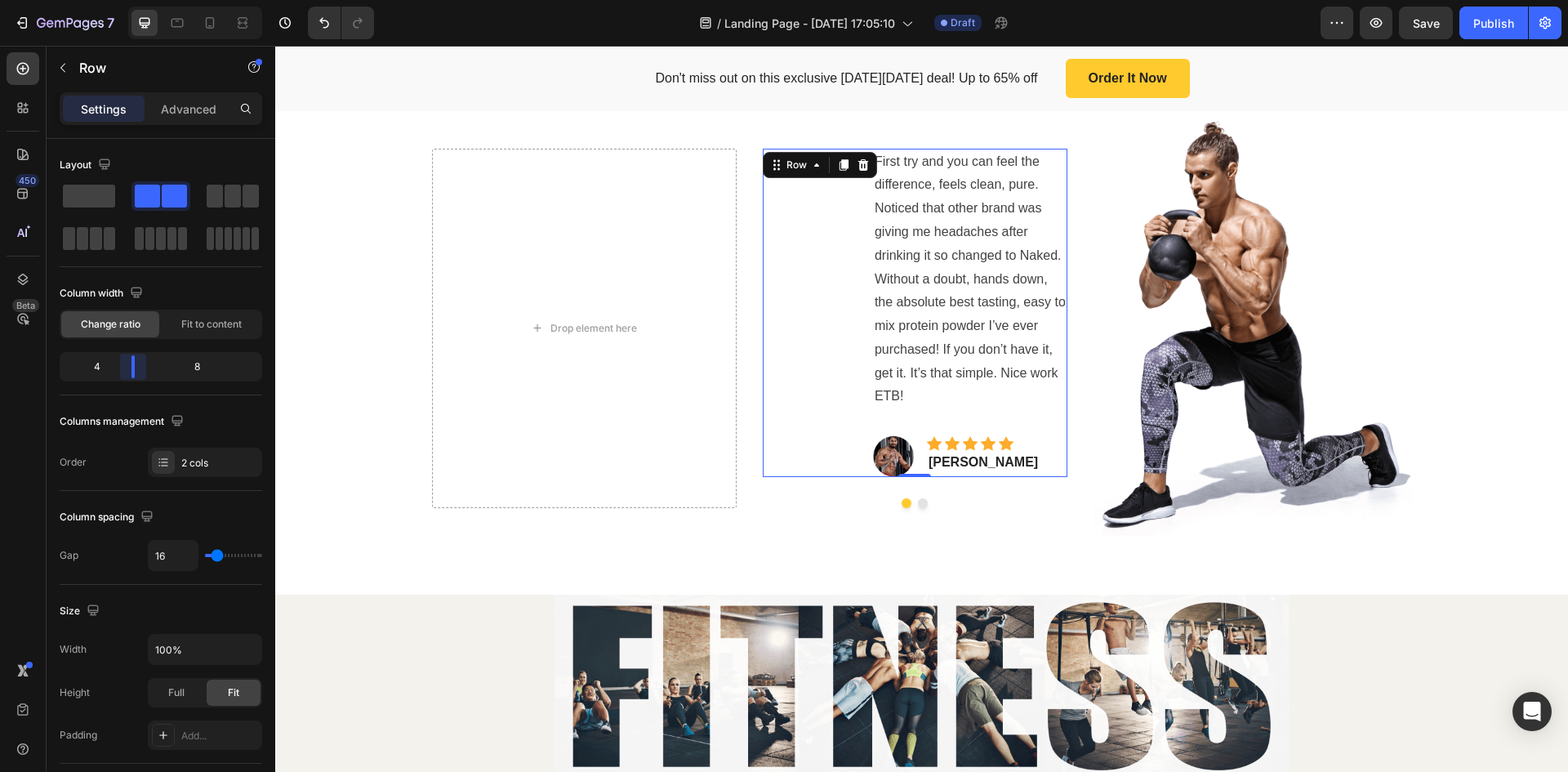
drag, startPoint x: 95, startPoint y: 371, endPoint x: 417, endPoint y: 267, distance: 338.4
click at [135, 0] on body "7 Version history / Landing Page - Aug 27, 17:05:10 Draft Preview Save Publish …" at bounding box center [784, 0] width 1568 height 0
click at [693, 312] on div "Drop element here" at bounding box center [585, 328] width 305 height 360
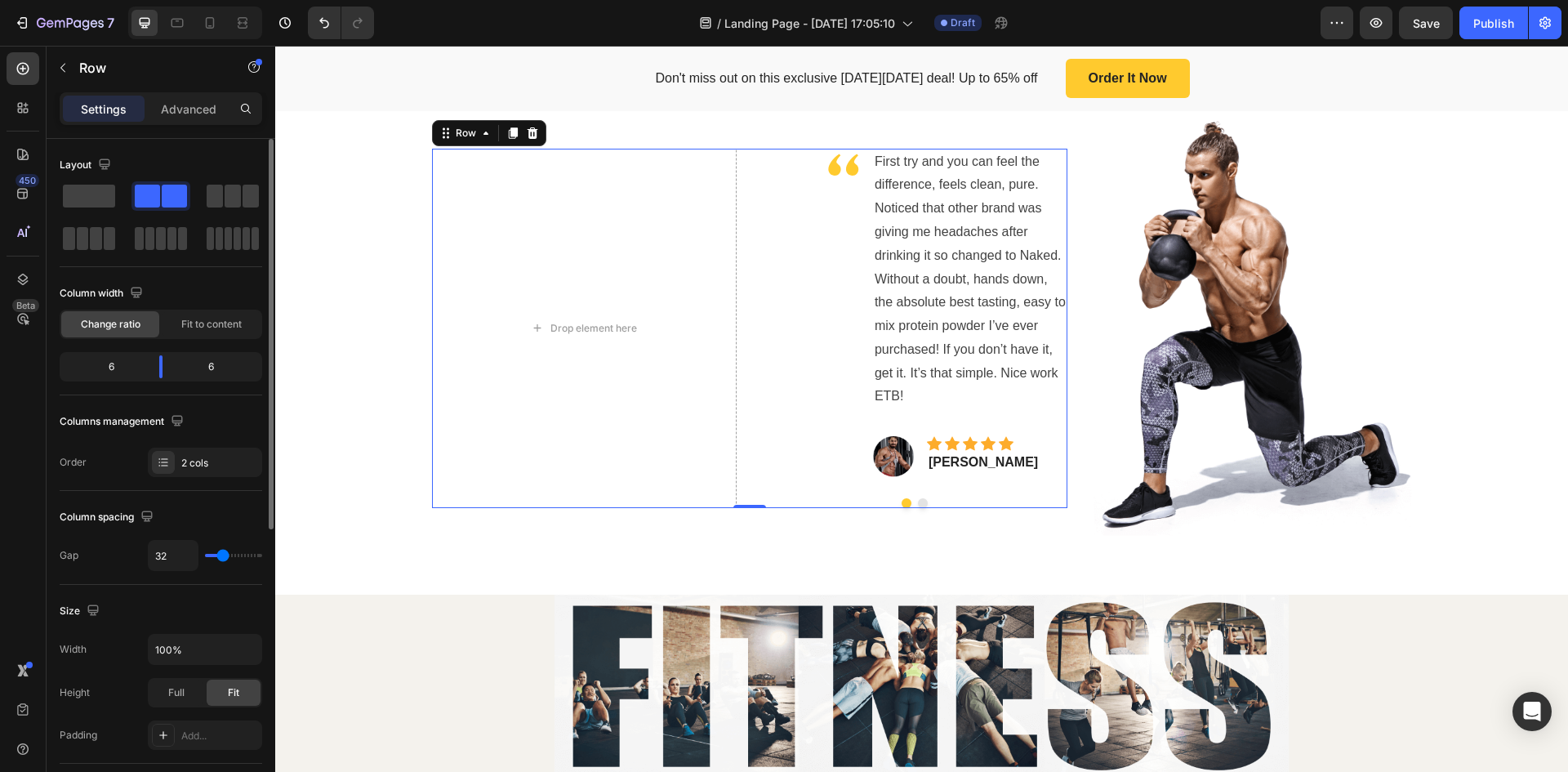
click at [162, 192] on span at bounding box center [174, 196] width 26 height 23
drag, startPoint x: 152, startPoint y: 192, endPoint x: 200, endPoint y: 155, distance: 60.6
click at [200, 155] on div "Layout" at bounding box center [161, 165] width 203 height 26
drag, startPoint x: 119, startPoint y: 365, endPoint x: 151, endPoint y: 346, distance: 37.2
click at [151, 346] on div "Column width Change ratio Fit to content 6 6" at bounding box center [161, 337] width 203 height 115
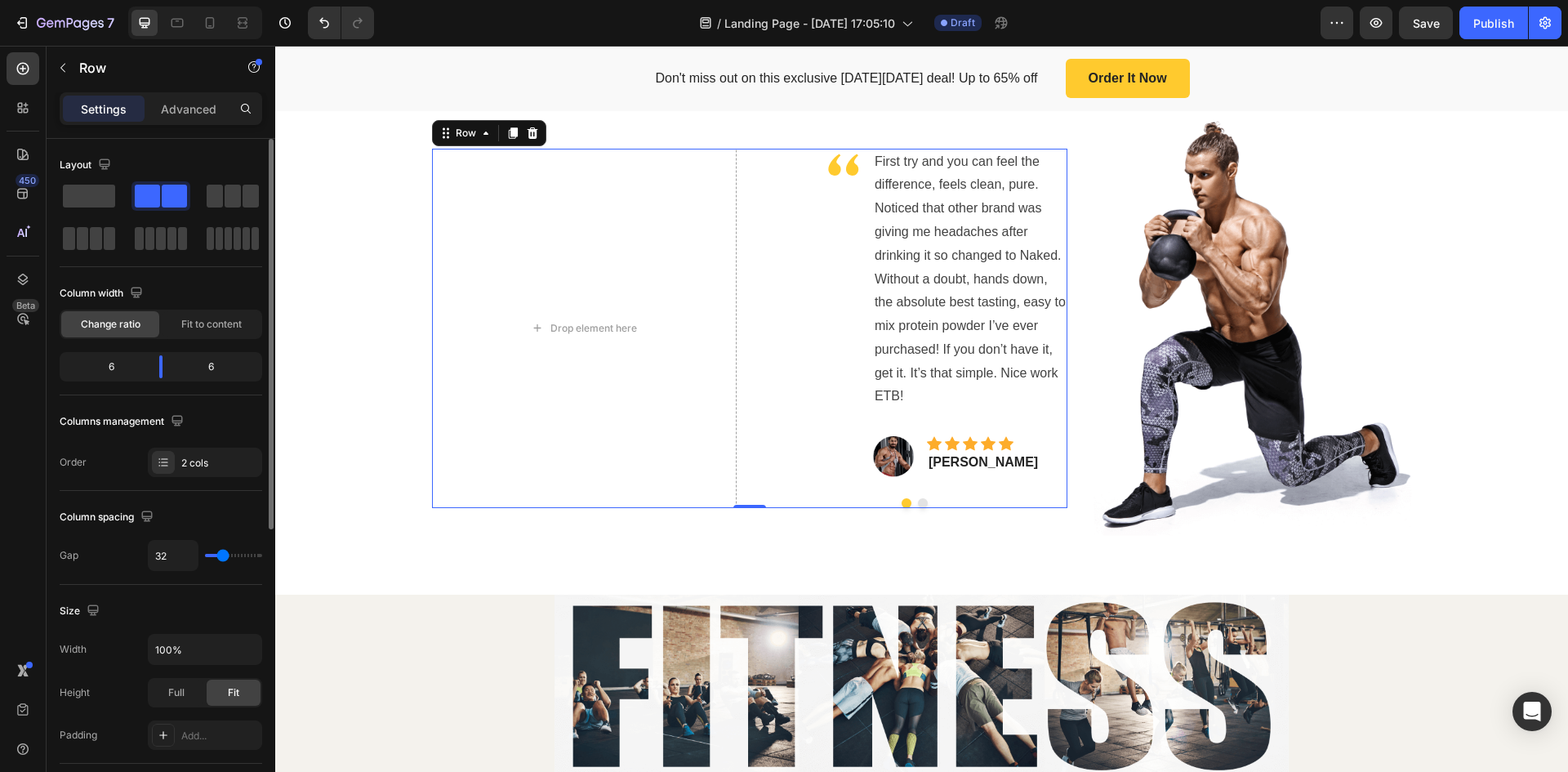
scroll to position [82, 0]
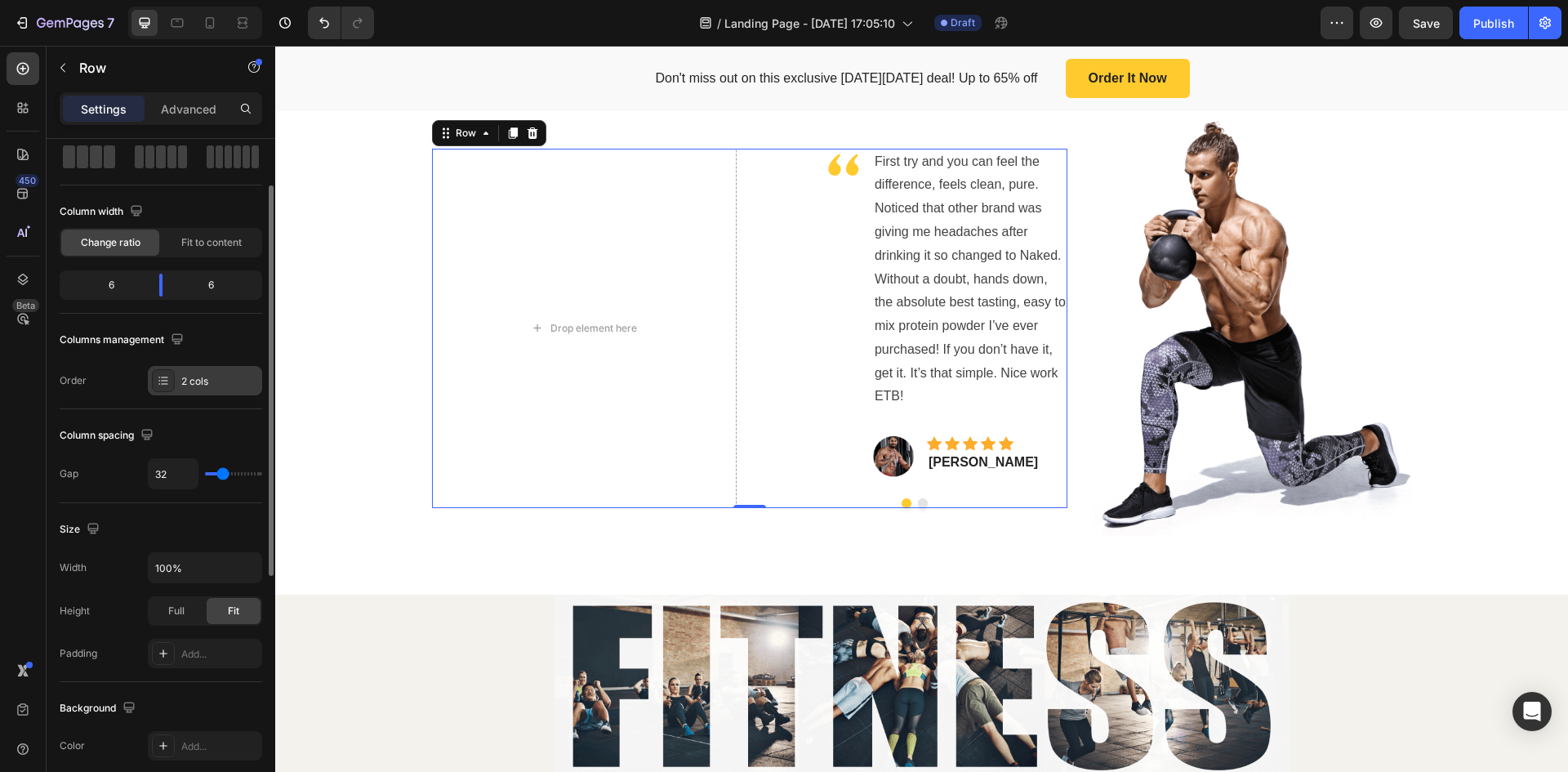
click at [164, 377] on icon at bounding box center [164, 377] width 7 height 1
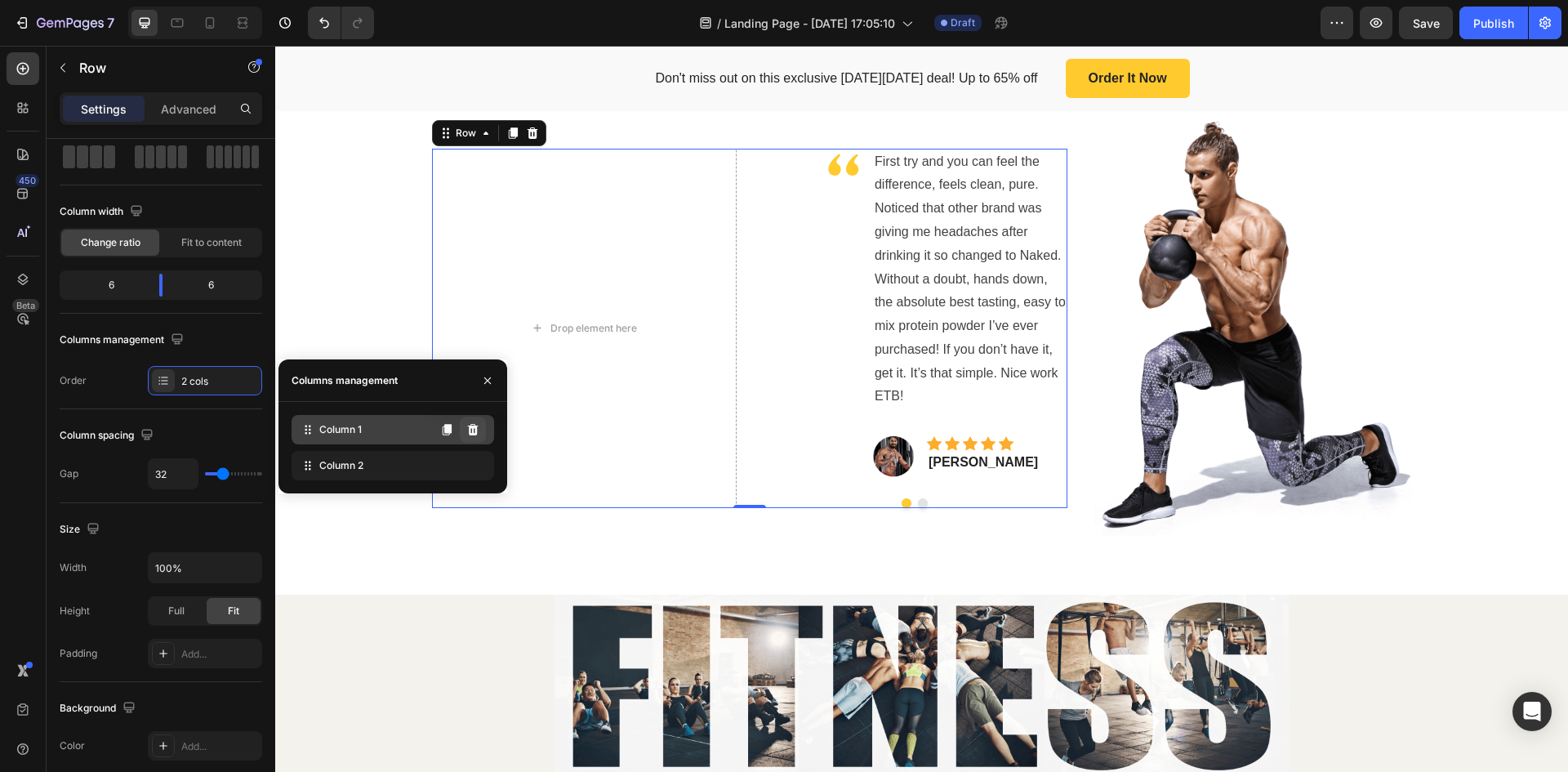
click at [464, 429] on button at bounding box center [472, 429] width 26 height 26
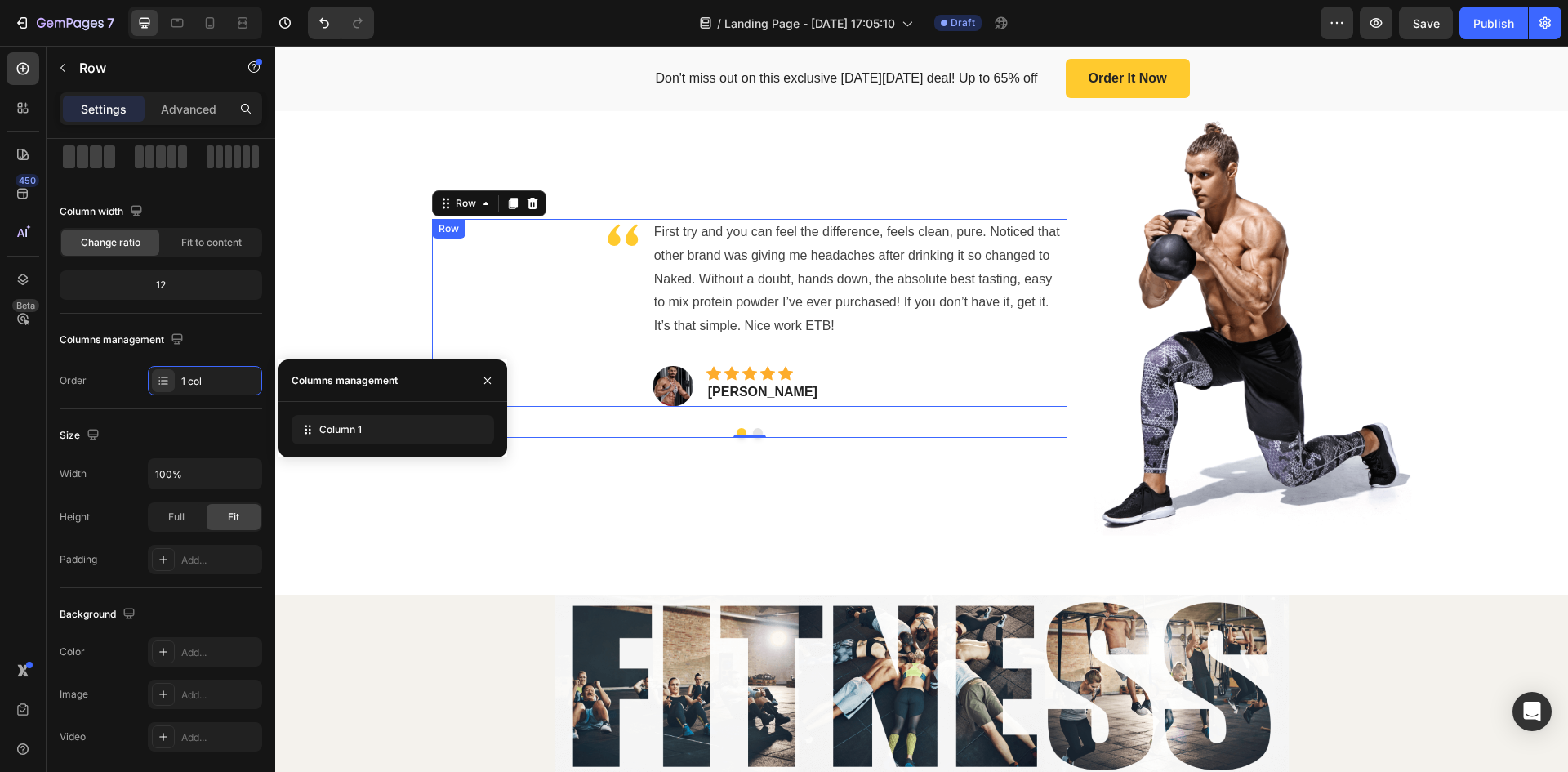
click at [543, 335] on div "Image" at bounding box center [536, 312] width 208 height 188
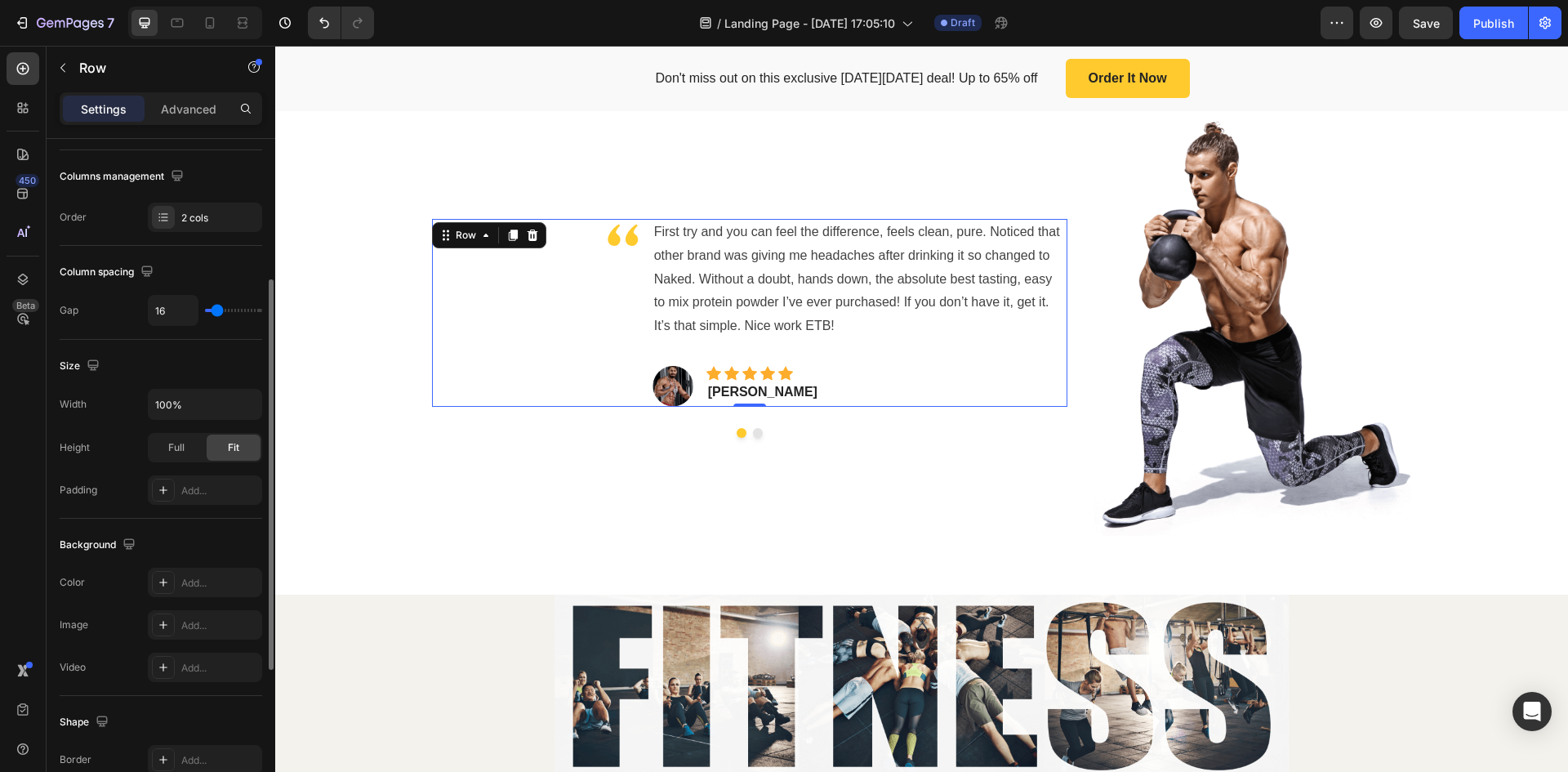
scroll to position [0, 0]
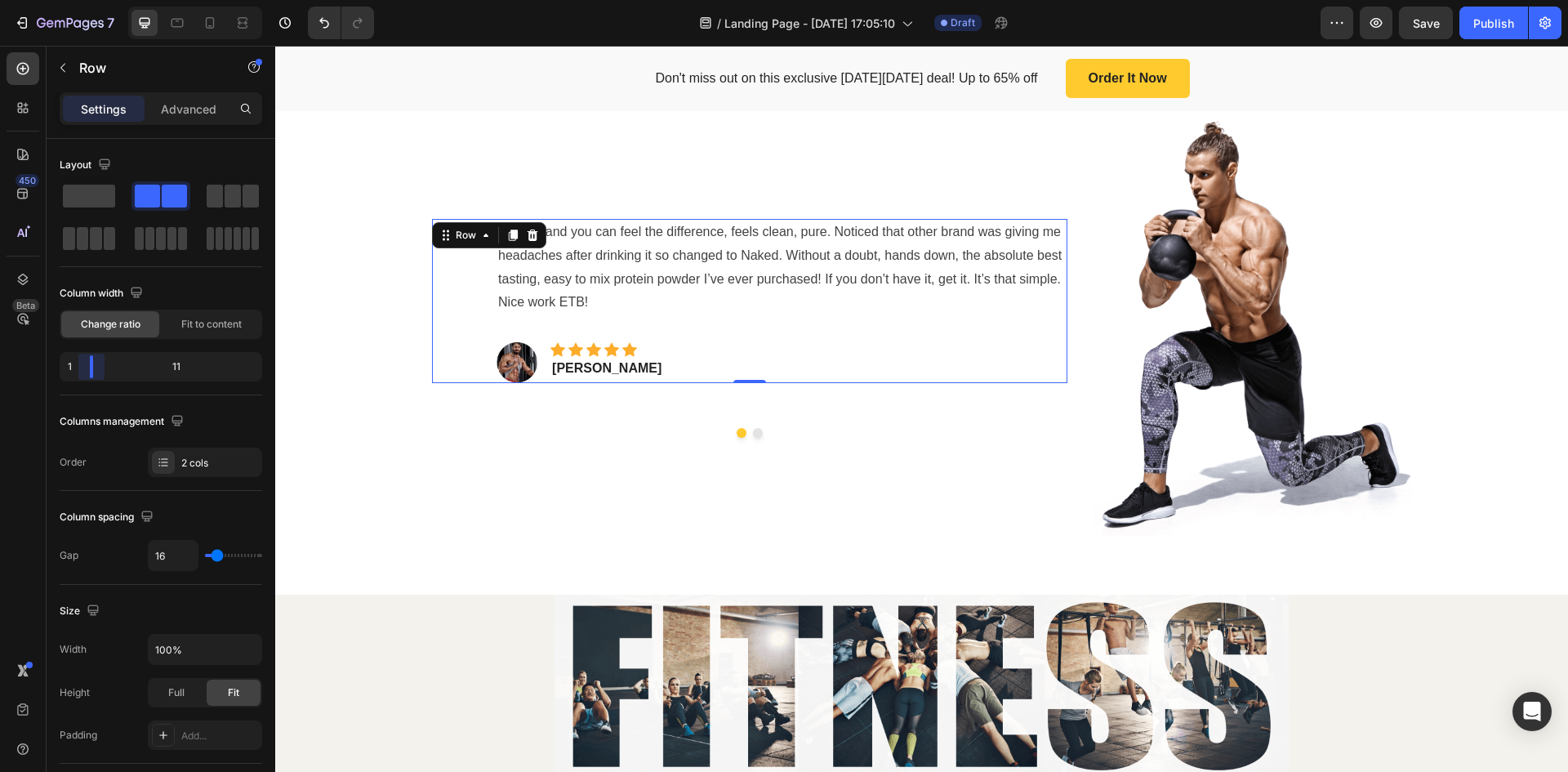
drag, startPoint x: 129, startPoint y: 366, endPoint x: 83, endPoint y: 366, distance: 46.0
click at [83, 0] on body "7 Version history / Landing Page - Aug 27, 17:05:10 Draft Preview Save Publish …" at bounding box center [784, 0] width 1568 height 0
click at [205, 328] on span "Fit to content" at bounding box center [210, 324] width 60 height 14
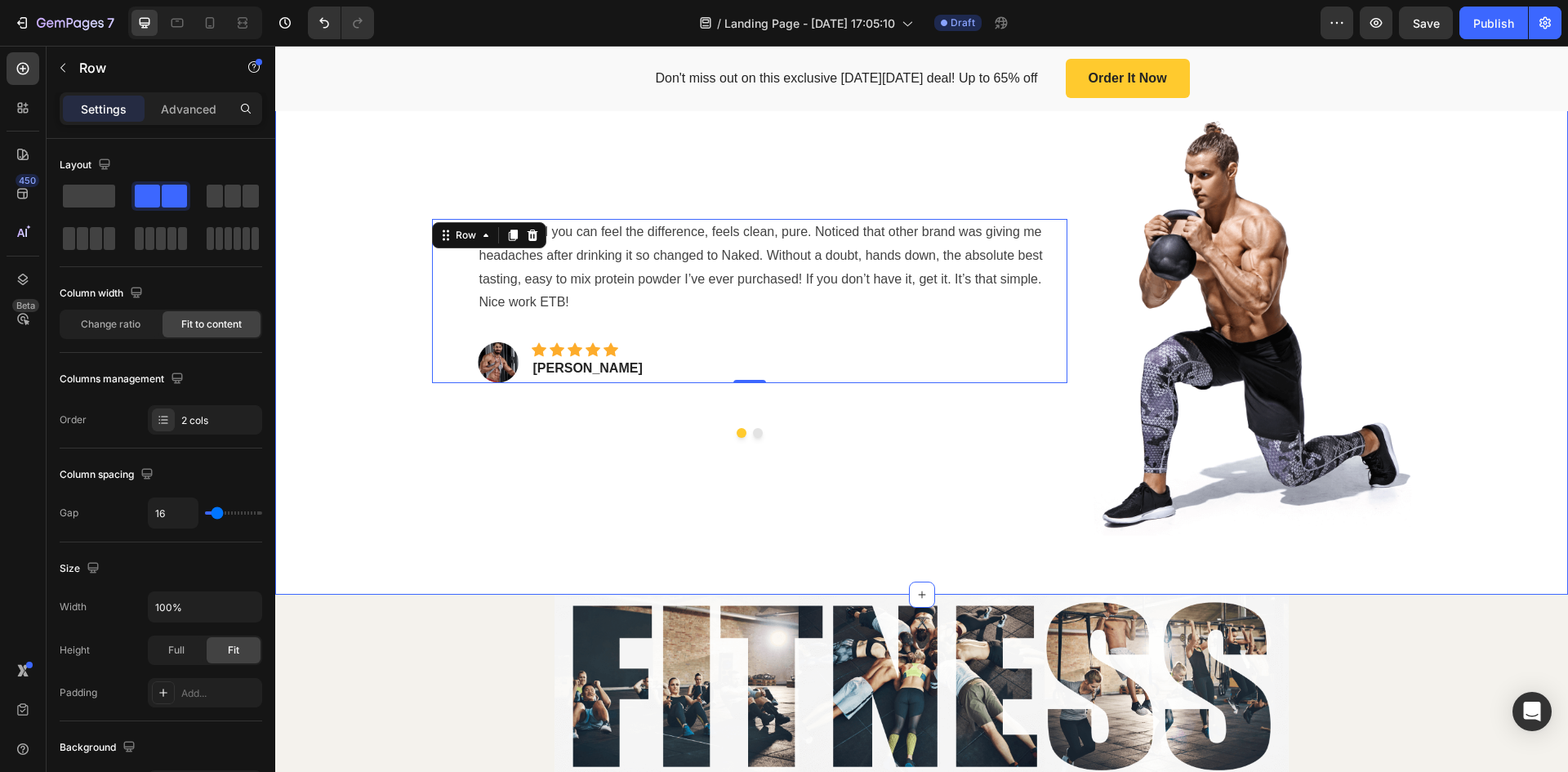
click at [314, 329] on div "Image First try and you can feel the difference, feels clean, pure. Noticed tha…" at bounding box center [922, 327] width 1269 height 416
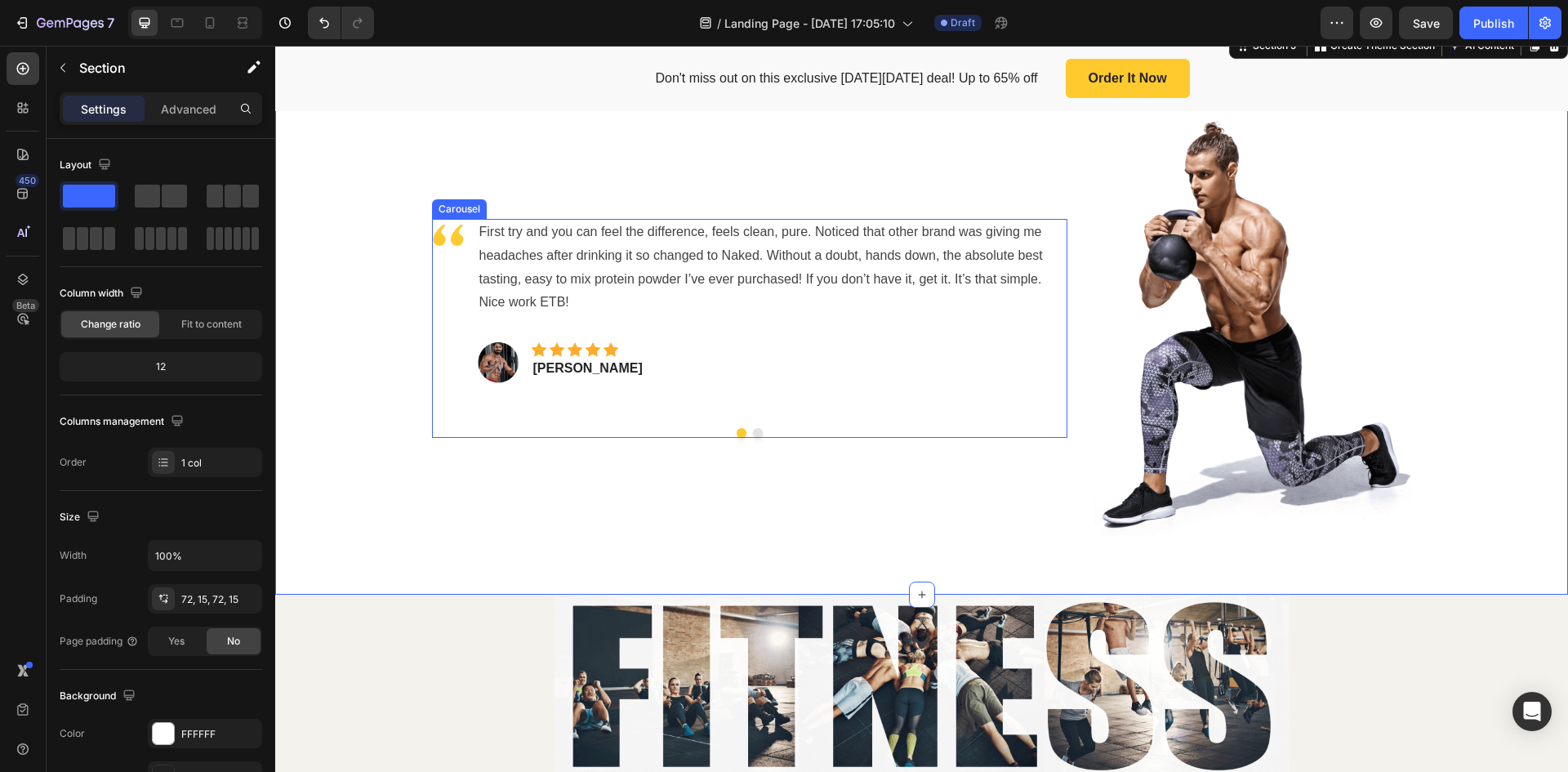
click at [753, 438] on button "Dot" at bounding box center [758, 433] width 10 height 10
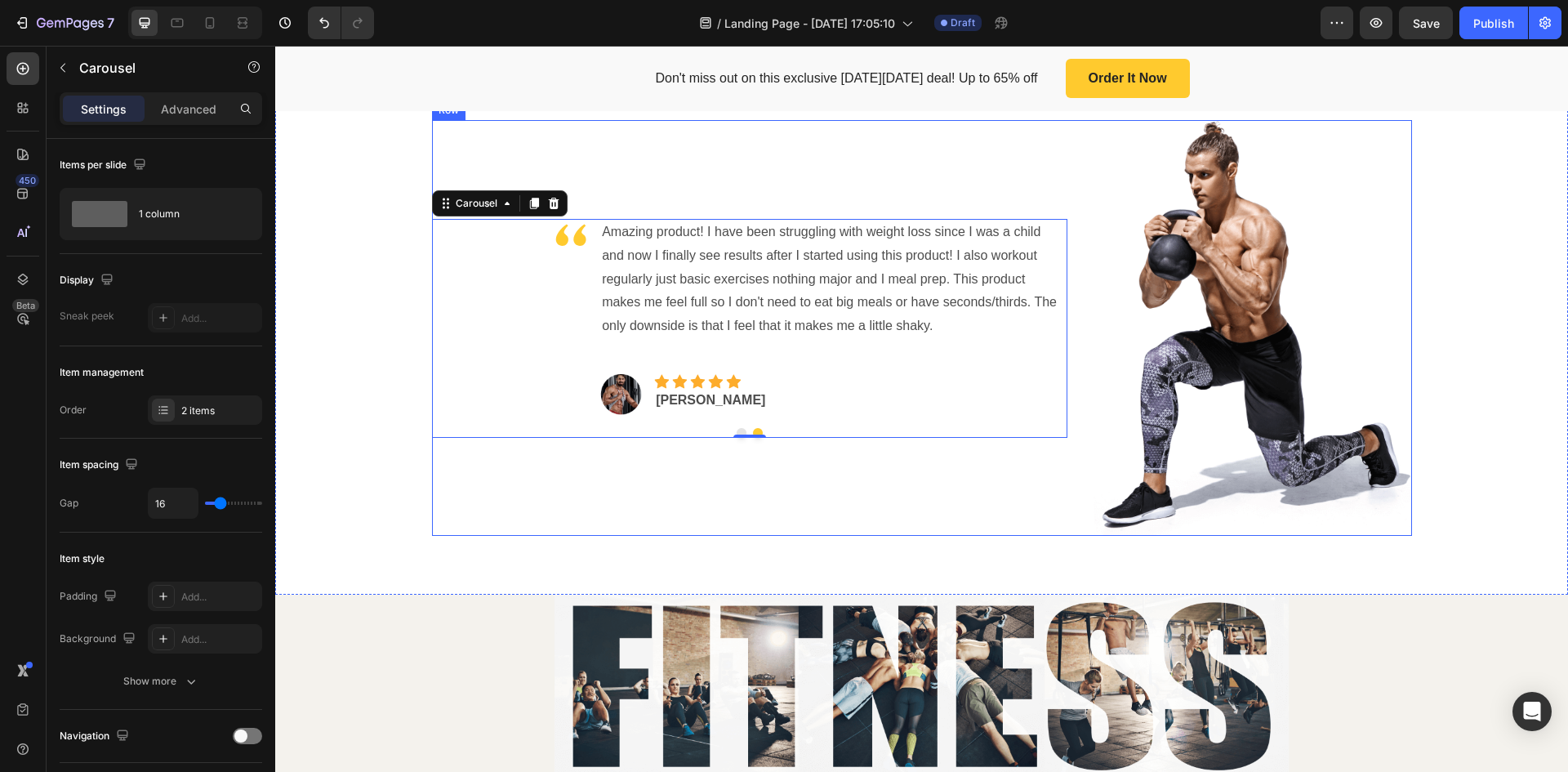
click at [673, 536] on div "Image First try and you can feel the difference, feels clean, pure. Noticed tha…" at bounding box center [750, 327] width 636 height 416
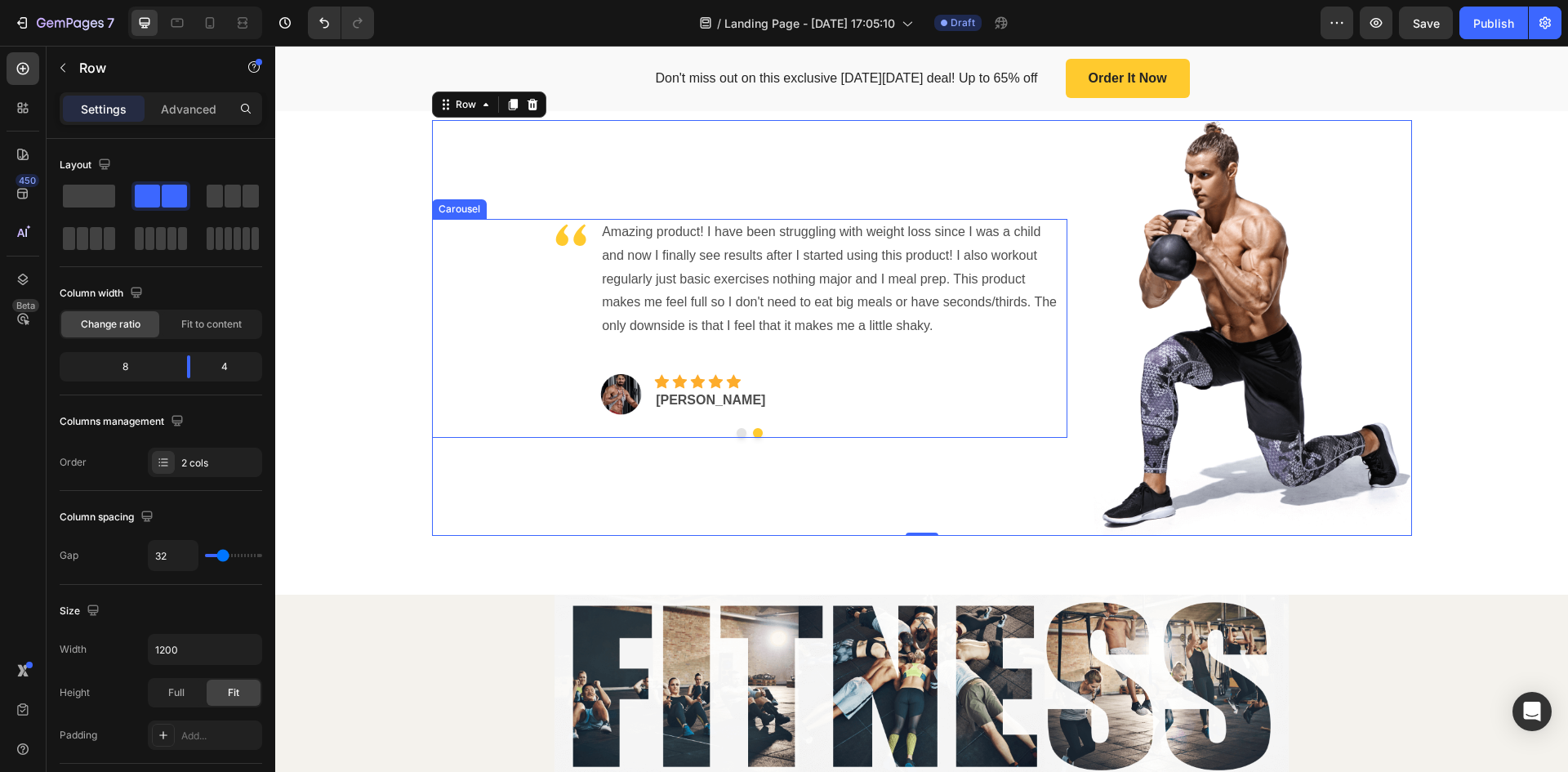
click at [737, 438] on button "Dot" at bounding box center [742, 433] width 10 height 10
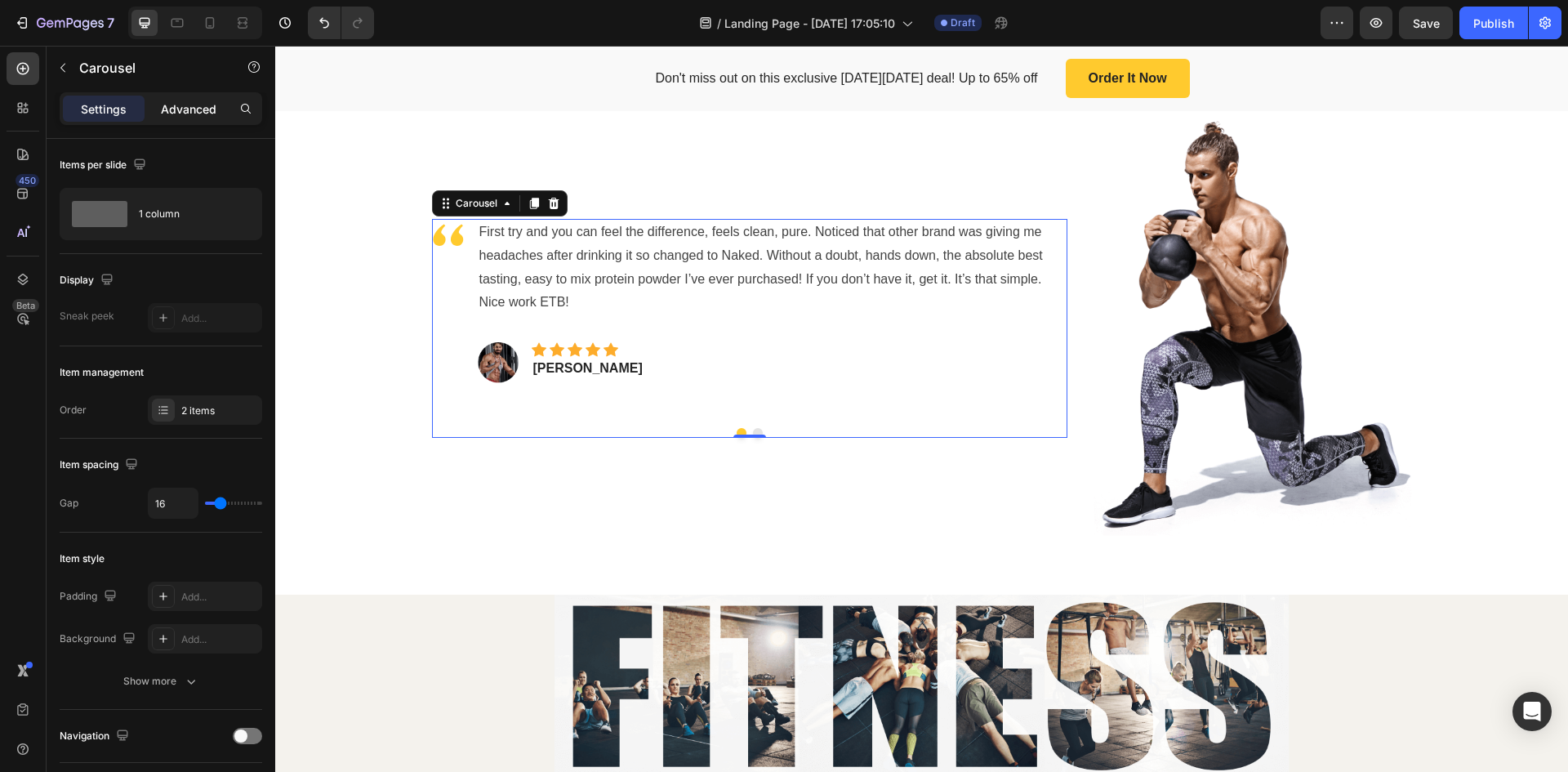
click at [184, 105] on p "Advanced" at bounding box center [189, 109] width 55 height 17
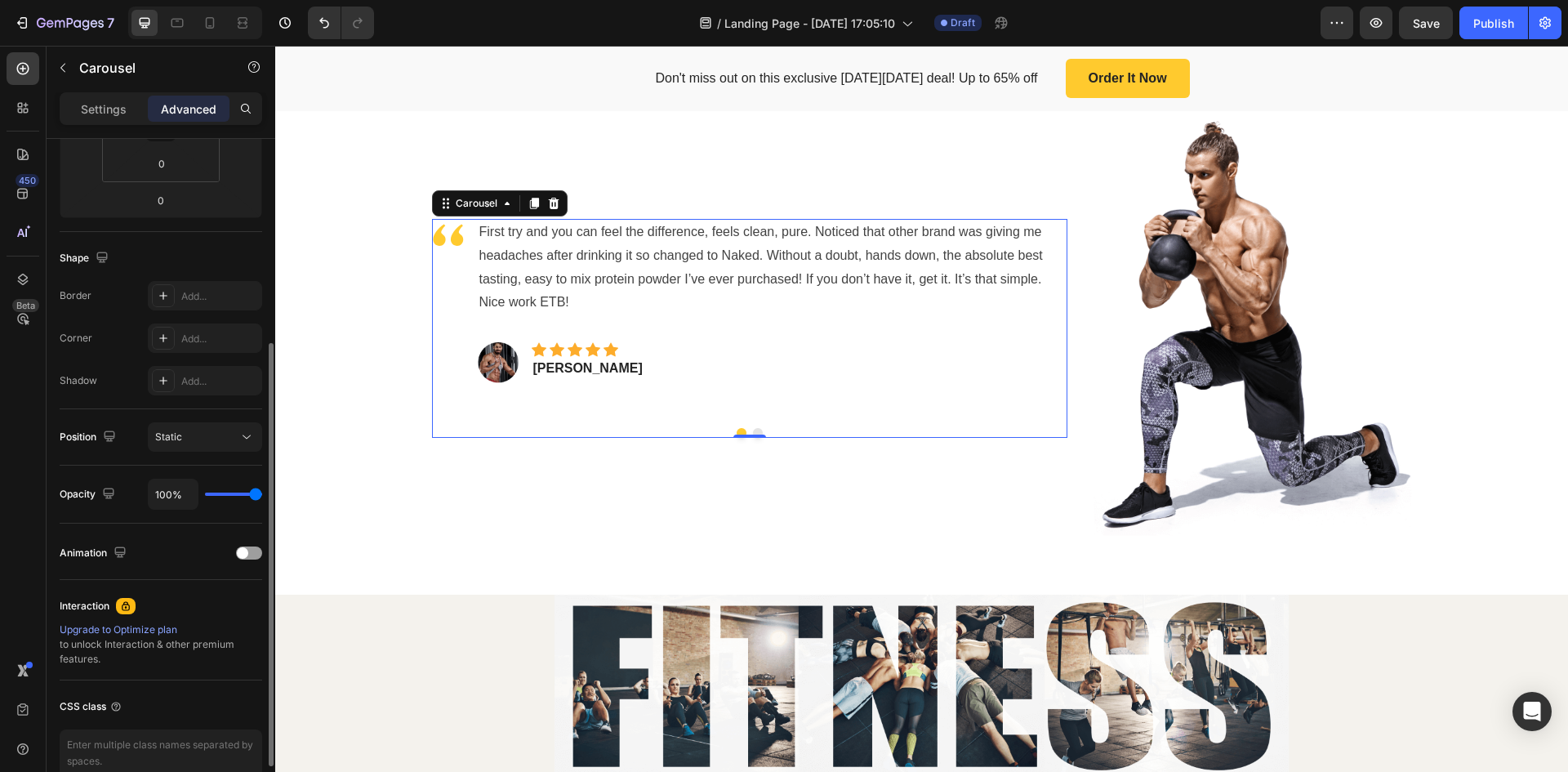
scroll to position [408, 0]
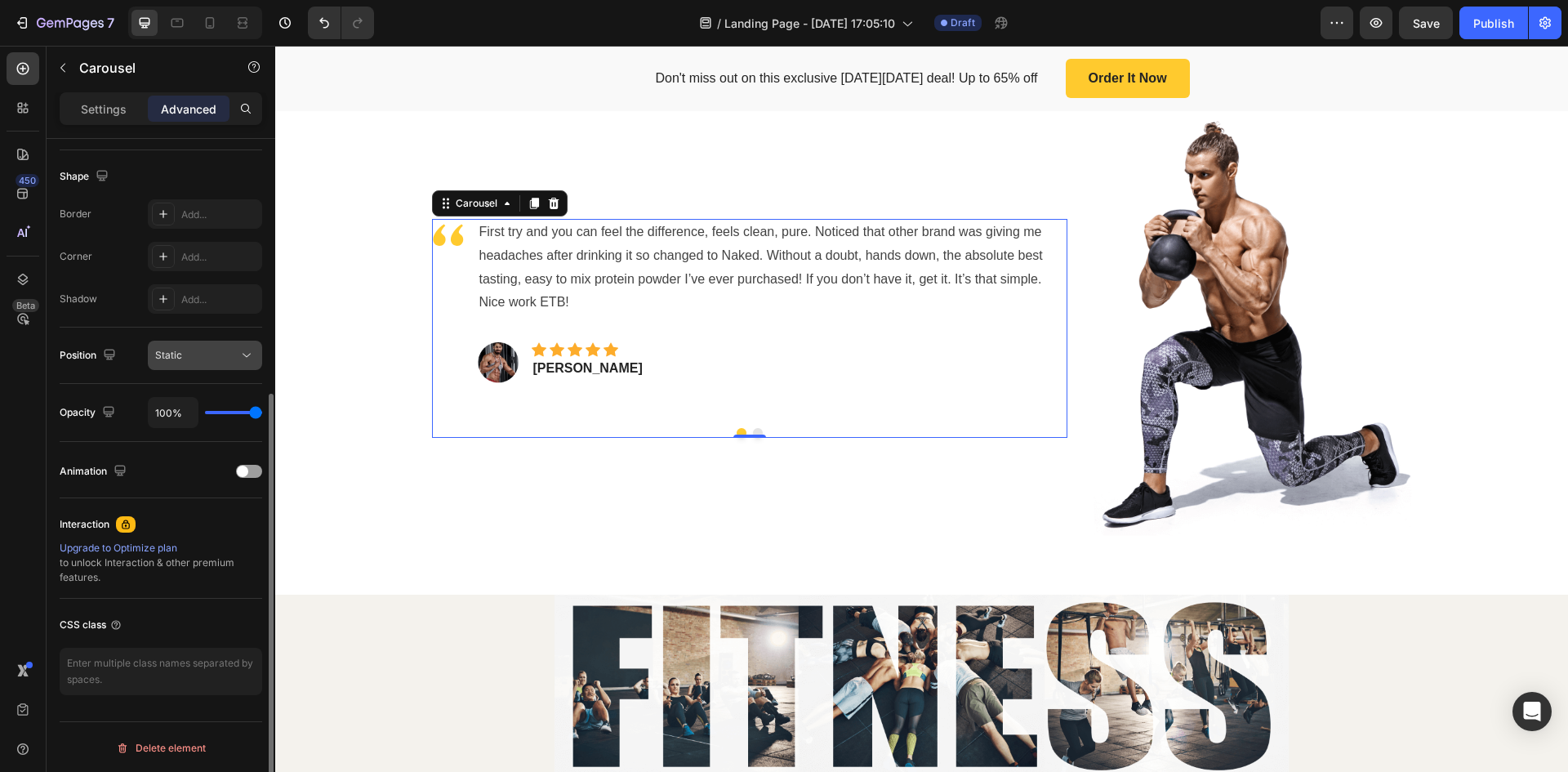
click at [228, 366] on button "Static" at bounding box center [205, 355] width 114 height 30
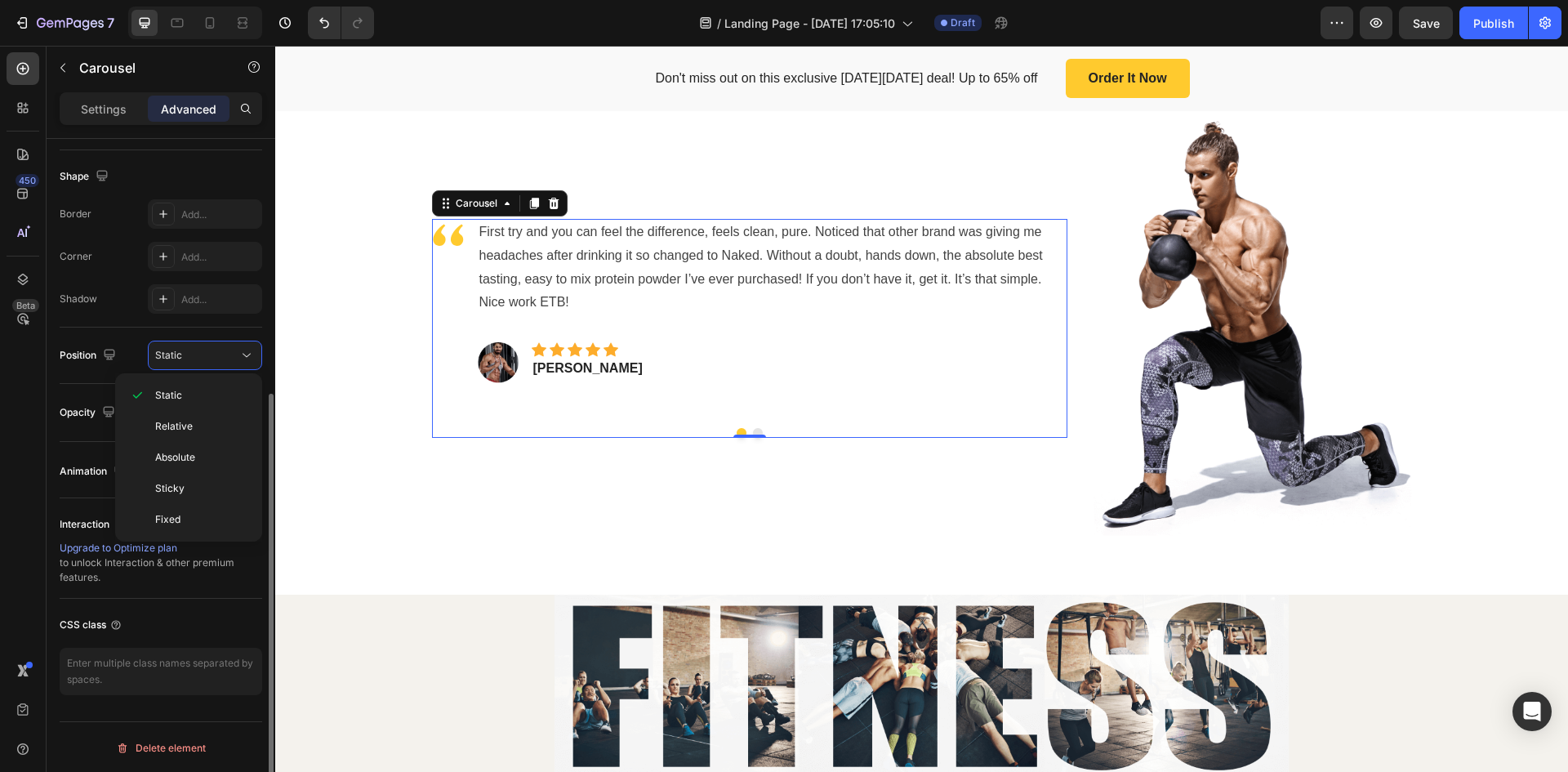
click at [139, 309] on div "Shadow Add..." at bounding box center [161, 299] width 203 height 30
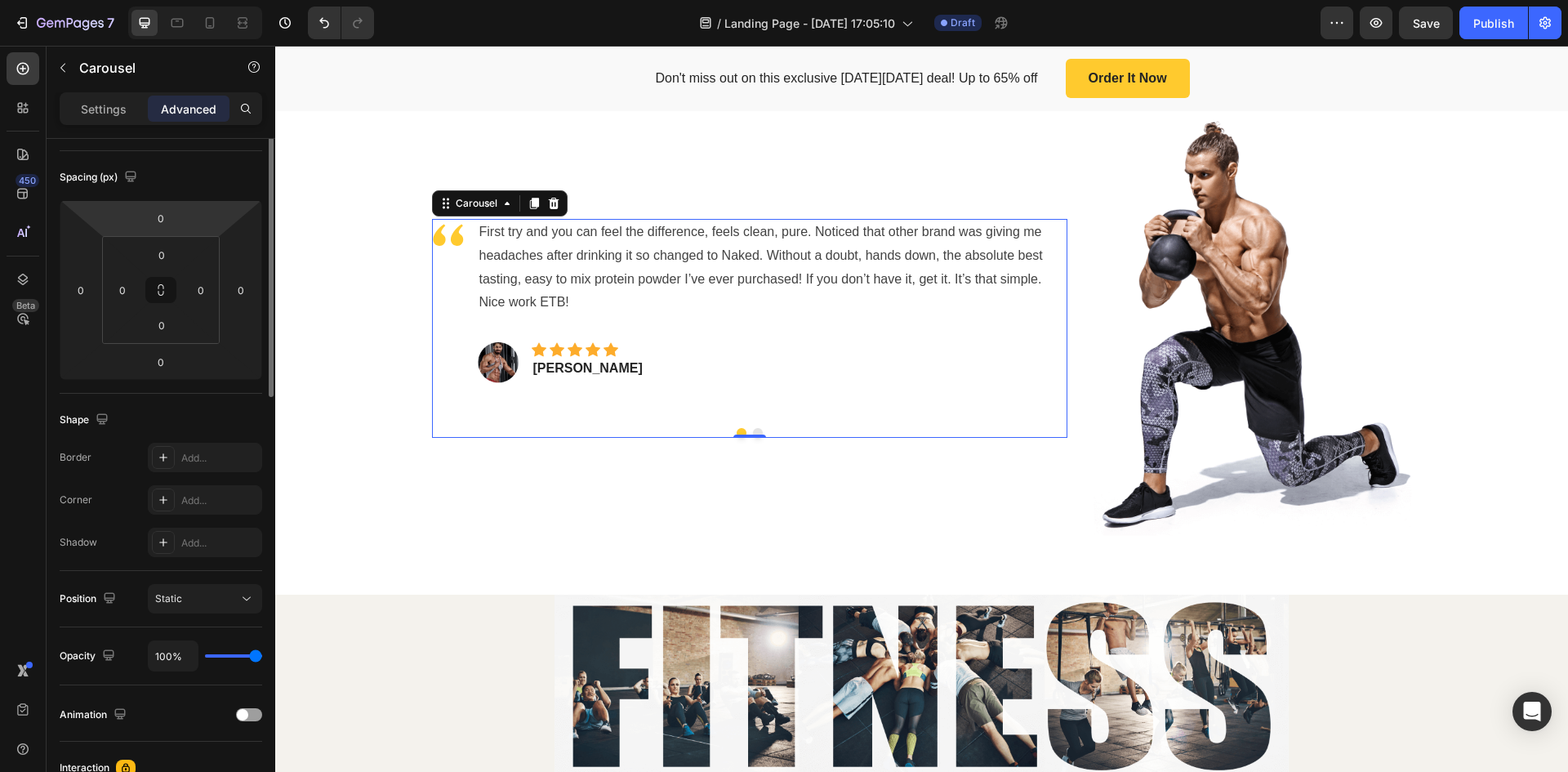
scroll to position [0, 0]
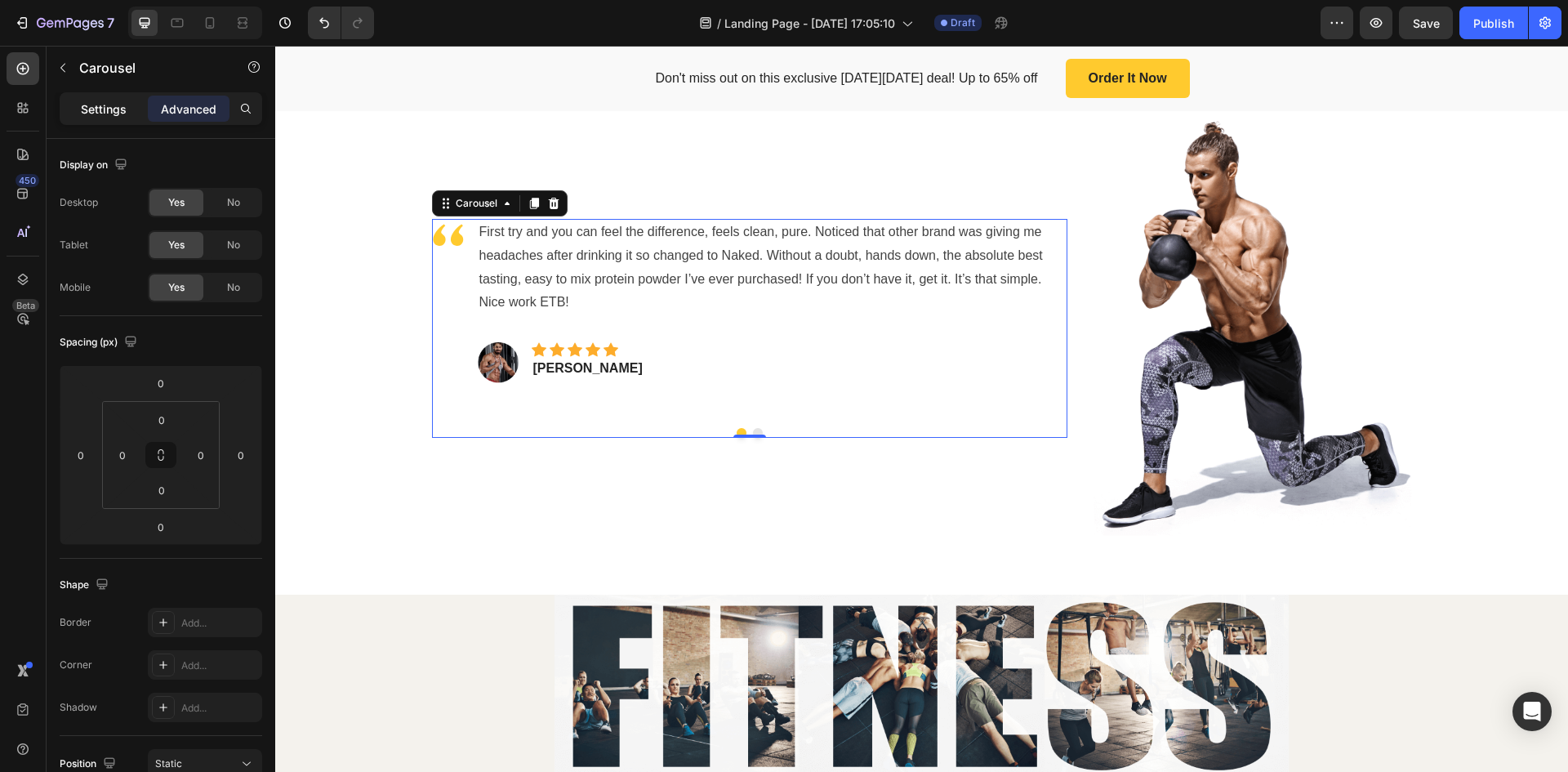
click at [119, 101] on p "Settings" at bounding box center [104, 109] width 46 height 17
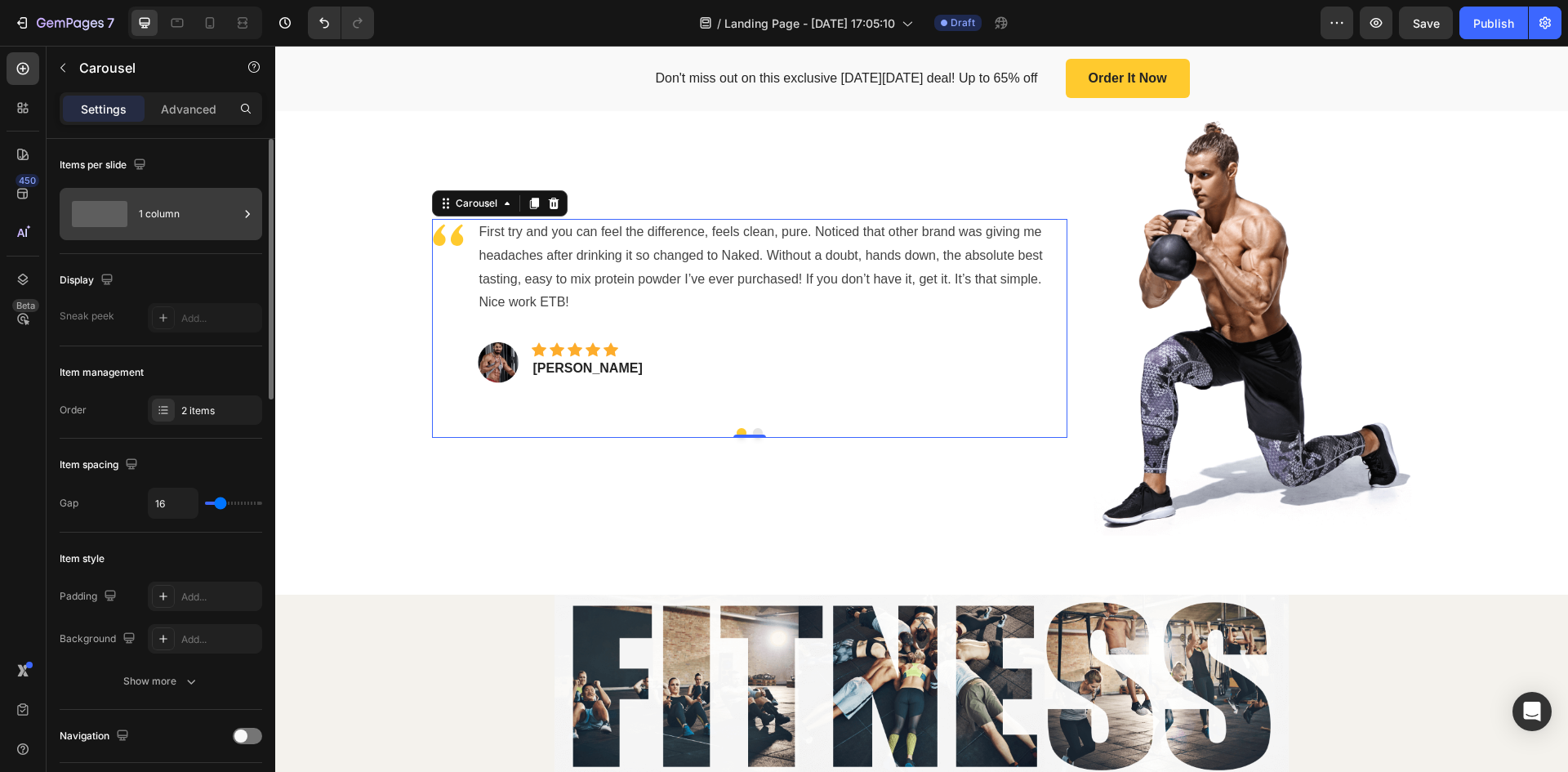
click at [191, 212] on div "1 column" at bounding box center [189, 213] width 100 height 37
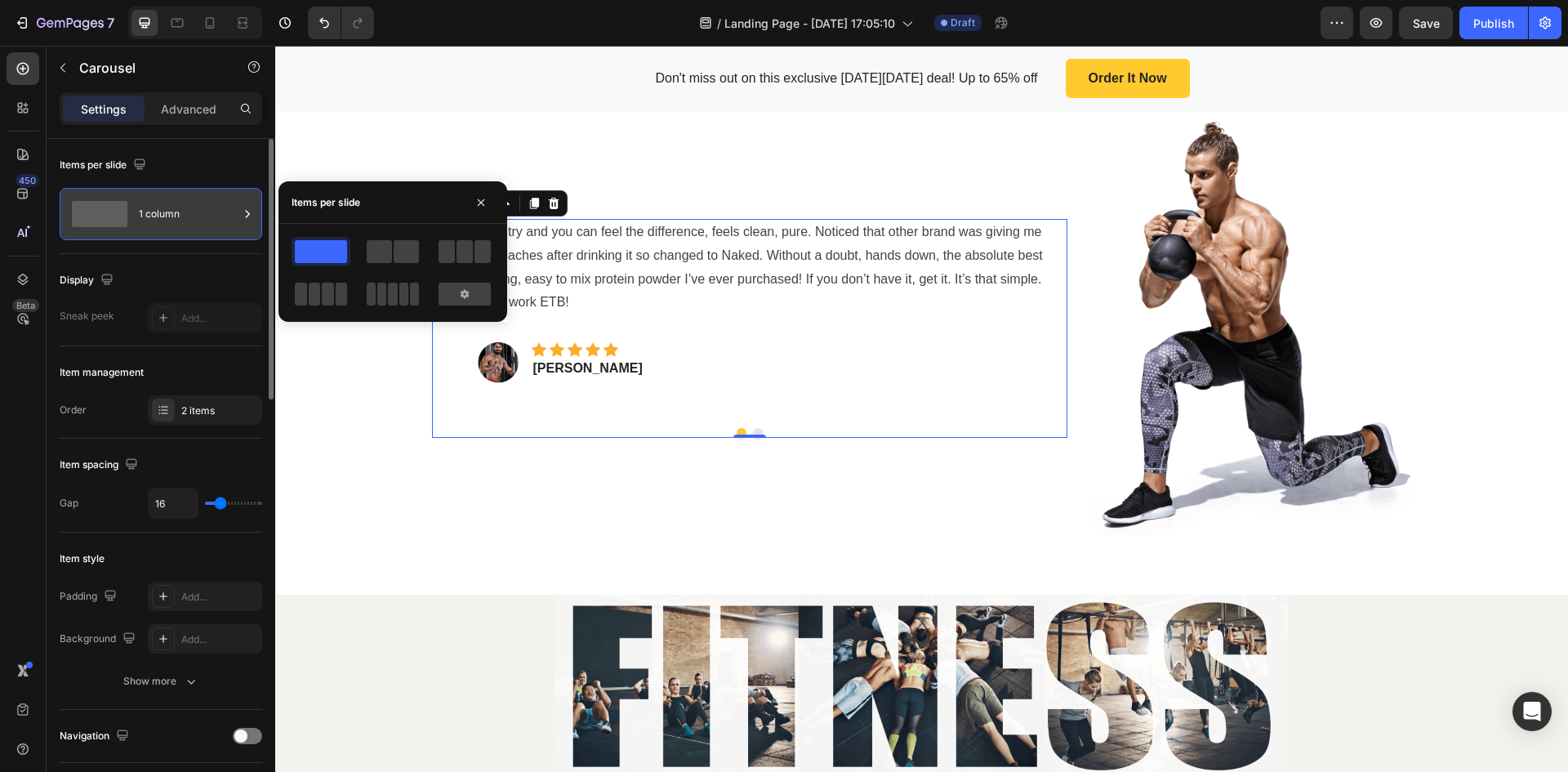
click at [191, 212] on div "1 column" at bounding box center [189, 213] width 100 height 37
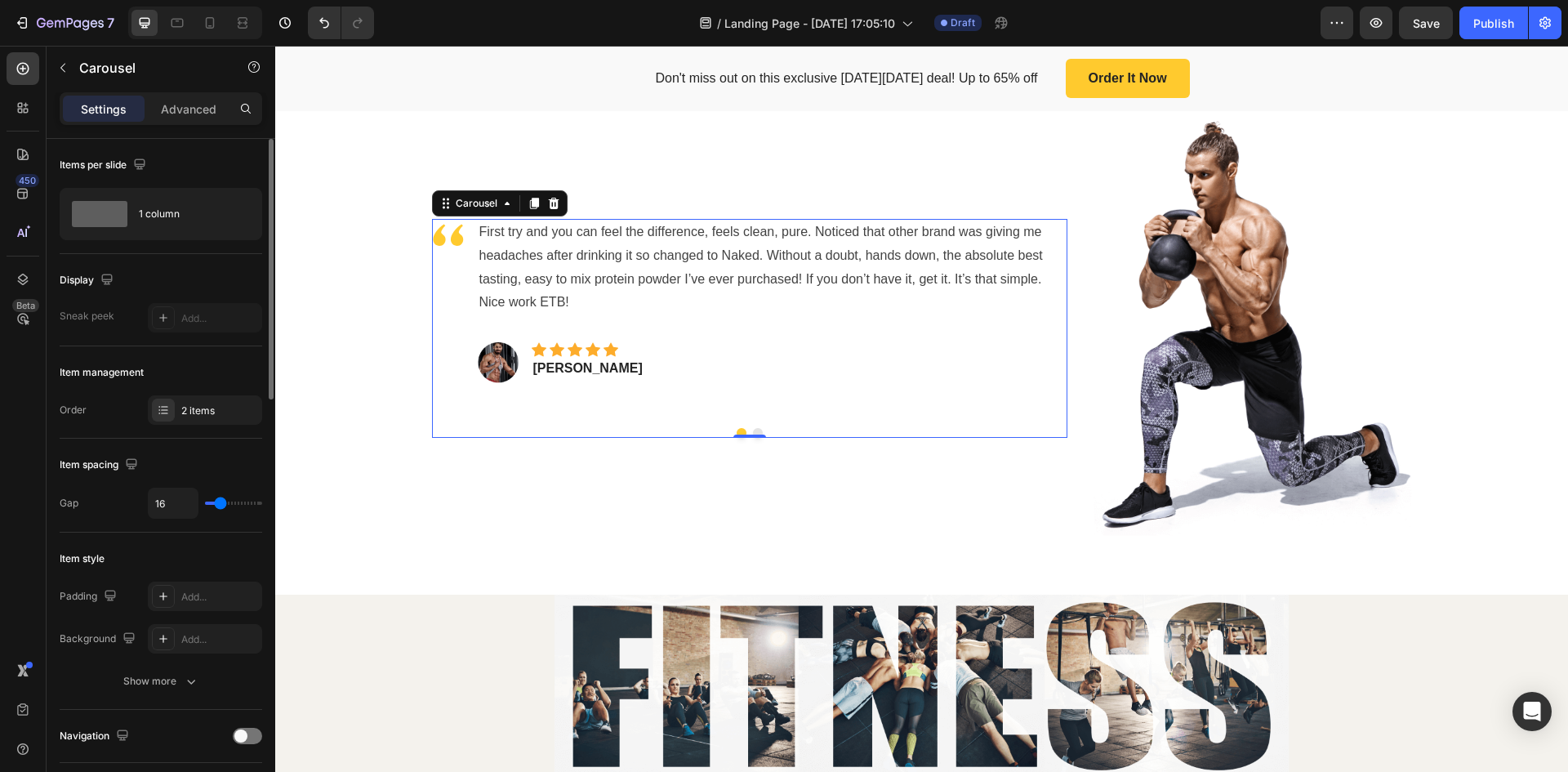
scroll to position [82, 0]
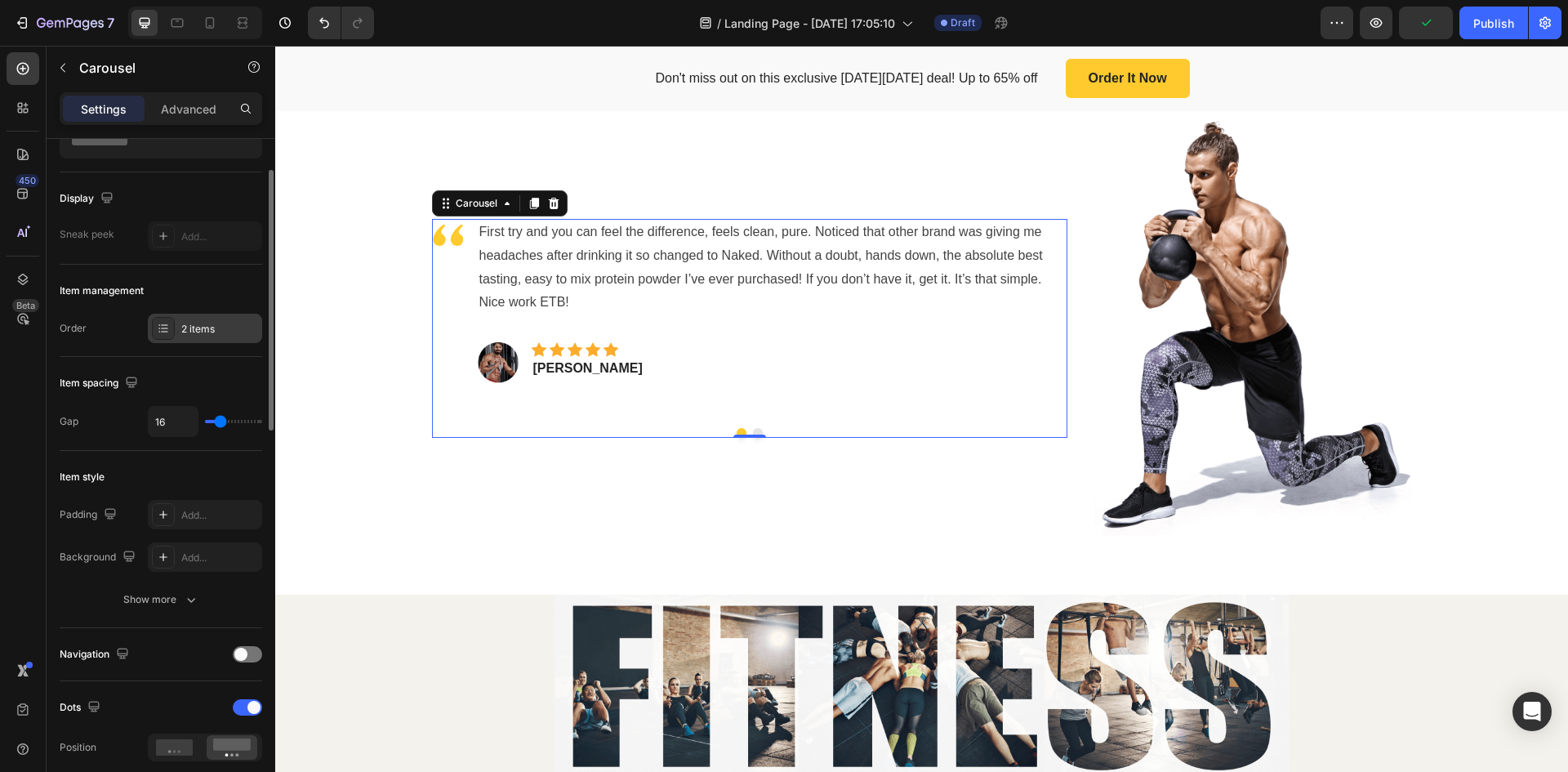
click at [169, 325] on div at bounding box center [164, 328] width 23 height 23
click at [113, 339] on div "Order 2 items" at bounding box center [161, 327] width 203 height 30
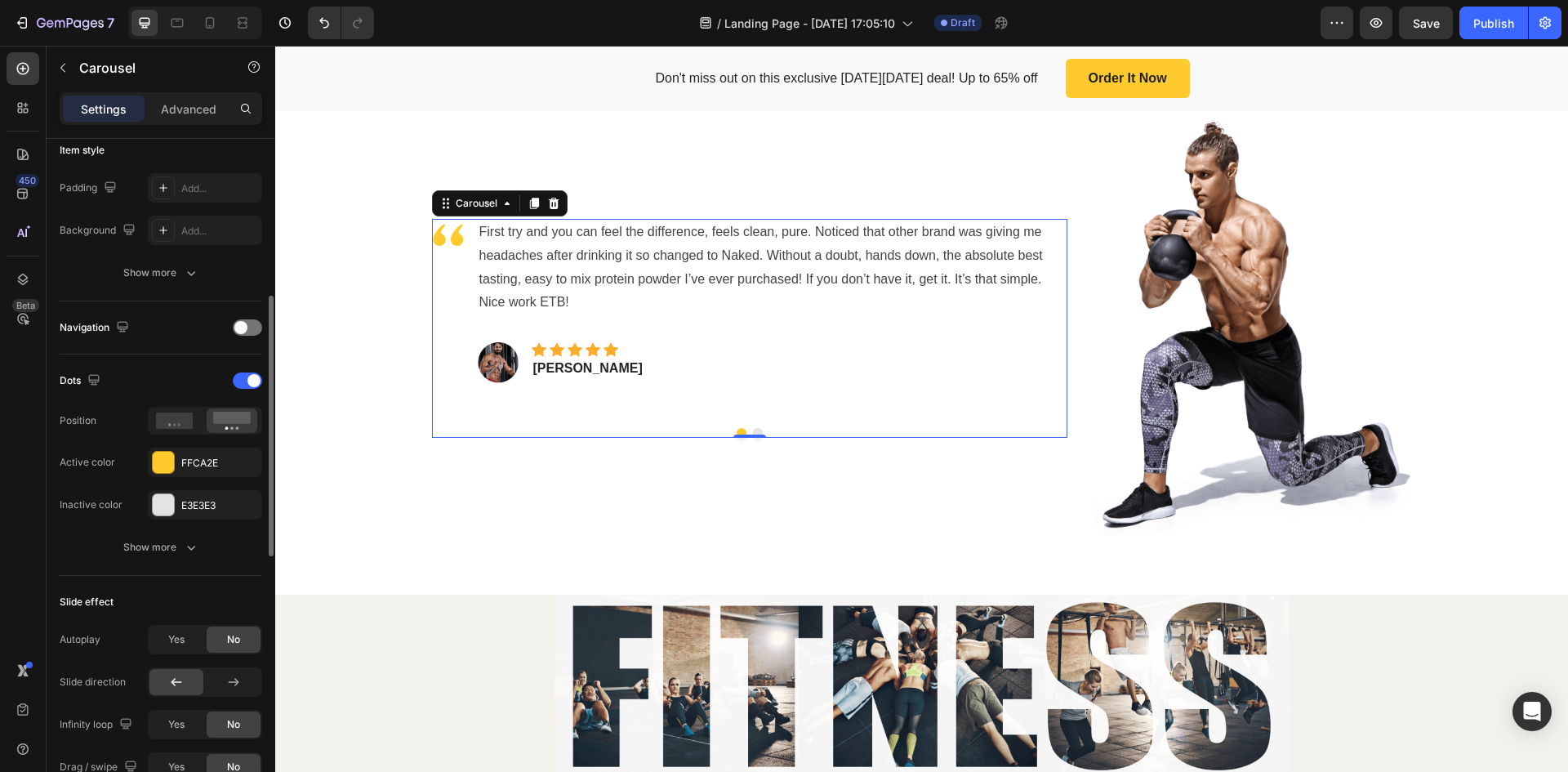
scroll to position [572, 0]
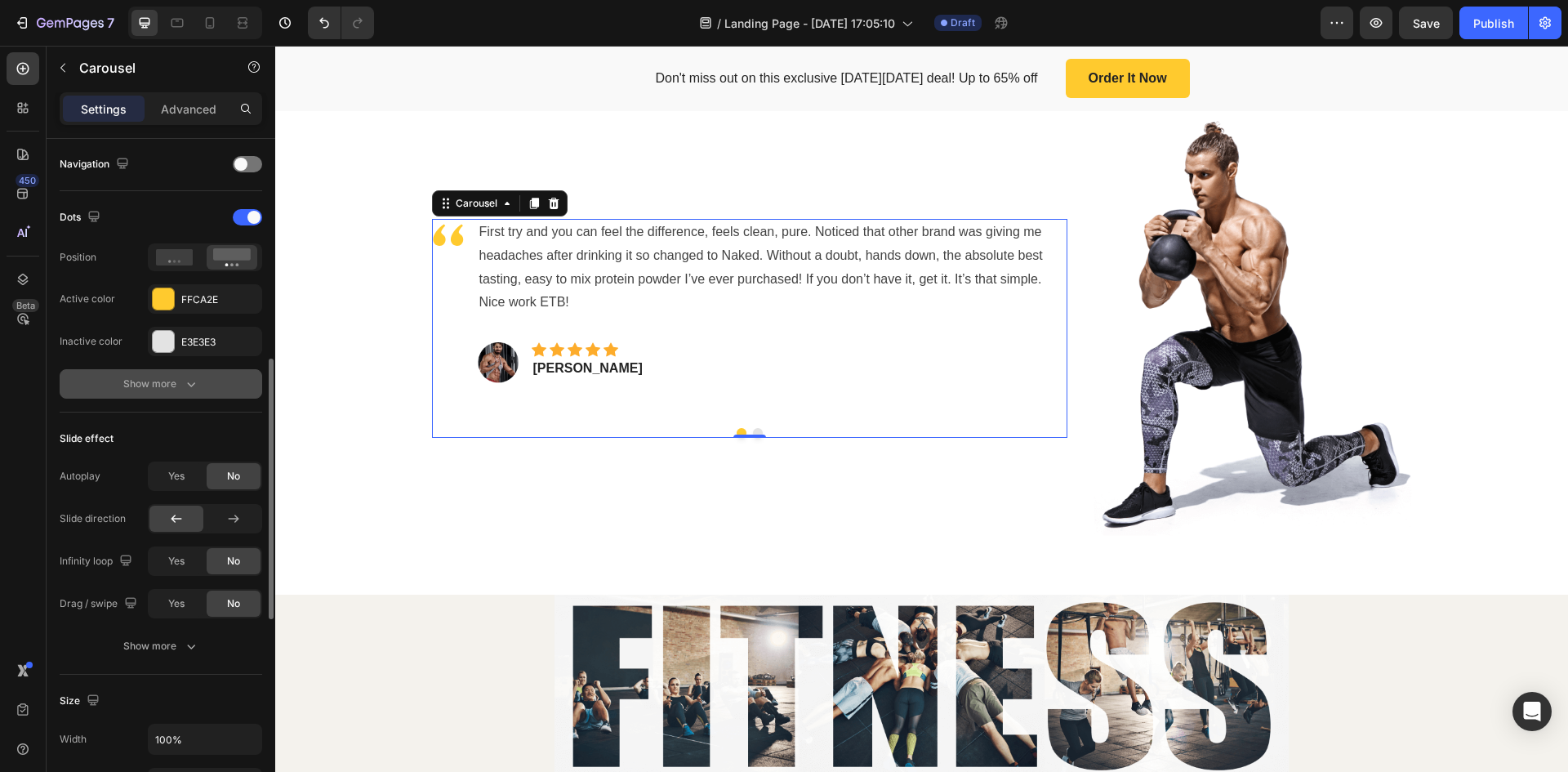
click at [143, 379] on div "Show more" at bounding box center [162, 384] width 76 height 16
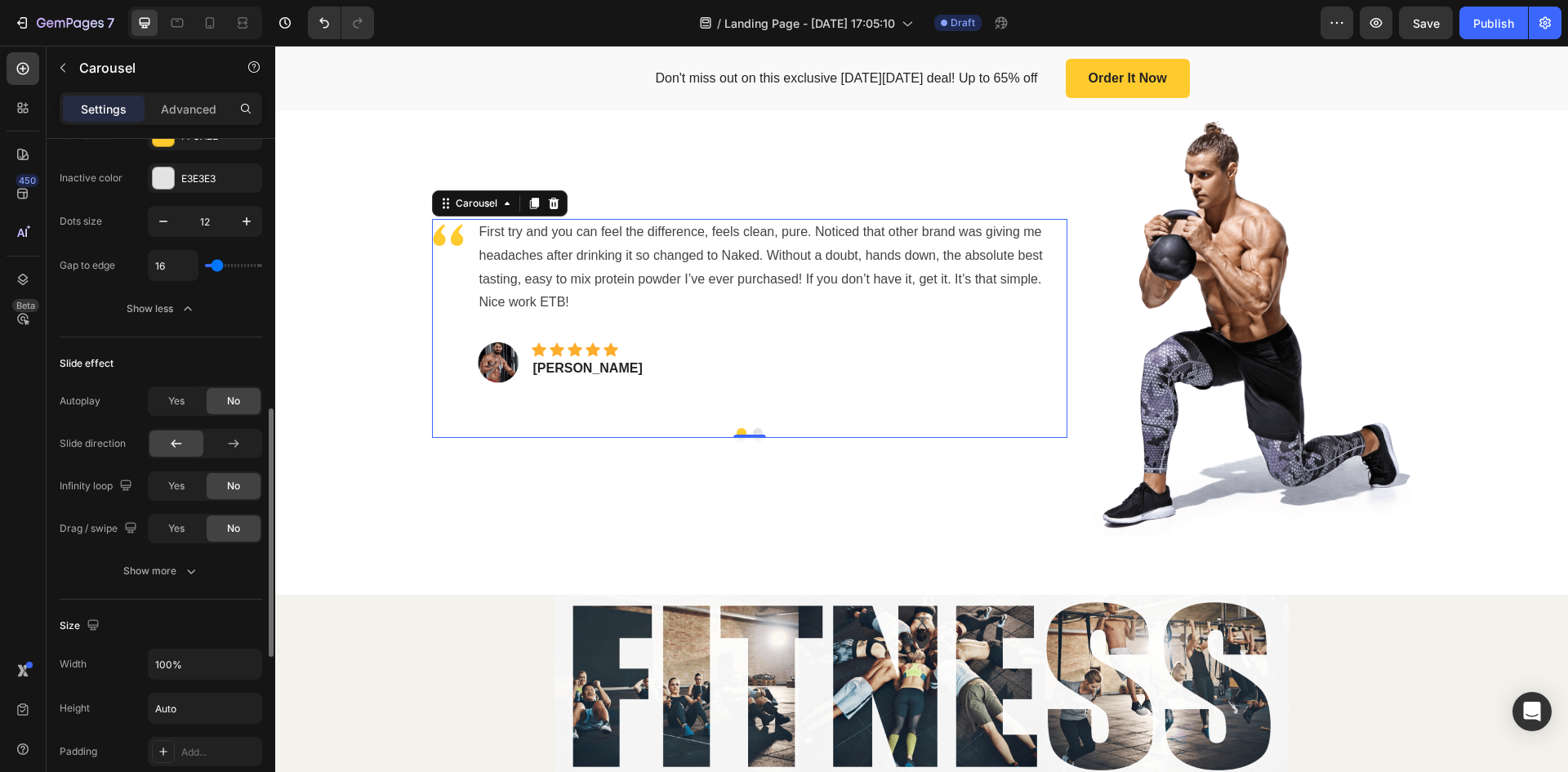
scroll to position [817, 0]
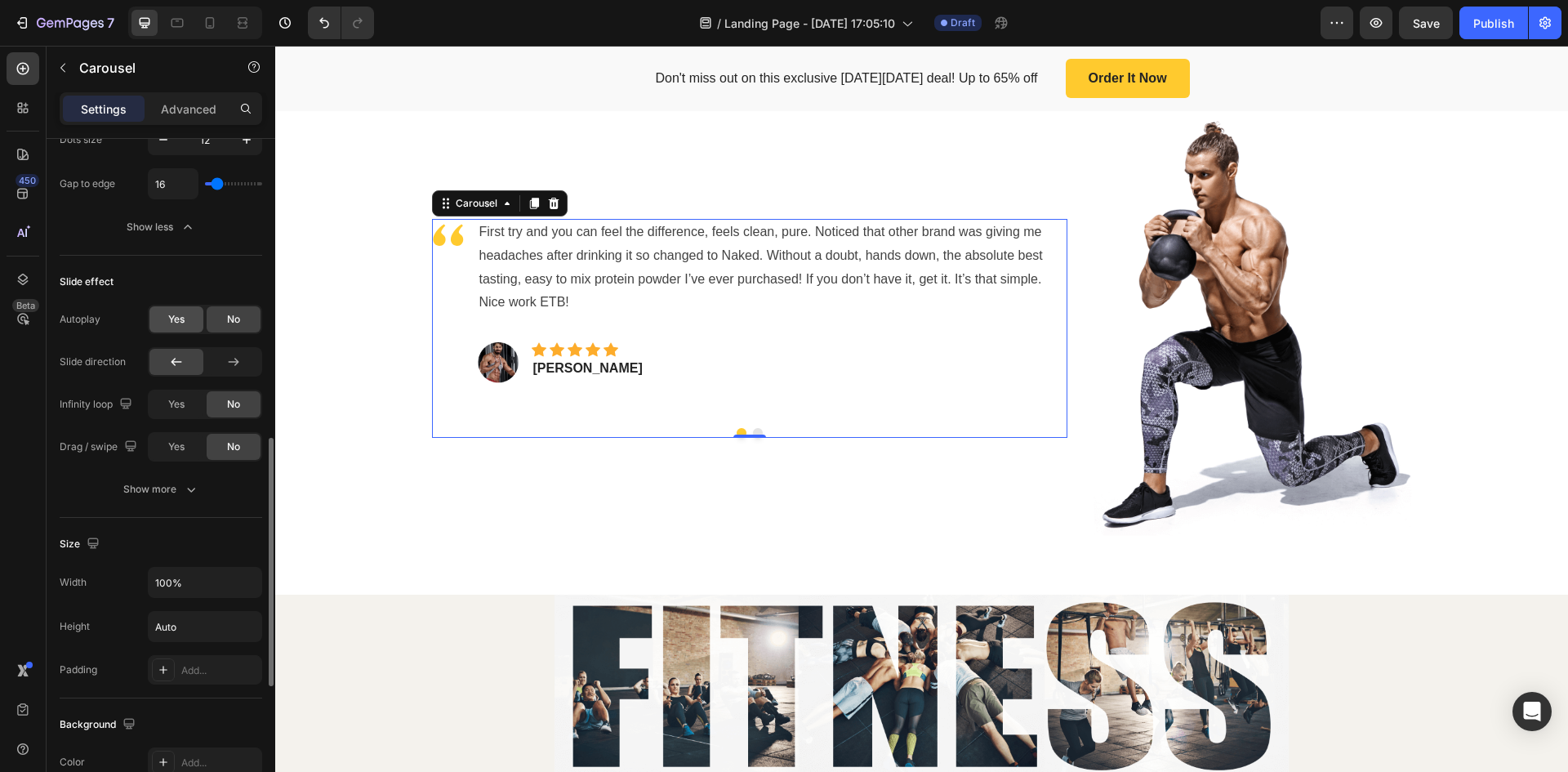
click at [172, 323] on span "Yes" at bounding box center [176, 319] width 16 height 14
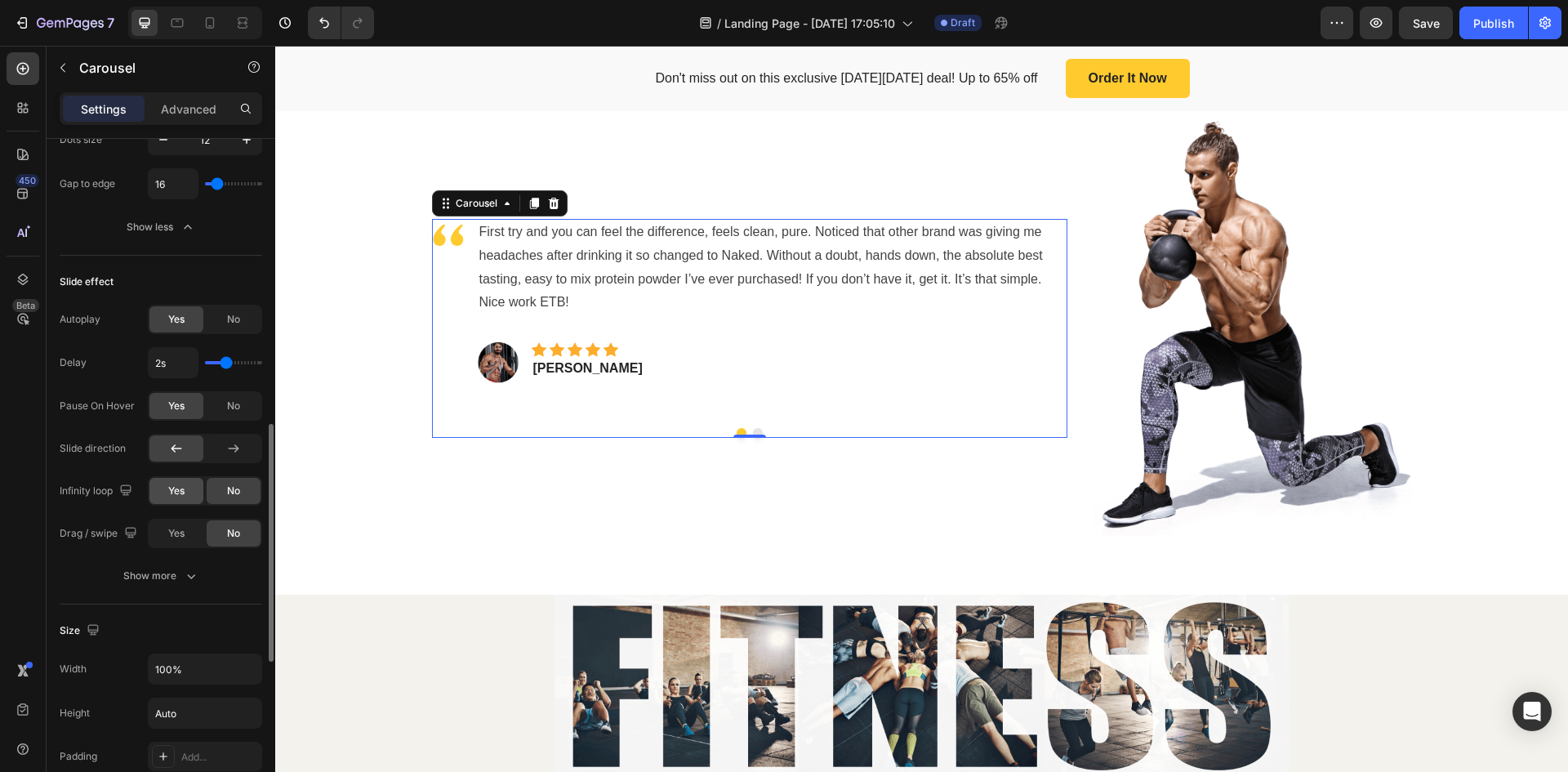
click at [185, 486] on span "Yes" at bounding box center [176, 490] width 16 height 14
click at [174, 540] on span "Yes" at bounding box center [176, 533] width 16 height 14
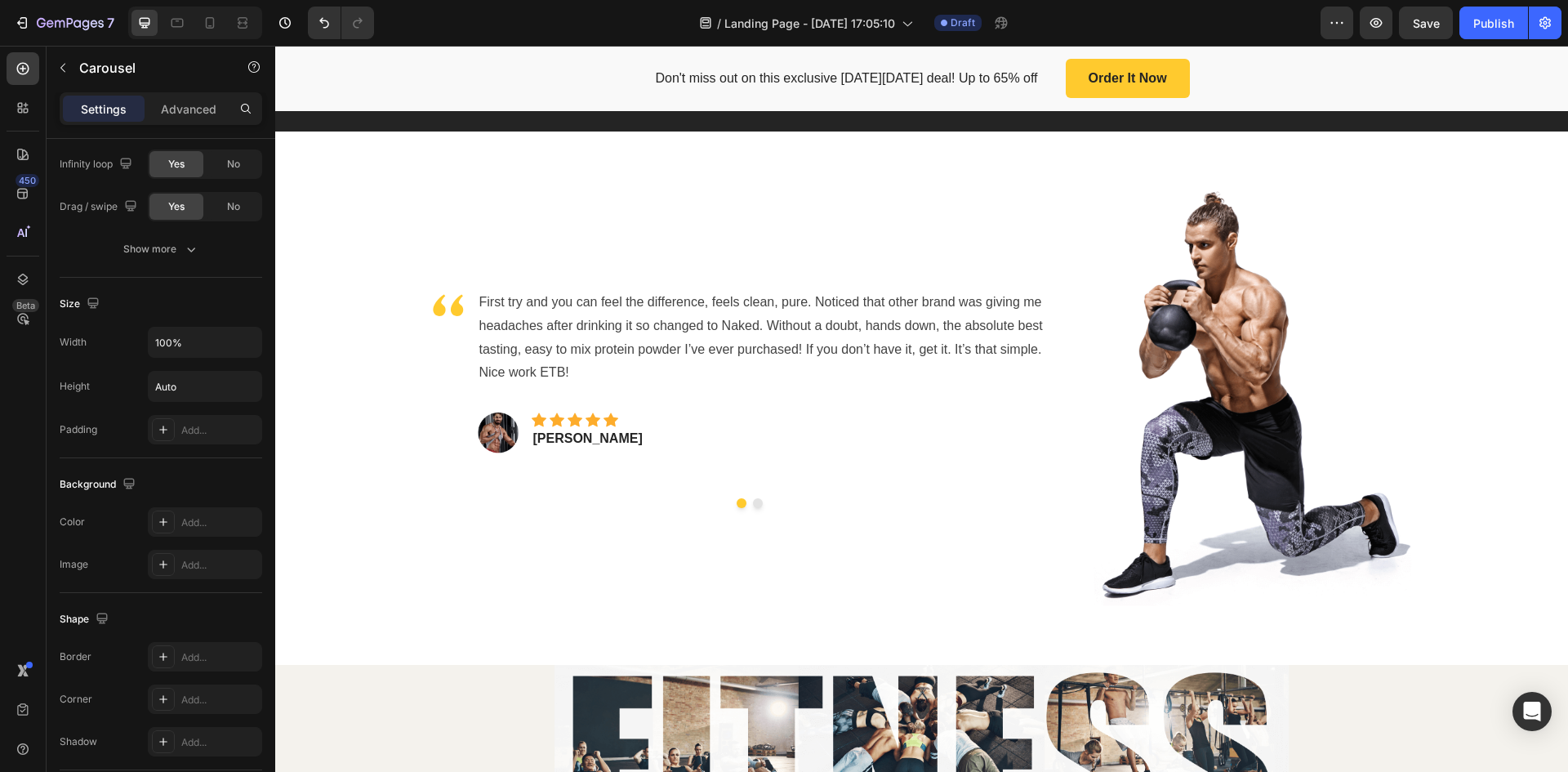
scroll to position [3757, 0]
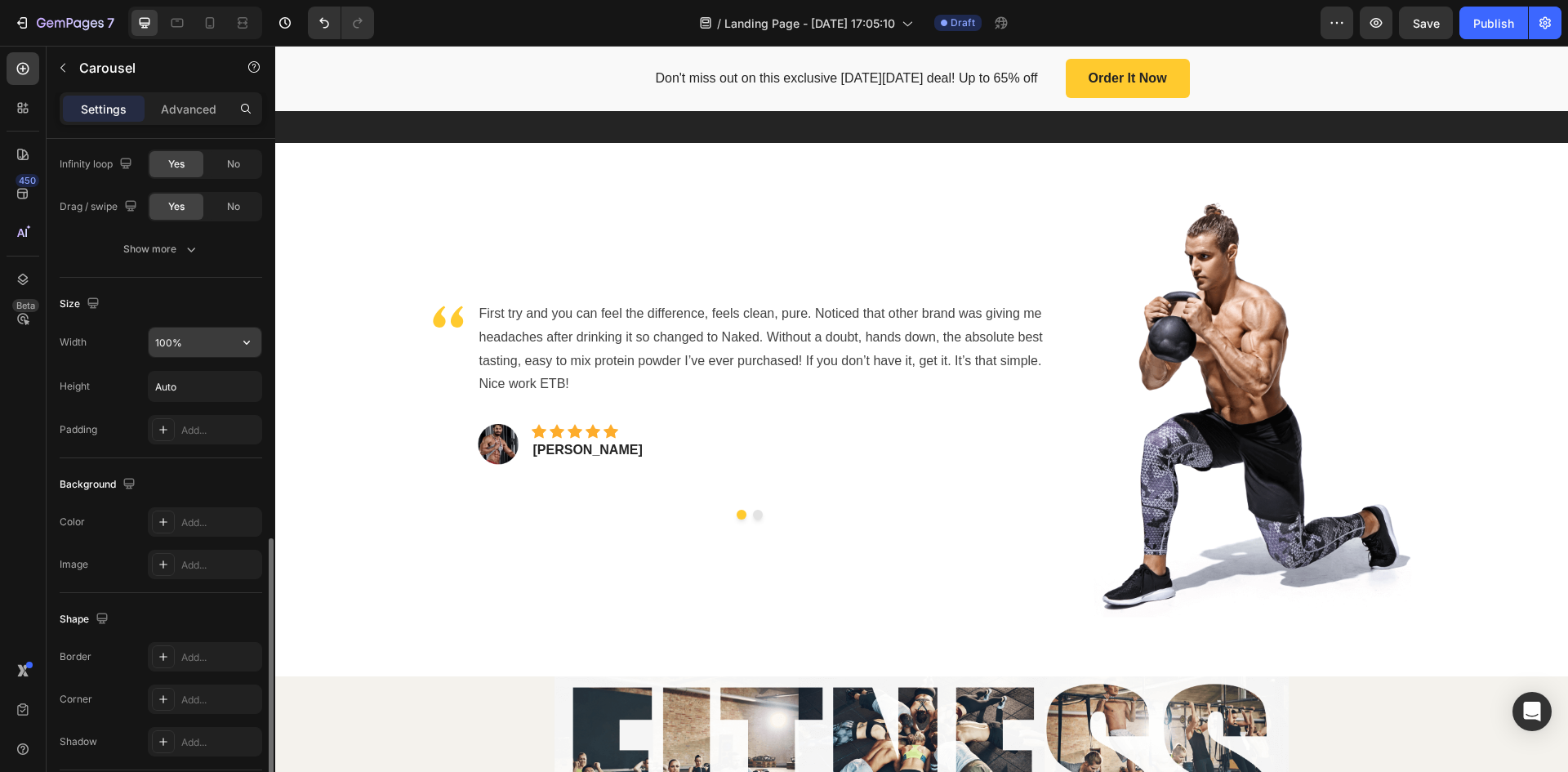
click at [209, 348] on input "100%" at bounding box center [205, 342] width 112 height 30
click at [250, 337] on icon "button" at bounding box center [247, 342] width 16 height 16
click at [250, 308] on div "Size" at bounding box center [161, 303] width 203 height 26
click at [248, 380] on icon "button" at bounding box center [247, 386] width 16 height 16
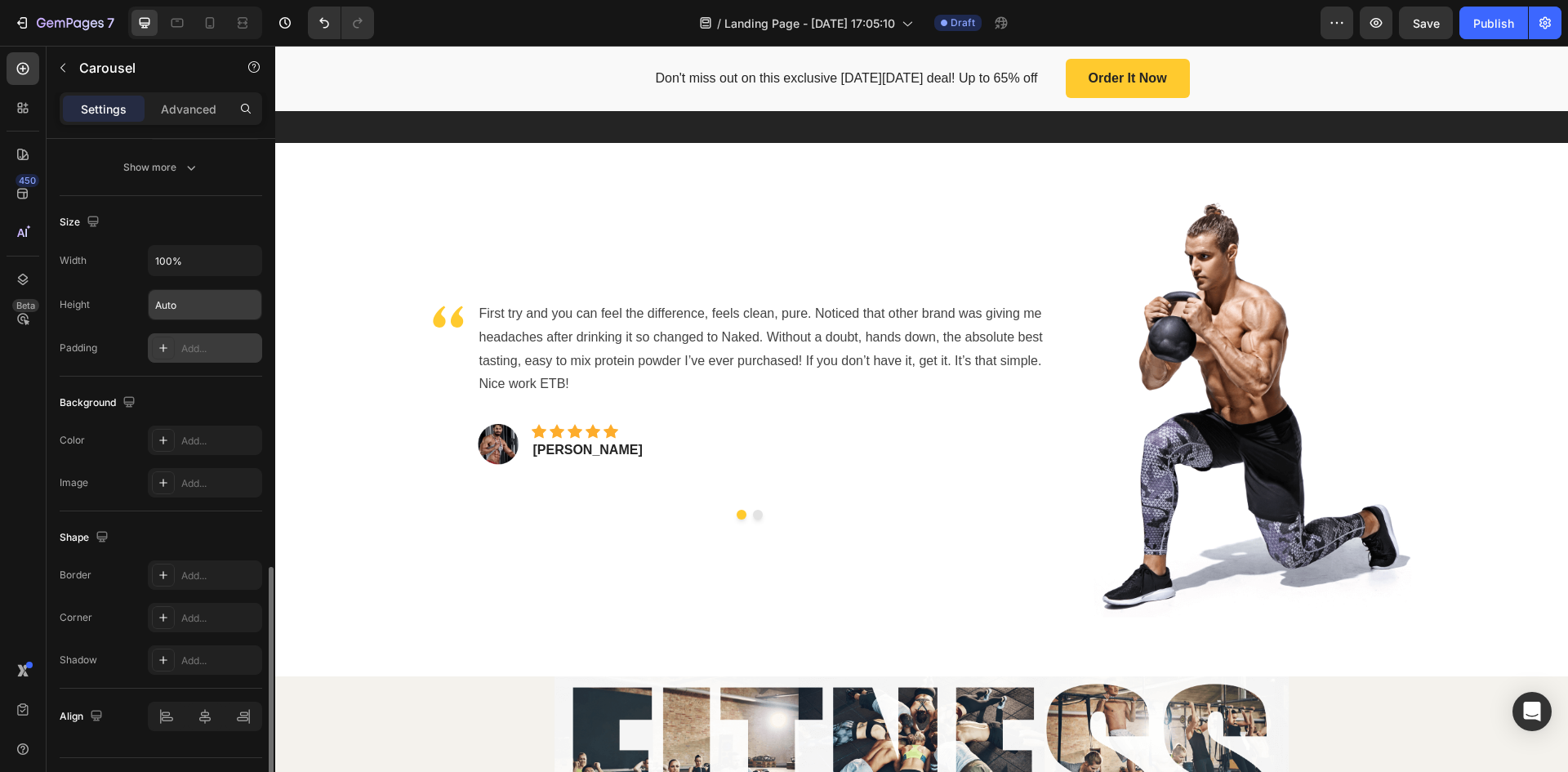
scroll to position [1263, 0]
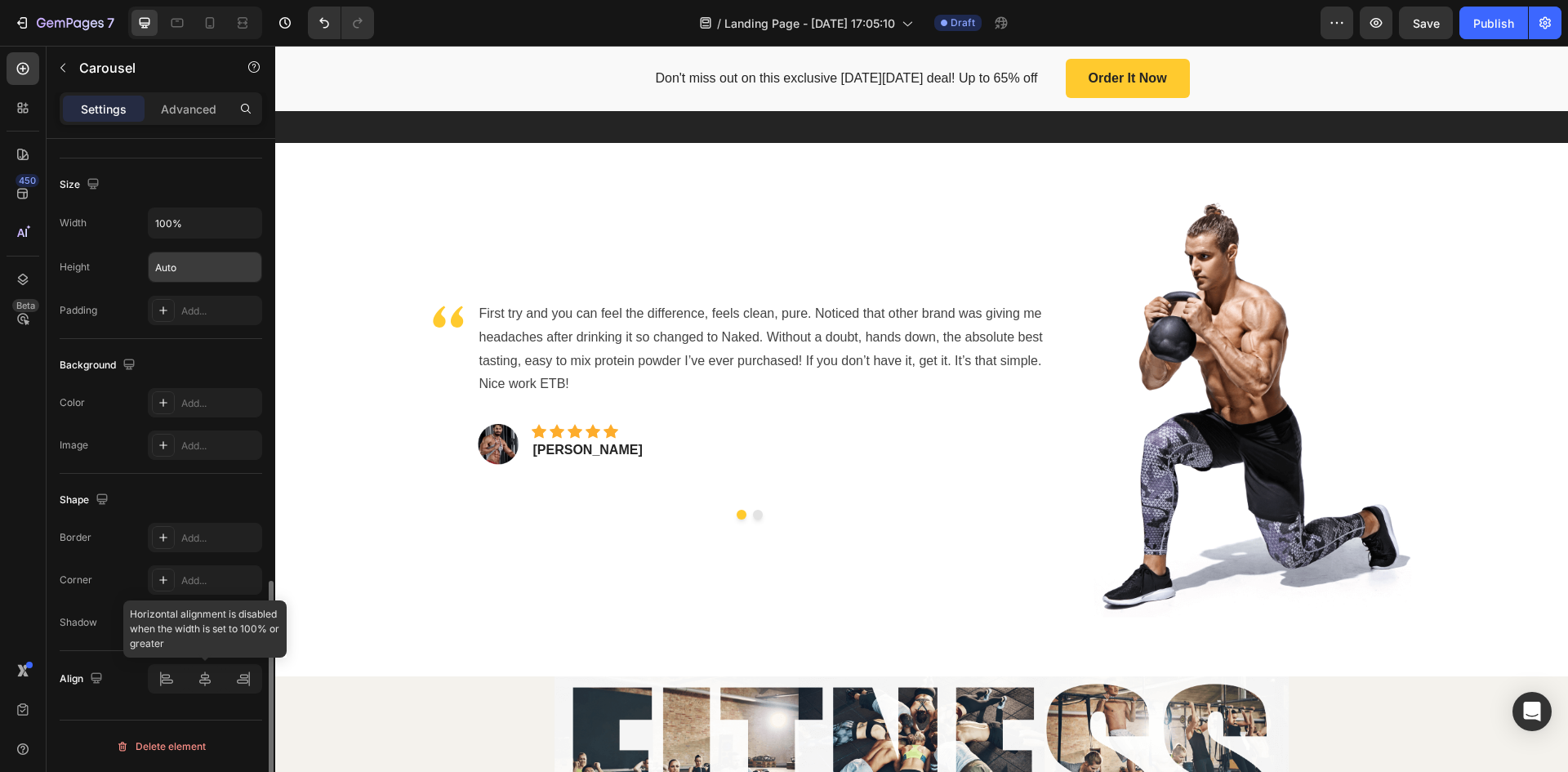
click at [169, 681] on div at bounding box center [205, 679] width 114 height 30
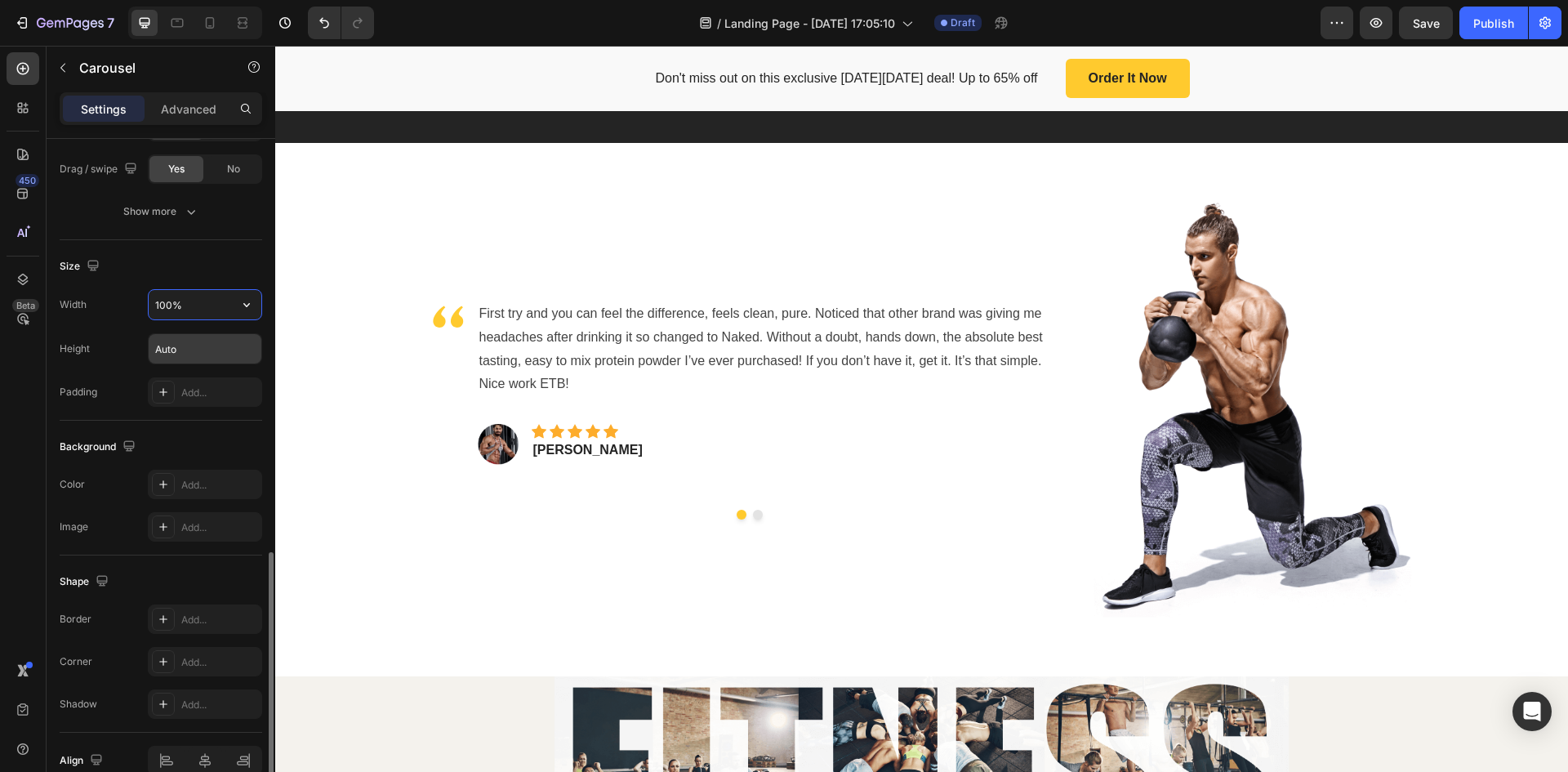
click at [188, 303] on input "100%" at bounding box center [205, 305] width 112 height 30
click at [249, 305] on icon "button" at bounding box center [247, 305] width 7 height 4
click at [216, 347] on span "1200px" at bounding box center [230, 346] width 34 height 14
type input "1200"
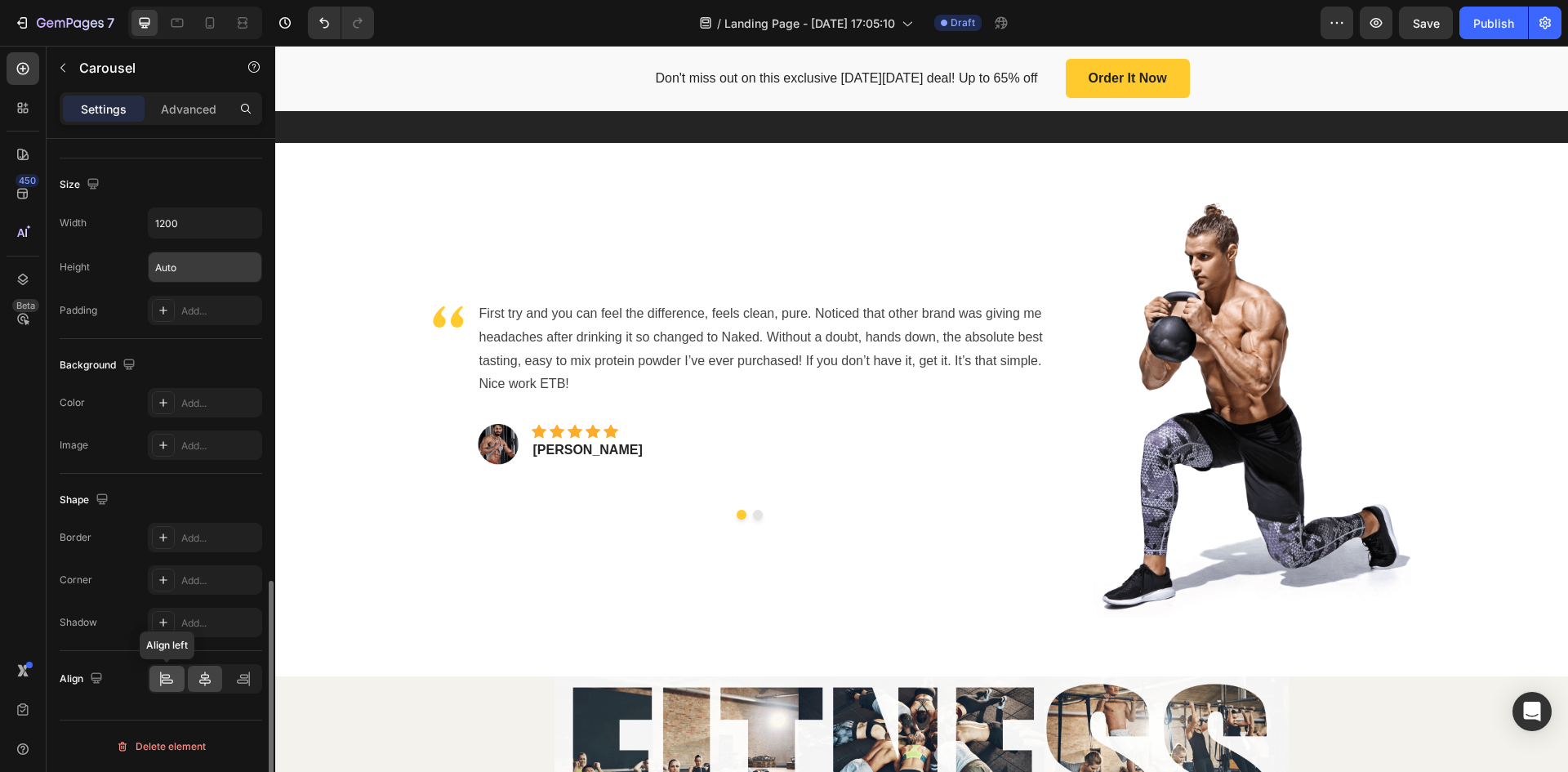
click at [156, 676] on div at bounding box center [167, 678] width 35 height 26
click at [753, 520] on button "Dot" at bounding box center [758, 514] width 10 height 10
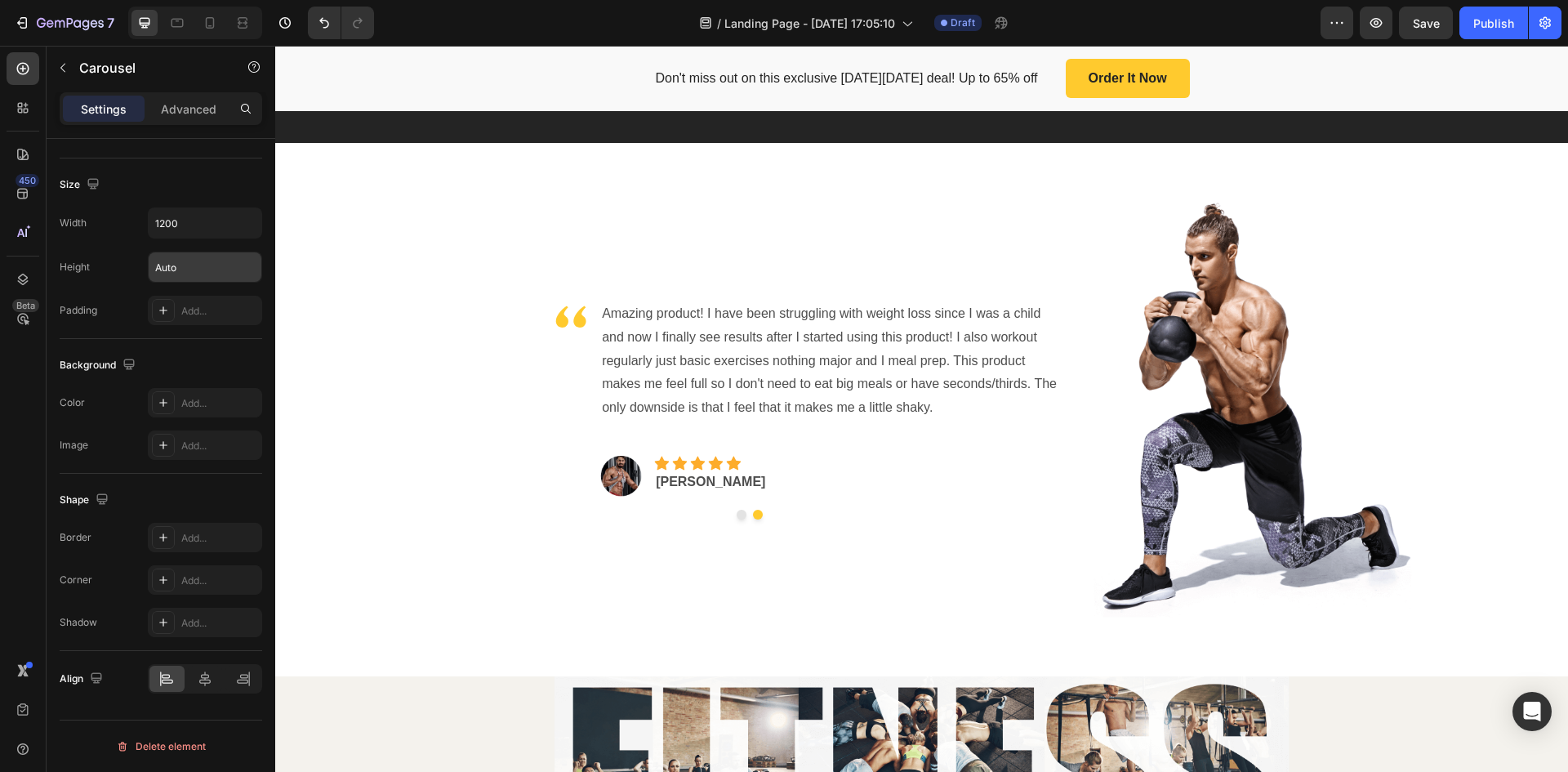
click at [738, 520] on button "Dot" at bounding box center [742, 514] width 10 height 10
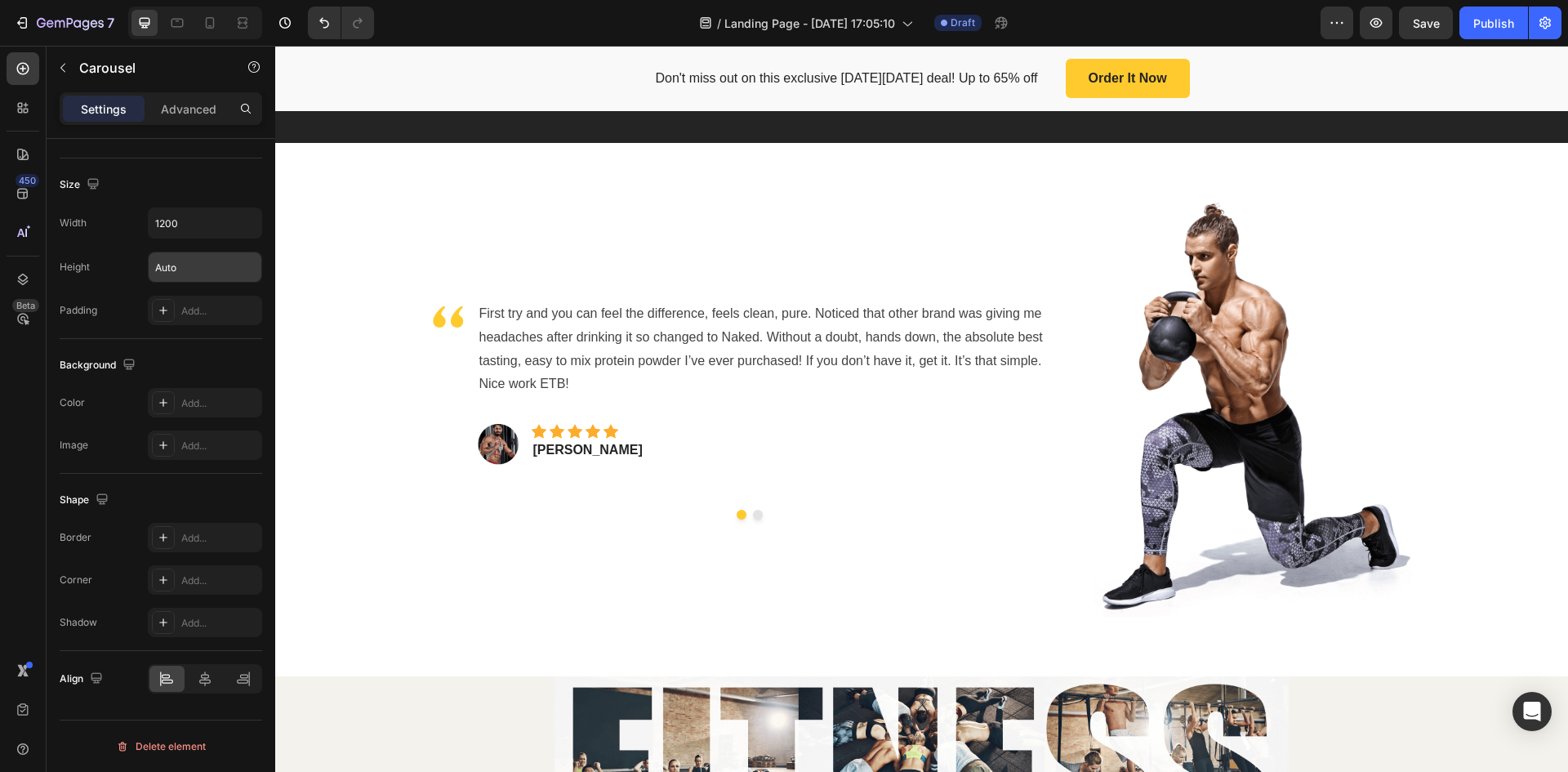
click at [757, 520] on button "Dot" at bounding box center [758, 514] width 10 height 10
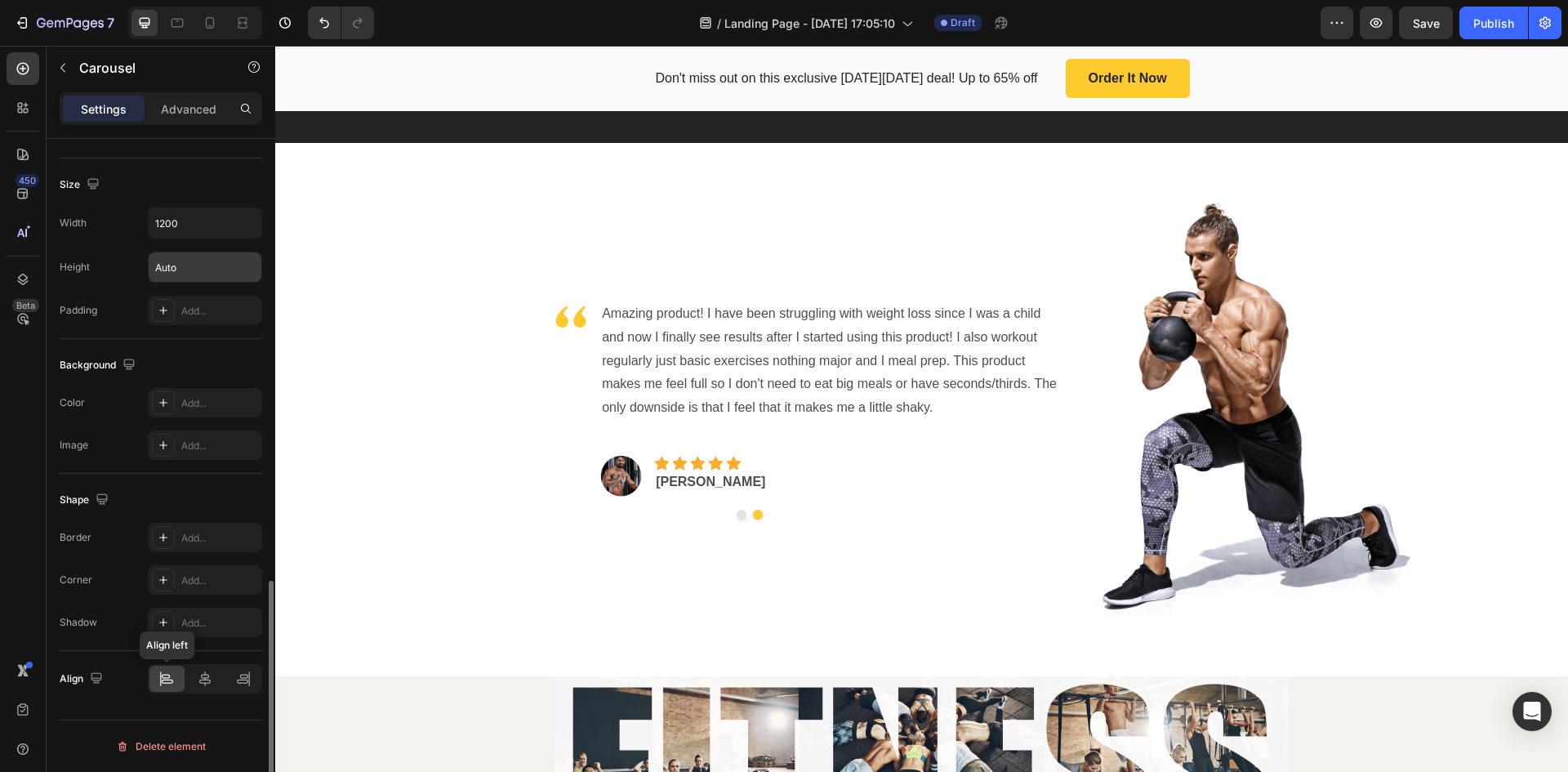
click at [169, 682] on icon at bounding box center [166, 678] width 16 height 16
click at [679, 420] on p "Amazing product! I have been struggling with weight loss since I was a child an…" at bounding box center [833, 361] width 464 height 118
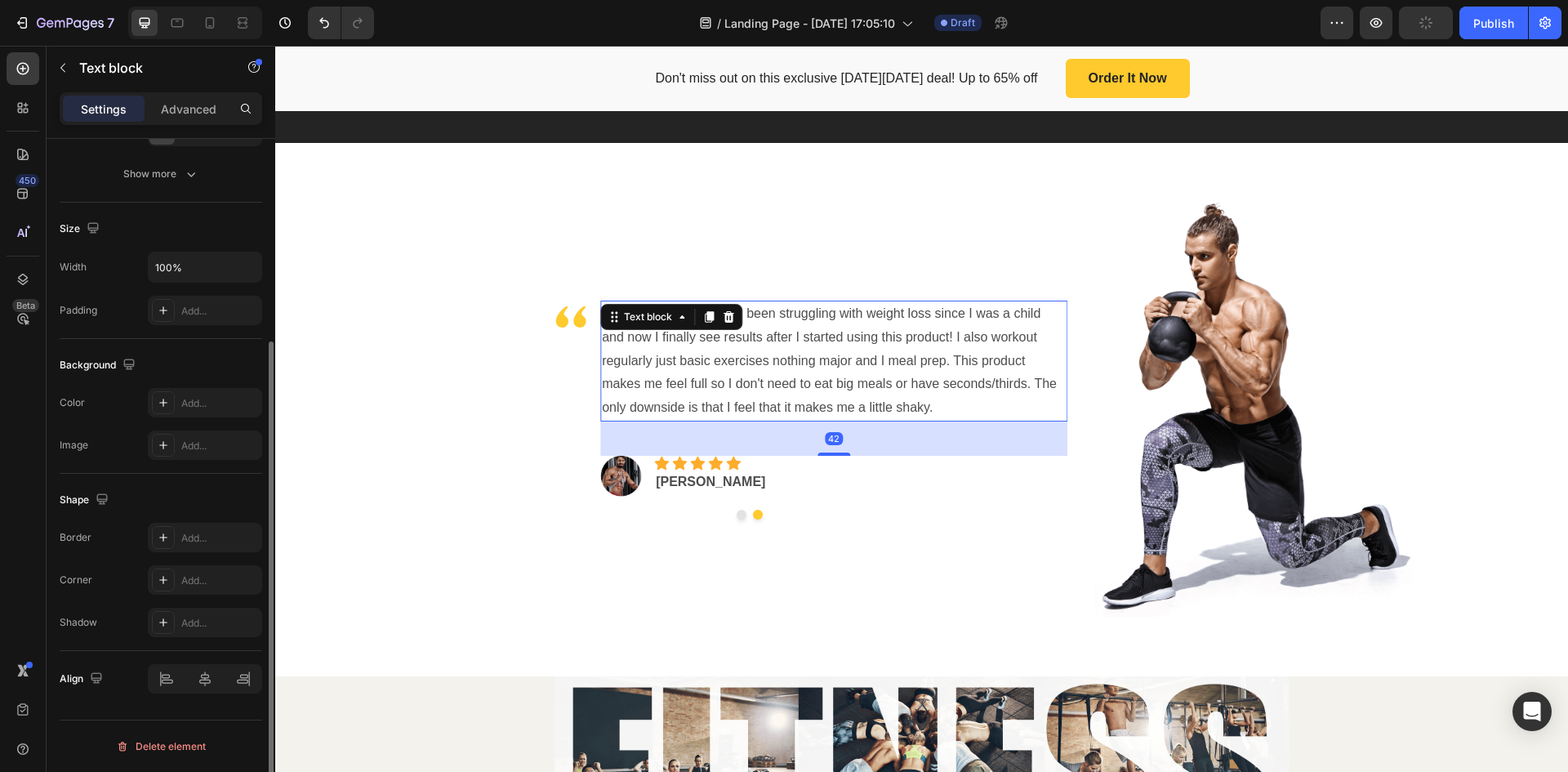
scroll to position [0, 0]
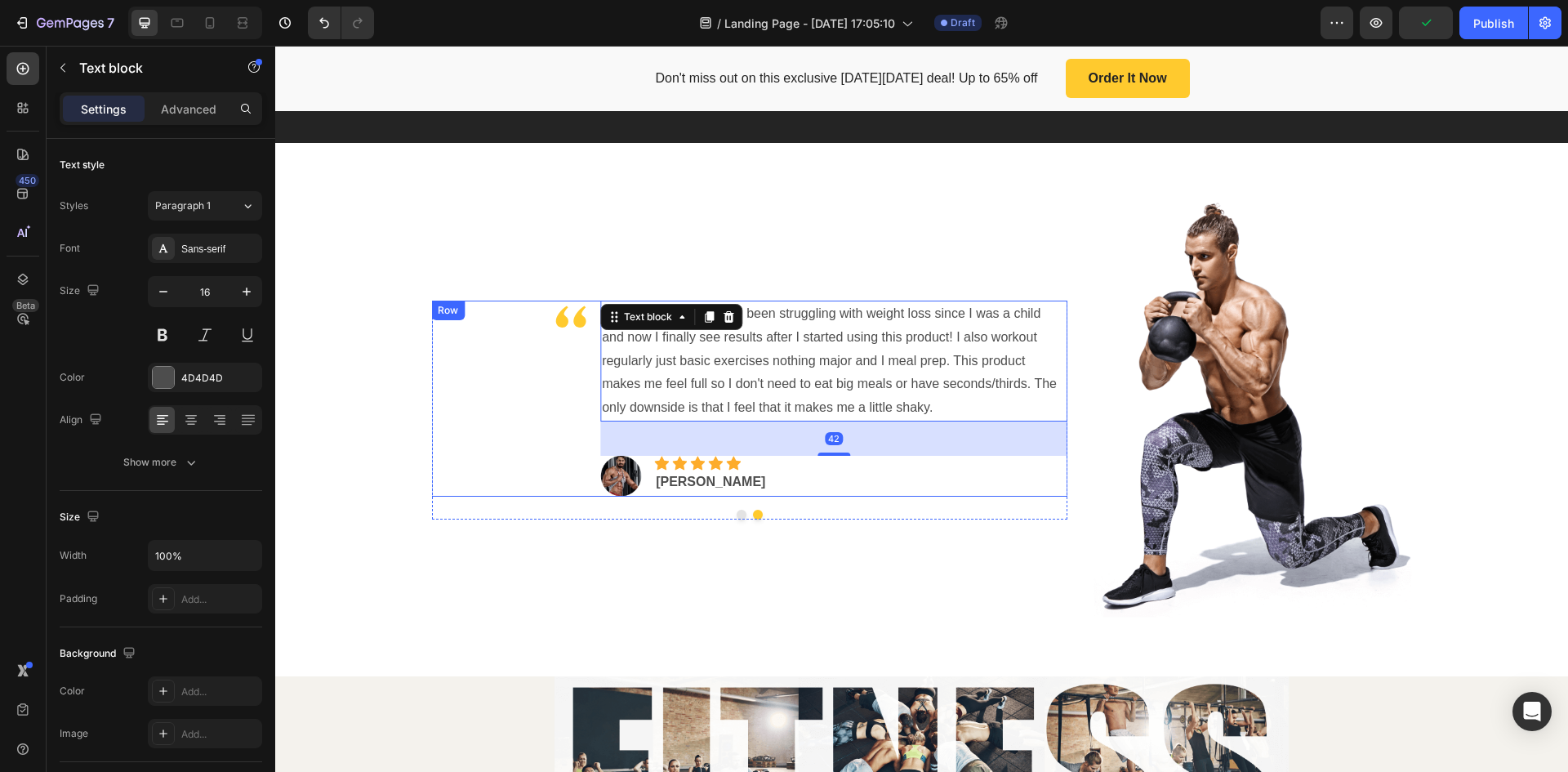
click at [521, 445] on div "Image" at bounding box center [509, 399] width 156 height 196
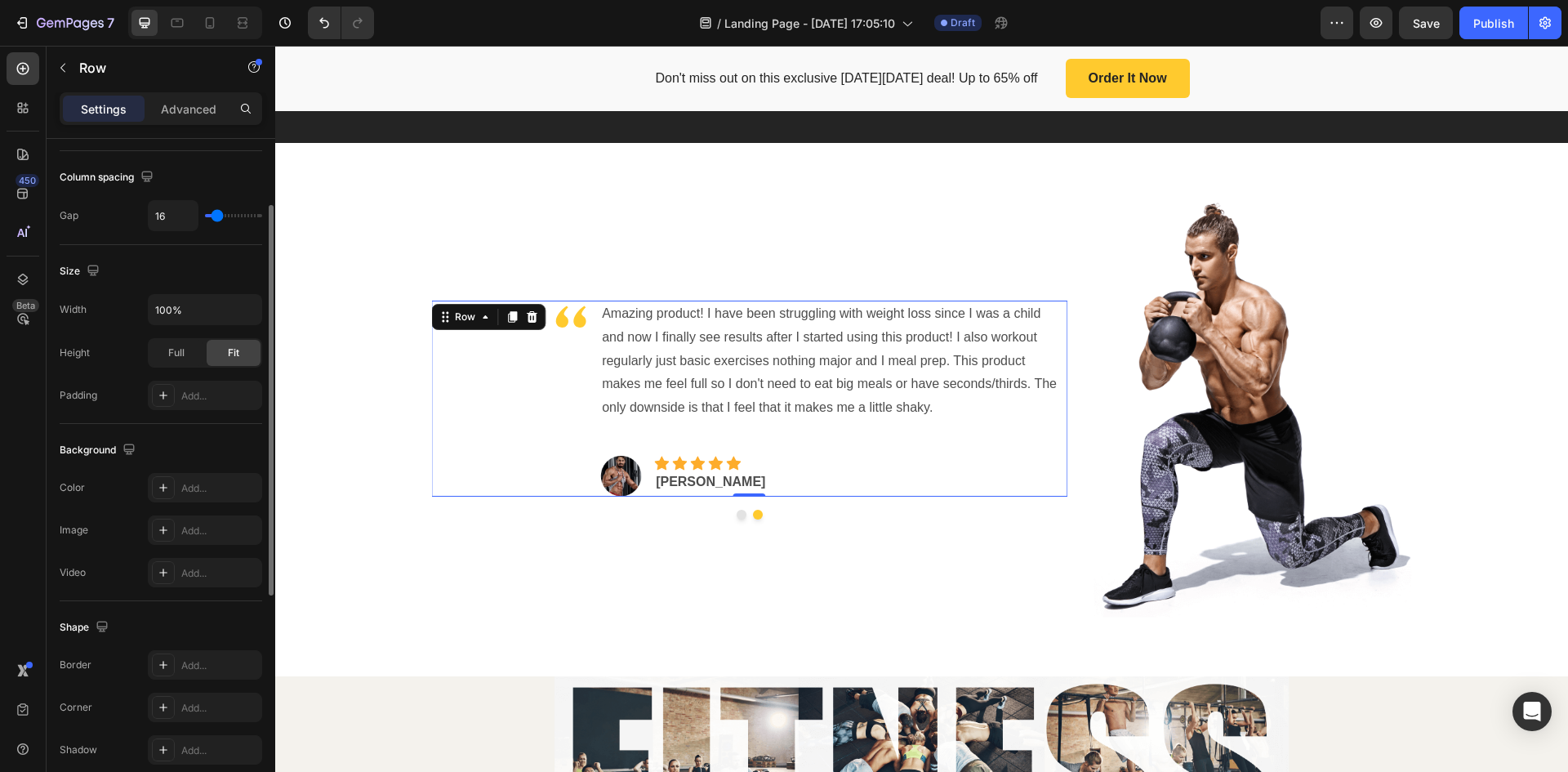
scroll to position [176, 0]
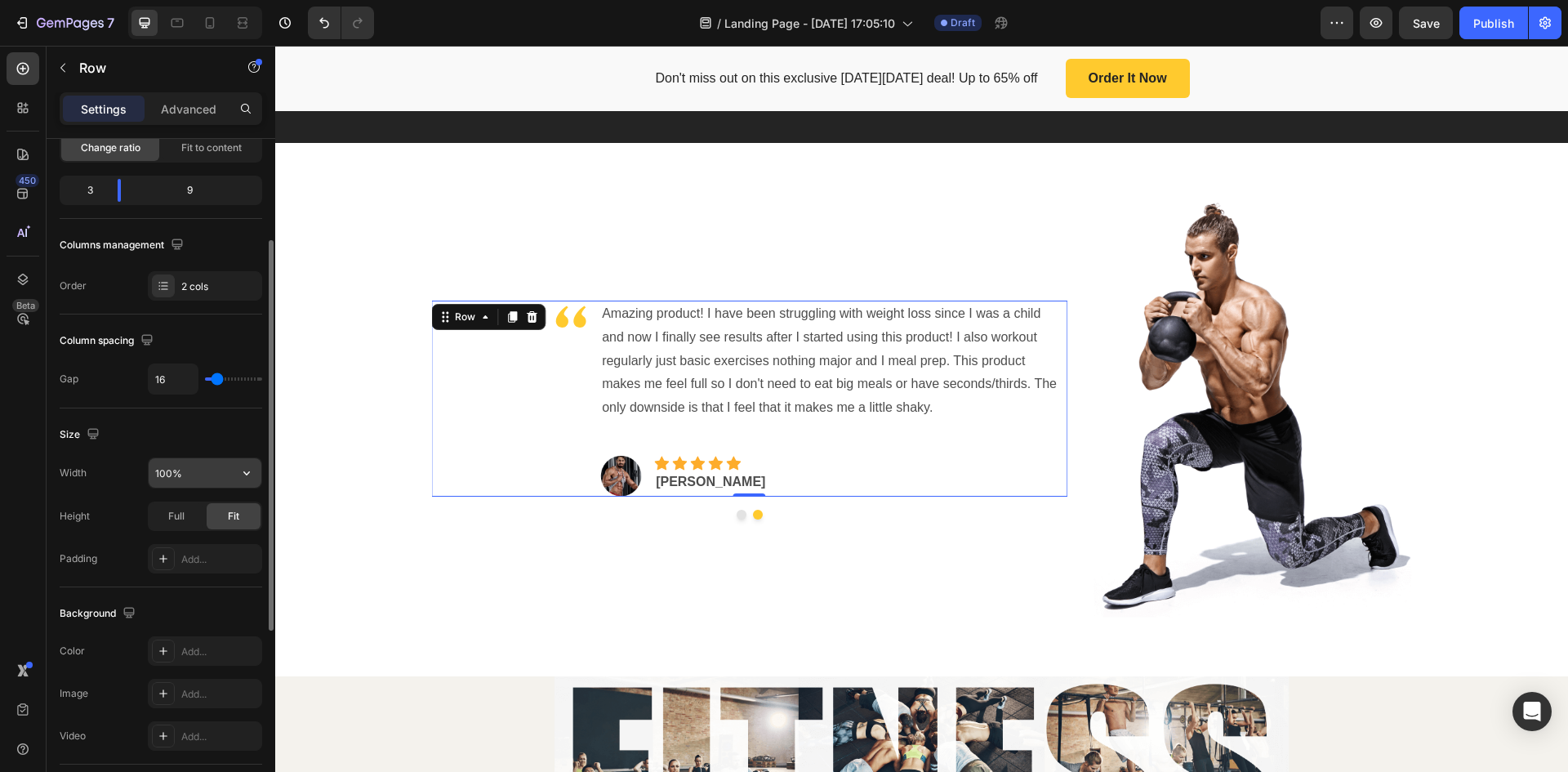
click at [199, 469] on input "100%" at bounding box center [205, 472] width 112 height 30
click at [240, 470] on icon "button" at bounding box center [247, 472] width 16 height 16
click at [216, 515] on span "1200px" at bounding box center [230, 514] width 34 height 14
type input "1200"
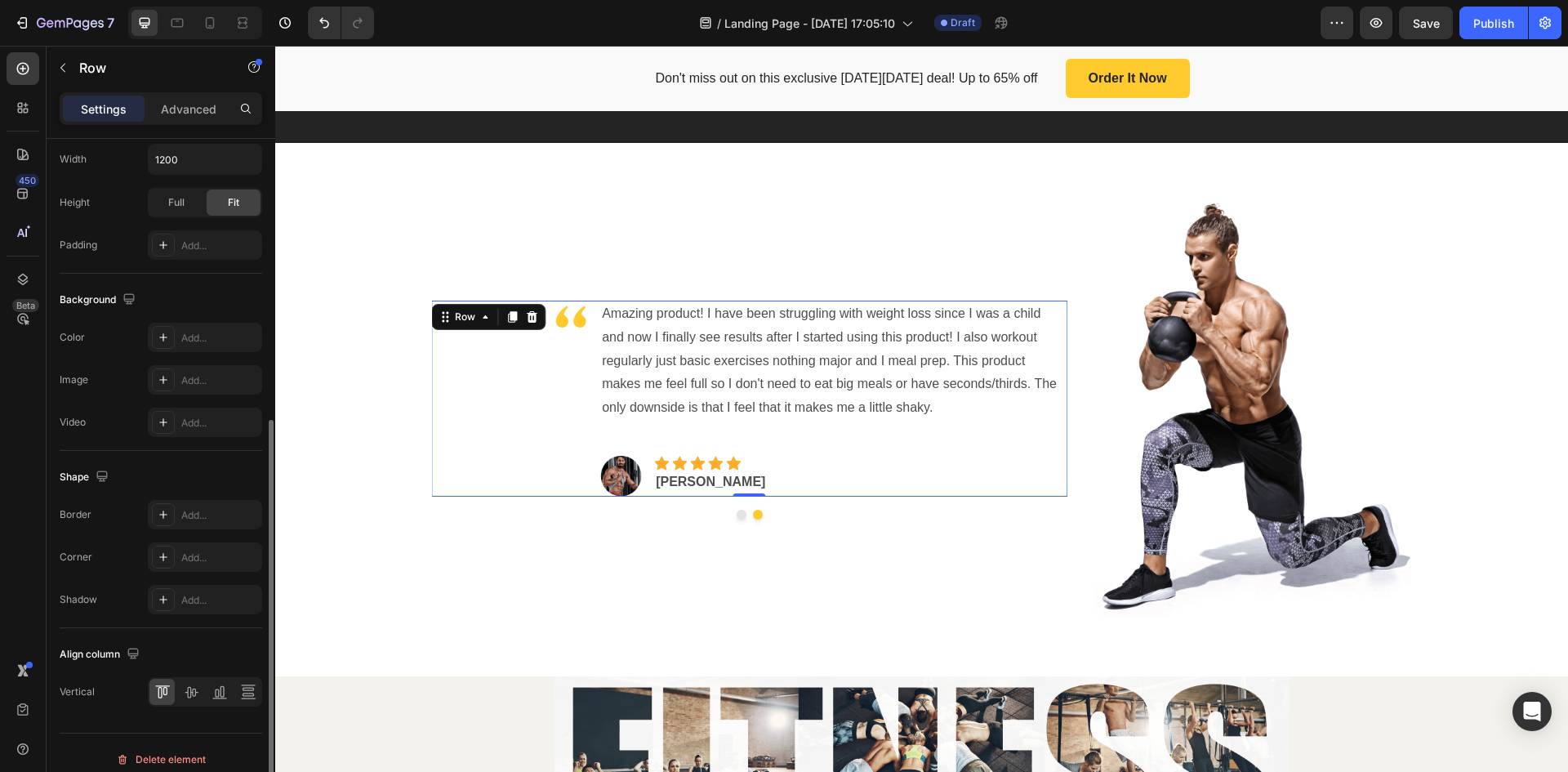
scroll to position [504, 0]
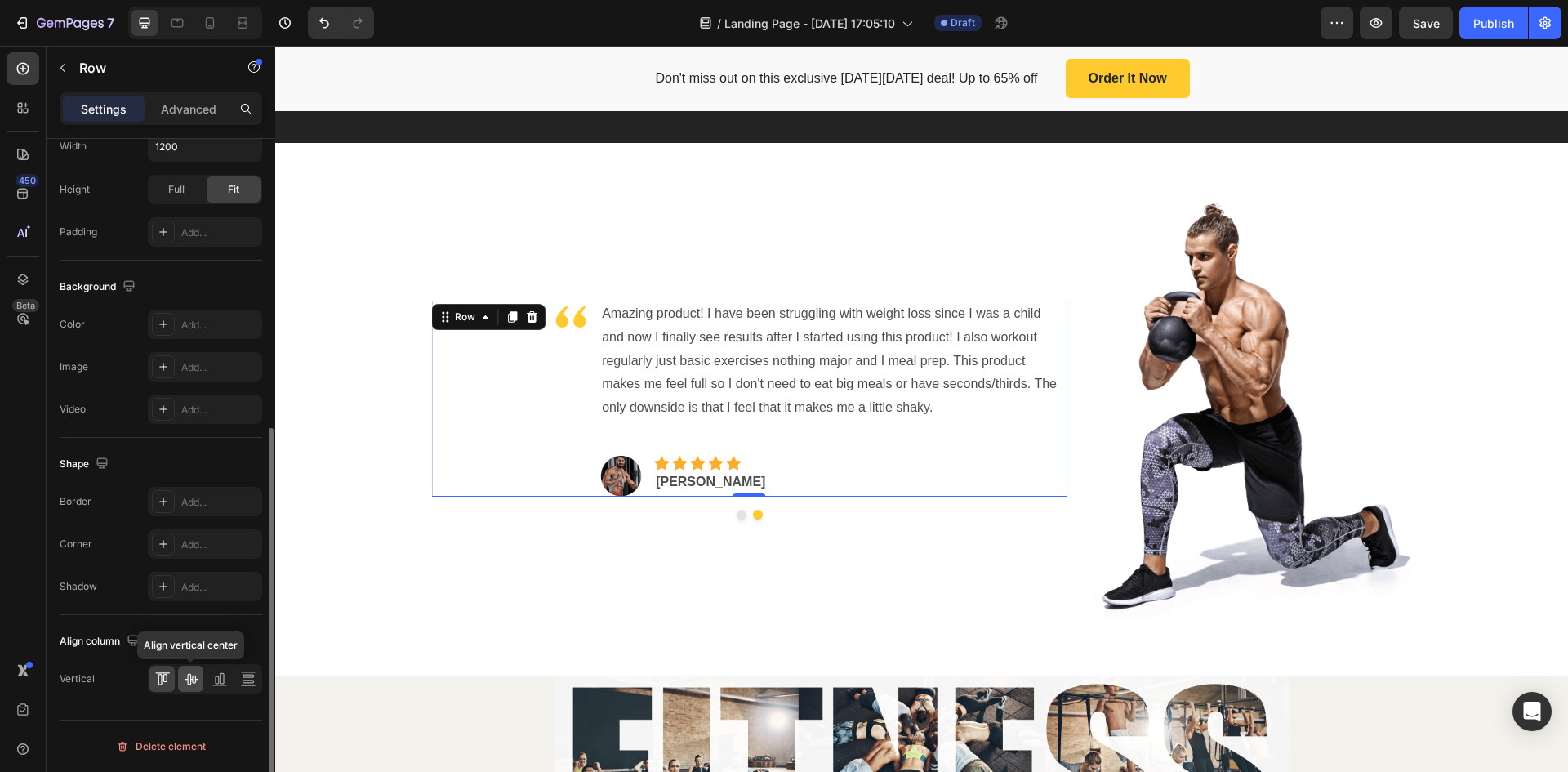
click at [194, 677] on icon at bounding box center [190, 678] width 16 height 16
click at [156, 682] on icon at bounding box center [162, 678] width 16 height 16
click at [201, 111] on p "Advanced" at bounding box center [189, 109] width 55 height 17
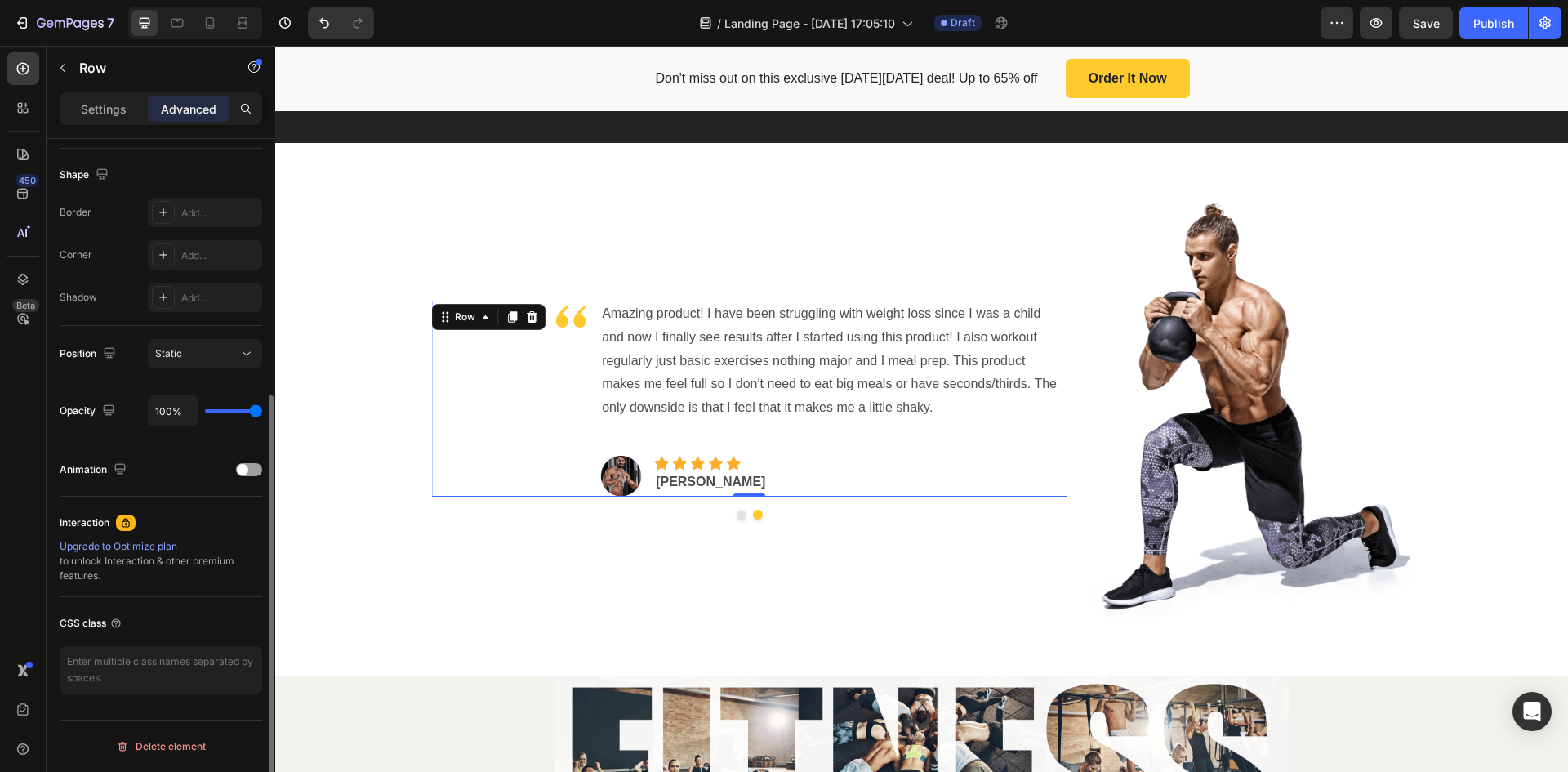
scroll to position [410, 0]
click at [222, 346] on div "Static" at bounding box center [205, 353] width 100 height 16
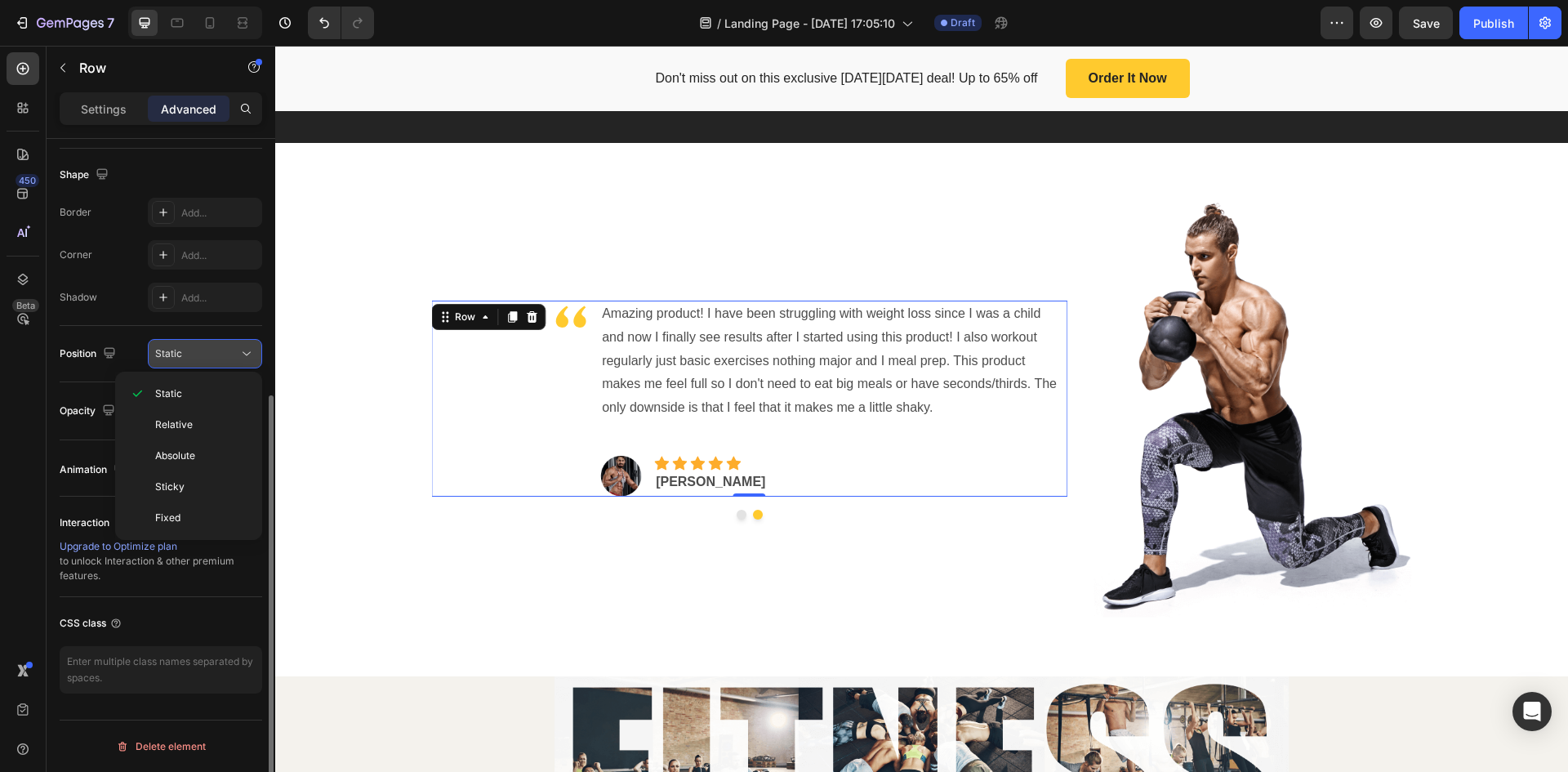
click at [222, 346] on div "Static" at bounding box center [205, 353] width 100 height 16
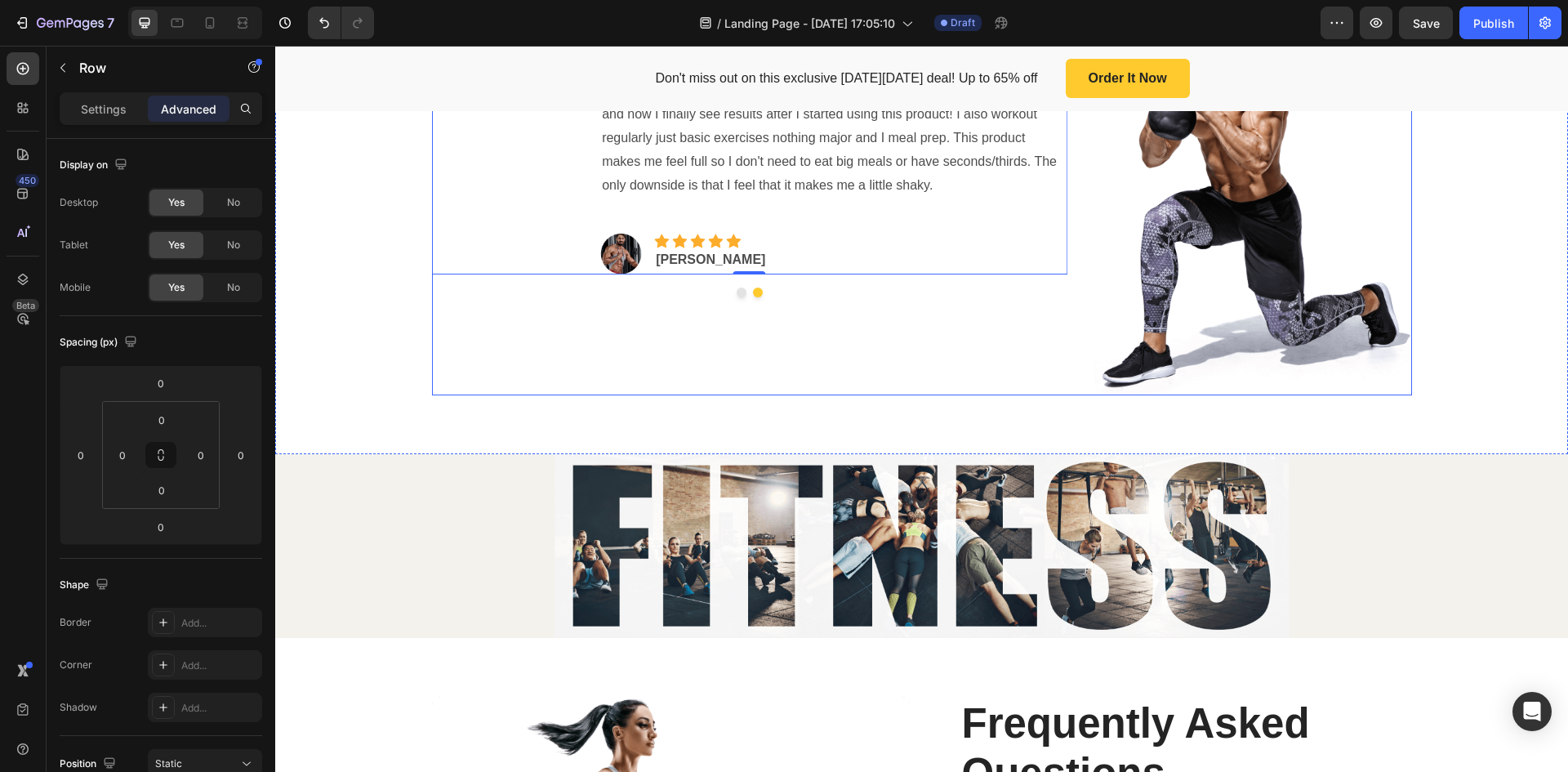
scroll to position [3627, 0]
